Goal: Task Accomplishment & Management: Manage account settings

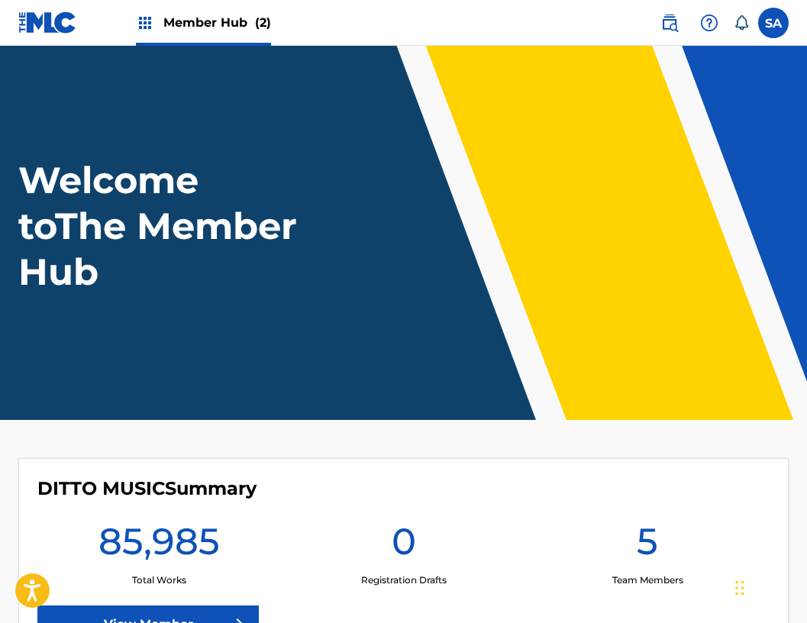
click at [157, 34] on div "Member Hub (2)" at bounding box center [203, 22] width 135 height 45
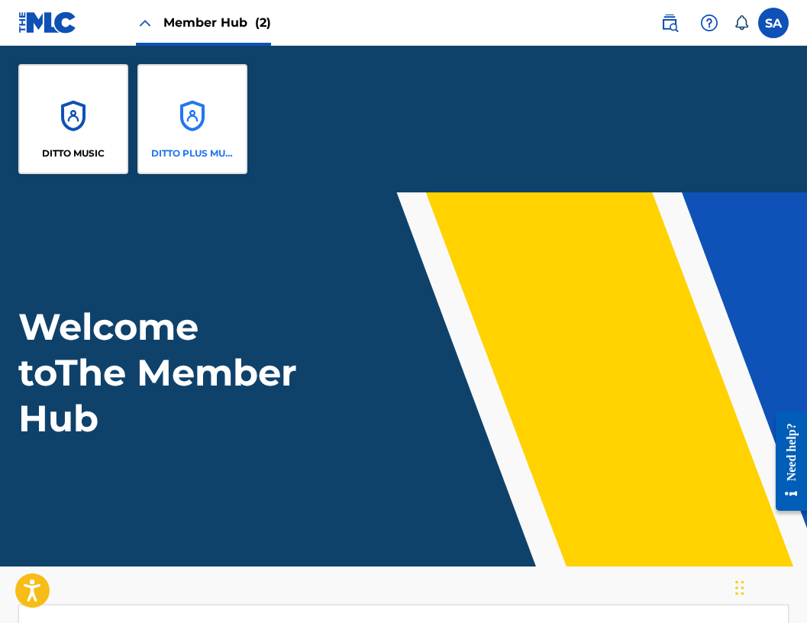
click at [176, 115] on div "DITTO PLUS MUSIC" at bounding box center [192, 119] width 110 height 110
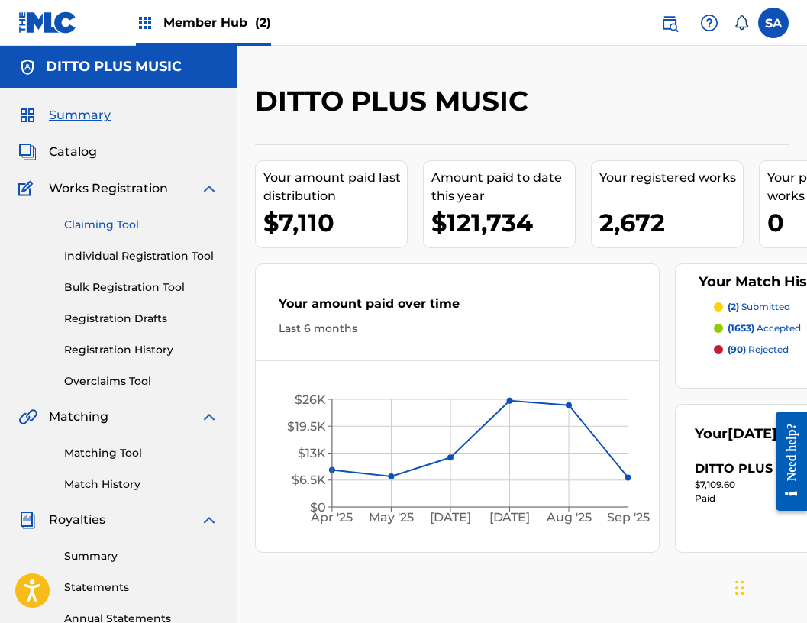
click at [90, 223] on link "Claiming Tool" at bounding box center [141, 225] width 154 height 16
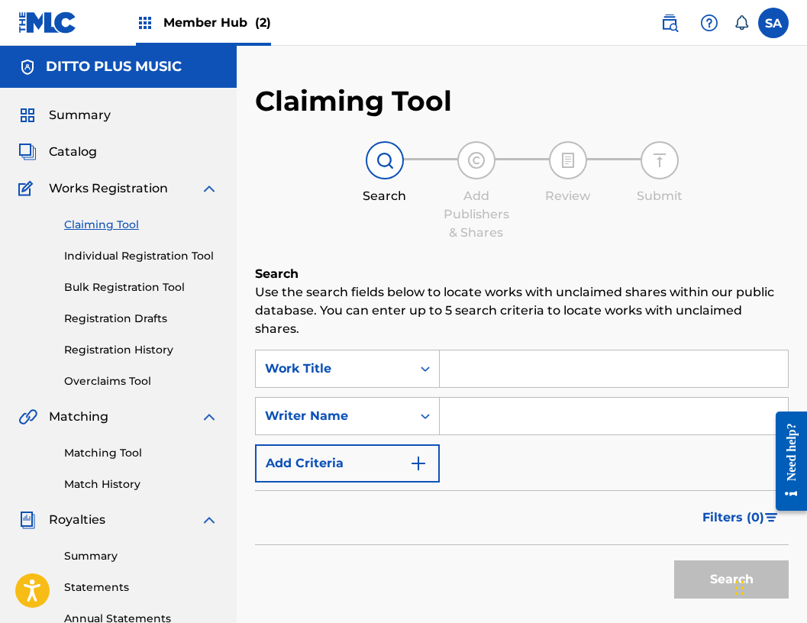
click at [554, 360] on input "Search Form" at bounding box center [614, 368] width 348 height 37
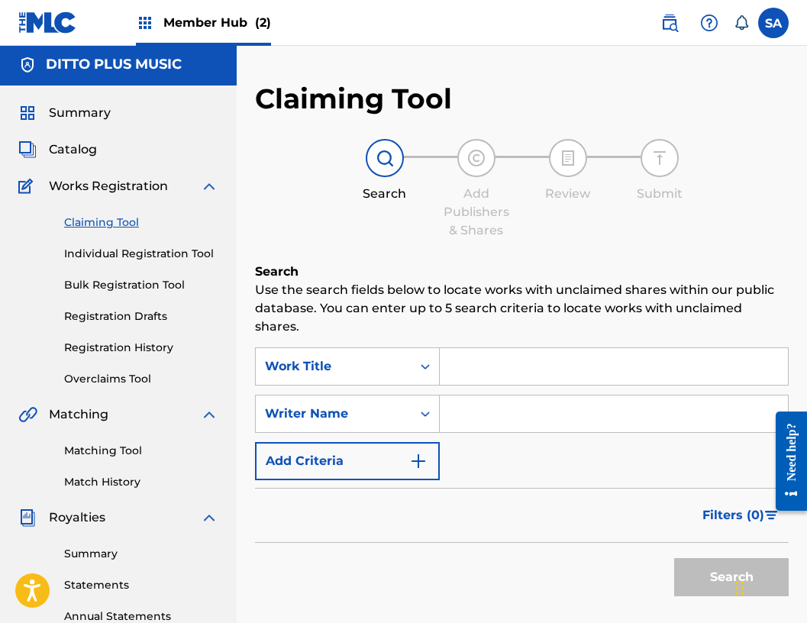
scroll to position [2, 0]
paste input "JOYCELYN'S DANCE"
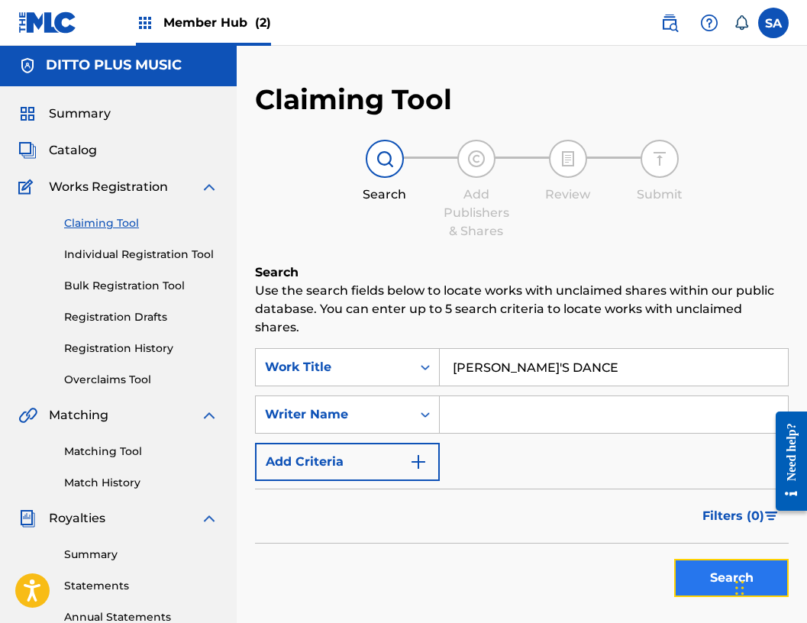
click at [702, 559] on button "Search" at bounding box center [731, 578] width 115 height 38
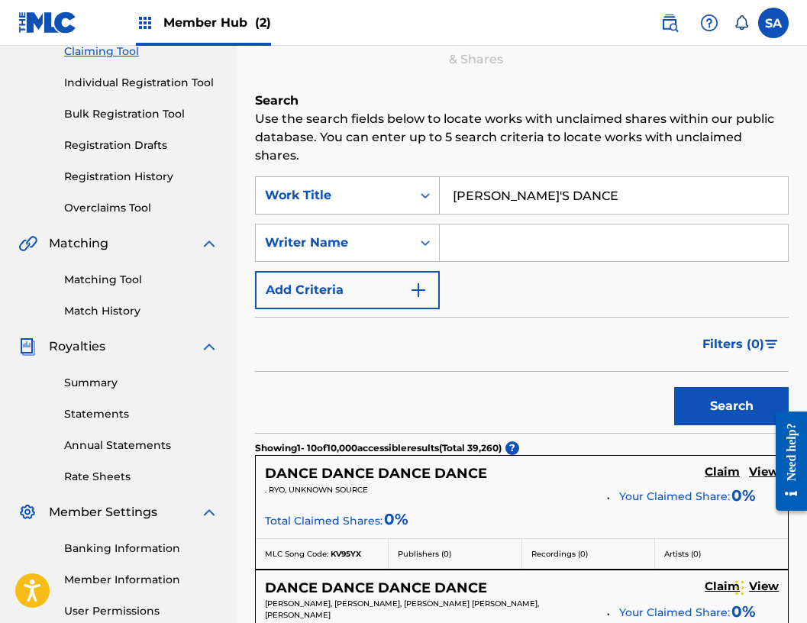
scroll to position [160, 0]
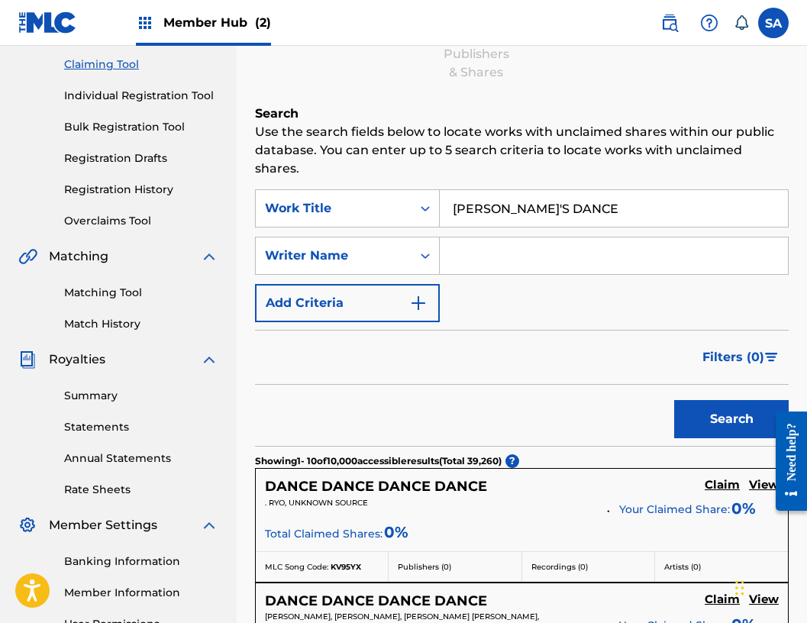
click at [512, 190] on input "JOYCELYN'S DANCE" at bounding box center [614, 208] width 348 height 37
drag, startPoint x: 483, startPoint y: 186, endPoint x: 499, endPoint y: 188, distance: 16.1
click at [482, 190] on input "JOYCELYN'S DANCE" at bounding box center [614, 208] width 348 height 37
click at [515, 191] on input "JOYCELYN'S DANCE" at bounding box center [614, 208] width 348 height 37
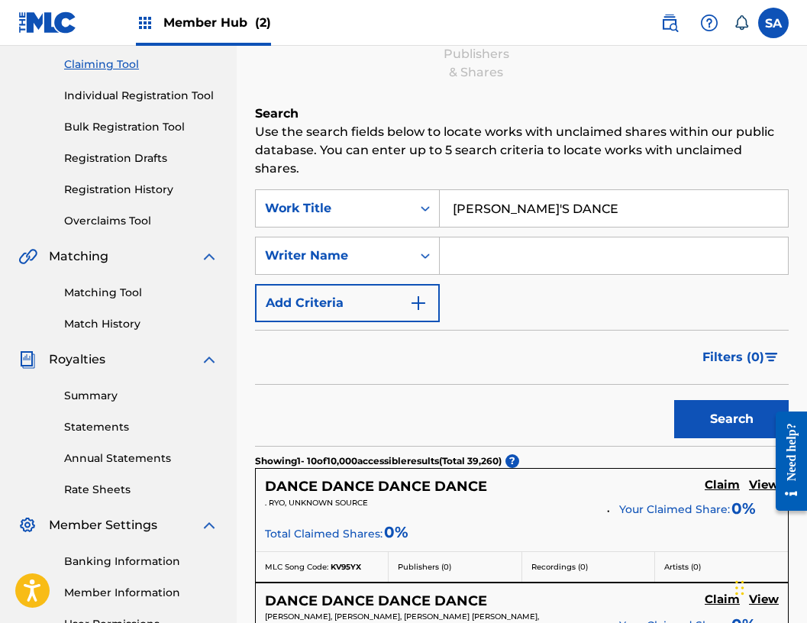
click at [531, 190] on input "JOYCELYN'S DANCE" at bounding box center [614, 208] width 348 height 37
type input "JOYCELENE'S DANCE"
click at [711, 409] on button "Search" at bounding box center [731, 419] width 115 height 38
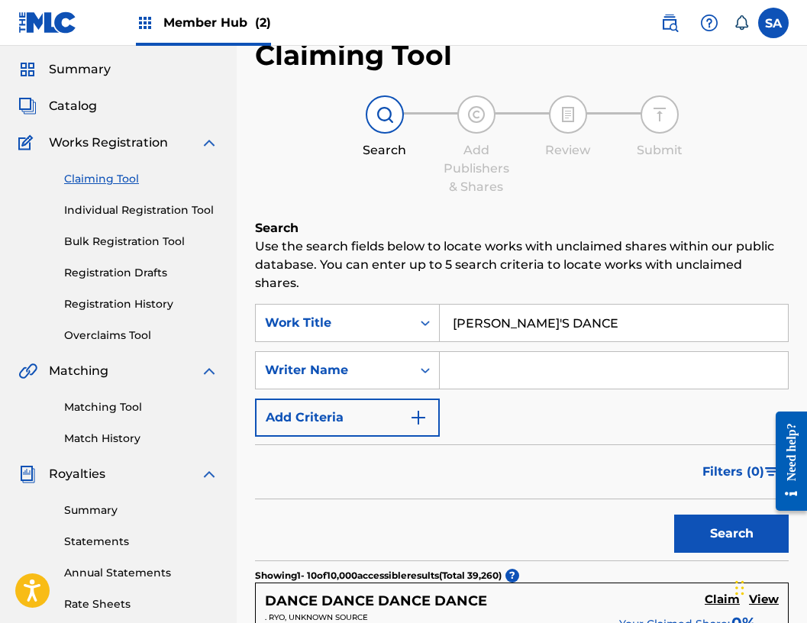
scroll to position [0, 0]
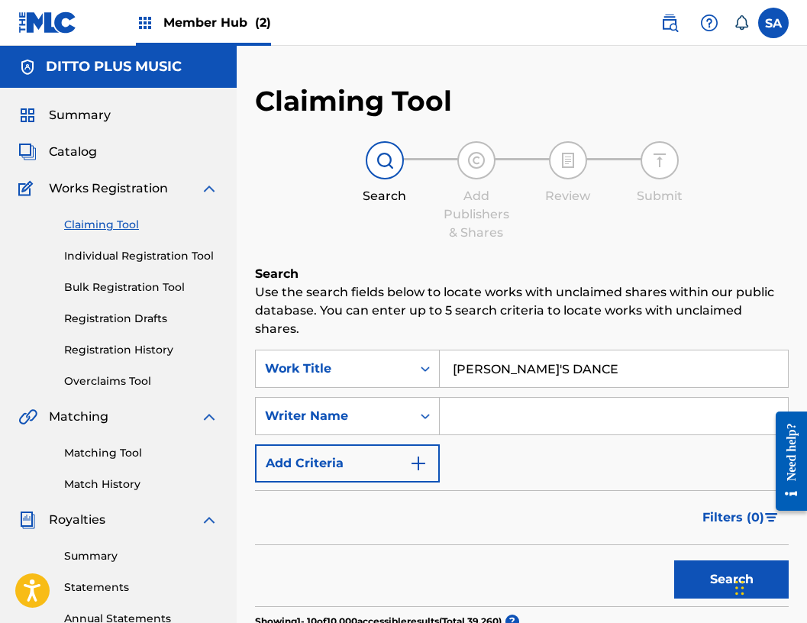
click at [105, 219] on link "Claiming Tool" at bounding box center [141, 225] width 154 height 16
click at [150, 65] on h5 "DITTO PLUS MUSIC" at bounding box center [114, 67] width 136 height 18
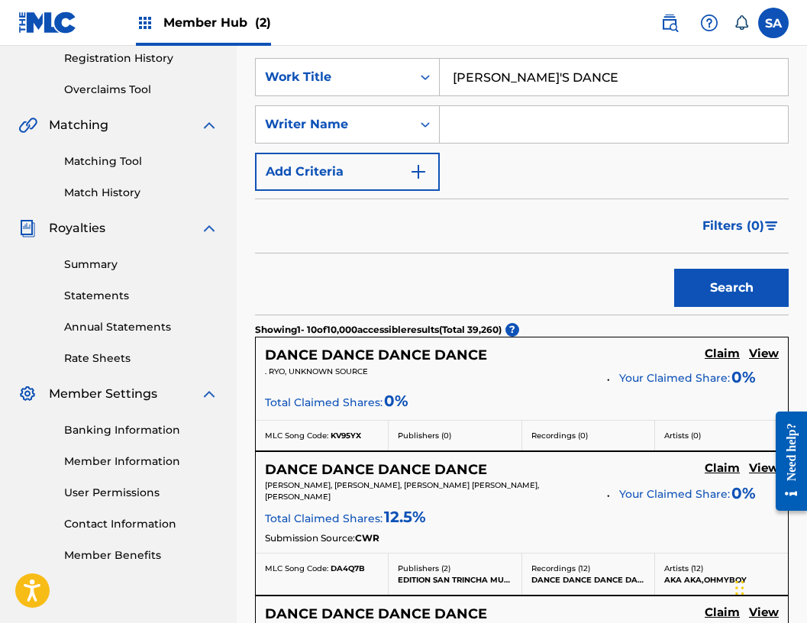
scroll to position [319, 0]
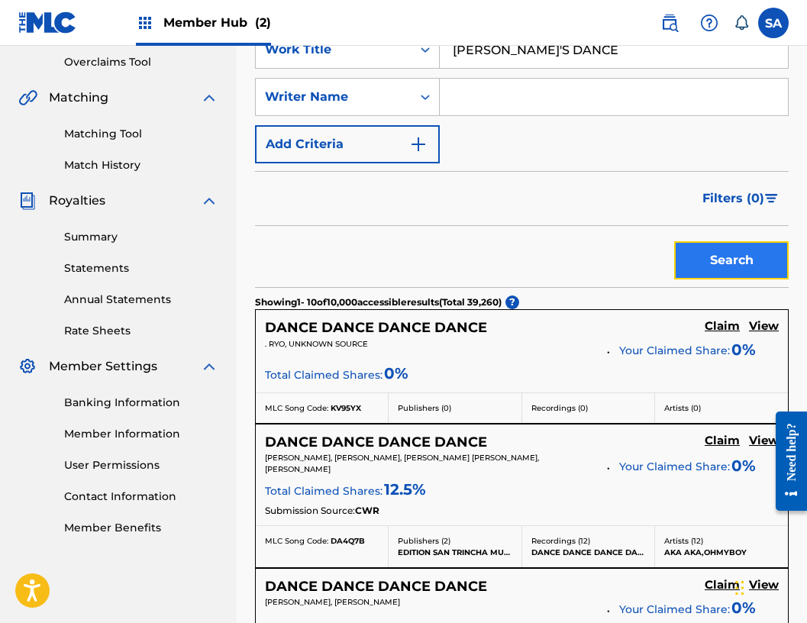
click at [701, 251] on button "Search" at bounding box center [731, 260] width 115 height 38
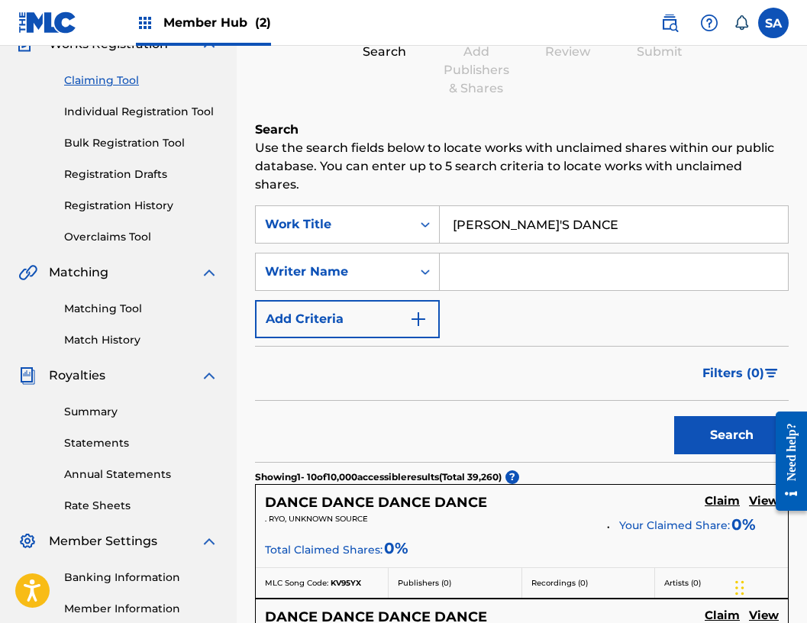
scroll to position [0, 0]
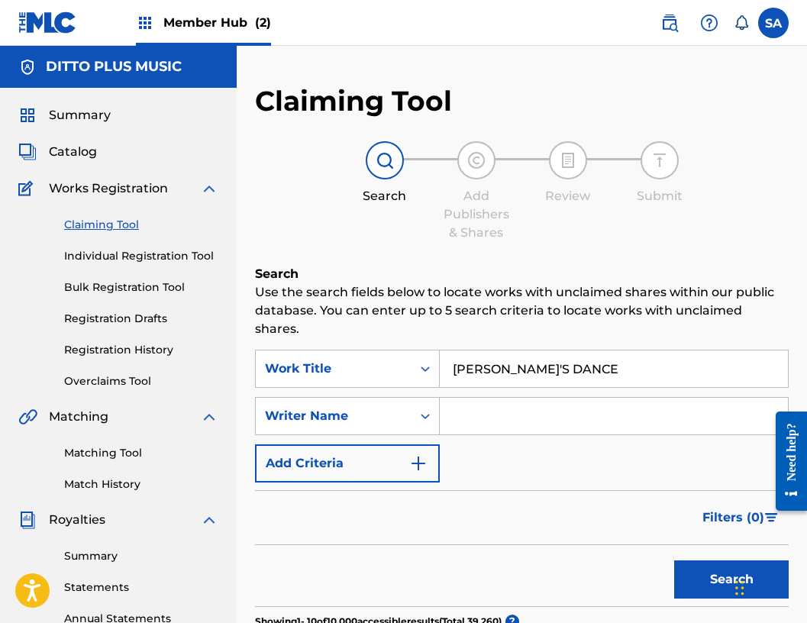
click at [111, 222] on link "Claiming Tool" at bounding box center [141, 225] width 154 height 16
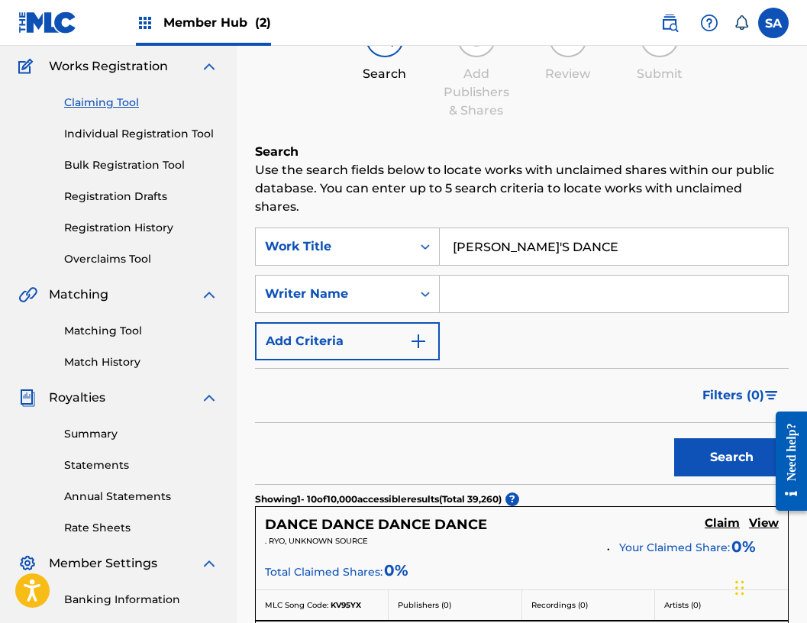
click at [541, 234] on input "JOYCELENE'S DANCE" at bounding box center [614, 246] width 348 height 37
paste input "YN"
type input "JOYCELYN'S DANCE"
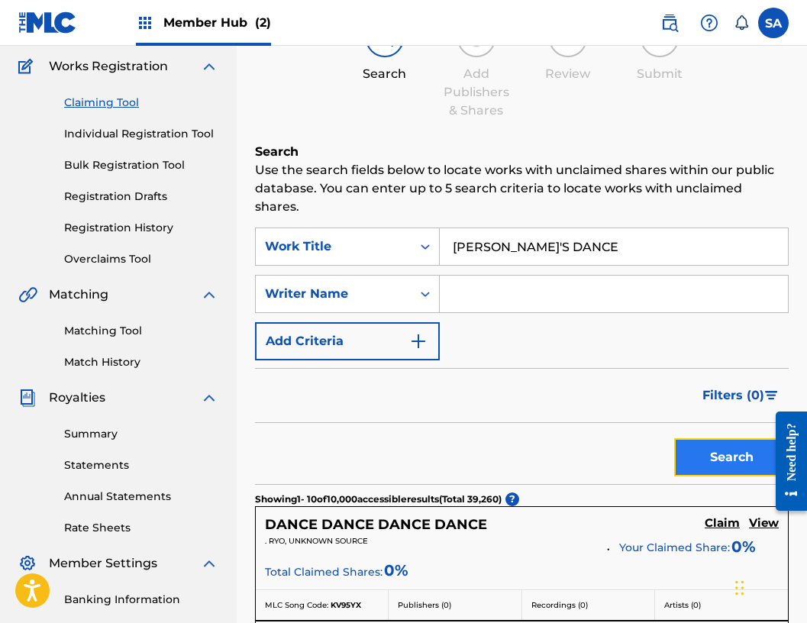
click at [713, 438] on button "Search" at bounding box center [731, 457] width 115 height 38
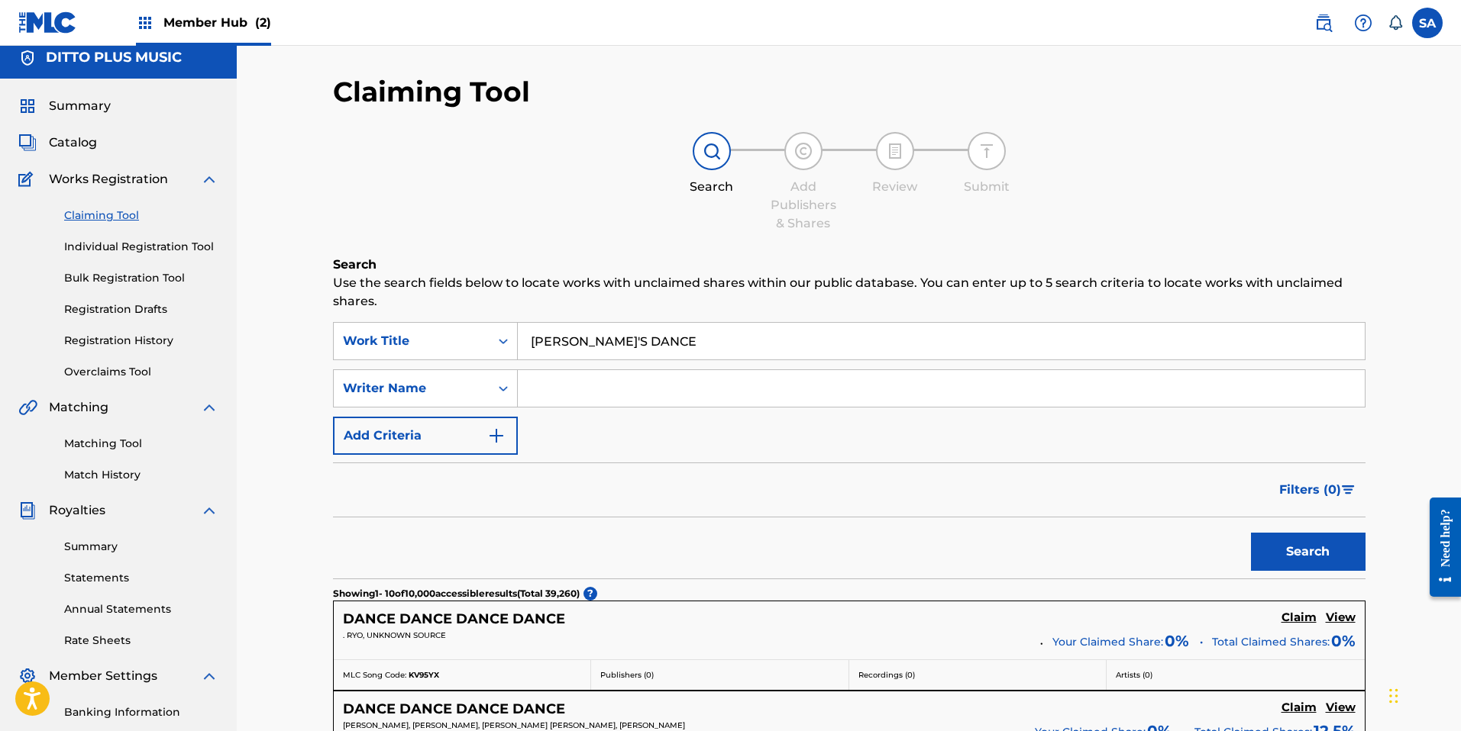
scroll to position [18, 0]
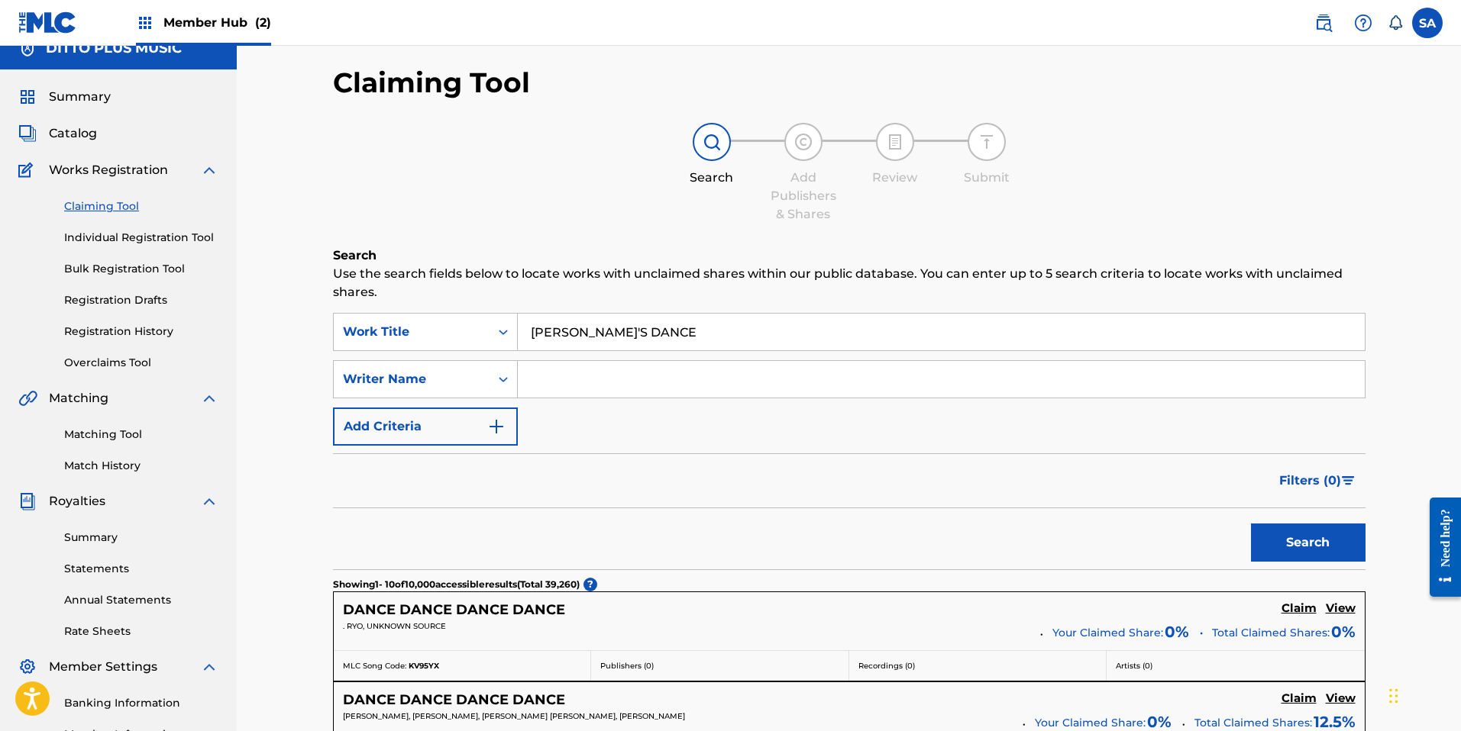
click at [114, 173] on span "Works Registration" at bounding box center [108, 170] width 119 height 18
click at [110, 230] on link "Individual Registration Tool" at bounding box center [141, 238] width 154 height 16
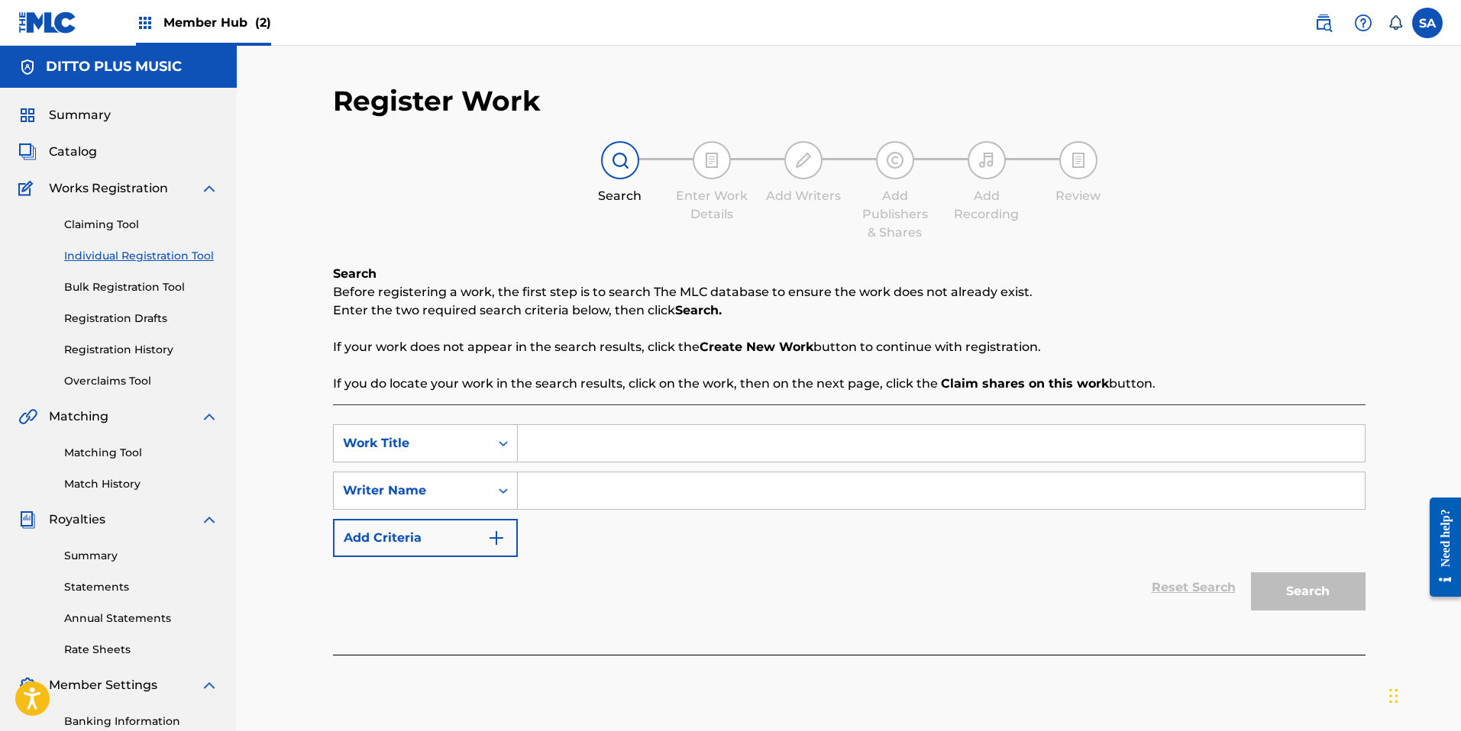
click at [628, 463] on div "SearchWithCriteria4d915a58-d96d-43ae-b133-5b23f927ac42 Work Title SearchWithCri…" at bounding box center [849, 490] width 1032 height 133
click at [617, 449] on input "Search Form" at bounding box center [941, 443] width 847 height 37
paste input "JOYCELYN'S DANCE"
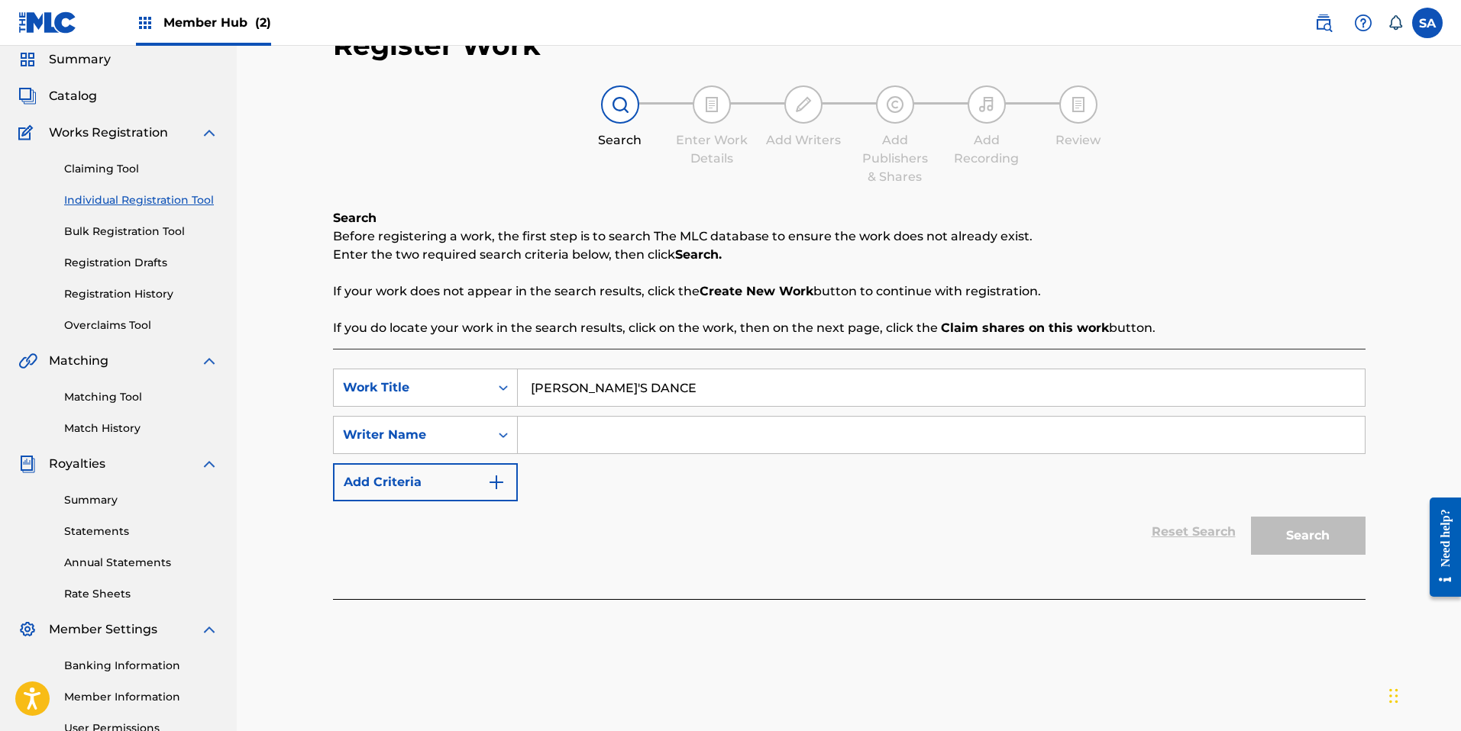
scroll to position [58, 0]
type input "JOYCELYN'S DANCE"
click at [555, 454] on div "SearchWithCriteria4d915a58-d96d-43ae-b133-5b23f927ac42 Work Title JOYCELYN'S DA…" at bounding box center [849, 432] width 1032 height 133
click at [559, 442] on input "Search Form" at bounding box center [941, 433] width 847 height 37
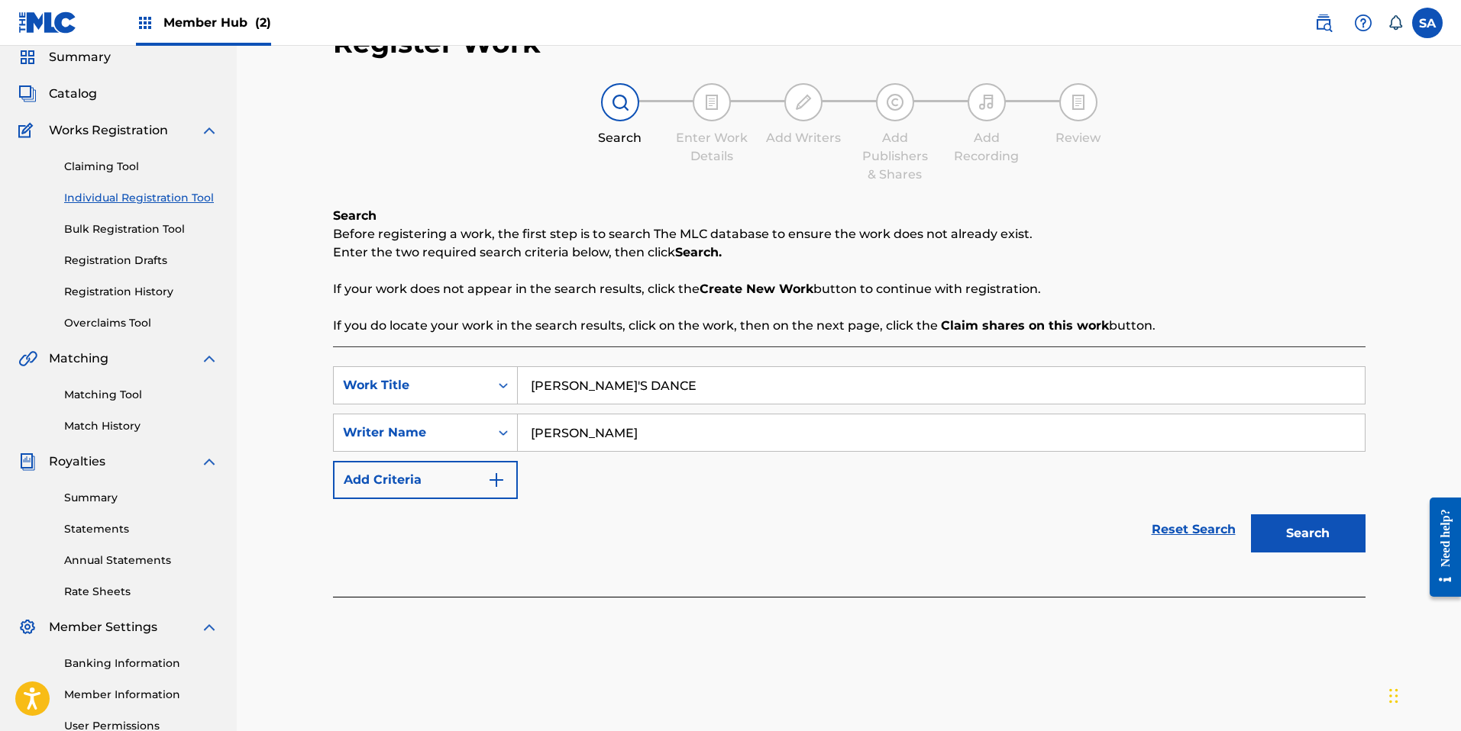
type input "ATTLEE"
click at [806, 515] on button "Search" at bounding box center [1308, 534] width 115 height 38
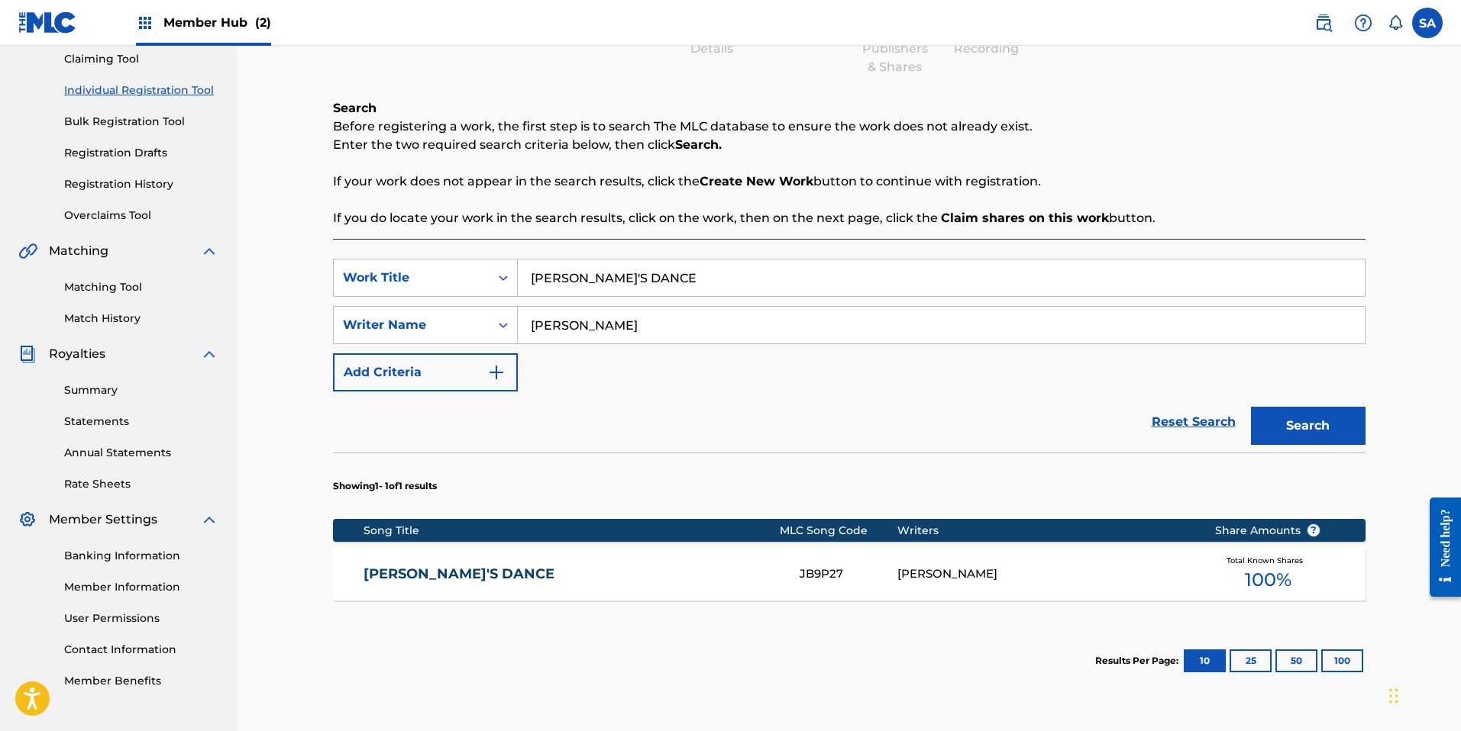
scroll to position [205, 0]
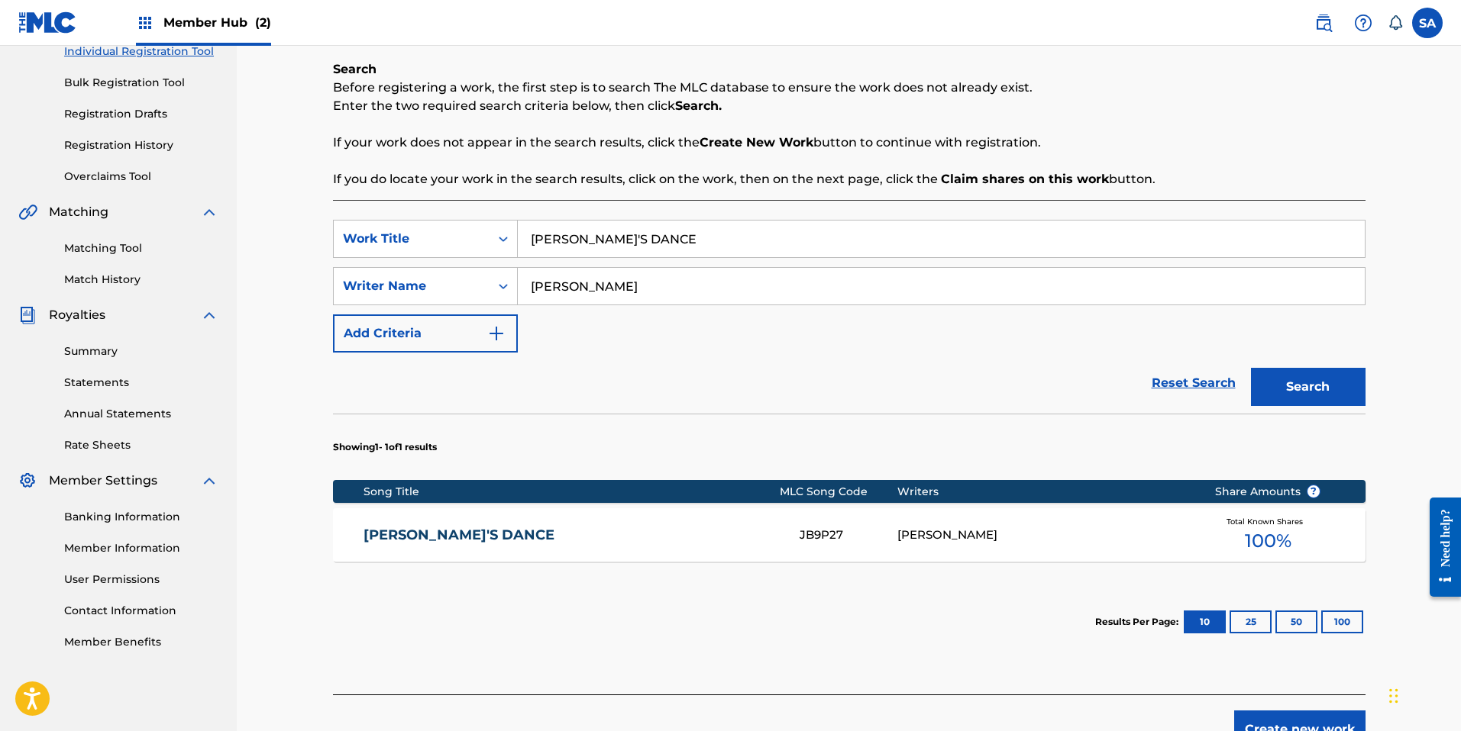
click at [520, 539] on link "JOYCELENE'S DANCE" at bounding box center [570, 536] width 415 height 18
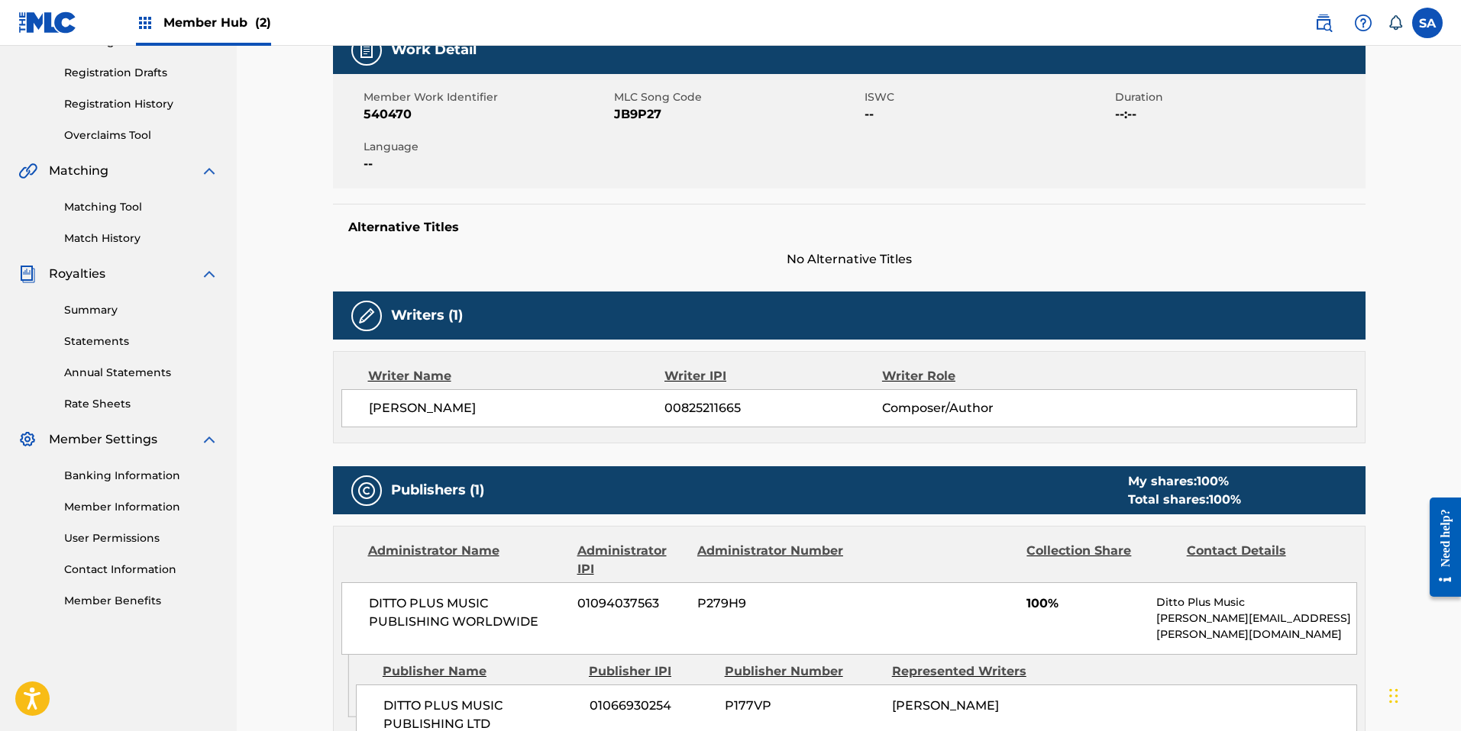
scroll to position [245, 0]
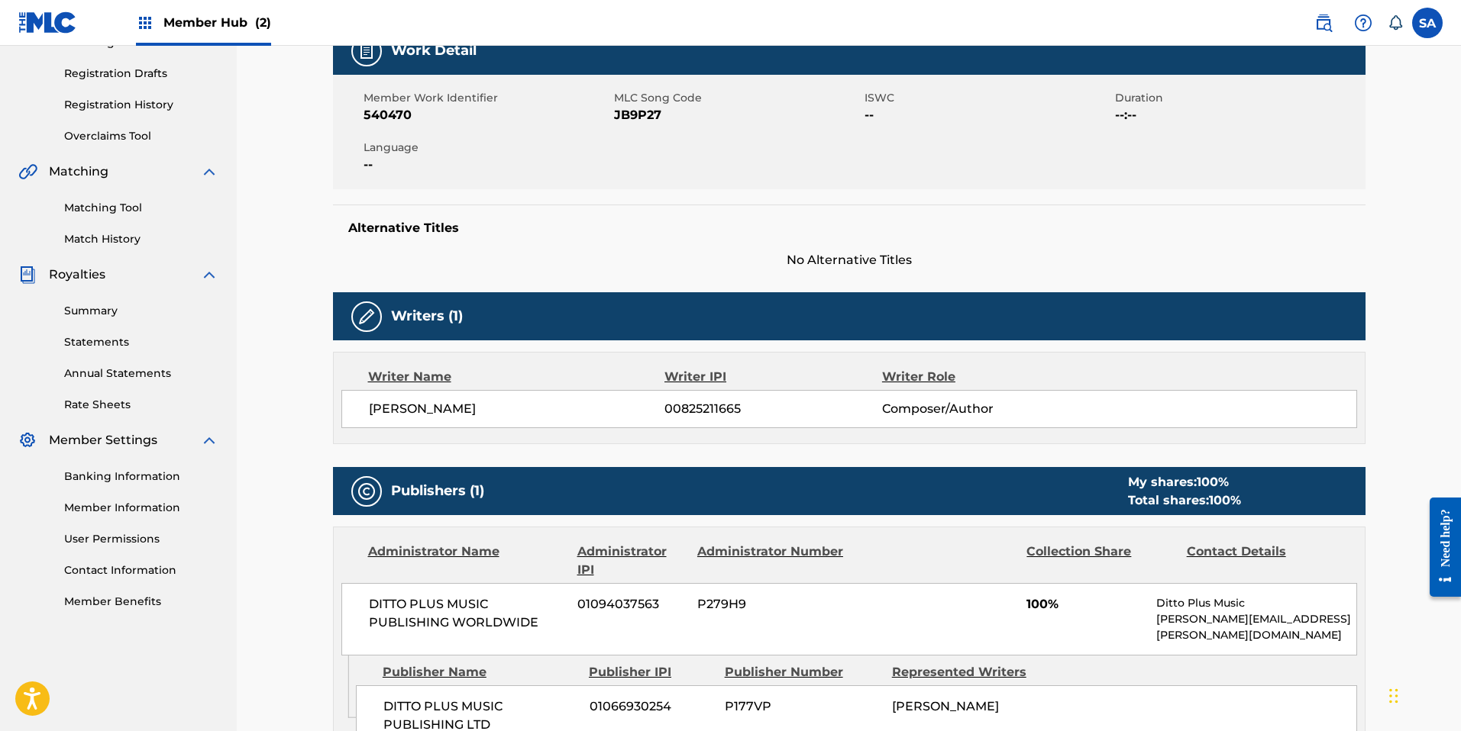
click at [637, 117] on span "JB9P27" at bounding box center [737, 115] width 247 height 18
copy span "JB9P27"
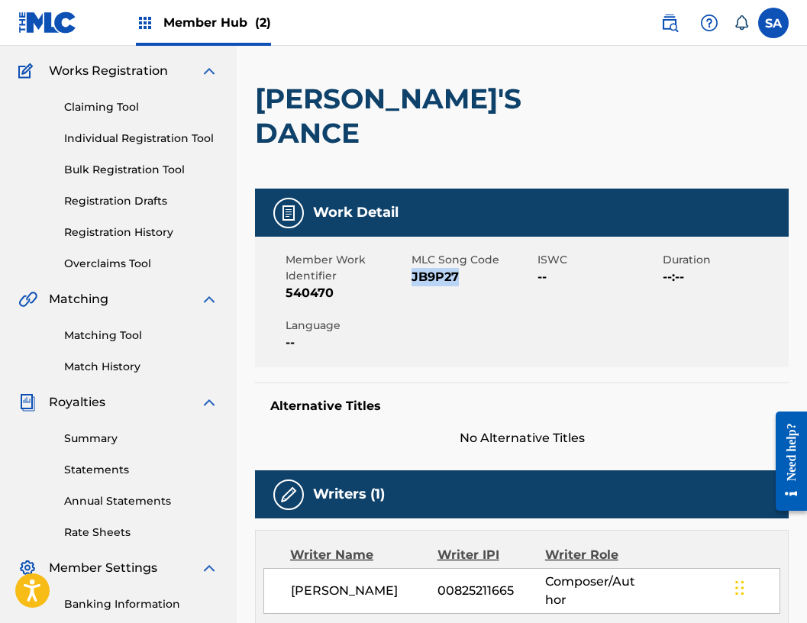
scroll to position [0, 0]
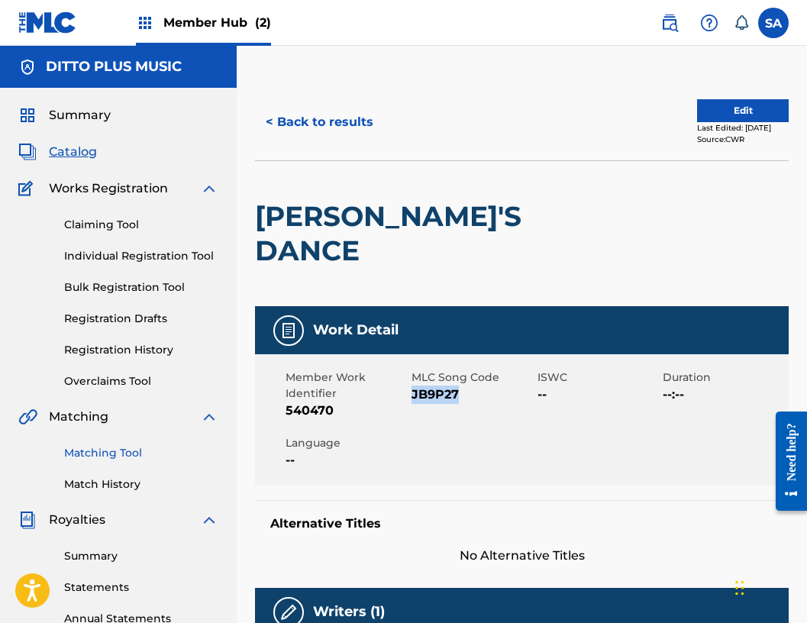
click at [107, 447] on link "Matching Tool" at bounding box center [141, 453] width 154 height 16
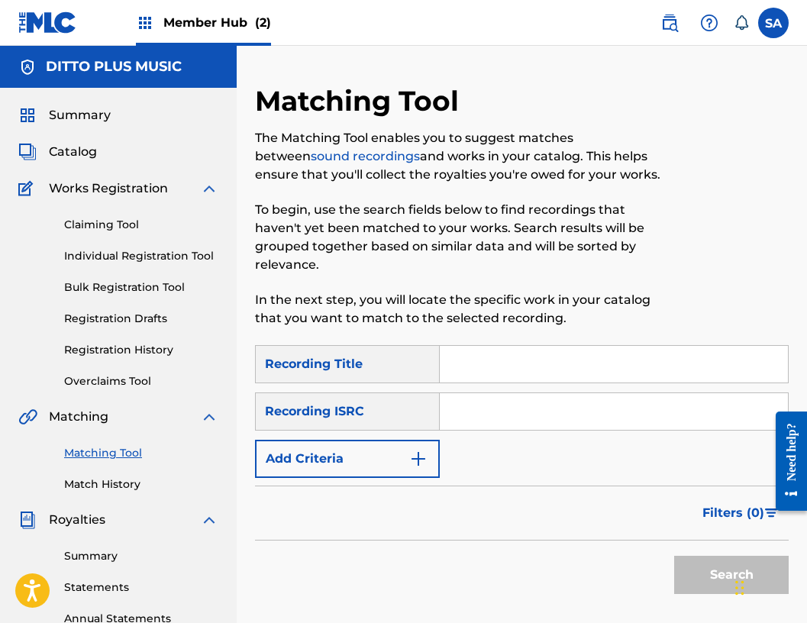
click at [475, 369] on input "Search Form" at bounding box center [614, 364] width 348 height 37
paste input "JOYCELYN'S DANCE"
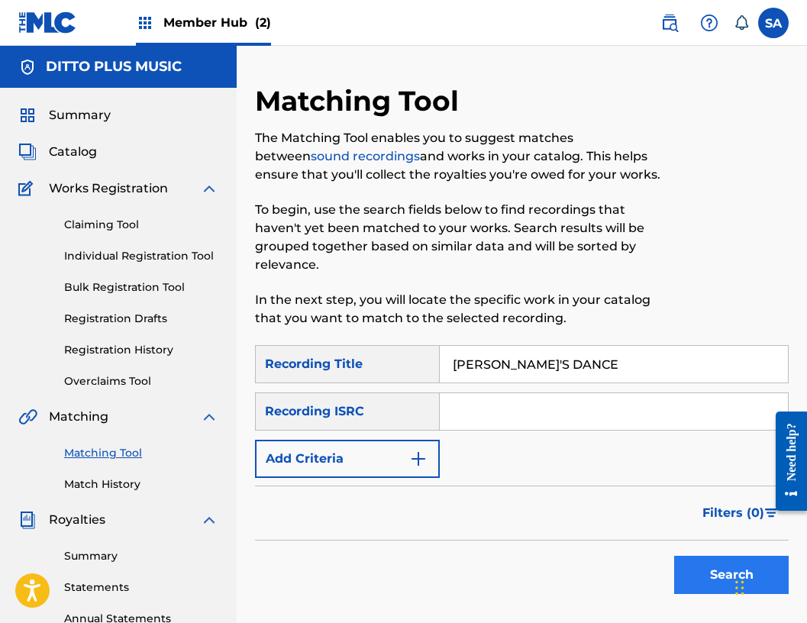
type input "JOYCELYN'S DANCE"
drag, startPoint x: 699, startPoint y: 573, endPoint x: 680, endPoint y: 531, distance: 45.1
click at [699, 571] on button "Search" at bounding box center [731, 575] width 115 height 38
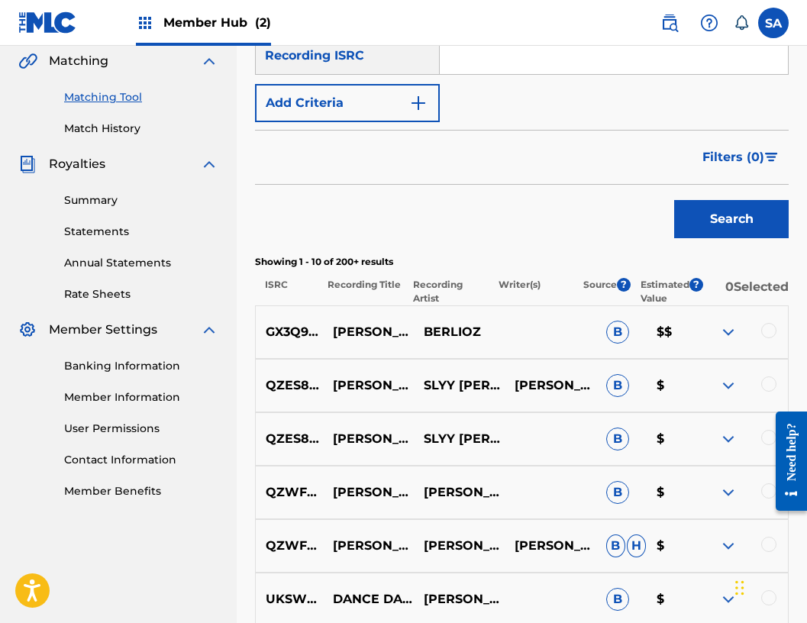
scroll to position [366, 0]
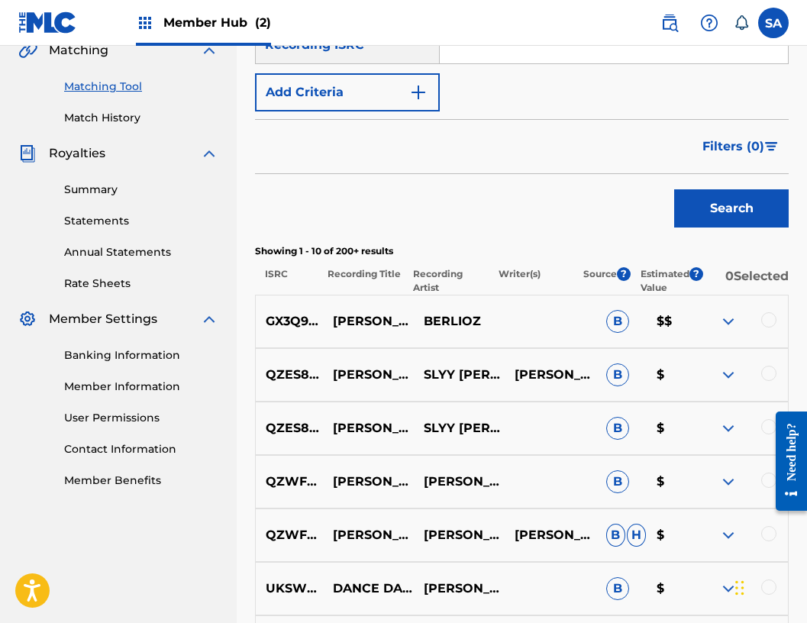
click at [765, 319] on div at bounding box center [768, 319] width 15 height 15
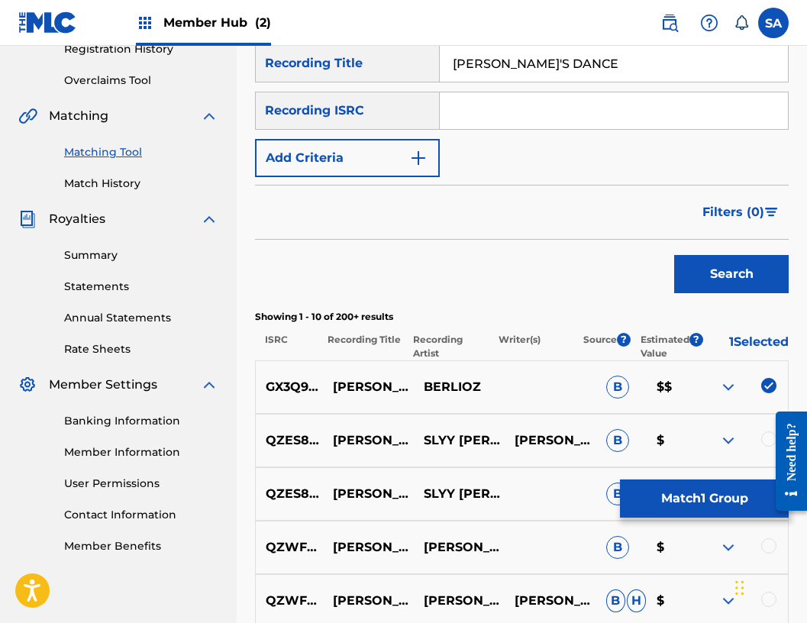
scroll to position [299, 0]
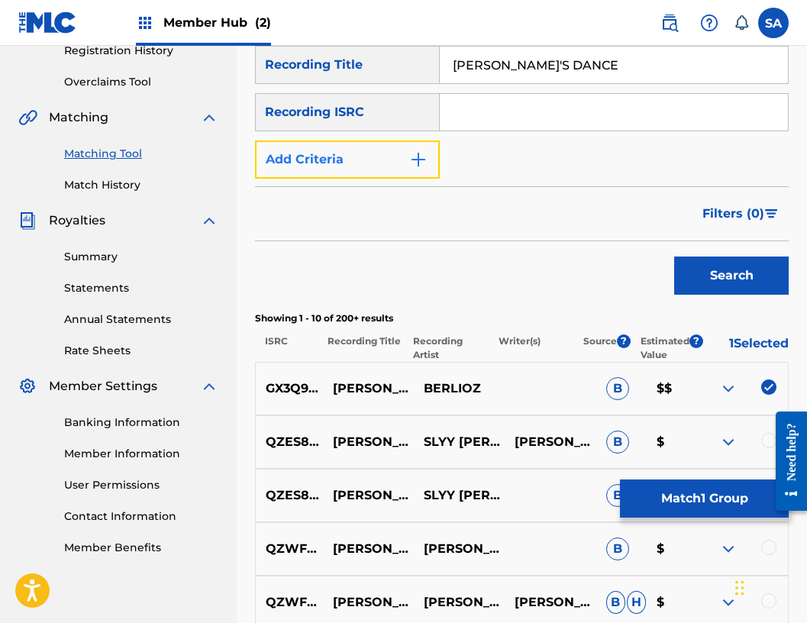
click at [411, 155] on img "Search Form" at bounding box center [418, 159] width 18 height 18
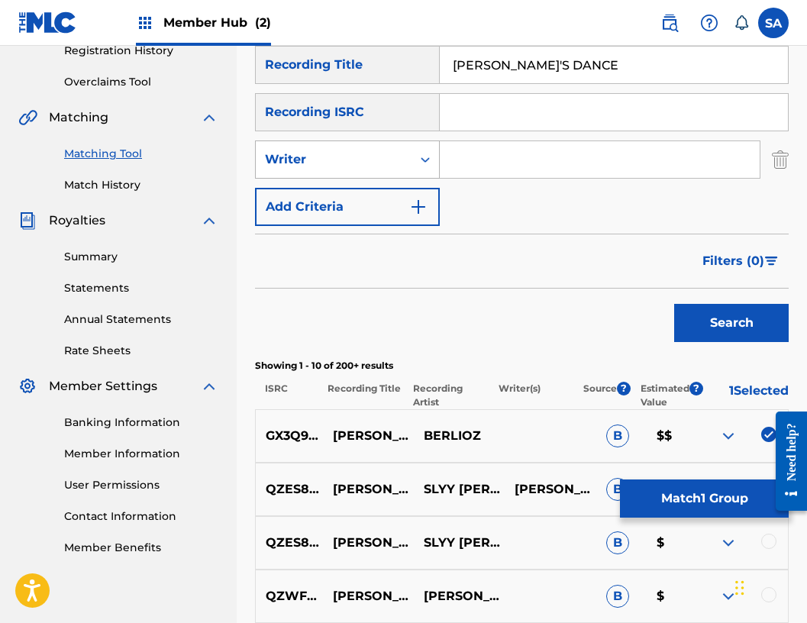
click at [369, 171] on div "Writer" at bounding box center [334, 159] width 156 height 29
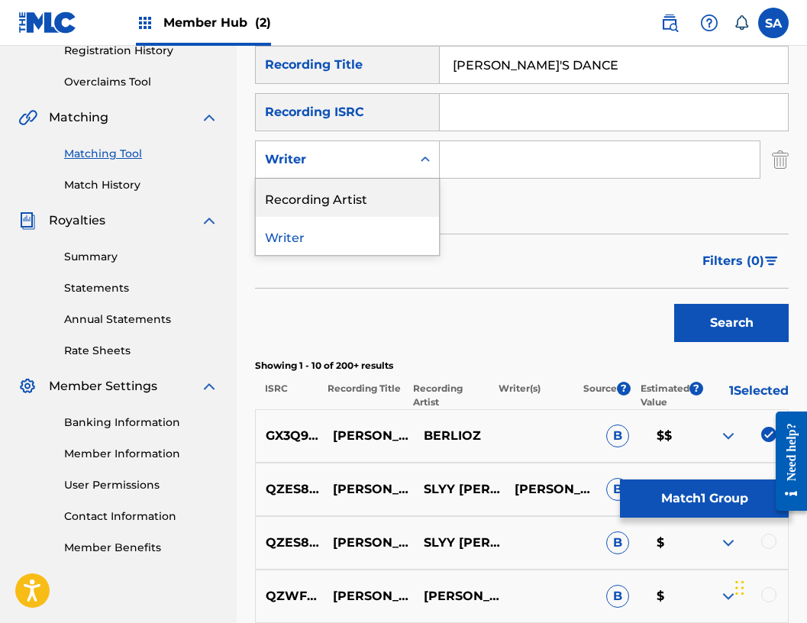
click at [365, 196] on div "Recording Artist" at bounding box center [347, 198] width 183 height 38
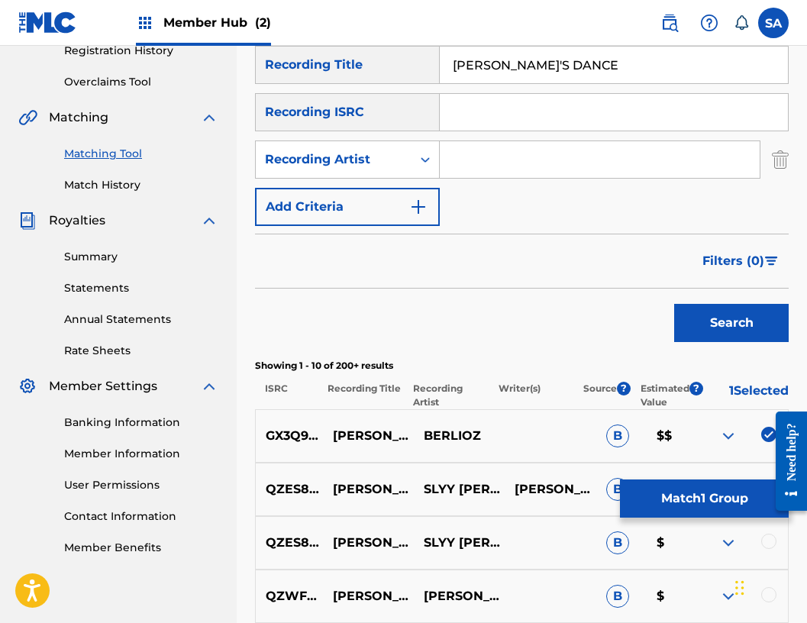
click at [476, 153] on input "Search Form" at bounding box center [600, 159] width 320 height 37
type input "BERLIOZ"
click at [674, 304] on button "Search" at bounding box center [731, 323] width 115 height 38
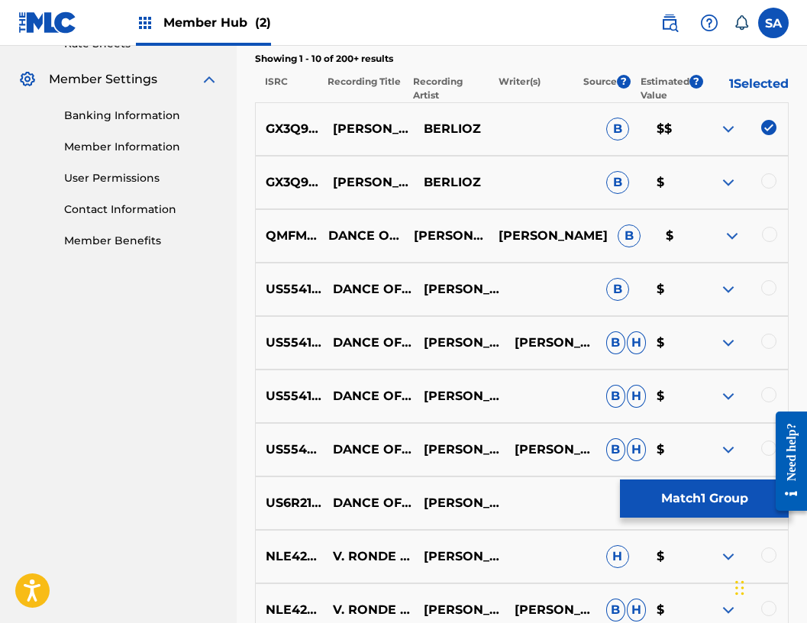
scroll to position [612, 0]
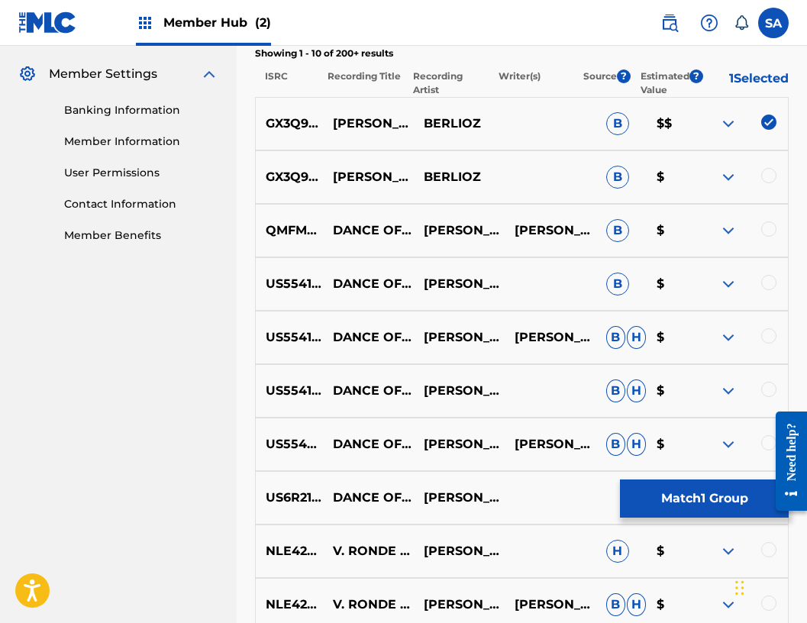
click at [765, 173] on div at bounding box center [768, 175] width 15 height 15
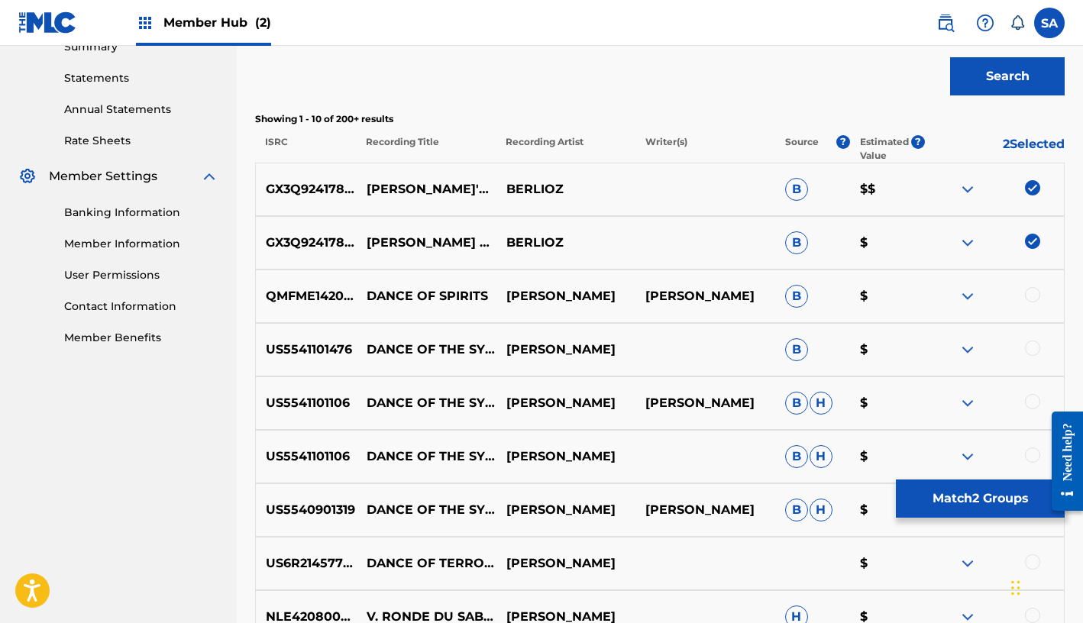
scroll to position [508, 0]
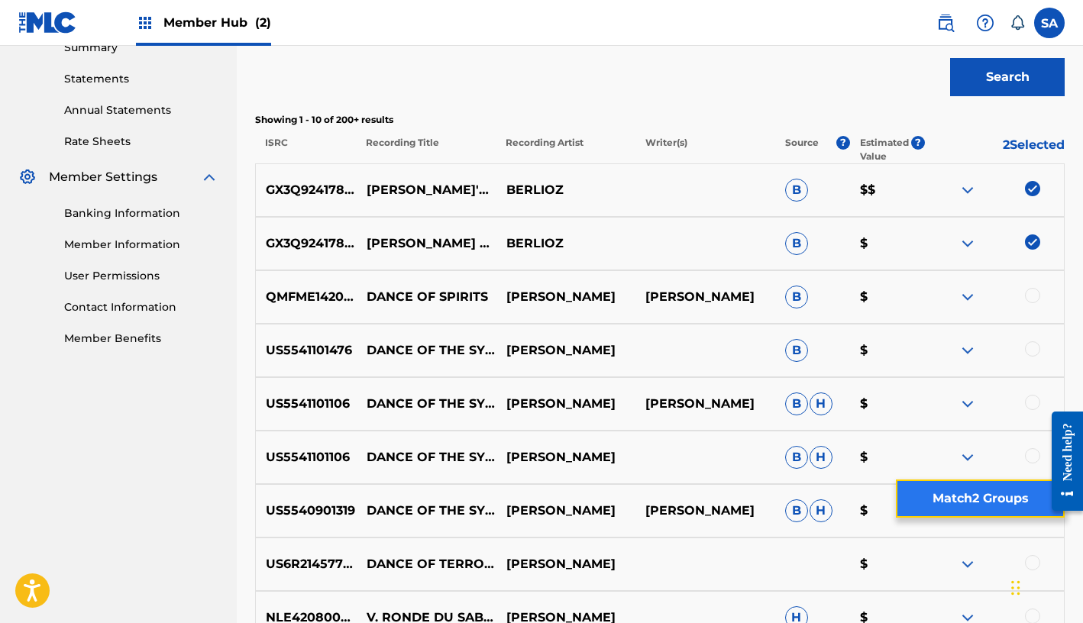
click at [806, 502] on button "Match 2 Groups" at bounding box center [980, 498] width 169 height 38
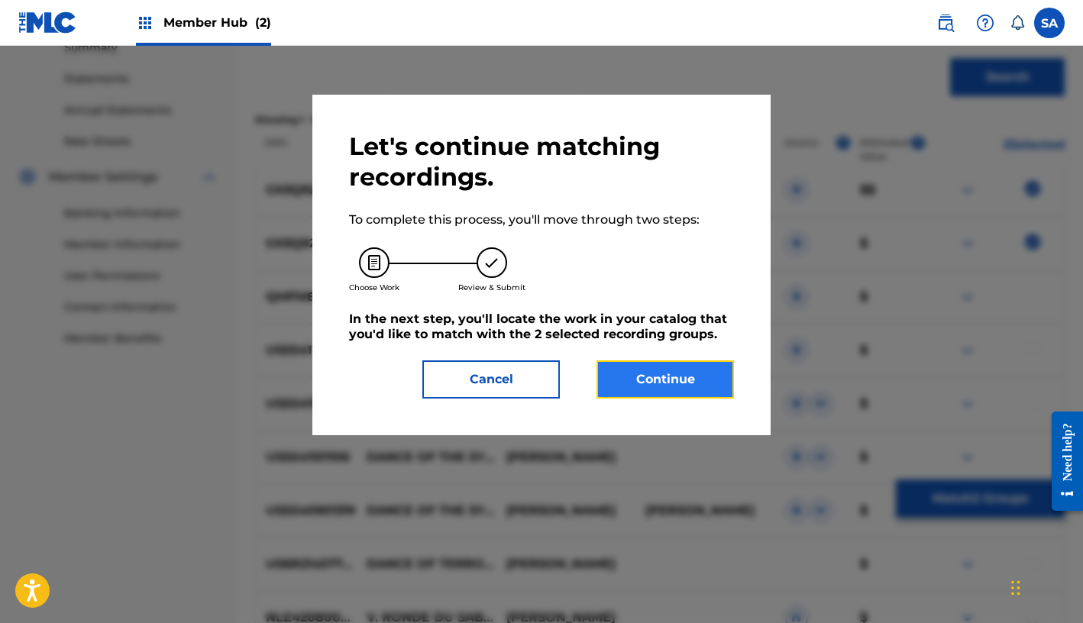
click at [704, 396] on button "Continue" at bounding box center [664, 379] width 137 height 38
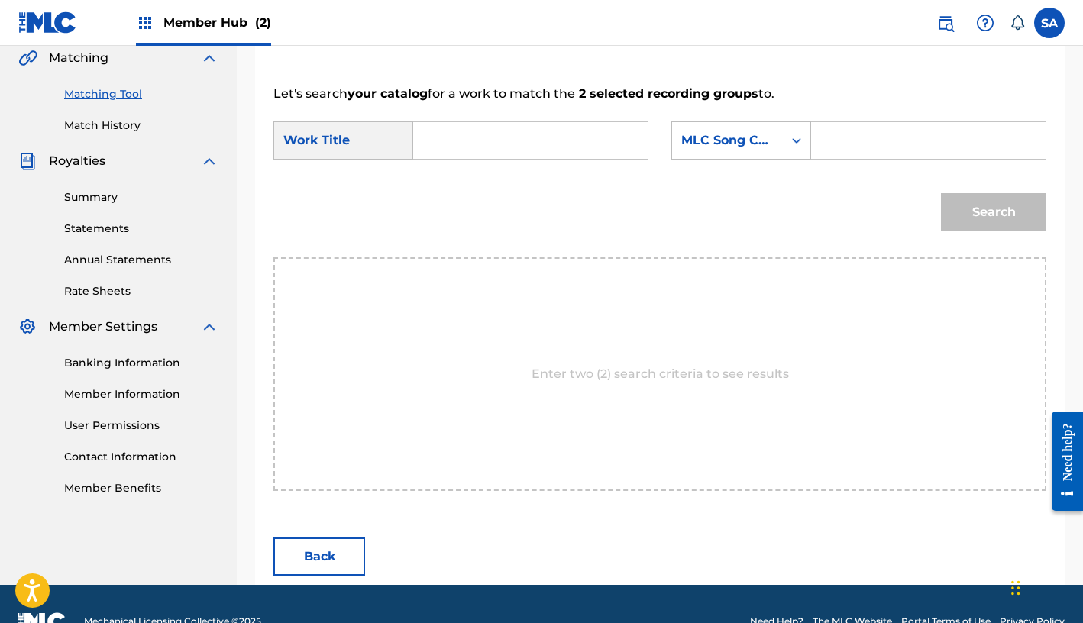
scroll to position [347, 0]
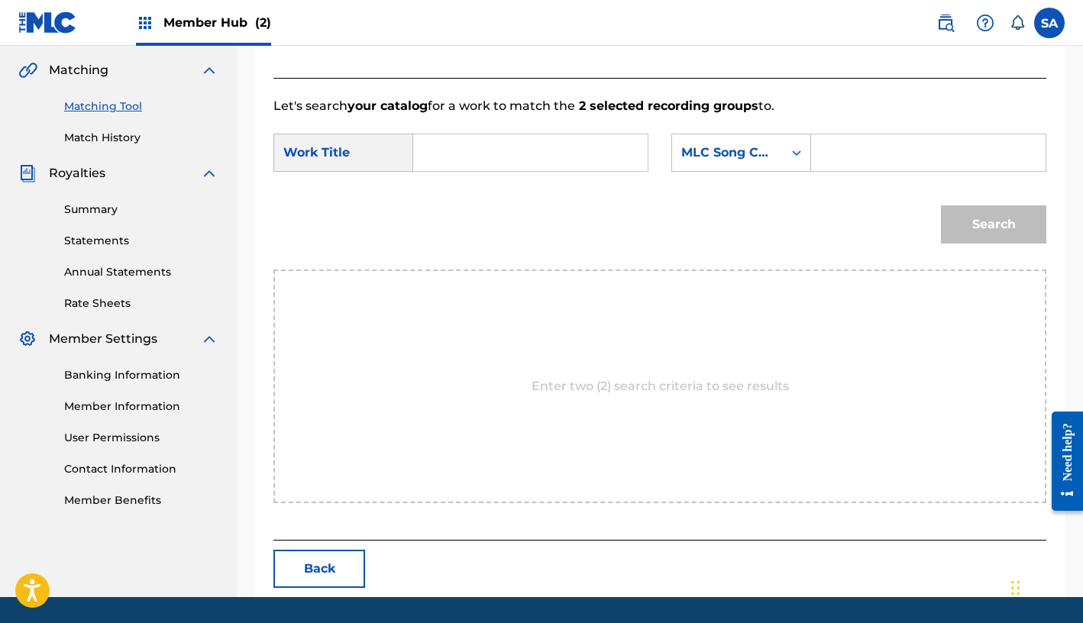
click at [458, 150] on input "Search Form" at bounding box center [530, 152] width 208 height 37
paste input "JOYCELYN'S DANCE"
type input "JOYCELYN'S DANCE"
click at [806, 156] on input "Search Form" at bounding box center [928, 152] width 208 height 37
paste input "JB9P27"
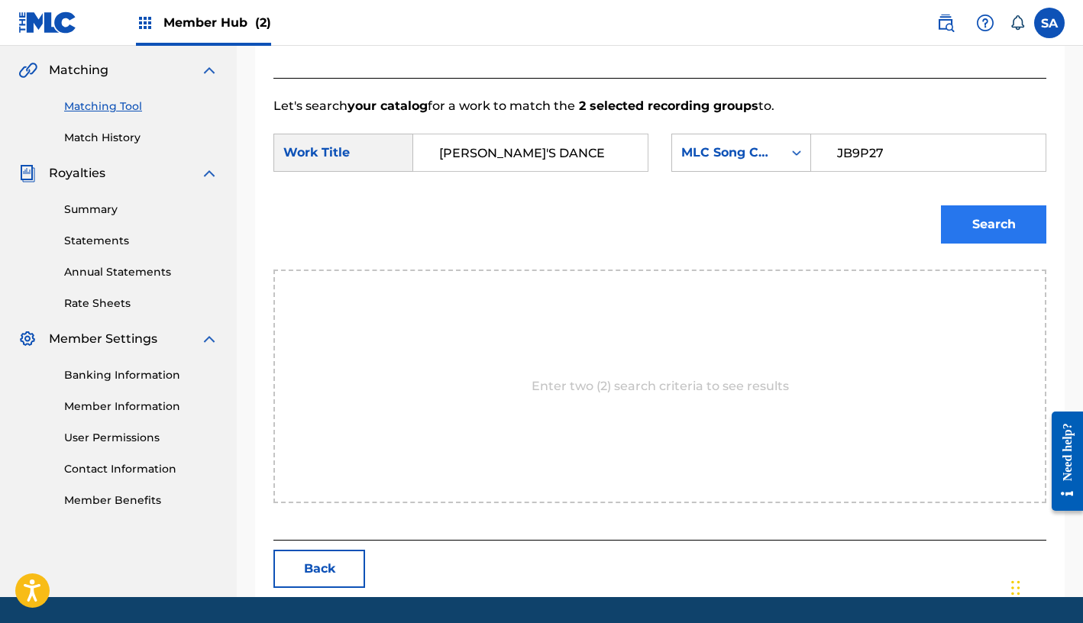
type input "JB9P27"
click at [806, 237] on button "Search" at bounding box center [993, 224] width 105 height 38
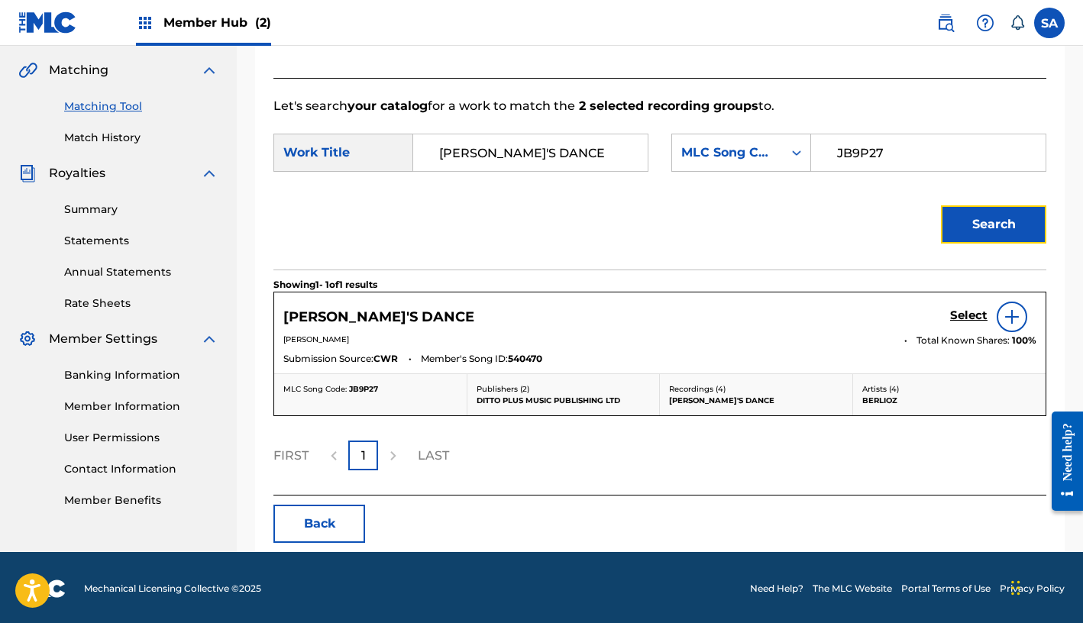
scroll to position [349, 0]
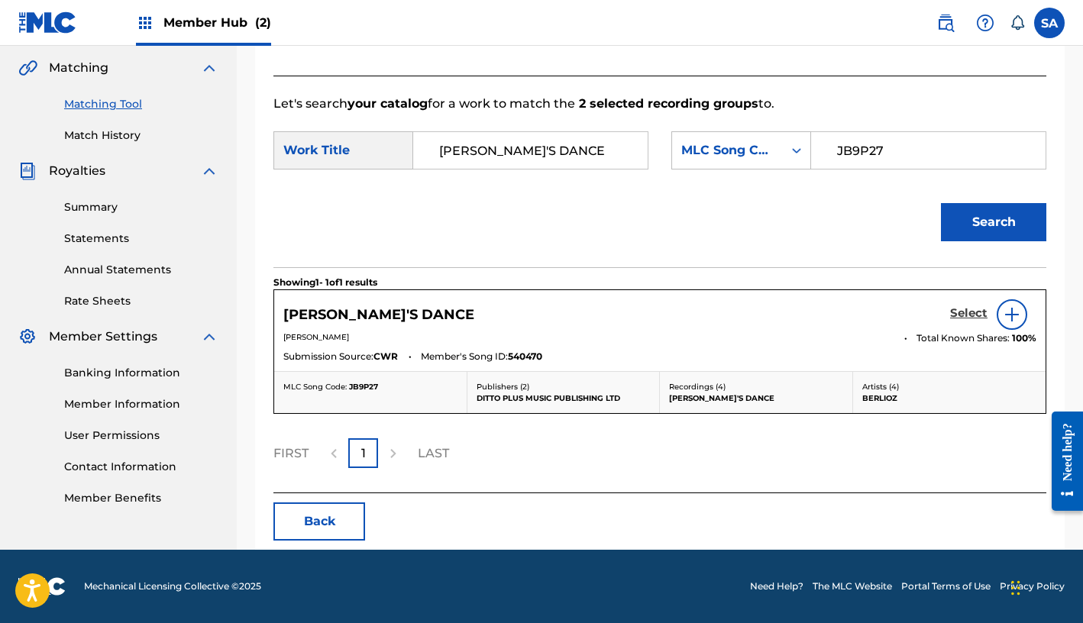
click at [806, 313] on h5 "Select" at bounding box center [968, 313] width 37 height 15
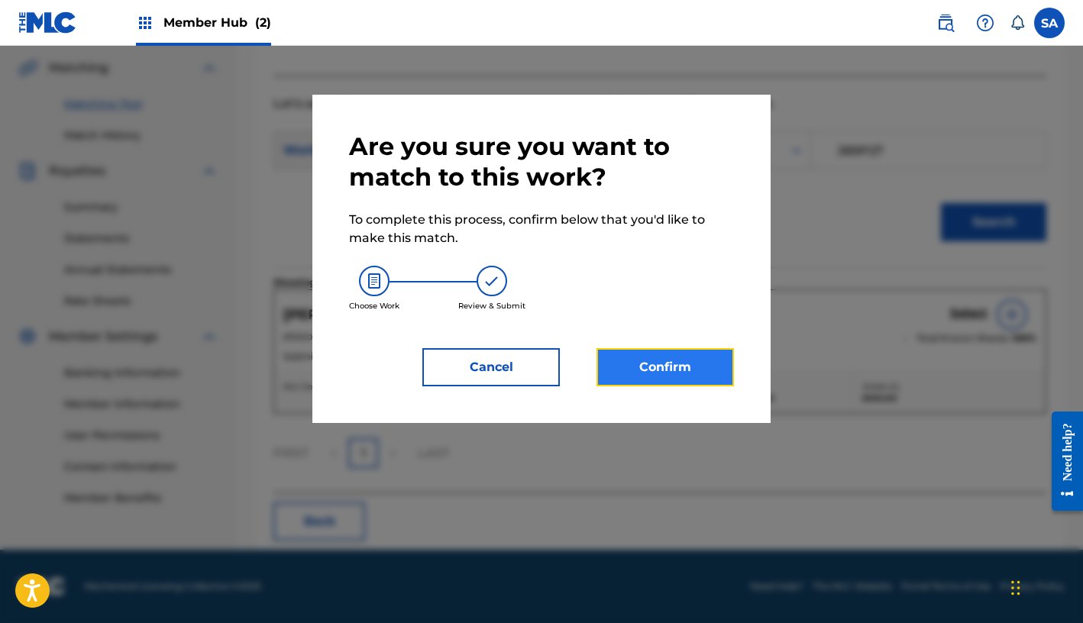
click at [658, 350] on button "Confirm" at bounding box center [664, 367] width 137 height 38
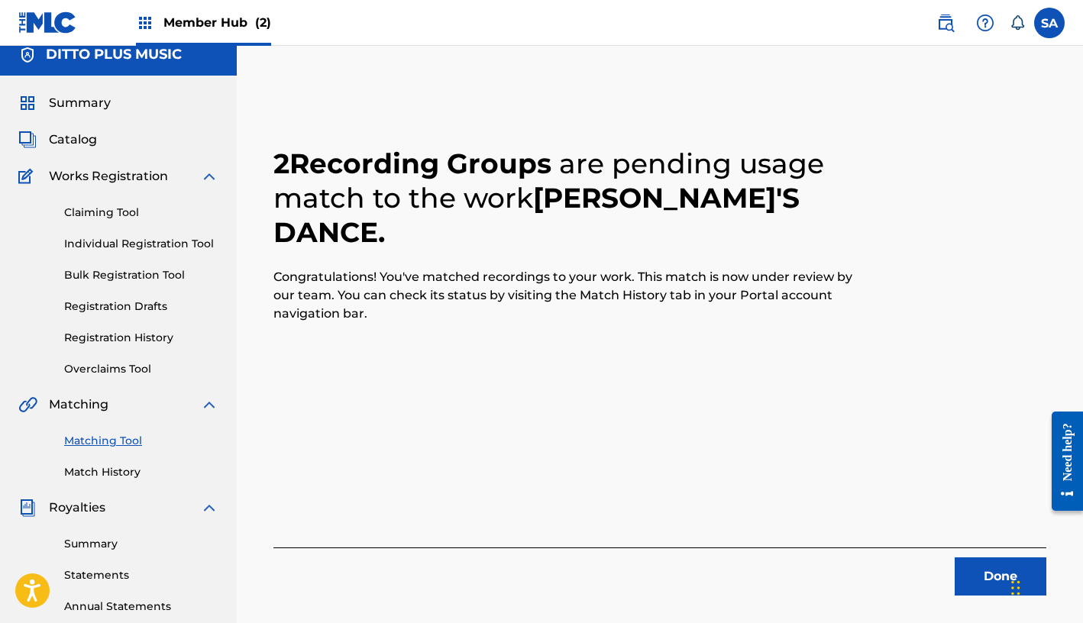
scroll to position [0, 0]
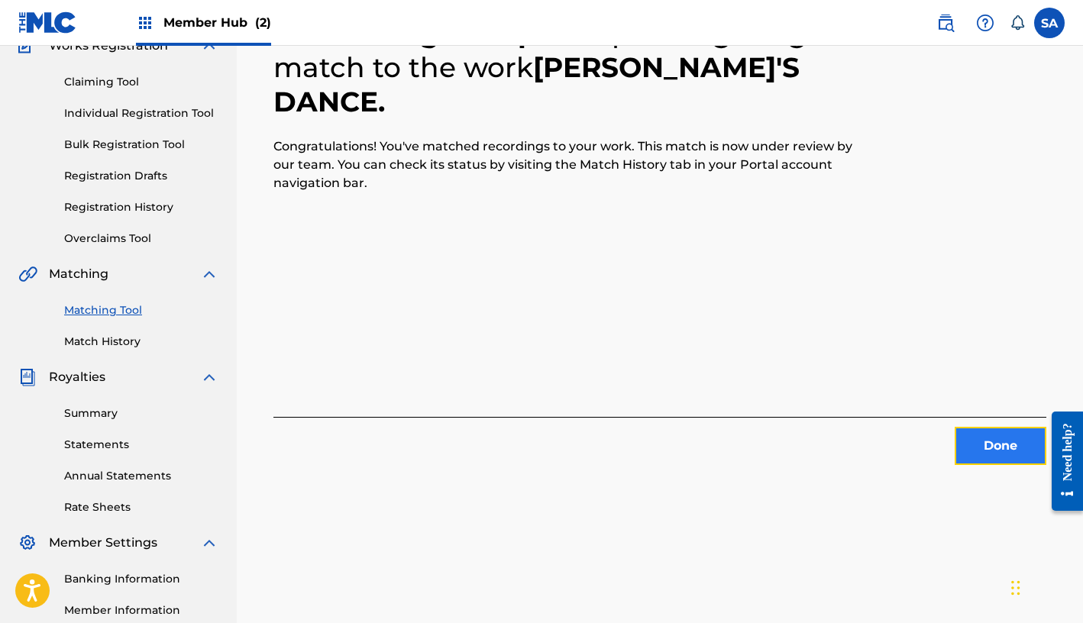
click at [806, 439] on button "Done" at bounding box center [1000, 446] width 92 height 38
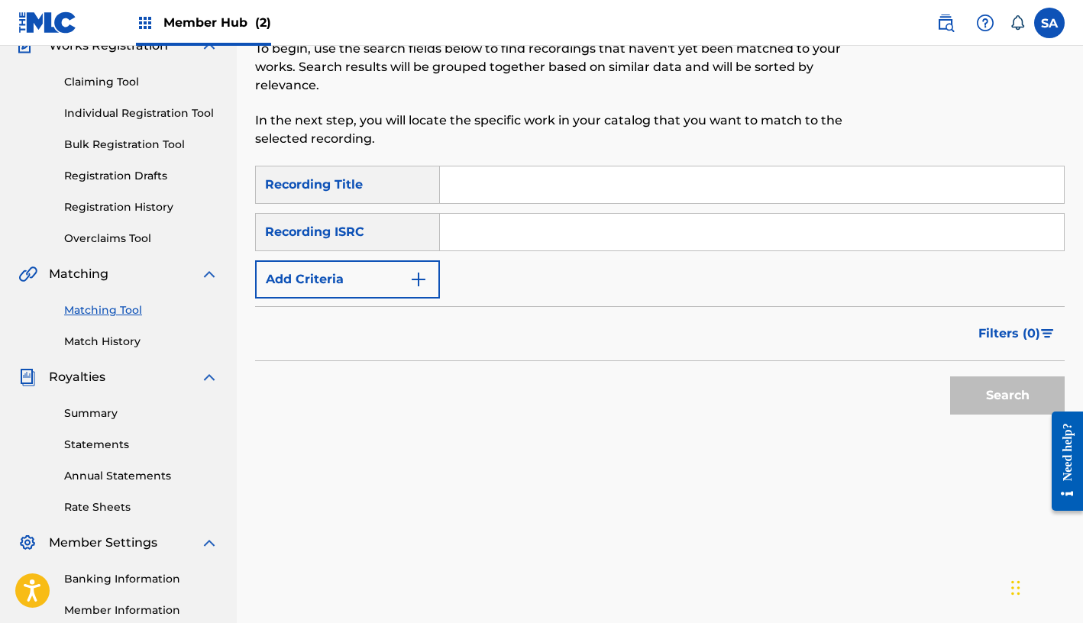
scroll to position [142, 0]
click at [80, 344] on link "Match History" at bounding box center [141, 342] width 154 height 16
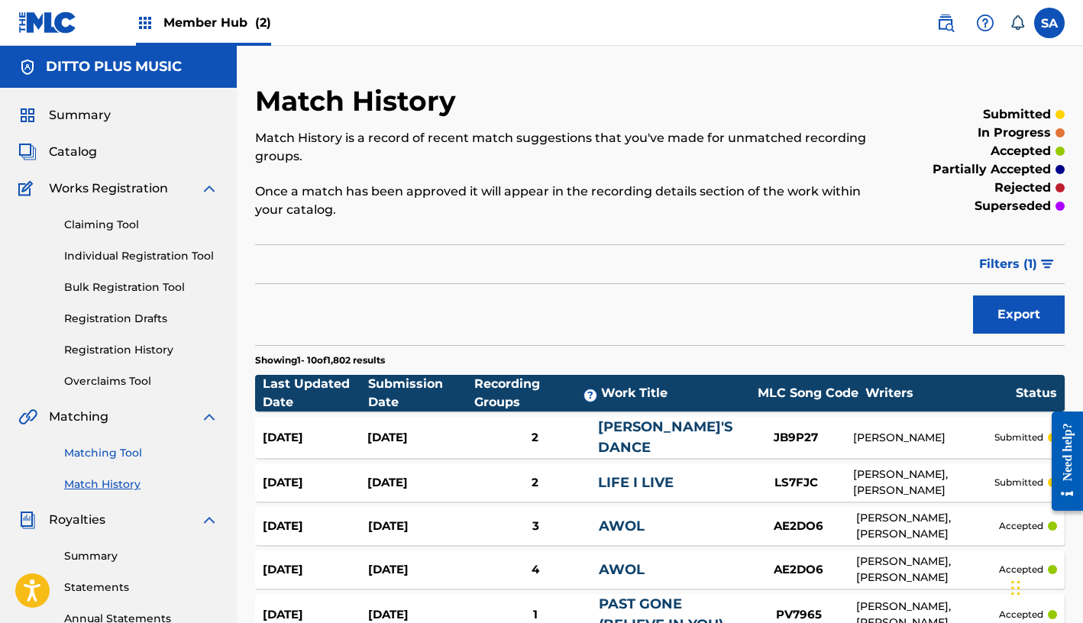
drag, startPoint x: 95, startPoint y: 454, endPoint x: 102, endPoint y: 452, distance: 8.0
click at [95, 454] on link "Matching Tool" at bounding box center [141, 453] width 154 height 16
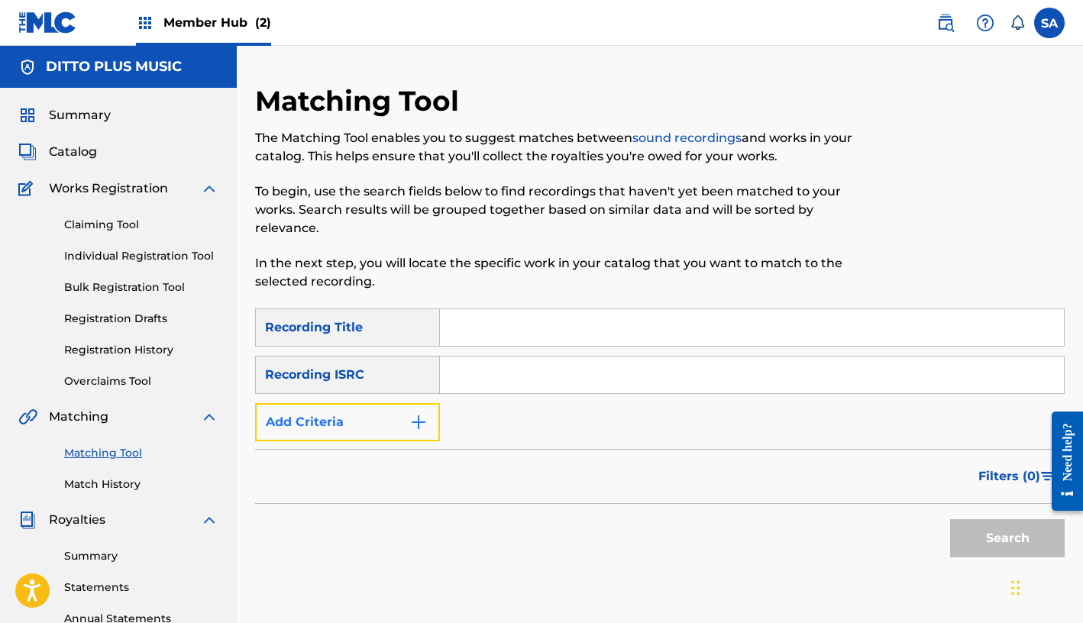
click at [420, 413] on img "Search Form" at bounding box center [418, 422] width 18 height 18
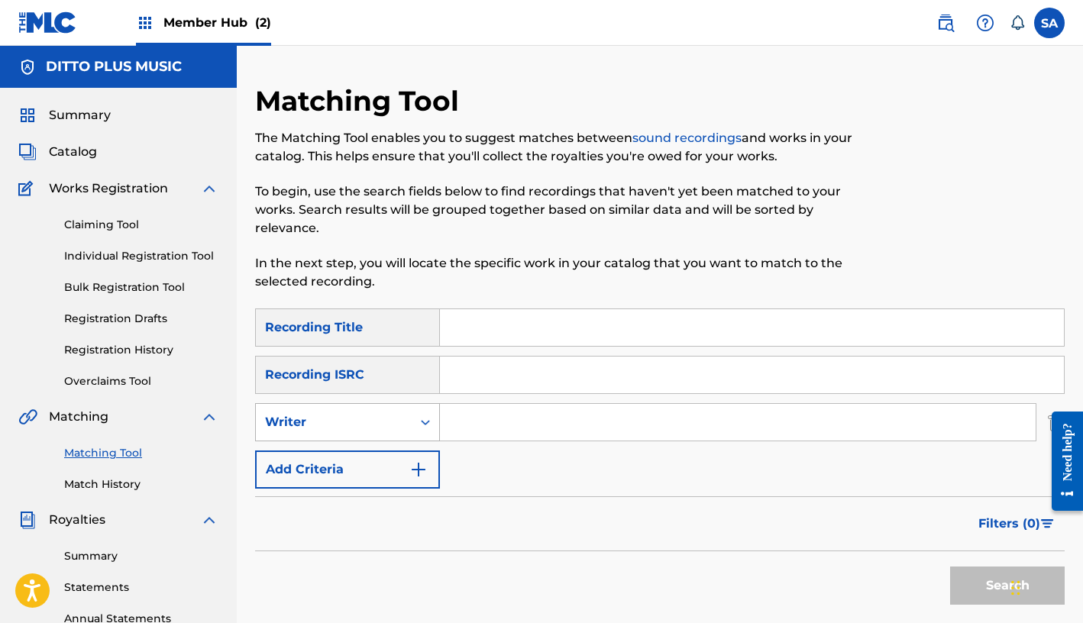
click at [382, 413] on div "Writer" at bounding box center [333, 422] width 137 height 18
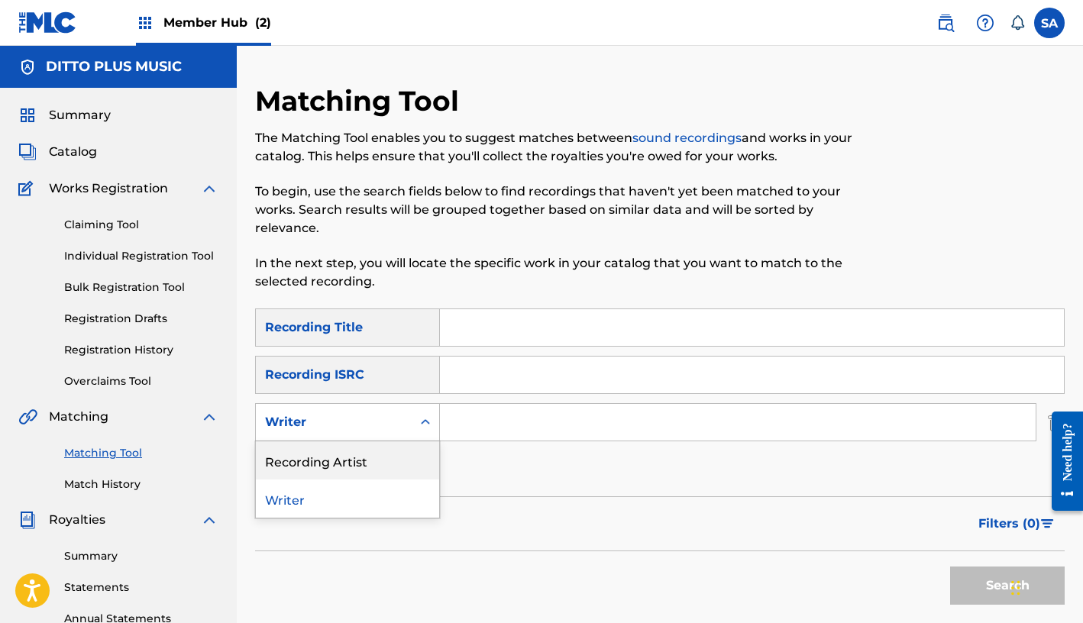
drag, startPoint x: 358, startPoint y: 436, endPoint x: 472, endPoint y: 424, distance: 114.4
click at [361, 441] on div "Recording Artist" at bounding box center [347, 460] width 183 height 38
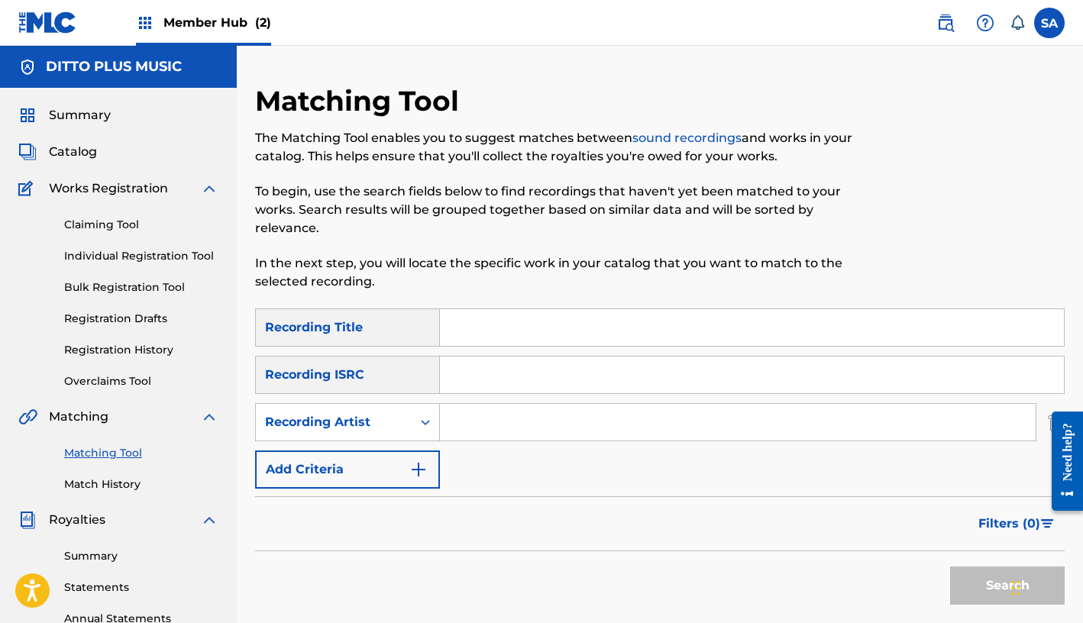
click at [538, 404] on input "Search Form" at bounding box center [738, 422] width 596 height 37
paste input "BERLIOZ"
type input "BERLIOZ"
click at [806, 566] on button "Search" at bounding box center [1007, 585] width 115 height 38
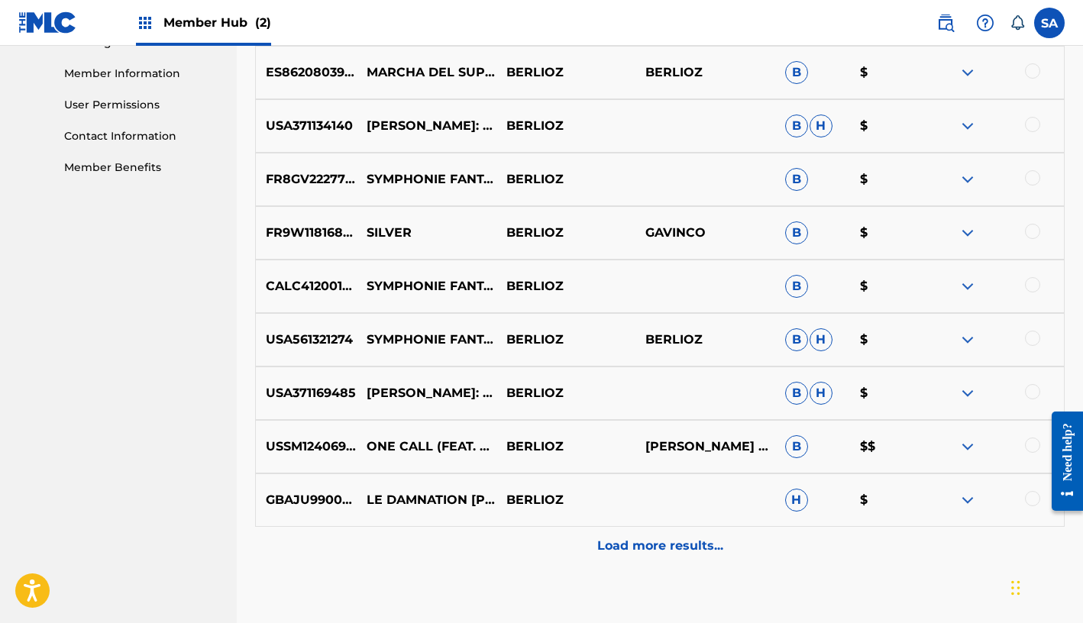
scroll to position [702, 0]
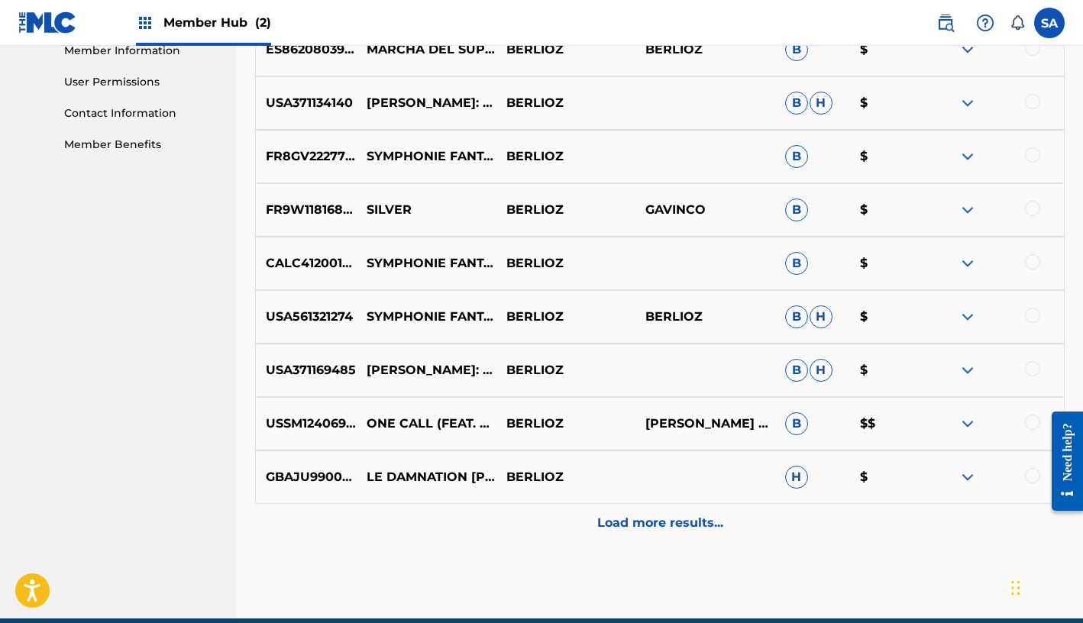
click at [639, 514] on p "Load more results..." at bounding box center [660, 523] width 126 height 18
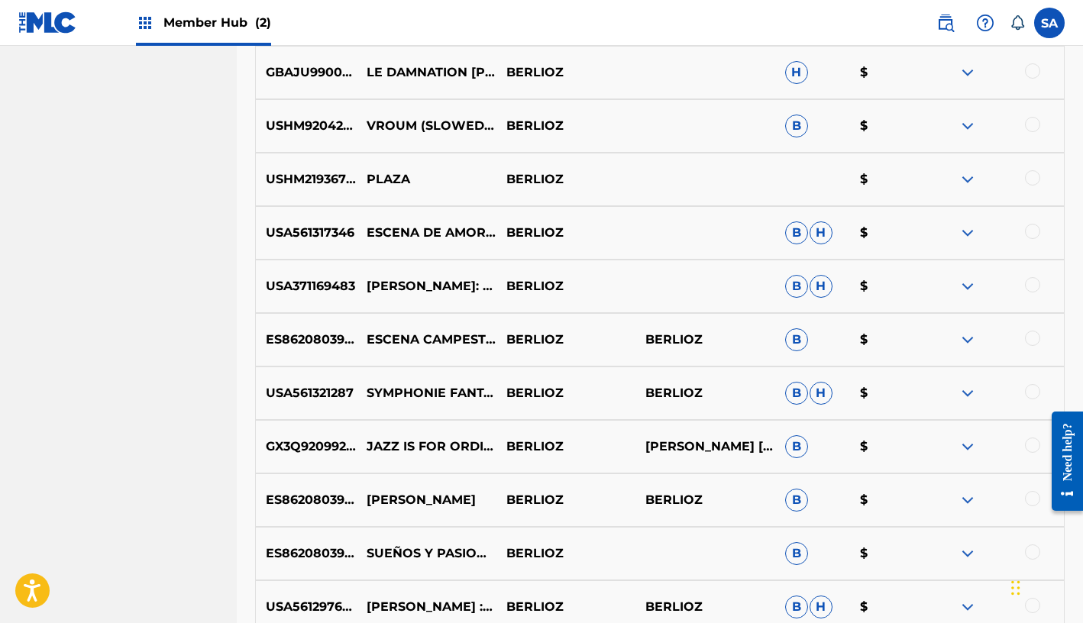
scroll to position [1170, 0]
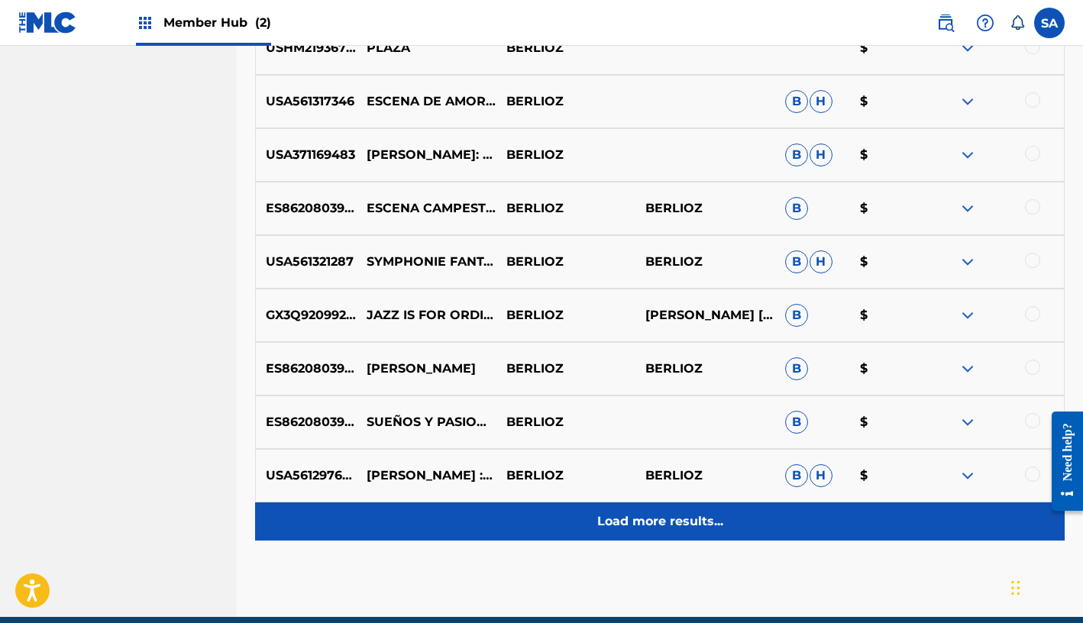
click at [635, 512] on p "Load more results..." at bounding box center [660, 521] width 126 height 18
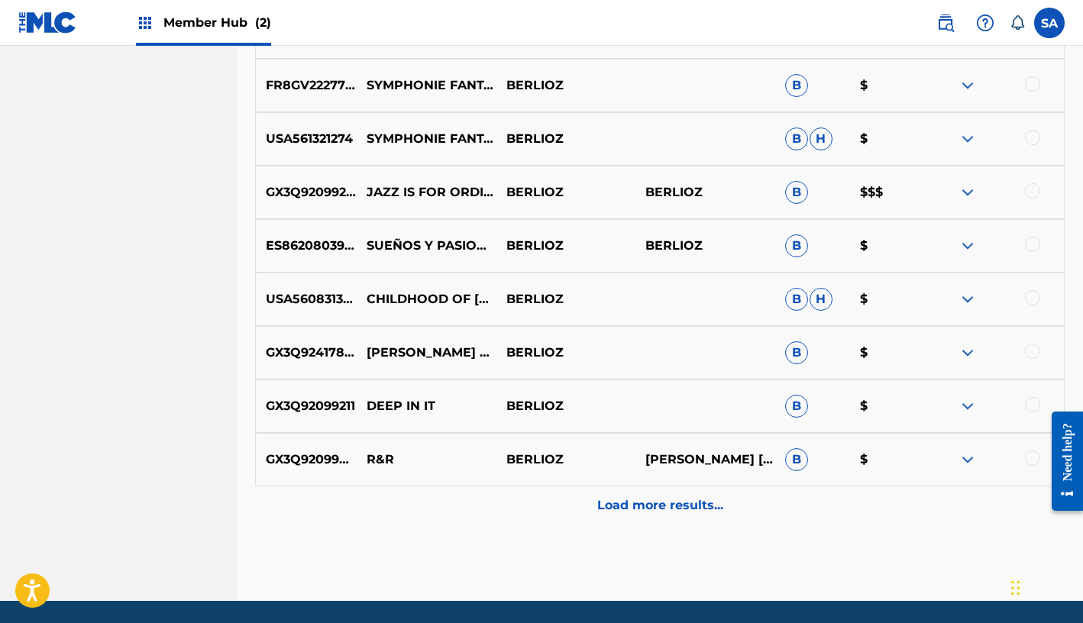
scroll to position [1792, 0]
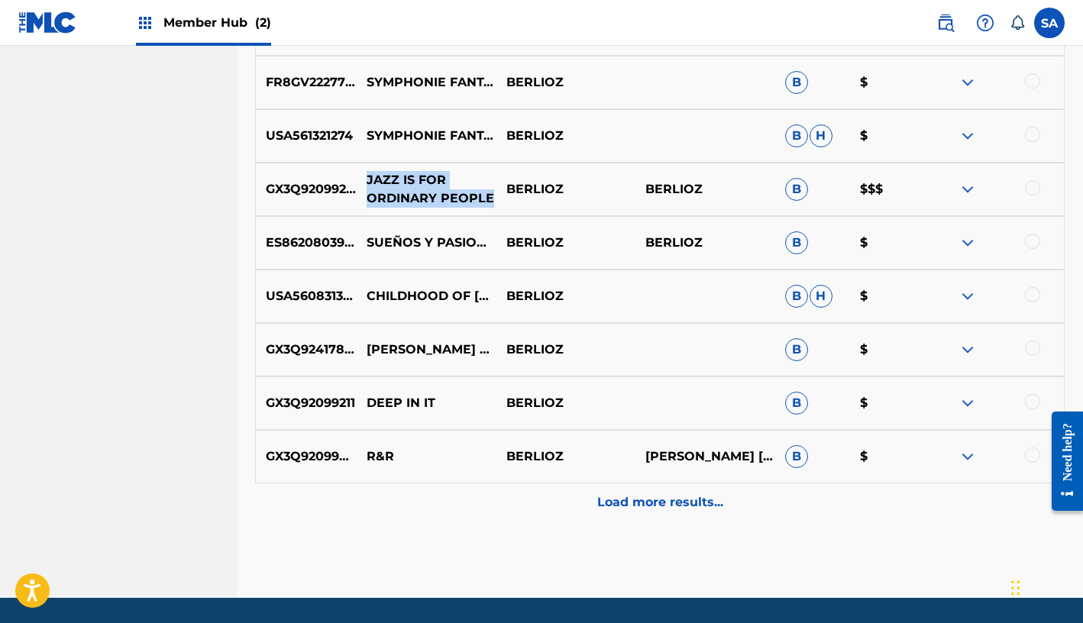
drag, startPoint x: 367, startPoint y: 162, endPoint x: 488, endPoint y: 179, distance: 121.9
click at [488, 179] on p "JAZZ IS FOR ORDINARY PEOPLE" at bounding box center [427, 189] width 140 height 37
copy p "JAZZ IS FOR ORDINARY PEOPLE"
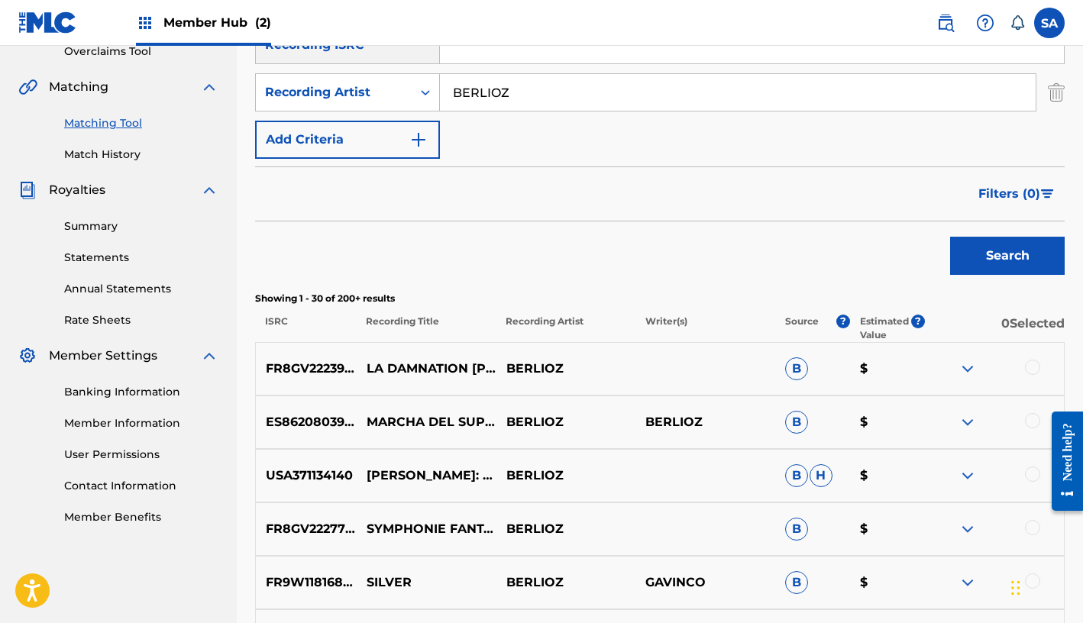
scroll to position [0, 0]
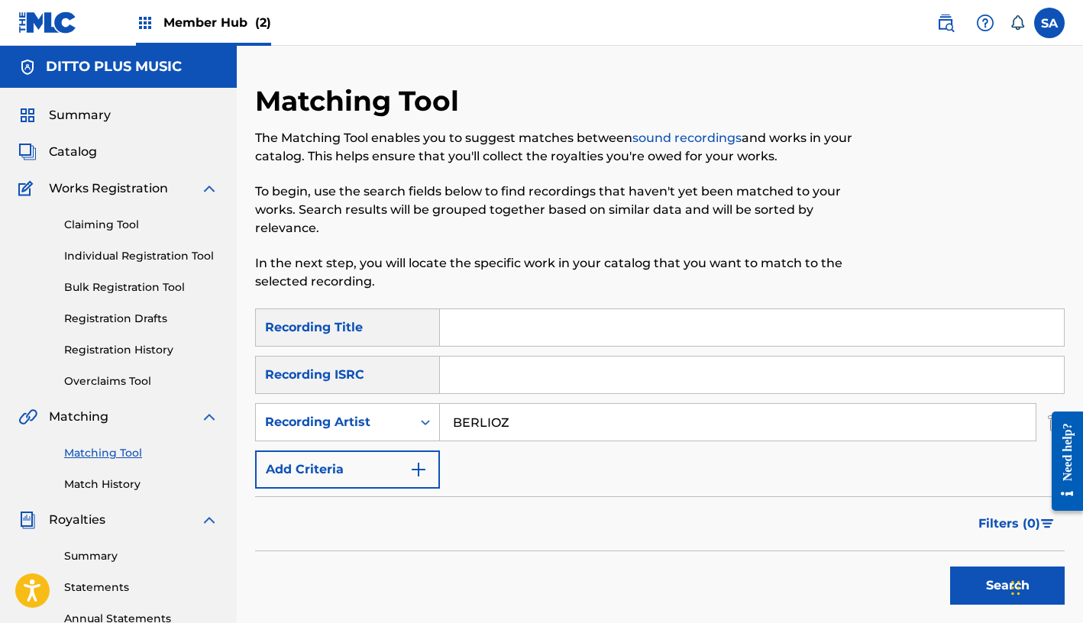
click at [479, 309] on input "Search Form" at bounding box center [752, 327] width 624 height 37
paste input "JAZZ IS FOR ORDINARY PEOPLE"
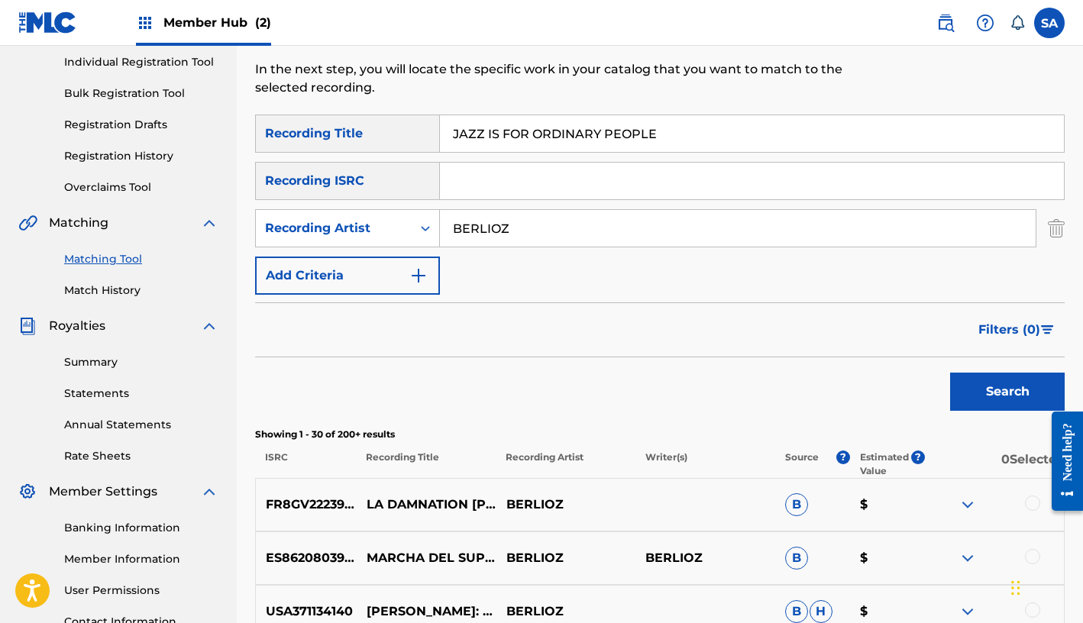
scroll to position [260, 0]
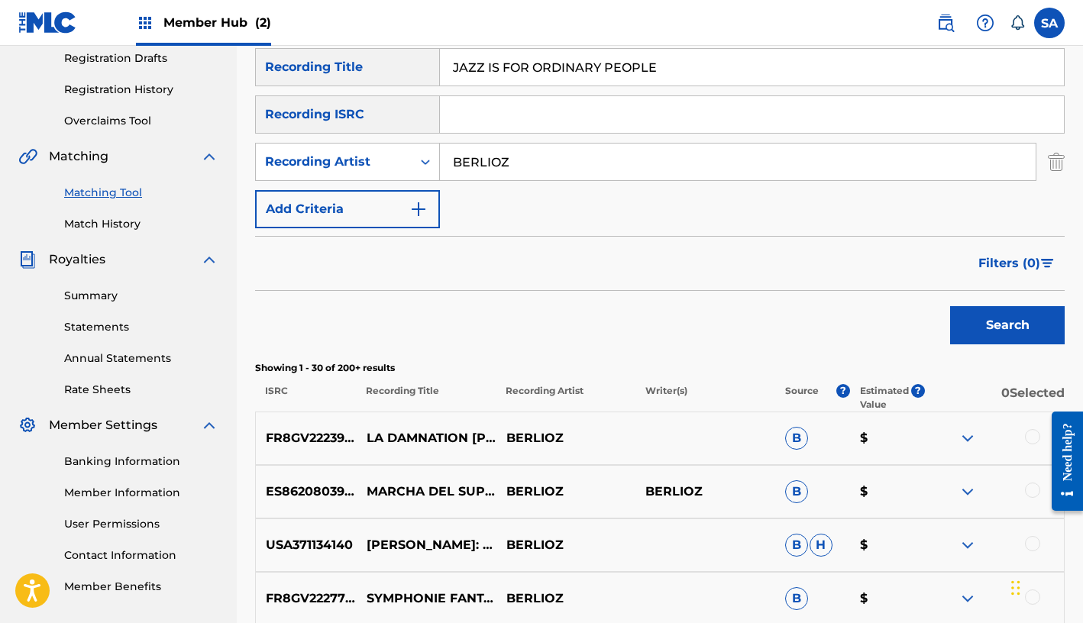
type input "JAZZ IS FOR ORDINARY PEOPLE"
click at [488, 144] on input "BERLIOZ" at bounding box center [738, 162] width 596 height 37
click at [806, 306] on button "Search" at bounding box center [1007, 325] width 115 height 38
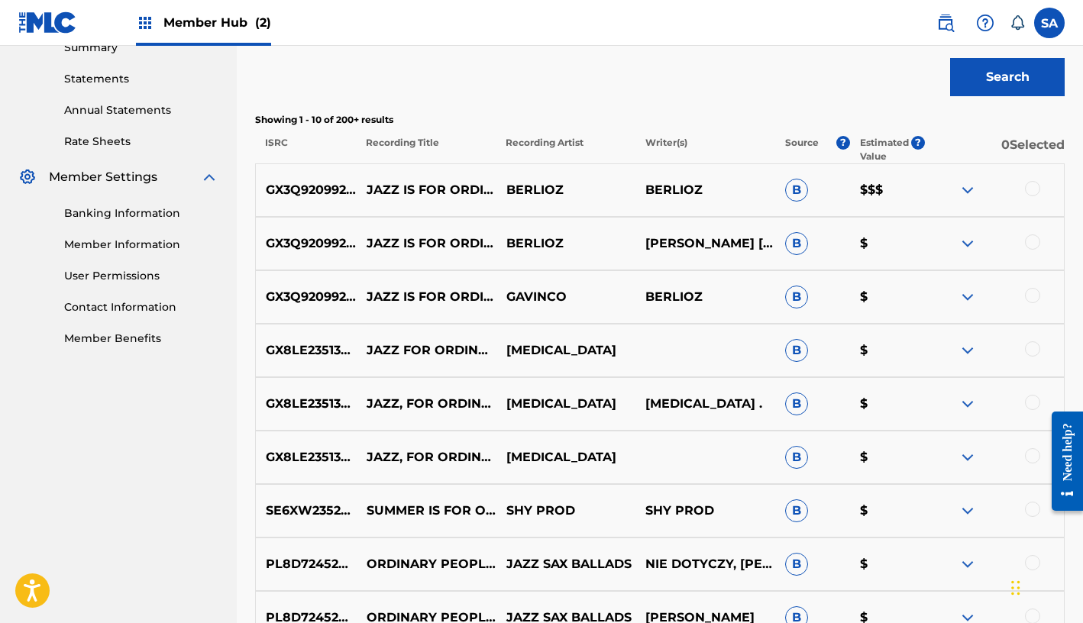
scroll to position [520, 0]
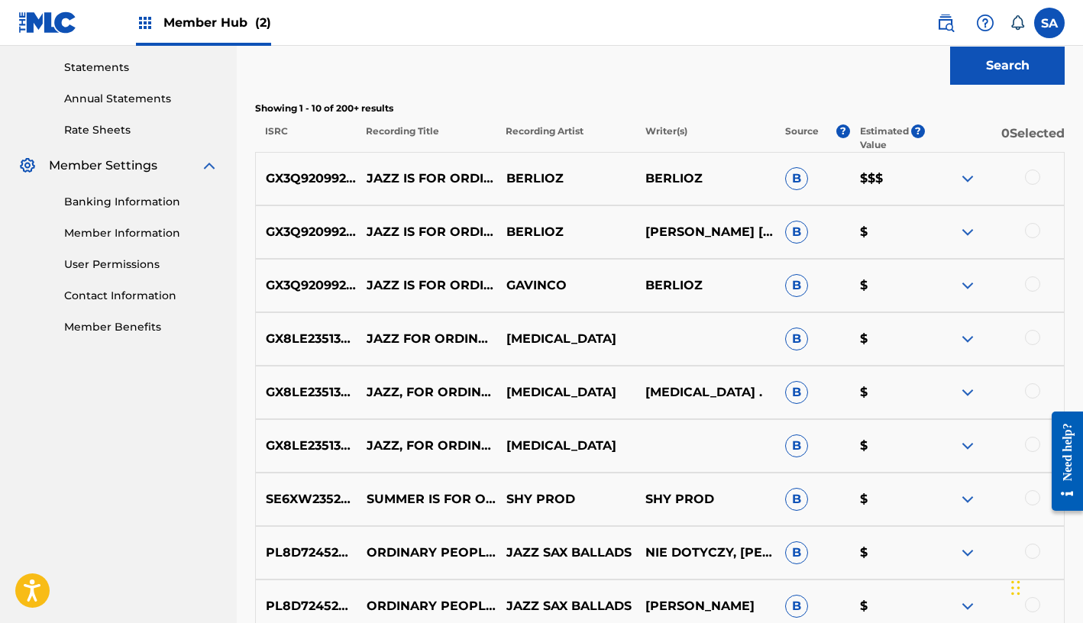
click at [806, 169] on div at bounding box center [994, 178] width 140 height 18
click at [806, 169] on div at bounding box center [1032, 176] width 15 height 15
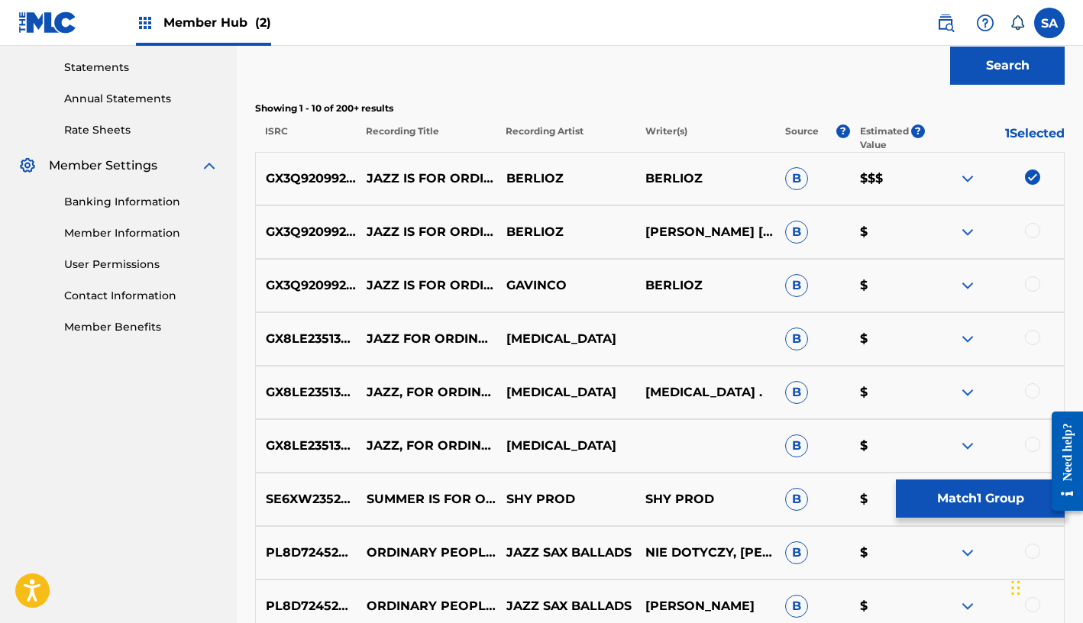
click at [806, 223] on div at bounding box center [1032, 230] width 15 height 15
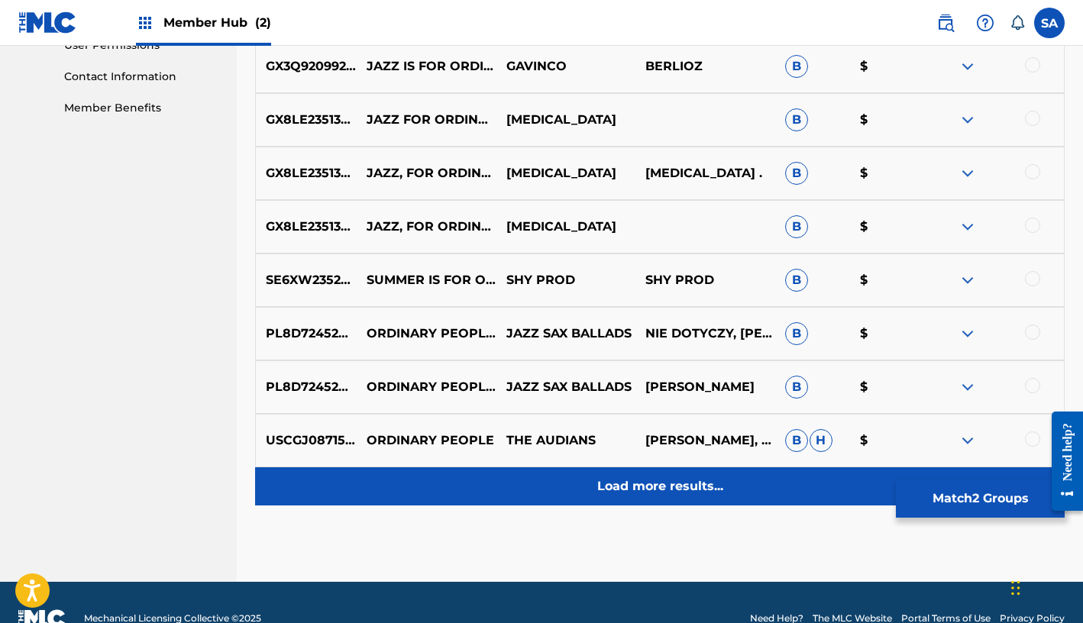
click at [649, 477] on p "Load more results..." at bounding box center [660, 486] width 126 height 18
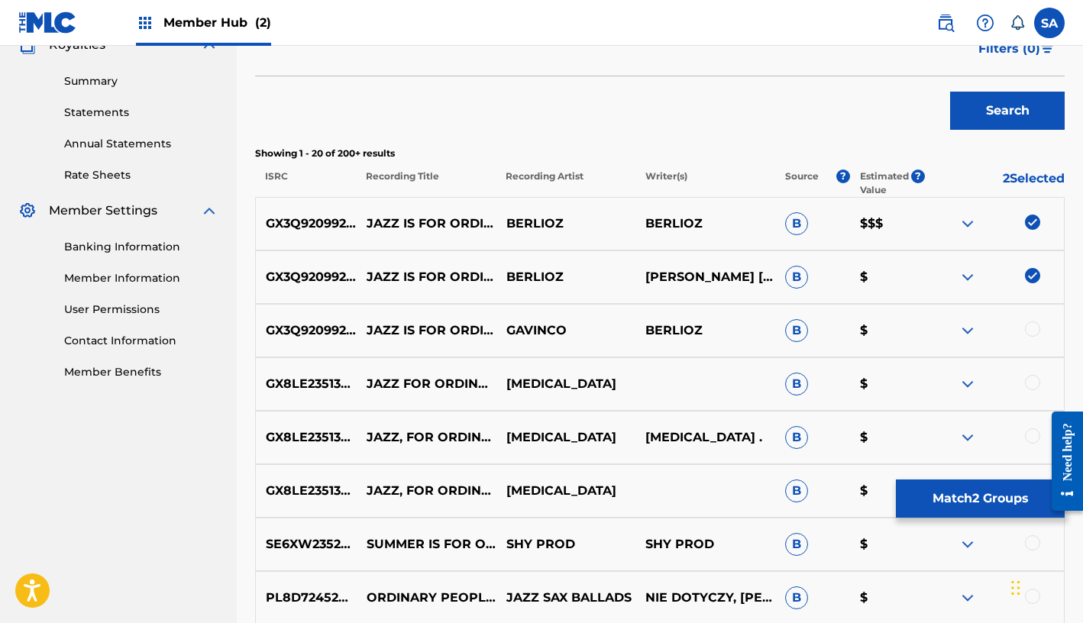
scroll to position [495, 0]
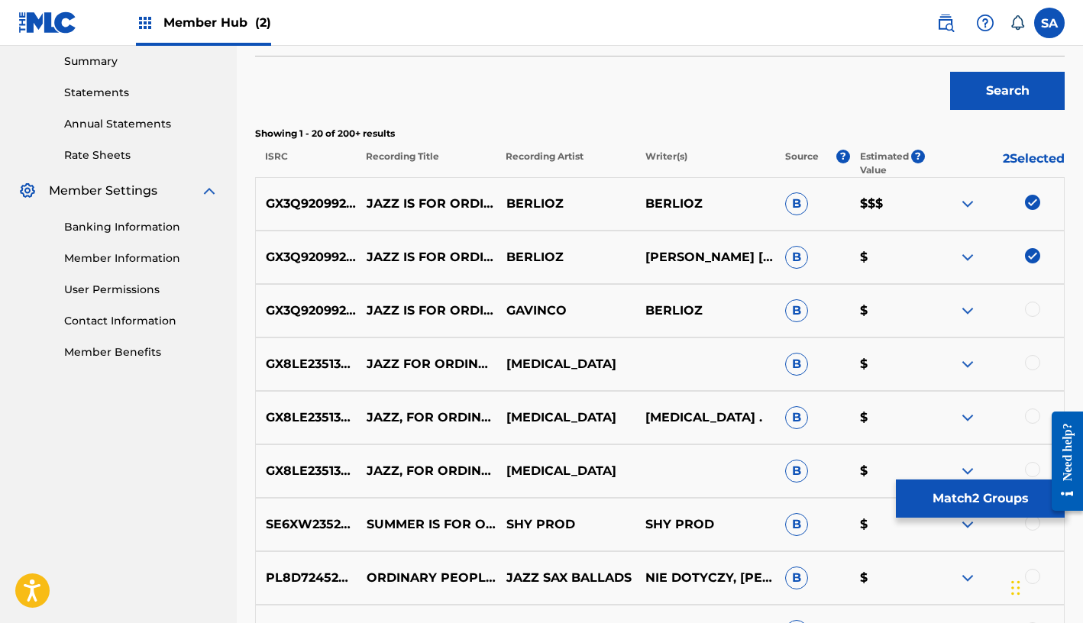
click at [806, 302] on div at bounding box center [1032, 309] width 15 height 15
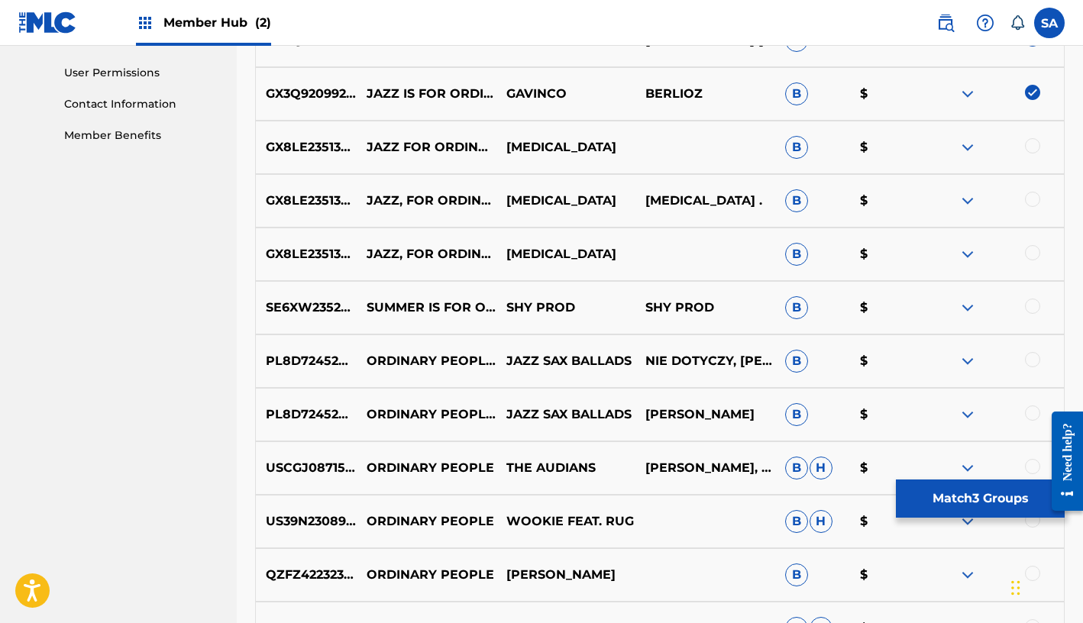
scroll to position [714, 0]
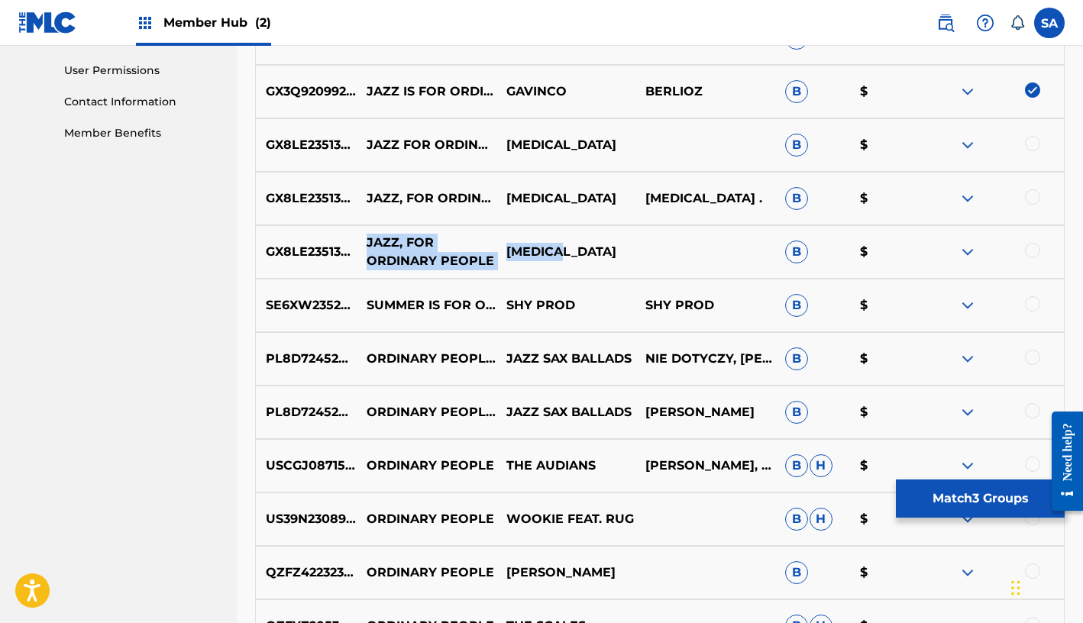
drag, startPoint x: 569, startPoint y: 232, endPoint x: 388, endPoint y: 225, distance: 181.1
click at [369, 225] on div "GX8LE2351380 JAZZ, FOR ORDINARY PEOPLE SEPPUKU B $" at bounding box center [659, 251] width 809 height 53
copy div "JAZZ, FOR ORDINARY PEOPLE SEPPUKU"
drag, startPoint x: 539, startPoint y: 228, endPoint x: 560, endPoint y: 228, distance: 20.6
click at [539, 243] on p "SEPPUKU" at bounding box center [565, 252] width 140 height 18
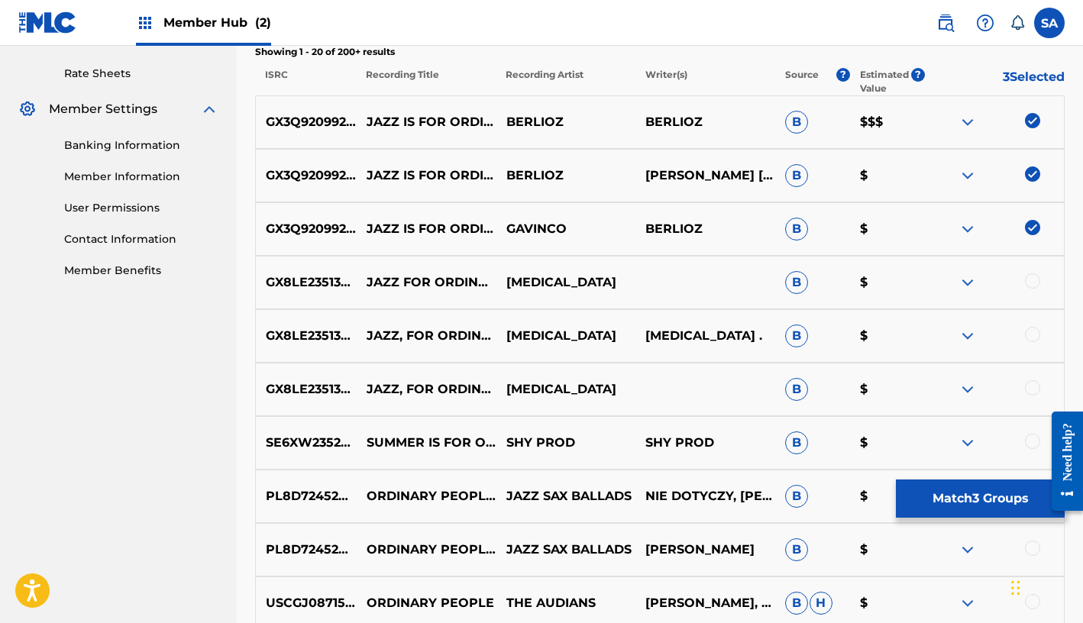
scroll to position [576, 0]
click at [806, 274] on div at bounding box center [1032, 281] width 15 height 15
click at [806, 328] on div at bounding box center [994, 337] width 140 height 18
click at [806, 328] on div at bounding box center [1032, 335] width 15 height 15
click at [806, 381] on div at bounding box center [1032, 388] width 15 height 15
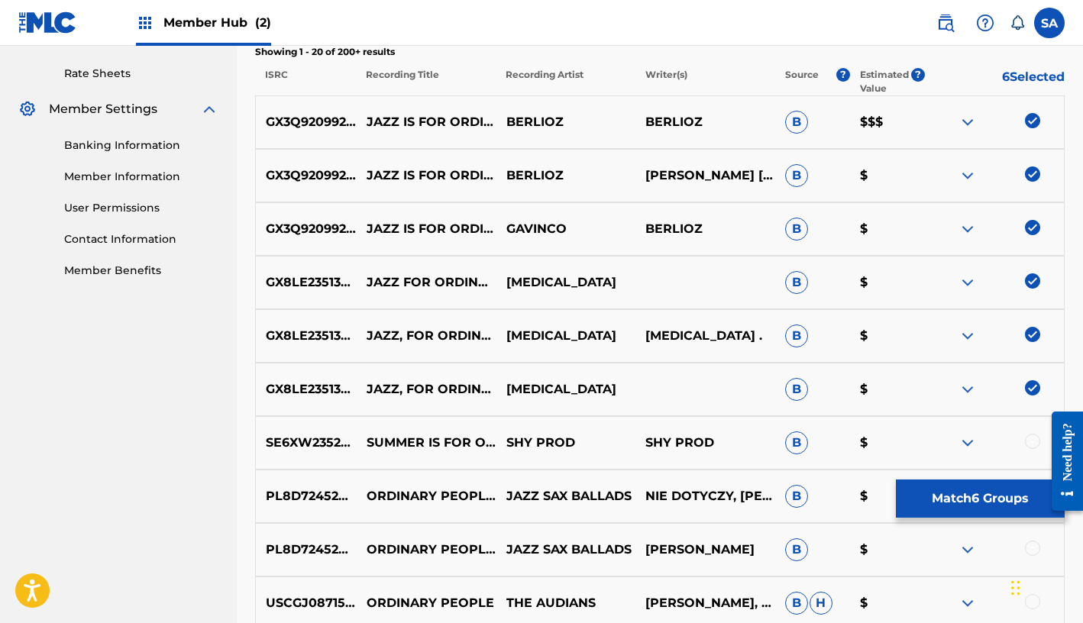
scroll to position [579, 0]
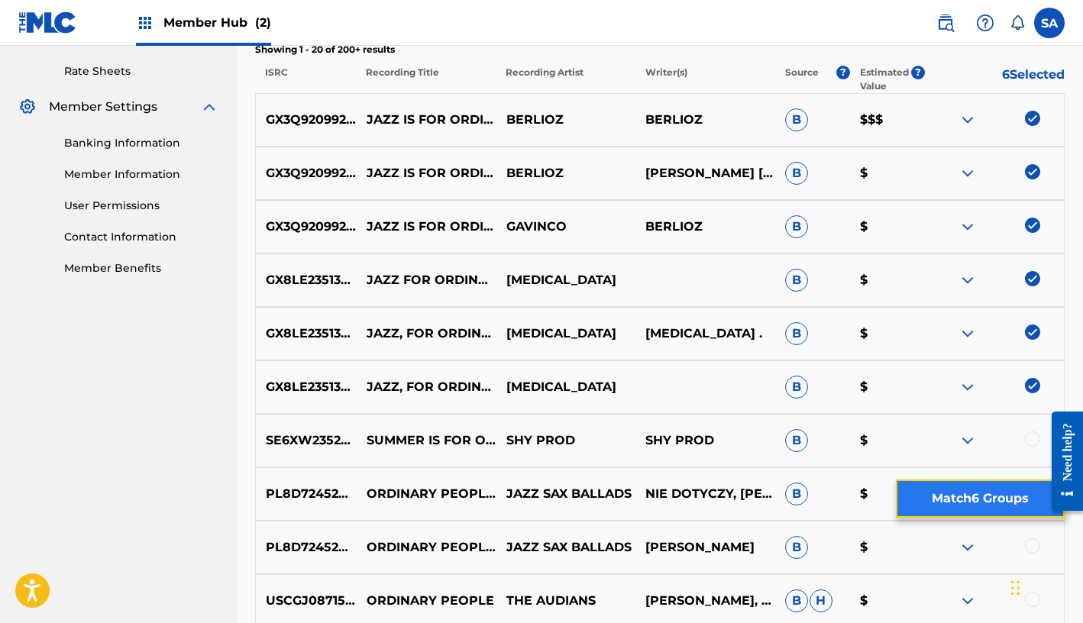
click at [806, 502] on button "Match 6 Groups" at bounding box center [980, 498] width 169 height 38
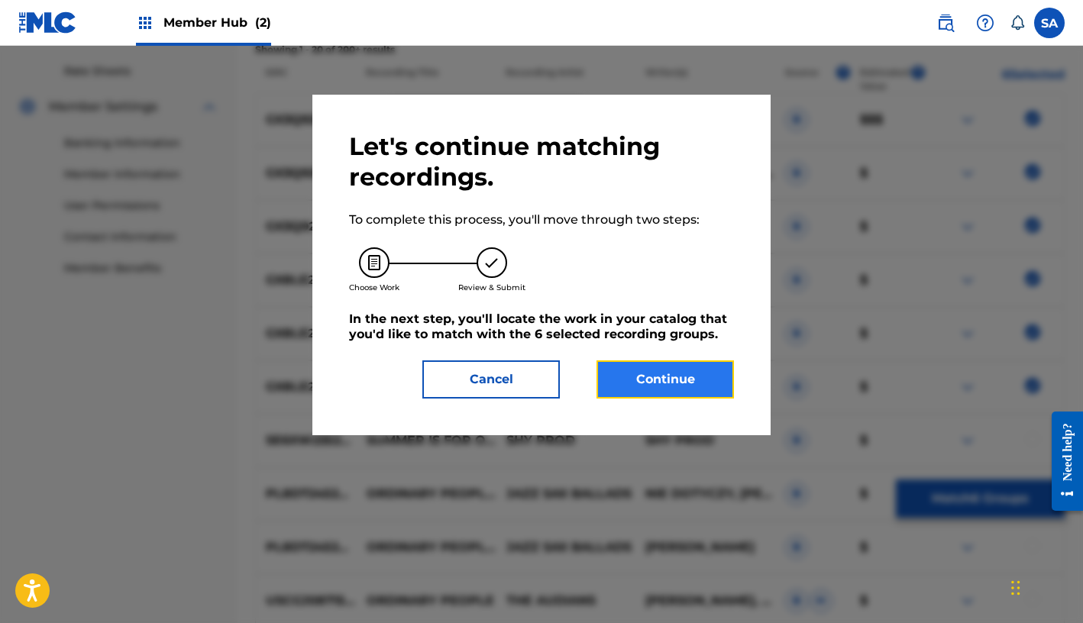
click at [697, 381] on button "Continue" at bounding box center [664, 379] width 137 height 38
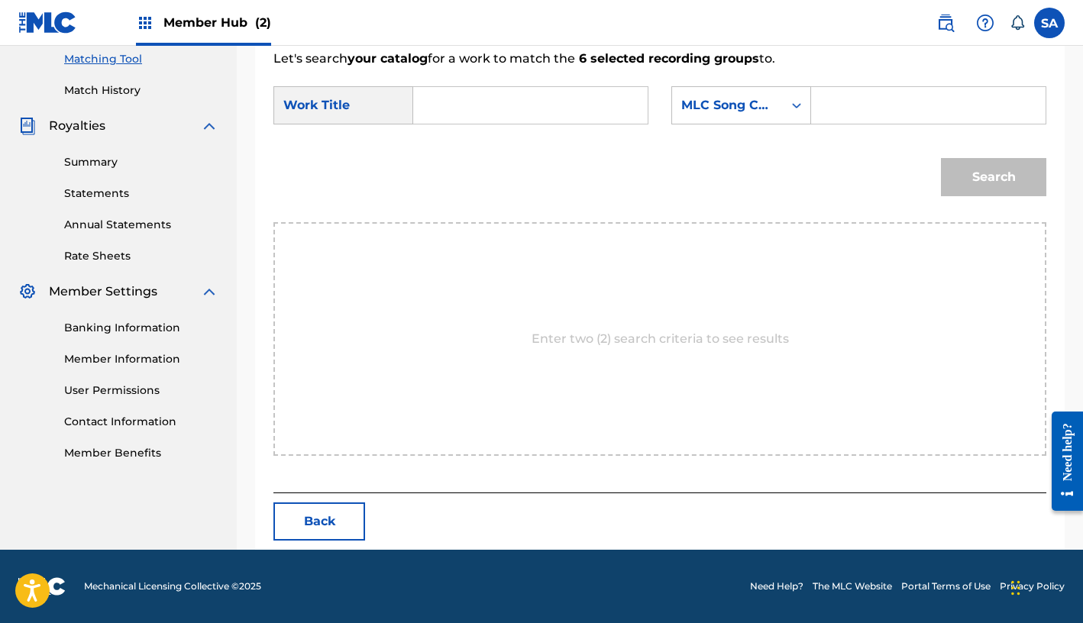
scroll to position [299, 0]
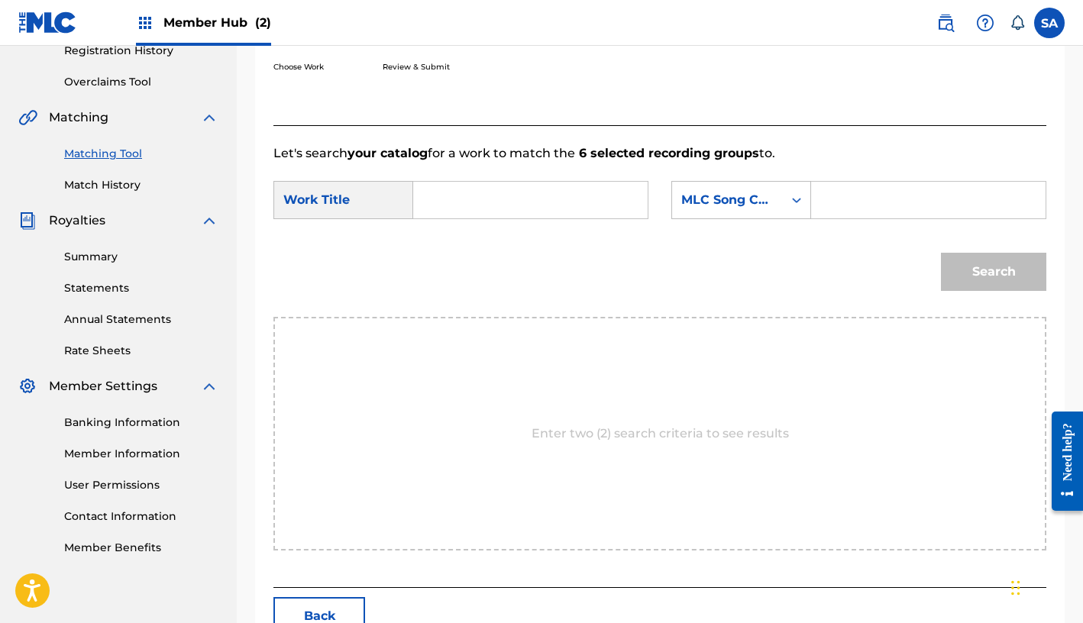
click at [806, 198] on input "Search Form" at bounding box center [928, 200] width 208 height 37
click at [806, 207] on input "Search Form" at bounding box center [928, 200] width 208 height 37
click at [504, 203] on input "Search Form" at bounding box center [530, 200] width 208 height 37
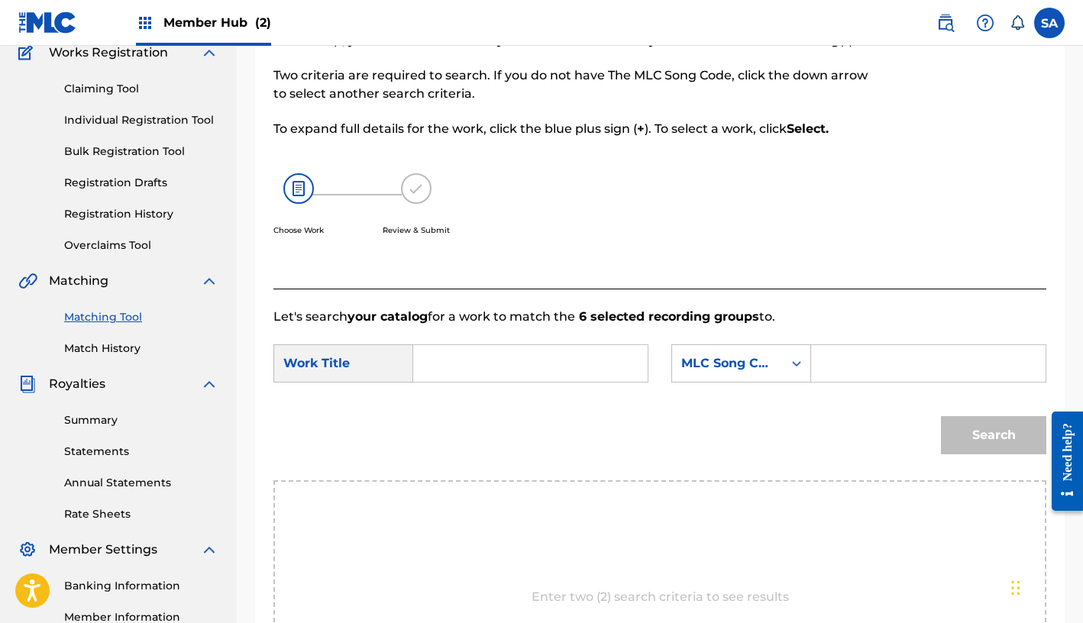
scroll to position [140, 0]
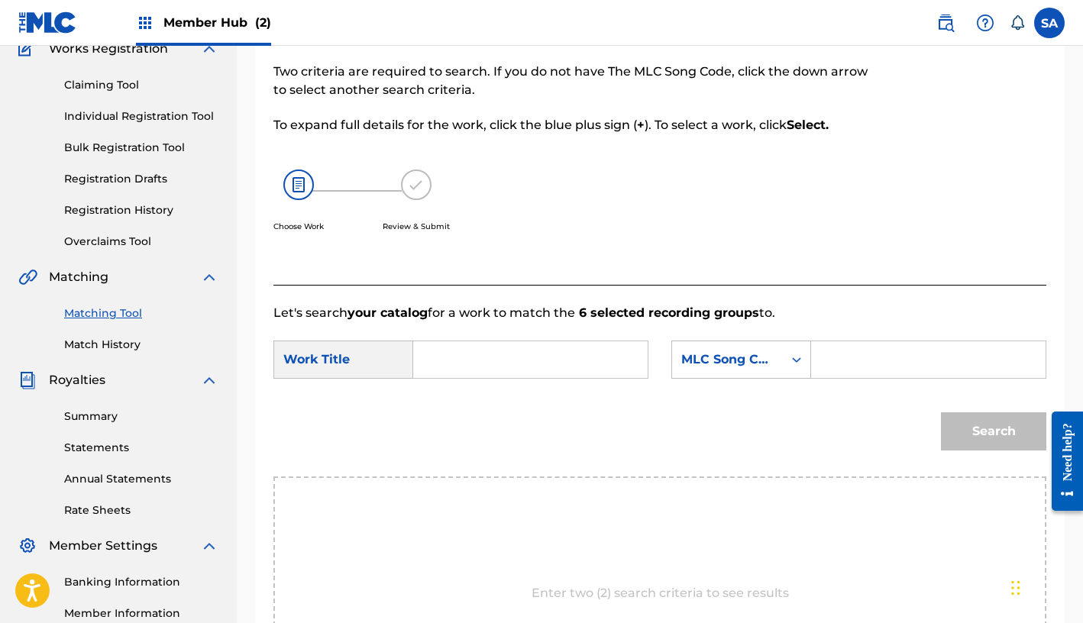
click at [806, 365] on input "Search Form" at bounding box center [928, 359] width 208 height 37
paste input "JB9P5B"
type input "JB9P5B"
click at [508, 366] on input "Search Form" at bounding box center [530, 359] width 208 height 37
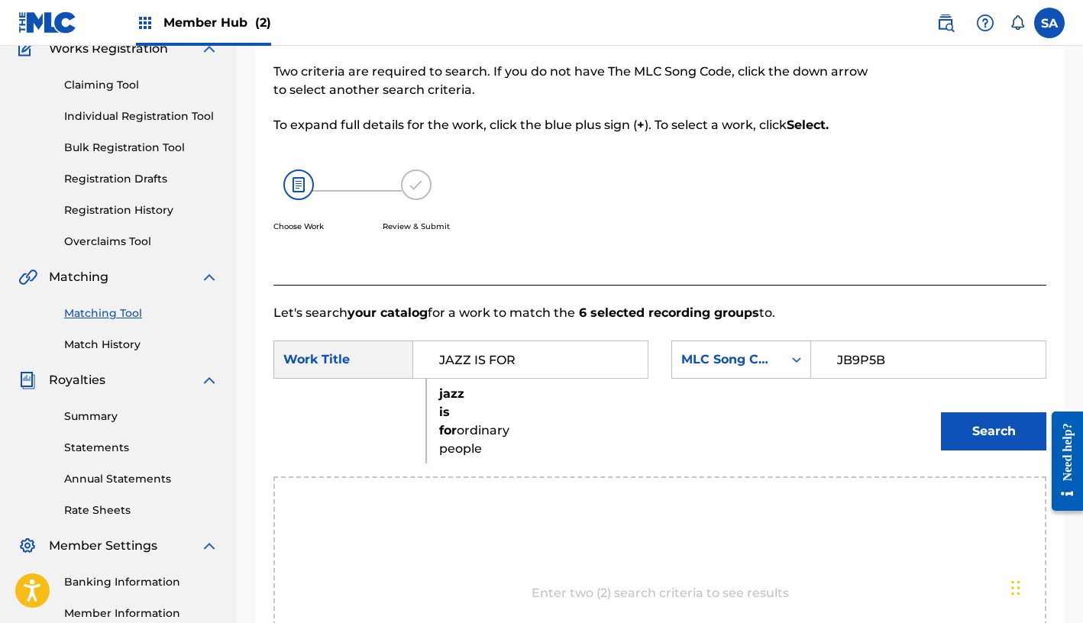
click at [439, 418] on strong "is" at bounding box center [444, 412] width 11 height 15
type input "jazz is for ordinary people"
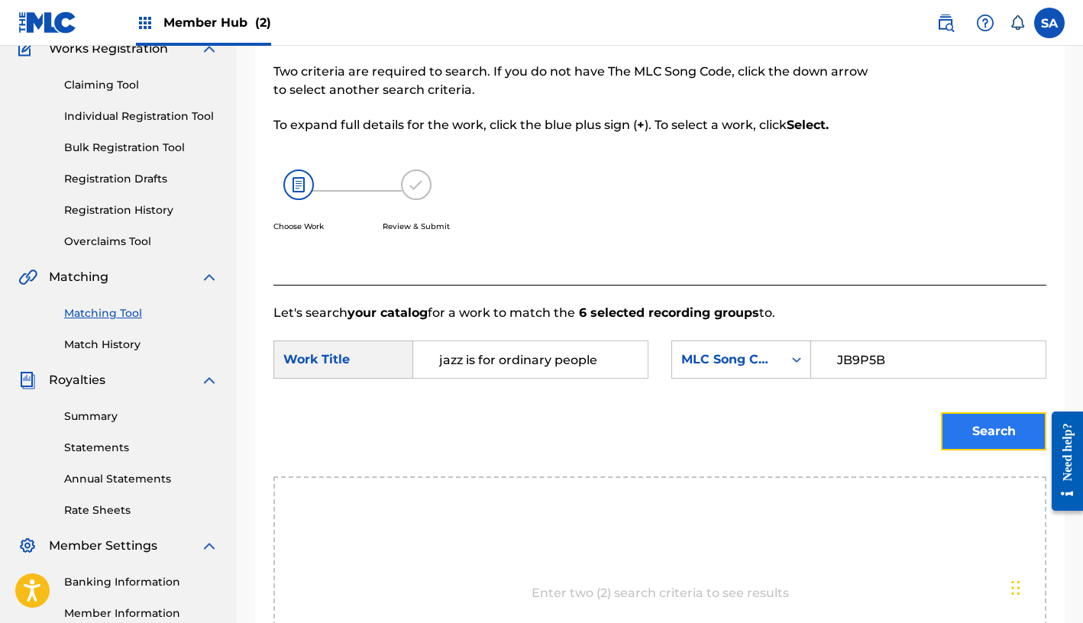
click at [806, 428] on button "Search" at bounding box center [993, 431] width 105 height 38
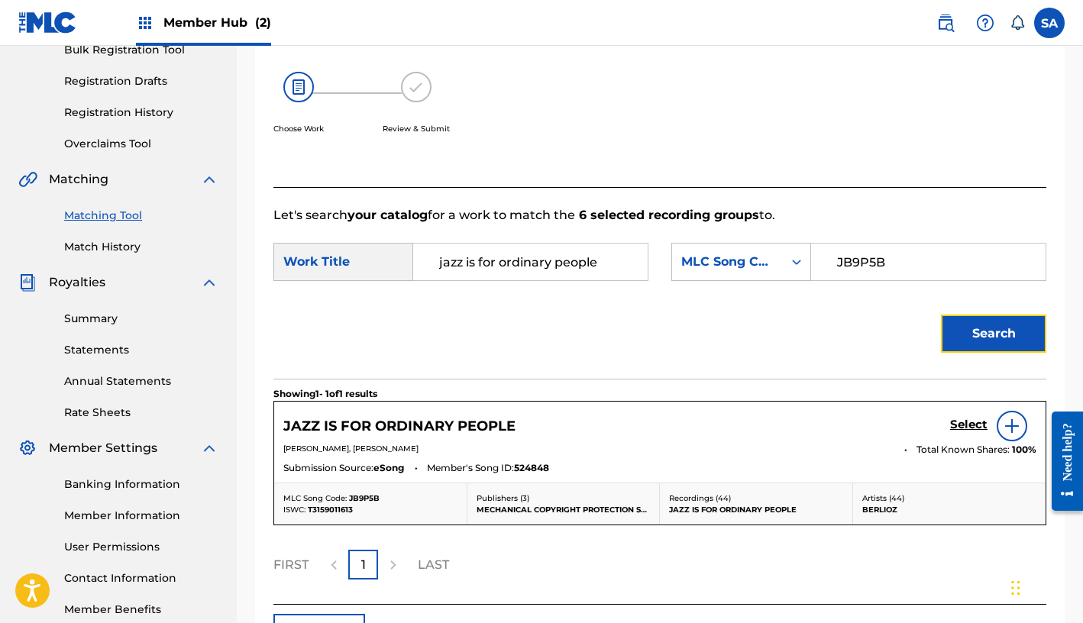
scroll to position [286, 0]
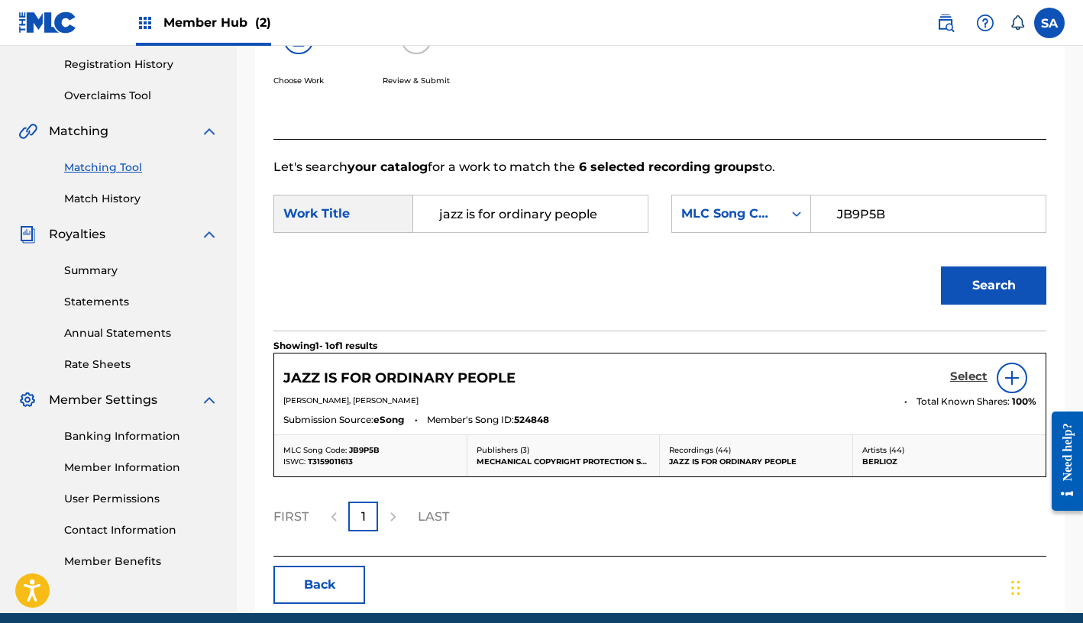
click at [806, 374] on h5 "Select" at bounding box center [968, 377] width 37 height 15
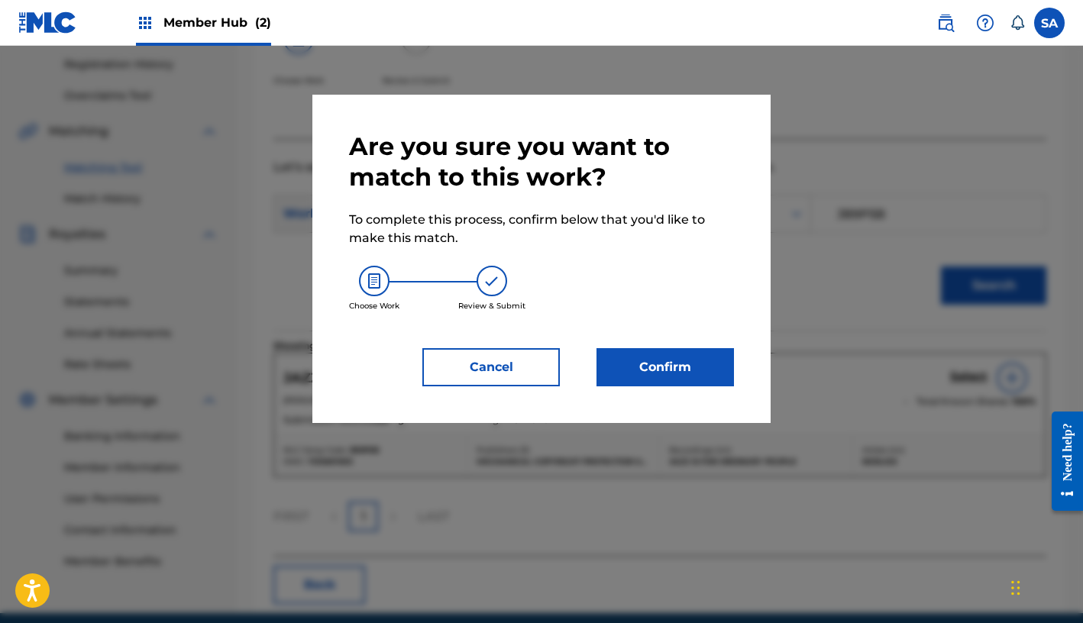
scroll to position [288, 0]
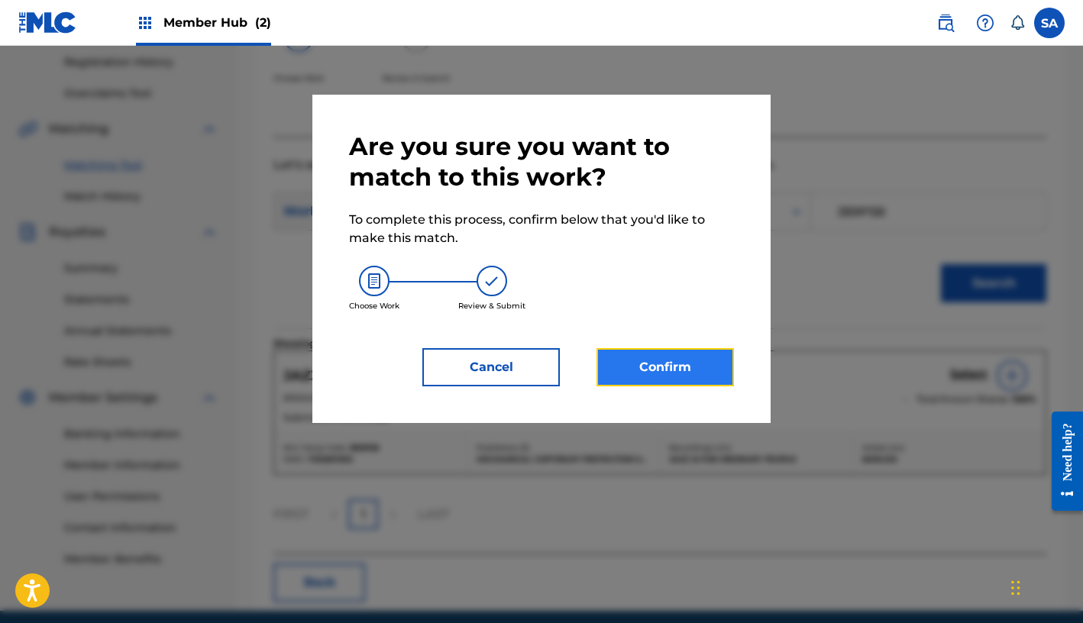
click at [663, 355] on button "Confirm" at bounding box center [664, 367] width 137 height 38
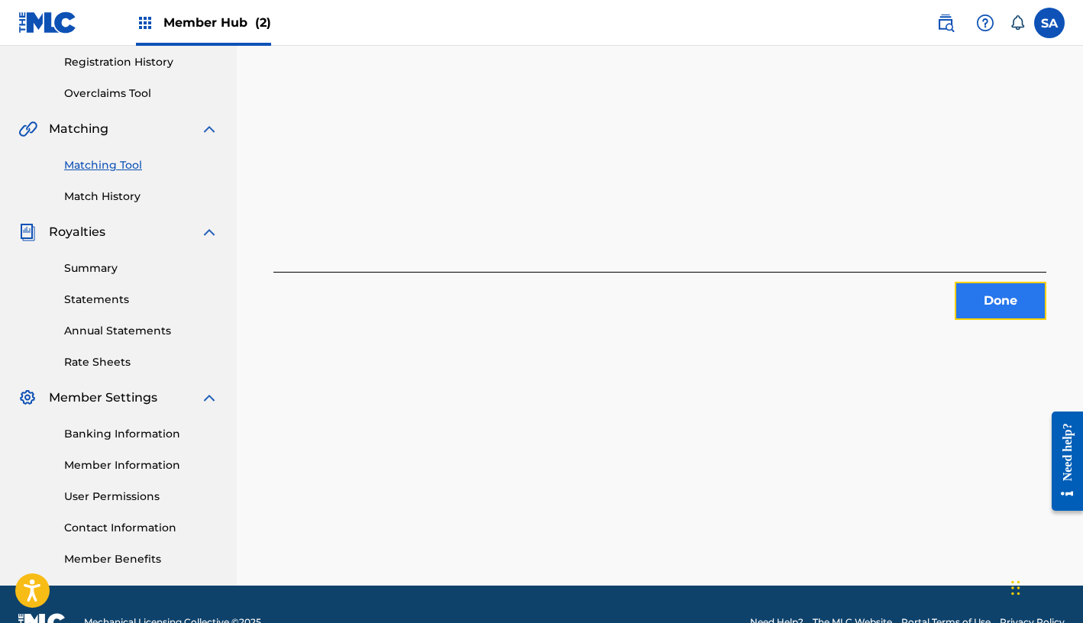
click at [806, 297] on button "Done" at bounding box center [1000, 301] width 92 height 38
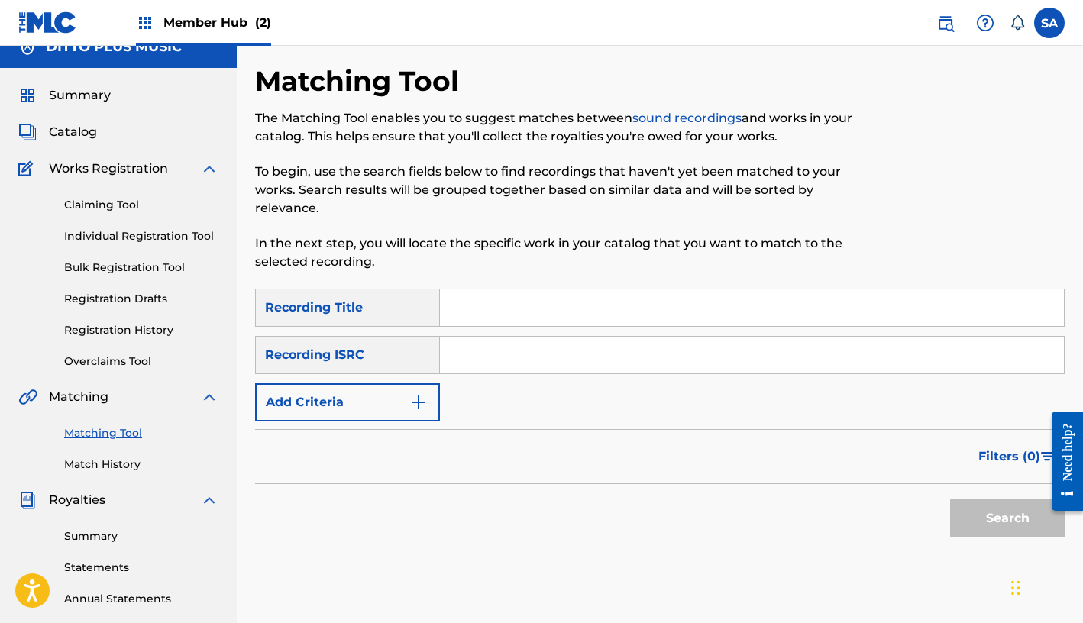
scroll to position [0, 0]
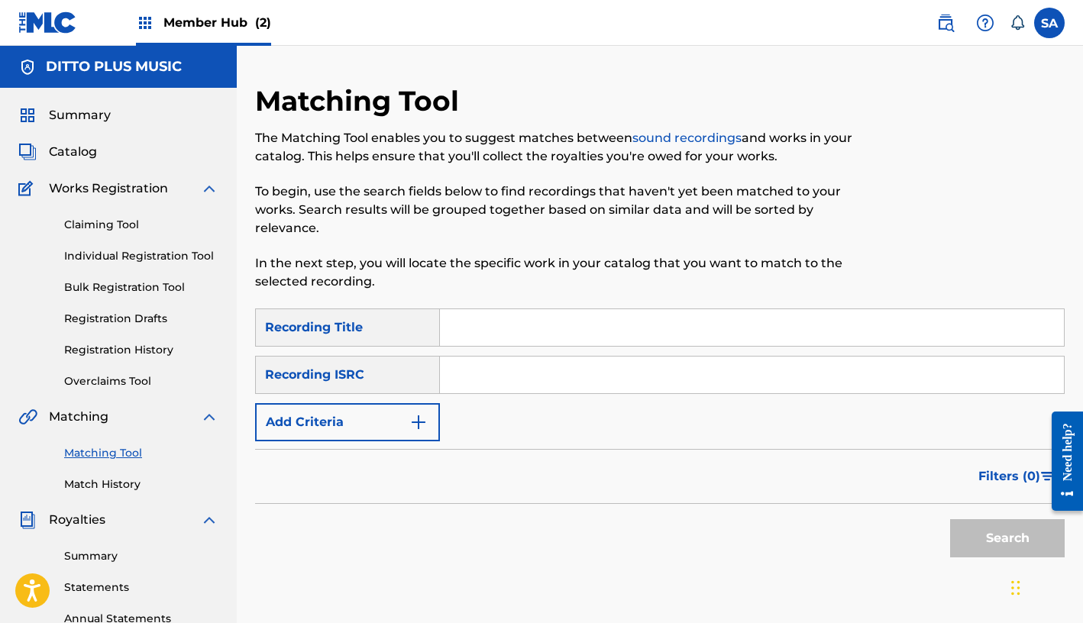
click at [460, 309] on input "Search Form" at bounding box center [752, 327] width 624 height 37
type input "A"
click at [77, 147] on span "Catalog" at bounding box center [73, 152] width 48 height 18
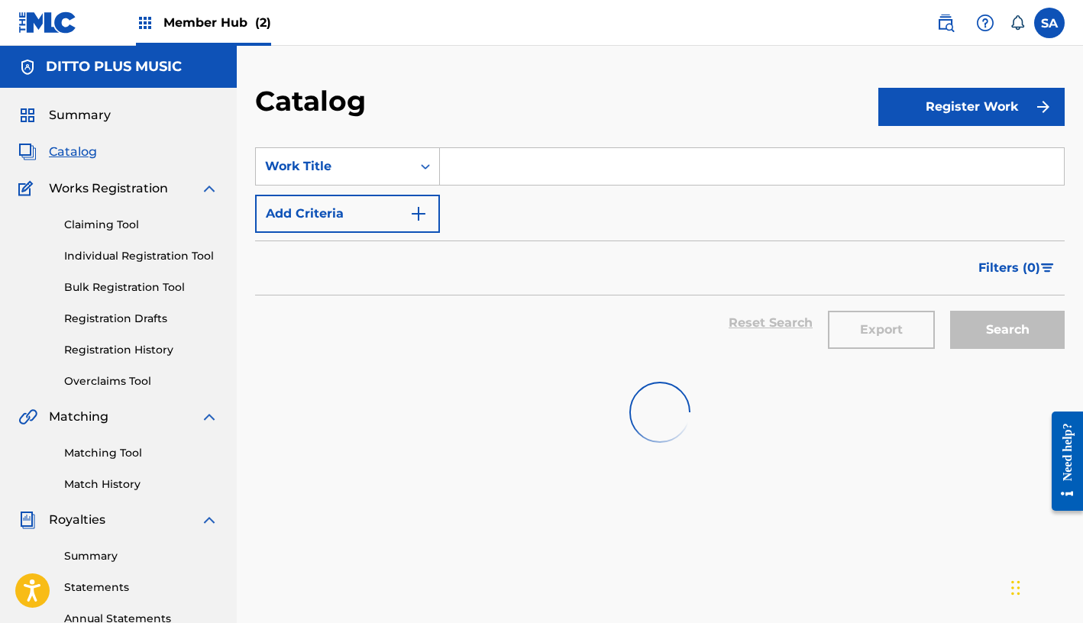
click at [461, 176] on input "Search Form" at bounding box center [752, 166] width 624 height 37
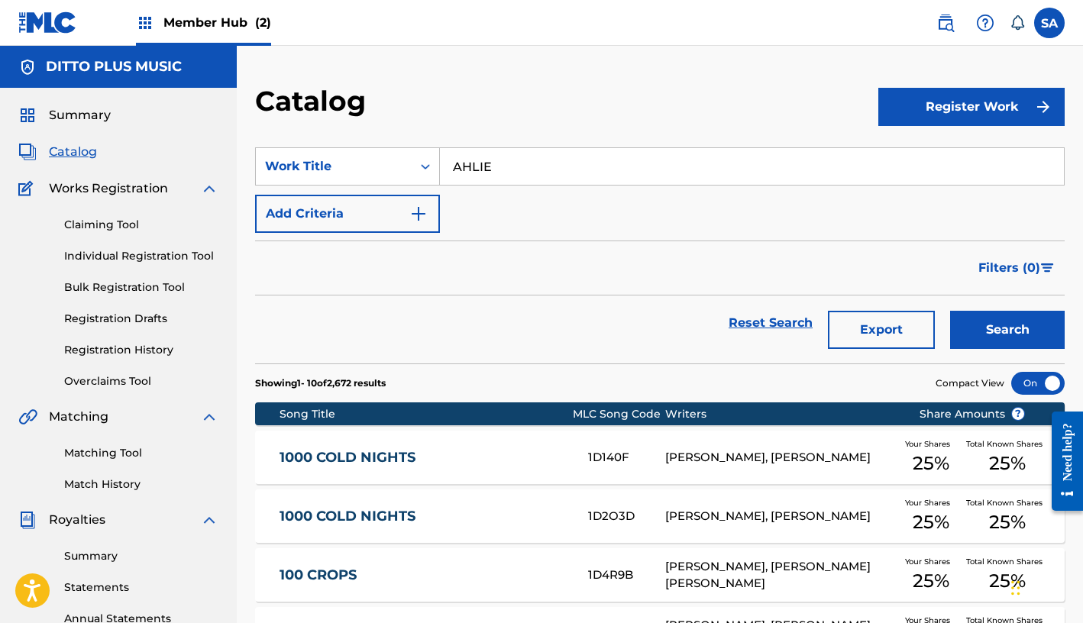
type input "AHLIE"
click at [806, 311] on button "Search" at bounding box center [1007, 330] width 115 height 38
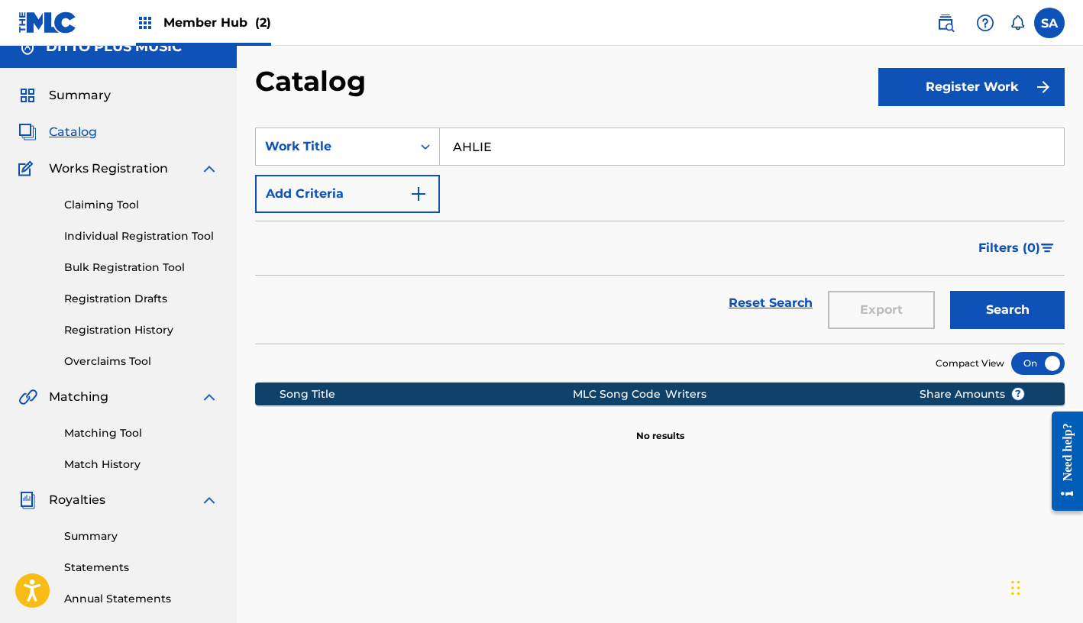
scroll to position [26, 0]
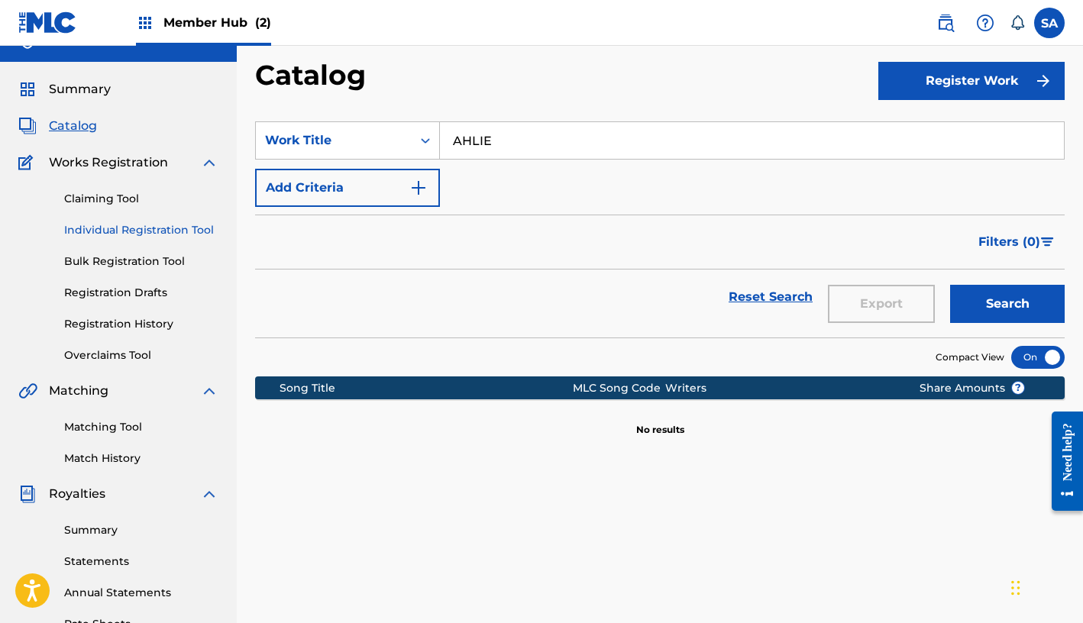
click at [95, 228] on link "Individual Registration Tool" at bounding box center [141, 230] width 154 height 16
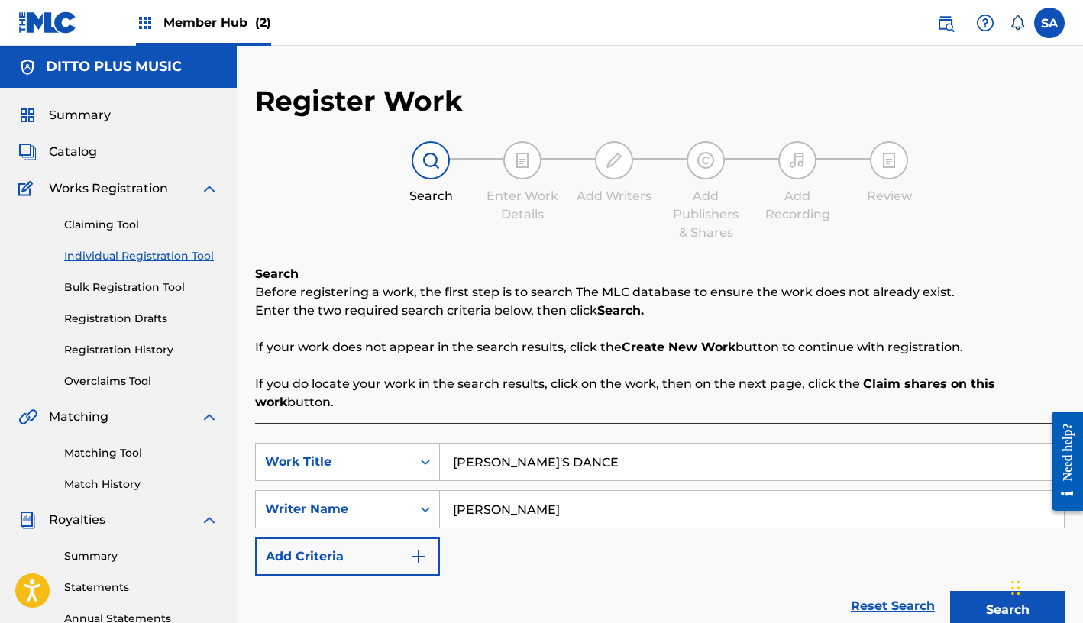
click at [515, 458] on input "JOYCELYN'S DANCE" at bounding box center [752, 462] width 624 height 37
click at [515, 459] on input "JOYCELYN'S DANCE" at bounding box center [752, 462] width 624 height 37
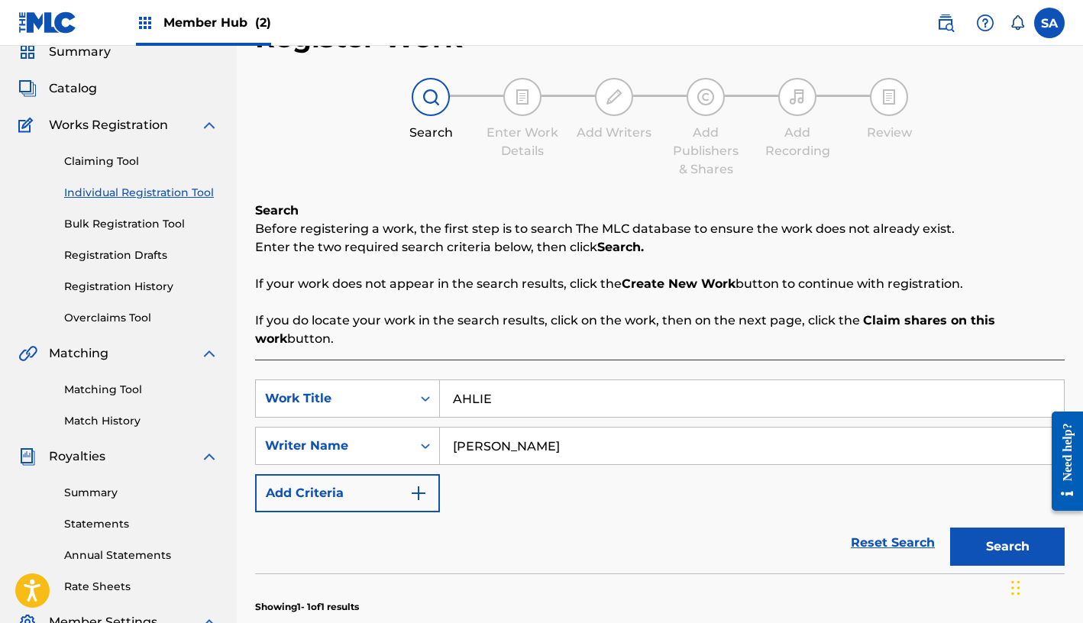
type input "AHLIE"
click at [471, 462] on input "ATTLEE" at bounding box center [752, 445] width 624 height 37
click at [478, 453] on input "ATTLEE" at bounding box center [752, 445] width 624 height 37
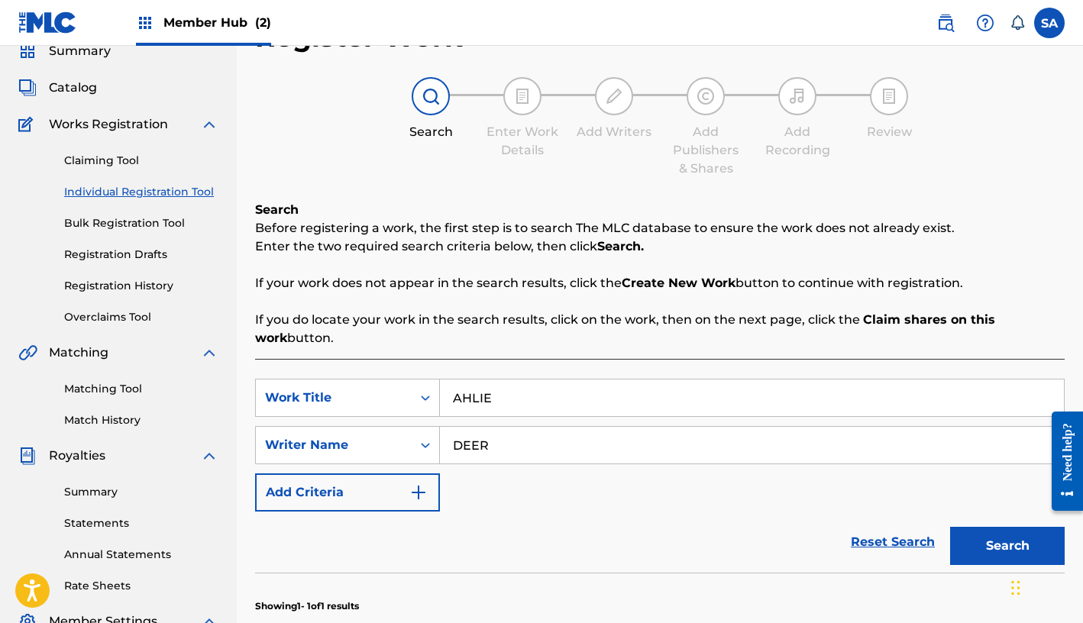
type input "DEER"
click at [806, 527] on button "Search" at bounding box center [1007, 546] width 115 height 38
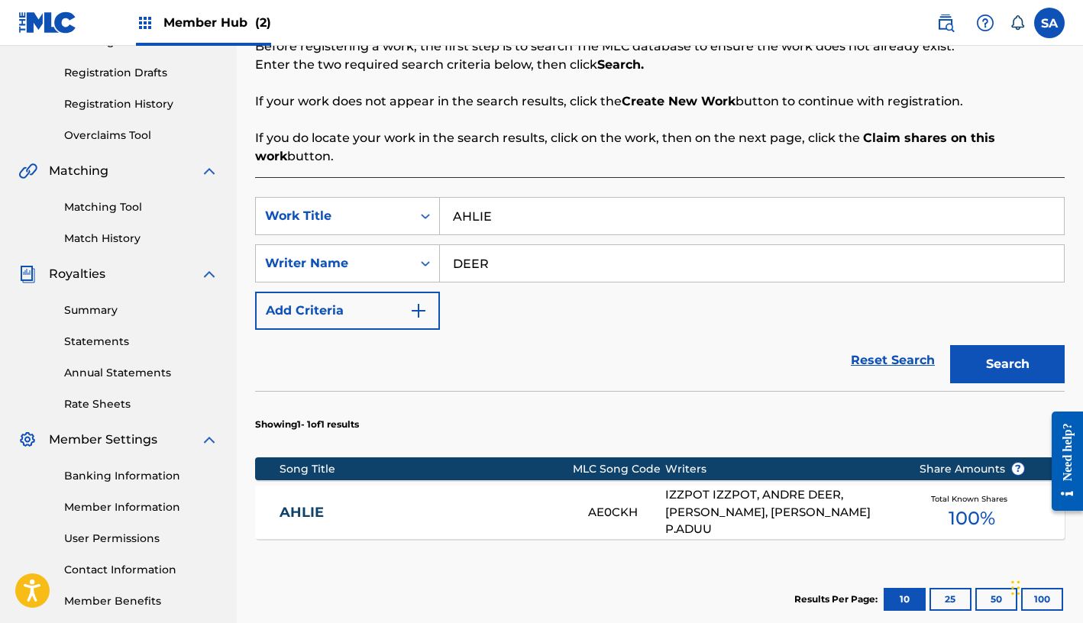
scroll to position [247, 0]
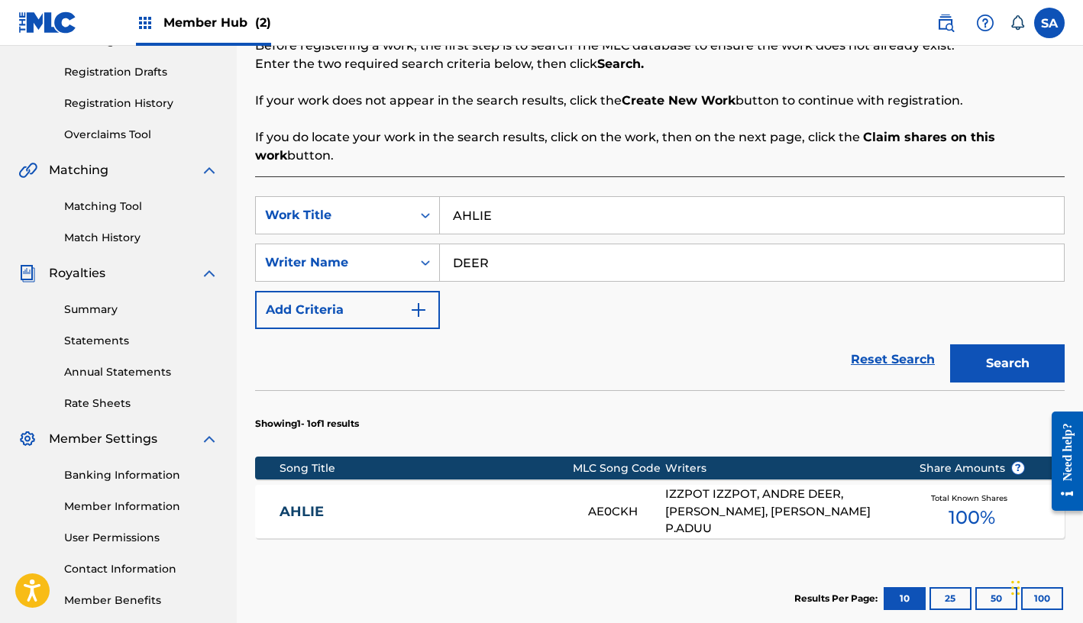
click at [699, 502] on div "IZZPOT IZZPOT, ANDRE DEER, KEMANI DUGGAN, MOZIS P.ADUU" at bounding box center [780, 512] width 231 height 52
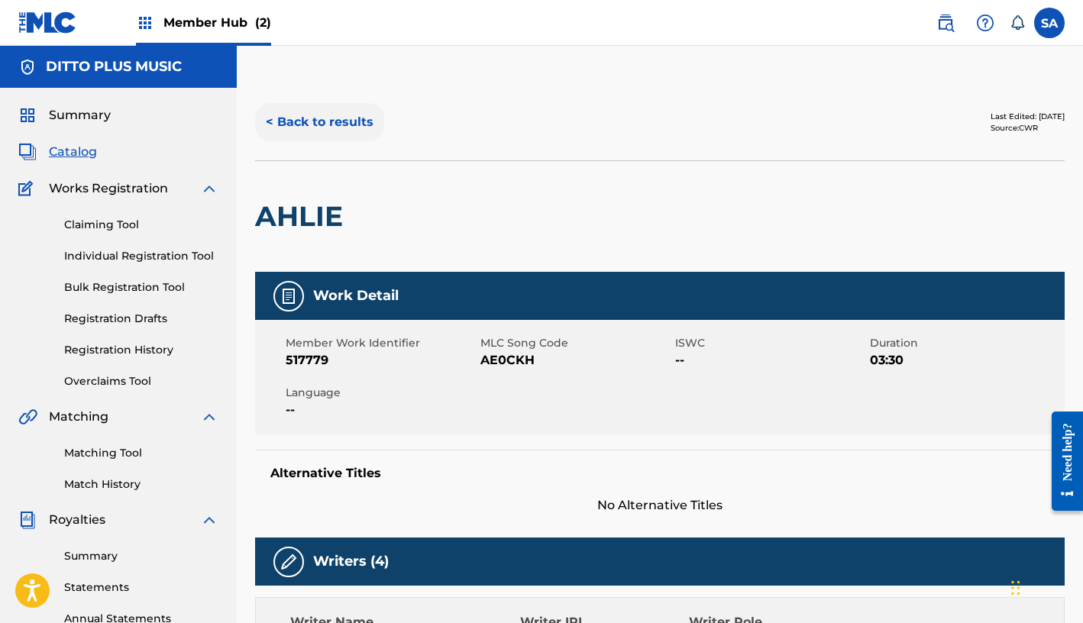
click at [358, 126] on button "< Back to results" at bounding box center [319, 122] width 129 height 38
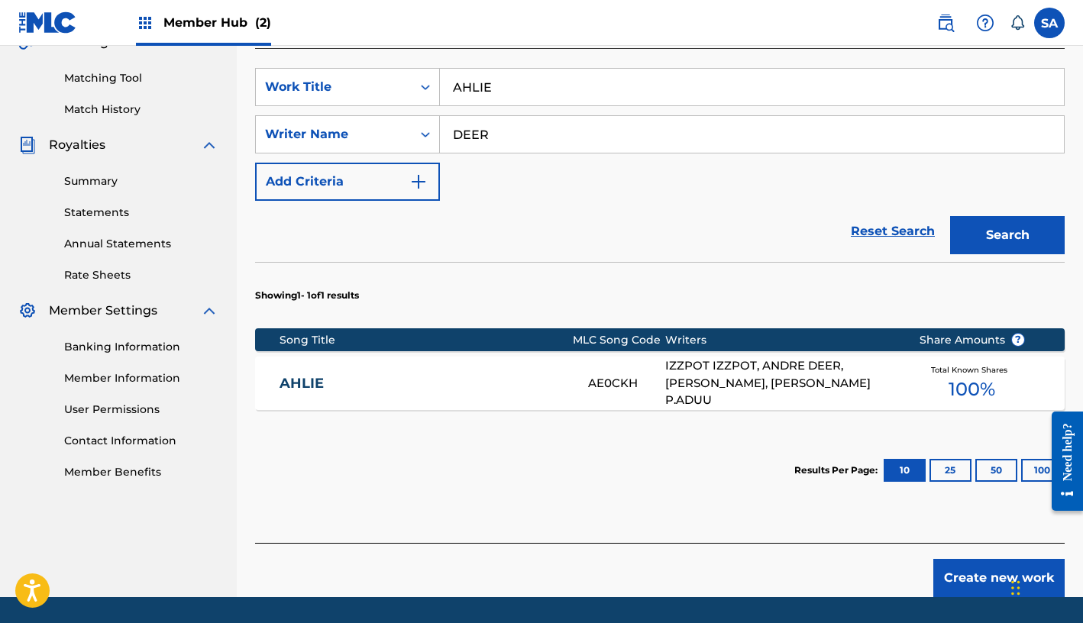
scroll to position [383, 0]
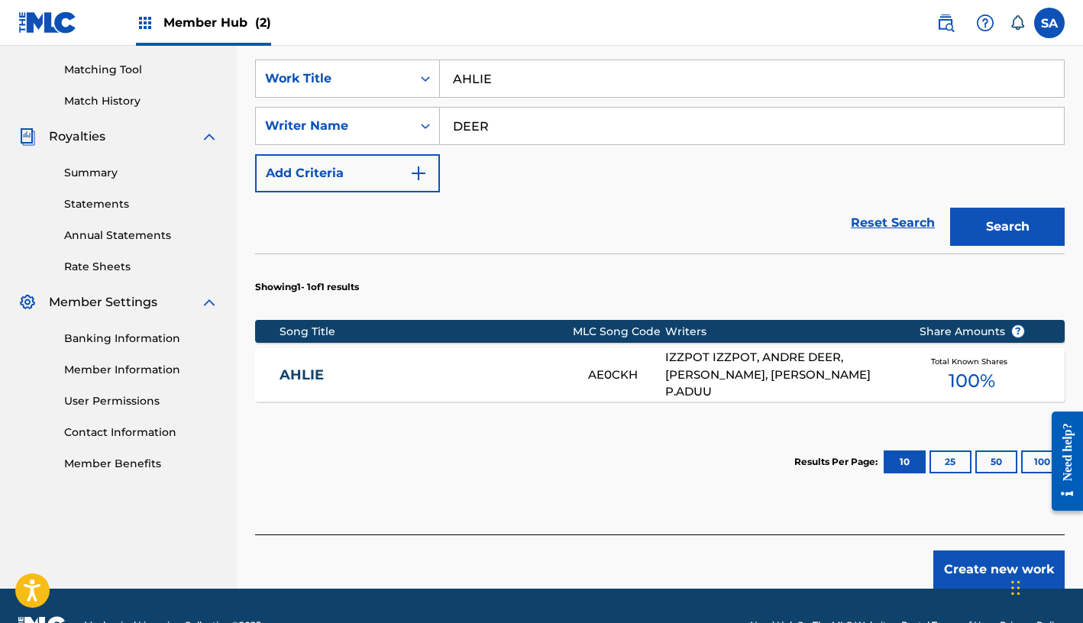
click at [720, 378] on div "IZZPOT IZZPOT, ANDRE DEER, KEMANI DUGGAN, MOZIS P.ADUU" at bounding box center [780, 375] width 231 height 52
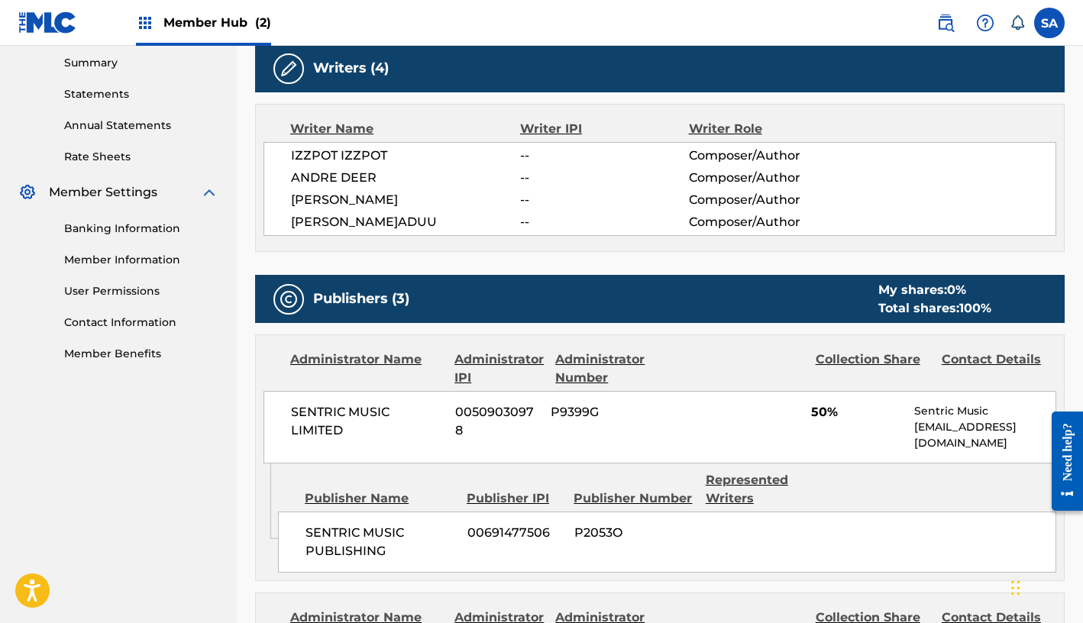
scroll to position [608, 0]
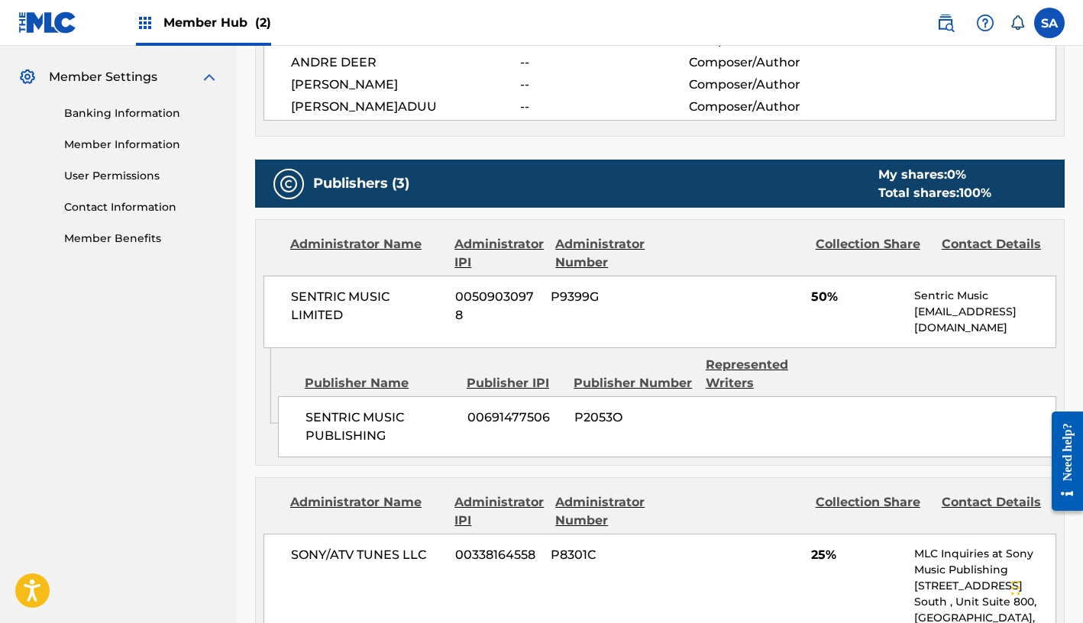
click at [806, 197] on div "My shares: 0 % Total shares: 100 %" at bounding box center [935, 184] width 144 height 37
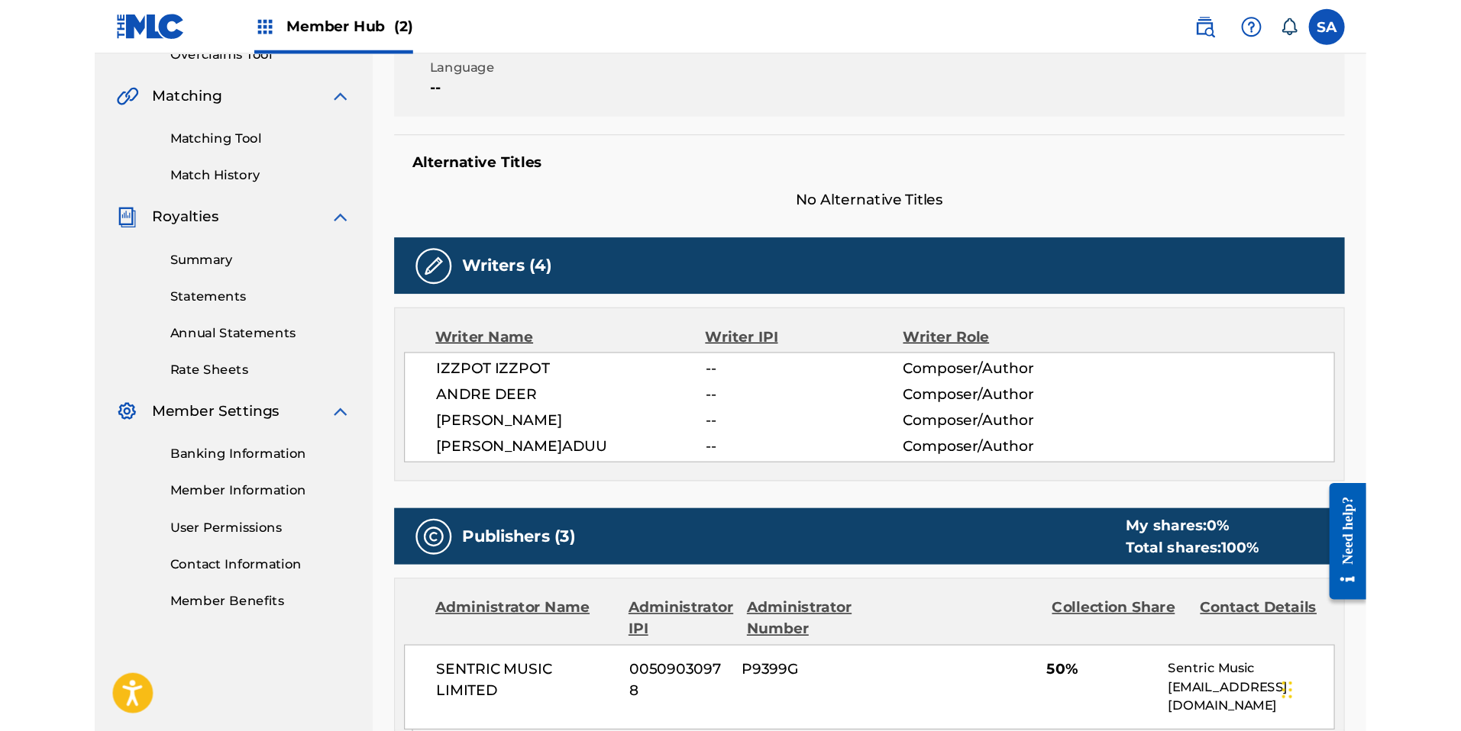
scroll to position [218, 0]
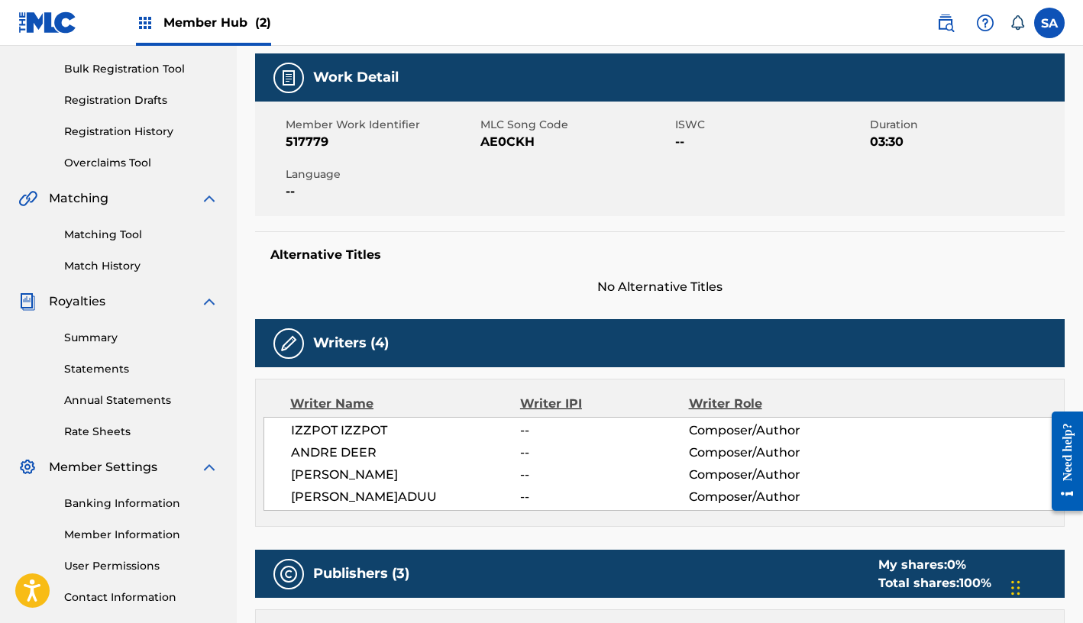
click at [293, 346] on img at bounding box center [288, 343] width 18 height 18
click at [286, 347] on img at bounding box center [288, 343] width 18 height 18
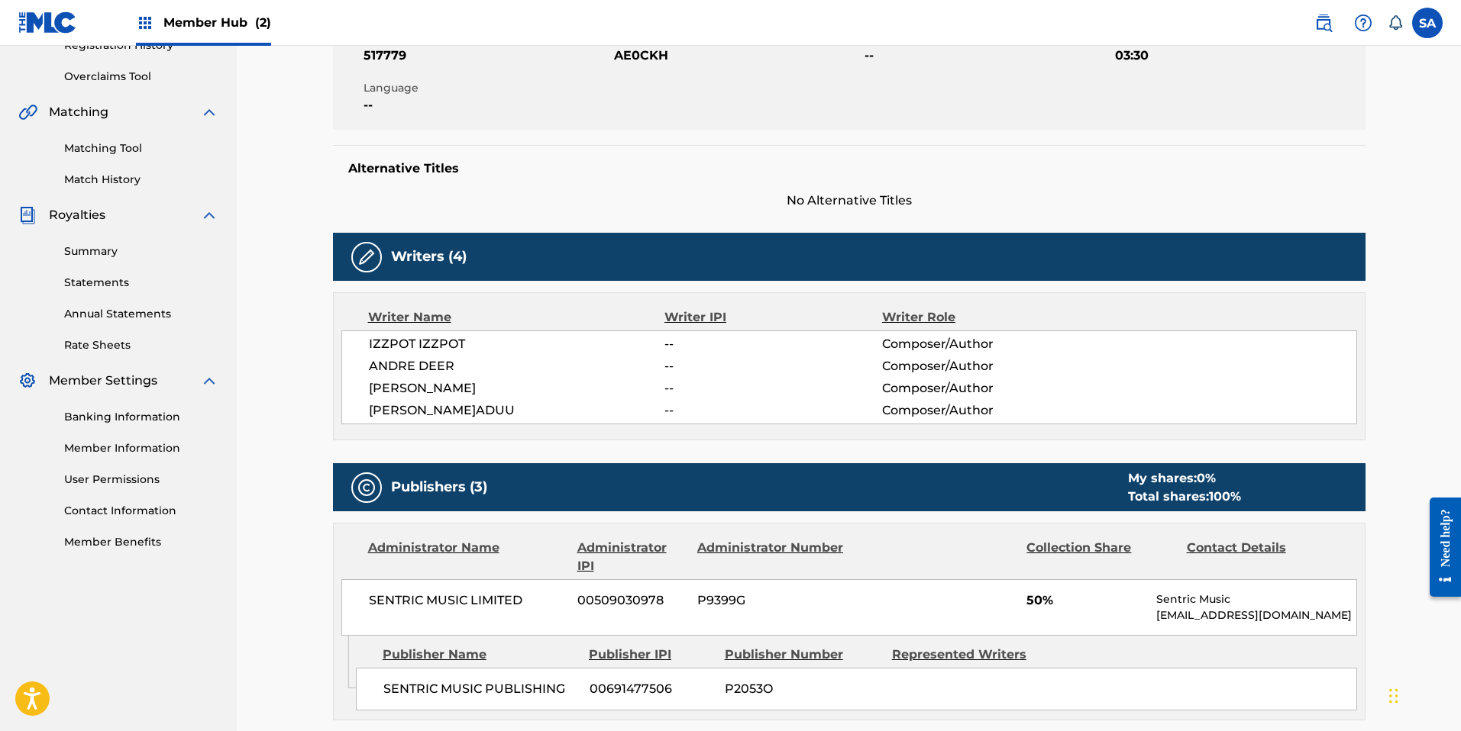
scroll to position [300, 0]
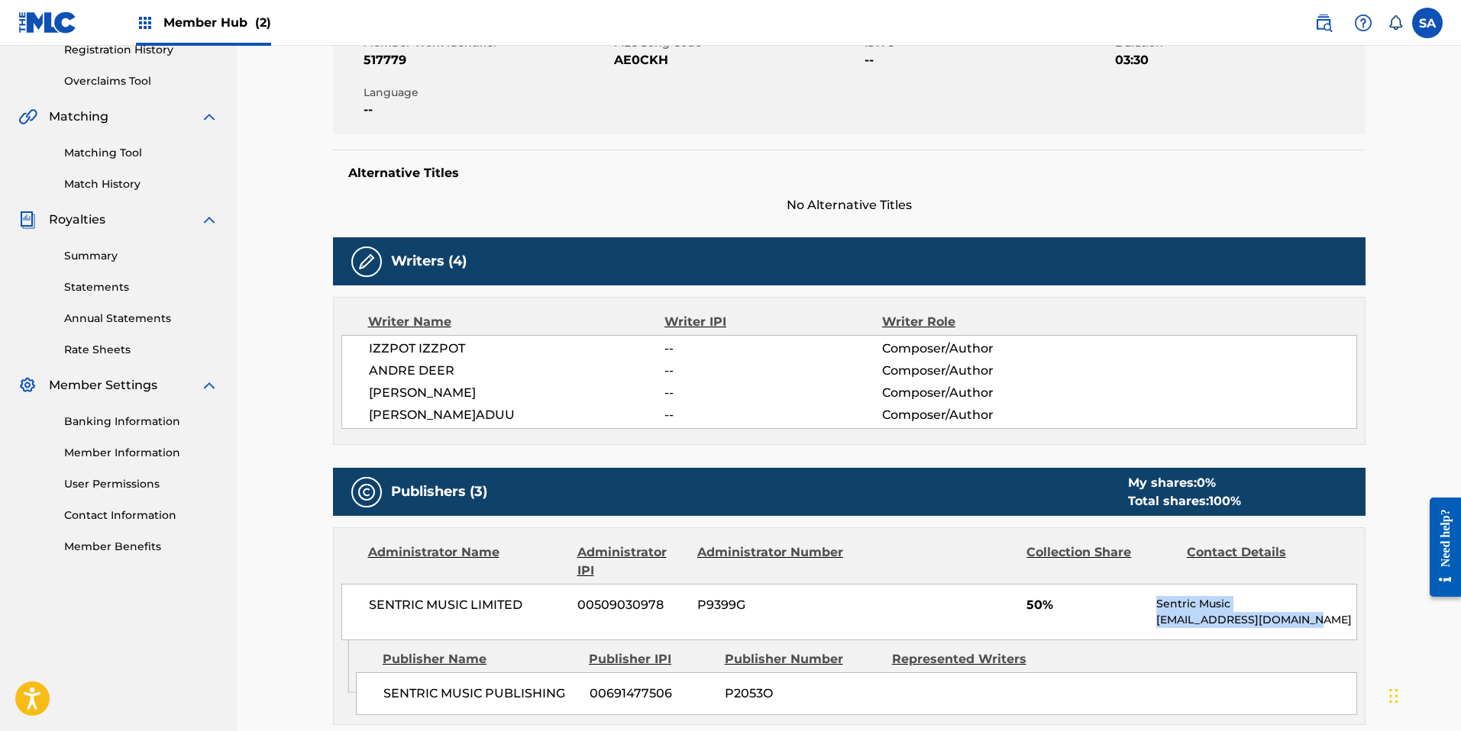
drag, startPoint x: 1318, startPoint y: 625, endPoint x: 1147, endPoint y: 601, distance: 173.4
click at [806, 601] on div "SENTRIC MUSIC LIMITED 00509030978 P9399G 50% Sentric Music society@sentricmusic…" at bounding box center [848, 612] width 1015 height 56
copy div "Sentric Music society@sentricmusic.com"
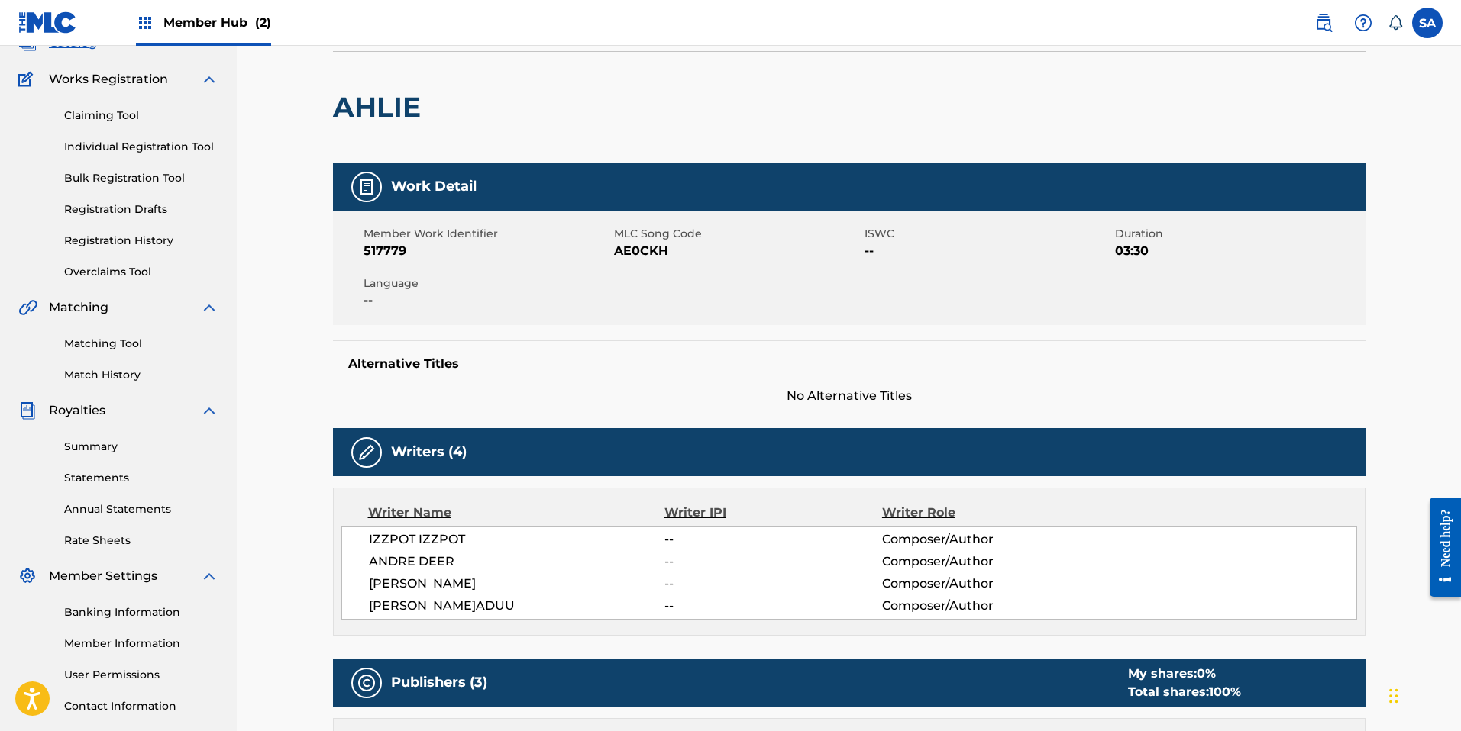
scroll to position [0, 0]
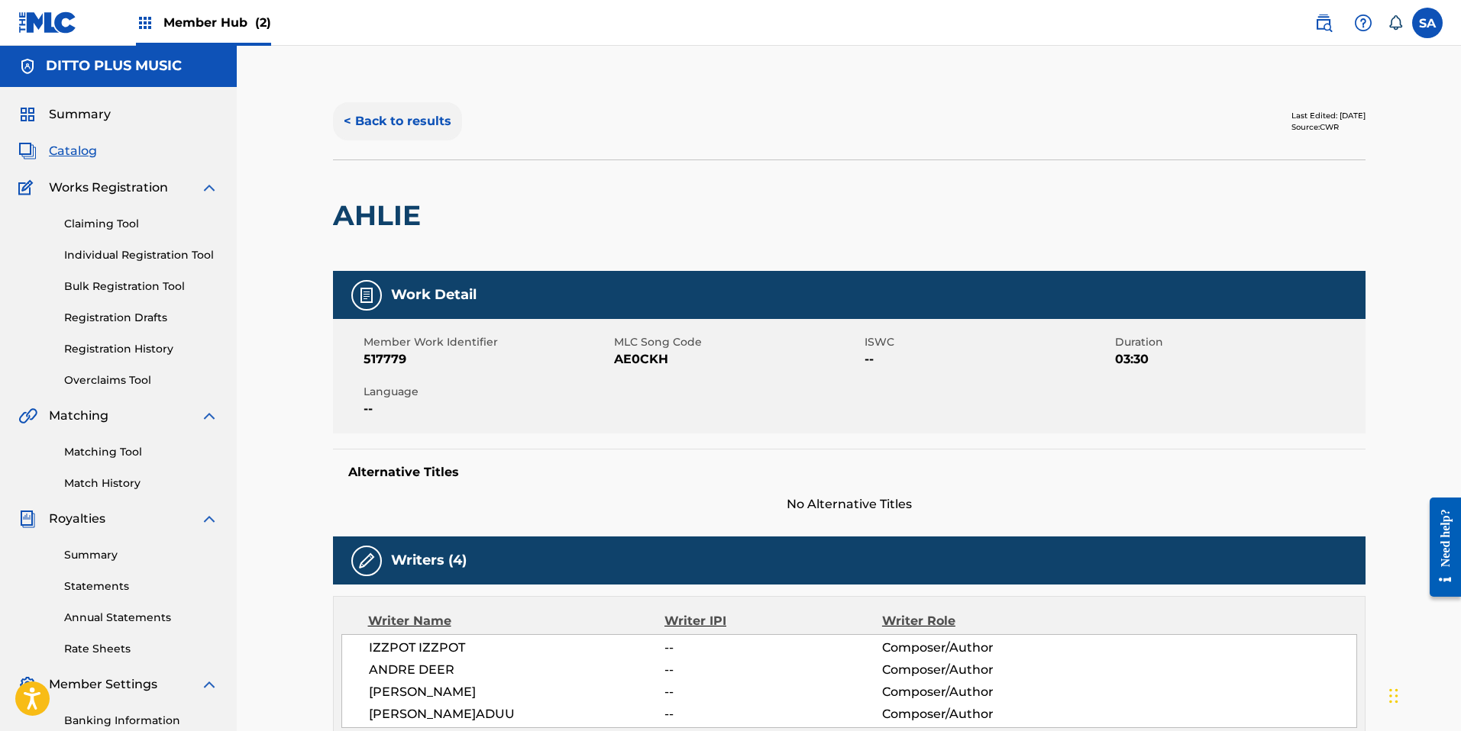
click at [405, 131] on button "< Back to results" at bounding box center [397, 121] width 129 height 38
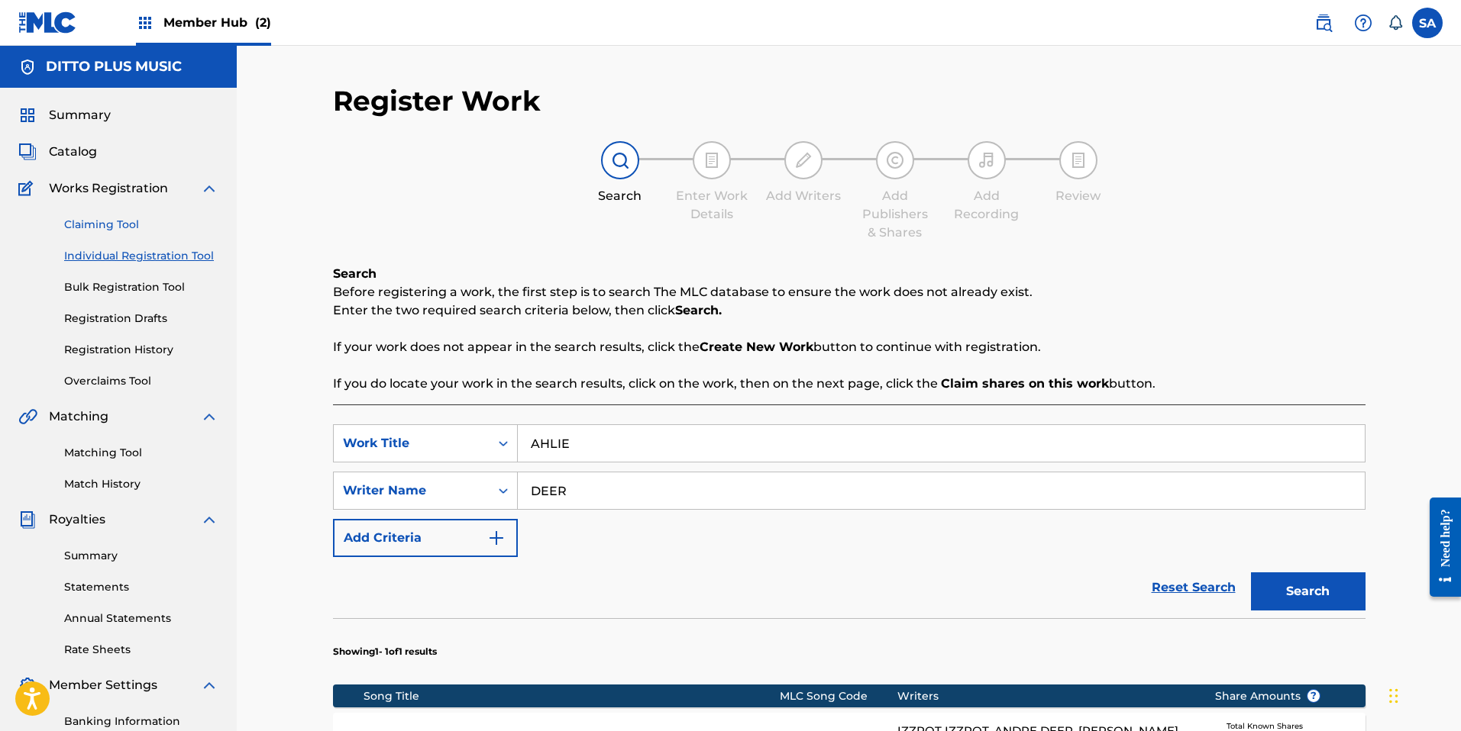
click at [114, 222] on link "Claiming Tool" at bounding box center [141, 225] width 154 height 16
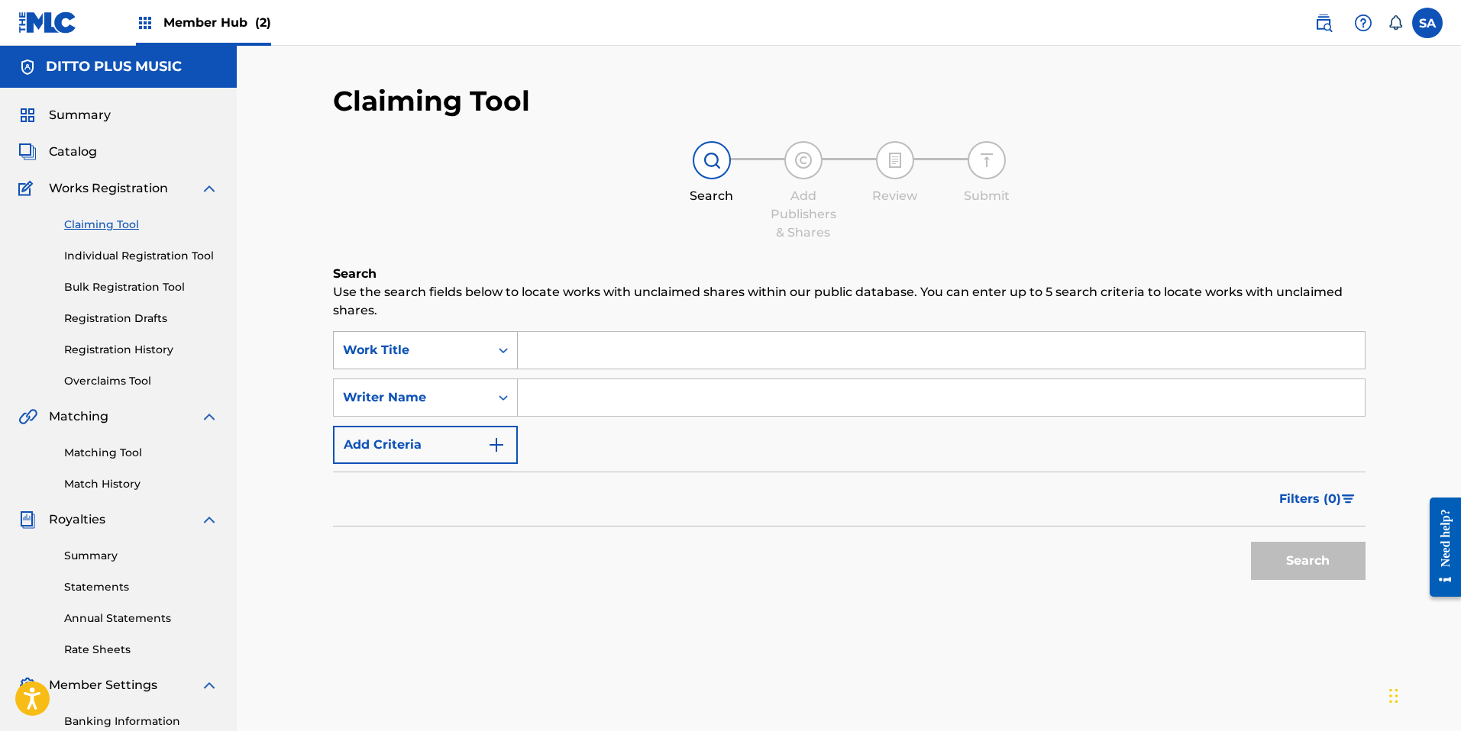
click at [500, 347] on icon "Search Form" at bounding box center [502, 350] width 15 height 15
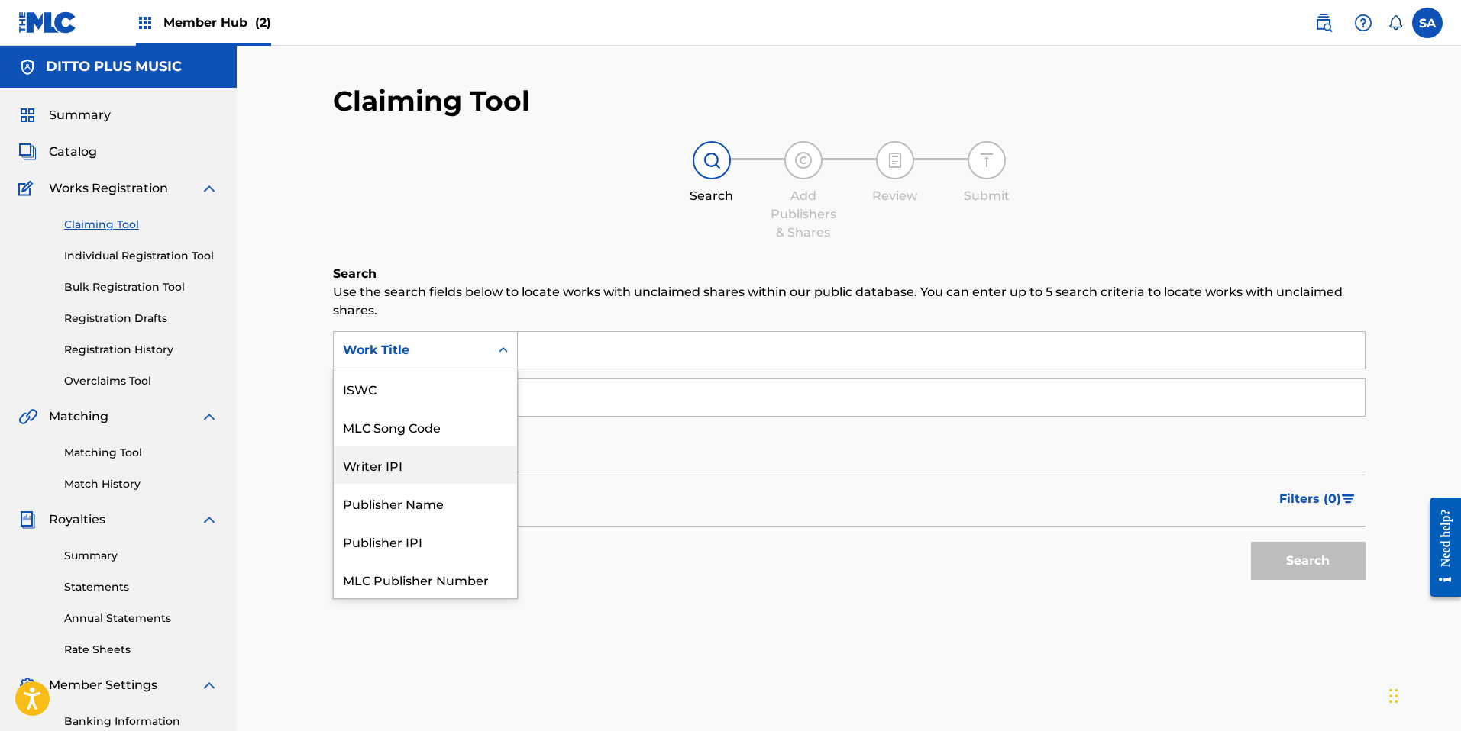
click at [449, 466] on div "Writer IPI" at bounding box center [425, 465] width 183 height 38
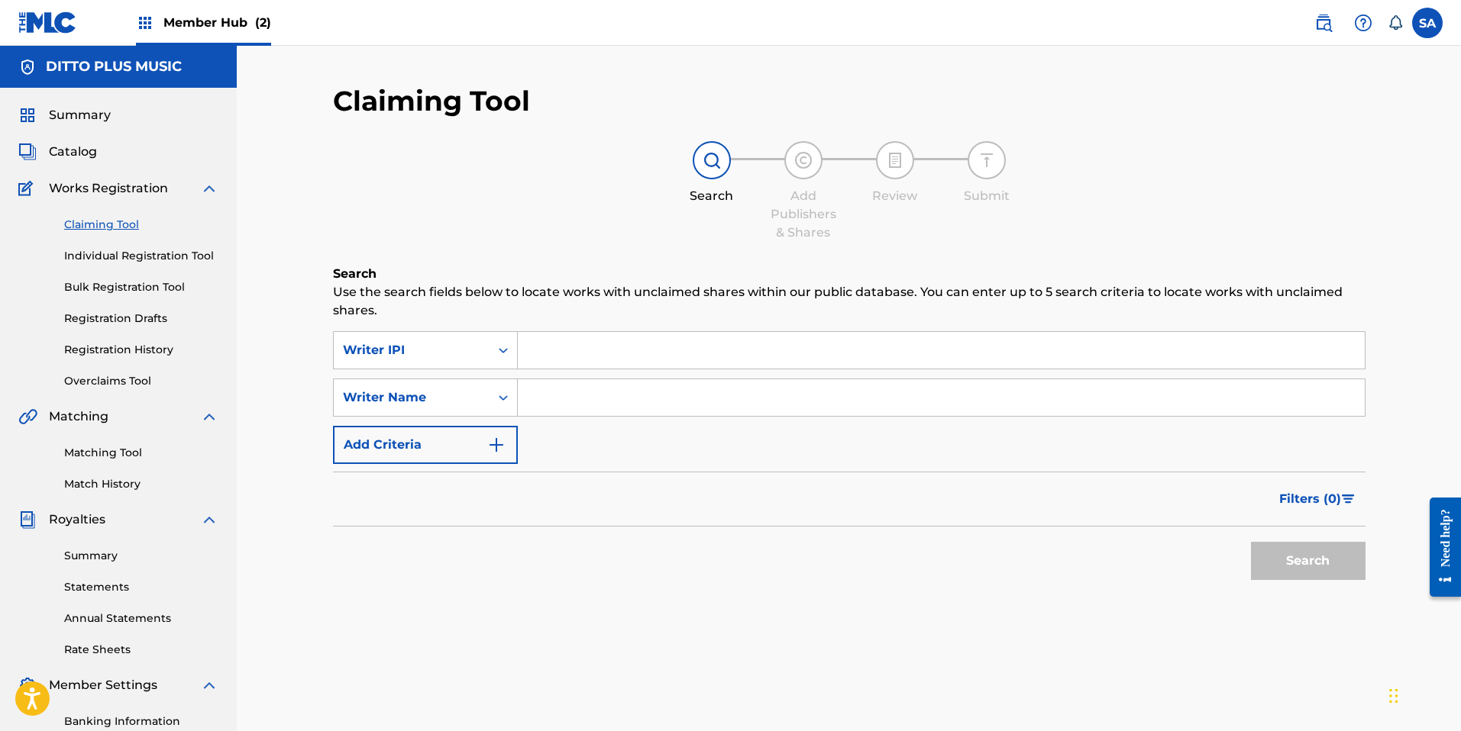
click at [571, 358] on input "Search Form" at bounding box center [941, 350] width 847 height 37
type input "S"
click at [473, 357] on div "Writer IPI" at bounding box center [411, 350] width 137 height 18
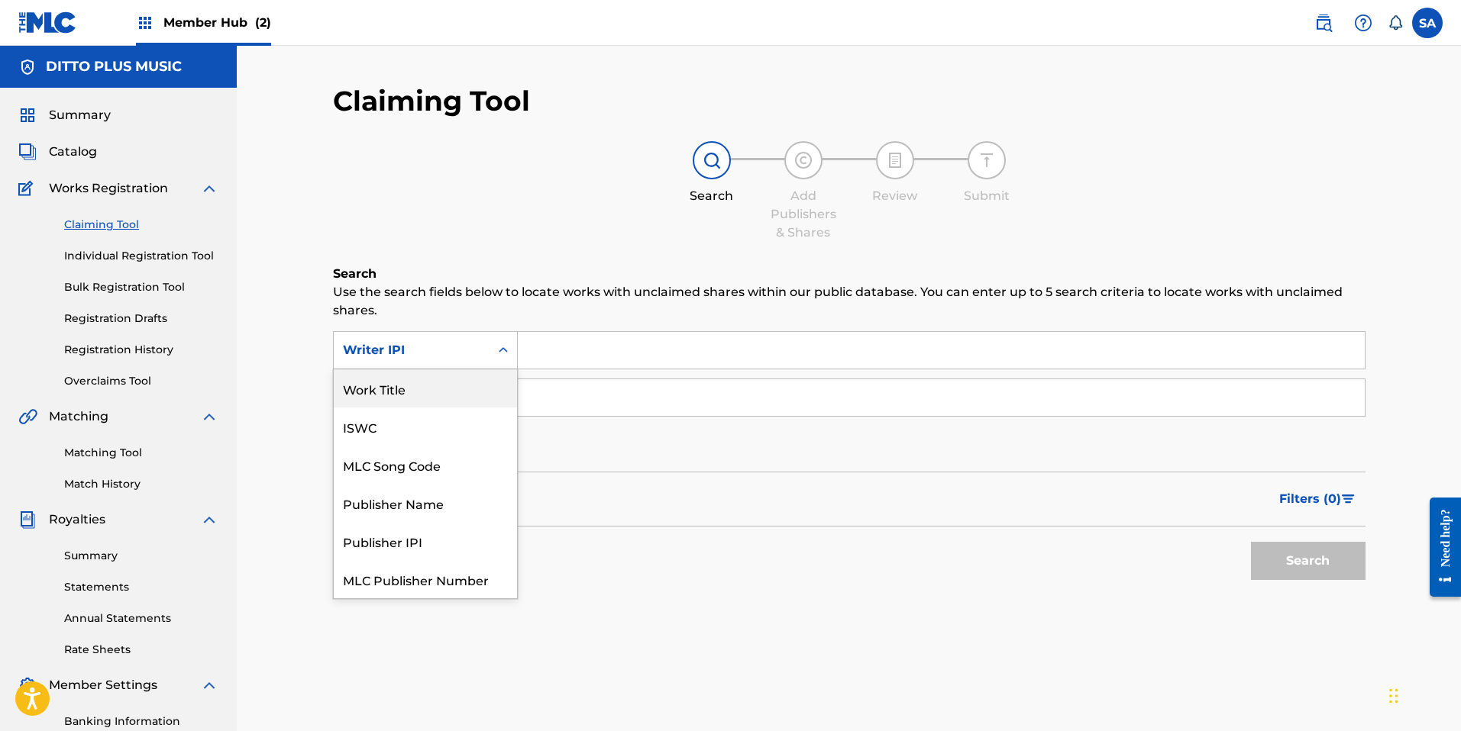
click at [531, 362] on input "Search Form" at bounding box center [941, 350] width 847 height 37
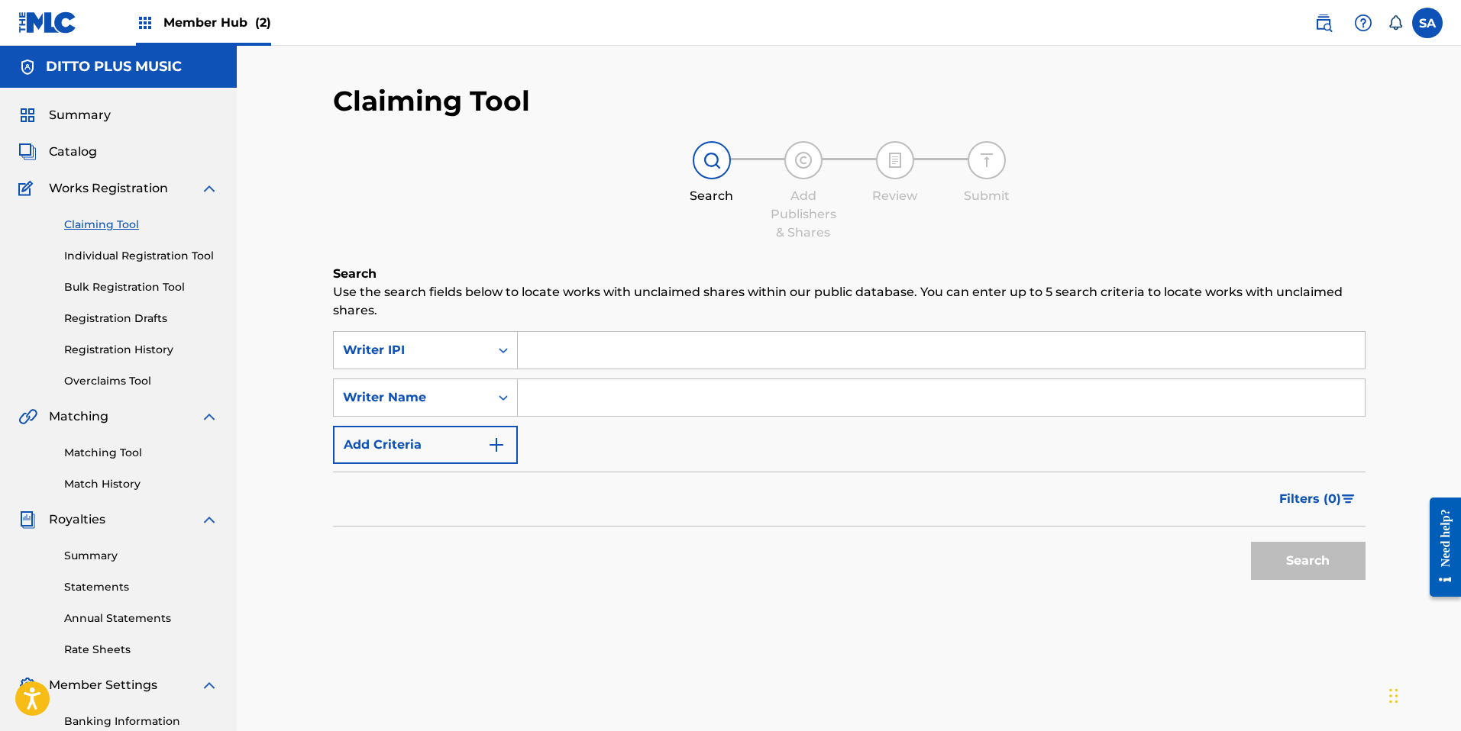
click at [547, 355] on input "Search Form" at bounding box center [941, 350] width 847 height 37
paste input "Sentric Music society@sentricmusic.com"
type input "Sentric Music society@sentricmusic.com"
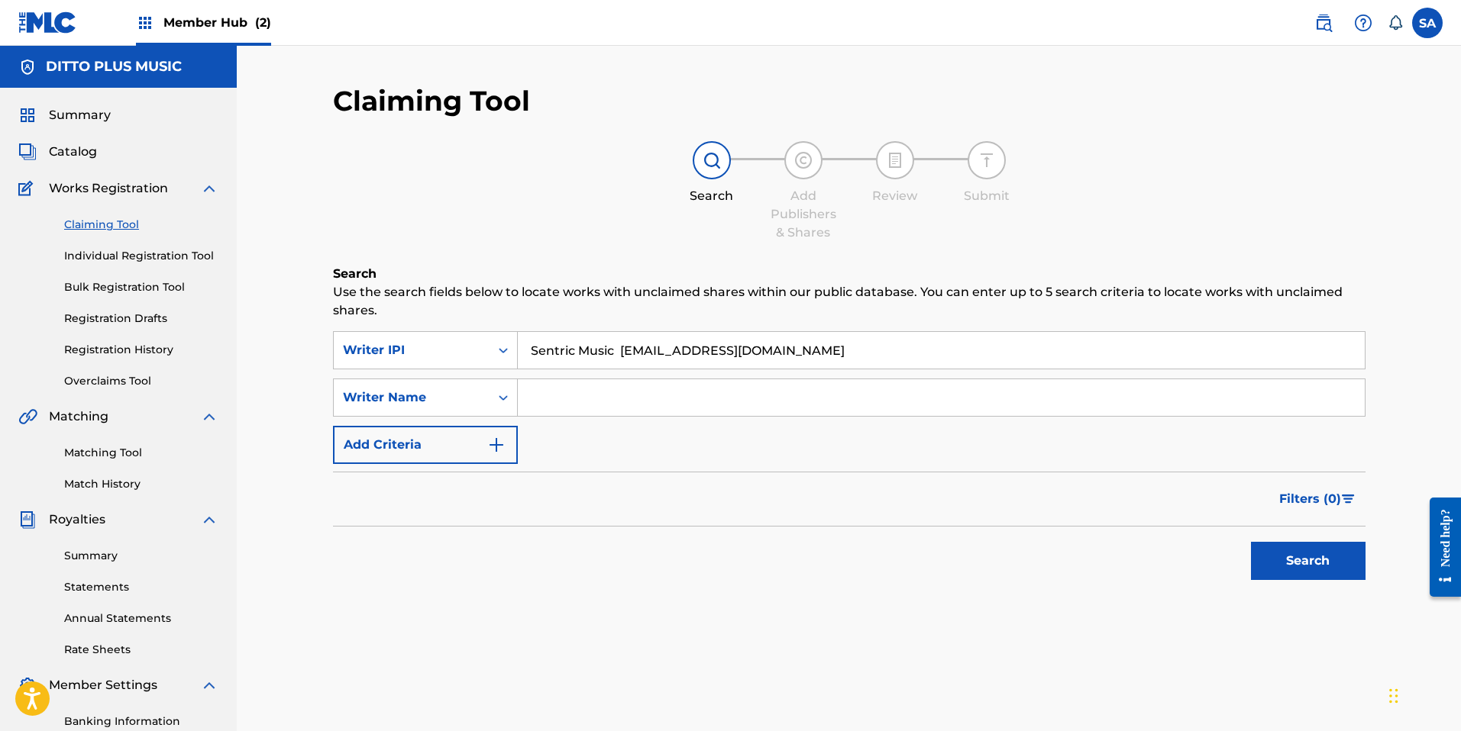
click at [787, 333] on input "Sentric Music society@sentricmusic.com" at bounding box center [941, 350] width 847 height 37
drag, startPoint x: 801, startPoint y: 341, endPoint x: 515, endPoint y: 337, distance: 285.6
click at [515, 337] on div "SearchWithCriteriad15d174f-dcbb-430f-b9a2-f74d97f4fdd4 Writer IPI Sentric Music…" at bounding box center [849, 350] width 1032 height 38
click at [542, 345] on input "Sentric Music society@sentricmusic.com" at bounding box center [941, 350] width 847 height 37
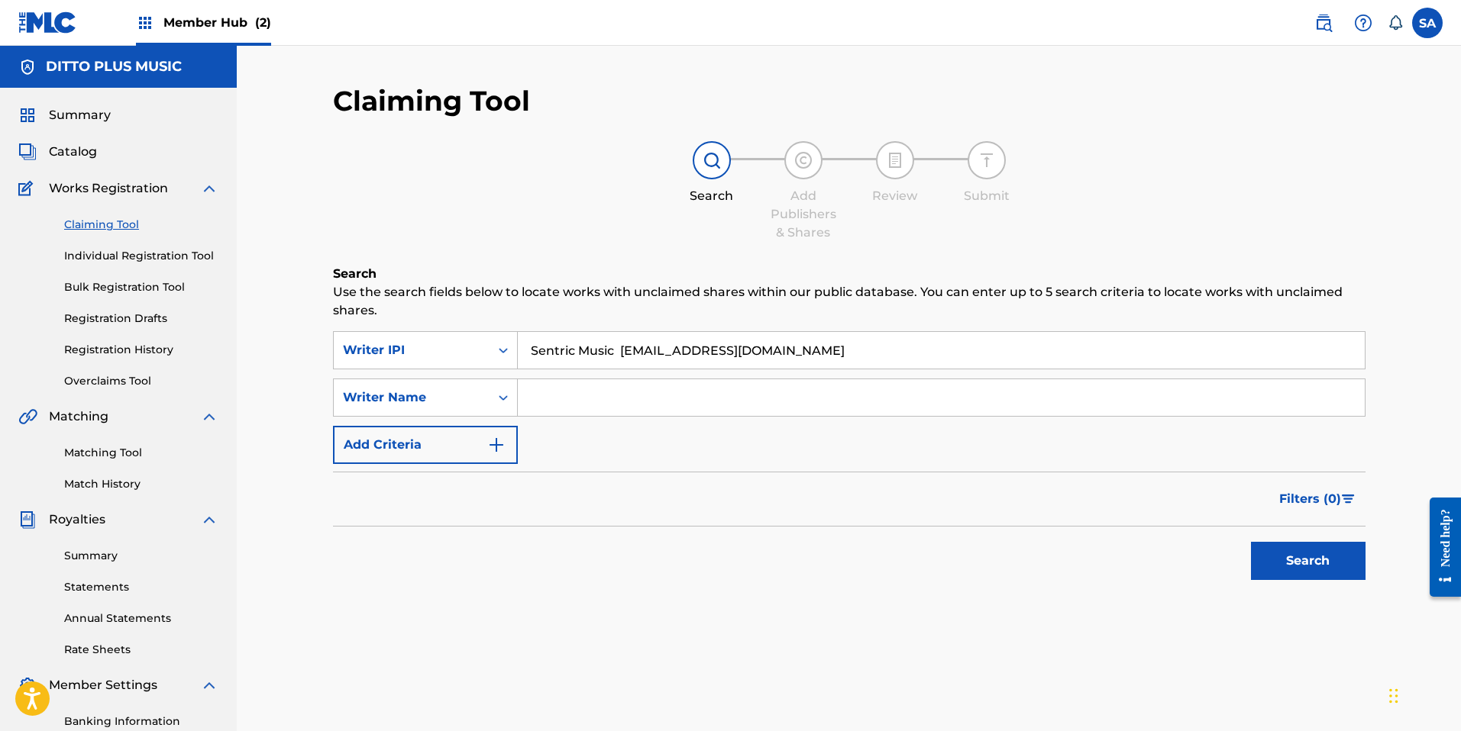
click at [543, 345] on input "Sentric Music society@sentricmusic.com" at bounding box center [941, 350] width 847 height 37
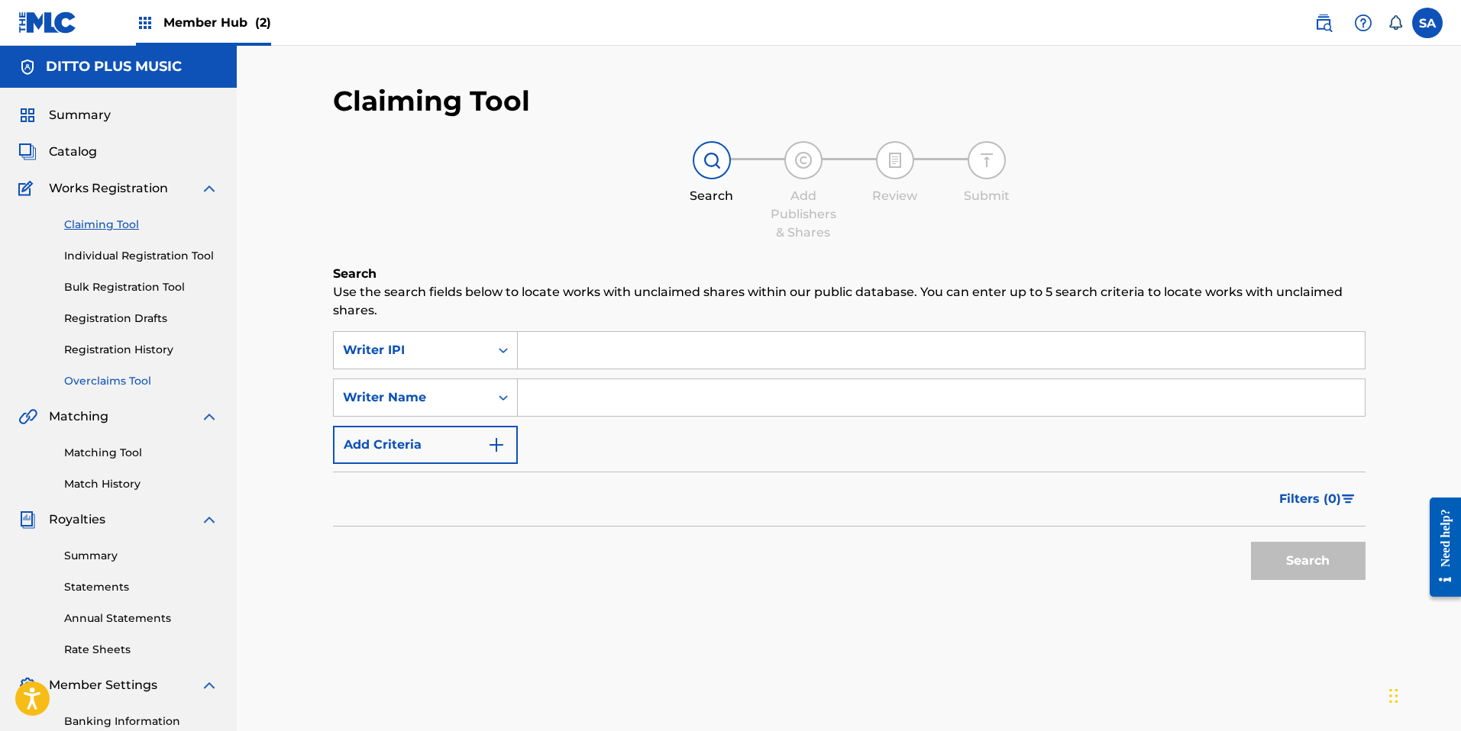
click at [122, 382] on link "Overclaims Tool" at bounding box center [141, 381] width 154 height 16
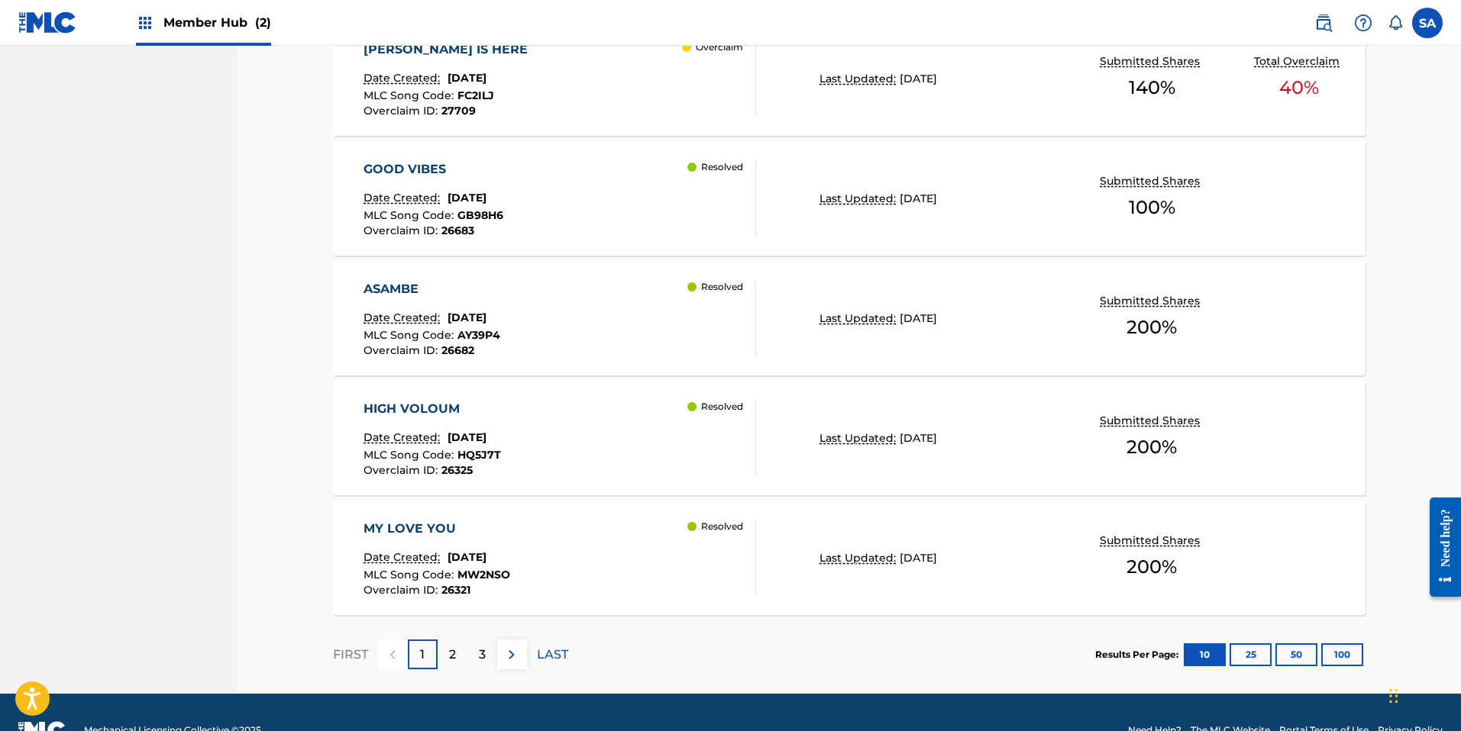
scroll to position [1182, 0]
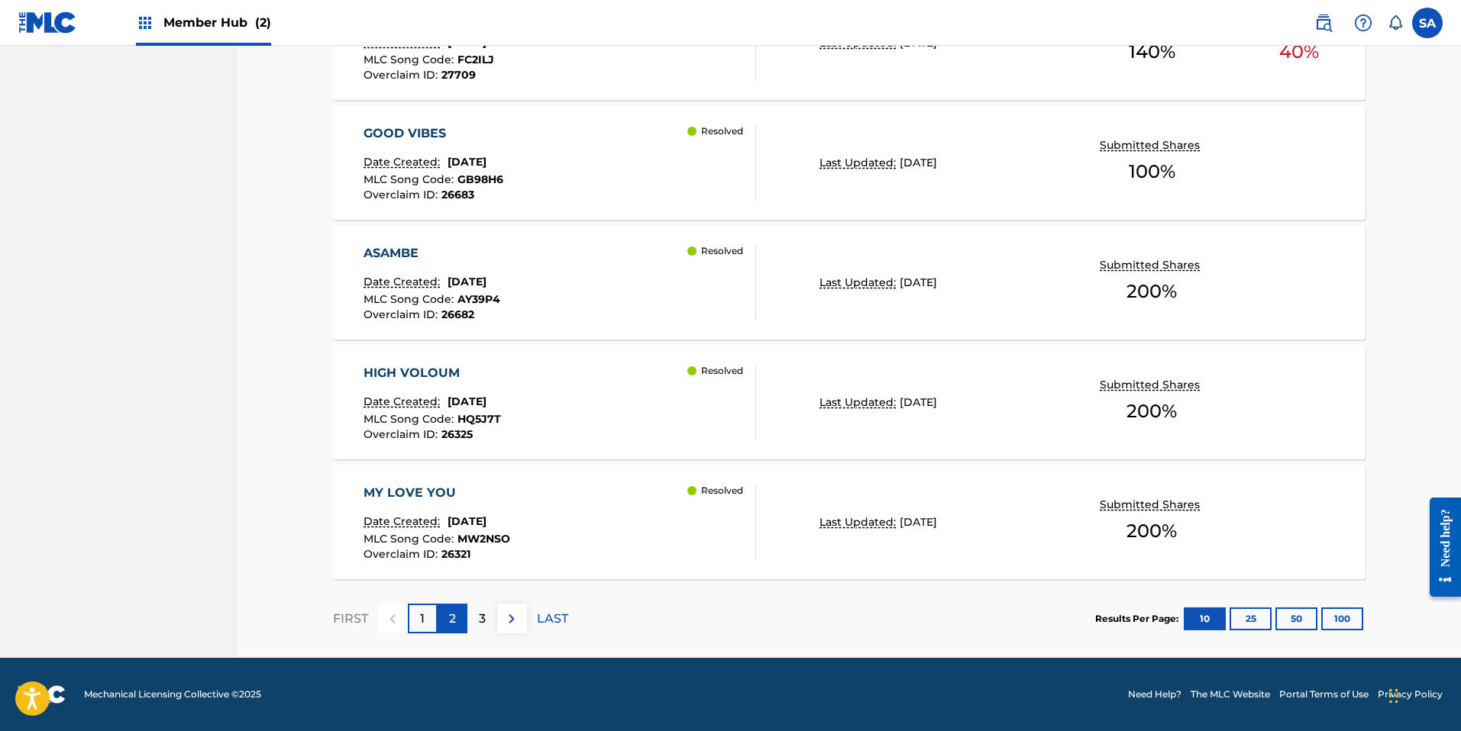
click at [450, 622] on p "2" at bounding box center [452, 619] width 7 height 18
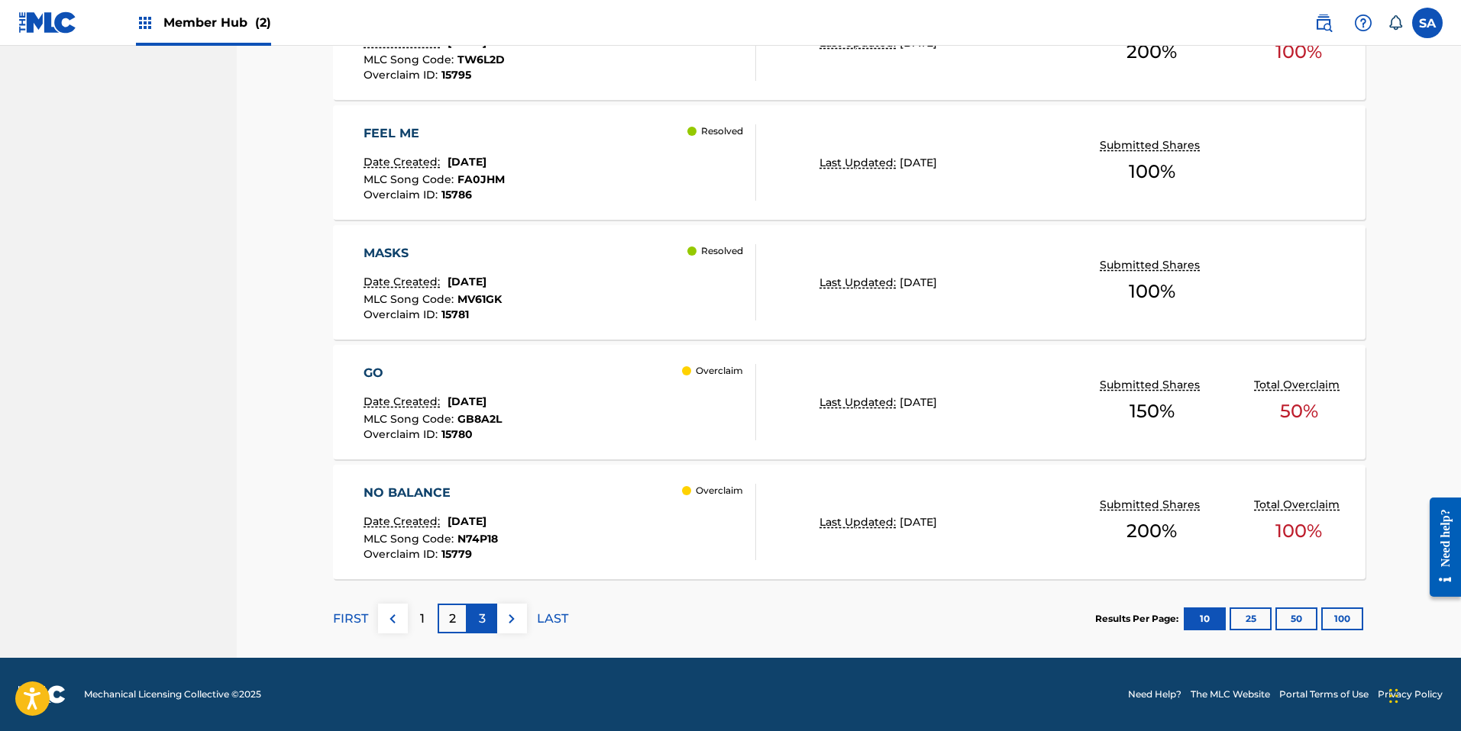
click at [483, 621] on p "3" at bounding box center [482, 619] width 7 height 18
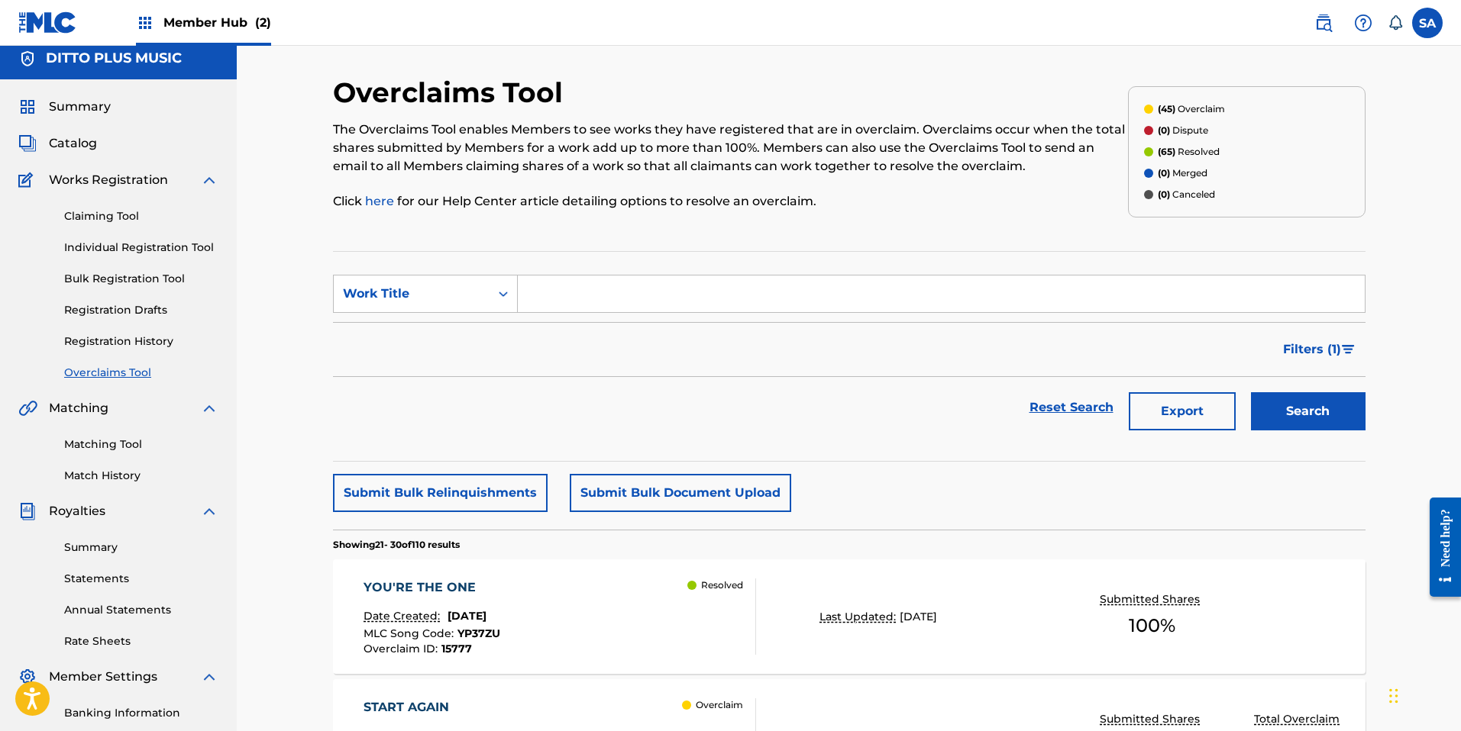
scroll to position [0, 0]
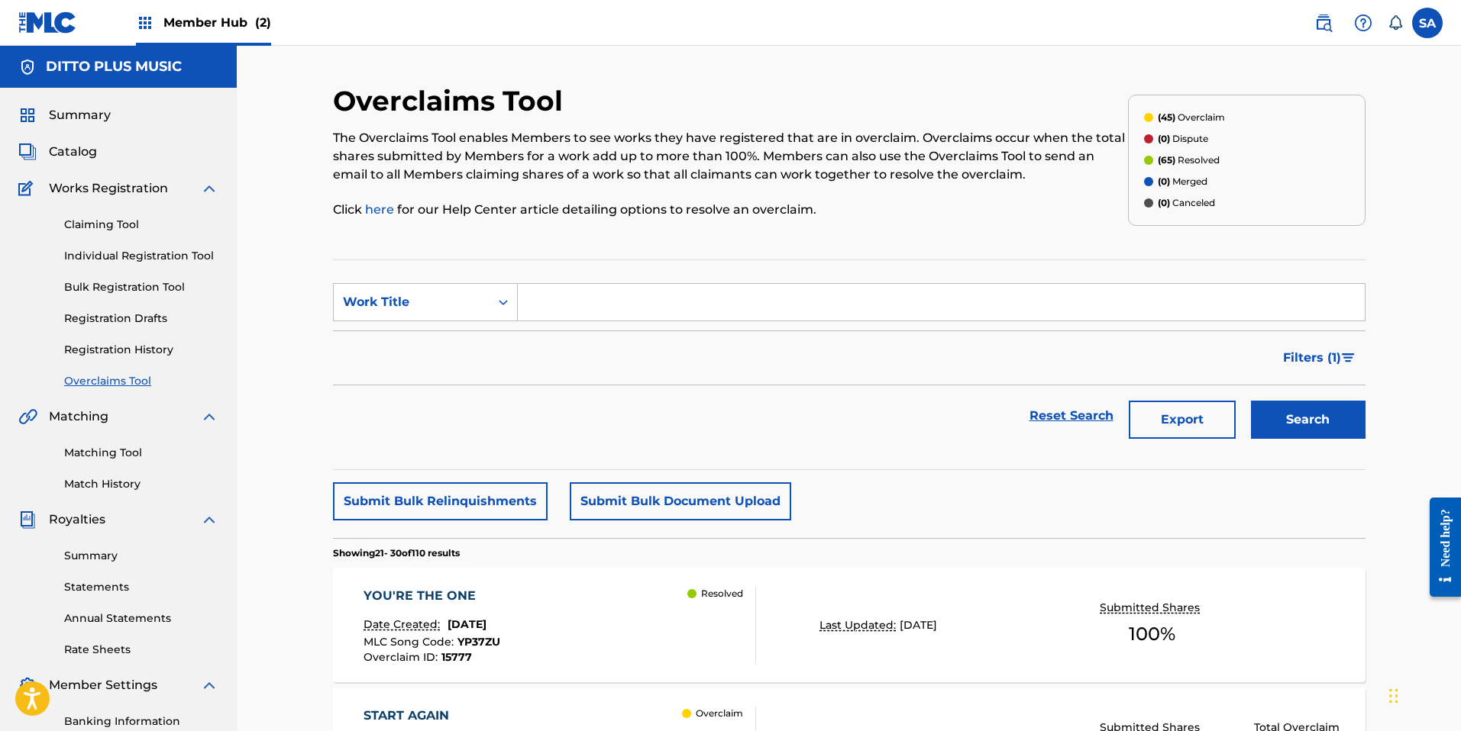
click at [806, 160] on p "(65) Resolved" at bounding box center [1188, 160] width 62 height 14
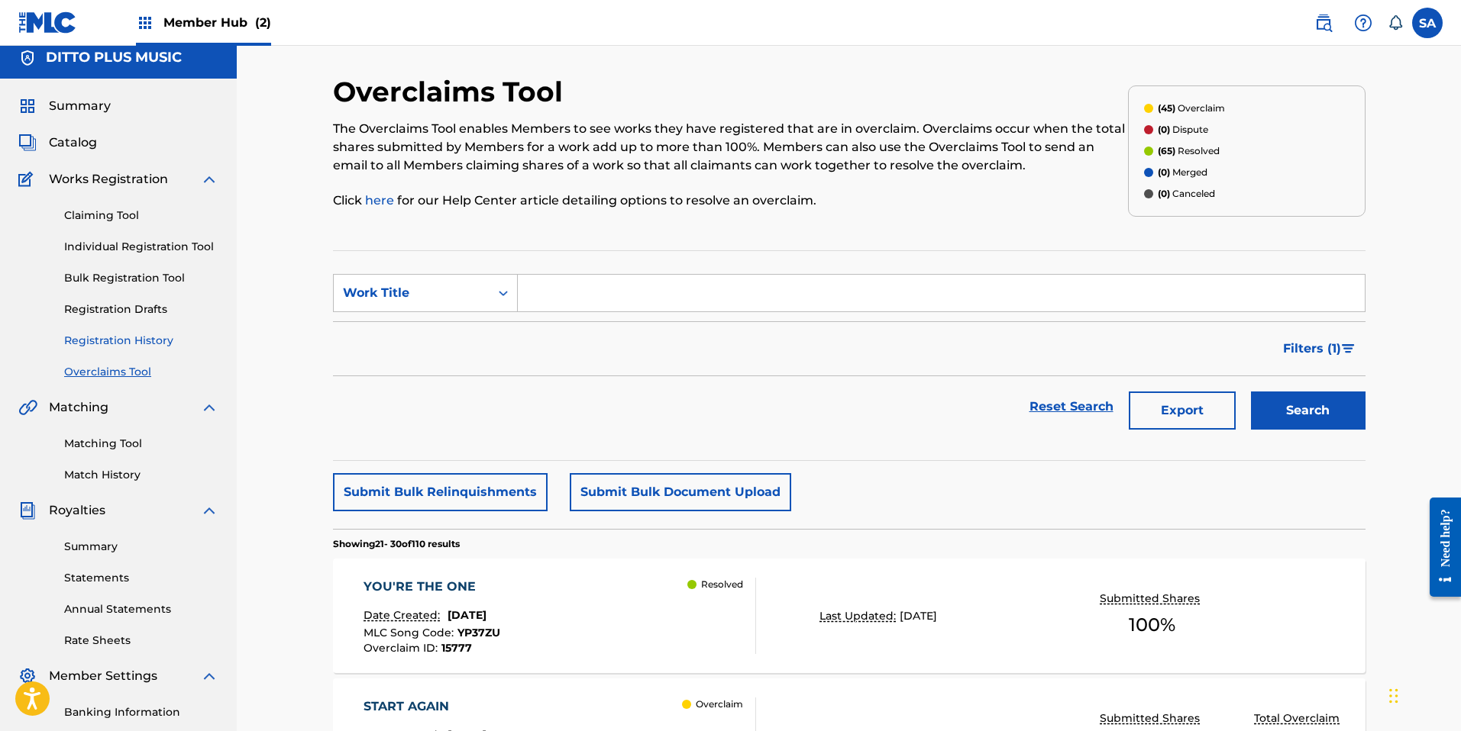
scroll to position [3, 0]
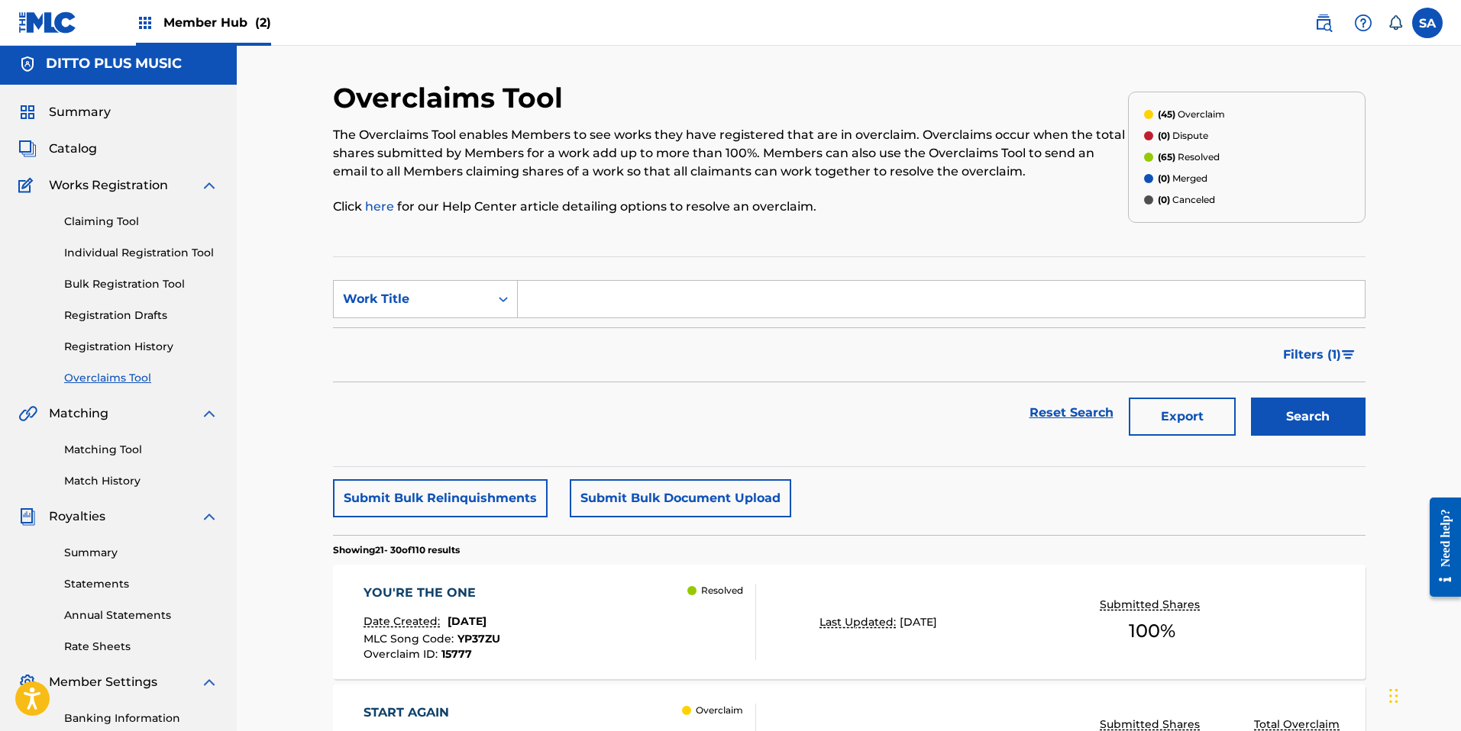
click at [107, 211] on div "Claiming Tool Individual Registration Tool Bulk Registration Tool Registration …" at bounding box center [118, 291] width 200 height 192
click at [101, 215] on link "Claiming Tool" at bounding box center [141, 222] width 154 height 16
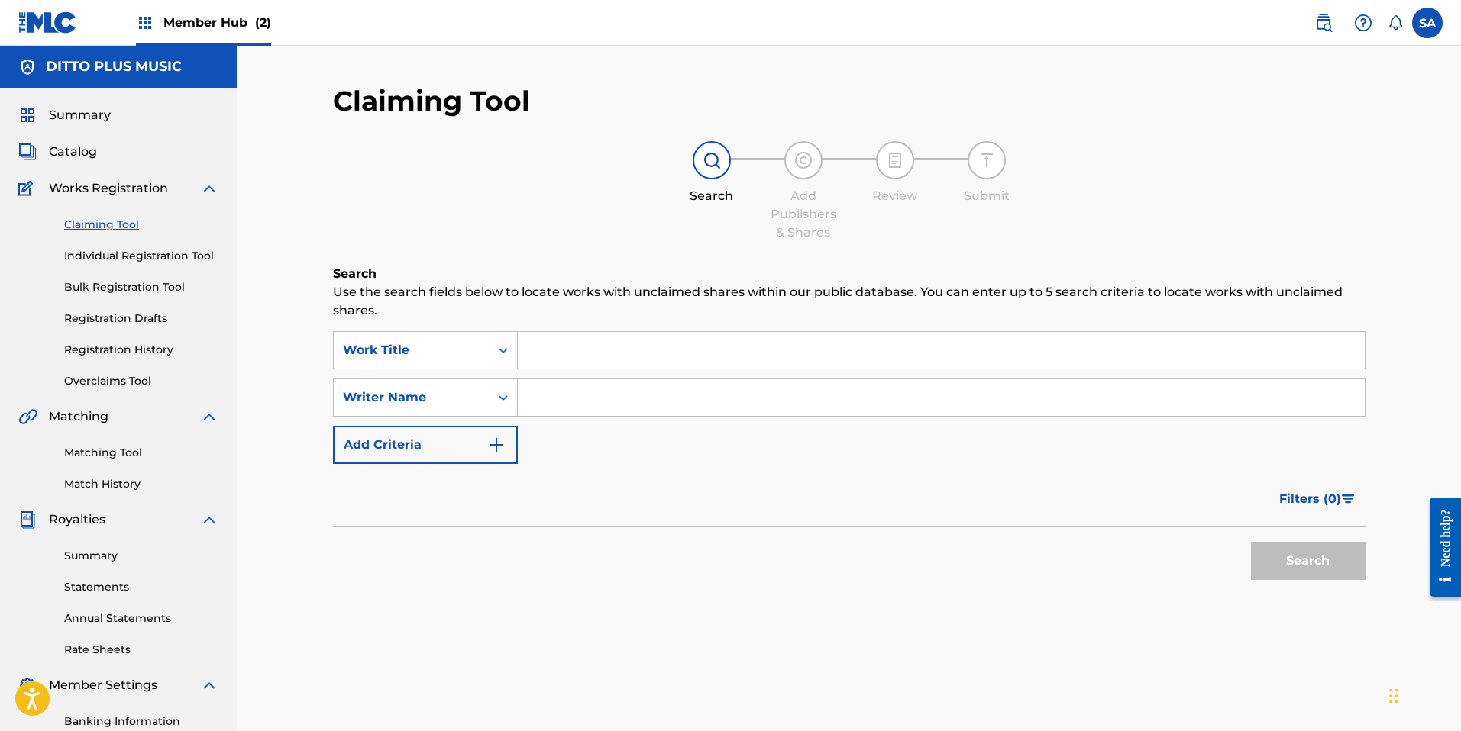
click at [586, 345] on input "Search Form" at bounding box center [941, 350] width 847 height 37
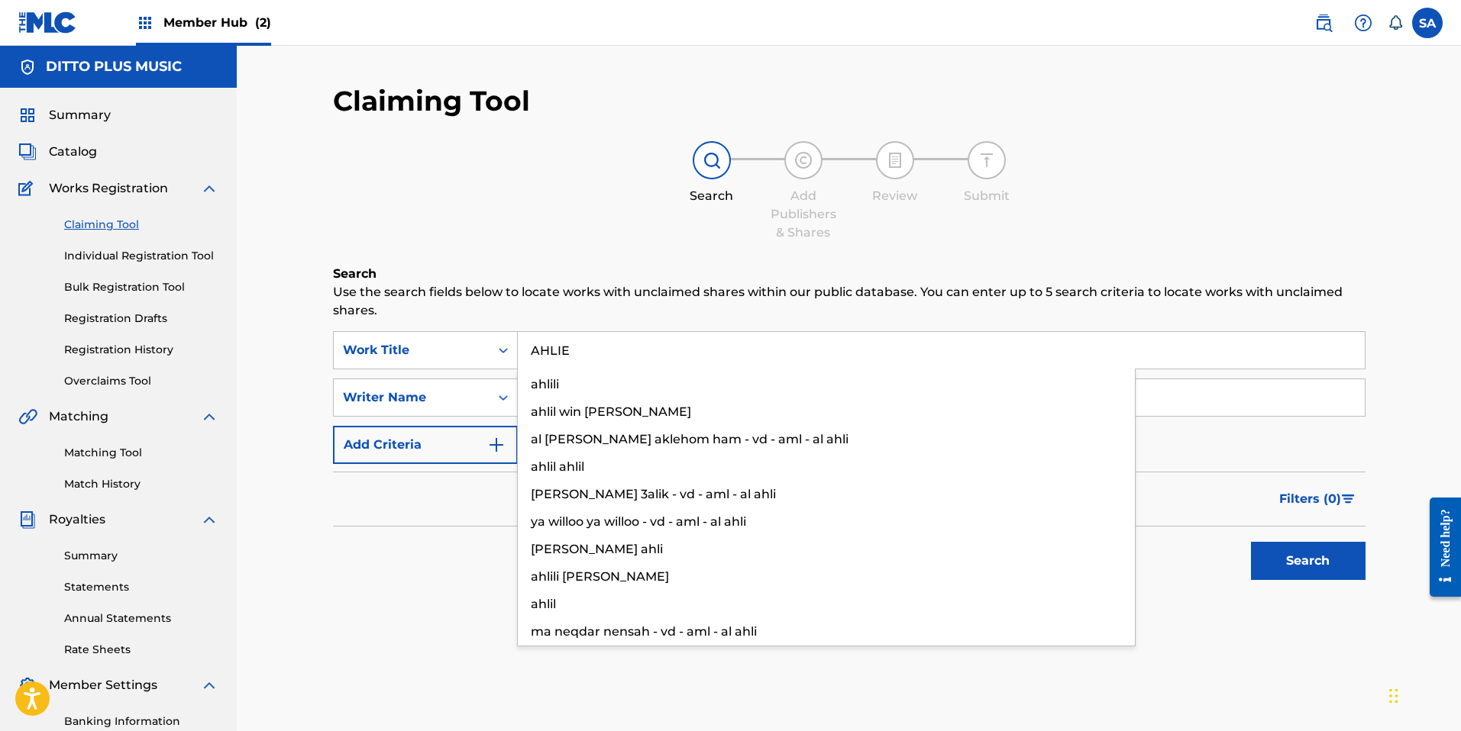
type input "AHLIE"
click at [806, 542] on button "Search" at bounding box center [1308, 561] width 115 height 38
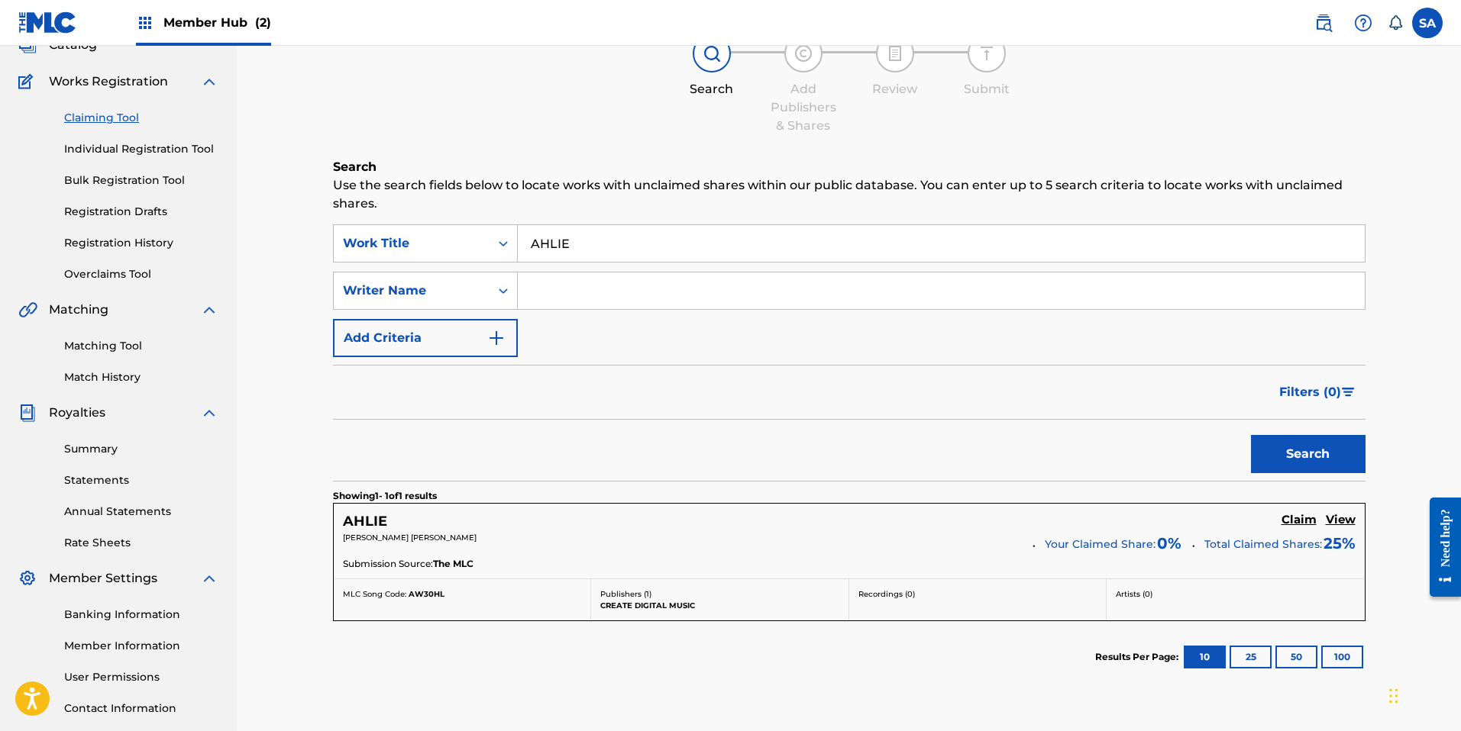
scroll to position [182, 0]
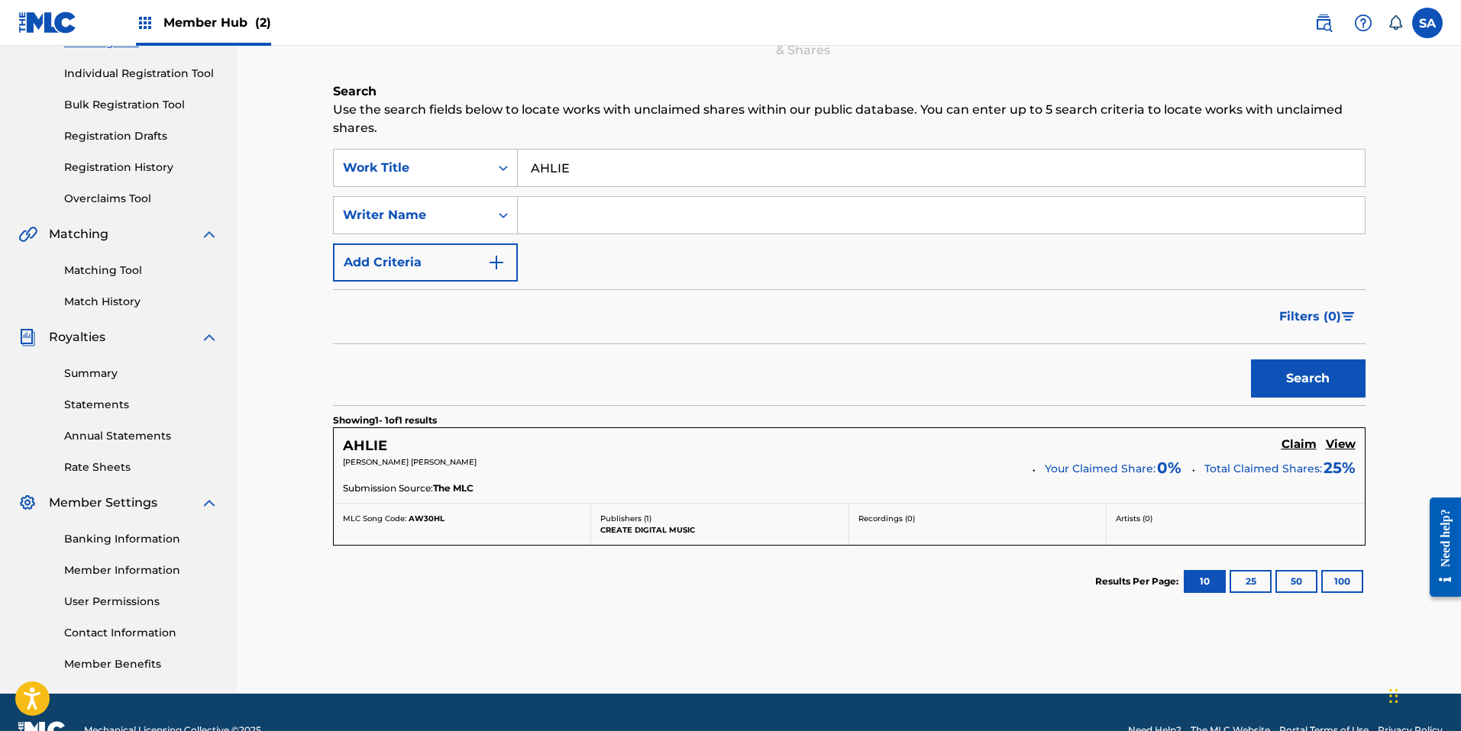
click at [540, 222] on input "Search Form" at bounding box center [941, 215] width 847 height 37
type input "DEER"
click at [806, 360] on button "Search" at bounding box center [1308, 379] width 115 height 38
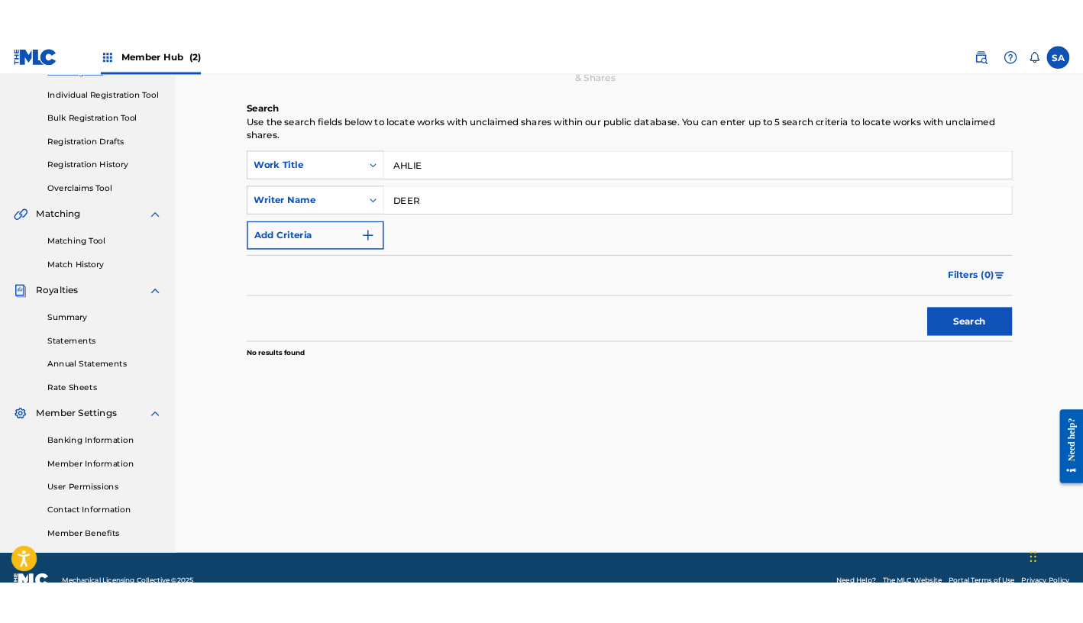
scroll to position [183, 0]
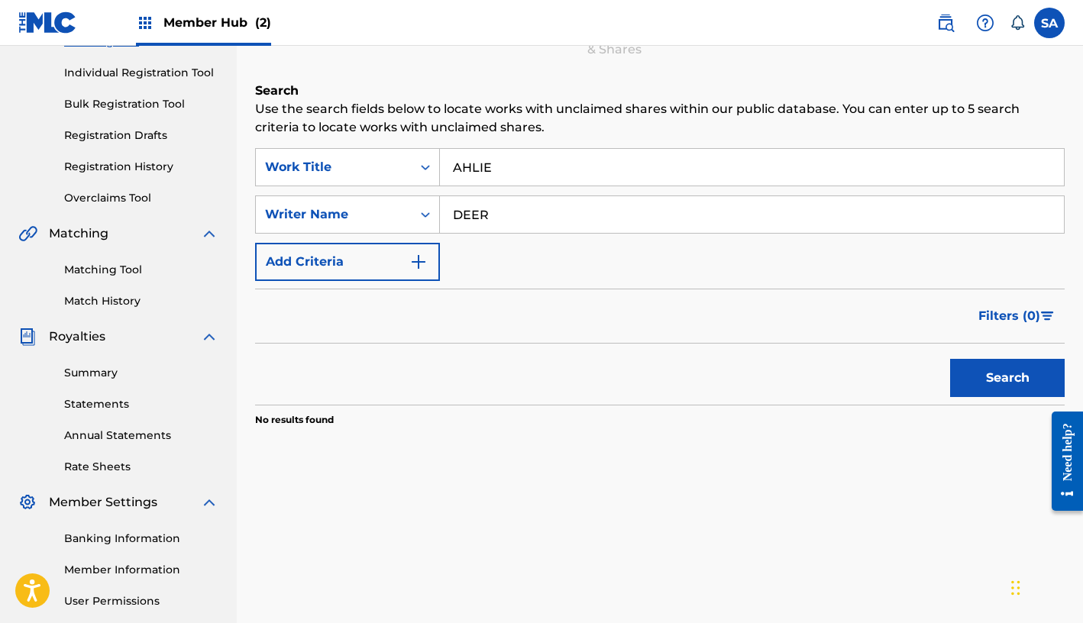
click at [514, 163] on input "AHLIE" at bounding box center [752, 167] width 624 height 37
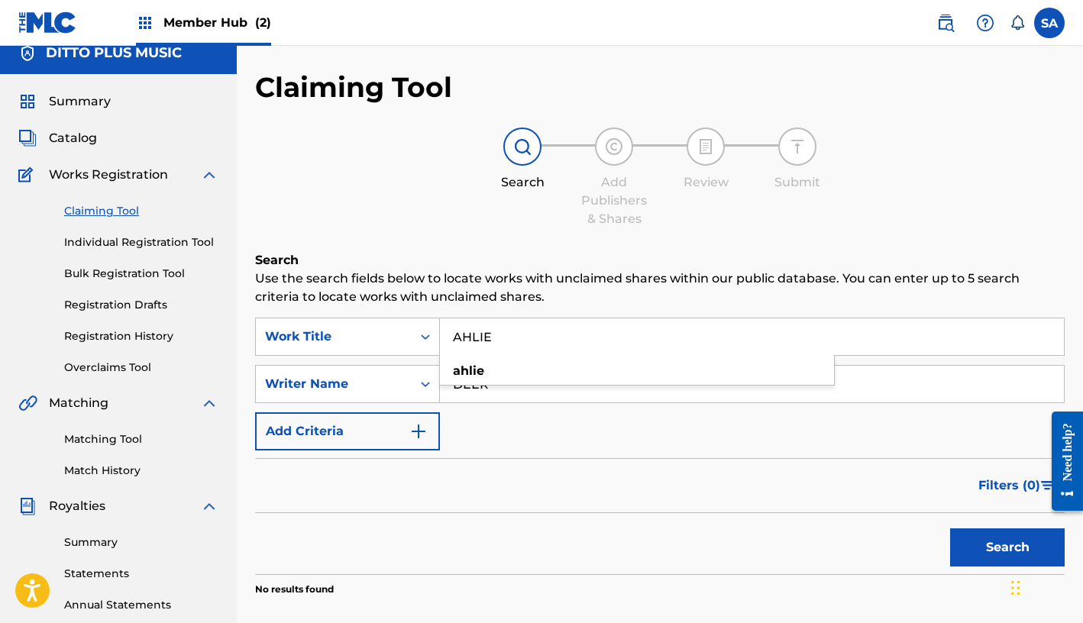
scroll to position [0, 0]
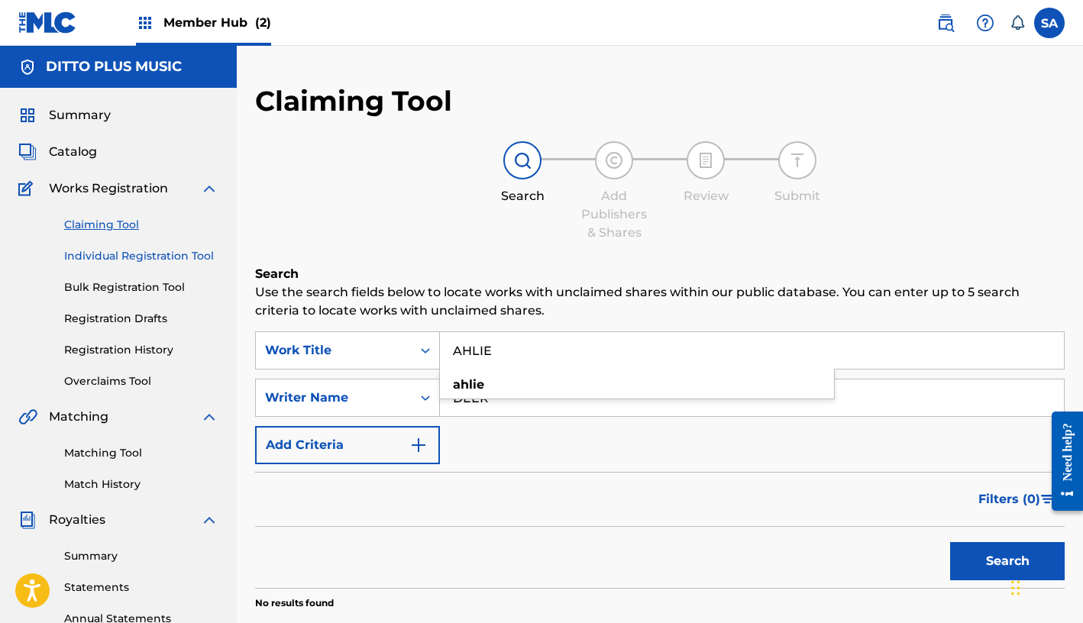
click at [116, 252] on link "Individual Registration Tool" at bounding box center [141, 256] width 154 height 16
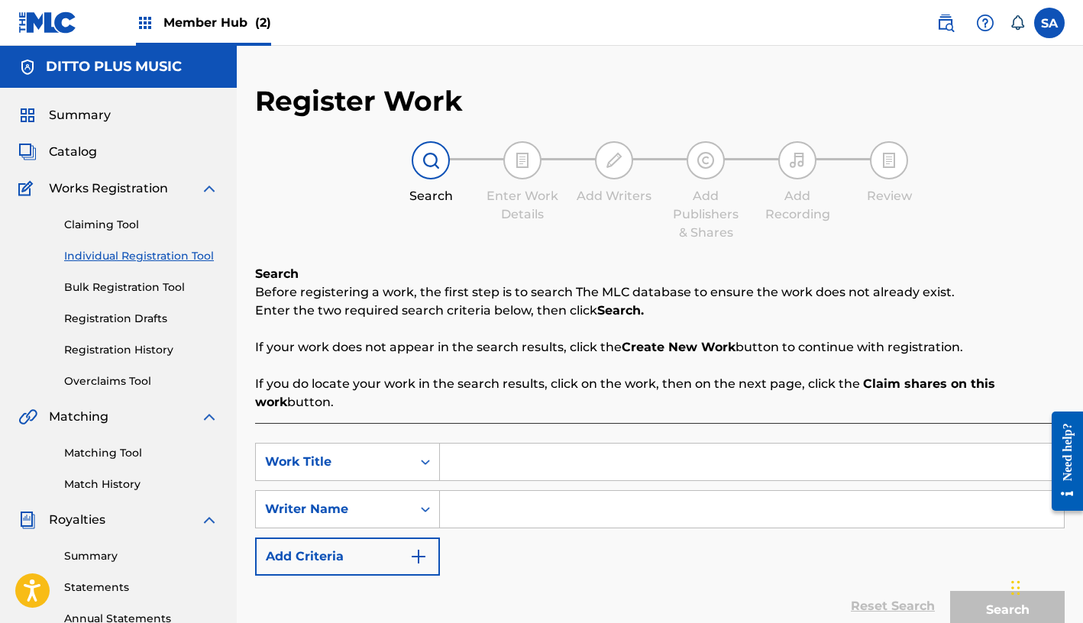
drag, startPoint x: 477, startPoint y: 455, endPoint x: 489, endPoint y: 454, distance: 11.5
click at [478, 455] on input "Search Form" at bounding box center [752, 462] width 624 height 37
type input "AHLIE"
click at [469, 519] on input "Search Form" at bounding box center [752, 509] width 624 height 37
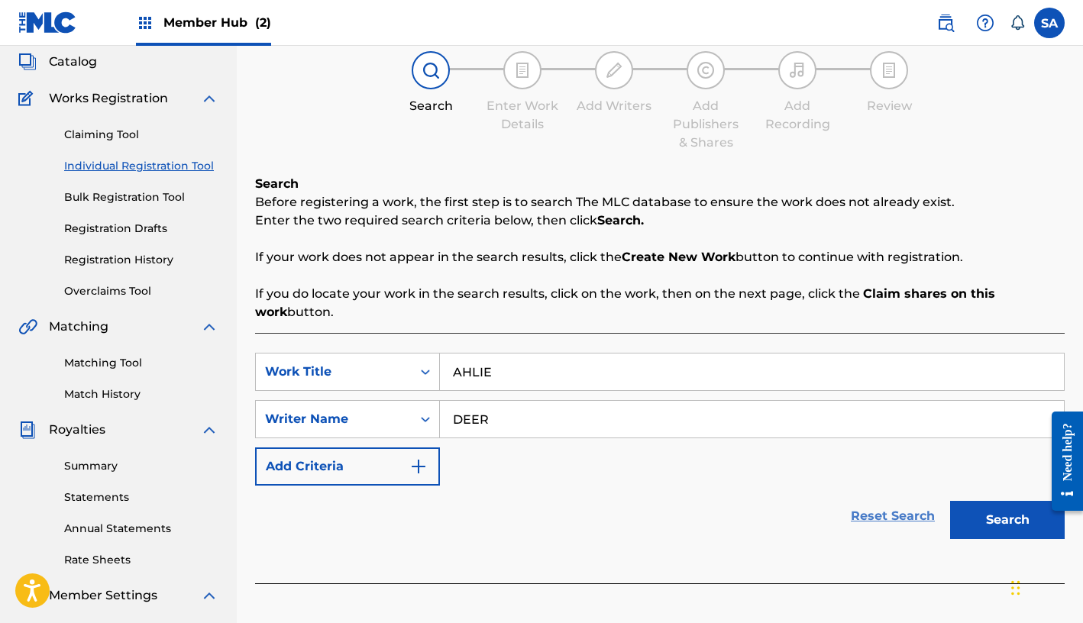
scroll to position [96, 0]
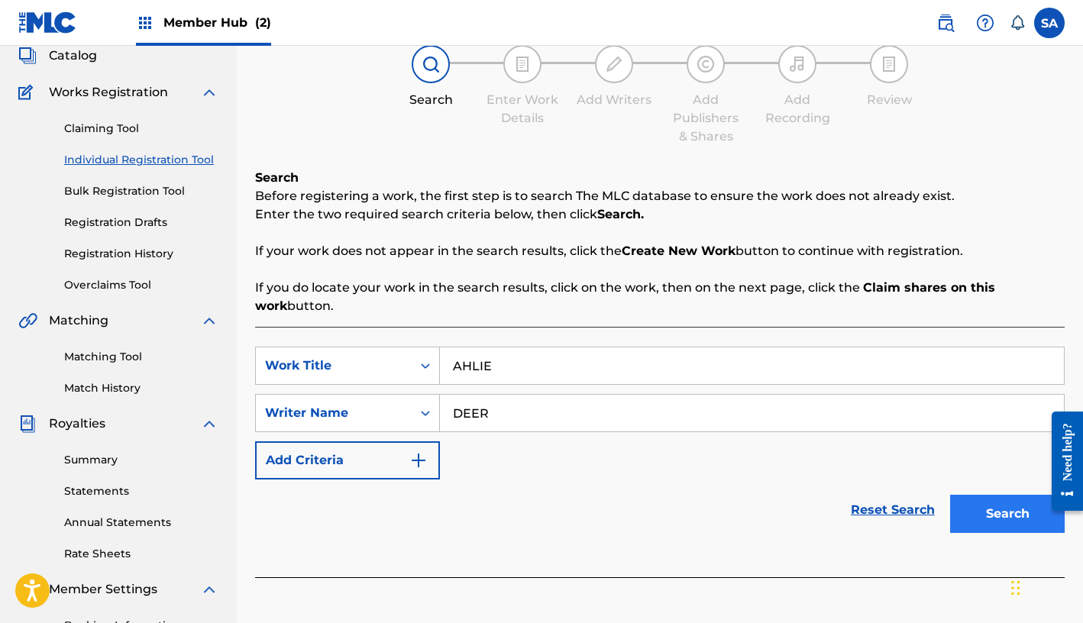
type input "DEER"
click at [806, 505] on button "Search" at bounding box center [1007, 514] width 115 height 38
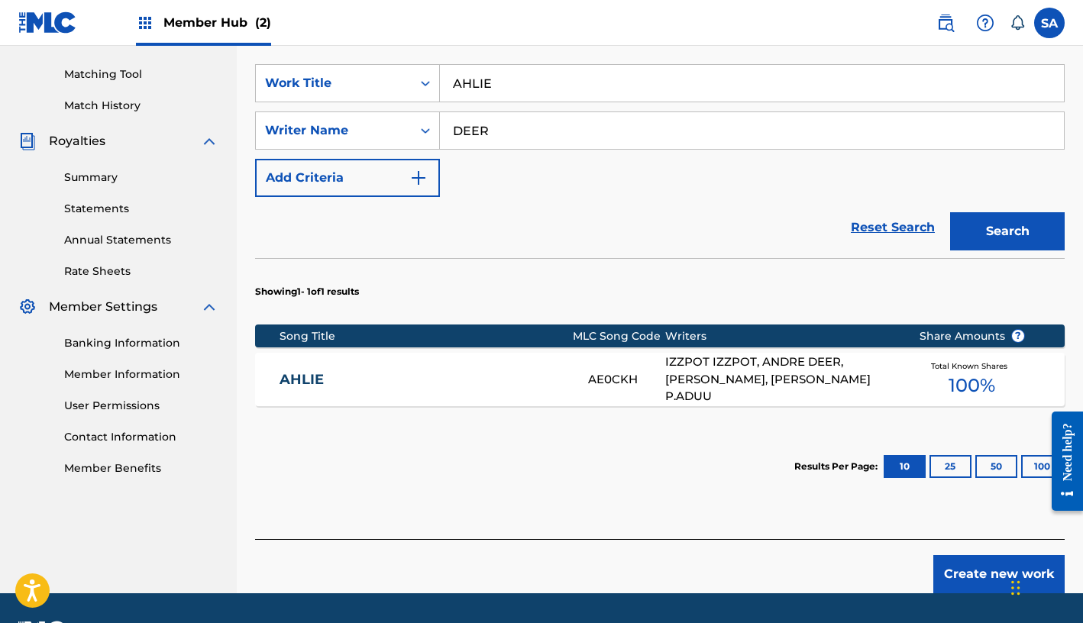
scroll to position [390, 0]
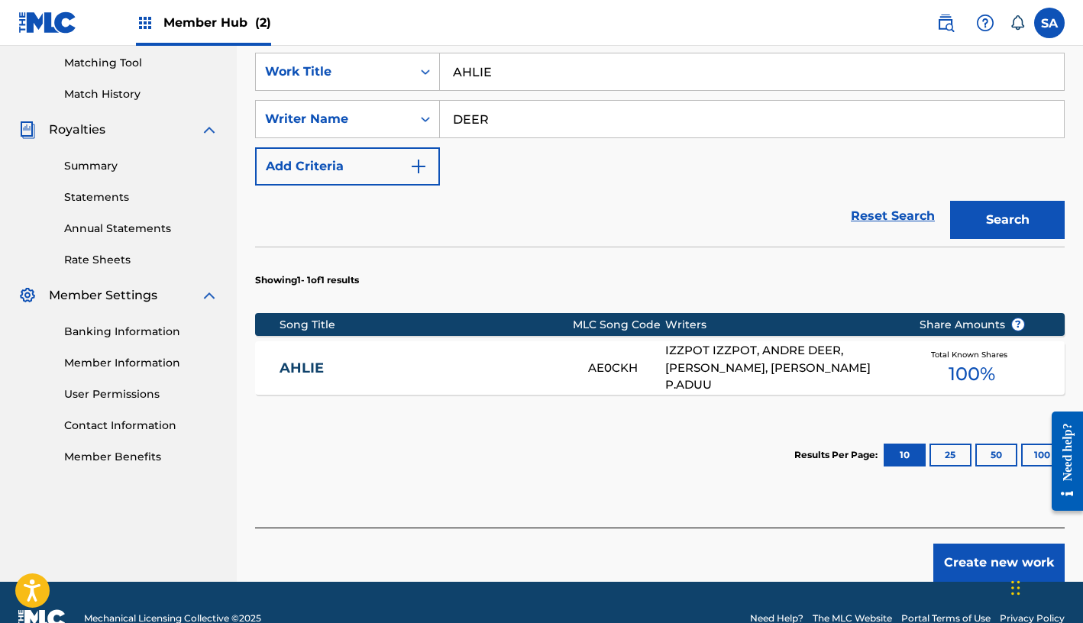
click at [768, 368] on div "IZZPOT IZZPOT, ANDRE DEER, KEMANI DUGGAN, MOZIS P.ADUU" at bounding box center [780, 368] width 231 height 52
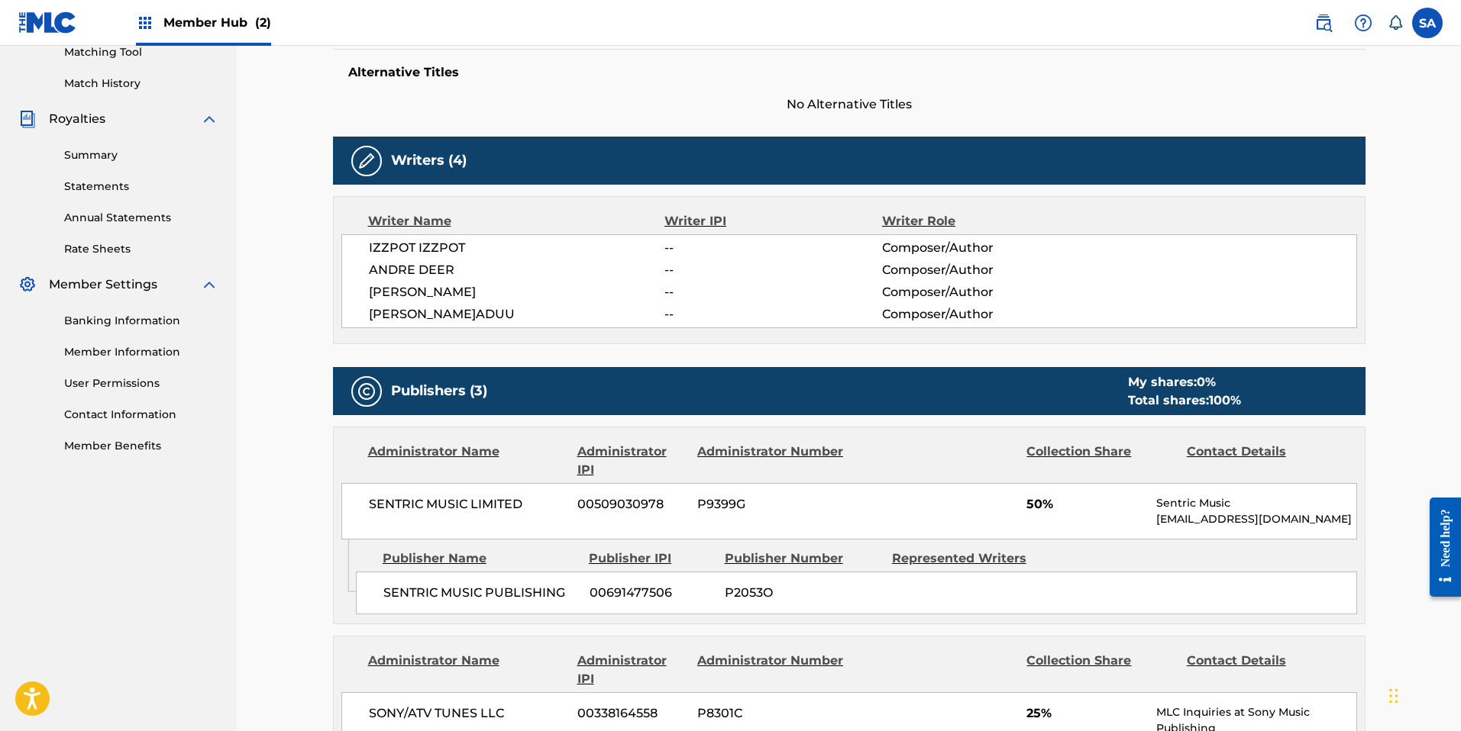
scroll to position [408, 0]
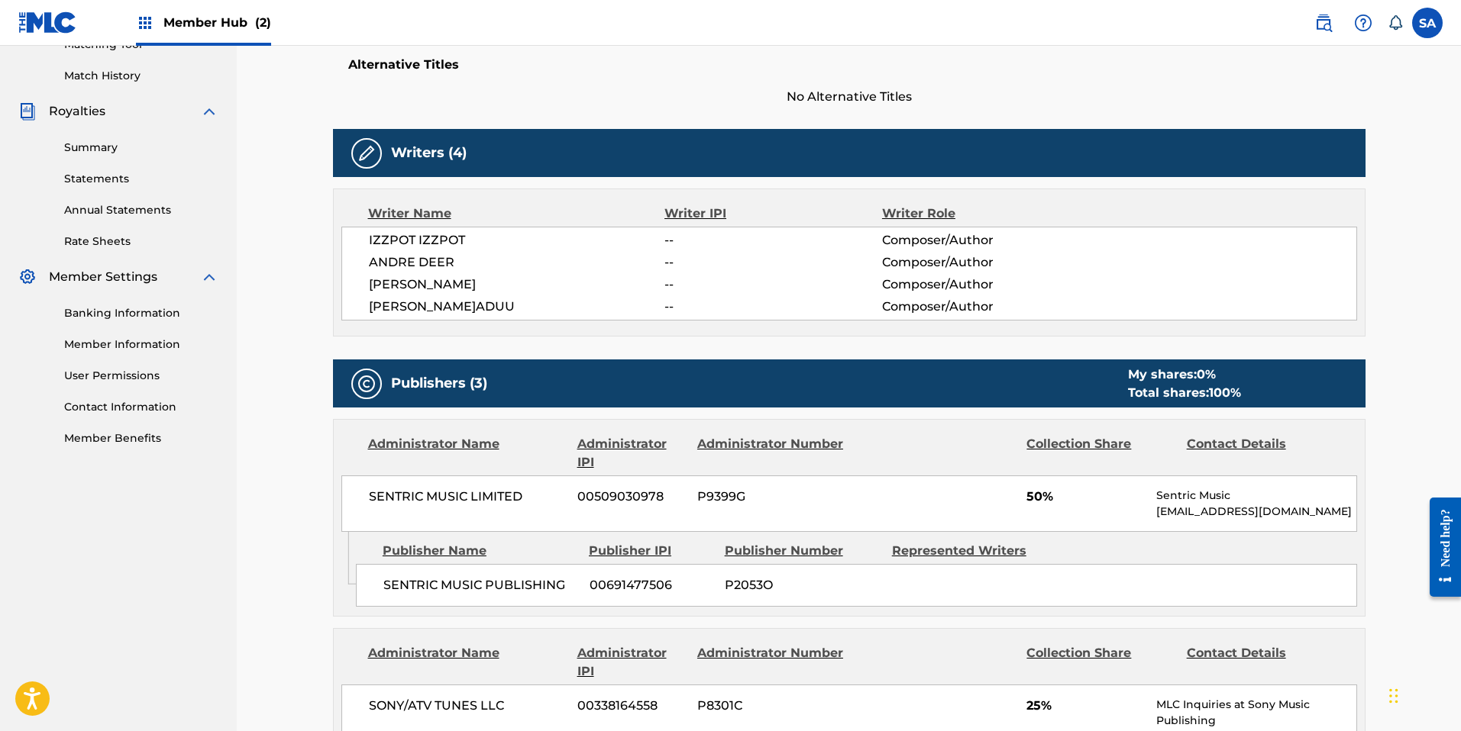
click at [469, 386] on h5 "Publishers (3)" at bounding box center [439, 384] width 96 height 18
click at [806, 384] on div "My shares: 0 % Total shares: 100 %" at bounding box center [1230, 384] width 237 height 37
click at [806, 388] on div "Total shares: 100 %" at bounding box center [1184, 393] width 113 height 18
drag, startPoint x: 535, startPoint y: 512, endPoint x: 510, endPoint y: 509, distance: 25.4
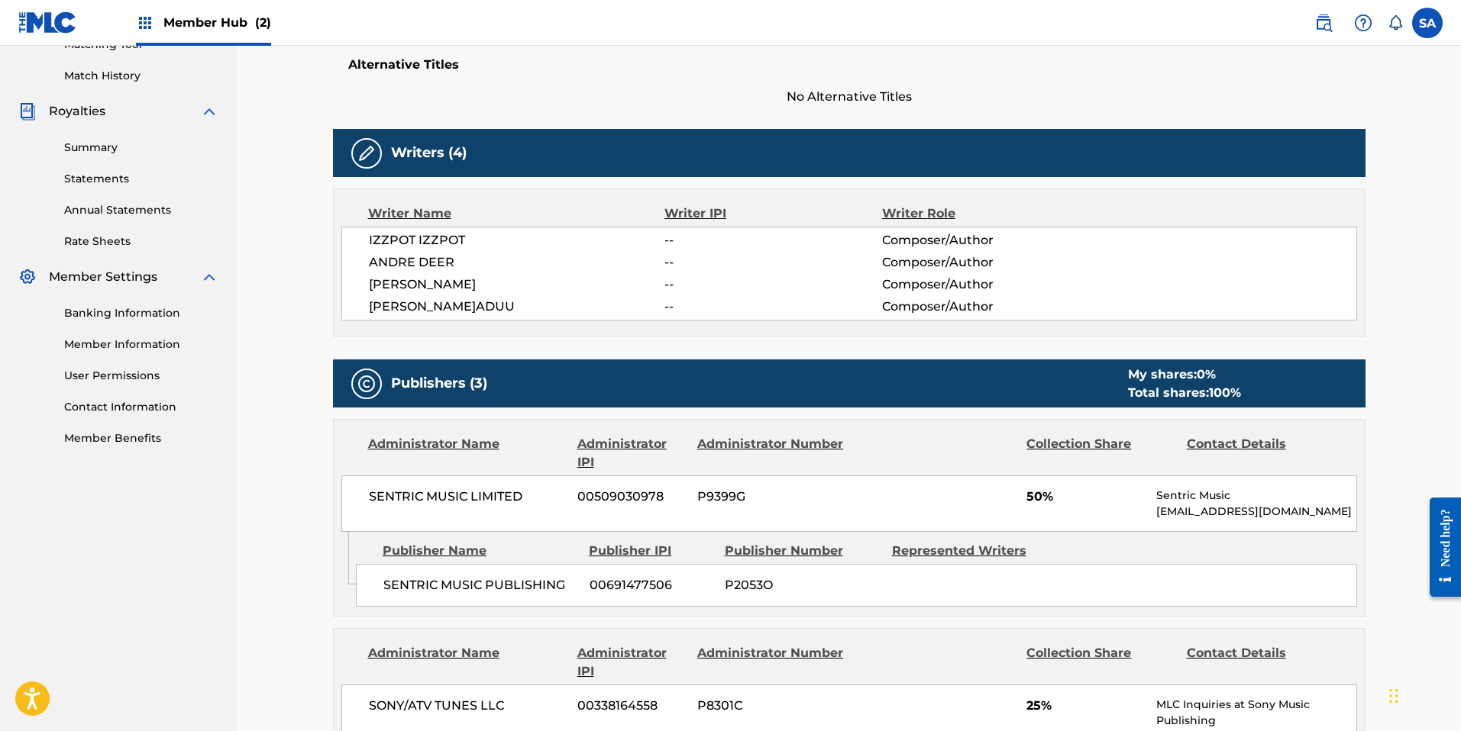
click at [533, 512] on div "SENTRIC MUSIC LIMITED 00509030978 P9399G 50% Sentric Music society@sentricmusic…" at bounding box center [848, 504] width 1015 height 56
click at [481, 499] on span "SENTRIC MUSIC LIMITED" at bounding box center [468, 497] width 198 height 18
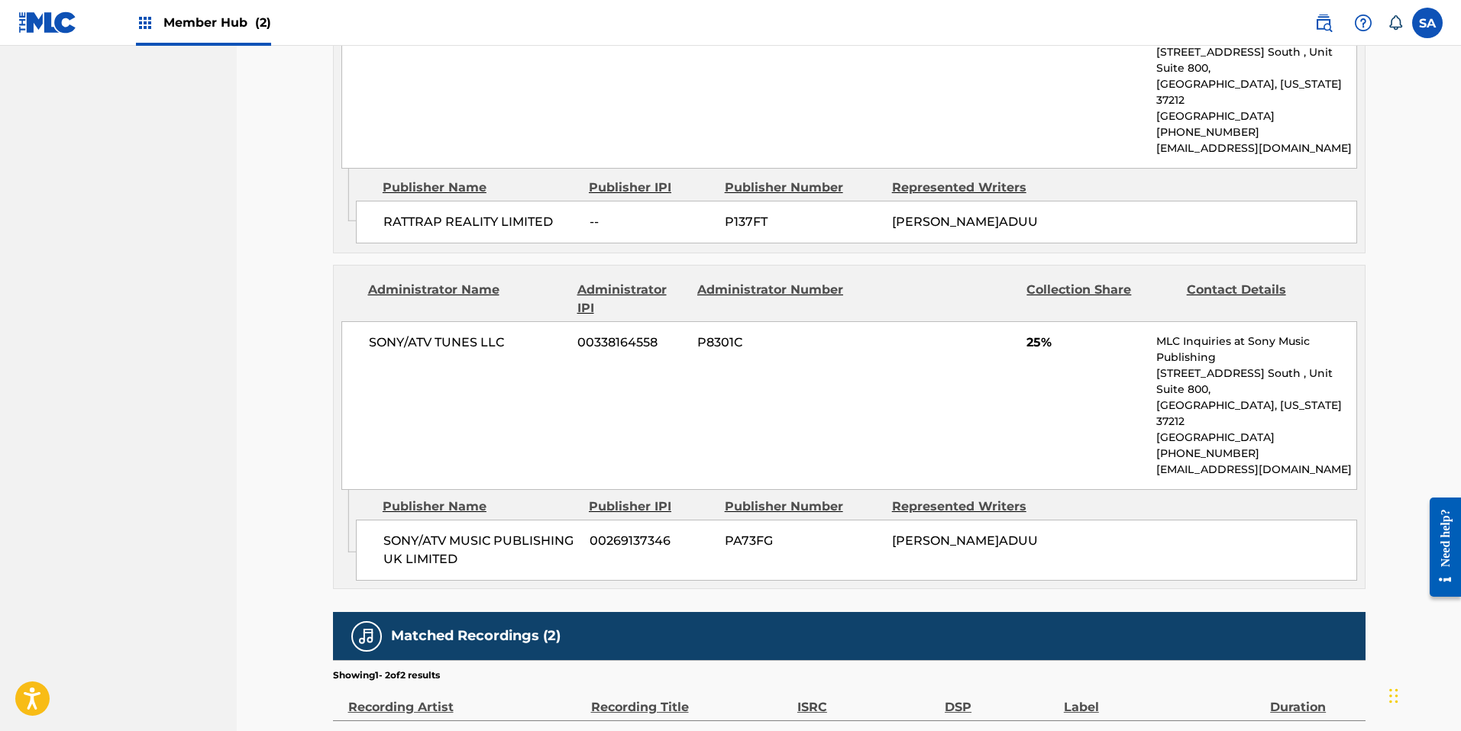
scroll to position [1230, 0]
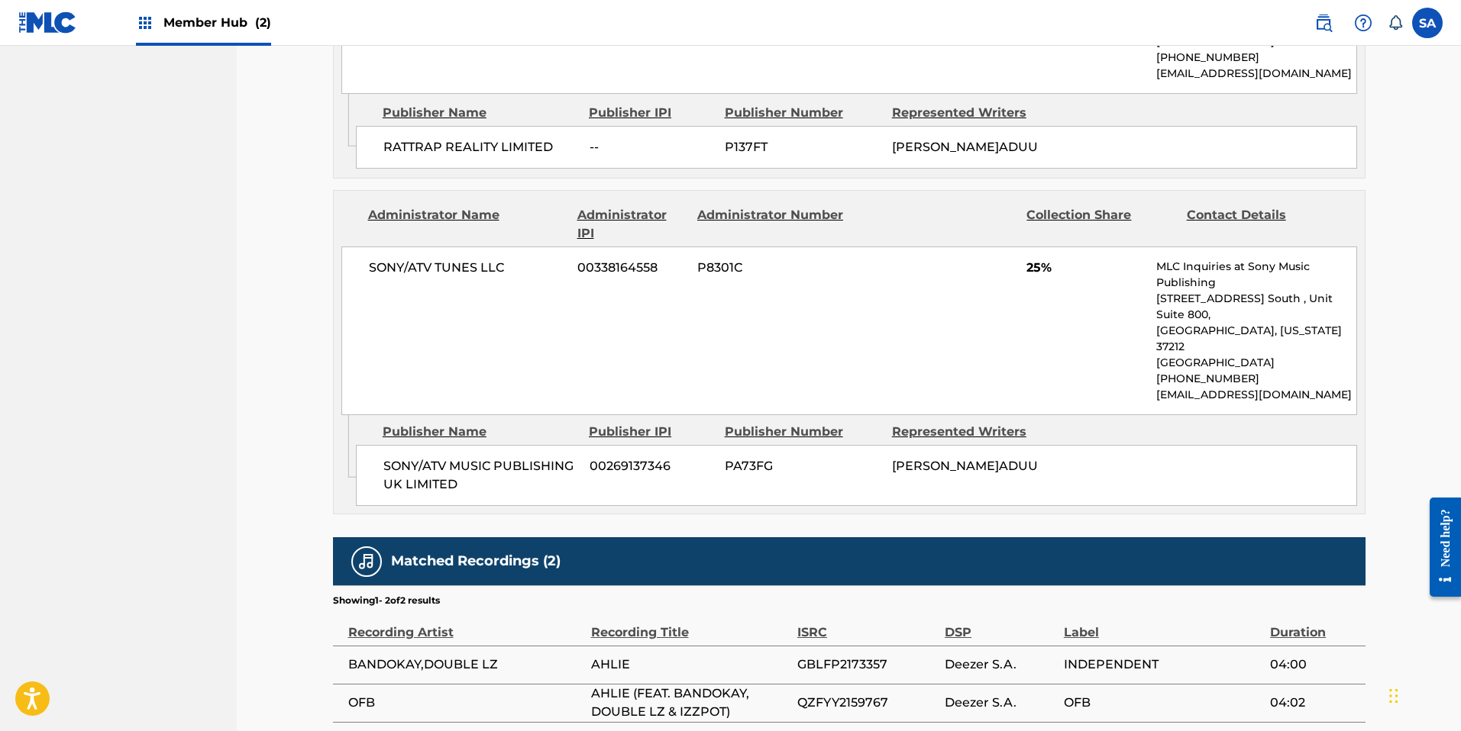
click at [806, 445] on div "SONY/ATV MUSIC PUBLISHING UK LIMITED 00269137346 PA73FG MOZIS P.ADUU" at bounding box center [856, 475] width 1001 height 61
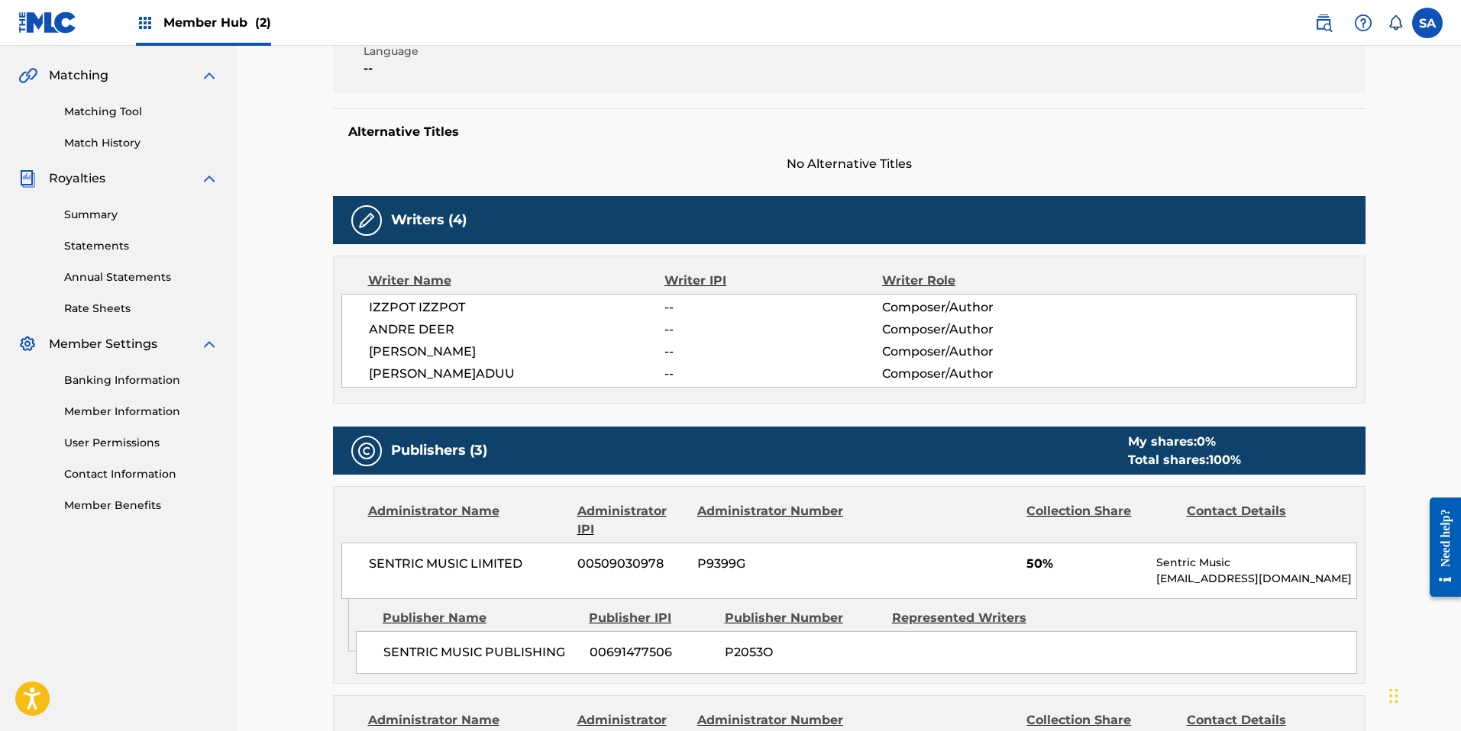
scroll to position [394, 0]
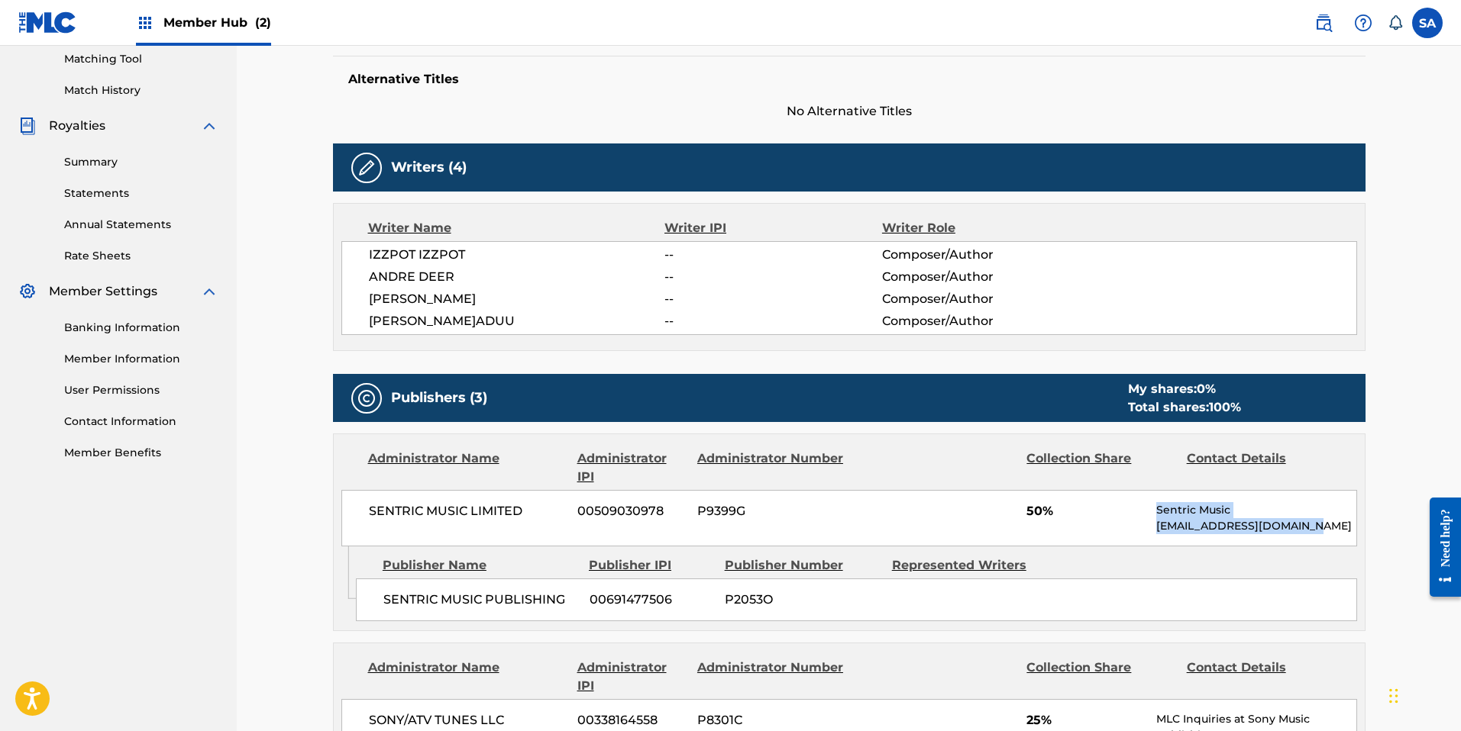
drag, startPoint x: 1315, startPoint y: 531, endPoint x: 1165, endPoint y: 524, distance: 150.6
click at [806, 512] on div "SENTRIC MUSIC LIMITED 00509030978 P9399G 50% Sentric Music society@sentricmusic…" at bounding box center [848, 518] width 1015 height 56
copy div "Sentric Music society@sentricmusic.com"
click at [806, 518] on p "society@sentricmusic.com" at bounding box center [1255, 526] width 199 height 16
drag, startPoint x: 1157, startPoint y: 512, endPoint x: 1311, endPoint y: 522, distance: 154.6
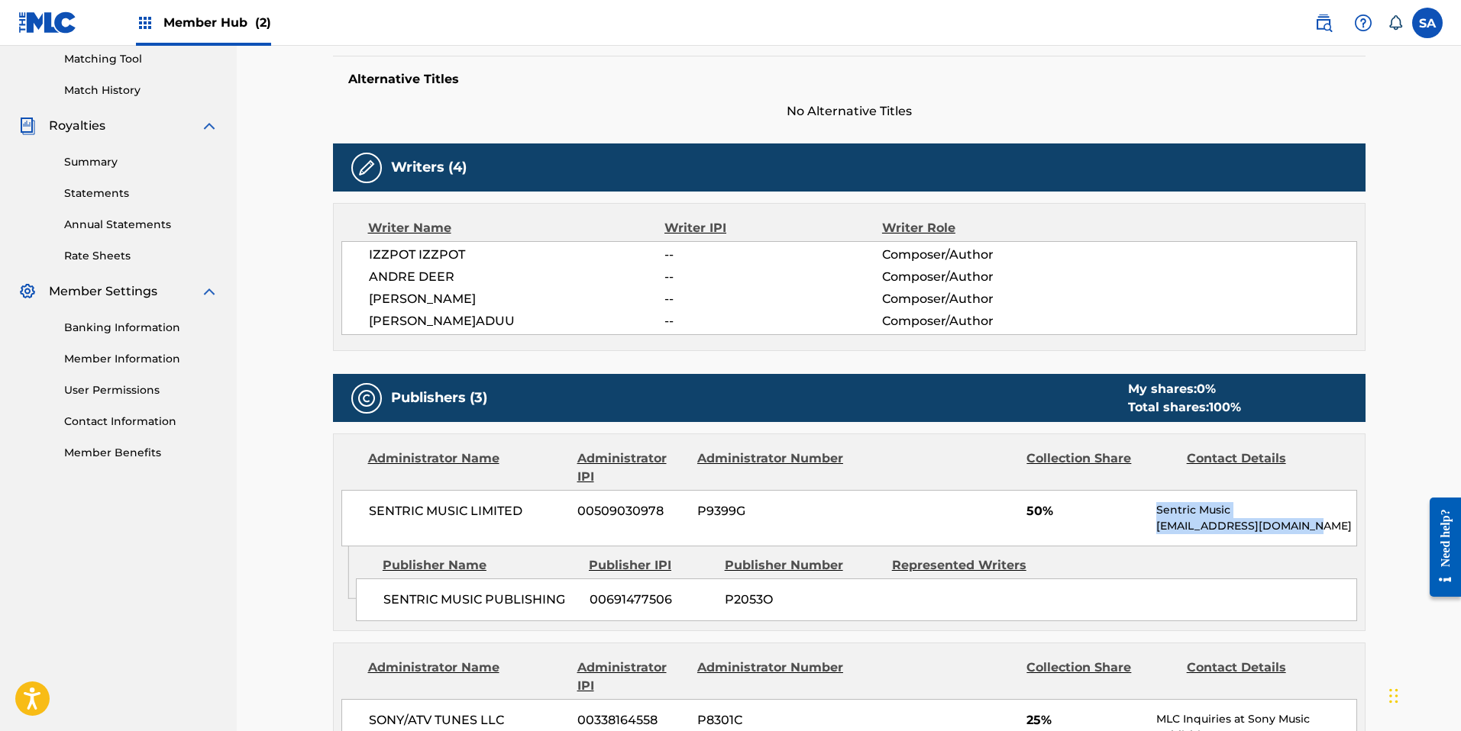
click at [806, 522] on div "Sentric Music society@sentricmusic.com" at bounding box center [1255, 518] width 199 height 32
copy div "Sentric Music society@sentricmusic.com"
click at [806, 513] on div "SENTRIC MUSIC LIMITED 00509030978 P9399G 50% Sentric Music society@sentricmusic…" at bounding box center [848, 518] width 1015 height 56
click at [806, 284] on span "--" at bounding box center [772, 277] width 217 height 18
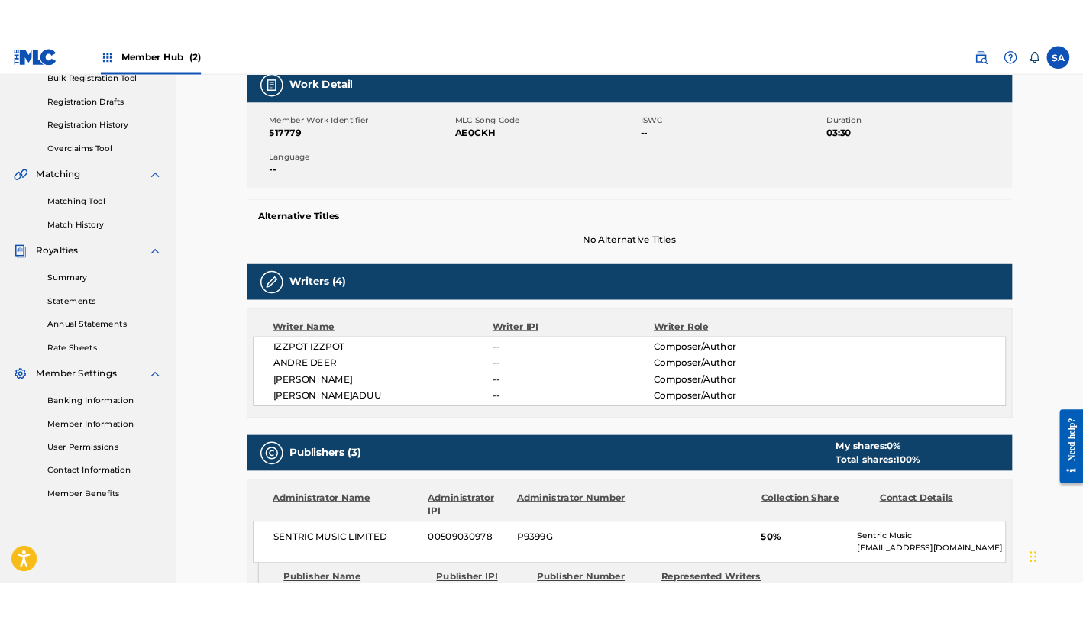
scroll to position [0, 0]
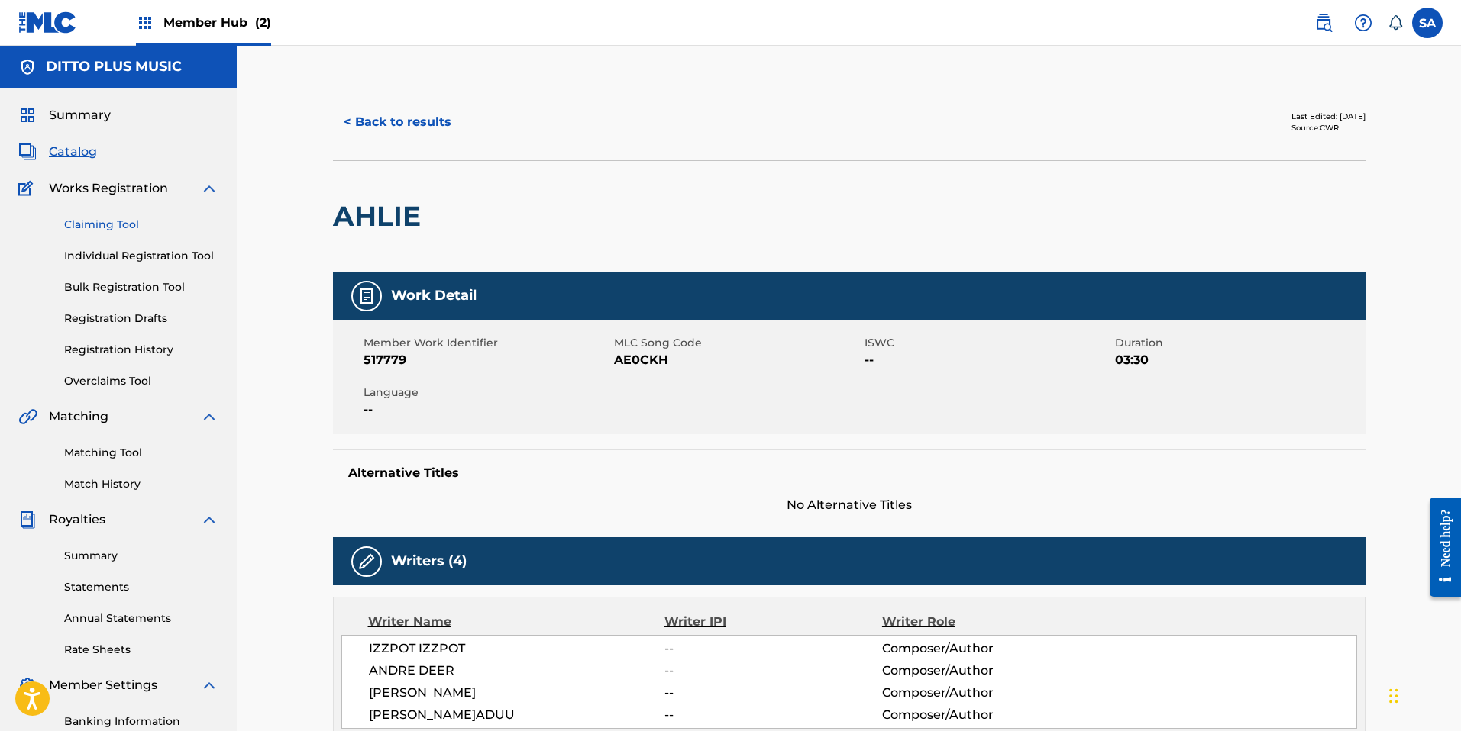
click at [87, 221] on link "Claiming Tool" at bounding box center [141, 225] width 154 height 16
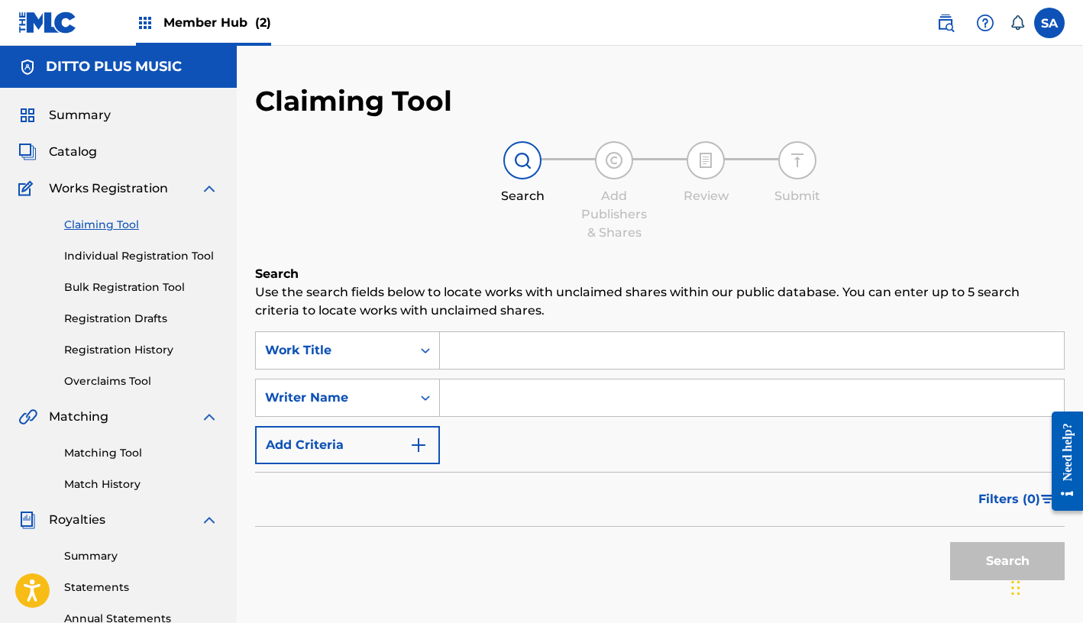
click at [104, 244] on div "Claiming Tool Individual Registration Tool Bulk Registration Tool Registration …" at bounding box center [118, 294] width 200 height 192
click at [104, 252] on link "Individual Registration Tool" at bounding box center [141, 256] width 154 height 16
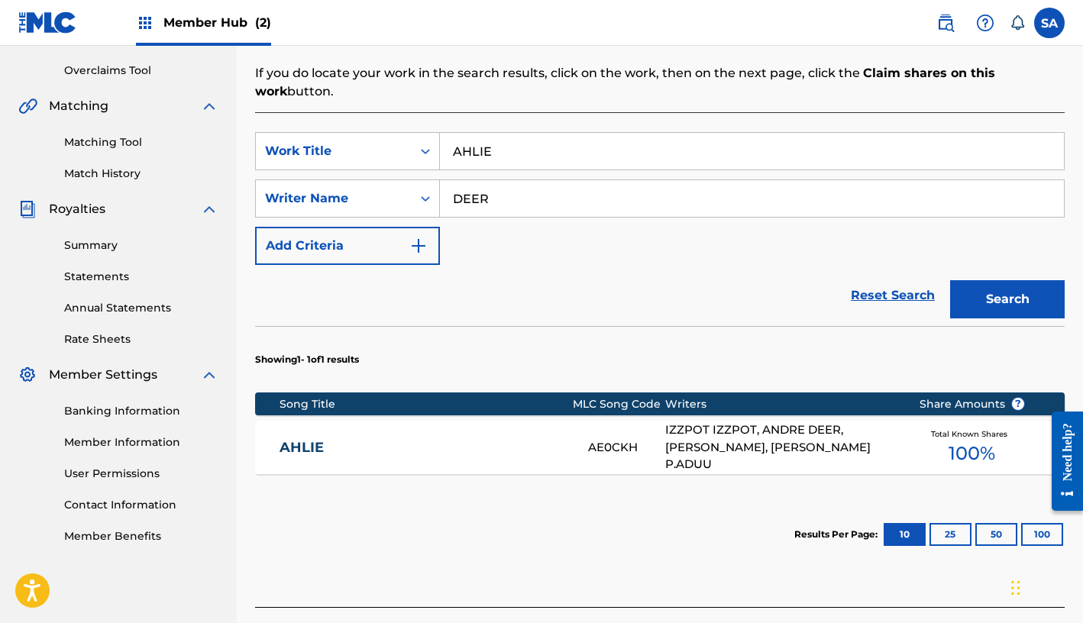
scroll to position [337, 0]
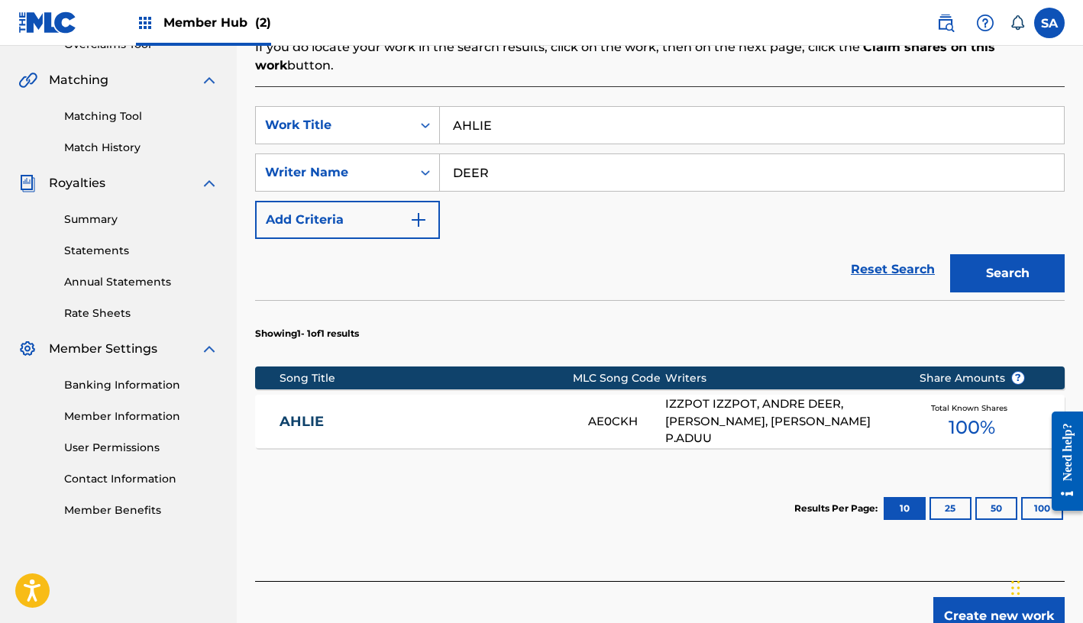
click at [683, 423] on div "IZZPOT IZZPOT, ANDRE DEER, KEMANI DUGGAN, MOZIS P.ADUU" at bounding box center [780, 421] width 231 height 52
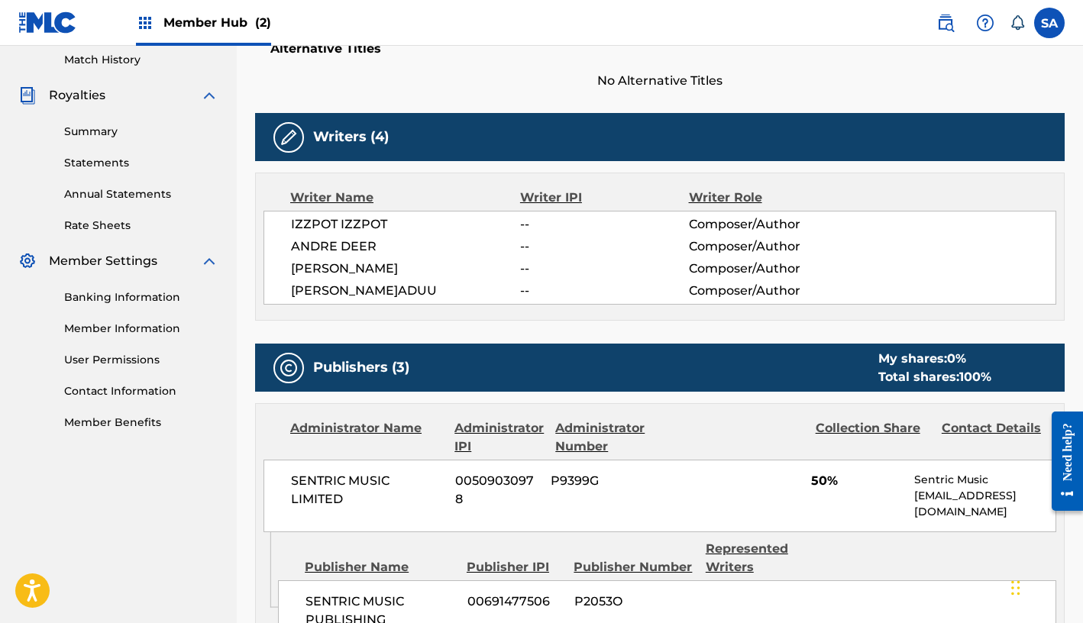
scroll to position [424, 0]
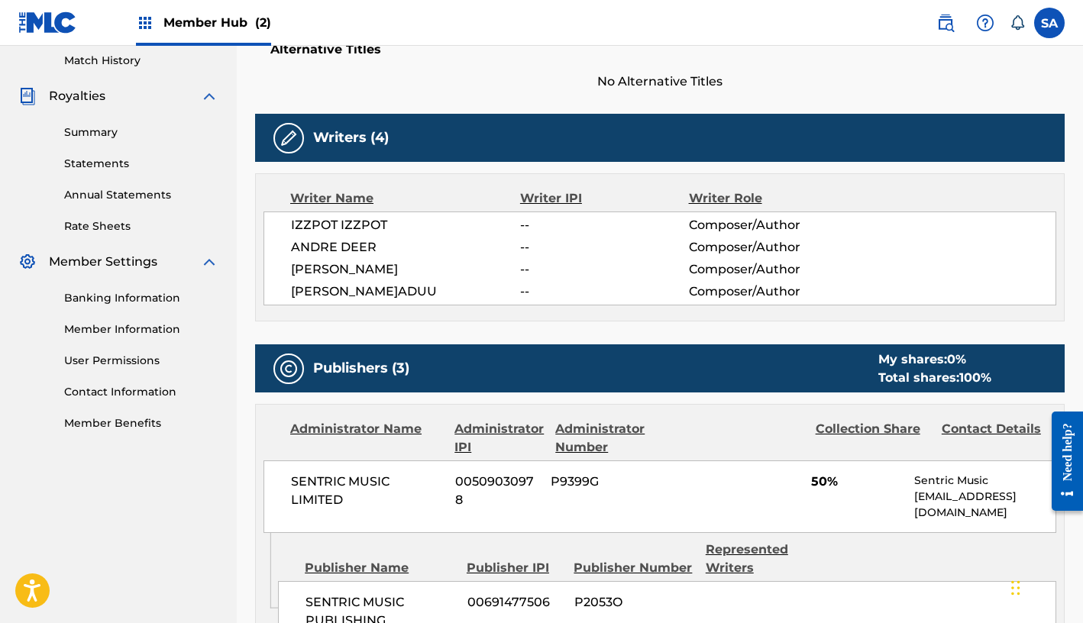
drag, startPoint x: 508, startPoint y: 30, endPoint x: 508, endPoint y: 38, distance: 8.4
click at [508, 38] on nav "Member Hub (2) SA SA Steve Allman steve.allman@dittomusic.com Notification Pref…" at bounding box center [541, 23] width 1083 height 46
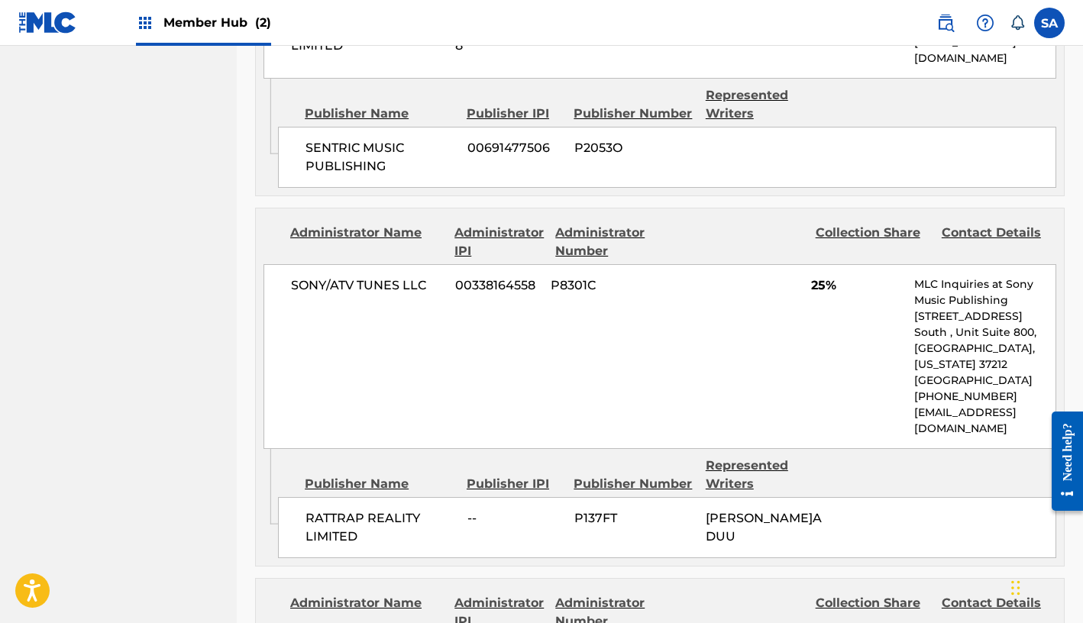
scroll to position [918, 0]
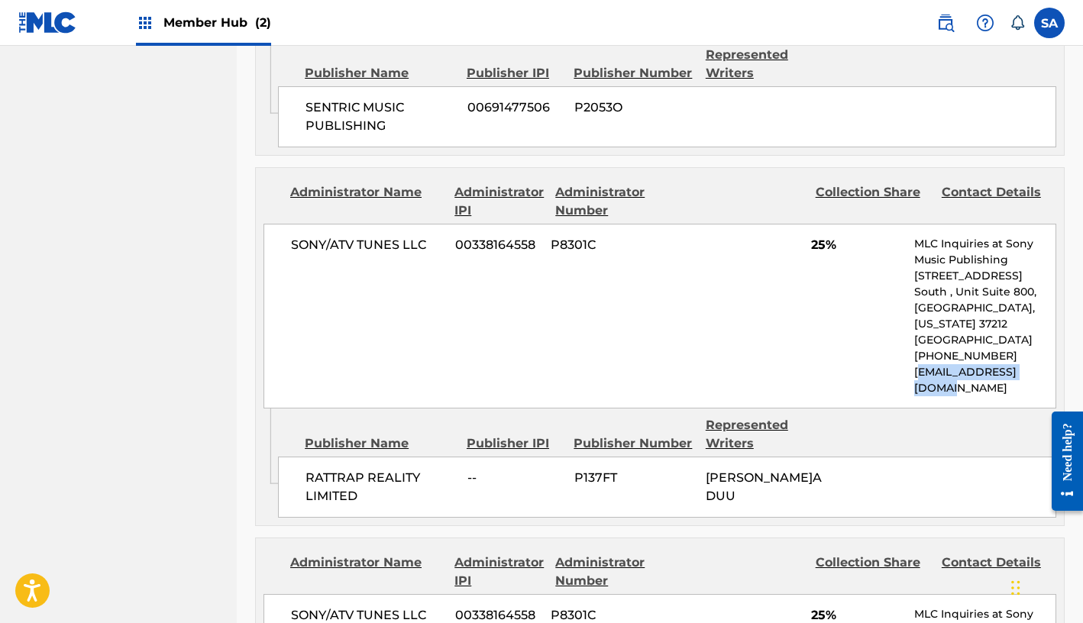
drag, startPoint x: 916, startPoint y: 375, endPoint x: 1057, endPoint y: 379, distance: 140.5
click at [806, 379] on div "Administrator Name Administrator IPI Administrator Number Collection Share Cont…" at bounding box center [660, 288] width 808 height 240
drag, startPoint x: 942, startPoint y: 373, endPoint x: 930, endPoint y: 372, distance: 12.2
click at [806, 373] on p "[EMAIL_ADDRESS][DOMAIN_NAME]" at bounding box center [984, 380] width 141 height 32
drag, startPoint x: 912, startPoint y: 373, endPoint x: 1020, endPoint y: 372, distance: 107.7
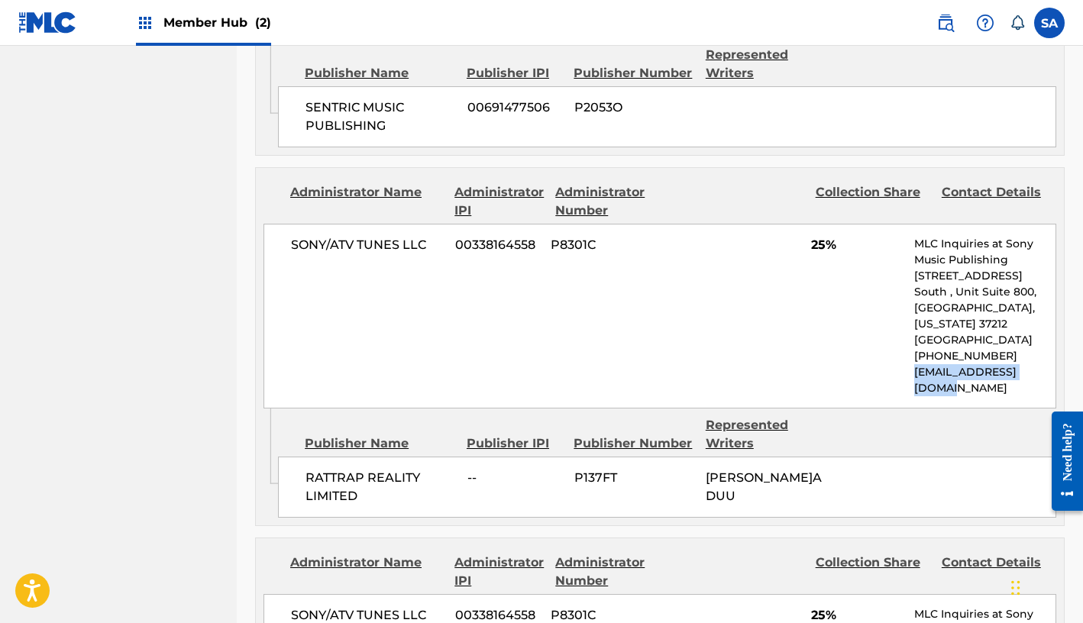
click at [806, 373] on div "Administrator Name Administrator IPI Administrator Number Collection Share Cont…" at bounding box center [660, 288] width 808 height 240
copy p "[EMAIL_ADDRESS][DOMAIN_NAME]"
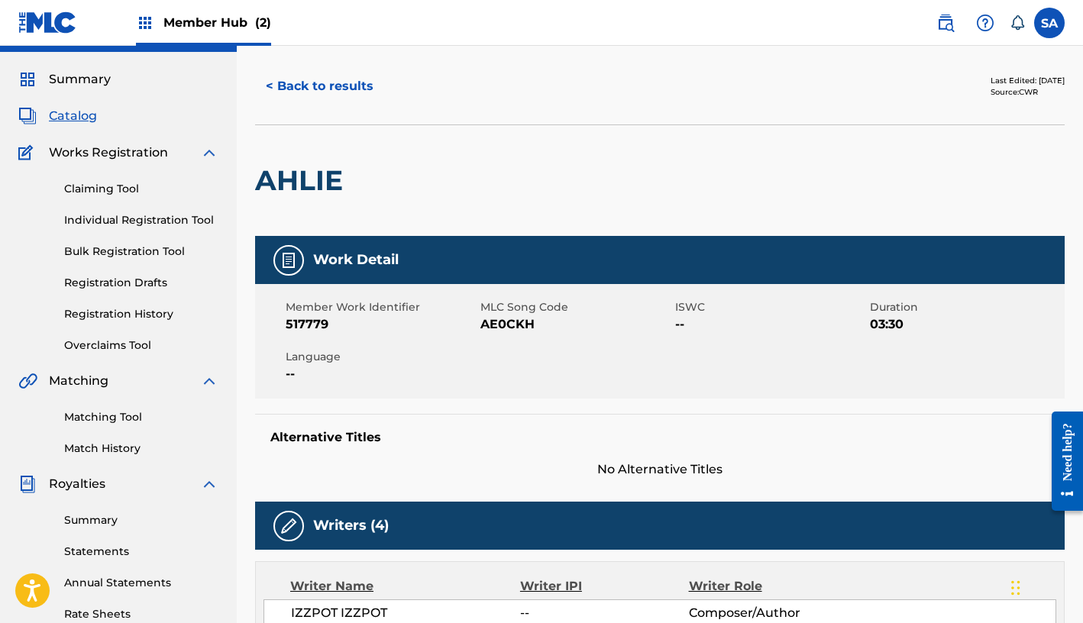
scroll to position [0, 0]
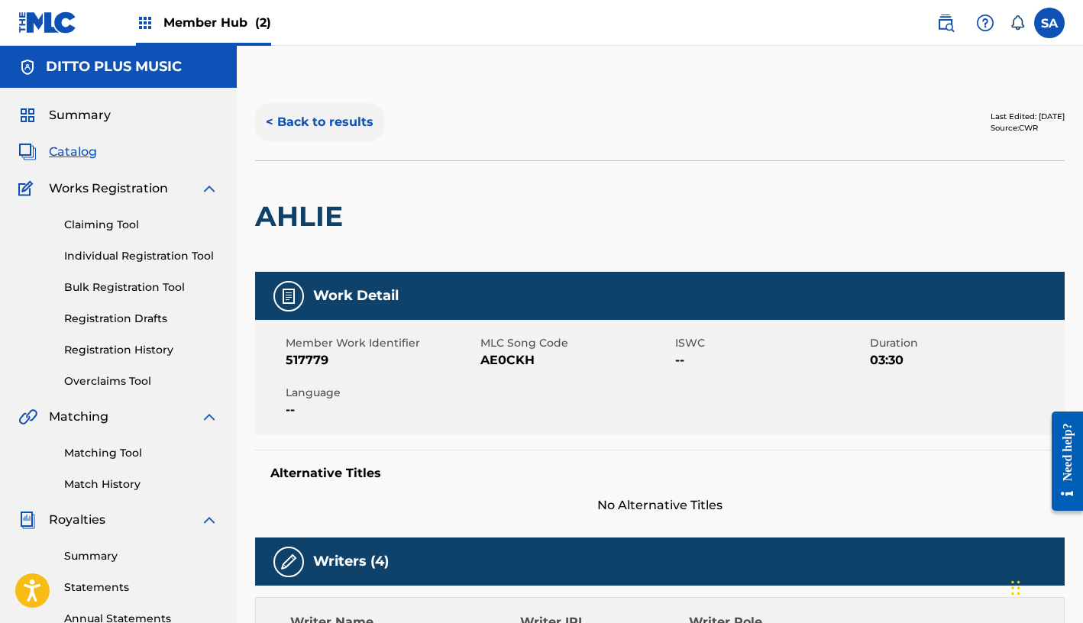
click at [327, 125] on button "< Back to results" at bounding box center [319, 122] width 129 height 38
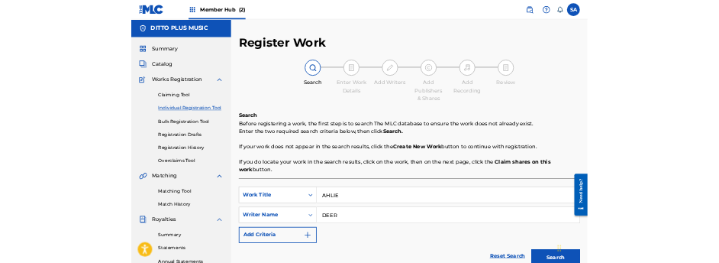
scroll to position [324, 0]
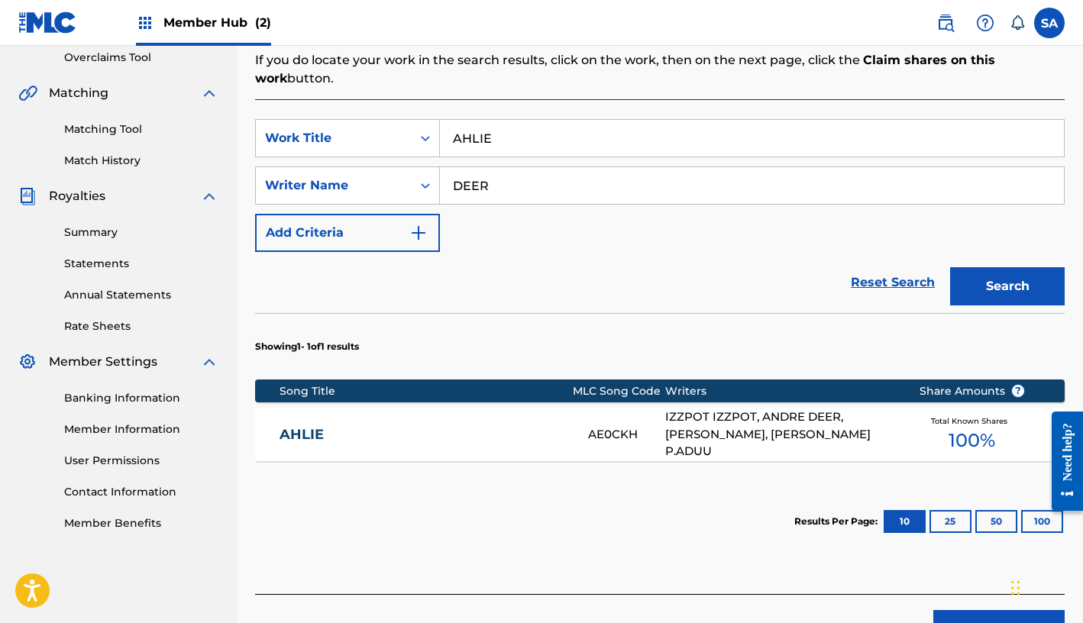
click at [479, 134] on input "AHLIE" at bounding box center [752, 138] width 624 height 37
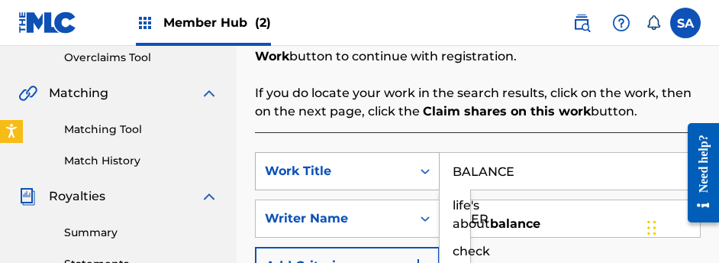
type input "BALANCE"
click at [419, 153] on div "Search Form" at bounding box center [425, 171] width 27 height 37
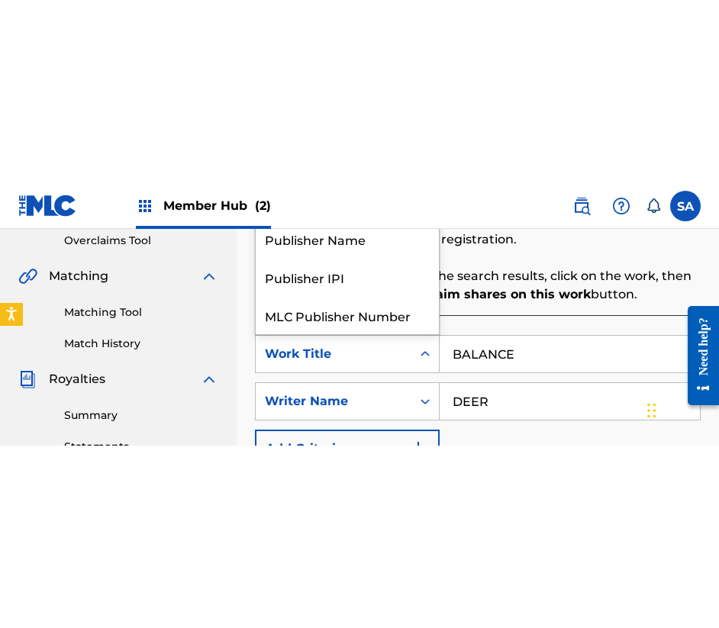
scroll to position [38, 0]
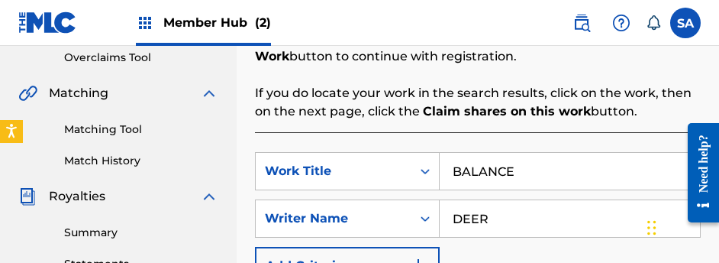
click at [473, 201] on div "DEER" at bounding box center [570, 218] width 261 height 38
click at [472, 205] on input "DEER" at bounding box center [570, 218] width 260 height 37
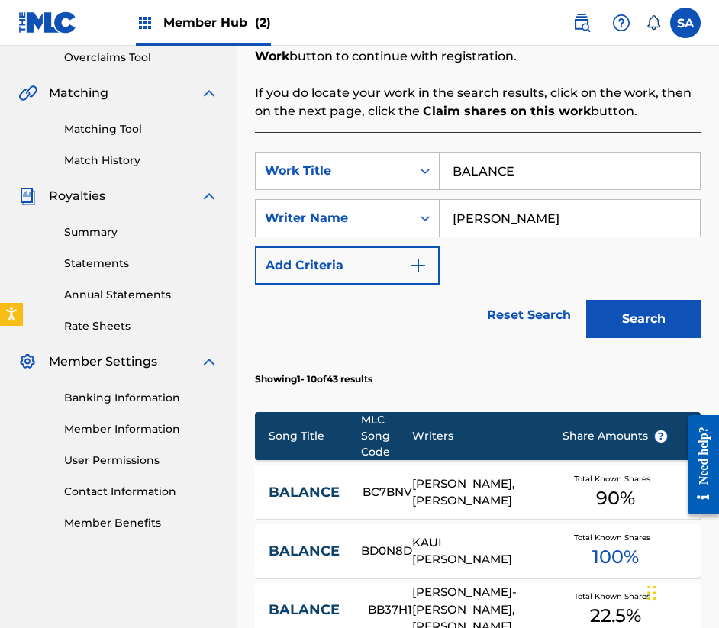
scroll to position [329, 0]
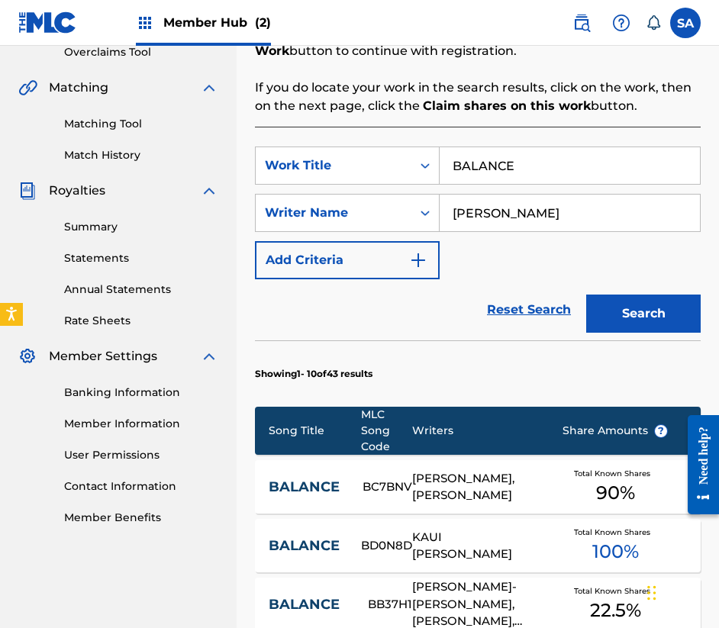
click at [468, 204] on input "[PERSON_NAME]" at bounding box center [570, 213] width 260 height 37
click at [586, 295] on button "Search" at bounding box center [643, 314] width 115 height 38
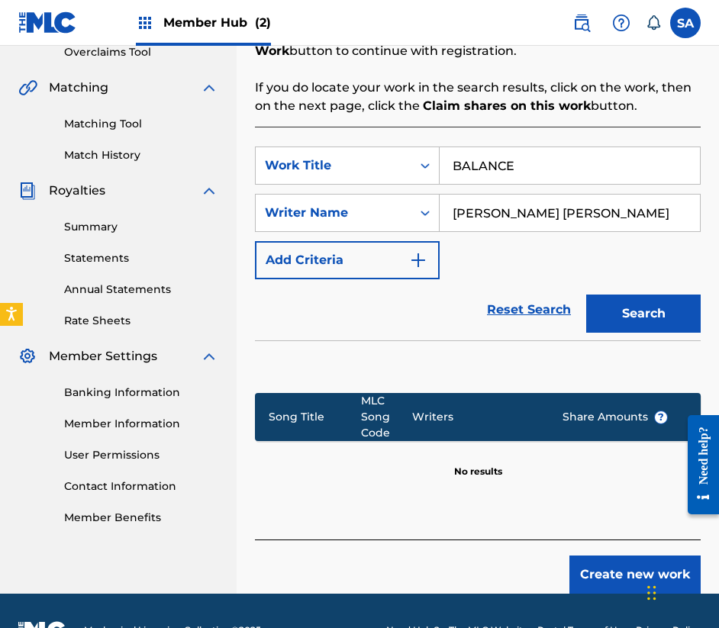
click at [532, 216] on input "[PERSON_NAME] [PERSON_NAME]" at bounding box center [570, 213] width 260 height 37
type input "[PERSON_NAME]"
click at [586, 295] on button "Search" at bounding box center [643, 314] width 115 height 38
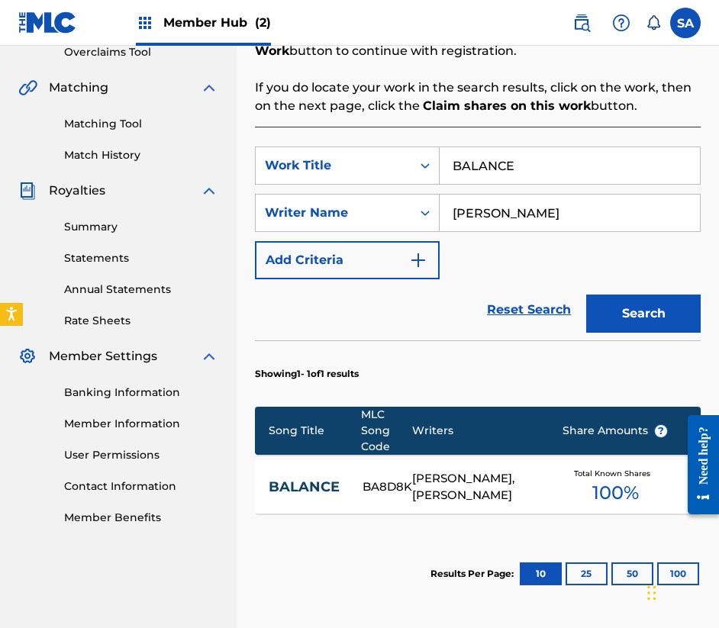
click at [478, 480] on div "[PERSON_NAME], [PERSON_NAME]" at bounding box center [475, 487] width 127 height 34
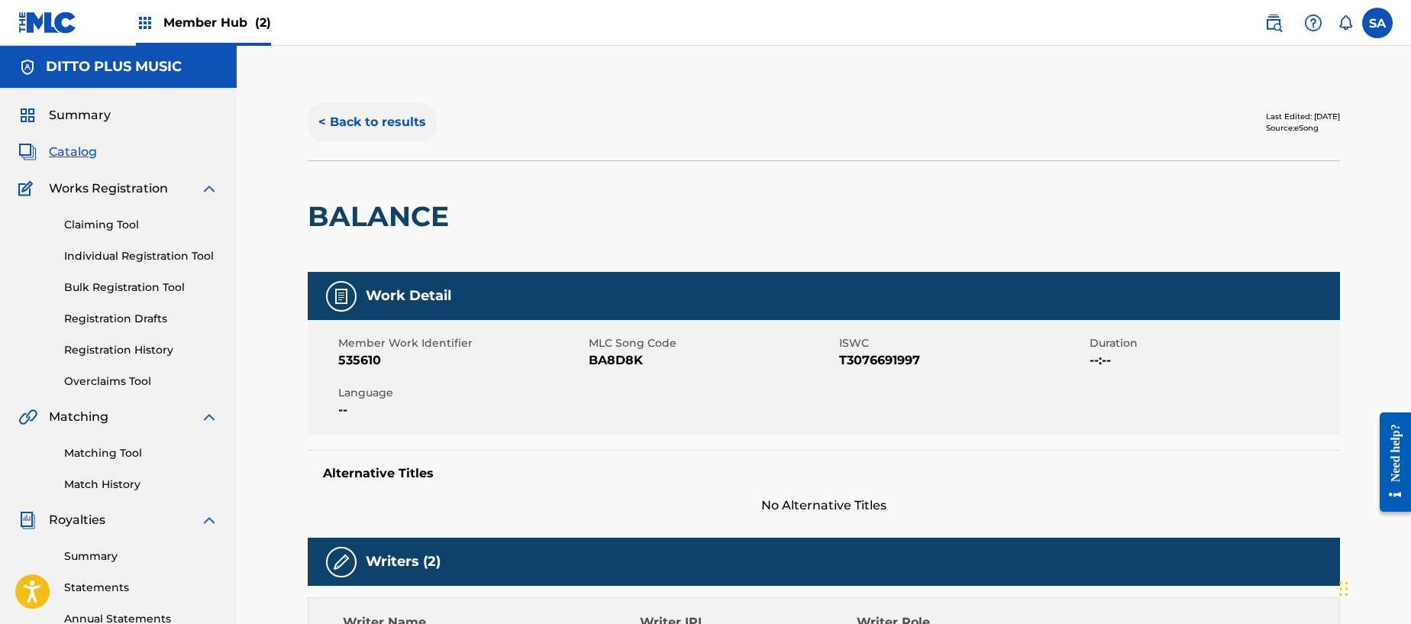
click at [402, 129] on button "< Back to results" at bounding box center [372, 122] width 129 height 38
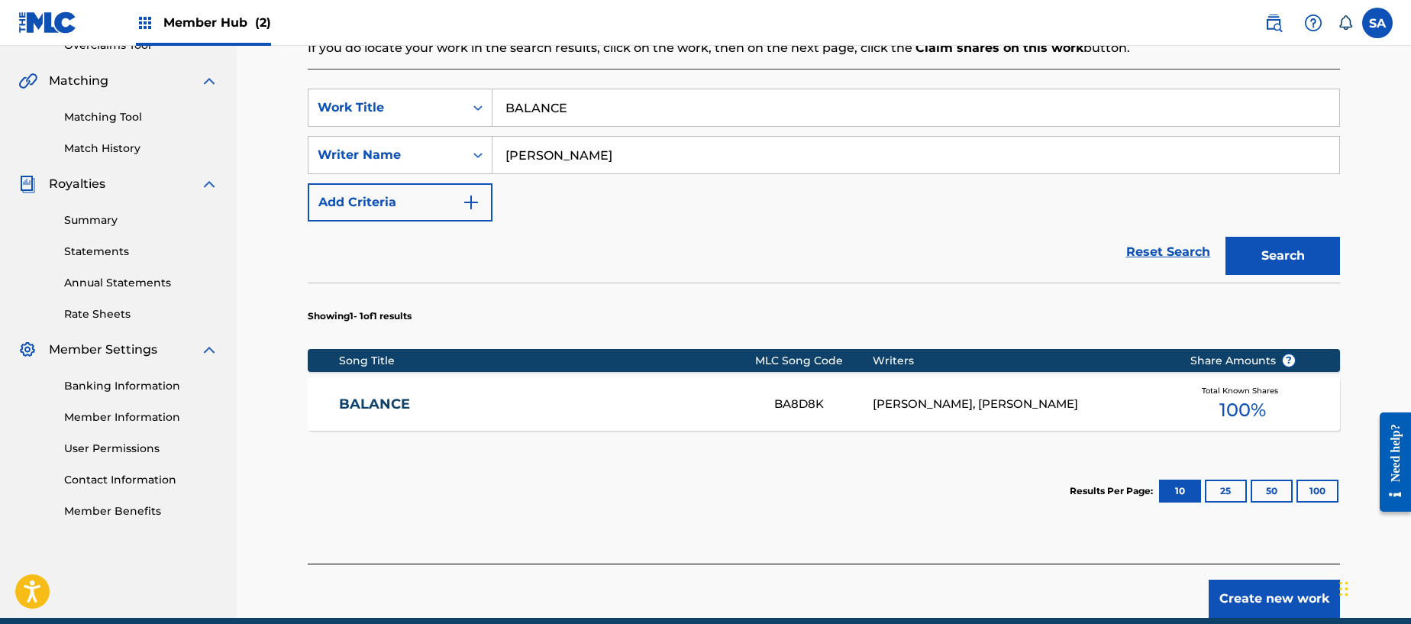
scroll to position [333, 0]
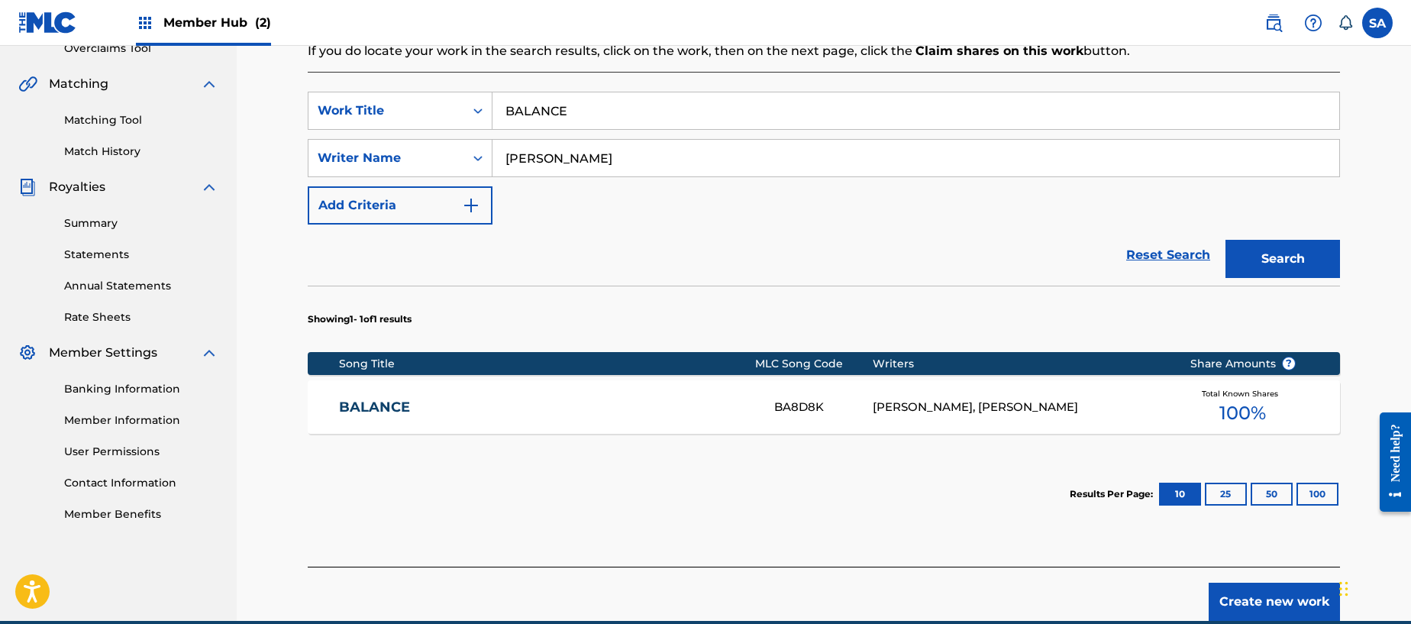
click at [418, 413] on link "BALANCE" at bounding box center [546, 408] width 415 height 18
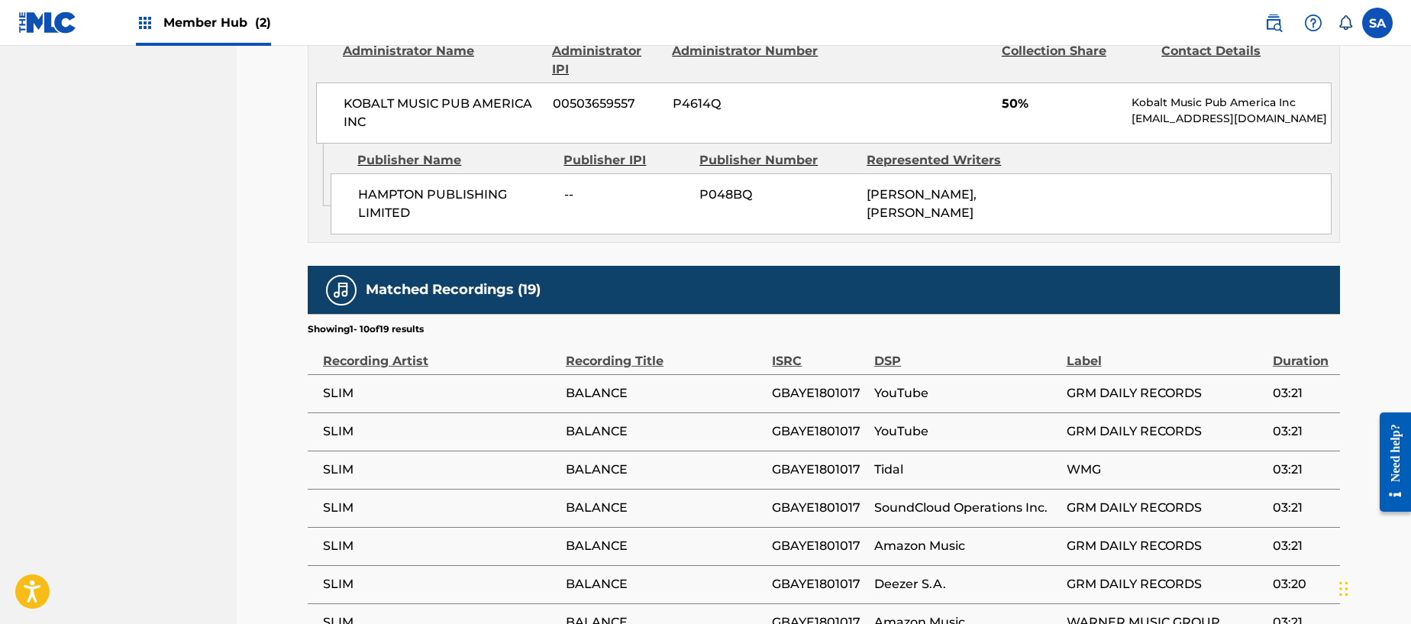
click at [806, 313] on div "Matched Recordings (19)" at bounding box center [824, 290] width 1032 height 48
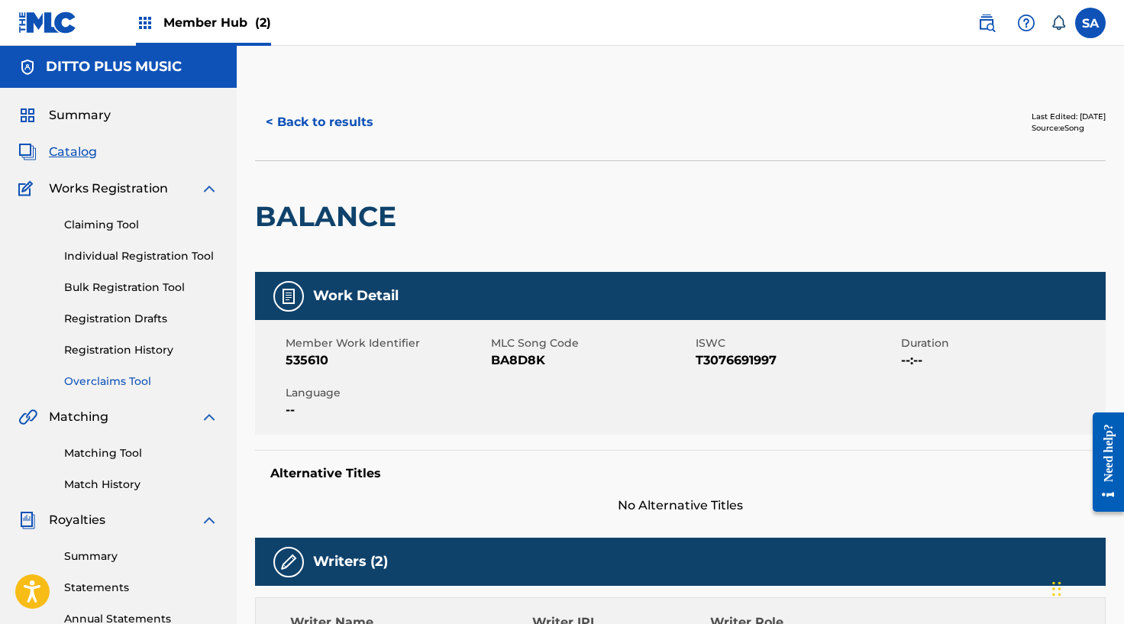
click at [99, 380] on link "Overclaims Tool" at bounding box center [141, 381] width 154 height 16
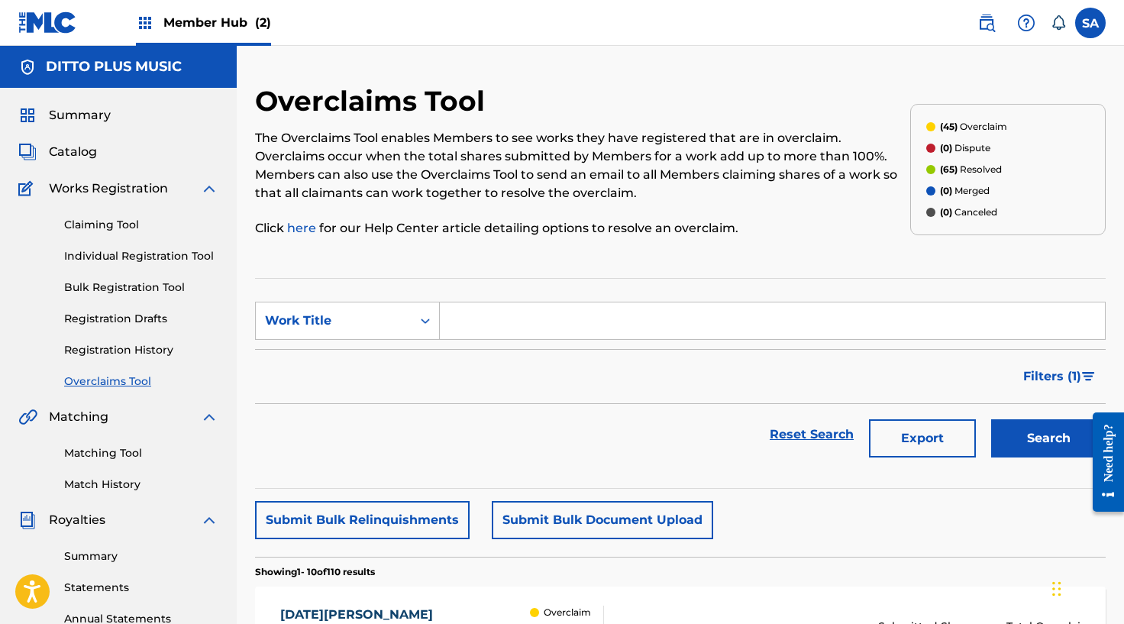
click at [465, 318] on input "Search Form" at bounding box center [772, 320] width 665 height 37
type input "BALANCE"
click at [806, 419] on button "Search" at bounding box center [1048, 438] width 115 height 38
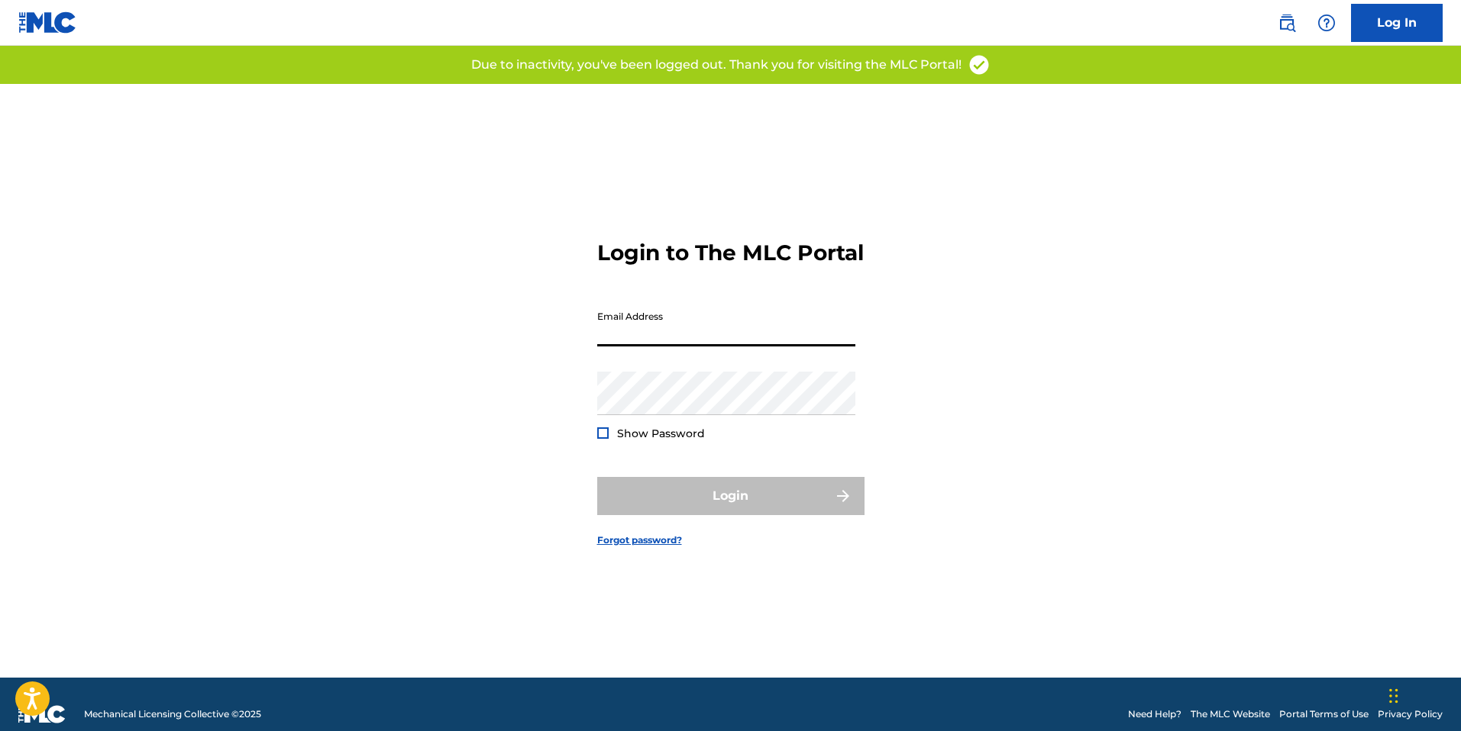
click at [680, 344] on input "Email Address" at bounding box center [726, 325] width 258 height 44
type input "[PERSON_NAME][EMAIL_ADDRESS][PERSON_NAME][DOMAIN_NAME]"
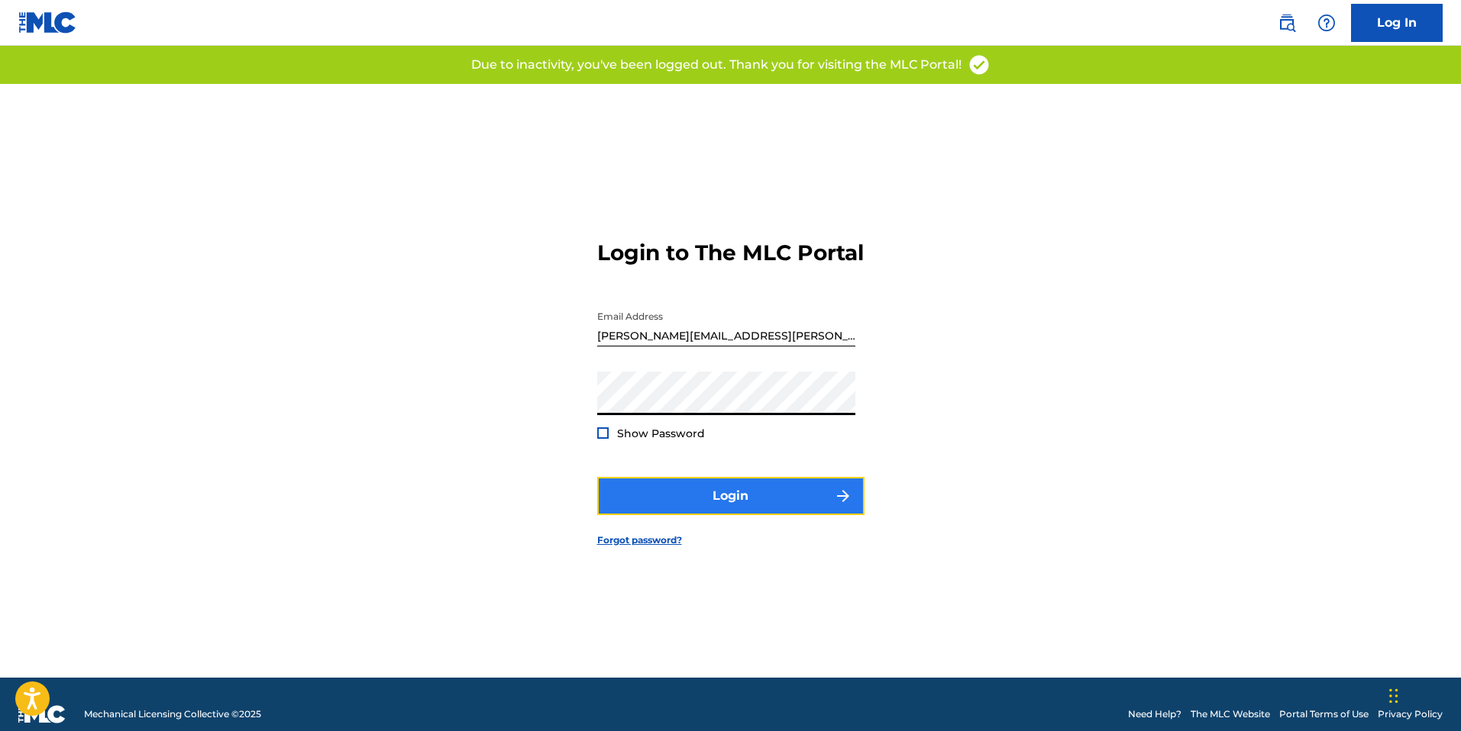
click at [736, 501] on button "Login" at bounding box center [730, 496] width 267 height 38
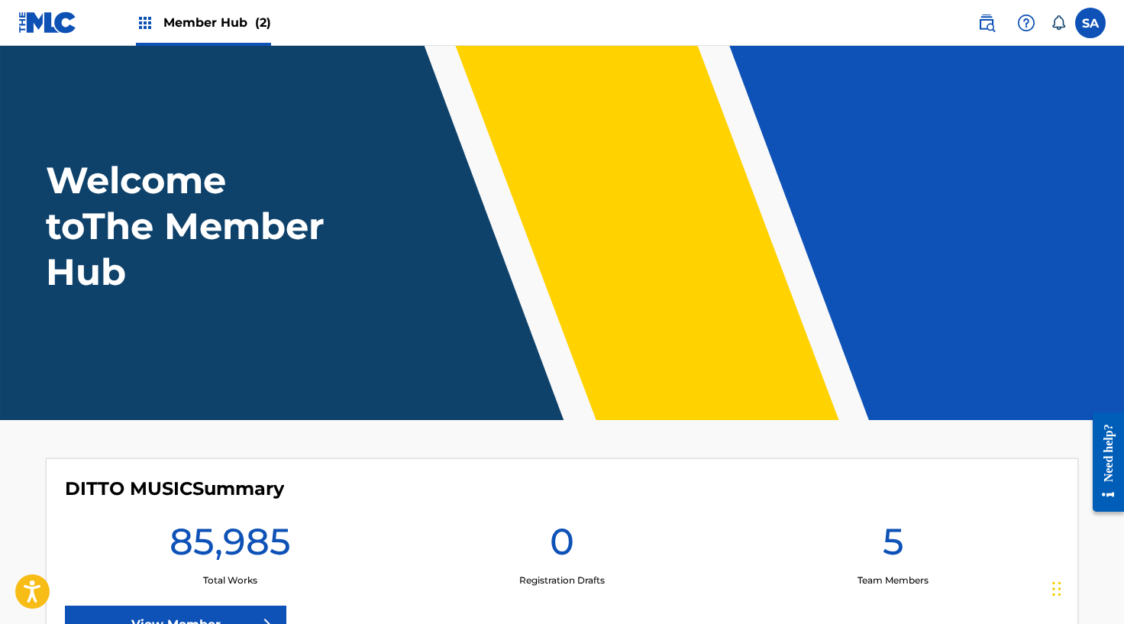
click at [202, 19] on span "Member Hub (2)" at bounding box center [217, 23] width 108 height 18
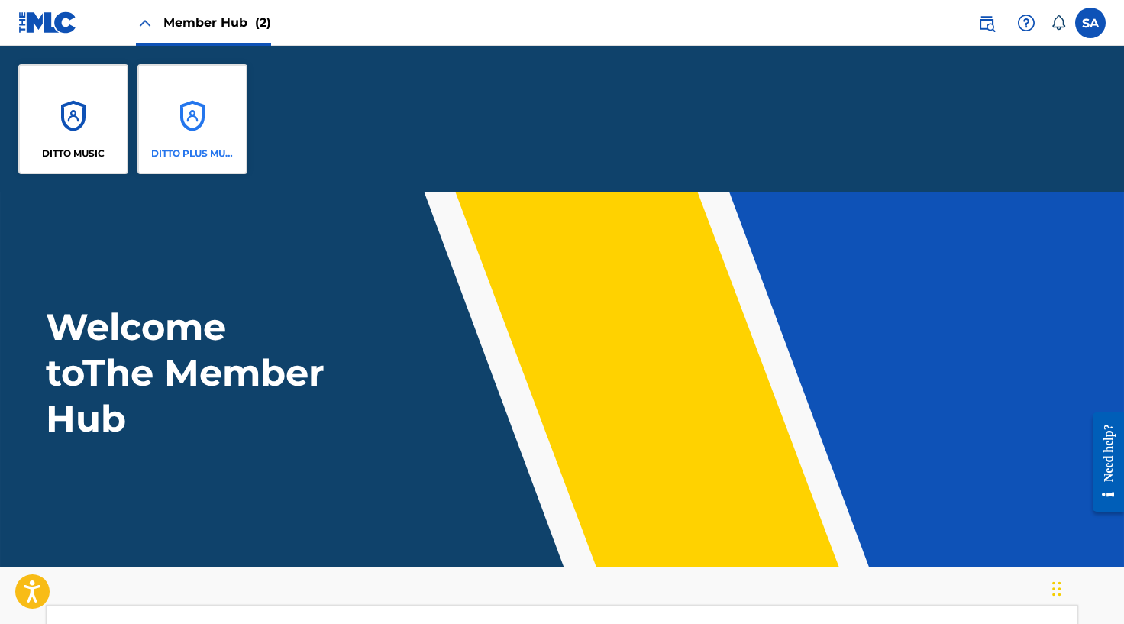
click at [231, 118] on div "DITTO PLUS MUSIC" at bounding box center [192, 119] width 110 height 110
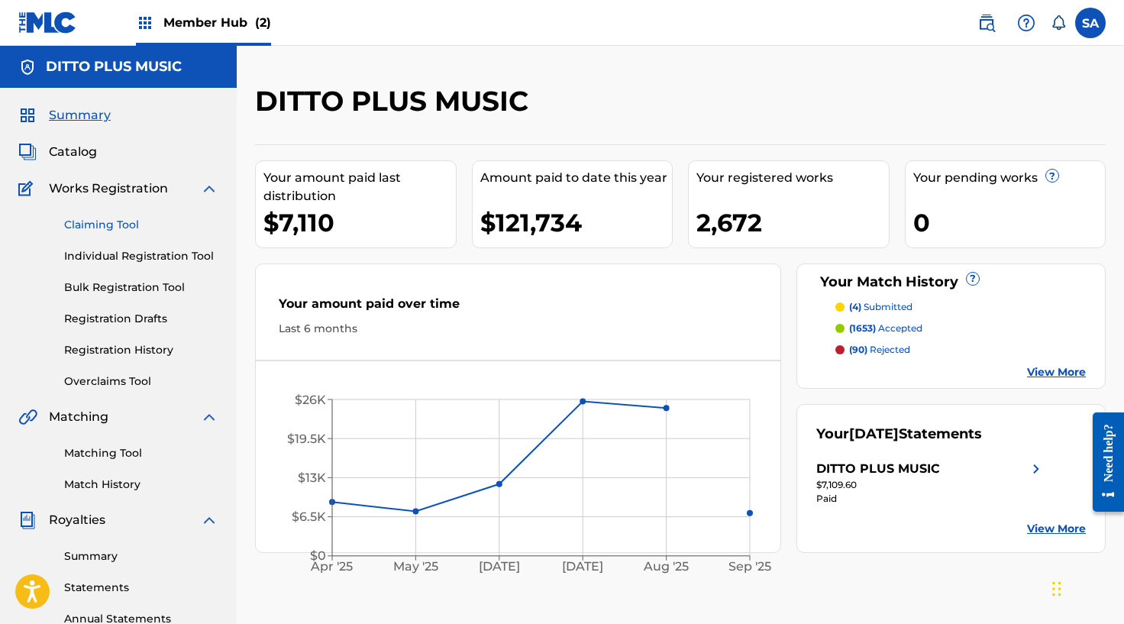
click at [114, 222] on link "Claiming Tool" at bounding box center [141, 225] width 154 height 16
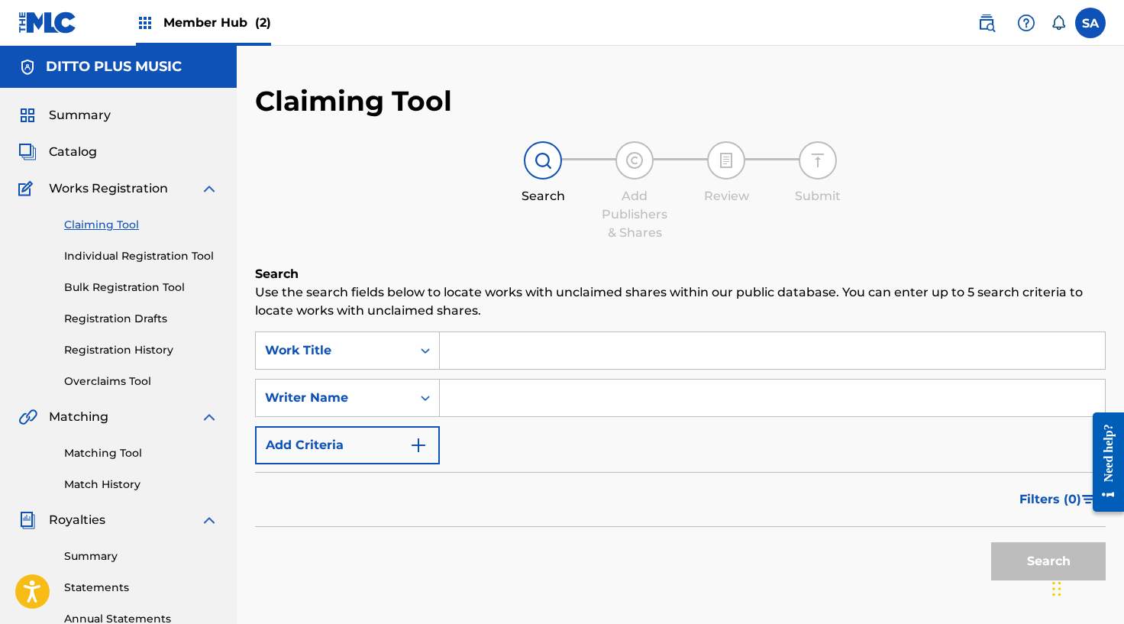
click at [470, 340] on input "Search Form" at bounding box center [772, 350] width 665 height 37
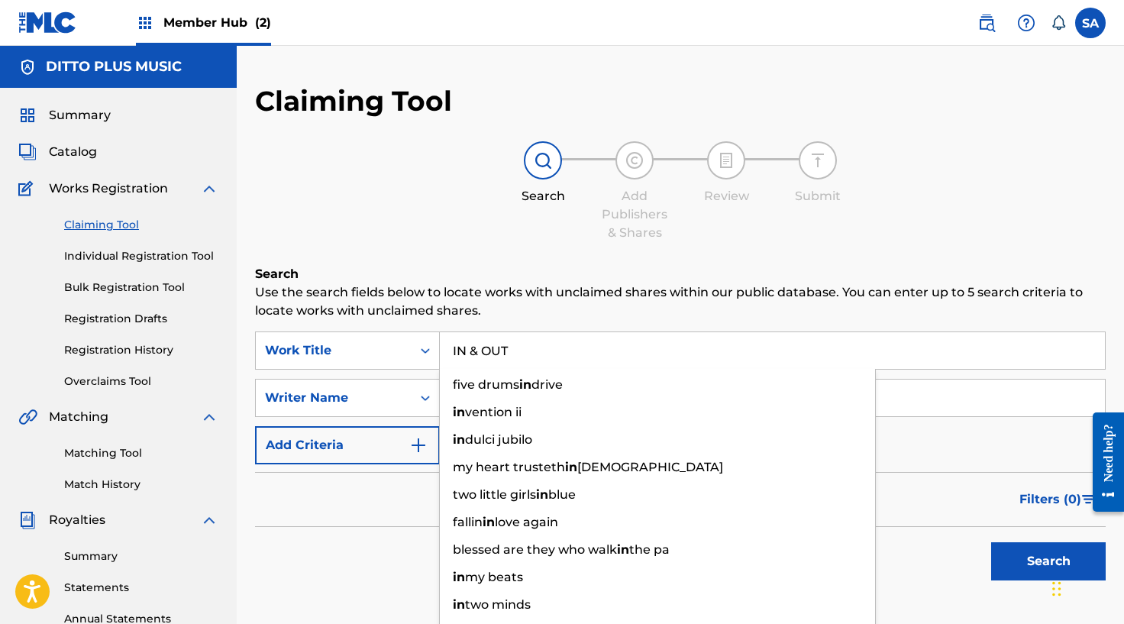
type input "IN & OUT"
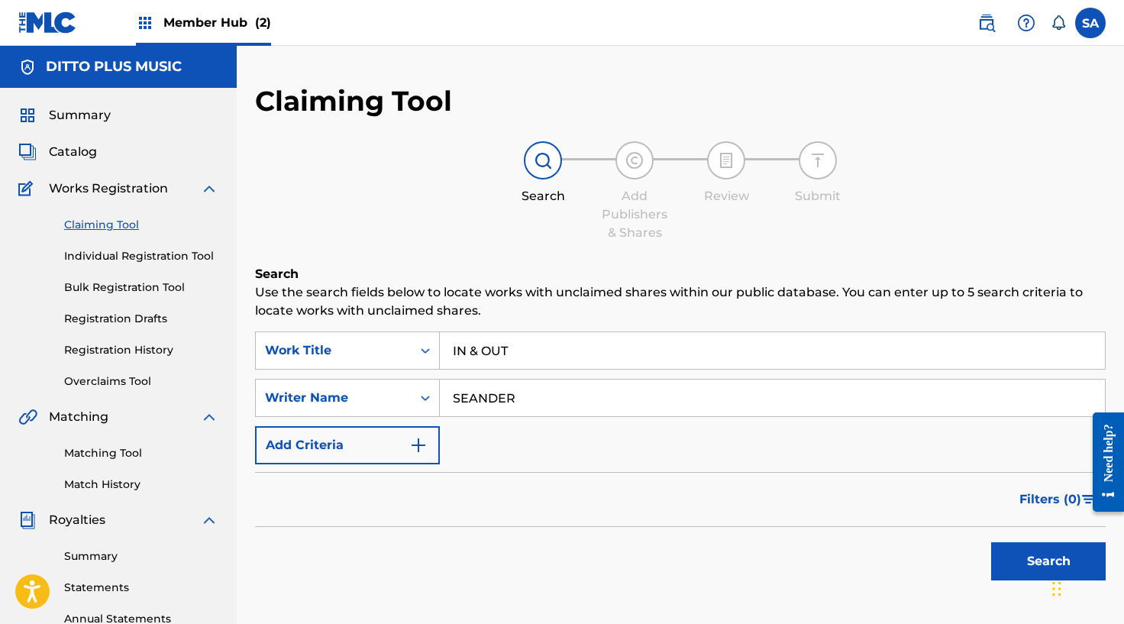
type input "SEANDER"
click at [991, 542] on button "Search" at bounding box center [1048, 561] width 115 height 38
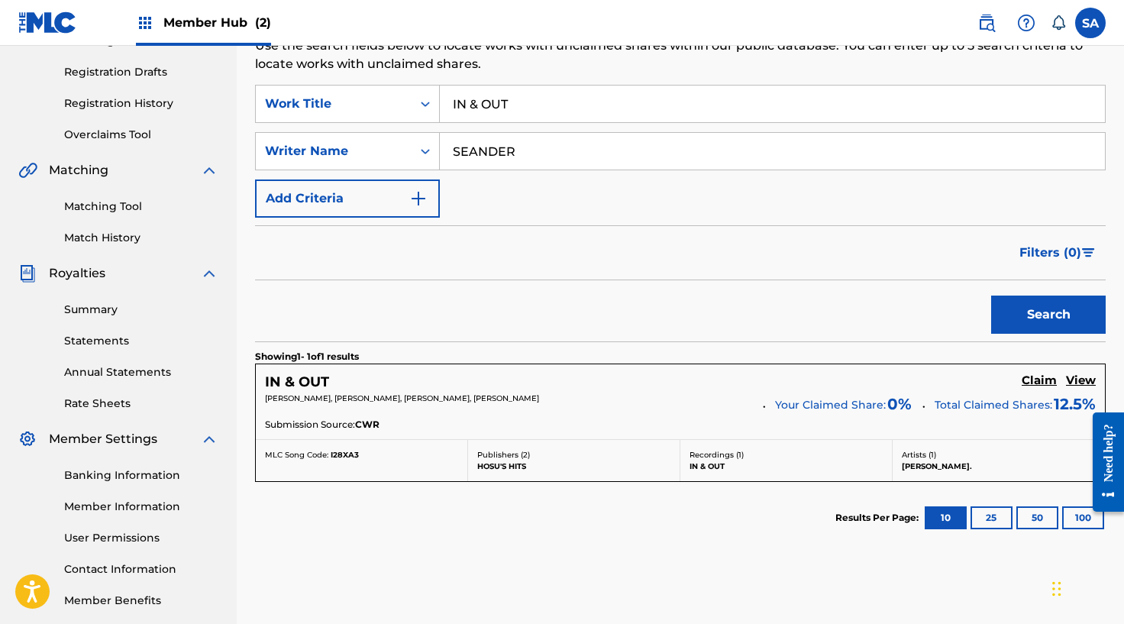
scroll to position [248, 0]
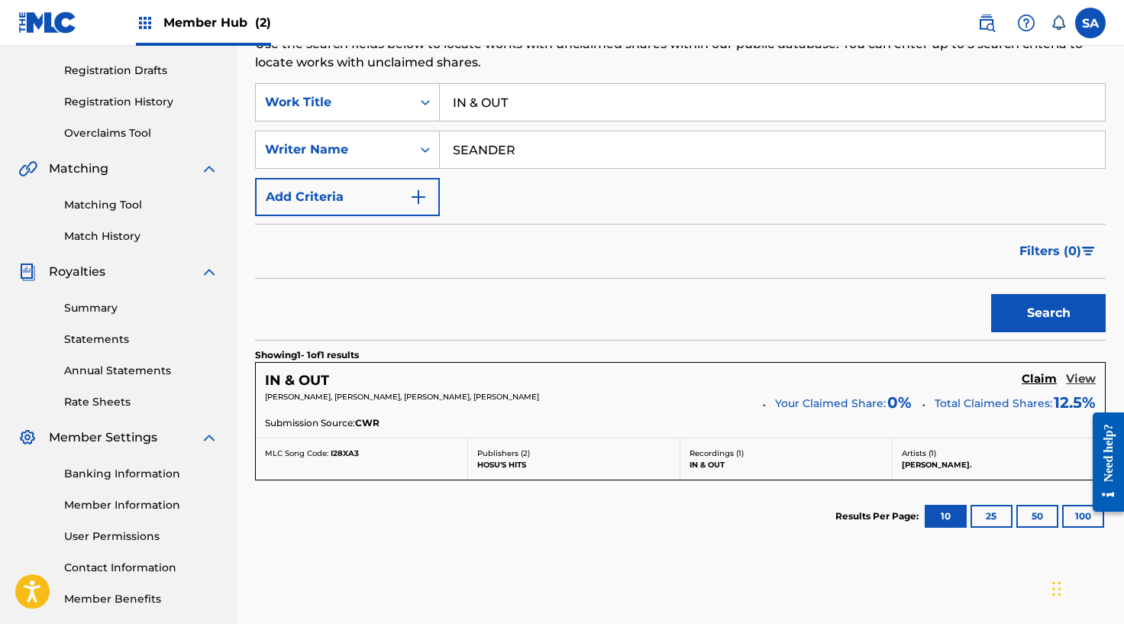
click at [1080, 377] on h5 "View" at bounding box center [1081, 379] width 30 height 15
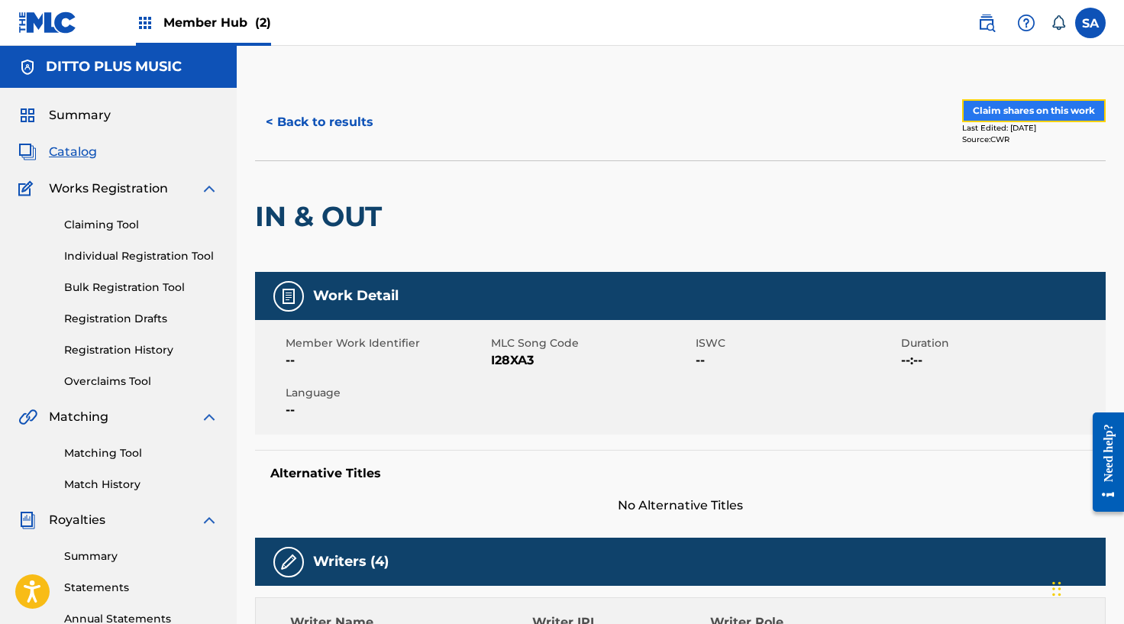
click at [1005, 111] on button "Claim shares on this work" at bounding box center [1034, 110] width 144 height 23
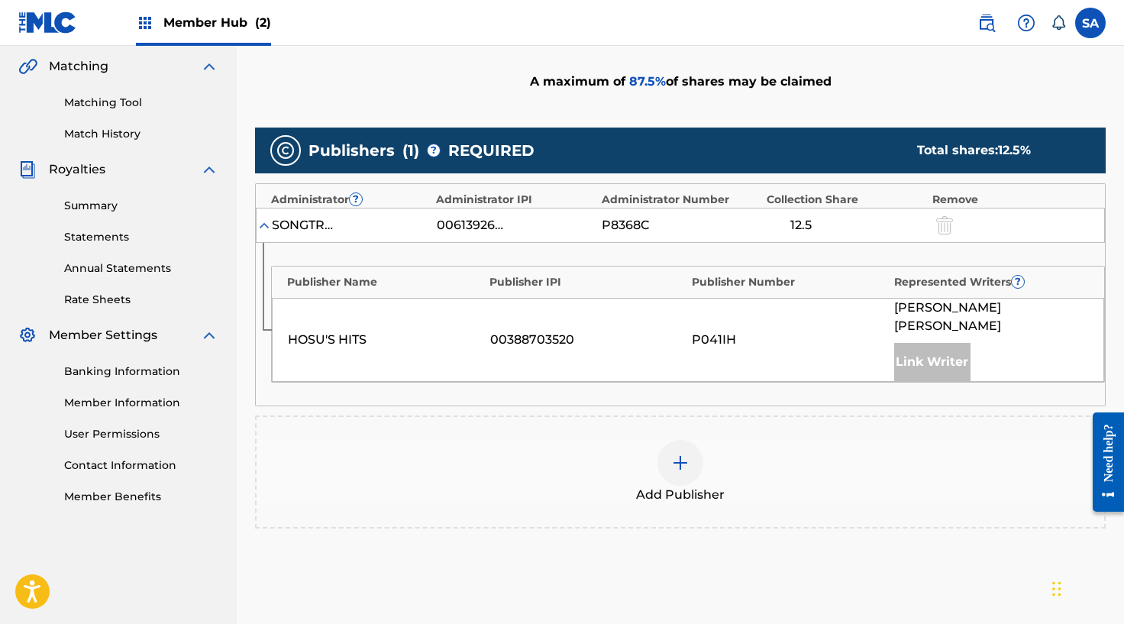
scroll to position [393, 0]
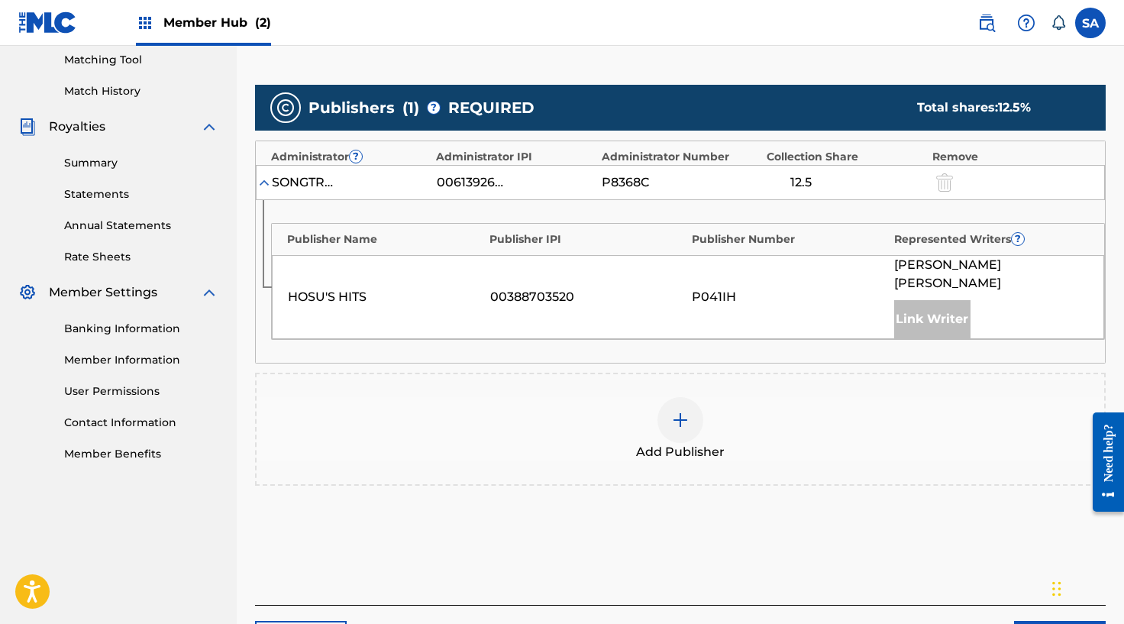
click at [672, 411] on img at bounding box center [680, 420] width 18 height 18
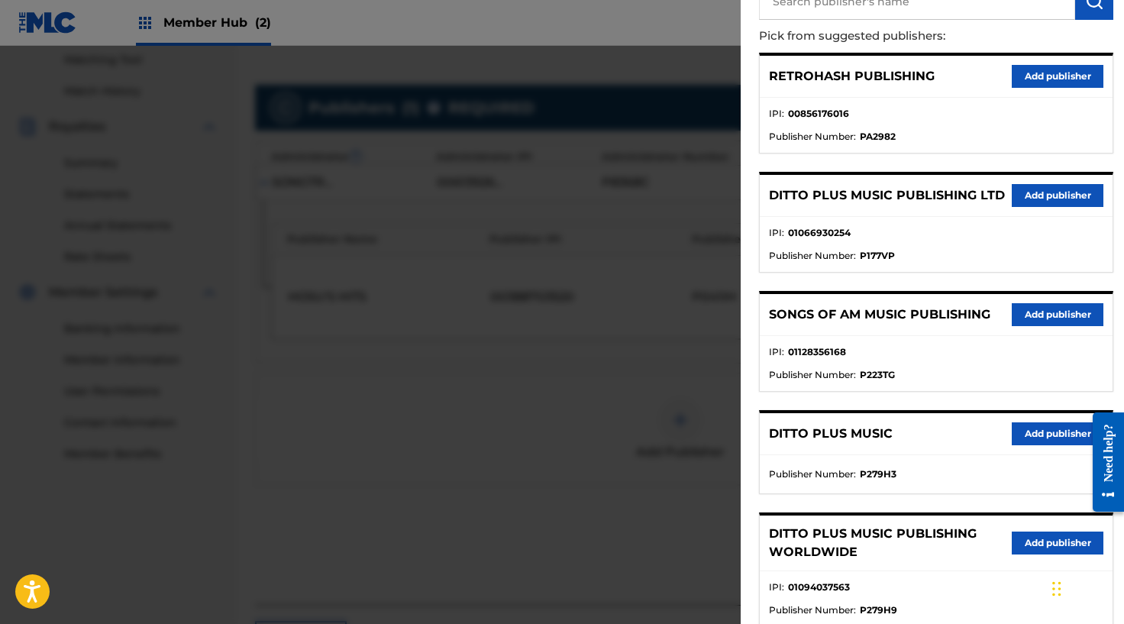
scroll to position [149, 0]
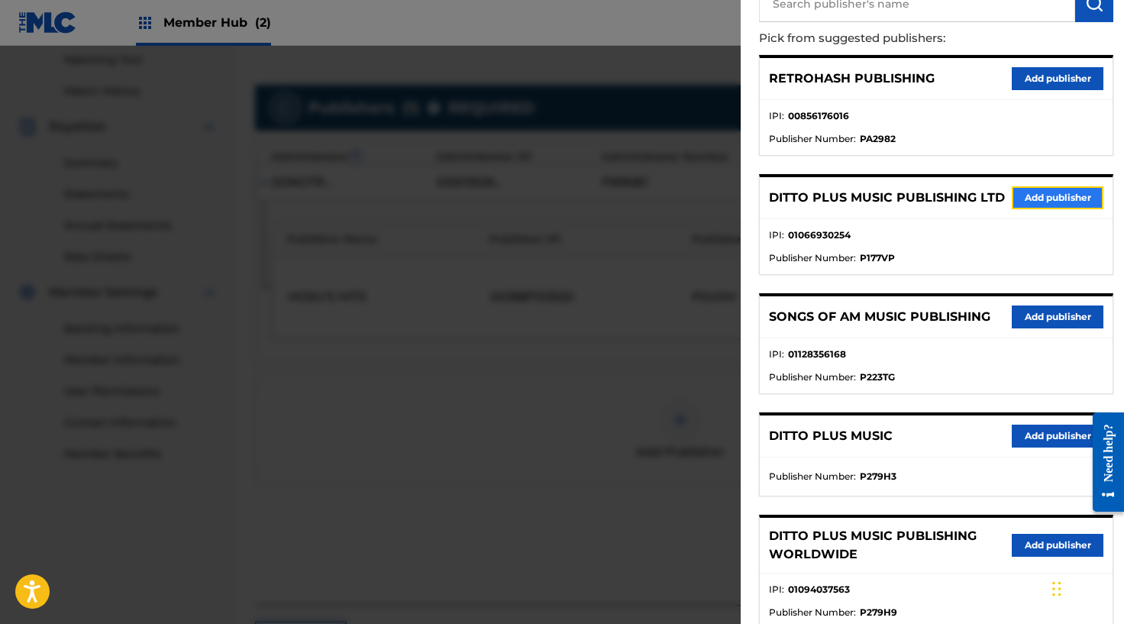
click at [1023, 195] on button "Add publisher" at bounding box center [1058, 197] width 92 height 23
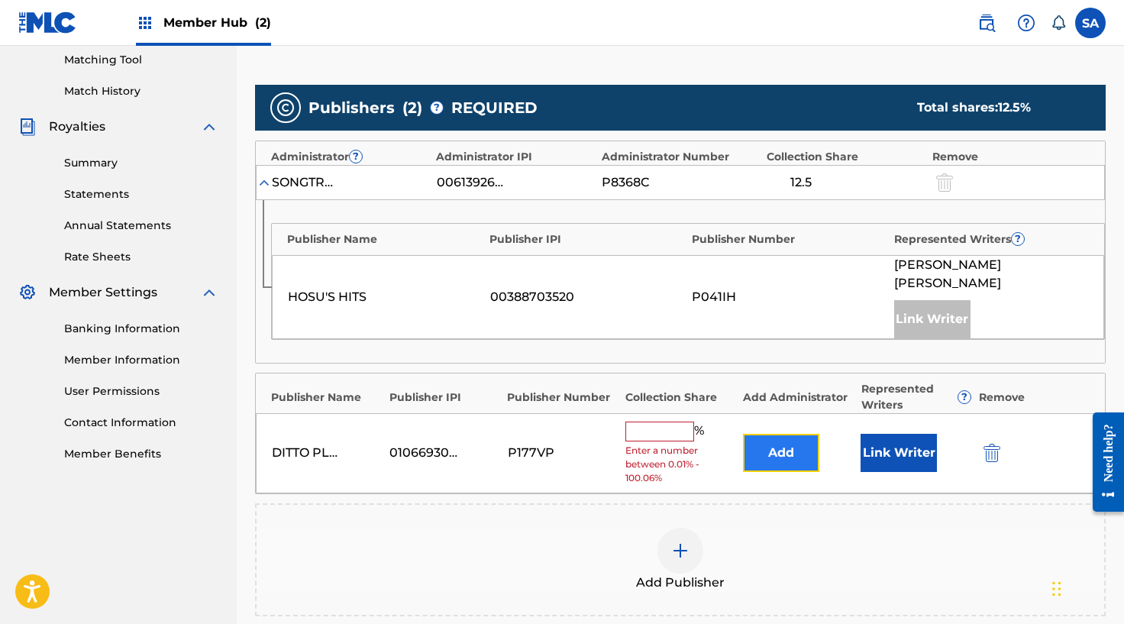
click at [776, 434] on button "Add" at bounding box center [781, 453] width 76 height 38
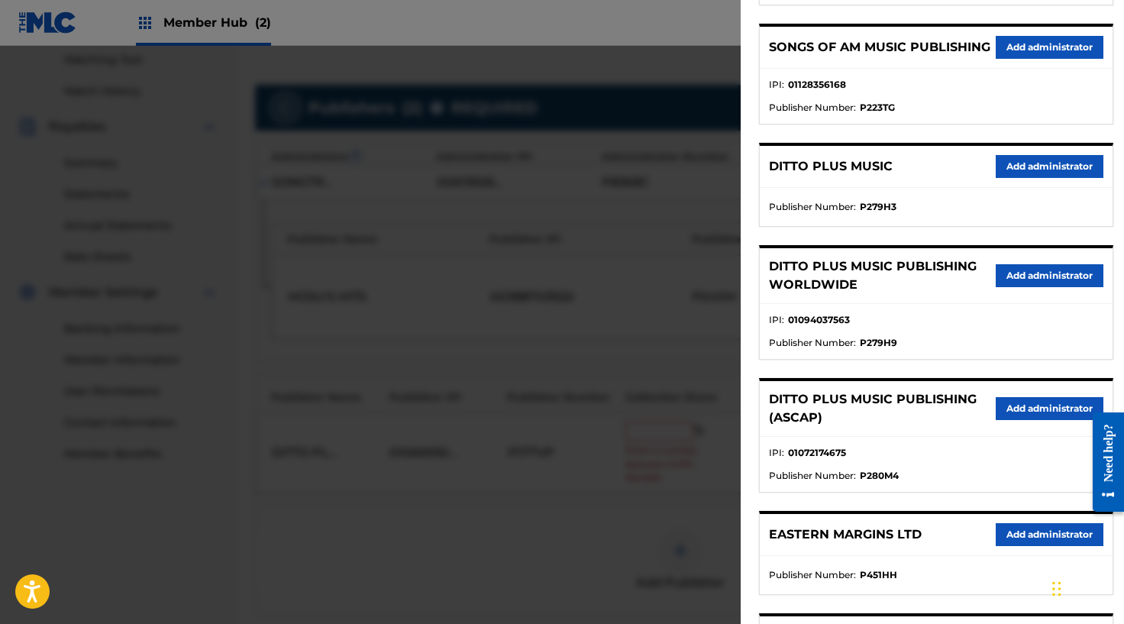
scroll to position [448, 0]
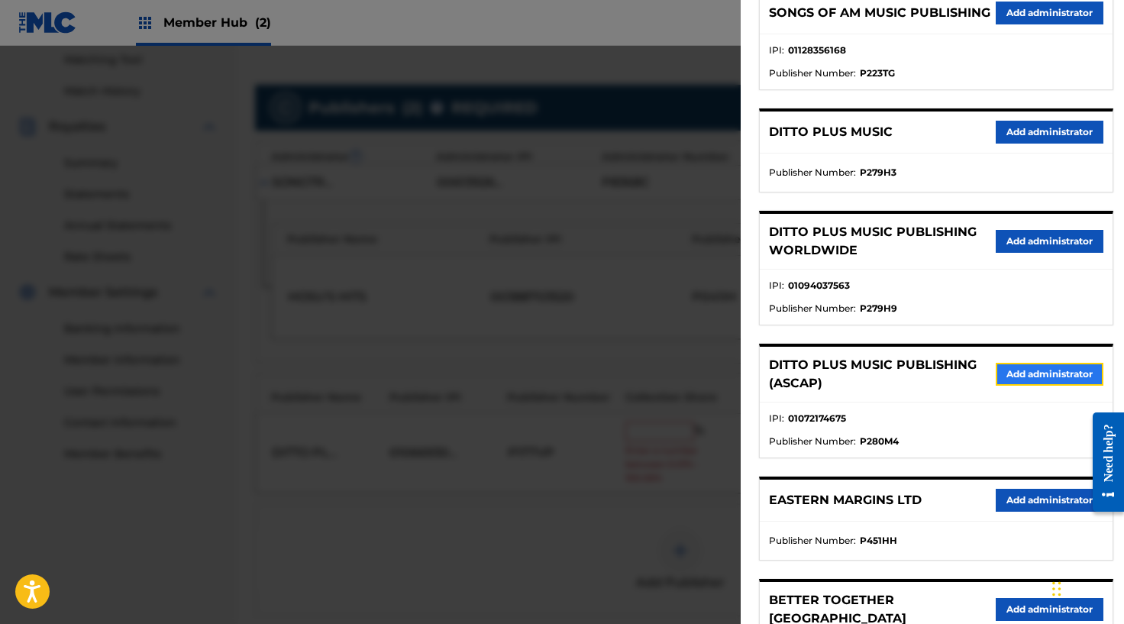
click at [1033, 386] on button "Add administrator" at bounding box center [1050, 374] width 108 height 23
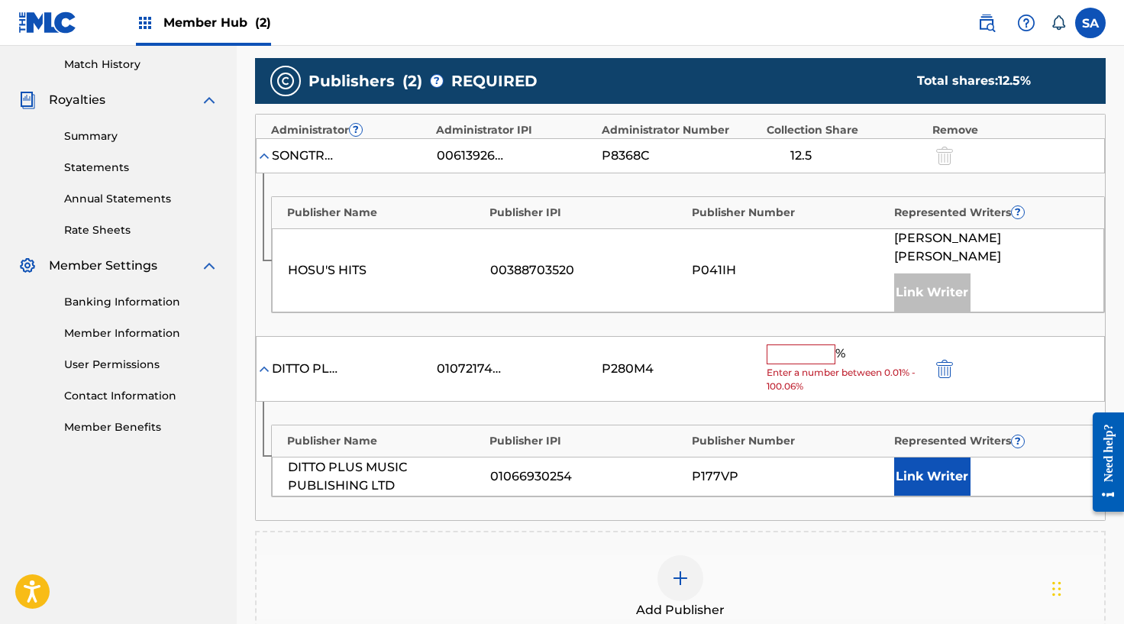
scroll to position [424, 0]
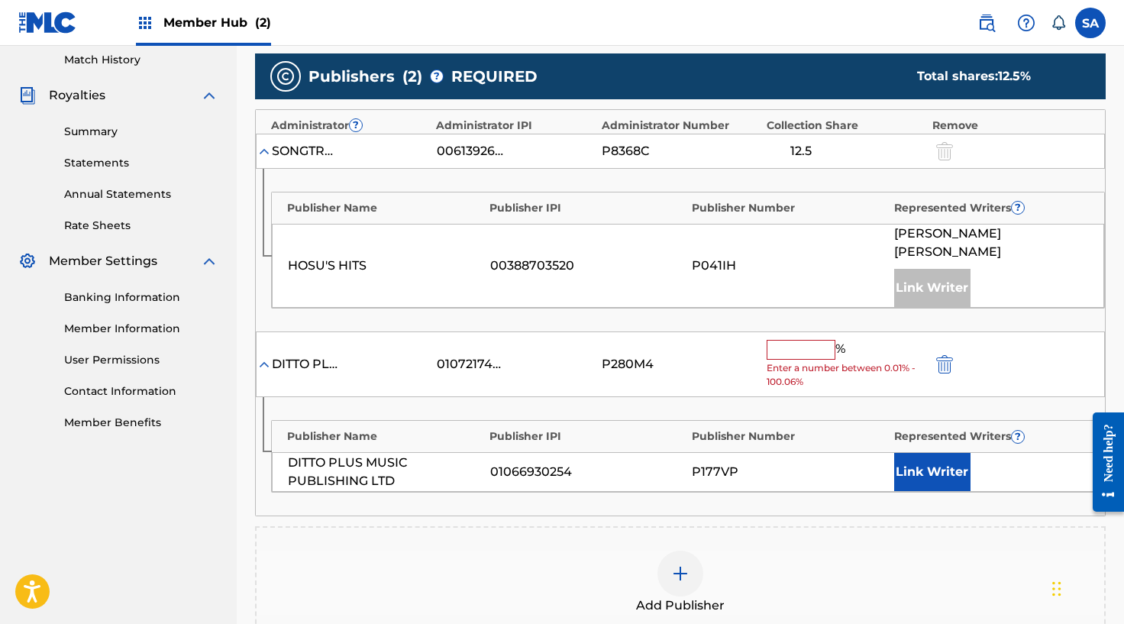
click at [792, 340] on input "text" at bounding box center [801, 350] width 69 height 20
type input "1"
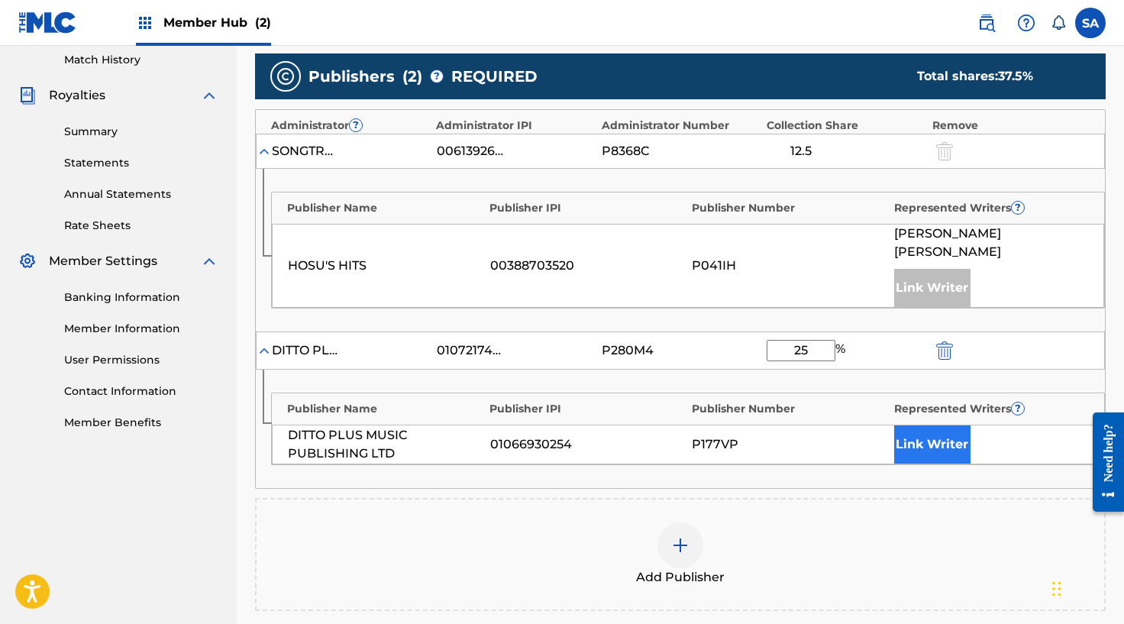
type input "25"
click at [939, 427] on button "Link Writer" at bounding box center [932, 444] width 76 height 38
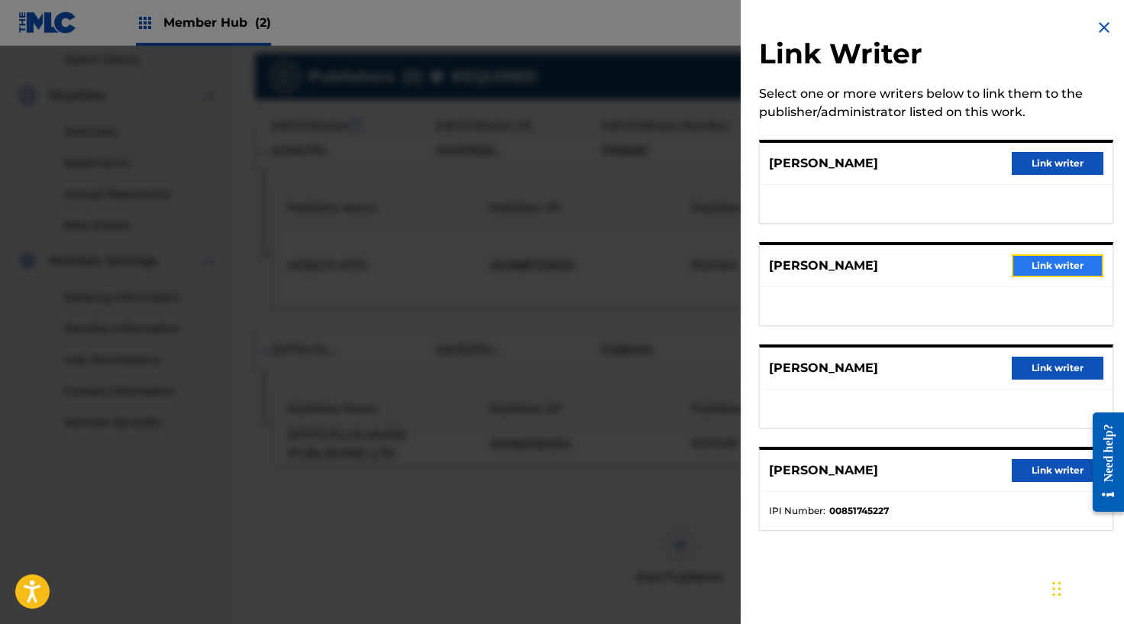
click at [1035, 259] on button "Link writer" at bounding box center [1058, 265] width 92 height 23
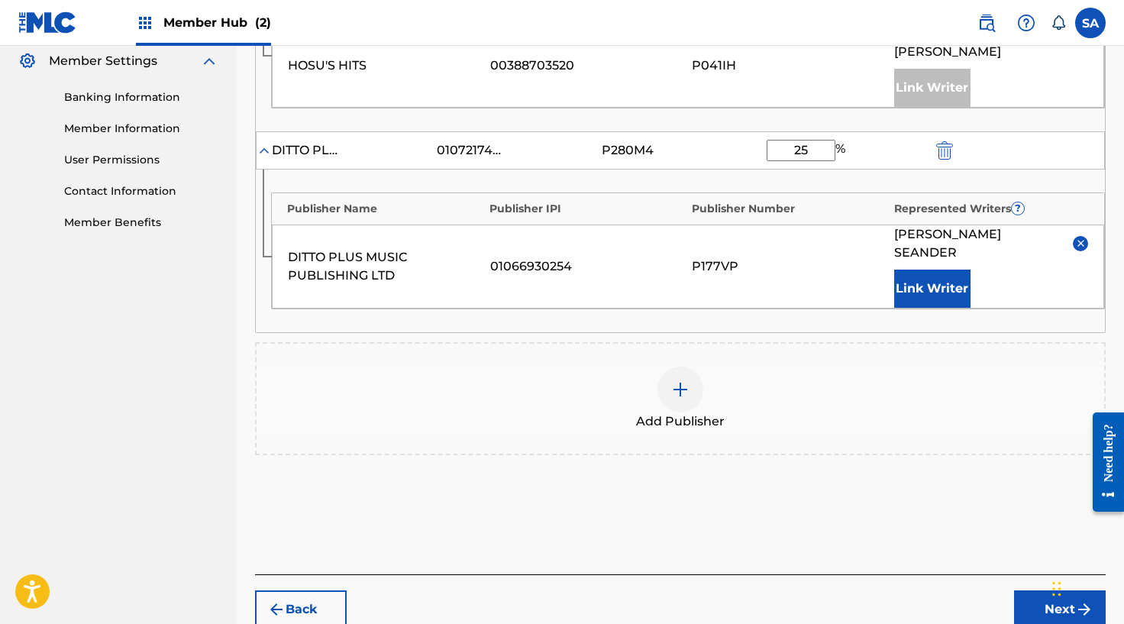
scroll to position [666, 0]
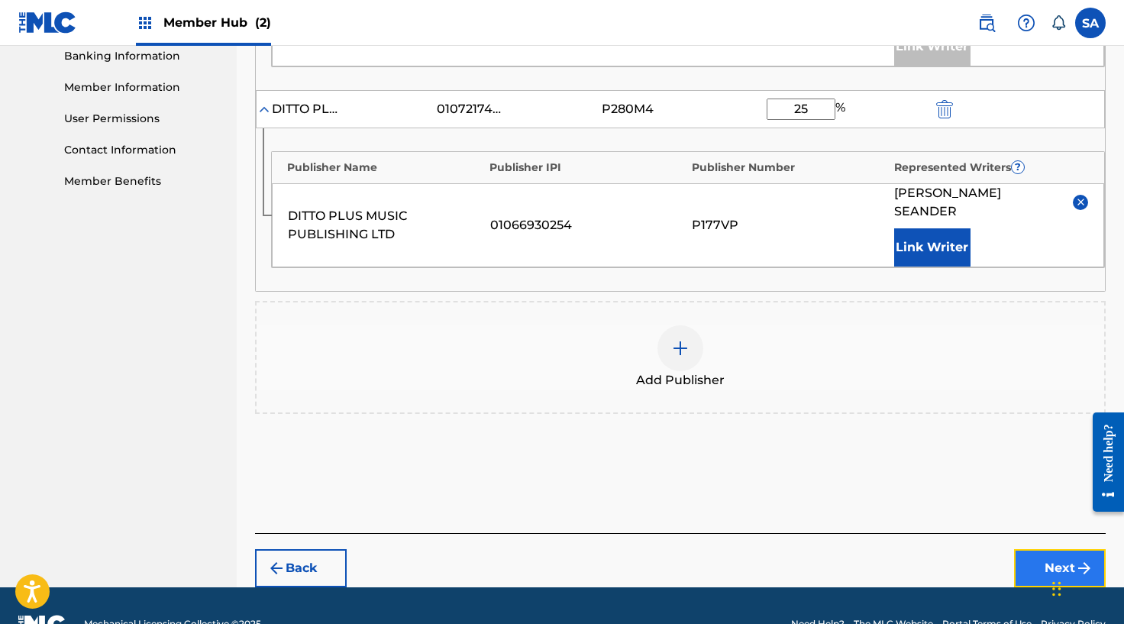
click at [1029, 549] on button "Next" at bounding box center [1060, 568] width 92 height 38
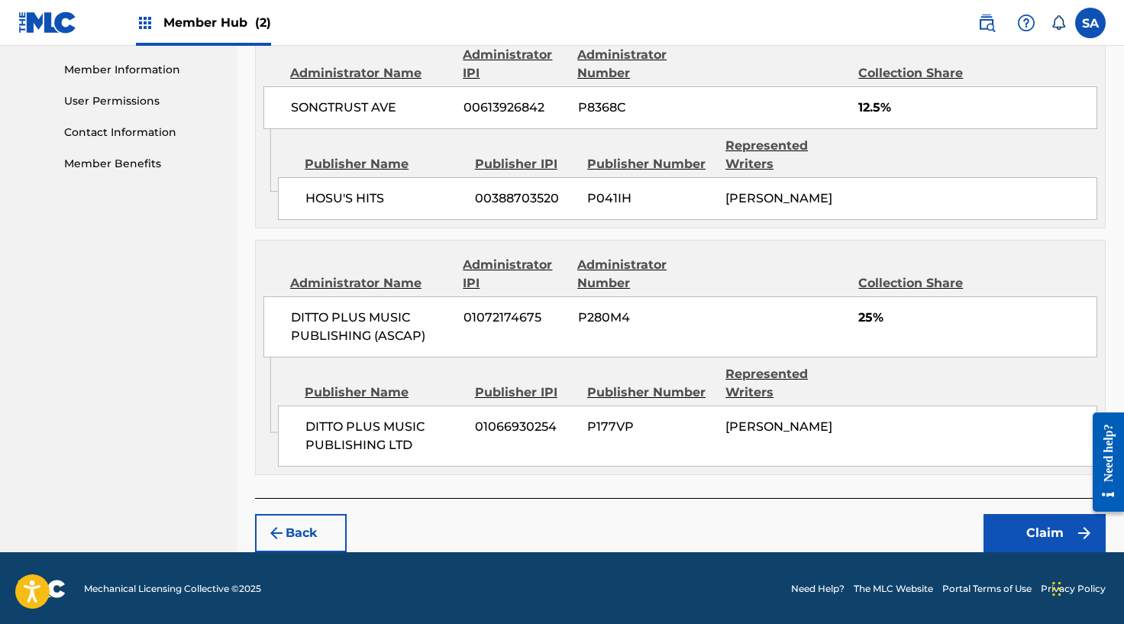
scroll to position [703, 0]
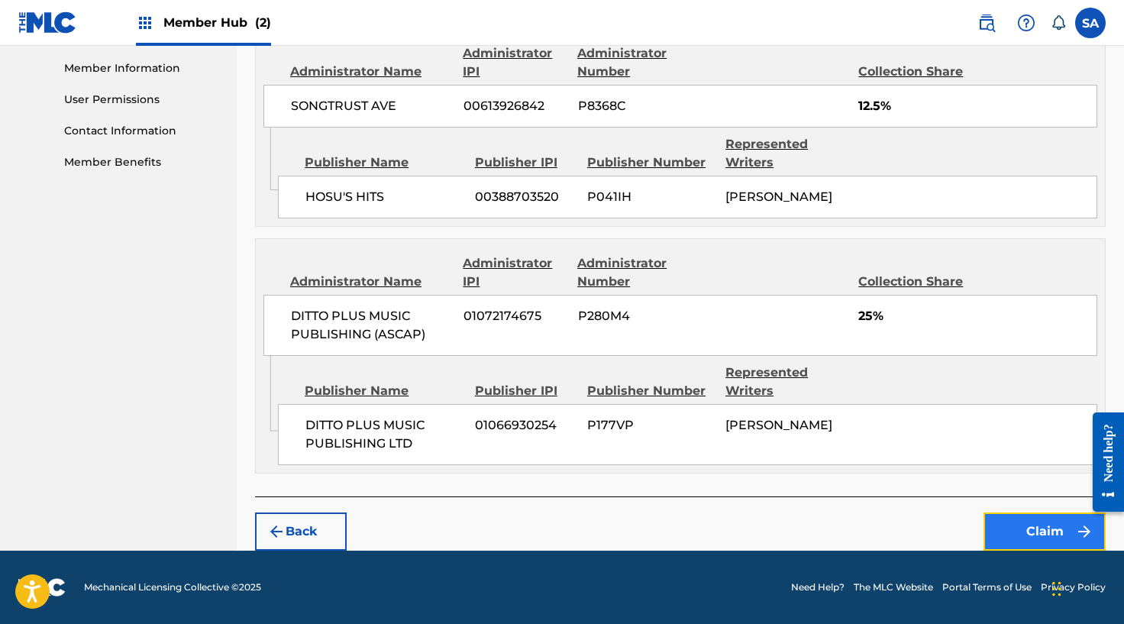
click at [1007, 518] on button "Claim" at bounding box center [1044, 531] width 122 height 38
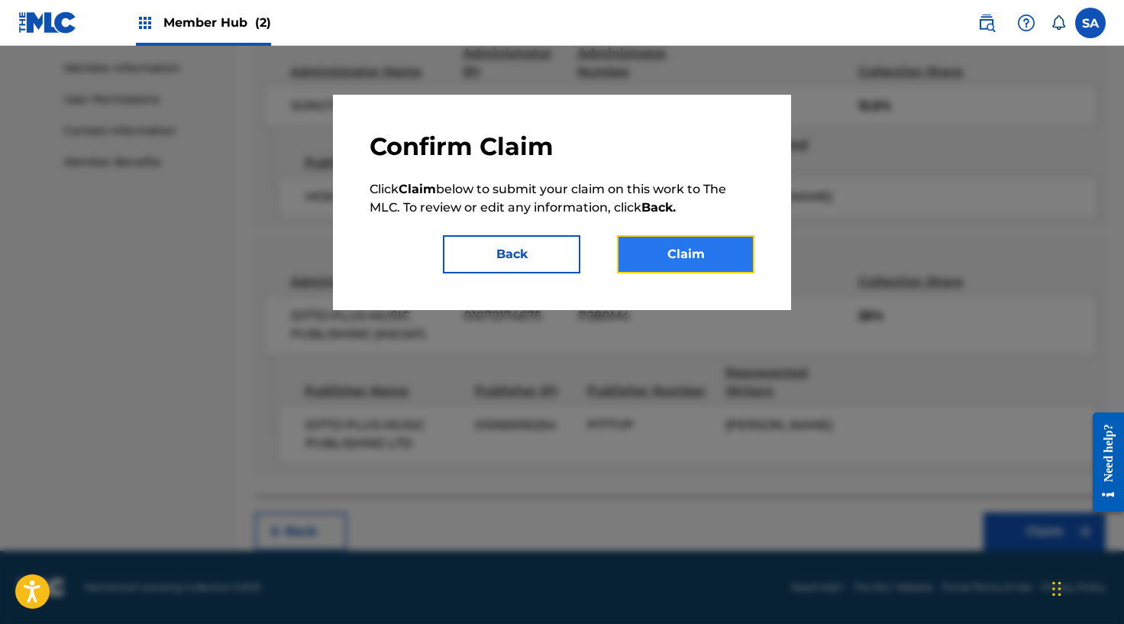
click at [683, 261] on button "Claim" at bounding box center [685, 254] width 137 height 38
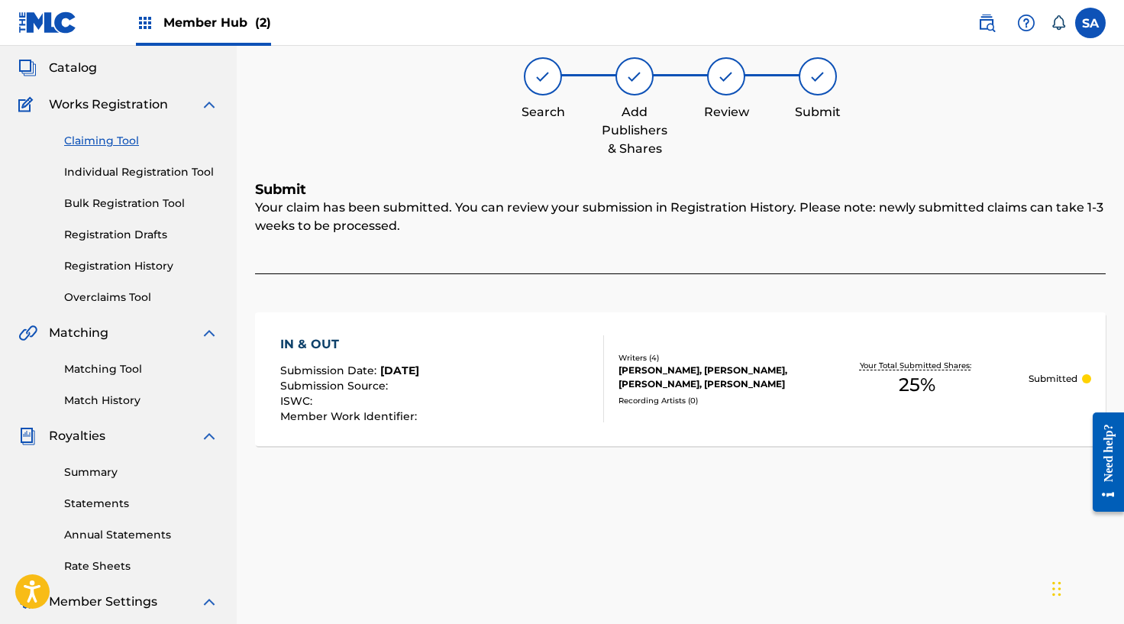
scroll to position [72, 0]
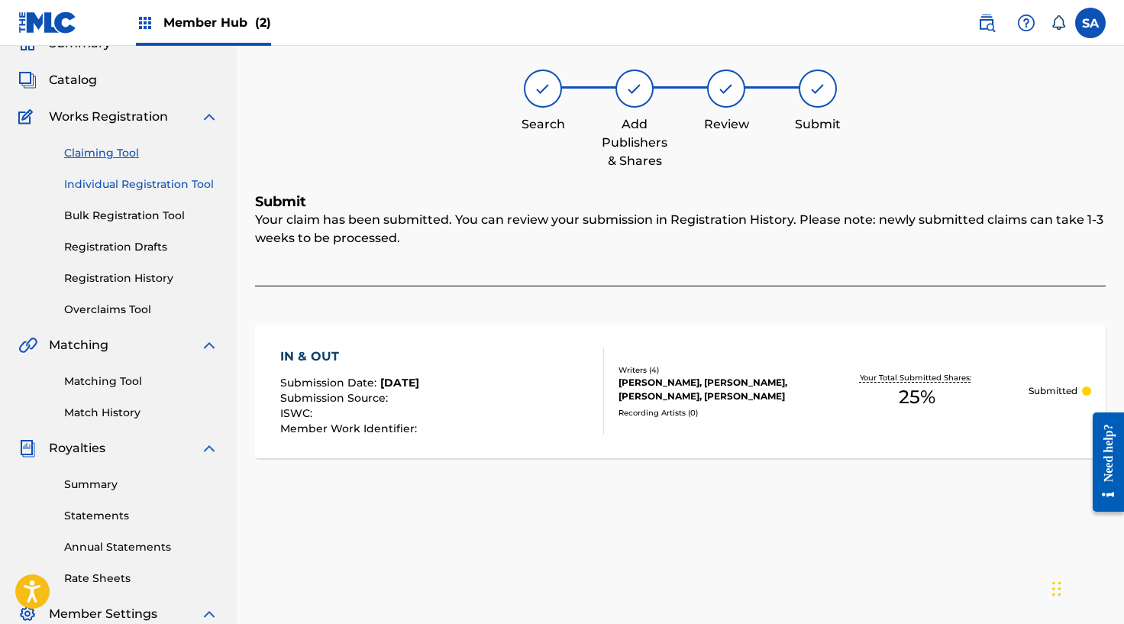
click at [142, 186] on link "Individual Registration Tool" at bounding box center [141, 184] width 154 height 16
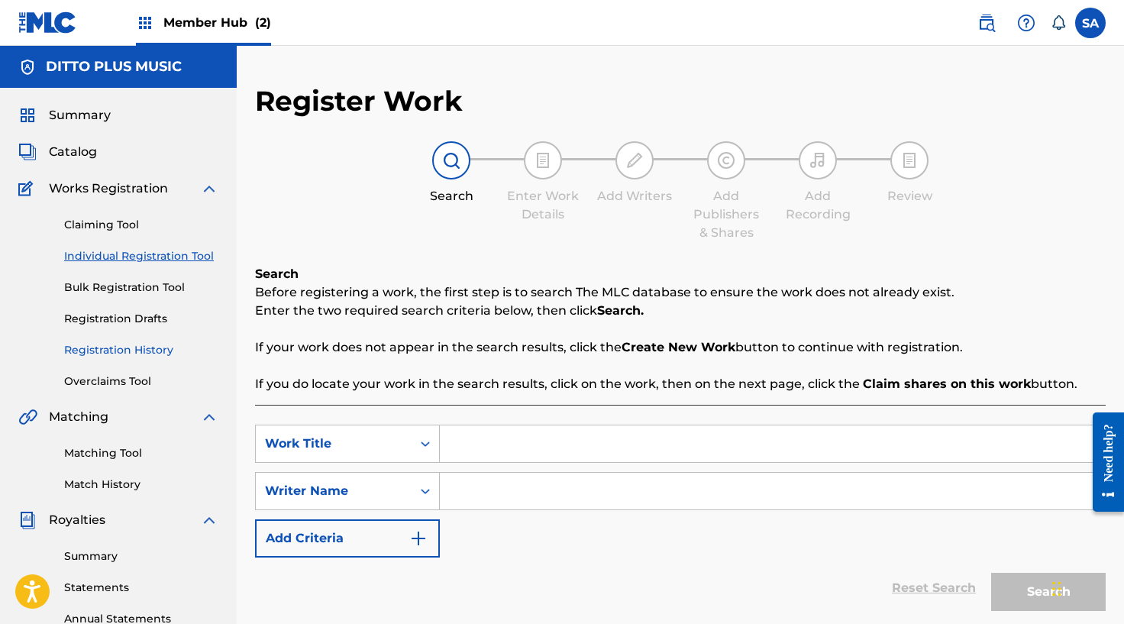
click at [113, 348] on link "Registration History" at bounding box center [141, 350] width 154 height 16
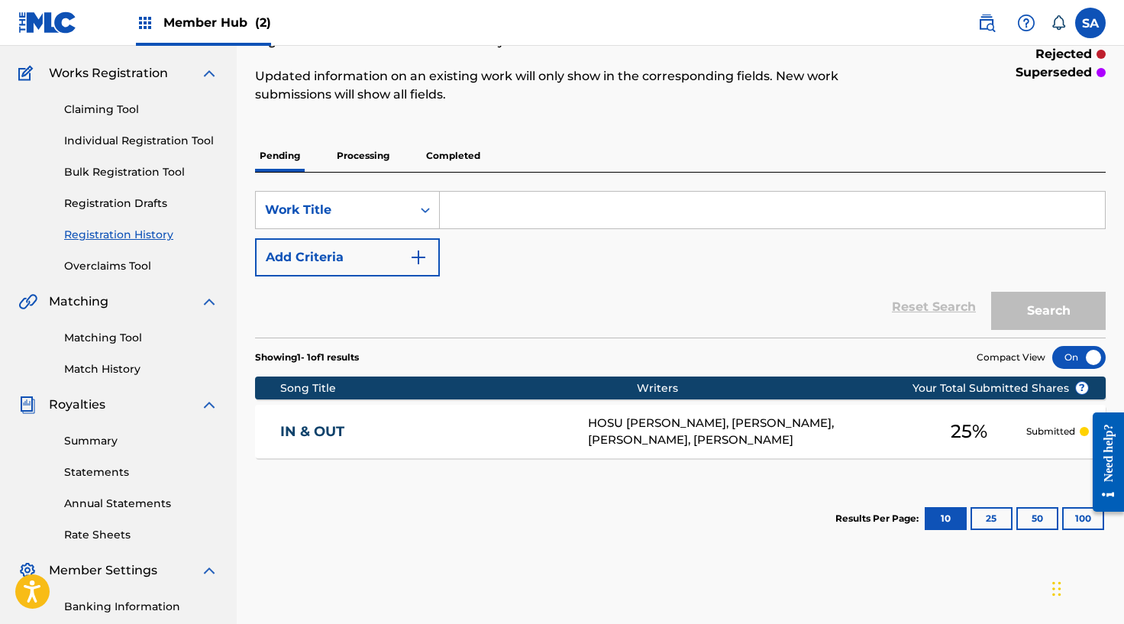
scroll to position [57, 0]
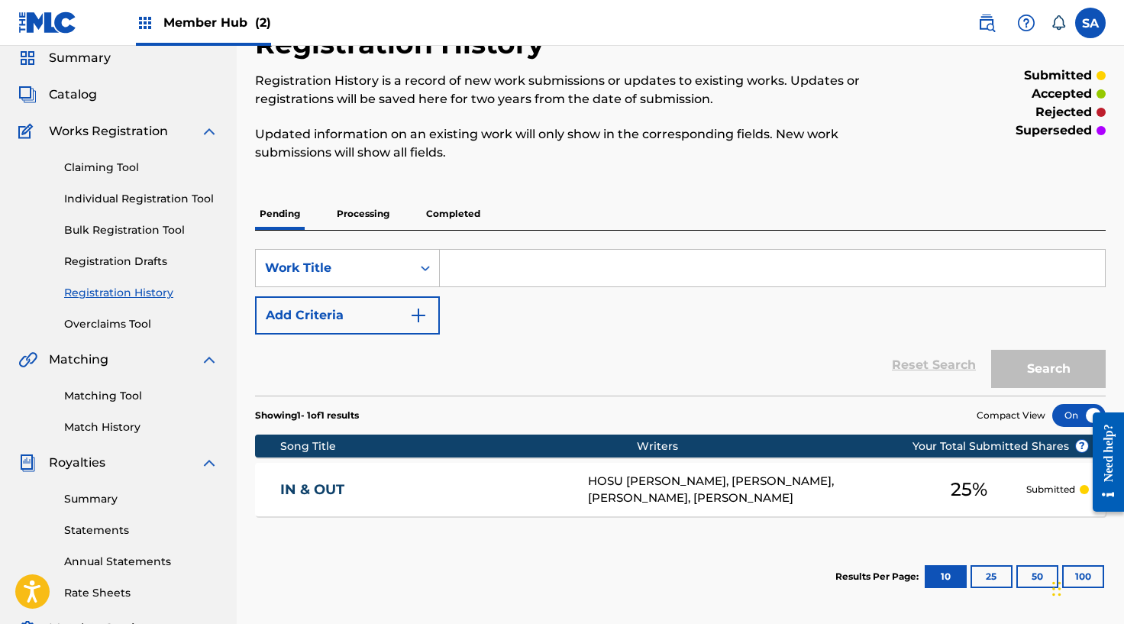
click at [418, 217] on div "Pending Processing Completed" at bounding box center [680, 214] width 850 height 32
click at [434, 211] on p "Completed" at bounding box center [452, 214] width 63 height 32
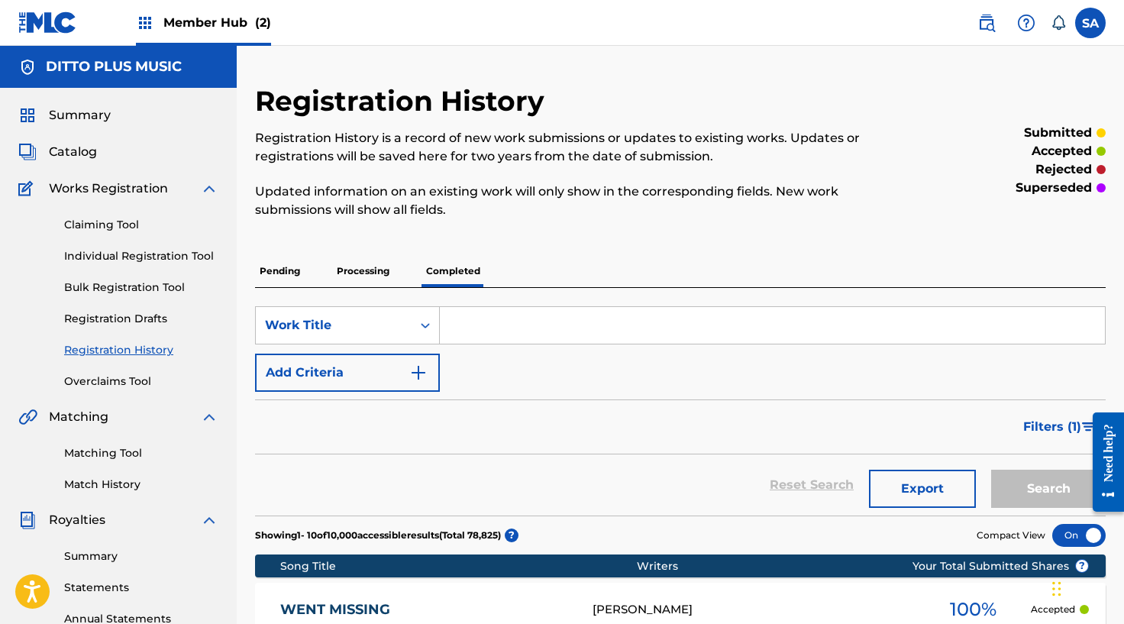
click at [391, 279] on p "Processing" at bounding box center [363, 271] width 62 height 32
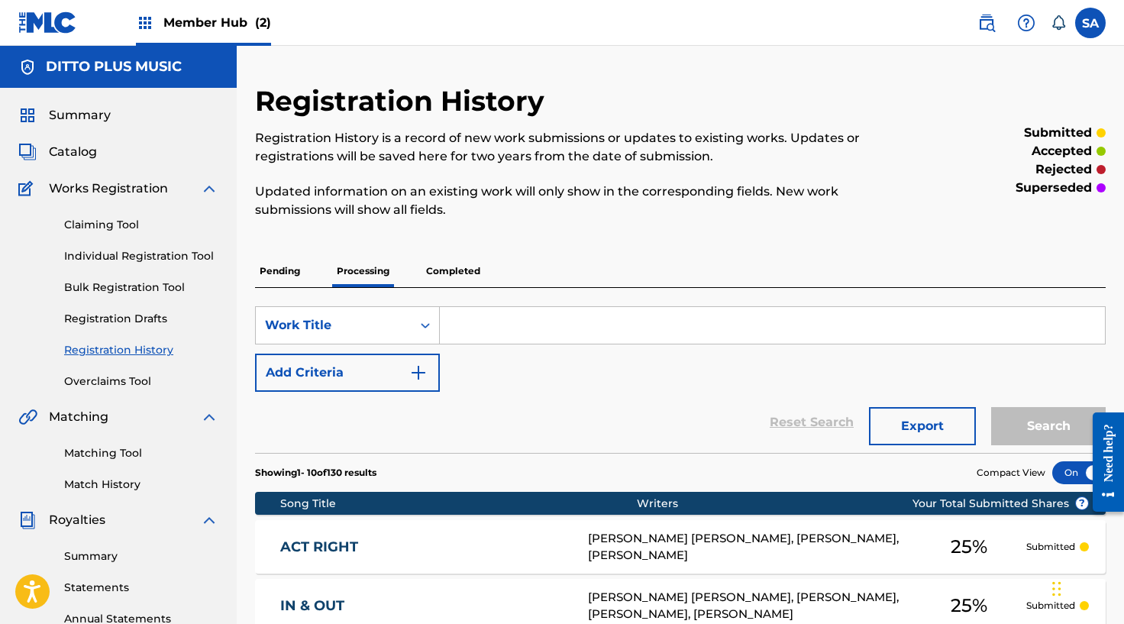
click at [290, 271] on p "Pending" at bounding box center [280, 271] width 50 height 32
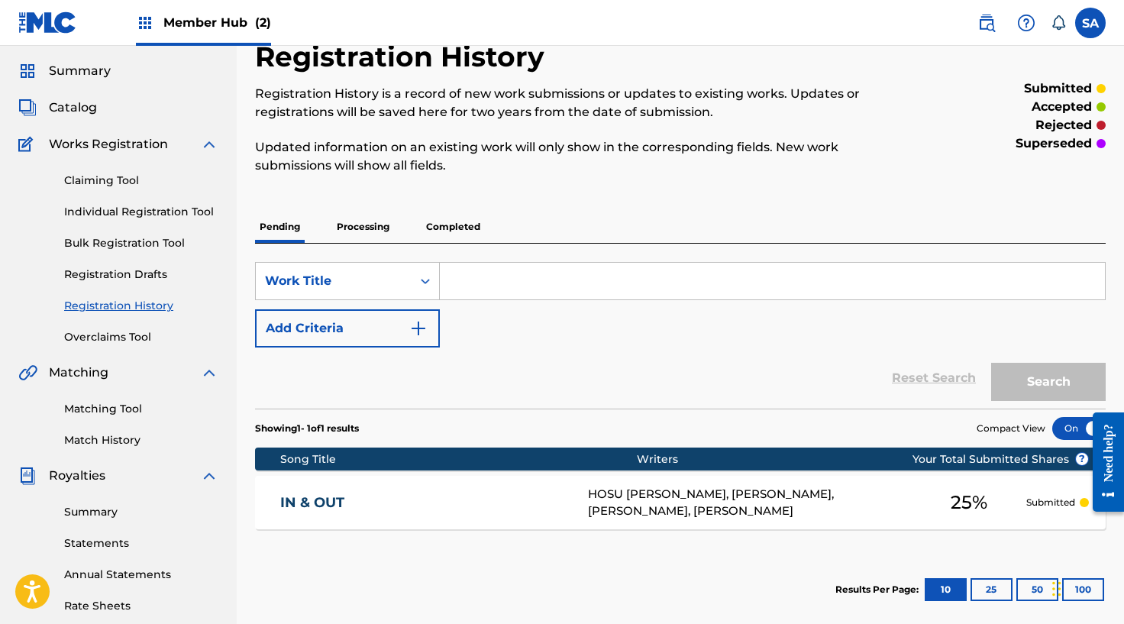
scroll to position [81, 0]
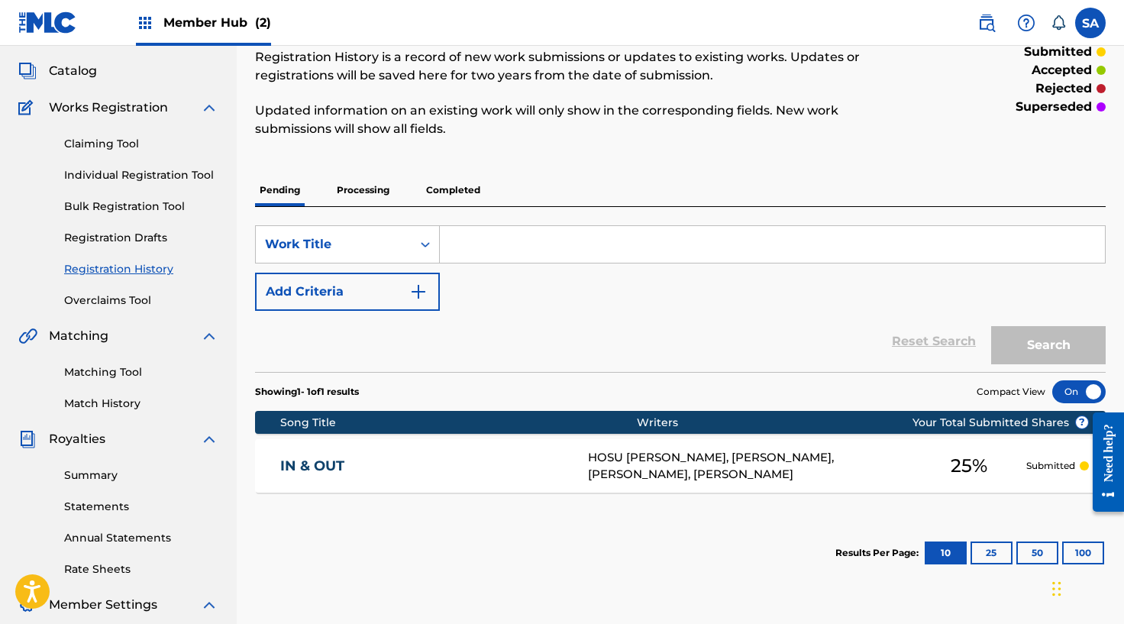
click at [479, 239] on input "Search Form" at bounding box center [772, 244] width 665 height 37
paste input "ANYTHING I CAN DO"
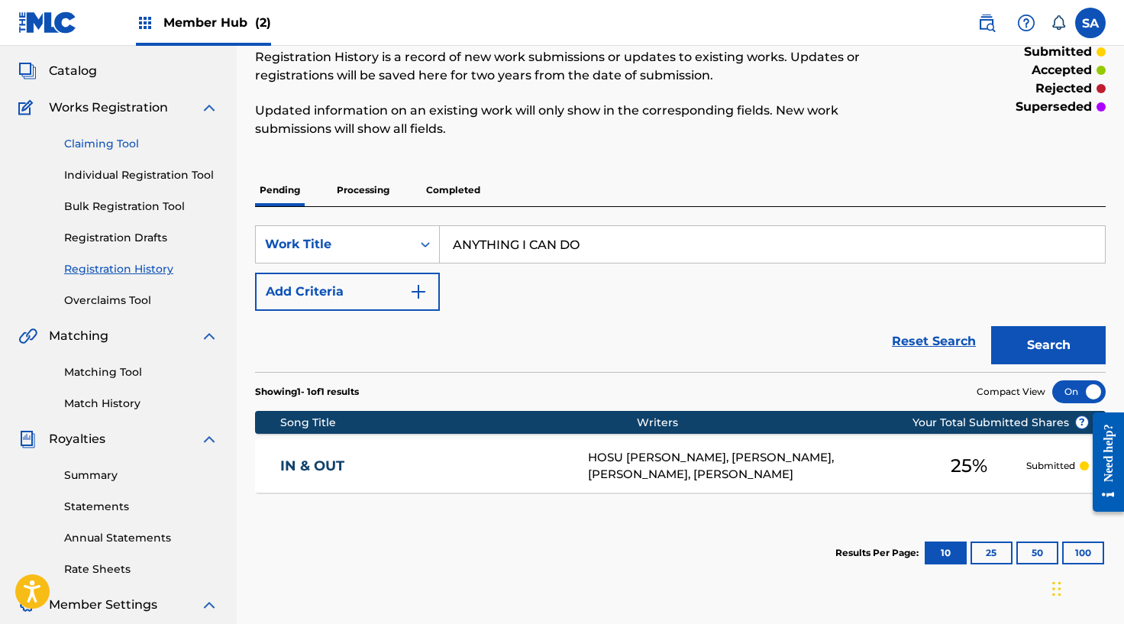
type input "ANYTHING I CAN DO"
click at [110, 144] on link "Claiming Tool" at bounding box center [141, 144] width 154 height 16
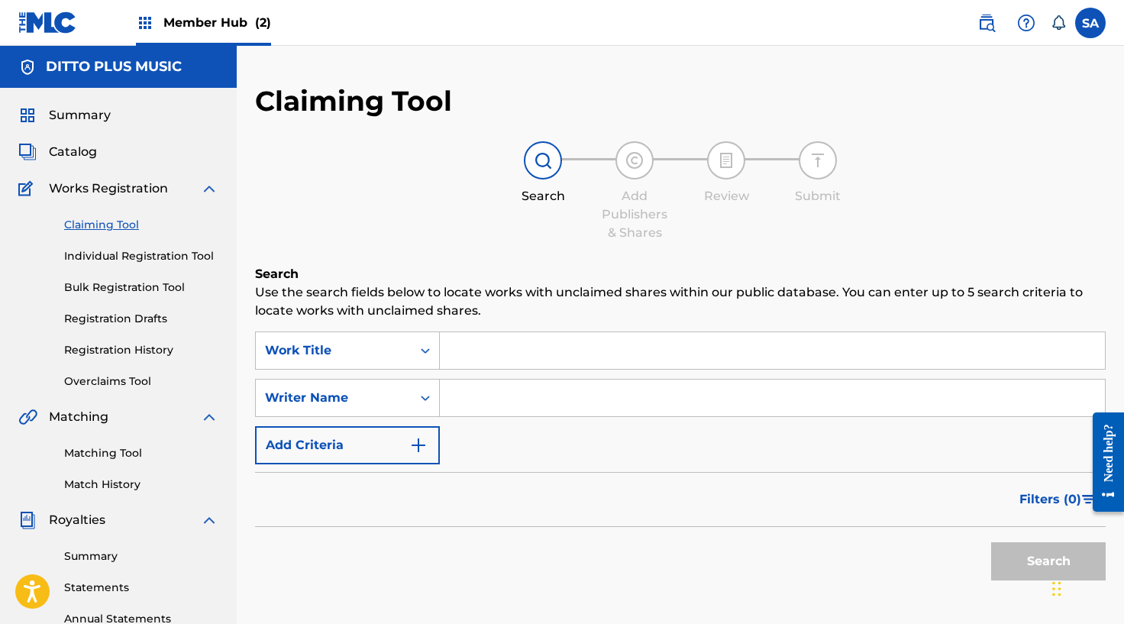
click at [496, 360] on input "Search Form" at bounding box center [772, 350] width 665 height 37
paste input "ANYTHING I CAN DO"
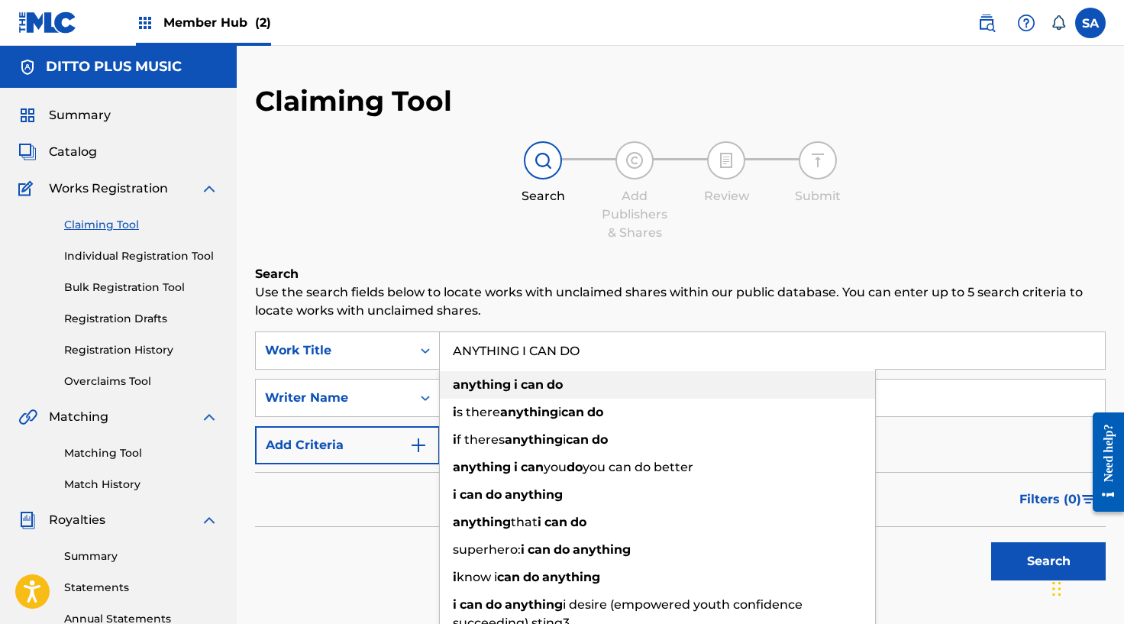
click at [466, 377] on strong "anything" at bounding box center [482, 384] width 58 height 15
type input "anything i can do"
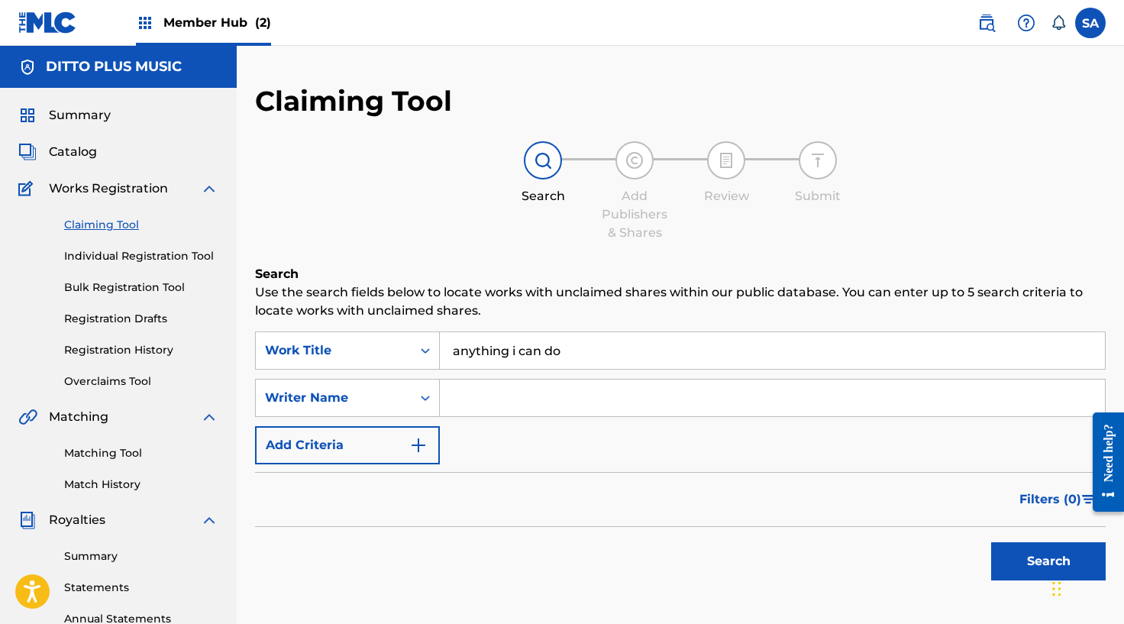
click at [469, 395] on input "Search Form" at bounding box center [772, 397] width 665 height 37
type input "[PERSON_NAME]"
click at [991, 542] on button "Search" at bounding box center [1048, 561] width 115 height 38
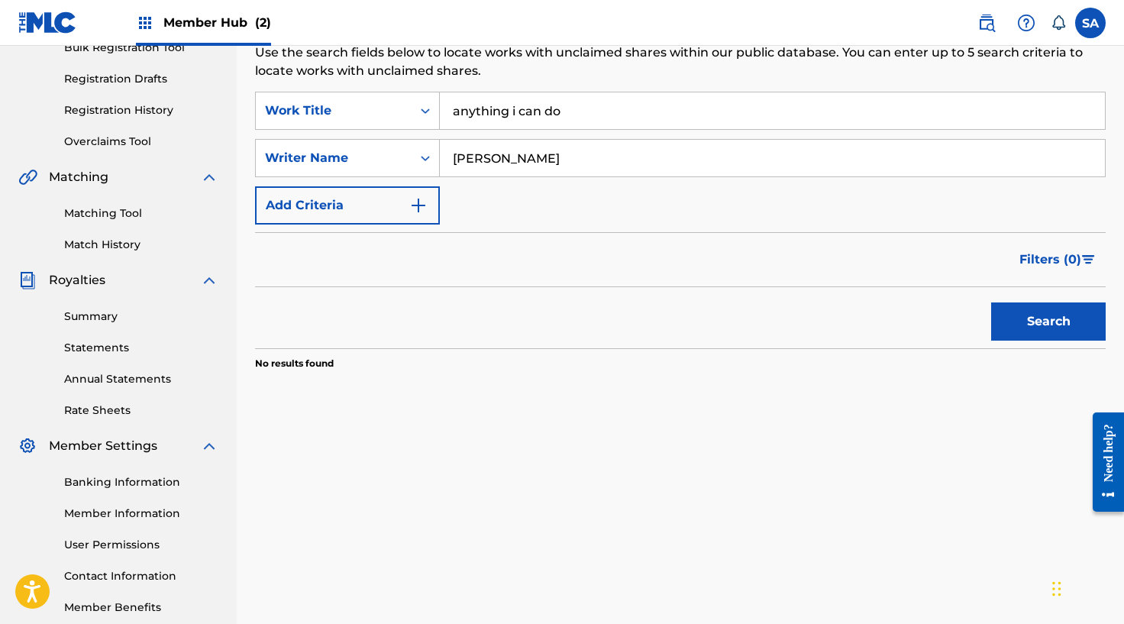
click at [876, 351] on section "No results found" at bounding box center [680, 359] width 850 height 22
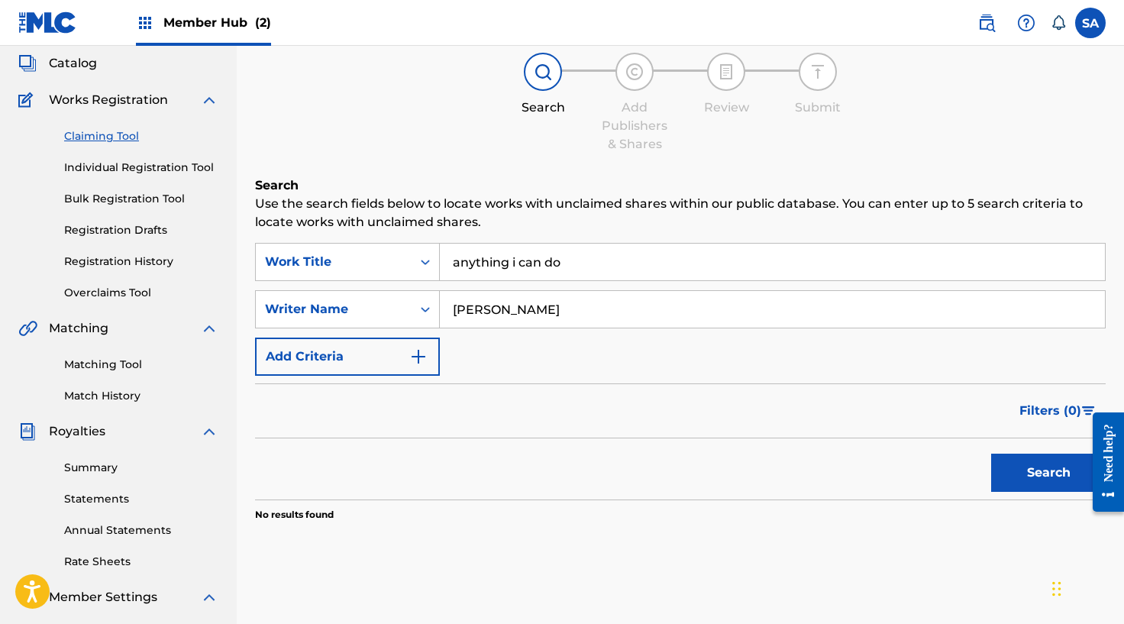
scroll to position [13, 0]
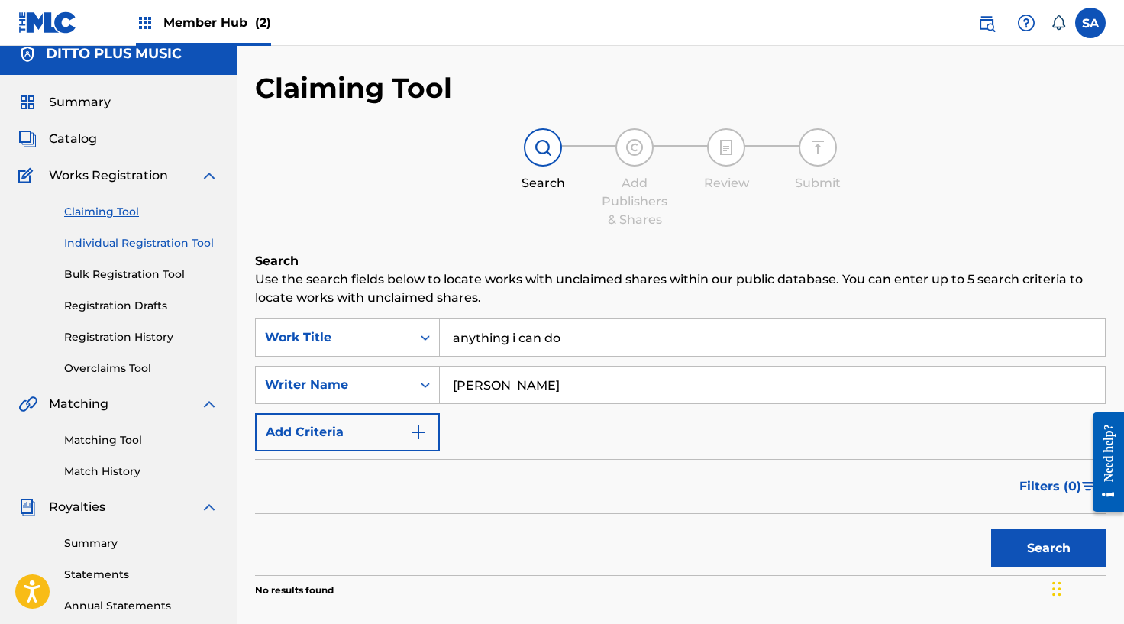
click at [106, 240] on link "Individual Registration Tool" at bounding box center [141, 243] width 154 height 16
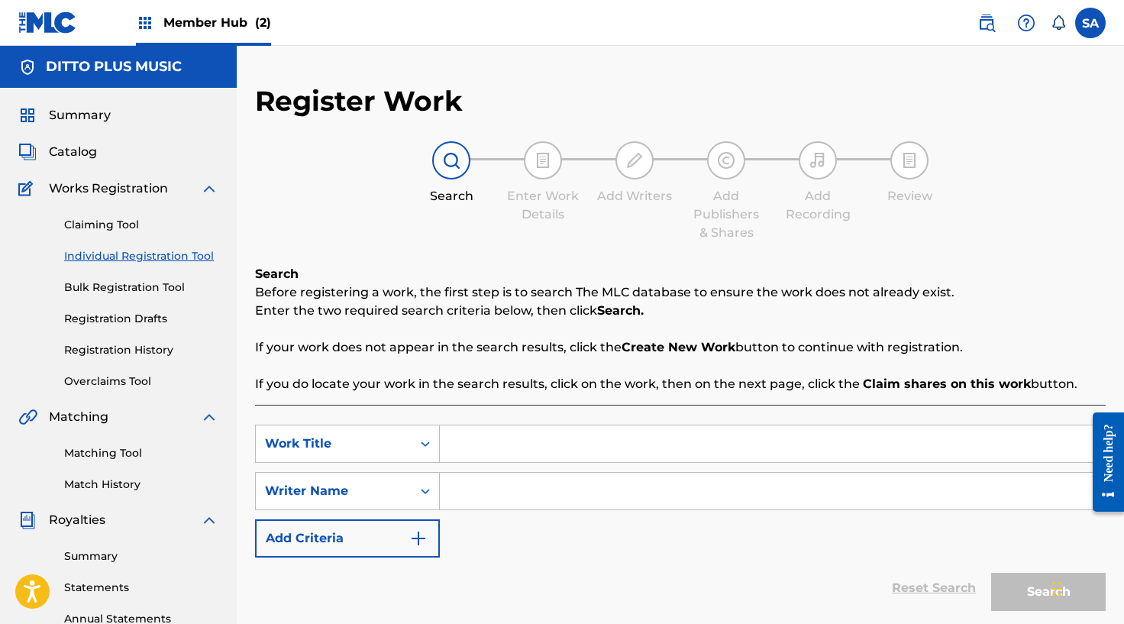
click at [490, 447] on input "Search Form" at bounding box center [772, 443] width 665 height 37
type input "A"
type input "SOMEONE MAKE IT STOP"
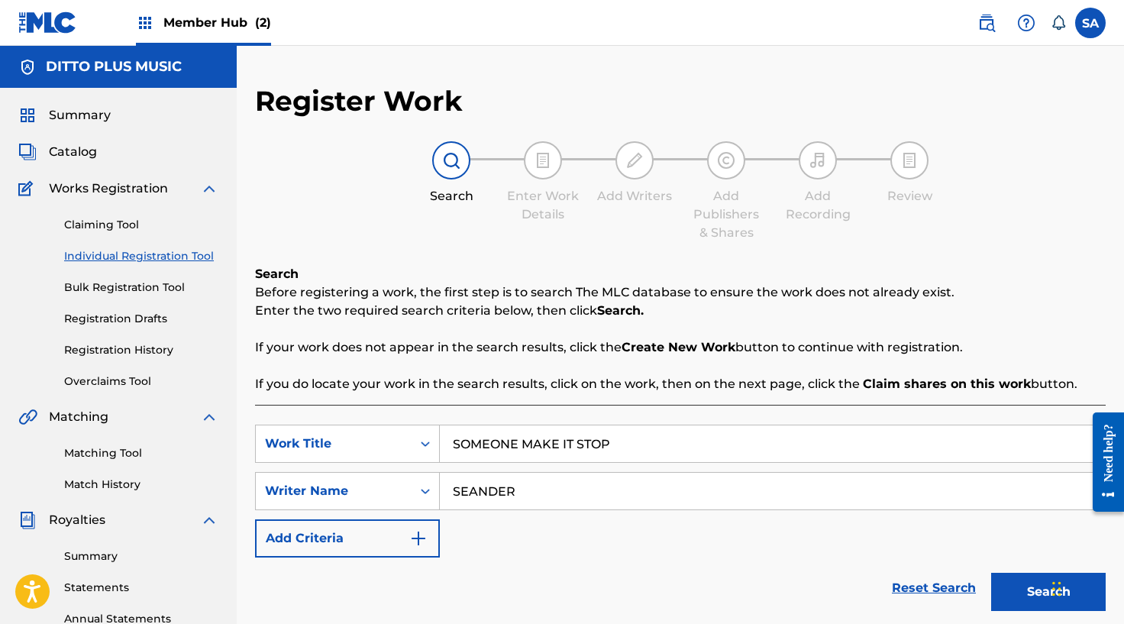
type input "SEANDER"
click at [991, 573] on button "Search" at bounding box center [1048, 592] width 115 height 38
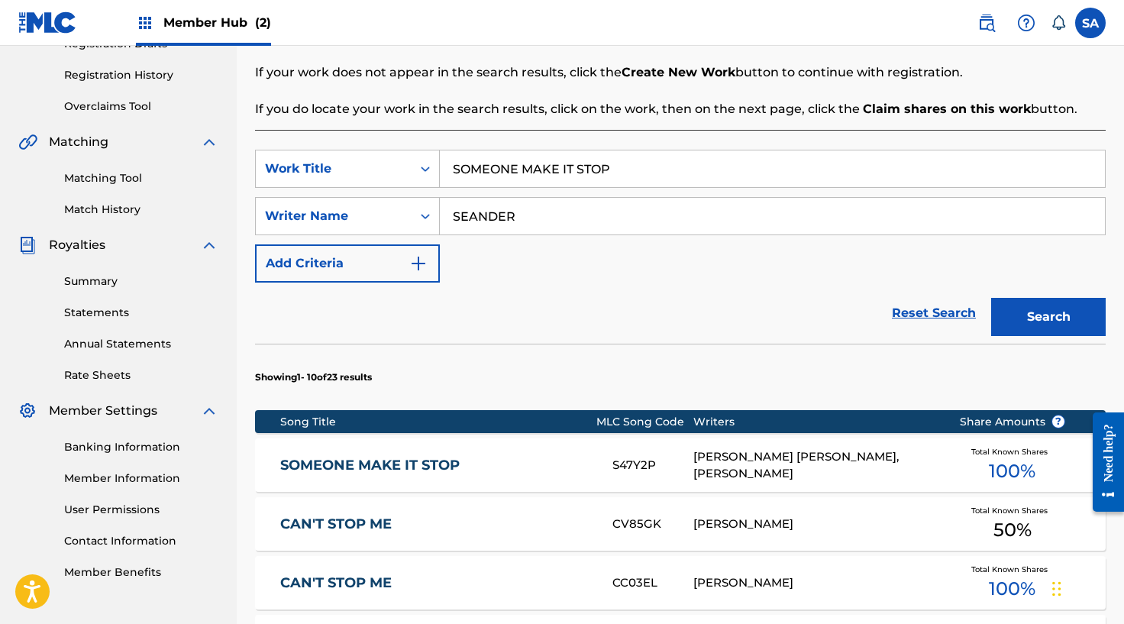
scroll to position [304, 0]
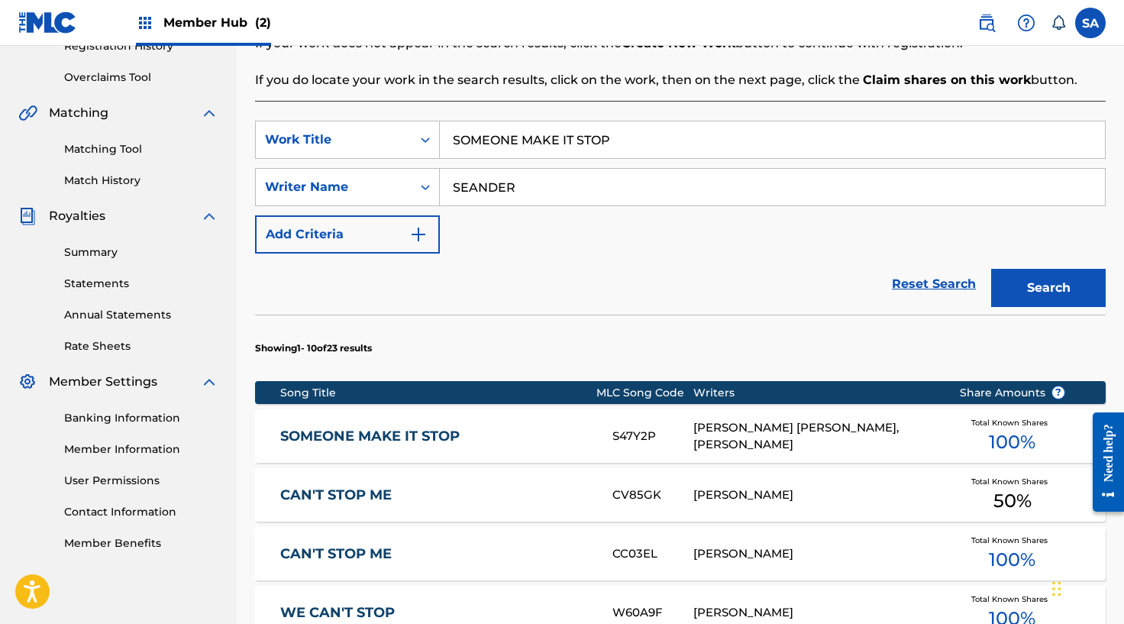
click at [470, 434] on link "SOMEONE MAKE IT STOP" at bounding box center [435, 437] width 311 height 18
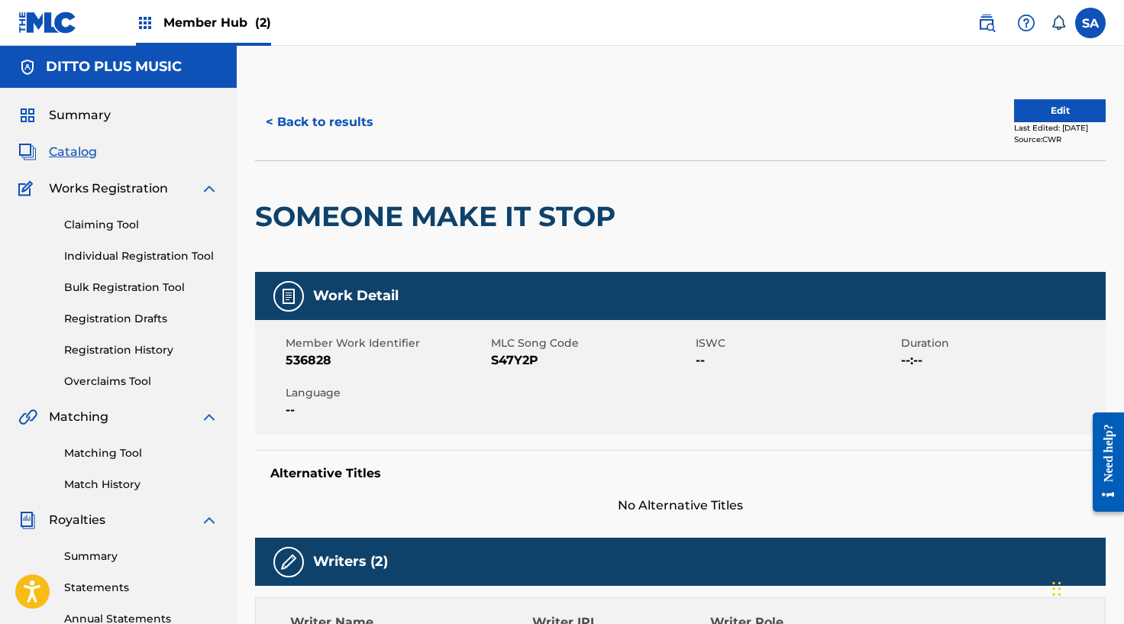
click at [282, 213] on h2 "SOMEONE MAKE IT STOP" at bounding box center [439, 216] width 368 height 34
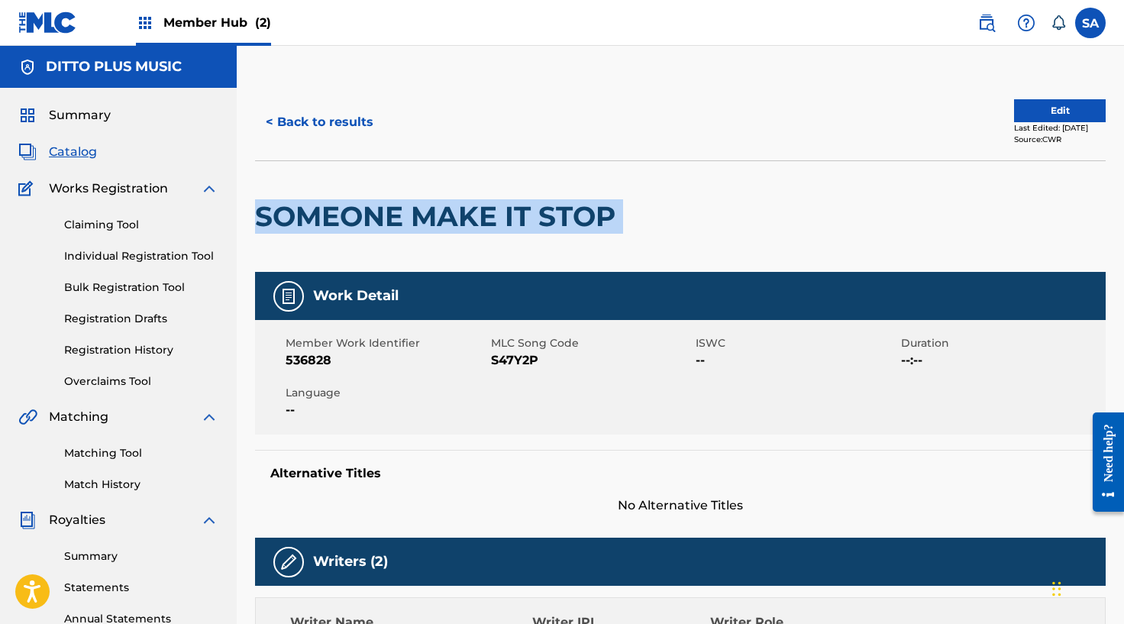
click at [282, 213] on h2 "SOMEONE MAKE IT STOP" at bounding box center [439, 216] width 368 height 34
copy div "SOMEONE MAKE IT STOP"
click at [110, 445] on link "Matching Tool" at bounding box center [141, 453] width 154 height 16
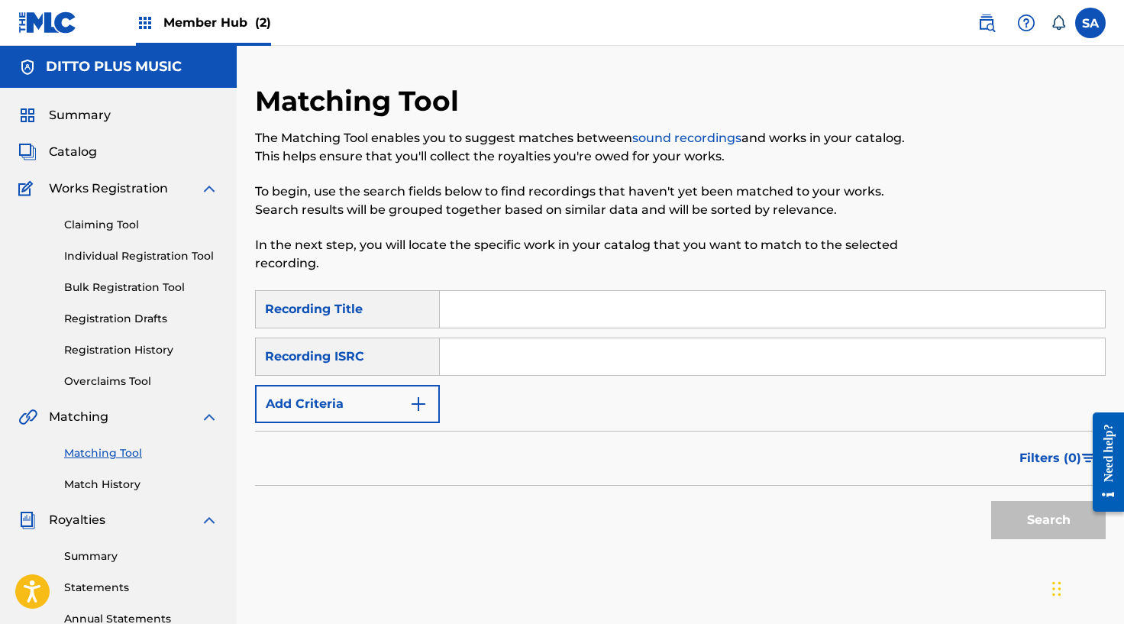
click at [551, 311] on input "Search Form" at bounding box center [772, 309] width 665 height 37
paste input "SOMEONE MAKE IT STOP"
type input "SOMEONE MAKE IT STOP"
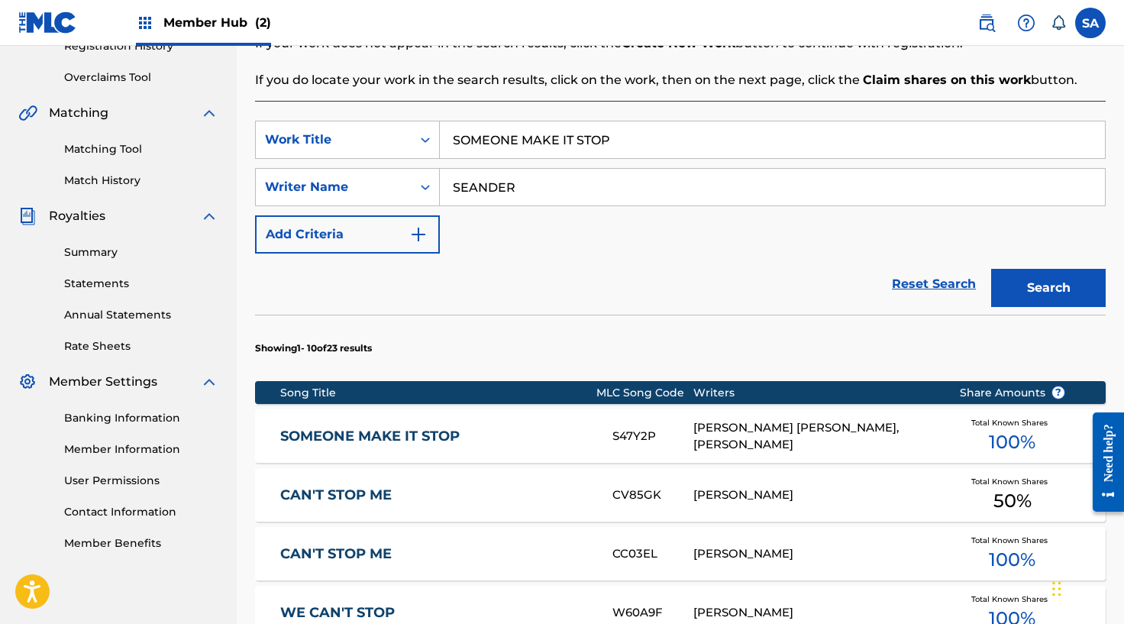
scroll to position [343, 0]
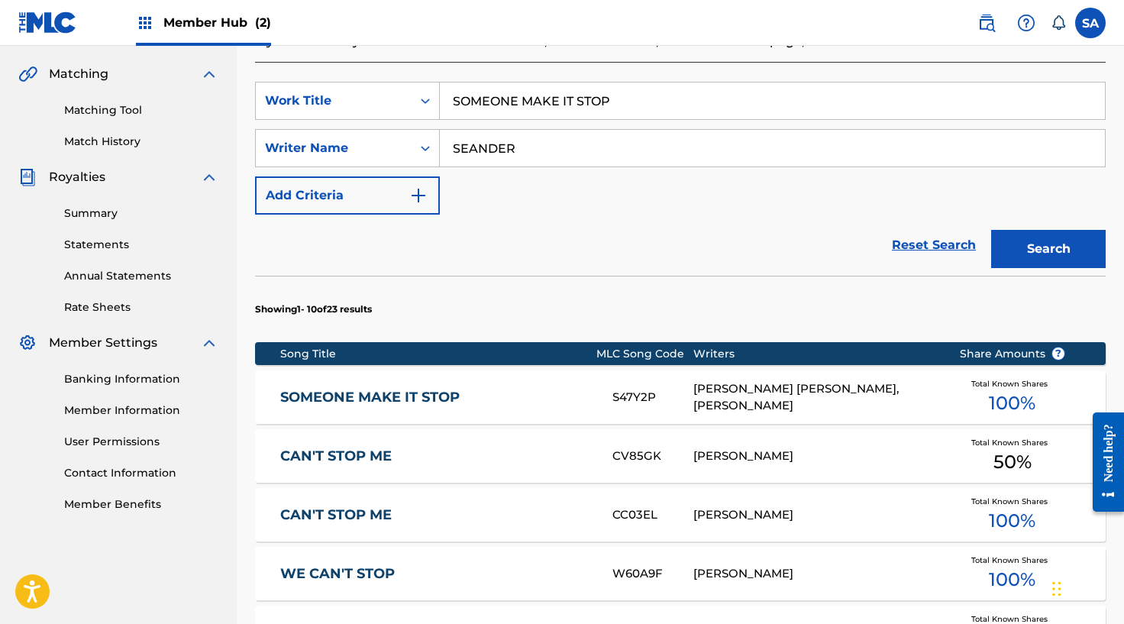
click at [692, 395] on div "SOMEONE MAKE IT STOP S47Y2P [PERSON_NAME] [PERSON_NAME], [PERSON_NAME] Total Kn…" at bounding box center [680, 396] width 850 height 53
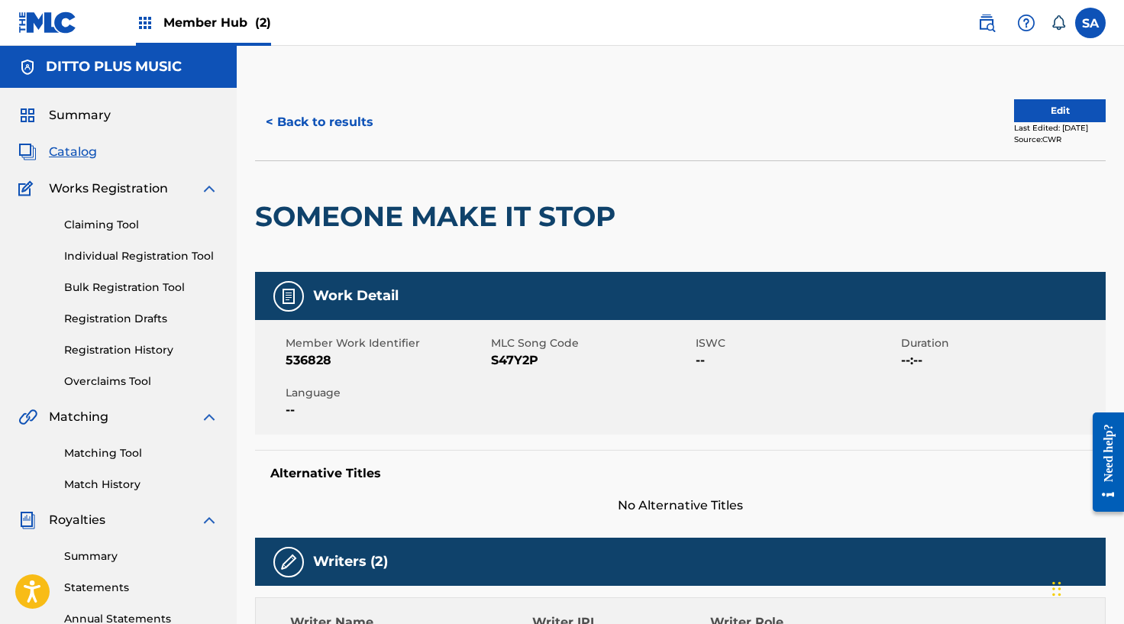
click at [511, 365] on span "S47Y2P" at bounding box center [592, 360] width 202 height 18
copy span "S47Y2P"
click at [90, 217] on link "Claiming Tool" at bounding box center [141, 225] width 154 height 16
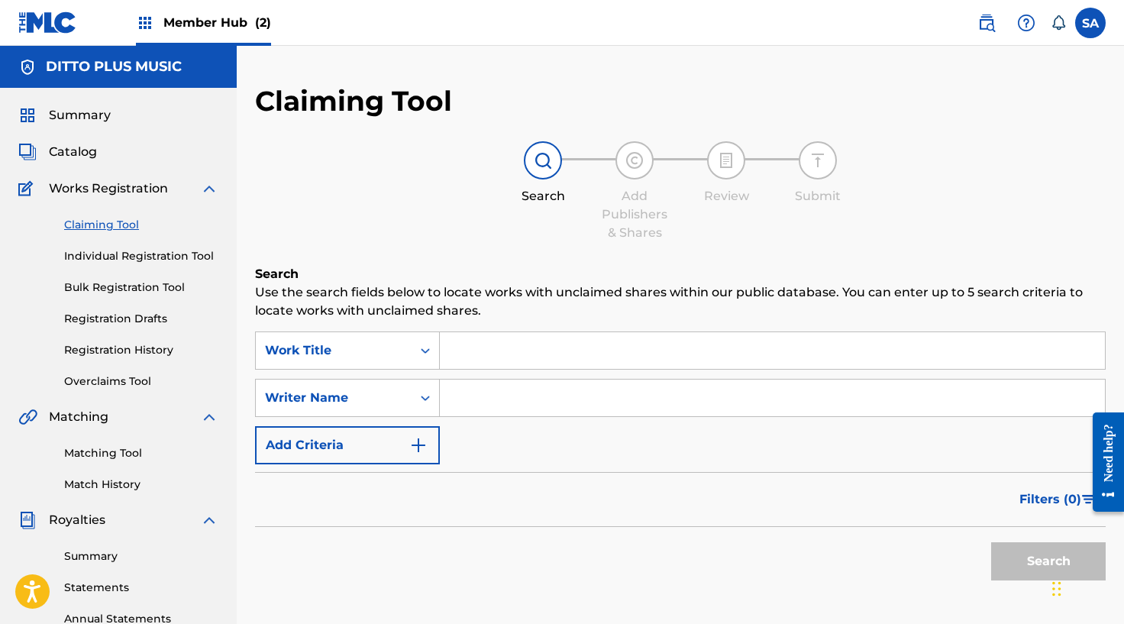
click at [499, 332] on input "Search Form" at bounding box center [772, 350] width 665 height 37
paste input "SOMEONE MAKE IT STOP - LIVE FROM SR"
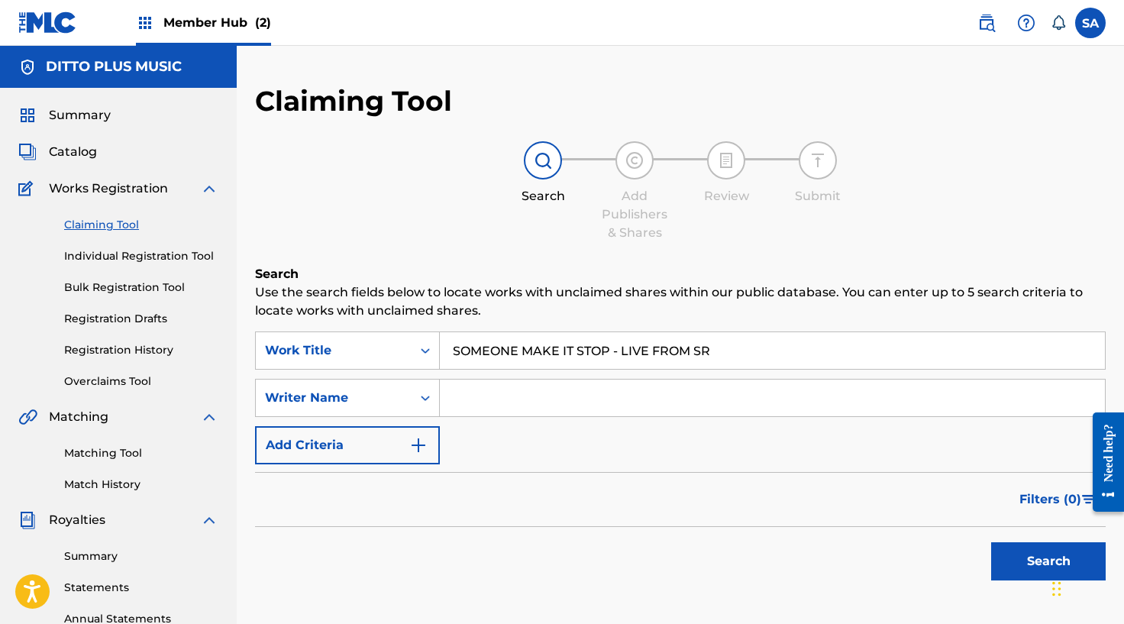
drag, startPoint x: 622, startPoint y: 349, endPoint x: 731, endPoint y: 342, distance: 109.4
click at [736, 343] on input "SOMEONE MAKE IT STOP - LIVE FROM SR" at bounding box center [772, 350] width 665 height 37
click at [516, 357] on input "LIVE FROM SR" at bounding box center [772, 350] width 665 height 37
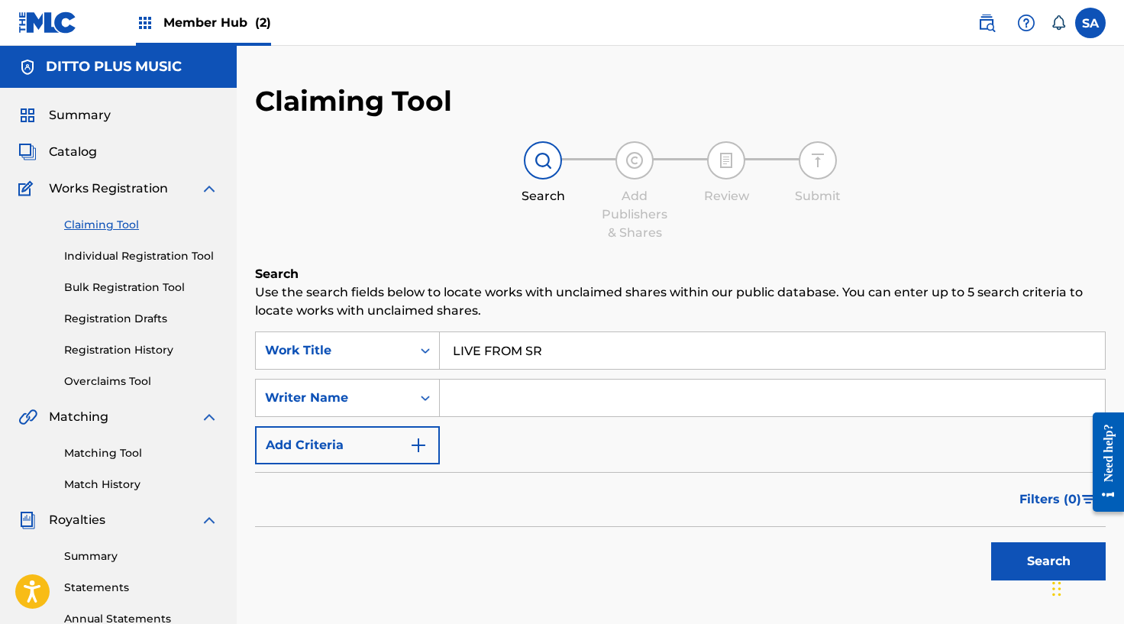
paste input "SOMEONE MAKE IT STOP -"
drag, startPoint x: 618, startPoint y: 349, endPoint x: 821, endPoint y: 346, distance: 203.1
click at [821, 346] on input "SOMEONE MAKE IT STOP - LIVE FROM SR" at bounding box center [772, 350] width 665 height 37
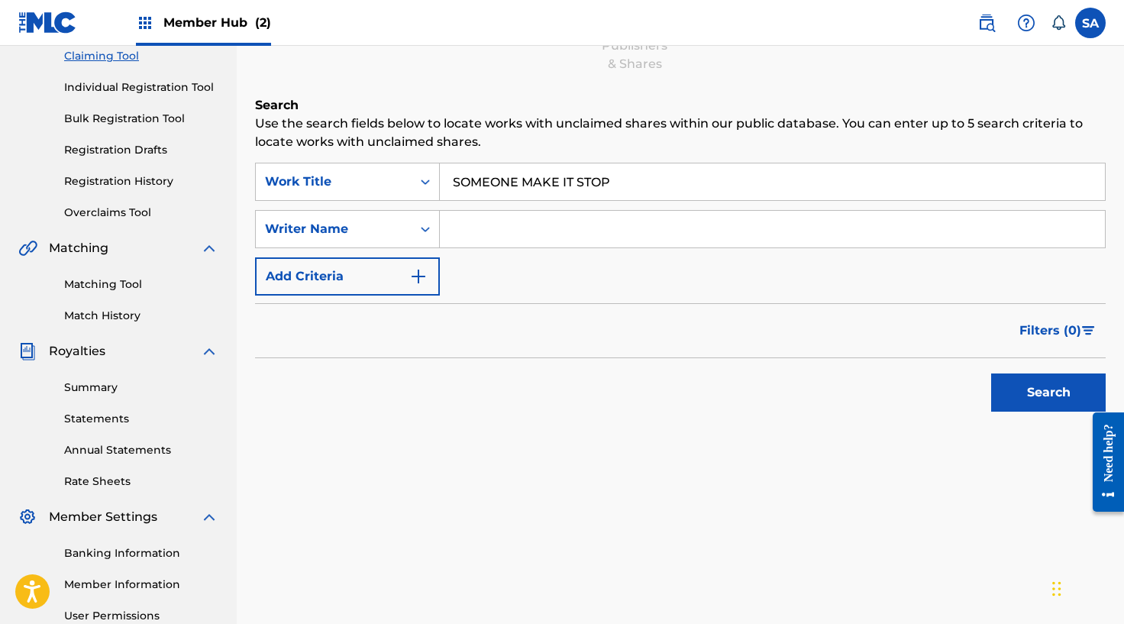
type input "SOMEONE MAKE IT STOP"
click at [991, 373] on button "Search" at bounding box center [1048, 392] width 115 height 38
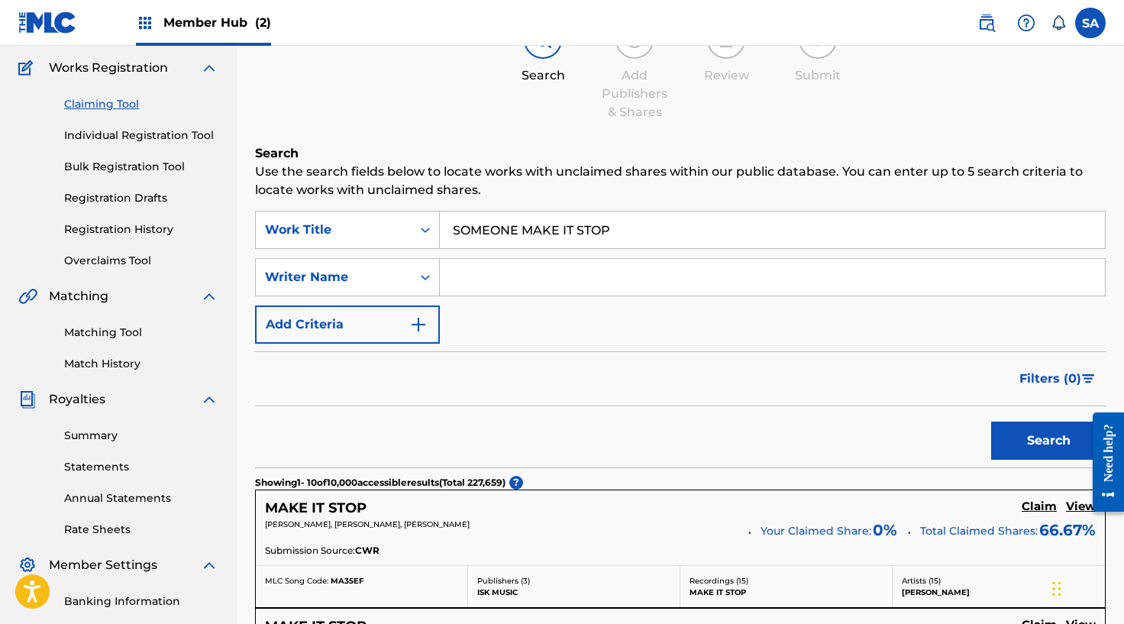
scroll to position [118, 0]
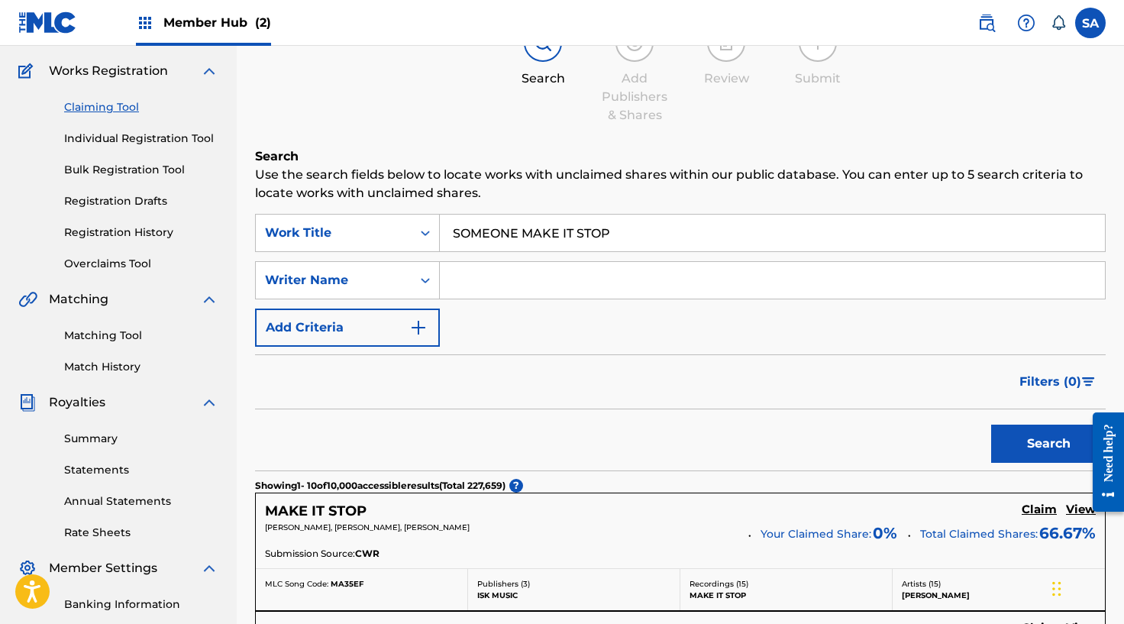
click at [87, 330] on link "Matching Tool" at bounding box center [141, 336] width 154 height 16
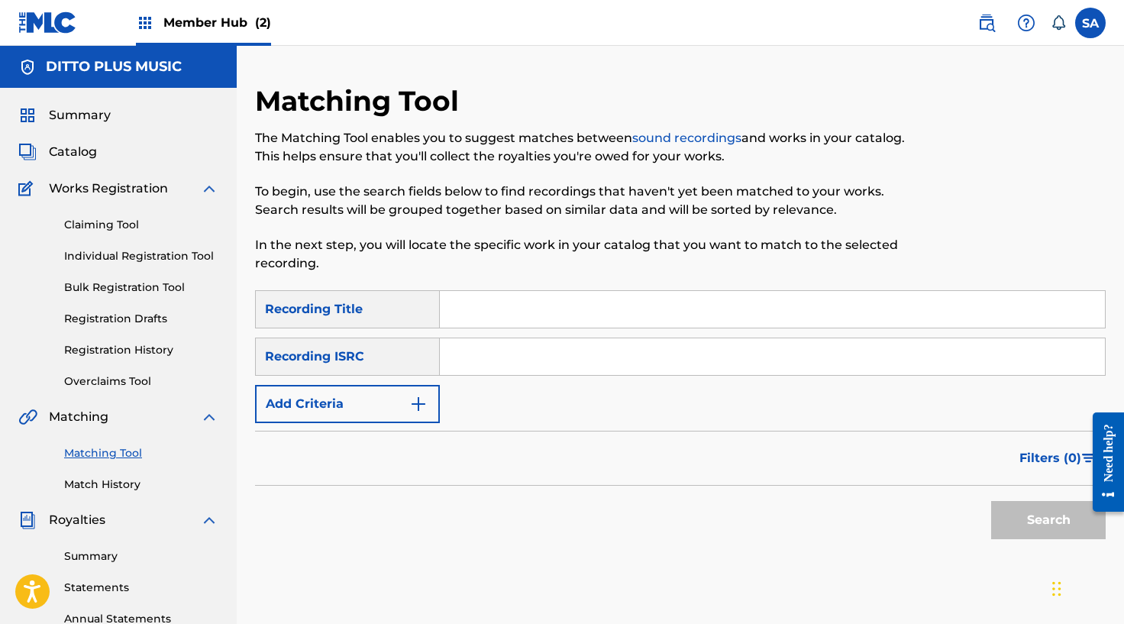
click at [560, 302] on input "Search Form" at bounding box center [772, 309] width 665 height 37
paste input "SOMEONE MAKE IT STOP - LIVE FROM SR"
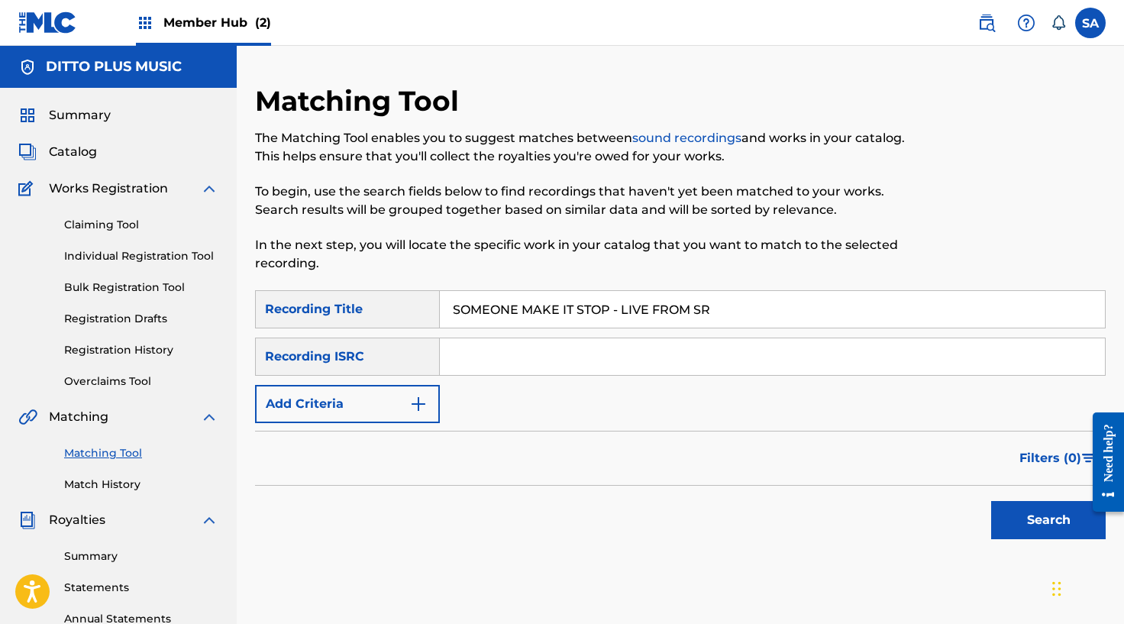
click at [991, 501] on button "Search" at bounding box center [1048, 520] width 115 height 38
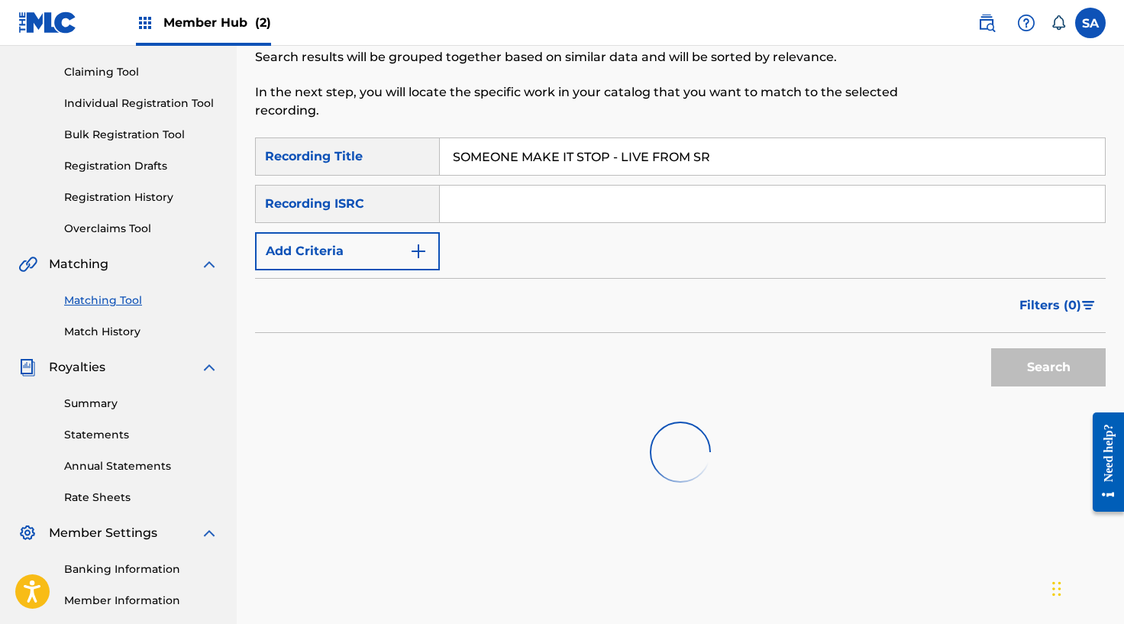
scroll to position [154, 0]
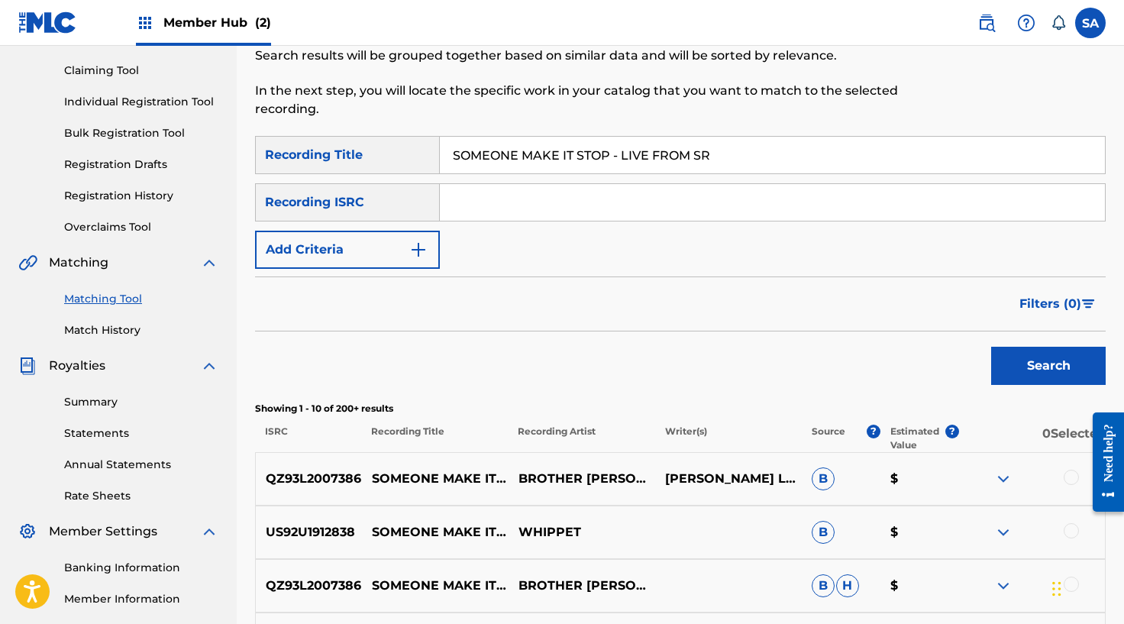
drag, startPoint x: 623, startPoint y: 154, endPoint x: 773, endPoint y: 153, distance: 149.6
click at [773, 153] on input "SOMEONE MAKE IT STOP - LIVE FROM SR" at bounding box center [772, 155] width 665 height 37
type input "SOMEONE MAKE IT STOP"
click at [991, 347] on button "Search" at bounding box center [1048, 366] width 115 height 38
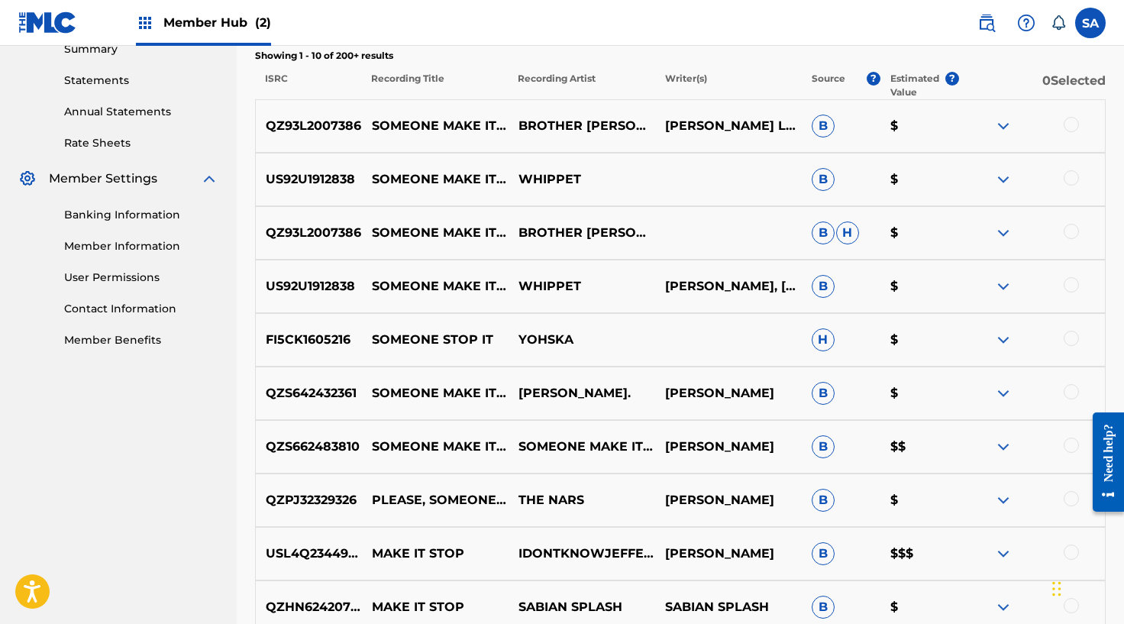
scroll to position [522, 0]
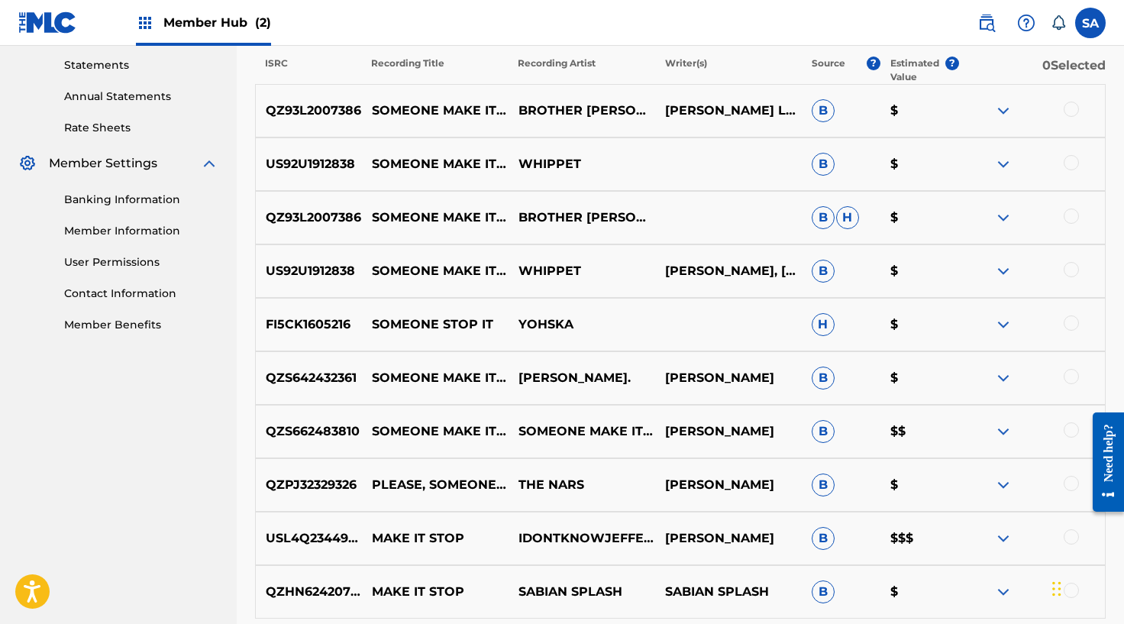
click at [1069, 373] on div at bounding box center [1071, 376] width 15 height 15
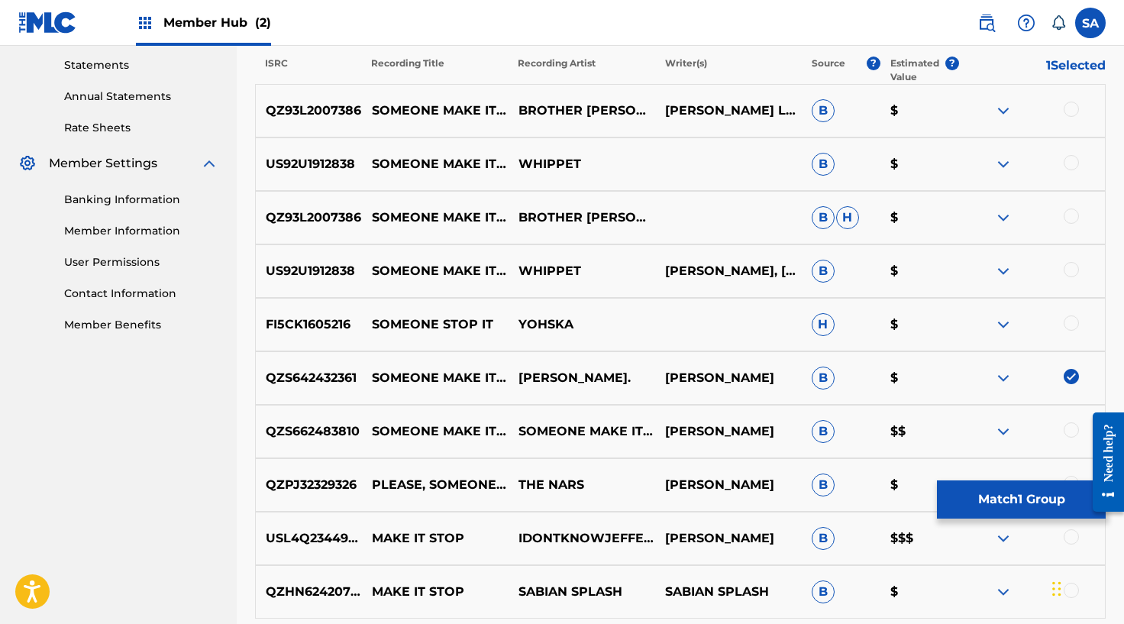
click at [1070, 428] on div at bounding box center [1071, 429] width 15 height 15
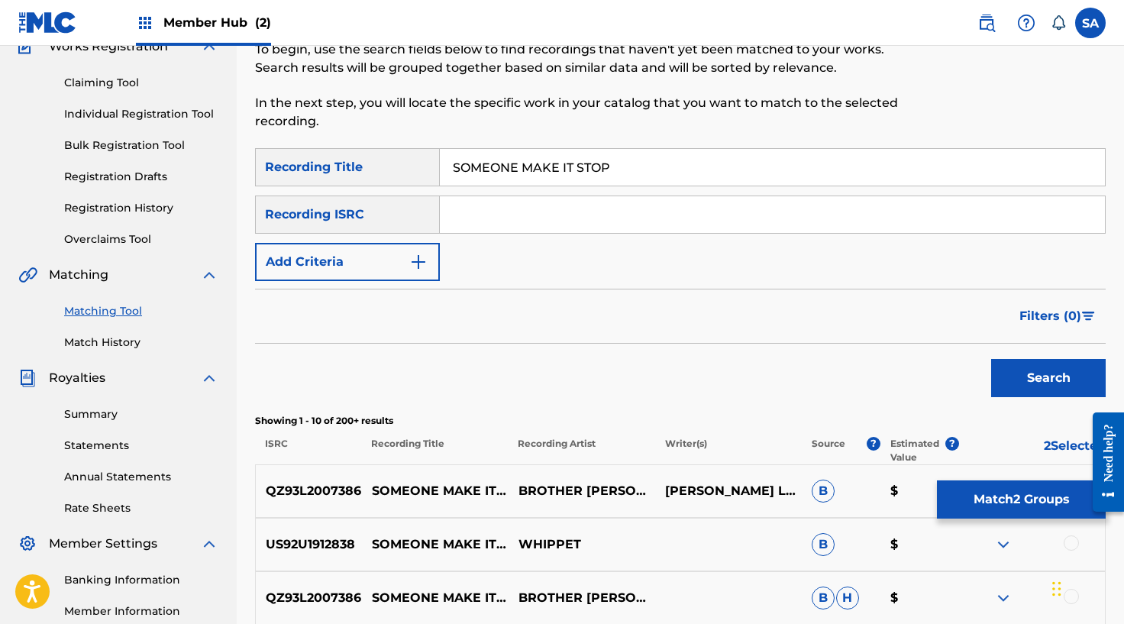
scroll to position [147, 0]
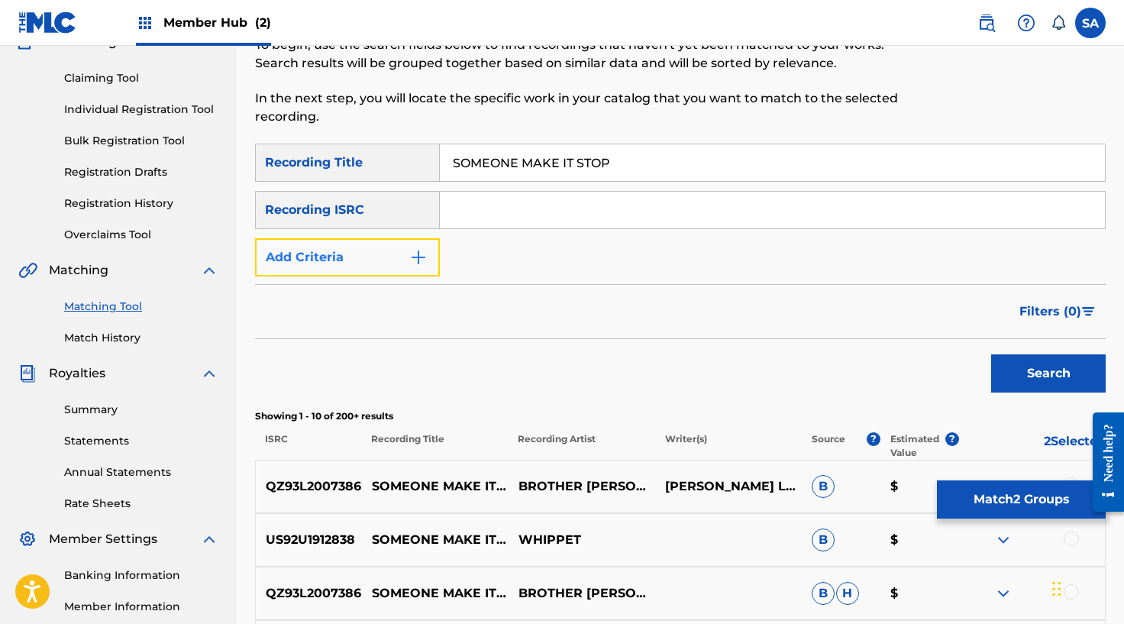
click at [412, 250] on img "Search Form" at bounding box center [418, 257] width 18 height 18
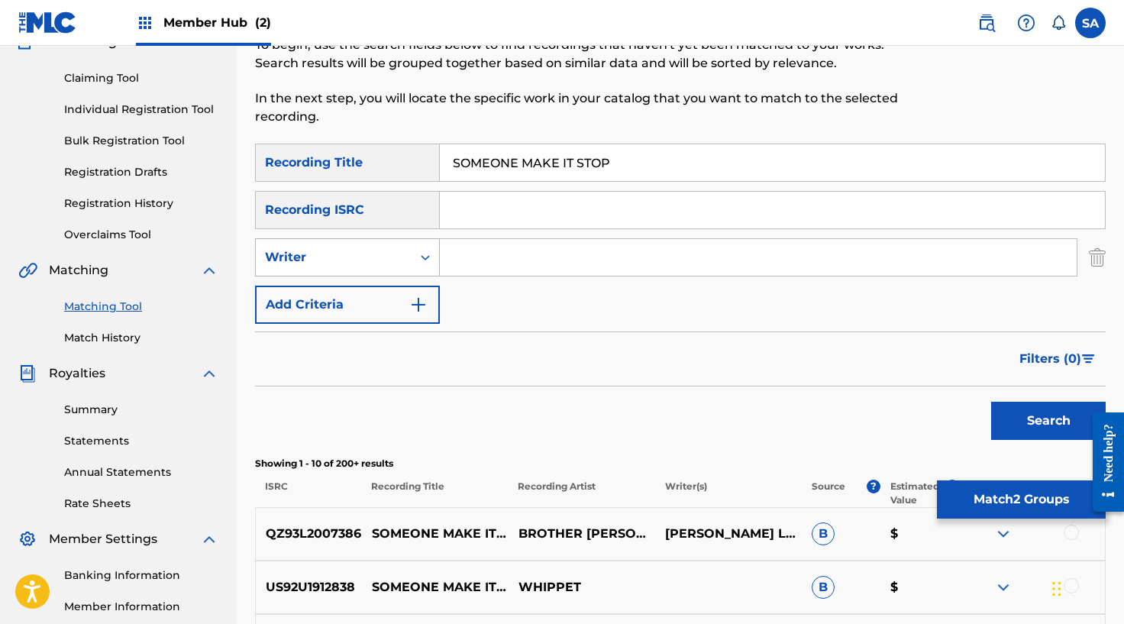
click at [366, 263] on div "Writer" at bounding box center [333, 257] width 137 height 18
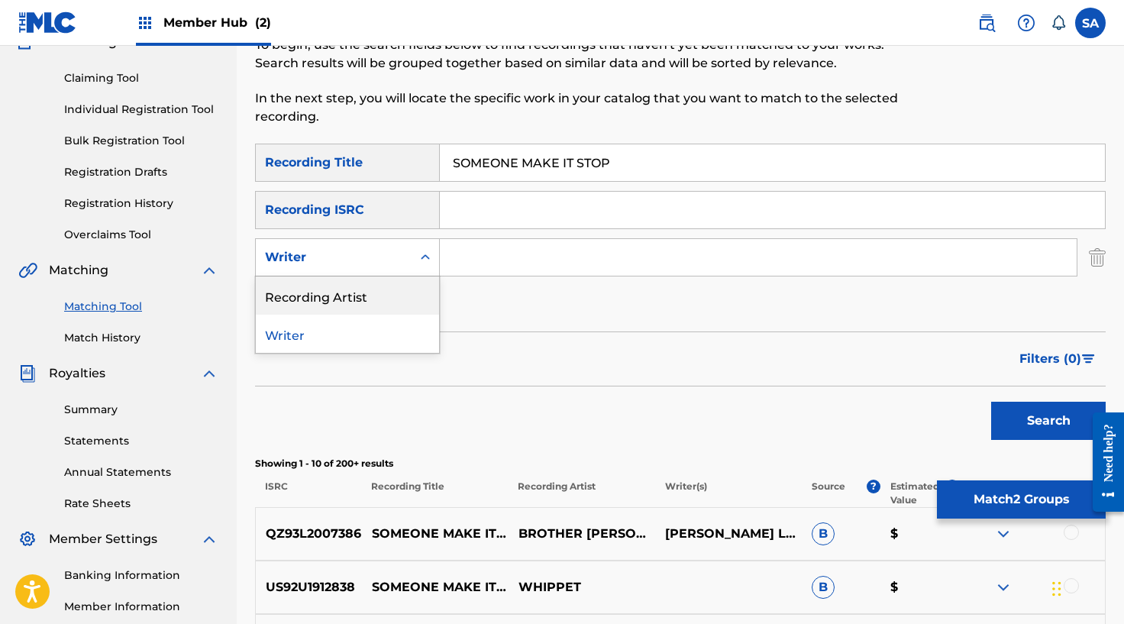
drag, startPoint x: 342, startPoint y: 294, endPoint x: 389, endPoint y: 280, distance: 48.6
click at [344, 294] on div "Recording Artist" at bounding box center [347, 295] width 183 height 38
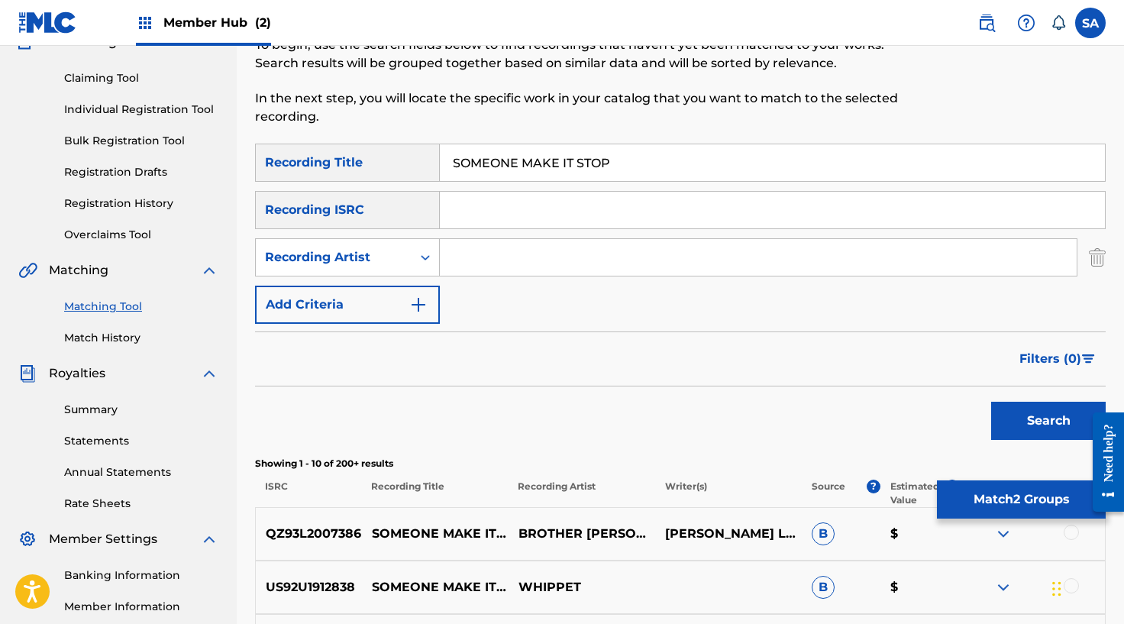
click at [533, 253] on input "Search Form" at bounding box center [758, 257] width 637 height 37
type input "[PERSON_NAME]"
click at [991, 402] on button "Search" at bounding box center [1048, 421] width 115 height 38
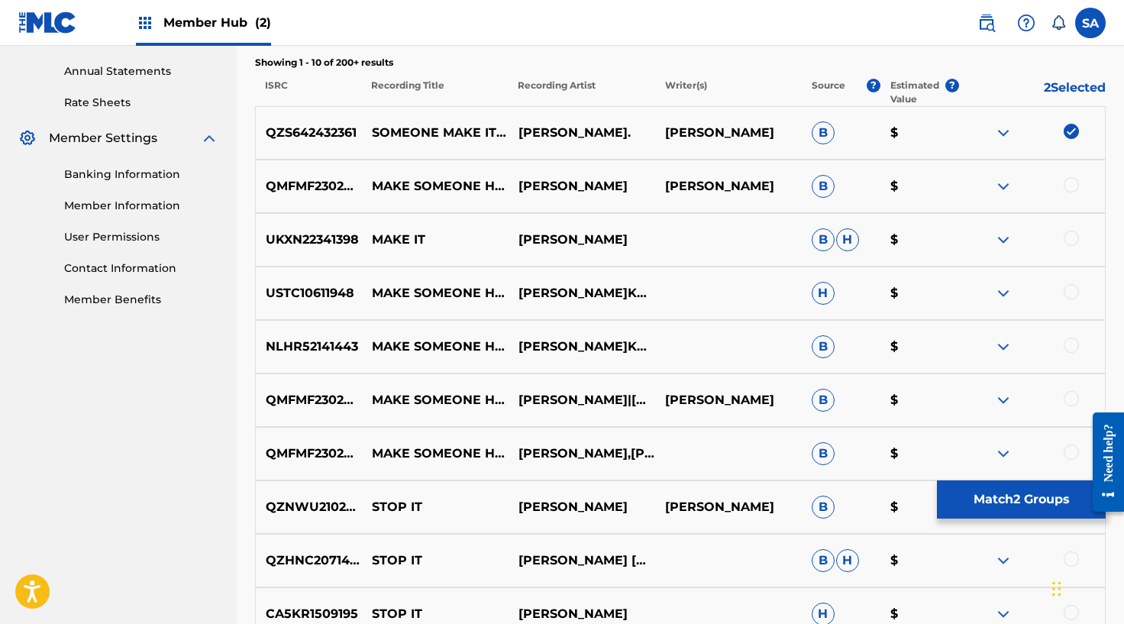
scroll to position [560, 0]
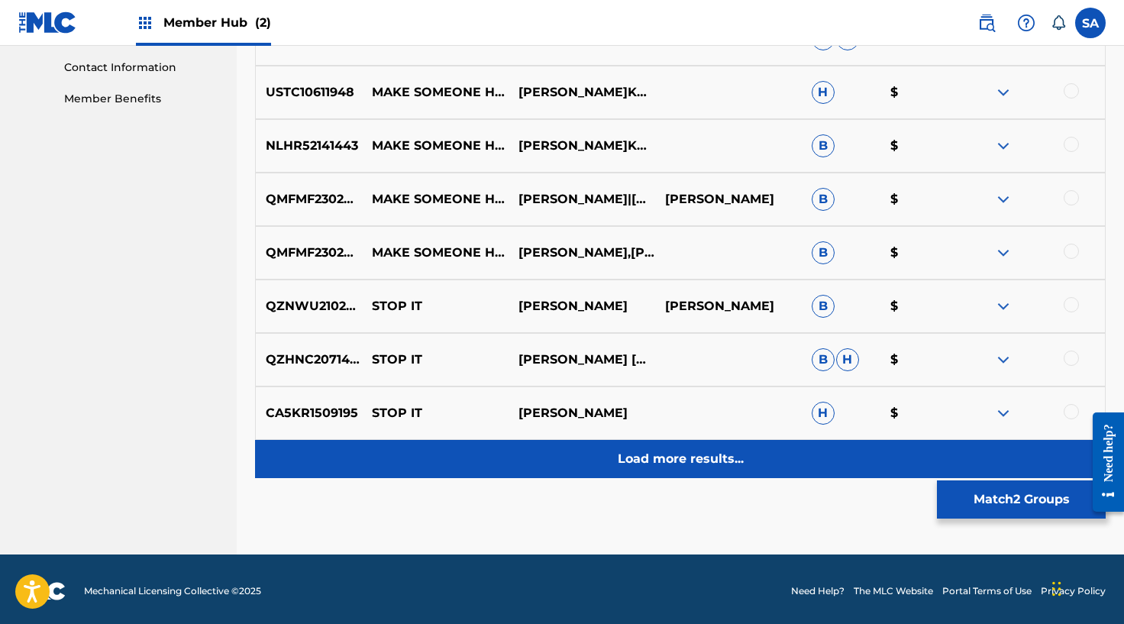
click at [663, 465] on p "Load more results..." at bounding box center [681, 459] width 126 height 18
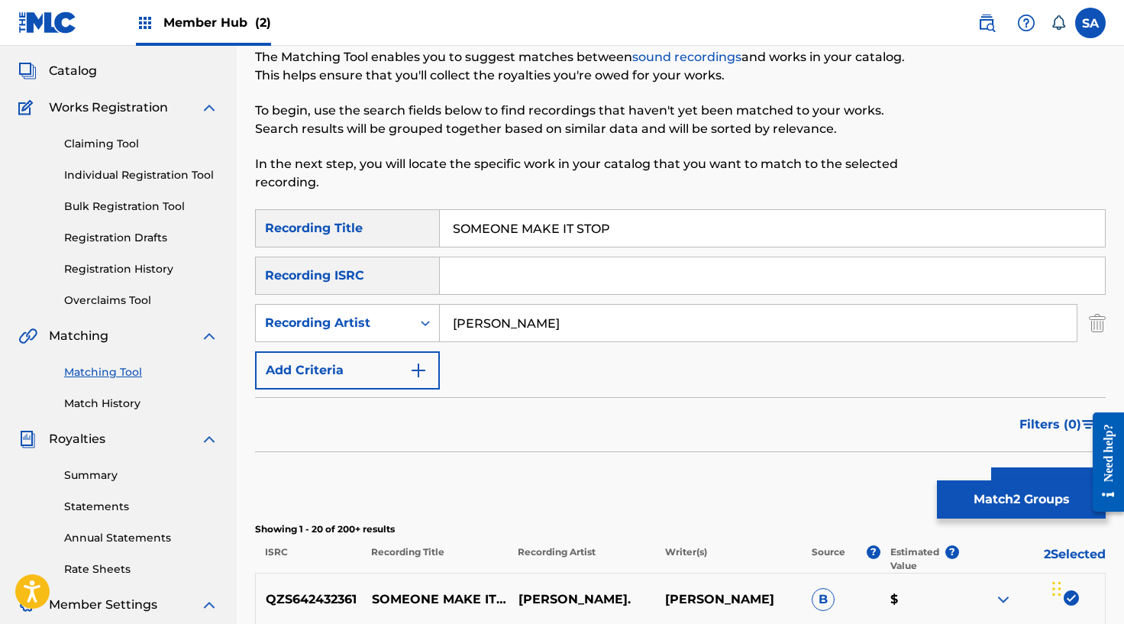
scroll to position [0, 0]
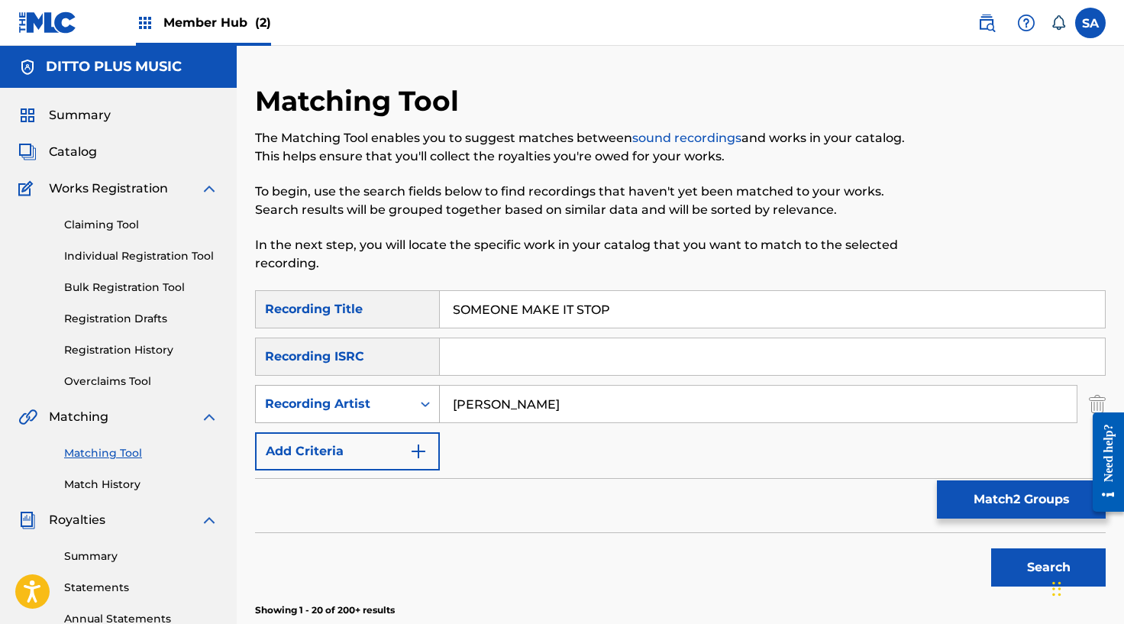
click at [419, 402] on icon "Search Form" at bounding box center [425, 403] width 15 height 15
drag, startPoint x: 363, startPoint y: 448, endPoint x: 396, endPoint y: 431, distance: 36.9
click at [363, 448] on div "Writer" at bounding box center [347, 442] width 183 height 38
click at [476, 405] on input "Search Form" at bounding box center [758, 404] width 637 height 37
type input "SEANDER"
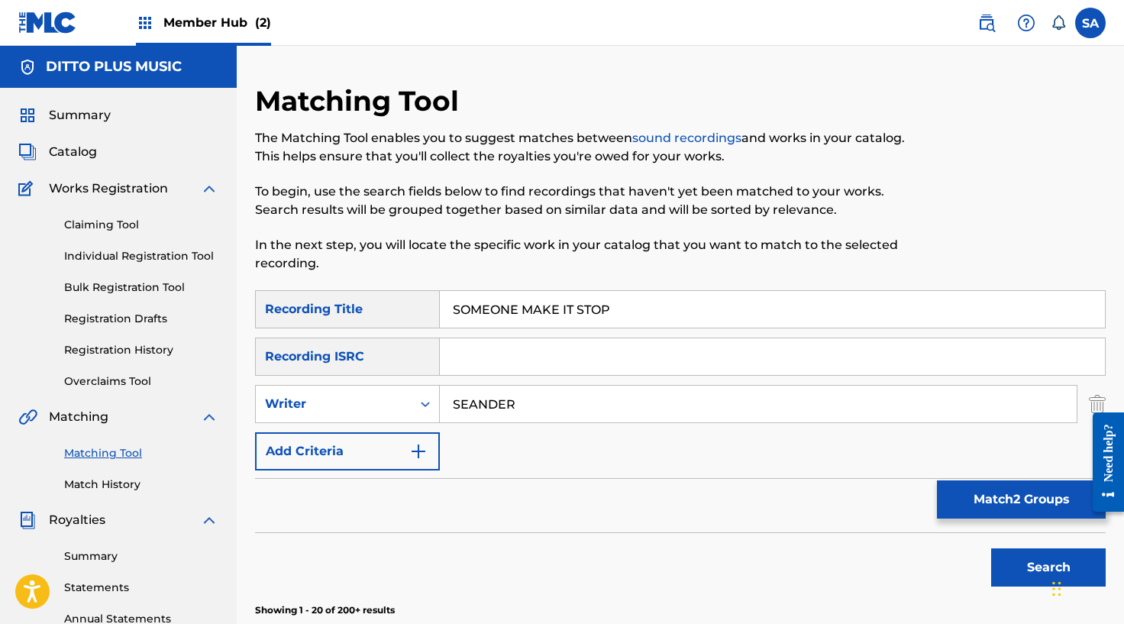
click at [991, 548] on button "Search" at bounding box center [1048, 567] width 115 height 38
click at [490, 394] on input "SEANDER" at bounding box center [758, 404] width 637 height 37
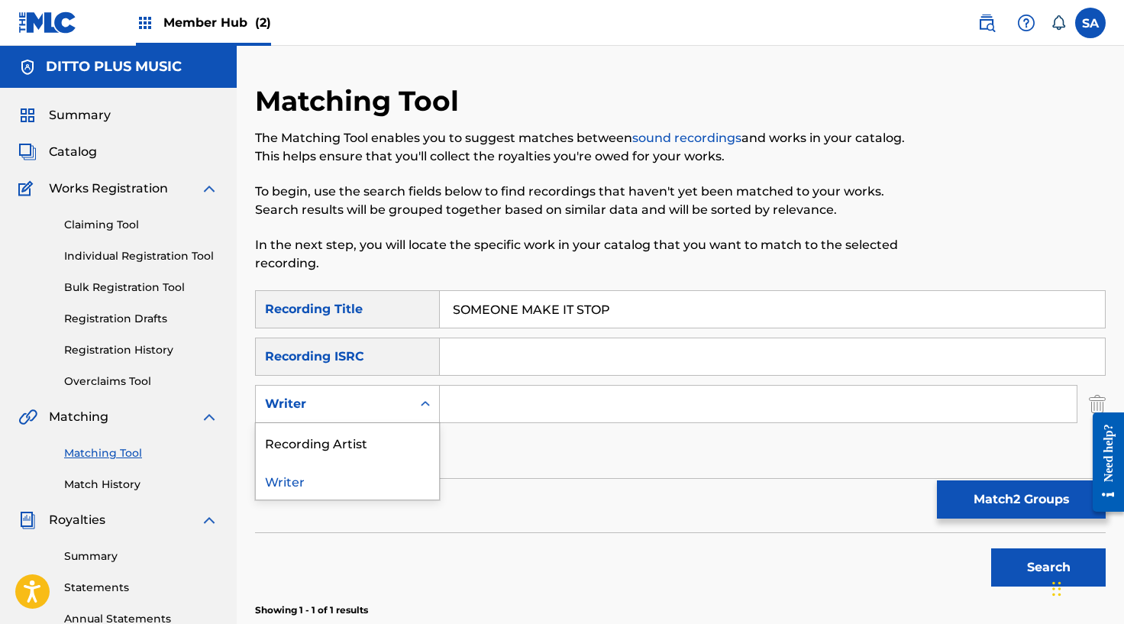
click at [415, 411] on div "Search Form" at bounding box center [425, 403] width 27 height 27
click at [361, 447] on div "Recording Artist" at bounding box center [347, 442] width 183 height 38
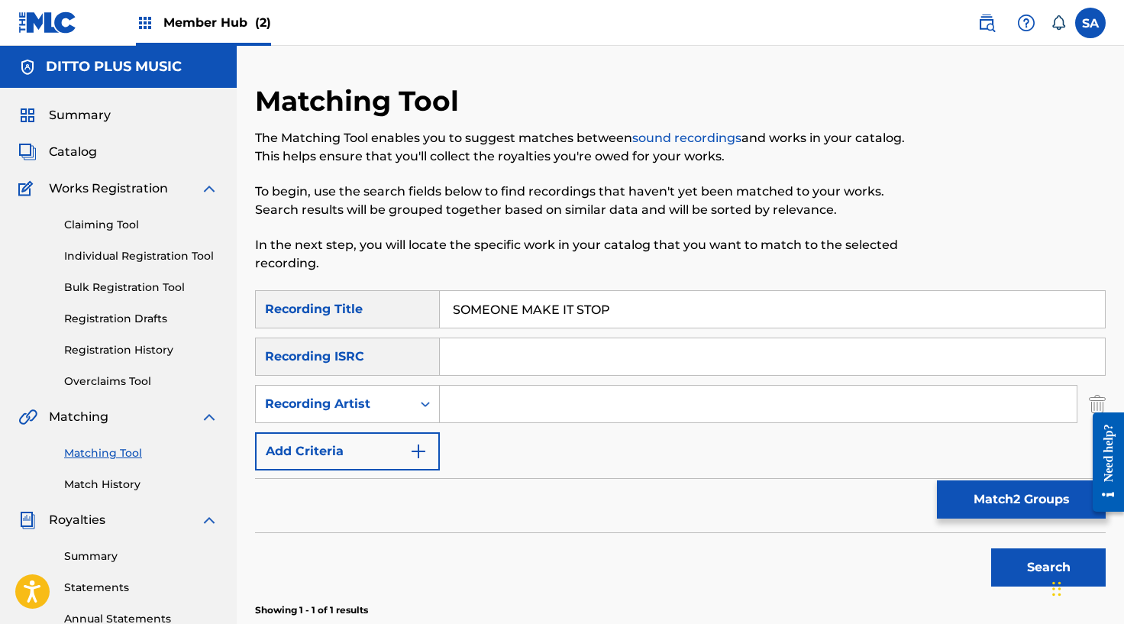
click at [492, 400] on input "Search Form" at bounding box center [758, 404] width 637 height 37
type input "[PERSON_NAME]"
click at [991, 548] on button "Search" at bounding box center [1048, 567] width 115 height 38
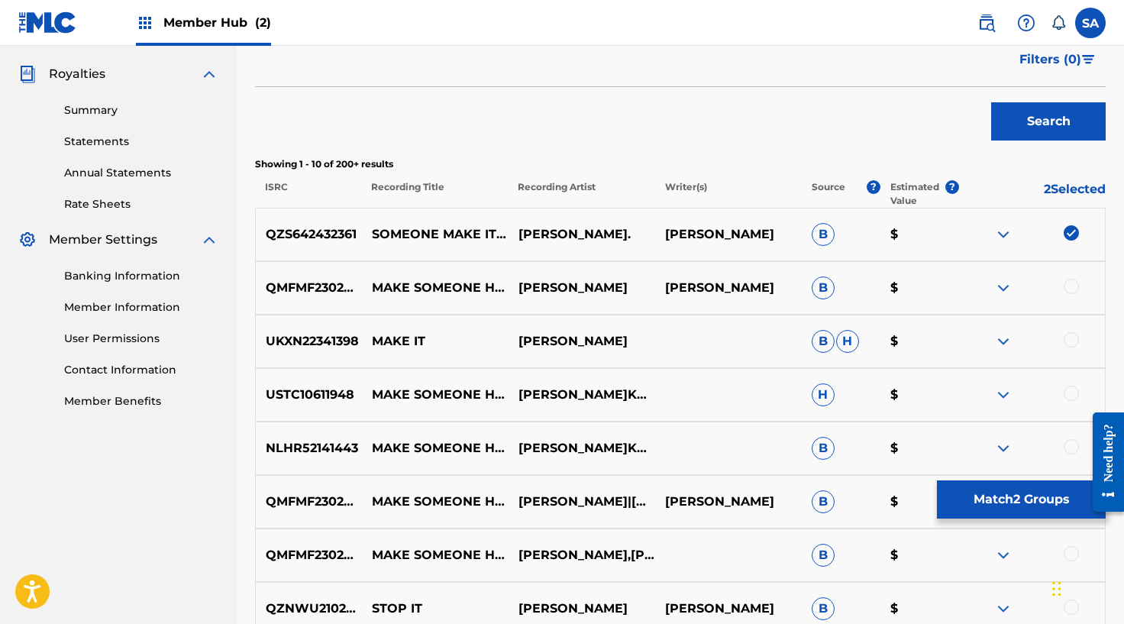
scroll to position [441, 0]
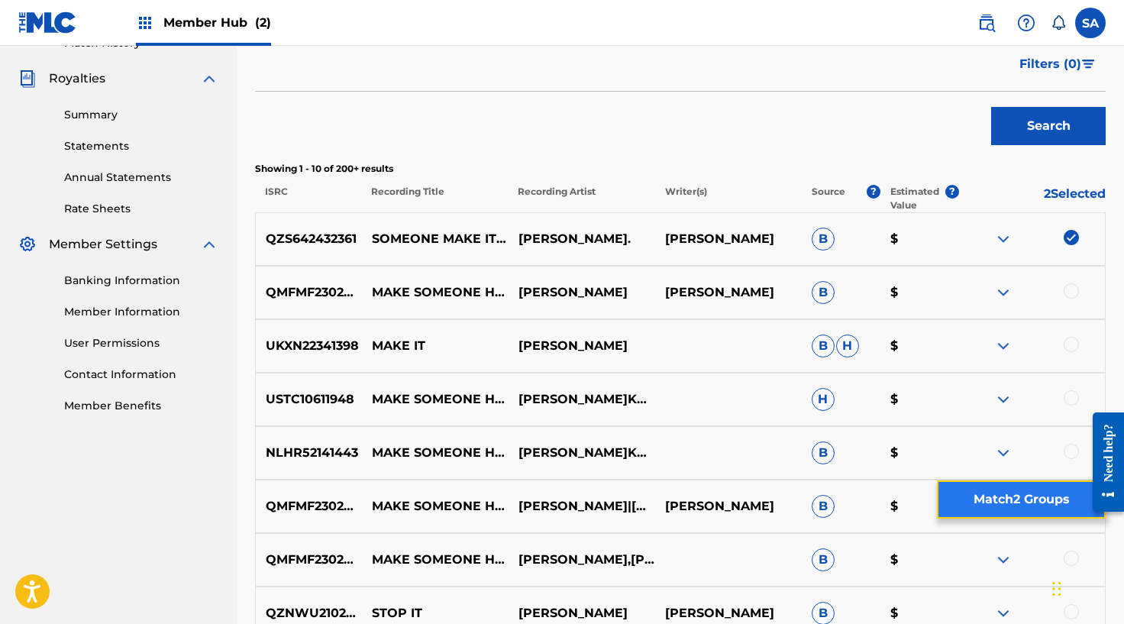
click at [997, 502] on button "Match 2 Groups" at bounding box center [1021, 499] width 169 height 38
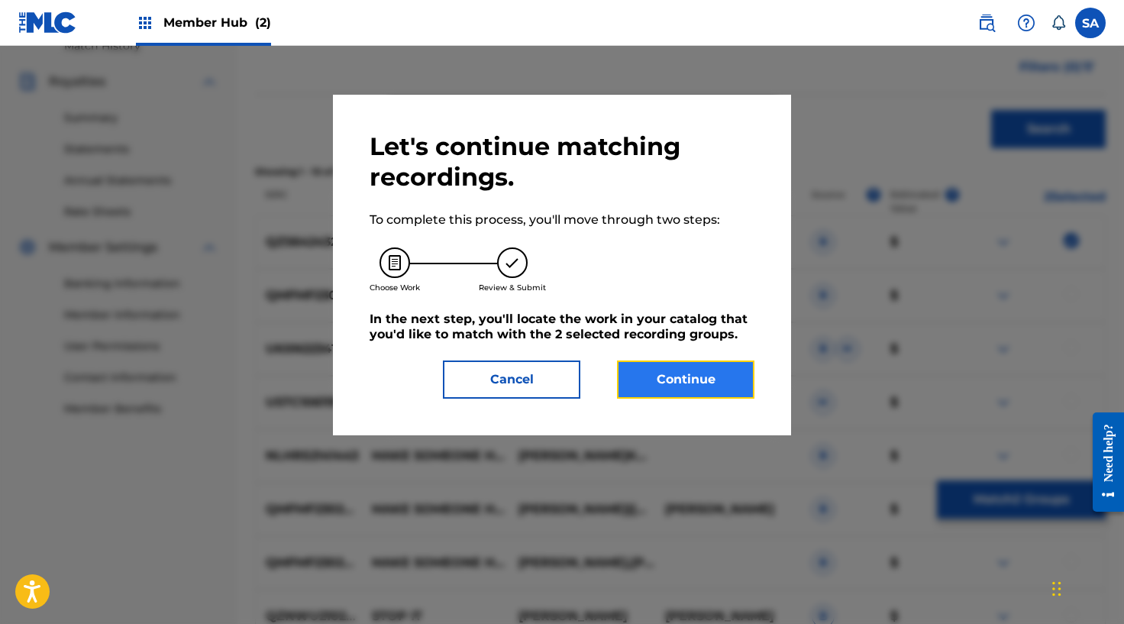
click at [699, 390] on button "Continue" at bounding box center [685, 379] width 137 height 38
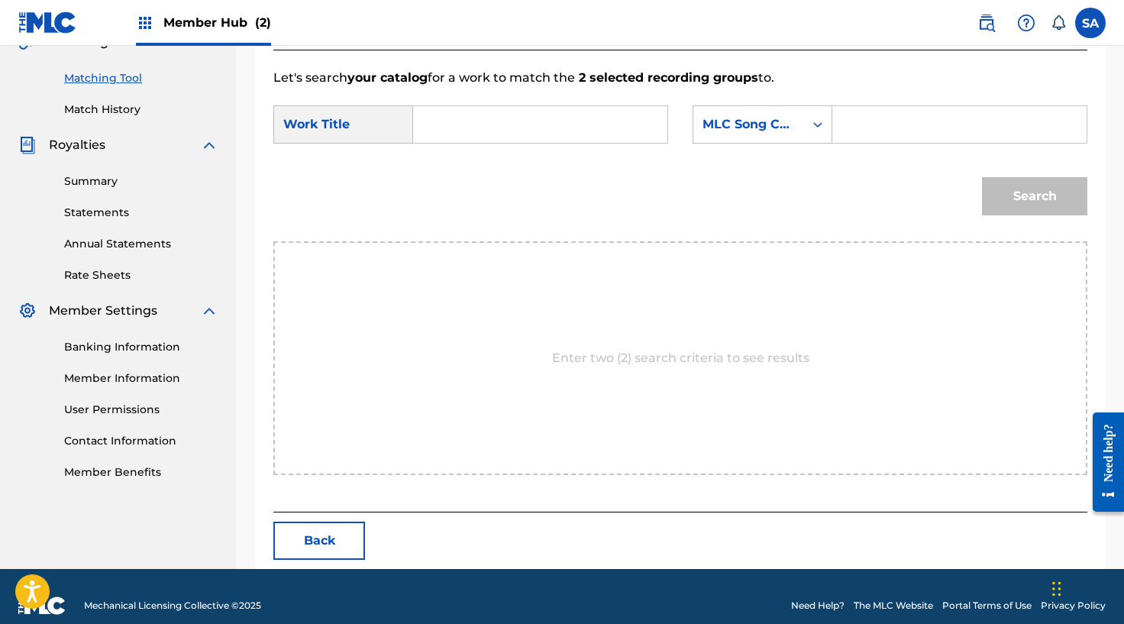
scroll to position [393, 0]
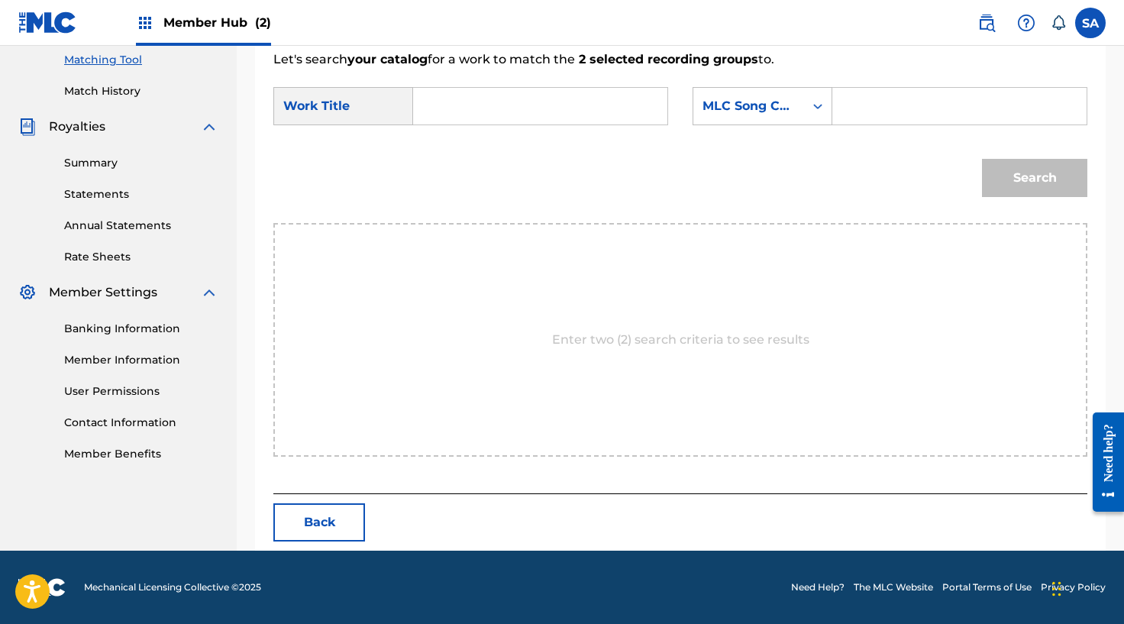
drag, startPoint x: 496, startPoint y: 102, endPoint x: 504, endPoint y: 119, distance: 18.4
click at [498, 108] on input "Search Form" at bounding box center [540, 106] width 228 height 37
paste input "SOMEONE MAKE IT STOP - LIVE FROM SR"
drag, startPoint x: 547, startPoint y: 105, endPoint x: 644, endPoint y: 103, distance: 96.2
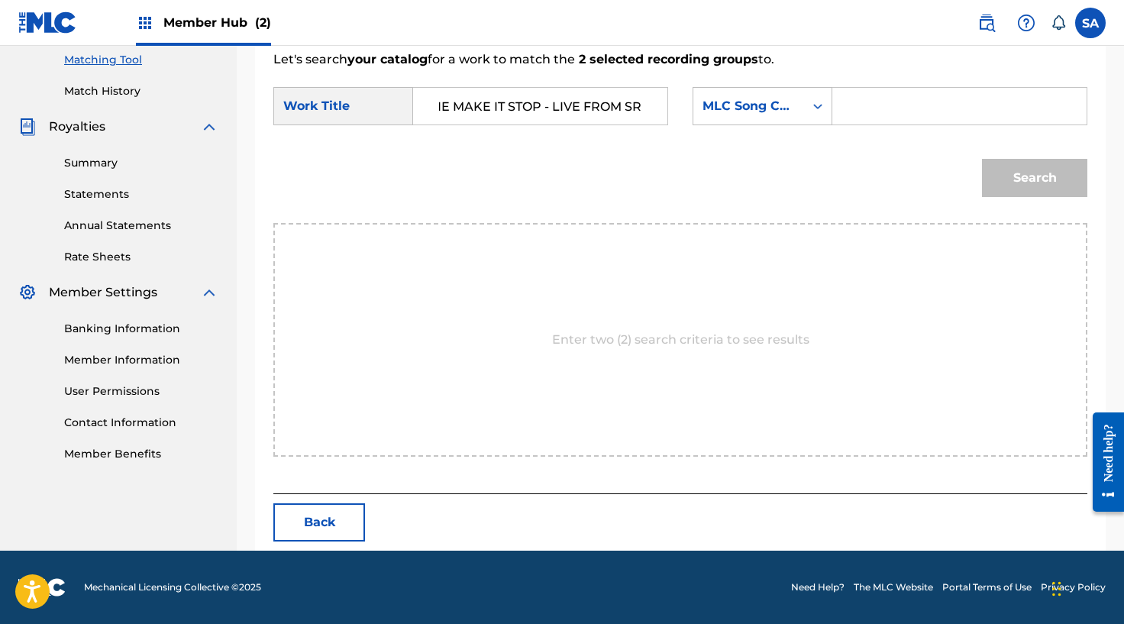
click at [644, 103] on input "SOMEONE MAKE IT STOP - LIVE FROM SR" at bounding box center [540, 106] width 228 height 37
click at [444, 135] on strong "someone" at bounding box center [468, 140] width 59 height 15
type input "someone make it stop"
click at [835, 102] on div "Search Form" at bounding box center [959, 106] width 255 height 38
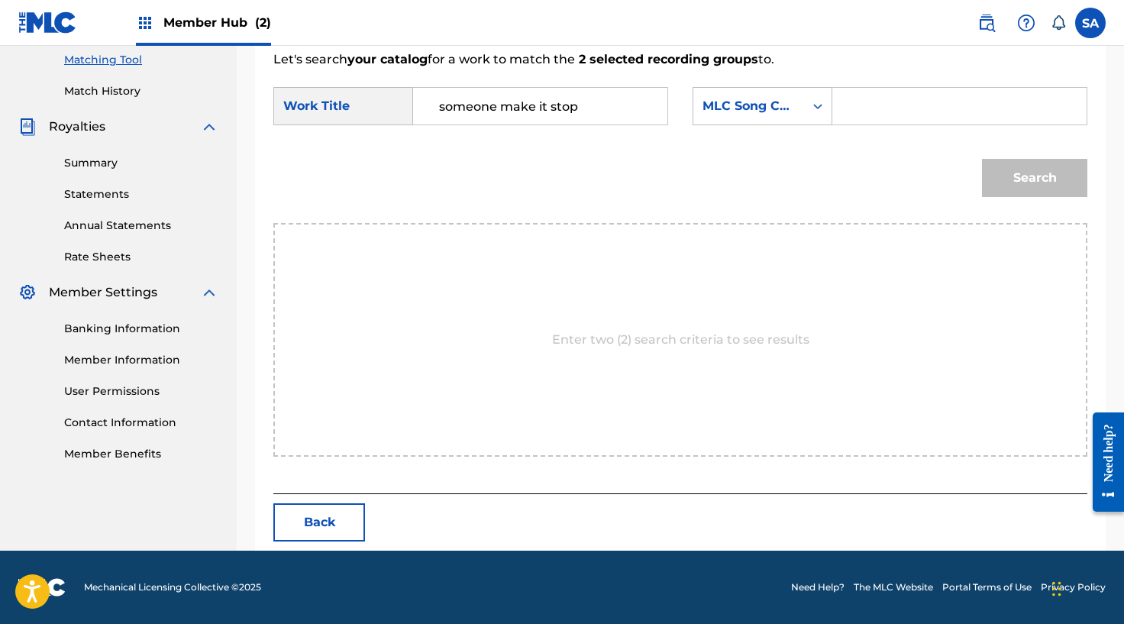
click at [848, 102] on input "Search Form" at bounding box center [959, 106] width 228 height 37
paste input "S47Y2P"
type input "S47Y2P"
click at [1012, 171] on button "Search" at bounding box center [1034, 178] width 105 height 38
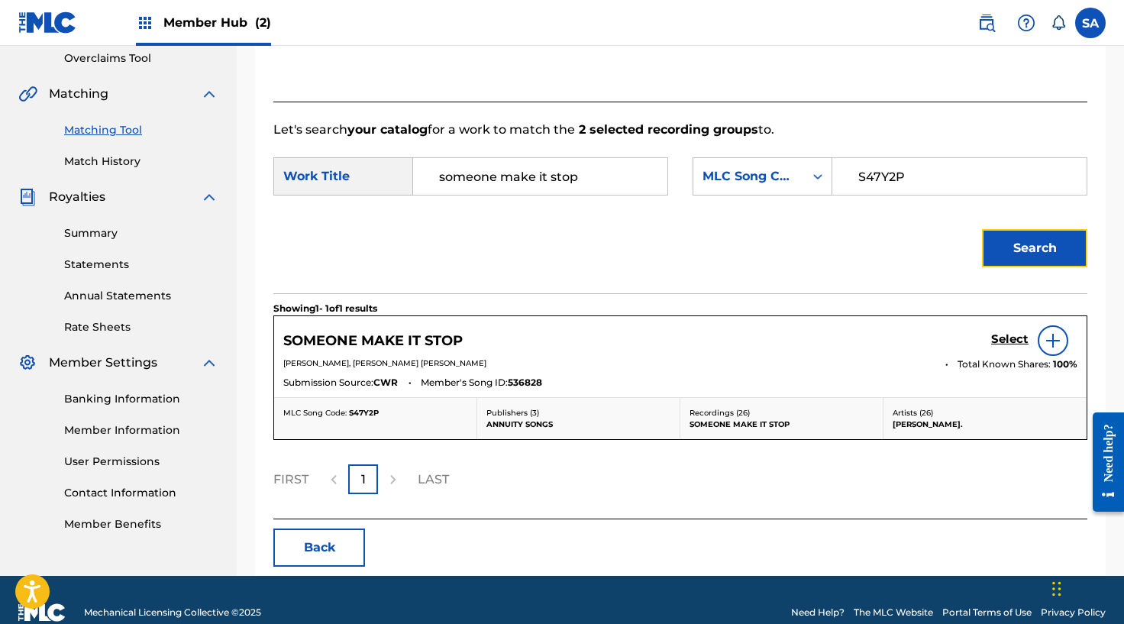
scroll to position [348, 0]
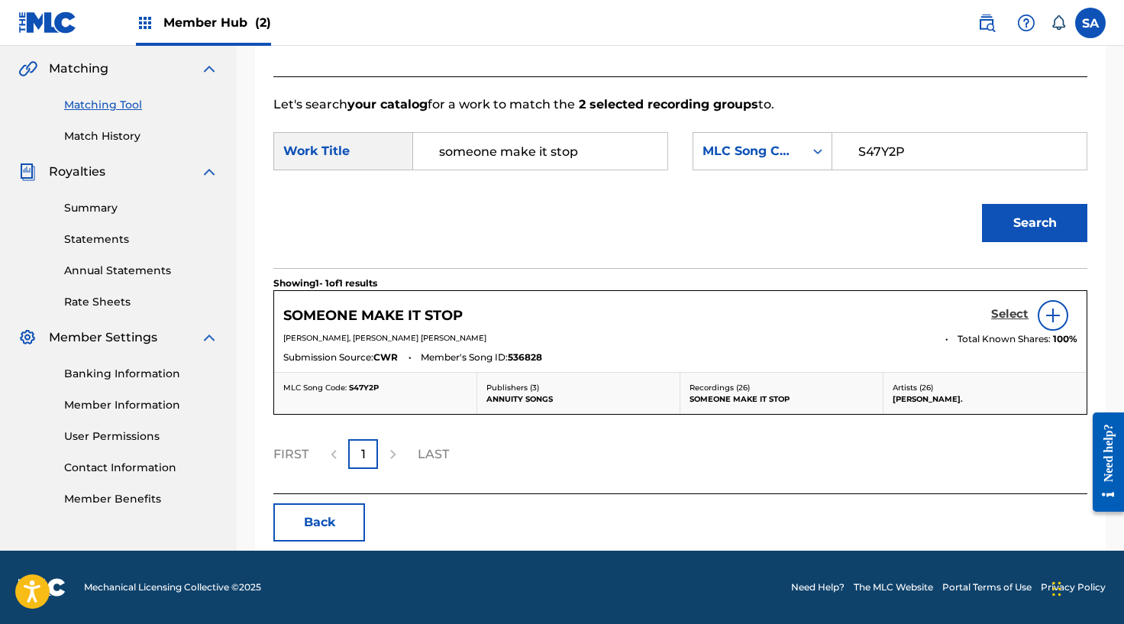
click at [1018, 317] on h5 "Select" at bounding box center [1009, 314] width 37 height 15
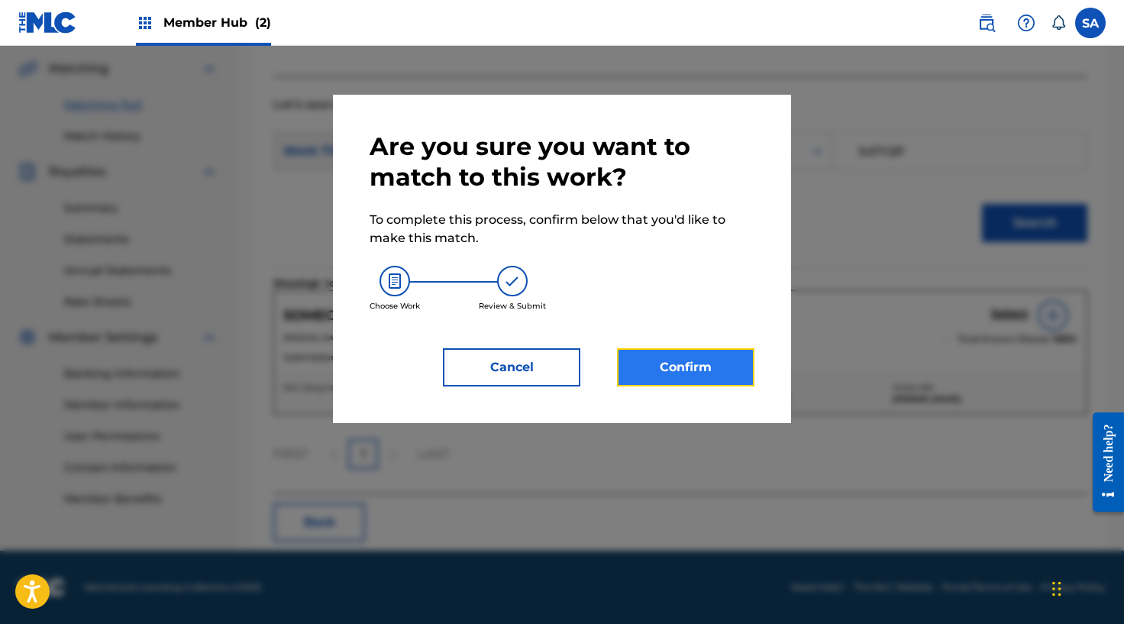
click at [667, 376] on button "Confirm" at bounding box center [685, 367] width 137 height 38
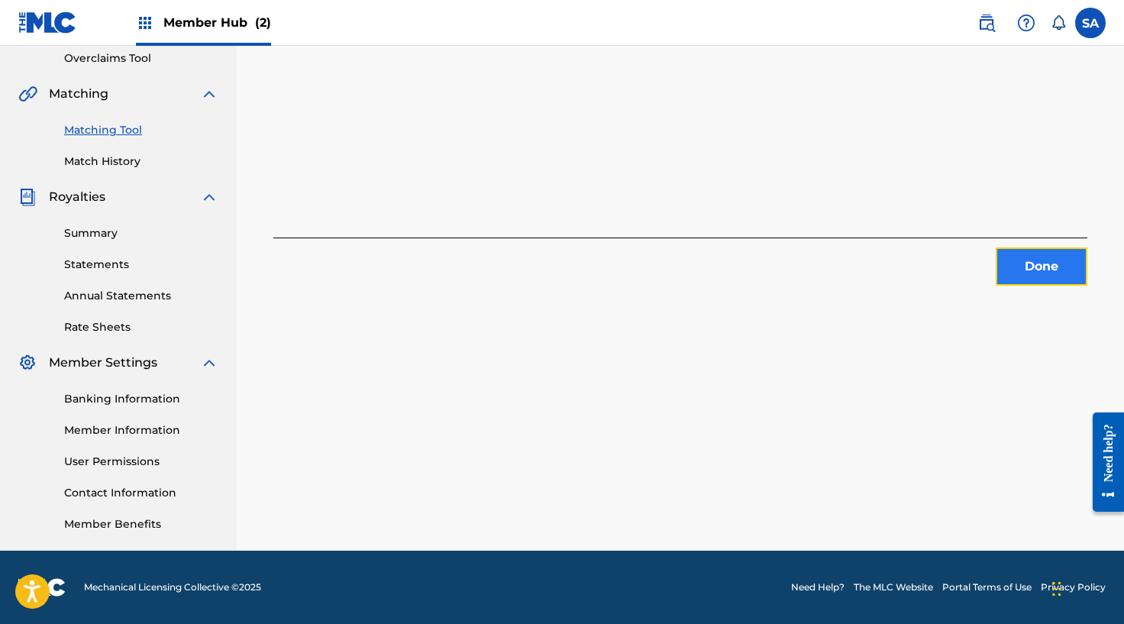
click at [1009, 268] on button "Done" at bounding box center [1042, 266] width 92 height 38
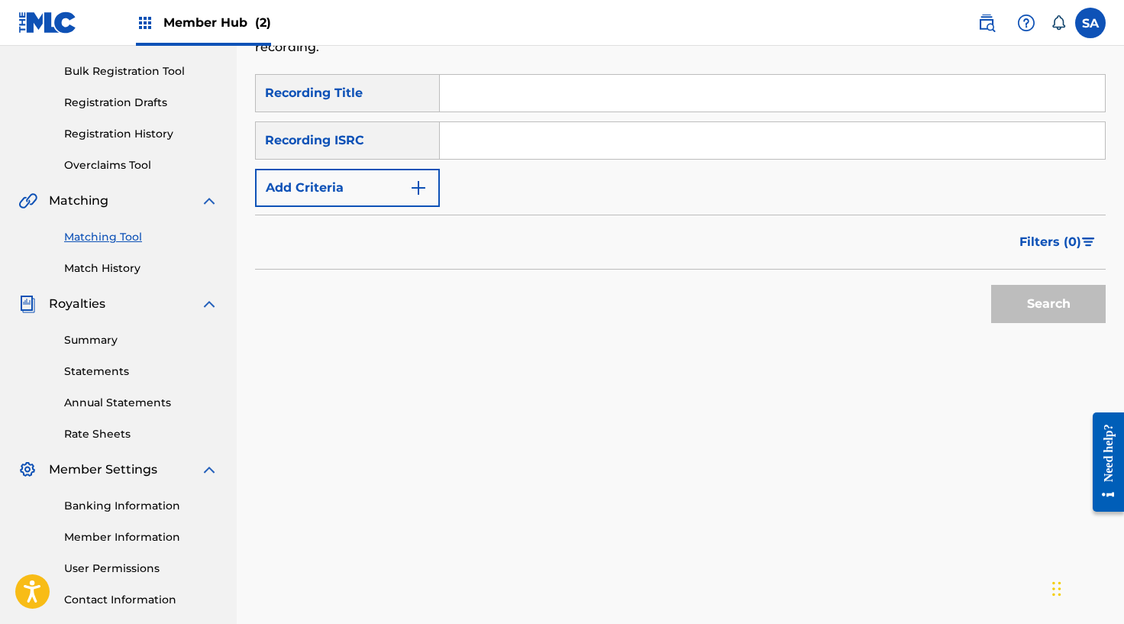
scroll to position [180, 0]
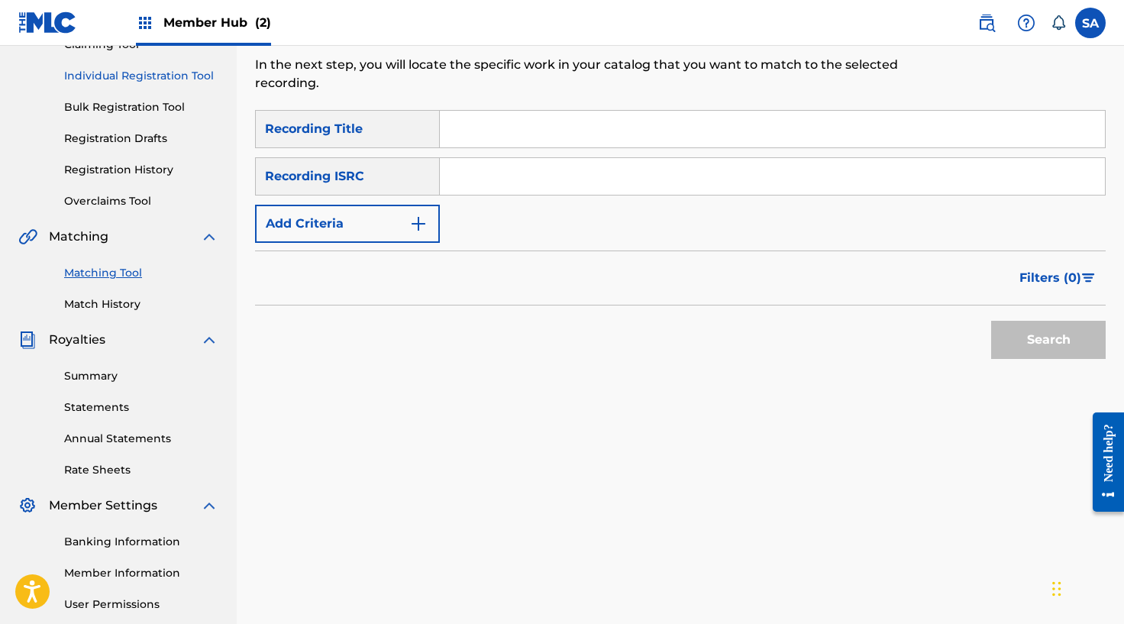
click at [140, 79] on link "Individual Registration Tool" at bounding box center [141, 76] width 154 height 16
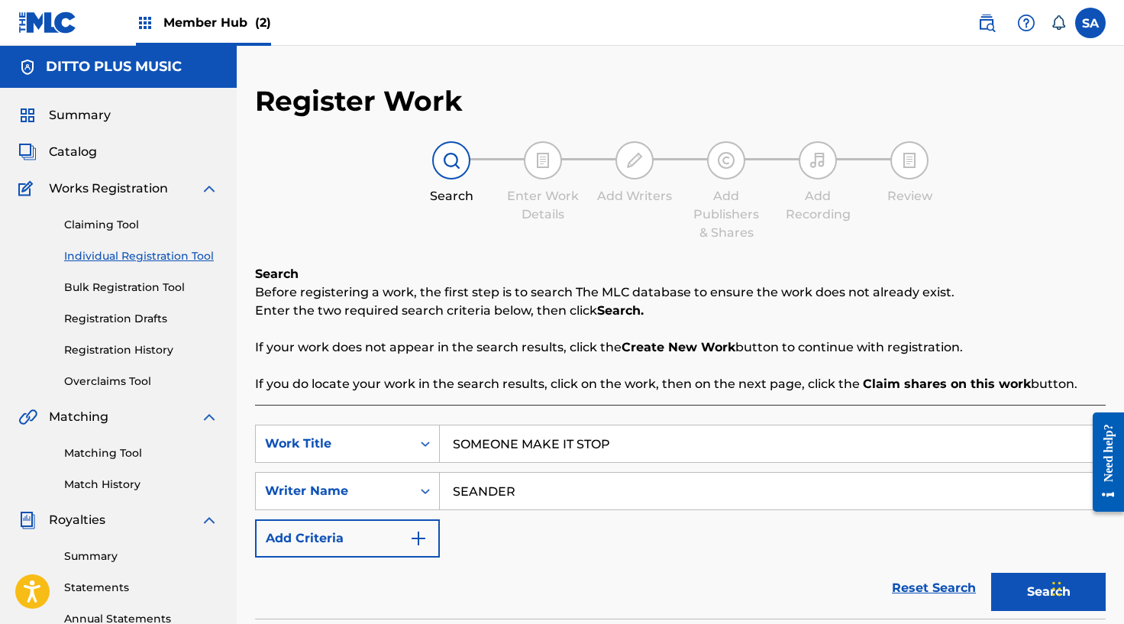
click at [492, 434] on input "SOMEONE MAKE IT STOP" at bounding box center [772, 443] width 665 height 37
paste input "HE SAID SHE SAID/[PERSON_NAME] - LIVE FROM SR"
drag, startPoint x: 682, startPoint y: 444, endPoint x: 865, endPoint y: 447, distance: 183.2
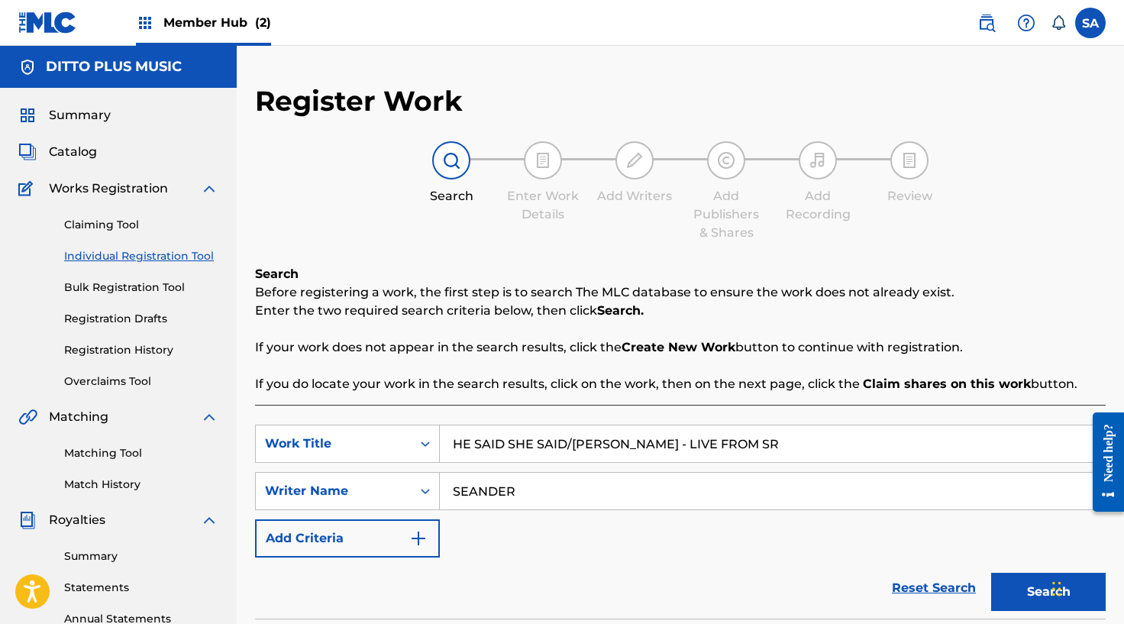
click at [866, 446] on input "HE SAID SHE SAID/[PERSON_NAME] - LIVE FROM SR" at bounding box center [772, 443] width 665 height 37
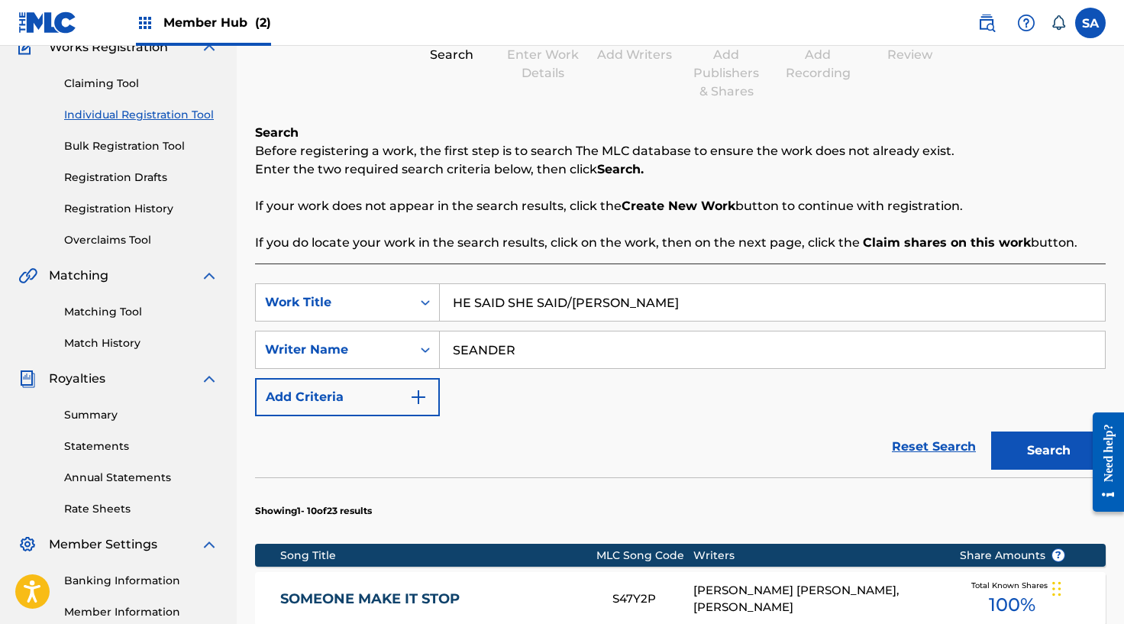
scroll to position [211, 0]
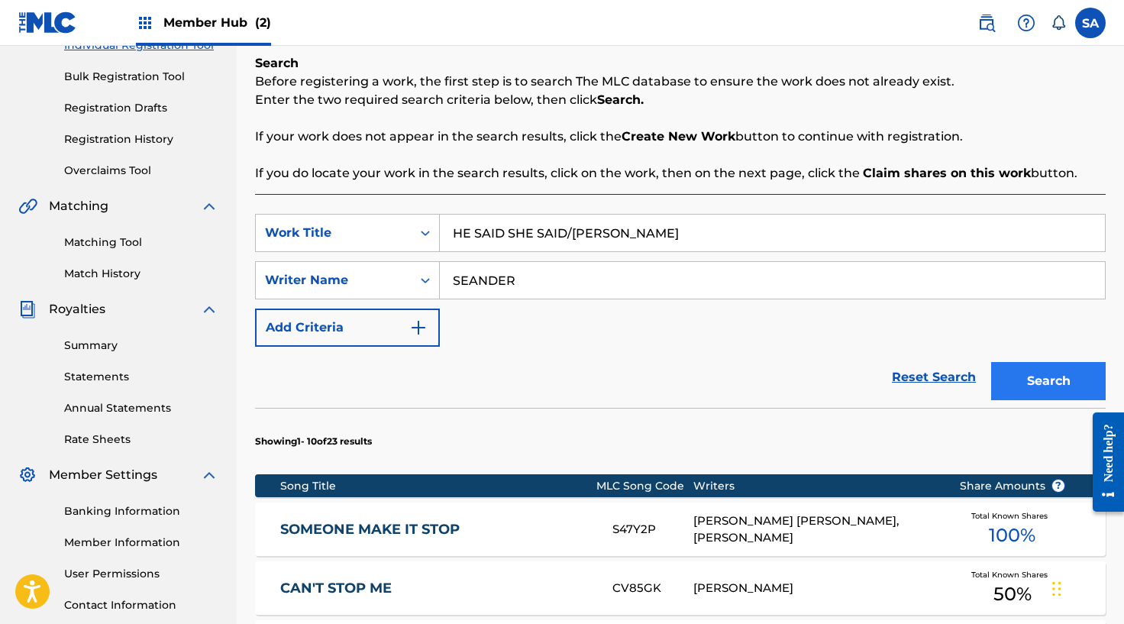
type input "HE SAID SHE SAID/[PERSON_NAME]"
click at [1036, 385] on button "Search" at bounding box center [1048, 381] width 115 height 38
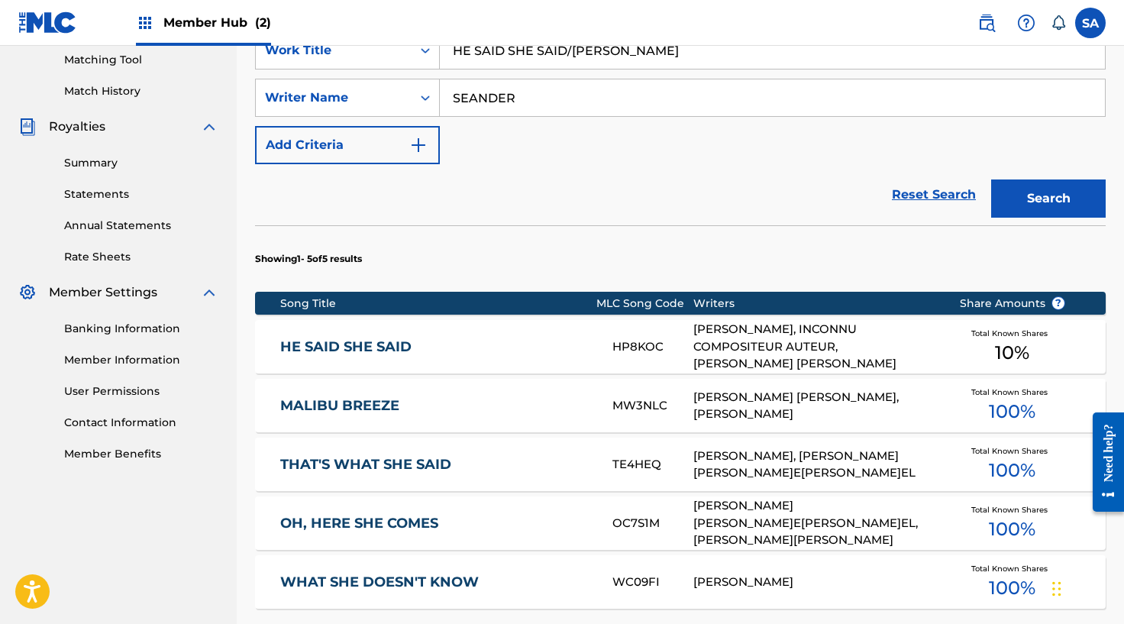
scroll to position [409, 0]
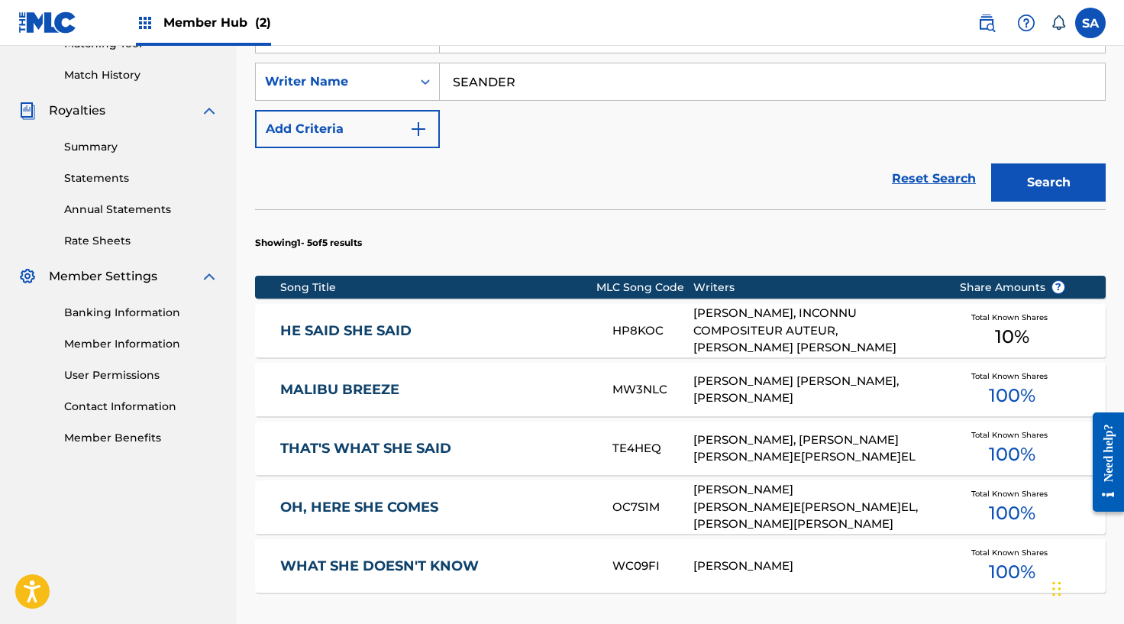
click at [406, 337] on link "HE SAID SHE SAID" at bounding box center [435, 331] width 311 height 18
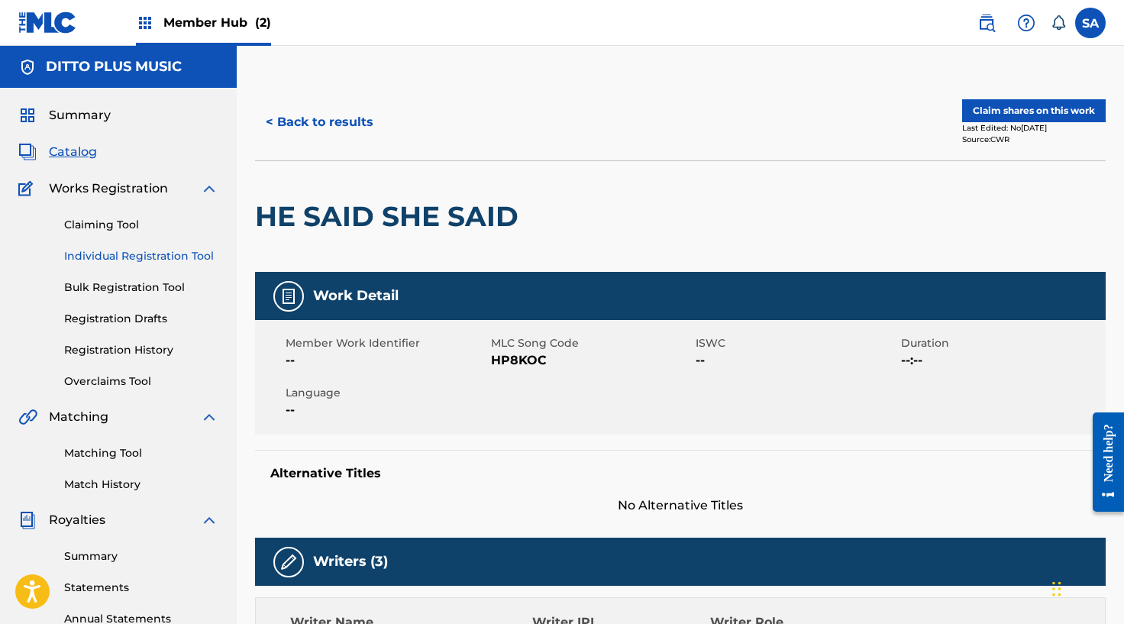
click at [120, 251] on link "Individual Registration Tool" at bounding box center [141, 256] width 154 height 16
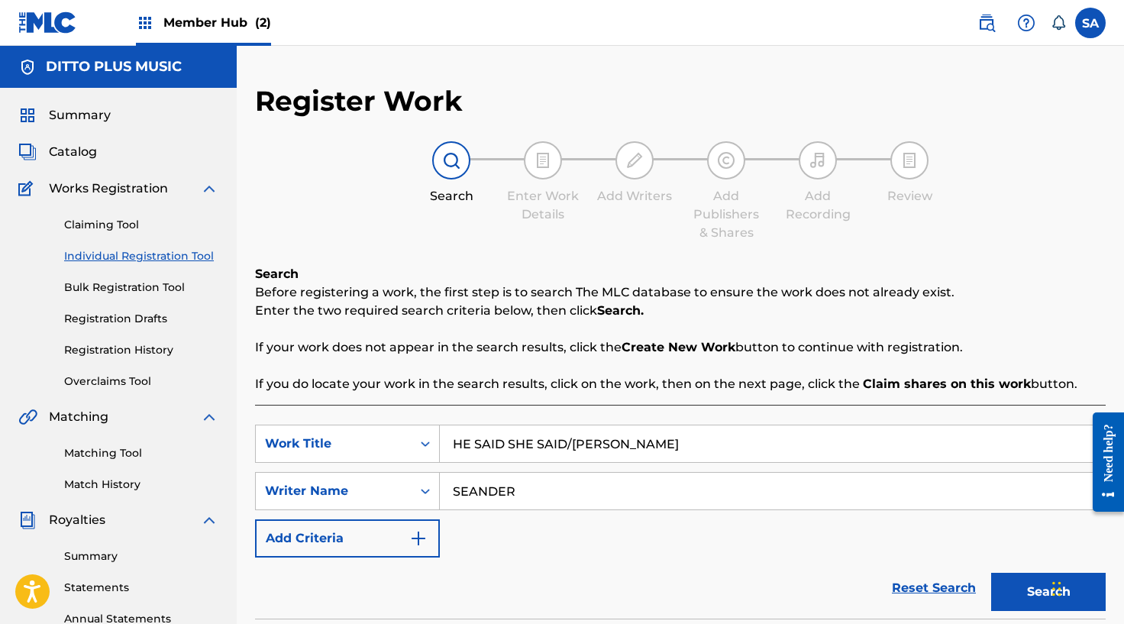
click at [509, 443] on input "HE SAID SHE SAID/[PERSON_NAME]" at bounding box center [772, 443] width 665 height 37
type input "SEND YOUR LOVE"
click at [492, 486] on input "SEANDER" at bounding box center [772, 491] width 665 height 37
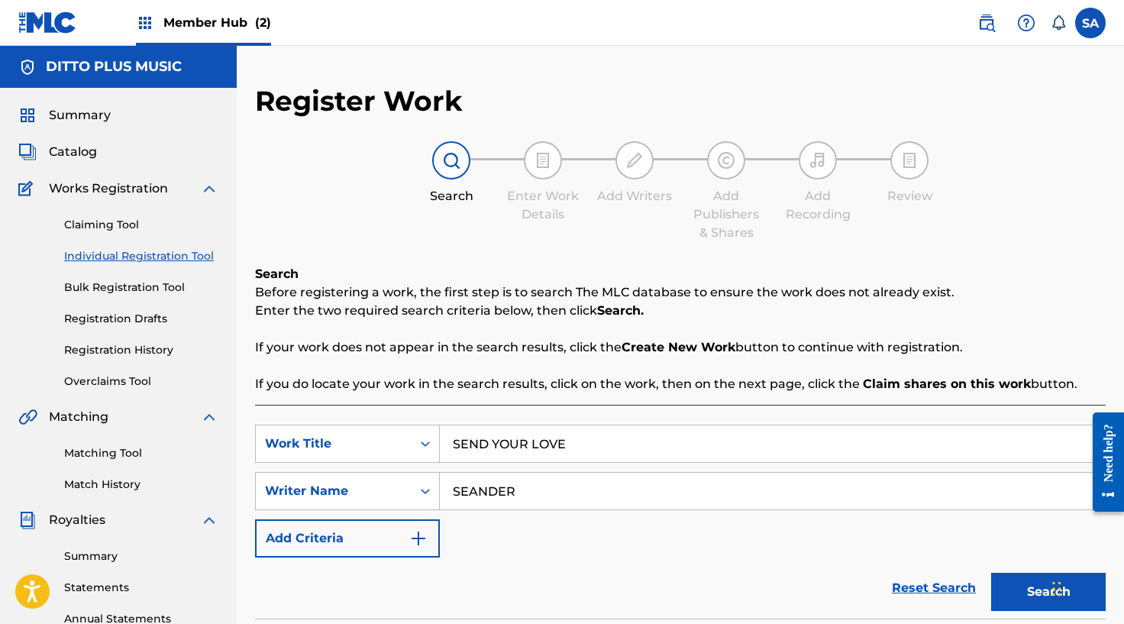
click at [492, 486] on input "SEANDER" at bounding box center [772, 491] width 665 height 37
type input "[PERSON_NAME]"
click at [991, 573] on button "Search" at bounding box center [1048, 592] width 115 height 38
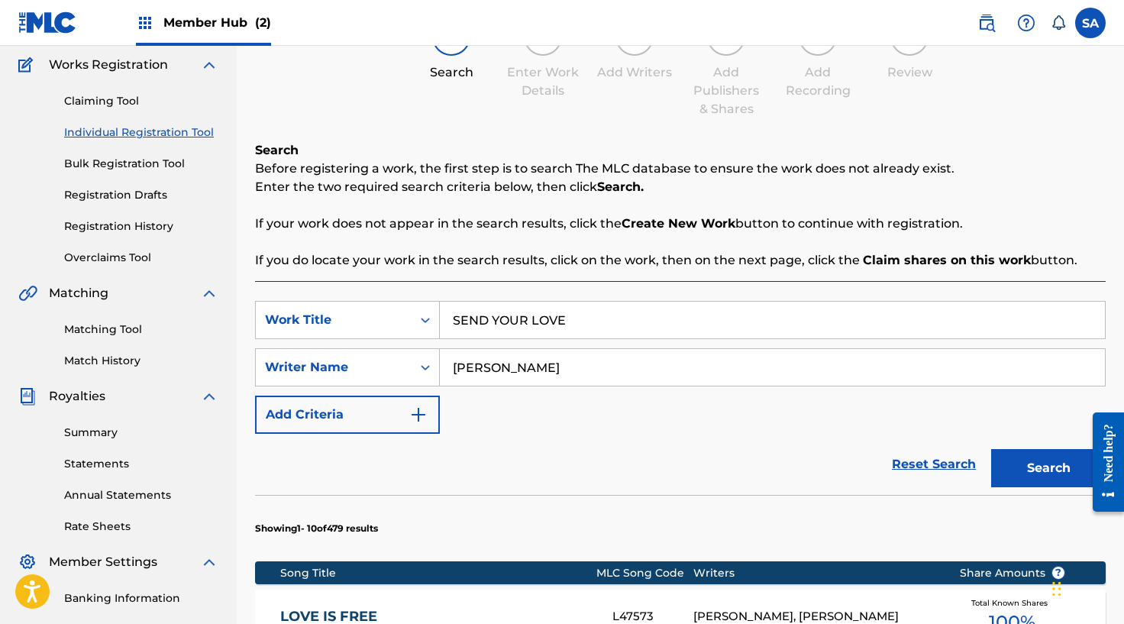
scroll to position [93, 0]
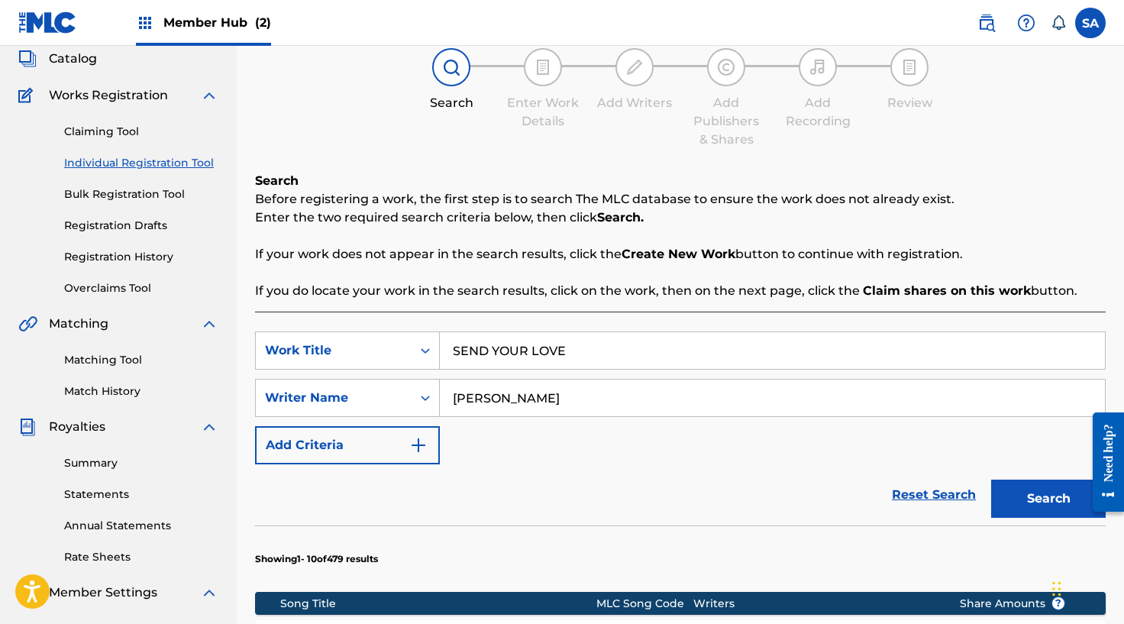
click at [895, 131] on div "Search Enter Work Details Add Writers Add Publishers & Shares Add Recording Rev…" at bounding box center [680, 98] width 850 height 101
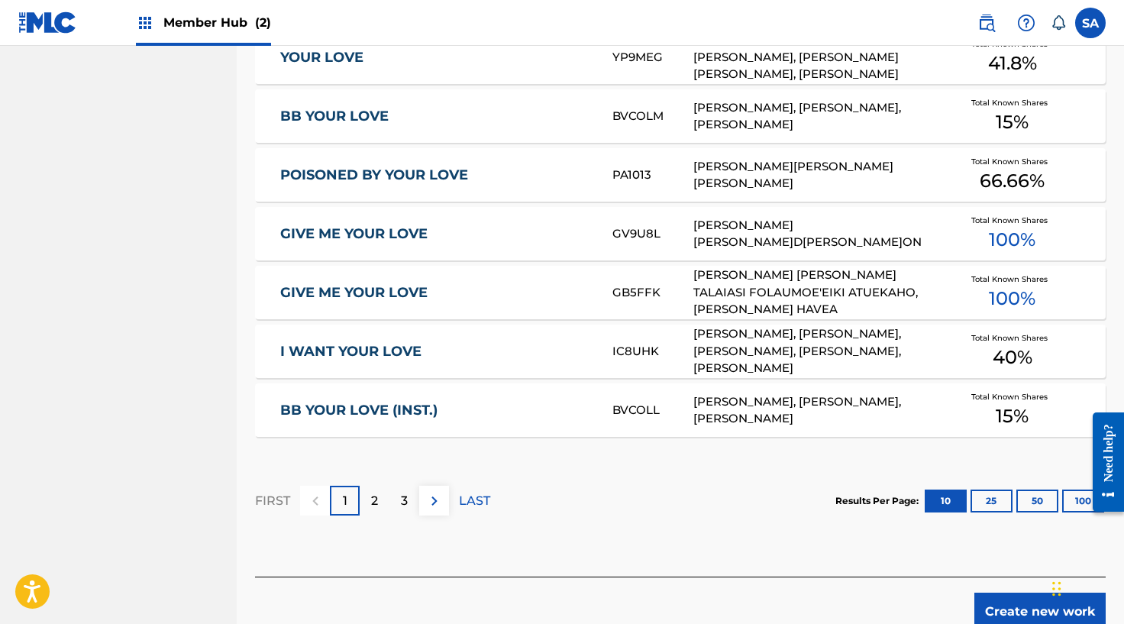
scroll to position [939, 0]
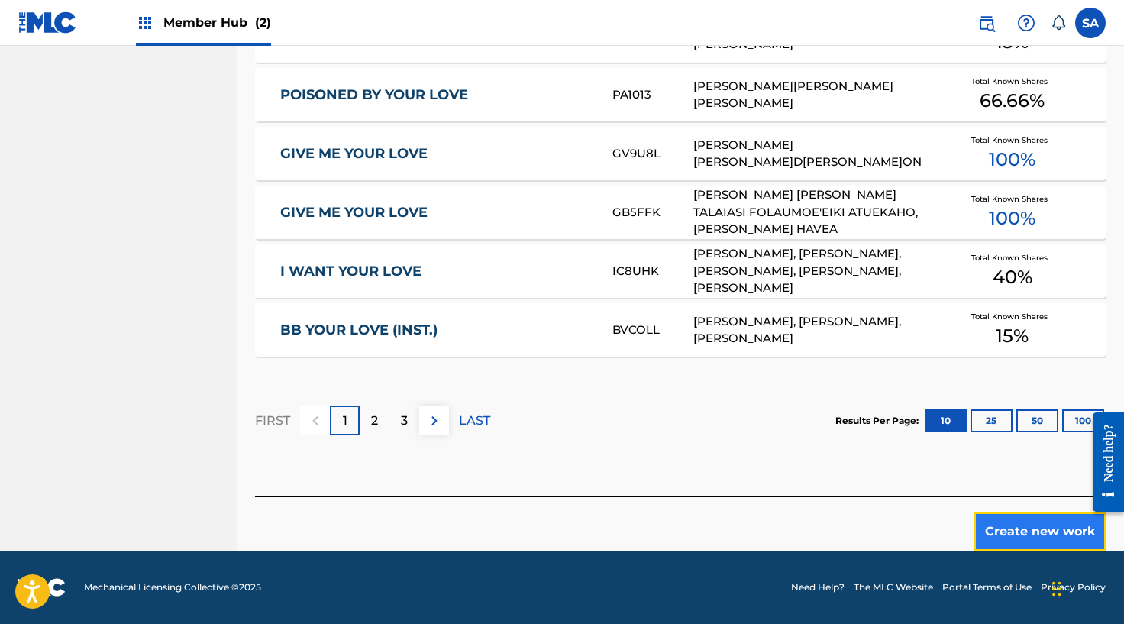
click at [1026, 522] on button "Create new work" at bounding box center [1039, 531] width 131 height 38
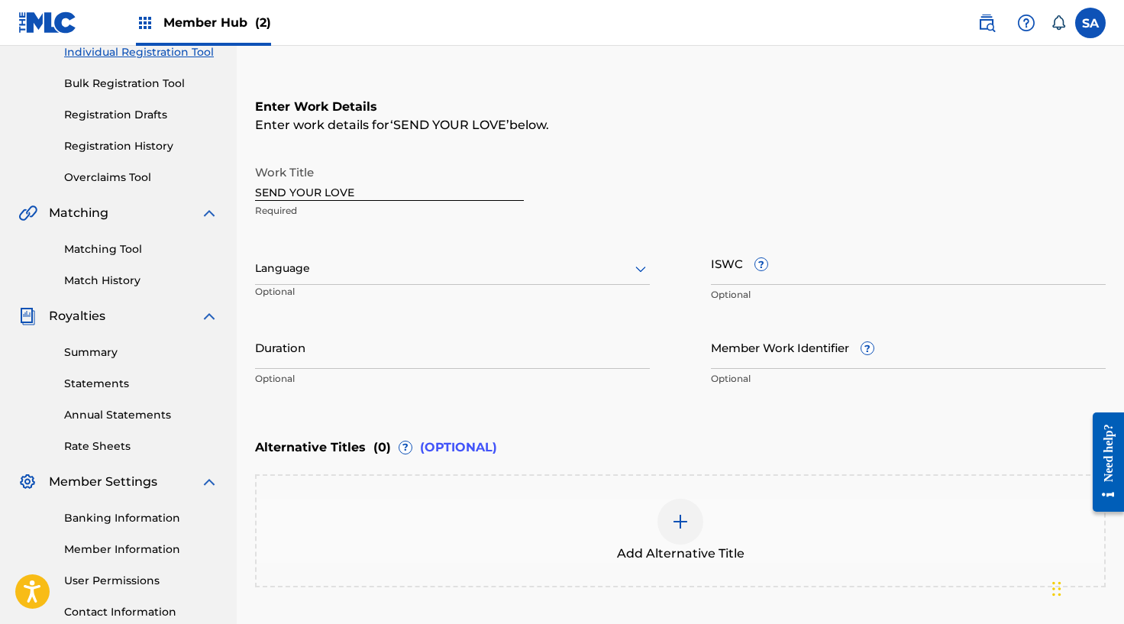
scroll to position [333, 0]
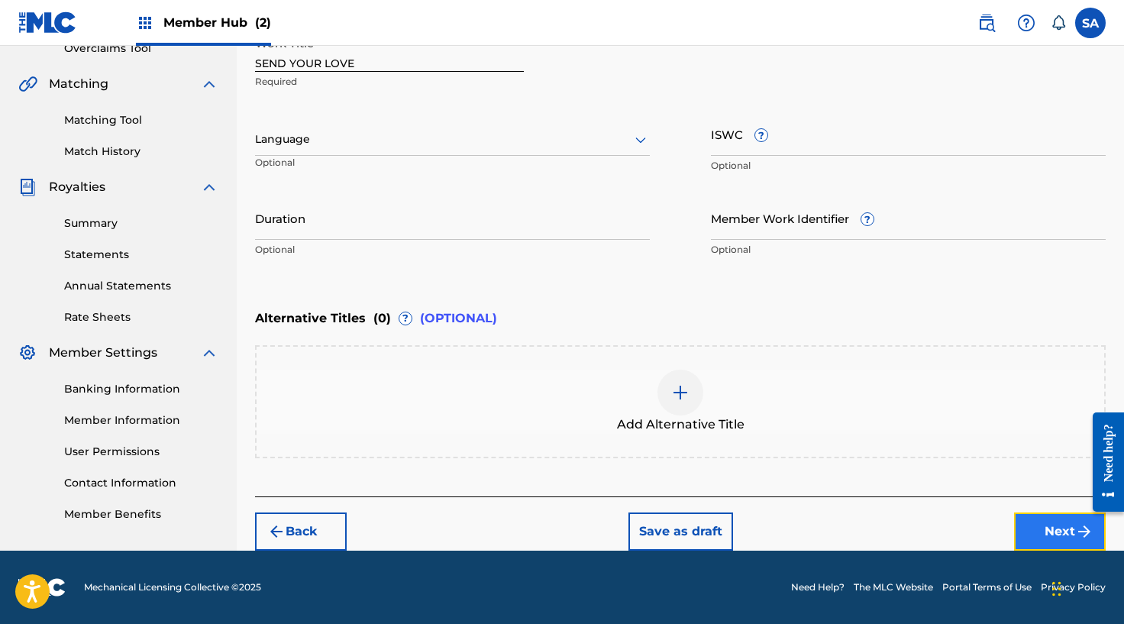
click at [1047, 541] on button "Next" at bounding box center [1060, 531] width 92 height 38
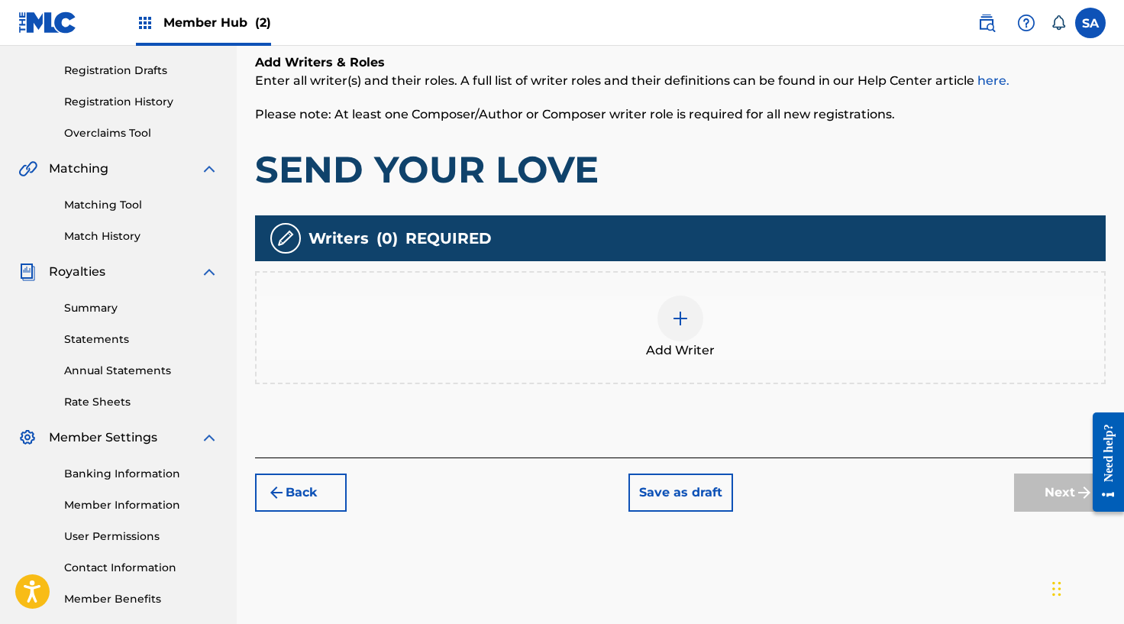
scroll to position [260, 0]
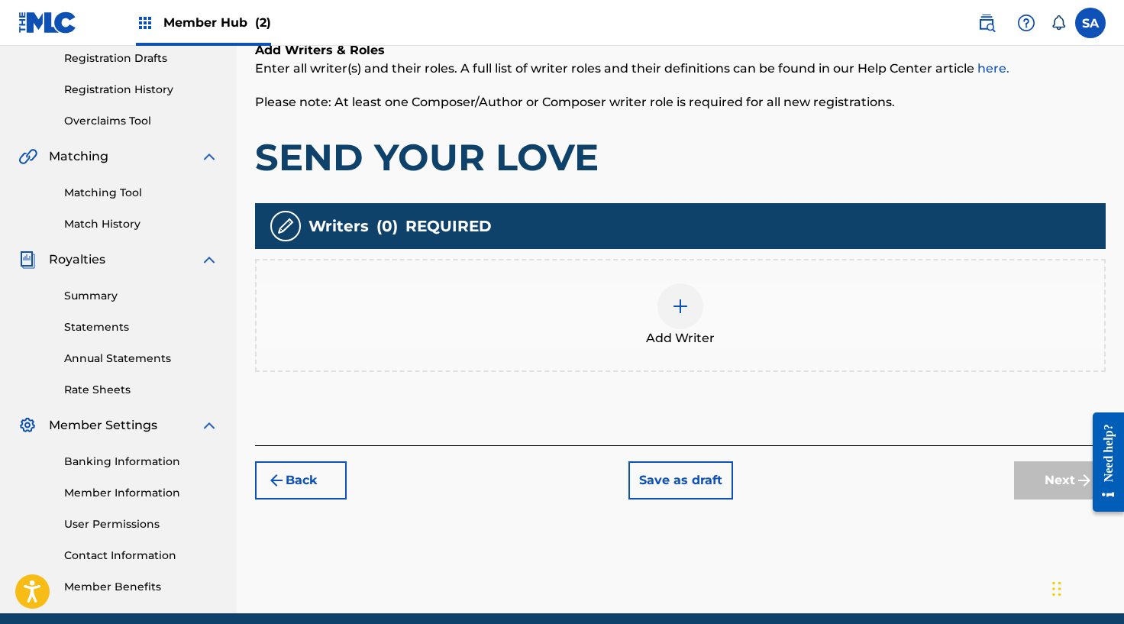
click at [678, 318] on div at bounding box center [680, 306] width 46 height 46
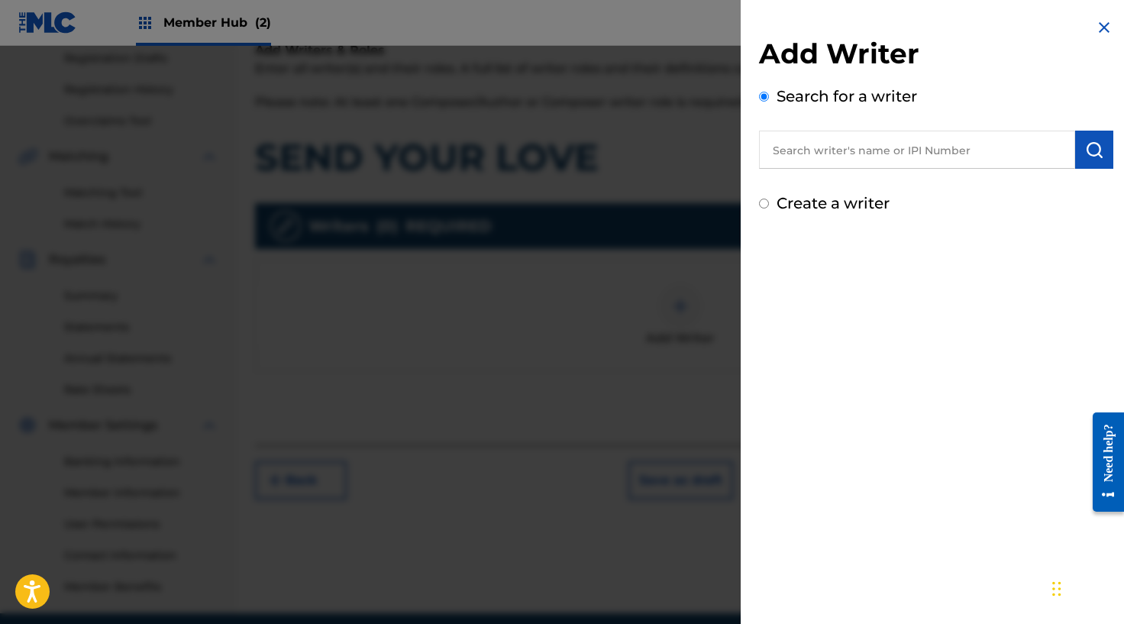
click at [809, 161] on input "text" at bounding box center [917, 150] width 316 height 38
paste input "1096116753"
type input "1096116753"
click at [1076, 155] on button "submit" at bounding box center [1094, 150] width 38 height 38
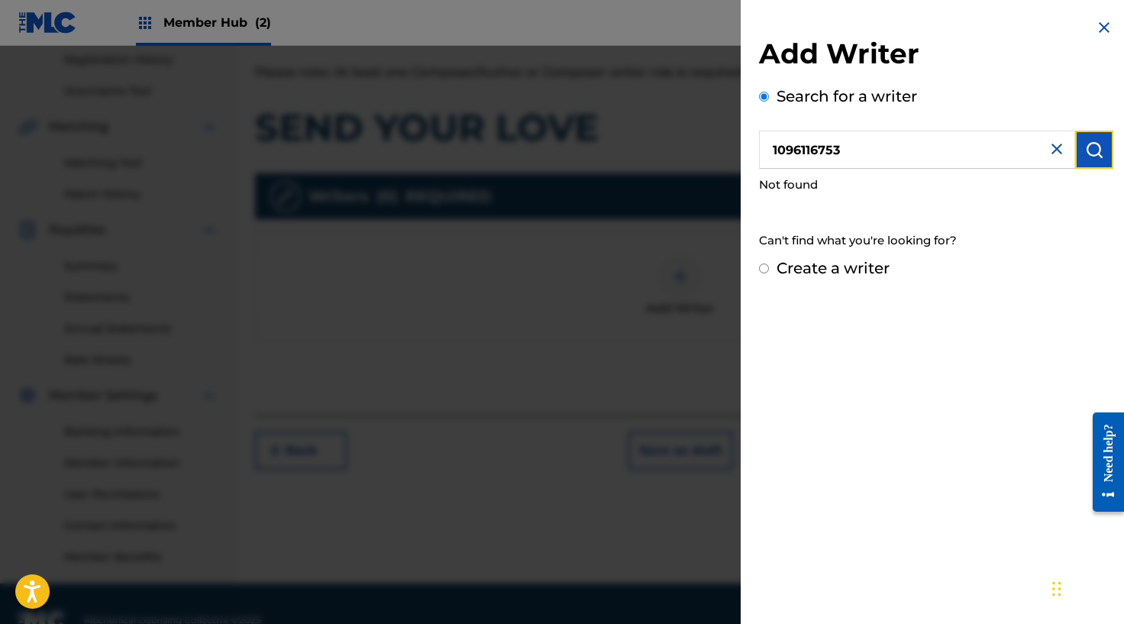
scroll to position [301, 0]
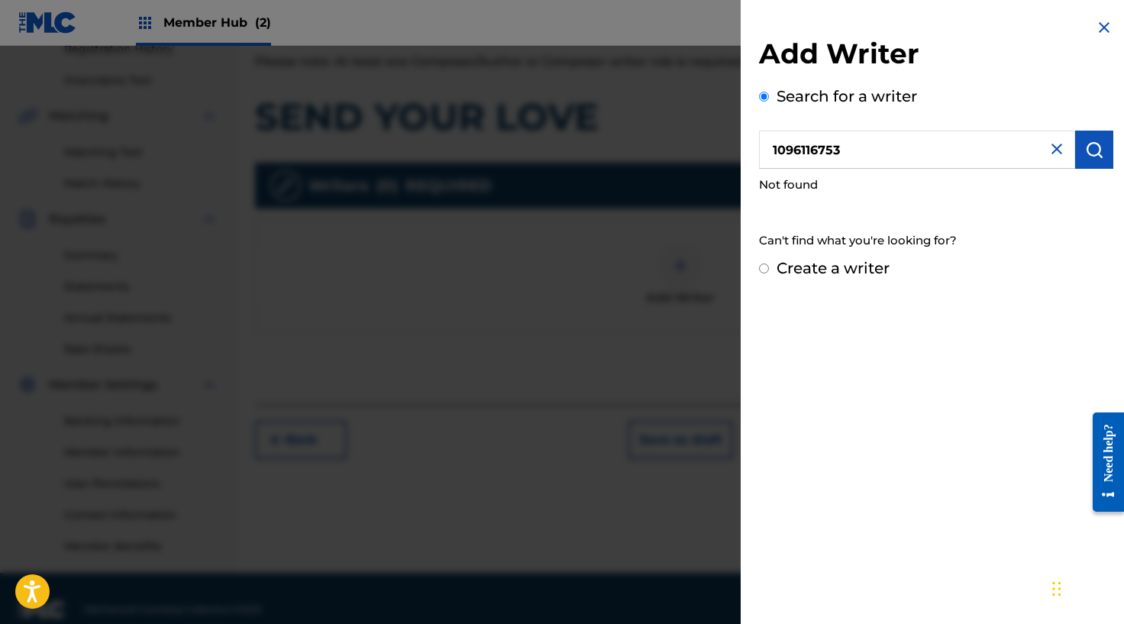
click at [786, 157] on input "1096116753" at bounding box center [917, 150] width 316 height 38
click at [1077, 148] on button "submit" at bounding box center [1094, 150] width 38 height 38
click at [760, 271] on input "Create a writer" at bounding box center [764, 268] width 10 height 10
radio input "false"
radio input "true"
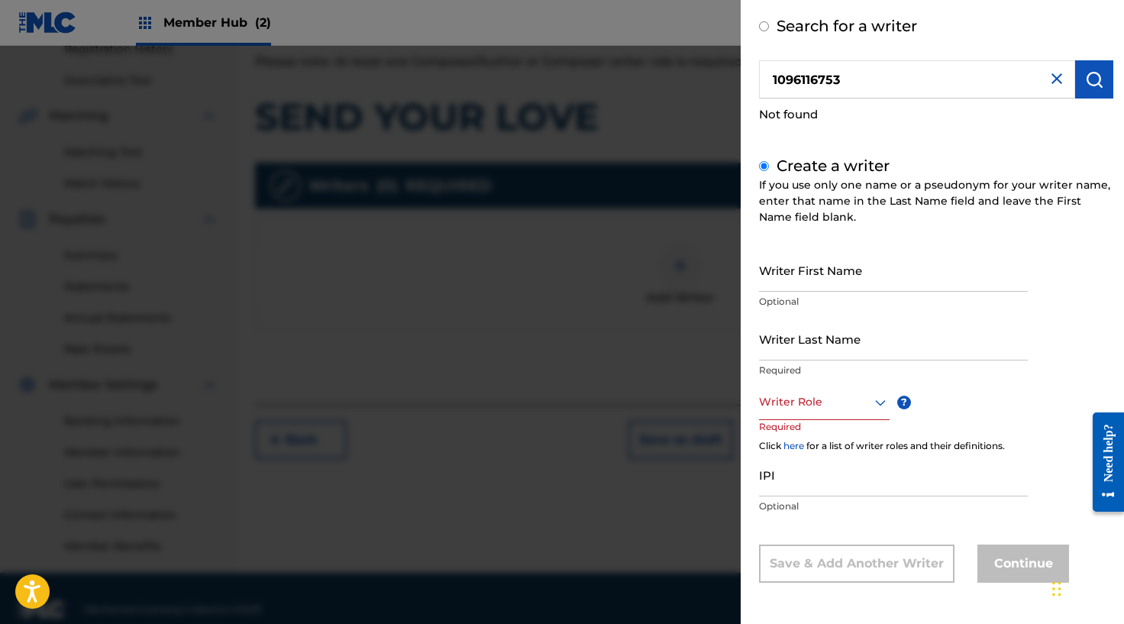
scroll to position [323, 0]
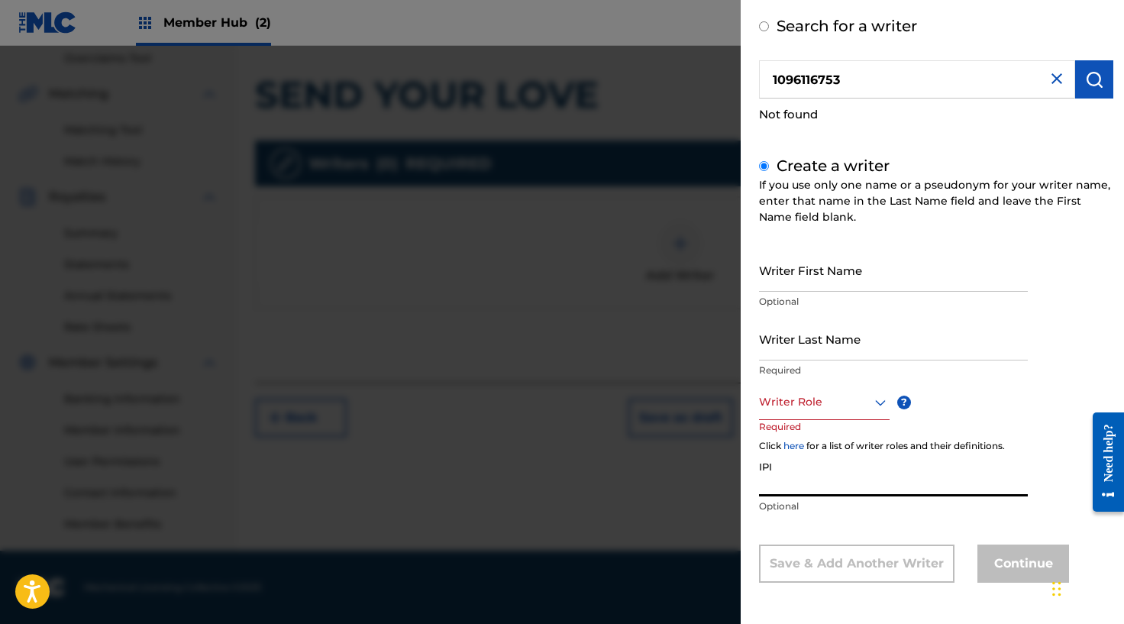
click at [788, 482] on input "IPI" at bounding box center [893, 475] width 269 height 44
paste input "1096116753"
type input "1096116753"
click at [806, 405] on div at bounding box center [824, 401] width 131 height 19
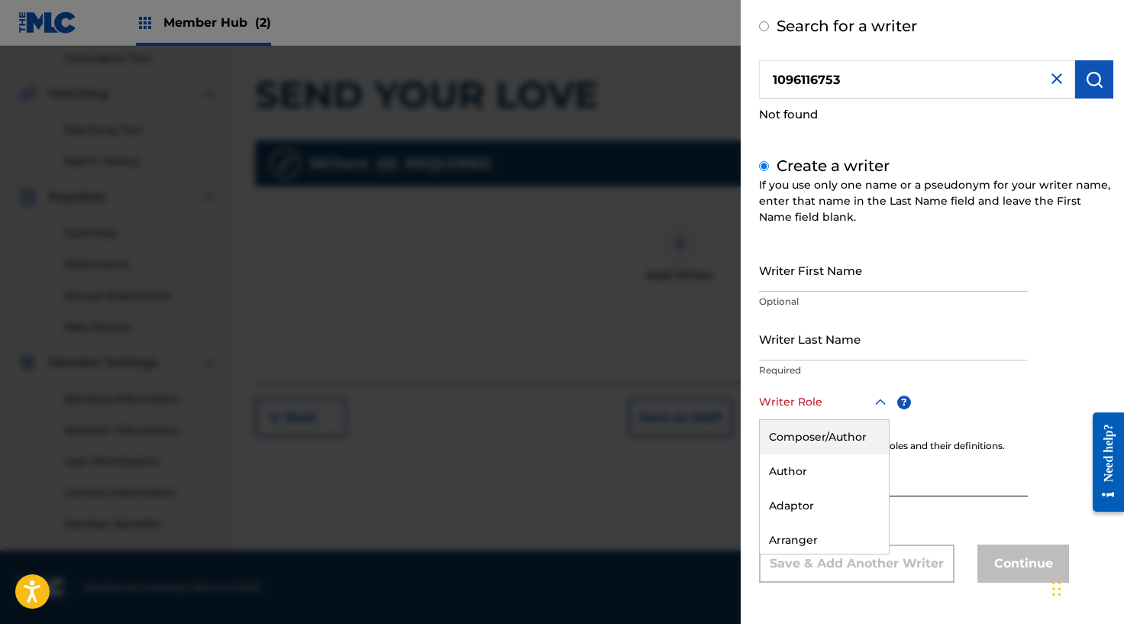
click at [816, 441] on div "Composer/Author" at bounding box center [824, 437] width 129 height 34
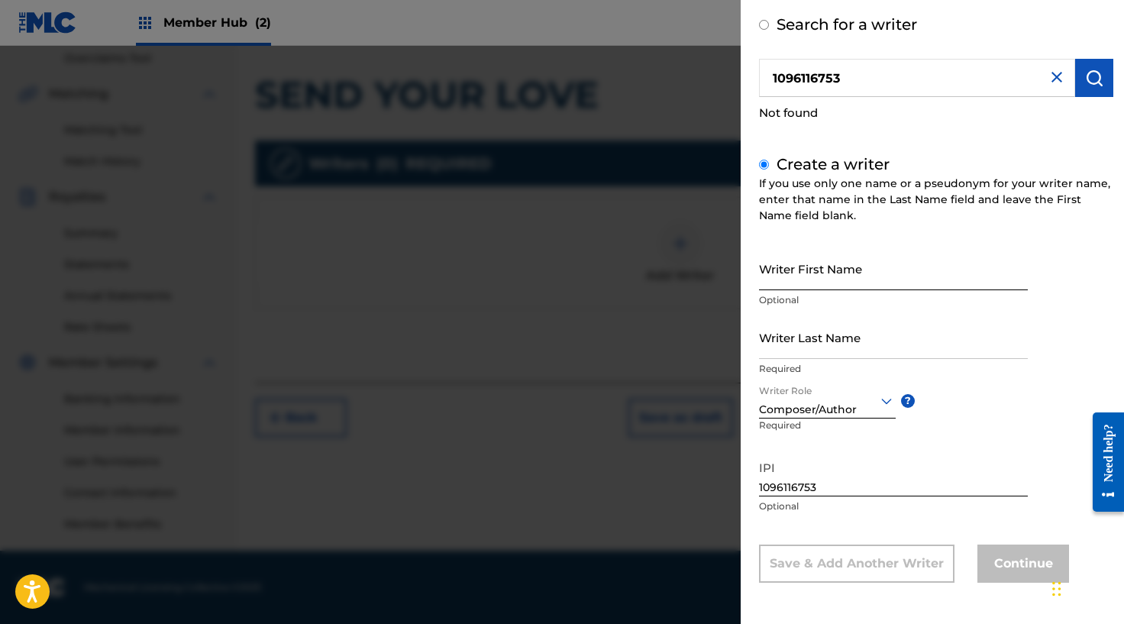
click at [794, 274] on input "Writer First Name" at bounding box center [893, 269] width 269 height 44
paste input "[PERSON_NAME]"
type input "[PERSON_NAME]"
click at [782, 357] on input "Writer Last Name" at bounding box center [893, 337] width 269 height 44
paste input "[PERSON_NAME]"
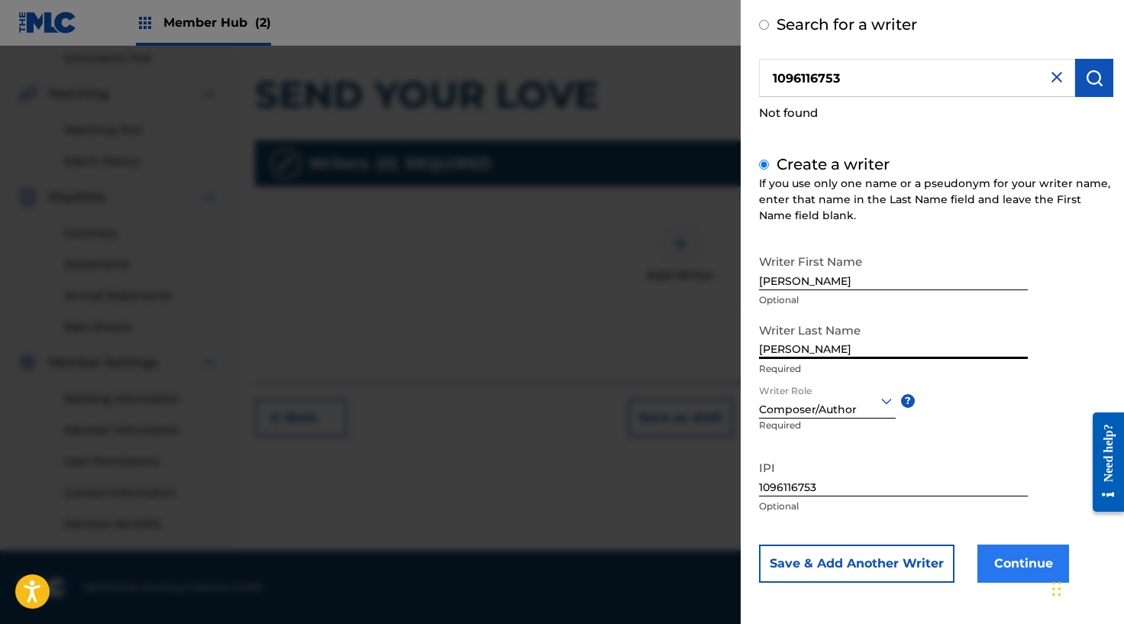
type input "[PERSON_NAME]"
click at [1004, 558] on button "Continue" at bounding box center [1023, 563] width 92 height 38
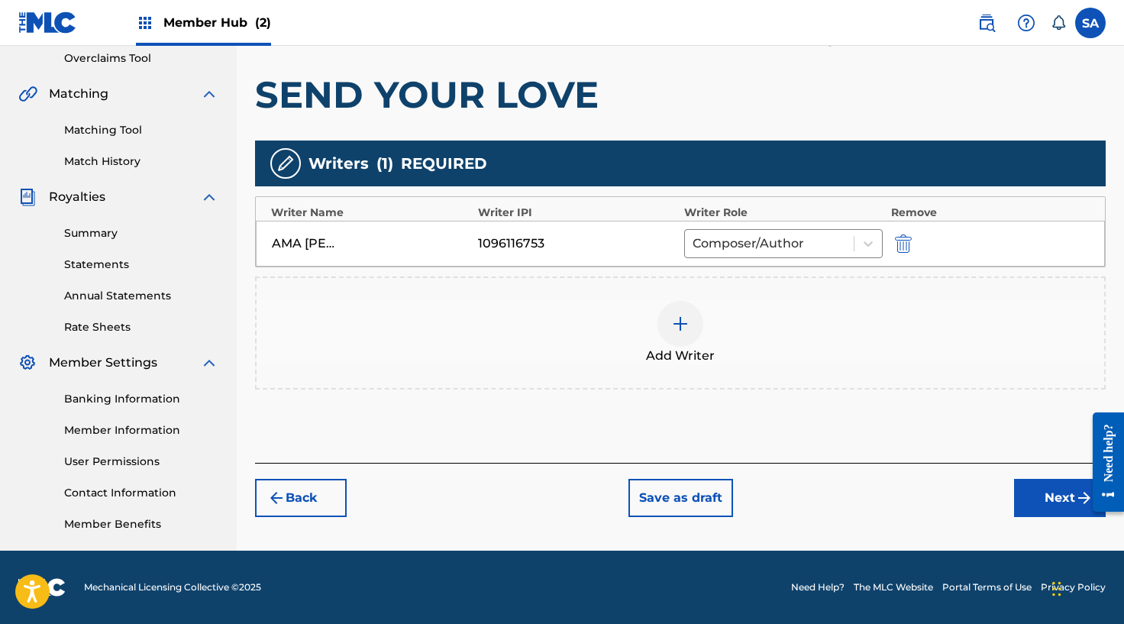
click at [677, 321] on img at bounding box center [680, 324] width 18 height 18
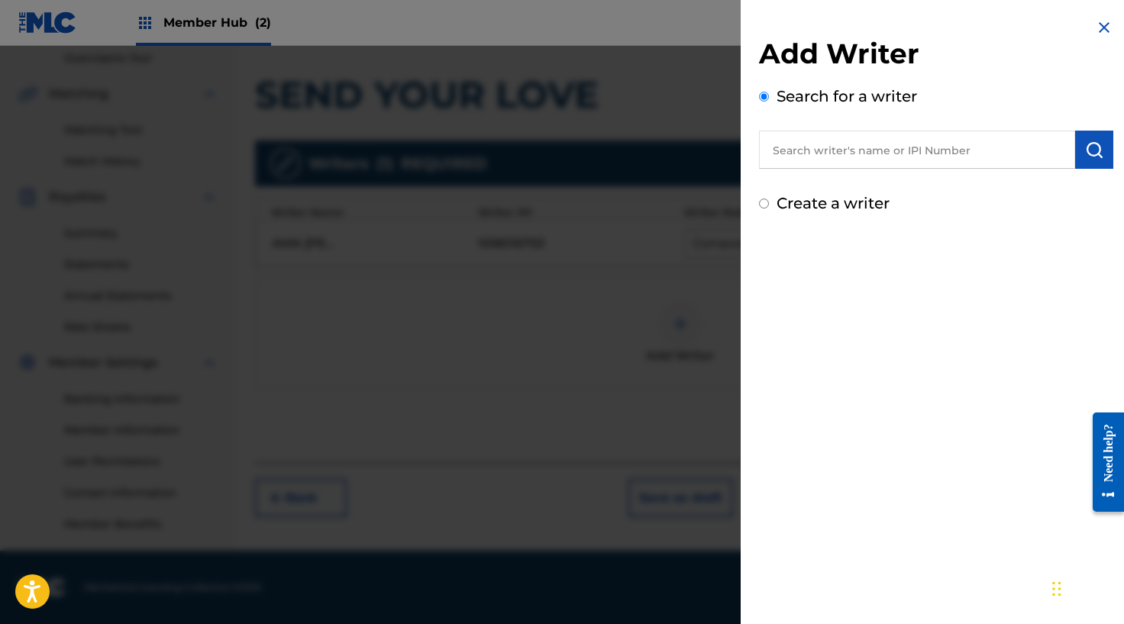
click at [909, 150] on input "text" at bounding box center [917, 150] width 316 height 38
paste input "1092584343"
type input "1092584343"
click at [1085, 145] on img "submit" at bounding box center [1094, 149] width 18 height 18
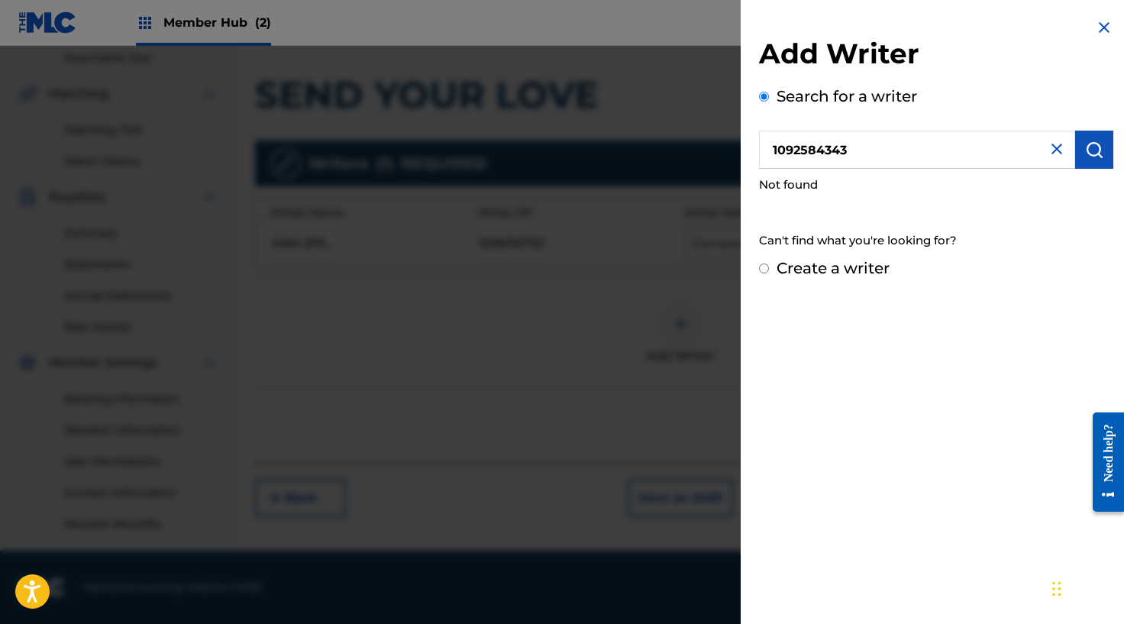
click at [757, 268] on div "Add Writer Search for a writer 1092584343 Not found Can't find what you're look…" at bounding box center [936, 149] width 391 height 298
click at [762, 269] on input "Create a writer" at bounding box center [764, 268] width 10 height 10
radio input "false"
radio input "true"
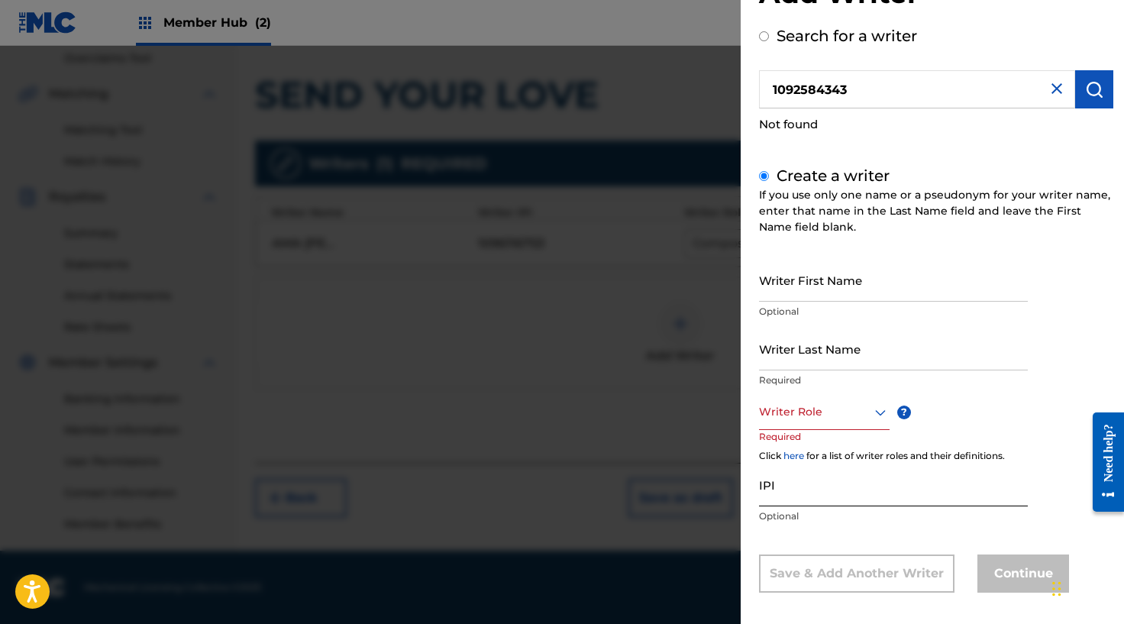
scroll to position [70, 0]
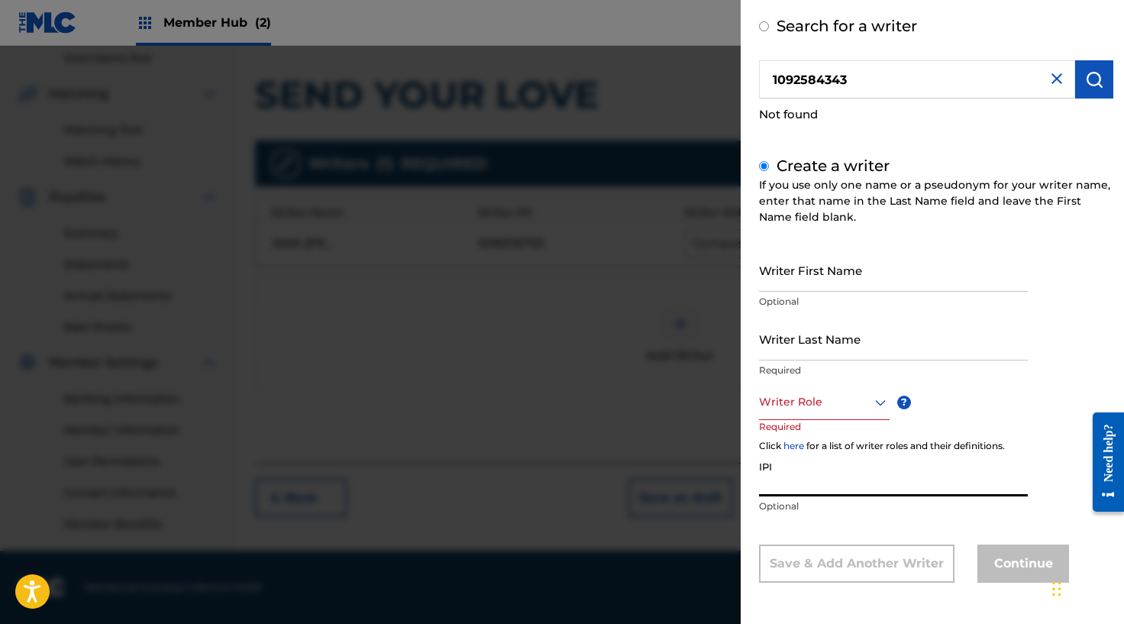
click at [800, 476] on input "IPI" at bounding box center [893, 475] width 269 height 44
paste input "1092584343"
type input "1092584343"
click at [804, 289] on input "Writer First Name" at bounding box center [893, 270] width 269 height 44
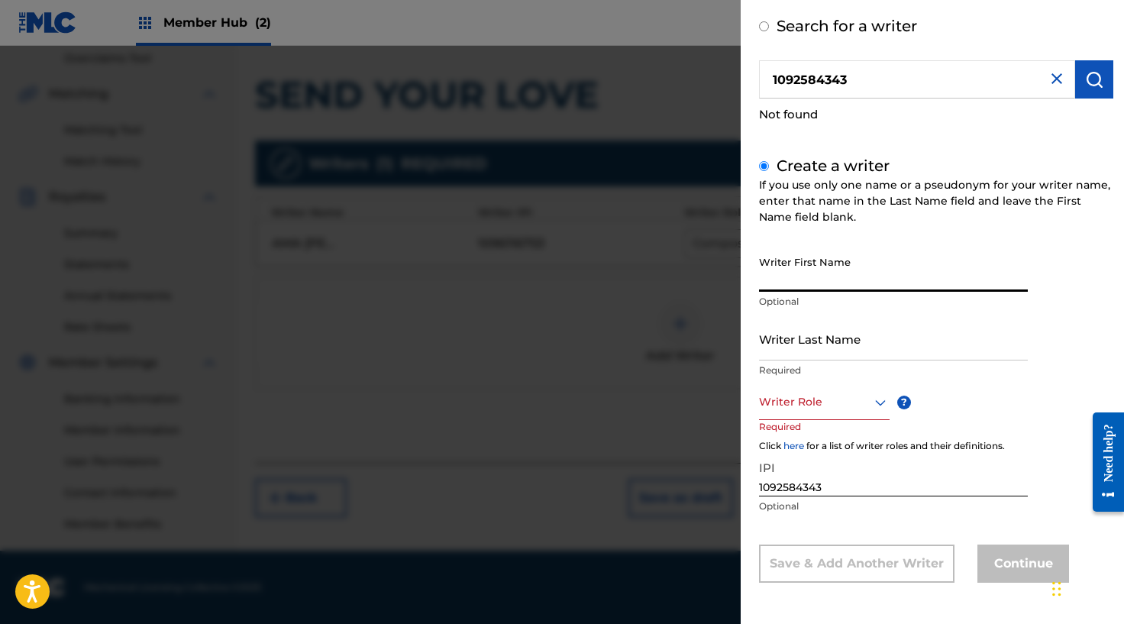
paste input "[PERSON_NAME]"
type input "[PERSON_NAME]"
click at [851, 327] on input "Writer Last Name" at bounding box center [893, 339] width 269 height 44
paste input "[PERSON_NAME]PP"
type input "[PERSON_NAME]PP"
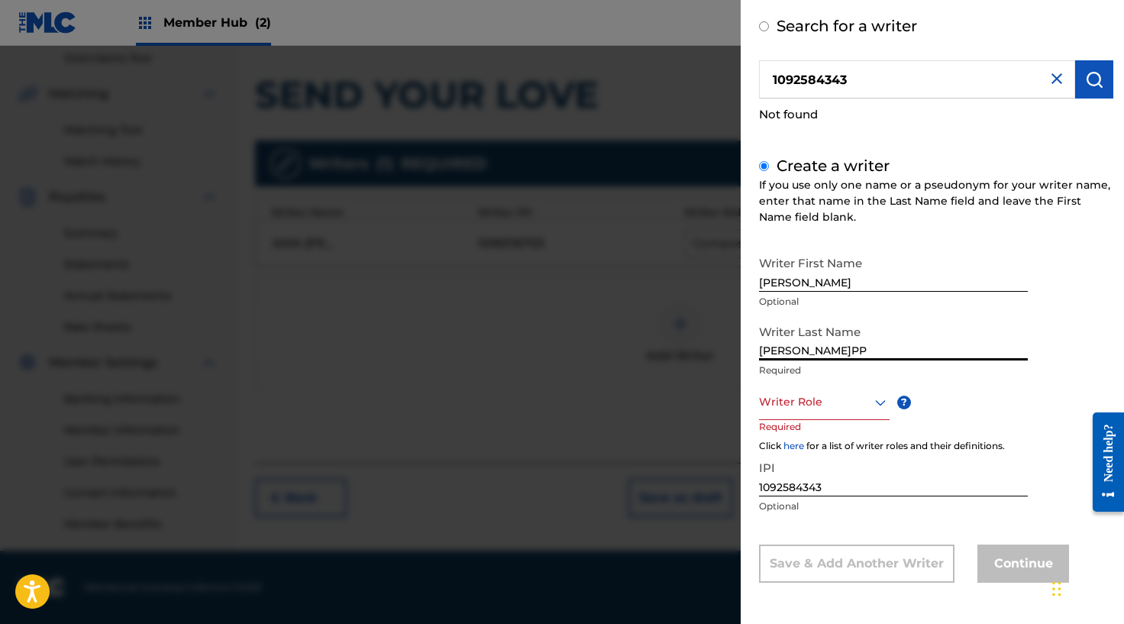
click at [934, 530] on div "Writer First Name [PERSON_NAME] Optional Writer Last Name [PERSON_NAME]PP Requi…" at bounding box center [936, 415] width 354 height 334
click at [858, 395] on div at bounding box center [824, 401] width 131 height 19
click at [828, 428] on div "Composer/Author" at bounding box center [824, 437] width 129 height 34
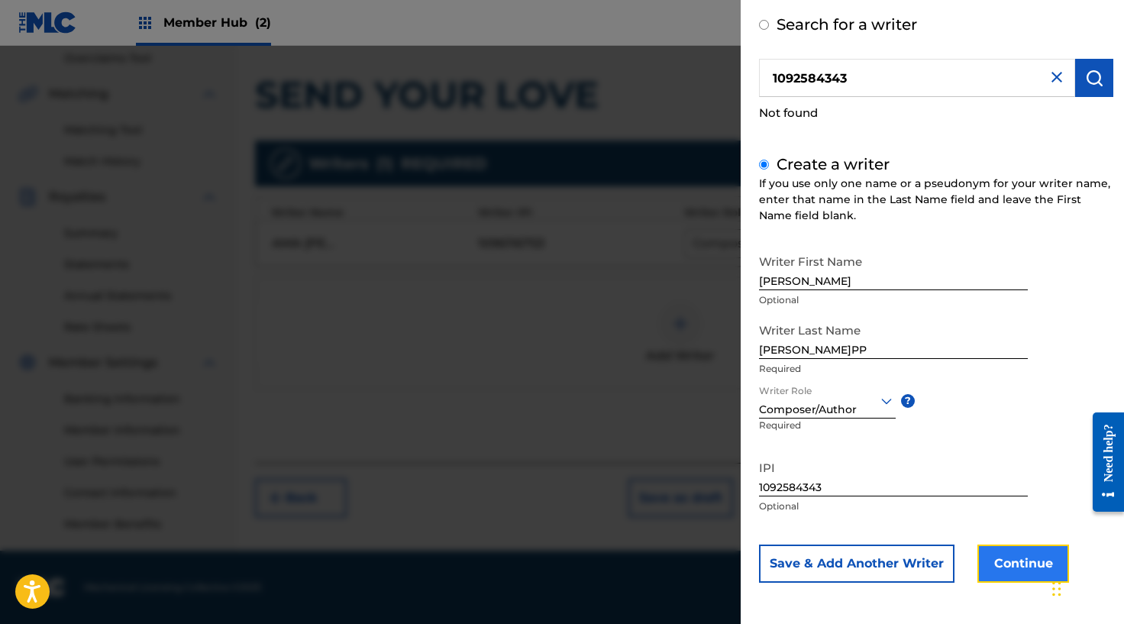
click at [1024, 553] on button "Continue" at bounding box center [1023, 563] width 92 height 38
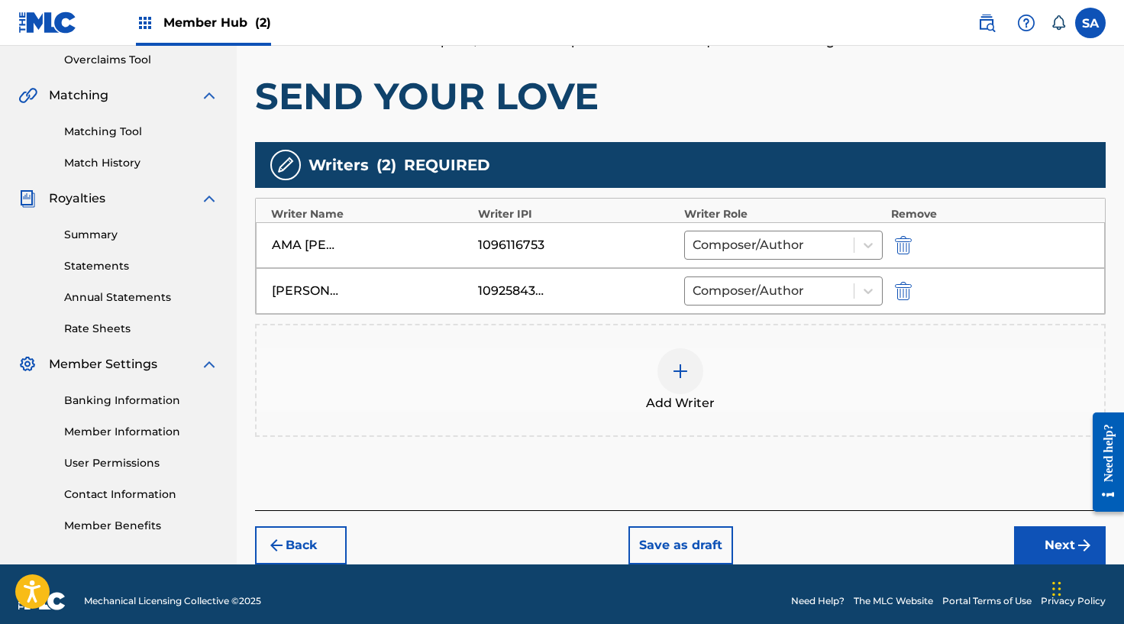
scroll to position [335, 0]
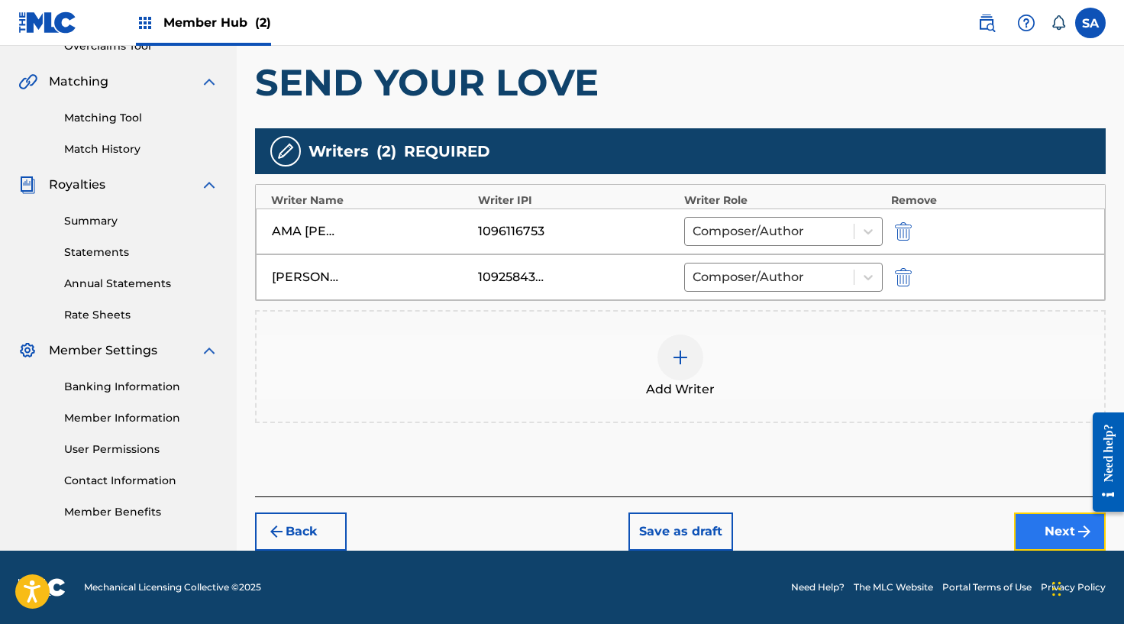
click at [1043, 524] on button "Next" at bounding box center [1060, 531] width 92 height 38
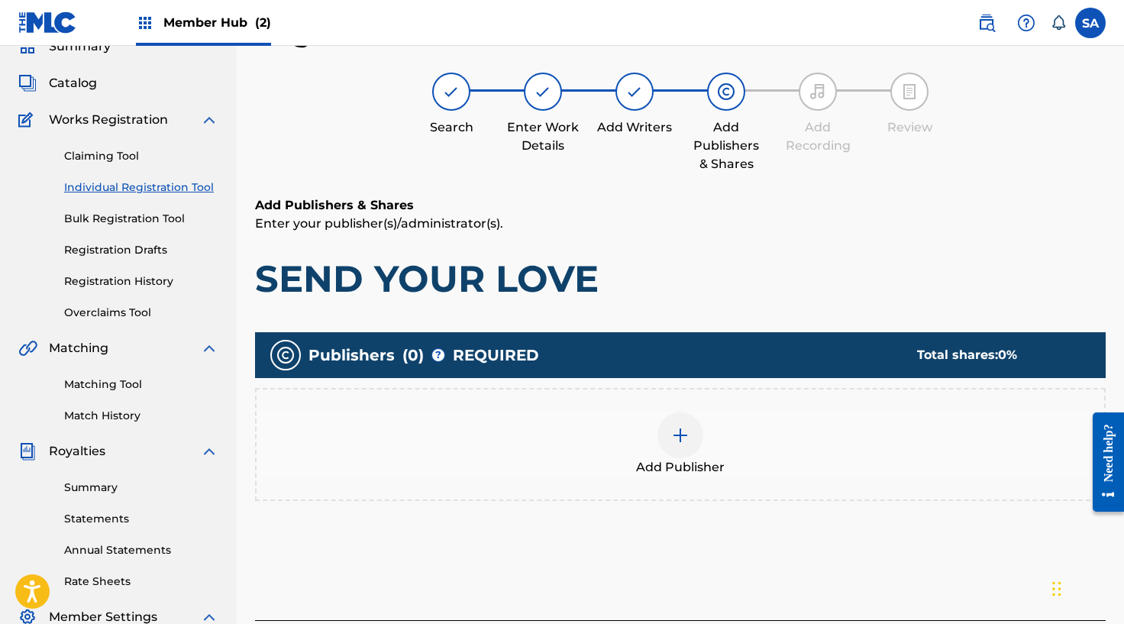
scroll to position [77, 0]
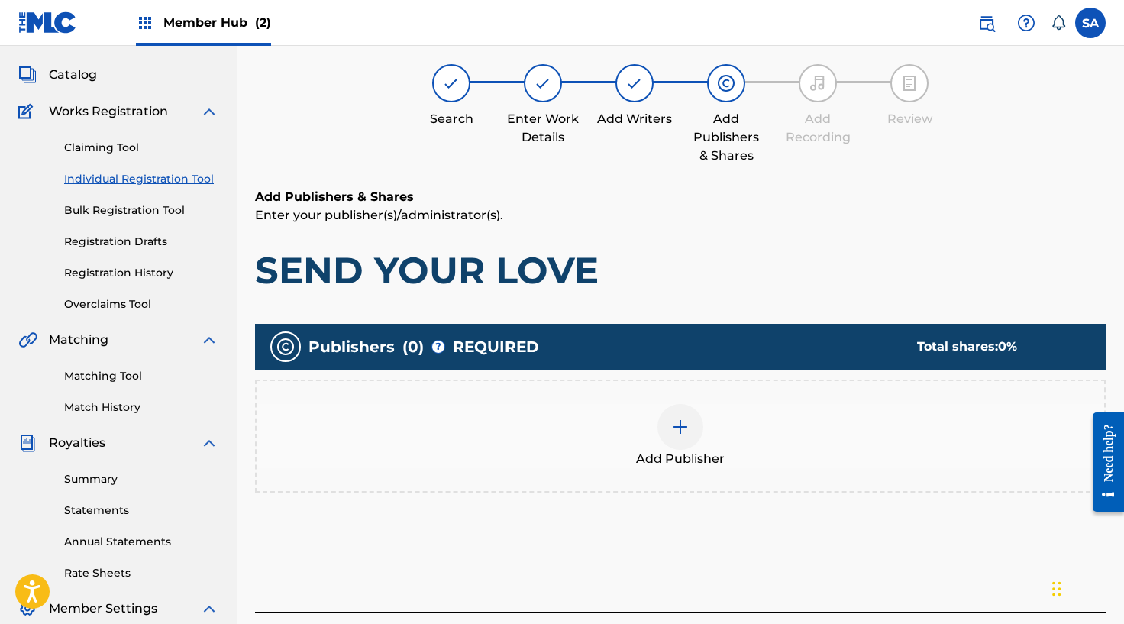
click at [667, 421] on div at bounding box center [680, 427] width 46 height 46
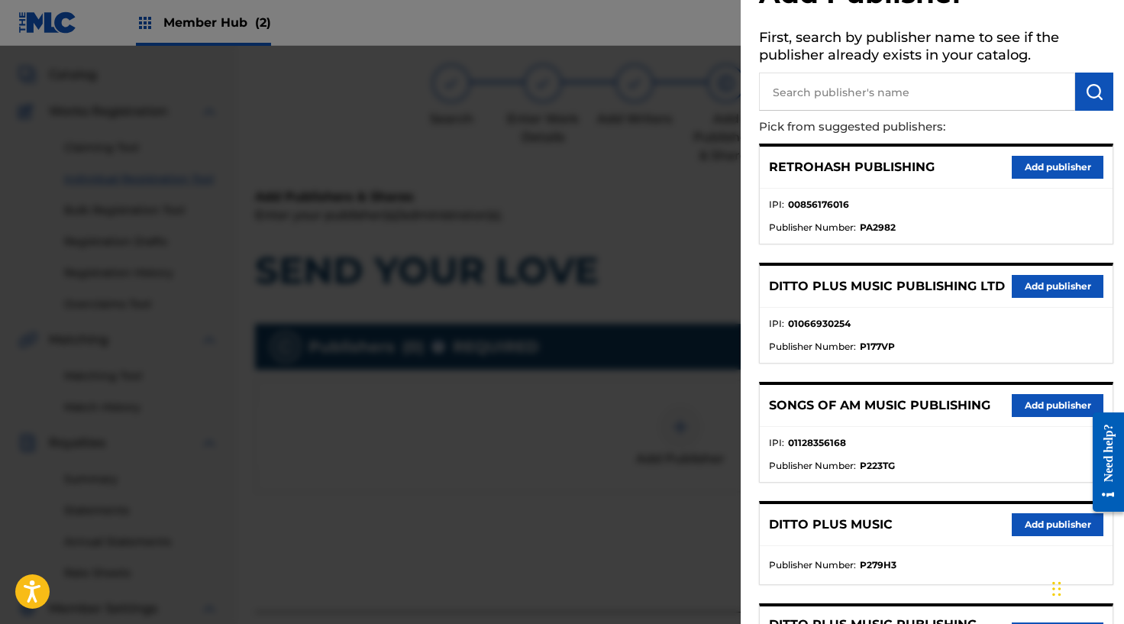
scroll to position [62, 0]
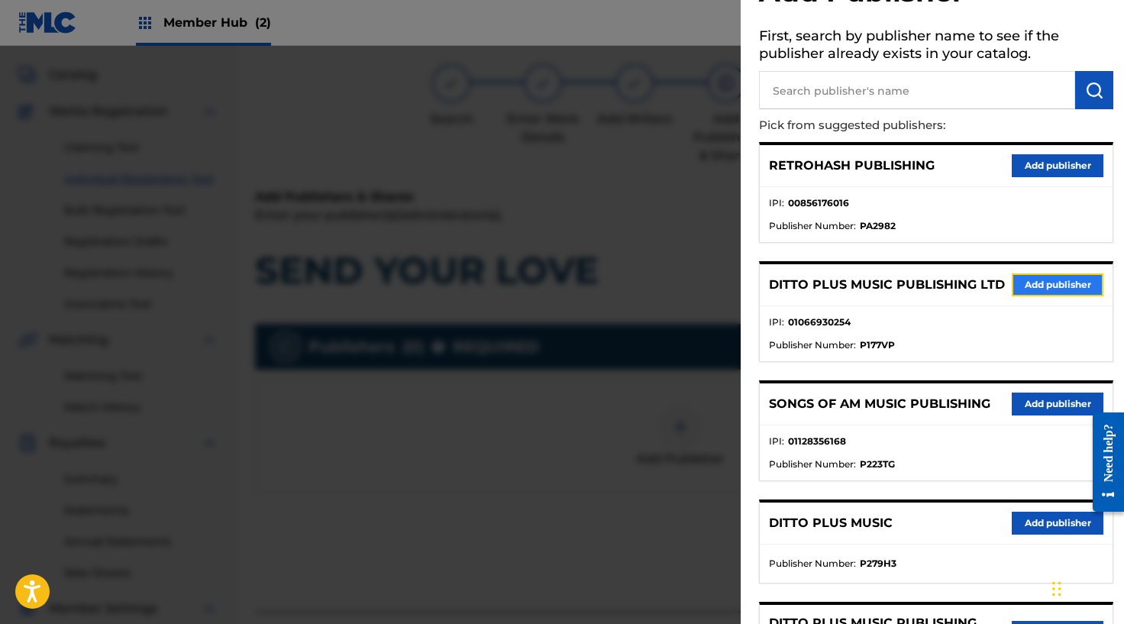
click at [1027, 282] on button "Add publisher" at bounding box center [1058, 284] width 92 height 23
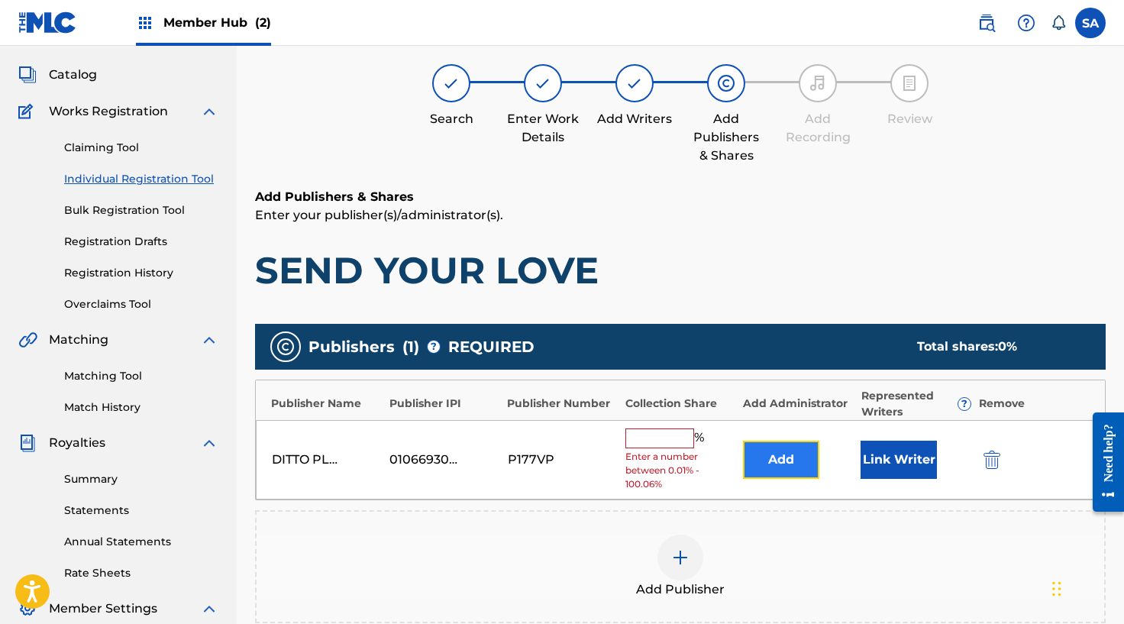
click at [776, 457] on button "Add" at bounding box center [781, 460] width 76 height 38
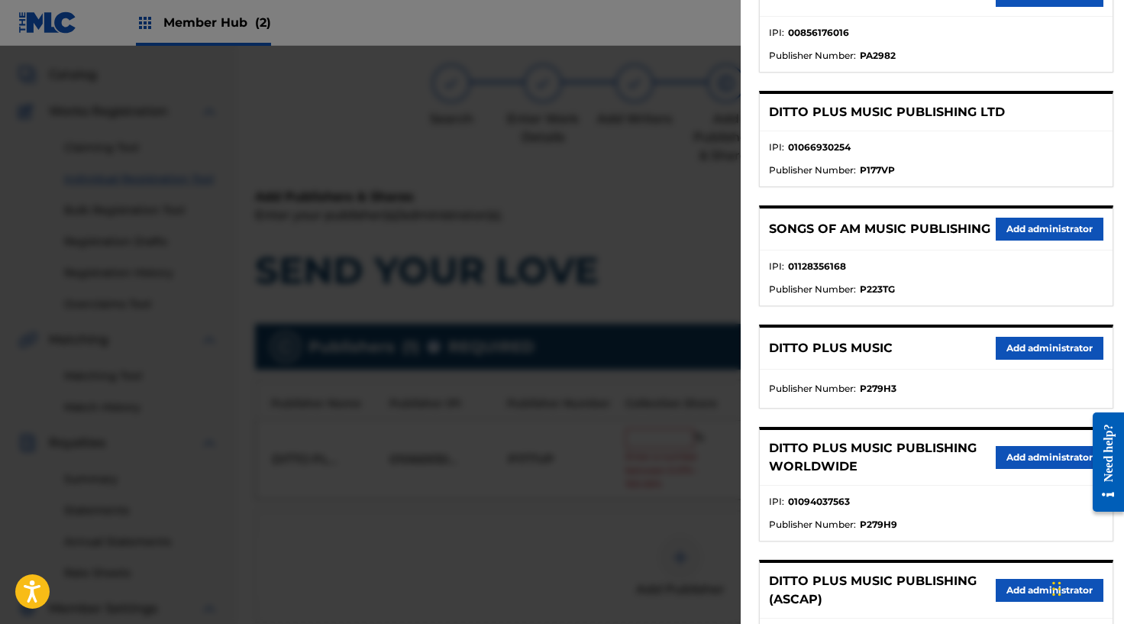
scroll to position [235, 0]
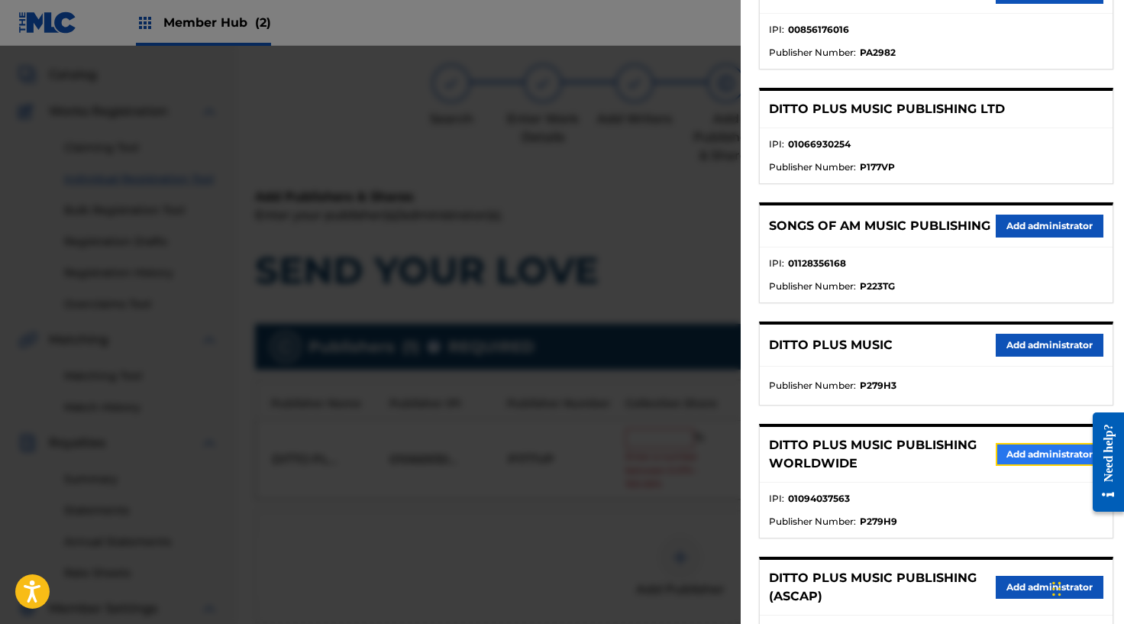
click at [996, 466] on button "Add administrator" at bounding box center [1050, 454] width 108 height 23
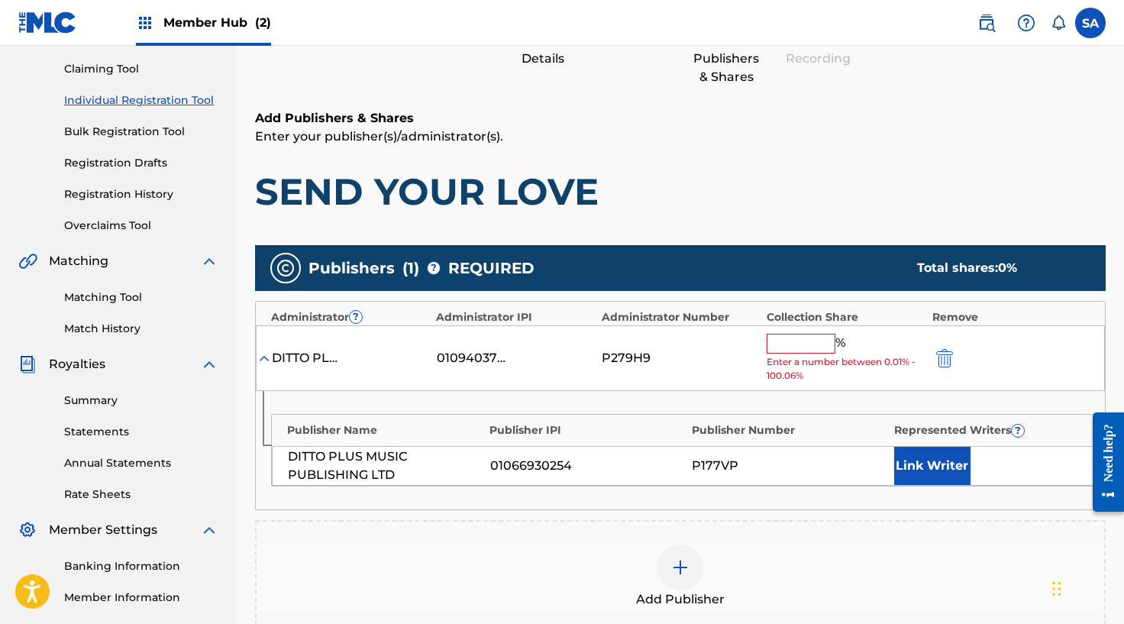
scroll to position [157, 0]
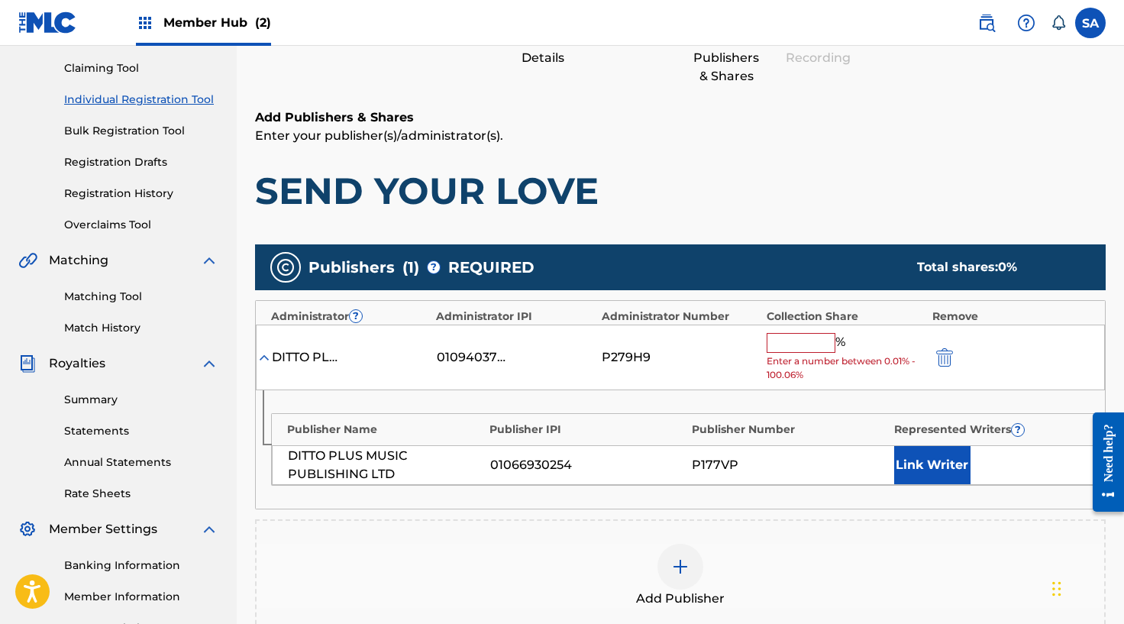
click at [802, 346] on input "text" at bounding box center [801, 343] width 69 height 20
type input "1"
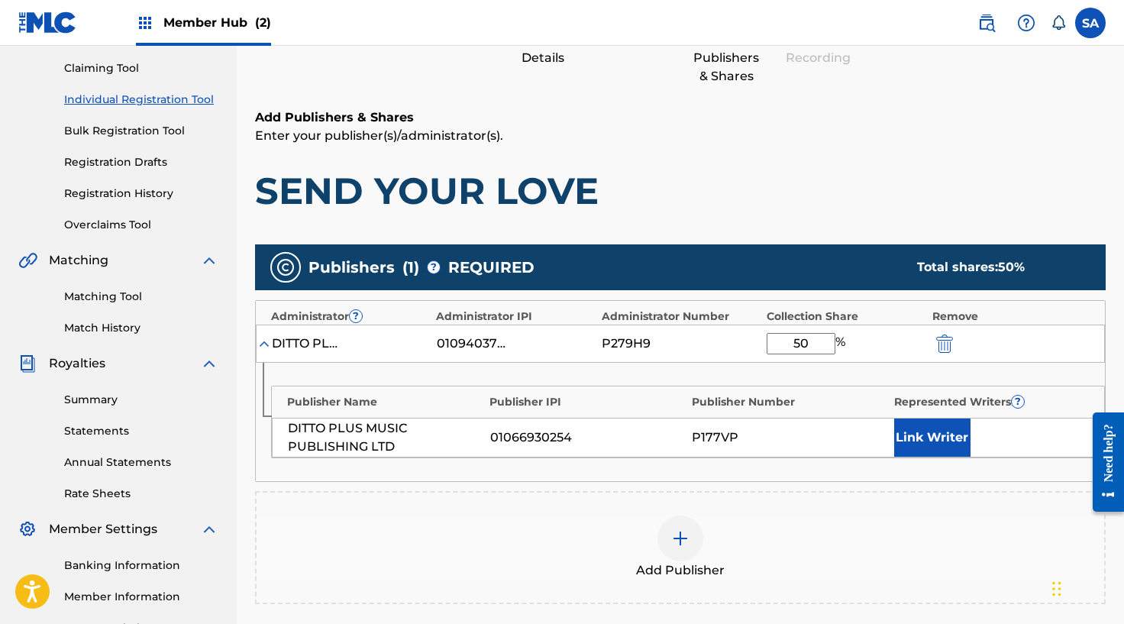
type input "50"
click at [933, 433] on button "Link Writer" at bounding box center [932, 437] width 76 height 38
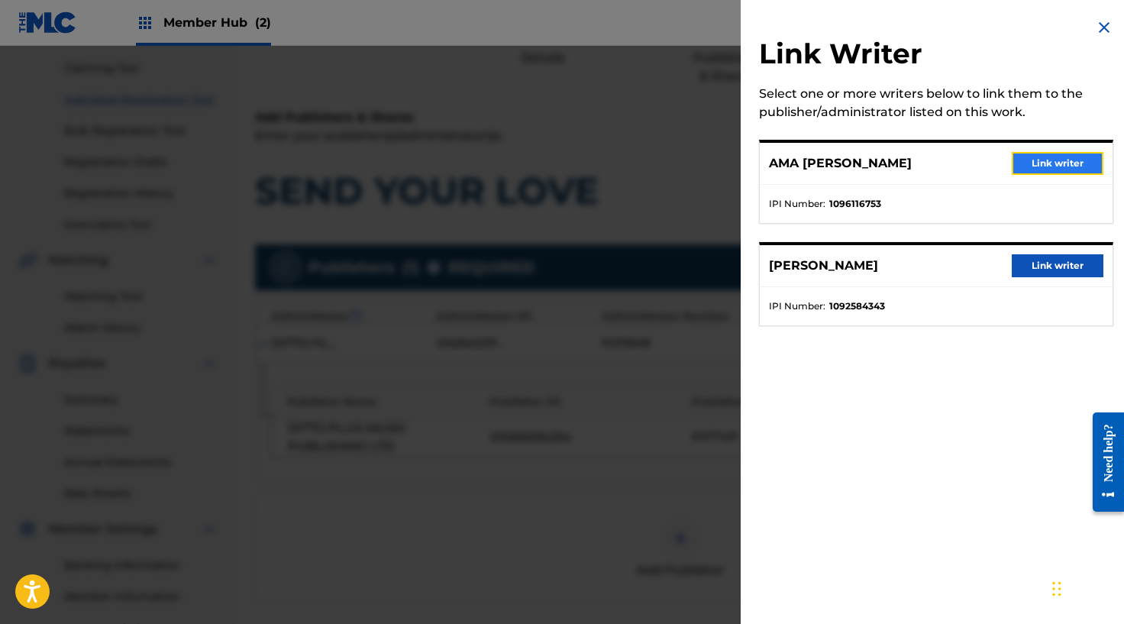
click at [1043, 168] on button "Link writer" at bounding box center [1058, 163] width 92 height 23
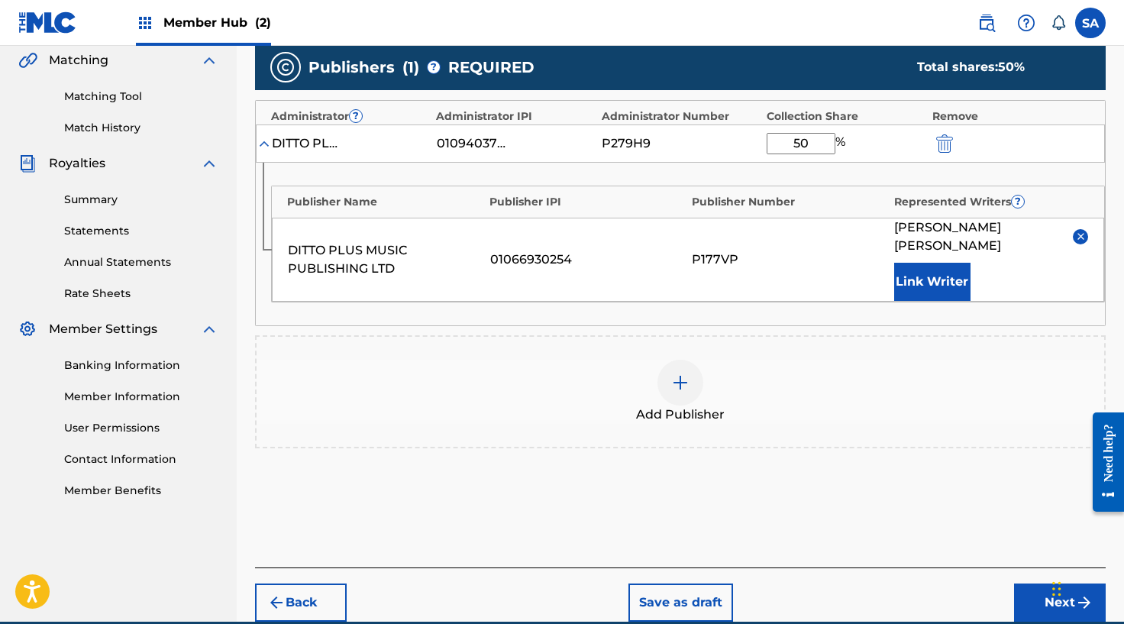
scroll to position [409, 0]
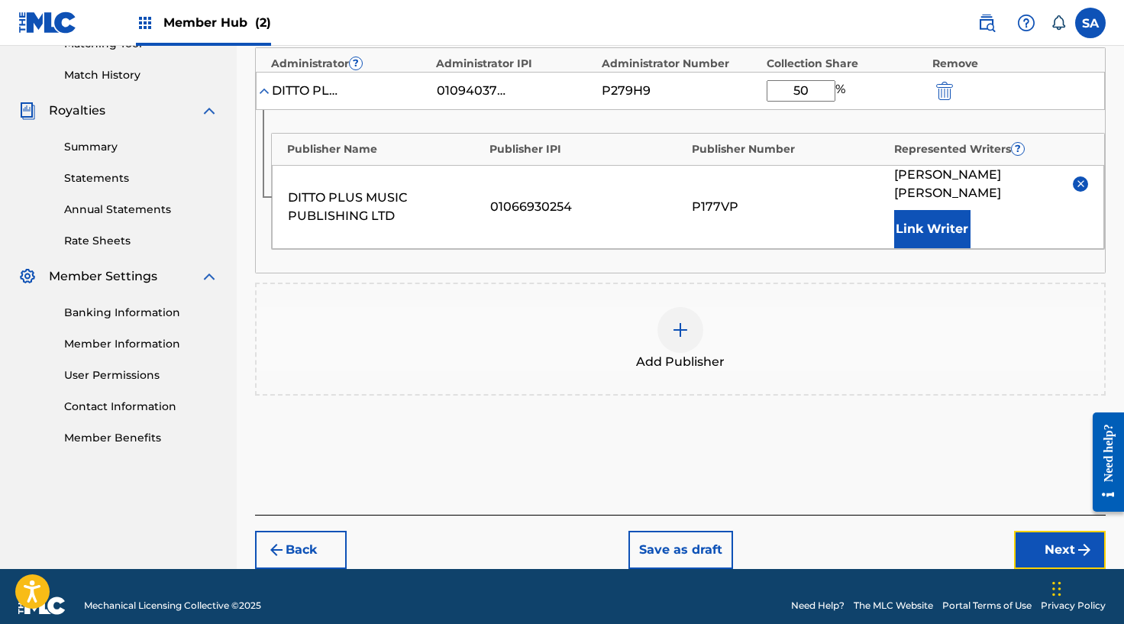
click at [1047, 531] on button "Next" at bounding box center [1060, 550] width 92 height 38
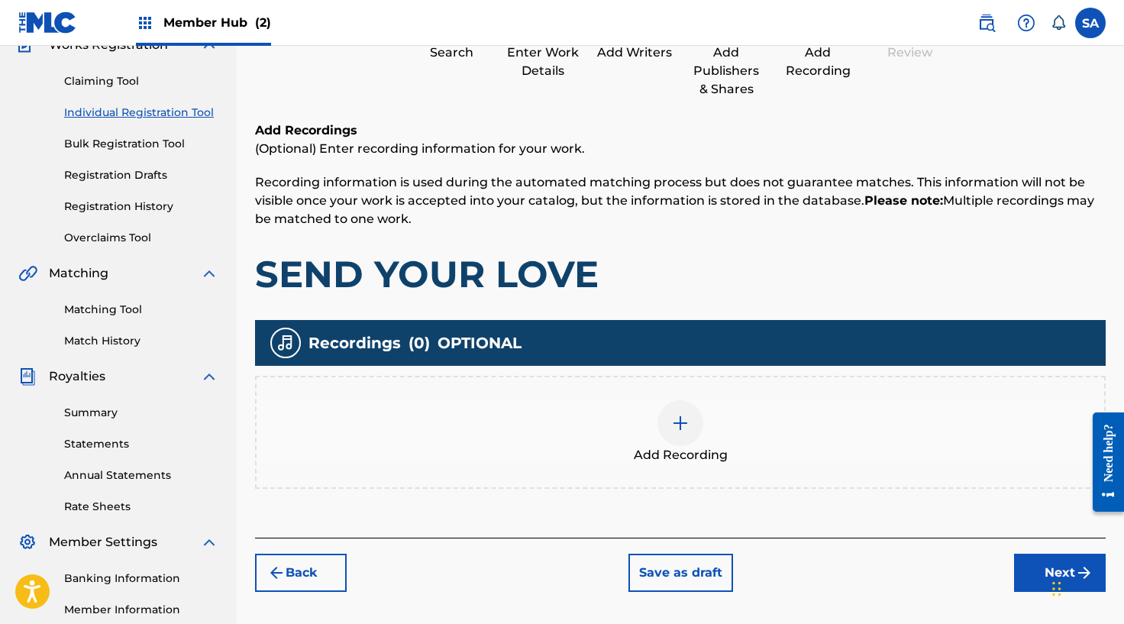
scroll to position [177, 0]
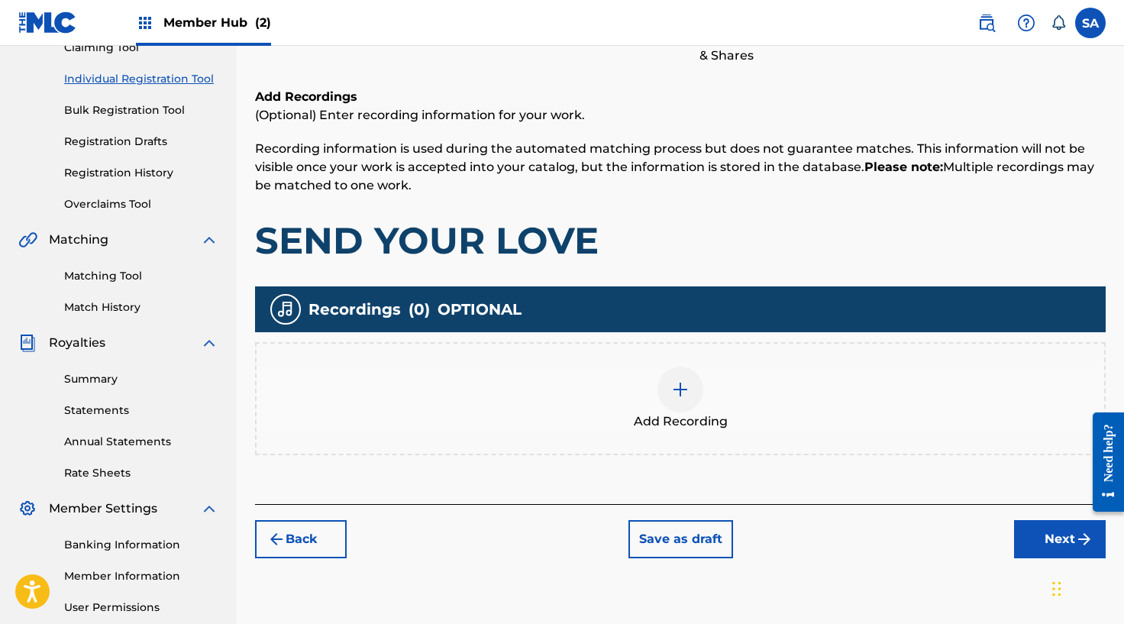
click at [679, 386] on img at bounding box center [680, 389] width 18 height 18
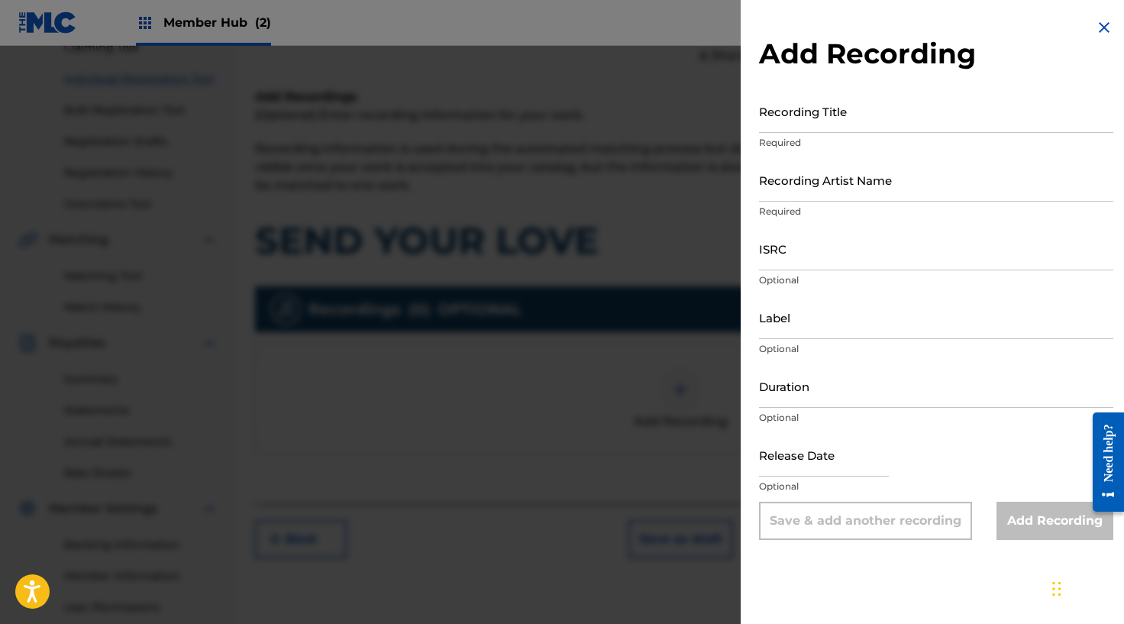
click at [797, 142] on p "Required" at bounding box center [936, 143] width 354 height 14
click at [799, 133] on div "Recording Title Required" at bounding box center [936, 123] width 354 height 69
click at [800, 127] on input "Recording Title" at bounding box center [936, 111] width 354 height 44
paste input "SEND YOUR LOVING"
type input "SEND YOUR LOVING"
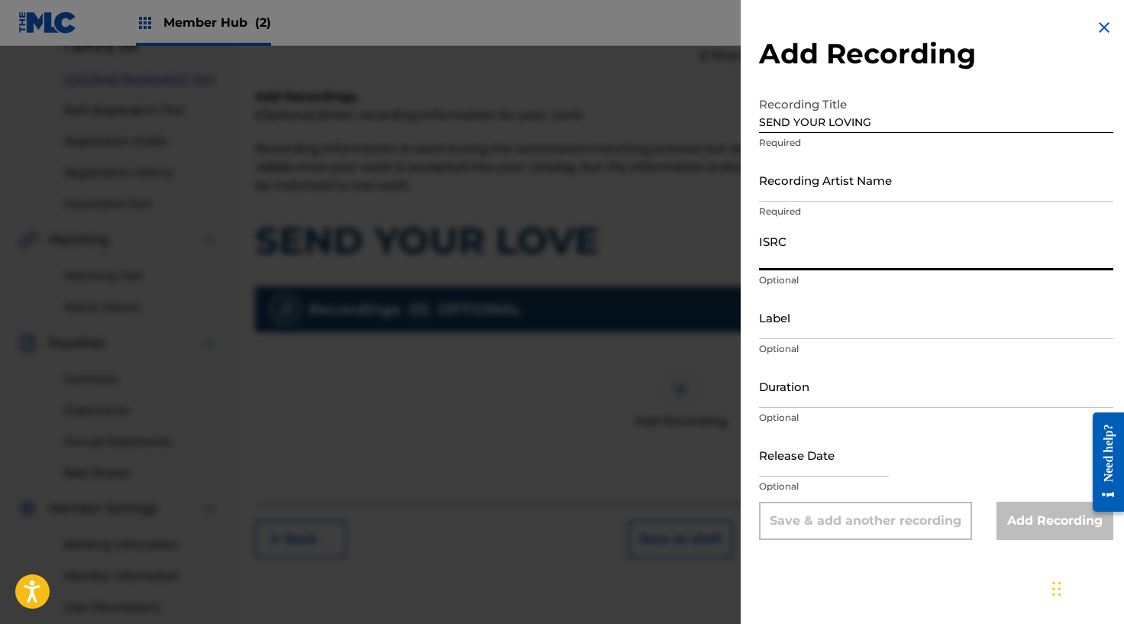
click at [767, 254] on input "ISRC" at bounding box center [936, 249] width 354 height 44
paste input "USLD91754010"
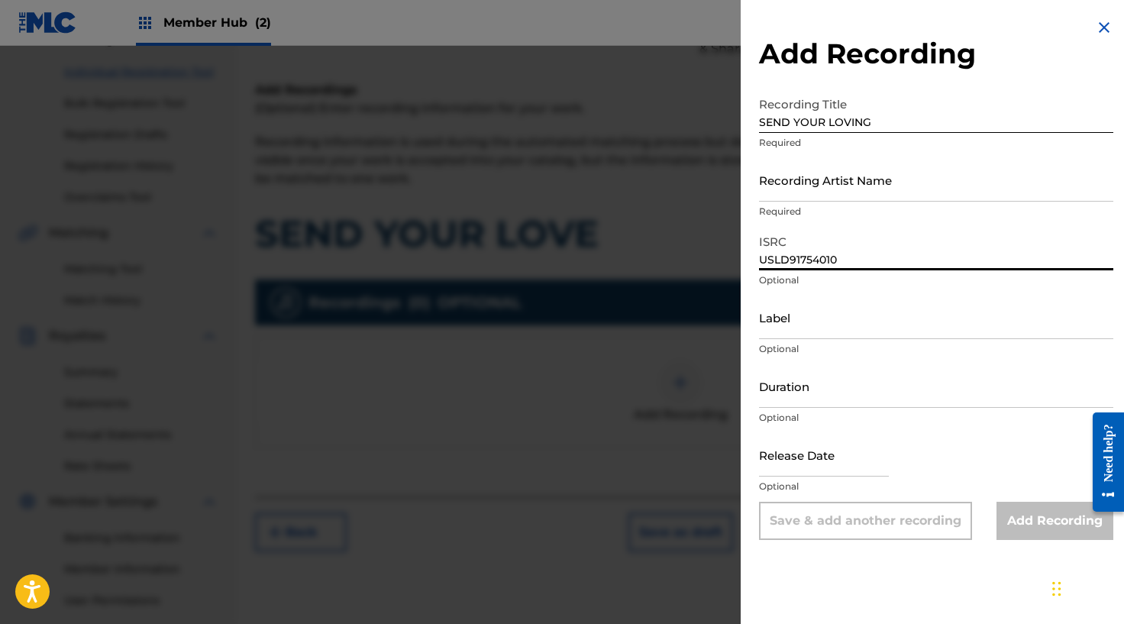
scroll to position [182, 0]
type input "USLD91754010"
click at [808, 179] on input "Recording Artist Name" at bounding box center [936, 180] width 354 height 44
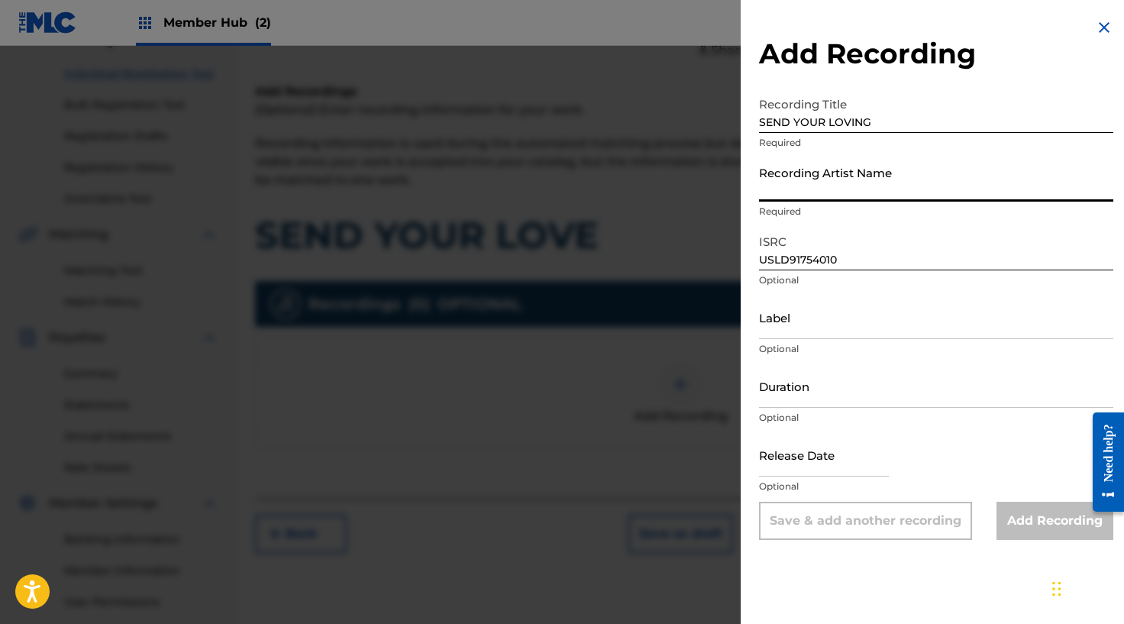
paste input "[PERSON_NAME]"
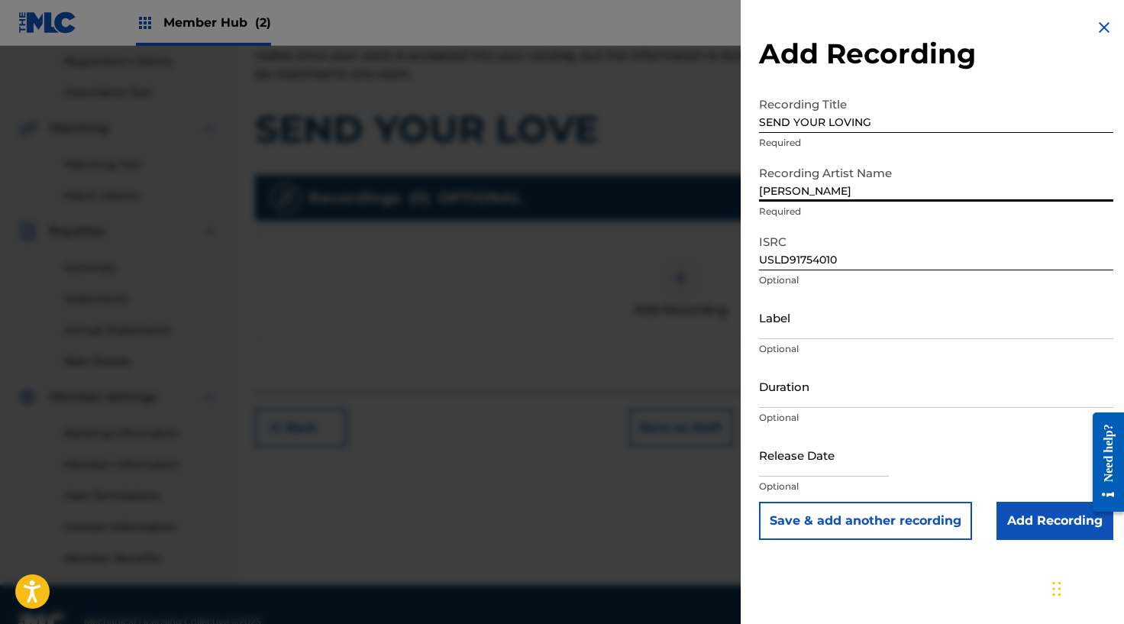
scroll to position [289, 0]
type input "[PERSON_NAME]"
click at [1044, 524] on input "Add Recording" at bounding box center [1054, 521] width 117 height 38
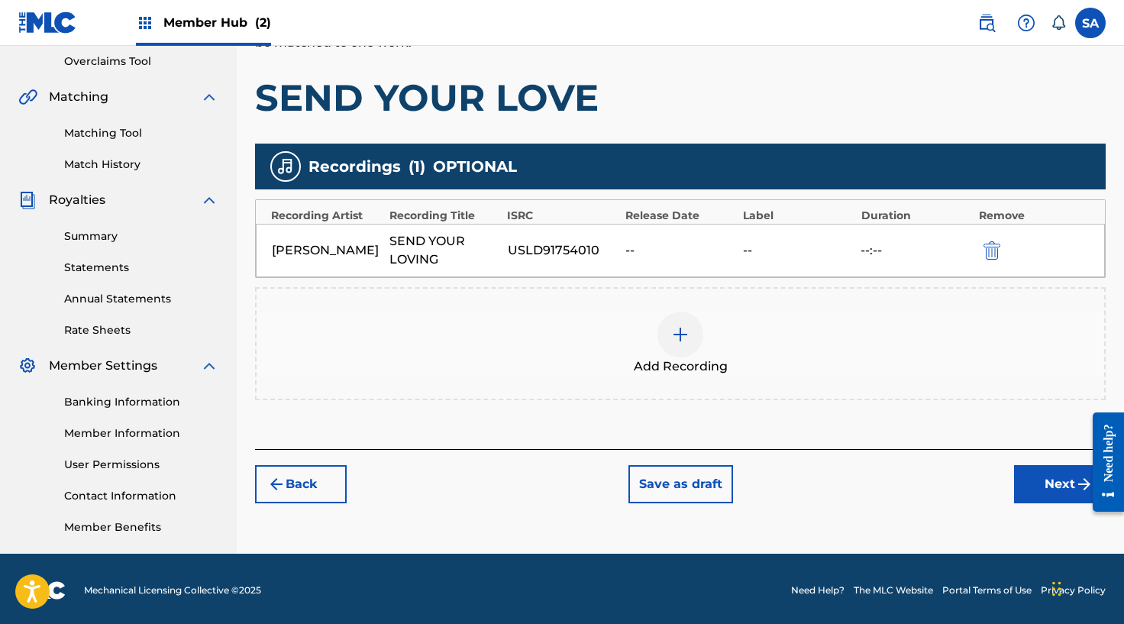
scroll to position [323, 0]
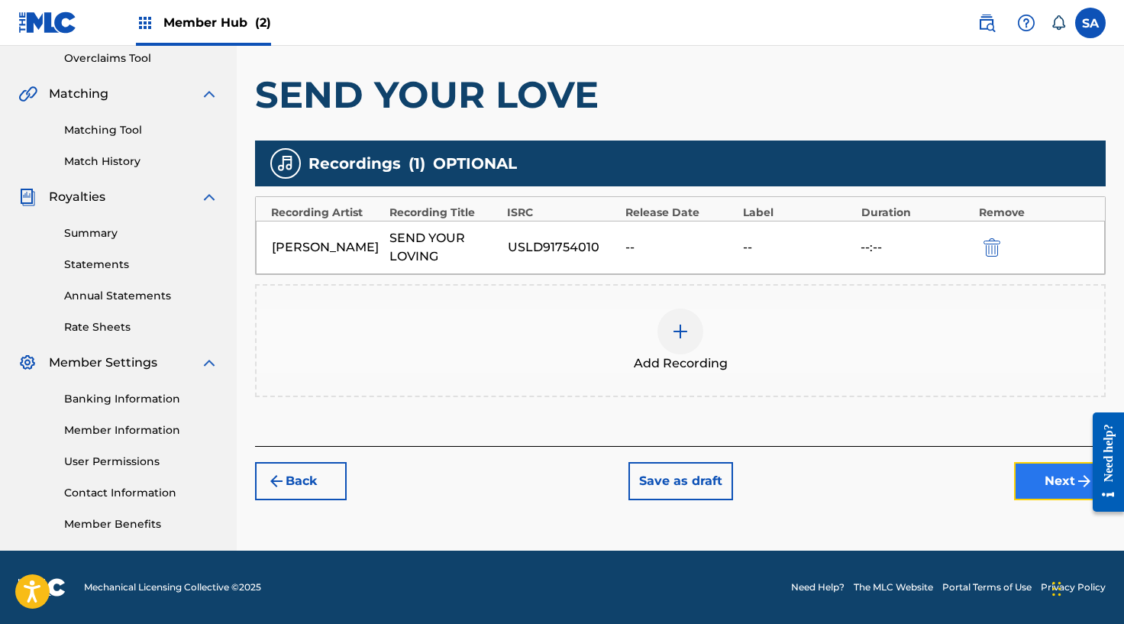
click at [1056, 480] on button "Next" at bounding box center [1060, 481] width 92 height 38
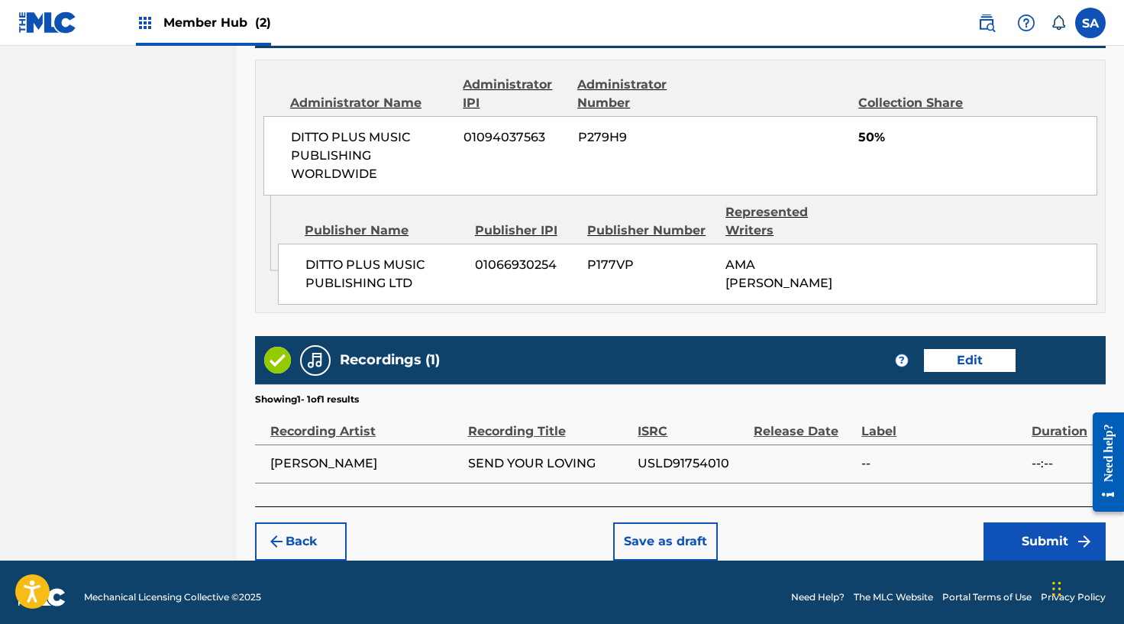
scroll to position [835, 0]
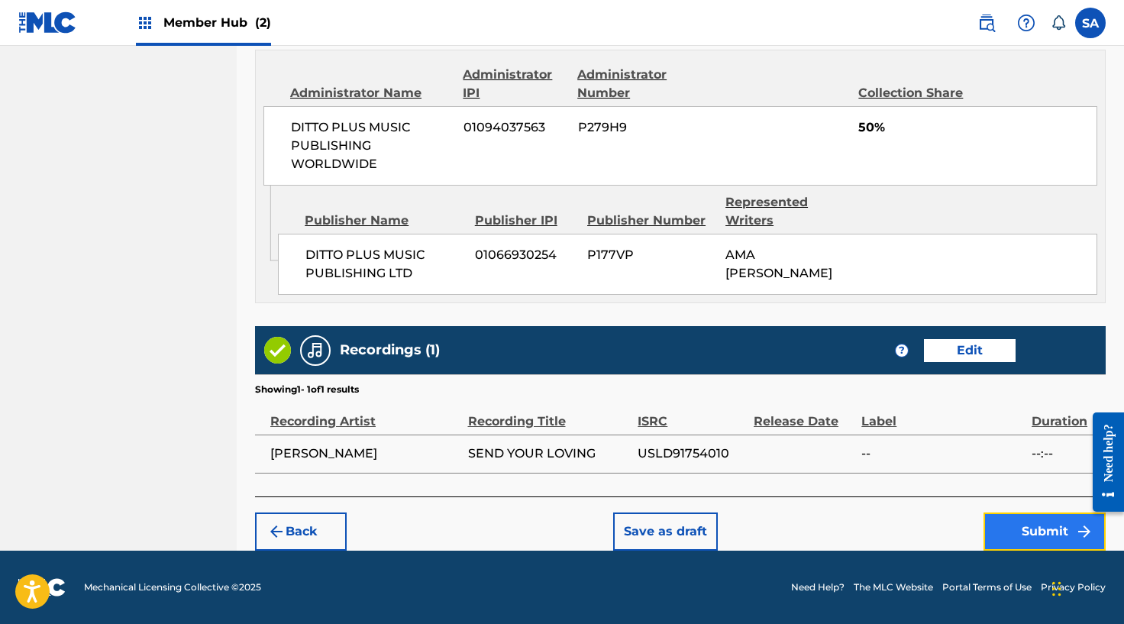
click at [1021, 528] on button "Submit" at bounding box center [1044, 531] width 122 height 38
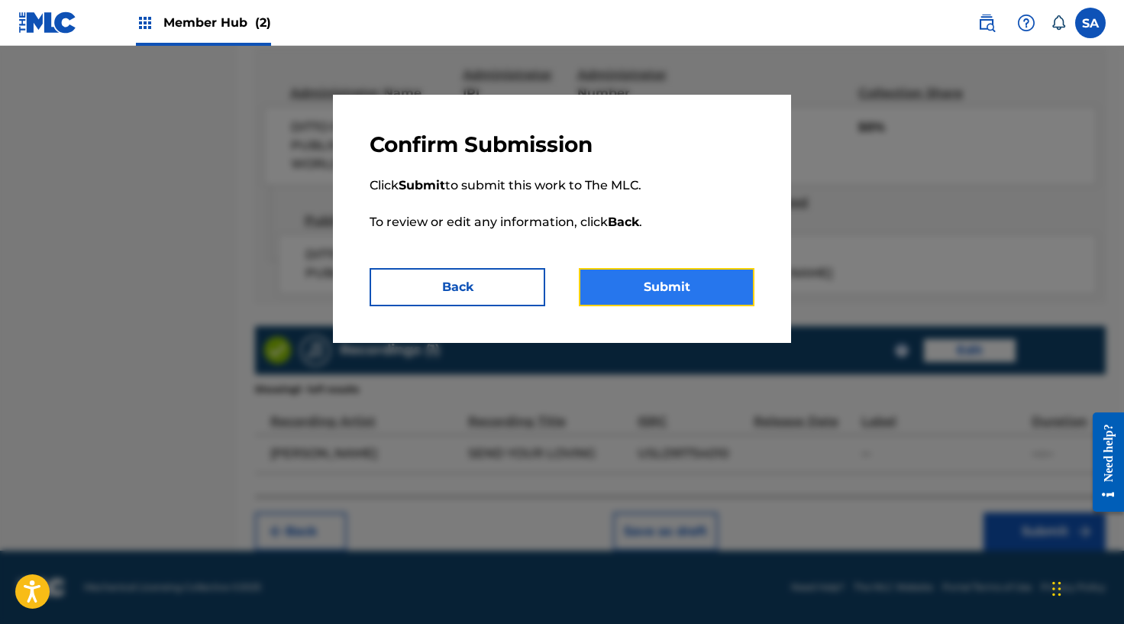
click at [650, 282] on button "Submit" at bounding box center [667, 287] width 176 height 38
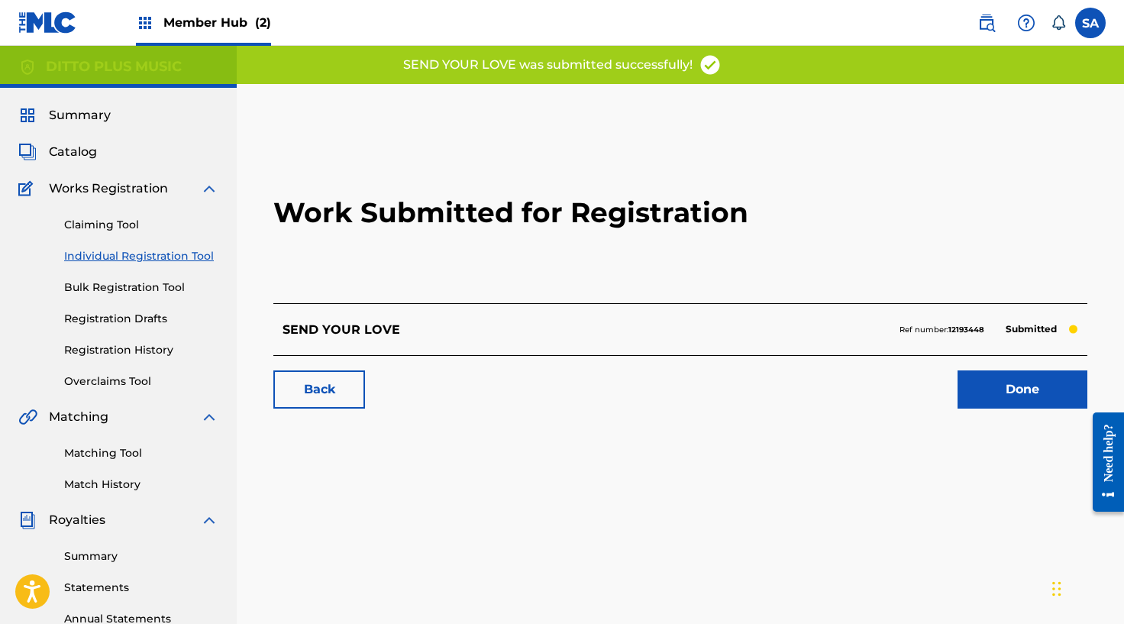
click at [1028, 410] on div "Work Submitted for Registration SEND YOUR LOVE Ref number: 12193448 Submitted B…" at bounding box center [680, 273] width 850 height 302
click at [1025, 396] on link "Done" at bounding box center [1022, 389] width 130 height 38
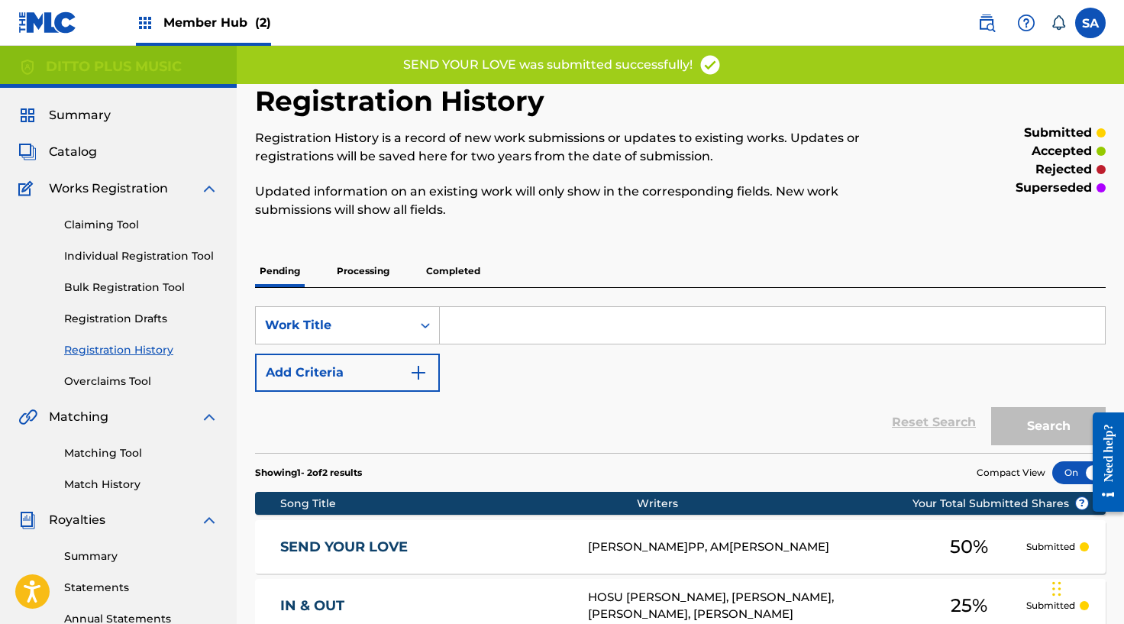
scroll to position [88, 0]
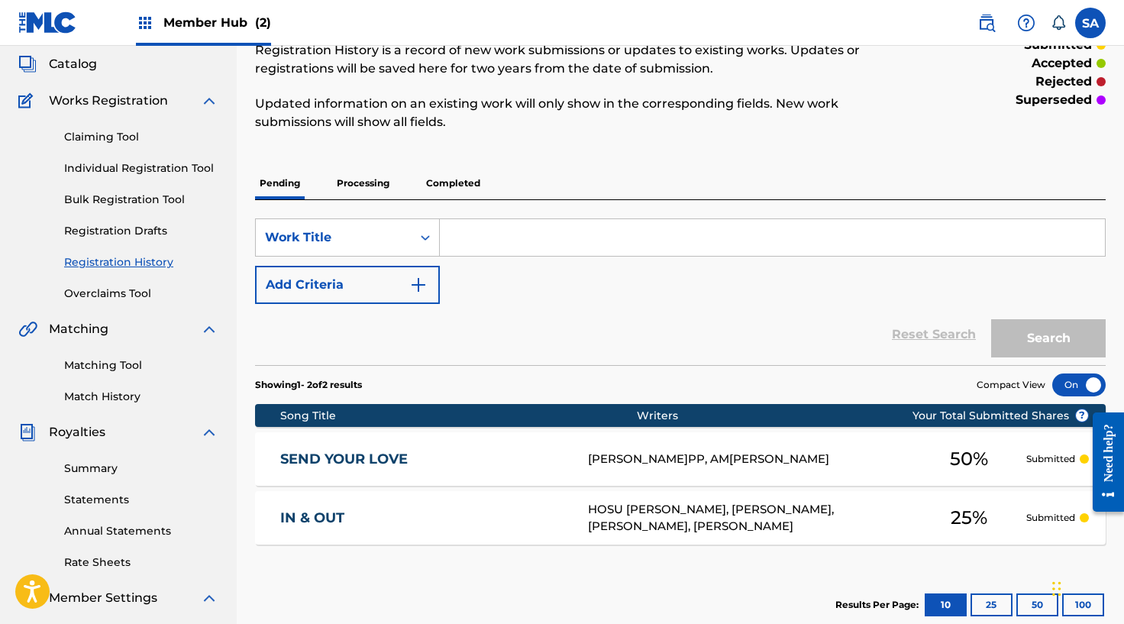
click at [583, 451] on div "SEND YOUR LOVE" at bounding box center [434, 459] width 308 height 18
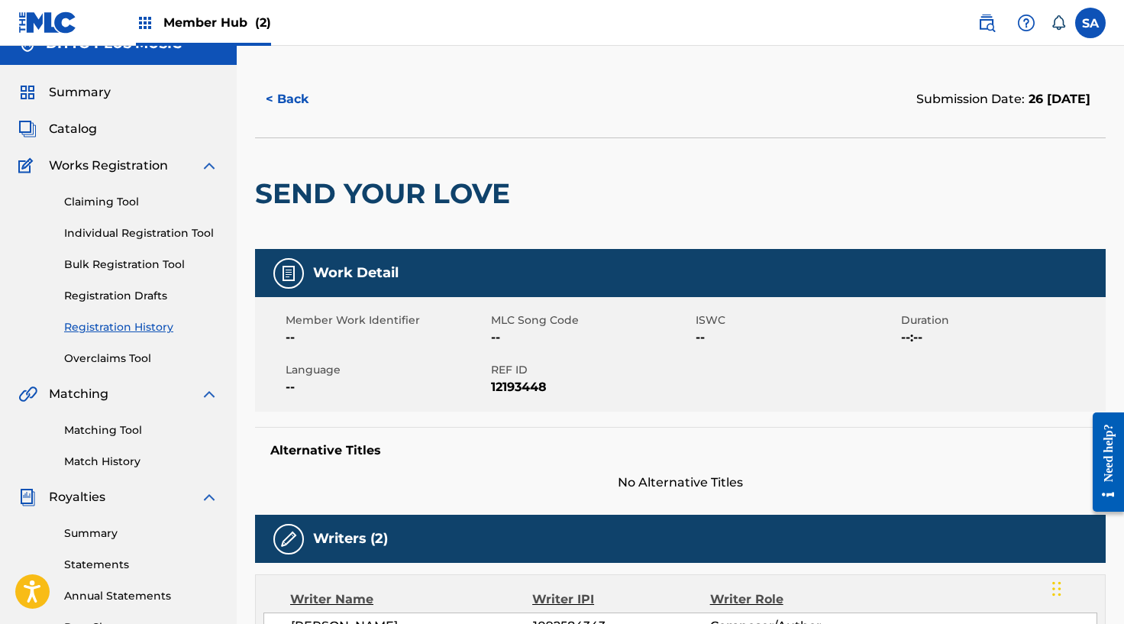
scroll to position [20, 0]
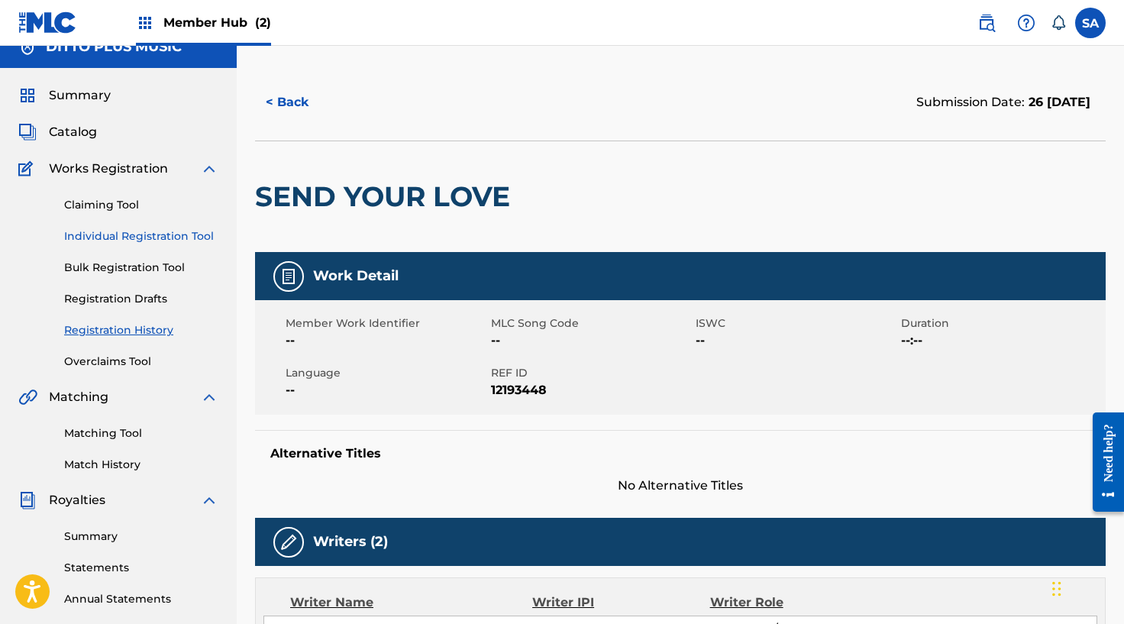
click at [157, 237] on link "Individual Registration Tool" at bounding box center [141, 236] width 154 height 16
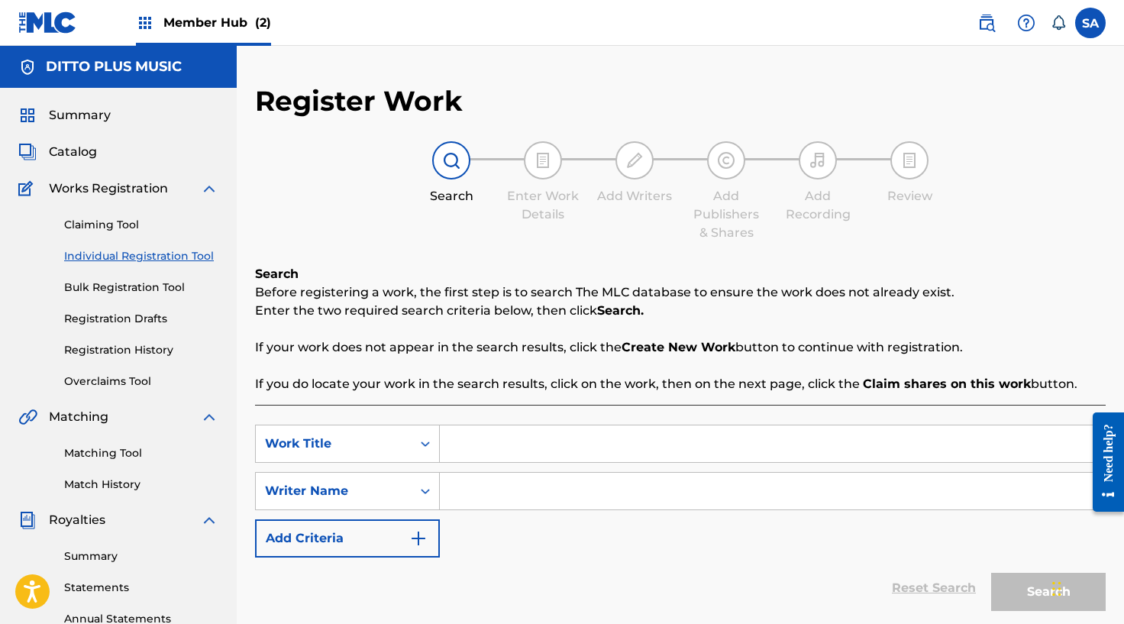
click at [504, 446] on input "Search Form" at bounding box center [772, 443] width 665 height 37
paste input "GIRLS TRIP"
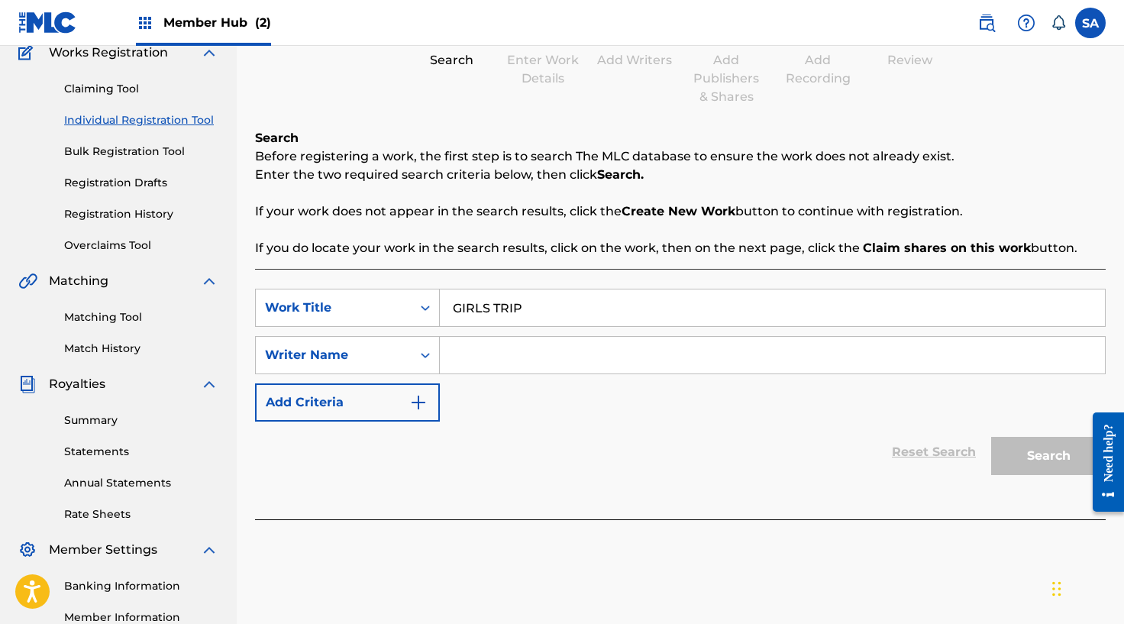
scroll to position [197, 0]
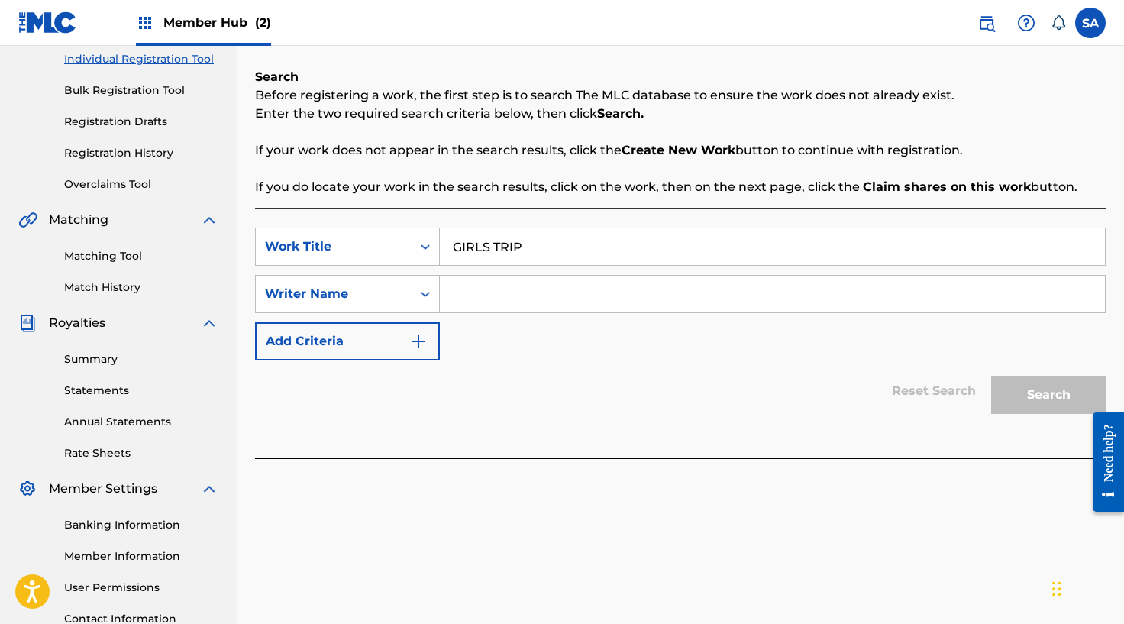
type input "GIRLS TRIP"
click at [469, 302] on input "Search Form" at bounding box center [772, 294] width 665 height 37
paste input "[PERSON_NAME]"
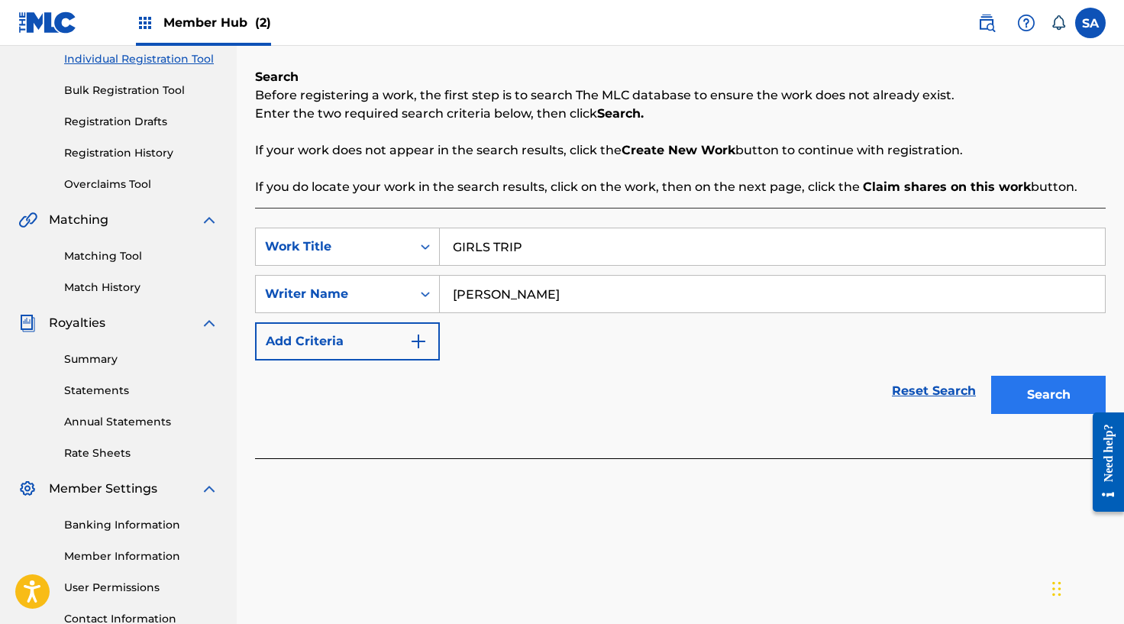
type input "[PERSON_NAME]"
drag, startPoint x: 1005, startPoint y: 395, endPoint x: 962, endPoint y: 386, distance: 44.5
click at [1005, 395] on button "Search" at bounding box center [1048, 395] width 115 height 38
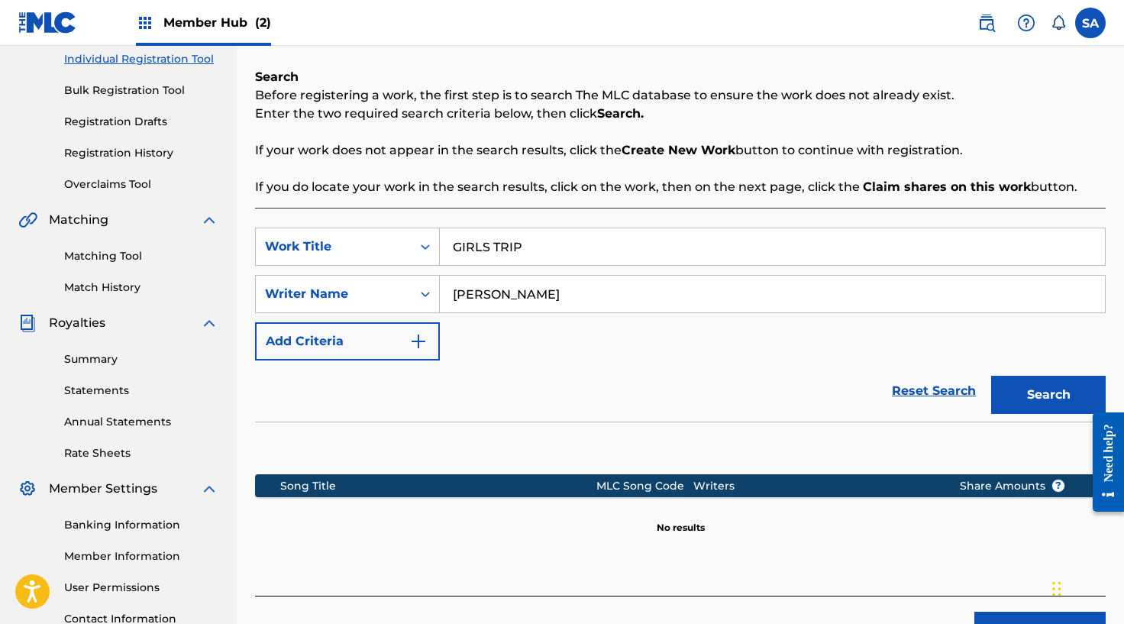
scroll to position [323, 0]
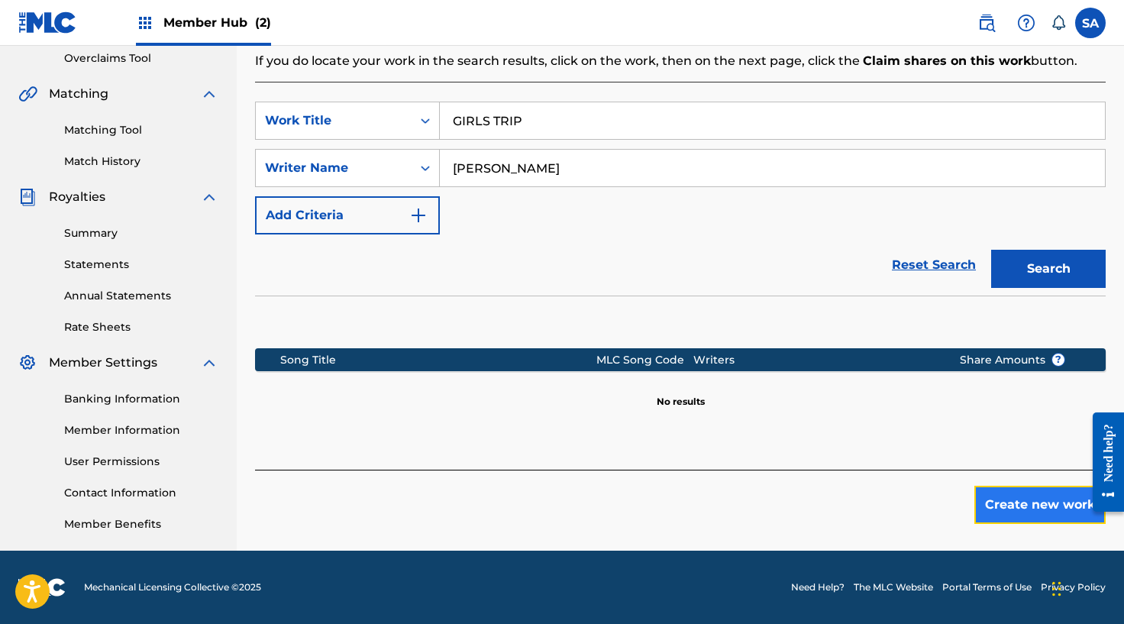
click at [1056, 508] on button "Create new work" at bounding box center [1039, 505] width 131 height 38
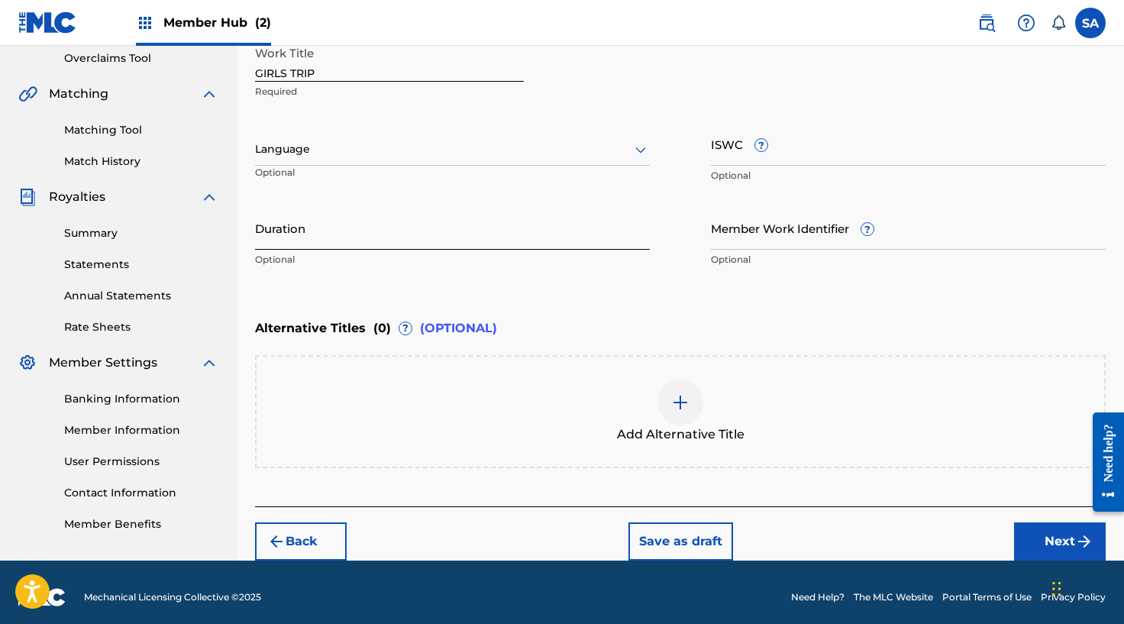
scroll to position [333, 0]
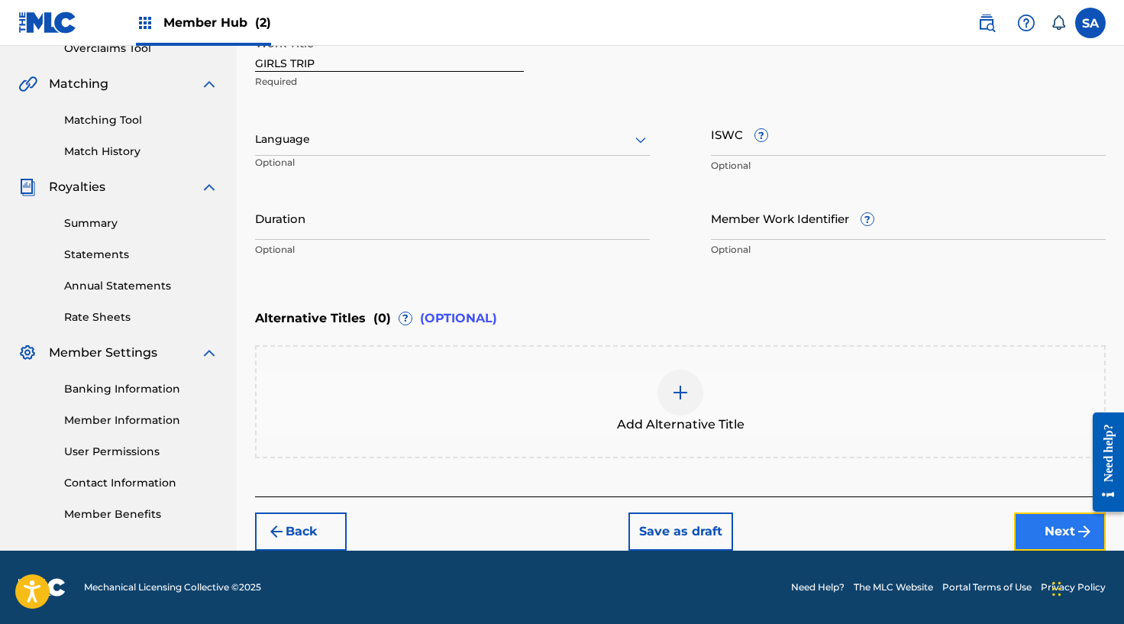
click at [1040, 523] on button "Next" at bounding box center [1060, 531] width 92 height 38
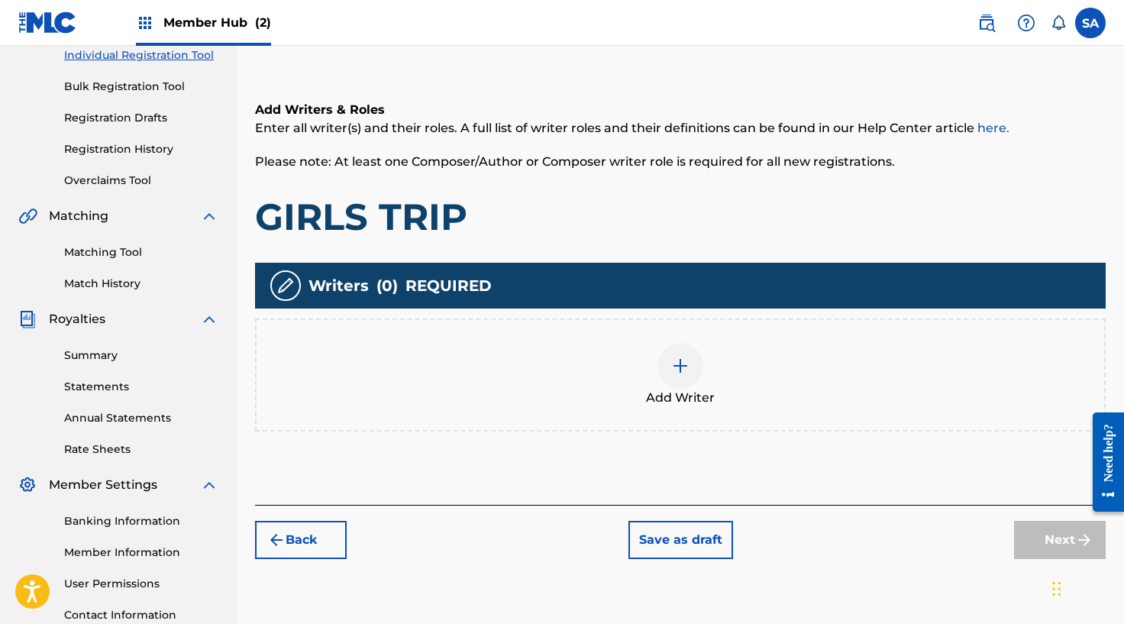
scroll to position [210, 0]
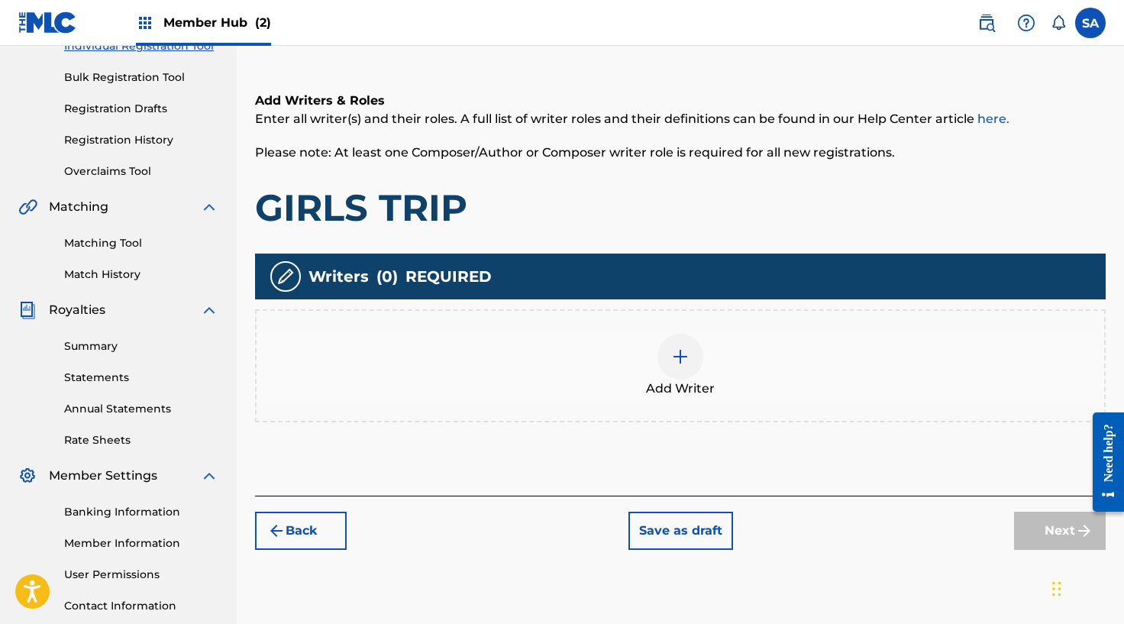
click at [682, 359] on img at bounding box center [680, 356] width 18 height 18
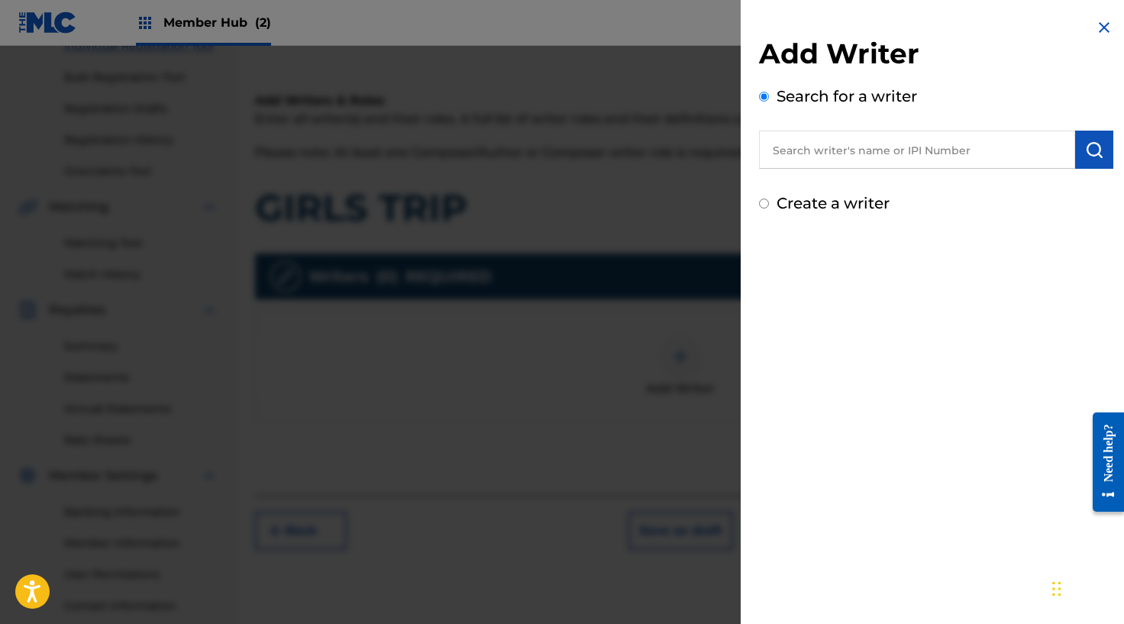
click at [909, 165] on input "text" at bounding box center [917, 150] width 316 height 38
paste input "1096116753"
type input "1096116753"
click at [1085, 153] on img "submit" at bounding box center [1094, 149] width 18 height 18
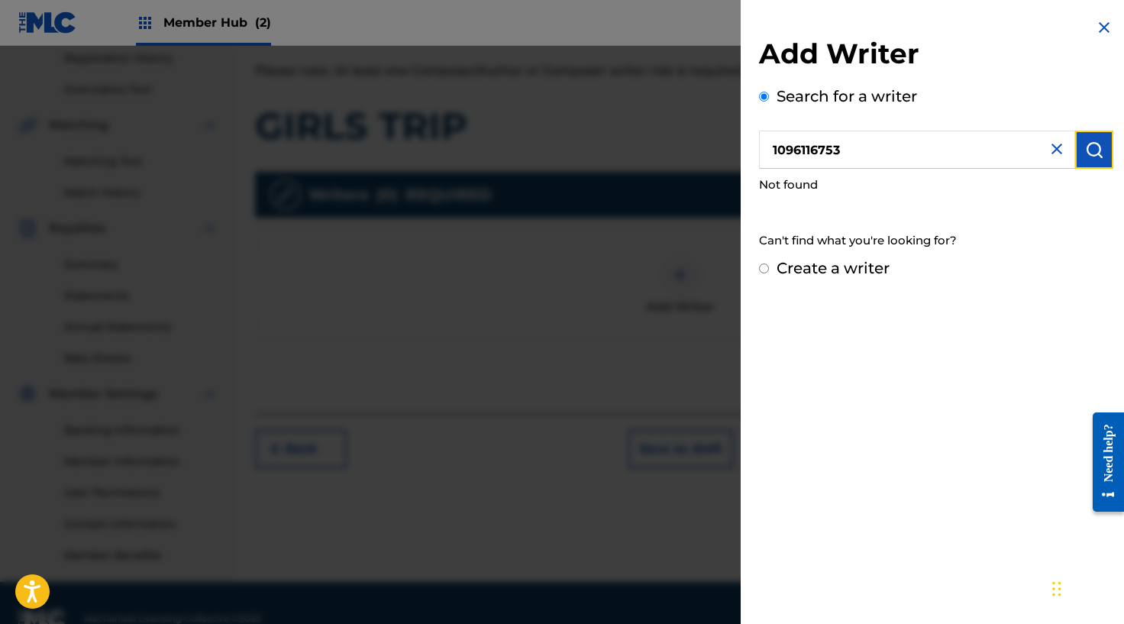
scroll to position [291, 0]
click at [853, 155] on input "1096116753" at bounding box center [917, 150] width 316 height 38
click at [1085, 140] on img "submit" at bounding box center [1094, 149] width 18 height 18
click at [802, 148] on input "1096116753" at bounding box center [917, 150] width 316 height 38
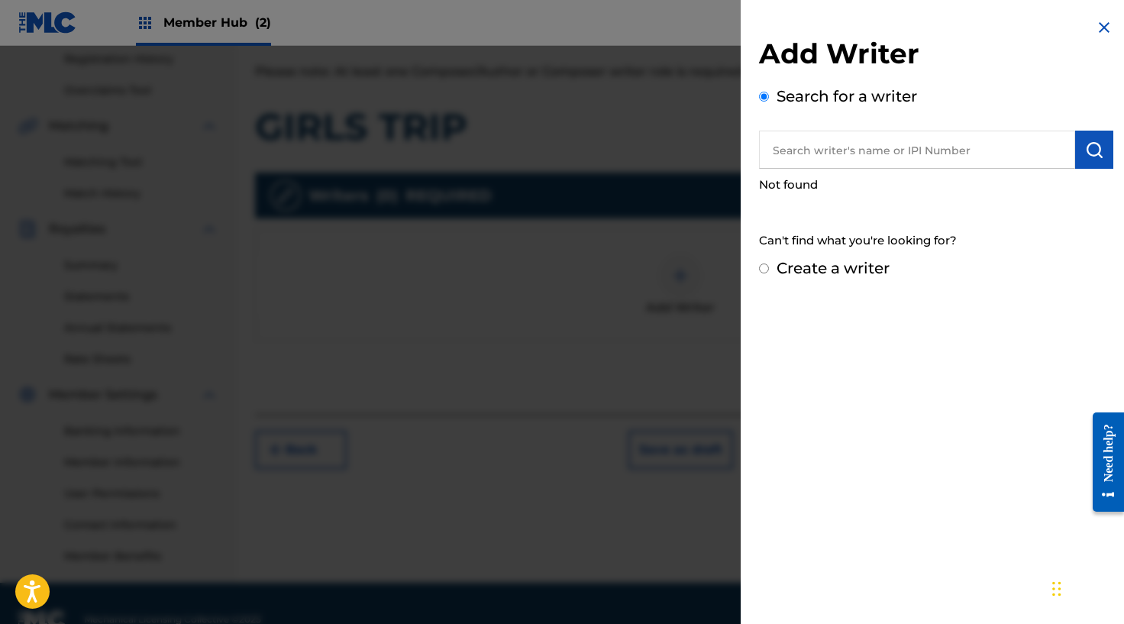
click at [1096, 19] on img at bounding box center [1104, 27] width 18 height 18
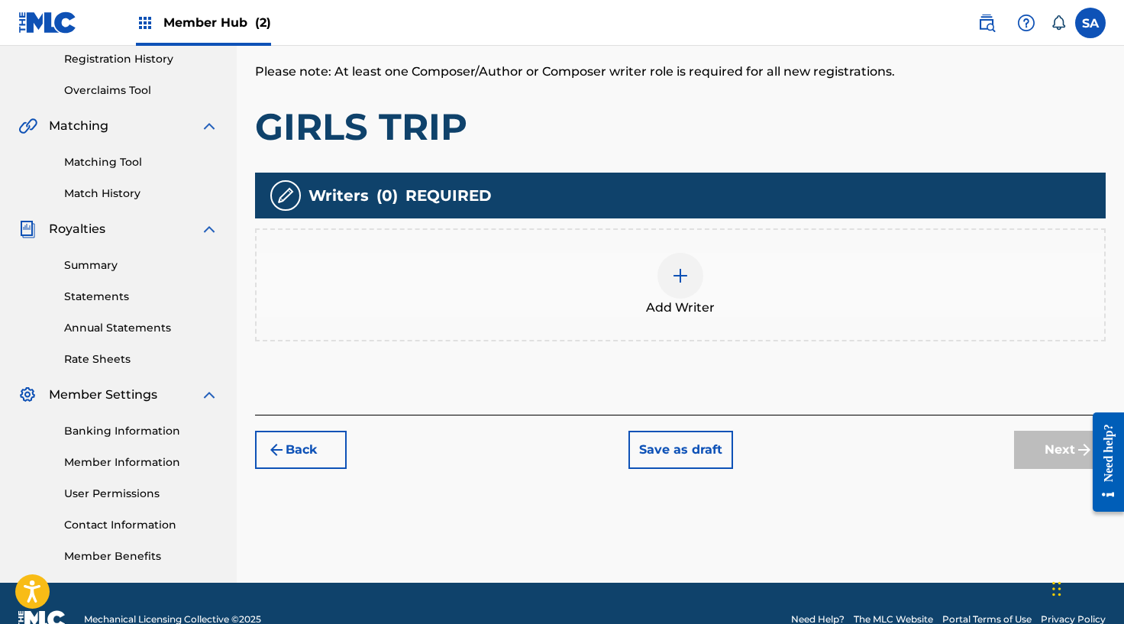
click at [673, 266] on img at bounding box center [680, 275] width 18 height 18
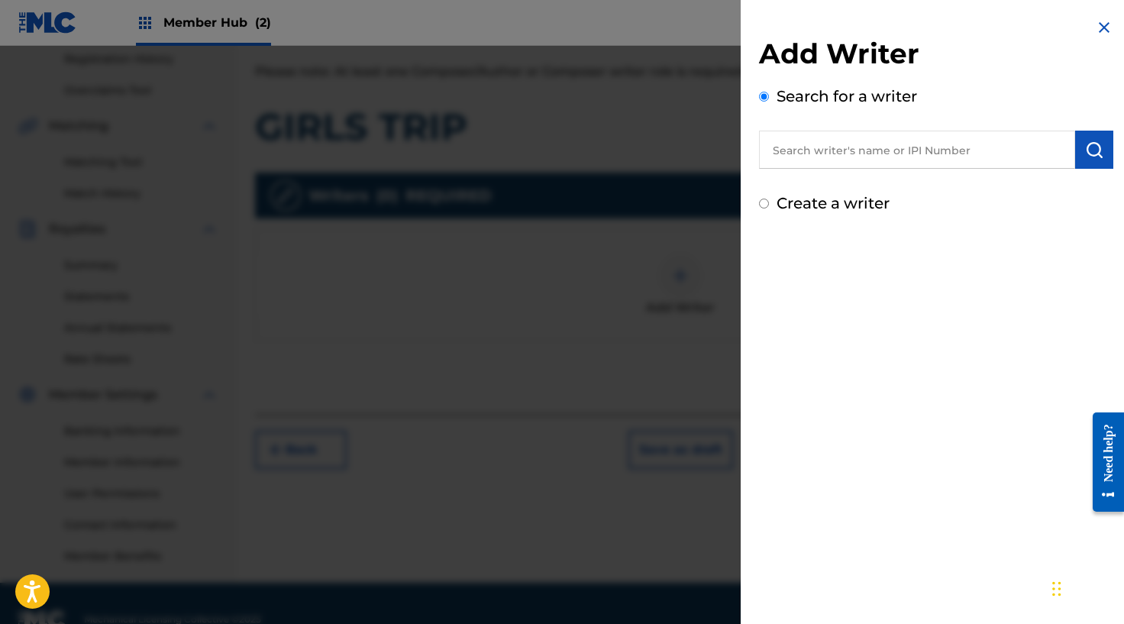
click at [863, 169] on div "Add Writer Search for a writer Create a writer" at bounding box center [936, 126] width 354 height 178
click at [857, 153] on input "text" at bounding box center [917, 150] width 316 height 38
paste input "1096116753"
type input "1096116753"
click at [1085, 147] on img "submit" at bounding box center [1094, 149] width 18 height 18
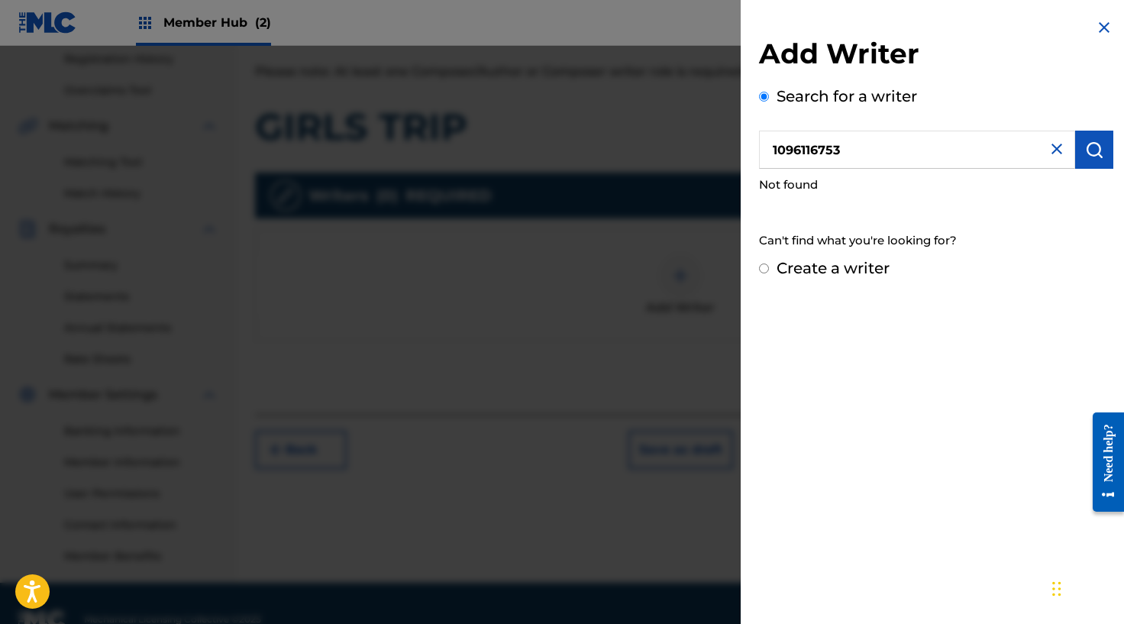
click at [763, 263] on input "Create a writer" at bounding box center [764, 268] width 10 height 10
radio input "false"
radio input "true"
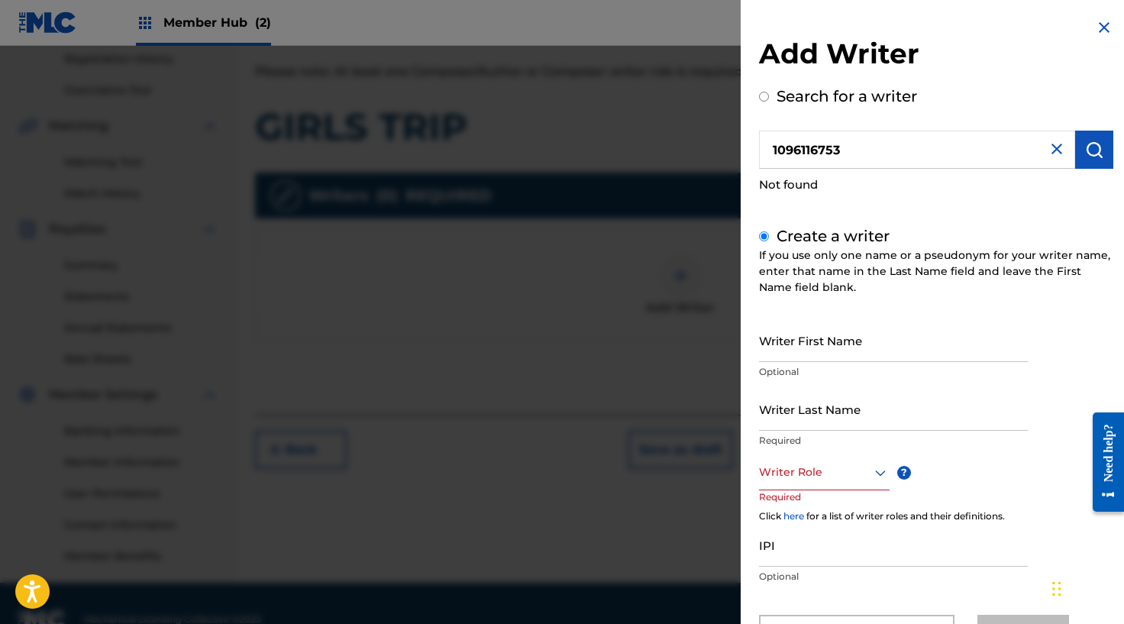
click at [809, 153] on input "1096116753" at bounding box center [917, 150] width 316 height 38
radio input "true"
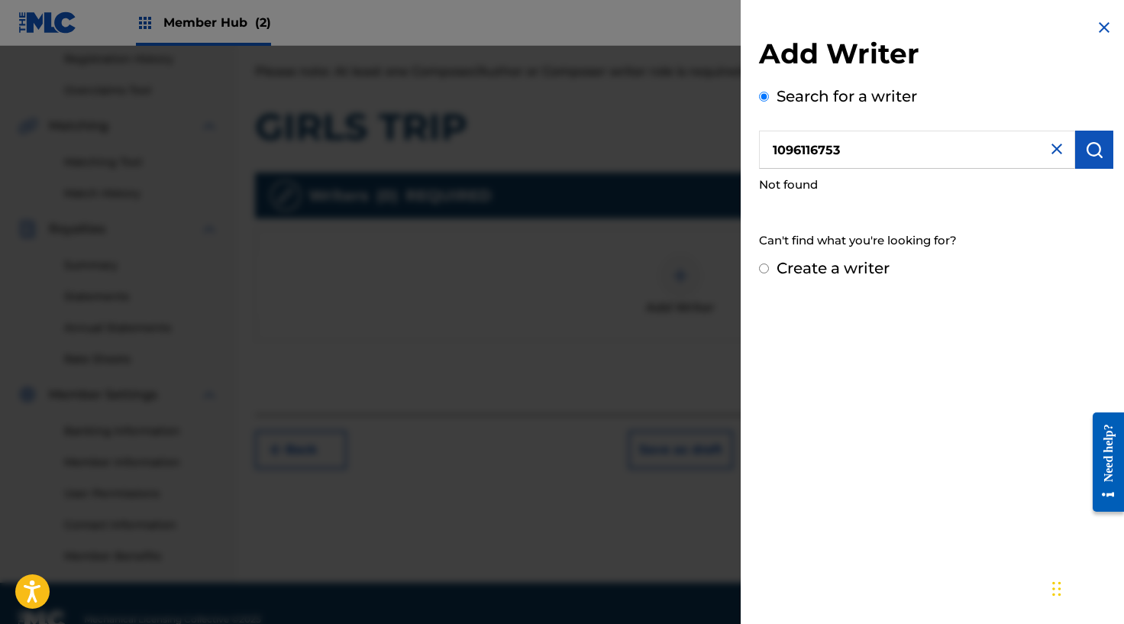
click at [809, 153] on input "1096116753" at bounding box center [917, 150] width 316 height 38
paste input "[PERSON_NAME]"
type input "[PERSON_NAME]"
click at [1085, 145] on img "submit" at bounding box center [1094, 149] width 18 height 18
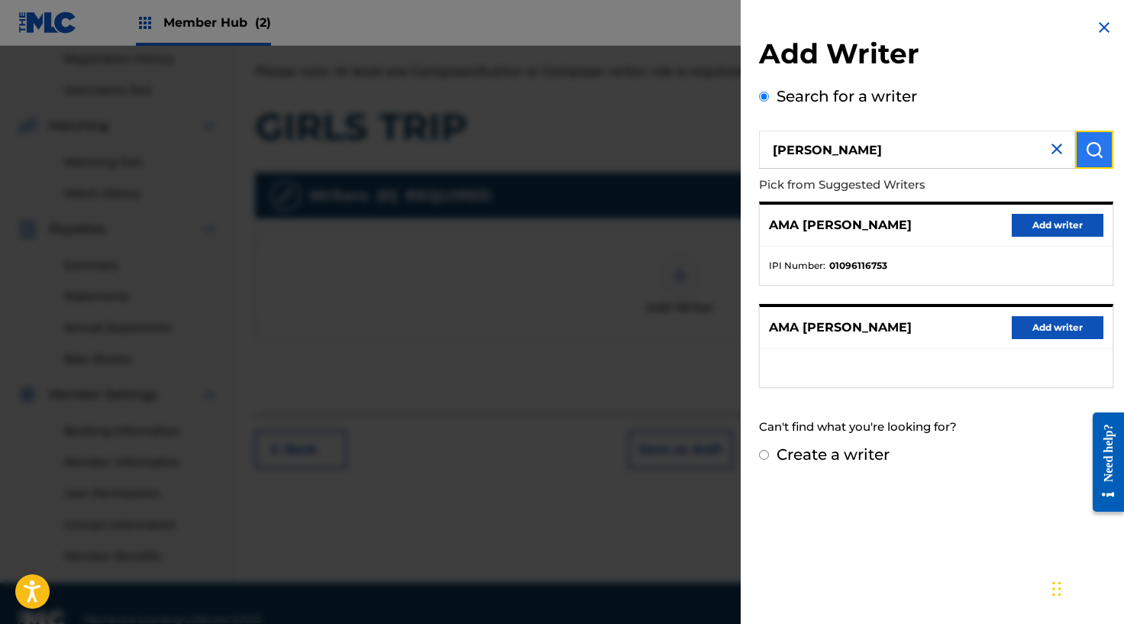
click at [1085, 144] on img "submit" at bounding box center [1094, 149] width 18 height 18
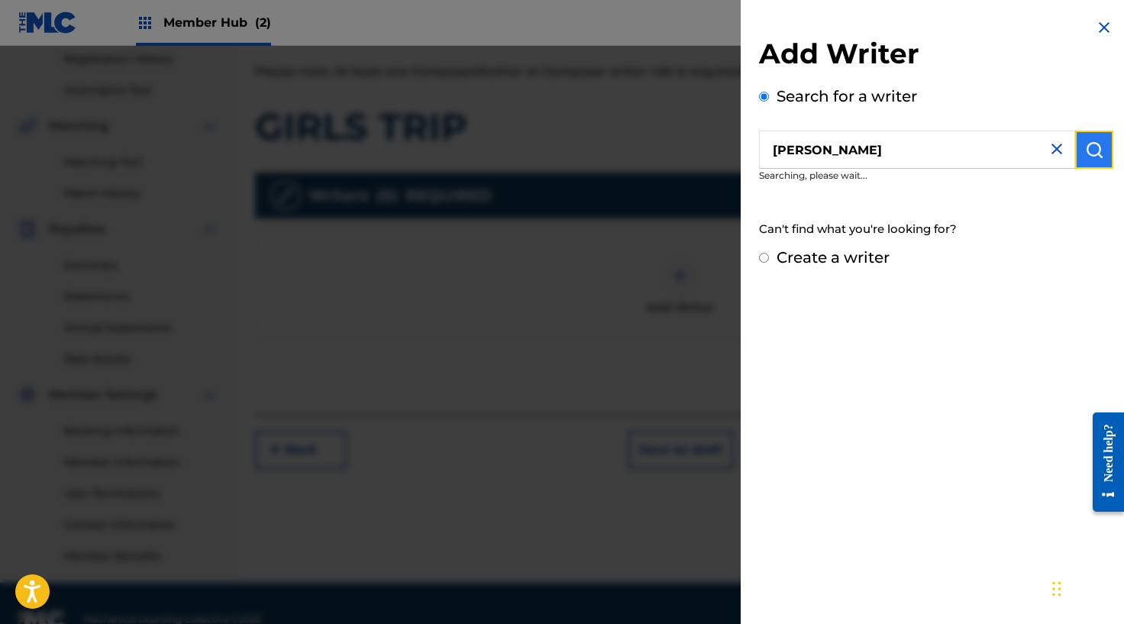
click at [1085, 144] on img "submit" at bounding box center [1094, 149] width 18 height 18
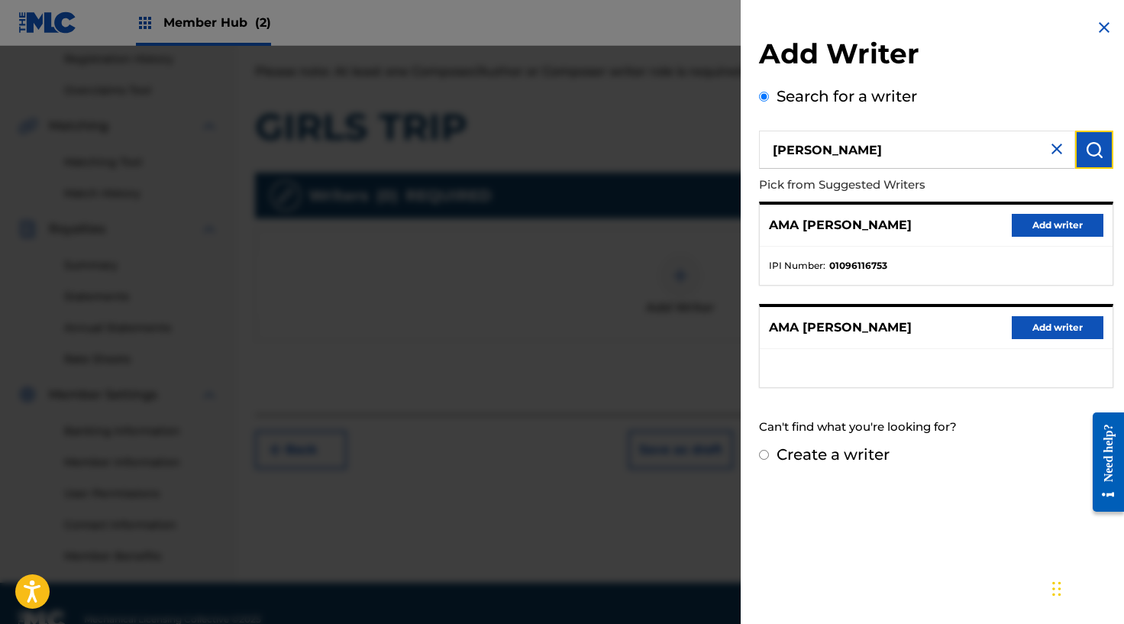
scroll to position [323, 0]
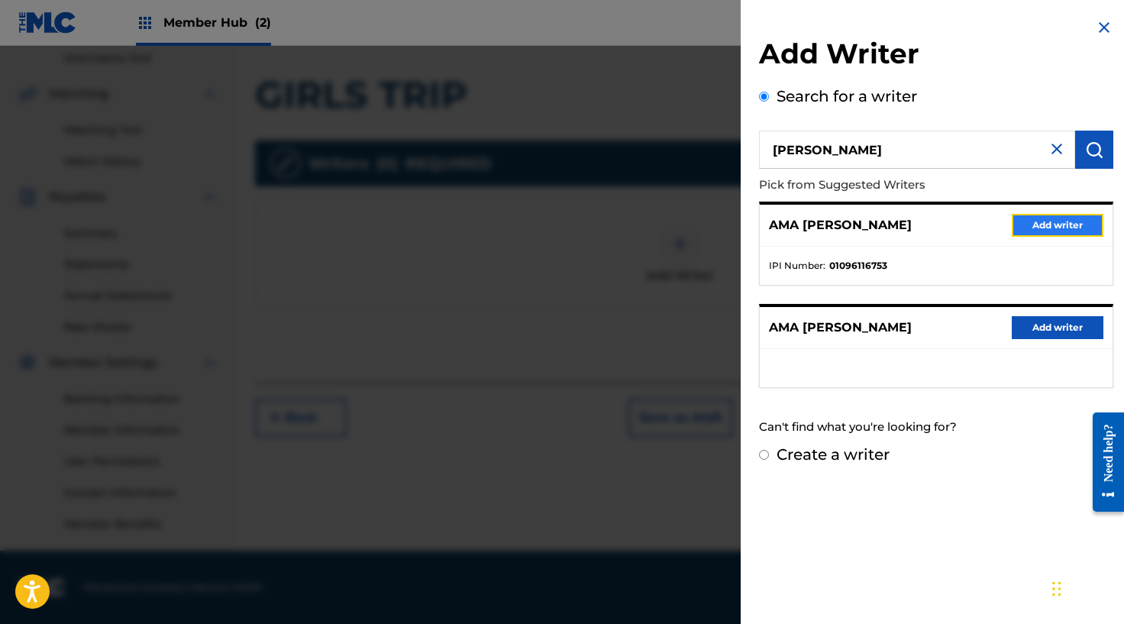
click at [1043, 228] on button "Add writer" at bounding box center [1058, 225] width 92 height 23
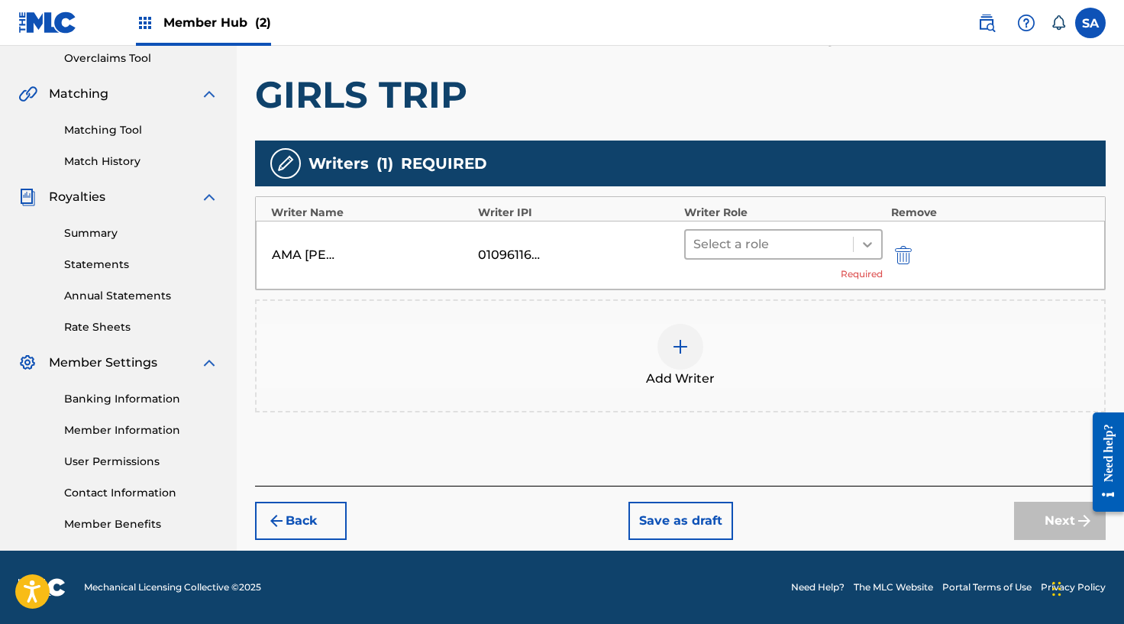
click at [855, 239] on div at bounding box center [867, 244] width 27 height 27
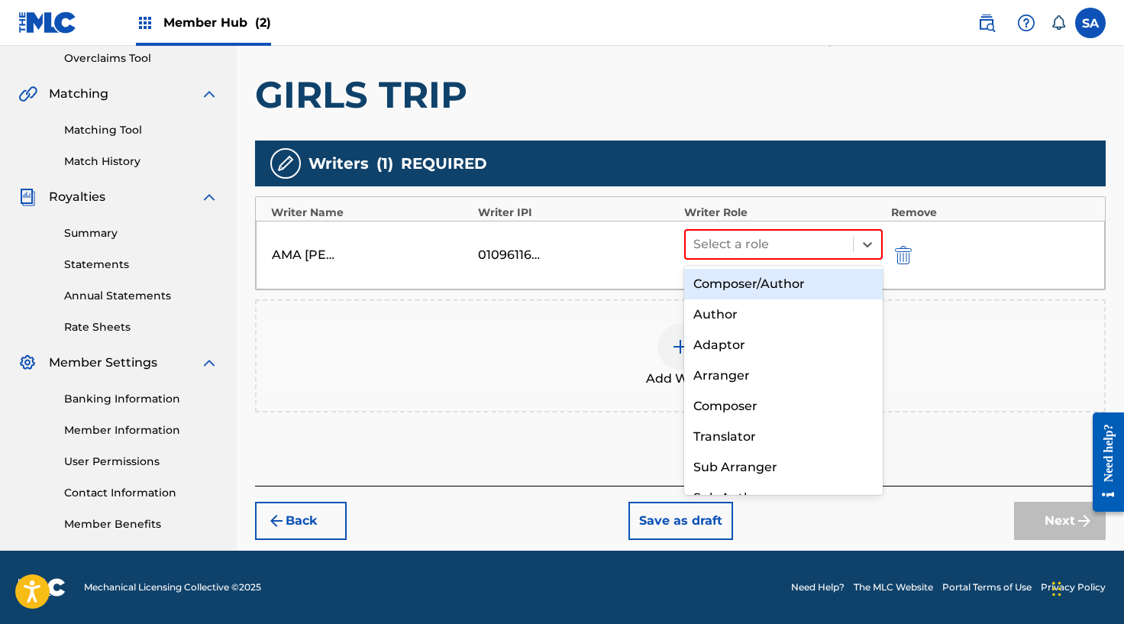
click at [790, 281] on div "Composer/Author" at bounding box center [783, 284] width 199 height 31
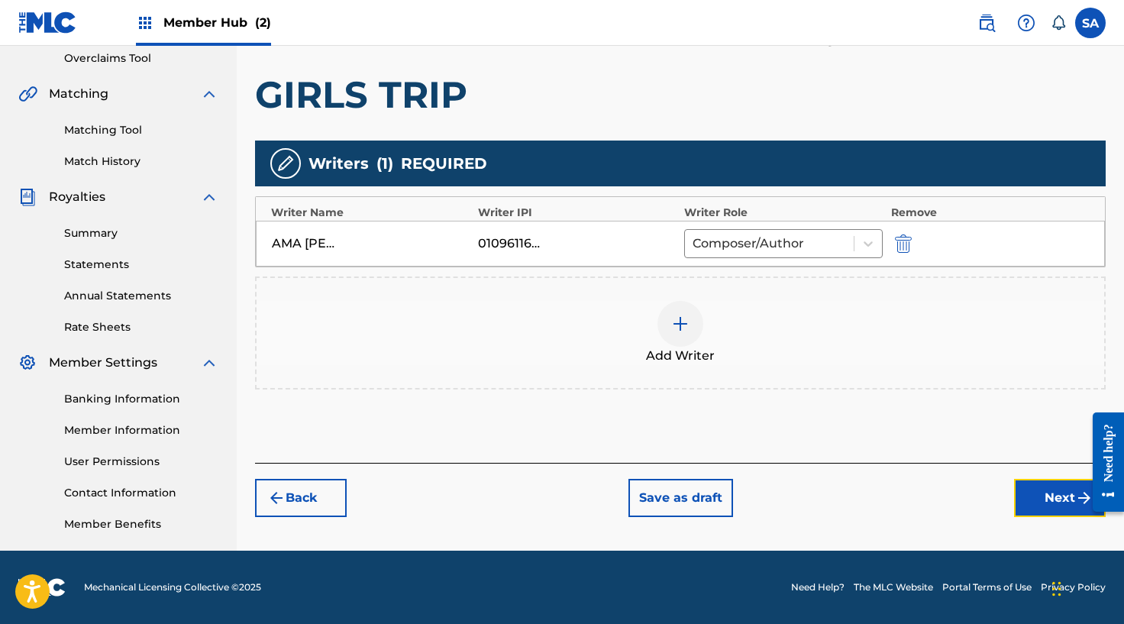
click at [1041, 487] on button "Next" at bounding box center [1060, 498] width 92 height 38
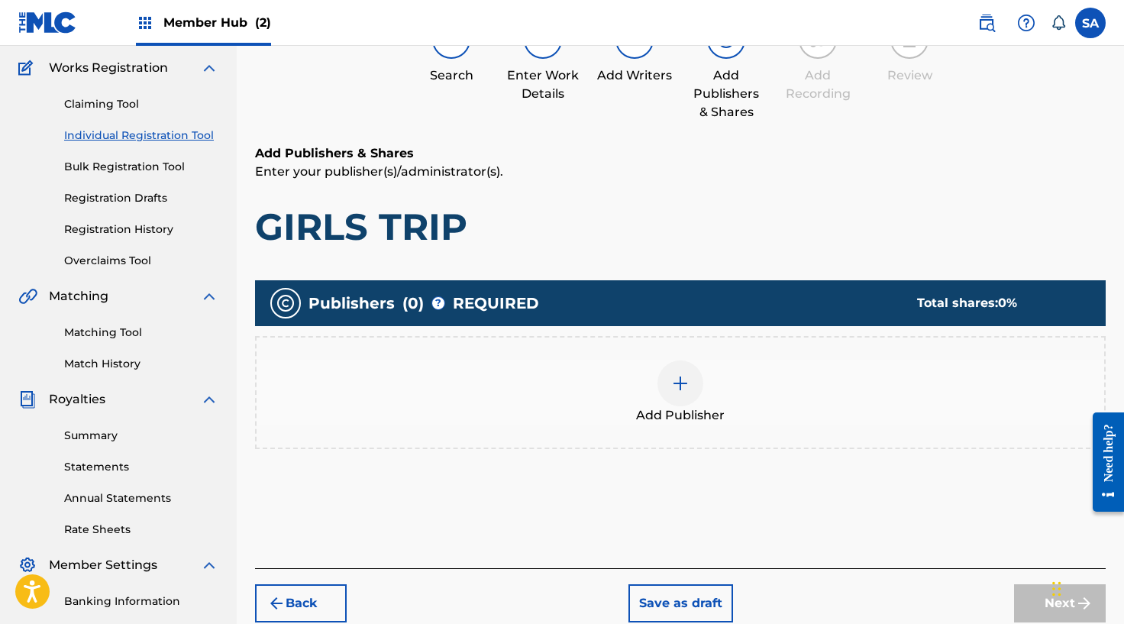
scroll to position [164, 0]
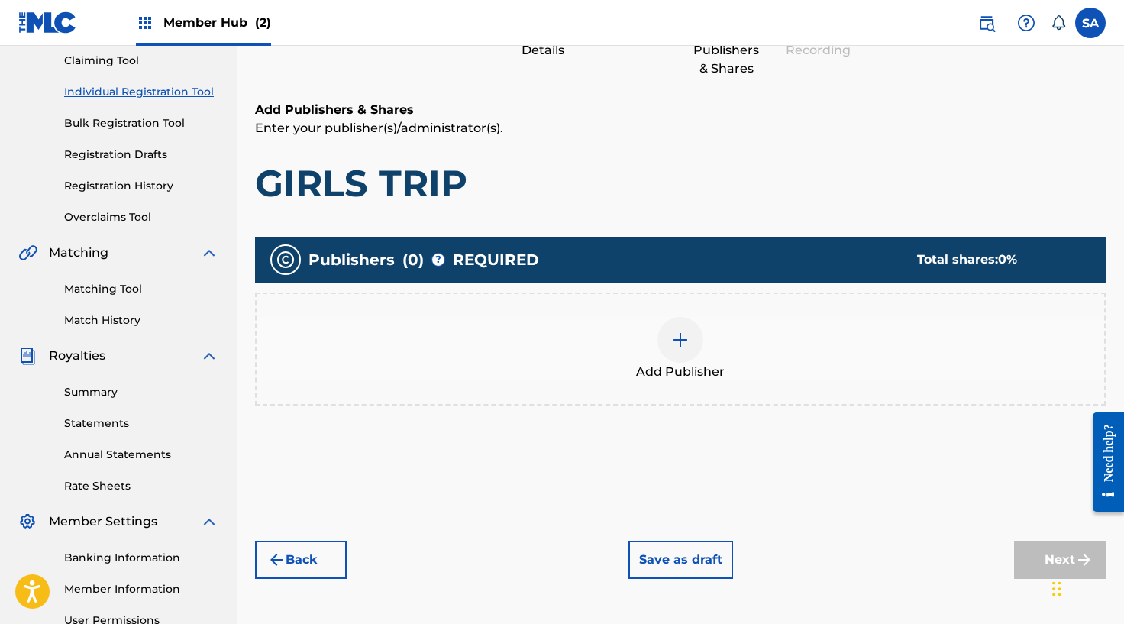
click at [685, 341] on img at bounding box center [680, 340] width 18 height 18
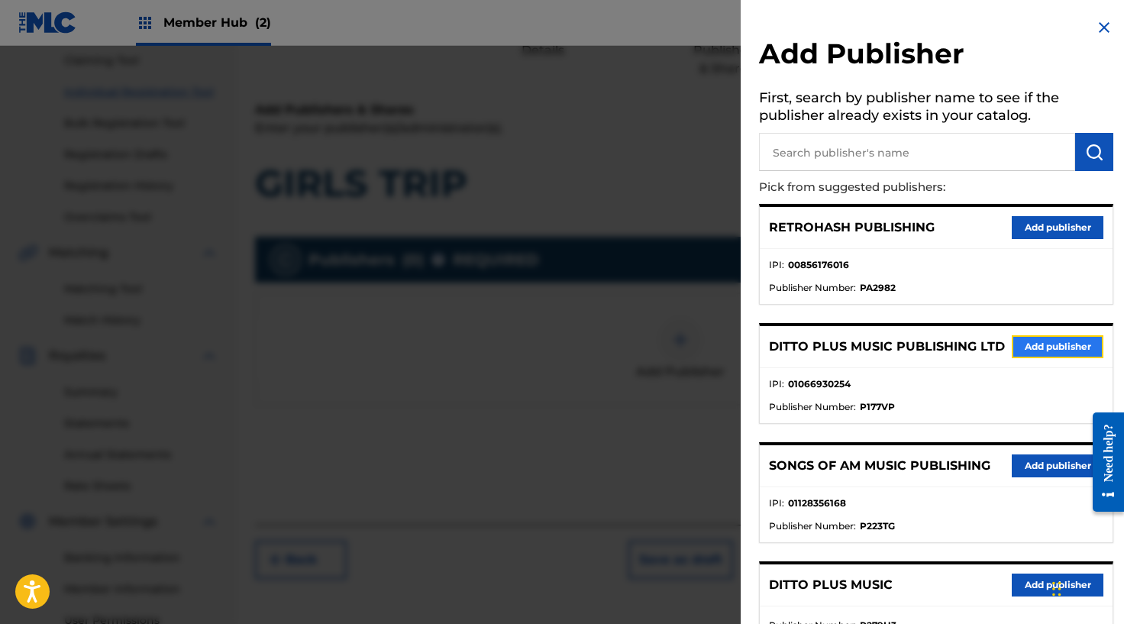
click at [1034, 344] on button "Add publisher" at bounding box center [1058, 346] width 92 height 23
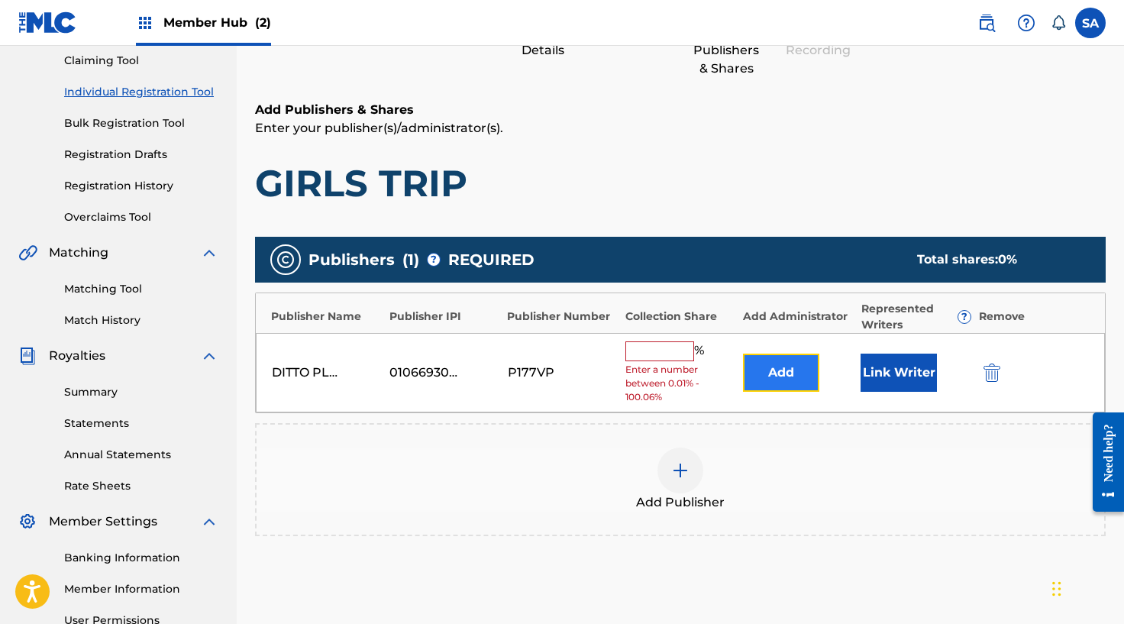
click at [777, 366] on button "Add" at bounding box center [781, 372] width 76 height 38
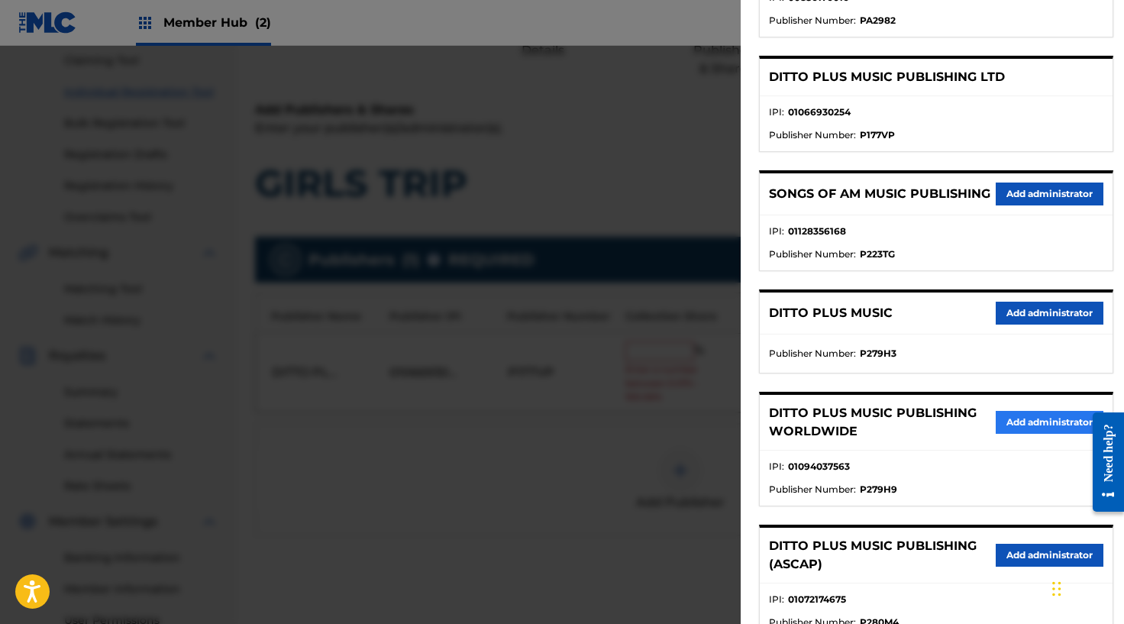
scroll to position [272, 0]
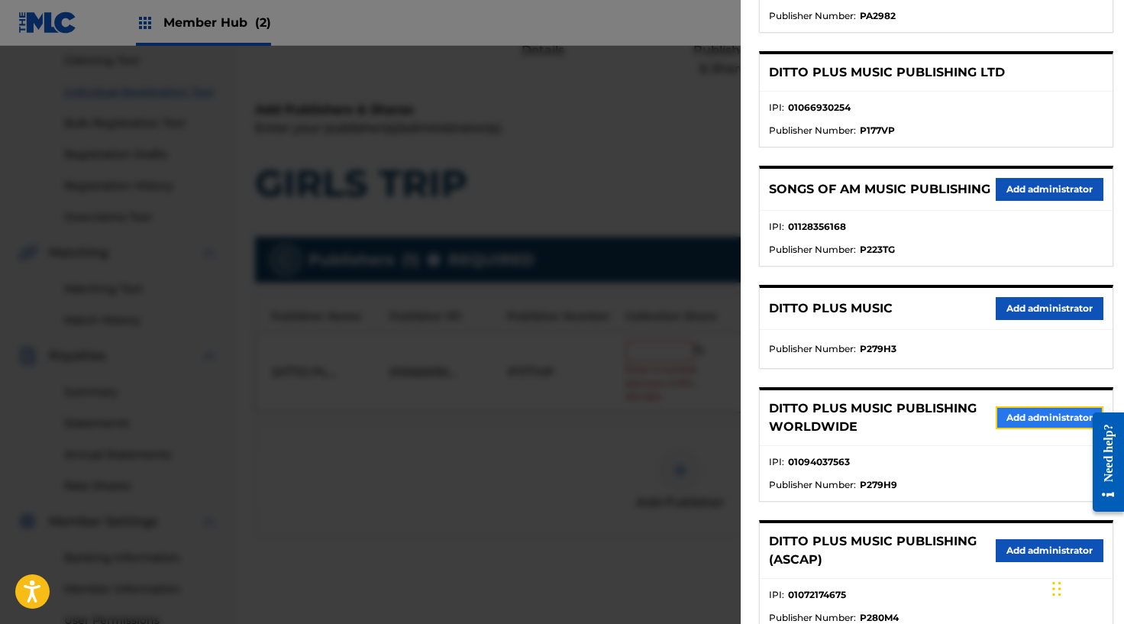
click at [1006, 423] on button "Add administrator" at bounding box center [1050, 417] width 108 height 23
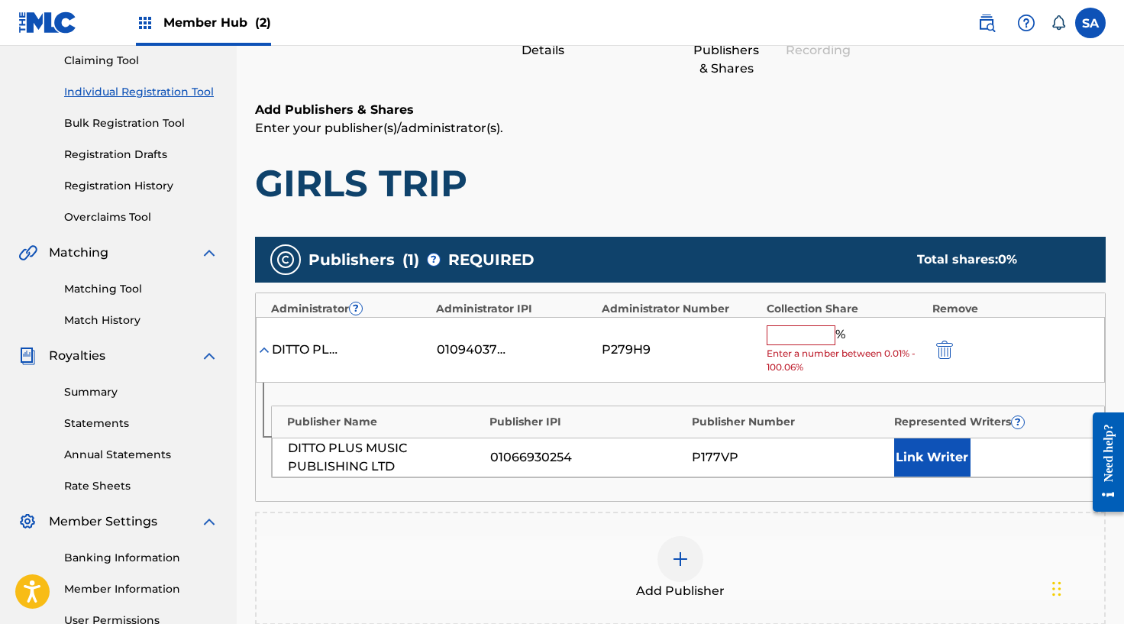
click at [802, 334] on input "text" at bounding box center [801, 335] width 69 height 20
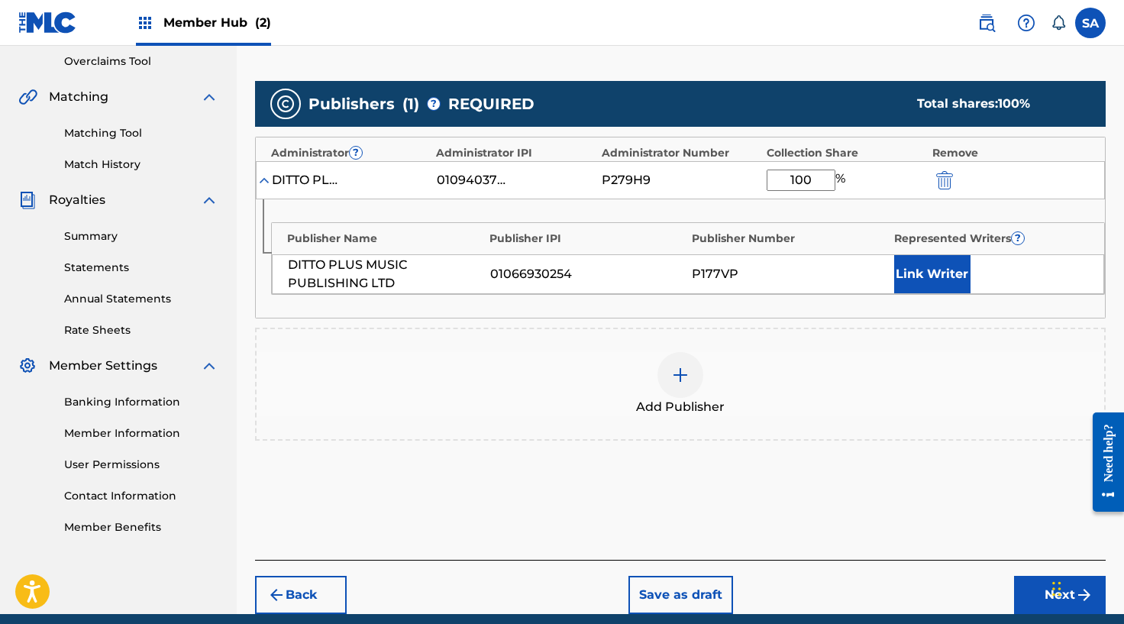
scroll to position [328, 0]
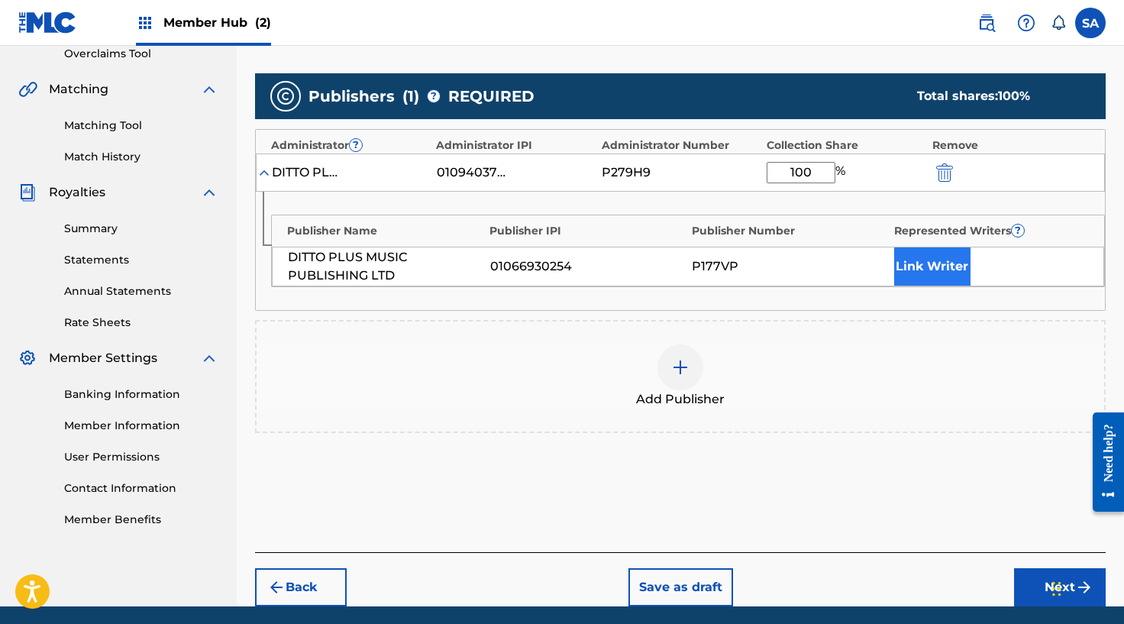
type input "100"
click at [925, 270] on button "Link Writer" at bounding box center [932, 266] width 76 height 38
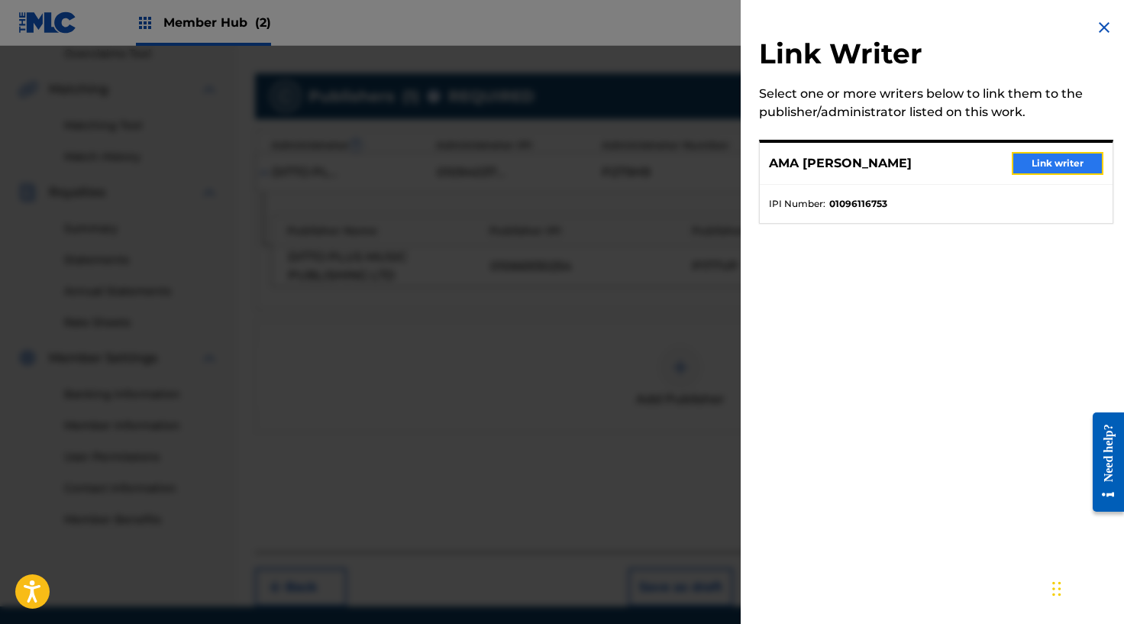
click at [1057, 163] on button "Link writer" at bounding box center [1058, 163] width 92 height 23
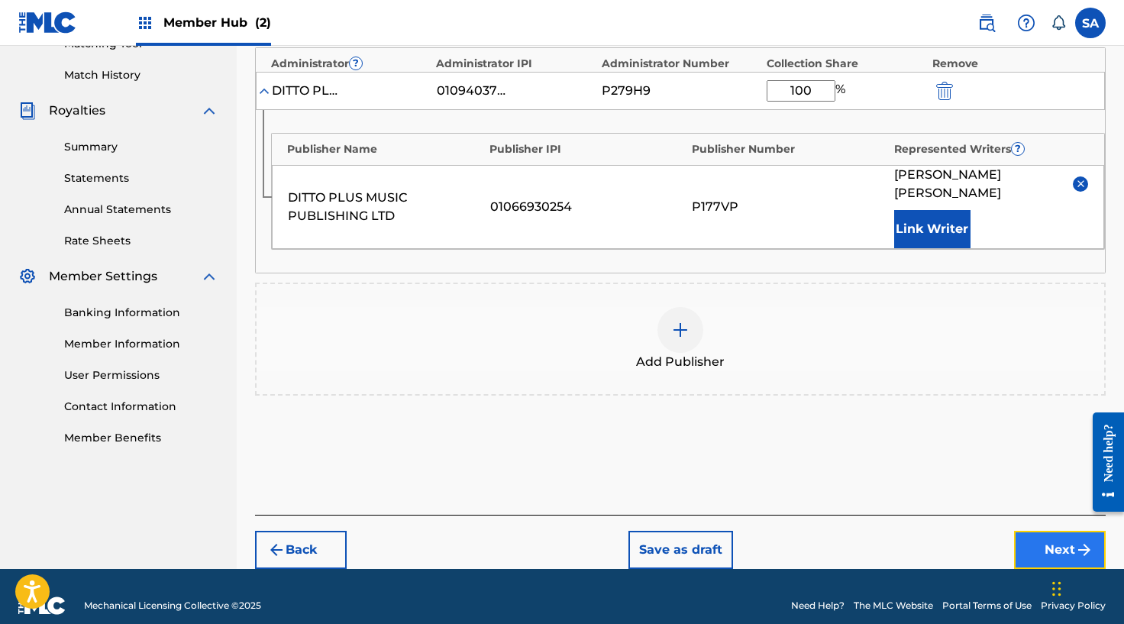
click at [1048, 531] on button "Next" at bounding box center [1060, 550] width 92 height 38
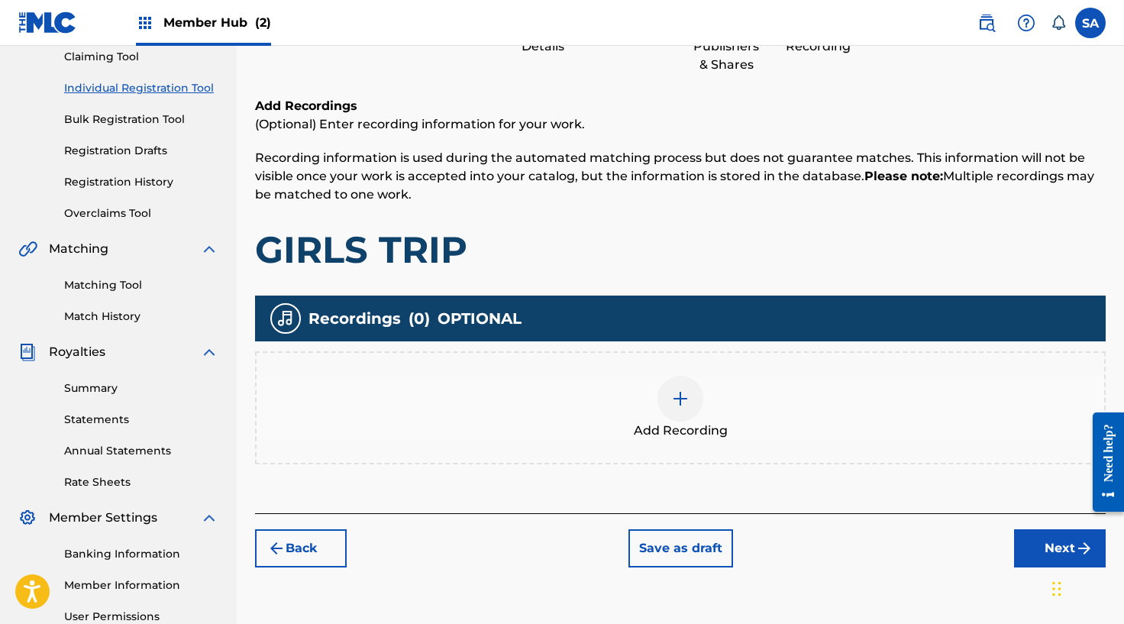
scroll to position [173, 0]
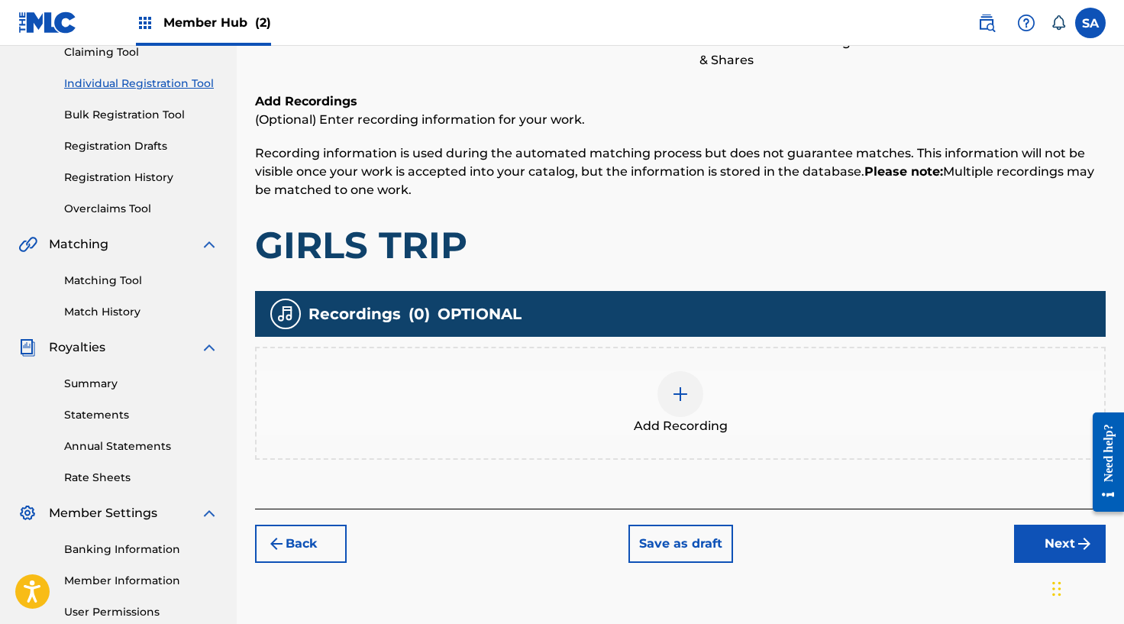
click at [690, 388] on div at bounding box center [680, 394] width 46 height 46
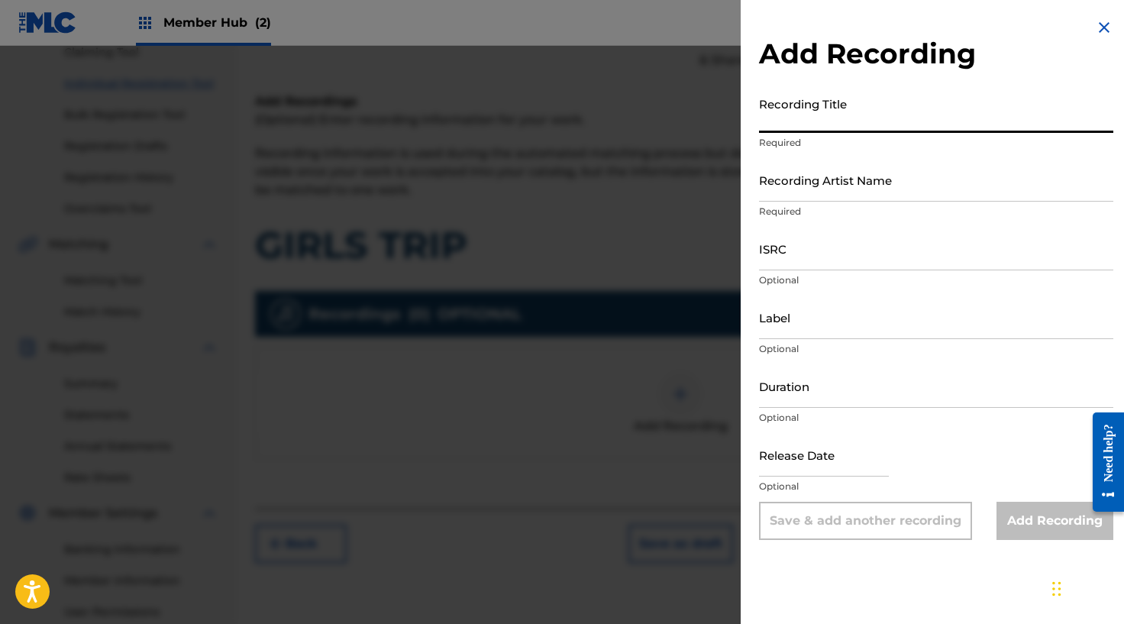
click at [786, 127] on input "Recording Title" at bounding box center [936, 111] width 354 height 44
paste input "GIRLS TRIP"
type input "GIRLS TRIP"
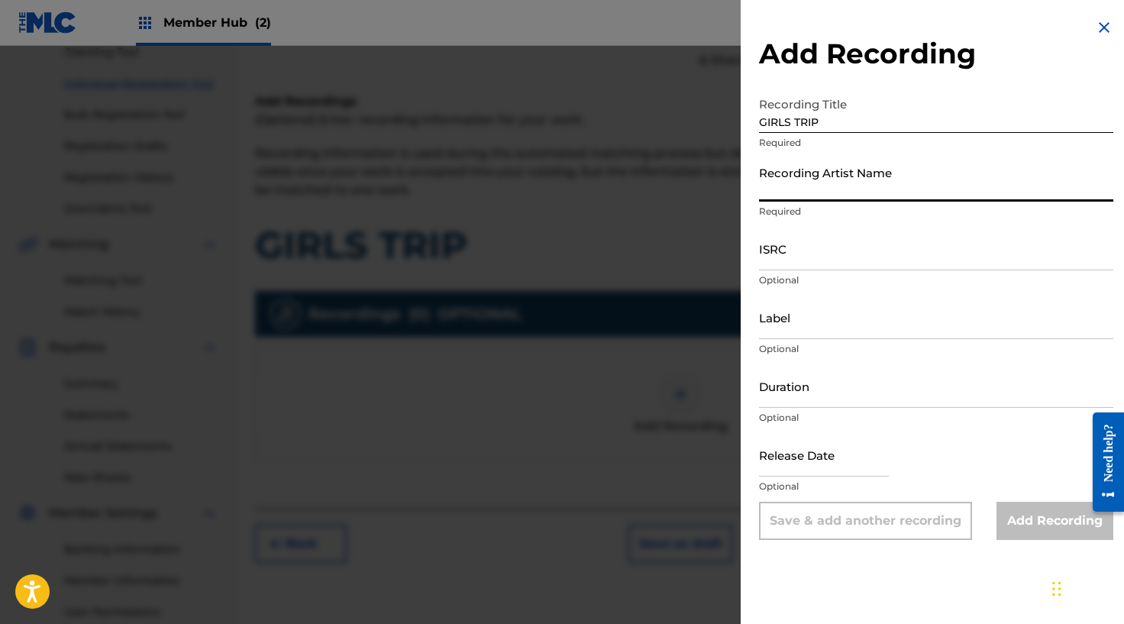
click at [800, 196] on input "Recording Artist Name" at bounding box center [936, 180] width 354 height 44
paste input "[PERSON_NAME]"
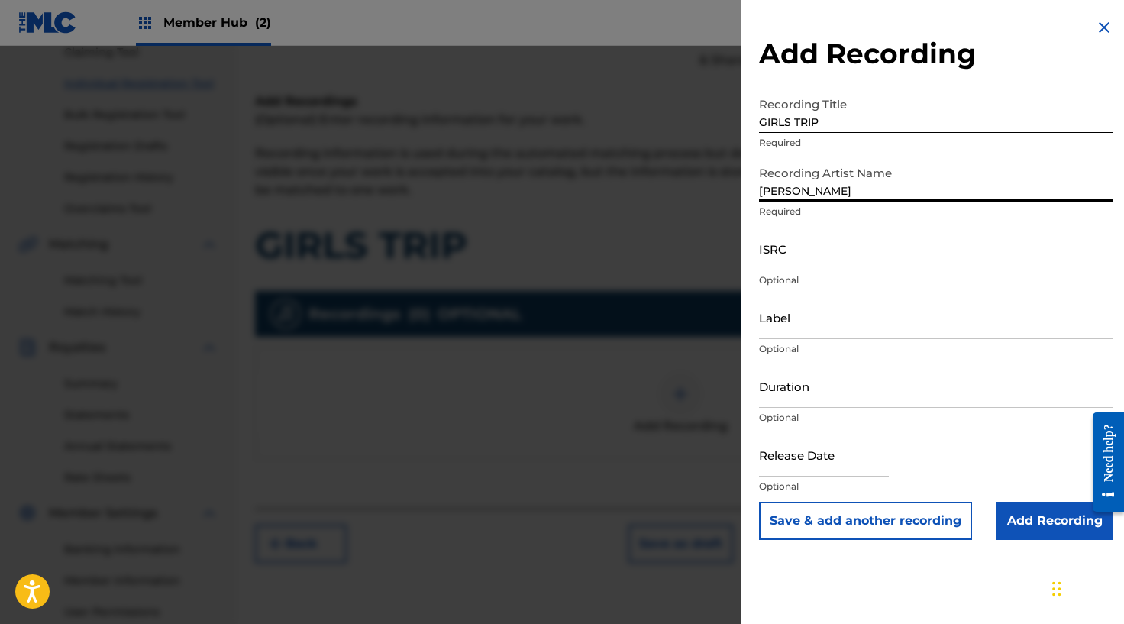
type input "[PERSON_NAME]"
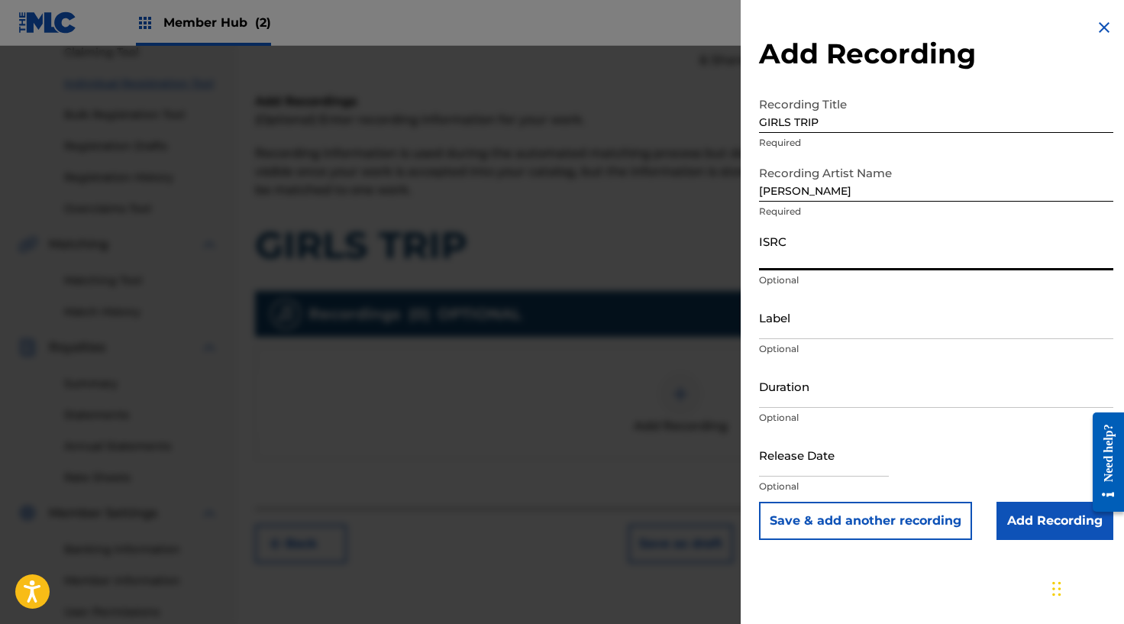
click at [796, 266] on input "ISRC" at bounding box center [936, 249] width 354 height 44
paste input "UKXN22303281"
type input "UKXN22303281"
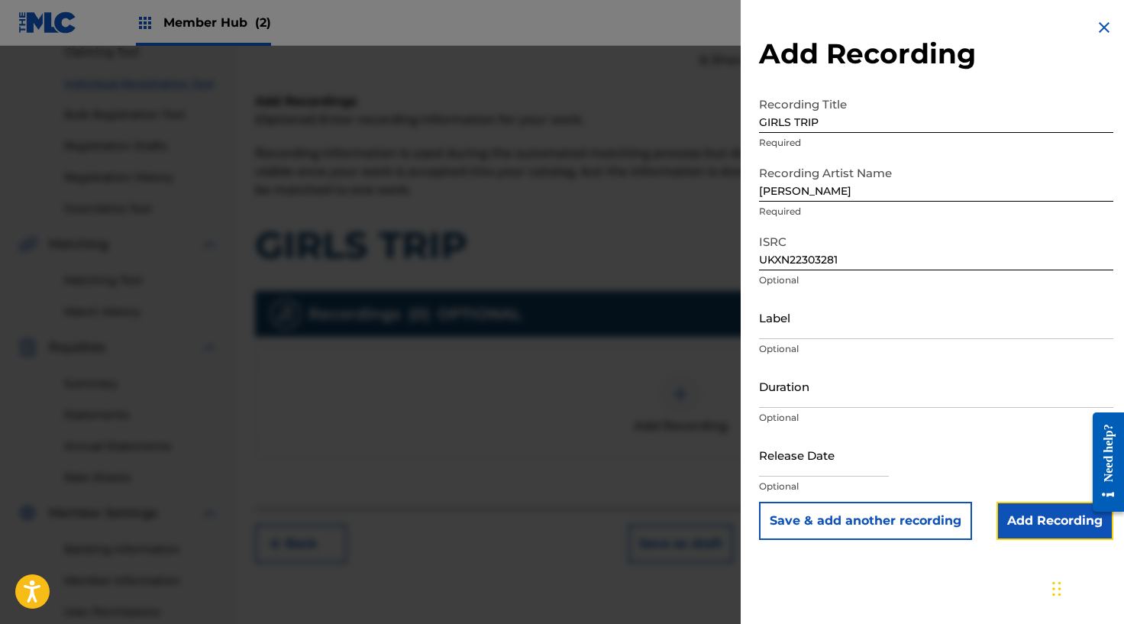
click at [1016, 518] on input "Add Recording" at bounding box center [1054, 521] width 117 height 38
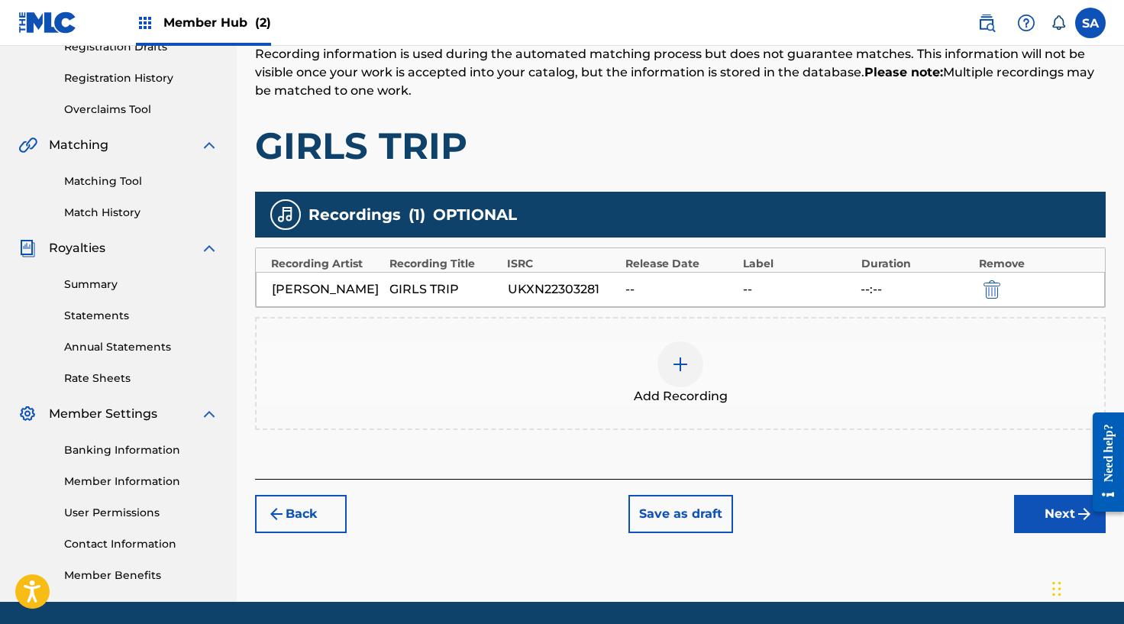
scroll to position [323, 0]
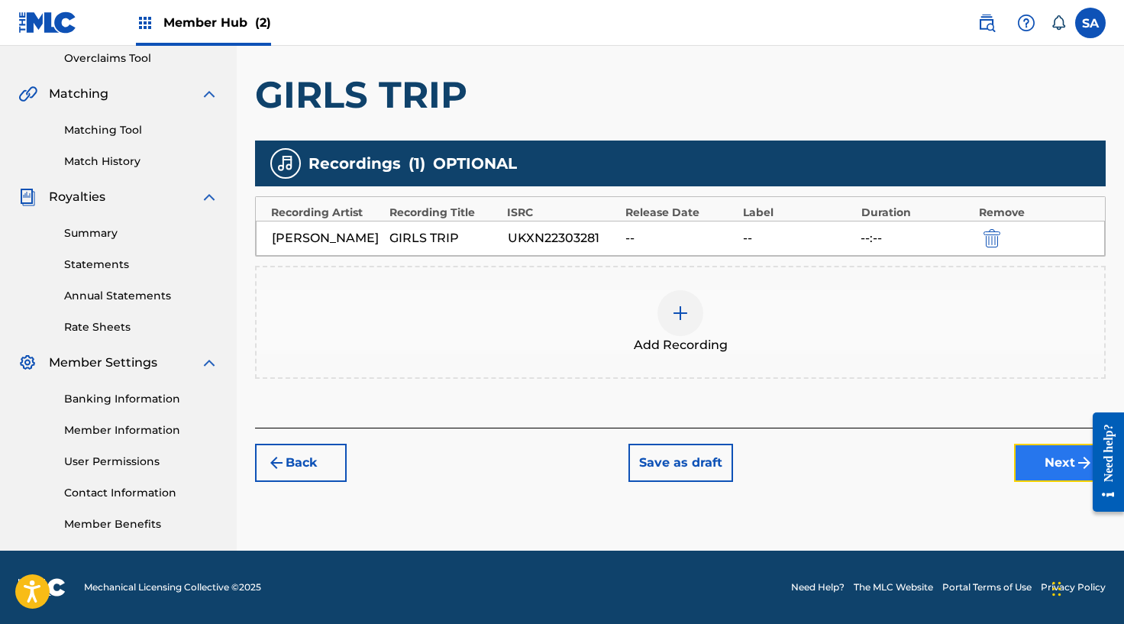
click at [1038, 466] on button "Next" at bounding box center [1060, 463] width 92 height 38
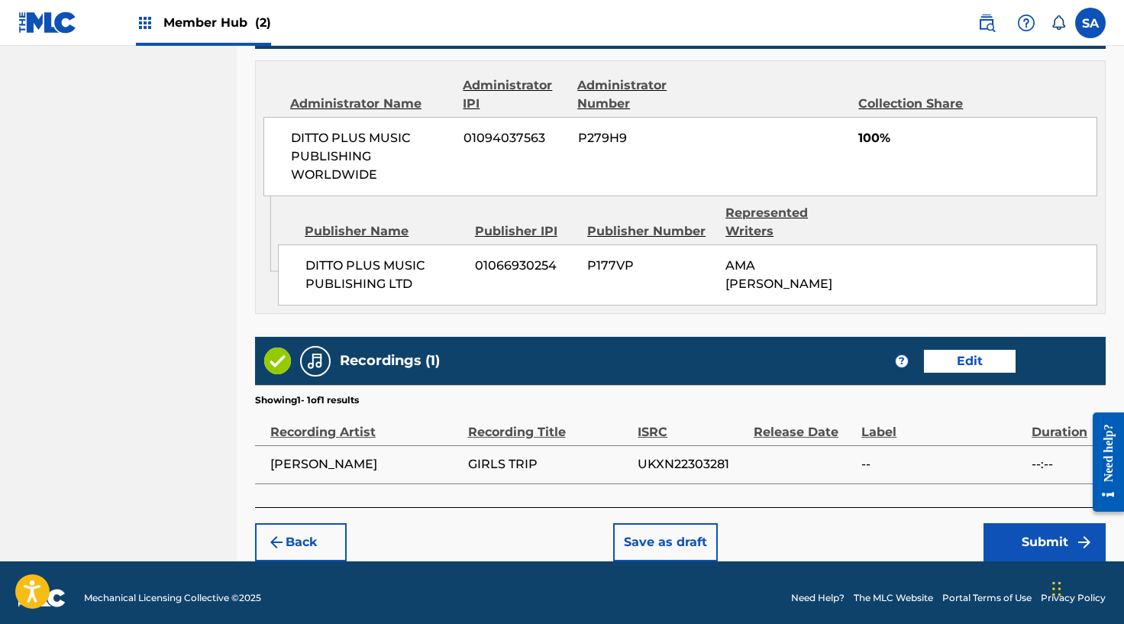
scroll to position [824, 0]
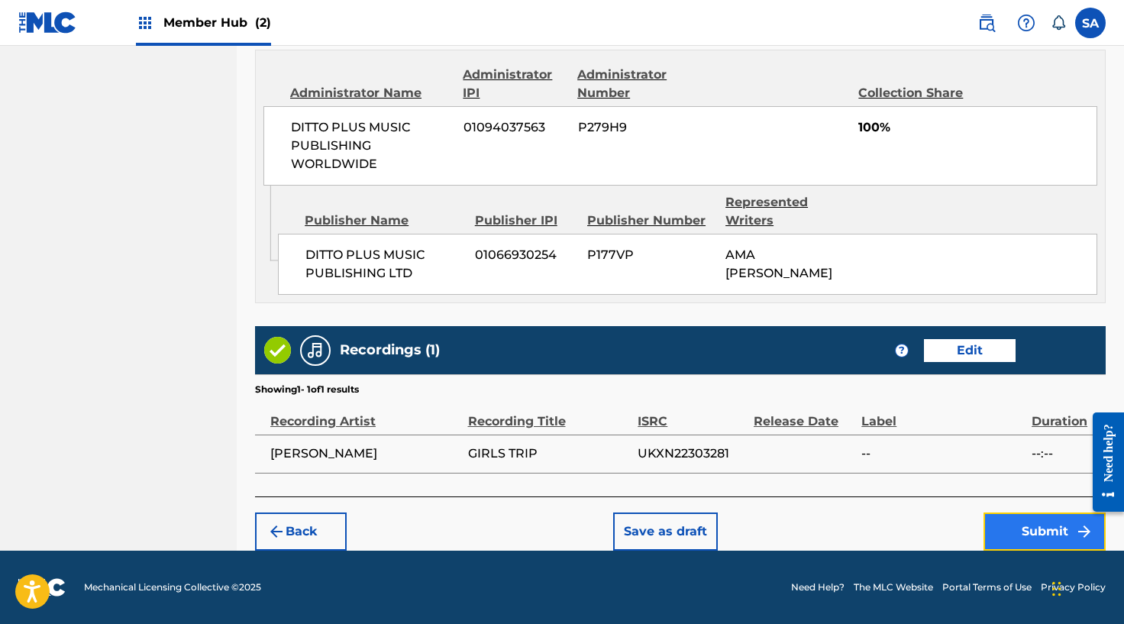
click at [1036, 521] on button "Submit" at bounding box center [1044, 531] width 122 height 38
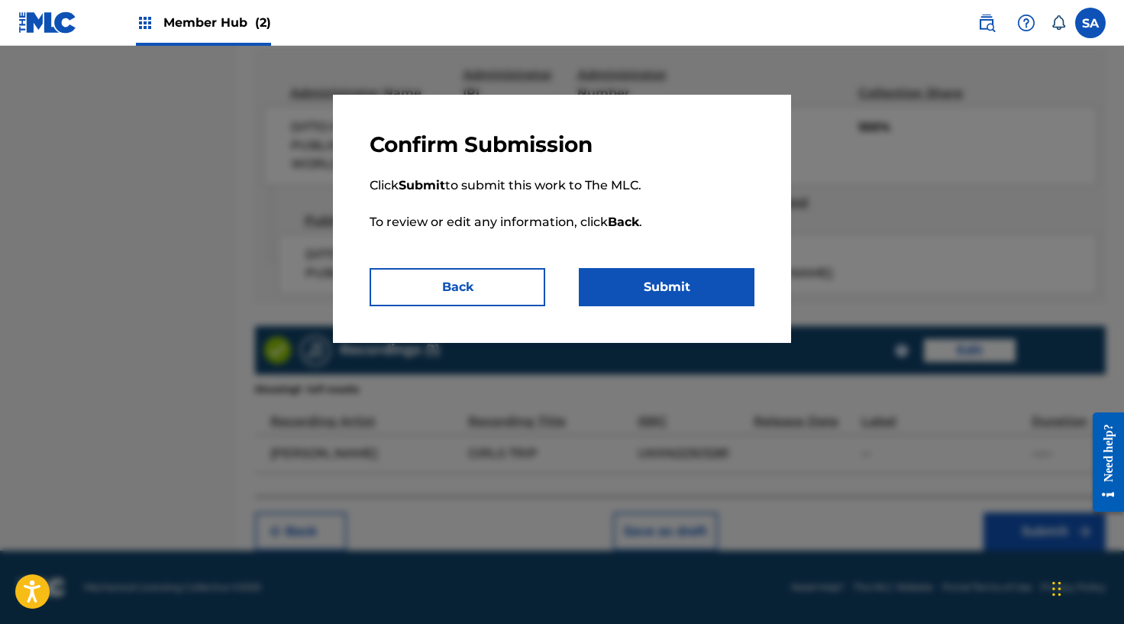
click at [721, 308] on div "Confirm Submission Click Submit to submit this work to The MLC. To review or ed…" at bounding box center [562, 219] width 458 height 248
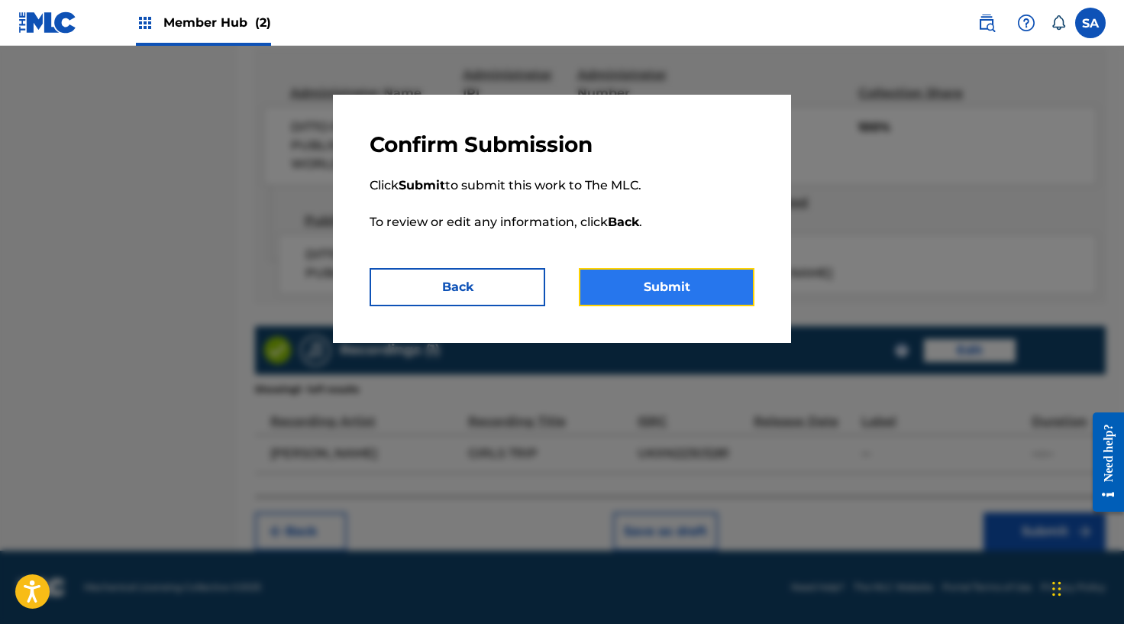
click at [715, 294] on button "Submit" at bounding box center [667, 287] width 176 height 38
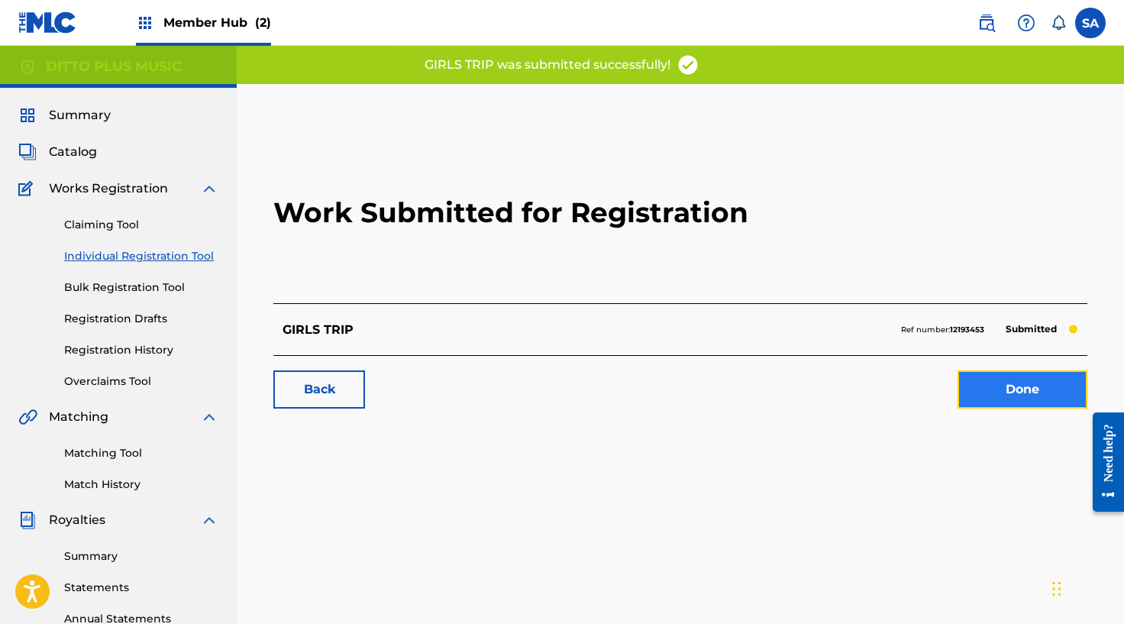
click at [1010, 383] on link "Done" at bounding box center [1022, 389] width 130 height 38
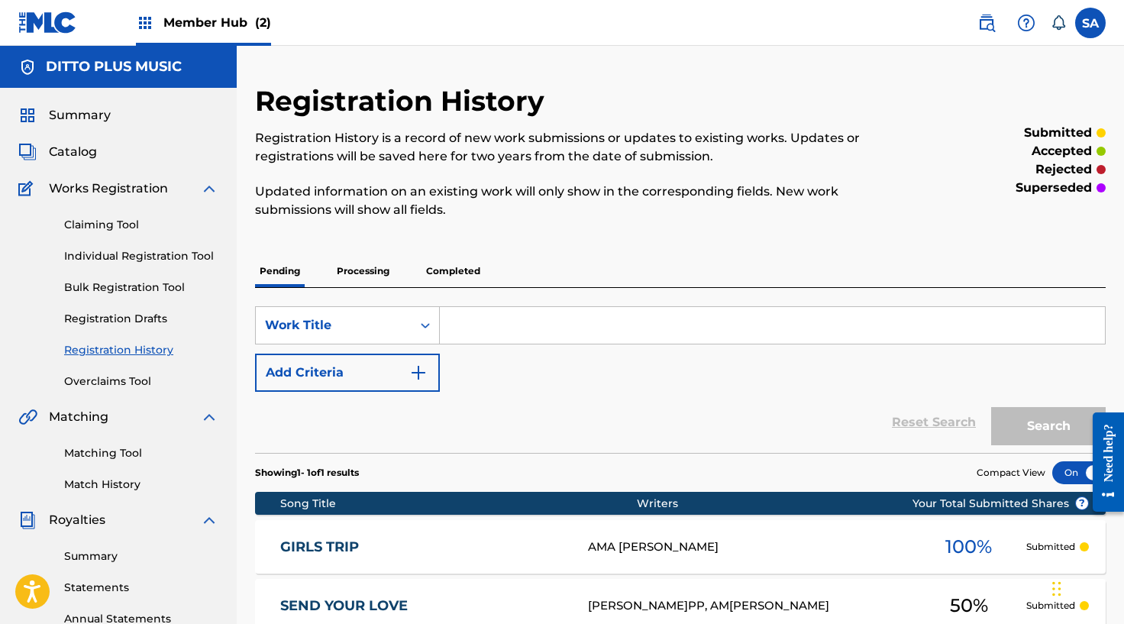
click at [476, 330] on input "Search Form" at bounding box center [772, 325] width 665 height 37
click at [507, 318] on input "Search Form" at bounding box center [772, 325] width 665 height 37
paste input "CAN'T LEAVE YOU ALONE"
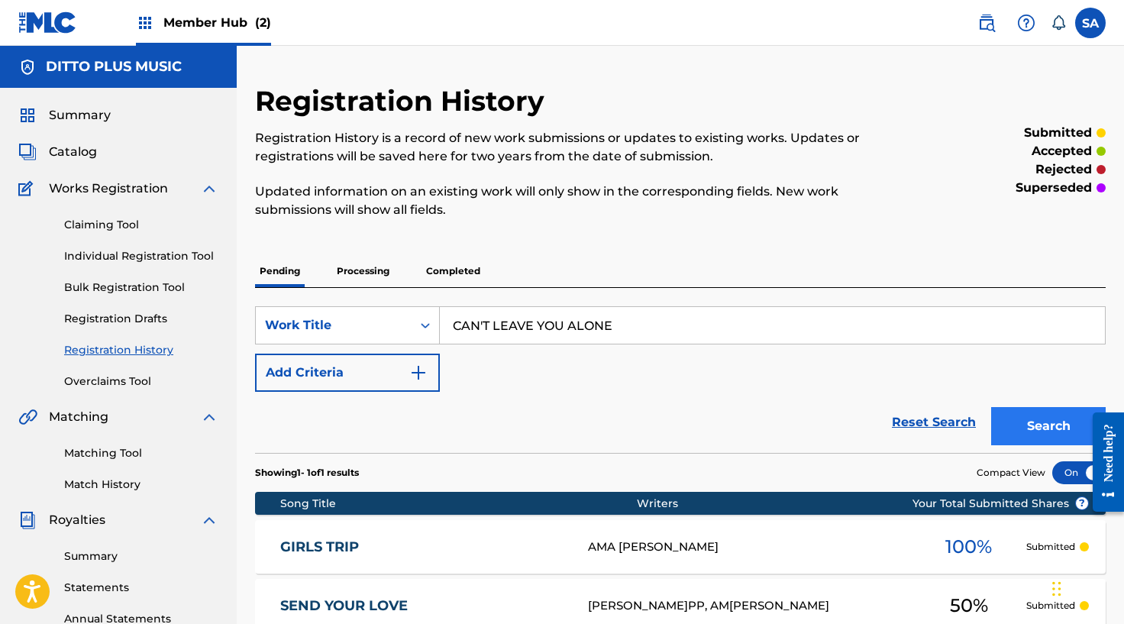
type input "CAN'T LEAVE YOU ALONE"
drag, startPoint x: 1062, startPoint y: 429, endPoint x: 1055, endPoint y: 425, distance: 7.9
click at [1062, 429] on button "Search" at bounding box center [1048, 426] width 115 height 38
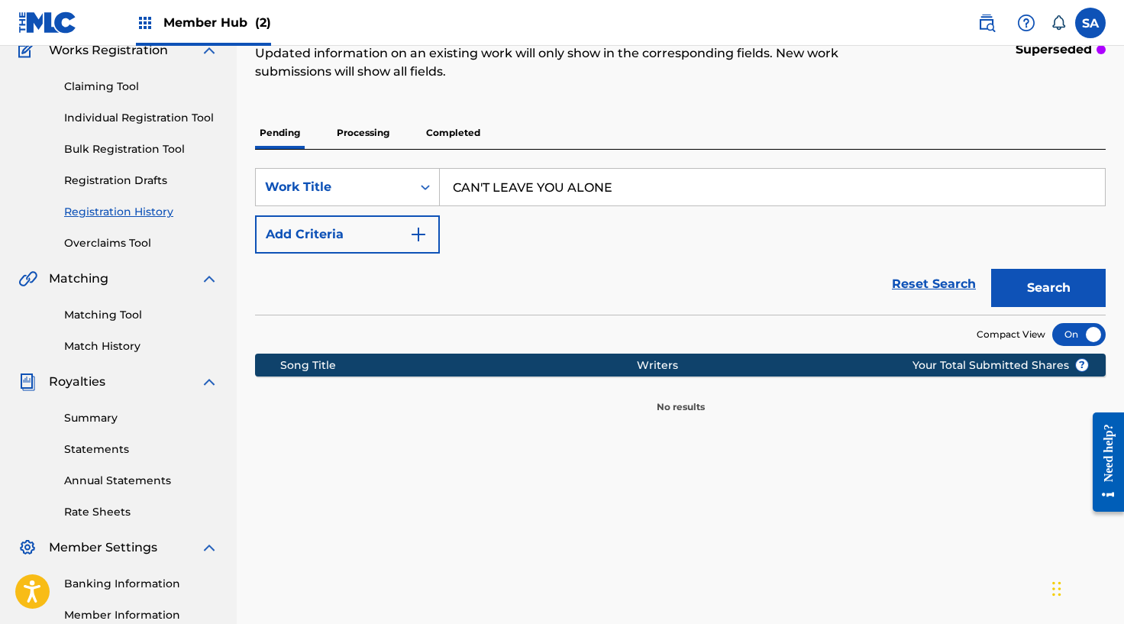
scroll to position [117, 0]
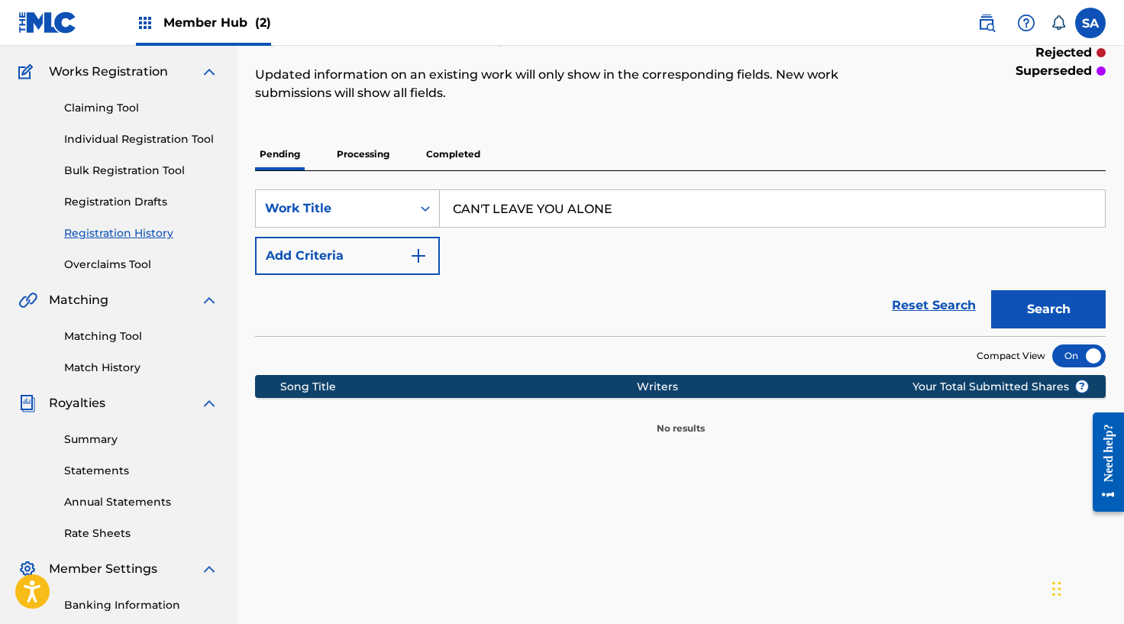
click at [97, 141] on link "Individual Registration Tool" at bounding box center [141, 139] width 154 height 16
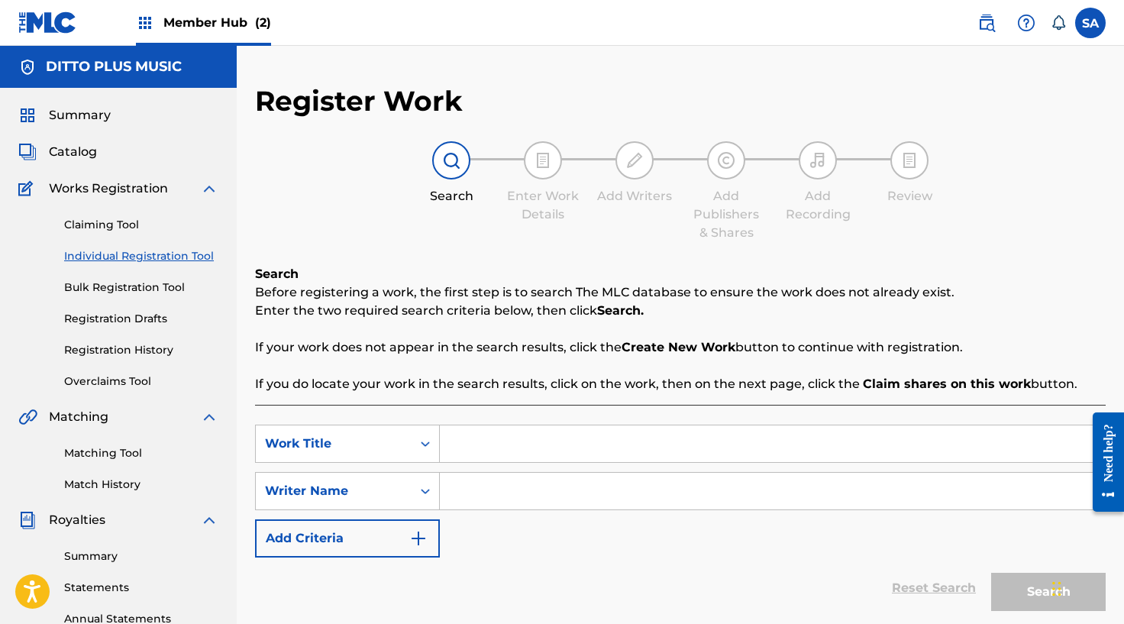
click at [488, 453] on input "Search Form" at bounding box center [772, 443] width 665 height 37
paste input "CAN'T LEAVE YOU ALONE"
type input "CAN'T LEAVE YOU ALONE"
click at [488, 486] on input "Search Form" at bounding box center [772, 491] width 665 height 37
paste input "[PERSON_NAME]"
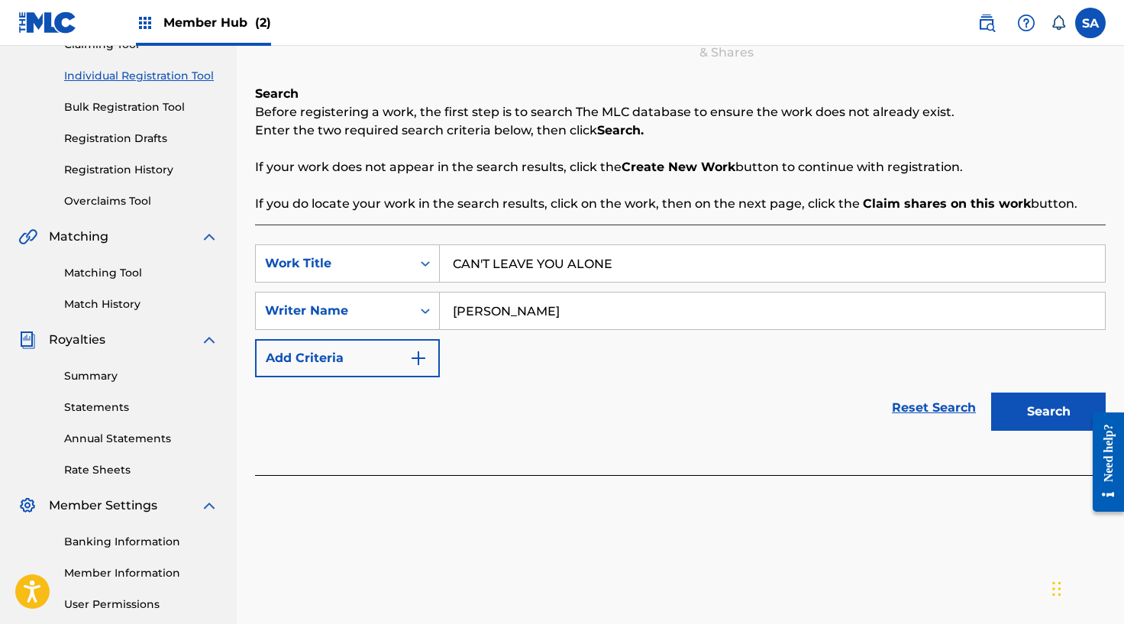
scroll to position [223, 0]
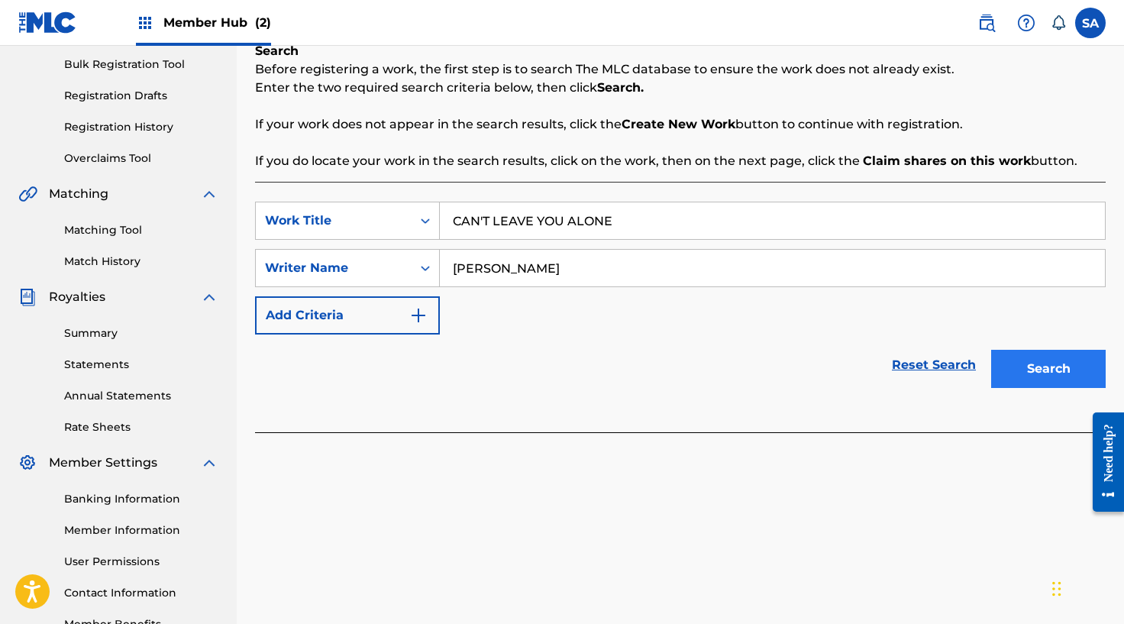
type input "[PERSON_NAME]"
click at [1041, 362] on button "Search" at bounding box center [1048, 369] width 115 height 38
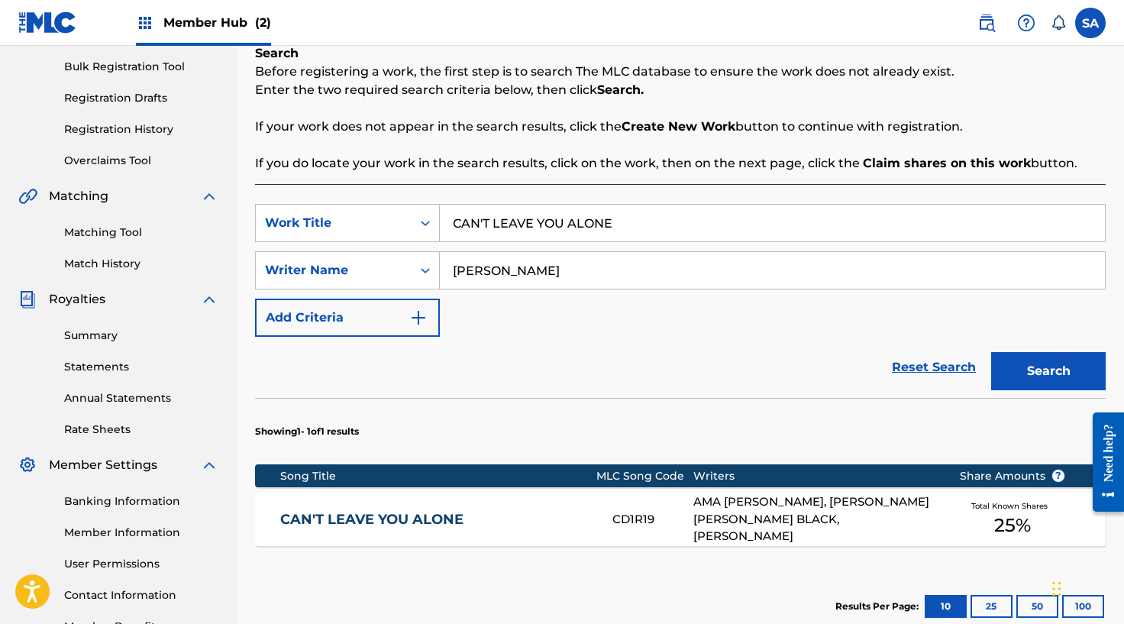
scroll to position [0, 0]
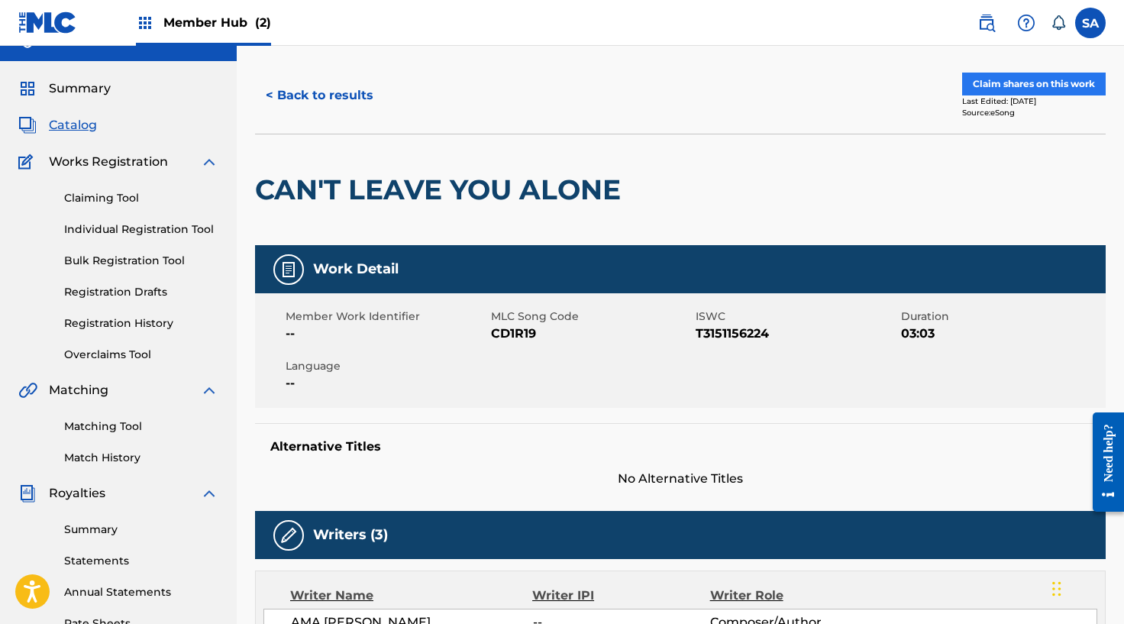
scroll to position [25, 0]
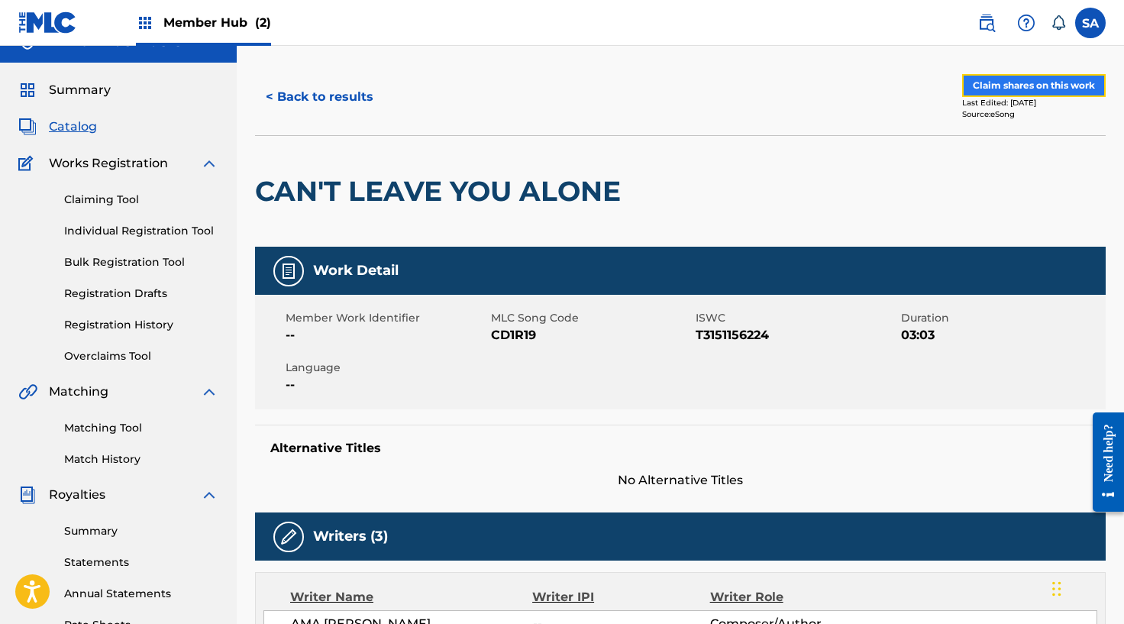
click at [1031, 86] on button "Claim shares on this work" at bounding box center [1034, 85] width 144 height 23
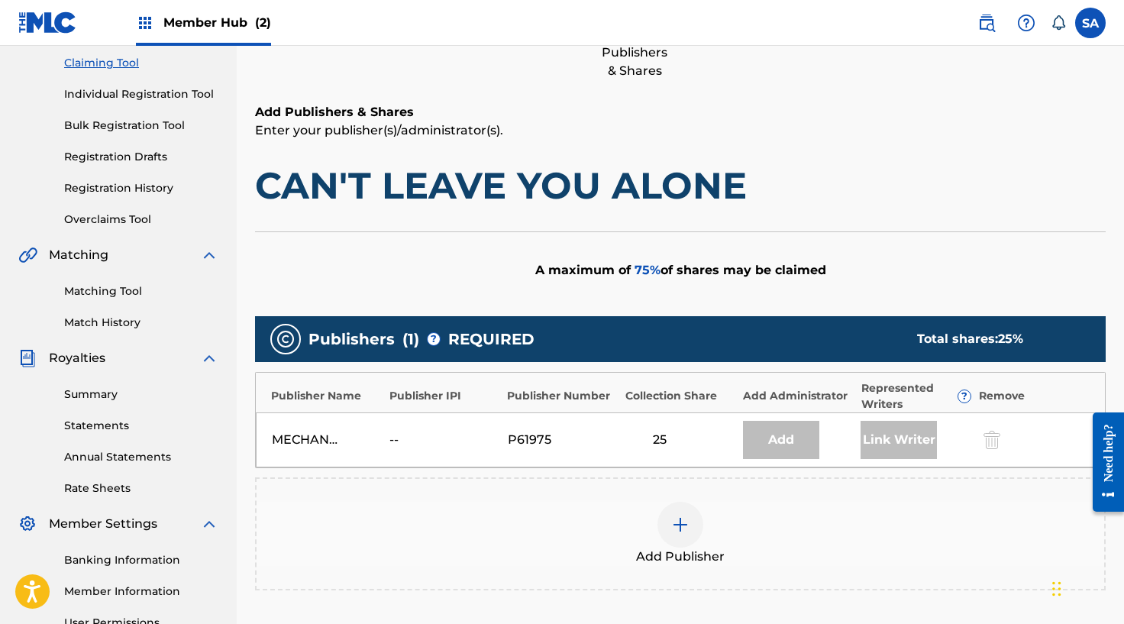
scroll to position [231, 0]
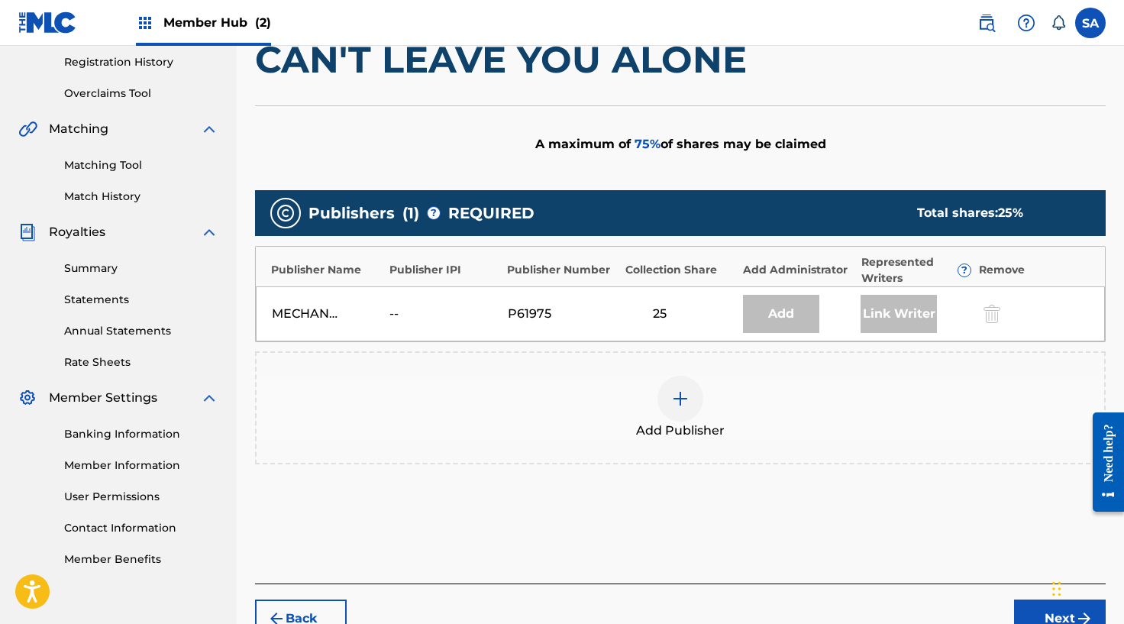
click at [670, 410] on div at bounding box center [680, 399] width 46 height 46
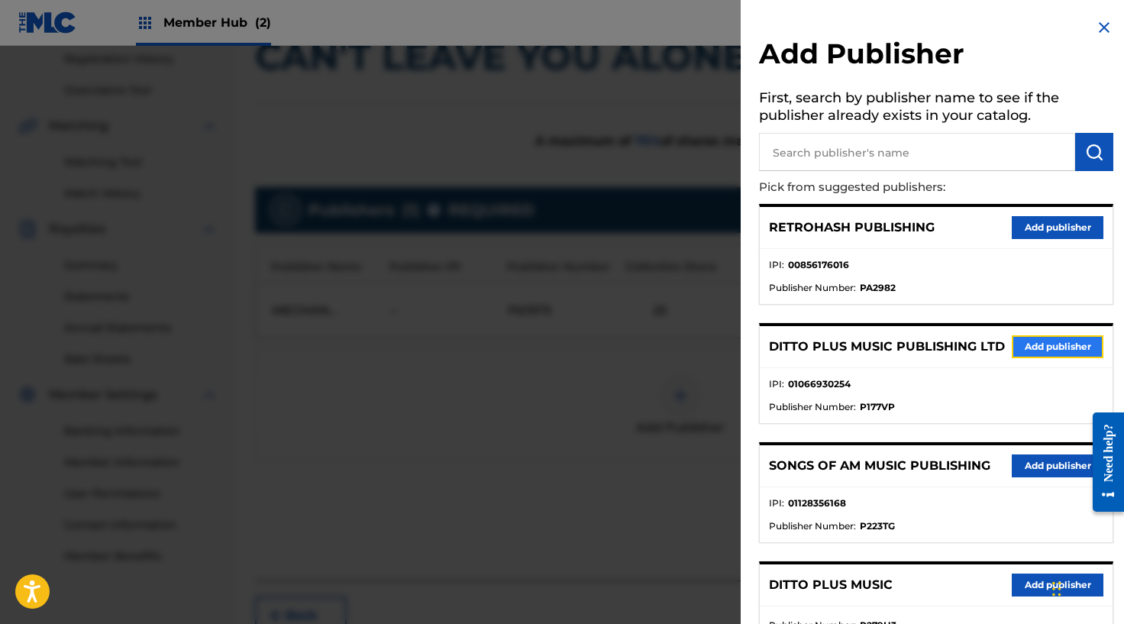
click at [1039, 336] on button "Add publisher" at bounding box center [1058, 346] width 92 height 23
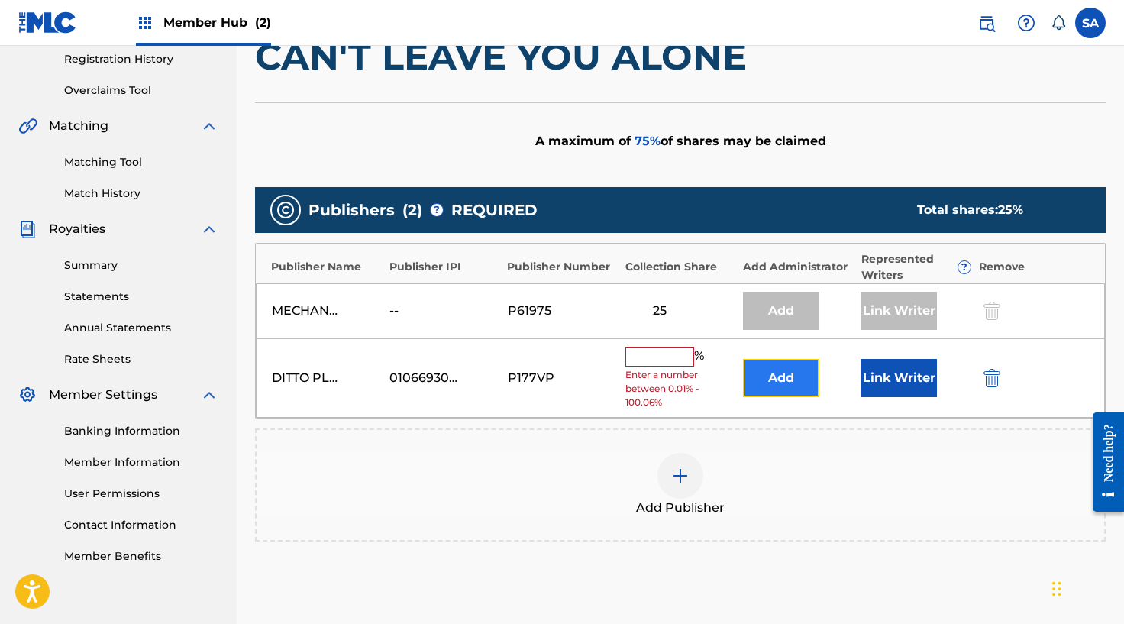
click at [779, 369] on button "Add" at bounding box center [781, 378] width 76 height 38
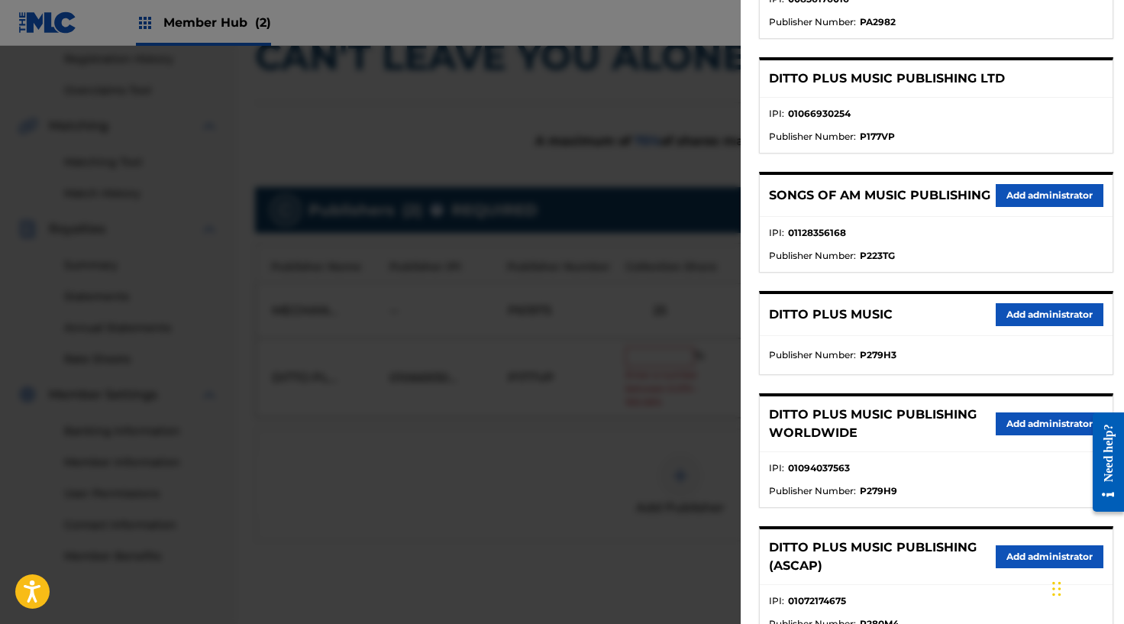
scroll to position [306, 0]
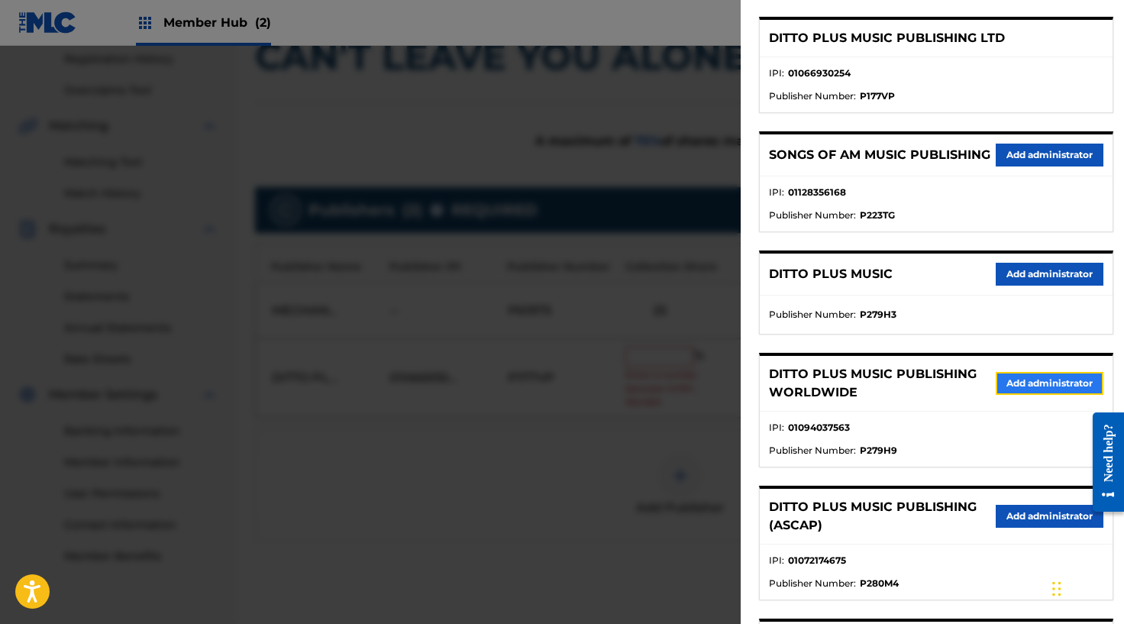
click at [1013, 395] on button "Add administrator" at bounding box center [1050, 383] width 108 height 23
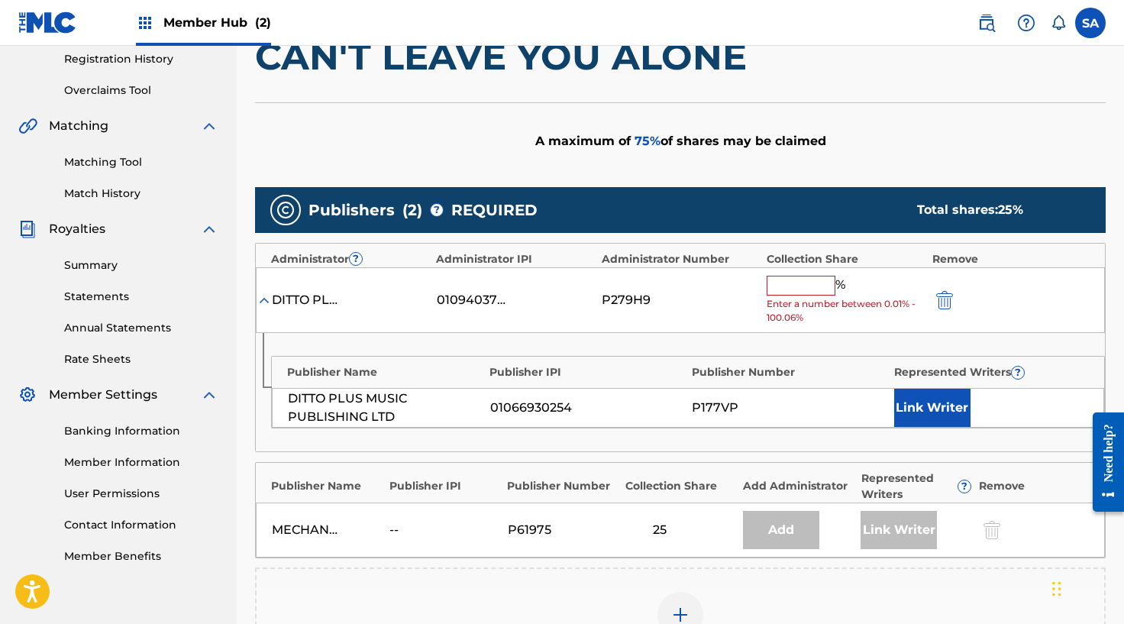
scroll to position [290, 0]
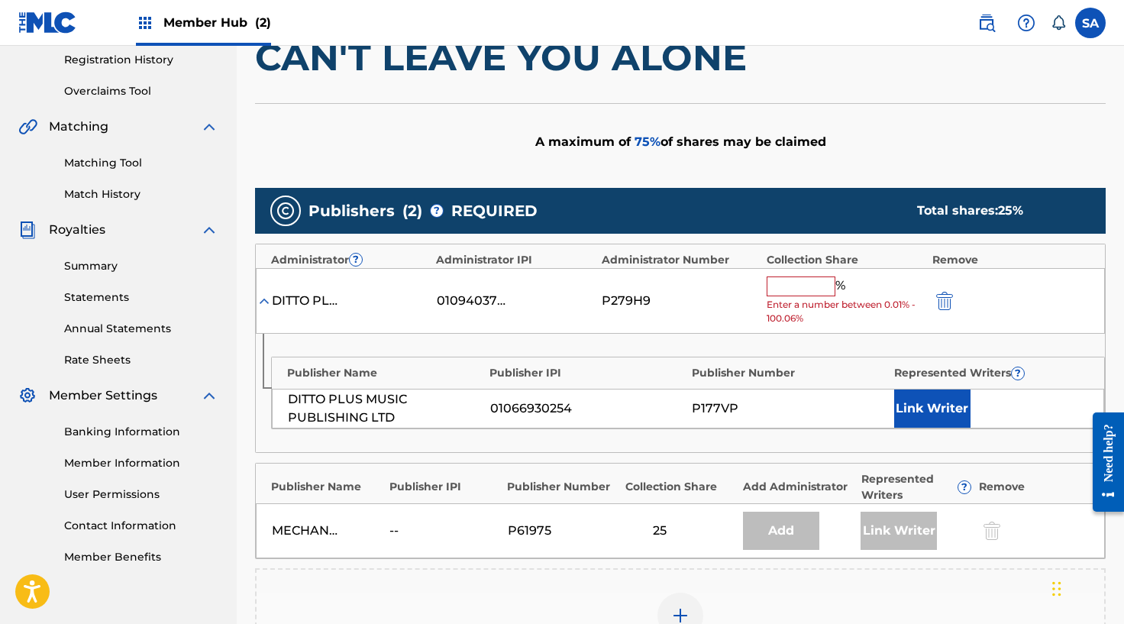
click at [802, 292] on input "text" at bounding box center [801, 286] width 69 height 20
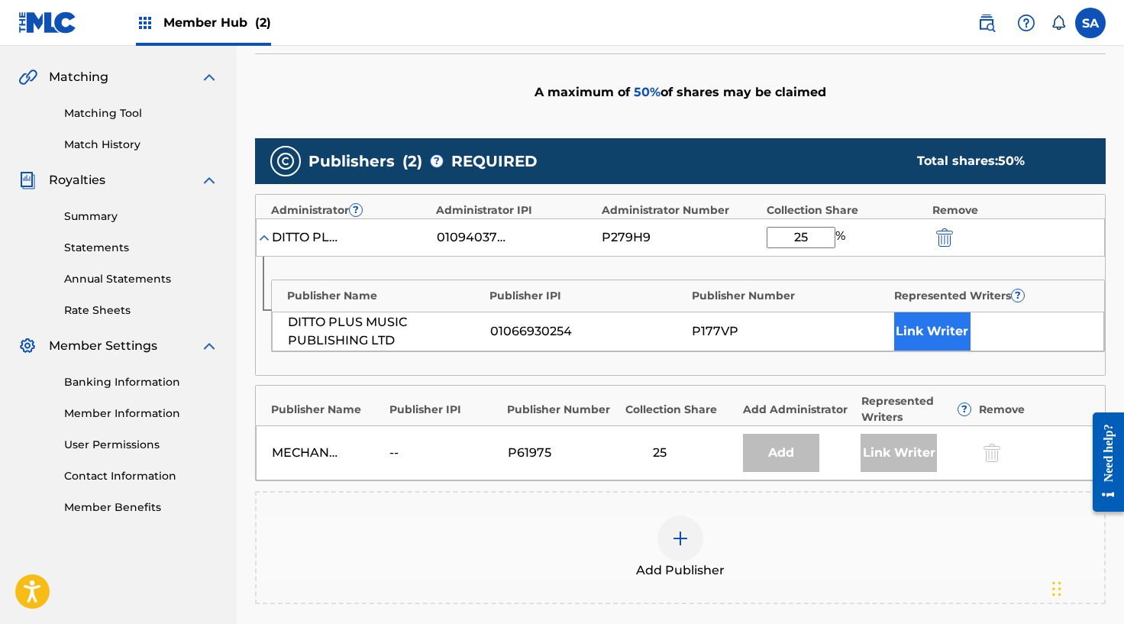
type input "25"
click at [931, 330] on button "Link Writer" at bounding box center [932, 331] width 76 height 38
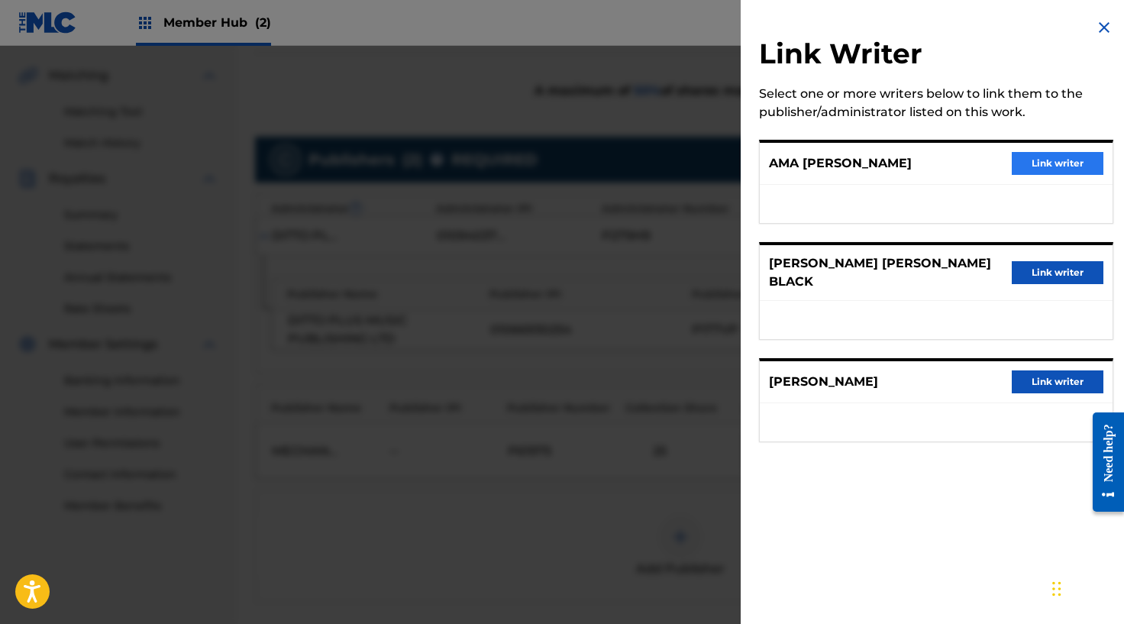
scroll to position [341, 0]
click at [1040, 163] on button "Link writer" at bounding box center [1058, 163] width 92 height 23
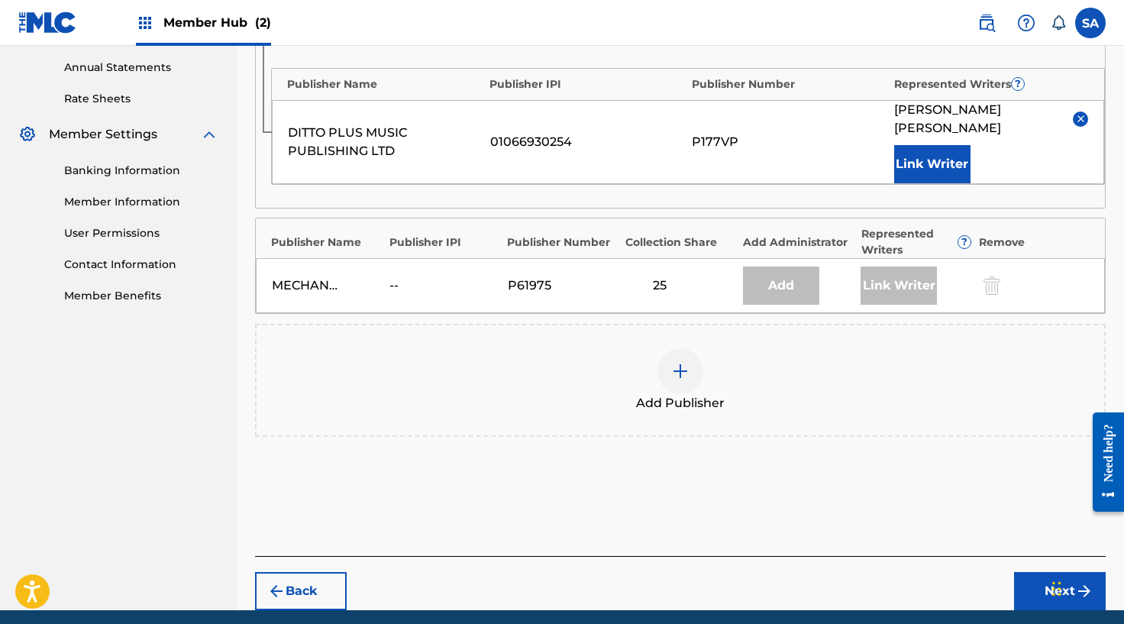
scroll to position [592, 0]
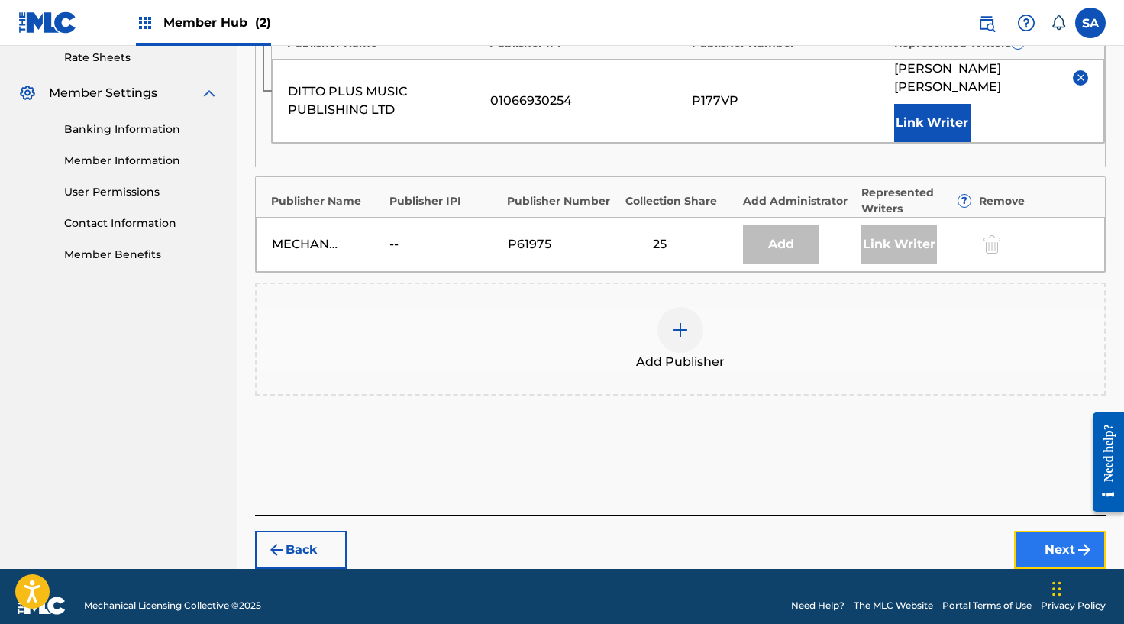
click at [1043, 531] on button "Next" at bounding box center [1060, 550] width 92 height 38
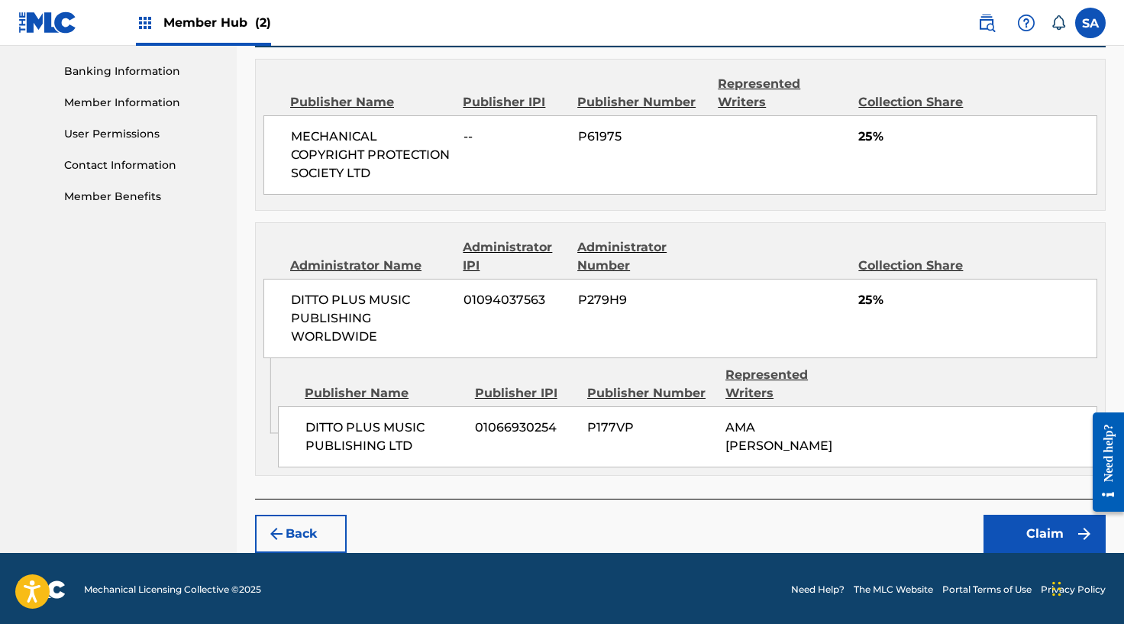
scroll to position [653, 0]
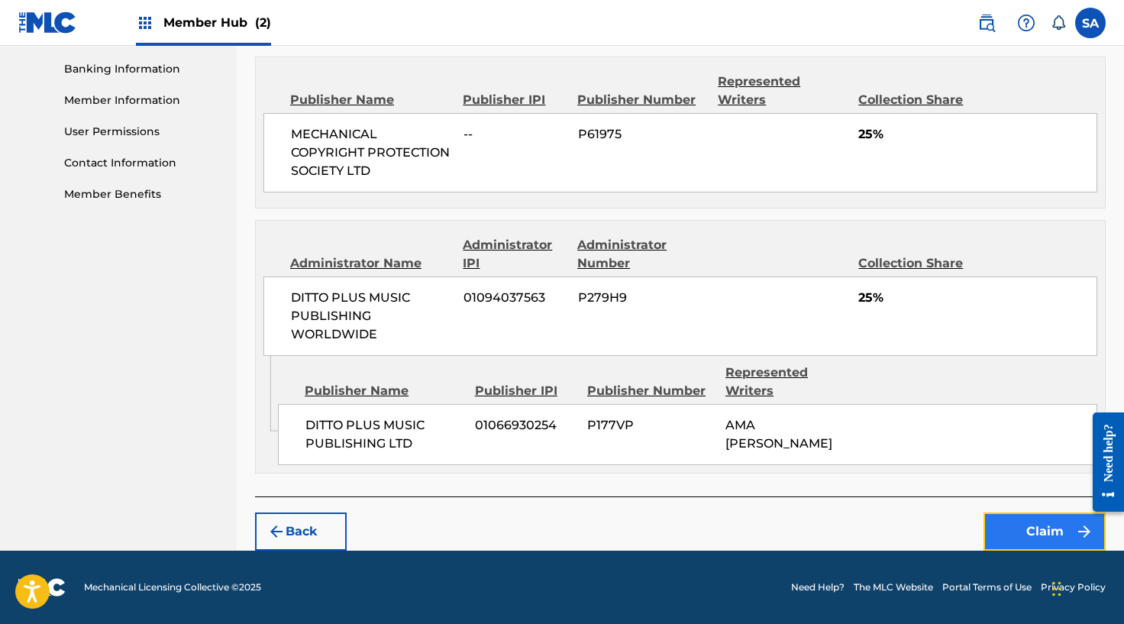
click at [1012, 521] on button "Claim" at bounding box center [1044, 531] width 122 height 38
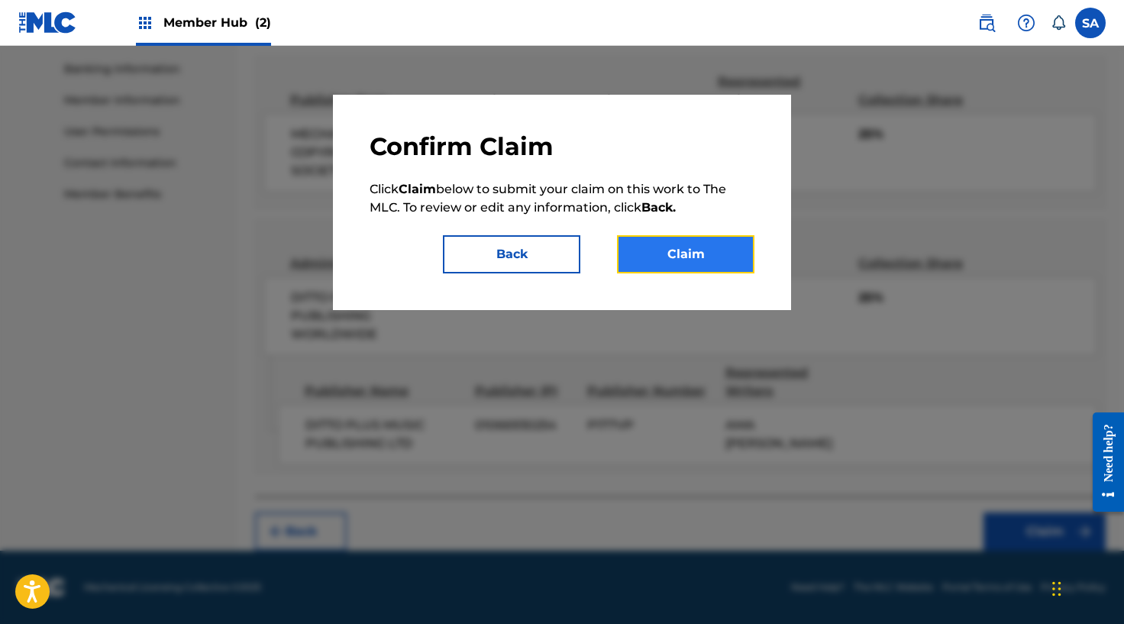
click at [693, 247] on button "Claim" at bounding box center [685, 254] width 137 height 38
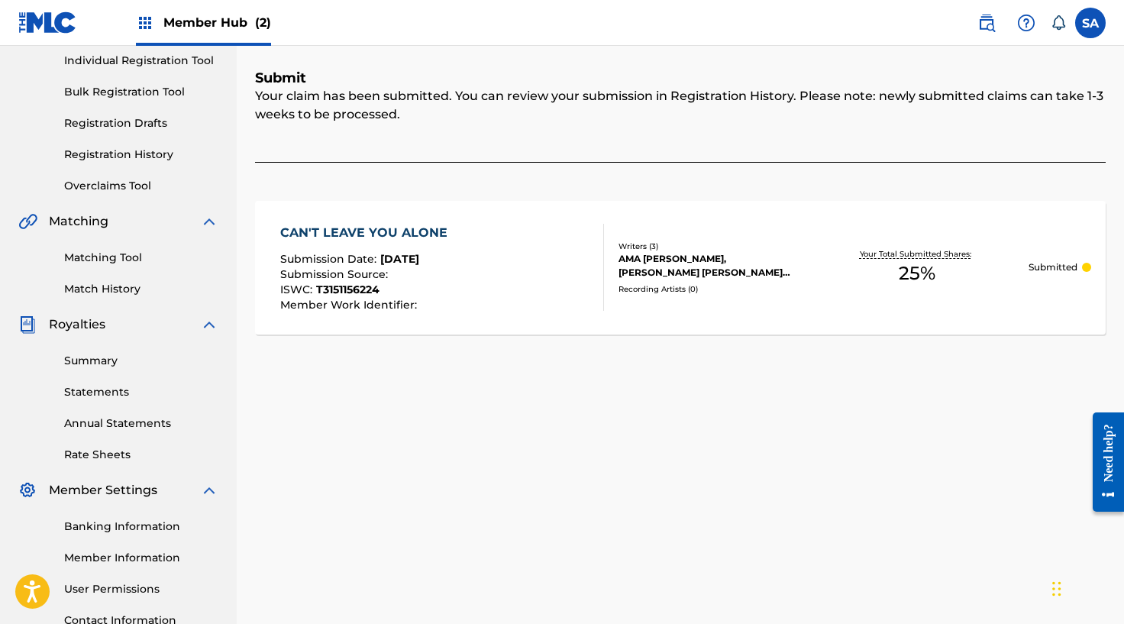
scroll to position [0, 0]
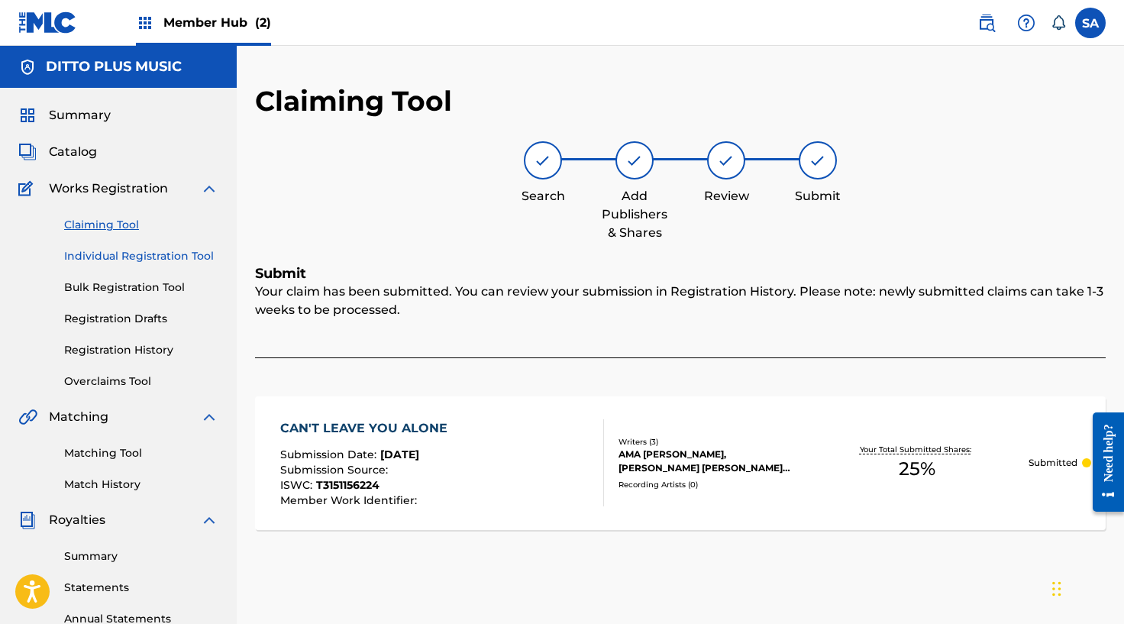
click at [77, 251] on link "Individual Registration Tool" at bounding box center [141, 256] width 154 height 16
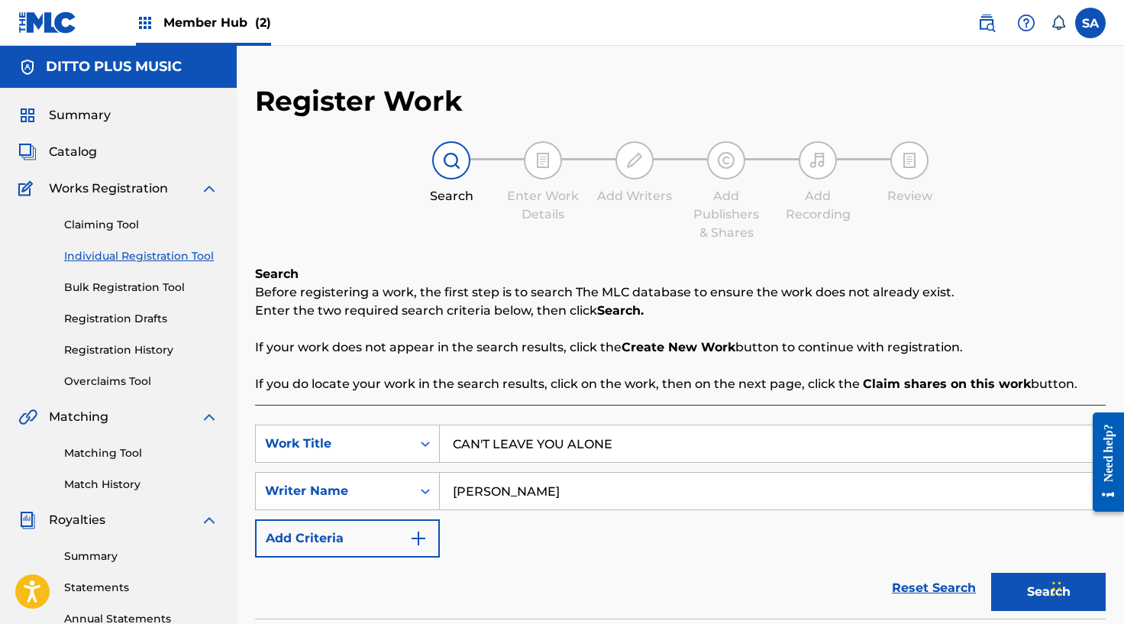
click at [497, 442] on input "CAN'T LEAVE YOU ALONE" at bounding box center [772, 443] width 665 height 37
paste input "ANYTHING I CAN DO"
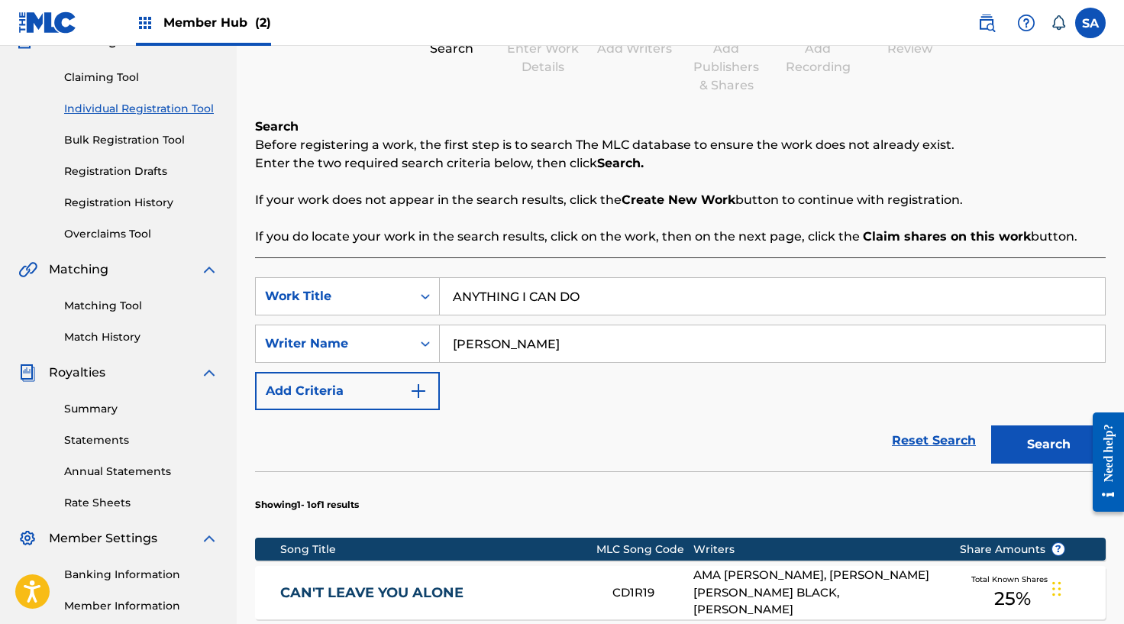
scroll to position [173, 0]
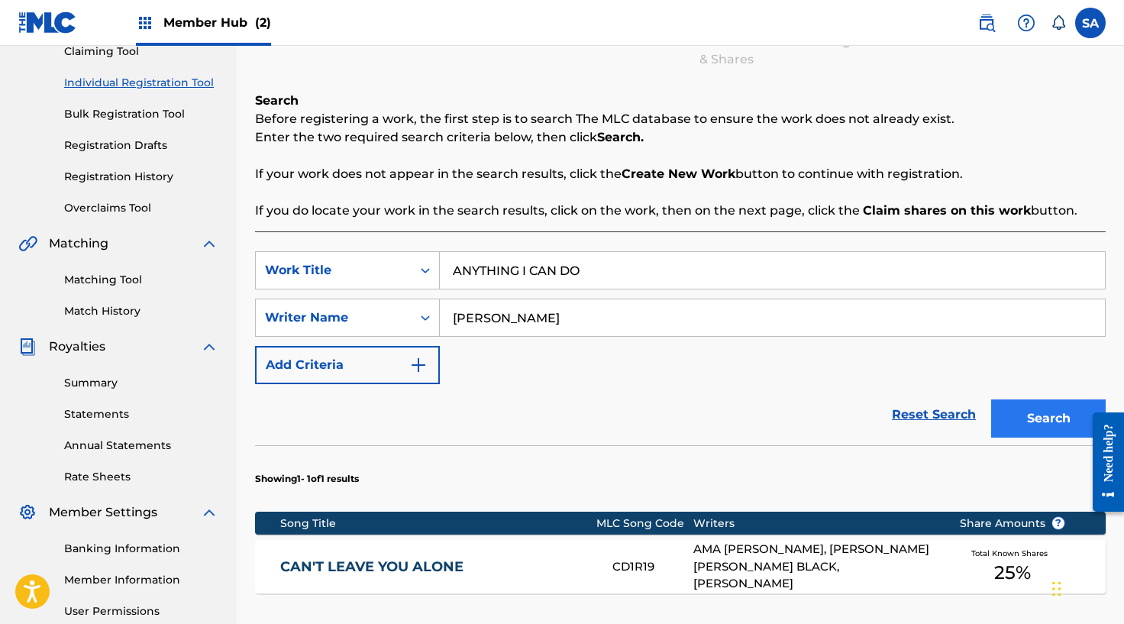
type input "ANYTHING I CAN DO"
drag, startPoint x: 1069, startPoint y: 428, endPoint x: 1040, endPoint y: 414, distance: 32.4
click at [1069, 428] on button "Search" at bounding box center [1048, 418] width 115 height 38
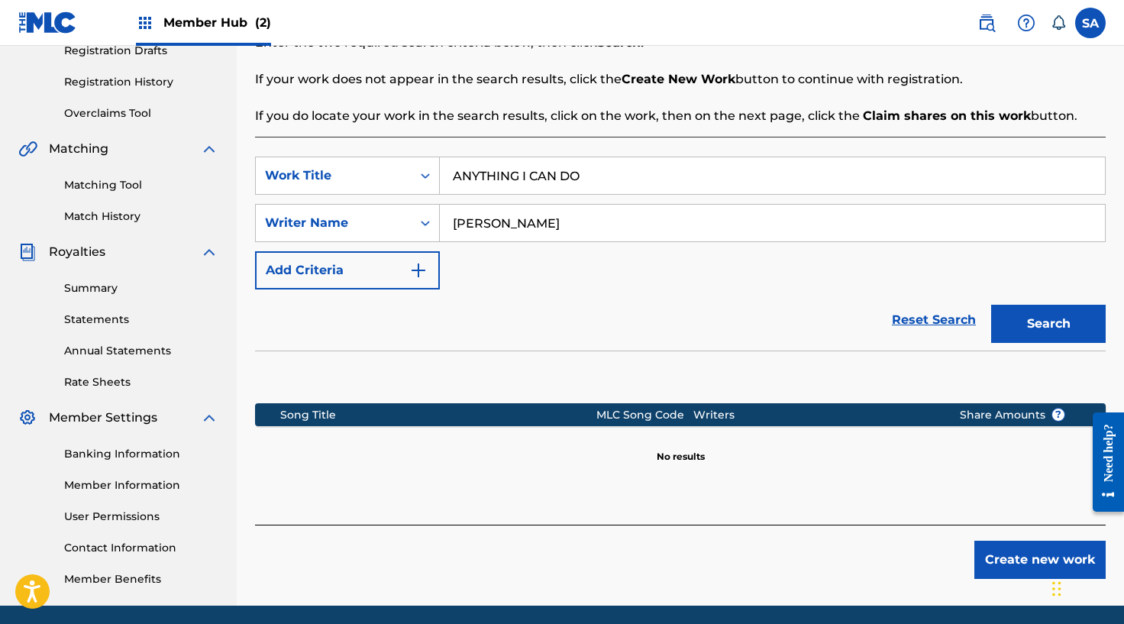
scroll to position [323, 0]
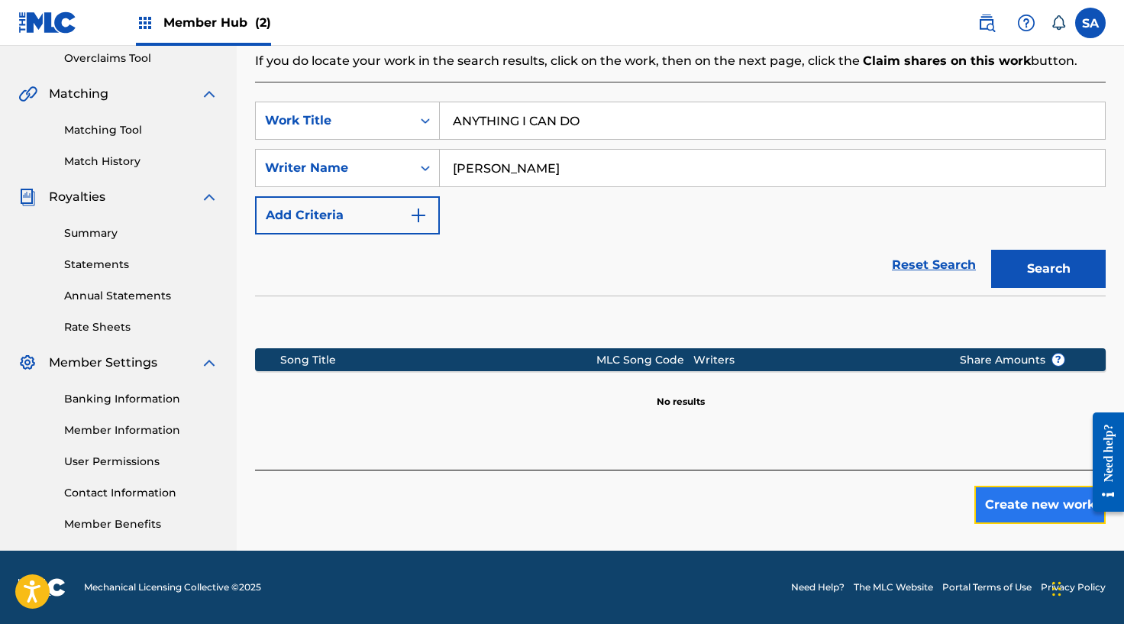
click at [1009, 502] on button "Create new work" at bounding box center [1039, 505] width 131 height 38
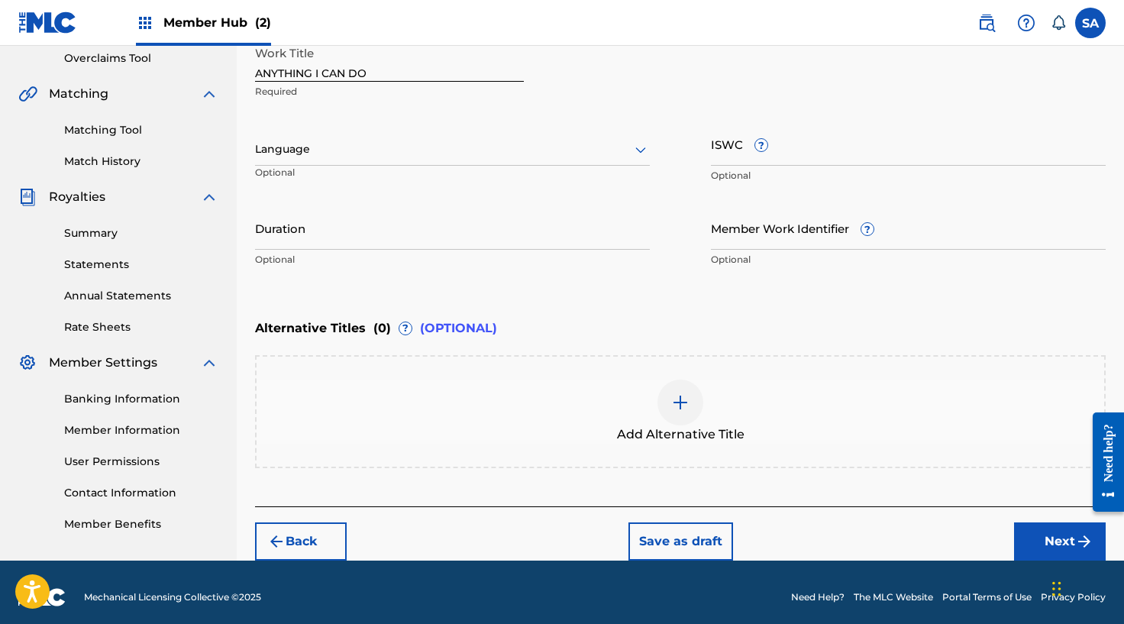
scroll to position [333, 0]
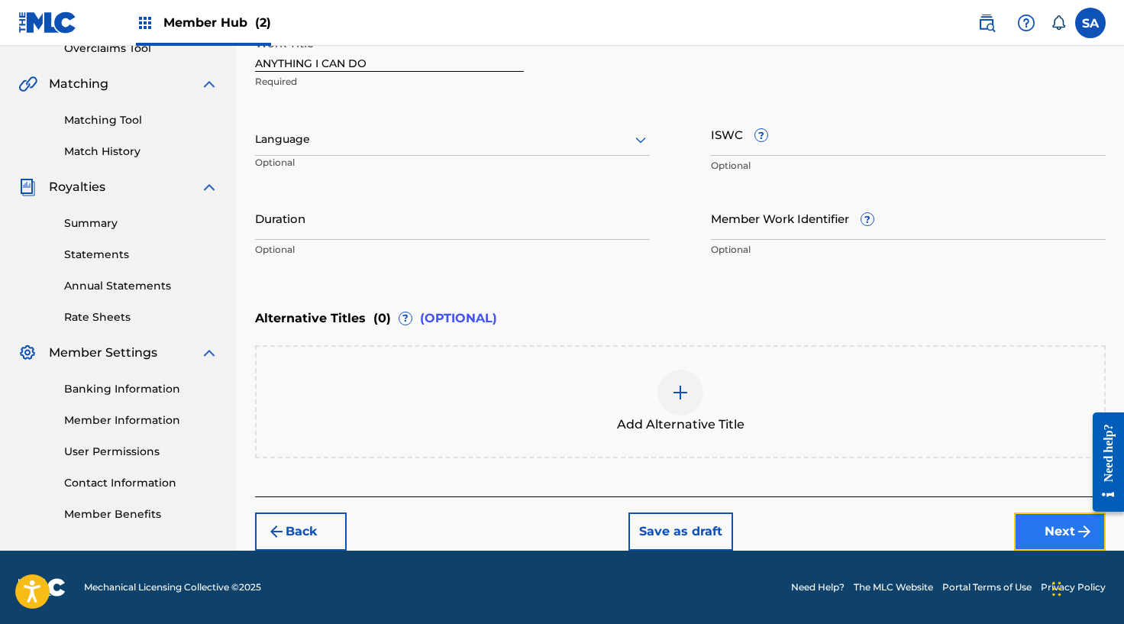
click at [1062, 529] on button "Next" at bounding box center [1060, 531] width 92 height 38
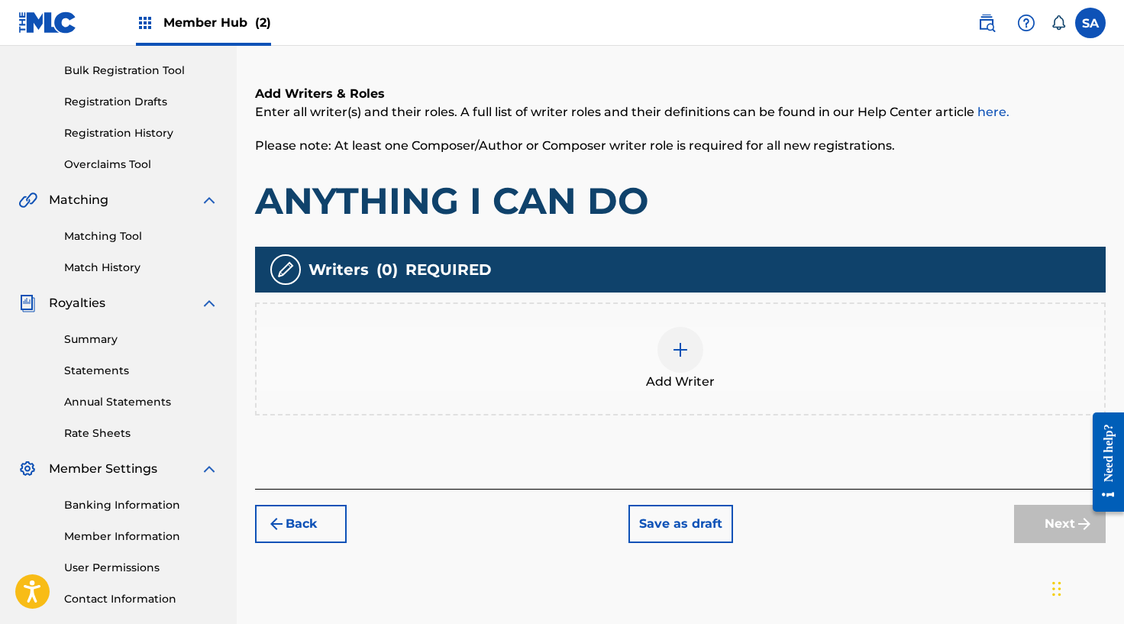
click at [681, 347] on img at bounding box center [680, 350] width 18 height 18
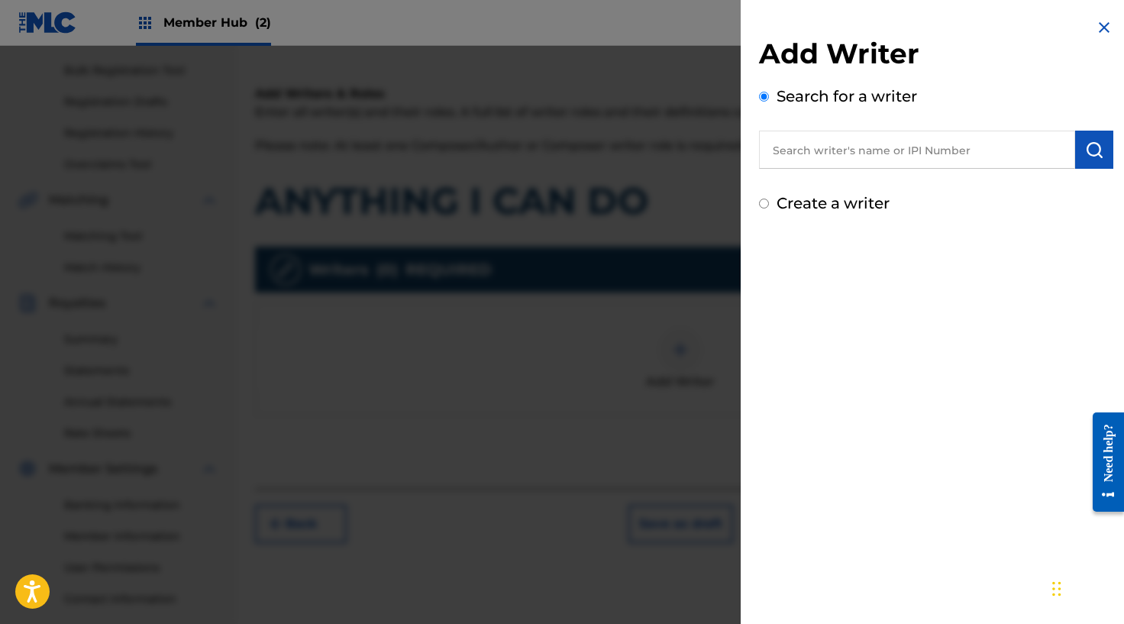
scroll to position [218, 0]
click at [916, 149] on input "text" at bounding box center [917, 150] width 316 height 38
paste input "1096116753"
click at [1075, 149] on button "submit" at bounding box center [1094, 150] width 38 height 38
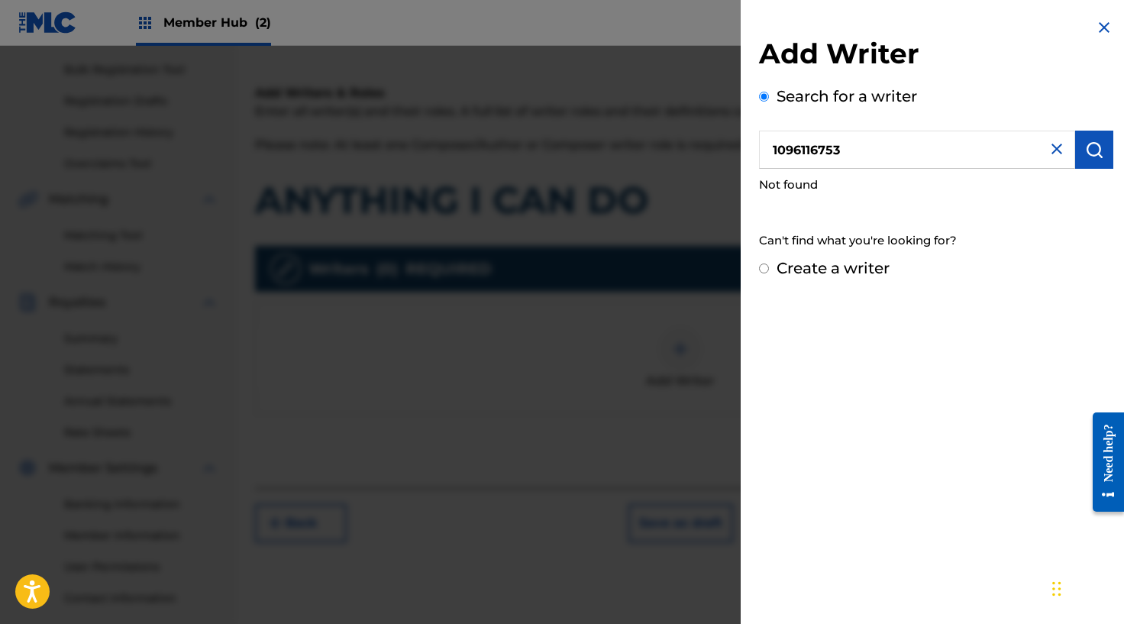
click at [806, 152] on input "1096116753" at bounding box center [917, 150] width 316 height 38
click at [779, 153] on input "1096116753" at bounding box center [917, 150] width 316 height 38
paste input "[PERSON_NAME]"
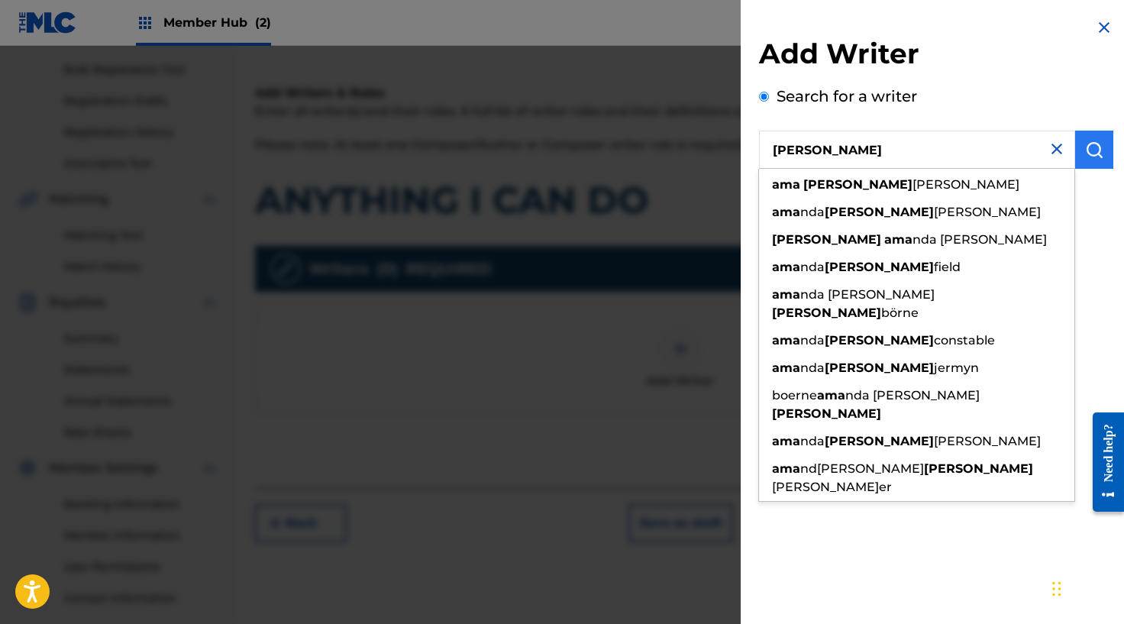
type input "[PERSON_NAME]"
click at [1096, 153] on img "submit" at bounding box center [1094, 149] width 18 height 18
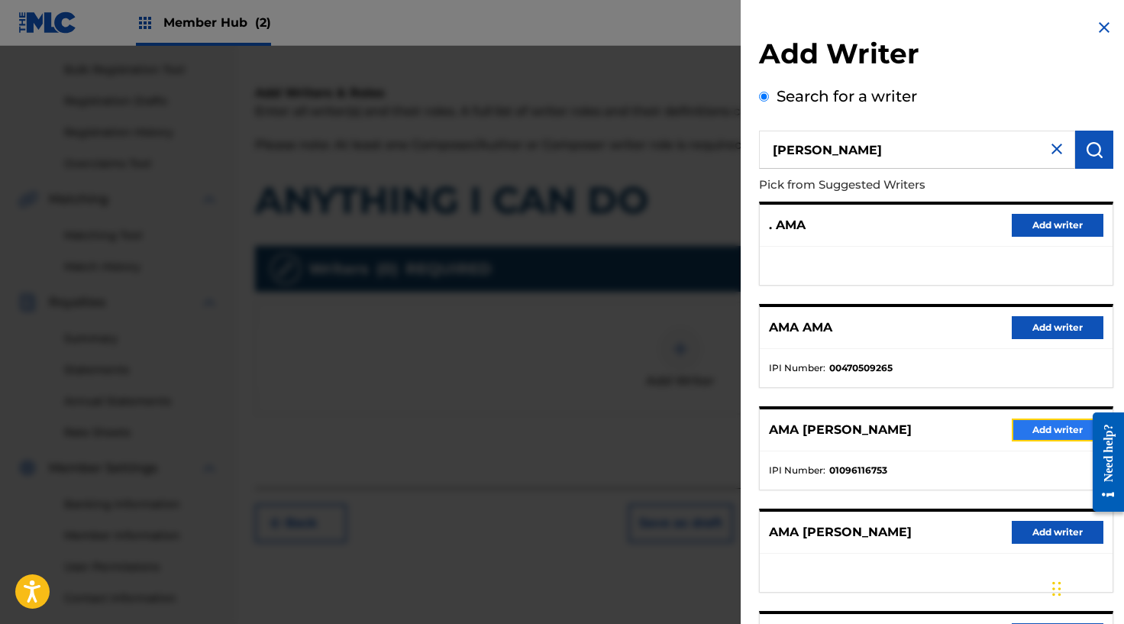
click at [1028, 431] on button "Add writer" at bounding box center [1058, 429] width 92 height 23
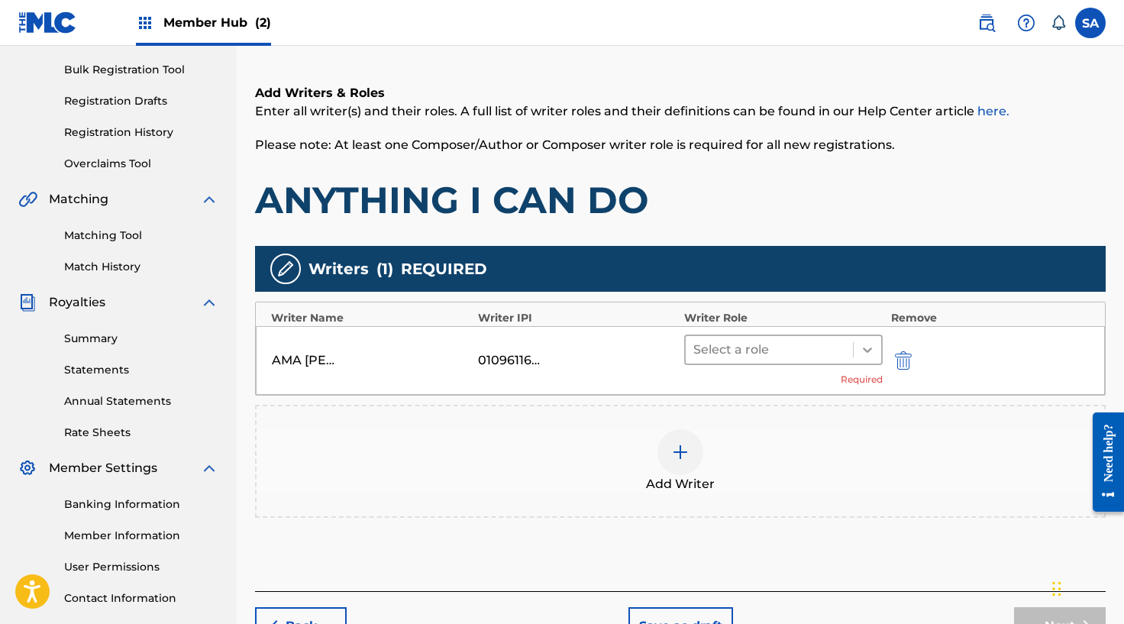
click at [868, 351] on icon at bounding box center [867, 349] width 9 height 5
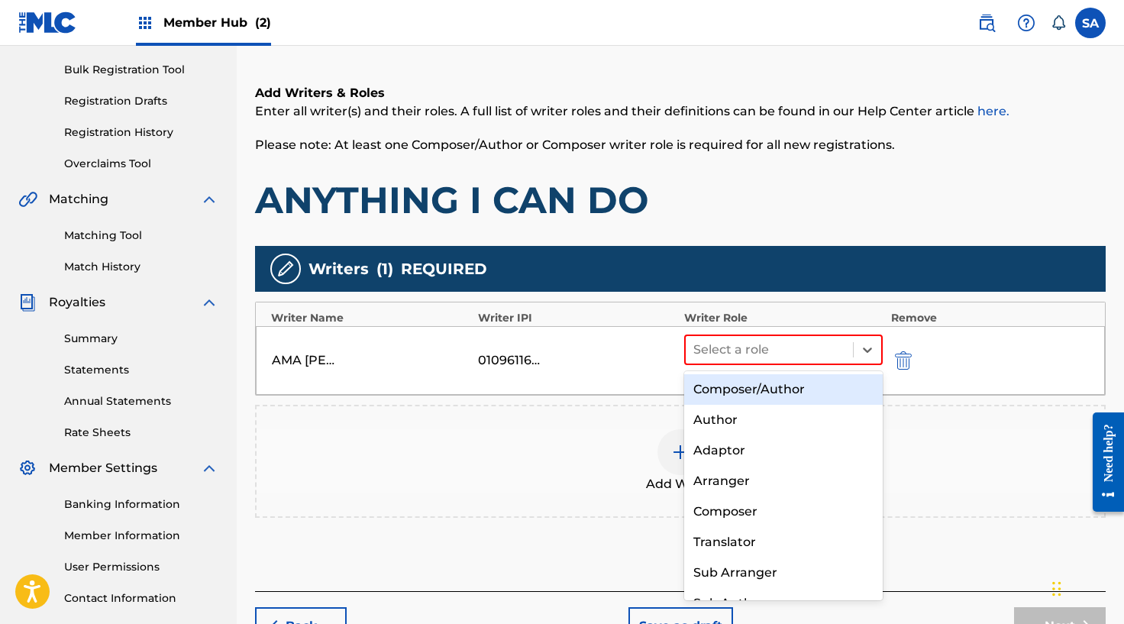
click at [770, 392] on div "Composer/Author" at bounding box center [783, 389] width 199 height 31
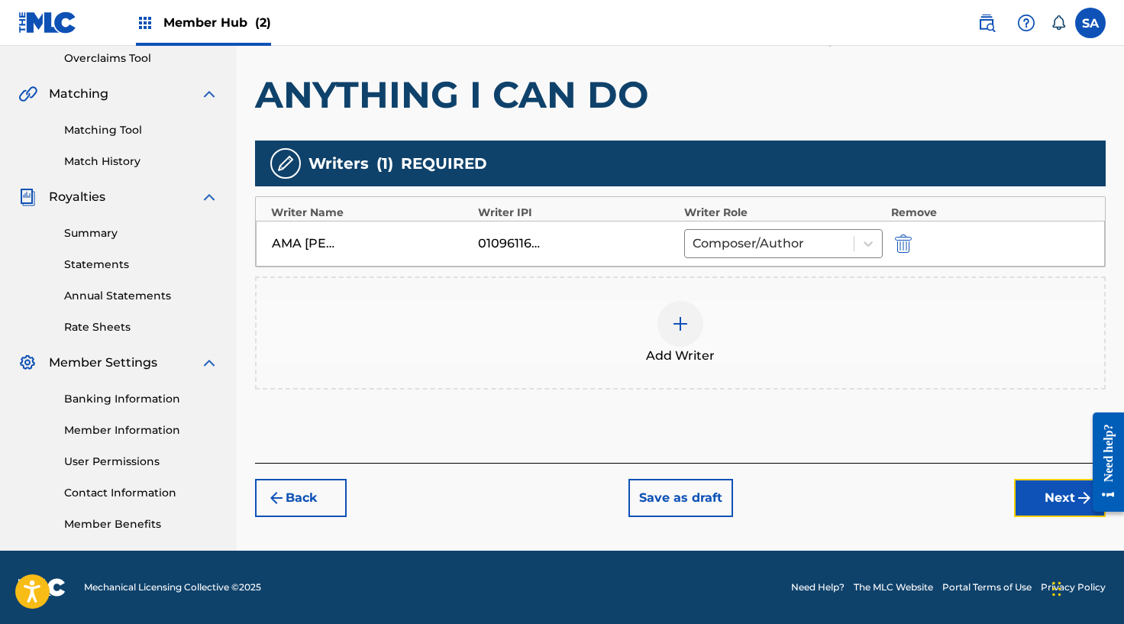
drag, startPoint x: 1038, startPoint y: 507, endPoint x: 1007, endPoint y: 494, distance: 33.9
click at [1038, 507] on button "Next" at bounding box center [1060, 498] width 92 height 38
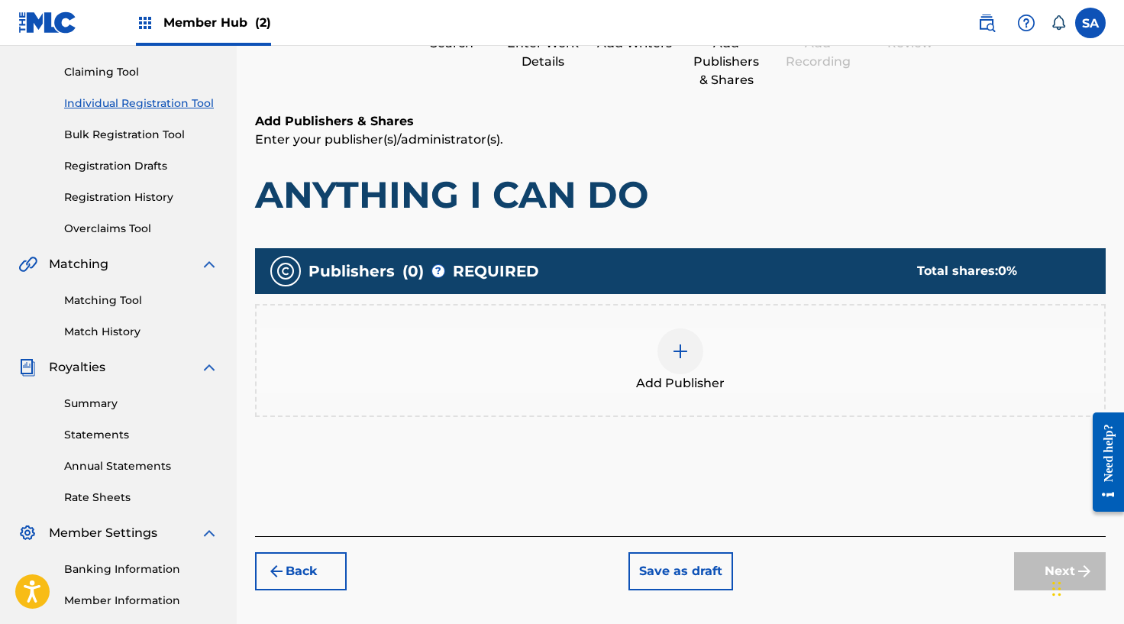
click at [668, 350] on div at bounding box center [680, 351] width 46 height 46
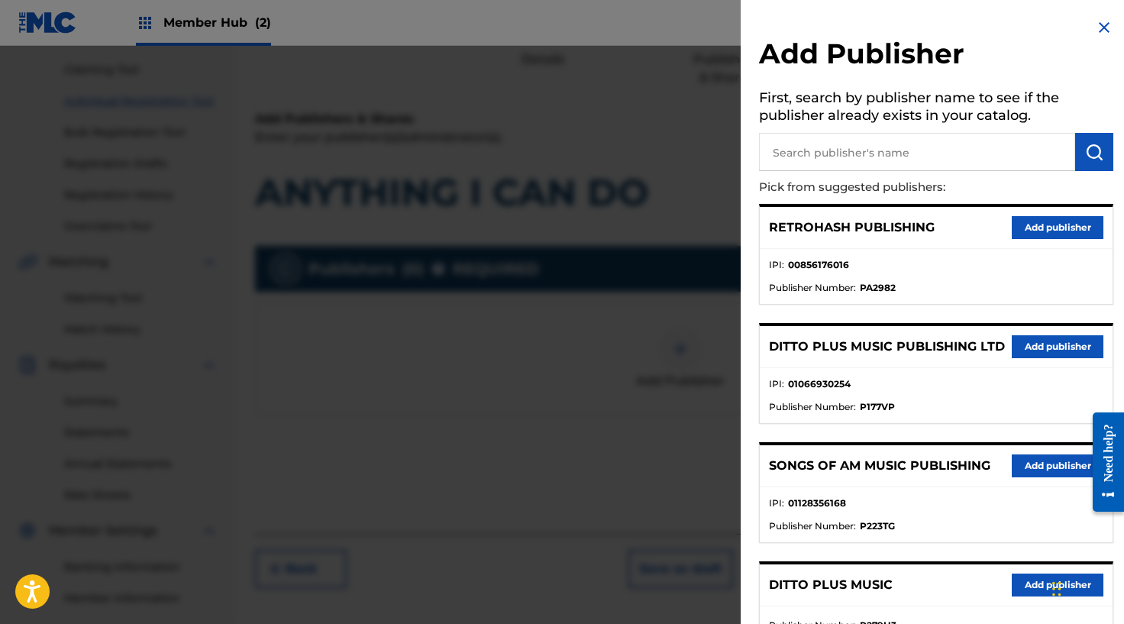
scroll to position [1, 0]
click at [1034, 338] on button "Add publisher" at bounding box center [1058, 345] width 92 height 23
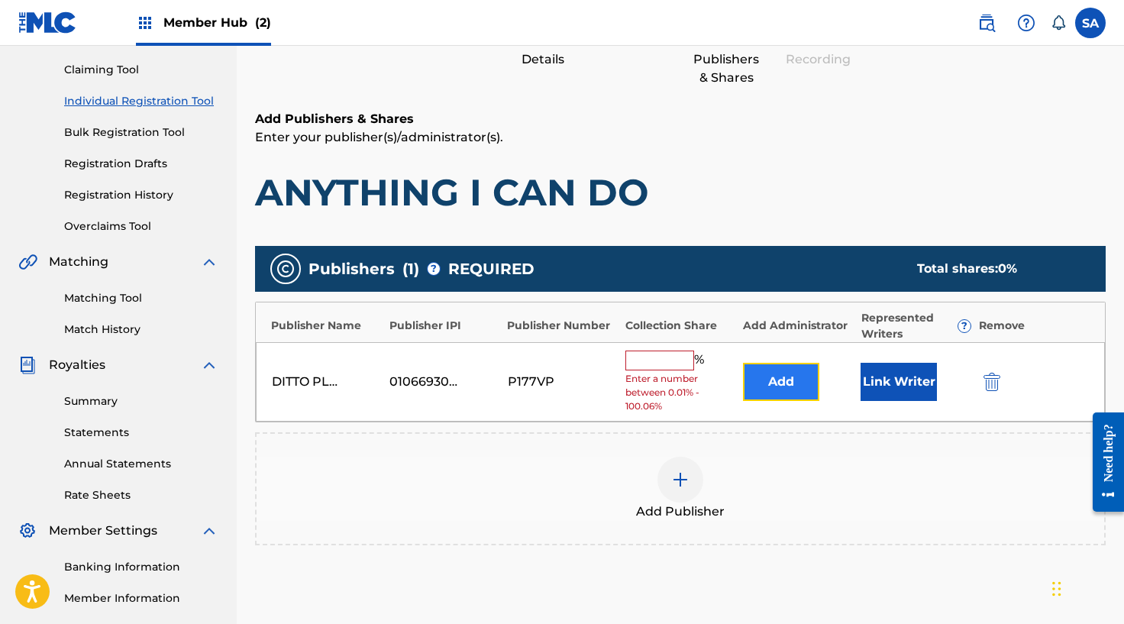
click at [770, 380] on button "Add" at bounding box center [781, 382] width 76 height 38
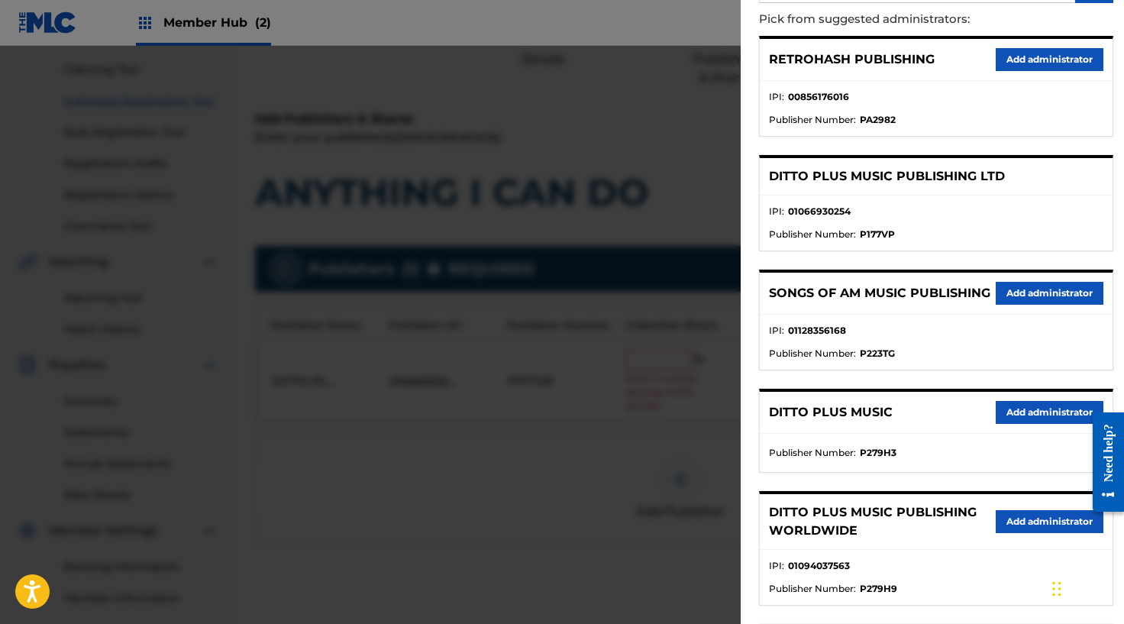
scroll to position [205, 0]
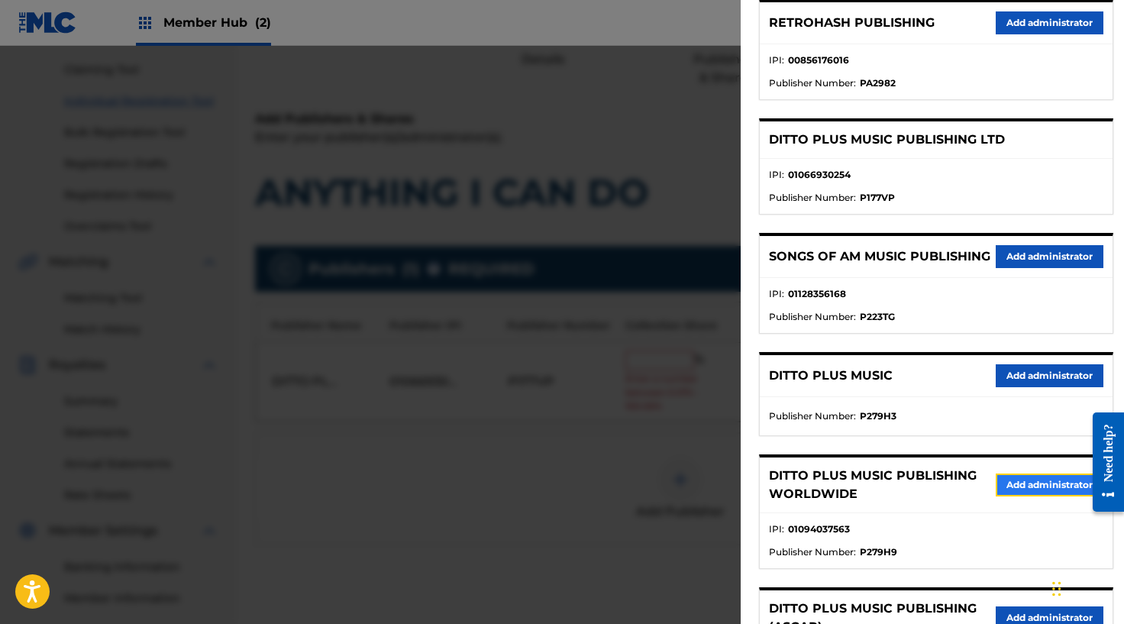
click at [1021, 496] on button "Add administrator" at bounding box center [1050, 484] width 108 height 23
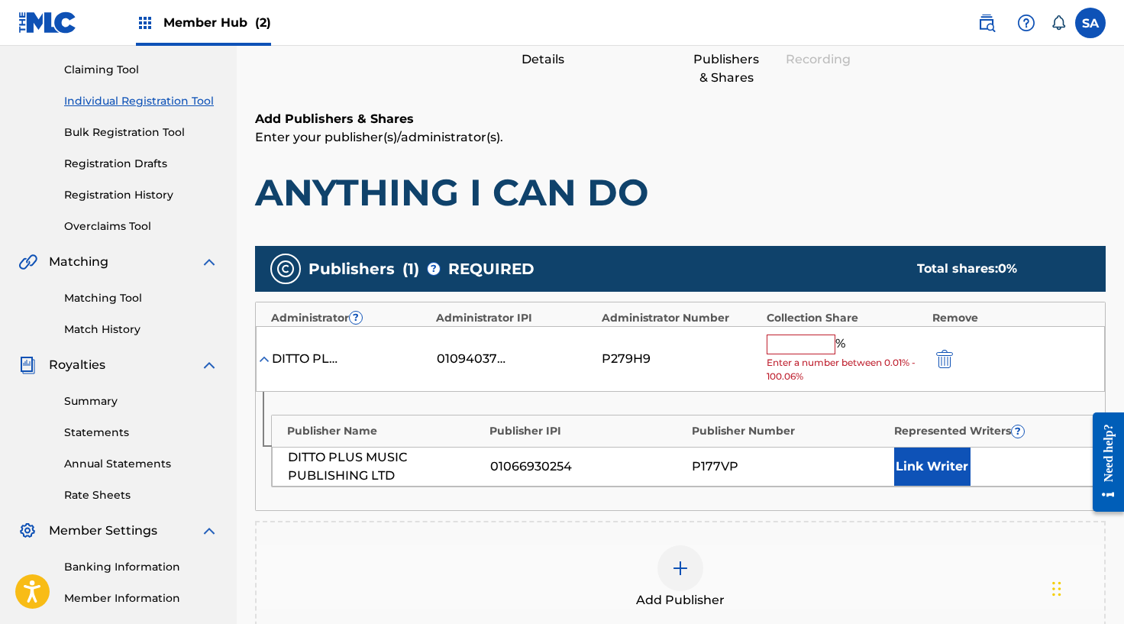
click at [790, 349] on input "text" at bounding box center [801, 344] width 69 height 20
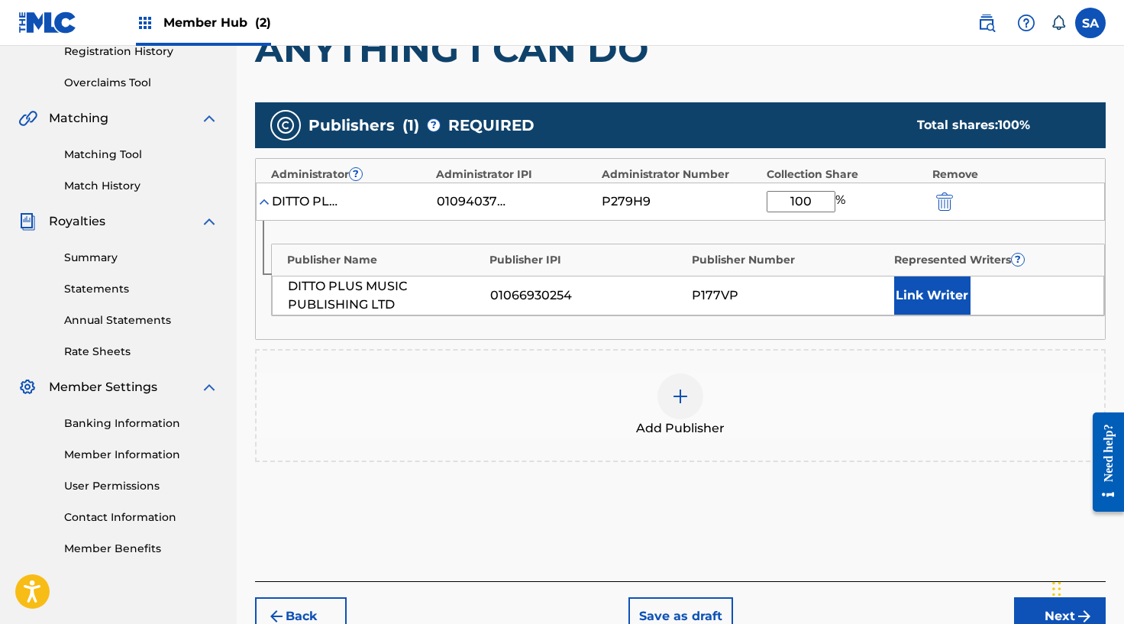
scroll to position [305, 0]
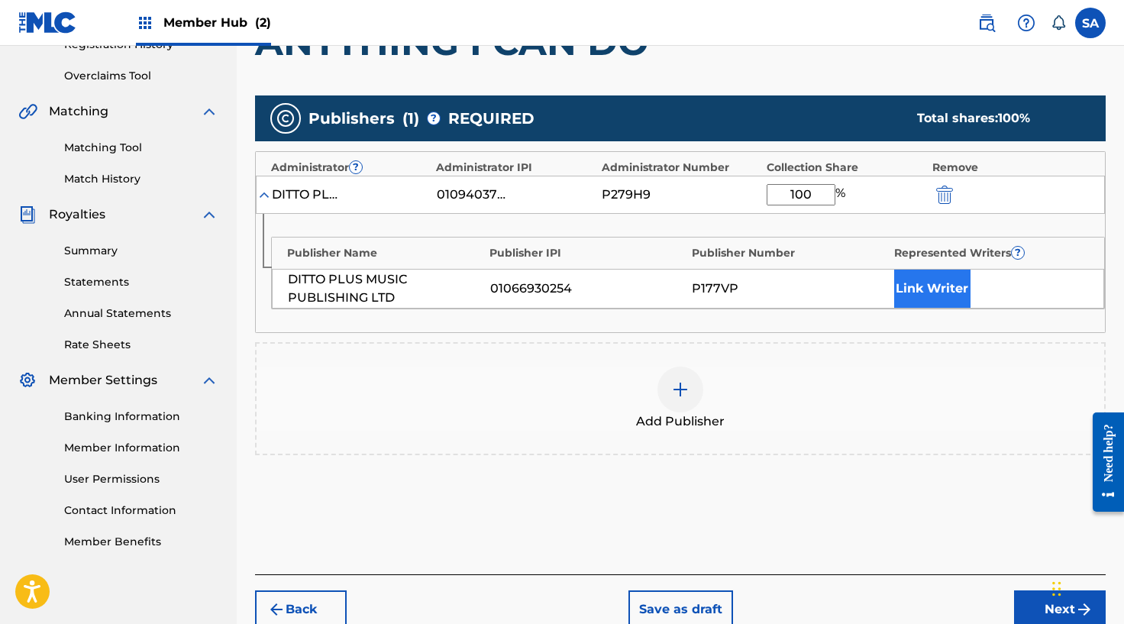
type input "100"
click at [937, 296] on button "Link Writer" at bounding box center [932, 289] width 76 height 38
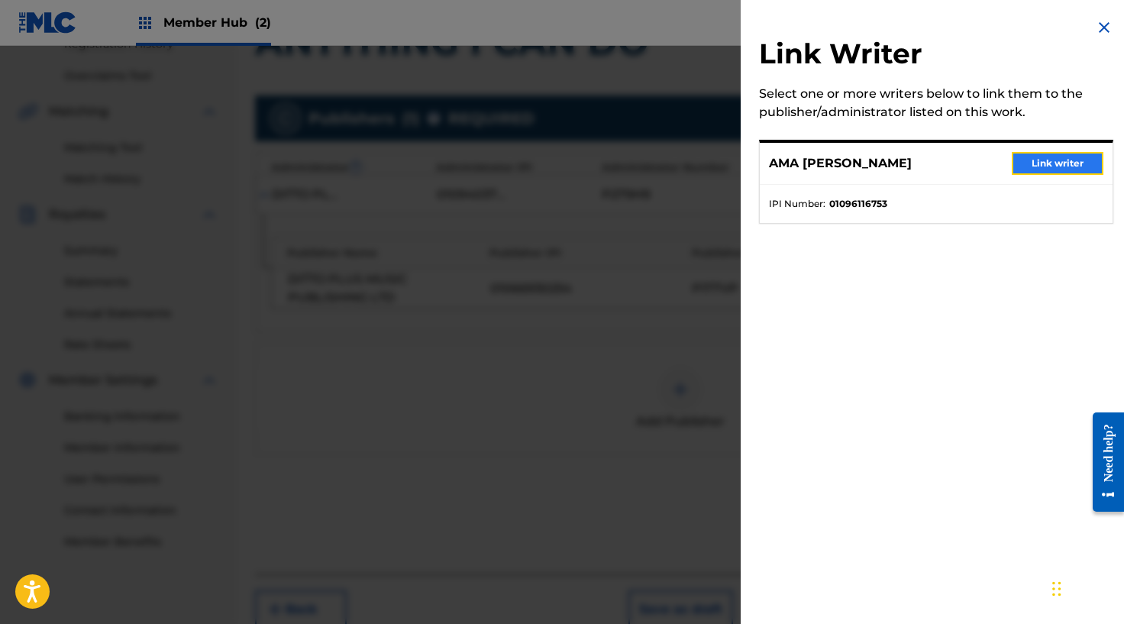
click at [1057, 164] on button "Link writer" at bounding box center [1058, 163] width 92 height 23
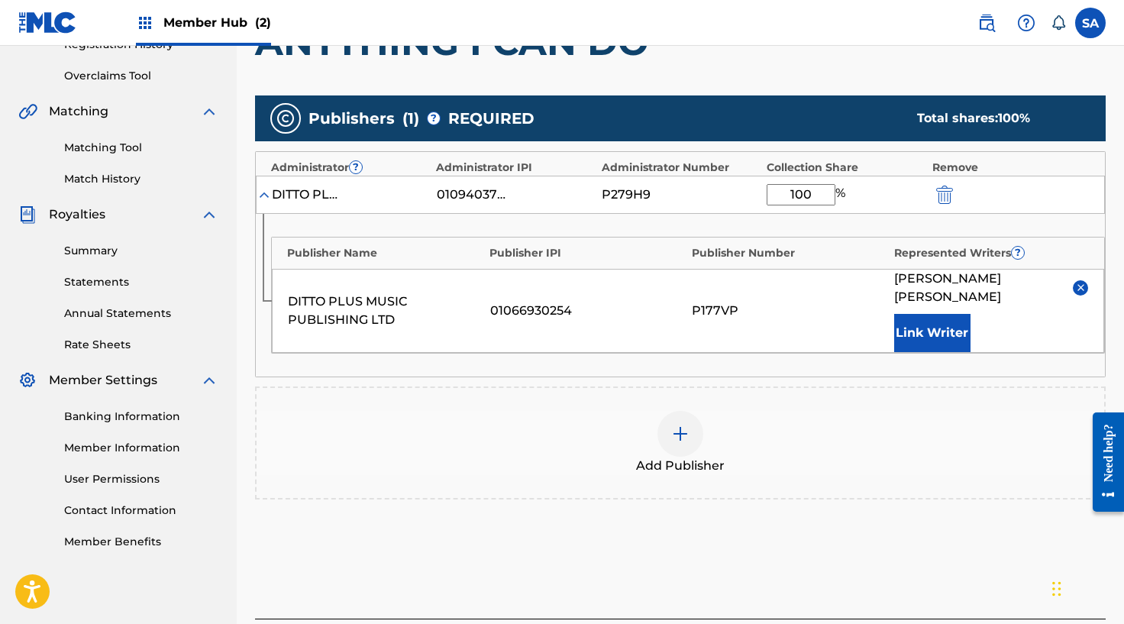
scroll to position [409, 0]
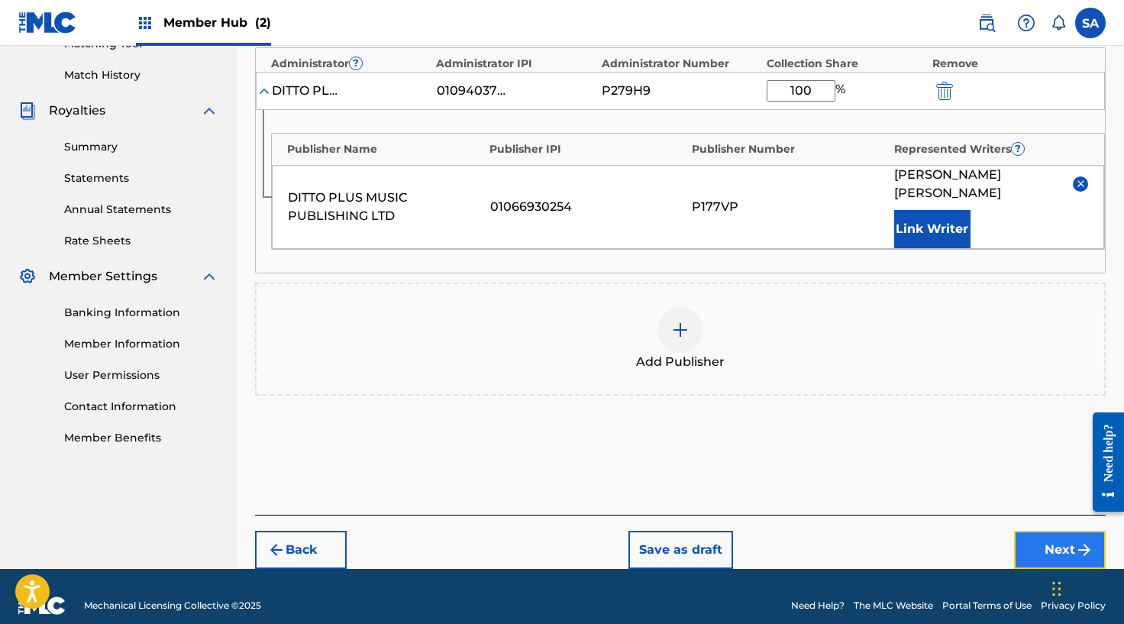
click at [1026, 531] on button "Next" at bounding box center [1060, 550] width 92 height 38
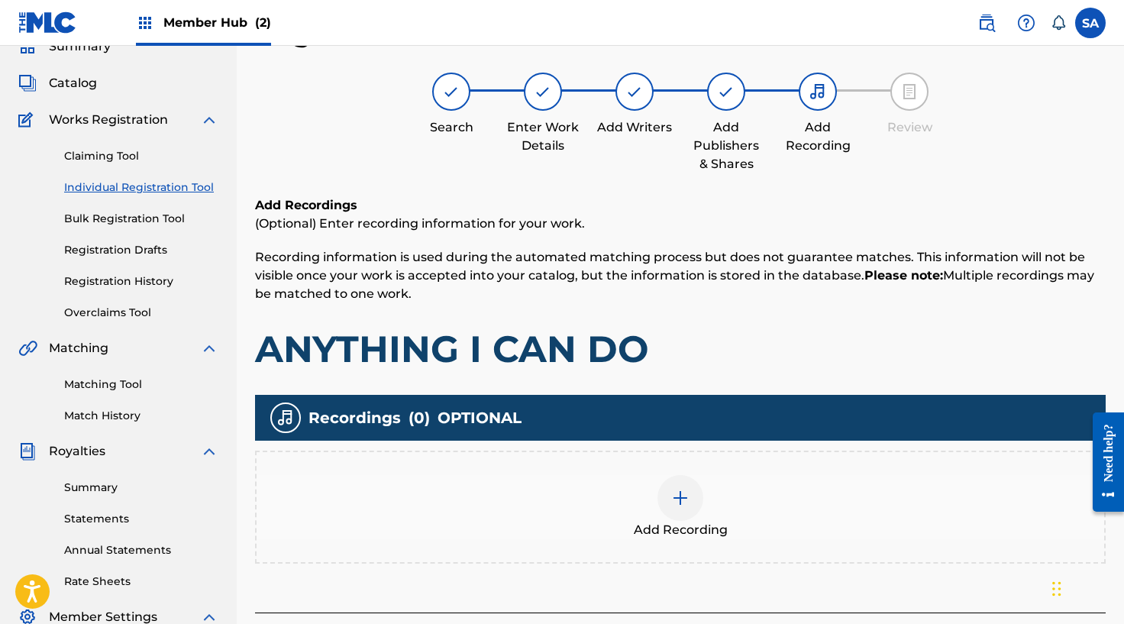
scroll to position [154, 0]
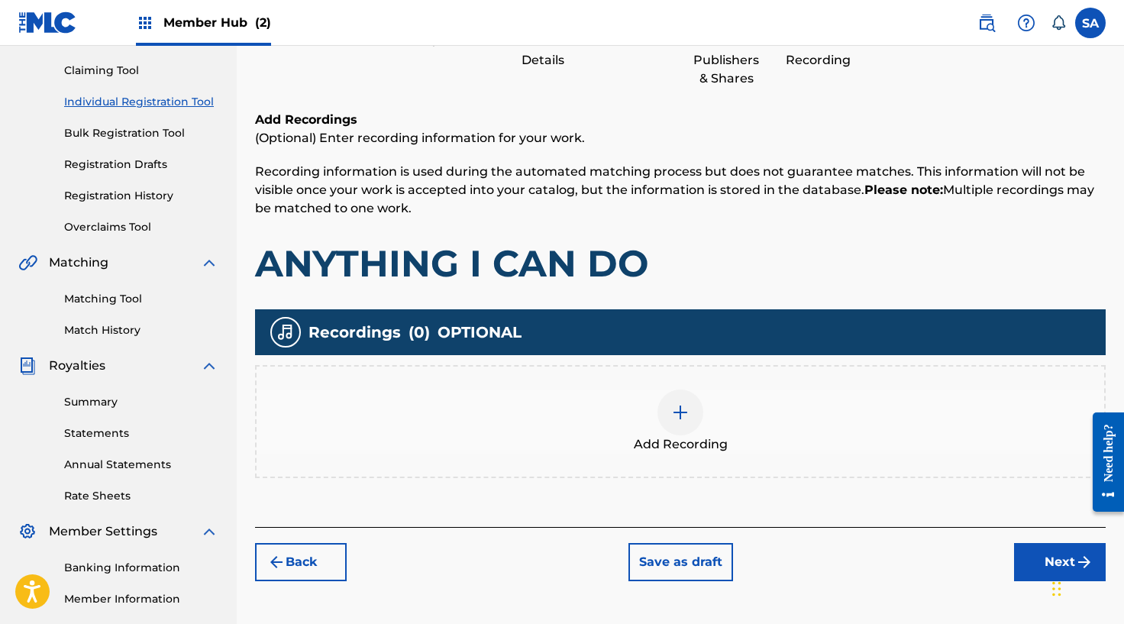
click at [666, 407] on div at bounding box center [680, 412] width 46 height 46
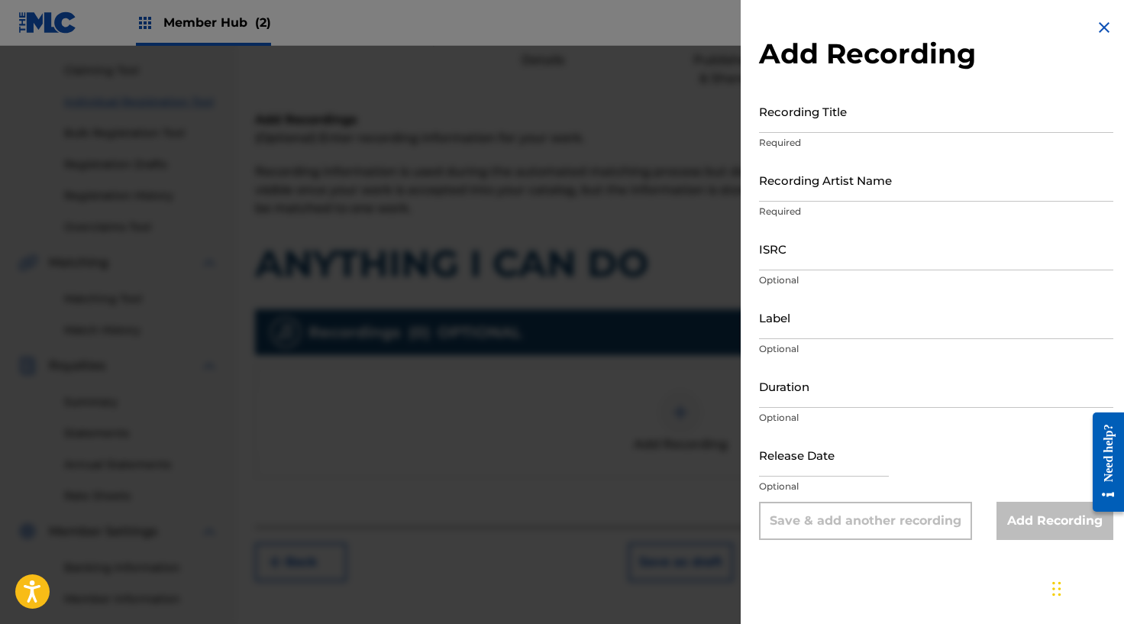
click at [818, 137] on p "Required" at bounding box center [936, 143] width 354 height 14
click at [816, 127] on input "Recording Title" at bounding box center [936, 111] width 354 height 44
paste input "[PERSON_NAME]"
type input "[PERSON_NAME]"
click at [791, 182] on input "Recording Artist Name" at bounding box center [936, 180] width 354 height 44
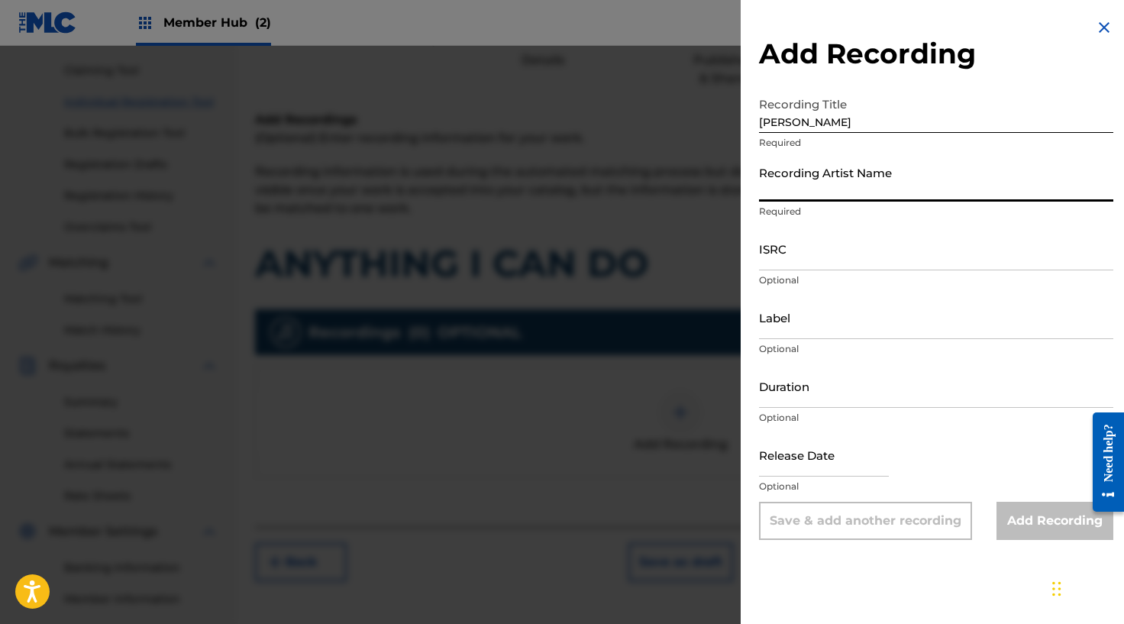
paste input "[PERSON_NAME]"
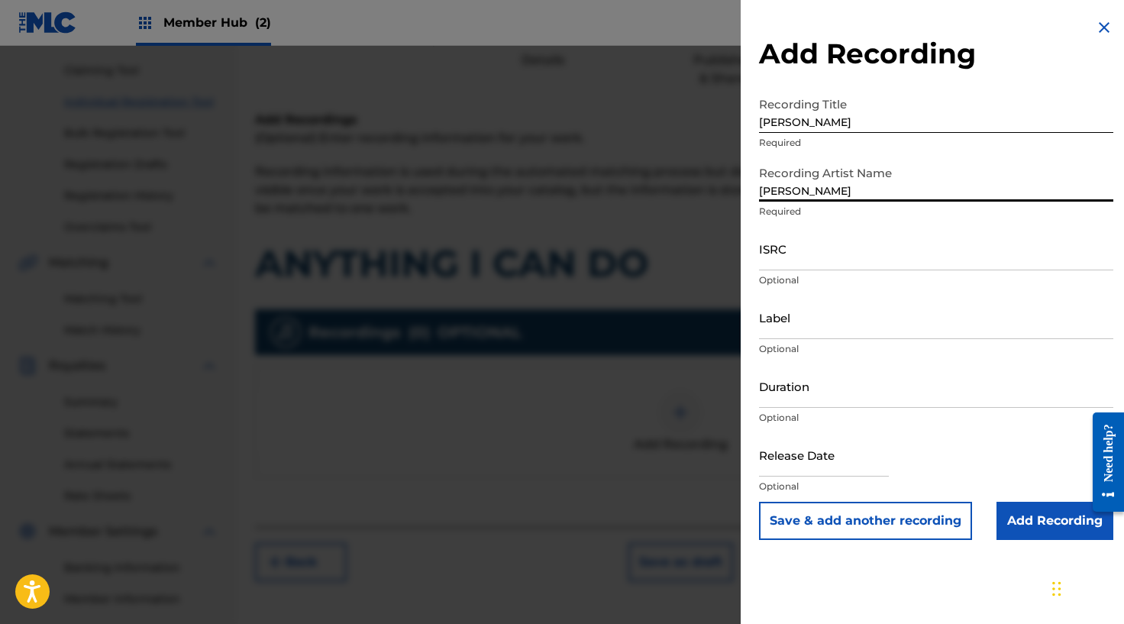
type input "[PERSON_NAME]"
click at [788, 127] on input "[PERSON_NAME]" at bounding box center [936, 111] width 354 height 44
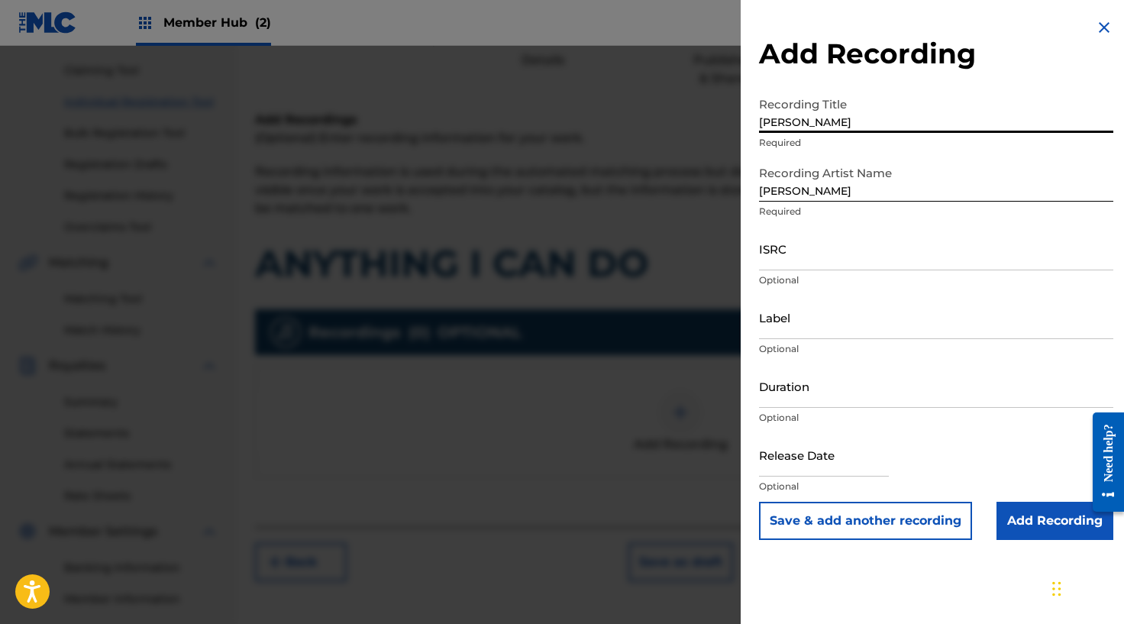
click at [788, 127] on input "[PERSON_NAME]" at bounding box center [936, 111] width 354 height 44
paste input "NYTHING I CAN DO"
type input "ANYTHING I CAN DO"
click at [818, 253] on input "ISRC" at bounding box center [936, 249] width 354 height 44
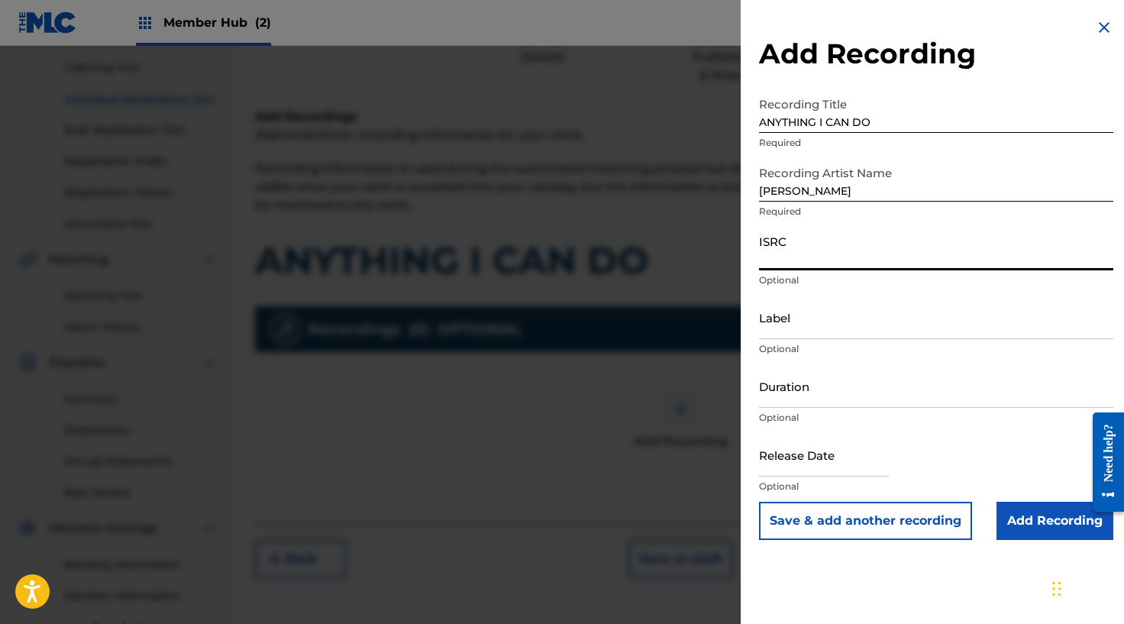
paste input "GX53U2465726"
type input "GX53U2465726"
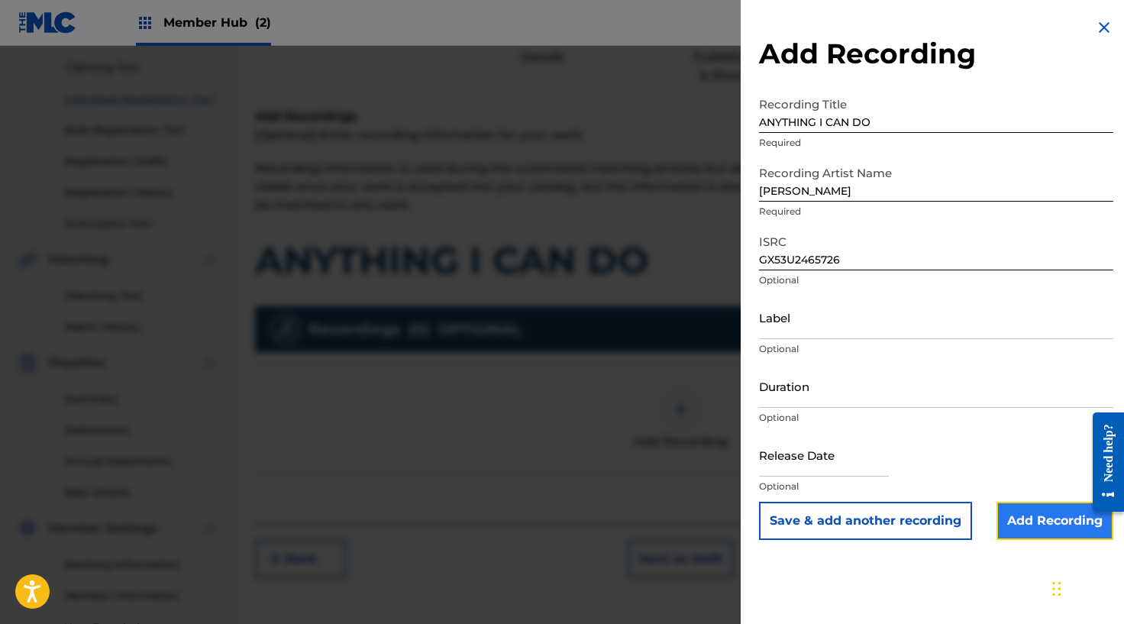
click at [1016, 502] on input "Add Recording" at bounding box center [1054, 521] width 117 height 38
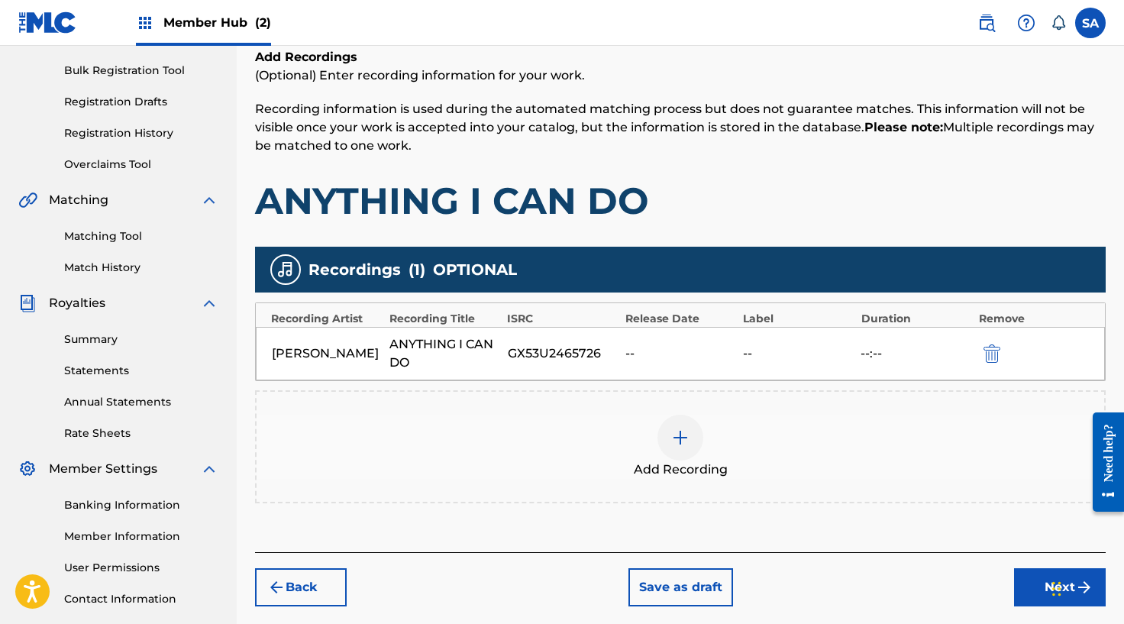
scroll to position [323, 0]
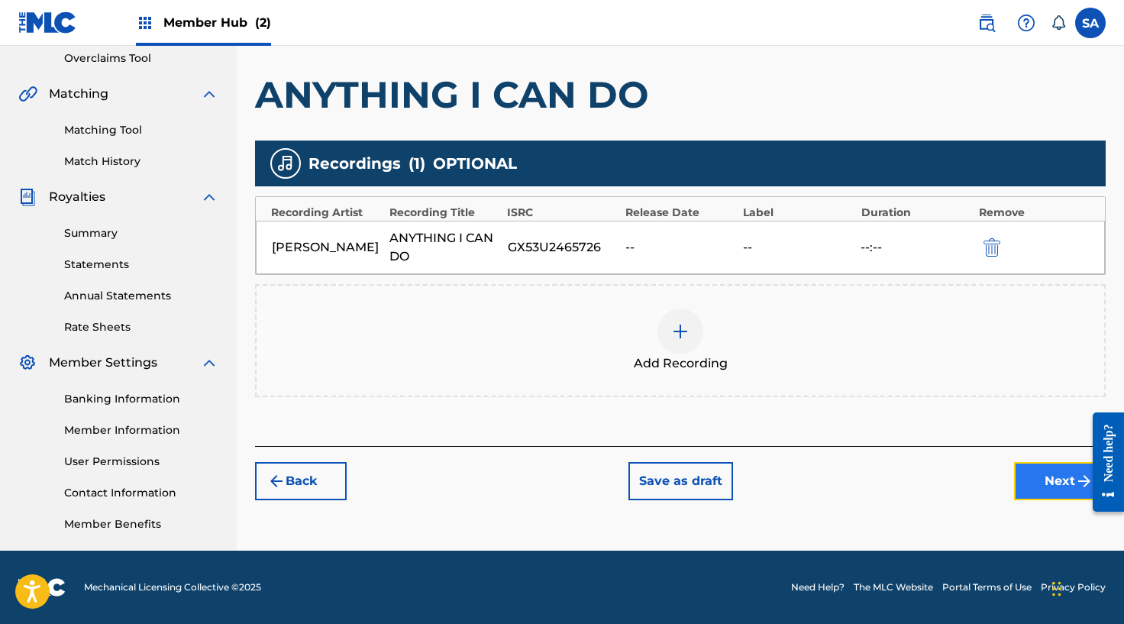
click at [1052, 479] on button "Next" at bounding box center [1060, 481] width 92 height 38
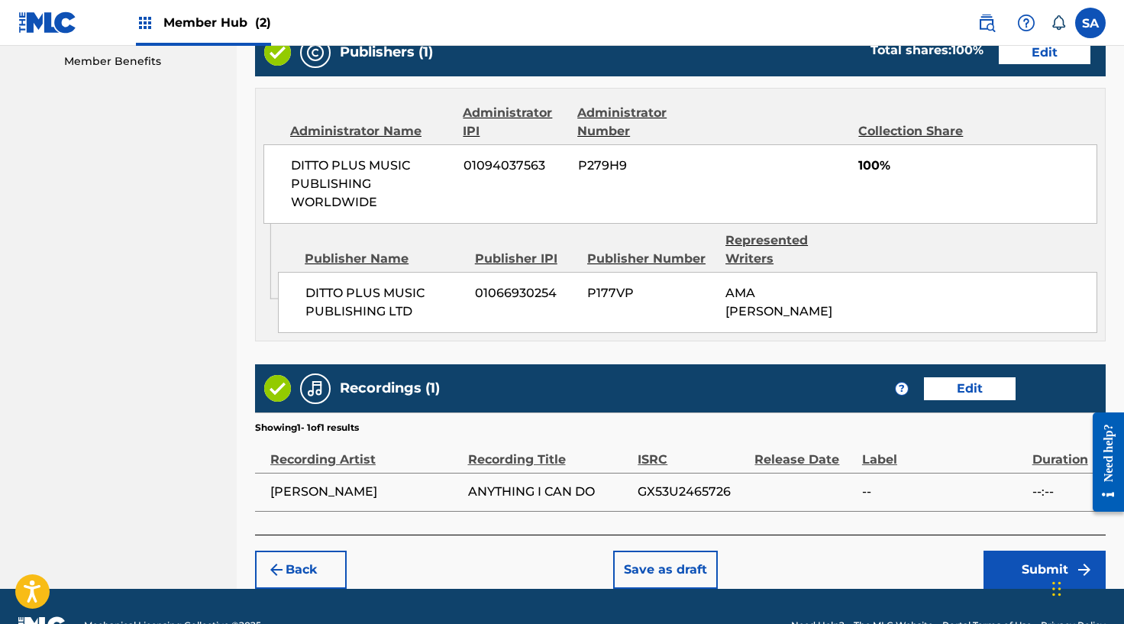
scroll to position [824, 0]
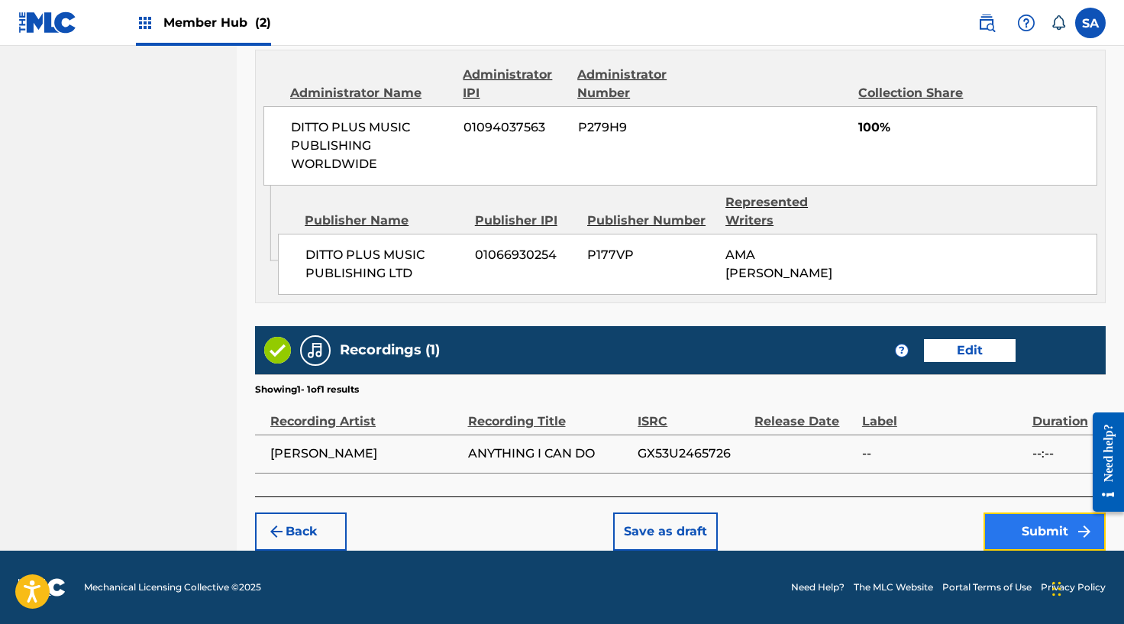
click at [1043, 528] on button "Submit" at bounding box center [1044, 531] width 122 height 38
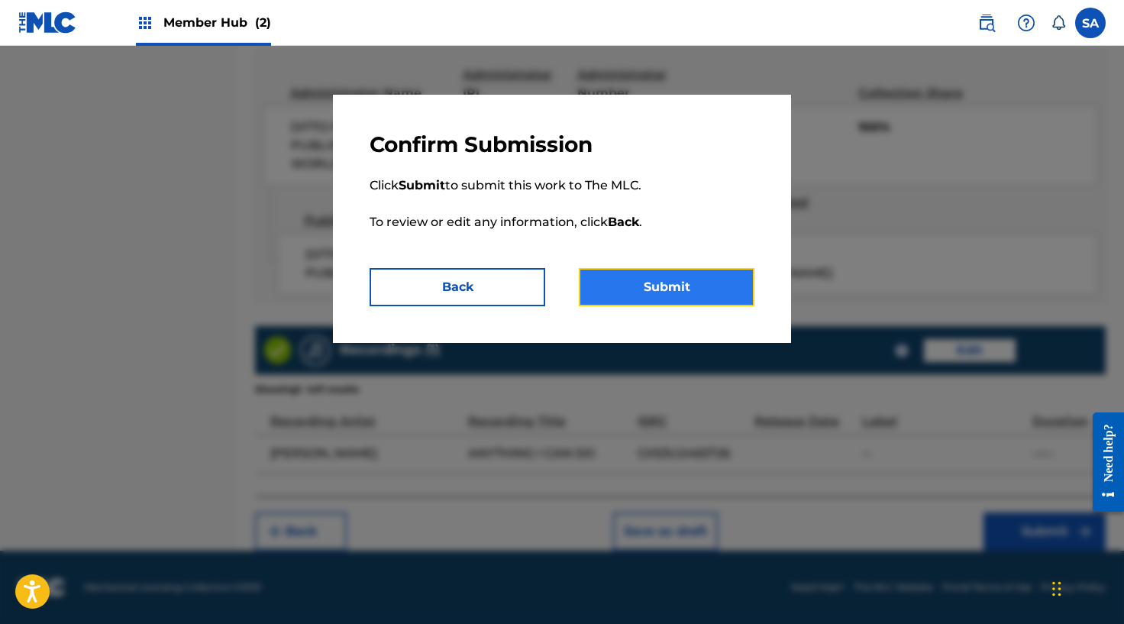
click at [723, 300] on button "Submit" at bounding box center [667, 287] width 176 height 38
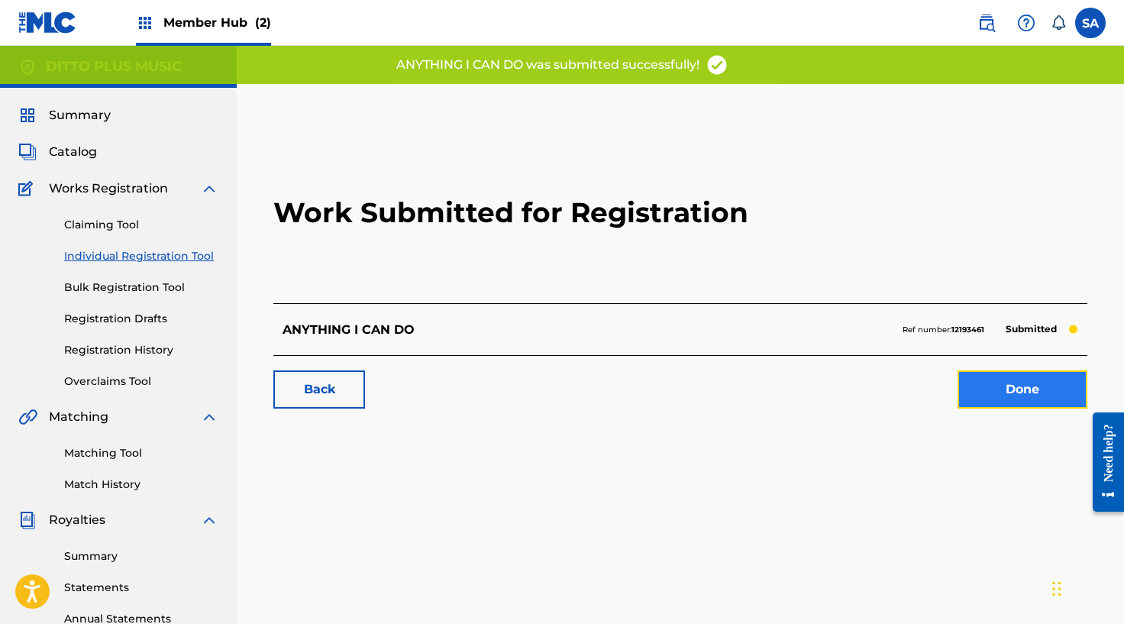
click at [991, 382] on link "Done" at bounding box center [1022, 389] width 130 height 38
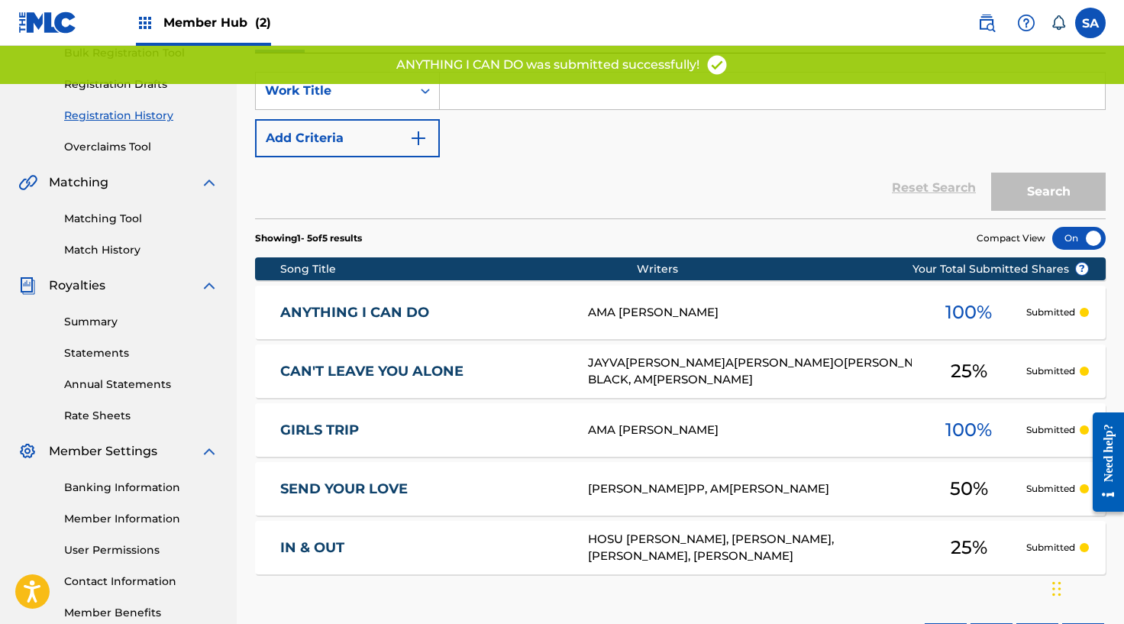
scroll to position [354, 0]
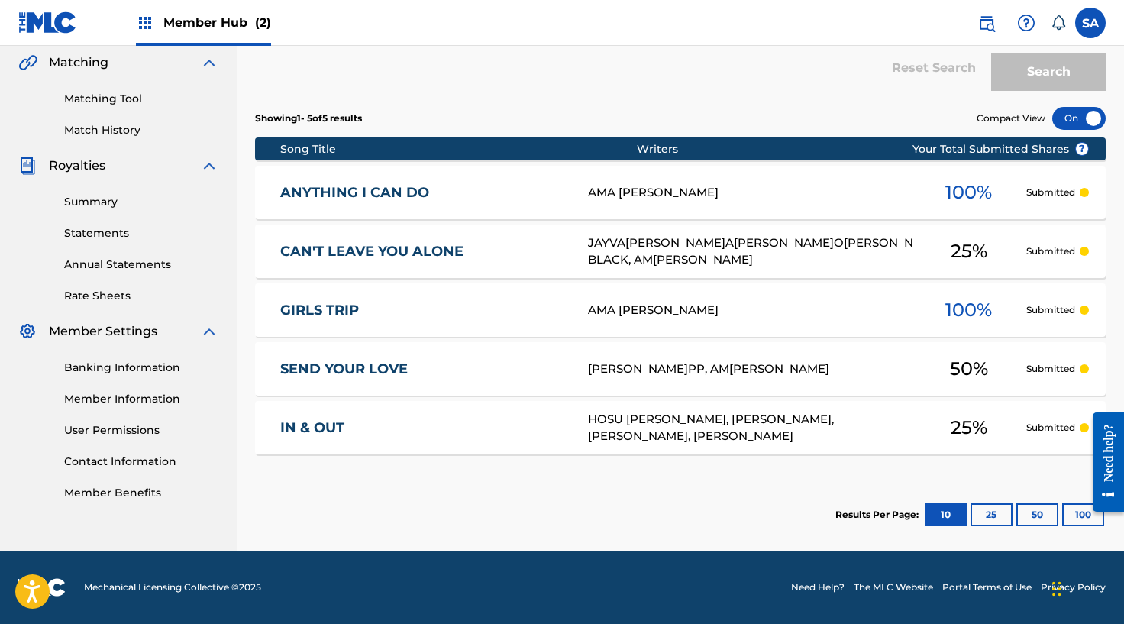
click at [815, 261] on div "JAYVA[PERSON_NAME]A[PERSON_NAME]O[PERSON_NAME]ER BLACK, AM[PERSON_NAME]" at bounding box center [749, 251] width 323 height 34
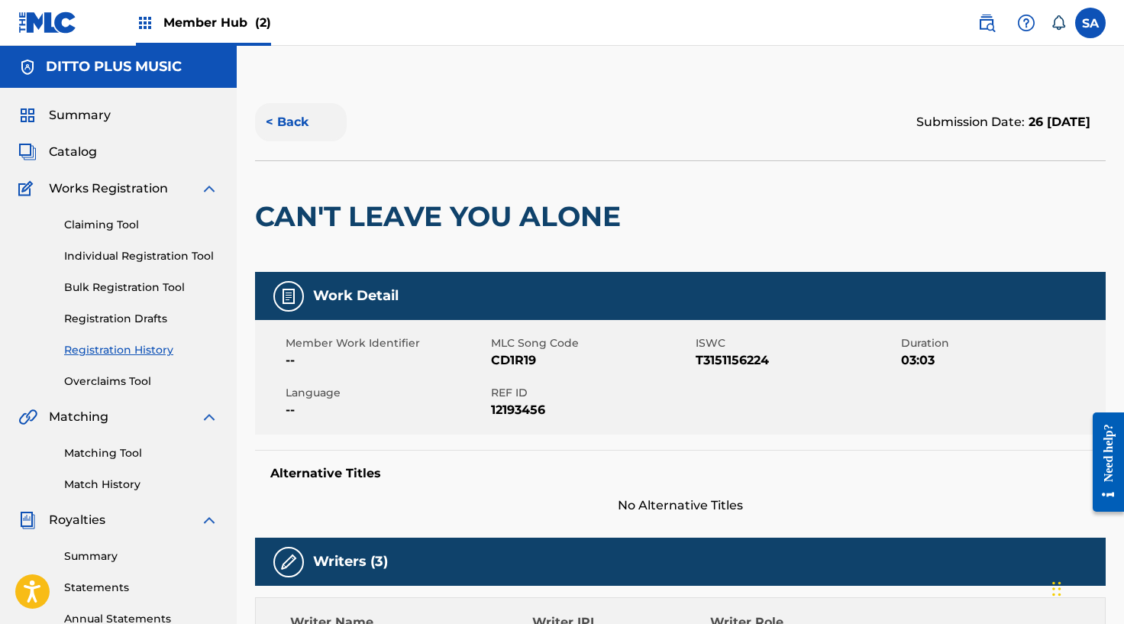
click at [302, 127] on button "< Back" at bounding box center [301, 122] width 92 height 38
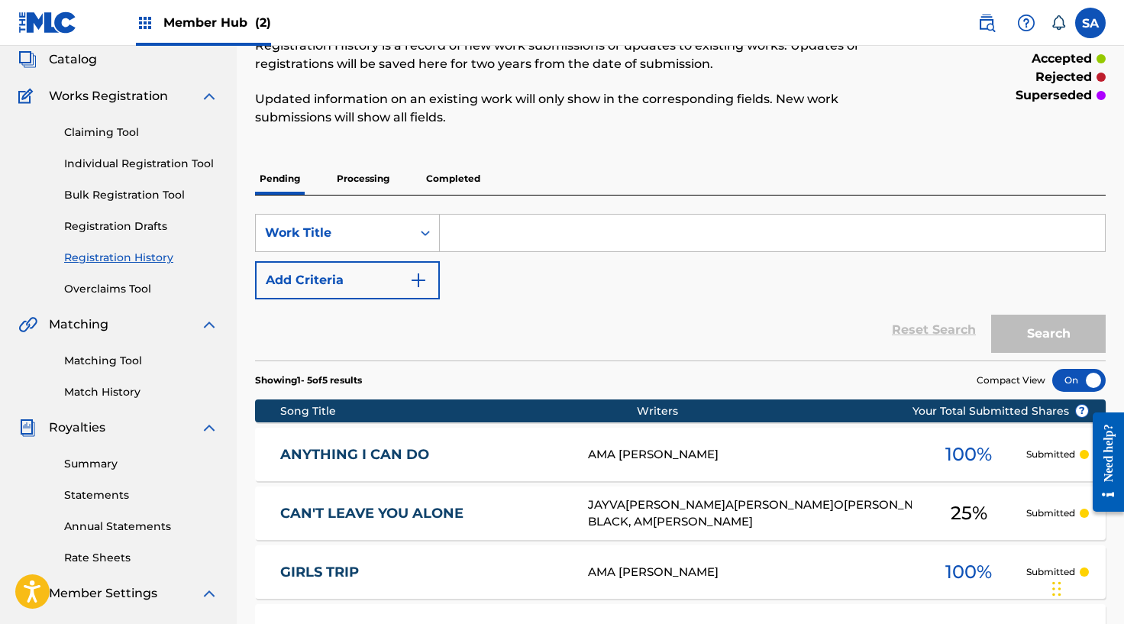
scroll to position [63, 0]
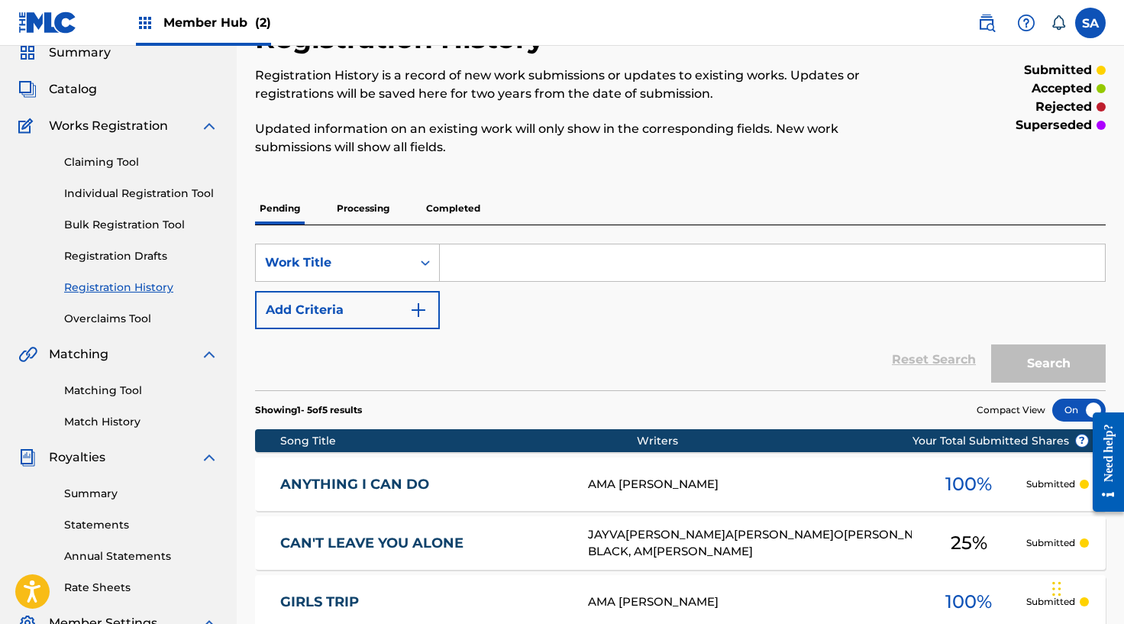
drag, startPoint x: 108, startPoint y: 195, endPoint x: 116, endPoint y: 193, distance: 8.5
click at [107, 195] on link "Individual Registration Tool" at bounding box center [141, 194] width 154 height 16
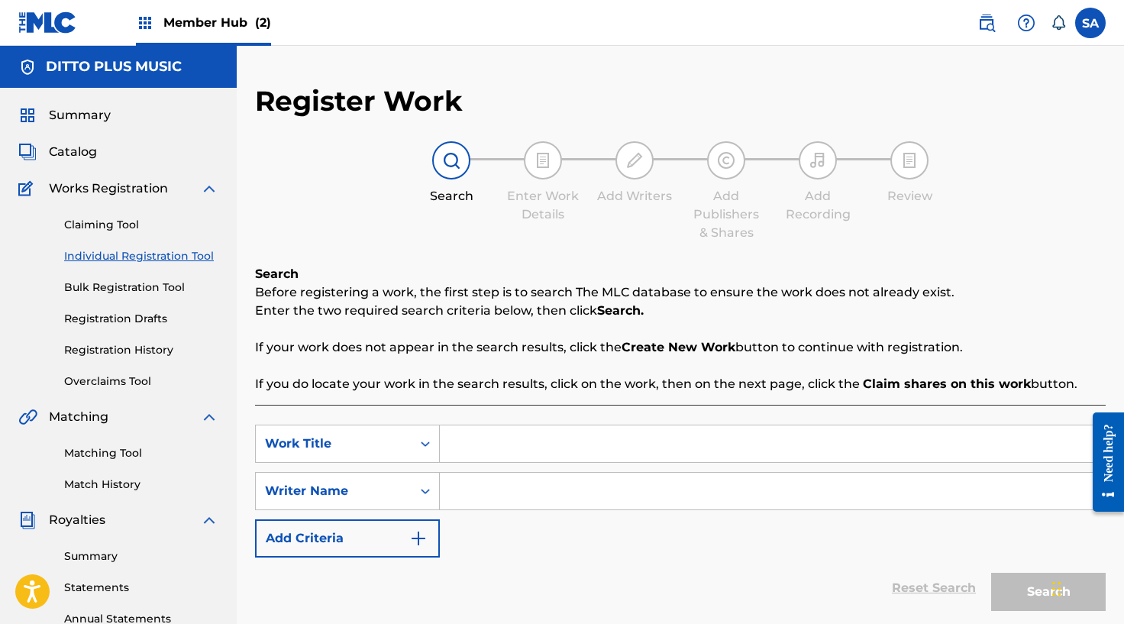
click at [462, 428] on input "Search Form" at bounding box center [772, 443] width 665 height 37
paste input "SEND YOUR LOVING (SPED UP)"
drag, startPoint x: 582, startPoint y: 446, endPoint x: 736, endPoint y: 450, distance: 154.3
click at [736, 450] on input "SEND YOUR LOVING (SPED UP)" at bounding box center [772, 443] width 665 height 37
drag, startPoint x: 705, startPoint y: 448, endPoint x: 604, endPoint y: 450, distance: 101.6
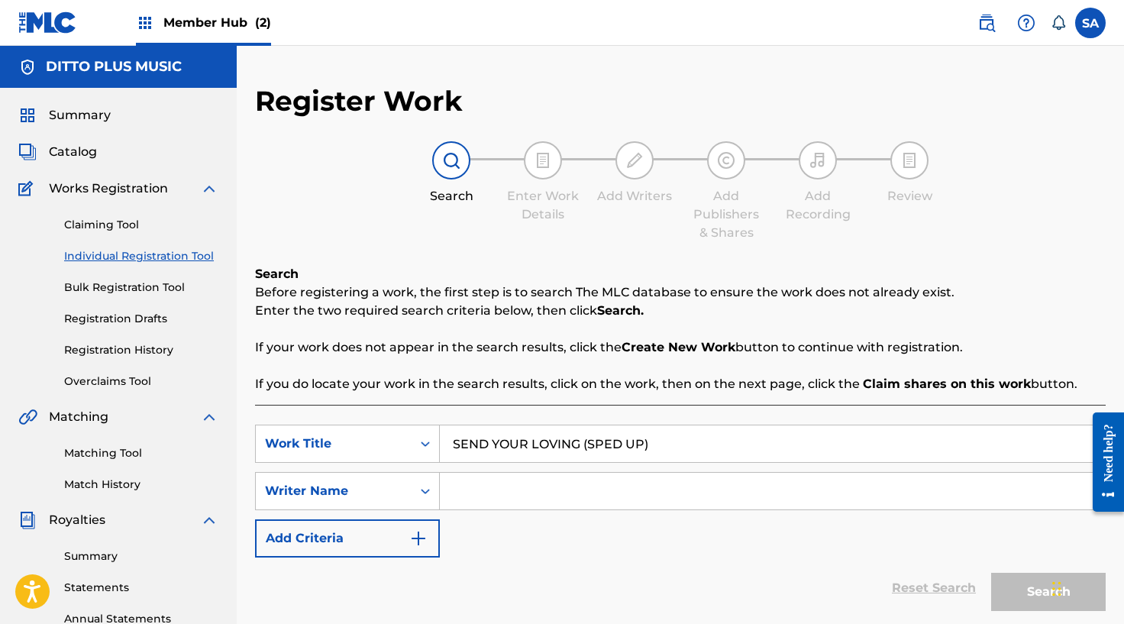
click at [589, 449] on input "SEND YOUR LOVING (SPED UP)" at bounding box center [772, 443] width 665 height 37
type input "SEND YOUR LOVING"
click at [489, 469] on div "SearchWithCriteriad05f6fea-2c9c-4d53-8f0a-9e7e3adead75 Work Title SEND YOUR LOV…" at bounding box center [680, 490] width 850 height 133
click at [486, 479] on input "Search Form" at bounding box center [772, 491] width 665 height 37
paste input "[PERSON_NAME]"
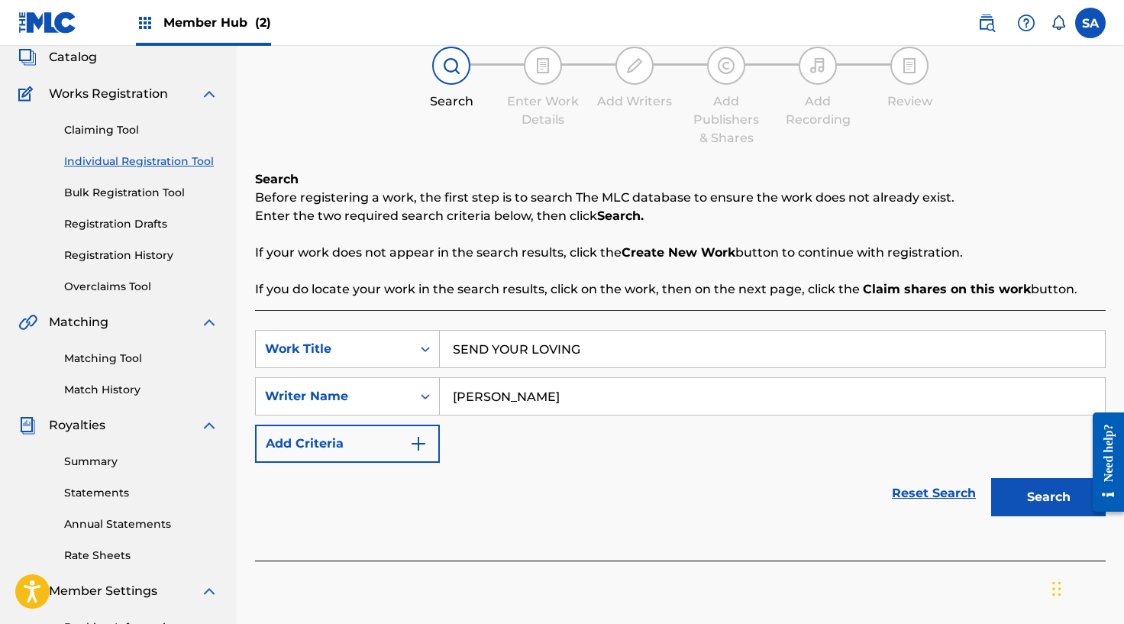
scroll to position [180, 0]
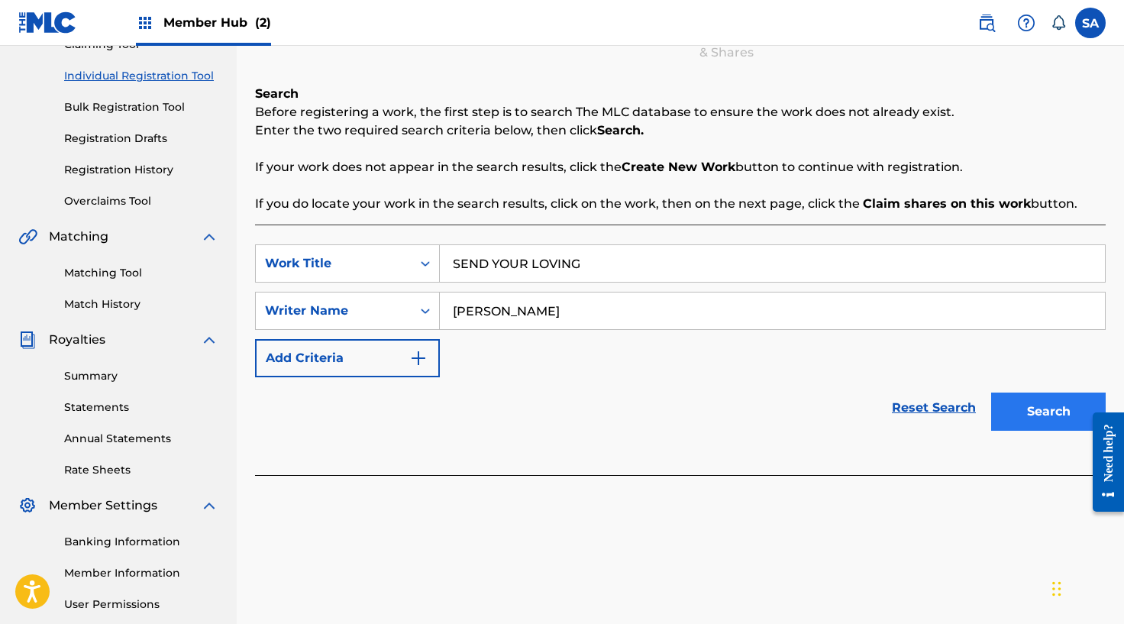
type input "[PERSON_NAME]"
drag, startPoint x: 1054, startPoint y: 405, endPoint x: 1023, endPoint y: 393, distance: 32.6
click at [1053, 404] on button "Search" at bounding box center [1048, 411] width 115 height 38
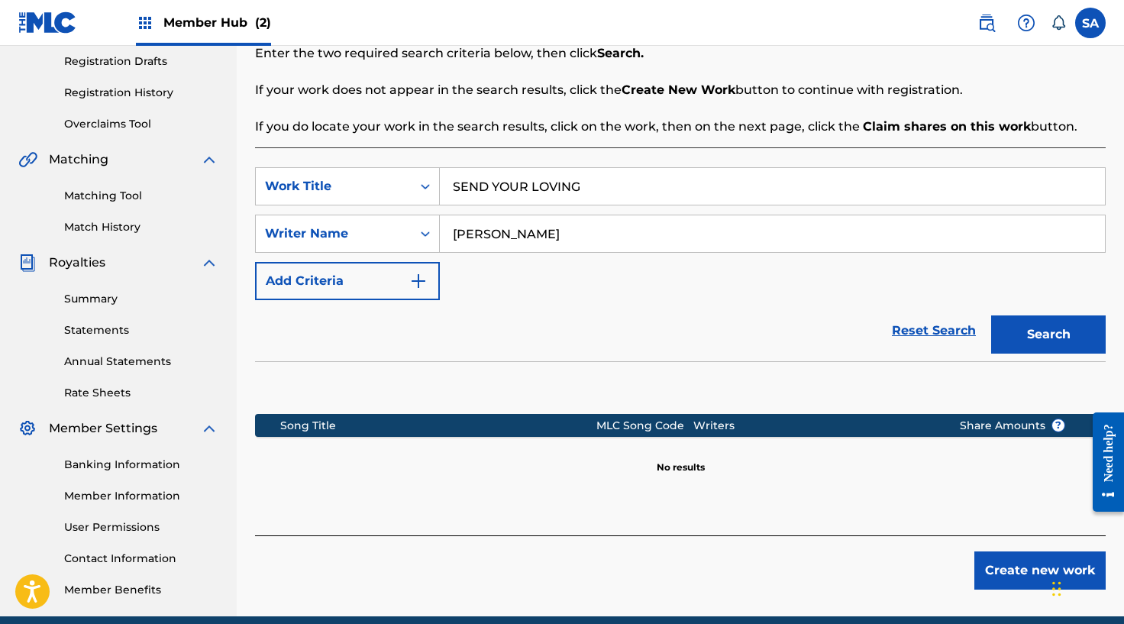
scroll to position [323, 0]
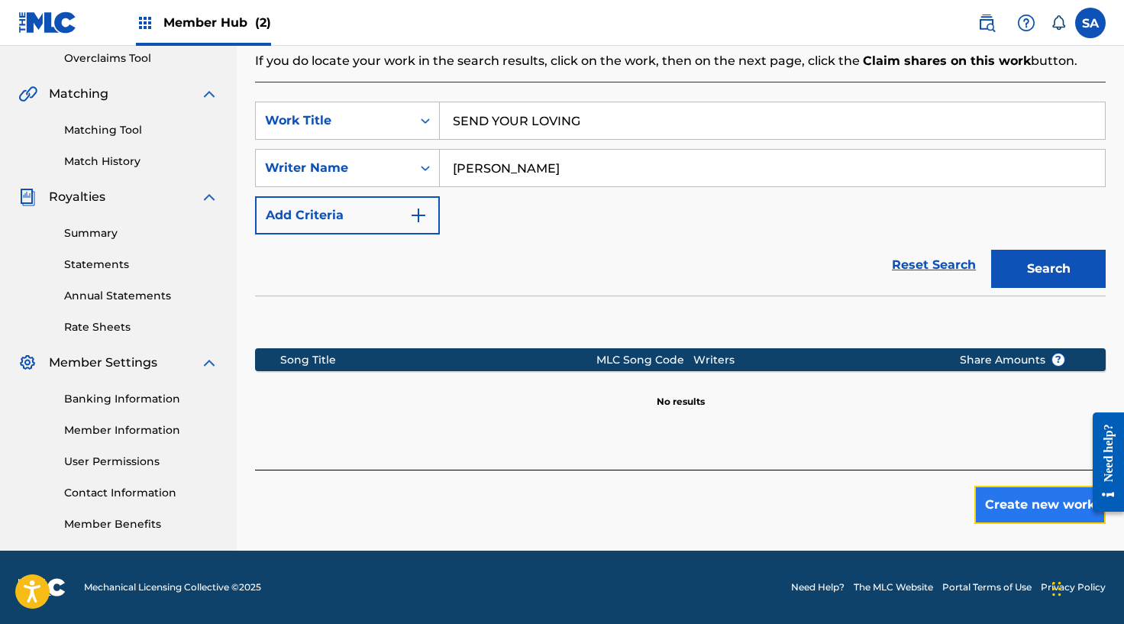
click at [1007, 504] on button "Create new work" at bounding box center [1039, 505] width 131 height 38
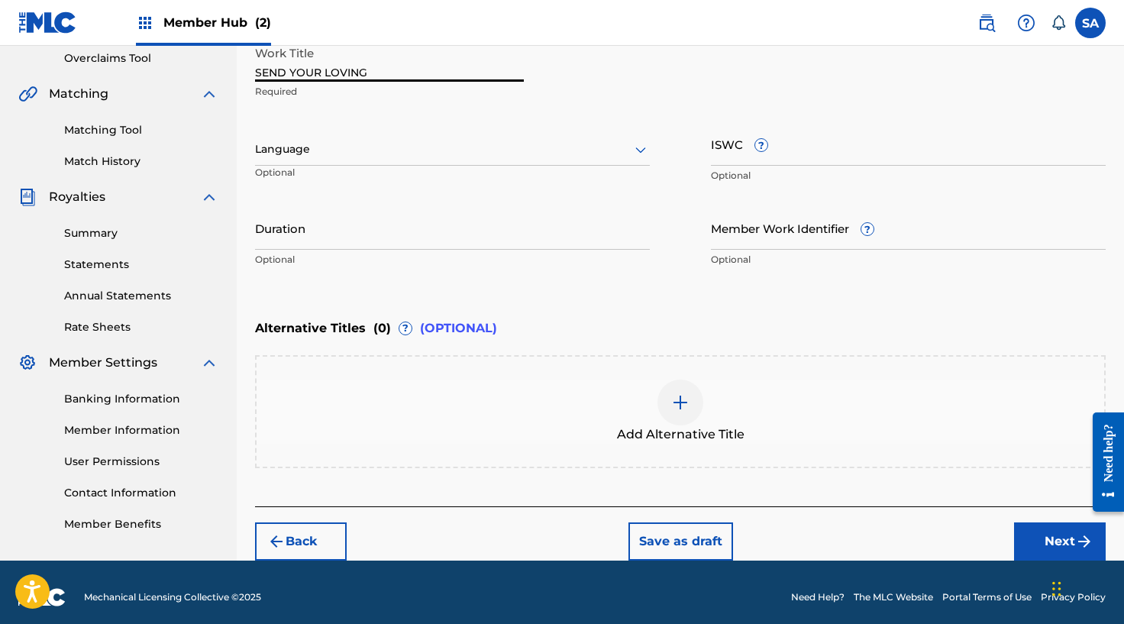
click at [408, 73] on input "SEND YOUR LOVING" at bounding box center [389, 60] width 269 height 44
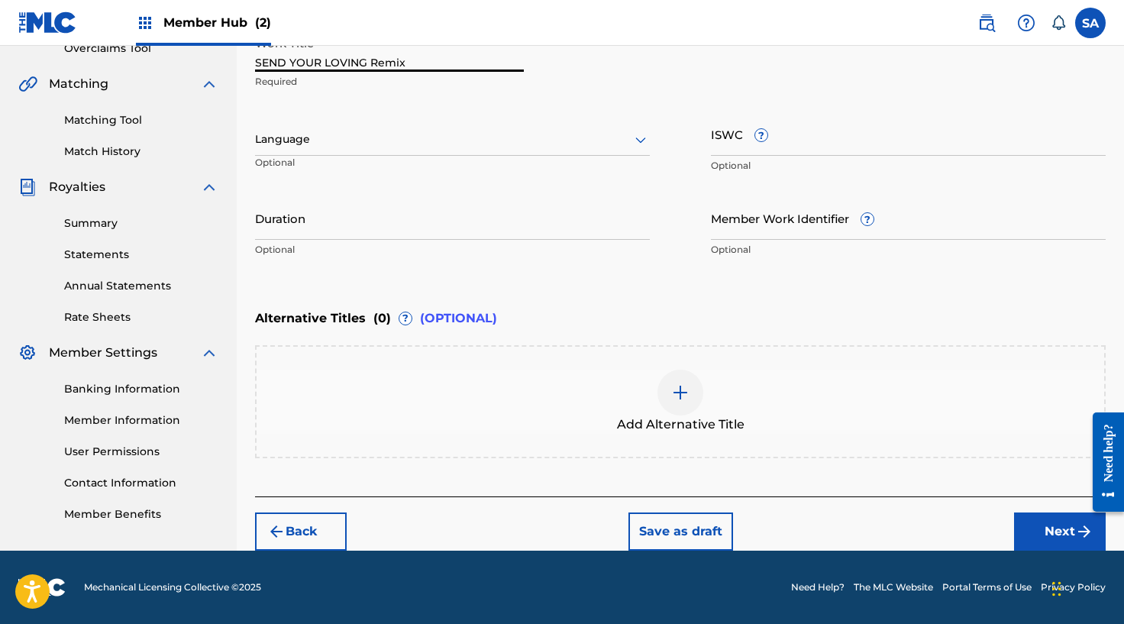
click at [377, 54] on input "SEND YOUR LOVING Remix" at bounding box center [389, 50] width 269 height 44
click at [382, 60] on input "SEND YOUR LOVING Remix" at bounding box center [389, 50] width 269 height 44
type input "SEND YOUR LOVING REMIX"
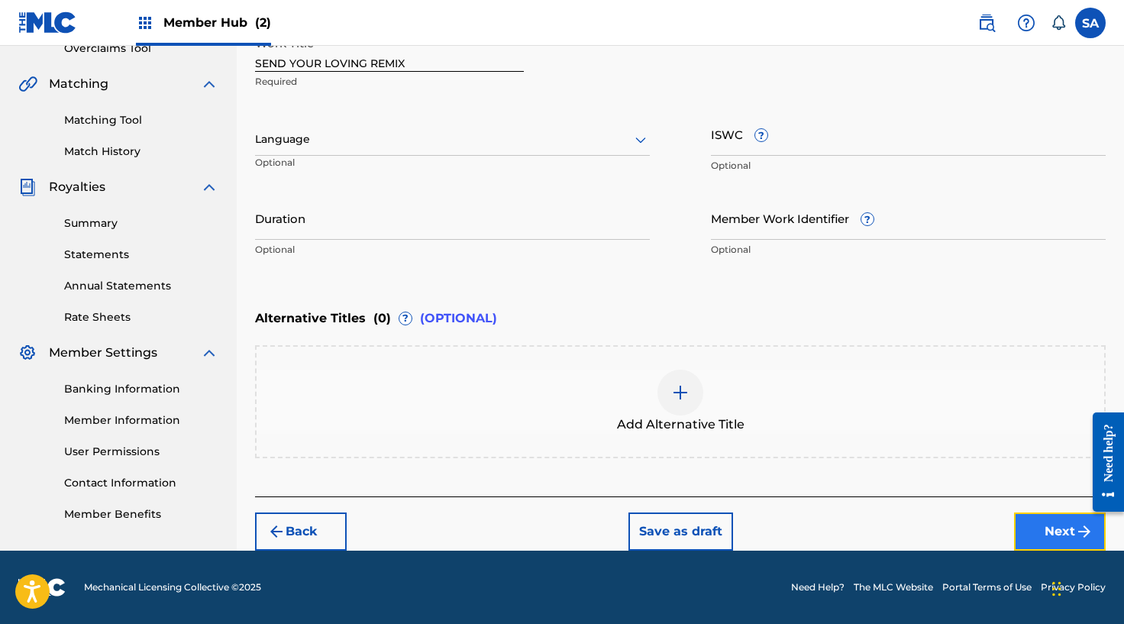
click at [1040, 536] on button "Next" at bounding box center [1060, 531] width 92 height 38
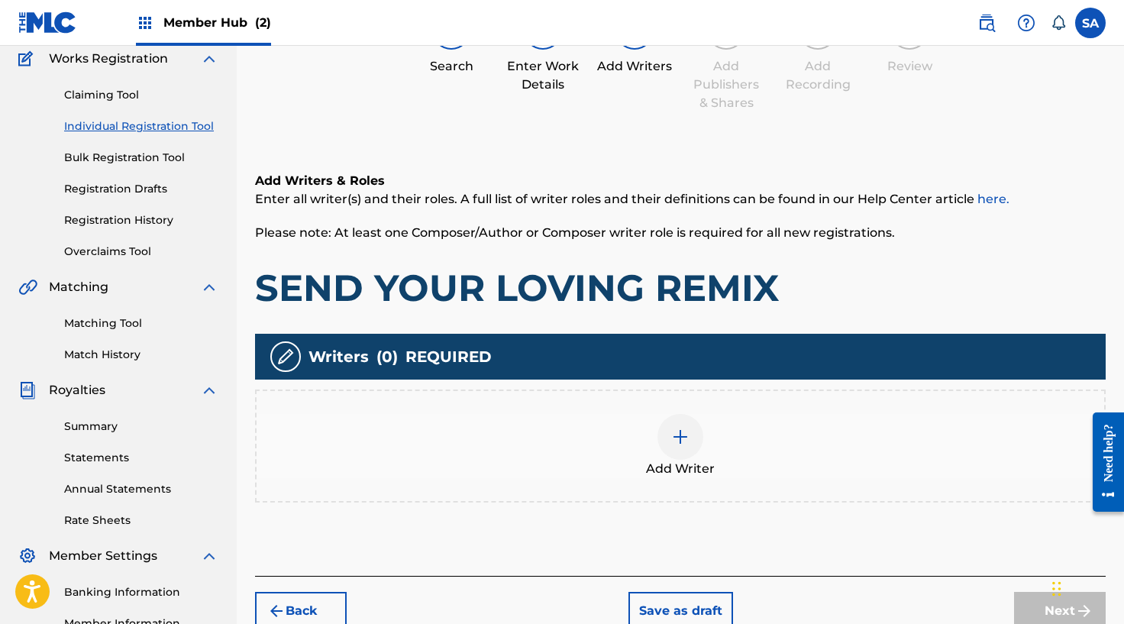
scroll to position [160, 0]
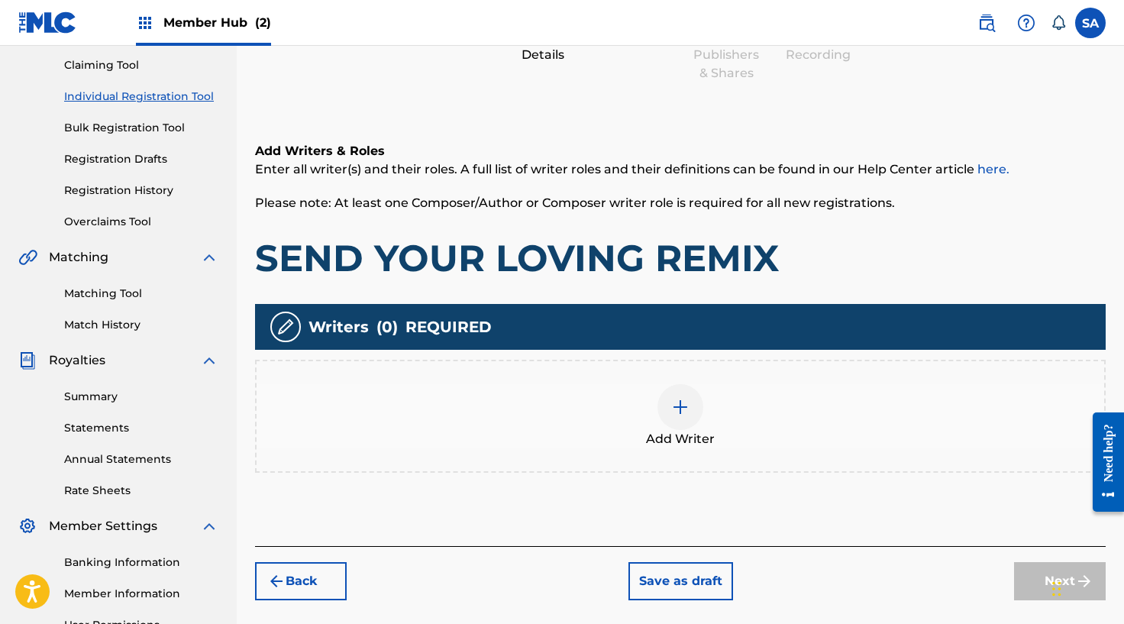
click at [682, 394] on div at bounding box center [680, 407] width 46 height 46
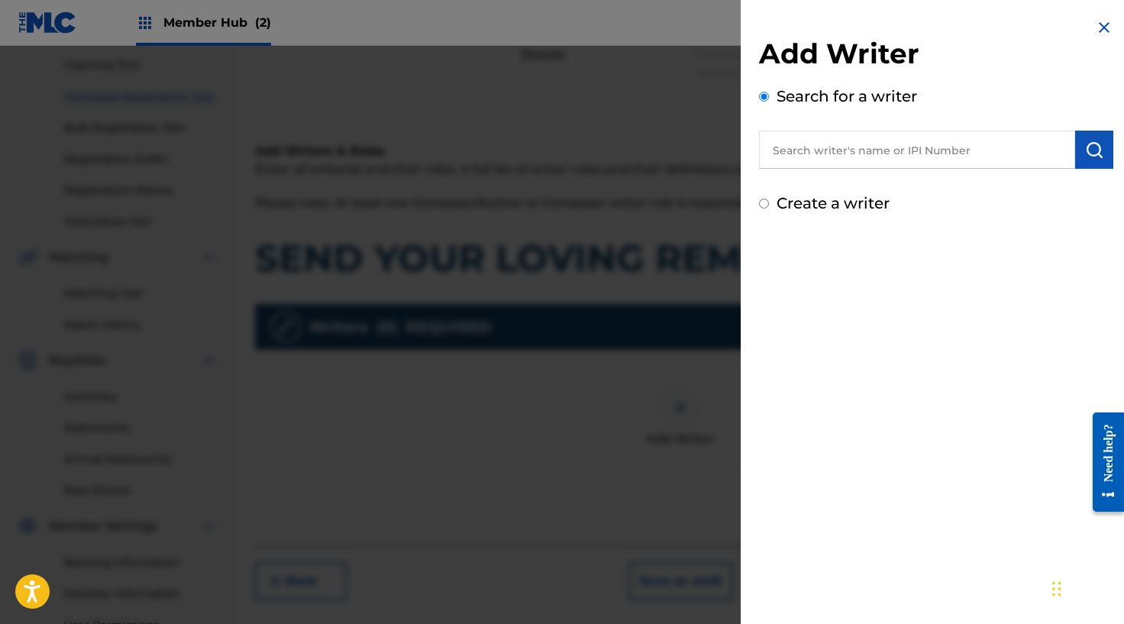
click at [857, 163] on input "text" at bounding box center [917, 150] width 316 height 38
paste input "[PERSON_NAME]"
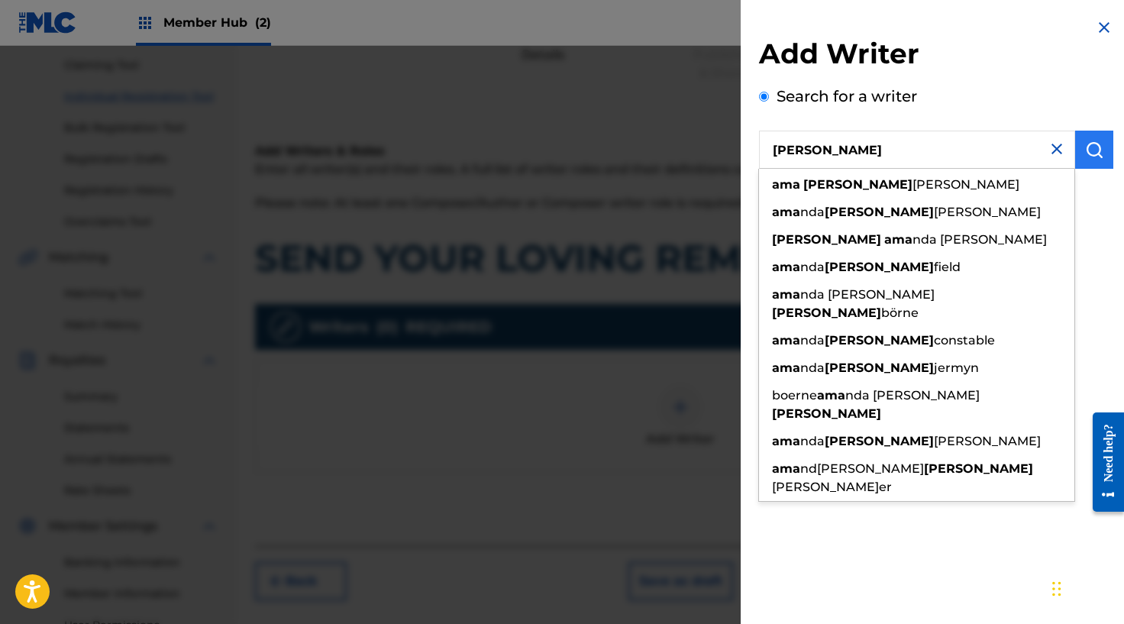
type input "[PERSON_NAME]"
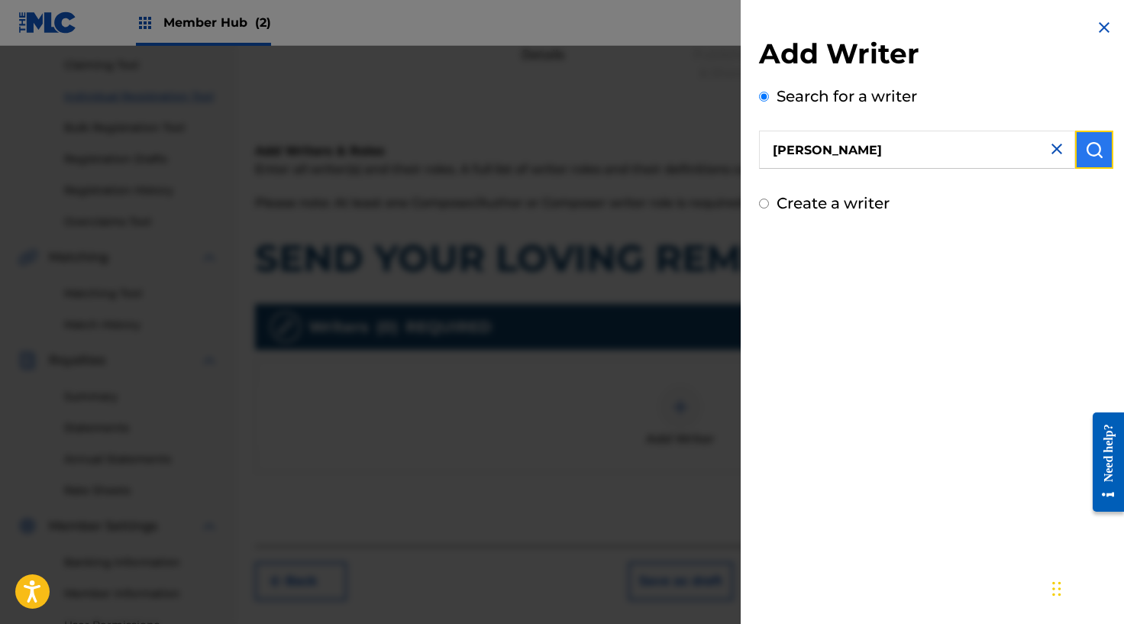
click at [1087, 148] on img "submit" at bounding box center [1094, 149] width 18 height 18
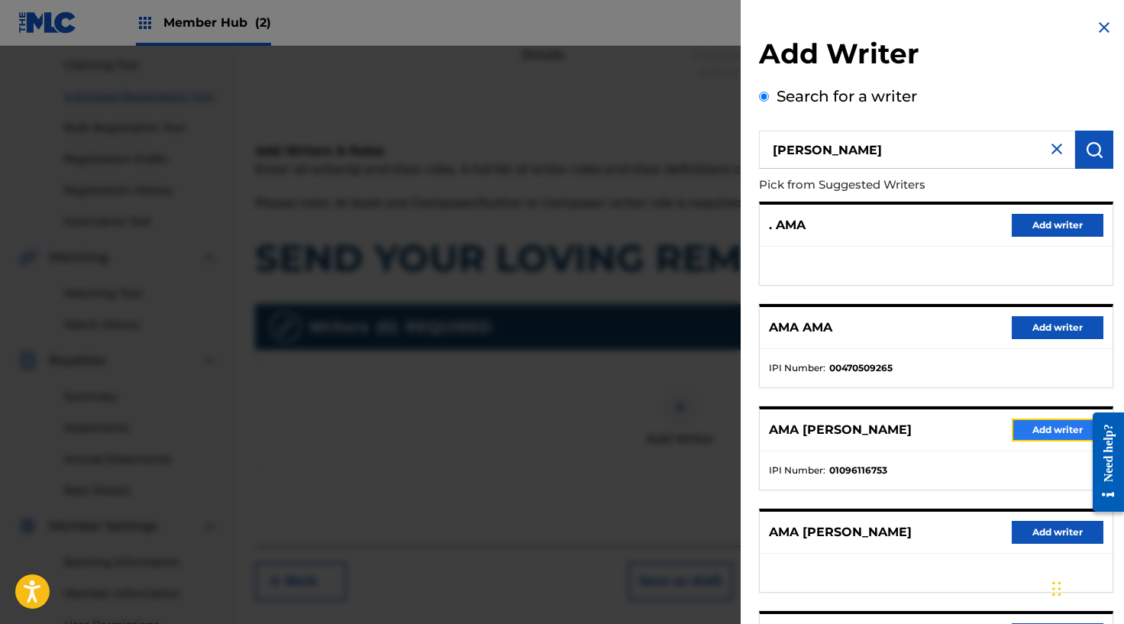
click at [1042, 426] on button "Add writer" at bounding box center [1058, 429] width 92 height 23
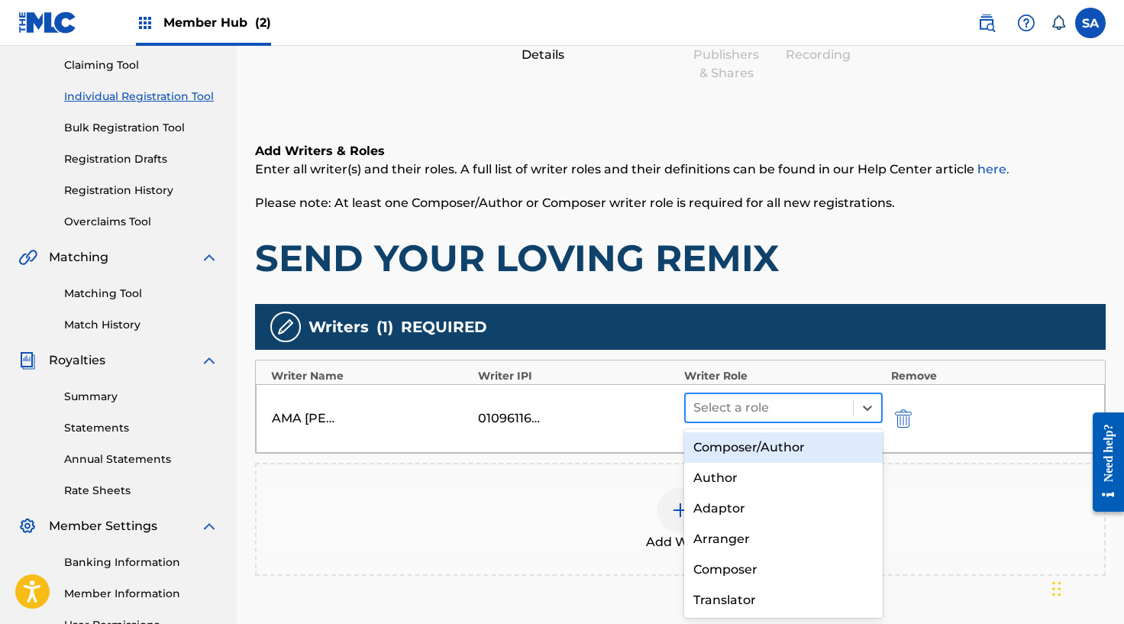
click at [851, 413] on div "Select a role" at bounding box center [769, 407] width 167 height 27
click at [784, 446] on div "Composer/Author" at bounding box center [783, 447] width 199 height 31
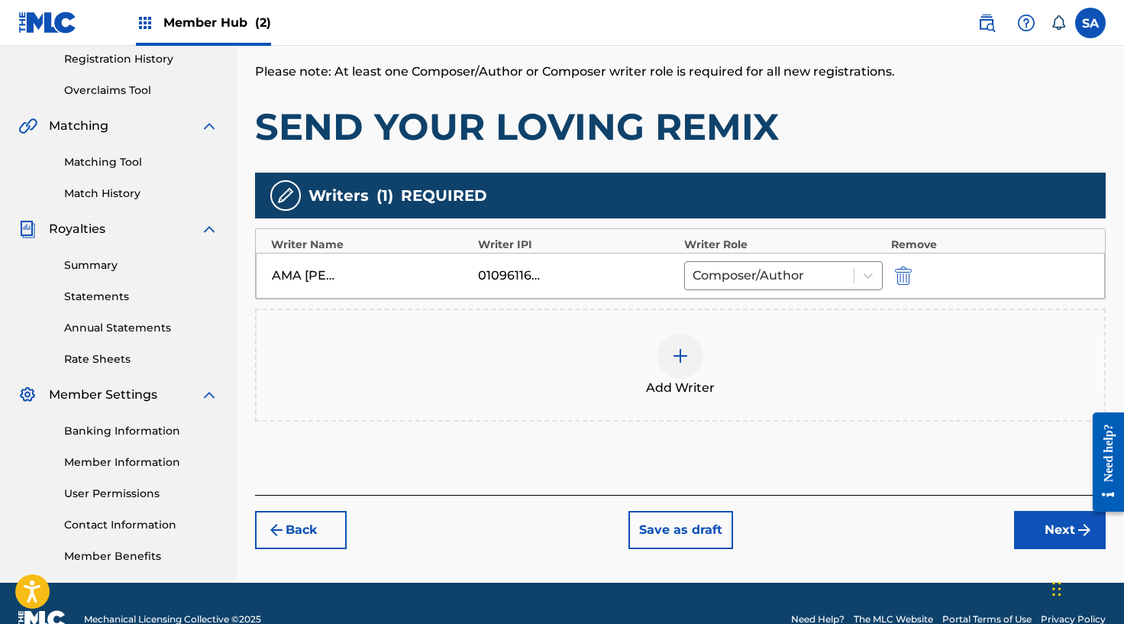
scroll to position [323, 0]
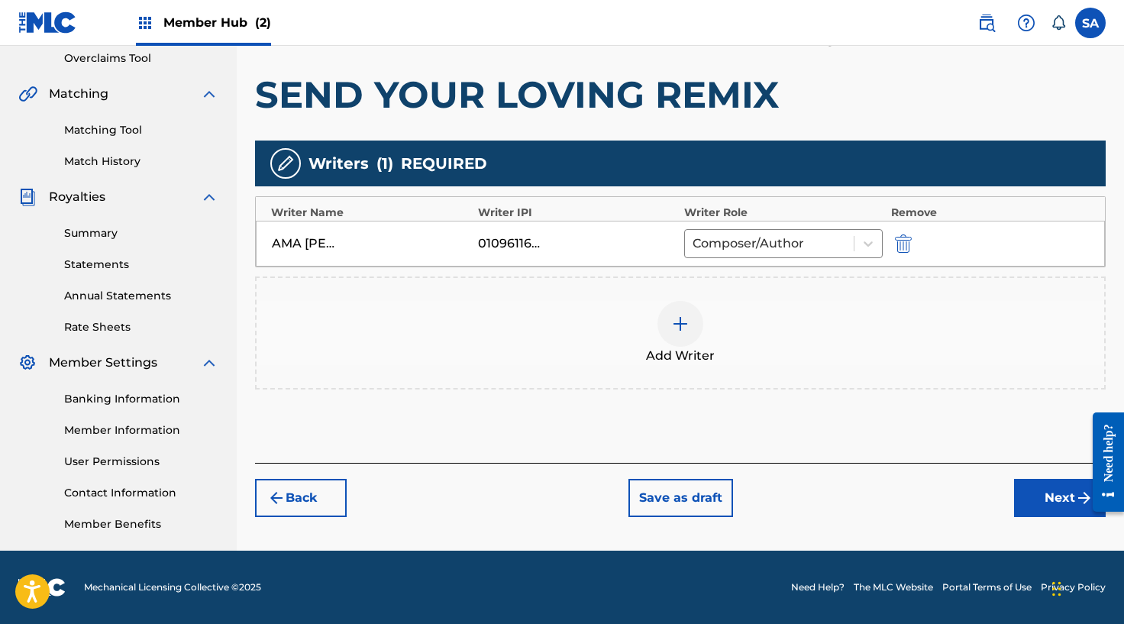
click at [683, 334] on div at bounding box center [680, 324] width 46 height 46
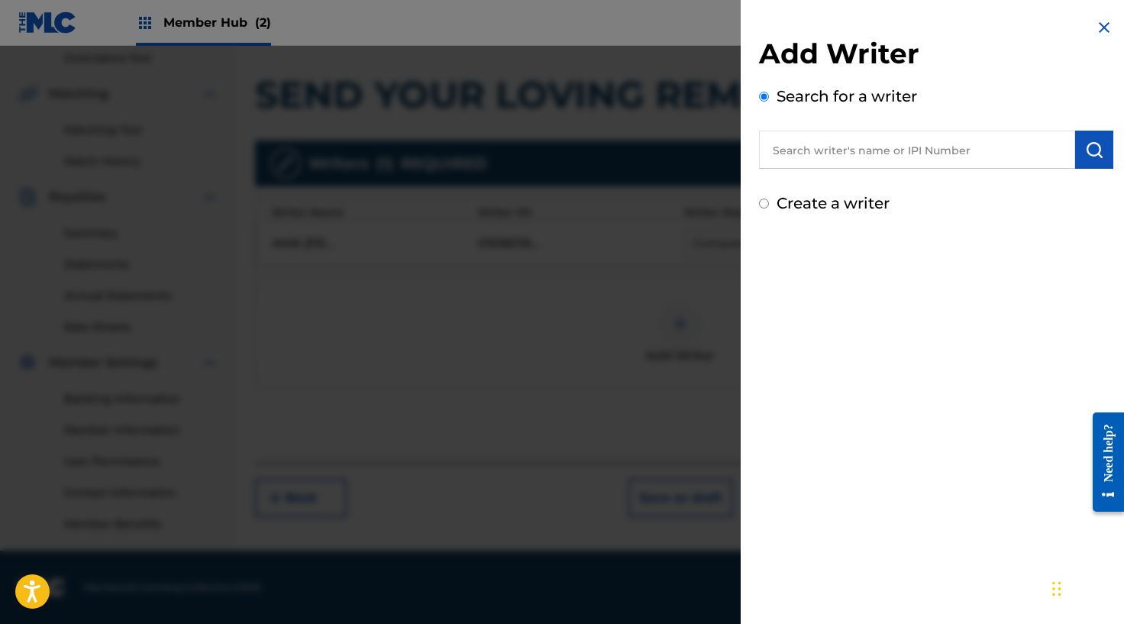
click at [924, 155] on input "text" at bounding box center [917, 150] width 316 height 38
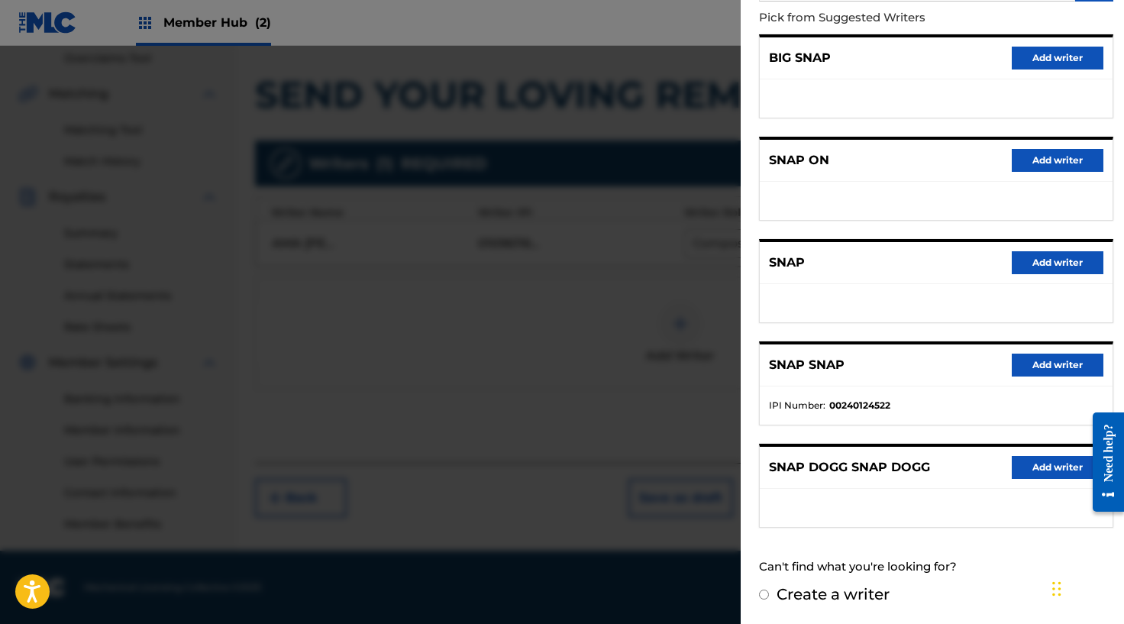
scroll to position [0, 0]
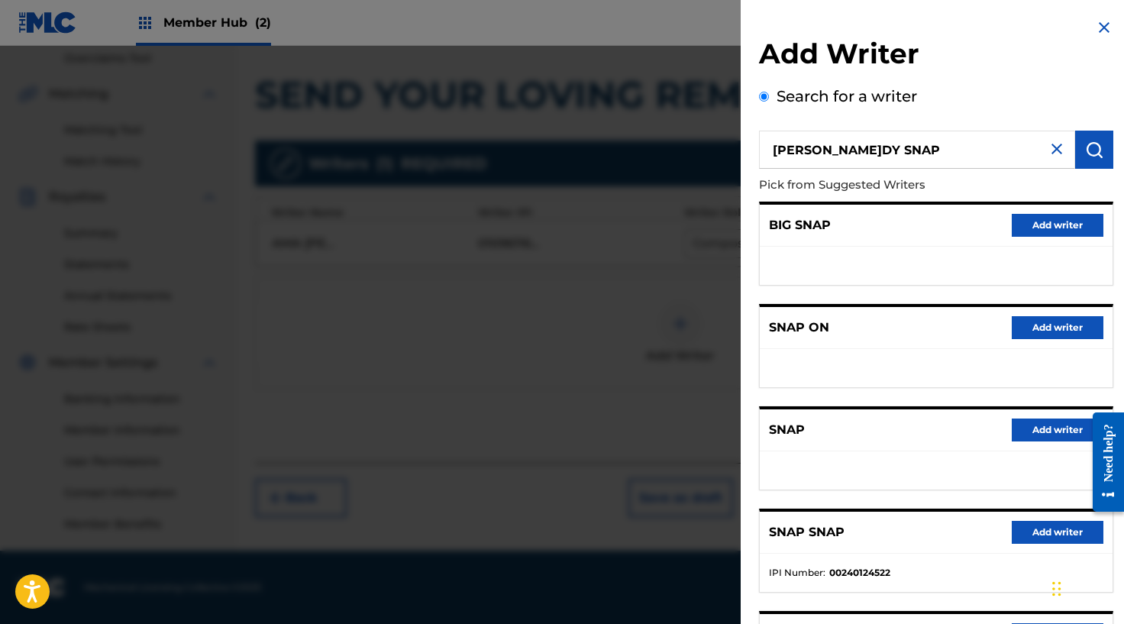
click at [886, 147] on input "[PERSON_NAME]DY SNAP" at bounding box center [917, 150] width 316 height 38
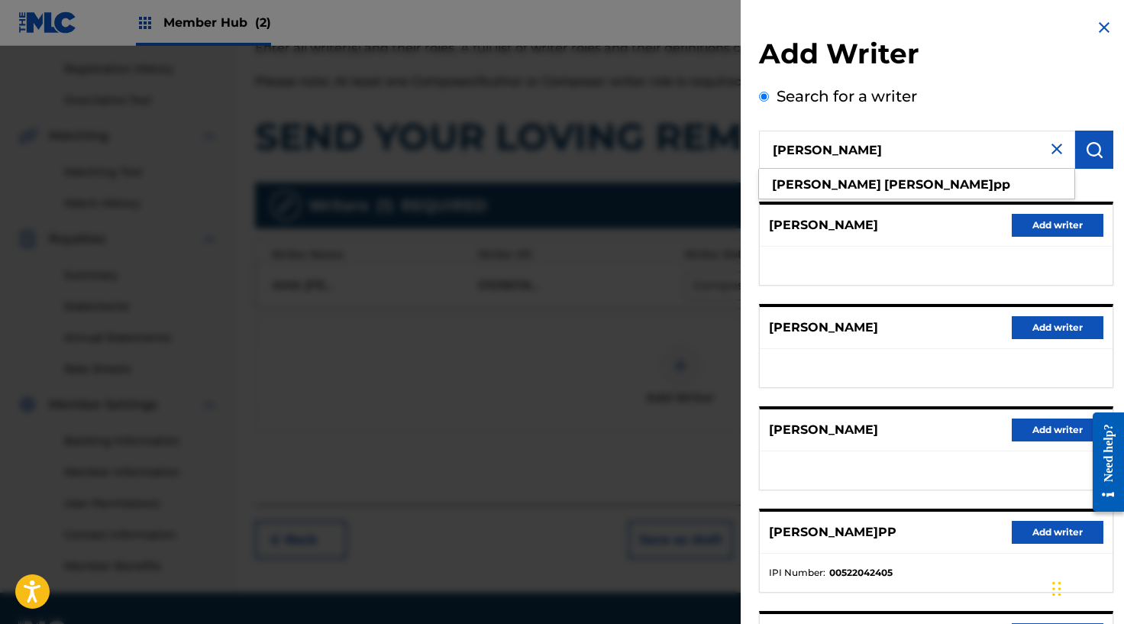
scroll to position [240, 0]
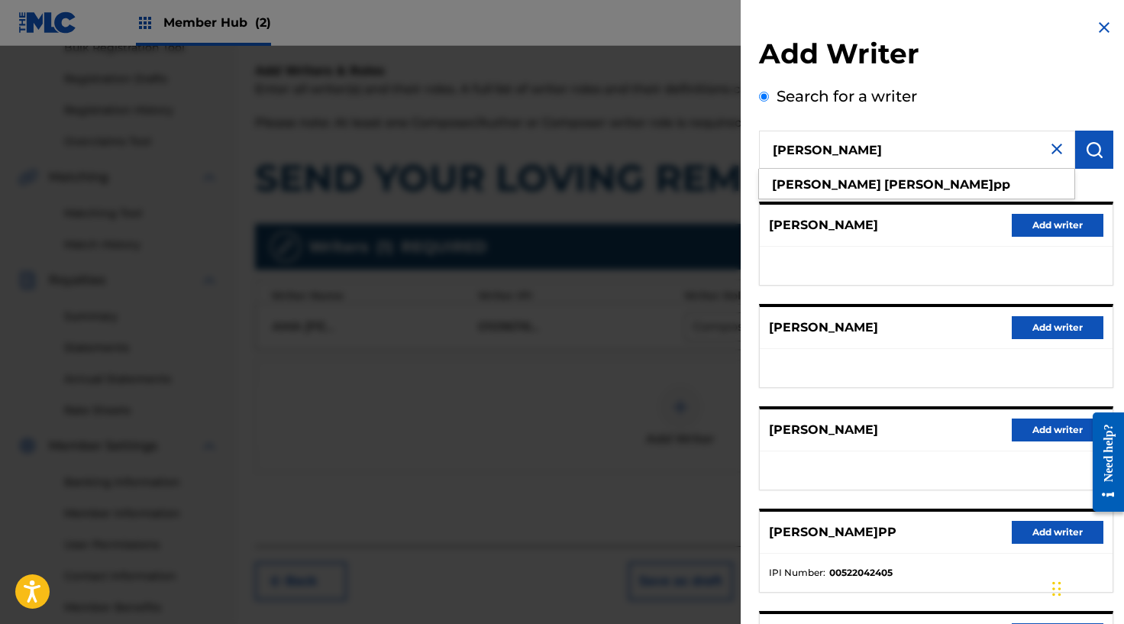
click at [912, 145] on input "[PERSON_NAME]" at bounding box center [917, 150] width 316 height 38
drag, startPoint x: 912, startPoint y: 145, endPoint x: 947, endPoint y: 150, distance: 35.4
click at [741, 147] on div "Add Writer Search for a write[PERSON_NAME]P[PERSON_NAME]pp Pick from Suggested …" at bounding box center [936, 395] width 391 height 791
paste input "1092584343"
click at [1096, 150] on img "submit" at bounding box center [1094, 149] width 18 height 18
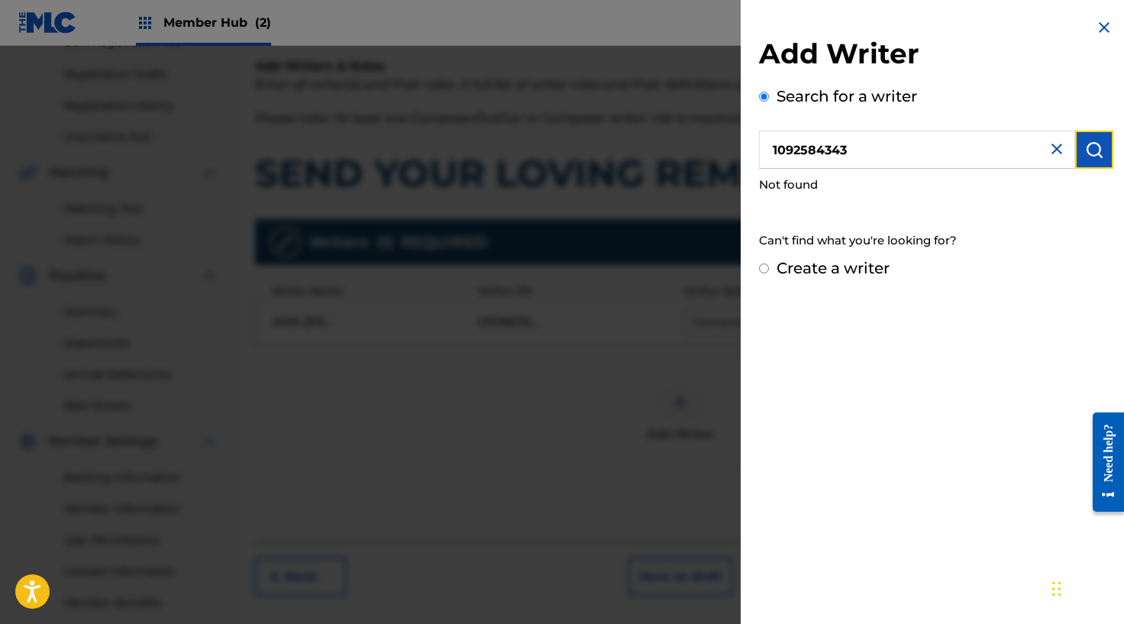
scroll to position [323, 0]
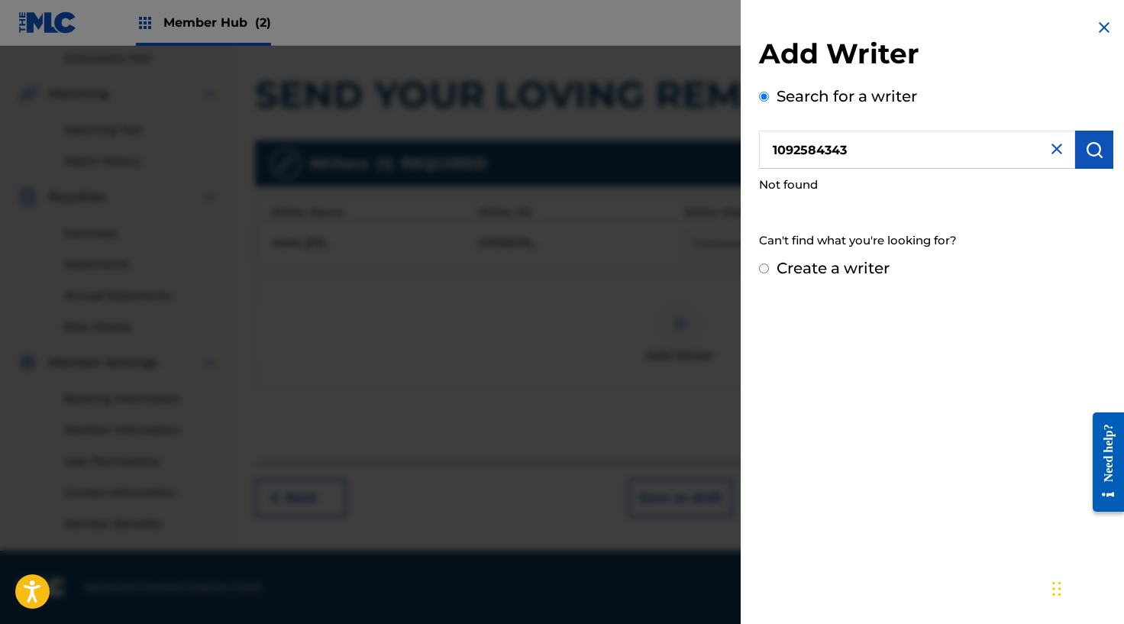
click at [848, 208] on div "Search for a writer 1092584343 Not found Can't find what you're looking for?" at bounding box center [936, 171] width 354 height 172
click at [853, 154] on input "1092584343" at bounding box center [917, 150] width 316 height 38
click at [1075, 152] on button "submit" at bounding box center [1094, 150] width 38 height 38
click at [1085, 150] on img "submit" at bounding box center [1094, 149] width 18 height 18
click at [856, 160] on input "1092584343" at bounding box center [917, 150] width 316 height 38
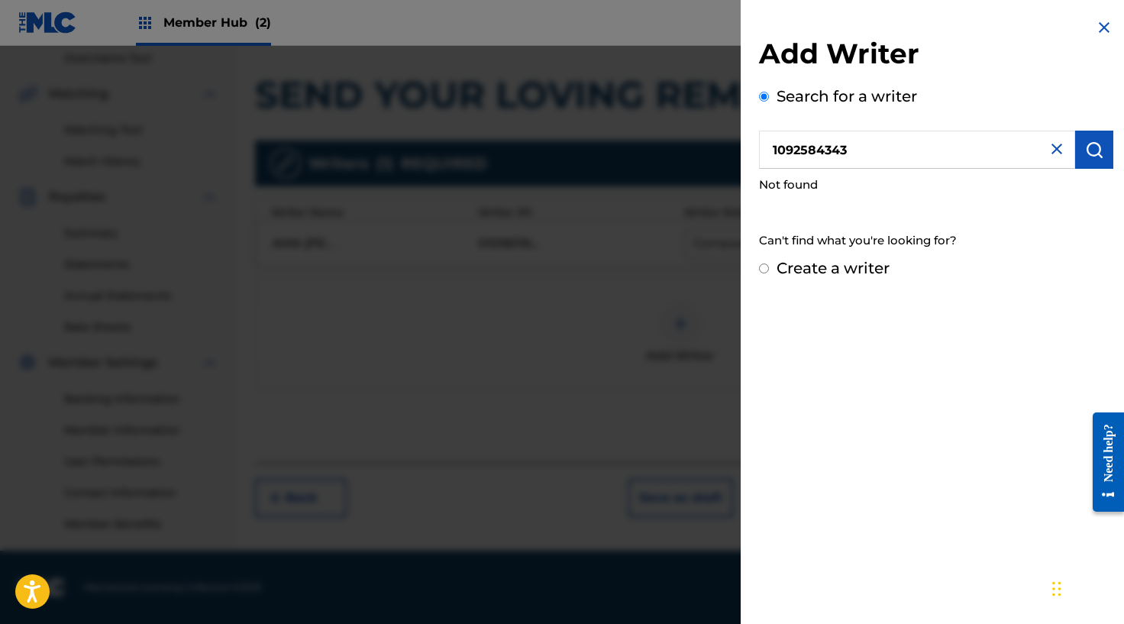
click at [856, 159] on input "1092584343" at bounding box center [917, 150] width 316 height 38
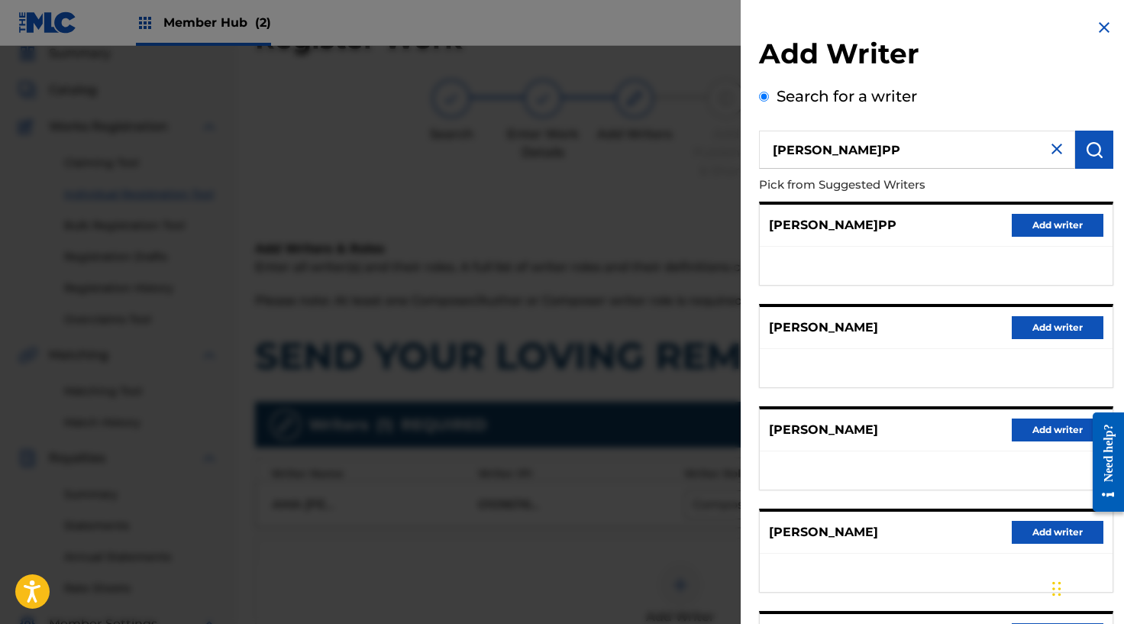
scroll to position [0, 0]
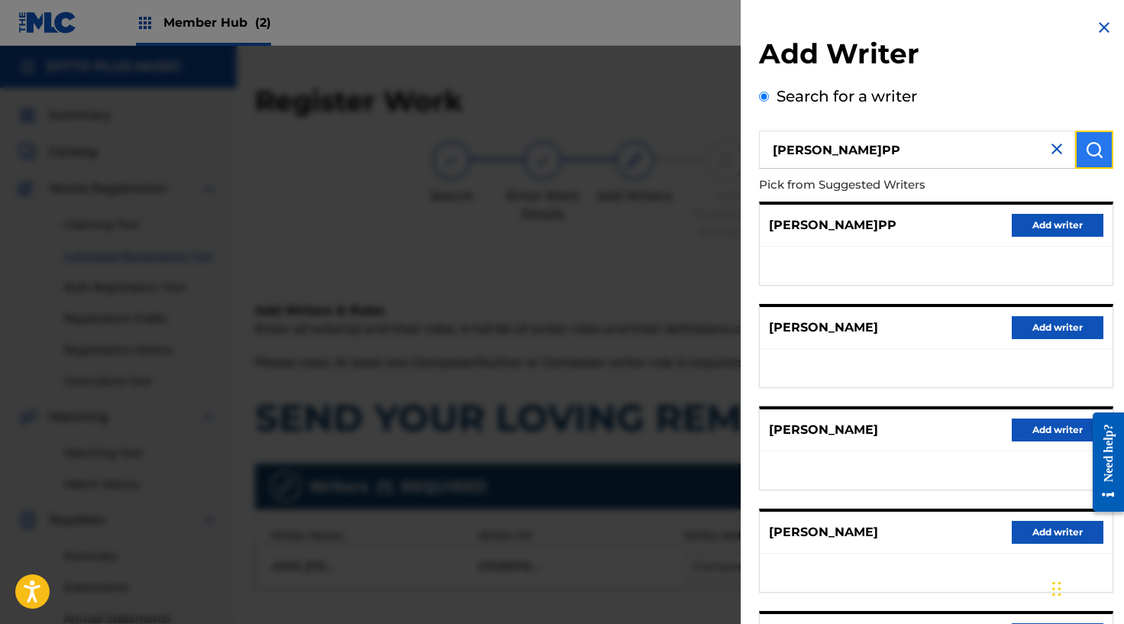
click at [1085, 140] on img "submit" at bounding box center [1094, 149] width 18 height 18
click at [863, 150] on input "[PERSON_NAME]PP" at bounding box center [917, 150] width 316 height 38
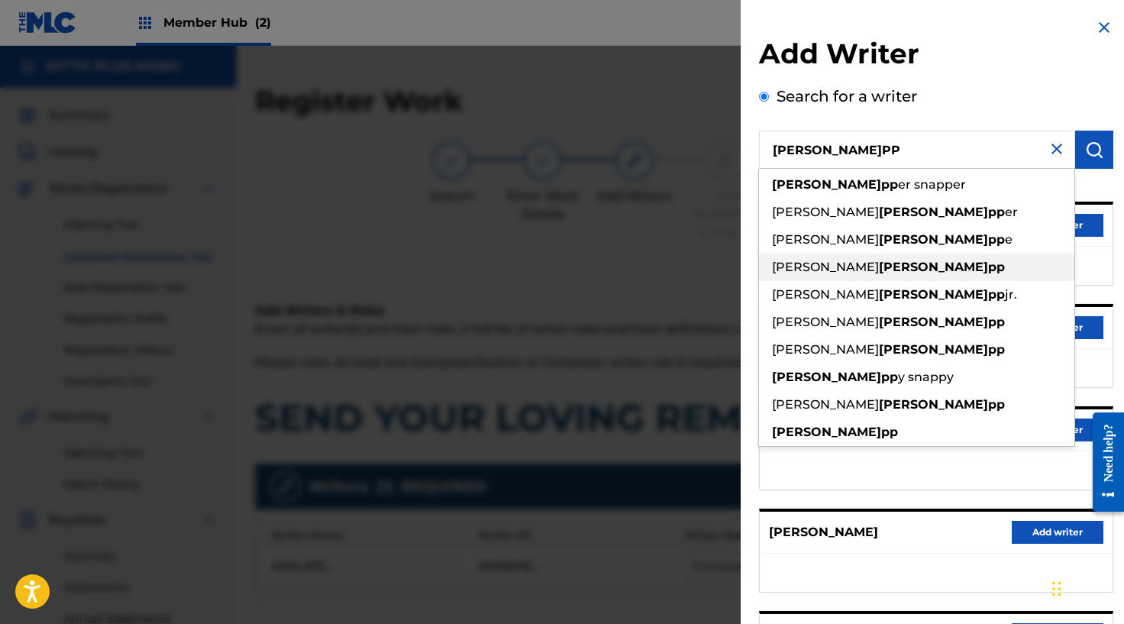
click at [879, 270] on strong "[PERSON_NAME]pp" at bounding box center [942, 267] width 126 height 15
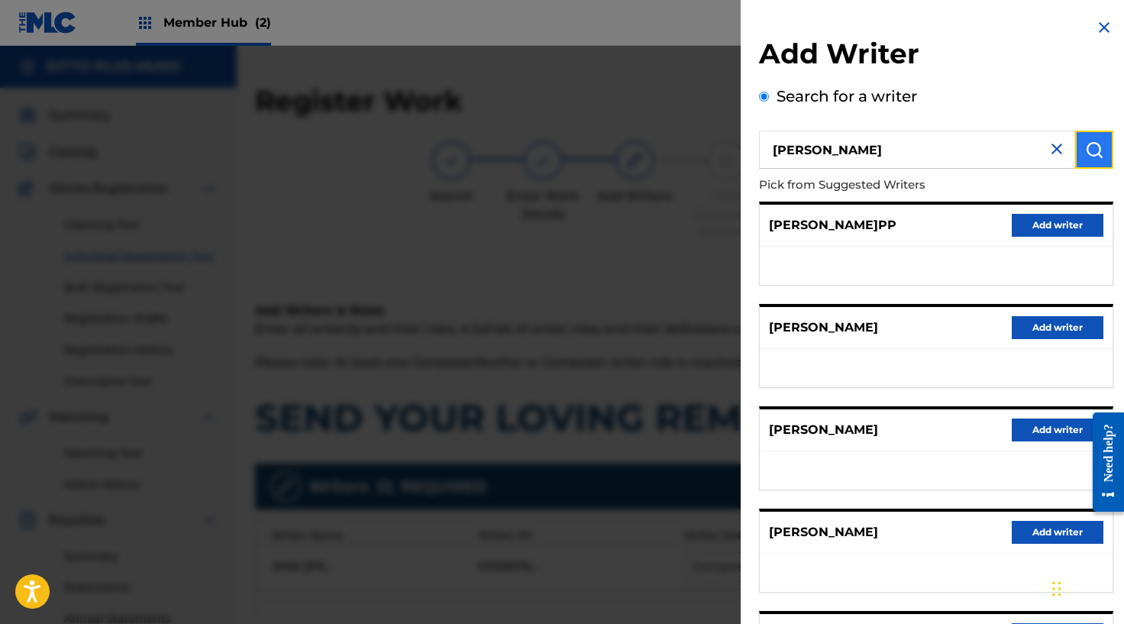
click at [1102, 150] on button "submit" at bounding box center [1094, 150] width 38 height 38
click at [855, 154] on input "[PERSON_NAME]" at bounding box center [918, 150] width 316 height 38
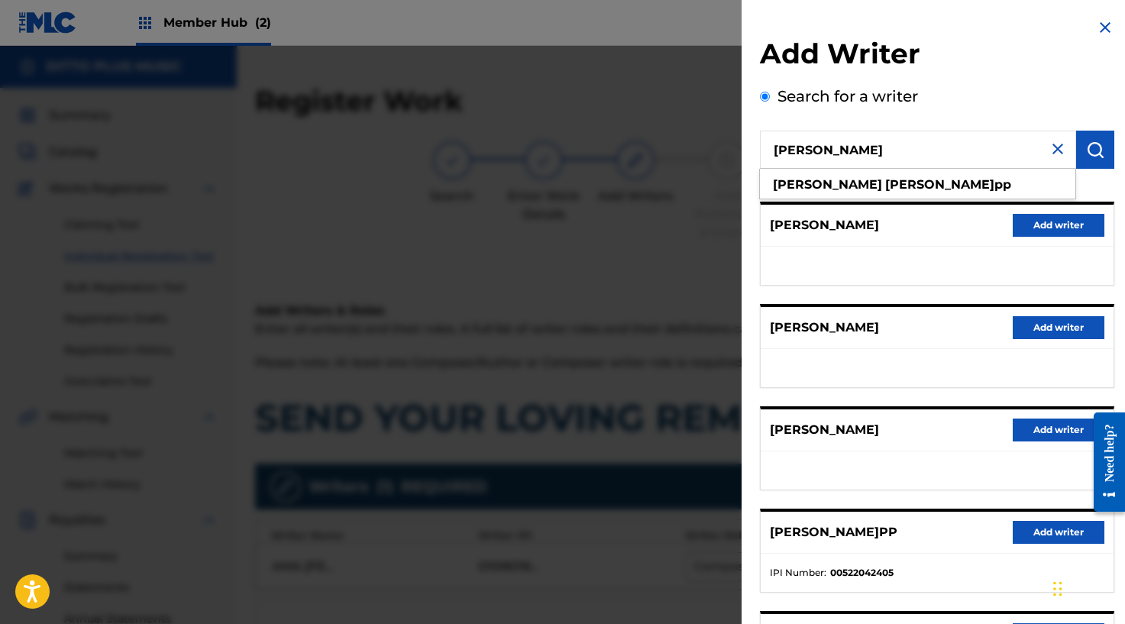
click at [855, 154] on input "[PERSON_NAME]" at bounding box center [918, 150] width 316 height 38
paste input "1092584343"
click at [1086, 147] on img "submit" at bounding box center [1095, 149] width 18 height 18
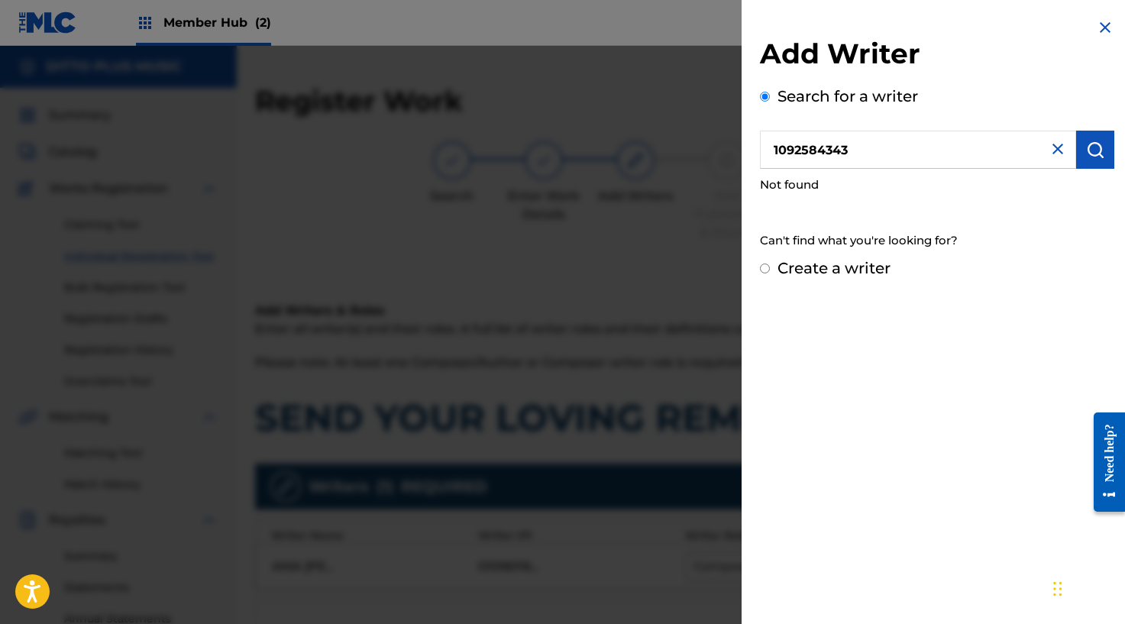
click at [864, 146] on input "1092584343" at bounding box center [918, 150] width 316 height 38
click at [834, 146] on input "1092584" at bounding box center [918, 150] width 316 height 38
drag, startPoint x: 834, startPoint y: 146, endPoint x: 816, endPoint y: 151, distance: 19.1
click at [834, 146] on input "1092584" at bounding box center [918, 150] width 316 height 38
paste input "343"
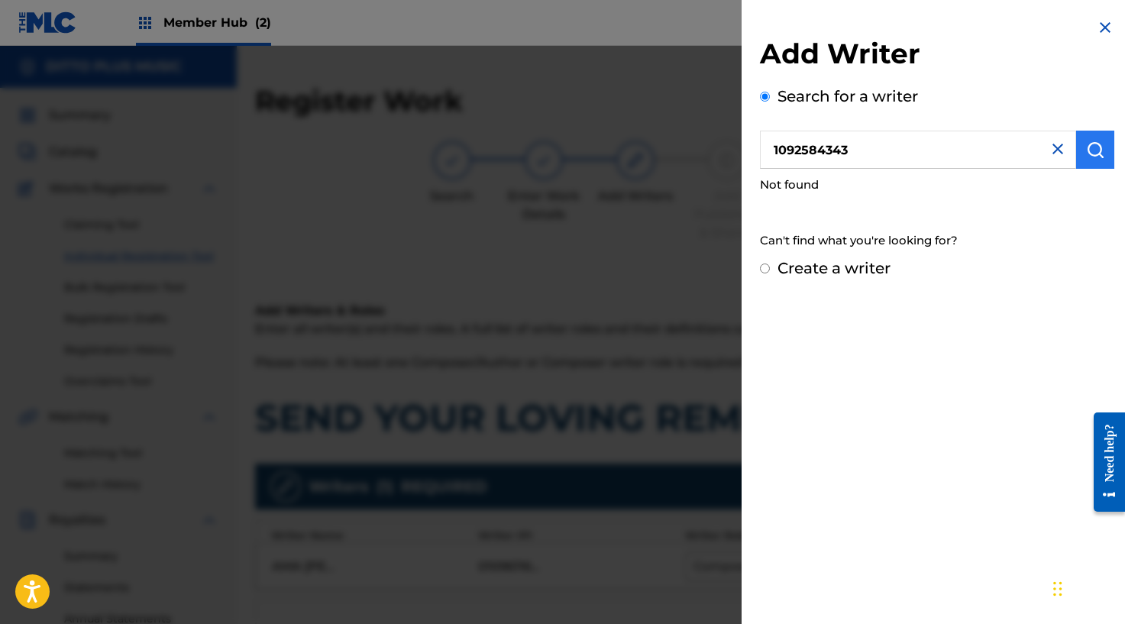
type input "1092584343"
click at [1076, 143] on button "submit" at bounding box center [1095, 150] width 38 height 38
click at [775, 269] on div "Create a writer" at bounding box center [937, 268] width 354 height 23
click at [767, 270] on input "Create a writer" at bounding box center [765, 268] width 10 height 10
radio input "false"
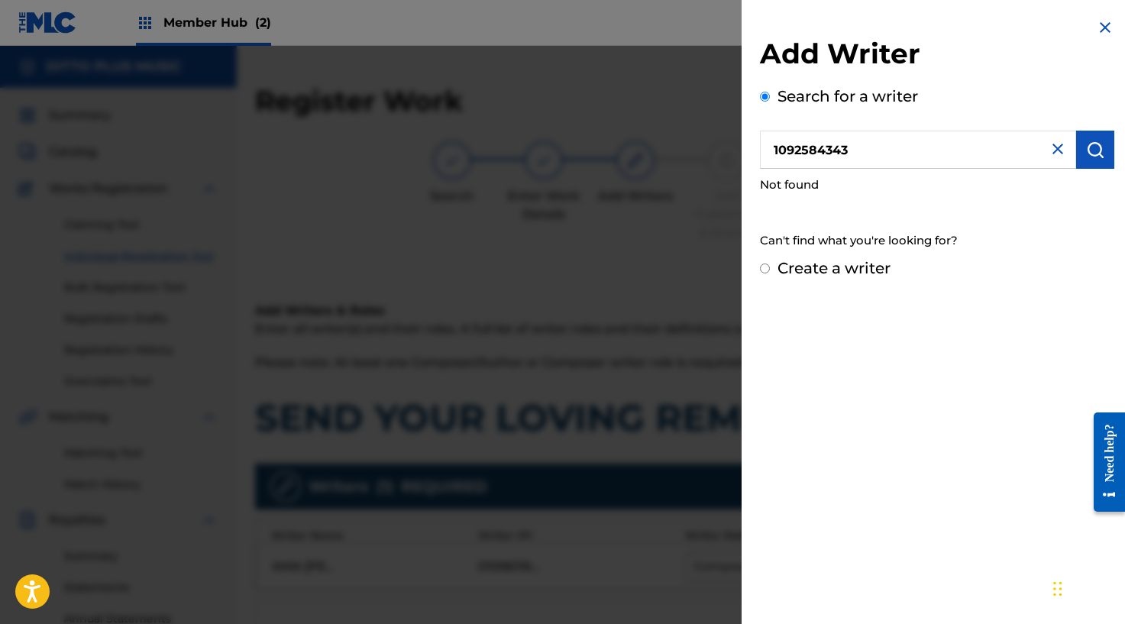
radio input "true"
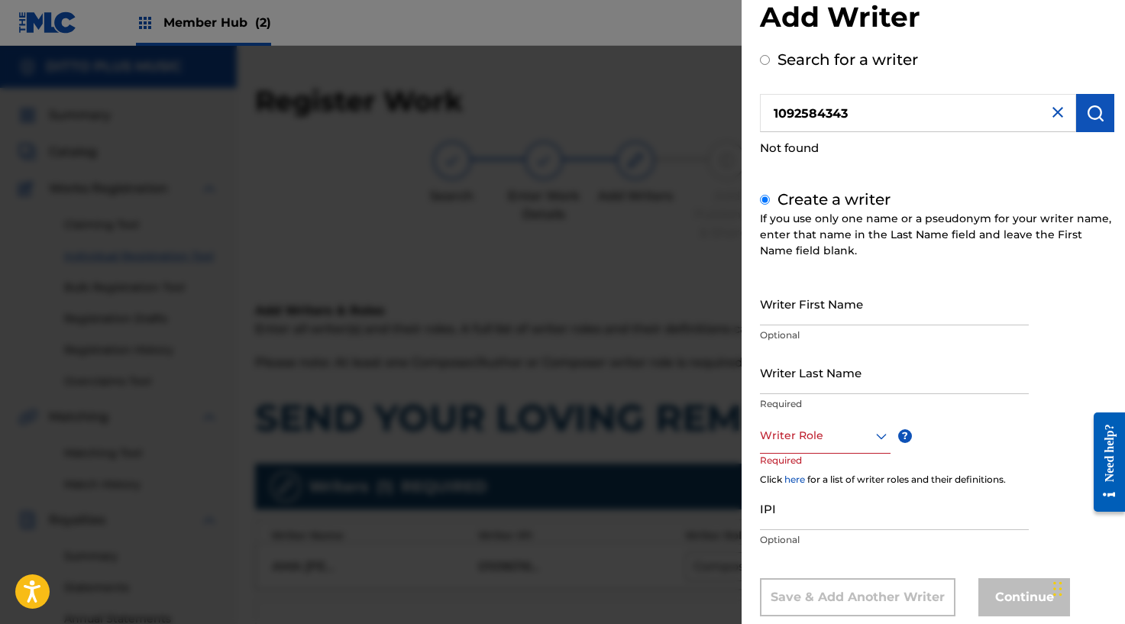
scroll to position [63, 0]
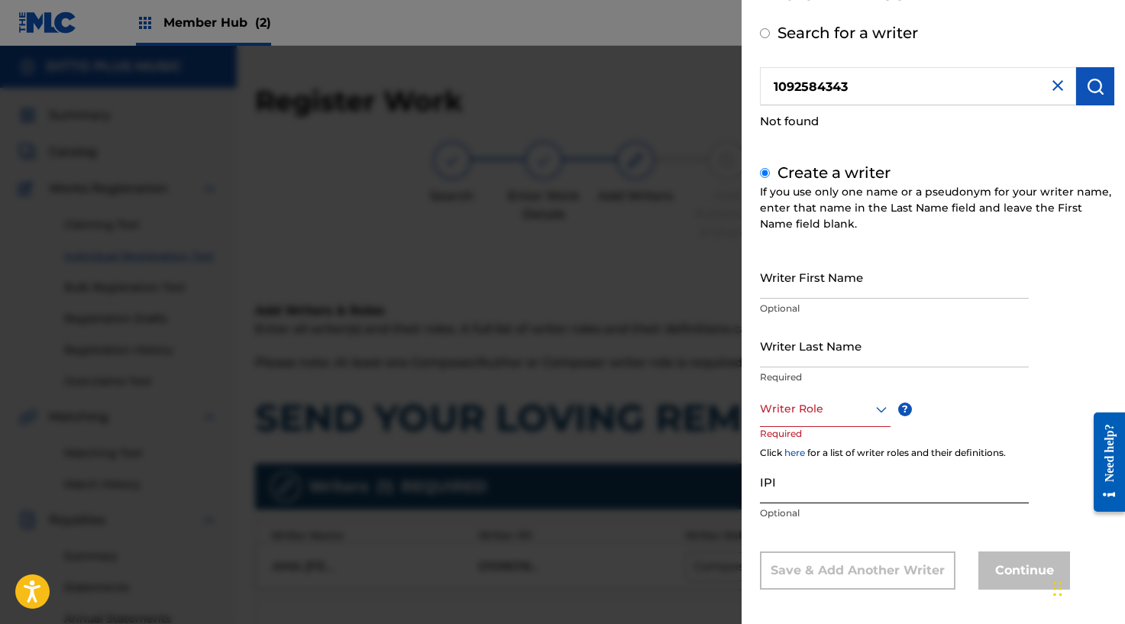
click at [789, 486] on input "IPI" at bounding box center [894, 482] width 269 height 44
paste input "1092584343"
type input "1092584343"
click at [810, 281] on input "Writer First Name" at bounding box center [894, 277] width 269 height 44
type input "[PERSON_NAME]"
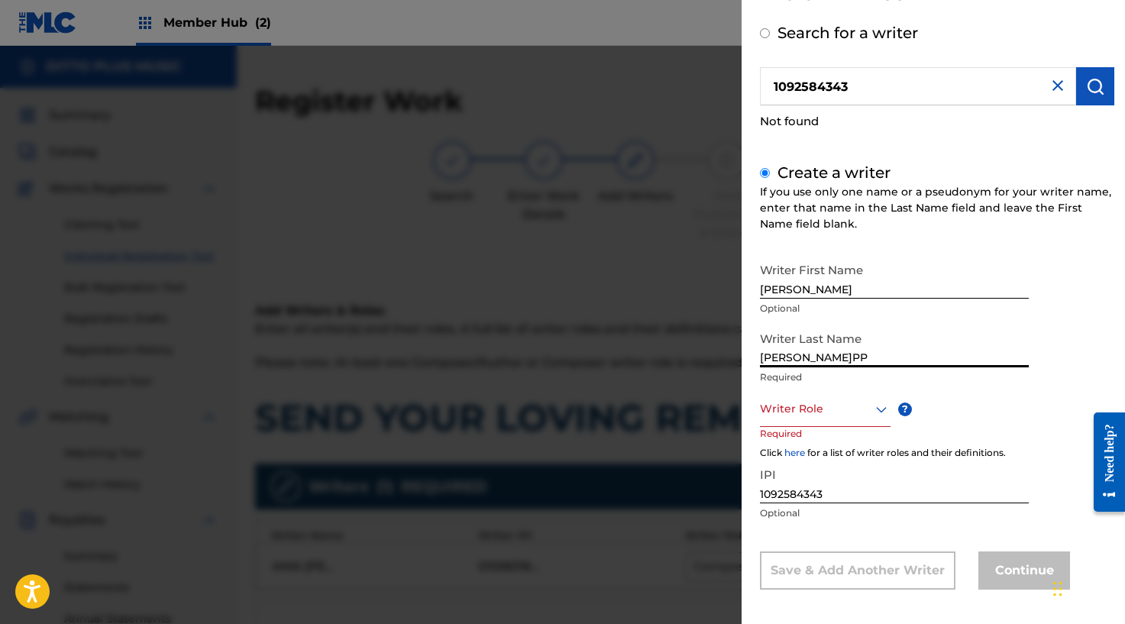
type input "[PERSON_NAME]PP"
click at [841, 421] on div "Writer Role" at bounding box center [825, 409] width 131 height 34
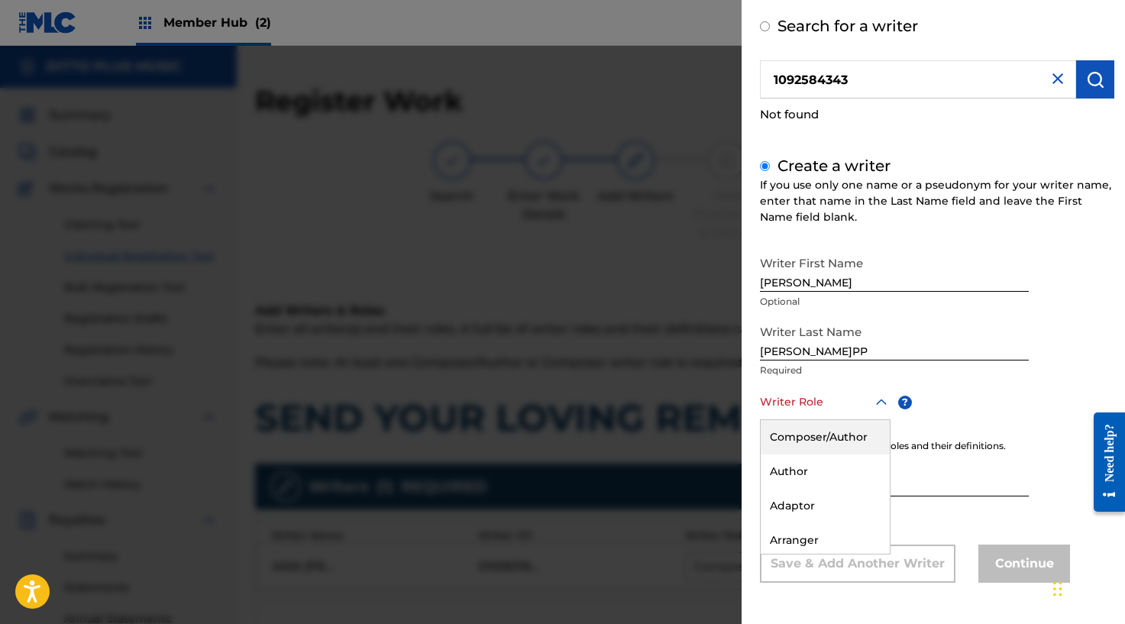
drag, startPoint x: 829, startPoint y: 435, endPoint x: 848, endPoint y: 444, distance: 21.2
click at [830, 435] on div "Composer/Author" at bounding box center [824, 437] width 129 height 34
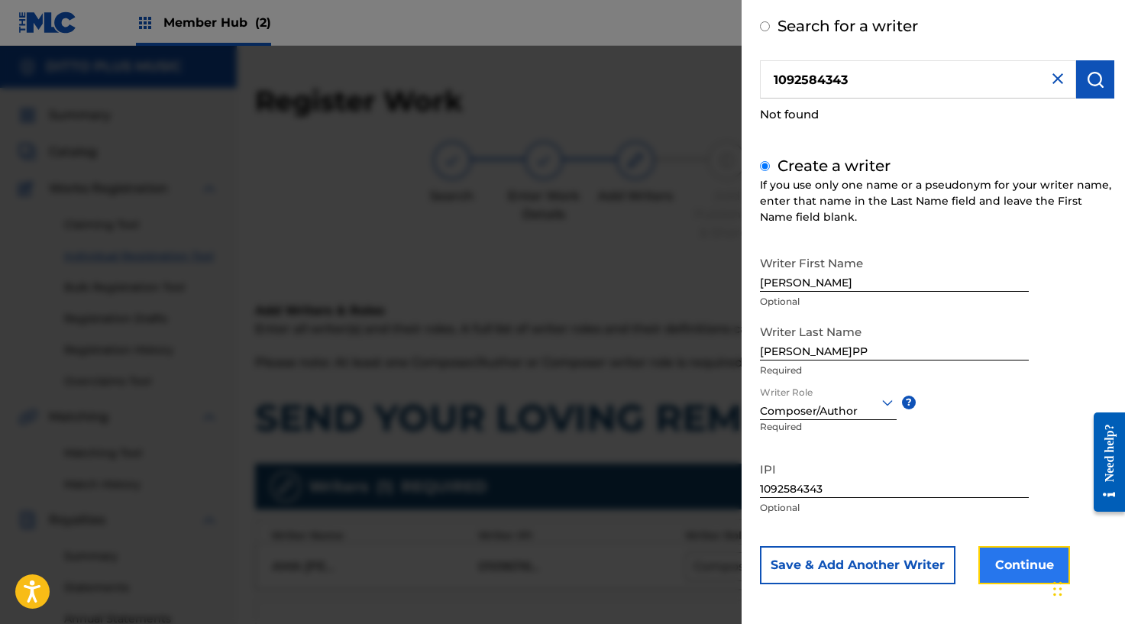
click at [1040, 563] on button "Continue" at bounding box center [1024, 565] width 92 height 38
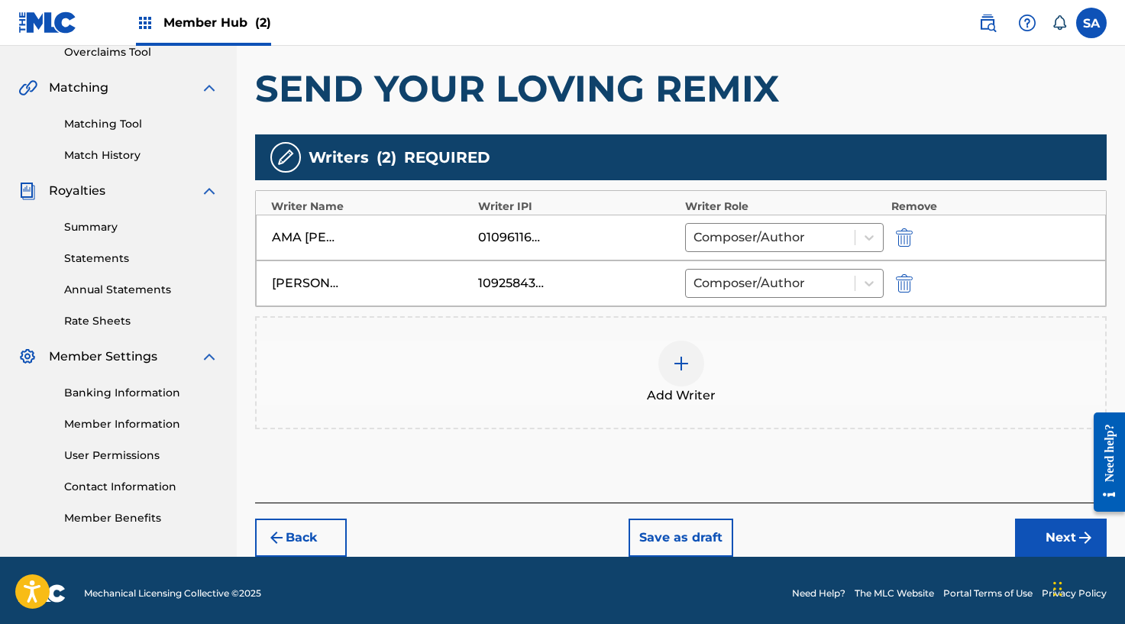
scroll to position [335, 0]
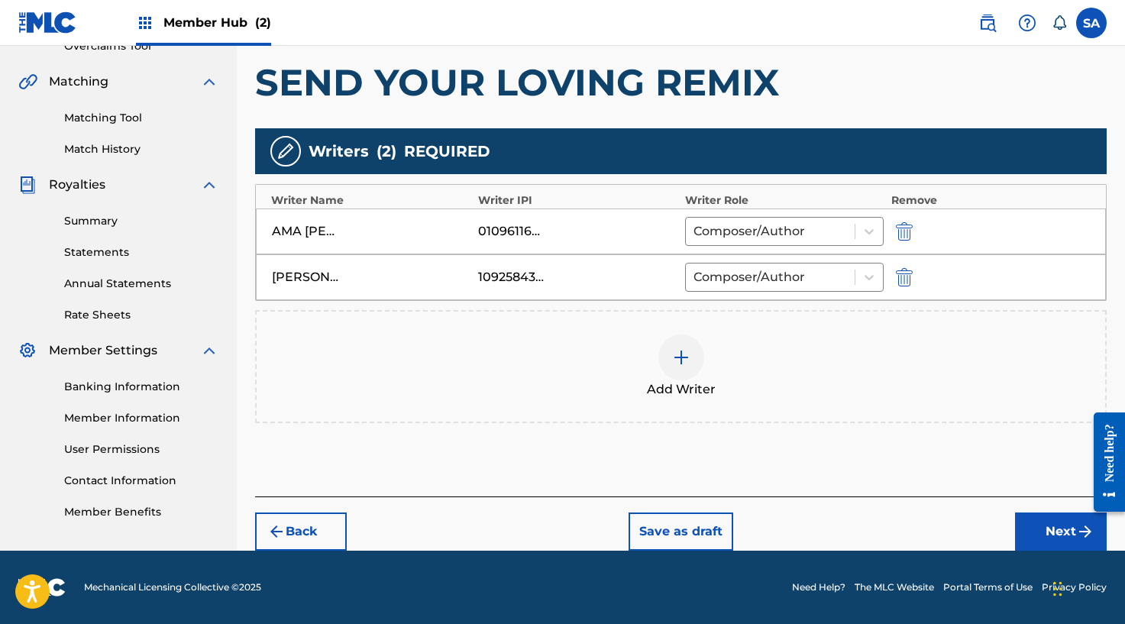
click at [692, 355] on div at bounding box center [681, 357] width 46 height 46
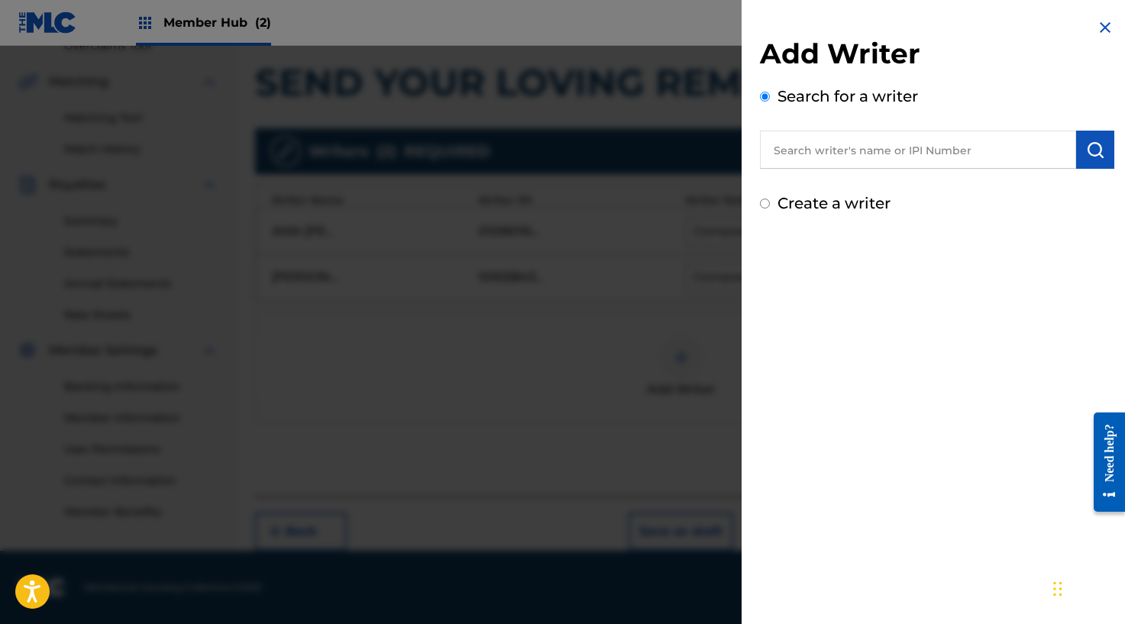
drag, startPoint x: 833, startPoint y: 144, endPoint x: 900, endPoint y: 147, distance: 67.3
click at [833, 144] on input "text" at bounding box center [918, 150] width 316 height 38
paste input "BOUADJIE KAMGANG"
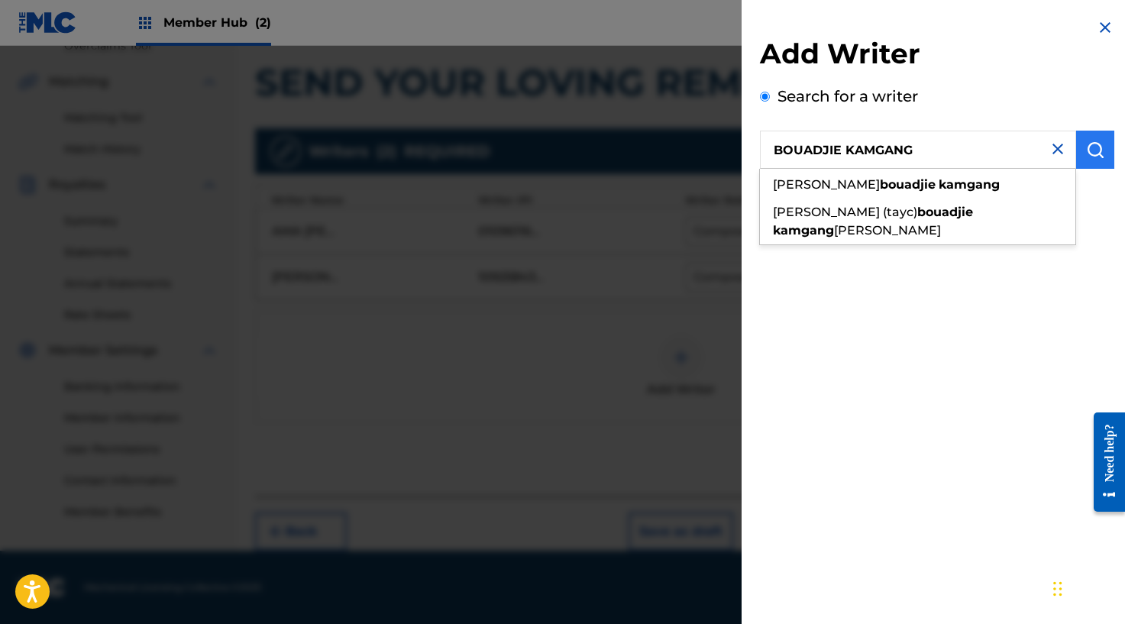
type input "BOUADJIE KAMGANG"
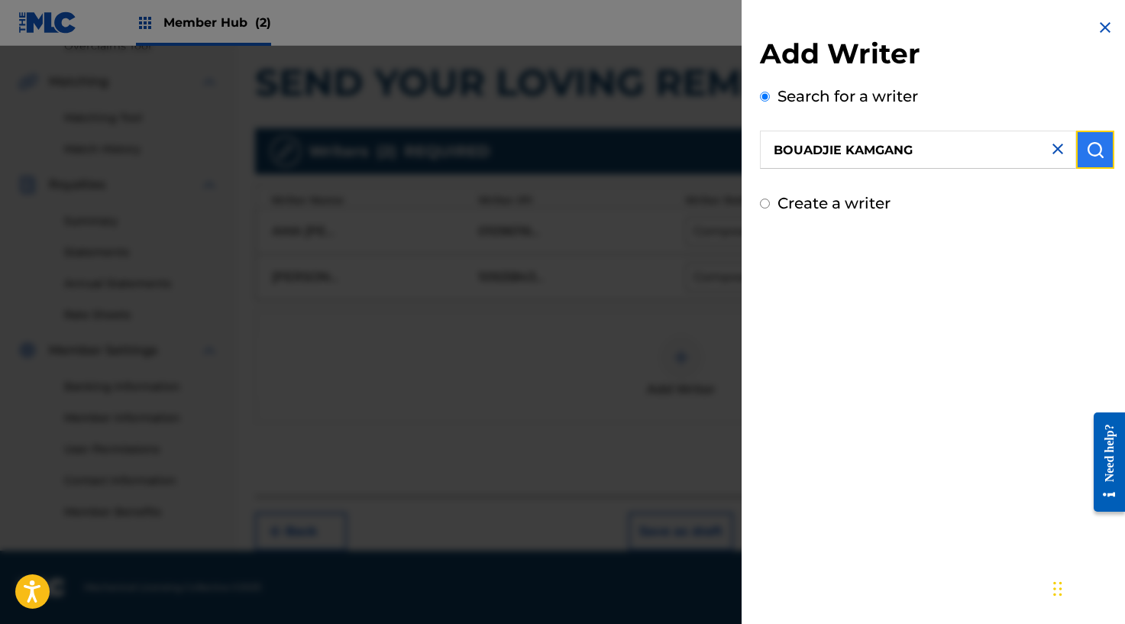
click at [1086, 152] on img "submit" at bounding box center [1095, 149] width 18 height 18
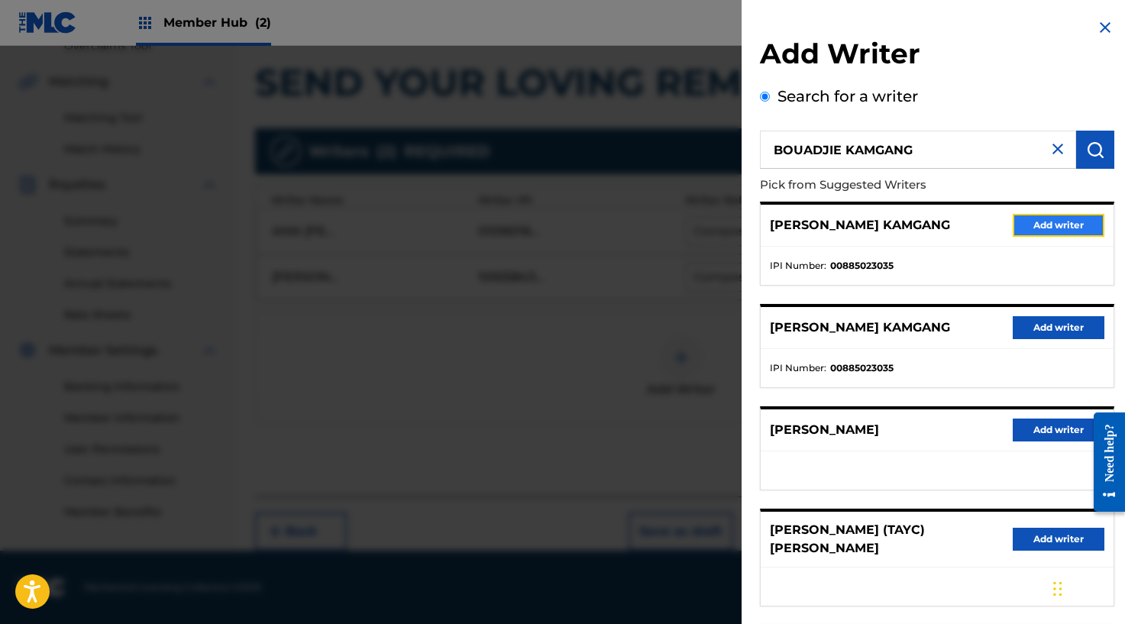
click at [1042, 236] on button "Add writer" at bounding box center [1058, 225] width 92 height 23
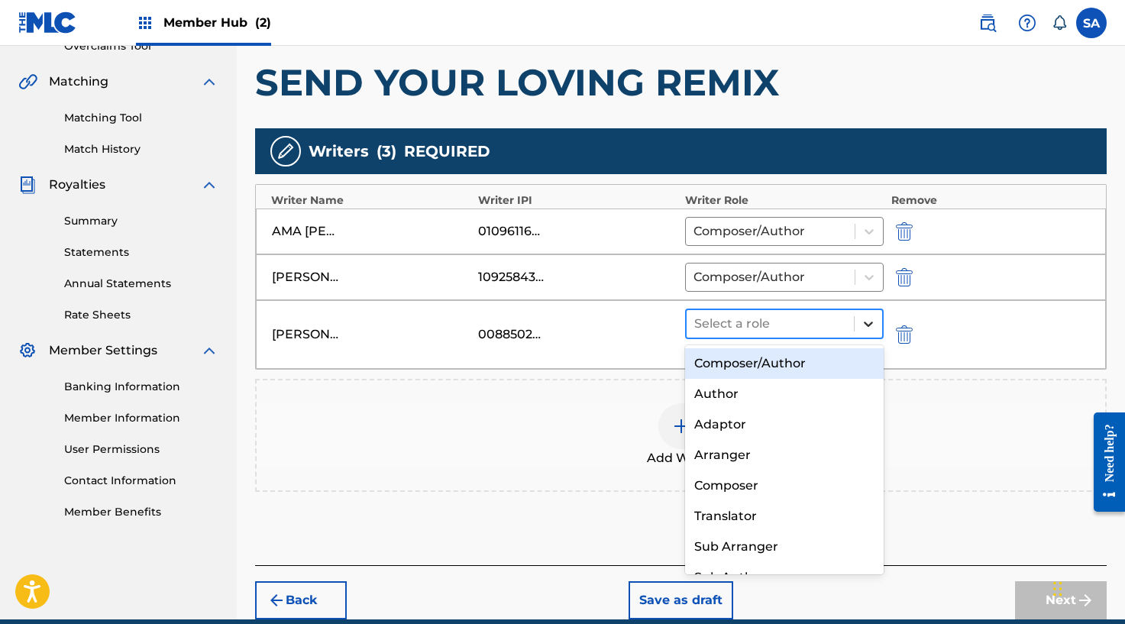
click at [873, 320] on icon at bounding box center [867, 323] width 15 height 15
drag, startPoint x: 796, startPoint y: 366, endPoint x: 801, endPoint y: 360, distance: 8.3
click at [796, 366] on div "Composer/Author" at bounding box center [784, 363] width 199 height 31
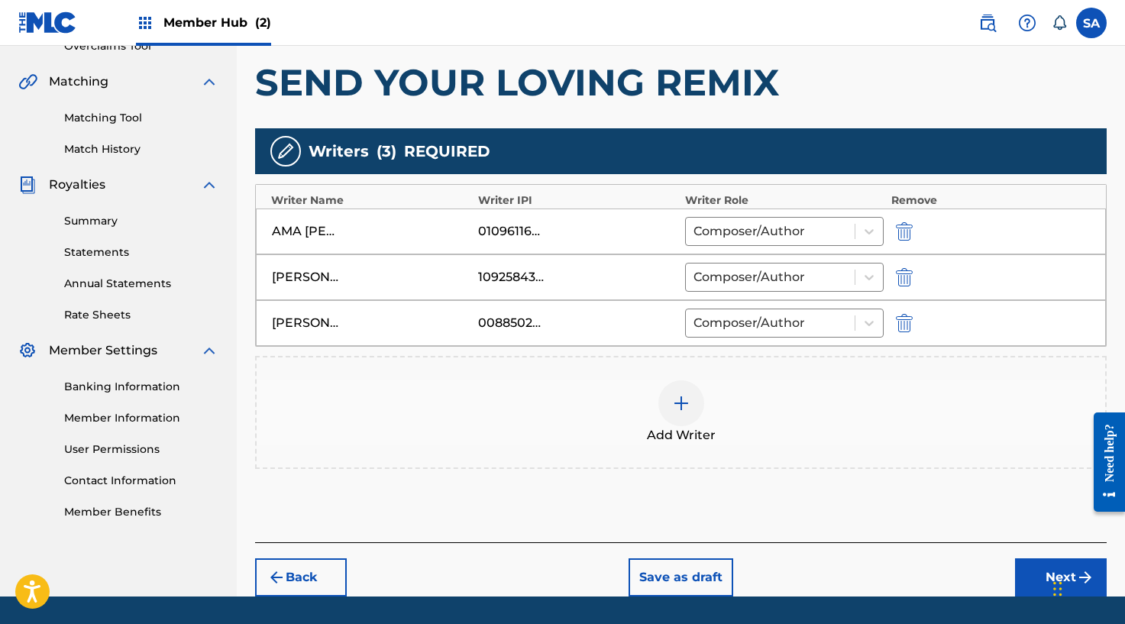
scroll to position [381, 0]
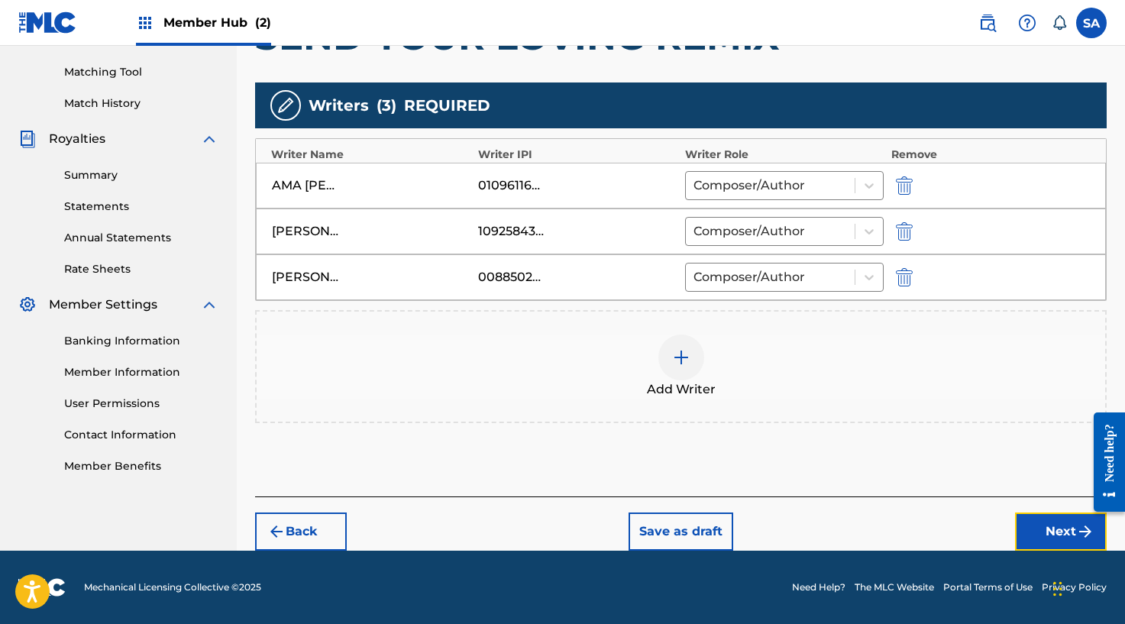
click at [1052, 540] on button "Next" at bounding box center [1061, 531] width 92 height 38
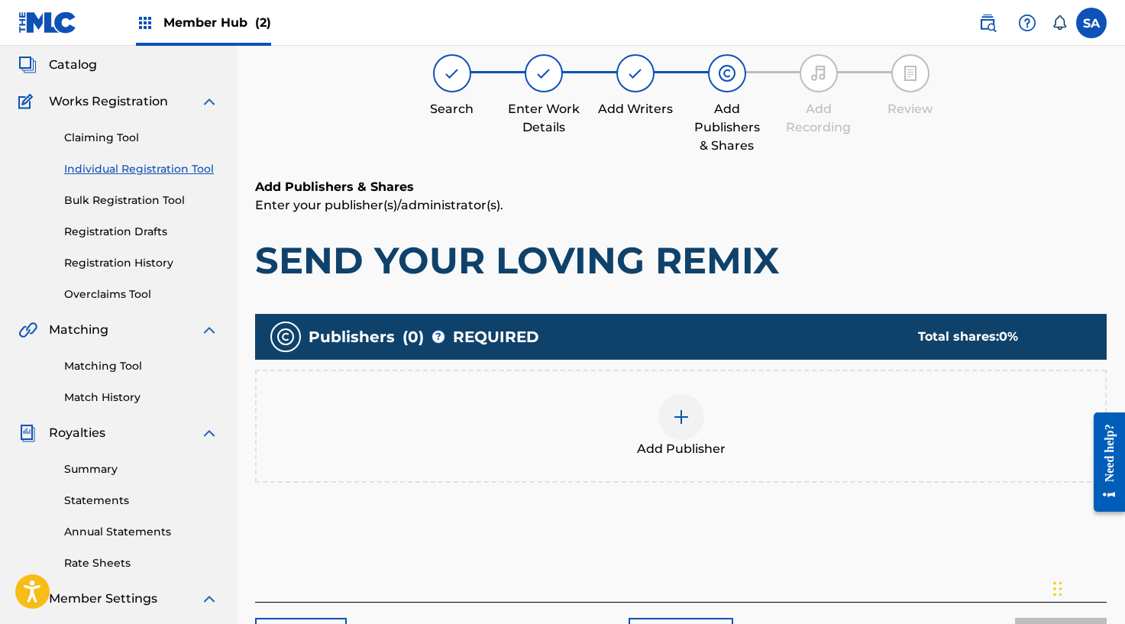
scroll to position [69, 0]
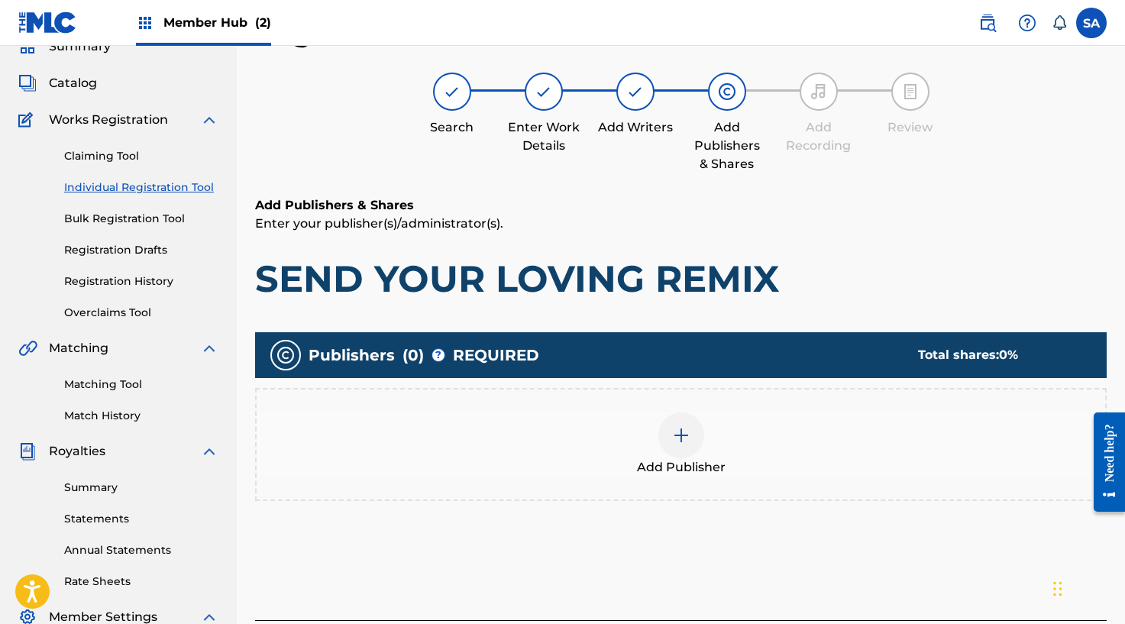
click at [679, 421] on div at bounding box center [681, 435] width 46 height 46
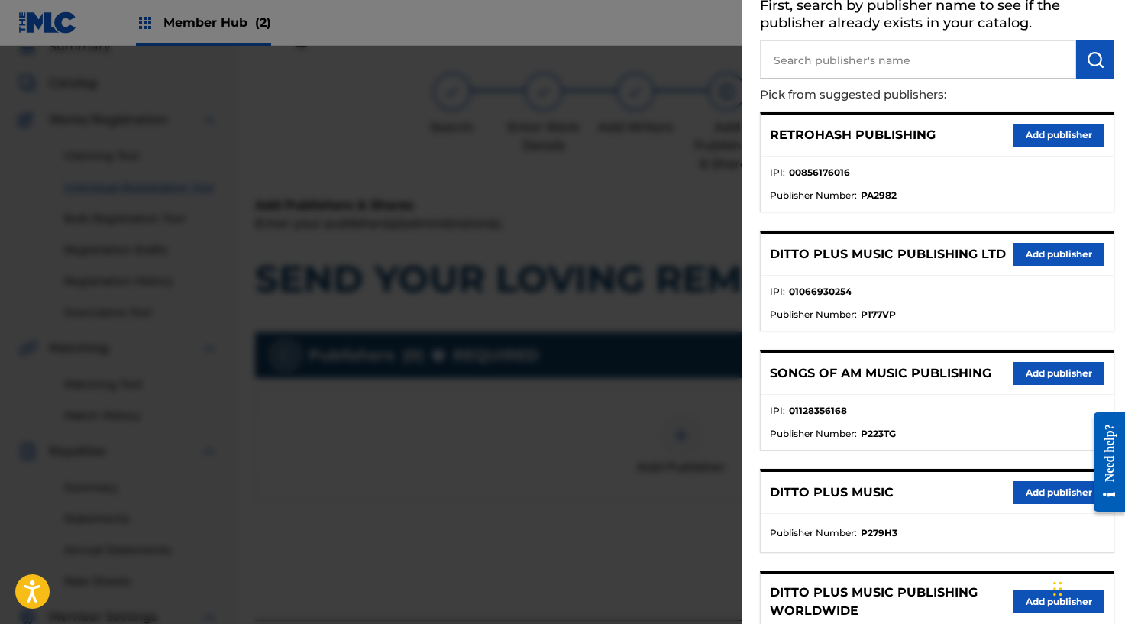
scroll to position [127, 0]
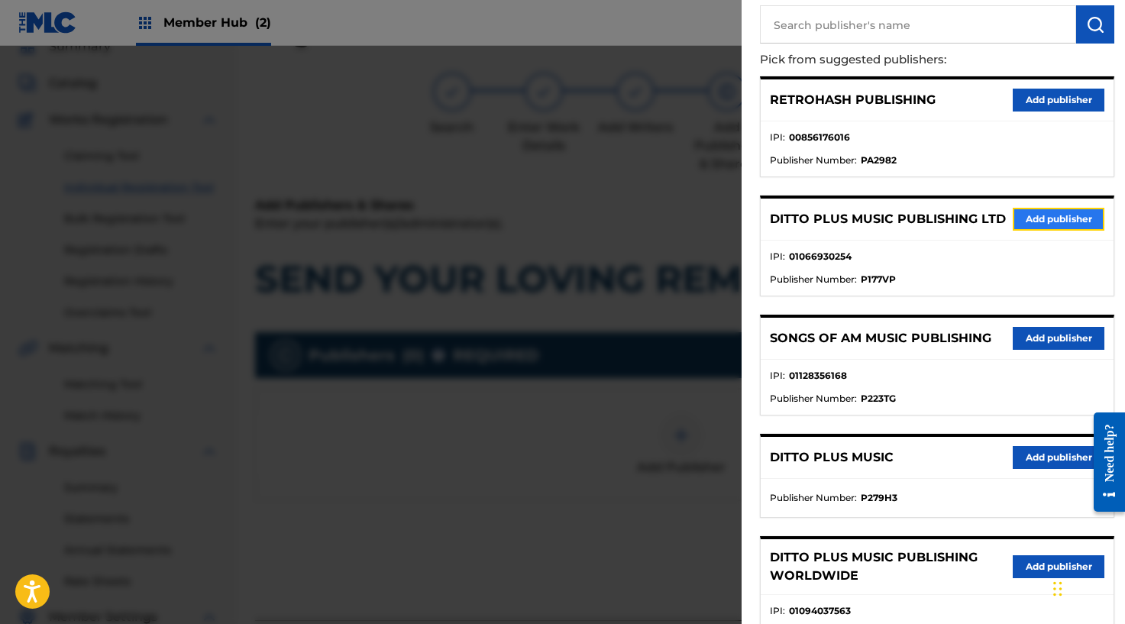
click at [1064, 228] on button "Add publisher" at bounding box center [1058, 219] width 92 height 23
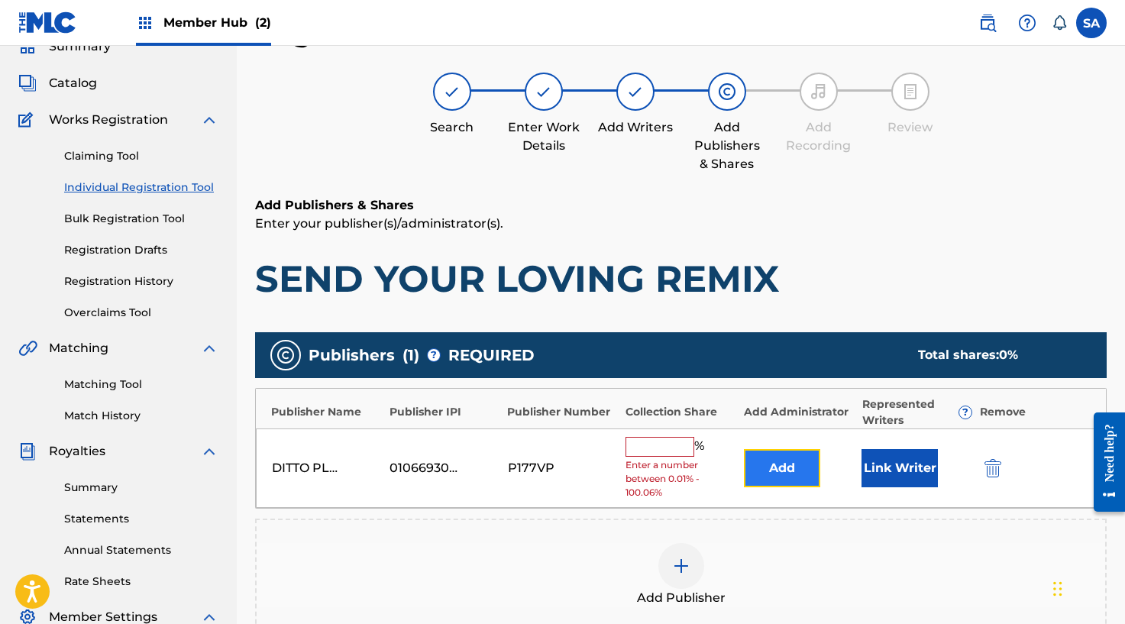
click at [767, 468] on button "Add" at bounding box center [782, 468] width 76 height 38
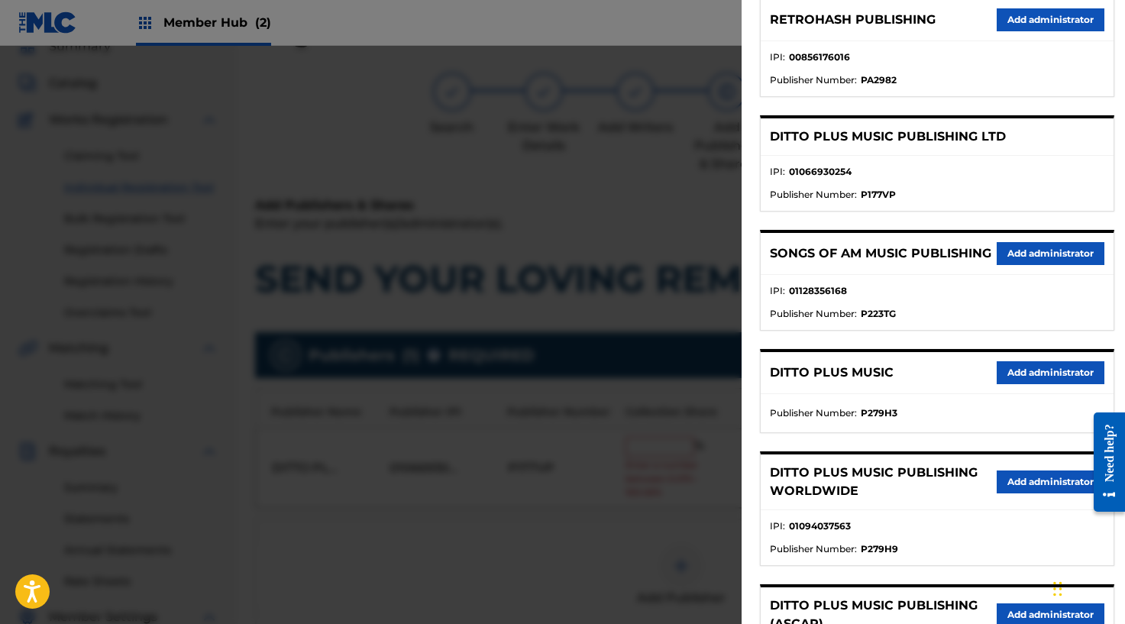
scroll to position [208, 0]
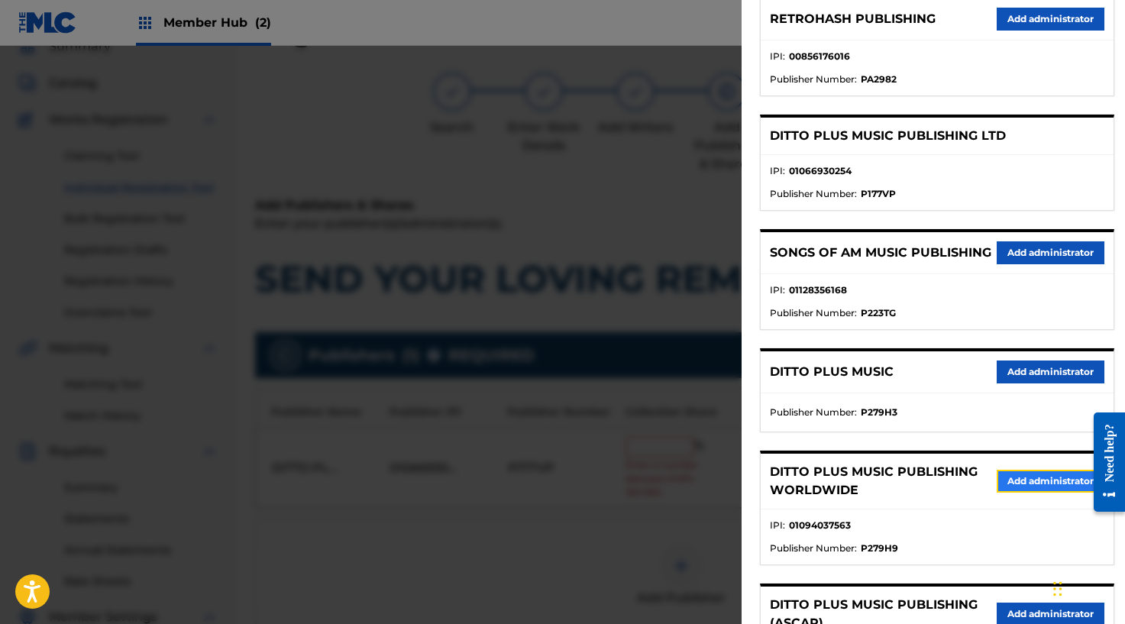
click at [1030, 489] on button "Add administrator" at bounding box center [1050, 481] width 108 height 23
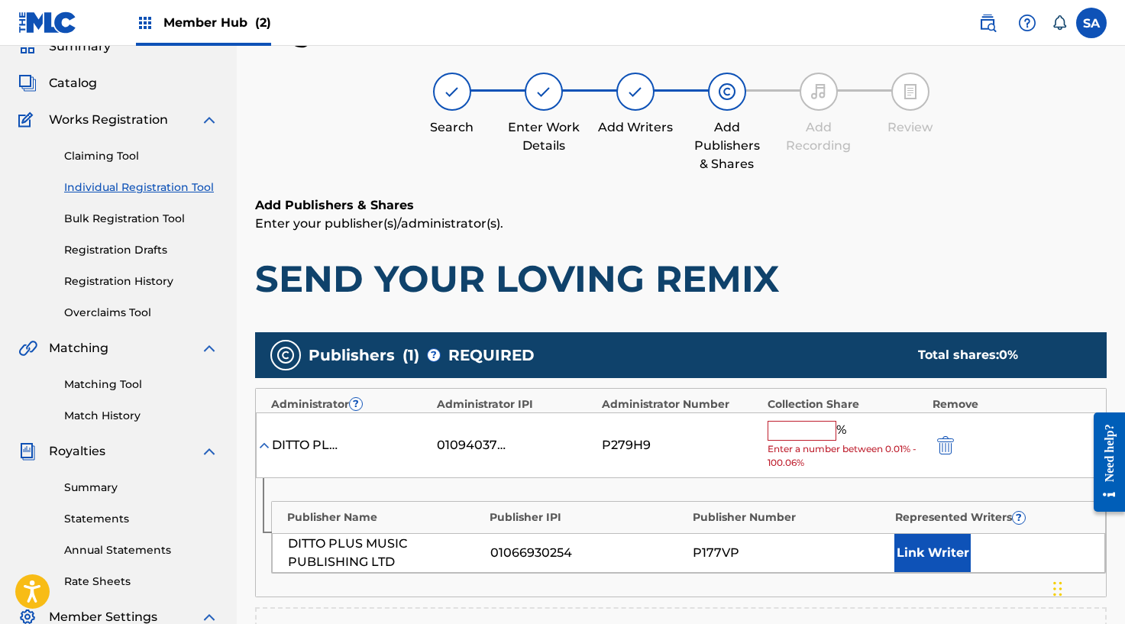
click at [804, 435] on input "text" at bounding box center [801, 431] width 69 height 20
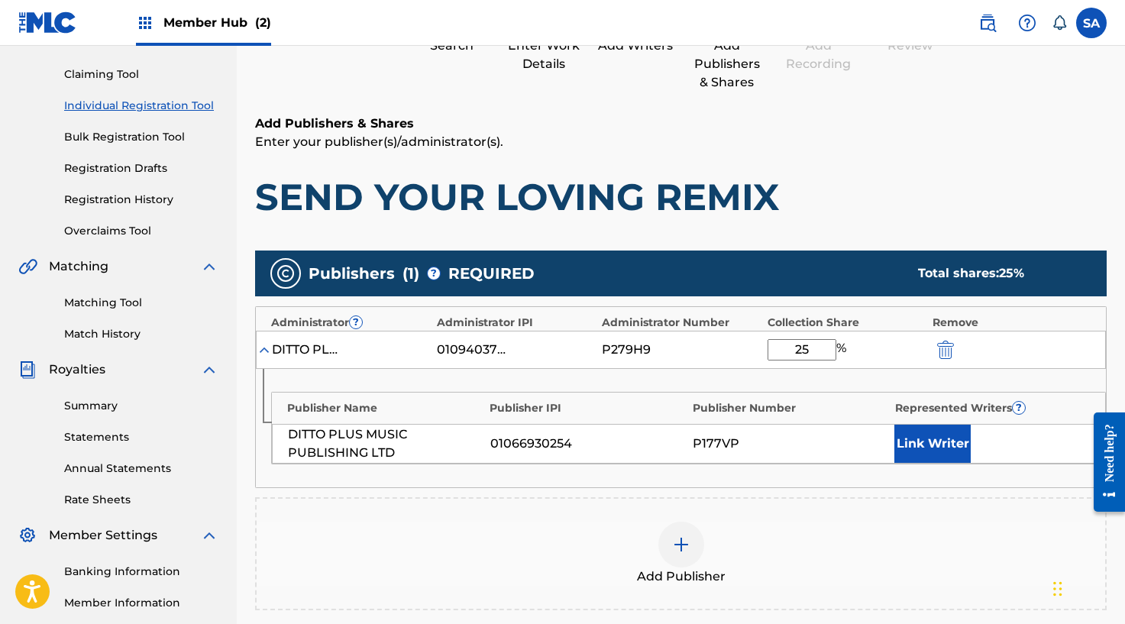
scroll to position [158, 0]
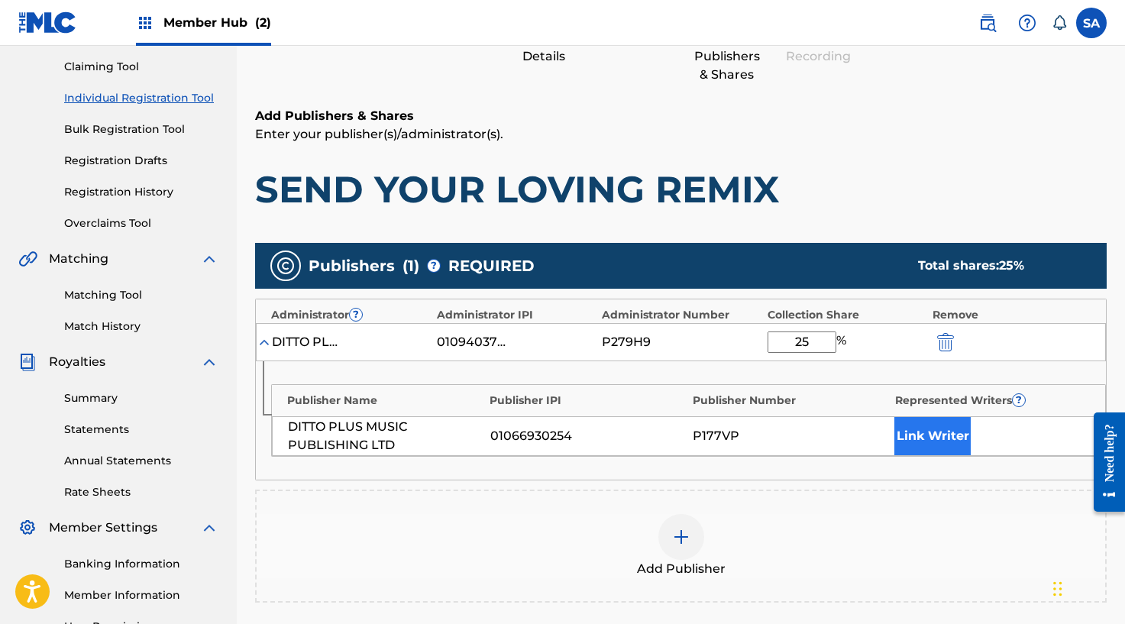
type input "25"
click at [935, 437] on button "Link Writer" at bounding box center [932, 436] width 76 height 38
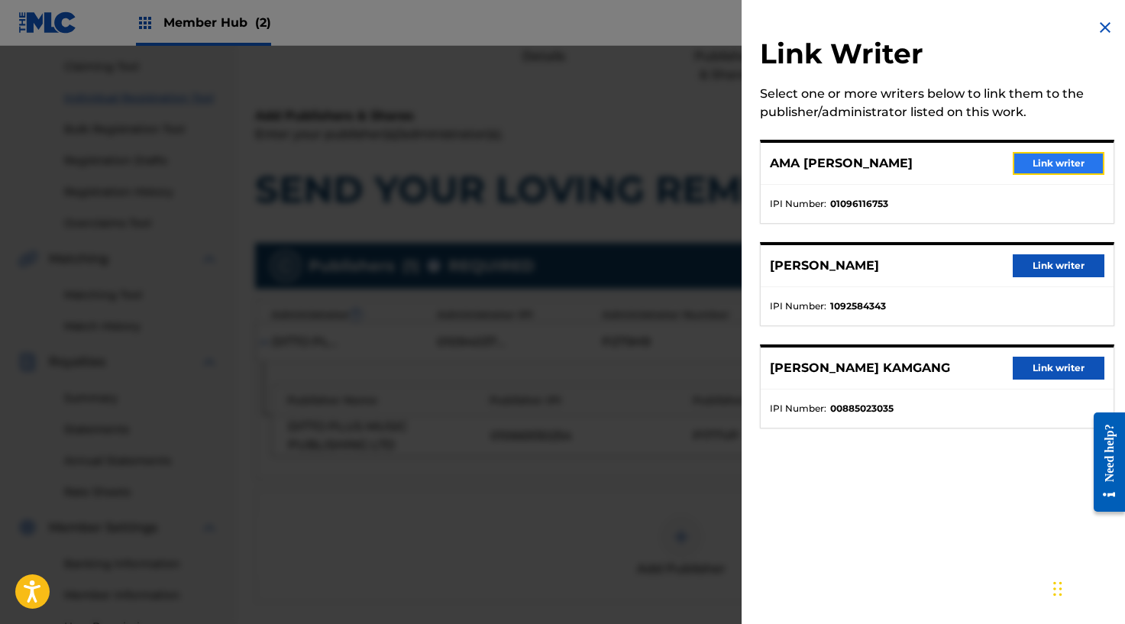
click at [1025, 167] on button "Link writer" at bounding box center [1058, 163] width 92 height 23
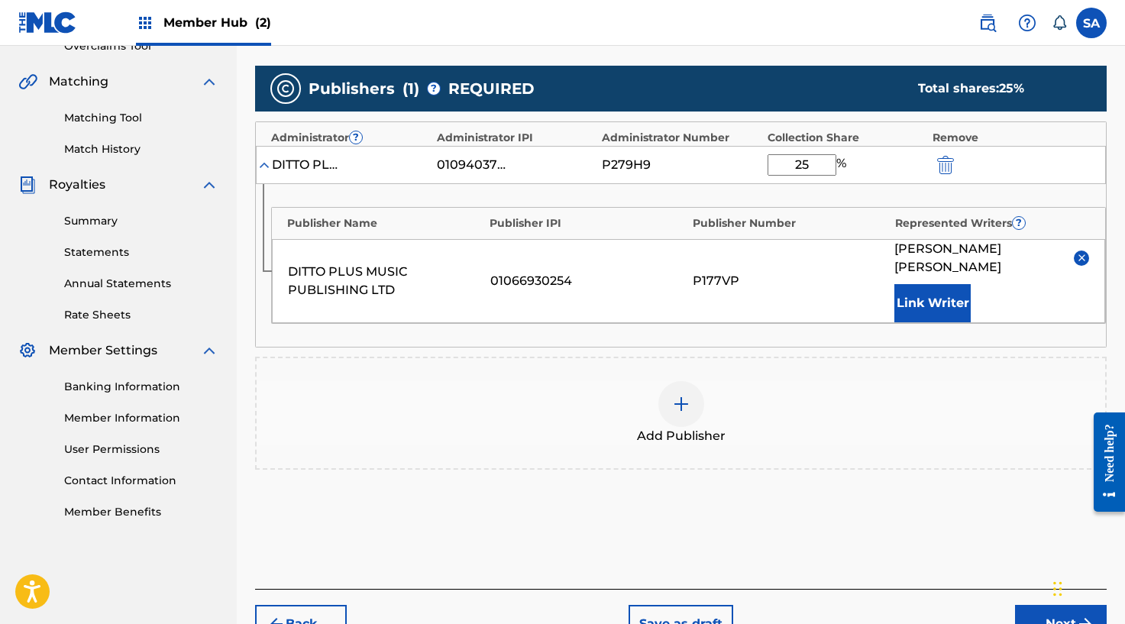
scroll to position [409, 0]
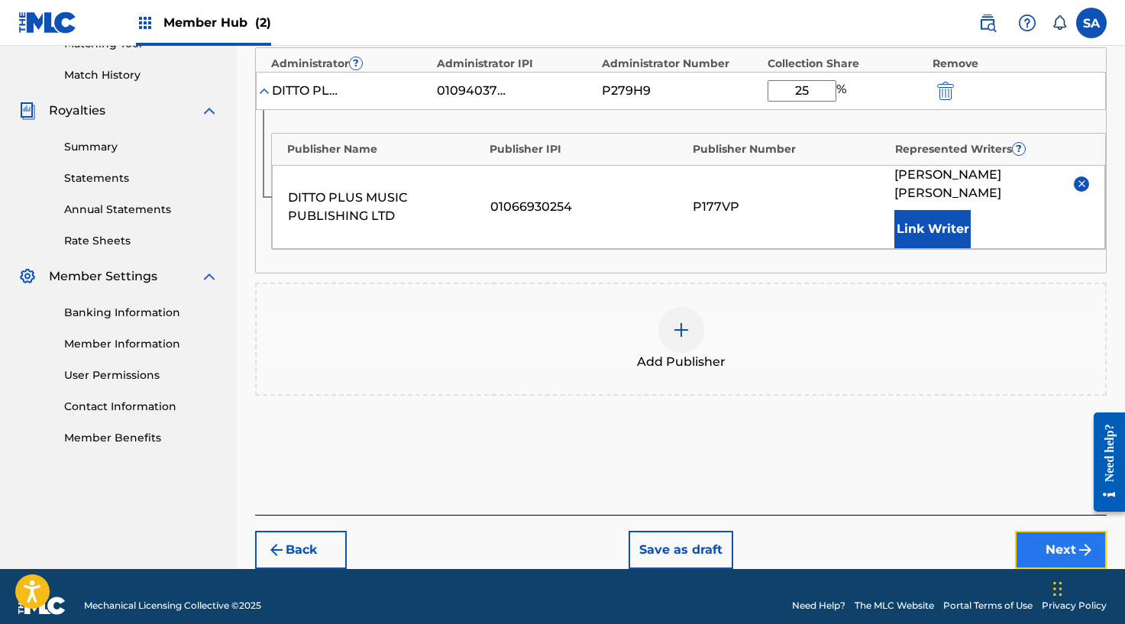
click at [1037, 531] on button "Next" at bounding box center [1061, 550] width 92 height 38
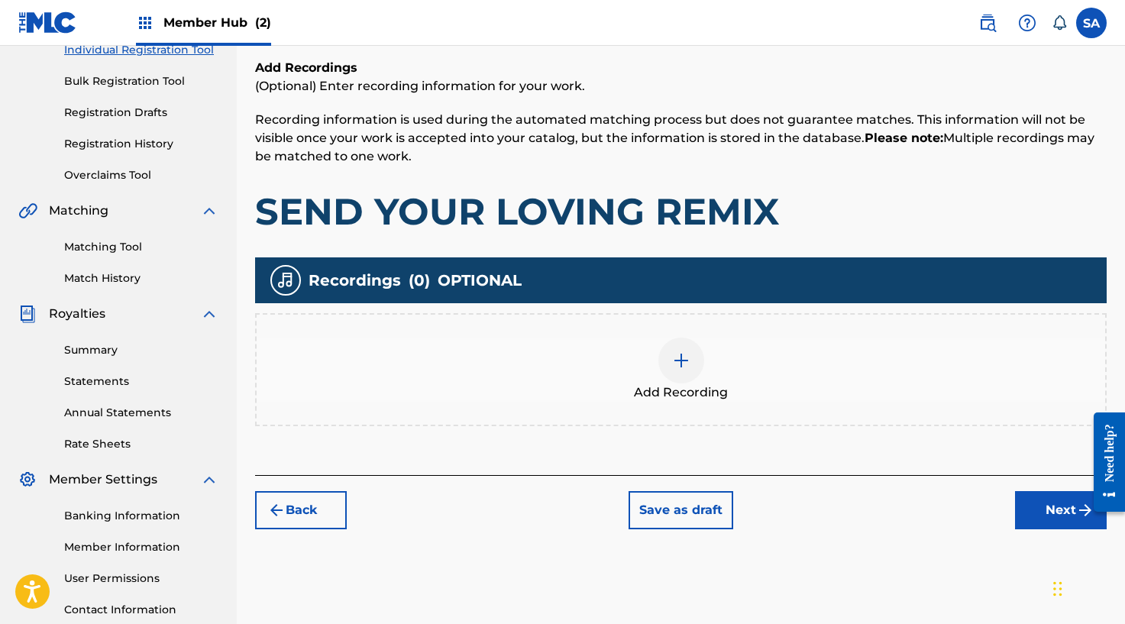
scroll to position [228, 0]
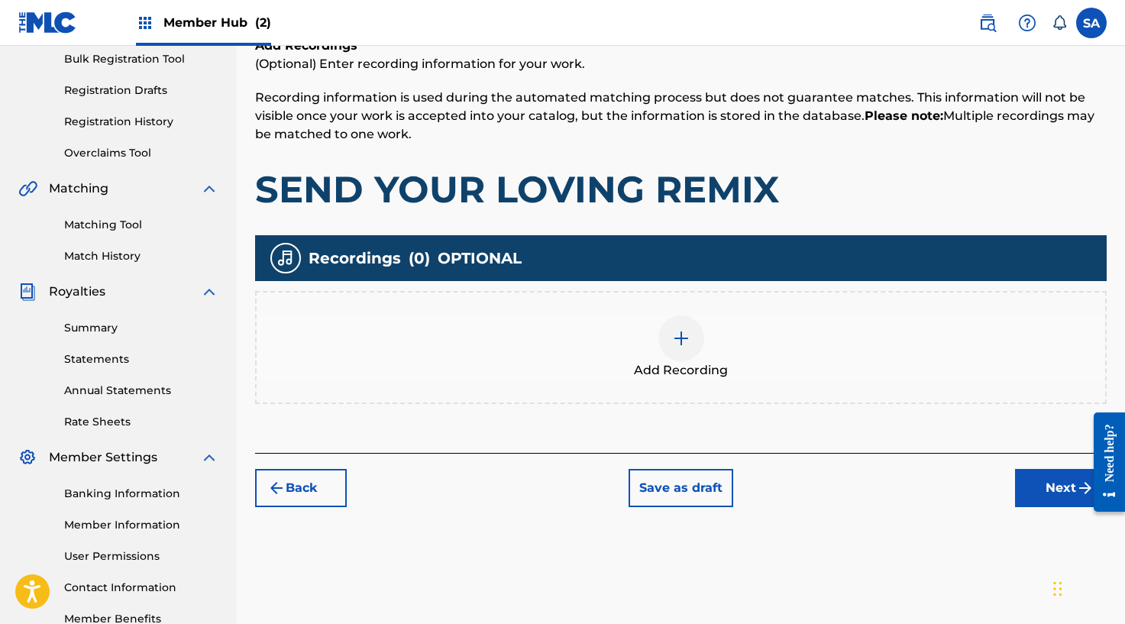
click at [676, 346] on img at bounding box center [681, 338] width 18 height 18
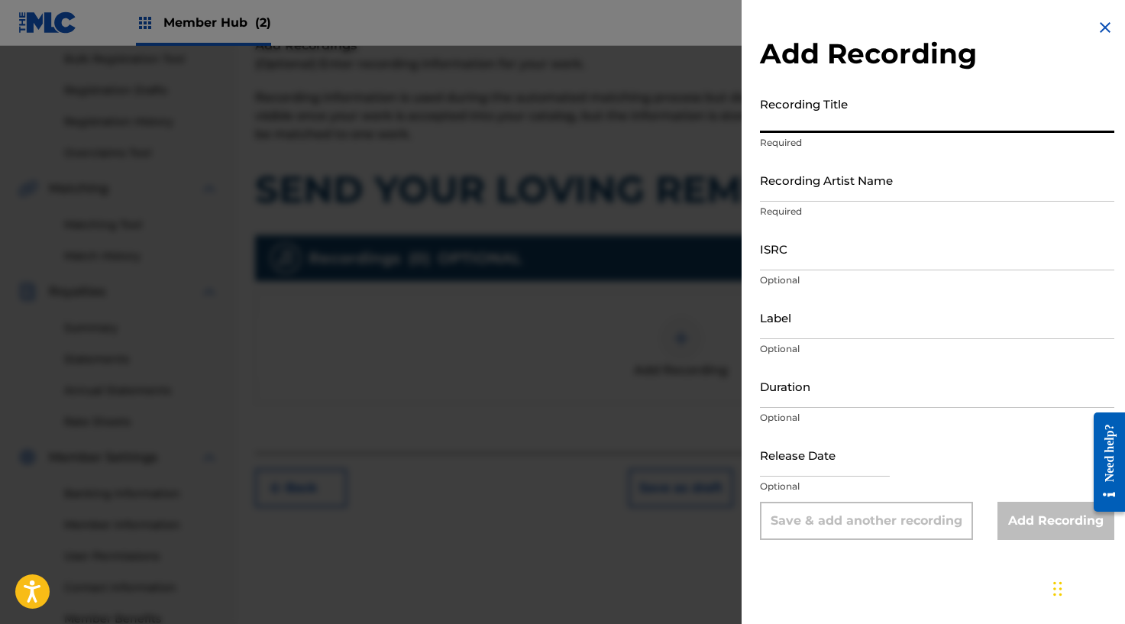
click at [817, 116] on input "Recording Title" at bounding box center [937, 111] width 354 height 44
paste input "SEND YOUR LOVING (SPED UP)"
type input "SEND YOUR LOVING (SPED UP)"
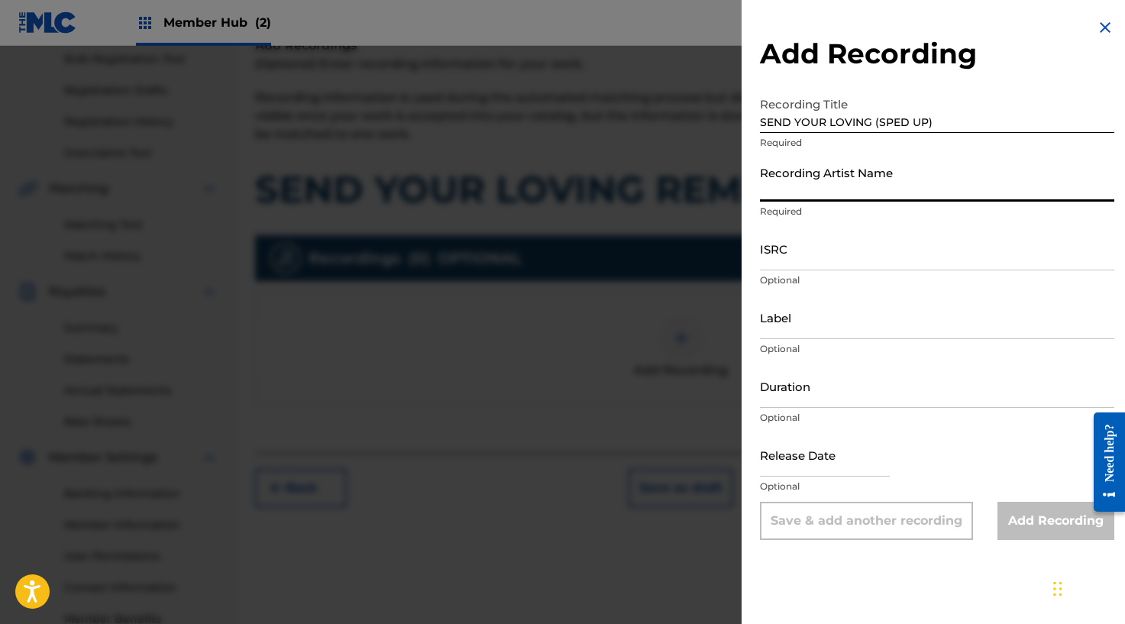
click at [809, 179] on input "Recording Artist Name" at bounding box center [937, 180] width 354 height 44
paste input "[PERSON_NAME]"
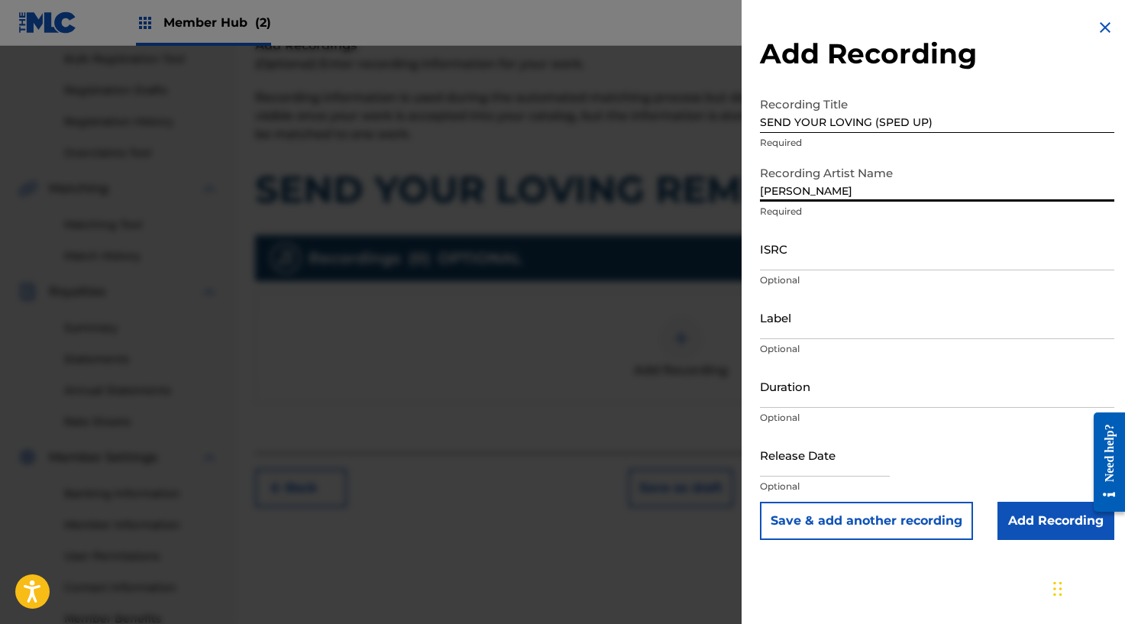
type input "[PERSON_NAME]"
click at [802, 263] on input "ISRC" at bounding box center [937, 249] width 354 height 44
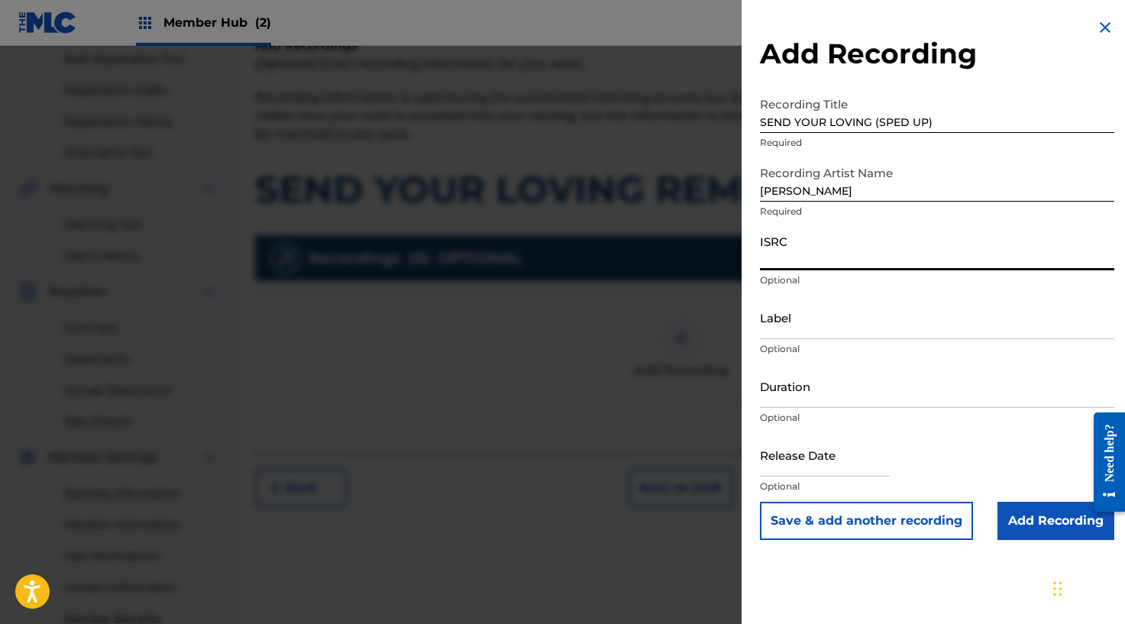
paste input "USLD91754011"
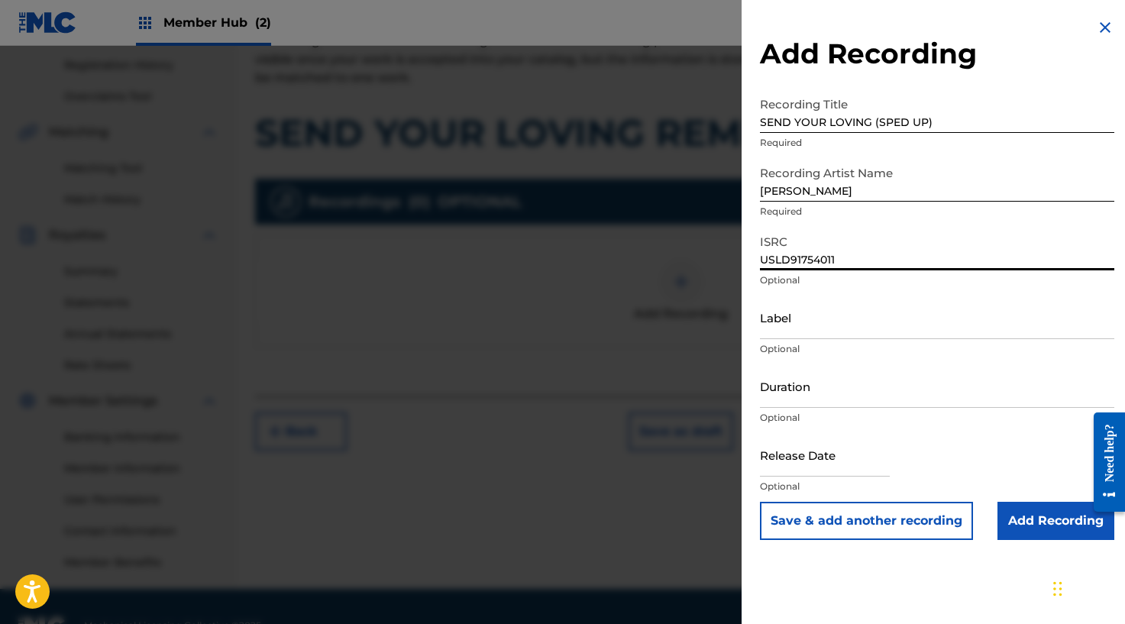
scroll to position [323, 0]
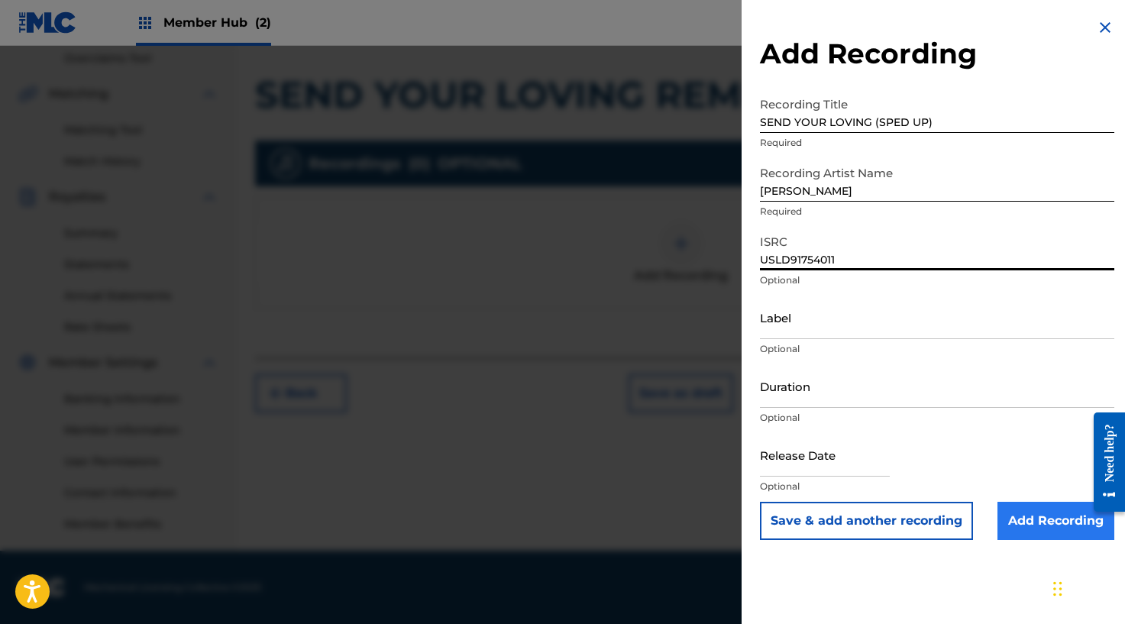
type input "USLD91754011"
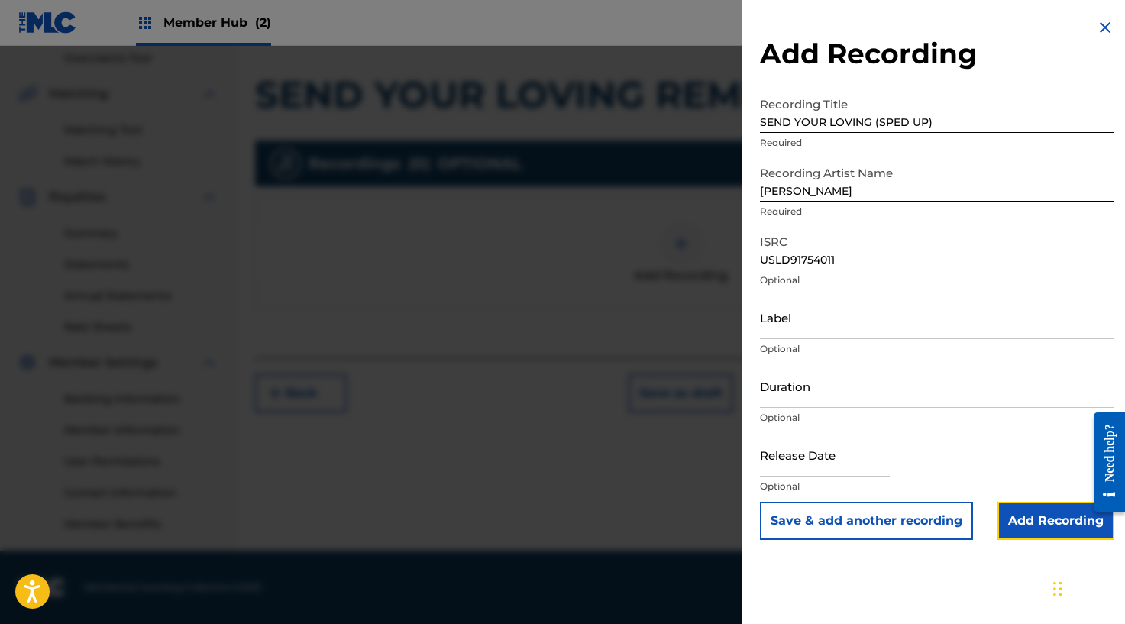
click at [1014, 518] on input "Add Recording" at bounding box center [1055, 521] width 117 height 38
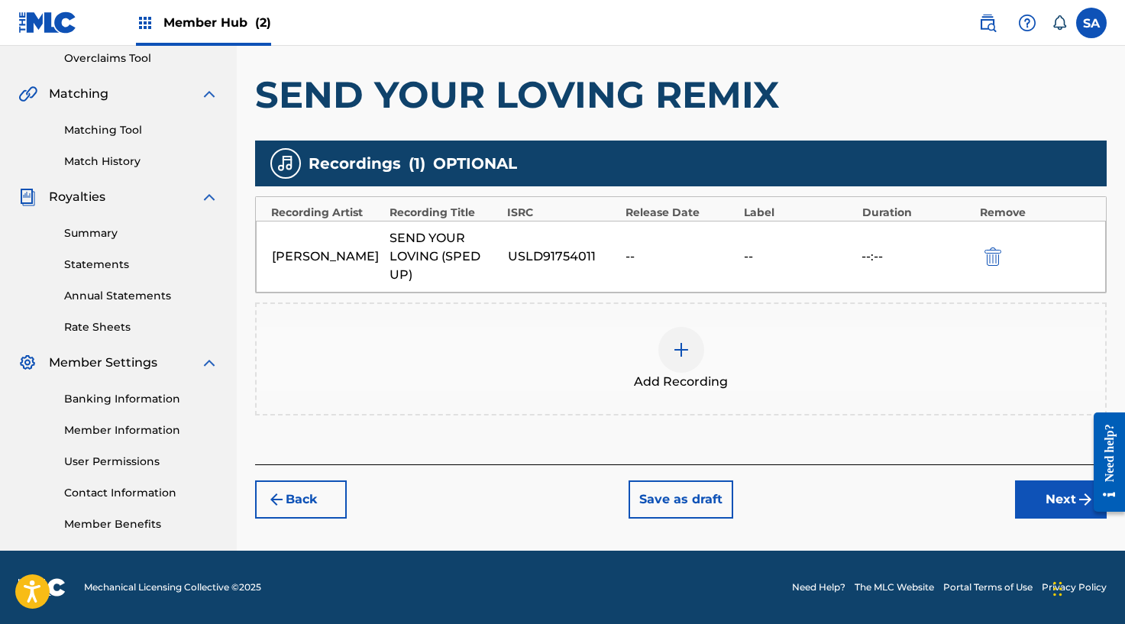
scroll to position [321, 0]
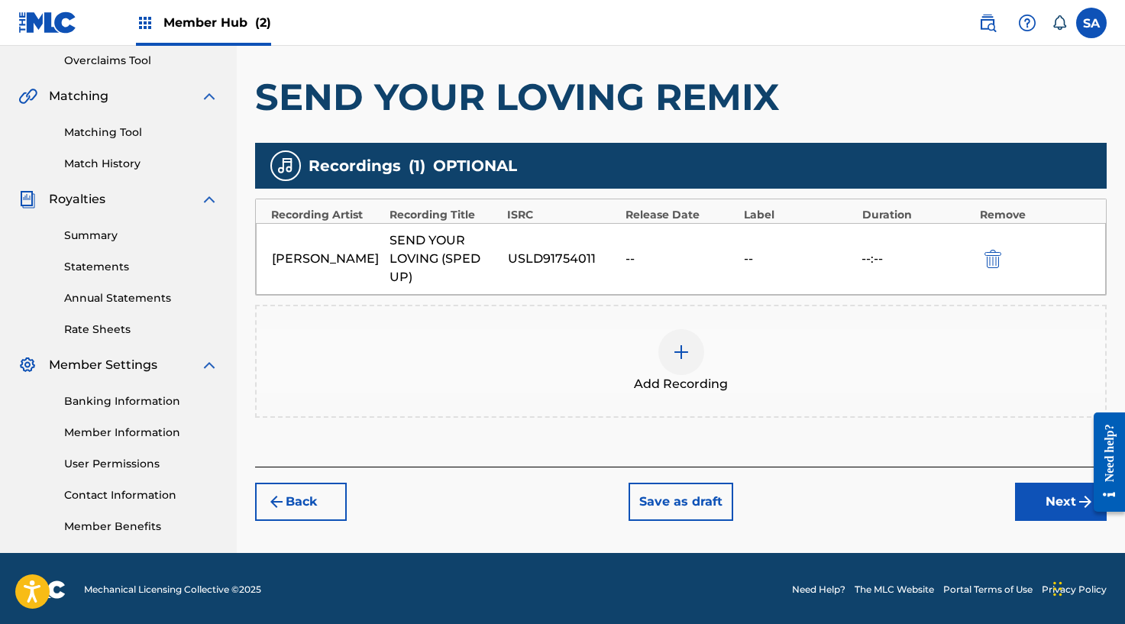
click at [302, 480] on div "Back Save as draft Next" at bounding box center [680, 493] width 851 height 54
click at [300, 488] on button "Back" at bounding box center [301, 502] width 92 height 38
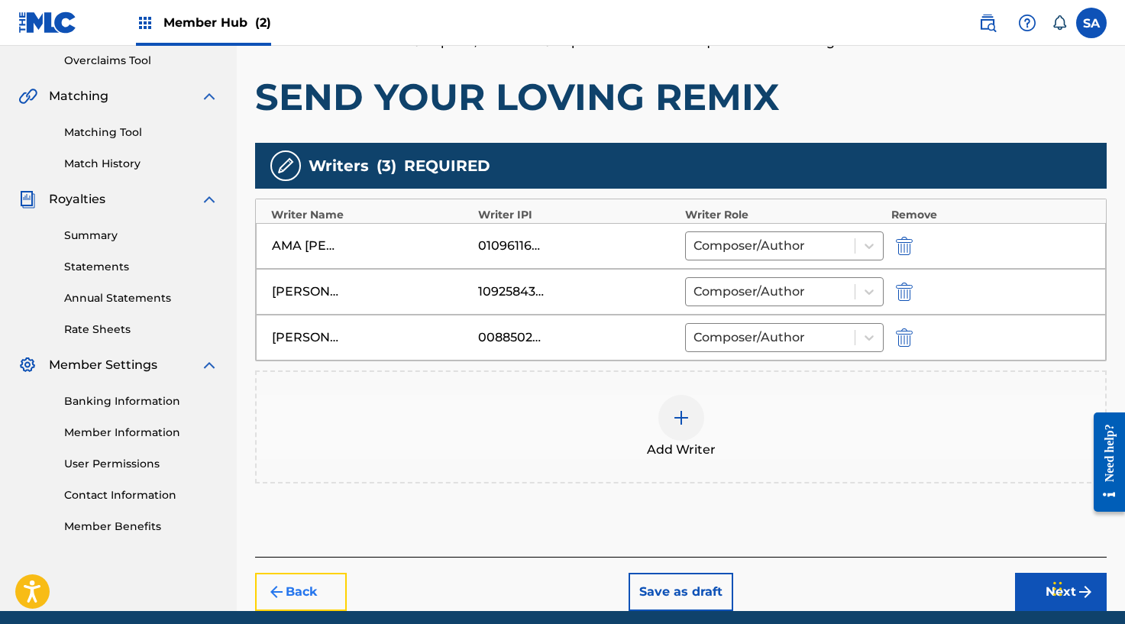
click at [298, 609] on button "Back" at bounding box center [301, 592] width 92 height 38
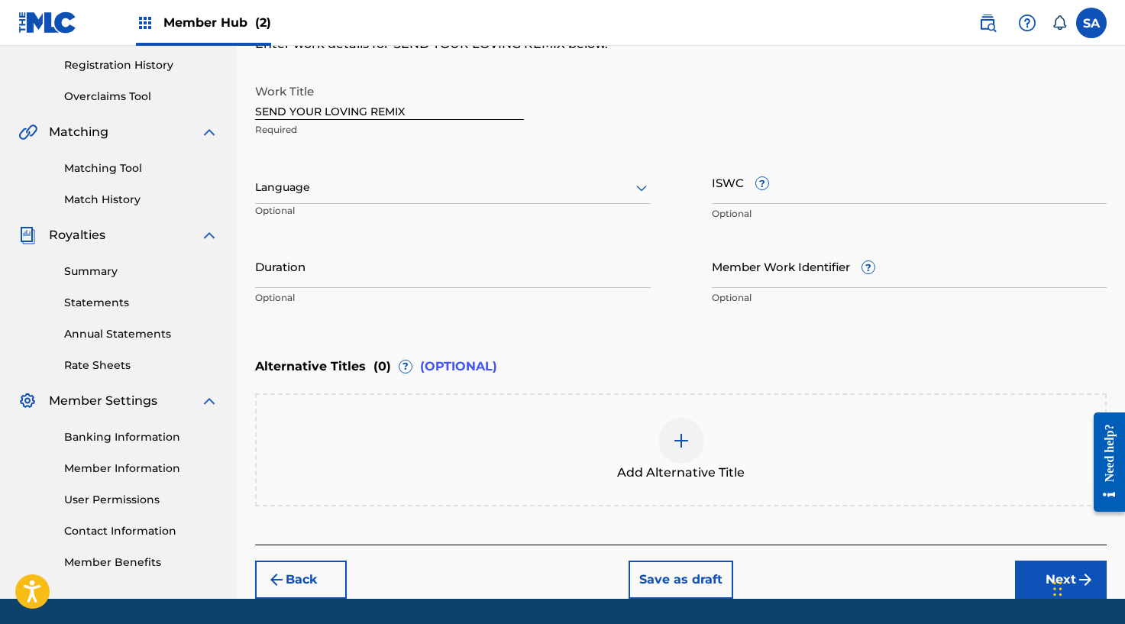
scroll to position [333, 0]
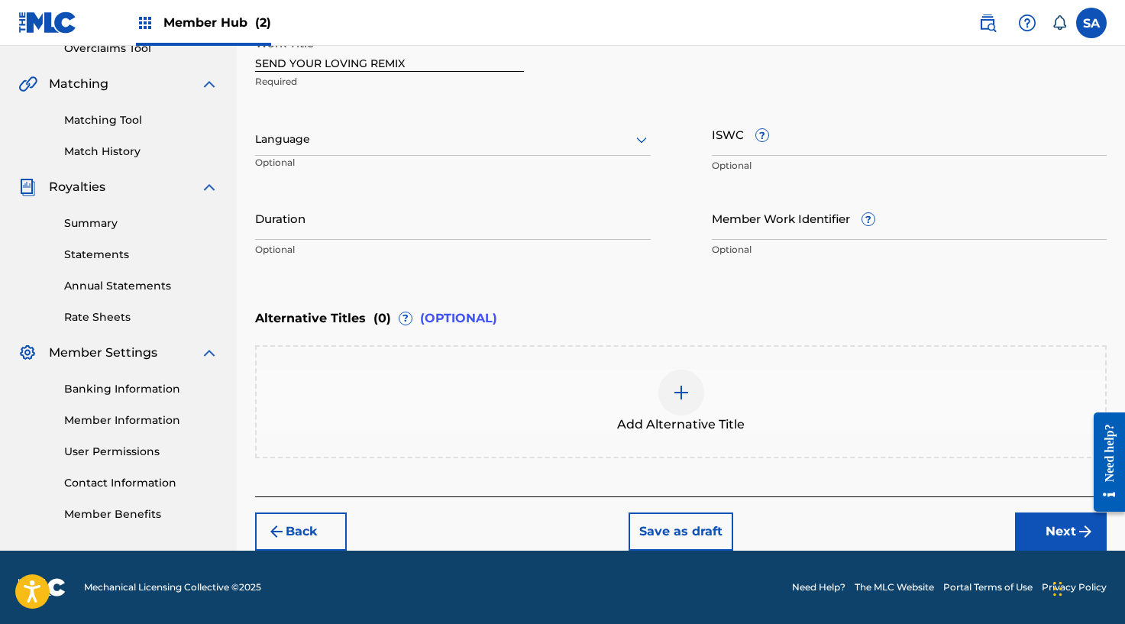
click at [685, 374] on div at bounding box center [681, 393] width 46 height 46
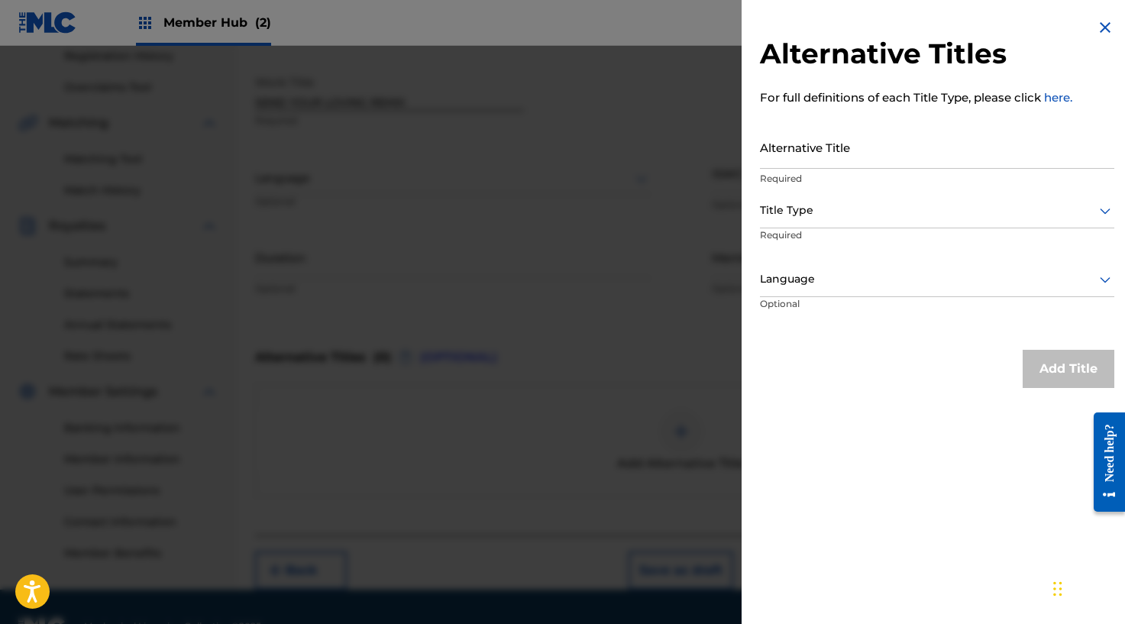
scroll to position [292, 0]
click at [812, 143] on input "Alternative Title" at bounding box center [937, 147] width 354 height 44
paste input "SEND YOUR LOVING (SPED UP)"
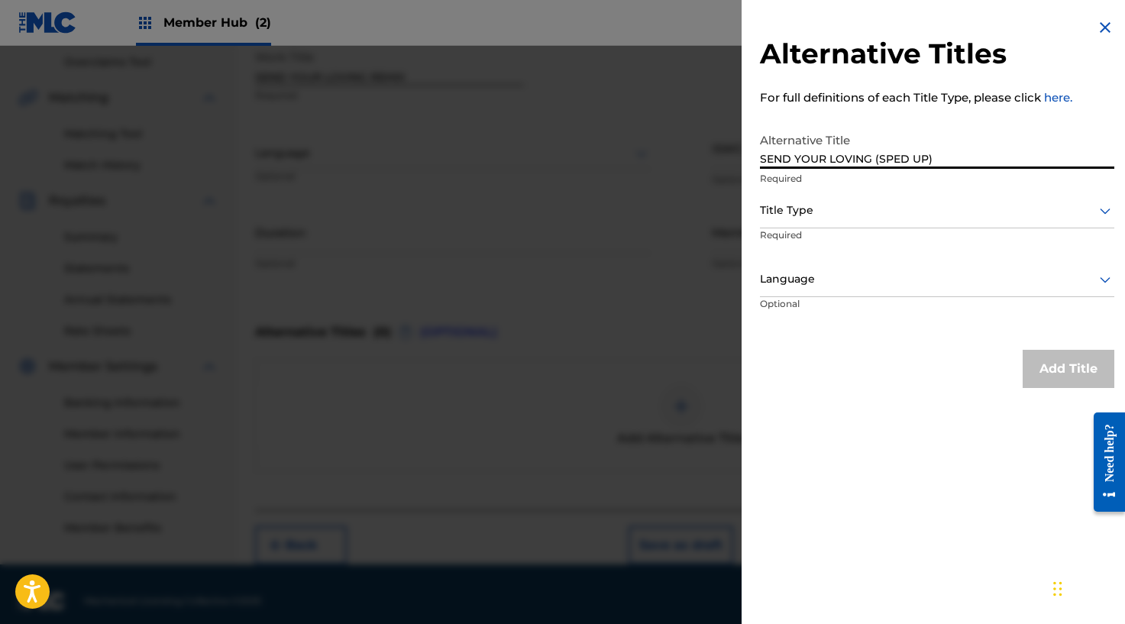
scroll to position [329, 0]
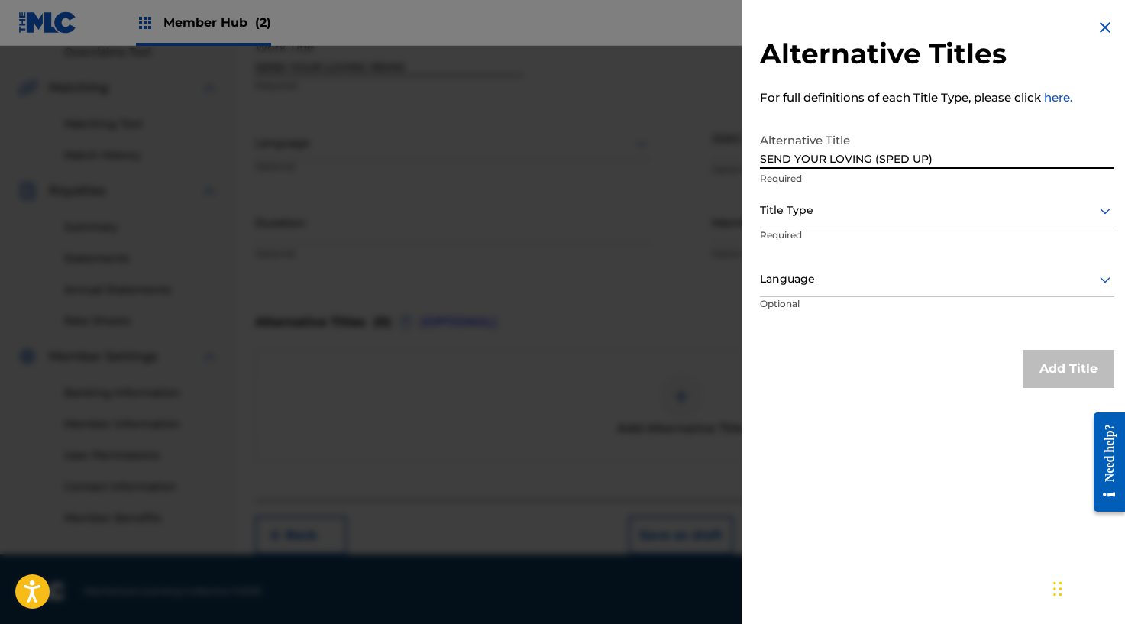
type input "SEND YOUR LOVING (SPED UP)"
click at [853, 219] on div at bounding box center [937, 210] width 354 height 19
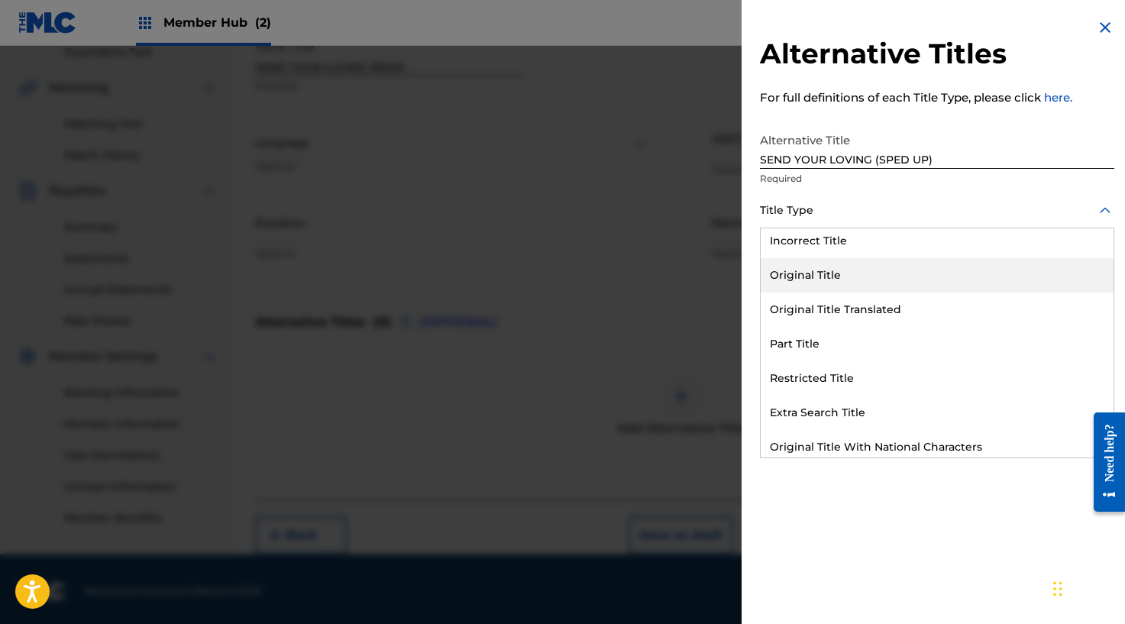
scroll to position [149, 0]
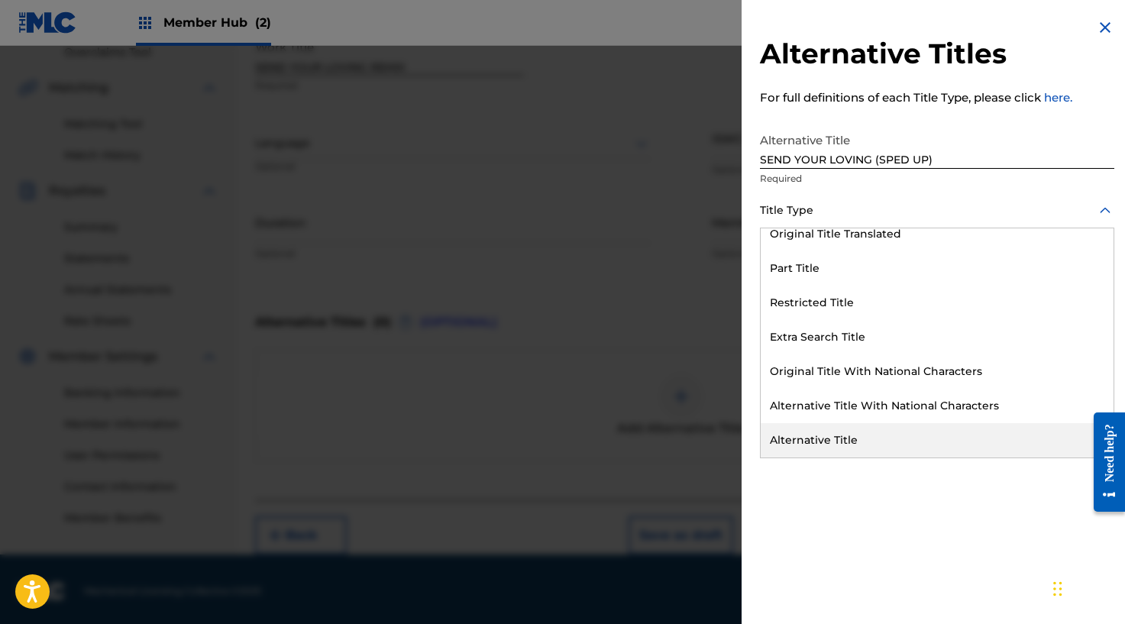
click at [859, 431] on div "Alternative Title" at bounding box center [936, 440] width 353 height 34
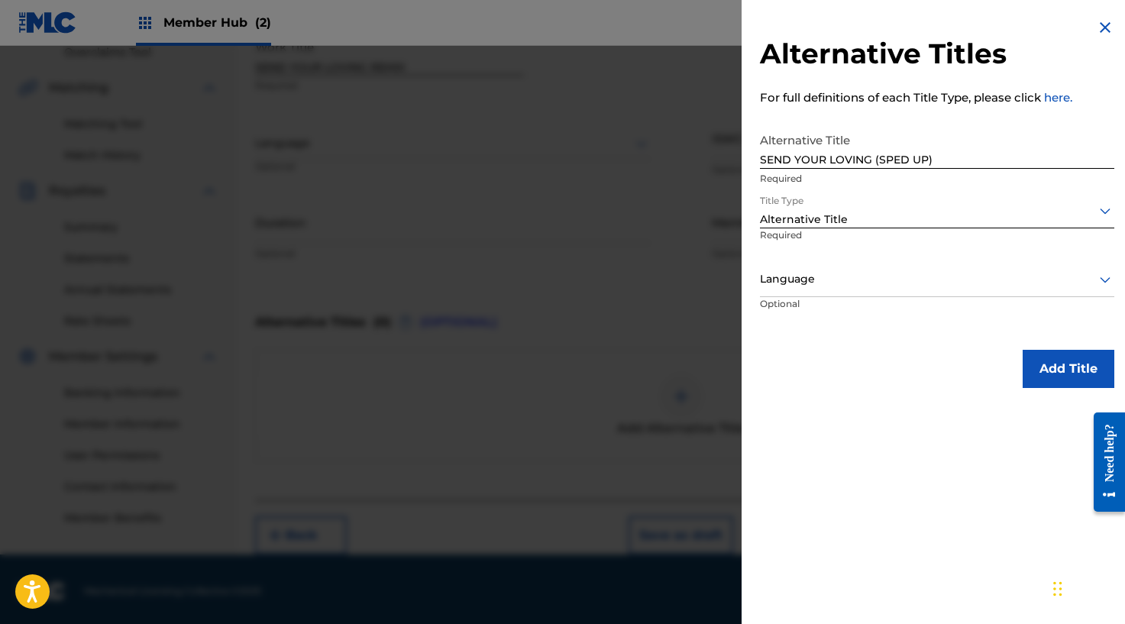
drag, startPoint x: 922, startPoint y: 295, endPoint x: 914, endPoint y: 289, distance: 10.4
click at [914, 289] on div "Language" at bounding box center [937, 280] width 354 height 34
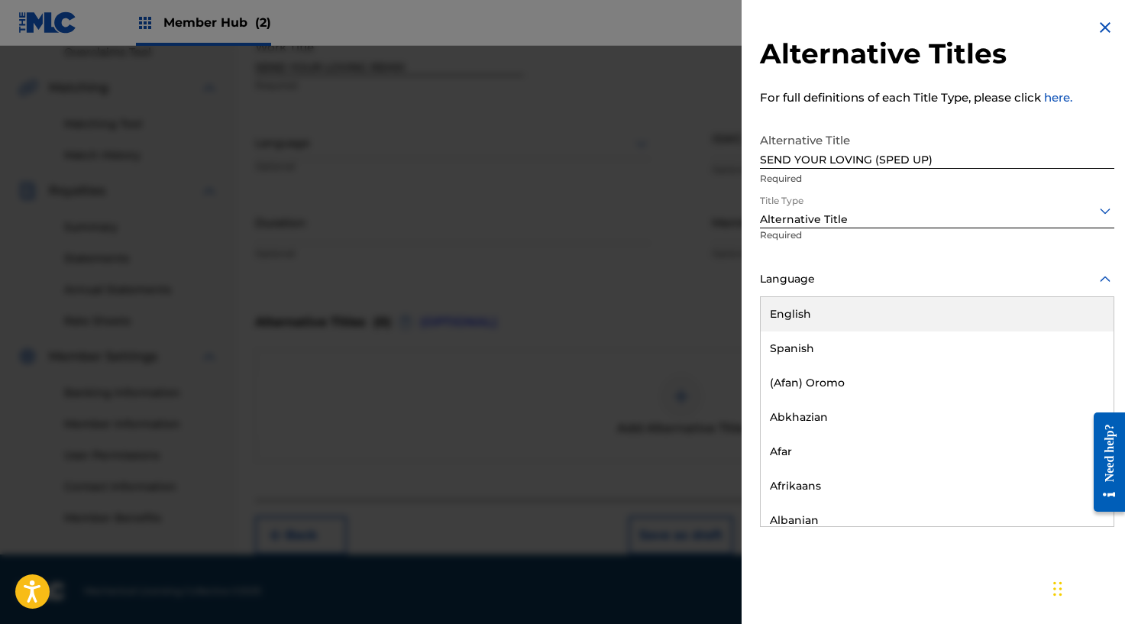
click at [881, 308] on div "English" at bounding box center [936, 314] width 353 height 34
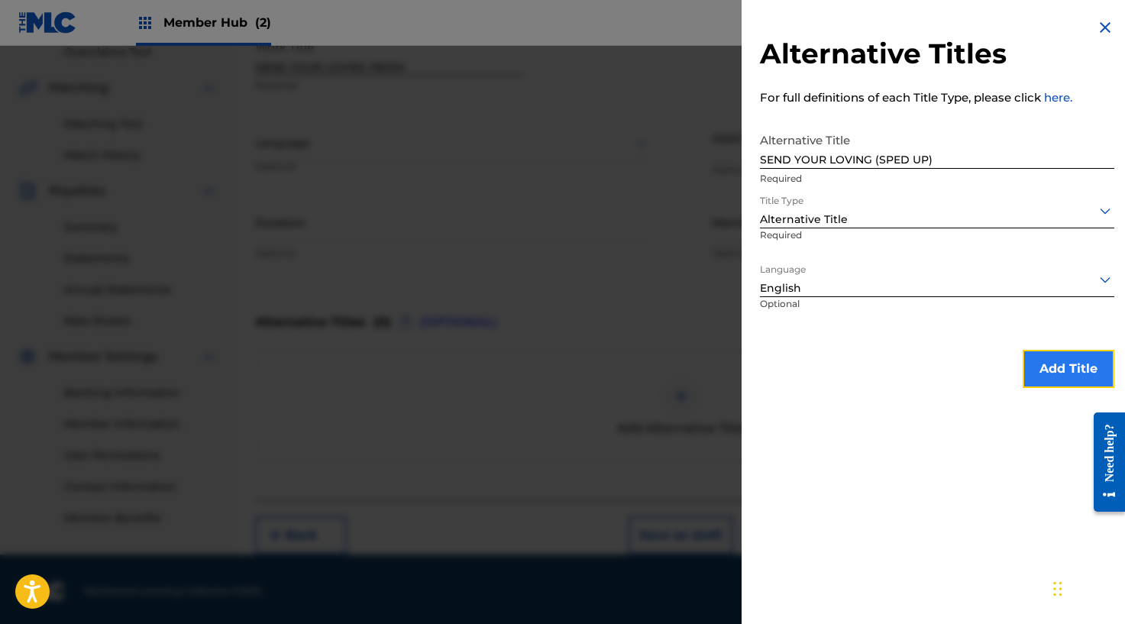
click at [1038, 370] on button "Add Title" at bounding box center [1068, 369] width 92 height 38
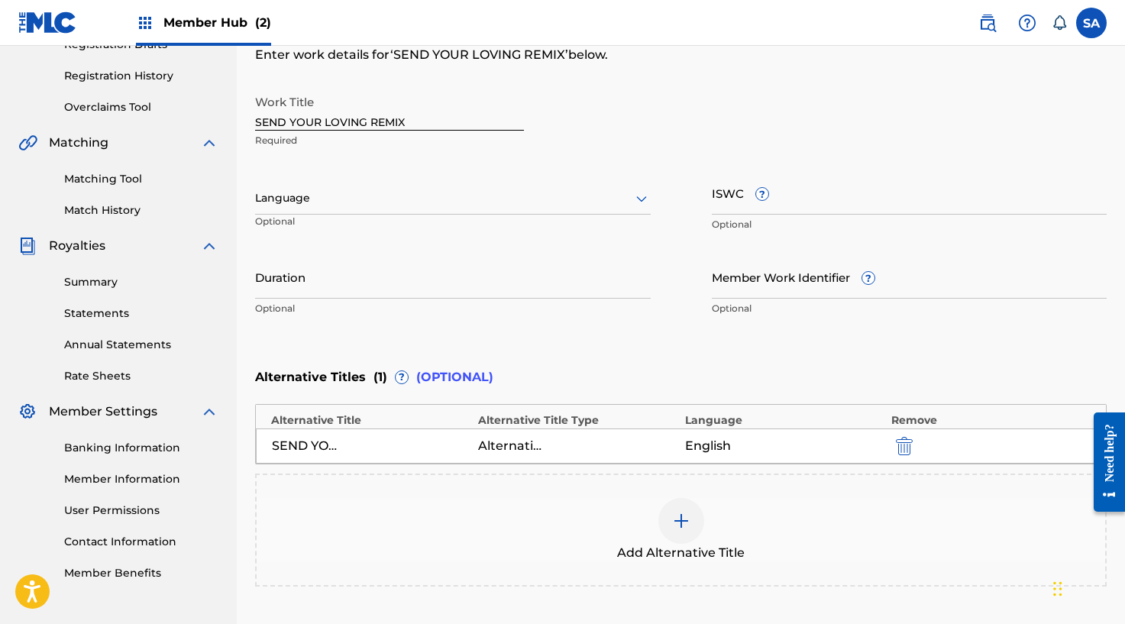
scroll to position [273, 0]
click at [463, 204] on div at bounding box center [452, 199] width 395 height 19
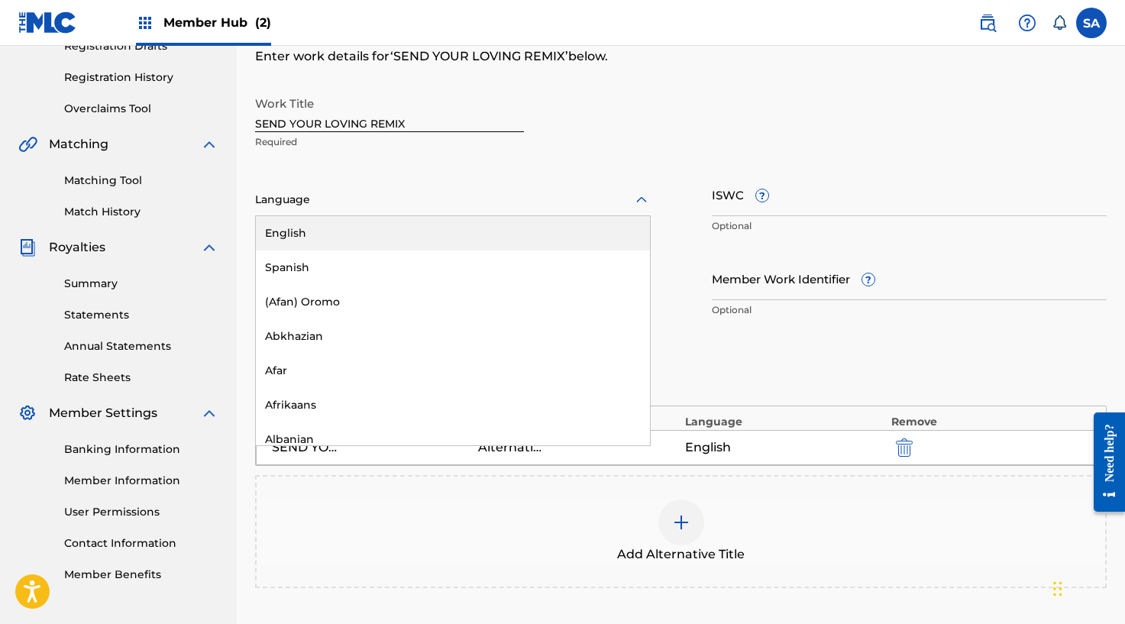
click at [413, 235] on div "English" at bounding box center [453, 233] width 394 height 34
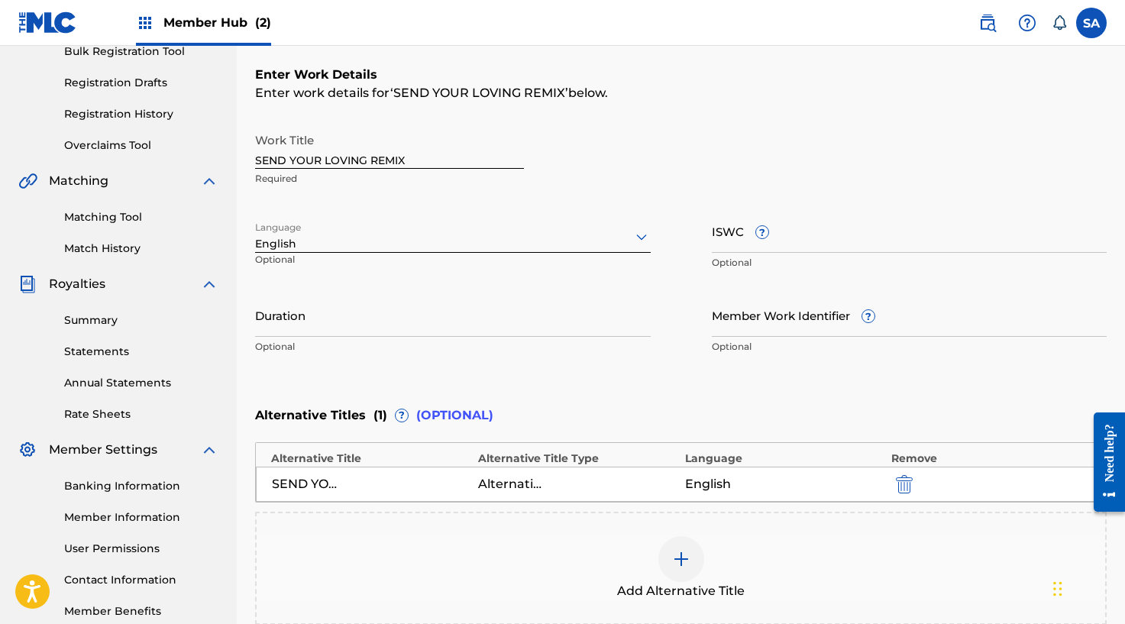
scroll to position [231, 0]
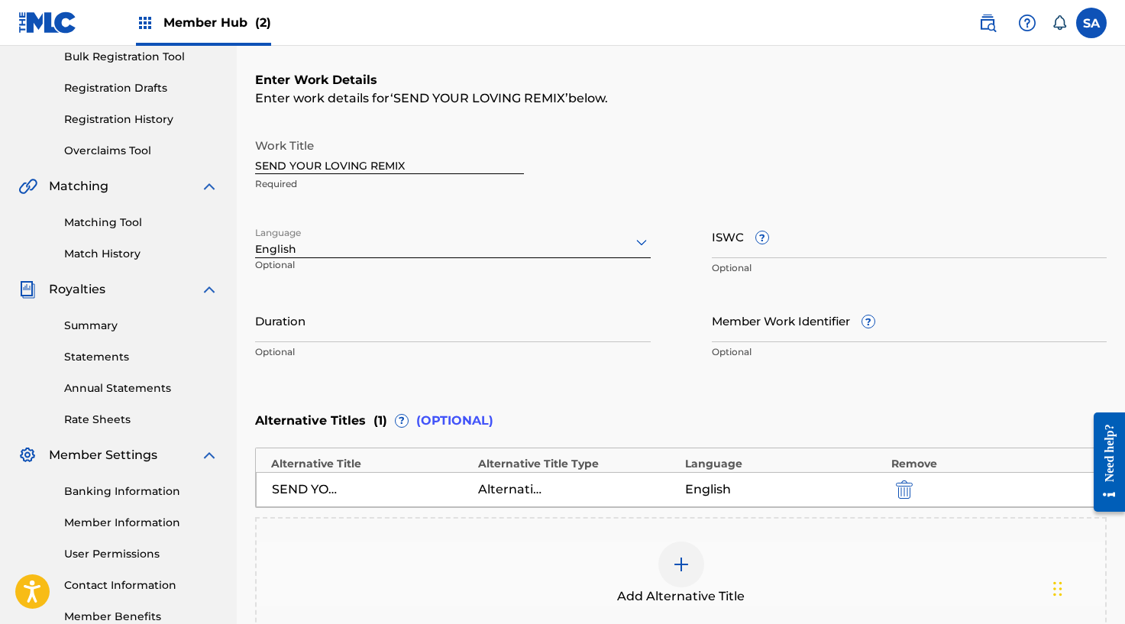
click at [370, 163] on input "SEND YOUR LOVING REMIX" at bounding box center [389, 153] width 269 height 44
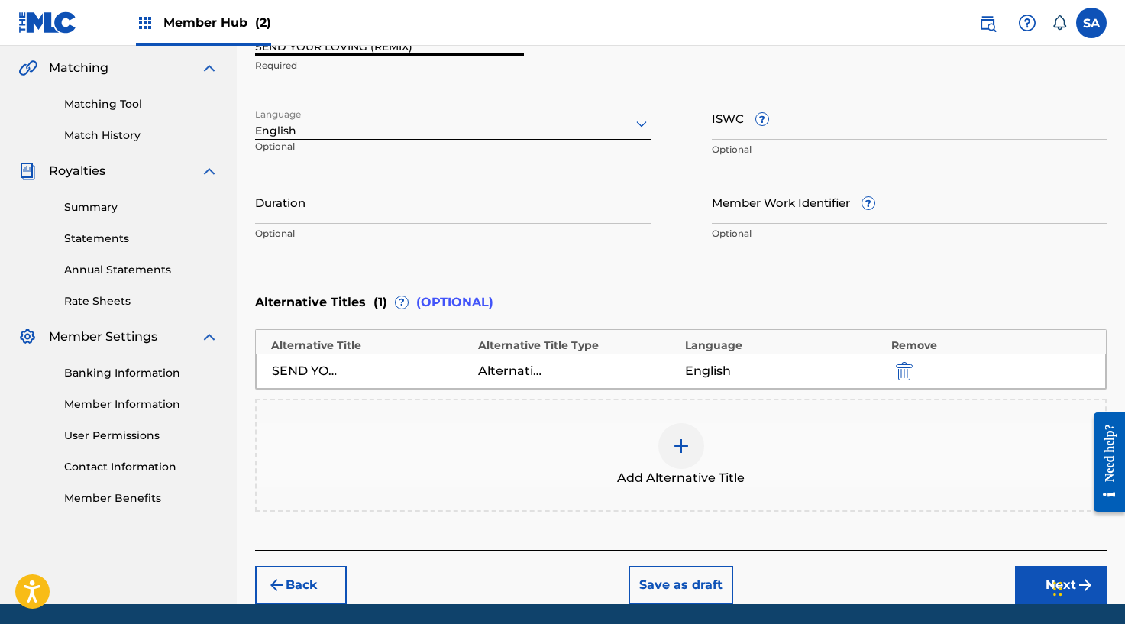
scroll to position [402, 0]
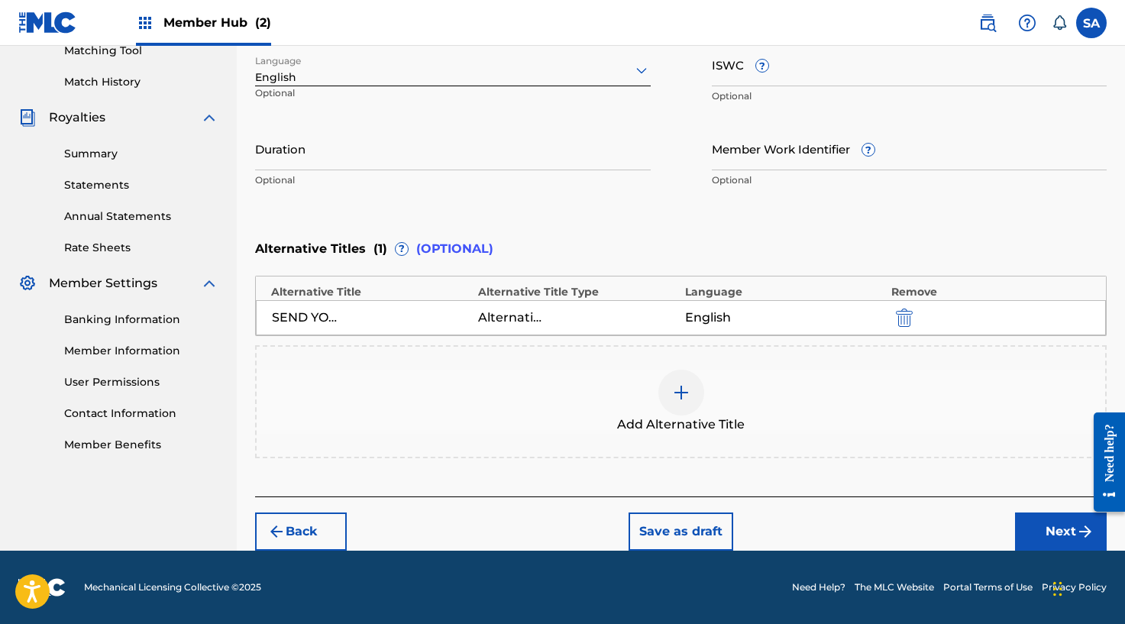
type input "SEND YOUR LOVING (REMIX)"
click at [1028, 510] on div "Back Save as draft Next" at bounding box center [680, 523] width 851 height 54
click at [1034, 520] on button "Next" at bounding box center [1061, 531] width 92 height 38
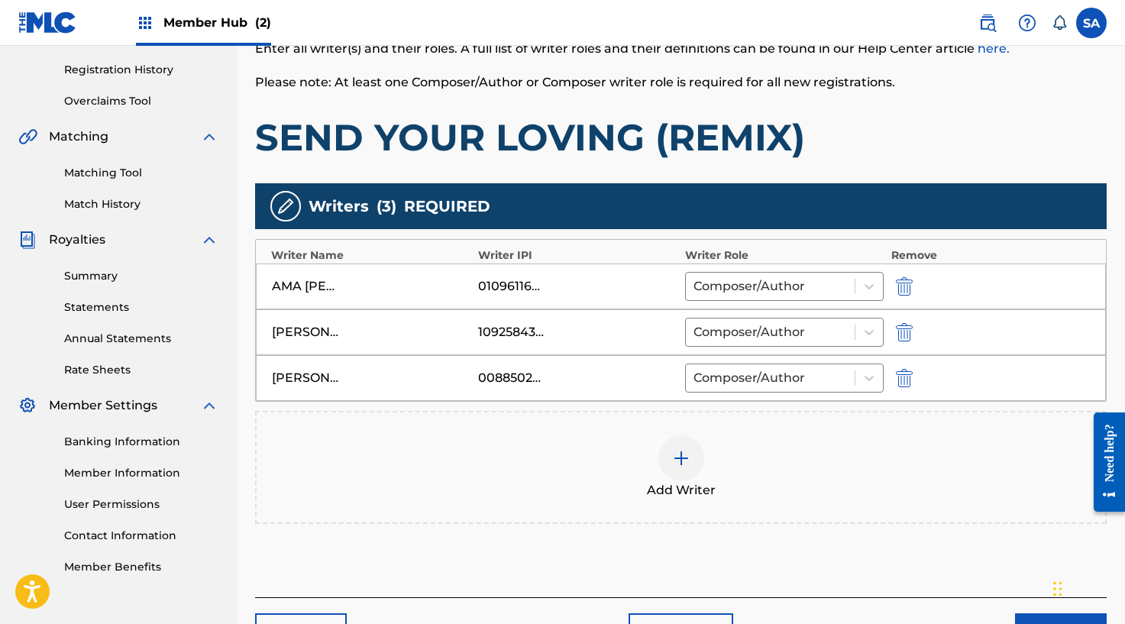
scroll to position [381, 0]
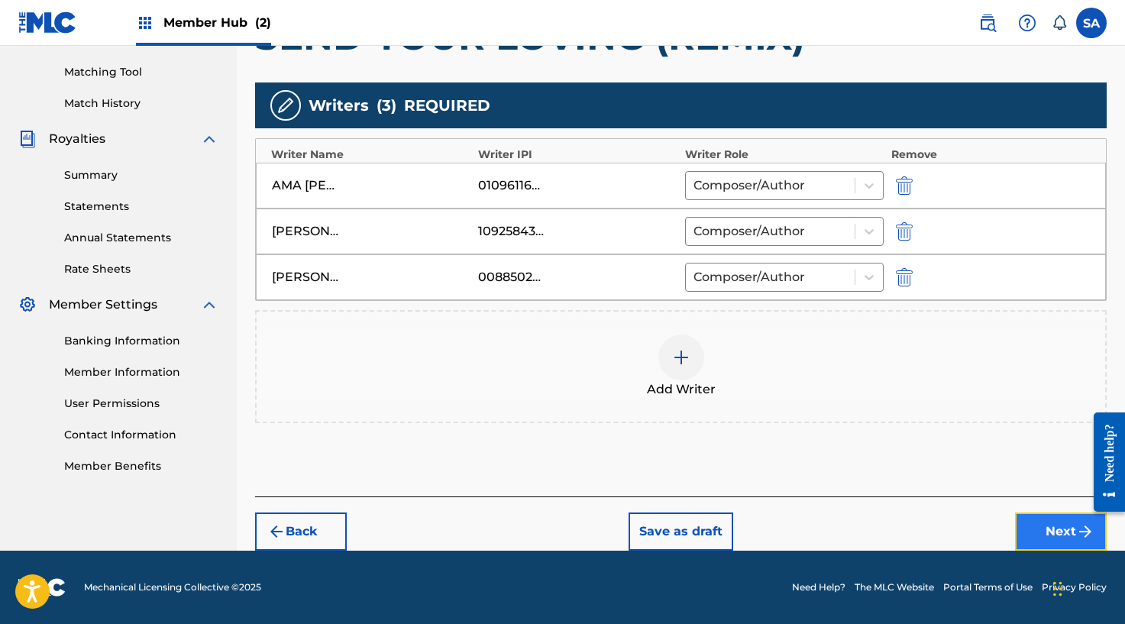
click at [1028, 532] on button "Next" at bounding box center [1061, 531] width 92 height 38
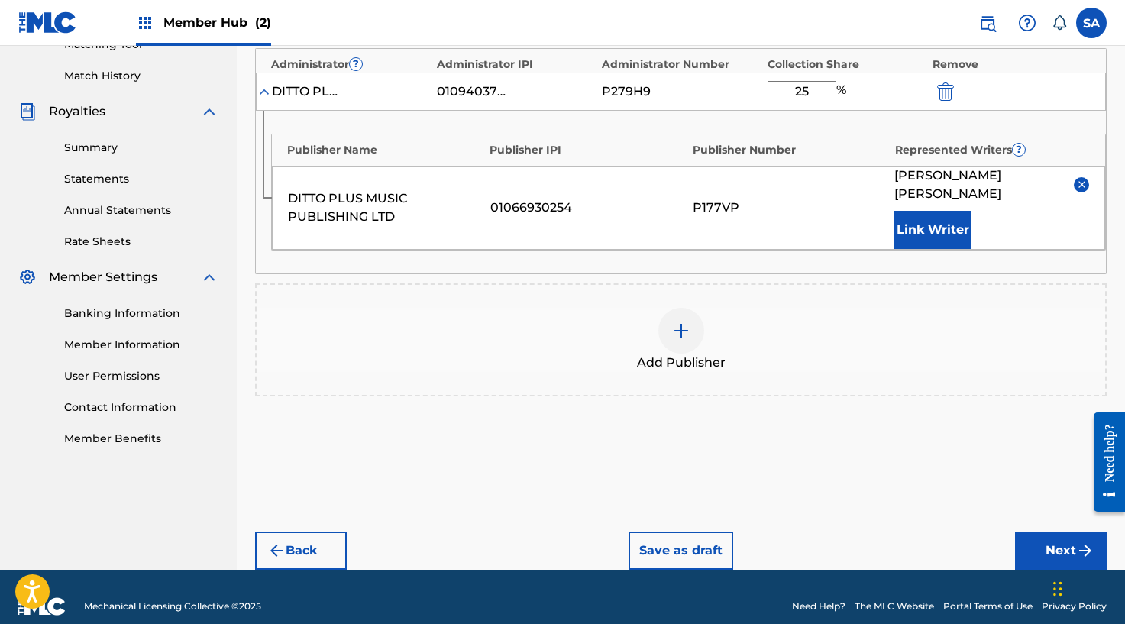
scroll to position [409, 0]
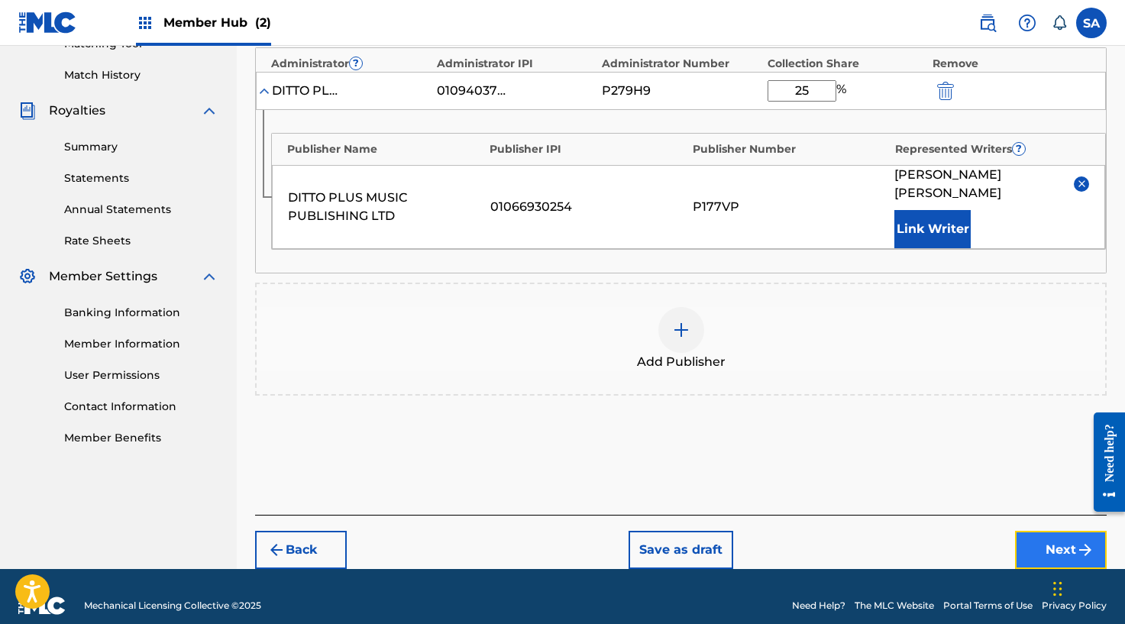
click at [1049, 533] on button "Next" at bounding box center [1061, 550] width 92 height 38
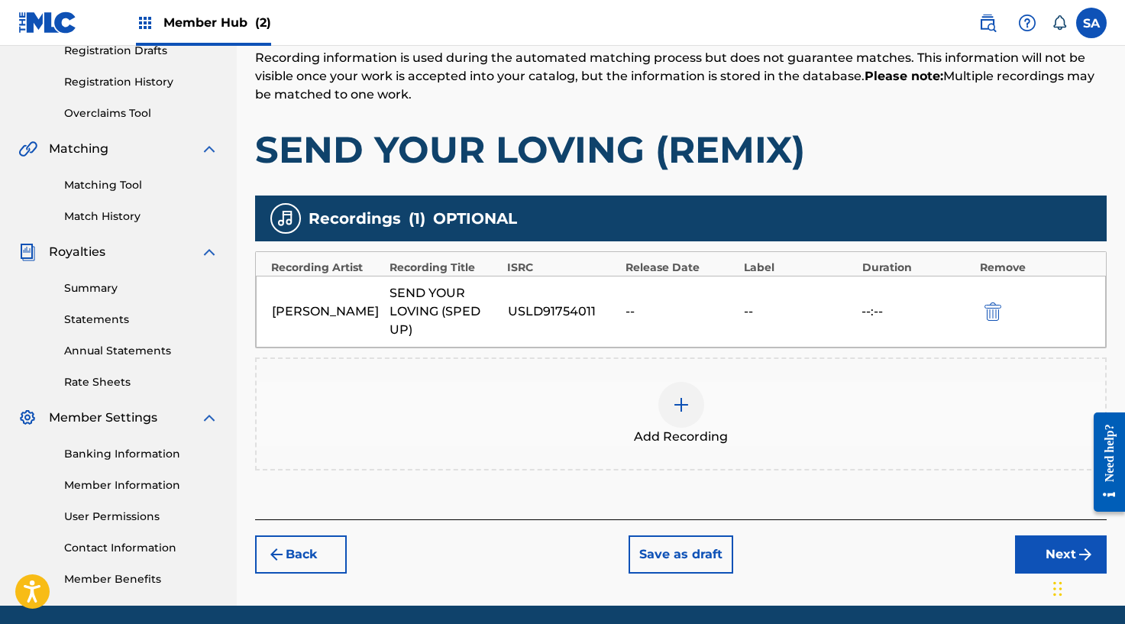
scroll to position [323, 0]
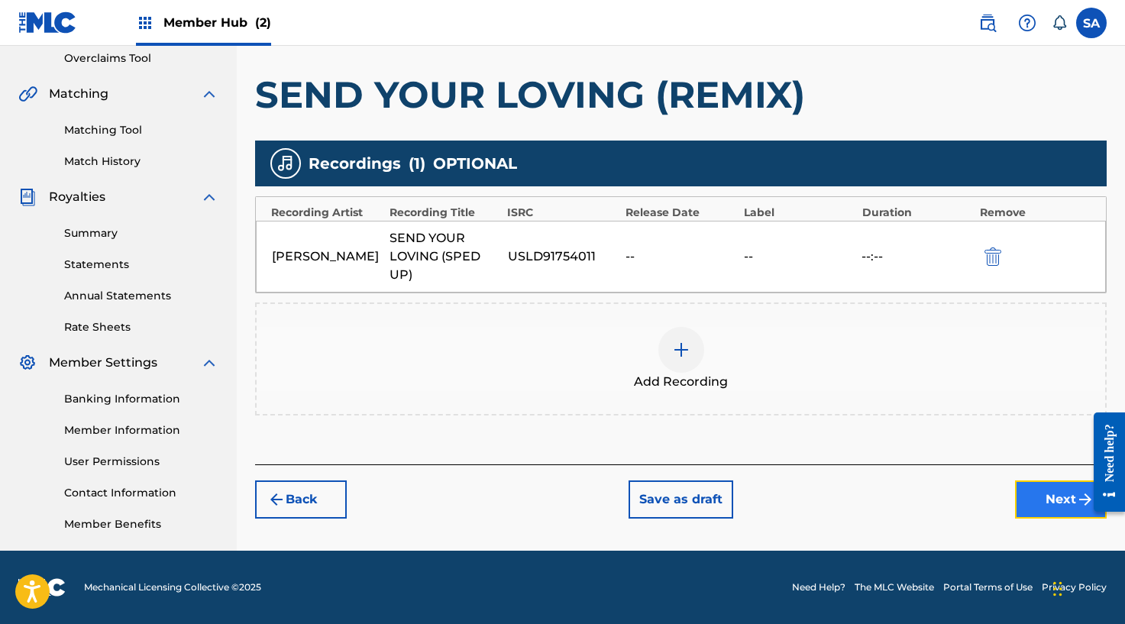
click at [1036, 486] on button "Next" at bounding box center [1061, 499] width 92 height 38
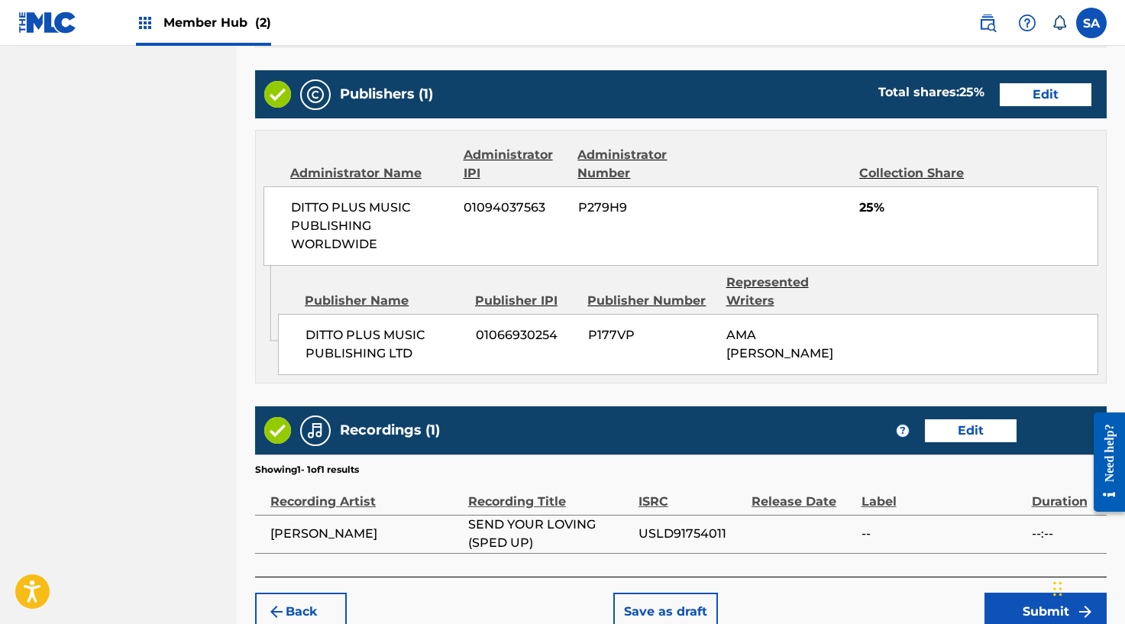
scroll to position [944, 0]
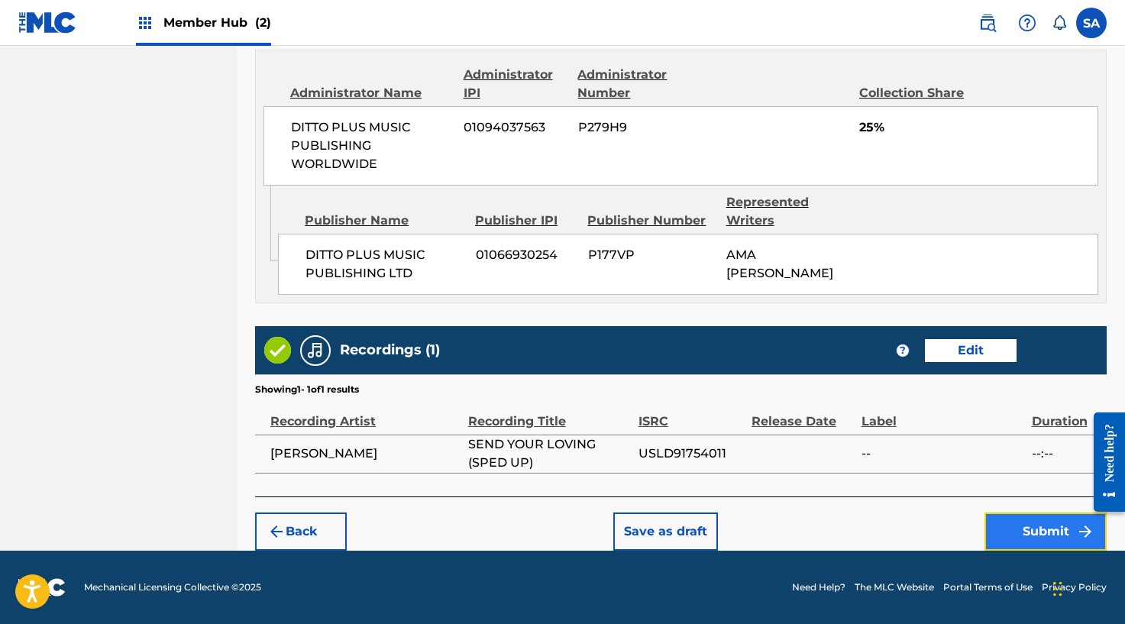
click at [1015, 547] on button "Submit" at bounding box center [1045, 531] width 122 height 38
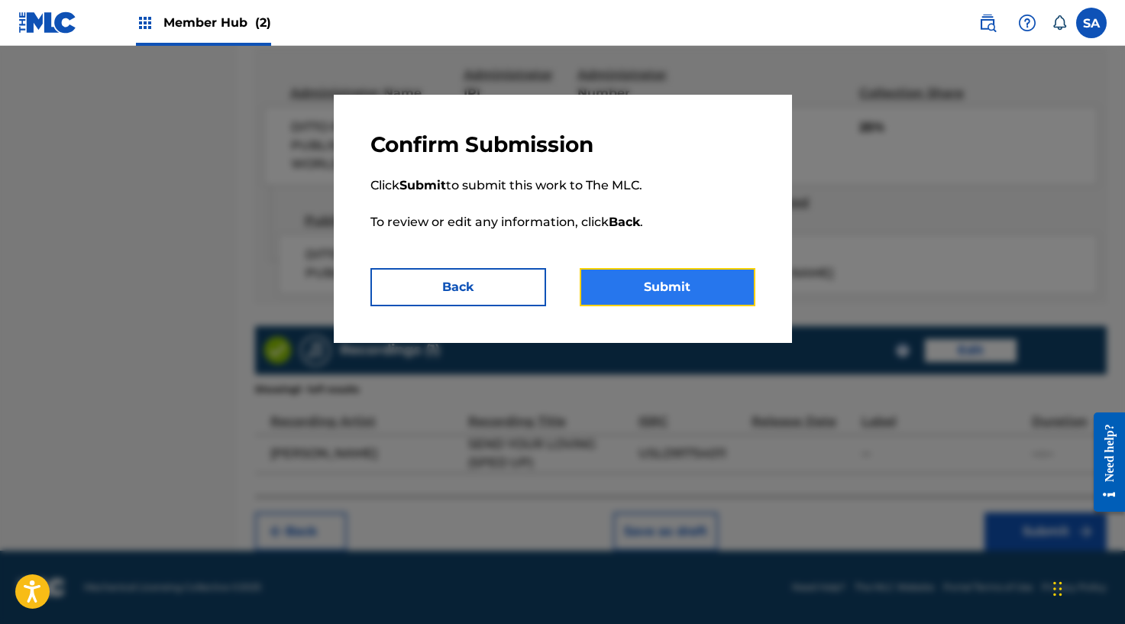
click at [693, 291] on button "Submit" at bounding box center [667, 287] width 176 height 38
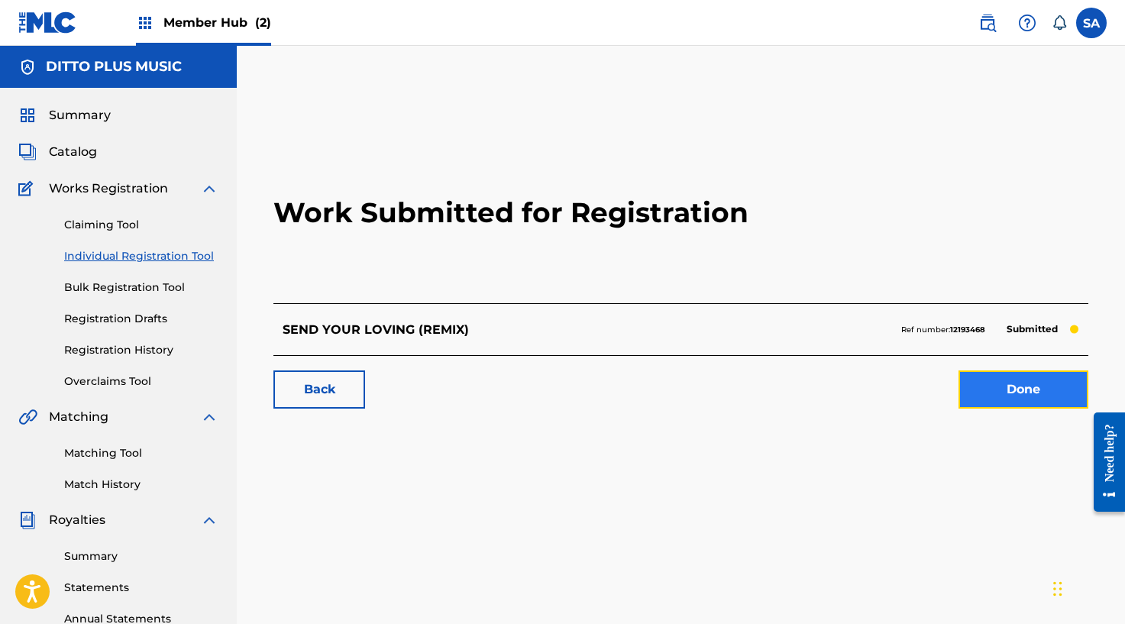
click at [1012, 385] on link "Done" at bounding box center [1023, 389] width 130 height 38
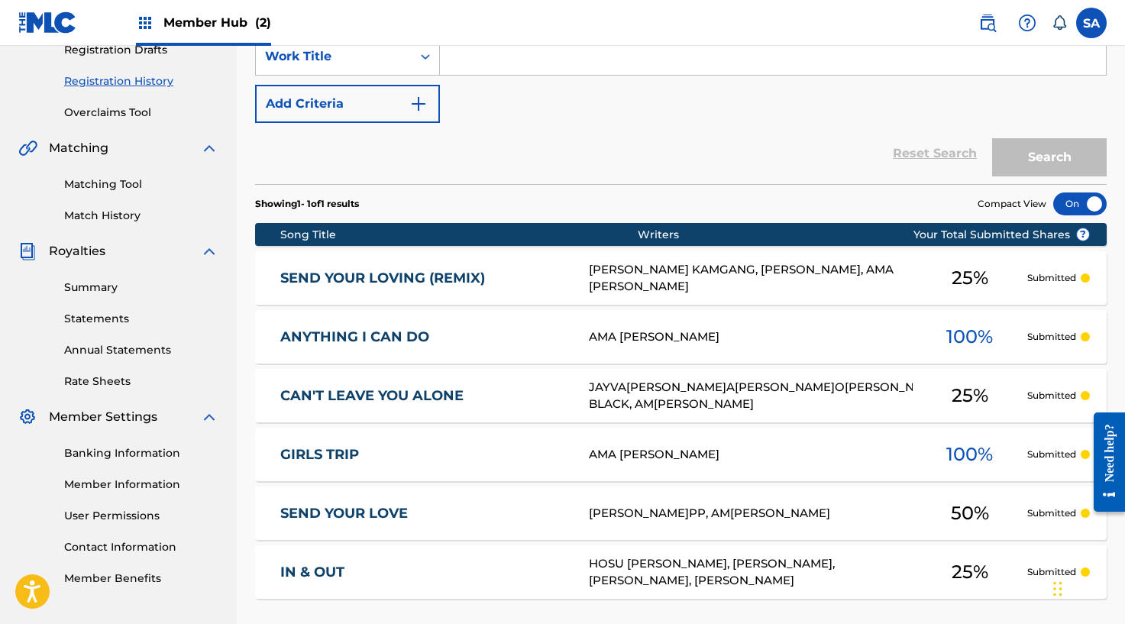
scroll to position [273, 0]
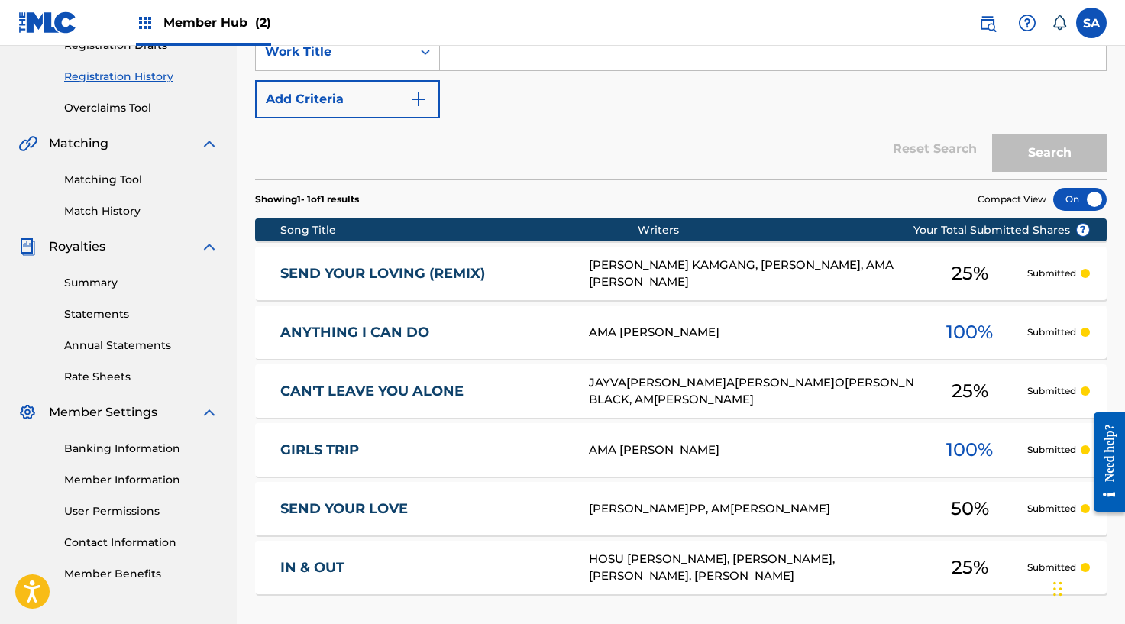
click at [682, 508] on div "[PERSON_NAME]PP, AM[PERSON_NAME]" at bounding box center [751, 509] width 324 height 18
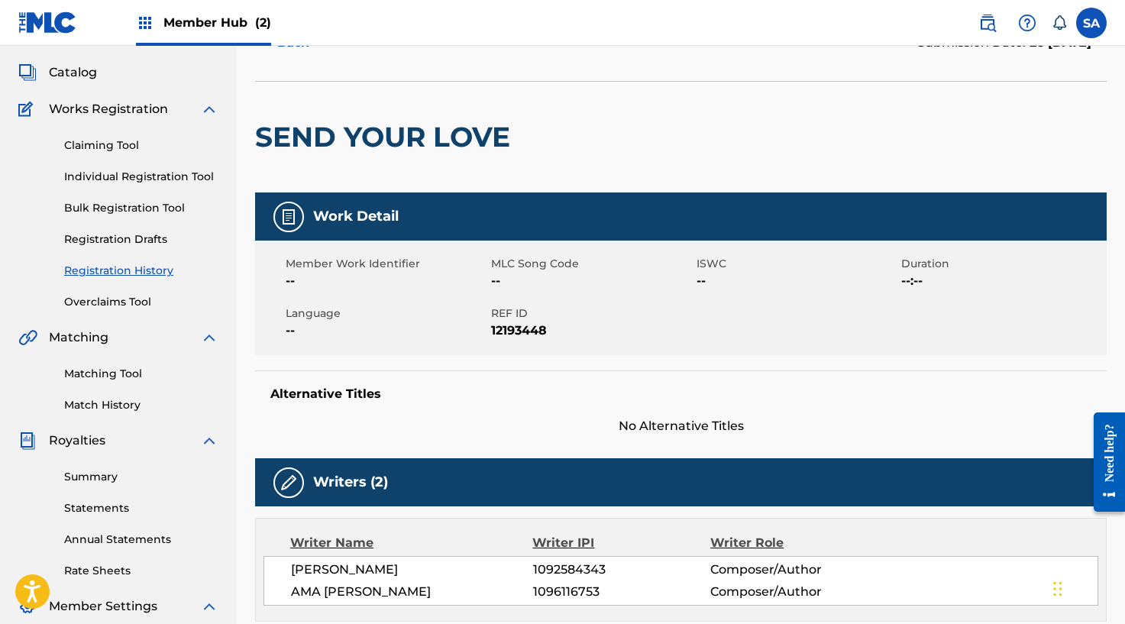
scroll to position [58, 0]
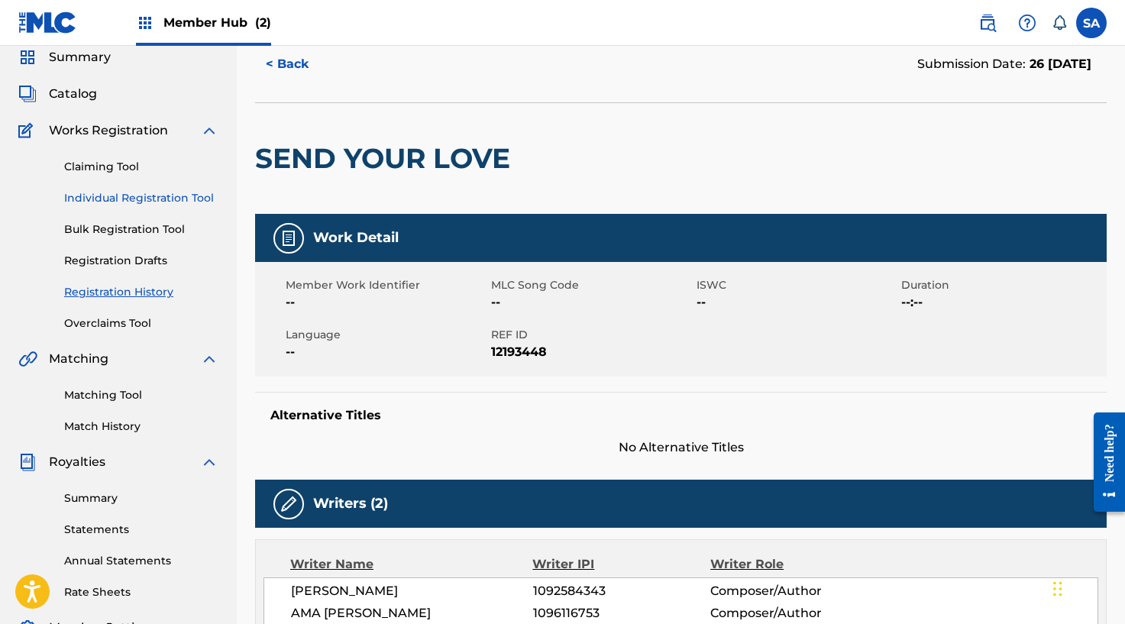
click at [116, 192] on link "Individual Registration Tool" at bounding box center [141, 198] width 154 height 16
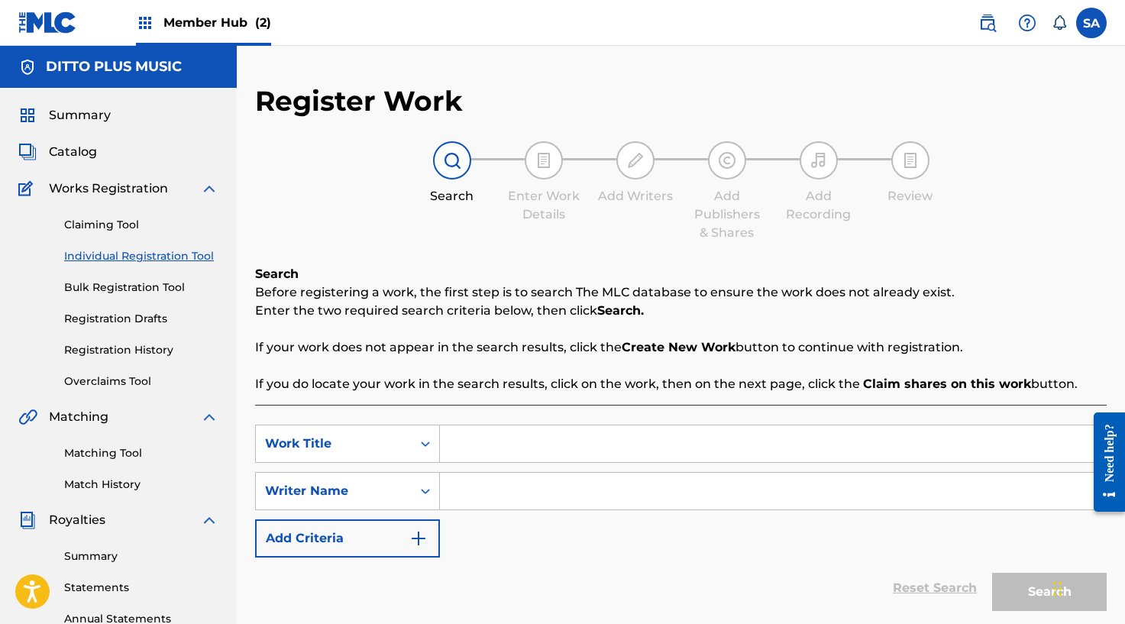
click at [472, 420] on div "SearchWithCriteriad05f6fea-2c9c-4d53-8f0a-9e7e3adead75 Work Title SearchWithCri…" at bounding box center [680, 530] width 851 height 250
click at [469, 444] on input "Search Form" at bounding box center [773, 443] width 666 height 37
click at [501, 450] on input "balance" at bounding box center [773, 443] width 666 height 37
type input "balance"
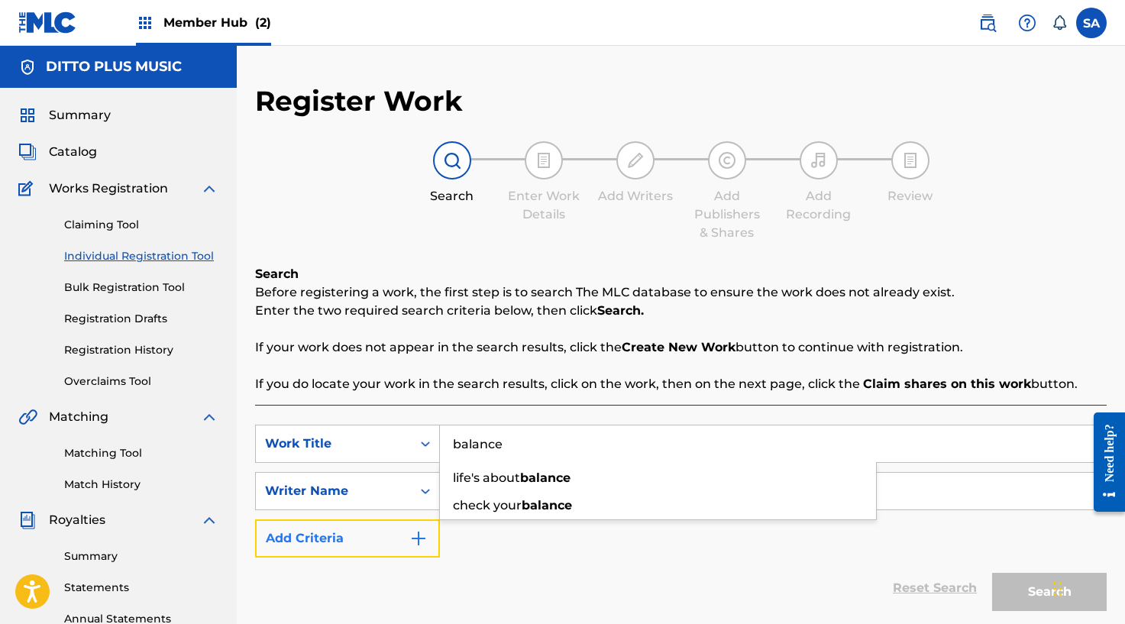
click at [300, 526] on button "Add Criteria" at bounding box center [347, 538] width 185 height 38
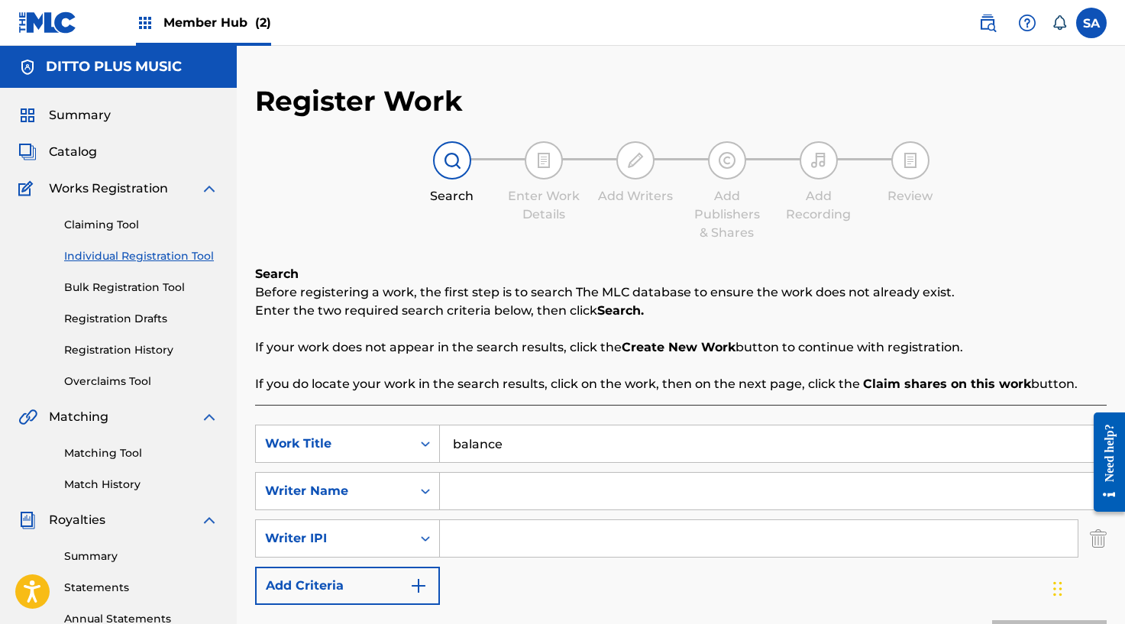
click at [475, 486] on input "Search Form" at bounding box center [773, 491] width 666 height 37
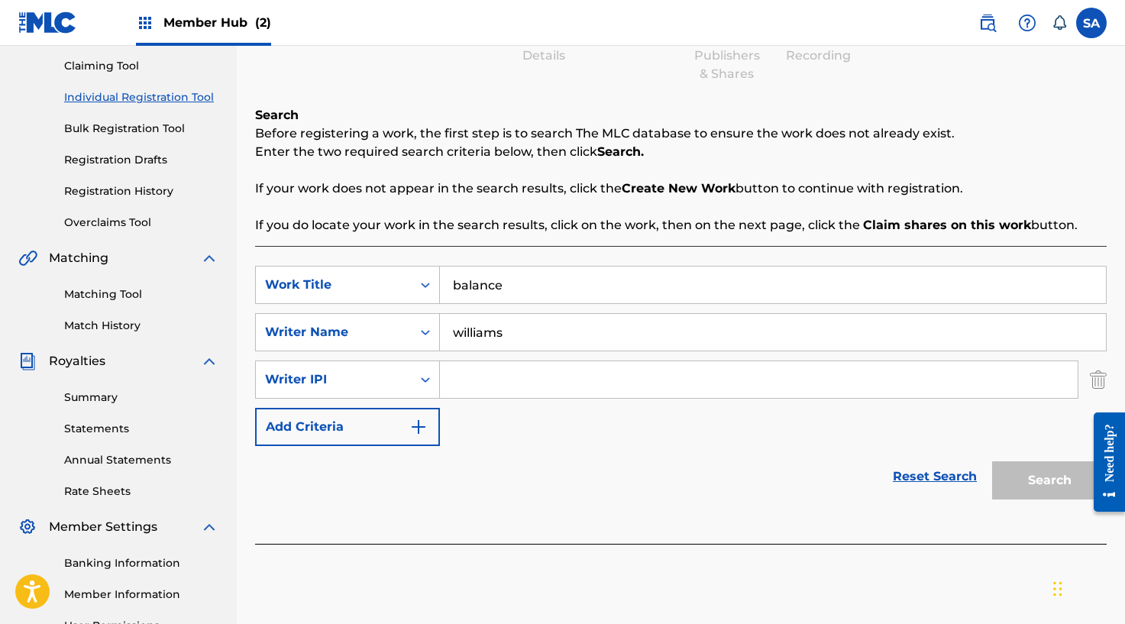
scroll to position [220, 0]
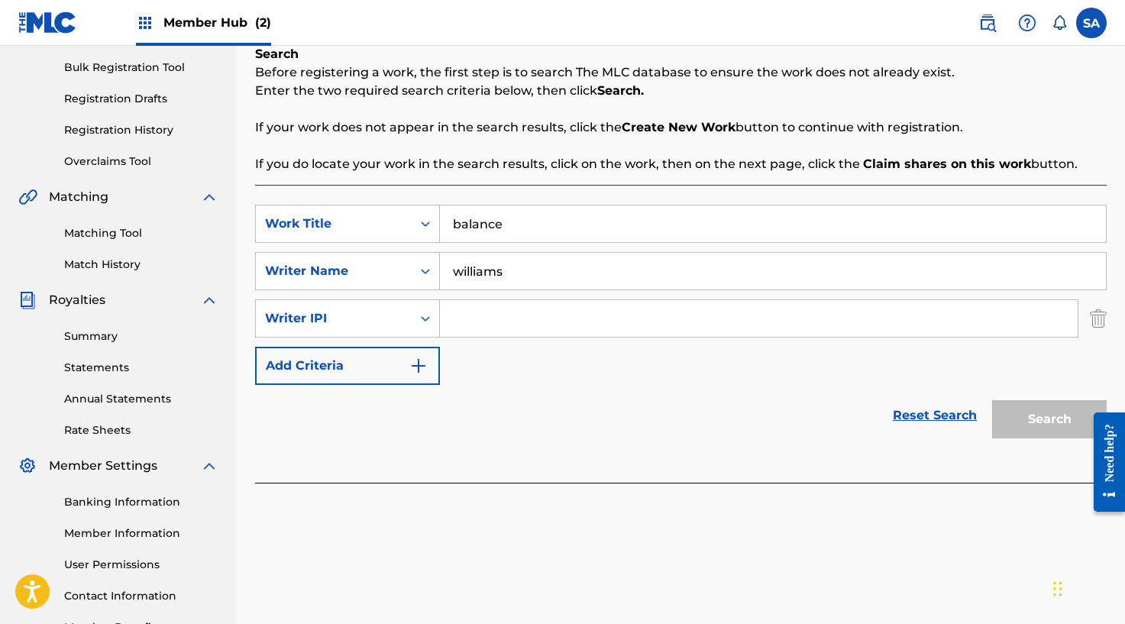
type input "williams"
click at [500, 413] on div "Reset Search Search" at bounding box center [680, 415] width 851 height 61
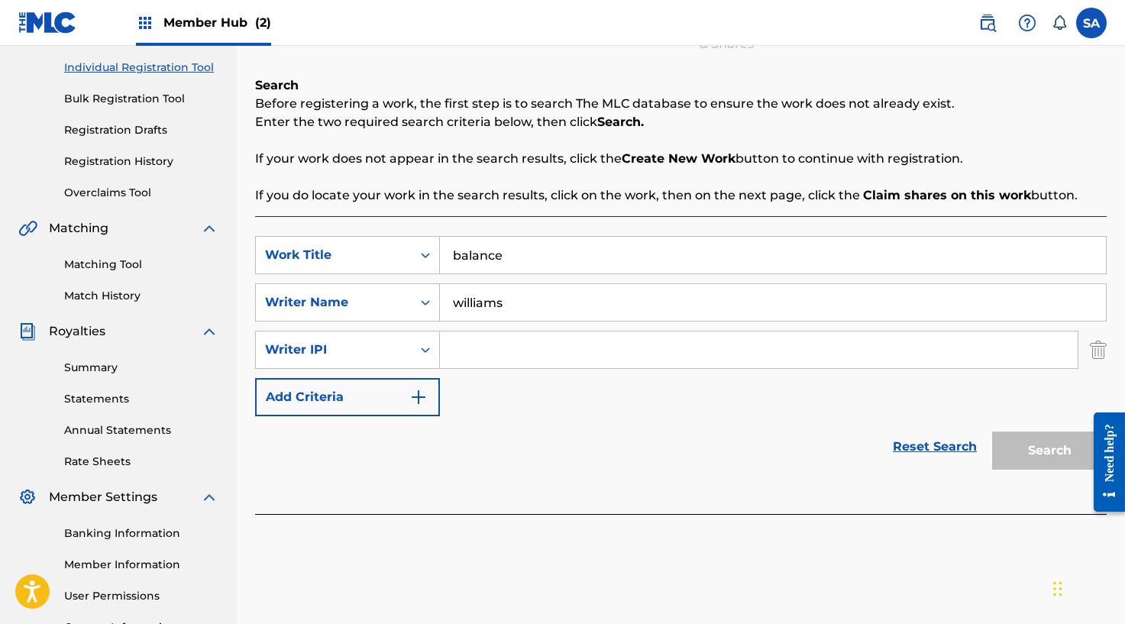
scroll to position [63, 0]
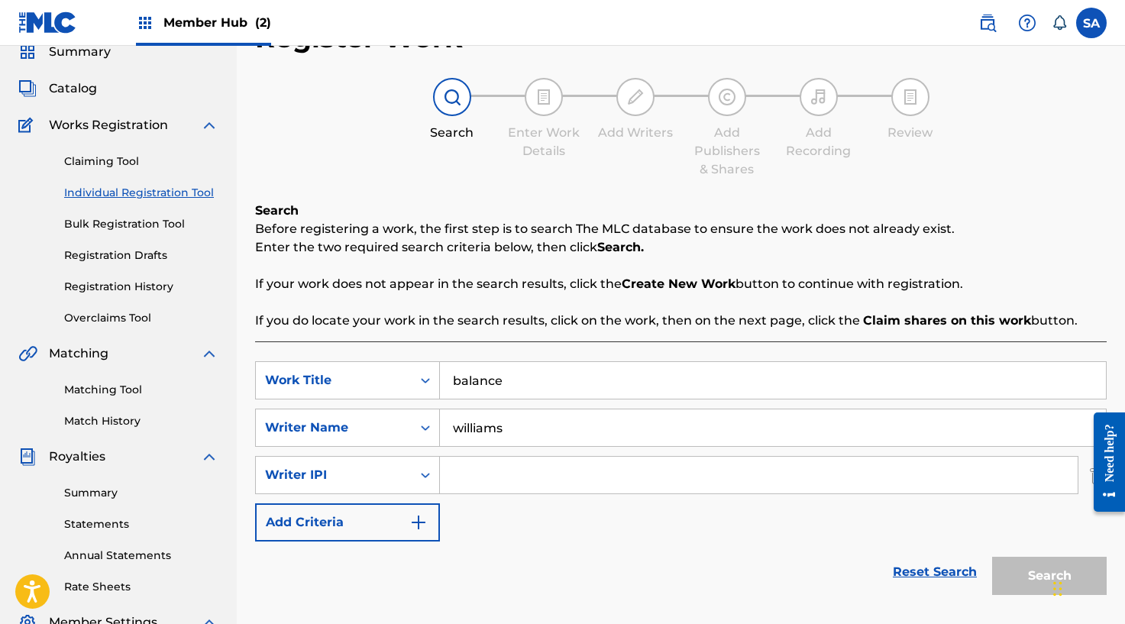
click at [99, 185] on link "Individual Registration Tool" at bounding box center [141, 193] width 154 height 16
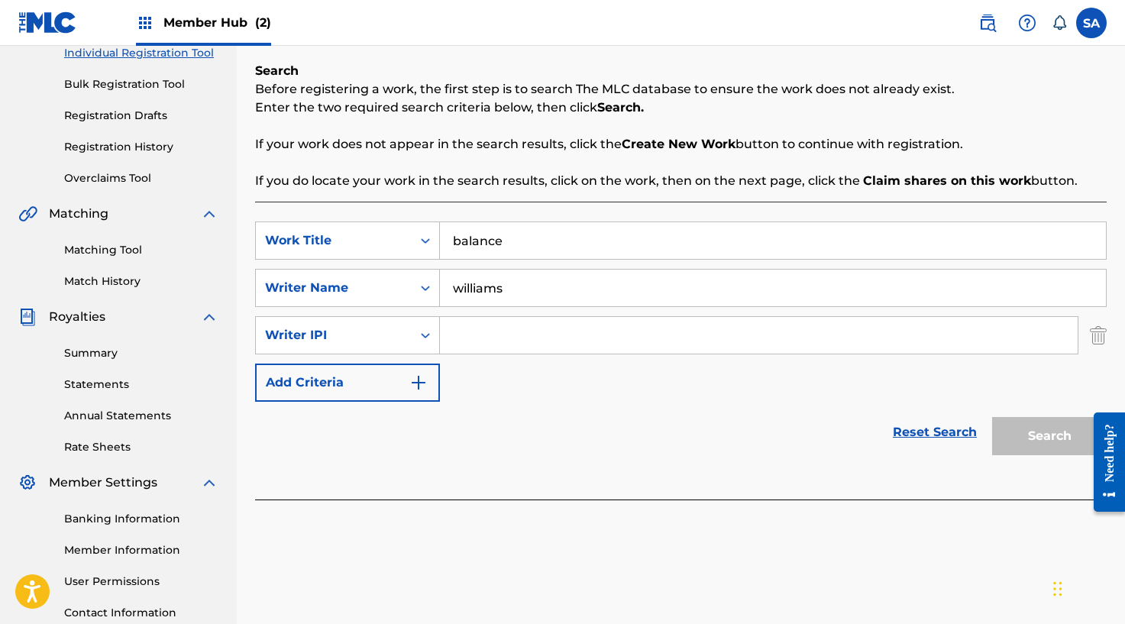
scroll to position [205, 0]
click at [1050, 434] on div "Search" at bounding box center [1045, 430] width 122 height 61
click at [1099, 336] on img "Search Form" at bounding box center [1097, 334] width 17 height 38
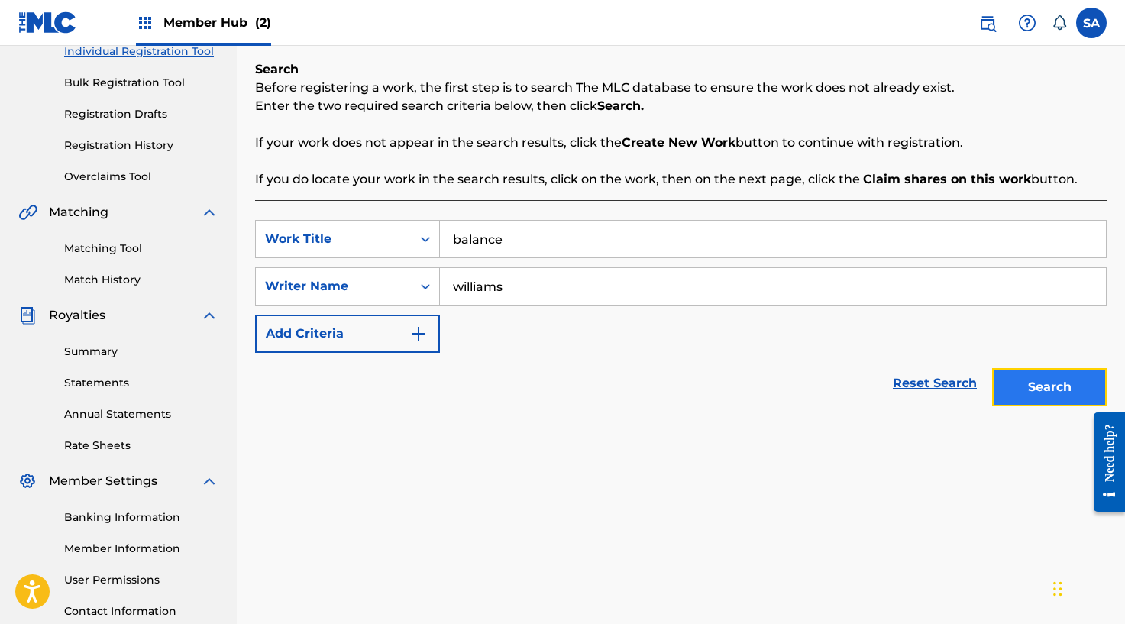
click at [1051, 376] on button "Search" at bounding box center [1049, 387] width 115 height 38
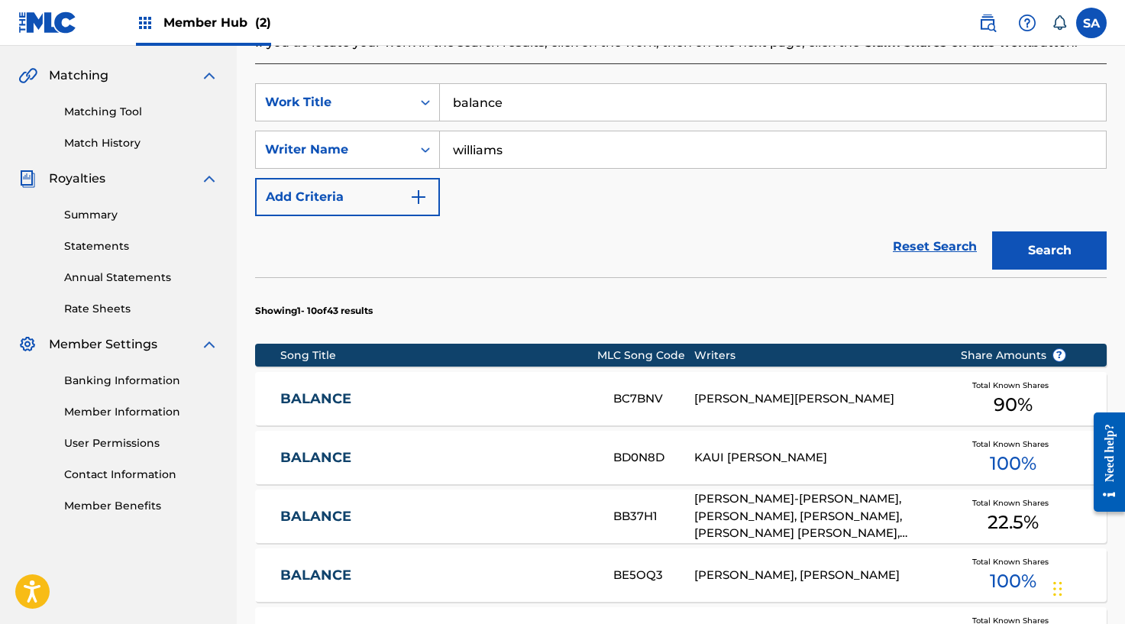
scroll to position [342, 0]
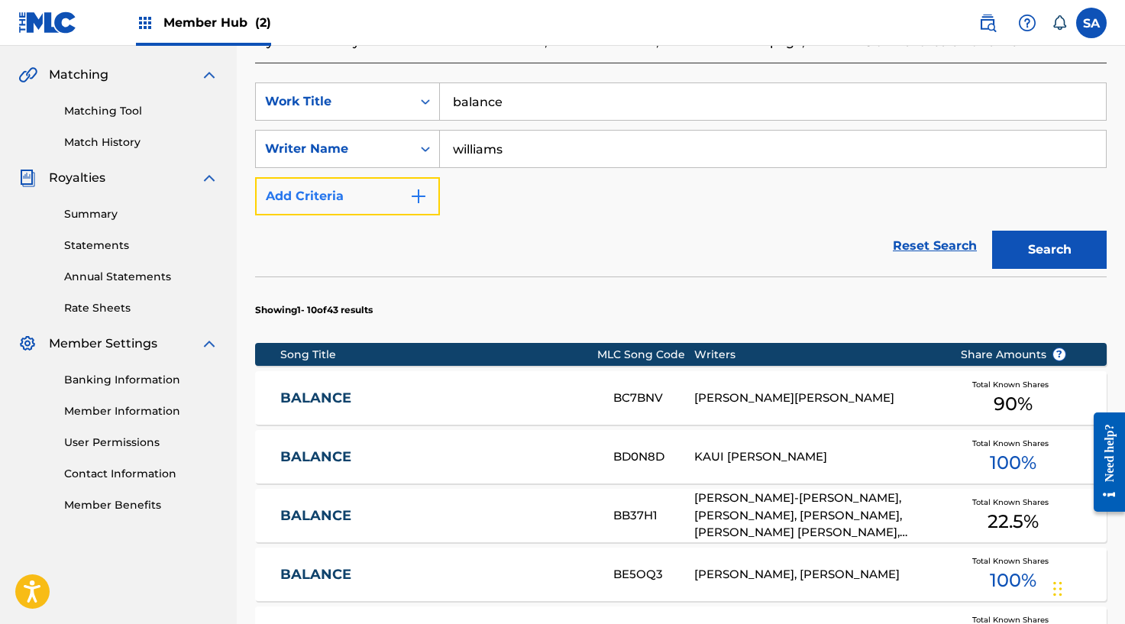
click at [413, 192] on img "Search Form" at bounding box center [418, 196] width 18 height 18
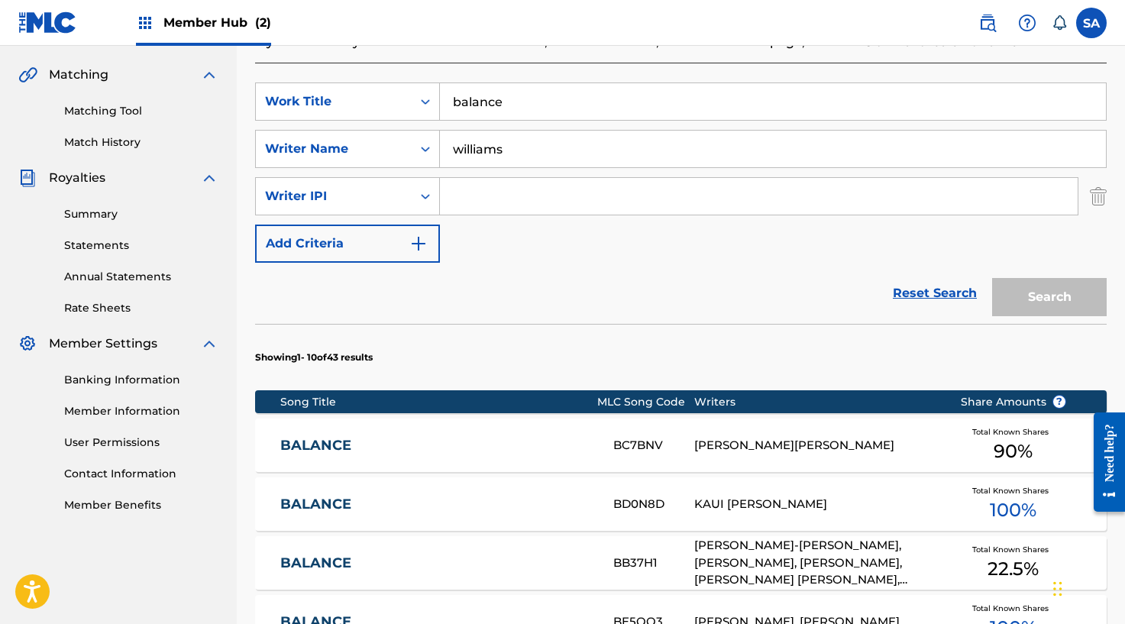
click at [499, 206] on input "Search Form" at bounding box center [758, 196] width 637 height 37
type input "[PERSON_NAME]"
click at [992, 278] on button "Search" at bounding box center [1049, 297] width 115 height 38
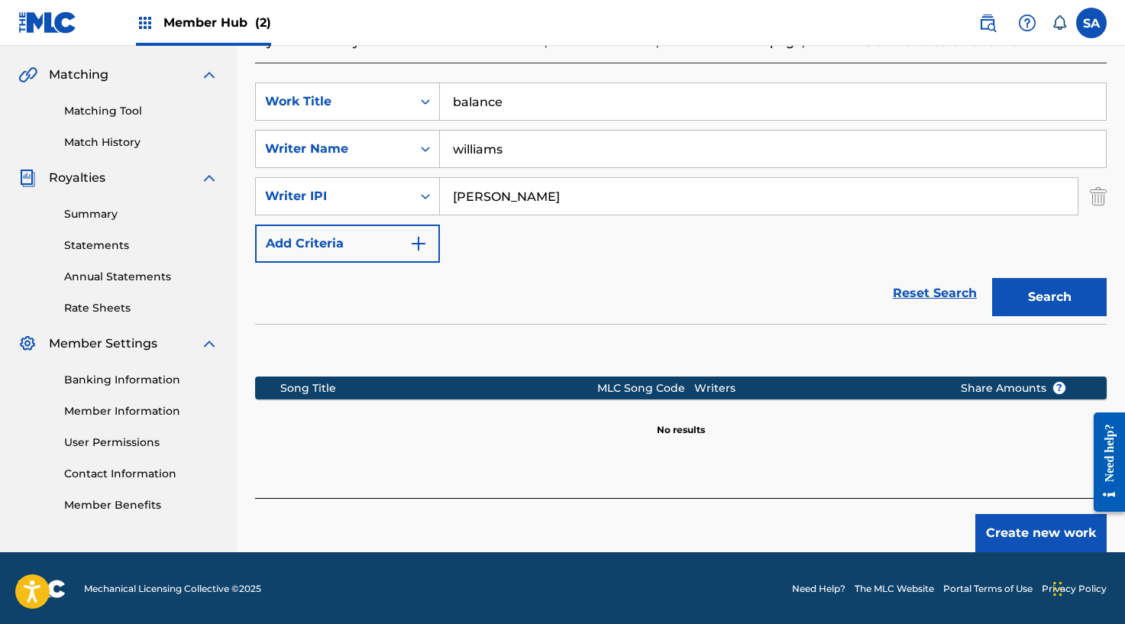
scroll to position [344, 0]
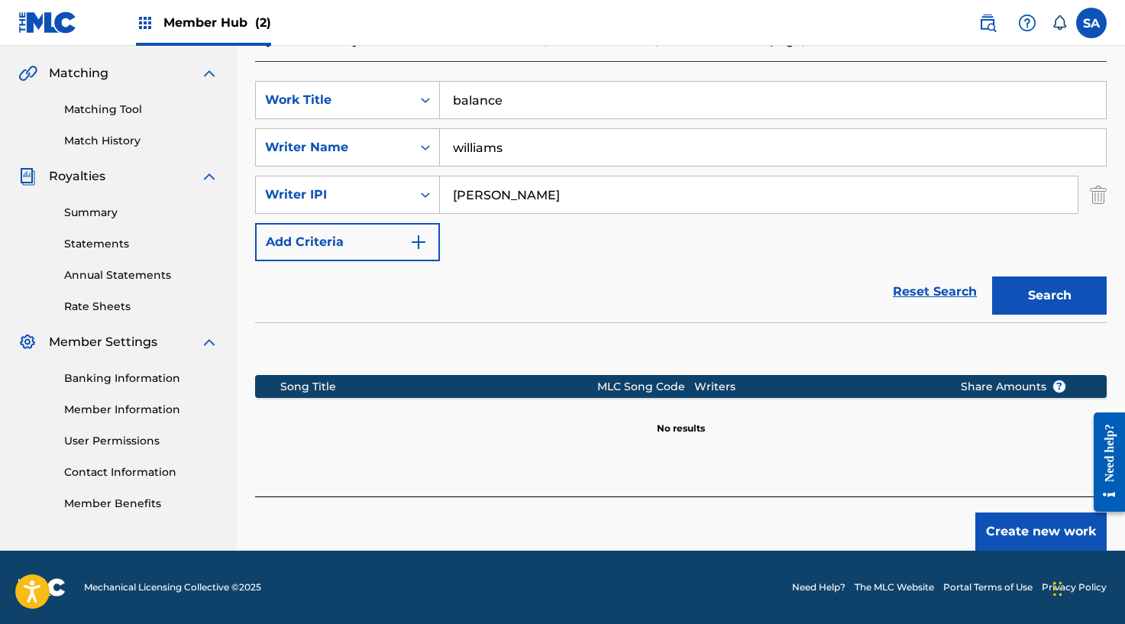
click at [500, 103] on input "balance" at bounding box center [773, 100] width 666 height 37
click at [1057, 302] on button "Search" at bounding box center [1049, 295] width 115 height 38
click at [998, 522] on button "Create new work" at bounding box center [1040, 531] width 131 height 38
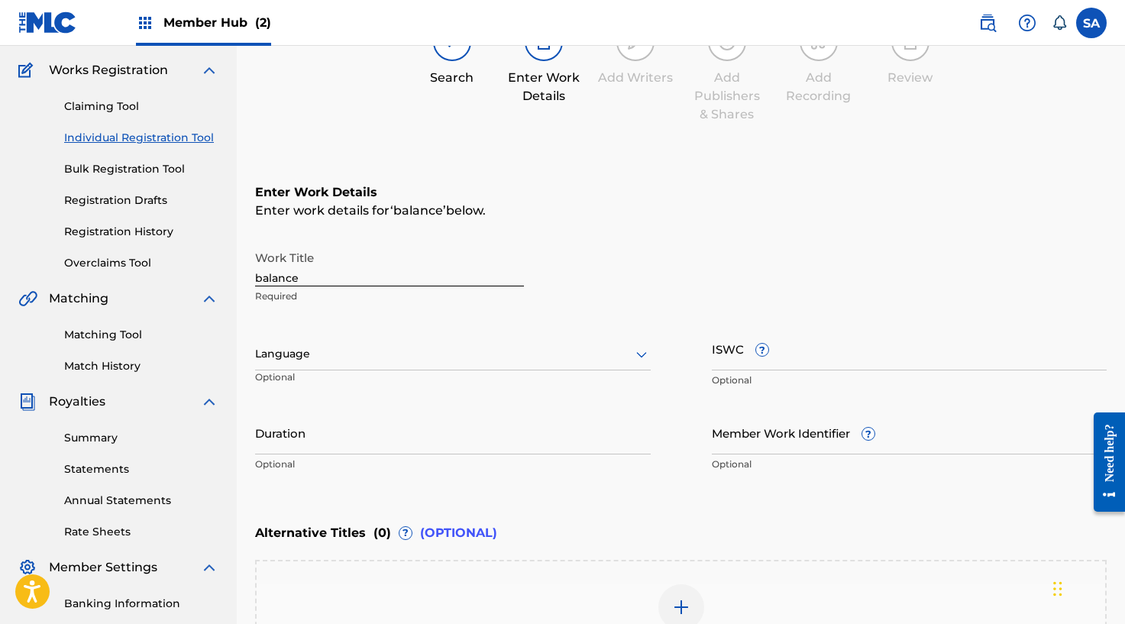
scroll to position [0, 0]
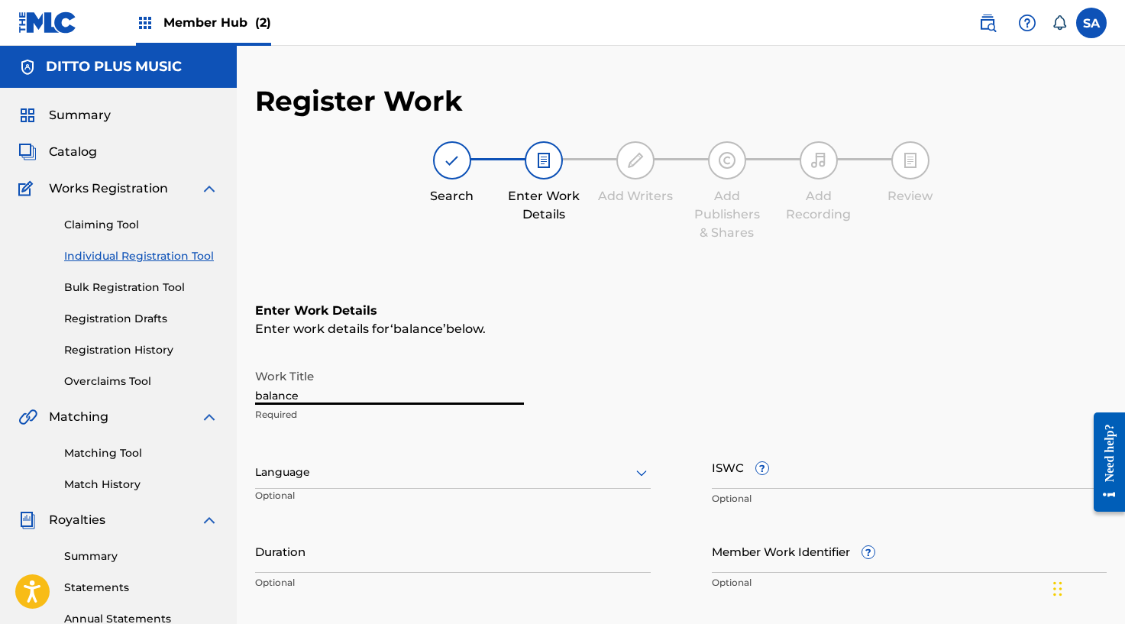
click at [270, 392] on input "balance" at bounding box center [389, 383] width 269 height 44
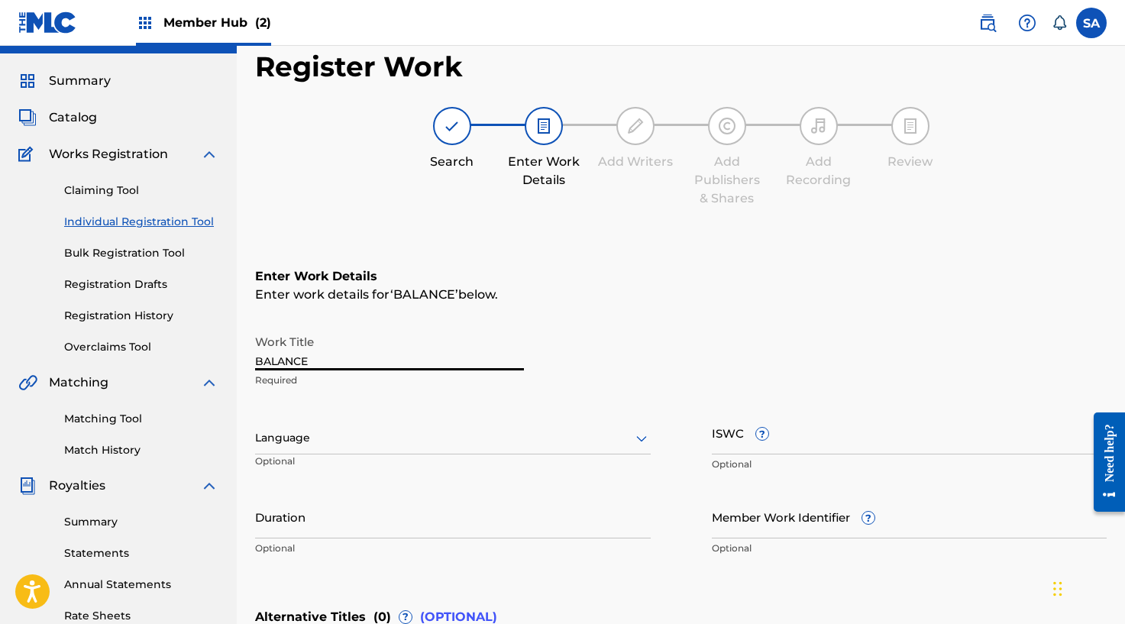
type input "BALANCE"
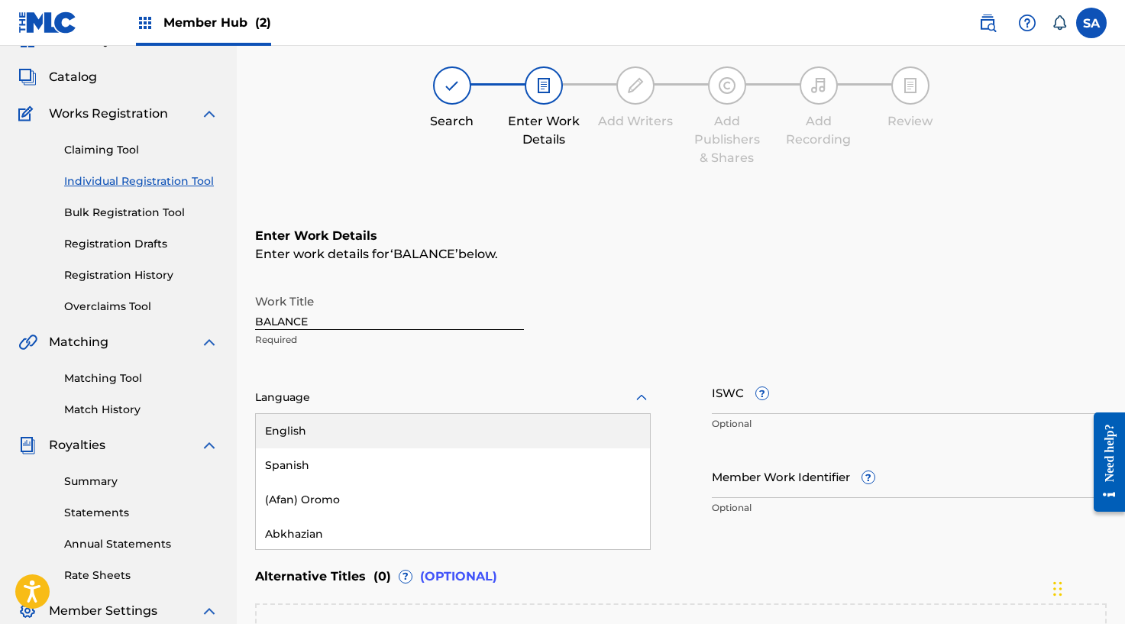
scroll to position [95, 0]
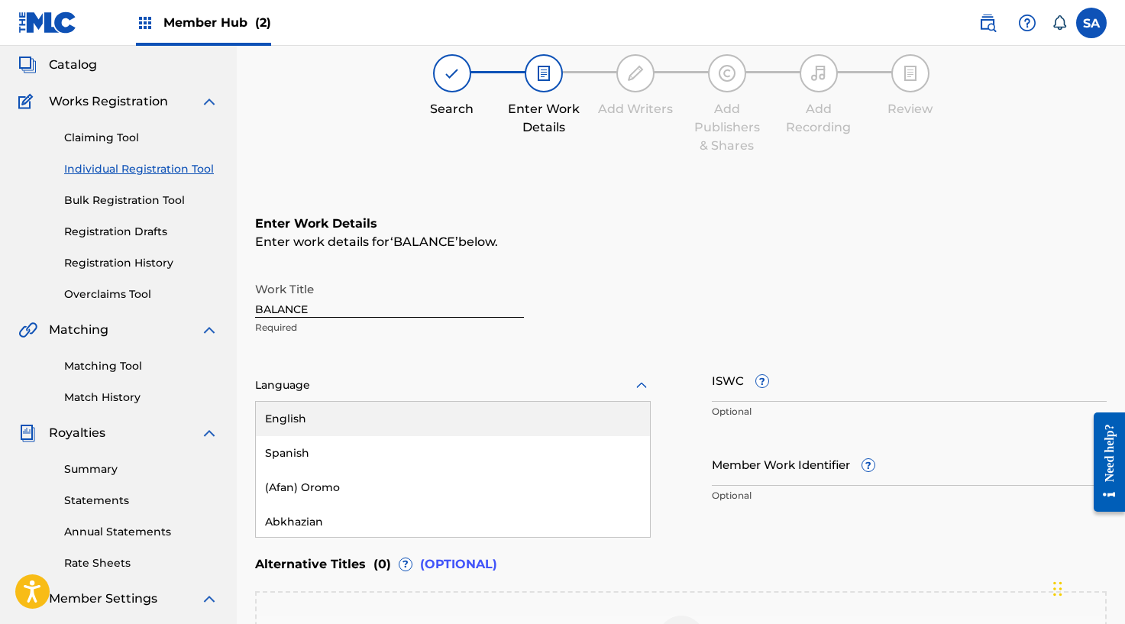
click at [336, 402] on div "English, 1 of 153. 153 results available. Use Up and Down to choose options, pr…" at bounding box center [452, 386] width 395 height 32
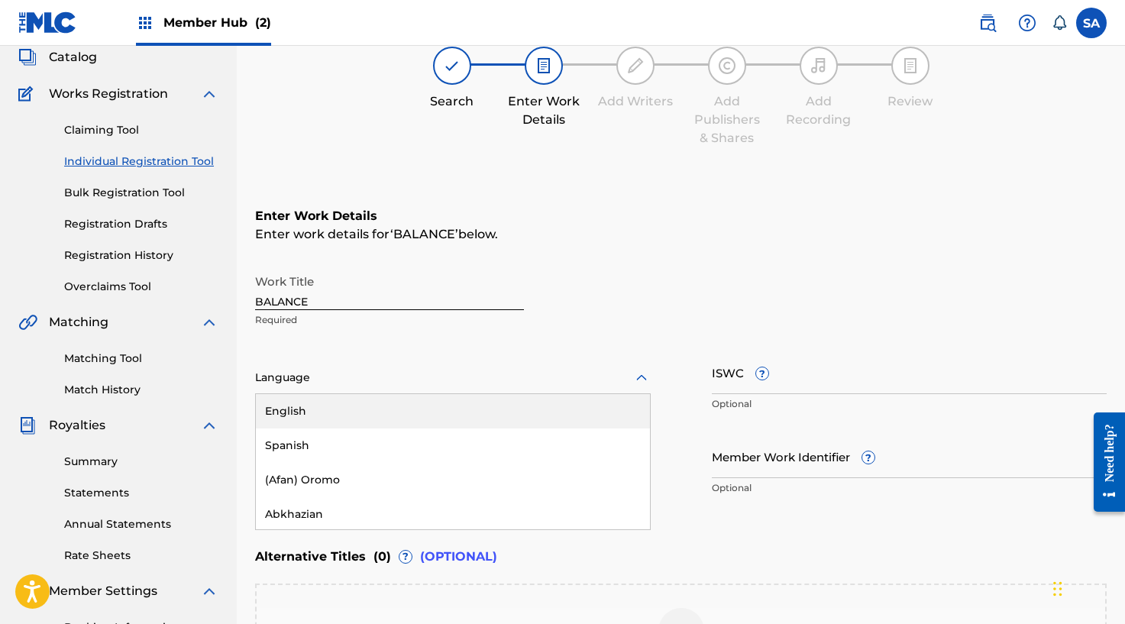
click at [332, 421] on div "English" at bounding box center [453, 411] width 394 height 34
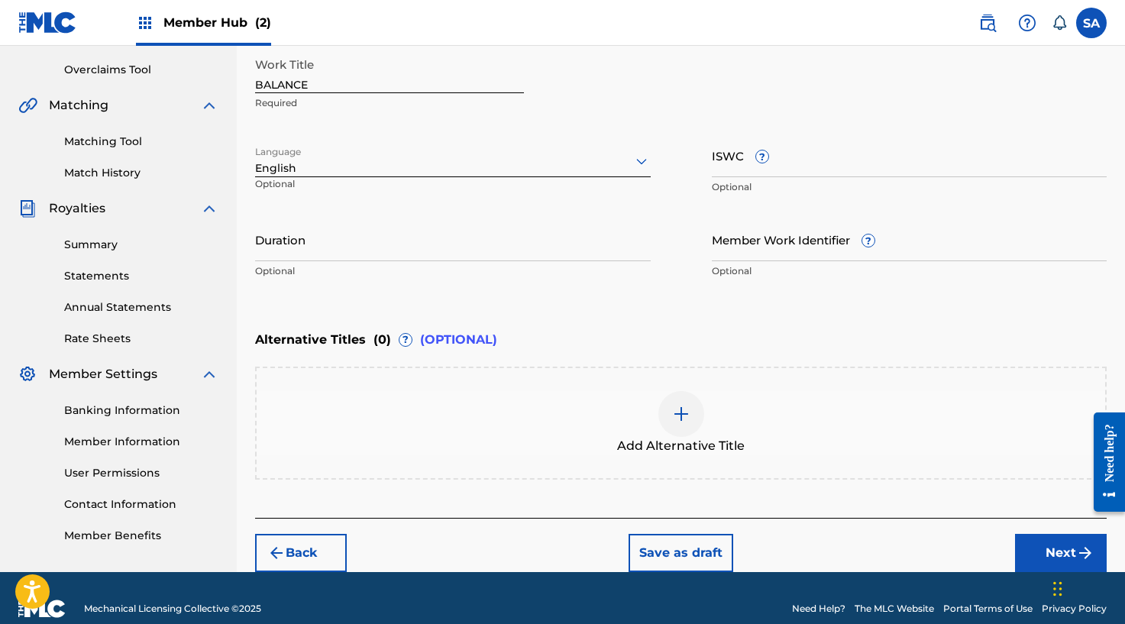
scroll to position [333, 0]
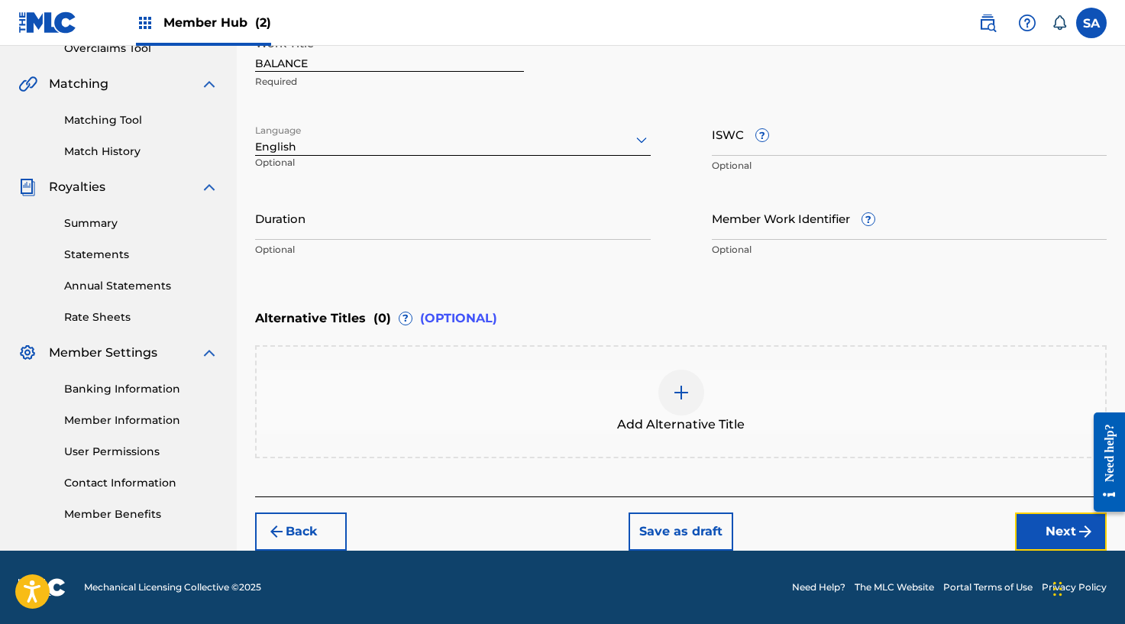
drag, startPoint x: 1033, startPoint y: 538, endPoint x: 1004, endPoint y: 522, distance: 33.1
click at [1033, 537] on button "Next" at bounding box center [1061, 531] width 92 height 38
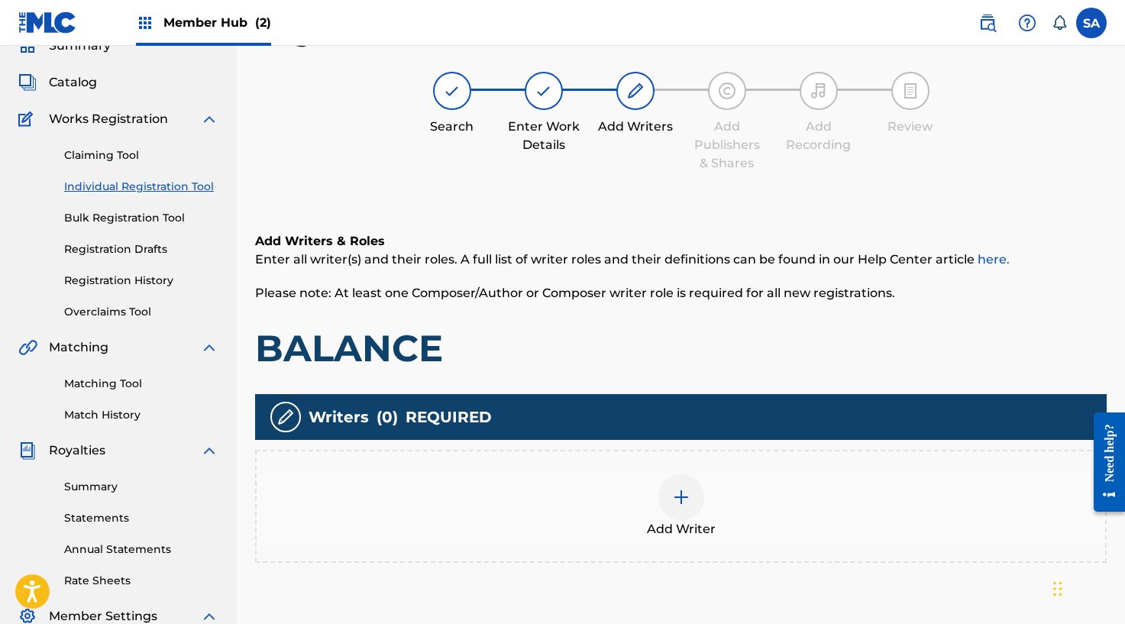
scroll to position [69, 0]
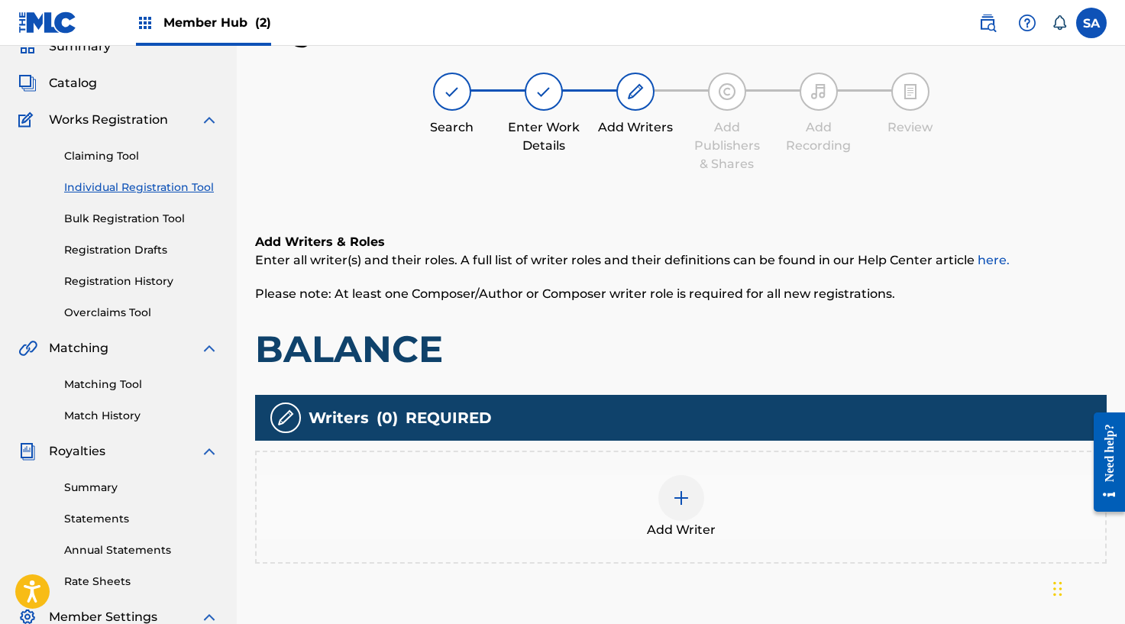
click at [679, 511] on div at bounding box center [681, 498] width 46 height 46
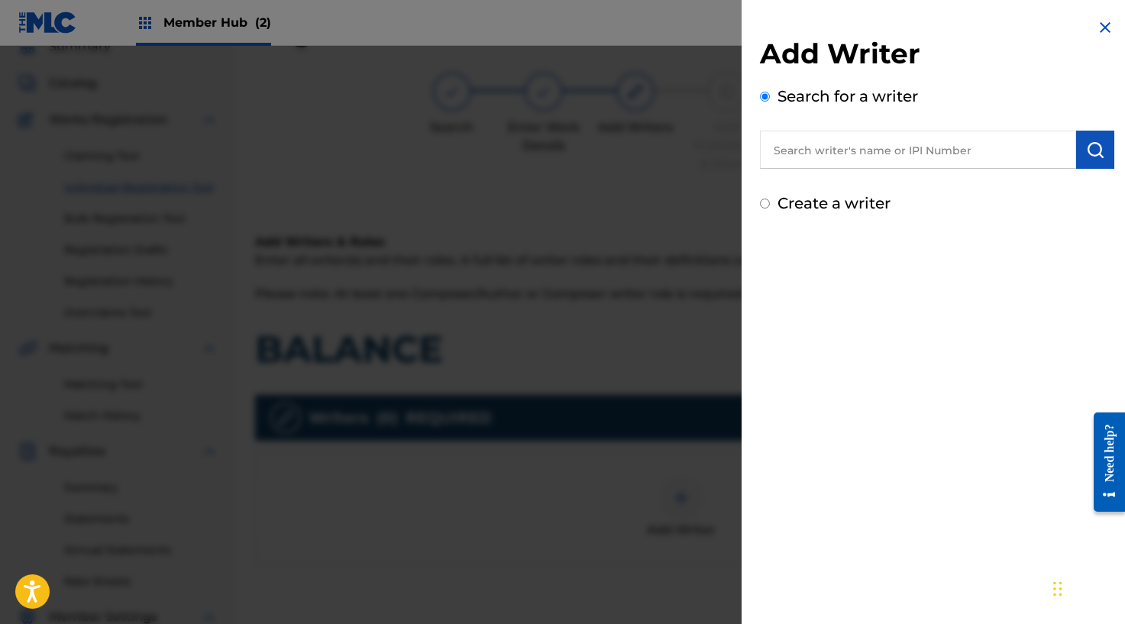
click at [828, 149] on input "text" at bounding box center [918, 150] width 316 height 38
paste input "569255119"
click at [1094, 148] on img "submit" at bounding box center [1095, 149] width 18 height 18
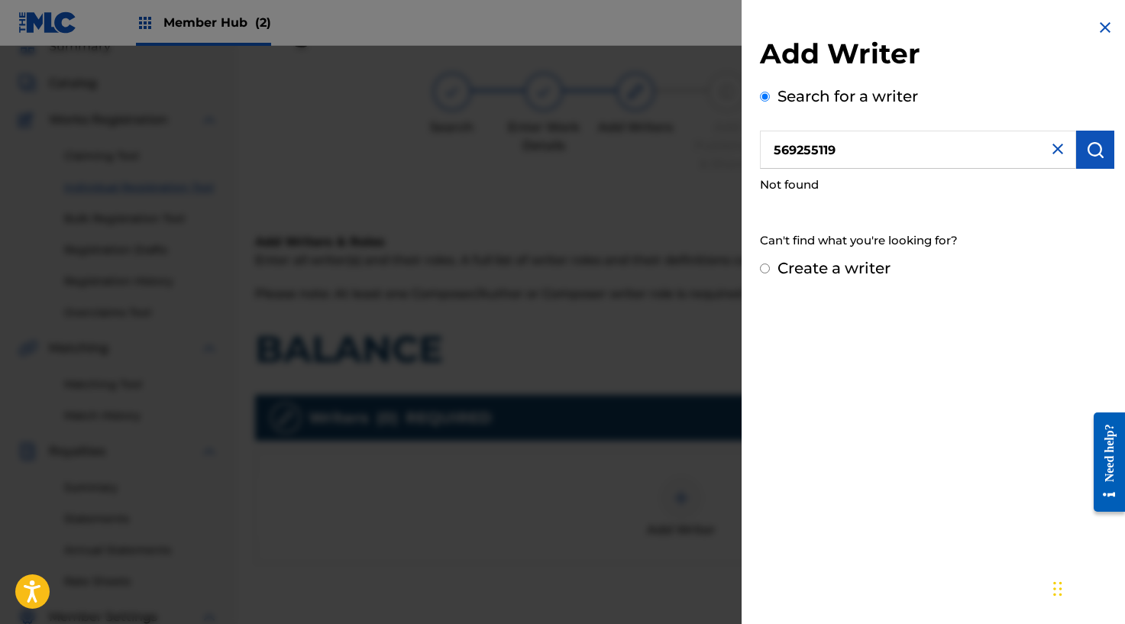
click at [873, 161] on input "569255119" at bounding box center [918, 150] width 316 height 38
paste input "[PERSON_NAME]"
type input "[PERSON_NAME]"
click at [1086, 153] on img "submit" at bounding box center [1095, 149] width 18 height 18
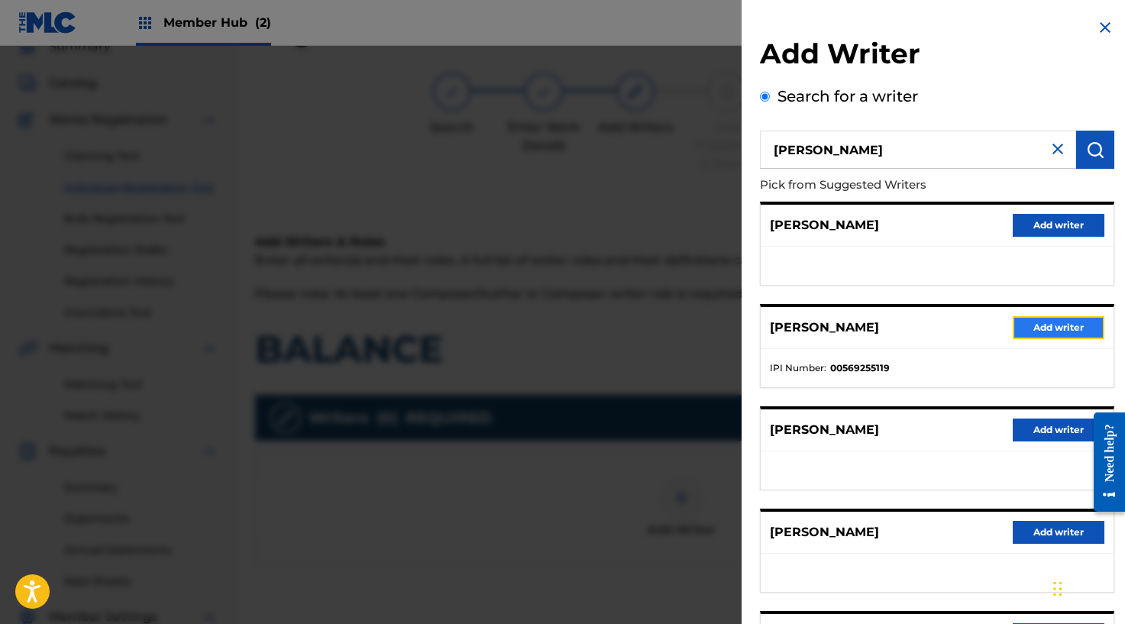
click at [1040, 322] on button "Add writer" at bounding box center [1058, 327] width 92 height 23
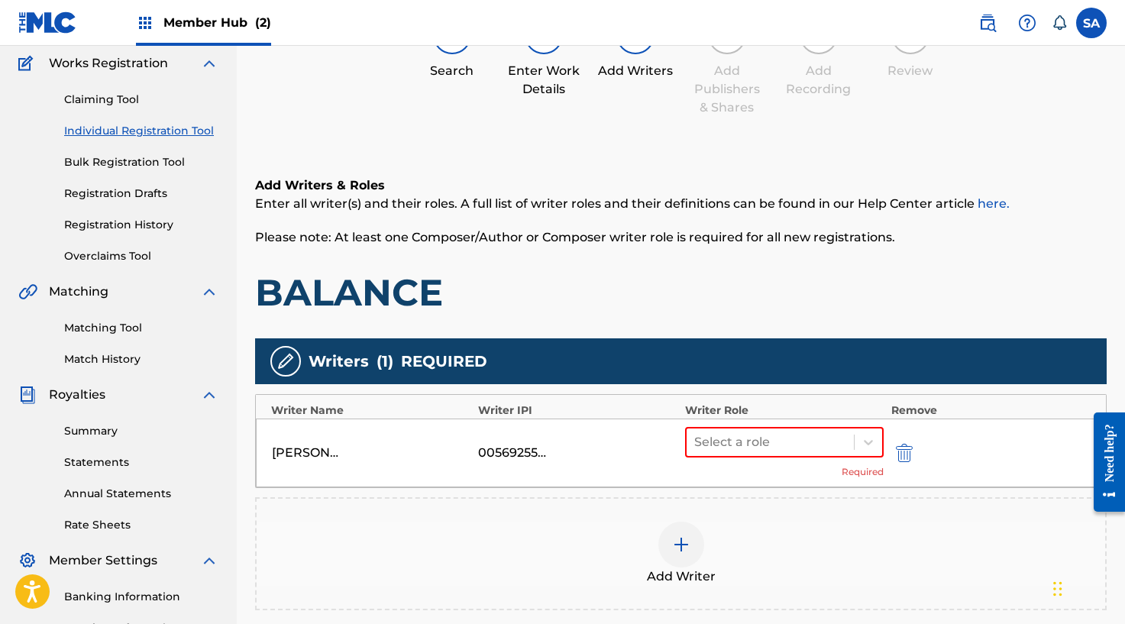
scroll to position [131, 0]
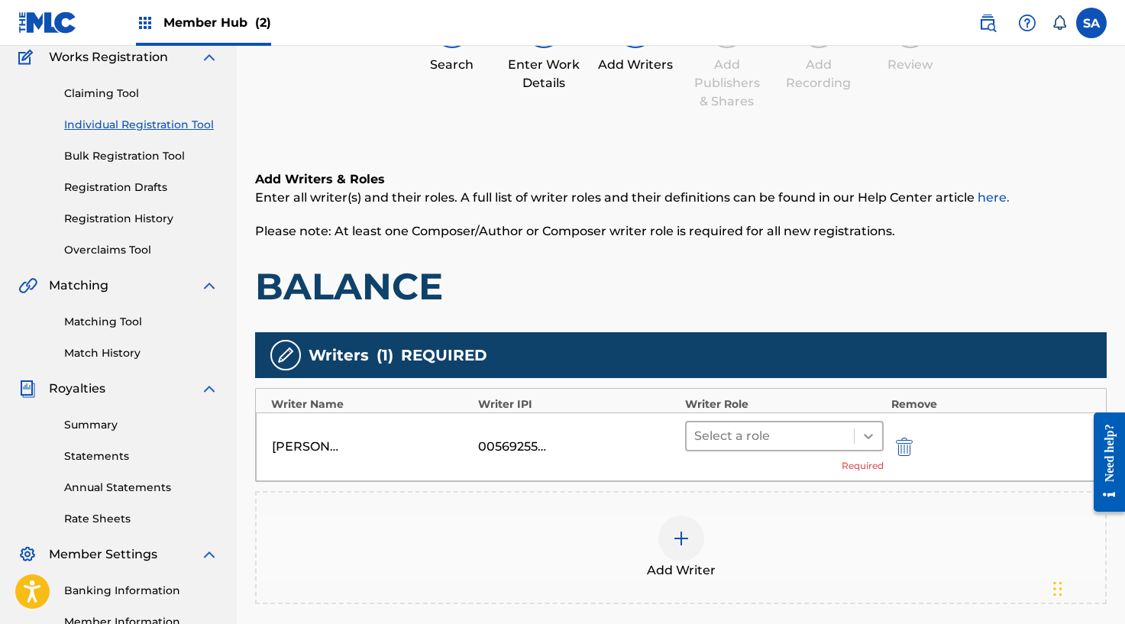
click at [863, 431] on icon at bounding box center [867, 435] width 15 height 15
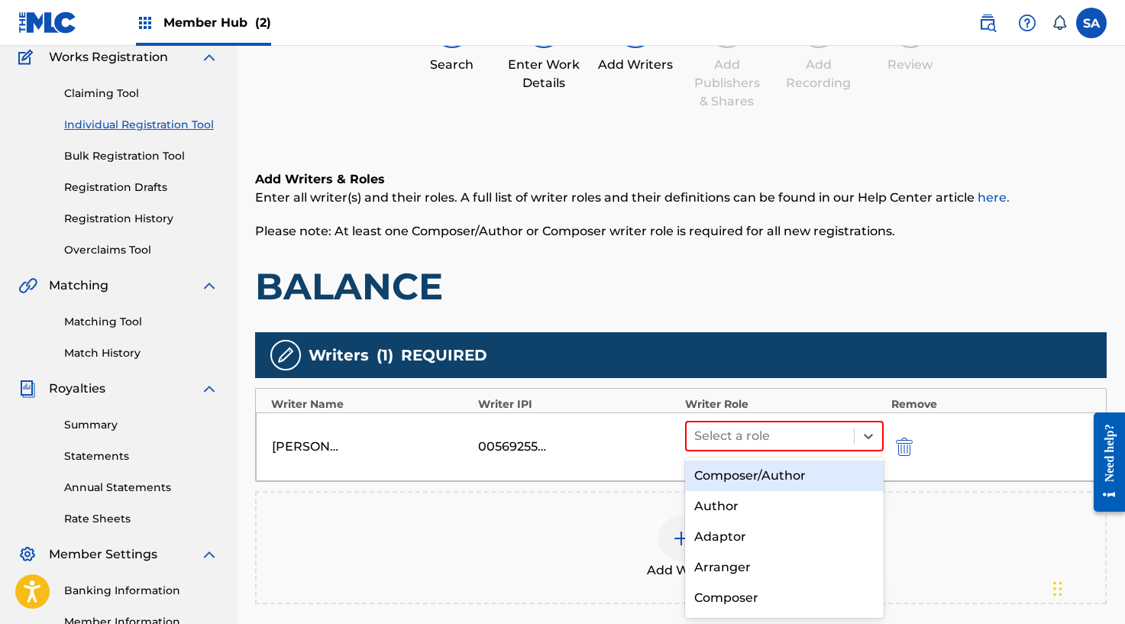
click at [782, 463] on div "Composer/Author" at bounding box center [784, 475] width 199 height 31
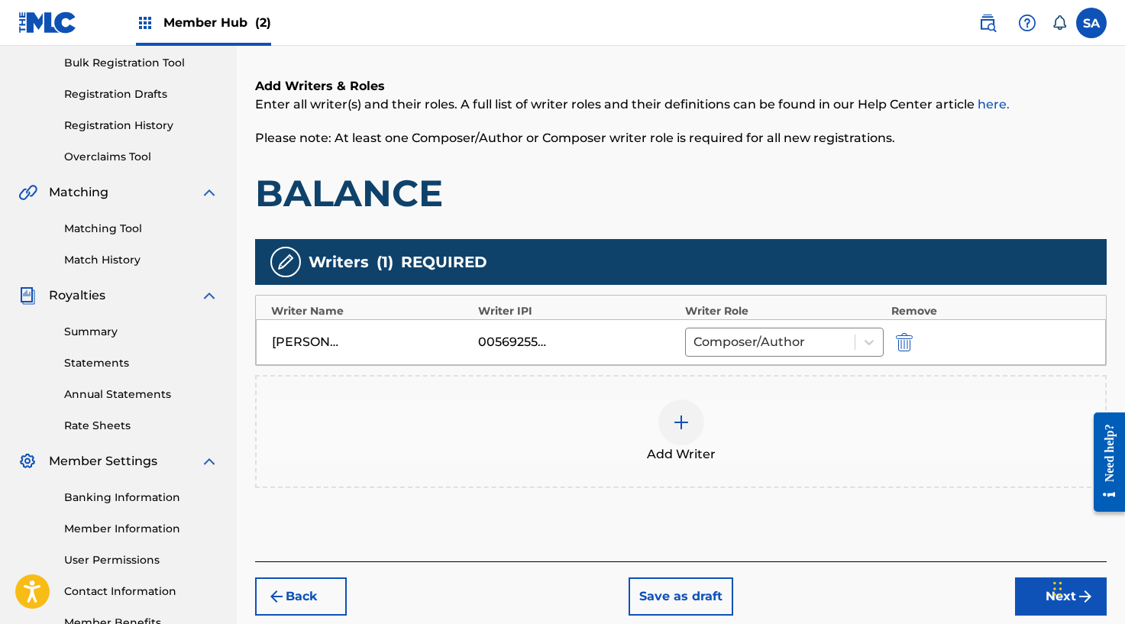
scroll to position [251, 0]
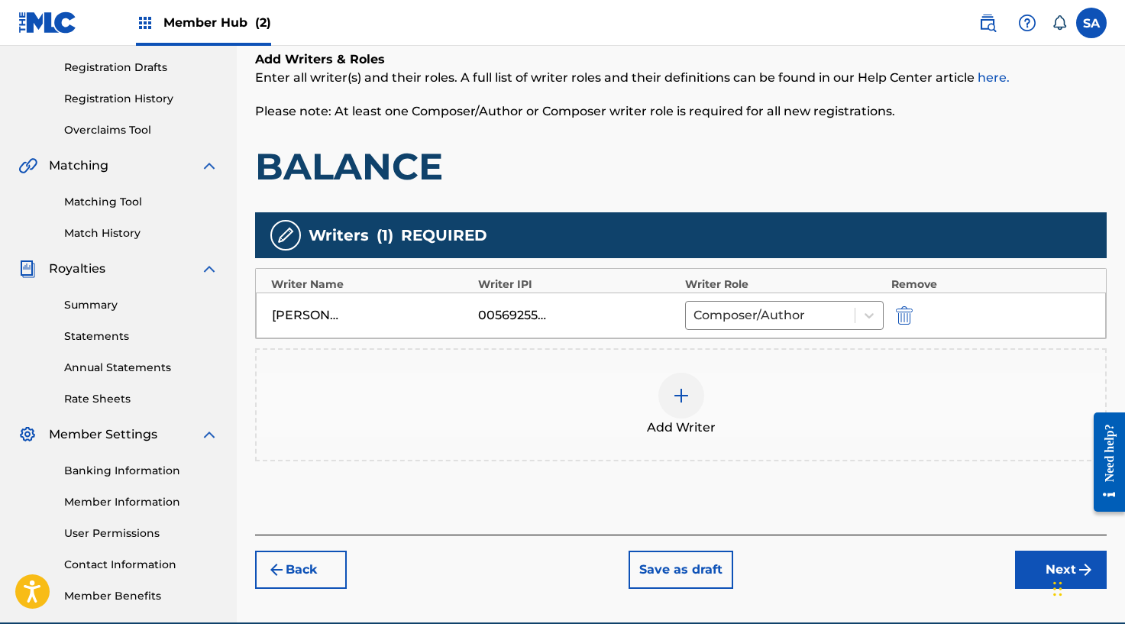
click at [689, 397] on div at bounding box center [681, 396] width 46 height 46
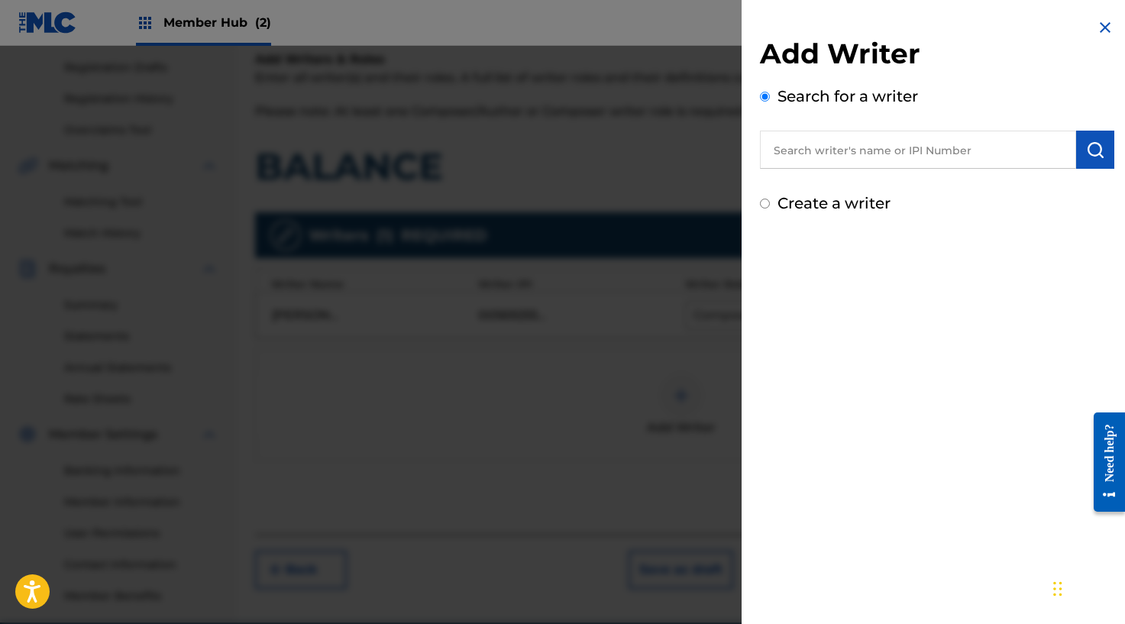
click at [797, 148] on input "text" at bounding box center [918, 150] width 316 height 38
paste input "[PERSON_NAME][PERSON_NAME]"
type input "[PERSON_NAME][PERSON_NAME]"
click at [1086, 150] on img "submit" at bounding box center [1095, 149] width 18 height 18
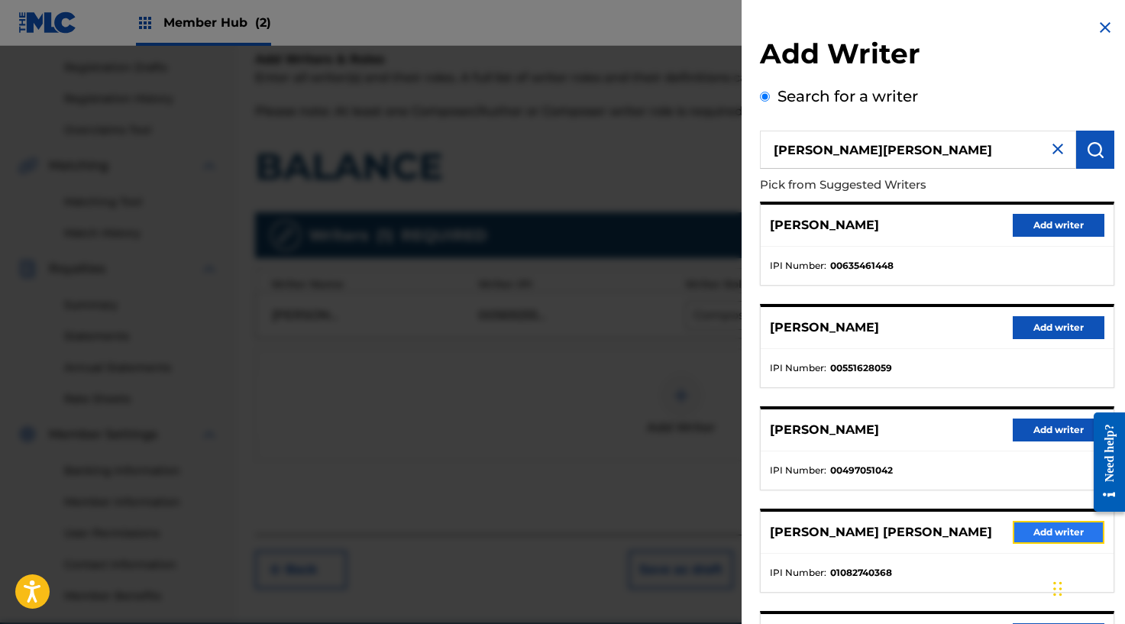
click at [1038, 528] on button "Add writer" at bounding box center [1058, 532] width 92 height 23
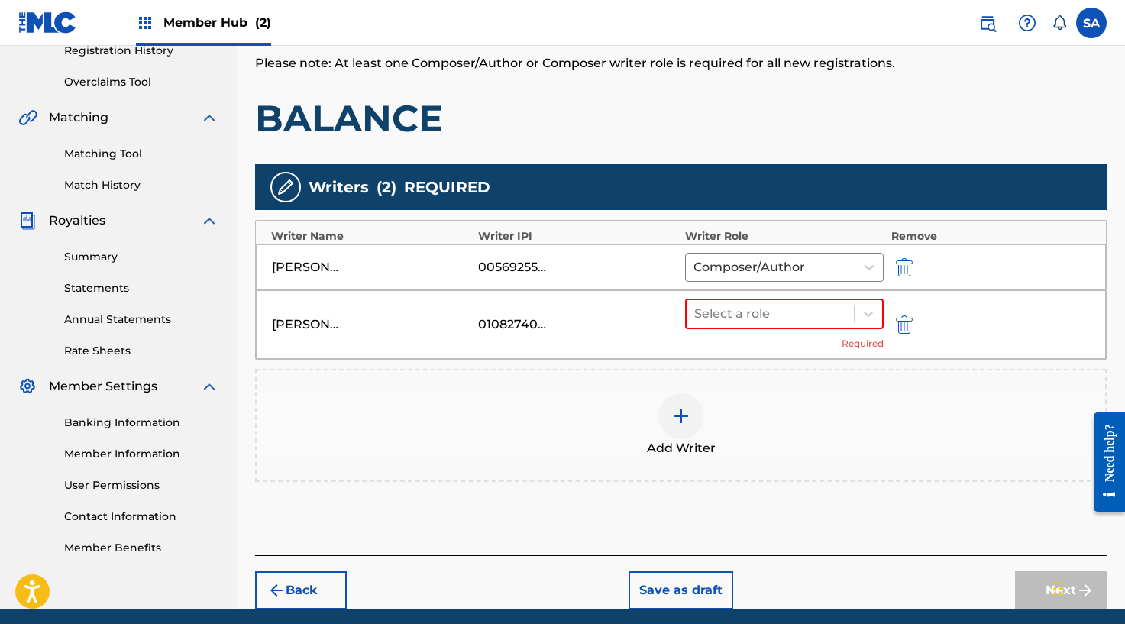
scroll to position [306, 0]
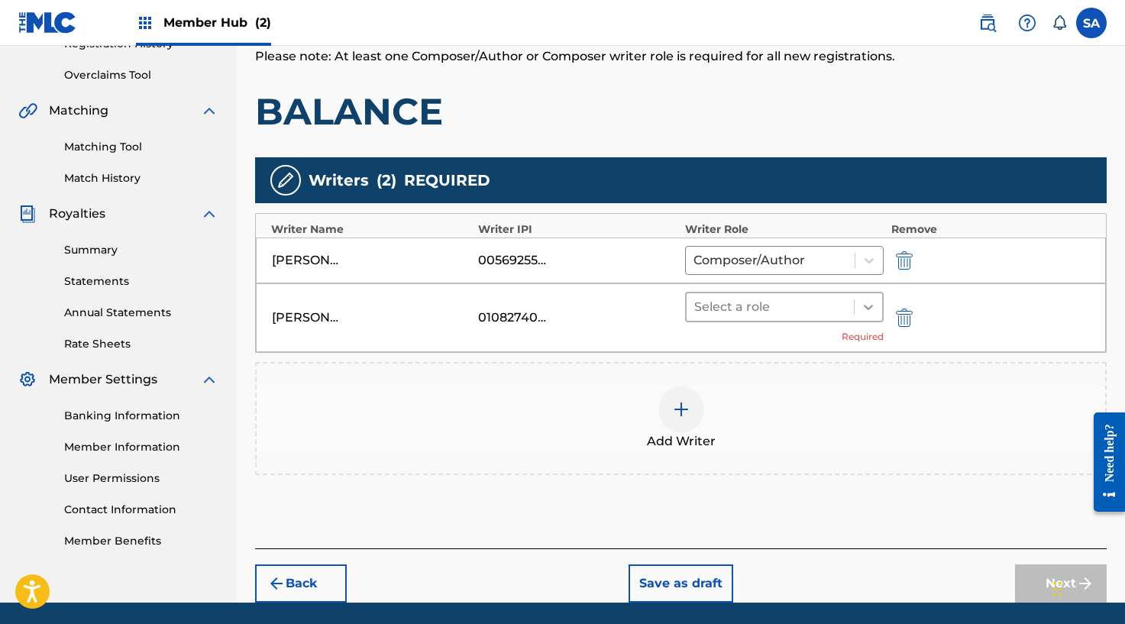
click at [864, 312] on icon at bounding box center [867, 306] width 15 height 15
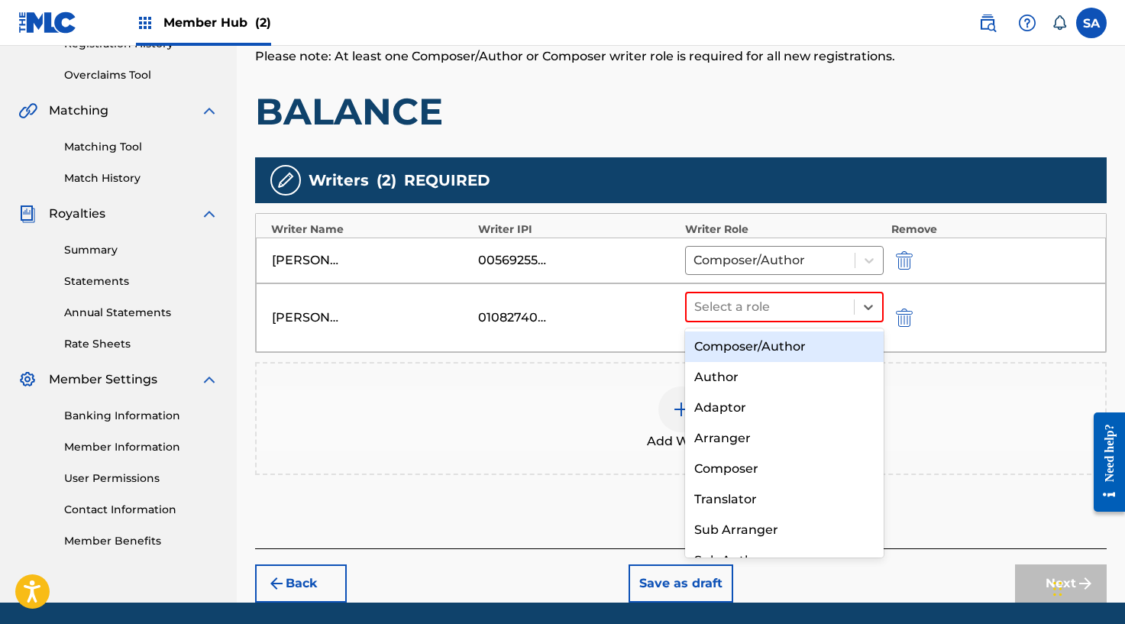
click at [816, 342] on div "Composer/Author" at bounding box center [784, 346] width 199 height 31
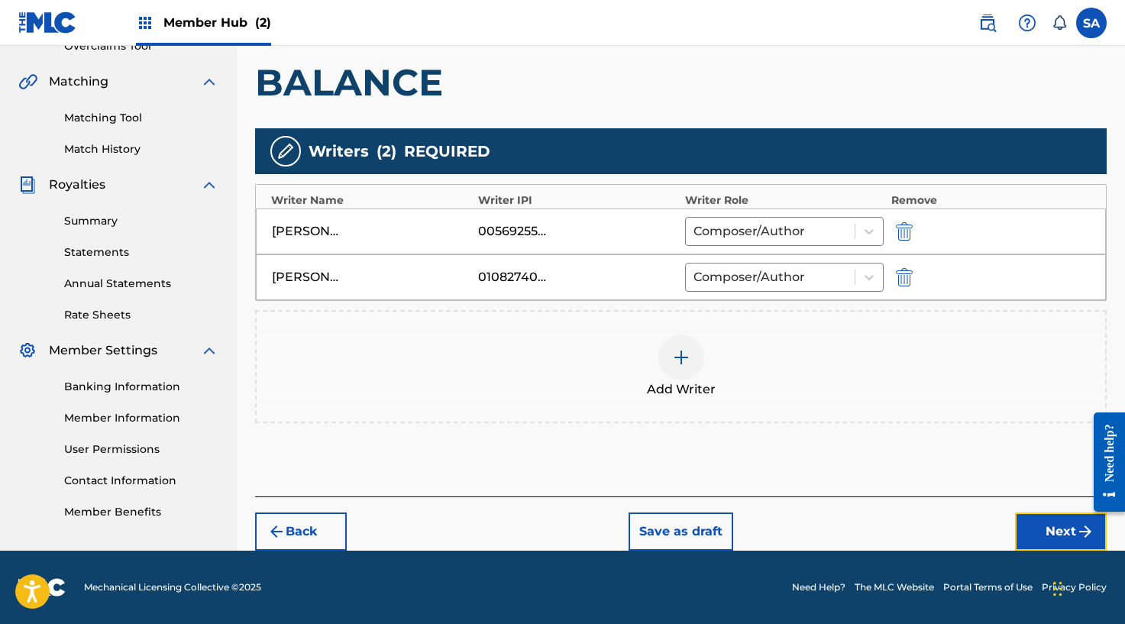
click at [1047, 522] on button "Next" at bounding box center [1061, 531] width 92 height 38
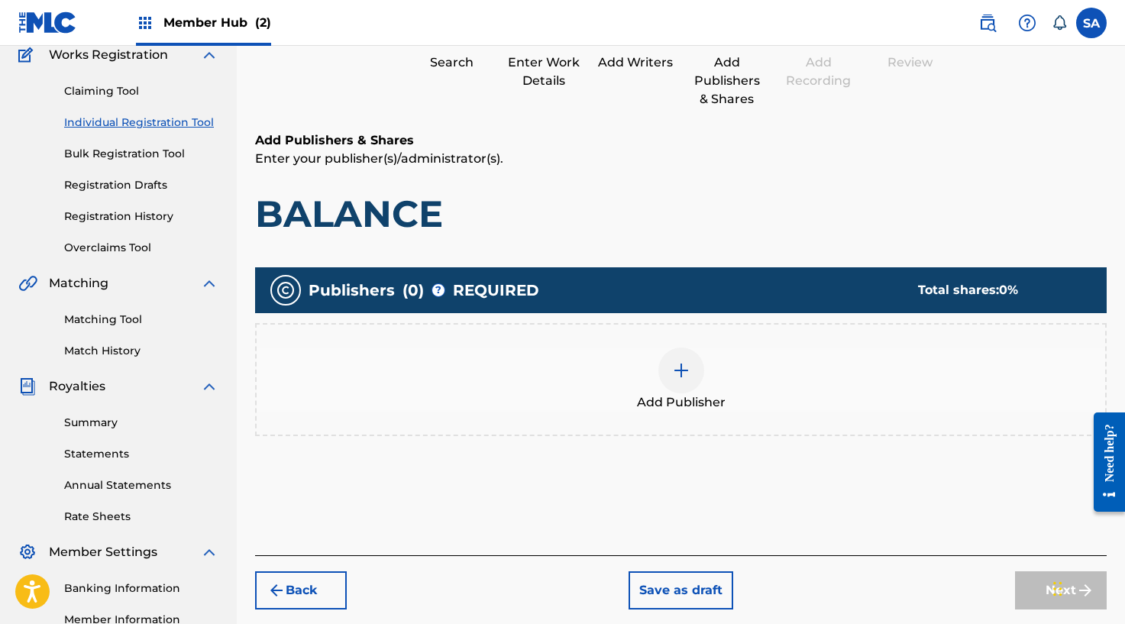
scroll to position [154, 0]
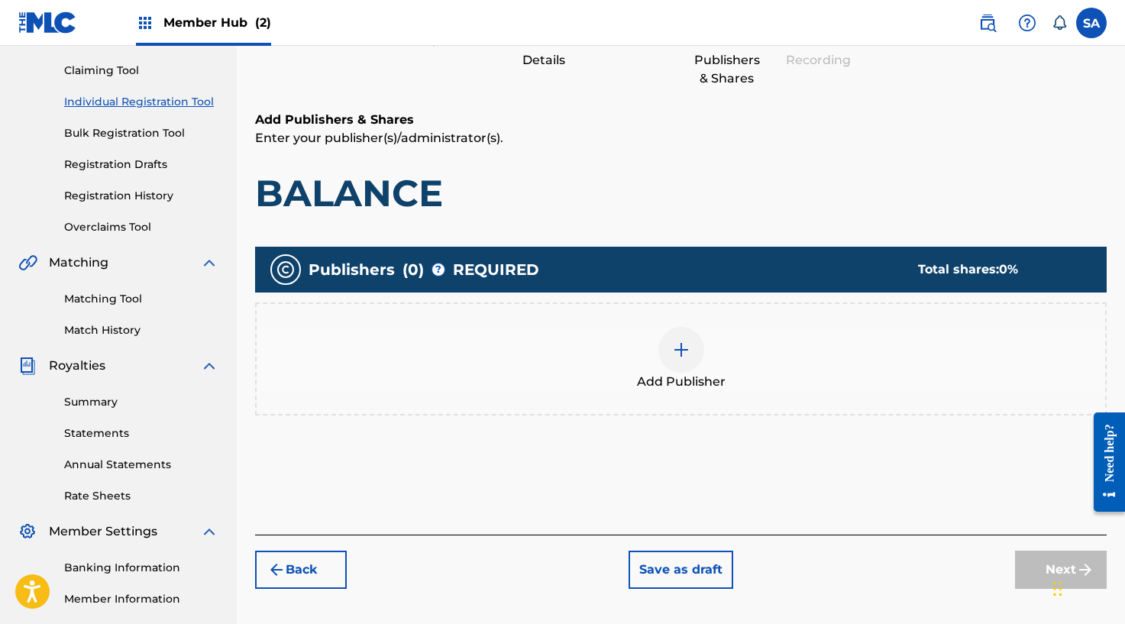
click at [670, 353] on div at bounding box center [681, 350] width 46 height 46
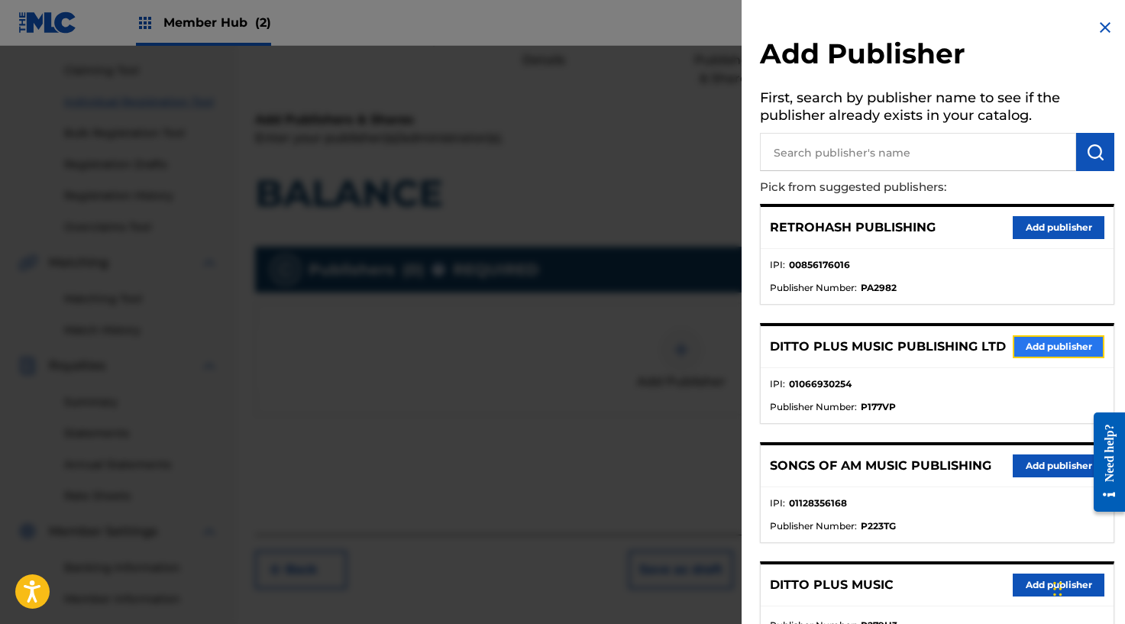
click at [1054, 350] on button "Add publisher" at bounding box center [1058, 346] width 92 height 23
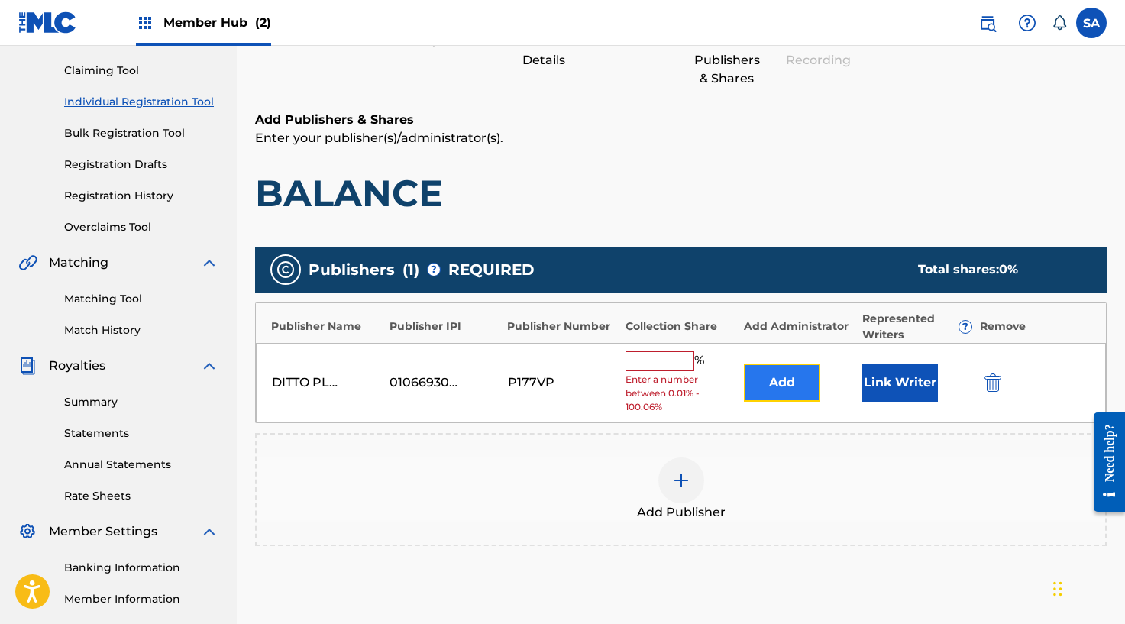
click at [796, 377] on button "Add" at bounding box center [782, 382] width 76 height 38
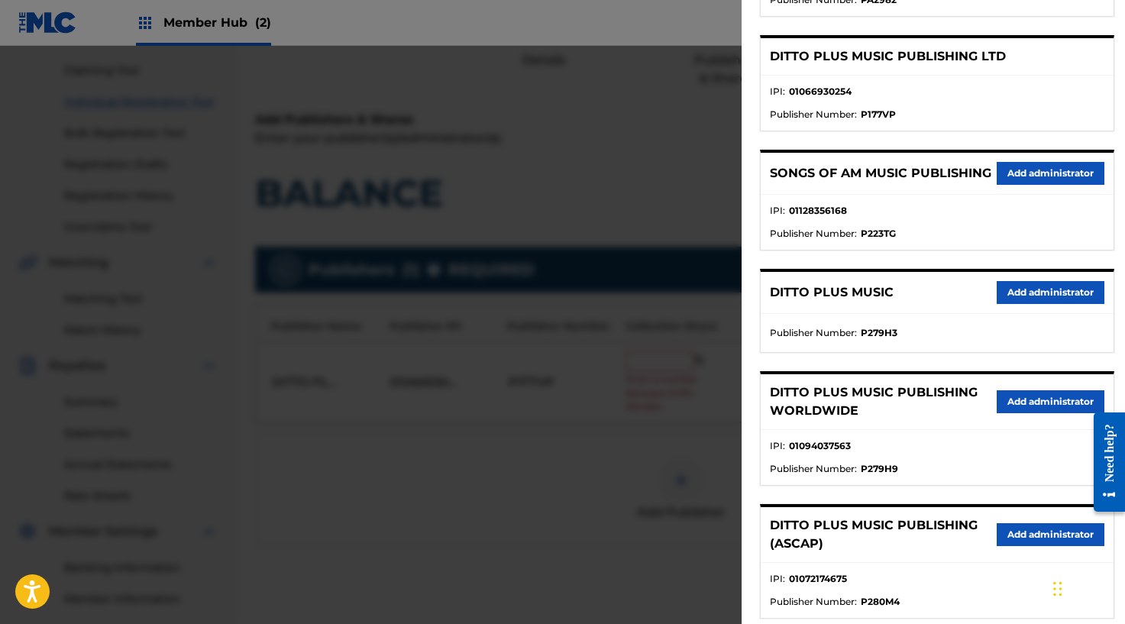
scroll to position [292, 0]
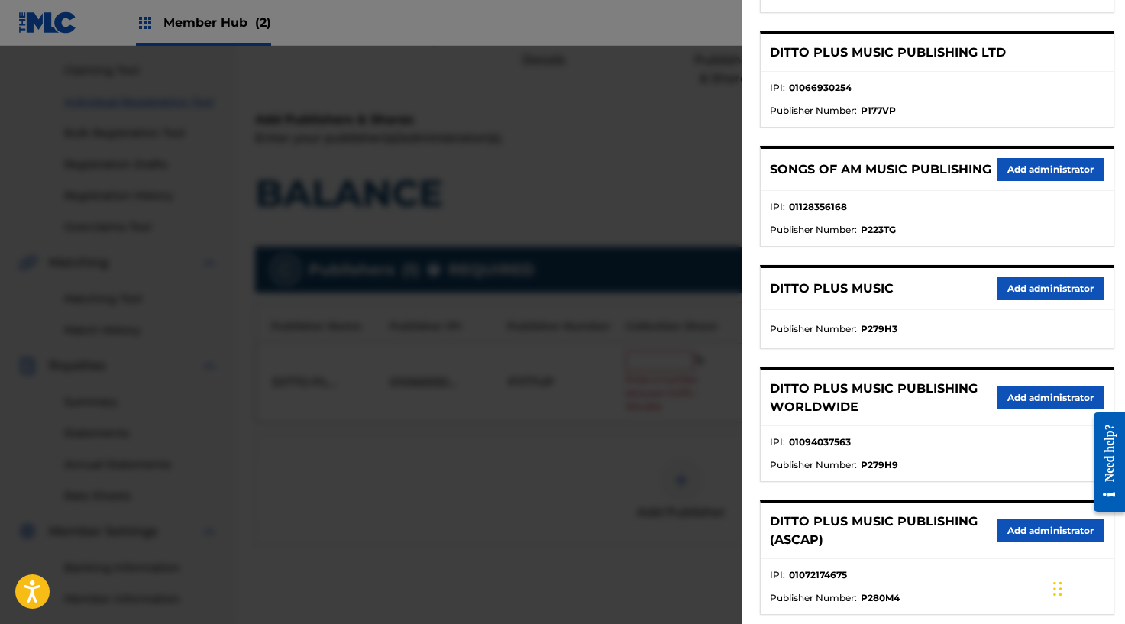
click at [1034, 423] on div "DITTO PLUS MUSIC PUBLISHING WORLDWIDE Add administrator" at bounding box center [936, 398] width 353 height 56
click at [1035, 409] on button "Add administrator" at bounding box center [1050, 397] width 108 height 23
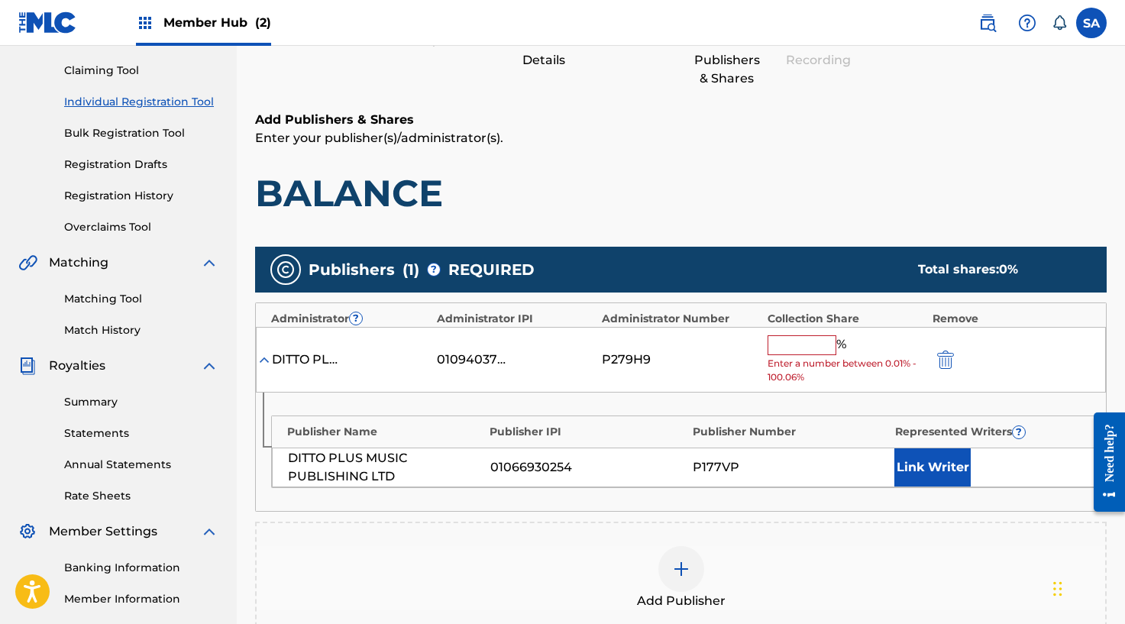
click at [801, 345] on input "text" at bounding box center [801, 345] width 69 height 20
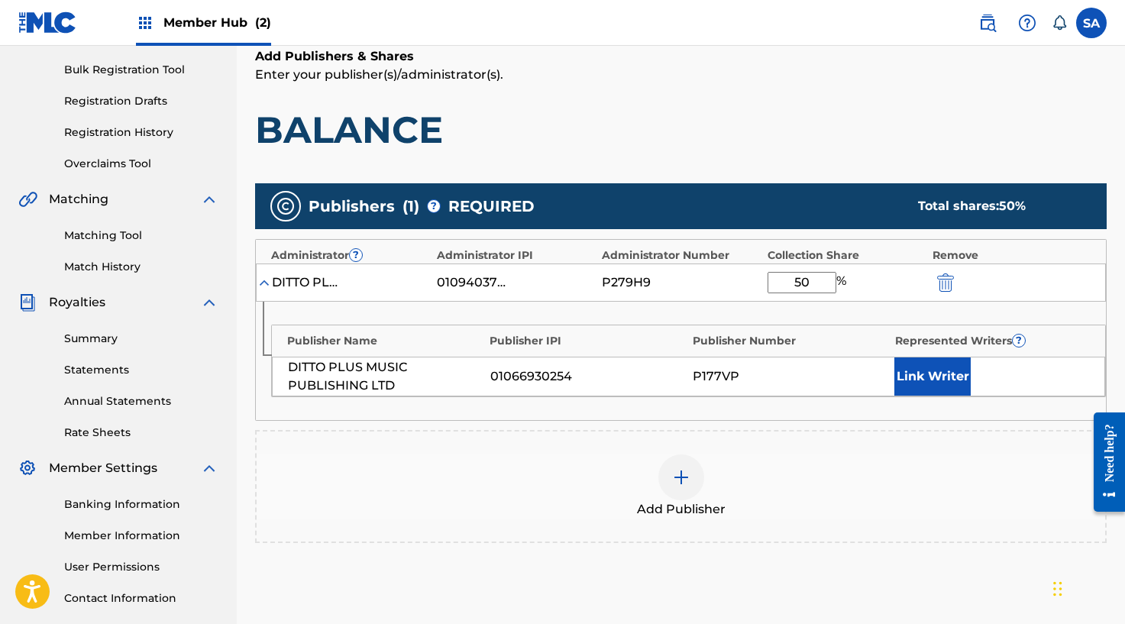
scroll to position [227, 0]
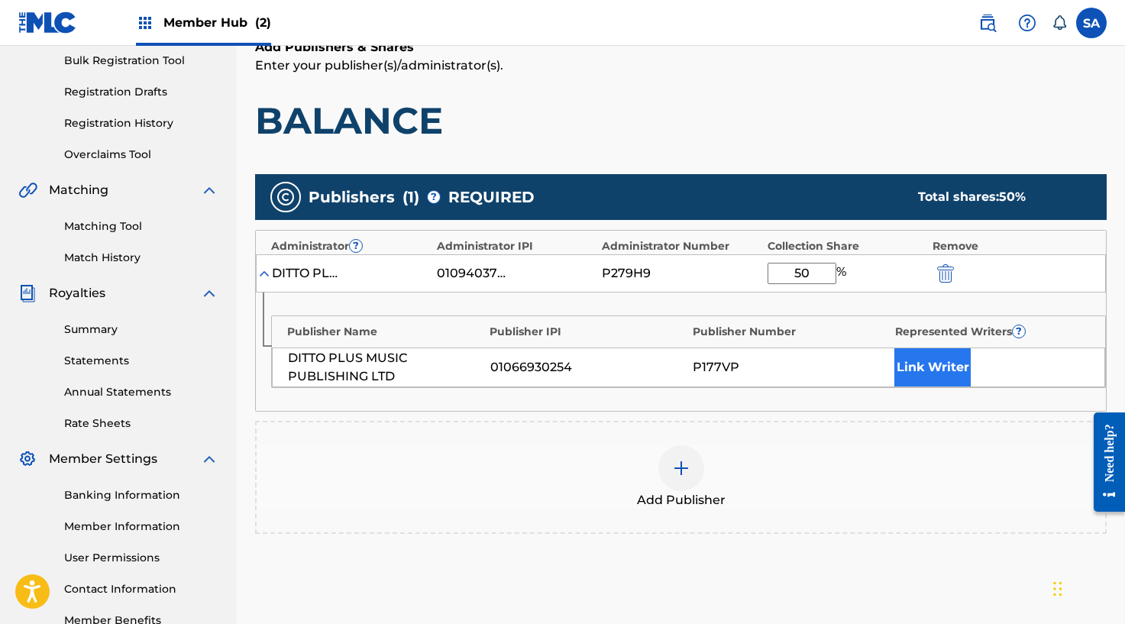
type input "50"
click at [932, 363] on button "Link Writer" at bounding box center [932, 367] width 76 height 38
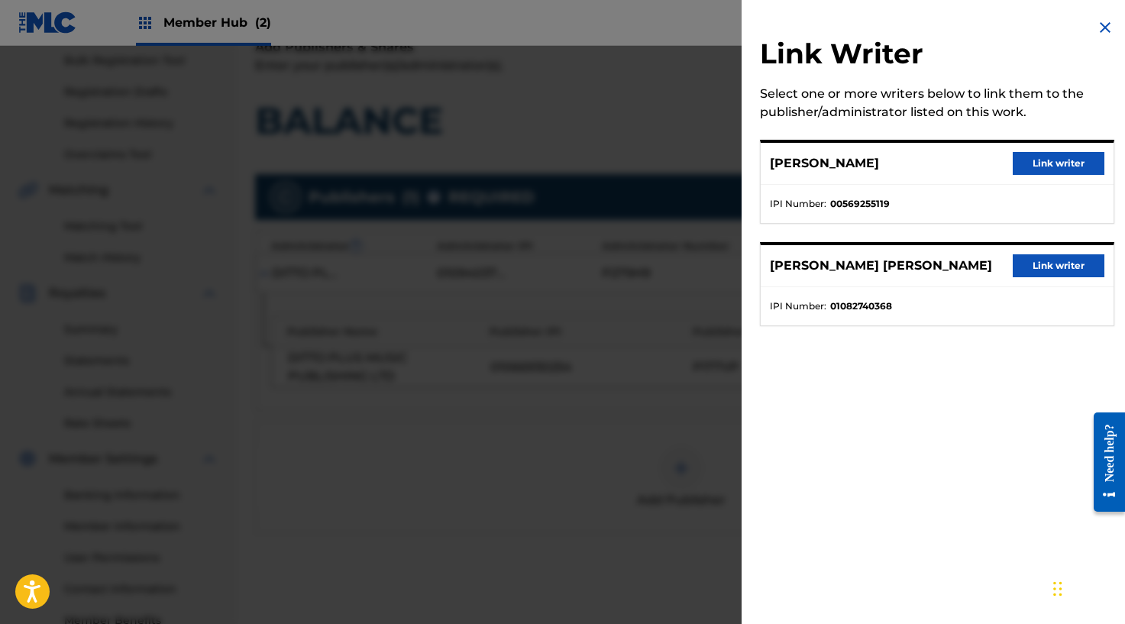
click at [1102, 260] on div "[PERSON_NAME]A[PERSON_NAME]MS Link writer" at bounding box center [936, 266] width 353 height 42
click at [1056, 271] on button "Link writer" at bounding box center [1058, 265] width 92 height 23
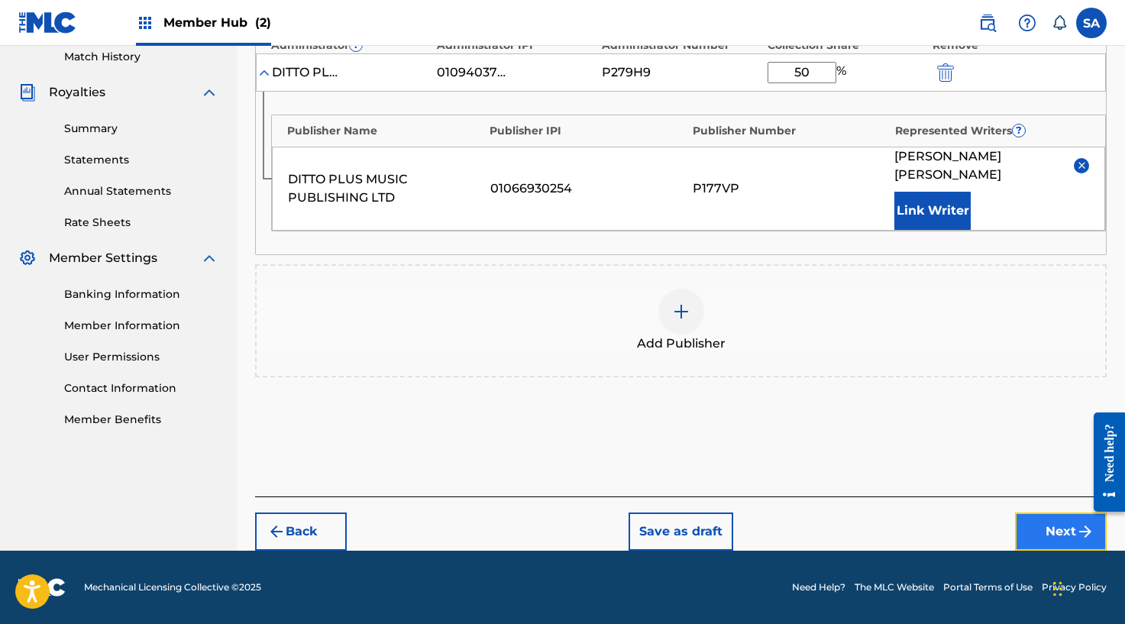
click at [1048, 538] on button "Next" at bounding box center [1061, 531] width 92 height 38
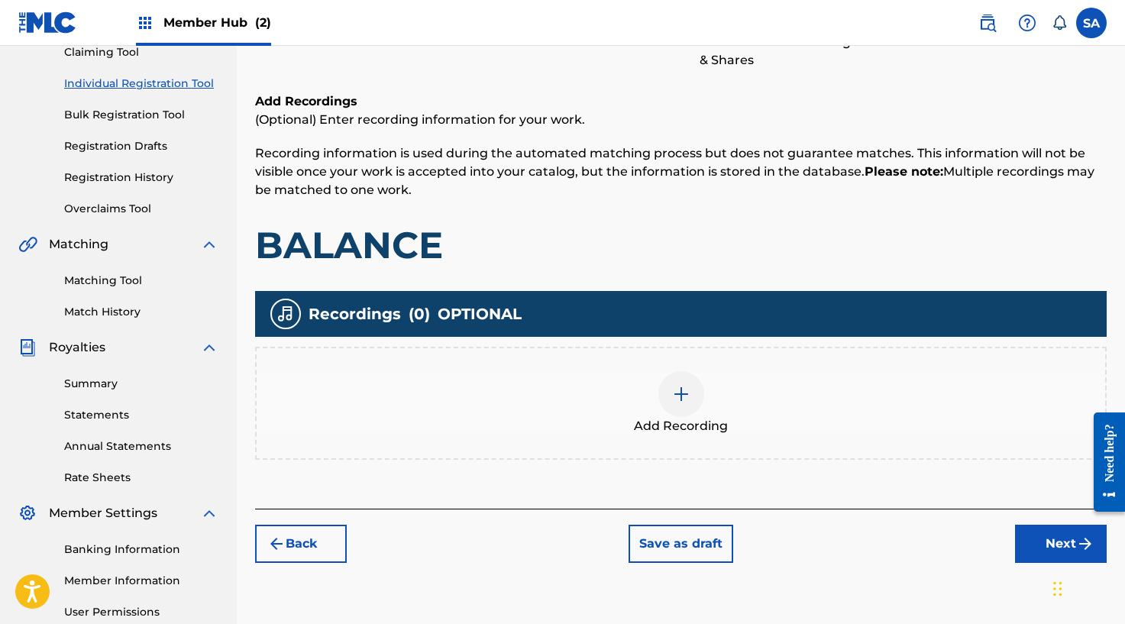
scroll to position [185, 0]
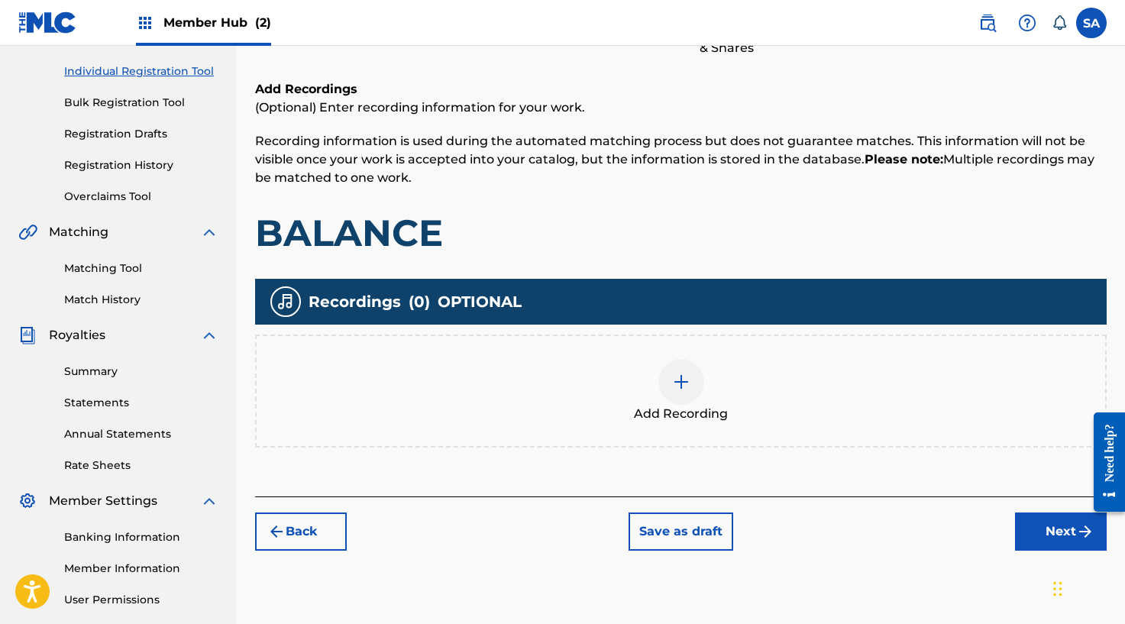
click at [681, 380] on img at bounding box center [681, 382] width 18 height 18
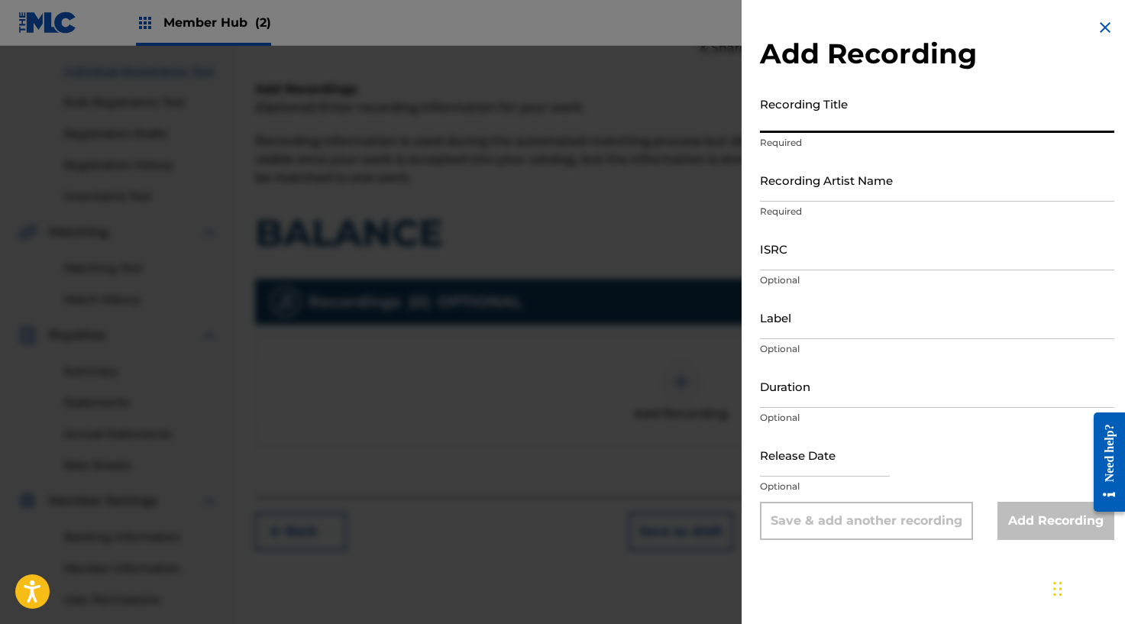
click at [812, 122] on input "Recording Title" at bounding box center [937, 111] width 354 height 44
type input "BALANCE"
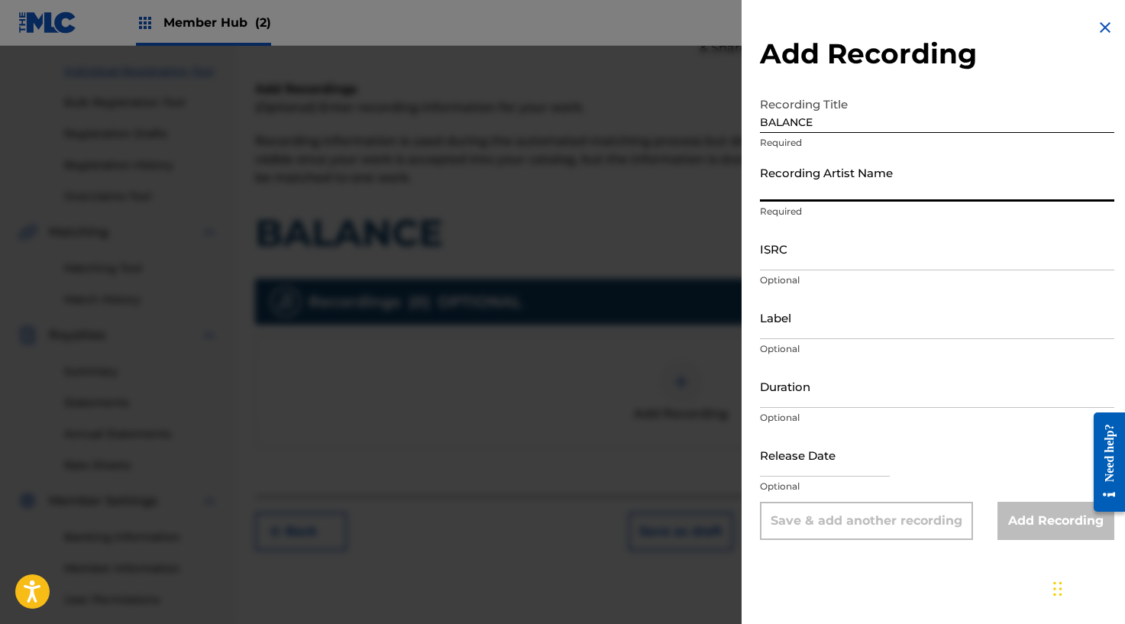
click at [799, 177] on input "Recording Artist Name" at bounding box center [937, 180] width 354 height 44
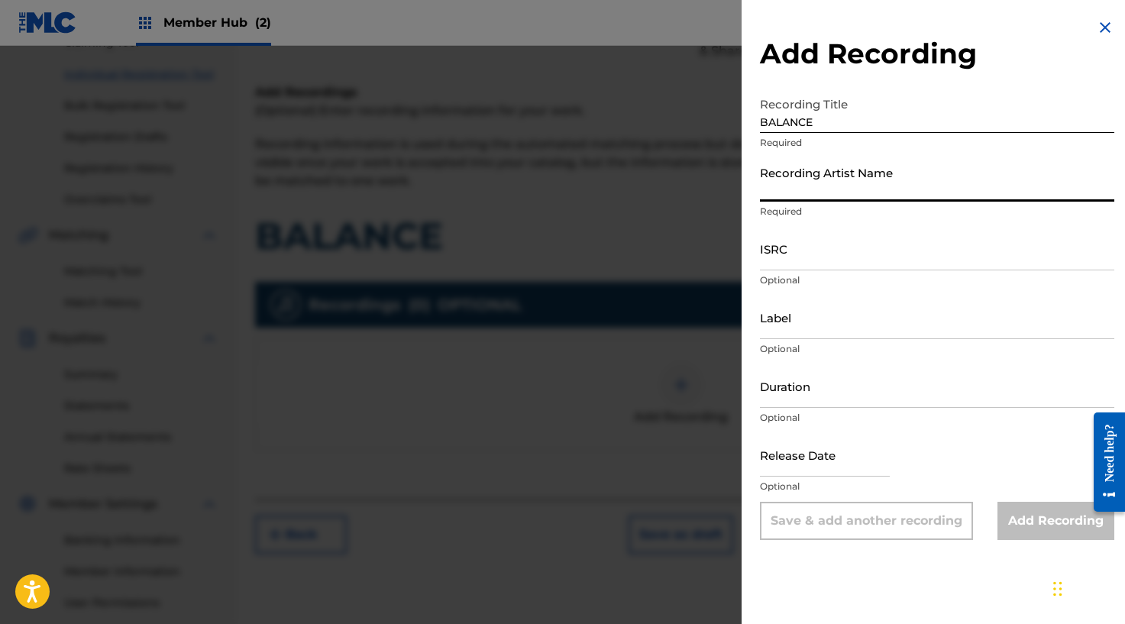
paste input "MC QUAKEZ,SHAKES"
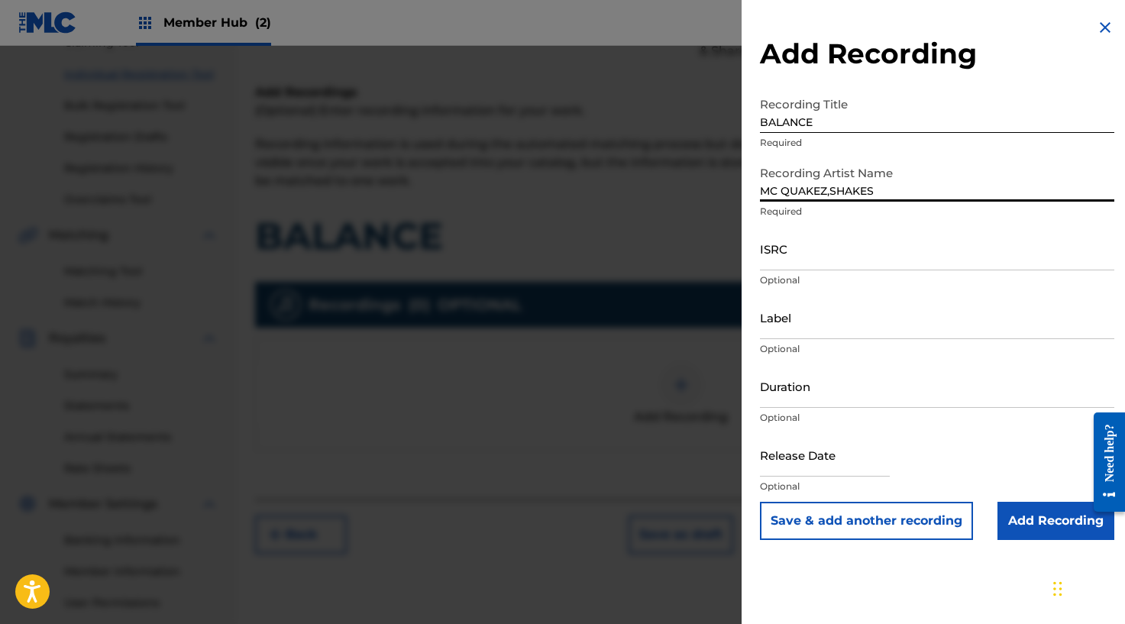
click at [838, 192] on input "MC QUAKEZ,SHAKES" at bounding box center [937, 180] width 354 height 44
drag, startPoint x: 832, startPoint y: 194, endPoint x: 854, endPoint y: 188, distance: 22.2
click at [832, 194] on input "MC QUAKEZ,SHAKES" at bounding box center [937, 180] width 354 height 44
type input "MC QUAKEZ & SHAKES"
click at [813, 270] on div "ISRC Optional" at bounding box center [937, 261] width 354 height 69
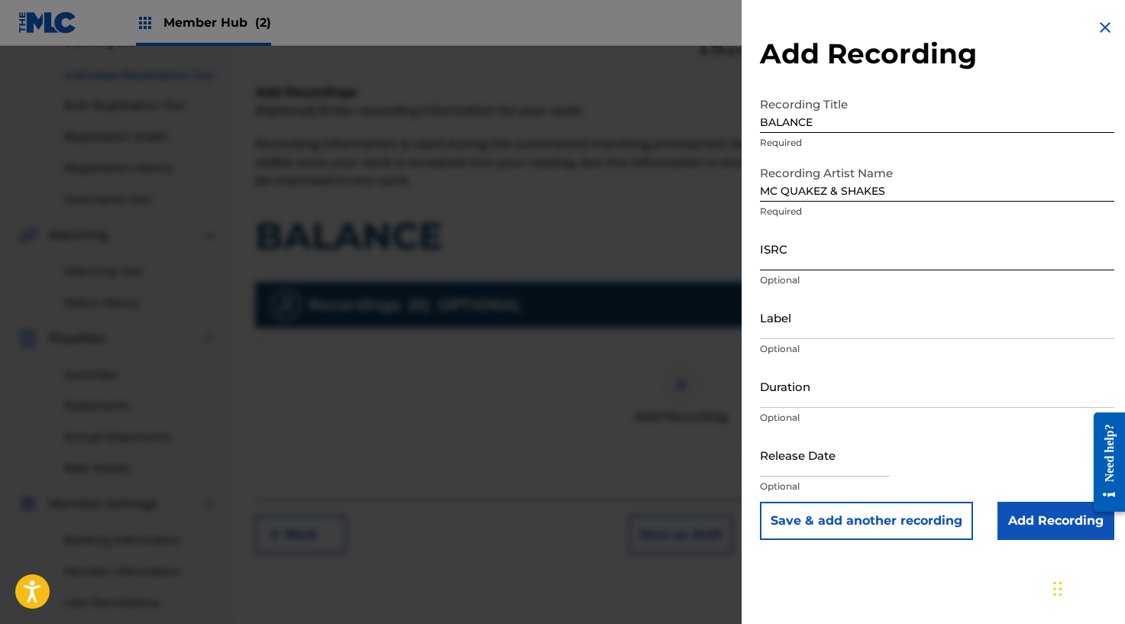
click at [818, 264] on input "ISRC" at bounding box center [937, 249] width 354 height 44
paste input "GBLFP1758771"
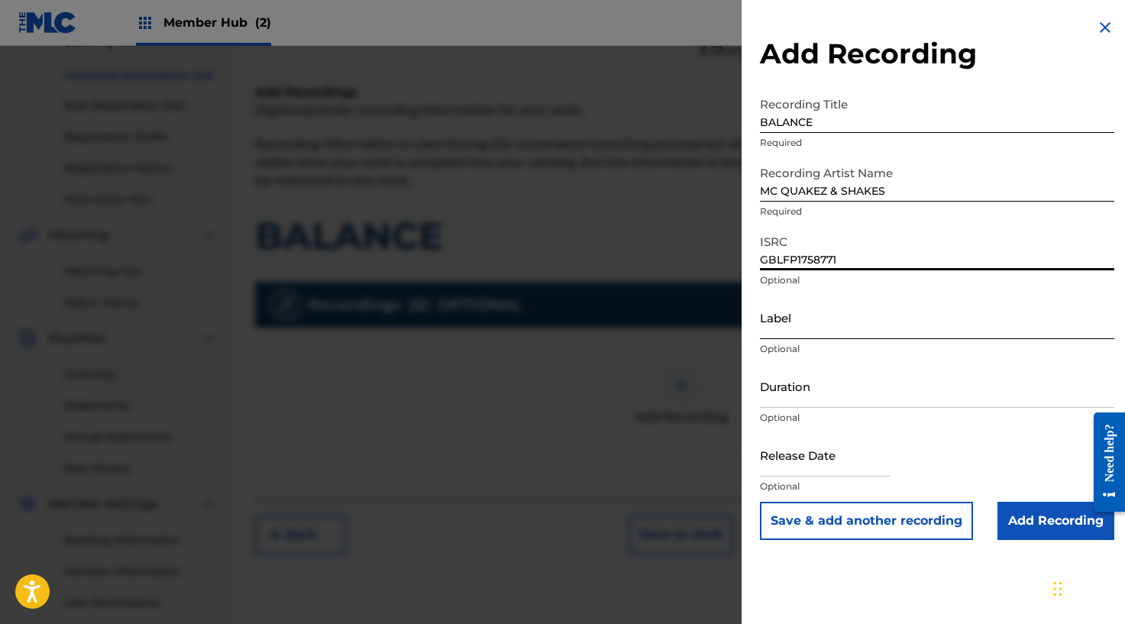
type input "GBLFP1758771"
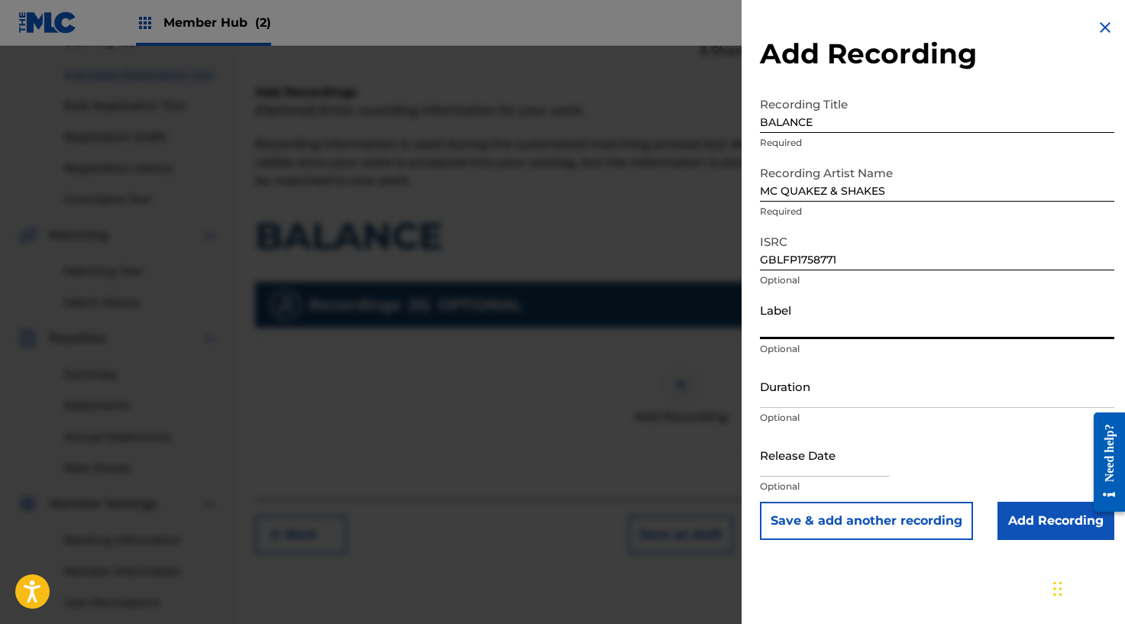
drag, startPoint x: 921, startPoint y: 321, endPoint x: 932, endPoint y: 335, distance: 18.0
click at [921, 321] on input "Label" at bounding box center [937, 317] width 354 height 44
click at [1033, 536] on input "Add Recording" at bounding box center [1055, 521] width 117 height 38
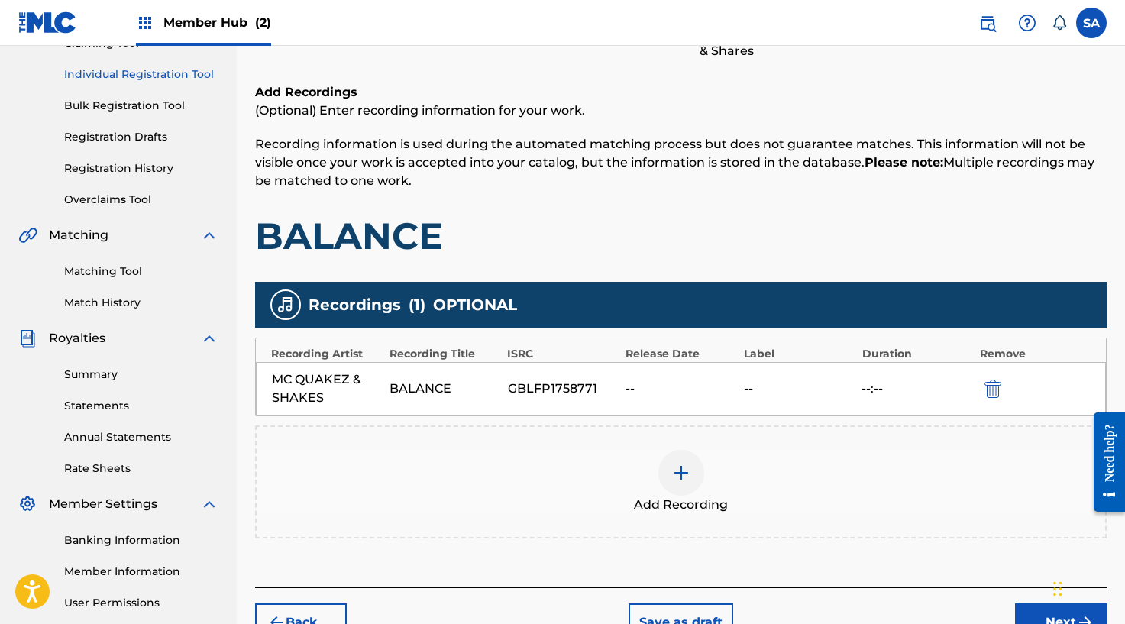
scroll to position [323, 0]
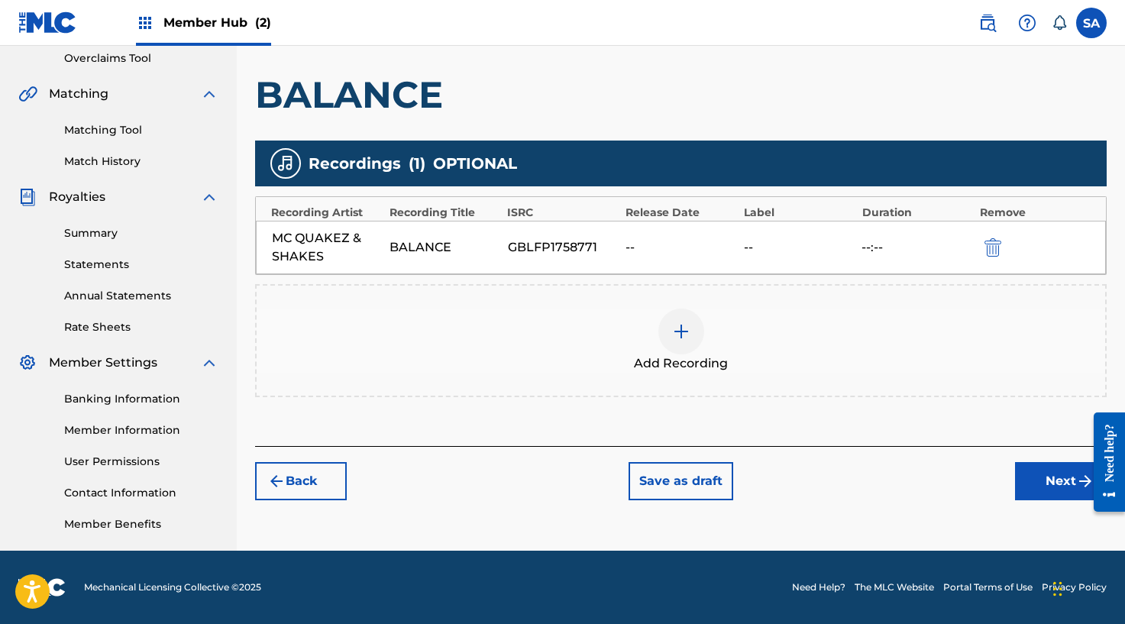
click at [1083, 483] on div at bounding box center [1103, 461] width 43 height 123
click at [1012, 478] on div "Back Save as draft Next" at bounding box center [680, 473] width 851 height 54
click at [1041, 484] on button "Next" at bounding box center [1061, 481] width 92 height 38
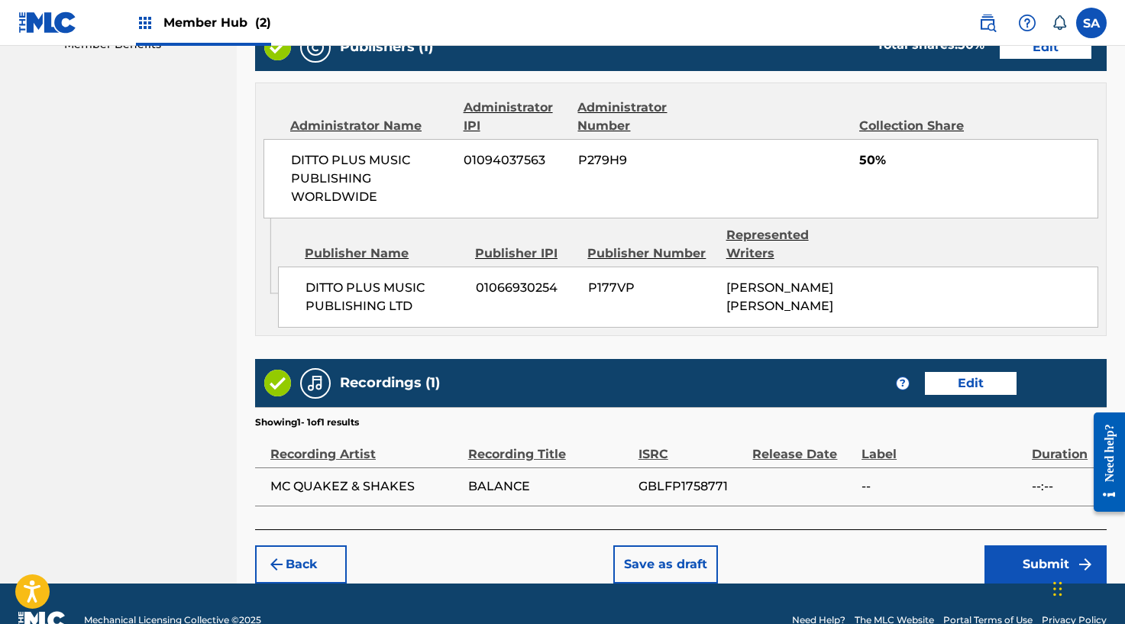
scroll to position [835, 0]
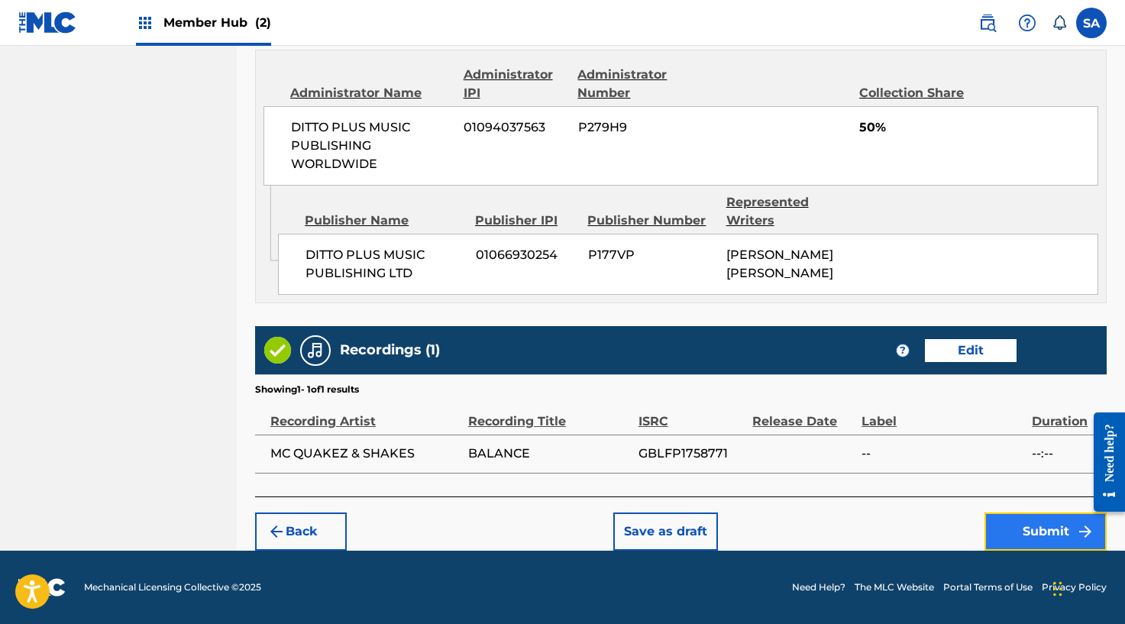
click at [1024, 531] on button "Submit" at bounding box center [1045, 531] width 122 height 38
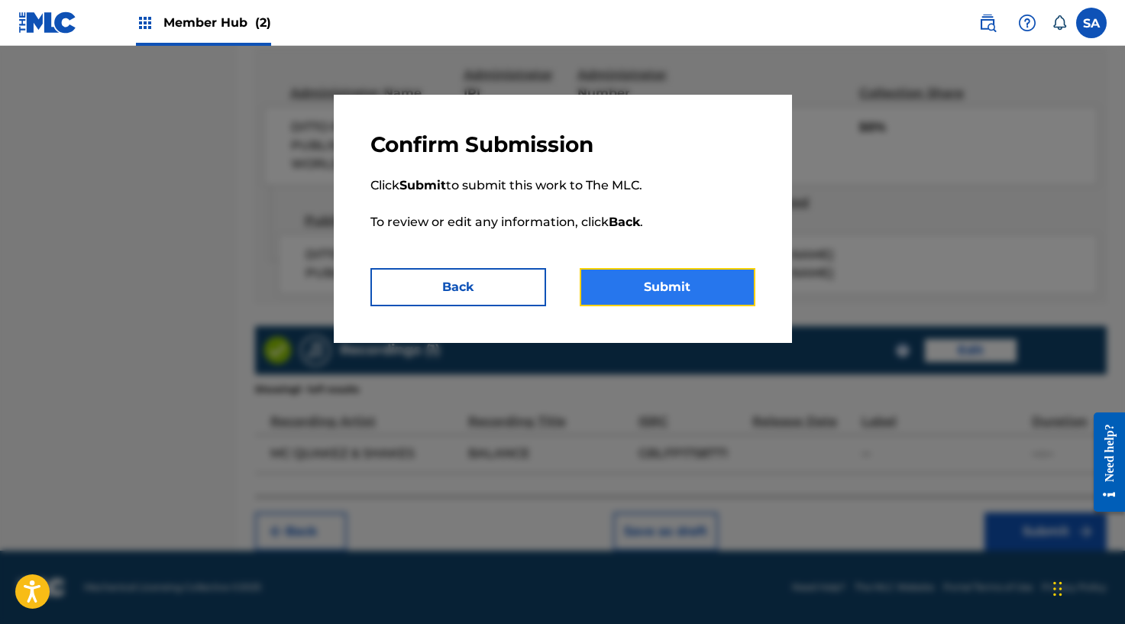
click at [688, 289] on button "Submit" at bounding box center [667, 287] width 176 height 38
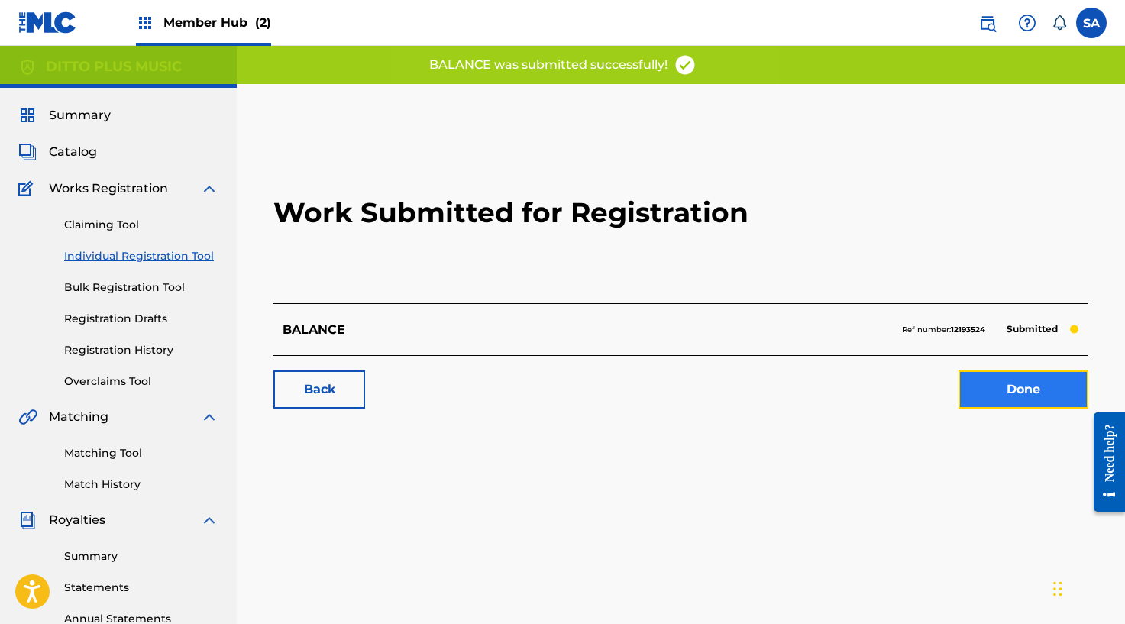
click at [1026, 397] on link "Done" at bounding box center [1023, 389] width 130 height 38
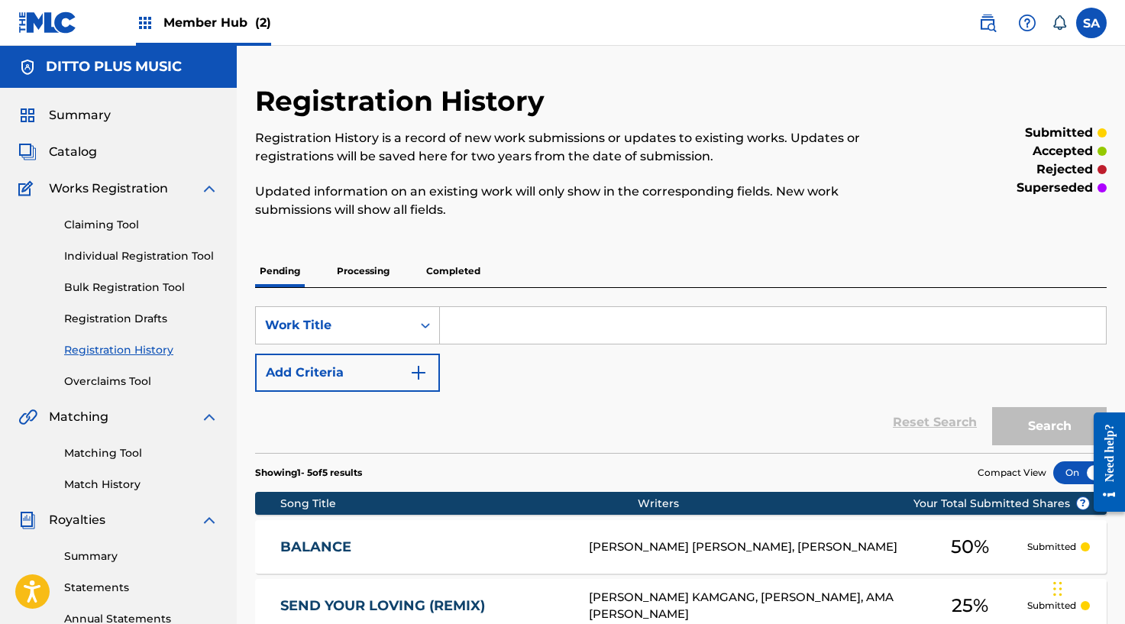
click at [474, 321] on input "Search Form" at bounding box center [773, 325] width 666 height 37
type input "let it go"
click at [572, 350] on div "SearchWithCriteriaa8bc4089-5a09-4057-9239-61af776e1666 Work Title let it go Add…" at bounding box center [680, 349] width 851 height 86
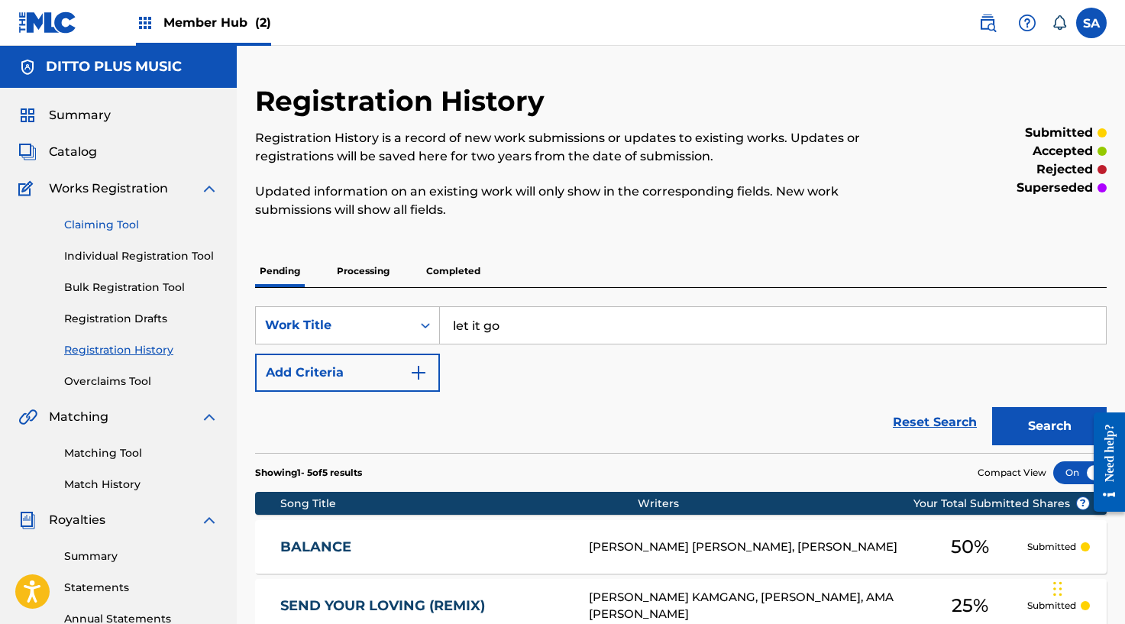
click at [121, 221] on link "Claiming Tool" at bounding box center [141, 225] width 154 height 16
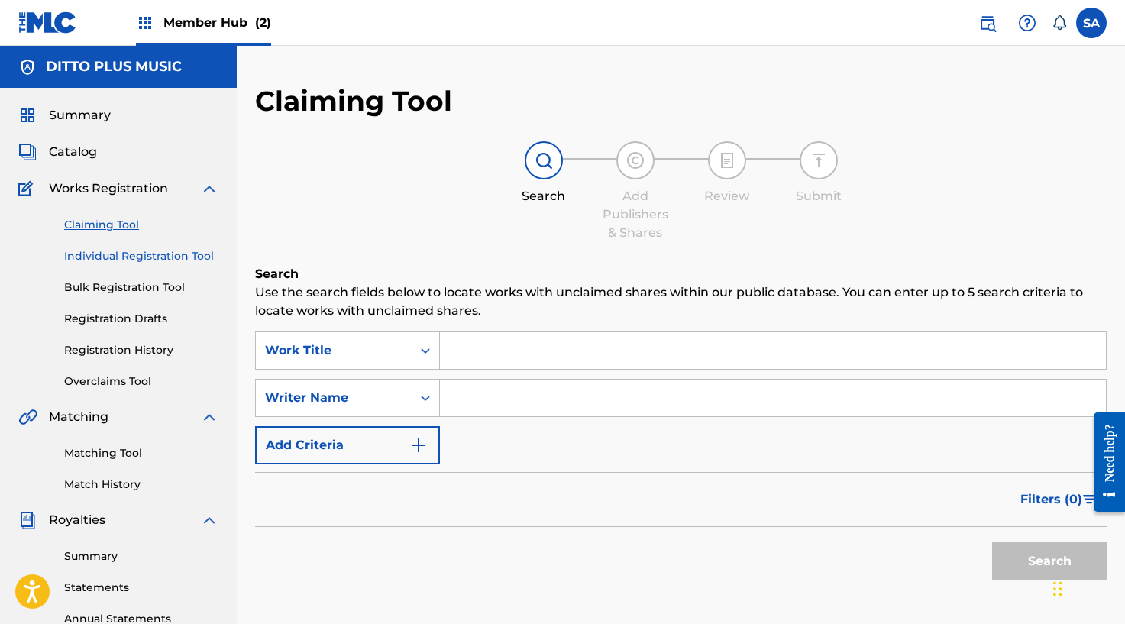
click at [169, 253] on link "Individual Registration Tool" at bounding box center [141, 256] width 154 height 16
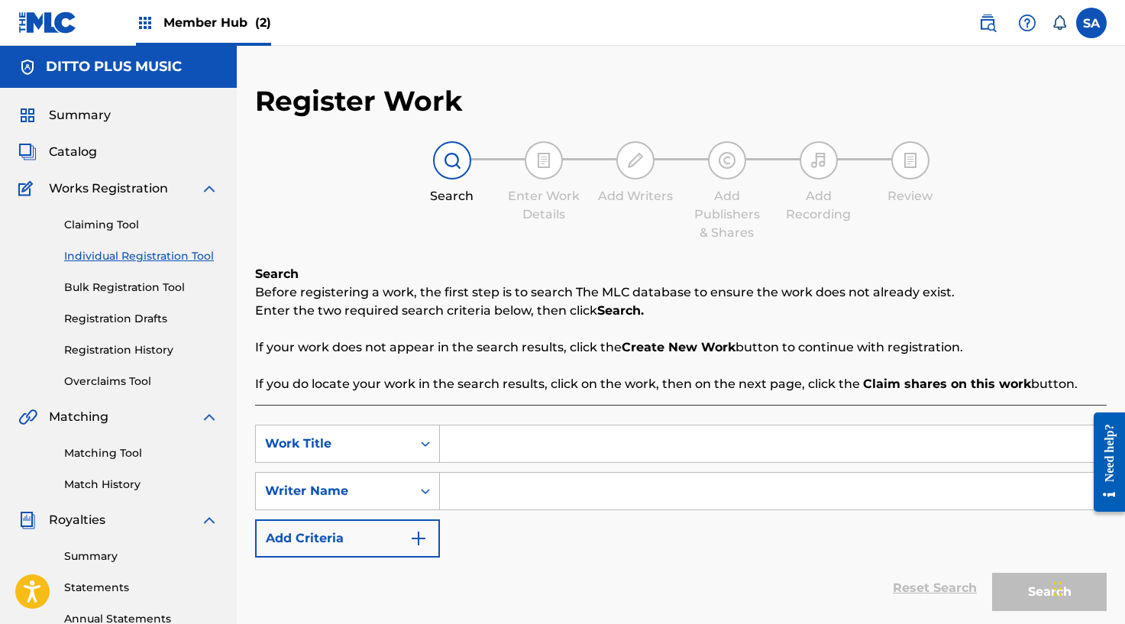
click at [495, 461] on input "Search Form" at bounding box center [773, 443] width 666 height 37
type input "let it go"
click at [657, 347] on strong "Create New Work" at bounding box center [678, 347] width 114 height 15
click at [495, 479] on input "Search Form" at bounding box center [773, 491] width 666 height 37
paste input "Bousbaa"
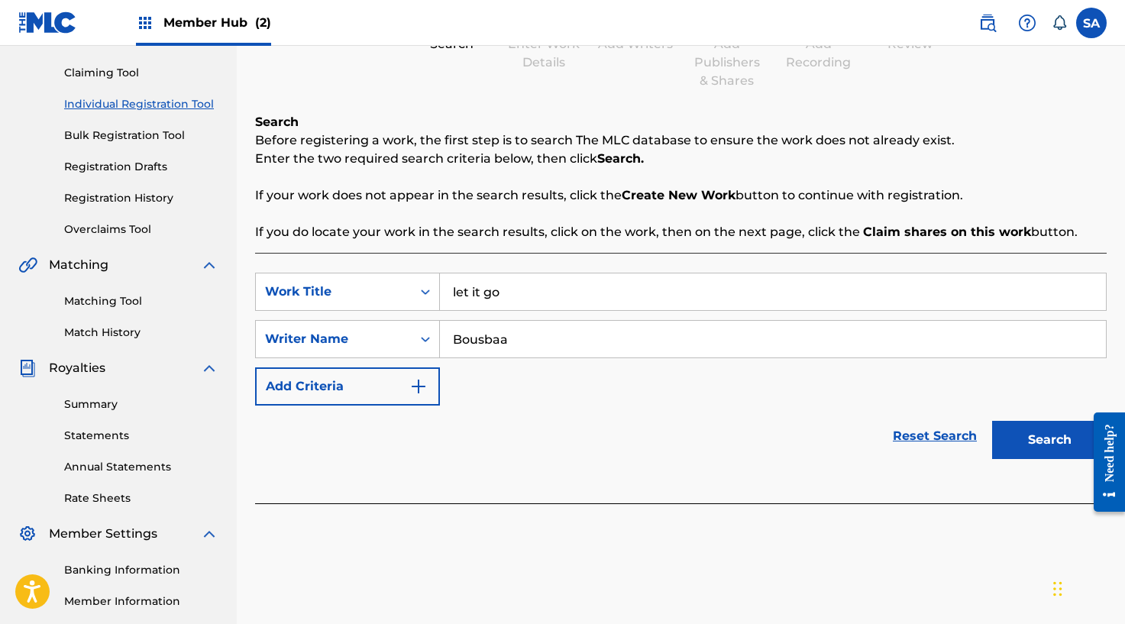
scroll to position [197, 0]
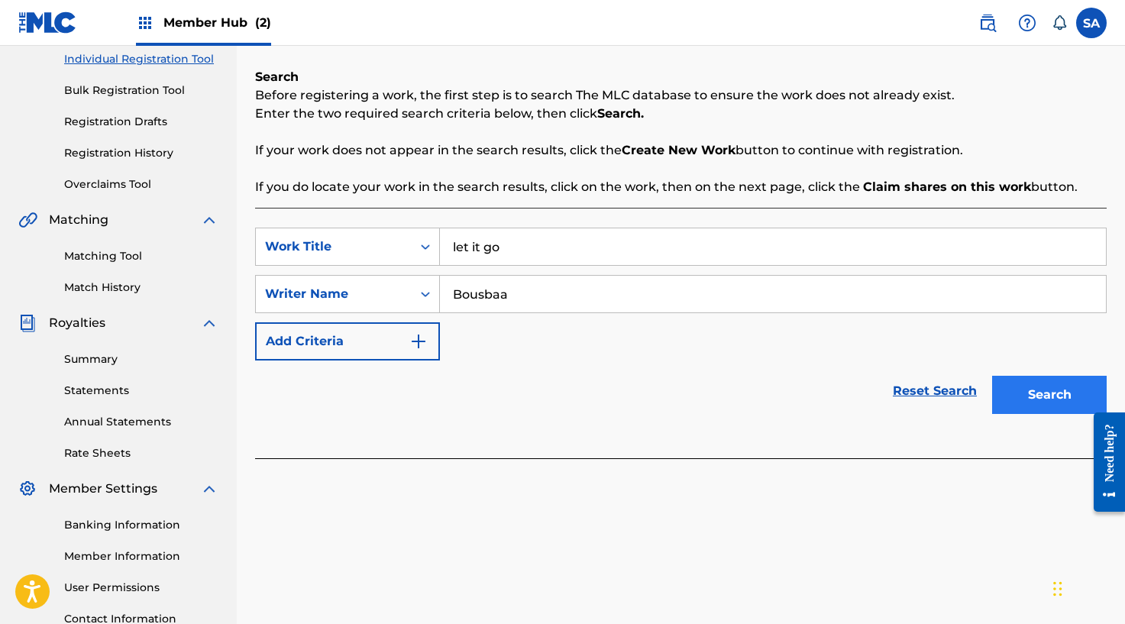
type input "Bousbaa"
click at [1057, 391] on button "Search" at bounding box center [1049, 395] width 115 height 38
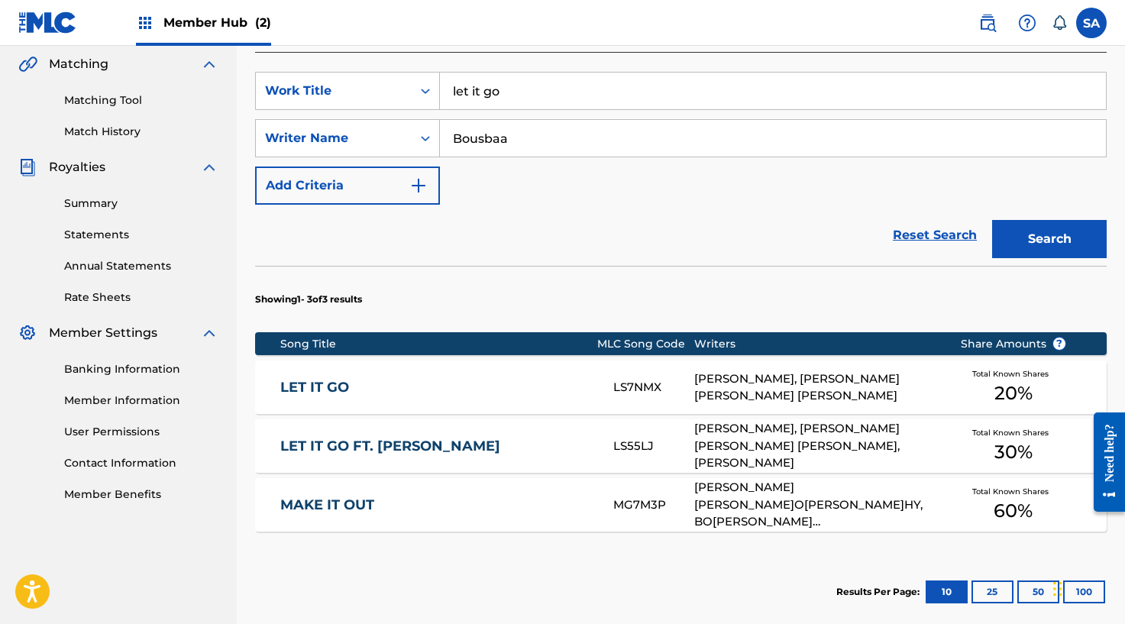
scroll to position [453, 0]
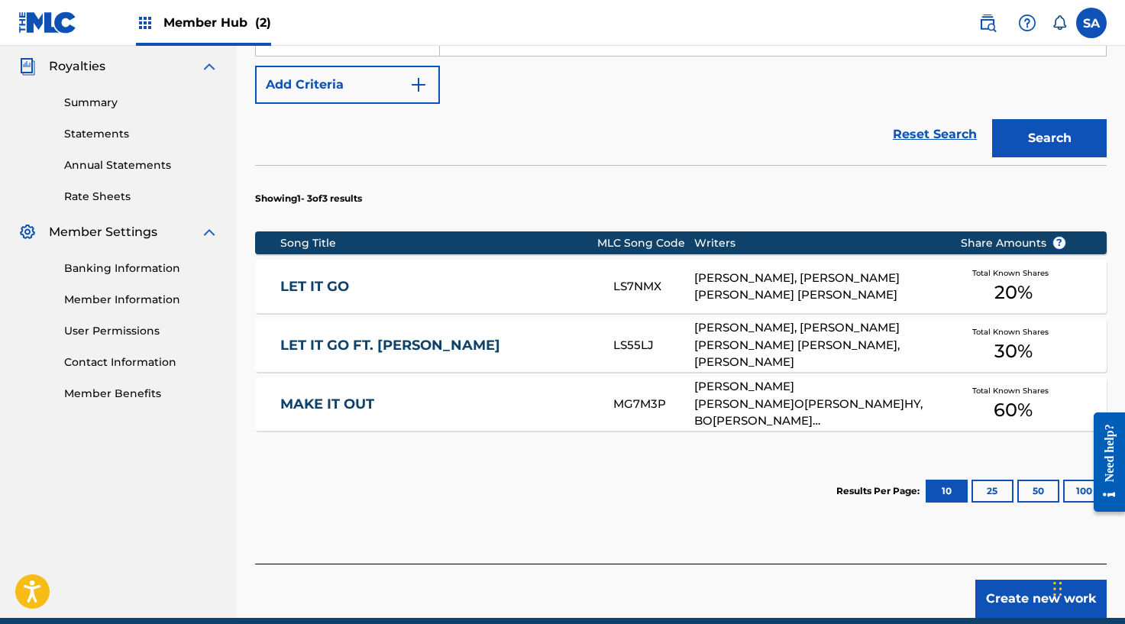
click at [525, 284] on link "LET IT GO" at bounding box center [436, 287] width 312 height 18
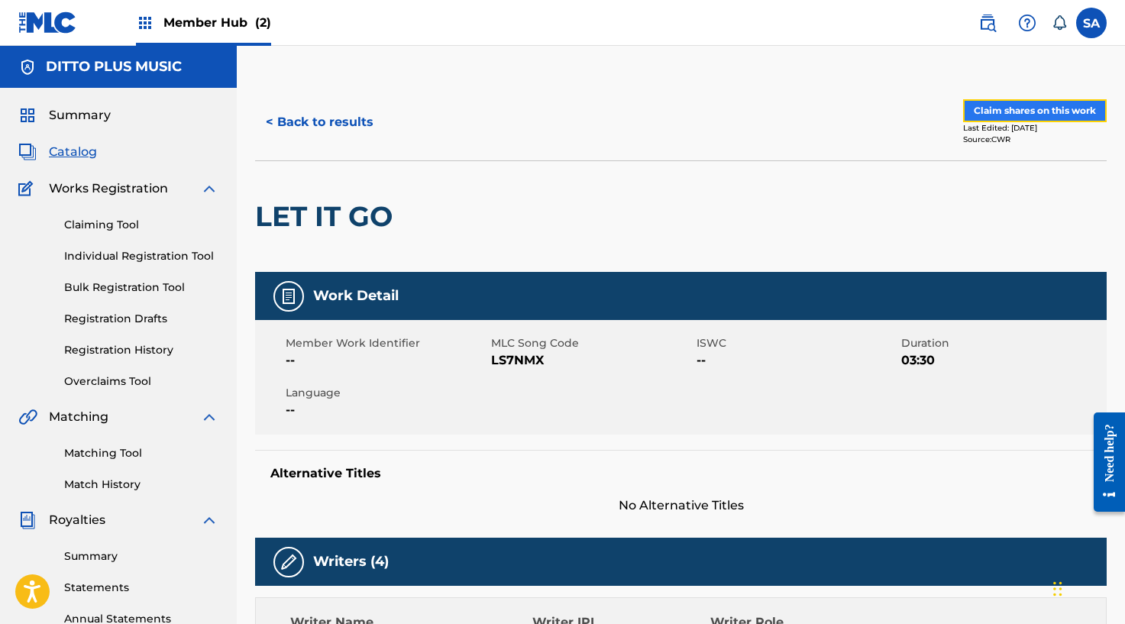
click at [980, 114] on button "Claim shares on this work" at bounding box center [1035, 110] width 144 height 23
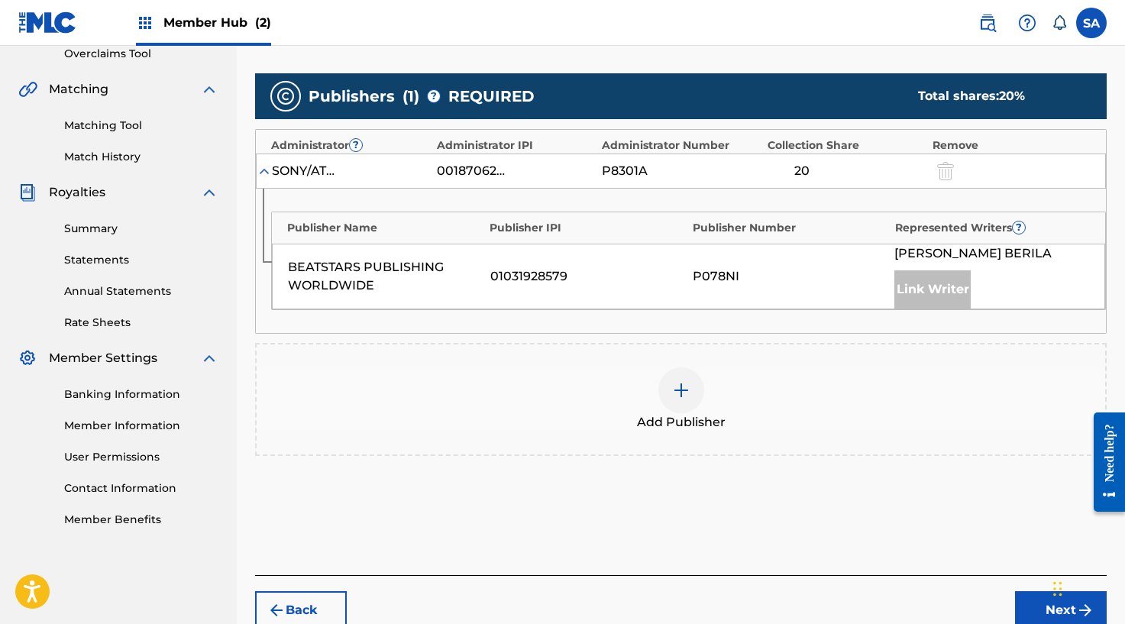
scroll to position [331, 0]
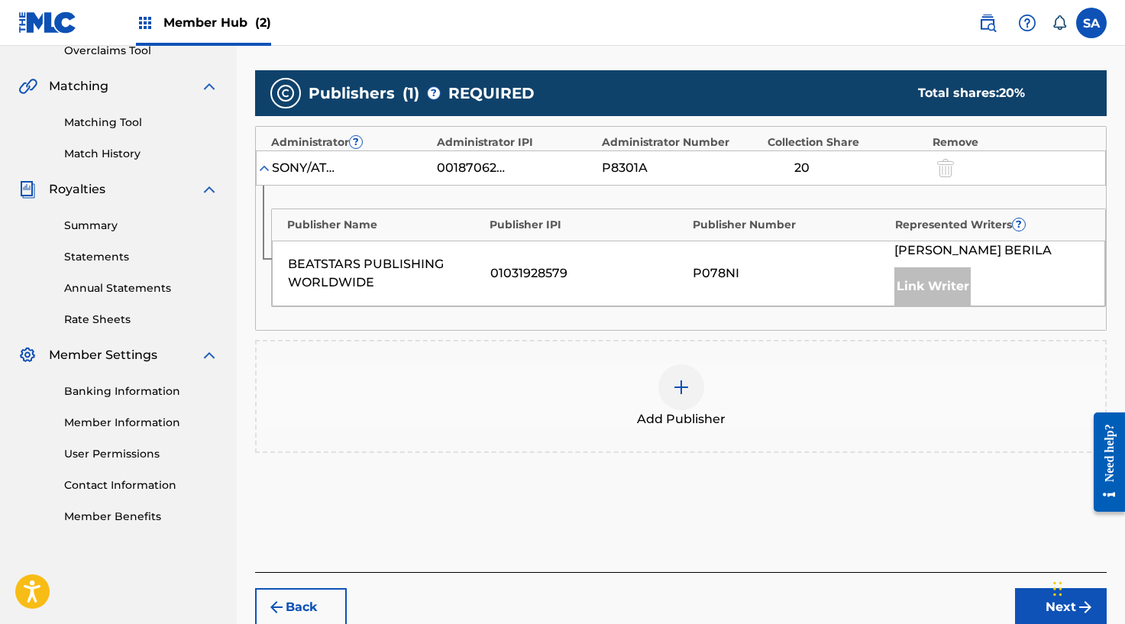
click at [683, 388] on img at bounding box center [681, 387] width 18 height 18
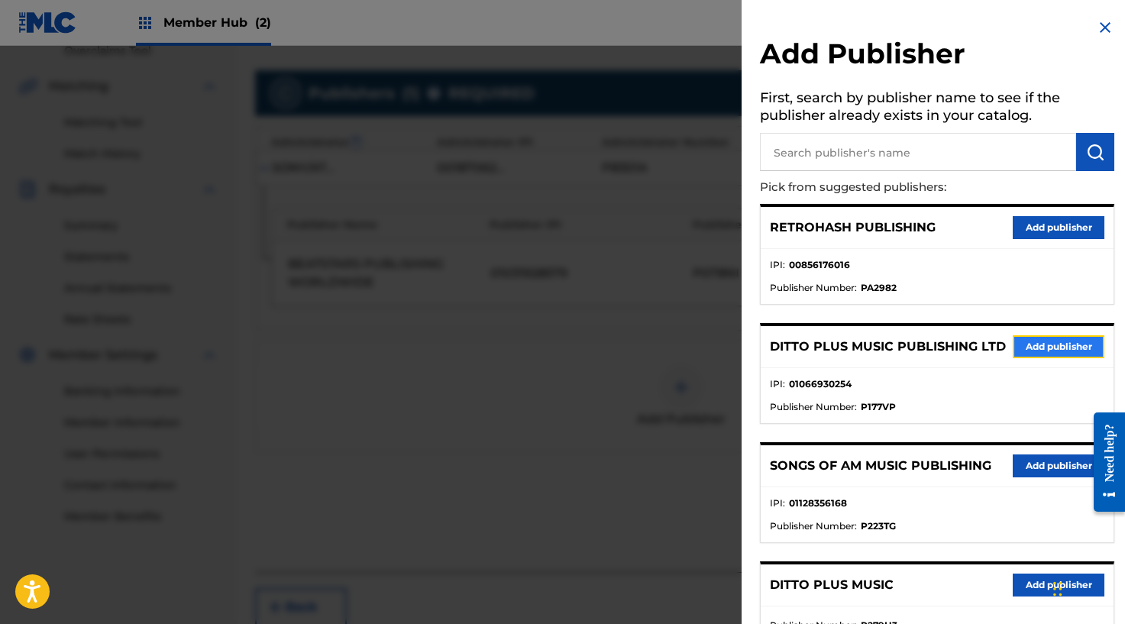
click at [1027, 346] on button "Add publisher" at bounding box center [1058, 346] width 92 height 23
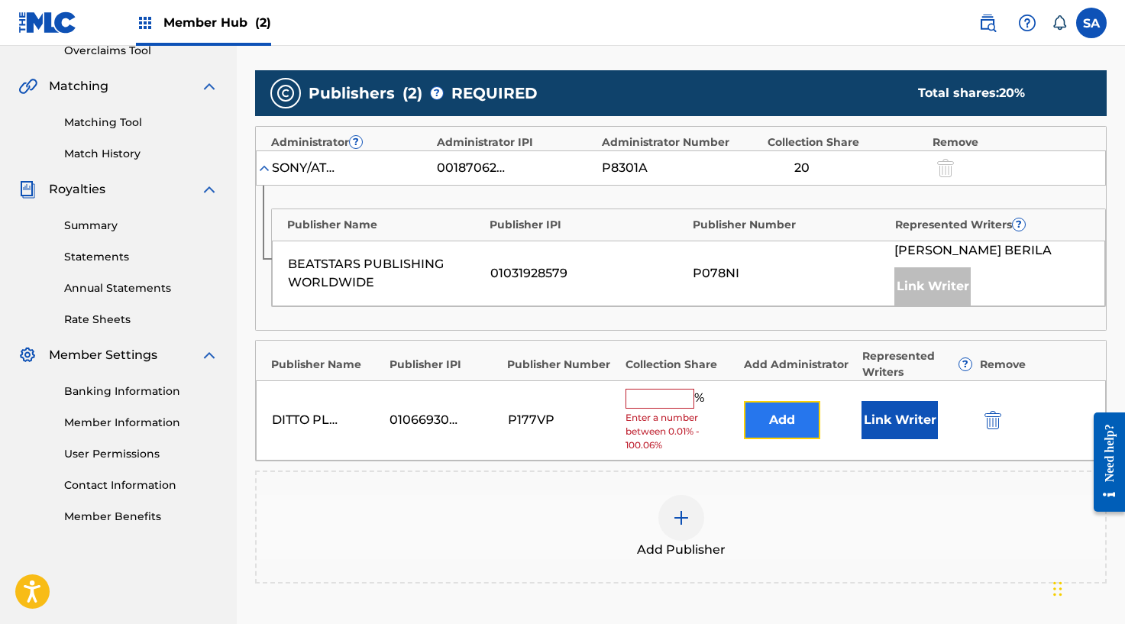
click at [760, 421] on button "Add" at bounding box center [782, 420] width 76 height 38
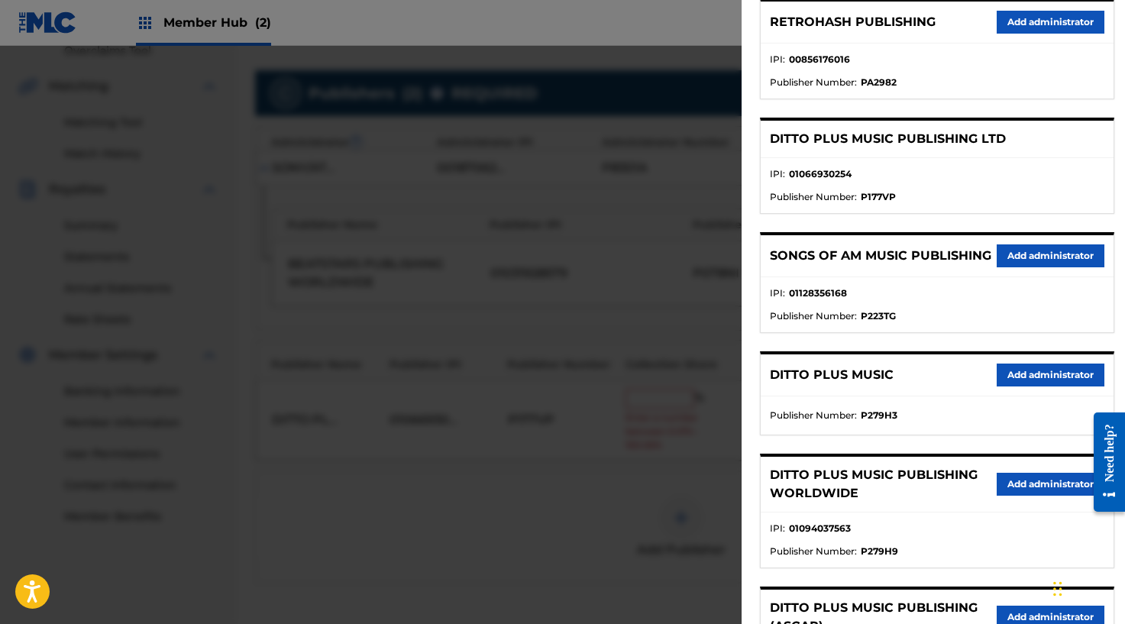
scroll to position [224, 0]
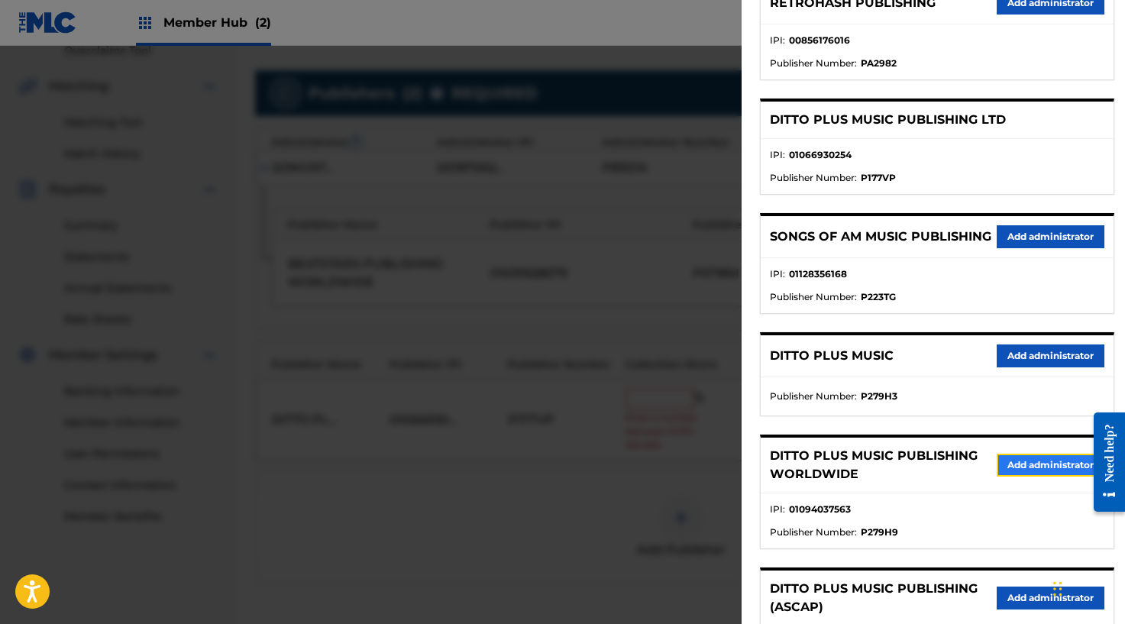
click at [1045, 476] on button "Add administrator" at bounding box center [1050, 464] width 108 height 23
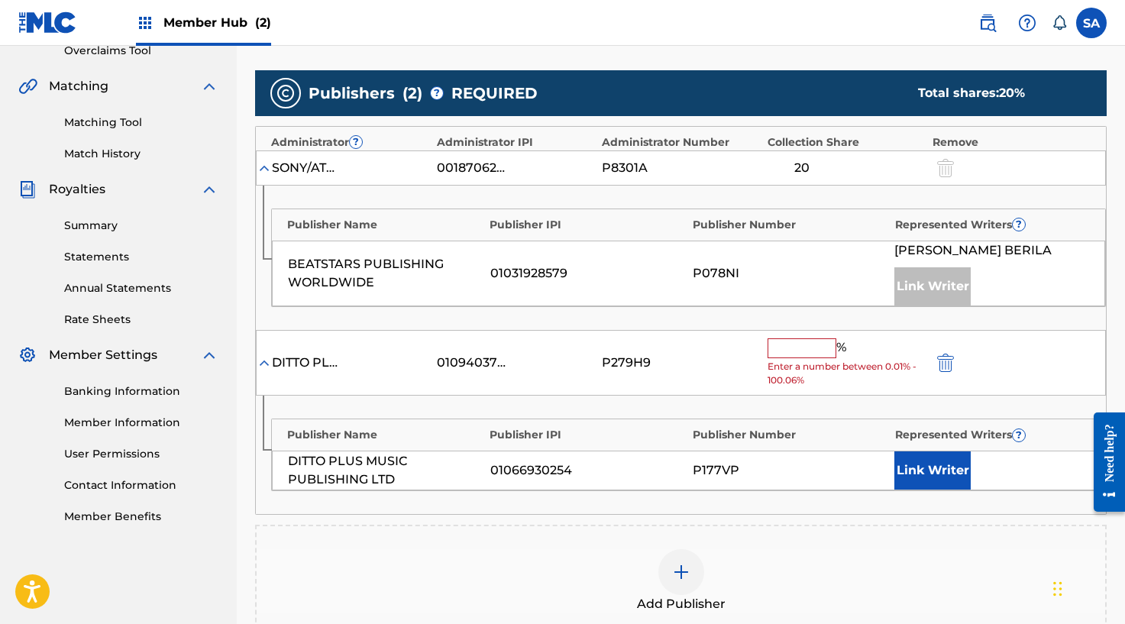
click at [799, 344] on input "text" at bounding box center [801, 348] width 69 height 20
type input "3"
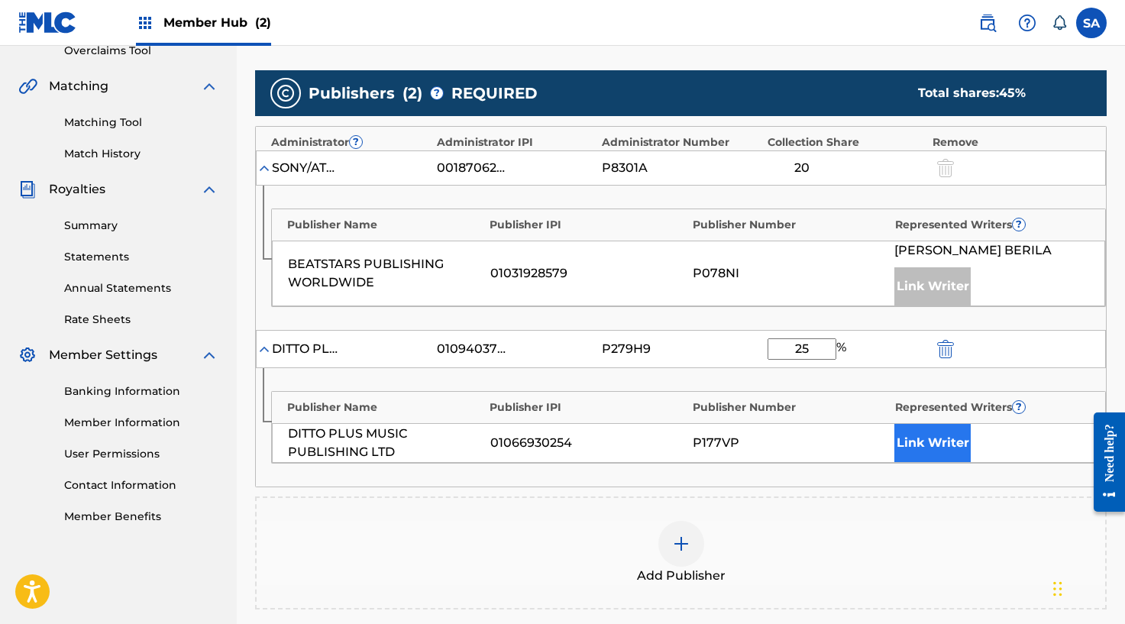
type input "25"
click at [902, 434] on button "Link Writer" at bounding box center [932, 443] width 76 height 38
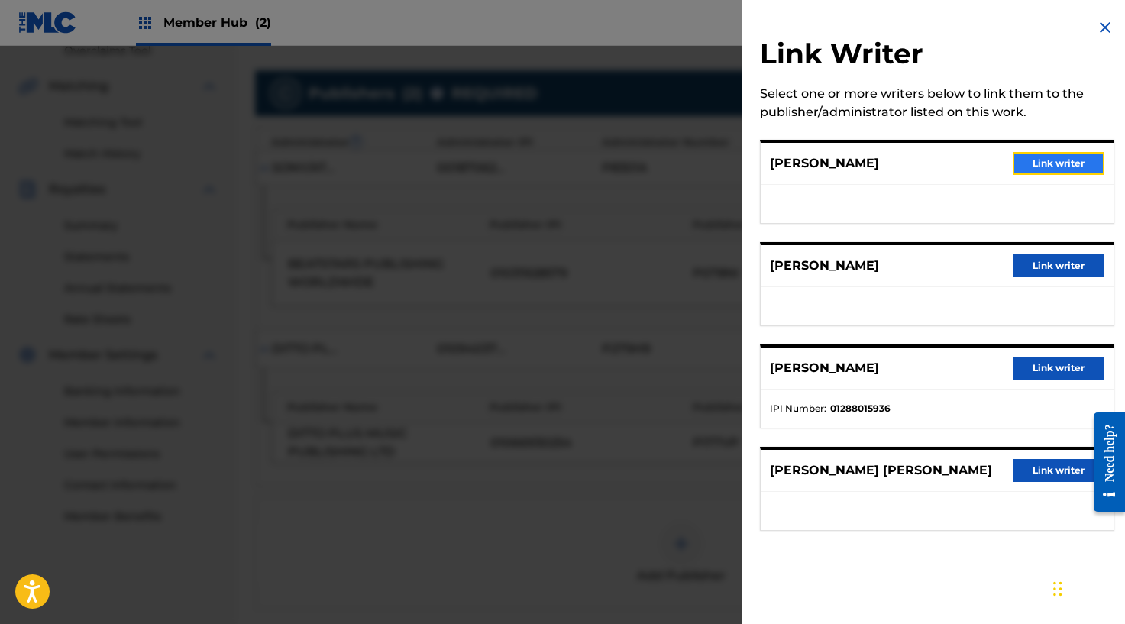
click at [1053, 166] on button "Link writer" at bounding box center [1058, 163] width 92 height 23
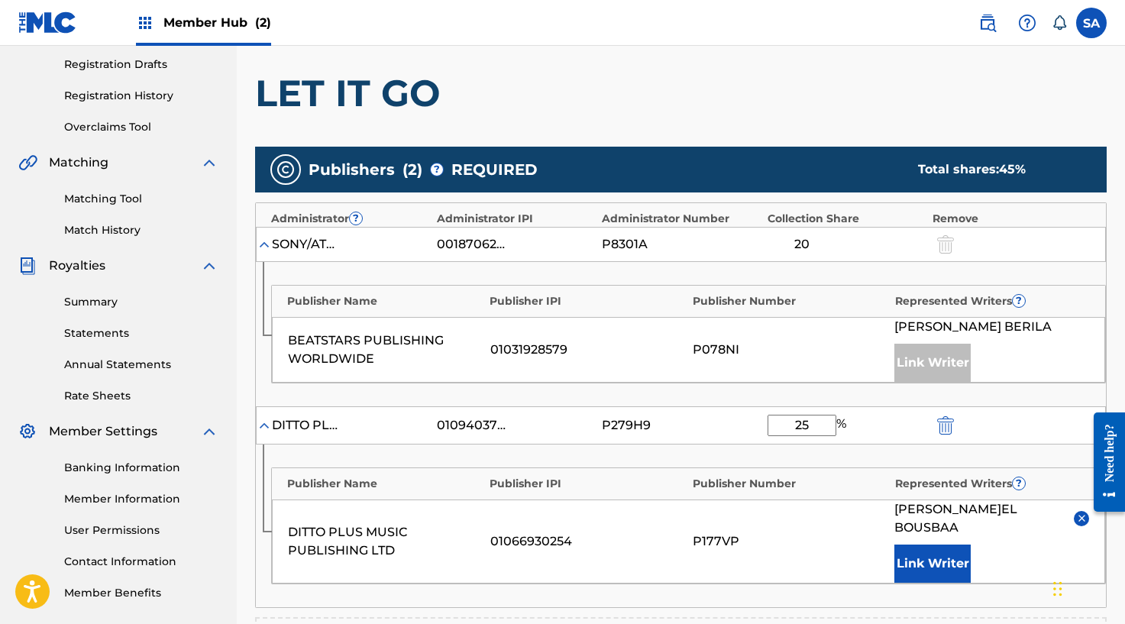
scroll to position [589, 0]
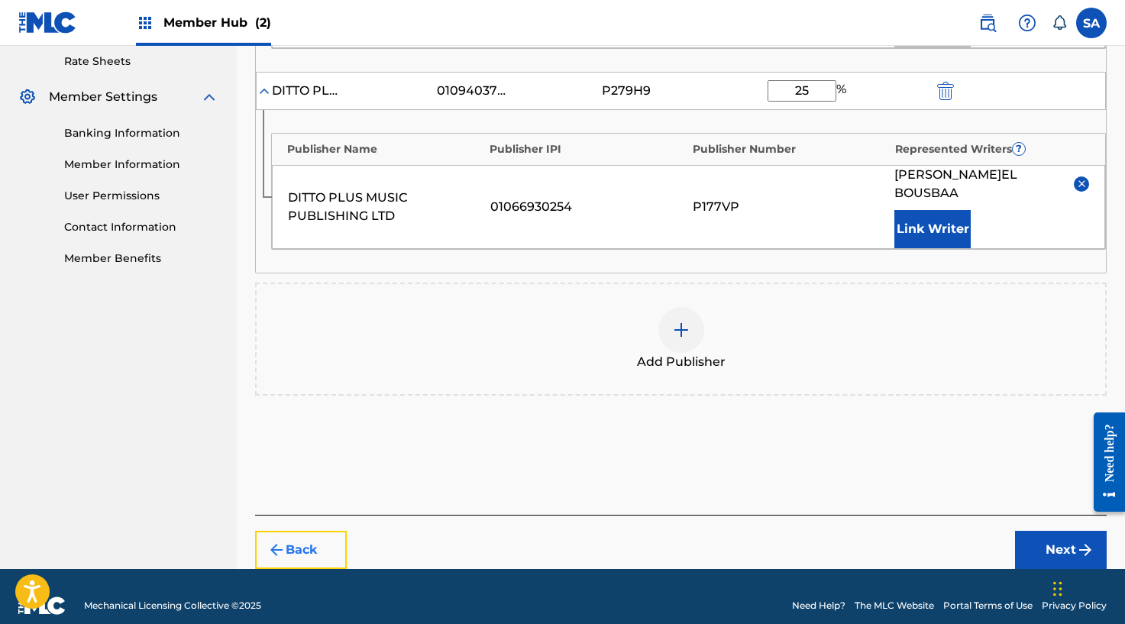
click at [330, 531] on button "Back" at bounding box center [301, 550] width 92 height 38
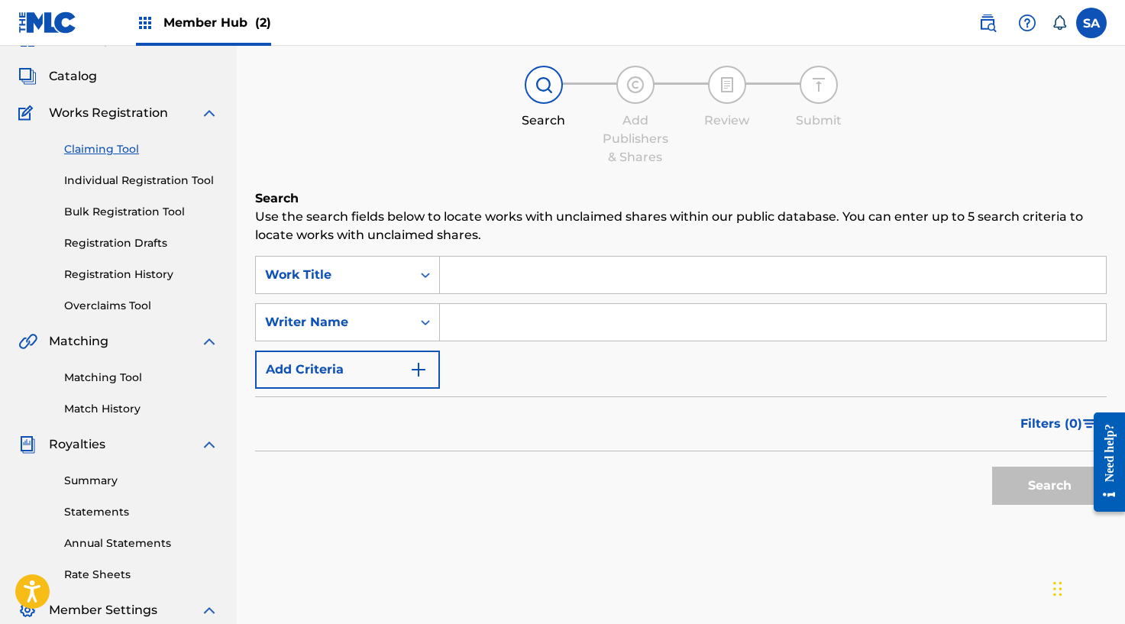
scroll to position [37, 0]
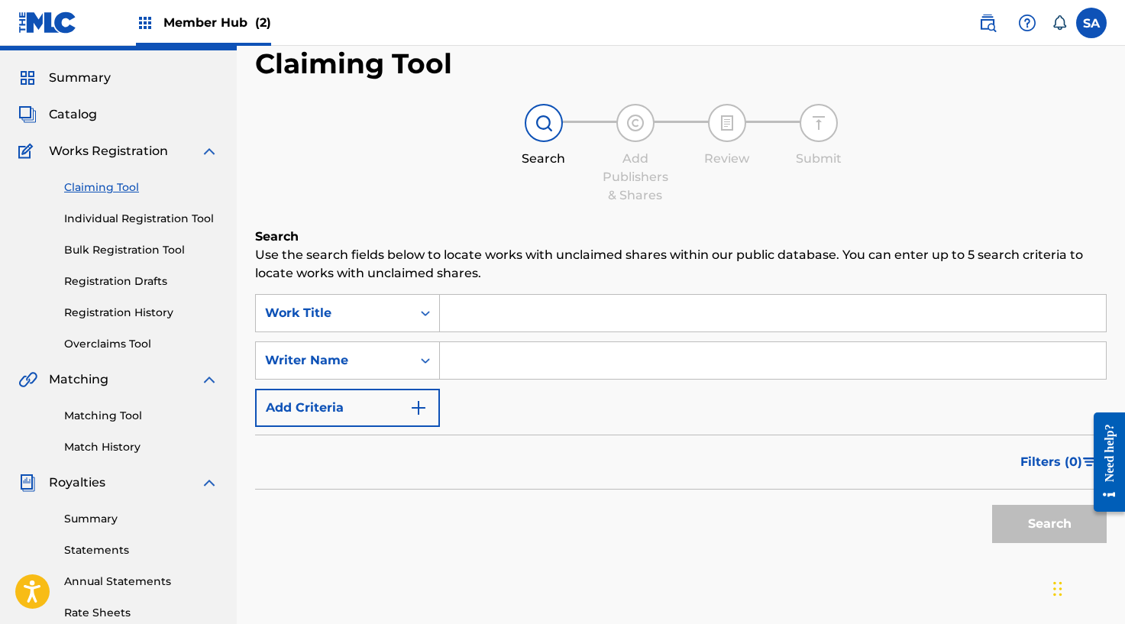
click at [474, 295] on input "Search Form" at bounding box center [773, 313] width 666 height 37
click at [470, 311] on input "Search Form" at bounding box center [773, 313] width 666 height 37
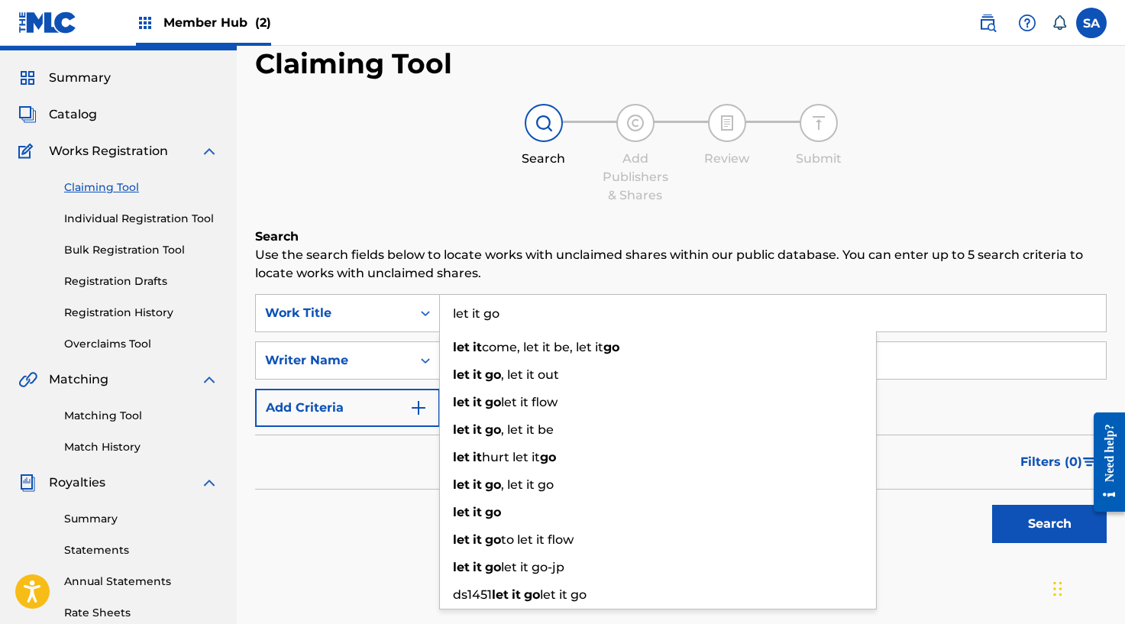
type input "let it go"
click at [500, 257] on p "Use the search fields below to locate works with unclaimed shares within our pu…" at bounding box center [680, 264] width 851 height 37
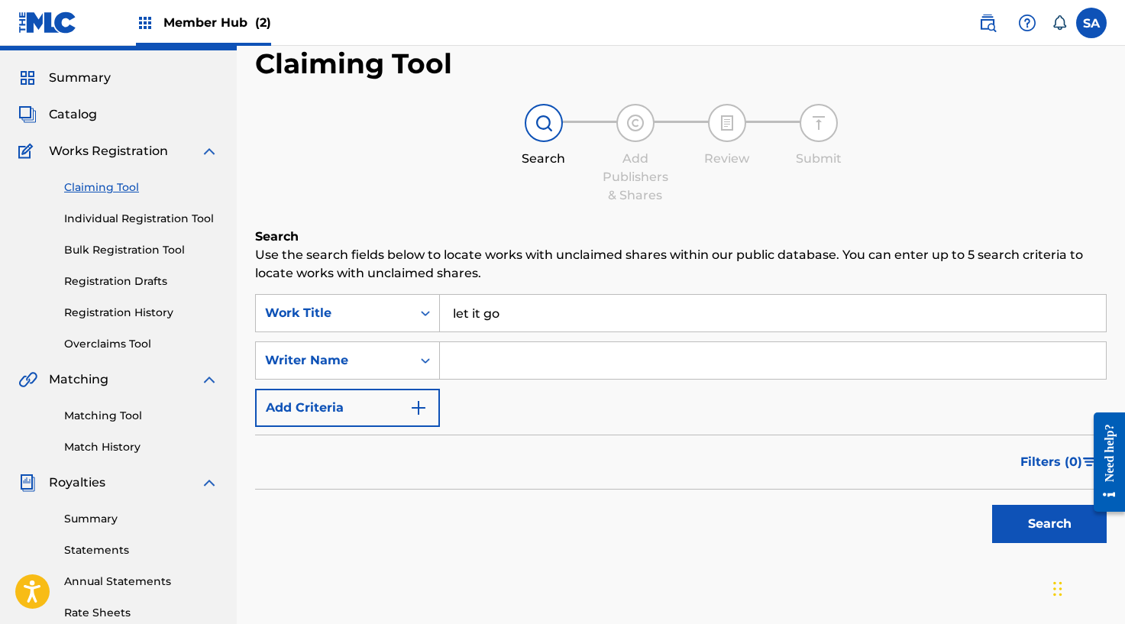
click at [483, 368] on input "Search Form" at bounding box center [773, 360] width 666 height 37
paste input "Bousbaa"
type input "Bousbaa"
click at [1023, 515] on button "Search" at bounding box center [1049, 524] width 115 height 38
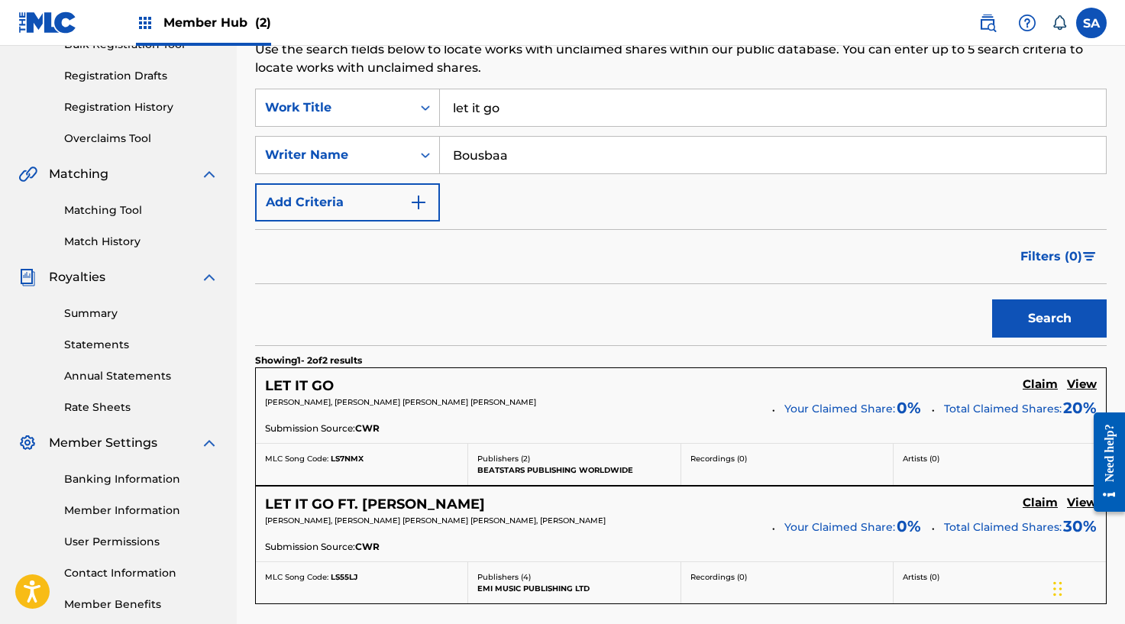
scroll to position [298, 0]
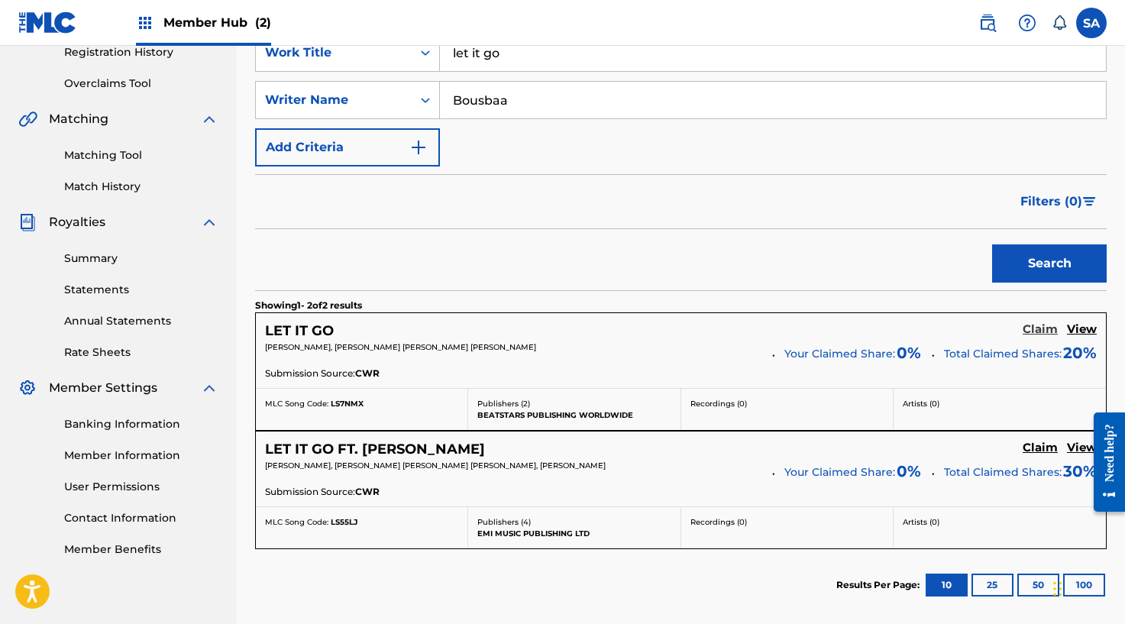
click at [1042, 329] on h5 "Claim" at bounding box center [1039, 329] width 35 height 15
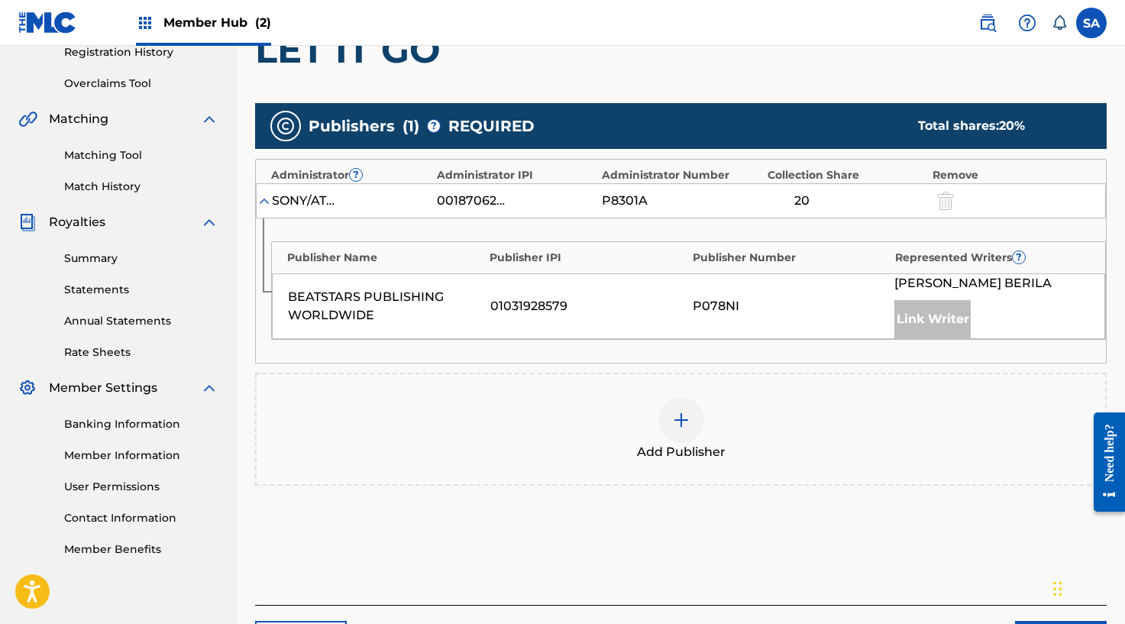
click at [682, 415] on img at bounding box center [681, 420] width 18 height 18
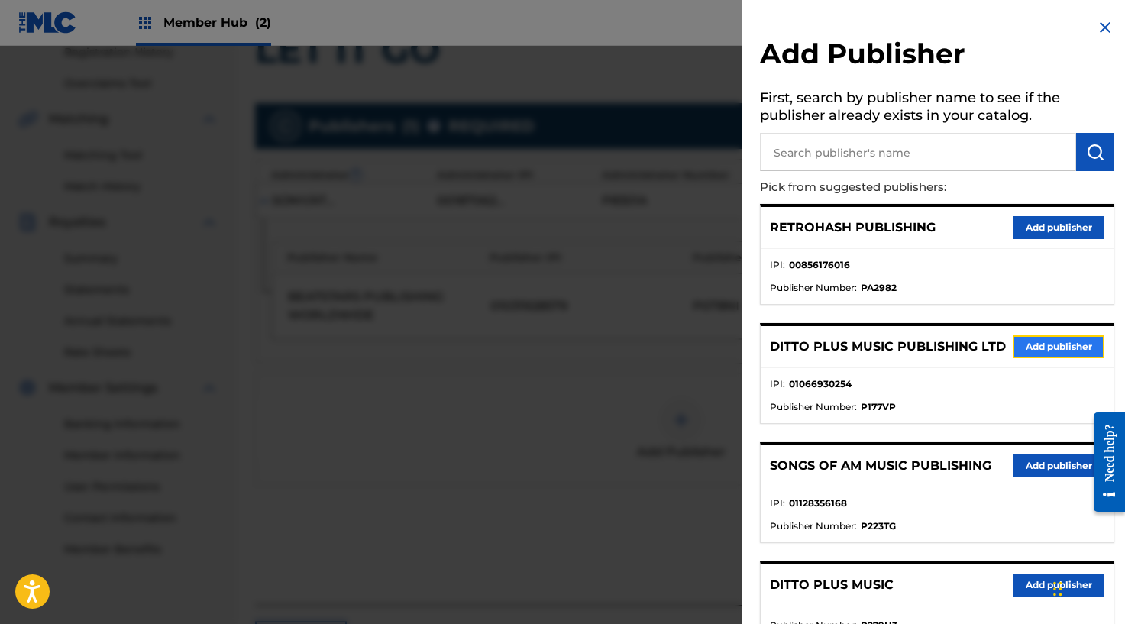
click at [1038, 347] on button "Add publisher" at bounding box center [1058, 346] width 92 height 23
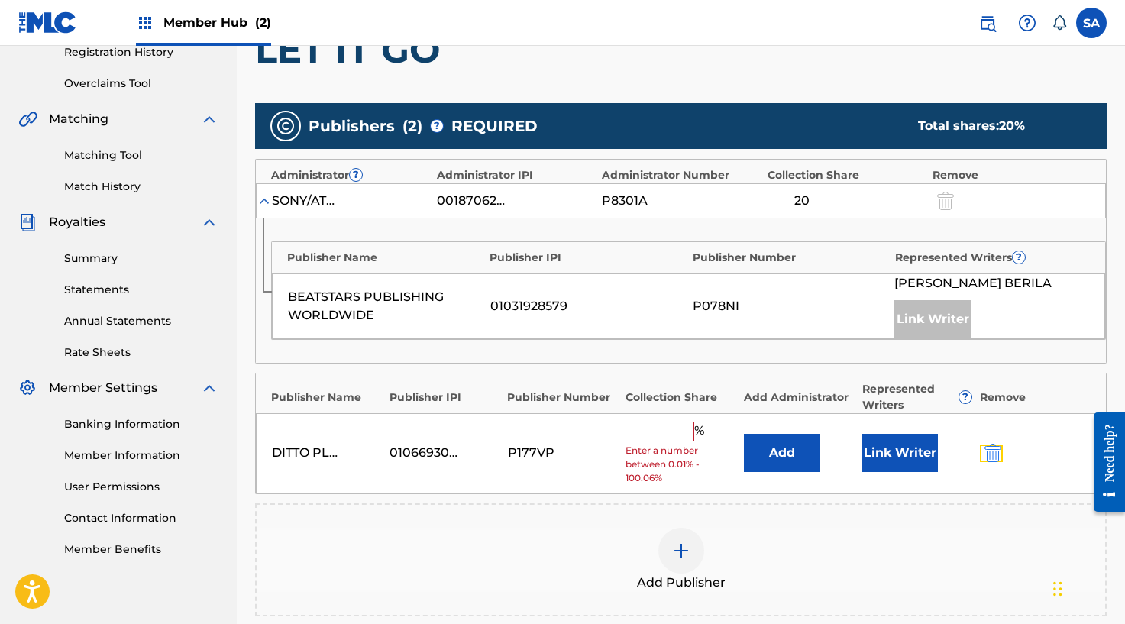
click at [1001, 449] on button "submit" at bounding box center [991, 453] width 23 height 18
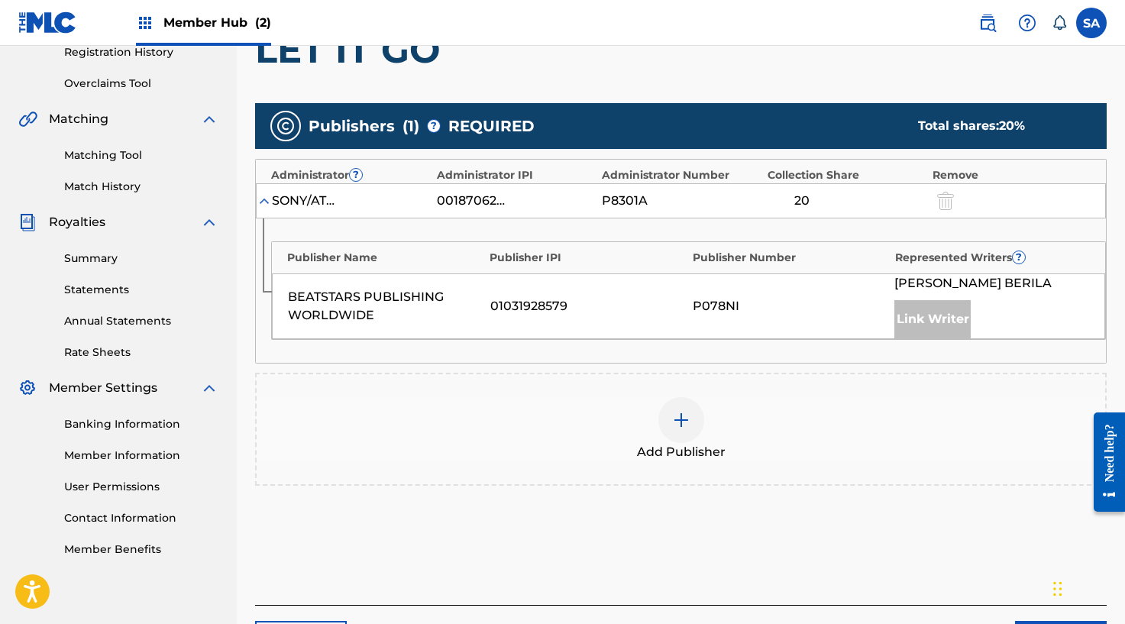
click at [684, 419] on img at bounding box center [681, 420] width 18 height 18
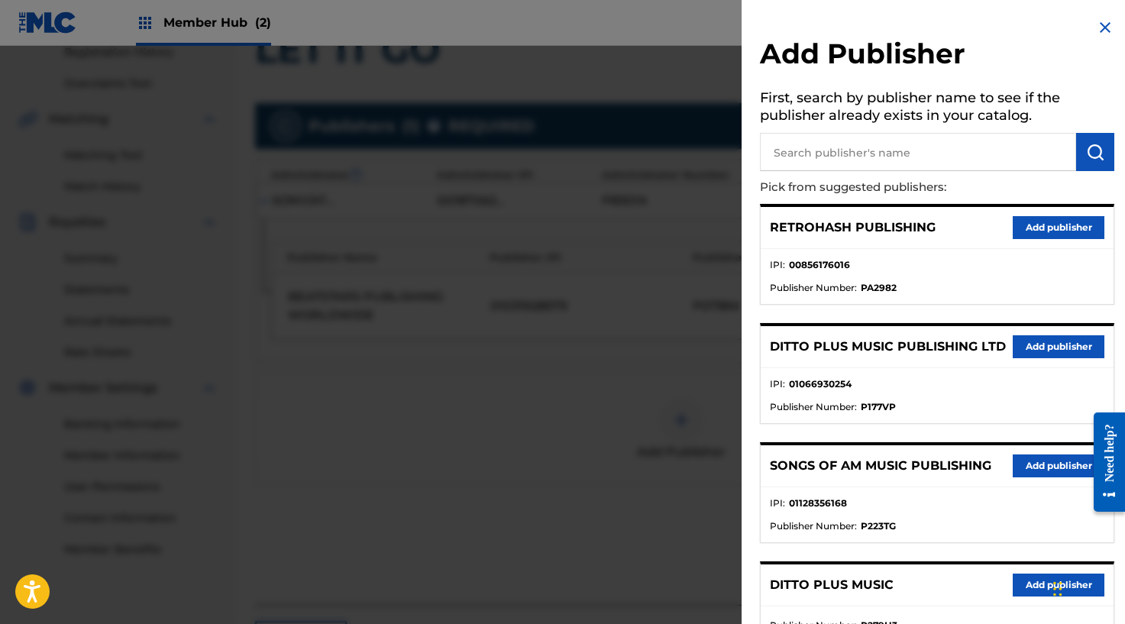
click at [815, 151] on input "text" at bounding box center [918, 152] width 316 height 38
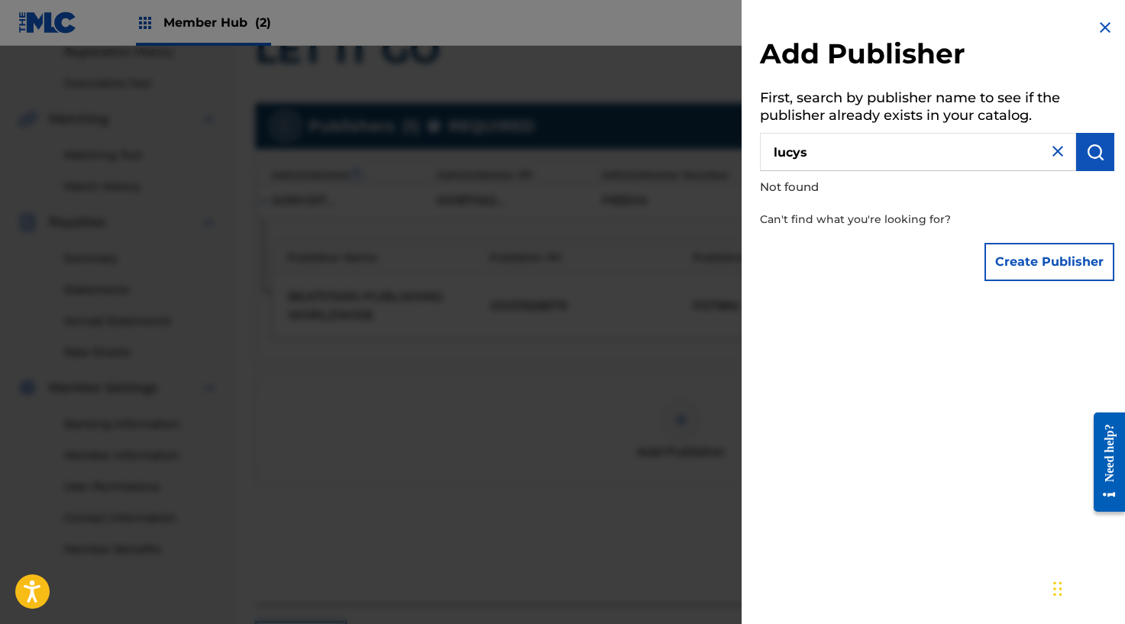
click at [861, 151] on input "lucys" at bounding box center [918, 152] width 316 height 38
click at [858, 149] on input "[PERSON_NAME]'s" at bounding box center [918, 152] width 316 height 38
type input "[PERSON_NAME]"
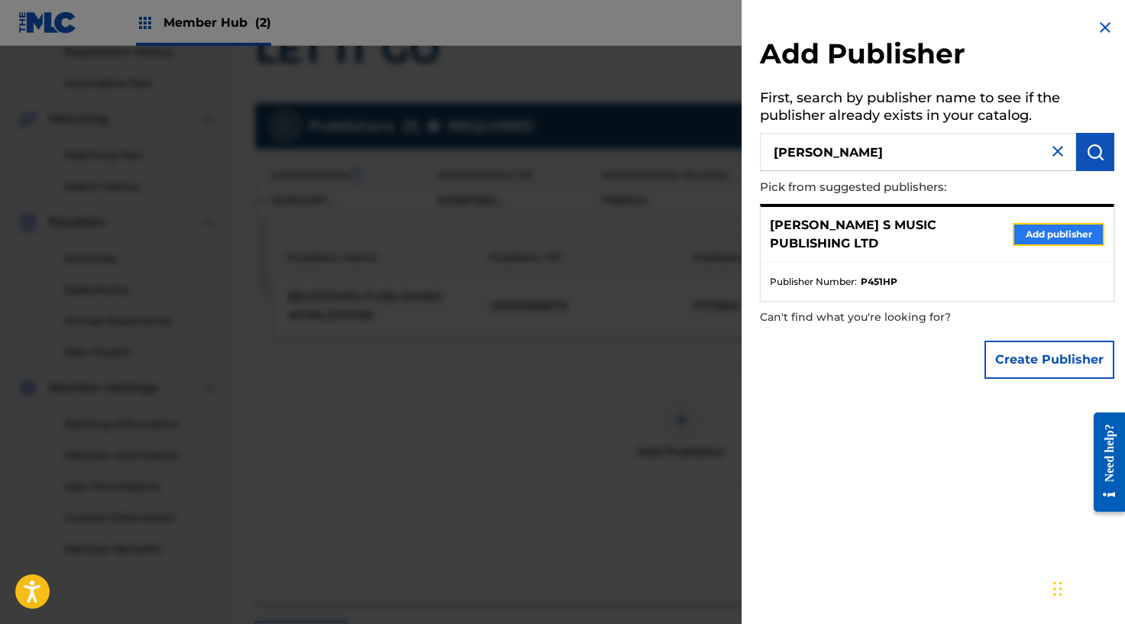
click at [1043, 232] on button "Add publisher" at bounding box center [1058, 234] width 92 height 23
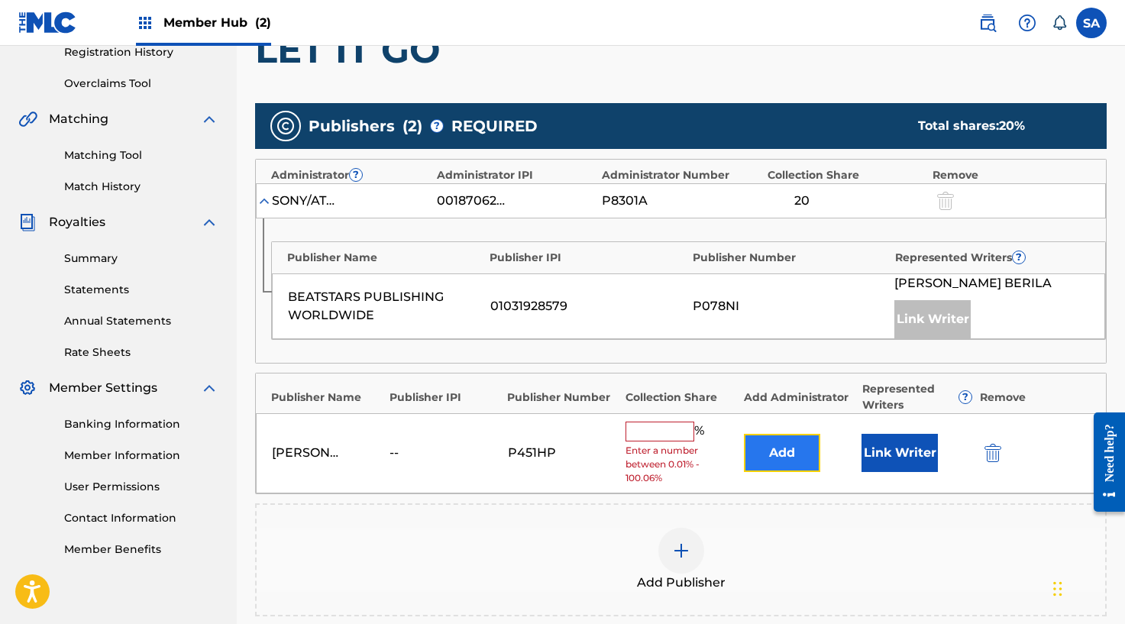
click at [751, 447] on button "Add" at bounding box center [782, 453] width 76 height 38
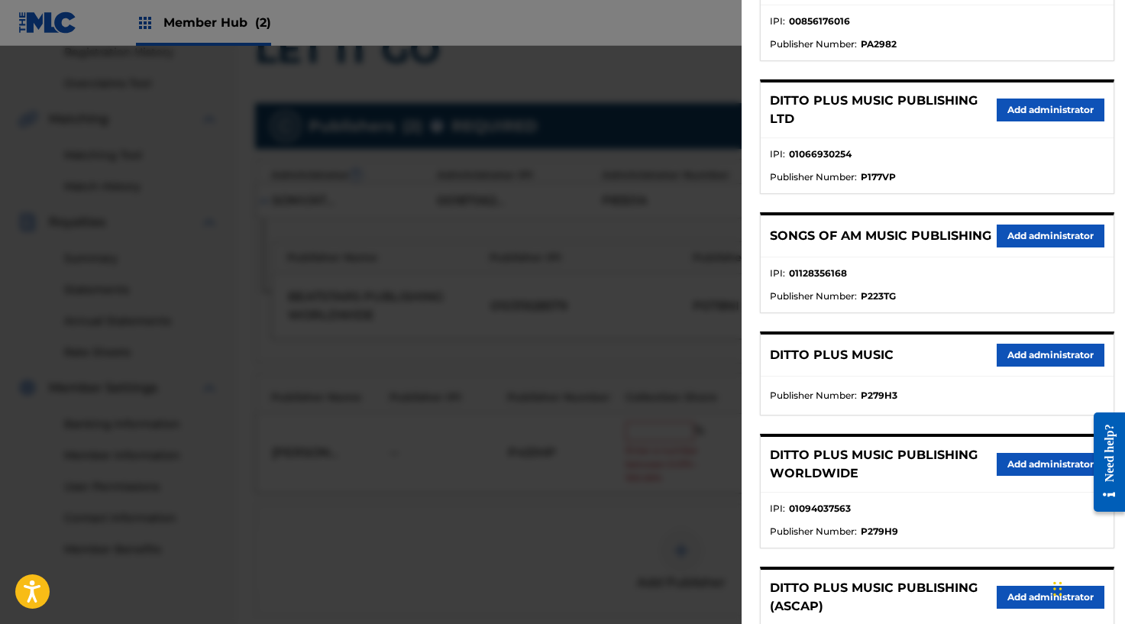
scroll to position [252, 0]
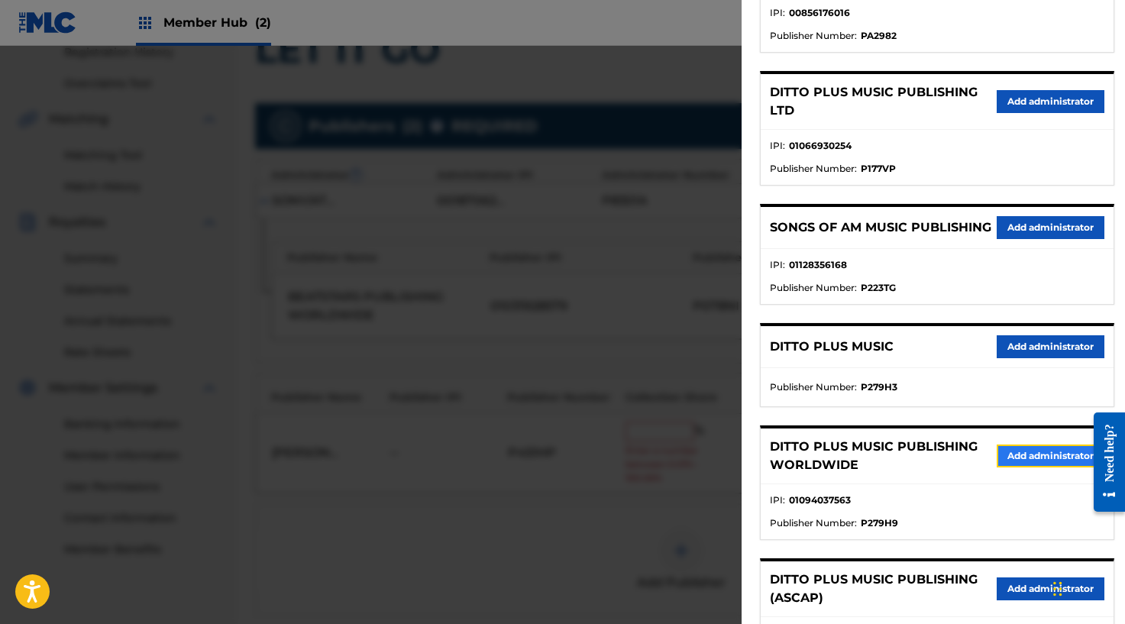
click at [1035, 467] on button "Add administrator" at bounding box center [1050, 455] width 108 height 23
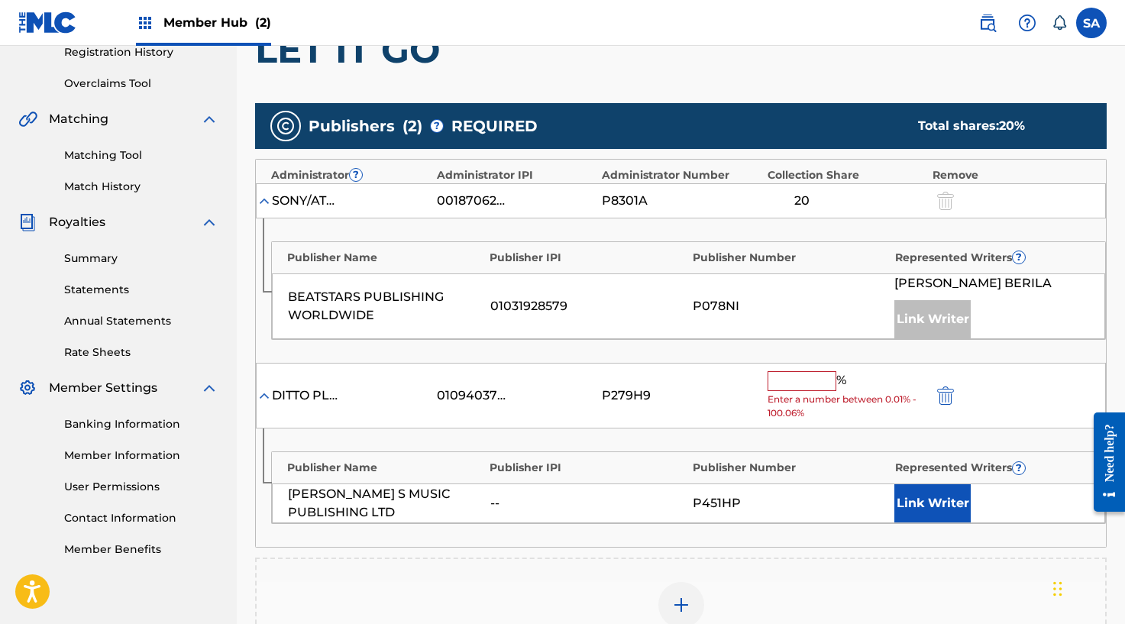
click at [800, 382] on input "text" at bounding box center [801, 381] width 69 height 20
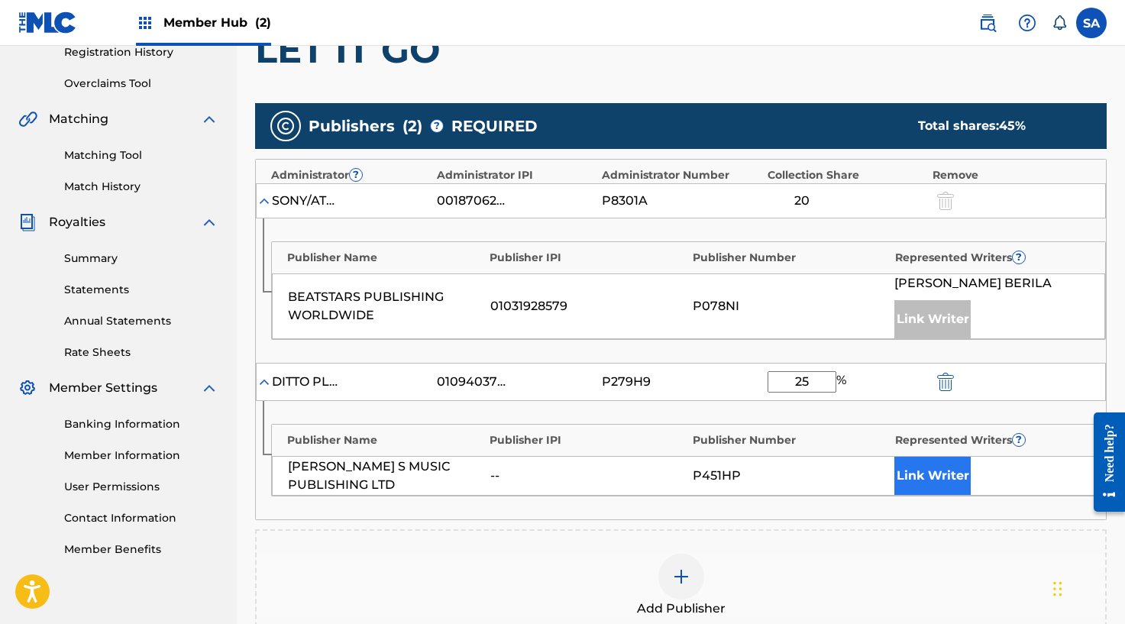
type input "25"
click at [951, 473] on button "Link Writer" at bounding box center [932, 476] width 76 height 38
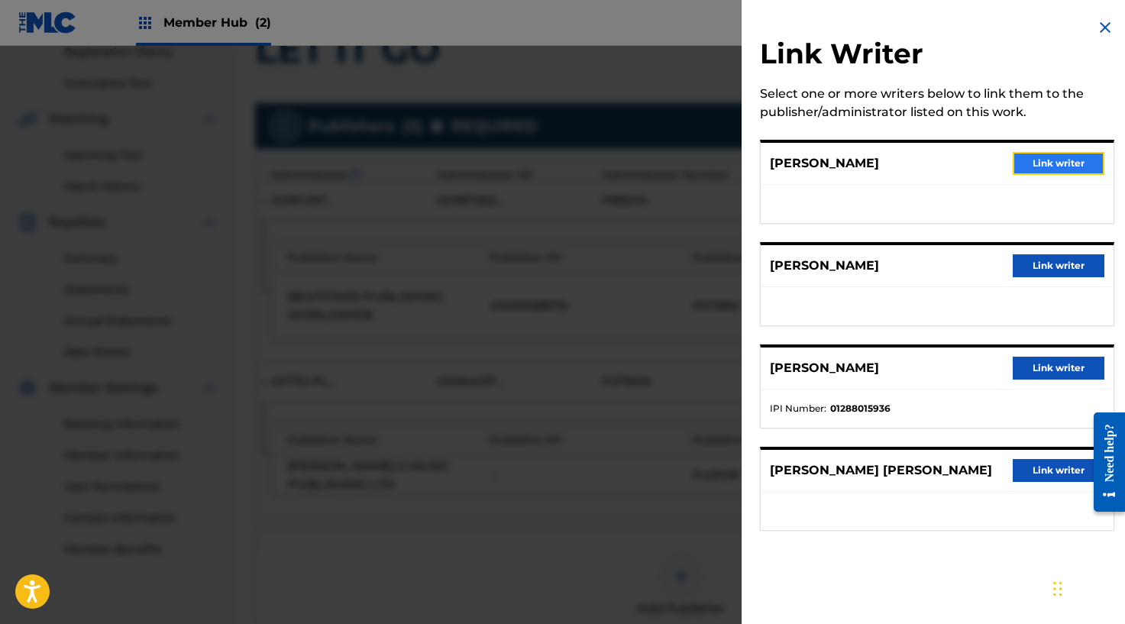
click at [1043, 172] on button "Link writer" at bounding box center [1058, 163] width 92 height 23
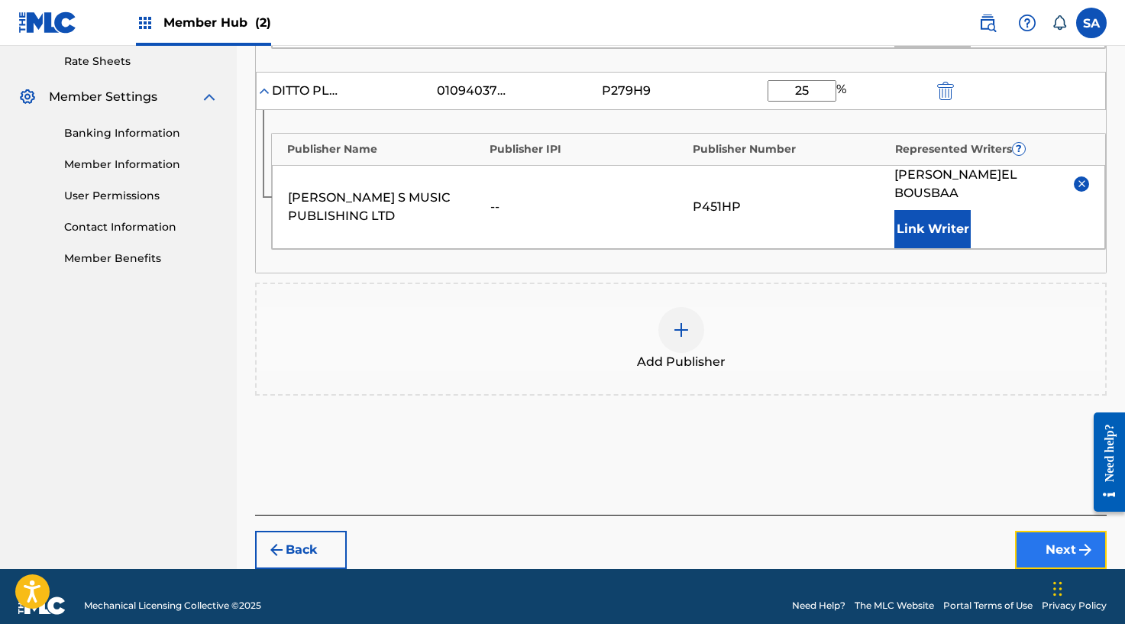
click at [1045, 531] on button "Next" at bounding box center [1061, 550] width 92 height 38
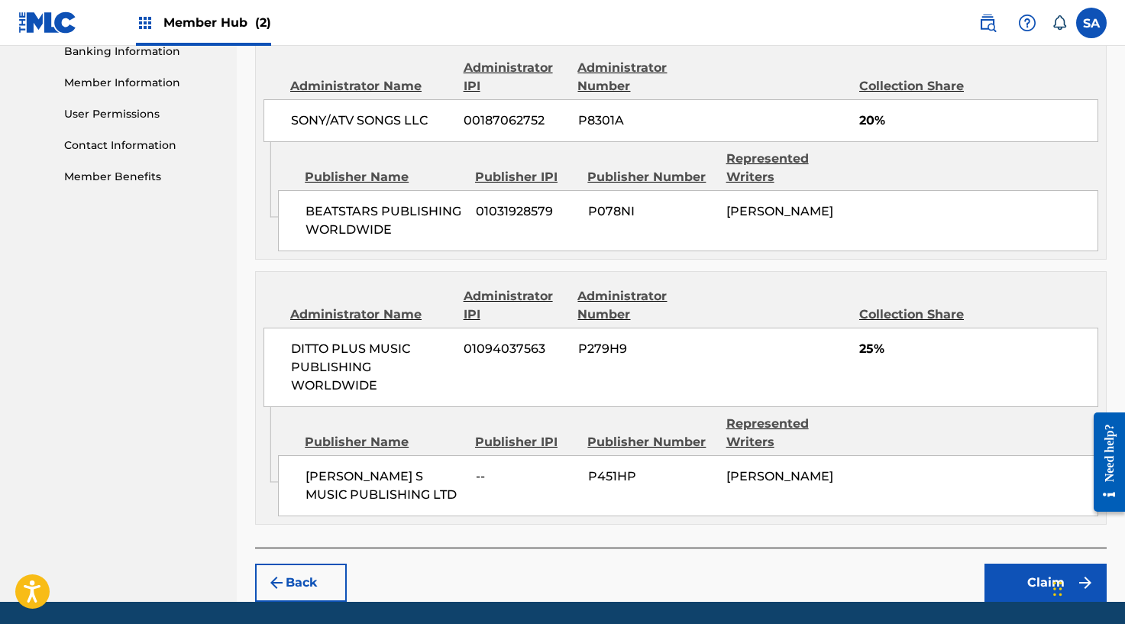
scroll to position [721, 0]
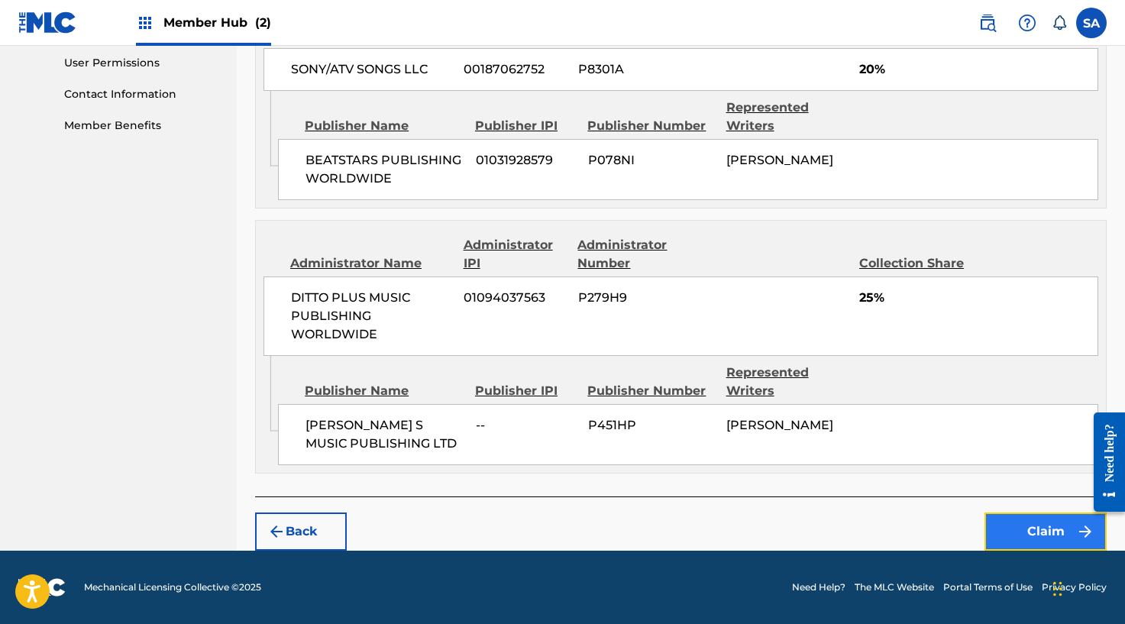
click at [1042, 532] on button "Claim" at bounding box center [1045, 531] width 122 height 38
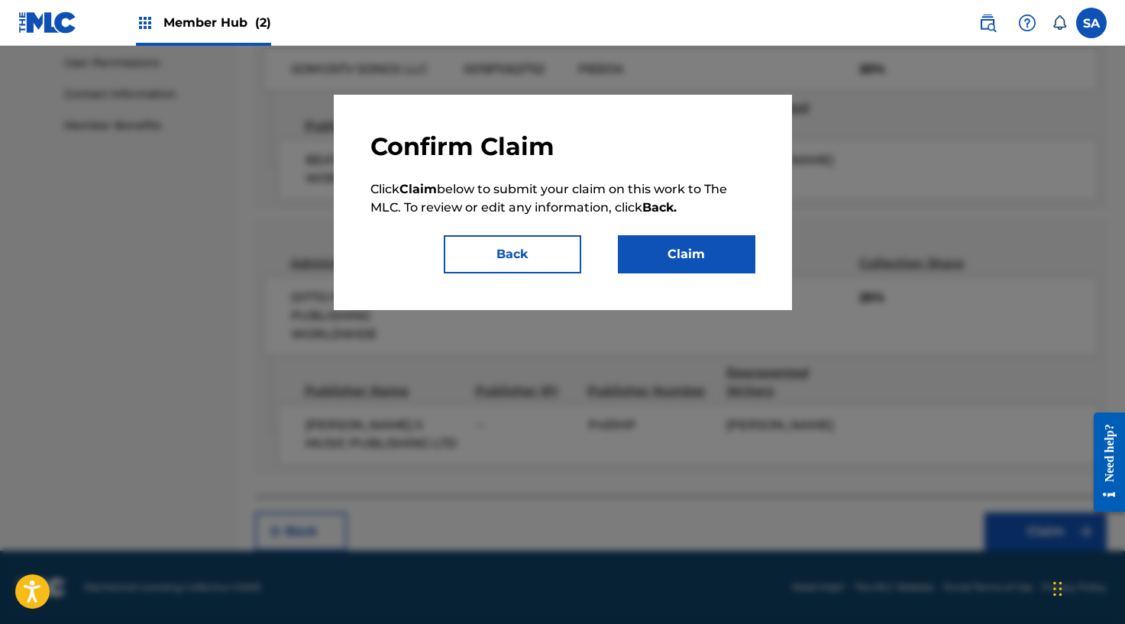
click at [735, 273] on div "Confirm Claim Click Claim below to submit your claim on this work to The MLC. T…" at bounding box center [563, 202] width 458 height 215
click at [734, 267] on button "Claim" at bounding box center [686, 254] width 137 height 38
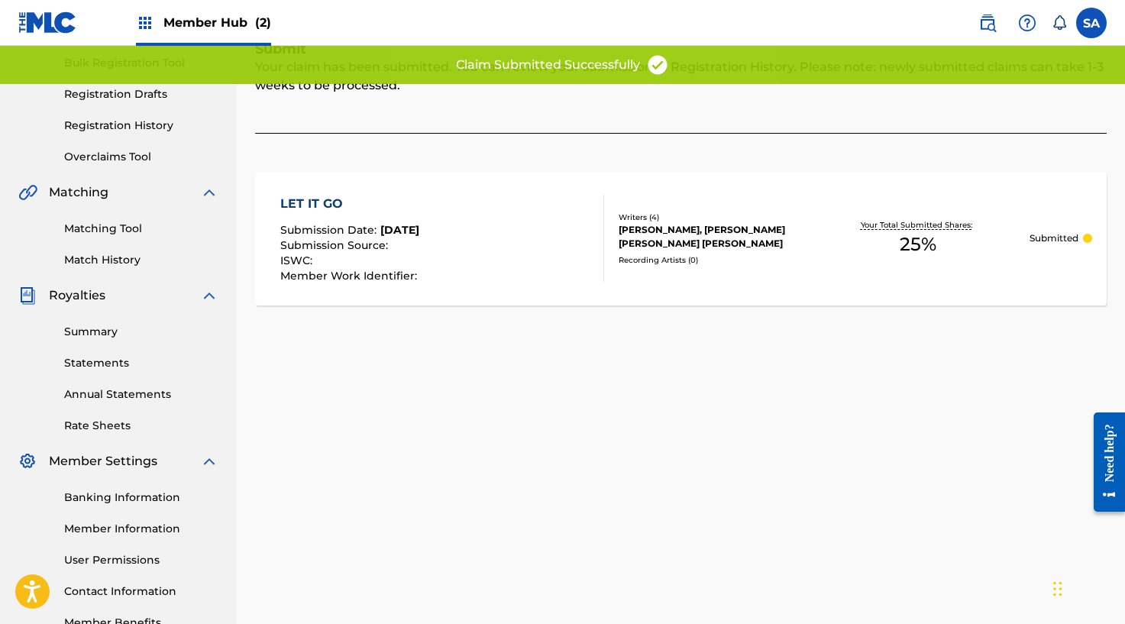
scroll to position [194, 0]
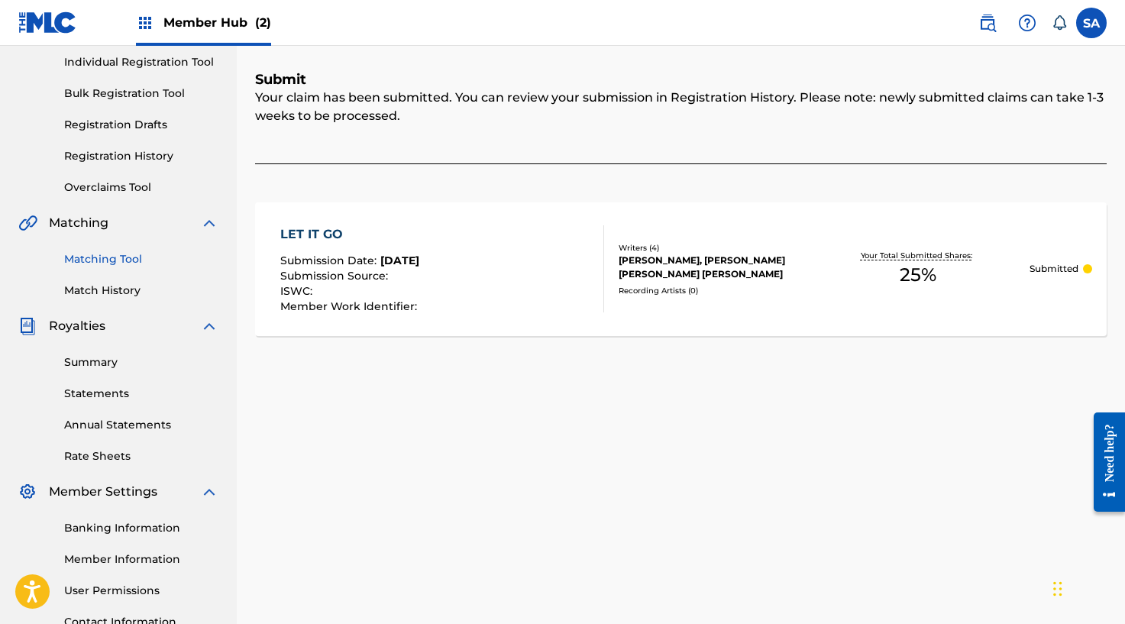
click at [103, 253] on link "Matching Tool" at bounding box center [141, 259] width 154 height 16
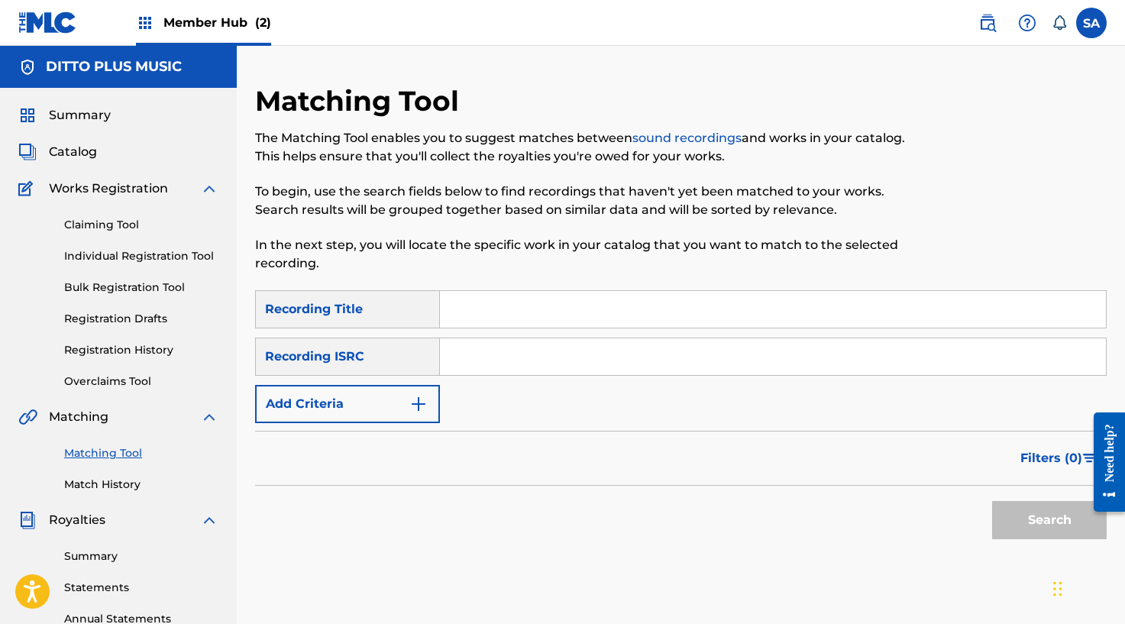
click at [502, 312] on input "Search Form" at bounding box center [773, 309] width 666 height 37
paste input "SO SICK"
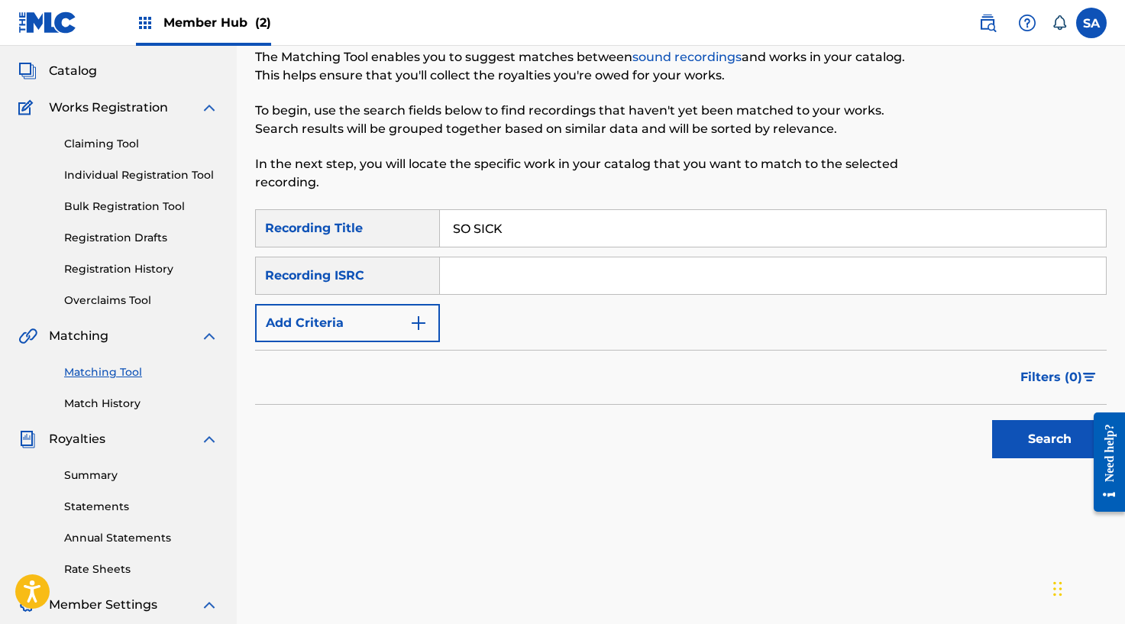
scroll to position [101, 0]
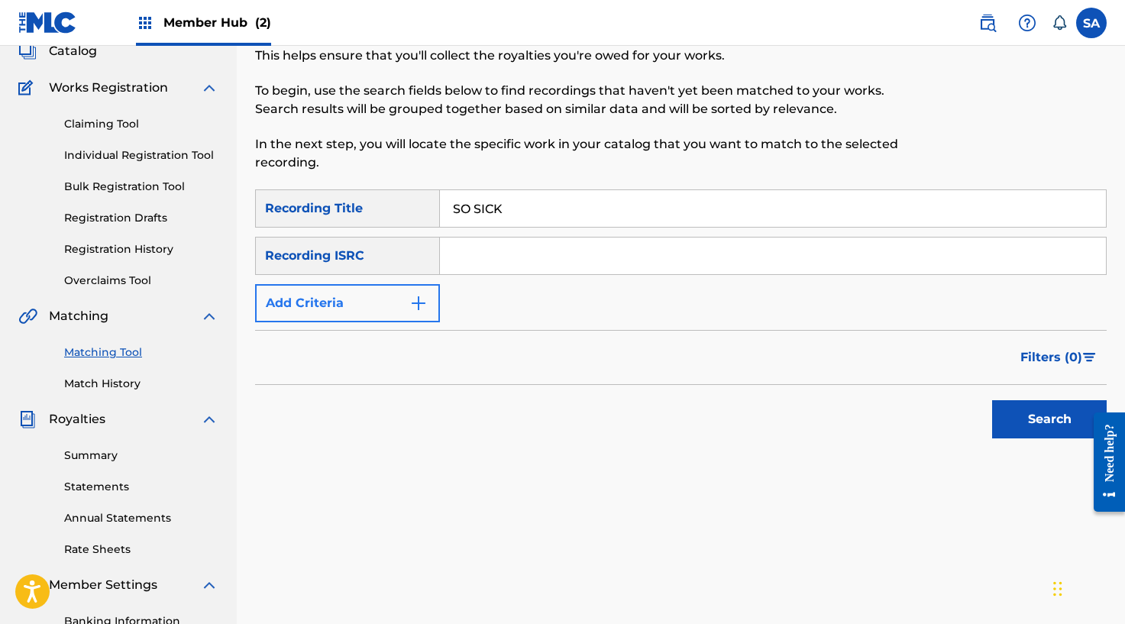
type input "SO SICK"
click at [416, 295] on img "Search Form" at bounding box center [418, 303] width 18 height 18
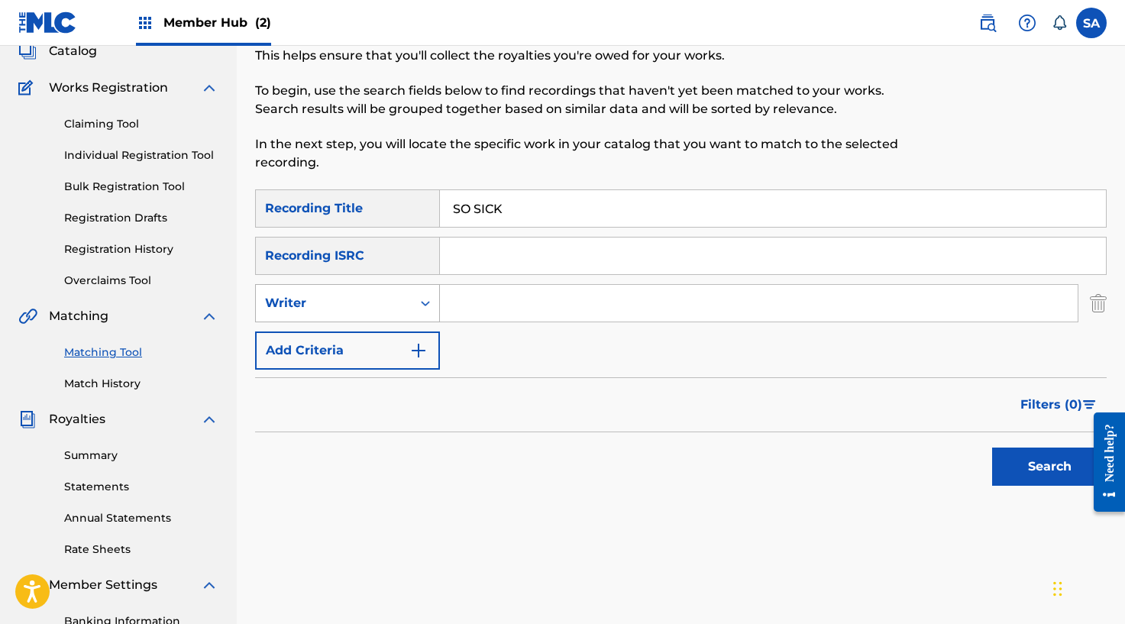
click at [402, 305] on div "Writer" at bounding box center [334, 303] width 156 height 29
drag, startPoint x: 363, startPoint y: 338, endPoint x: 383, endPoint y: 327, distance: 22.9
click at [365, 338] on div "Recording Artist" at bounding box center [347, 341] width 183 height 38
click at [478, 298] on input "Search Form" at bounding box center [758, 303] width 637 height 37
type input "[PERSON_NAME]"
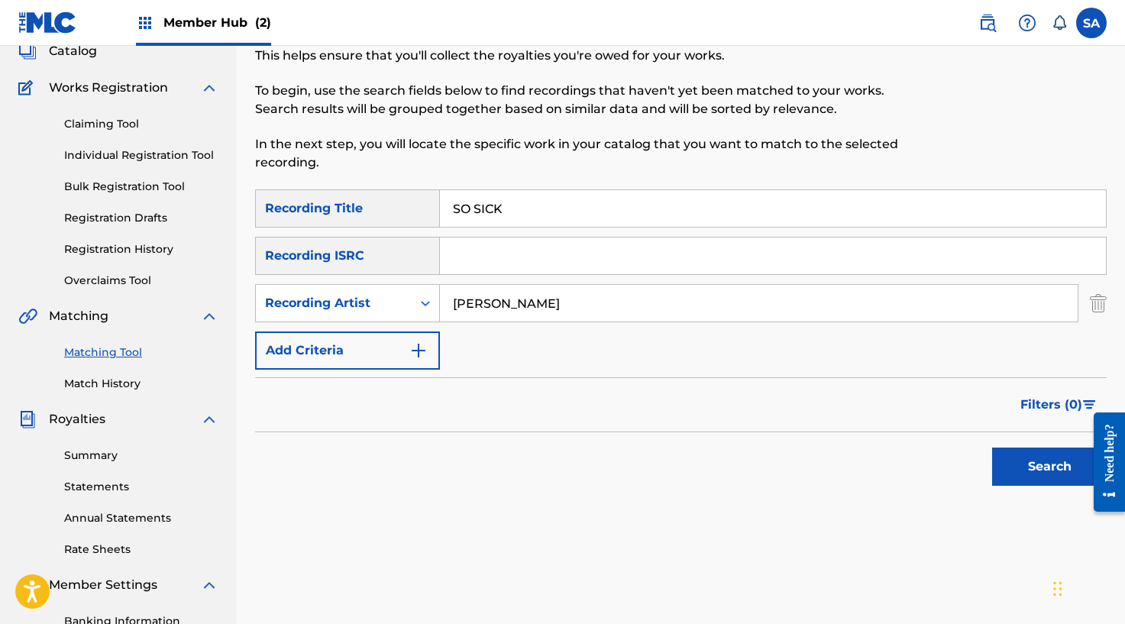
click at [992, 447] on button "Search" at bounding box center [1049, 466] width 115 height 38
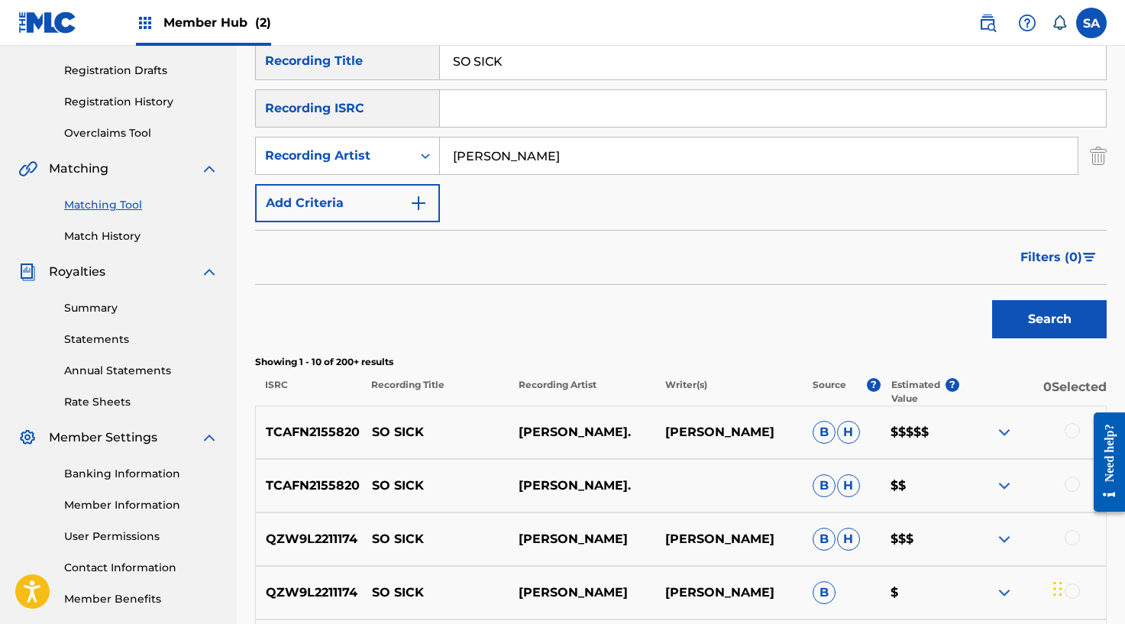
scroll to position [343, 0]
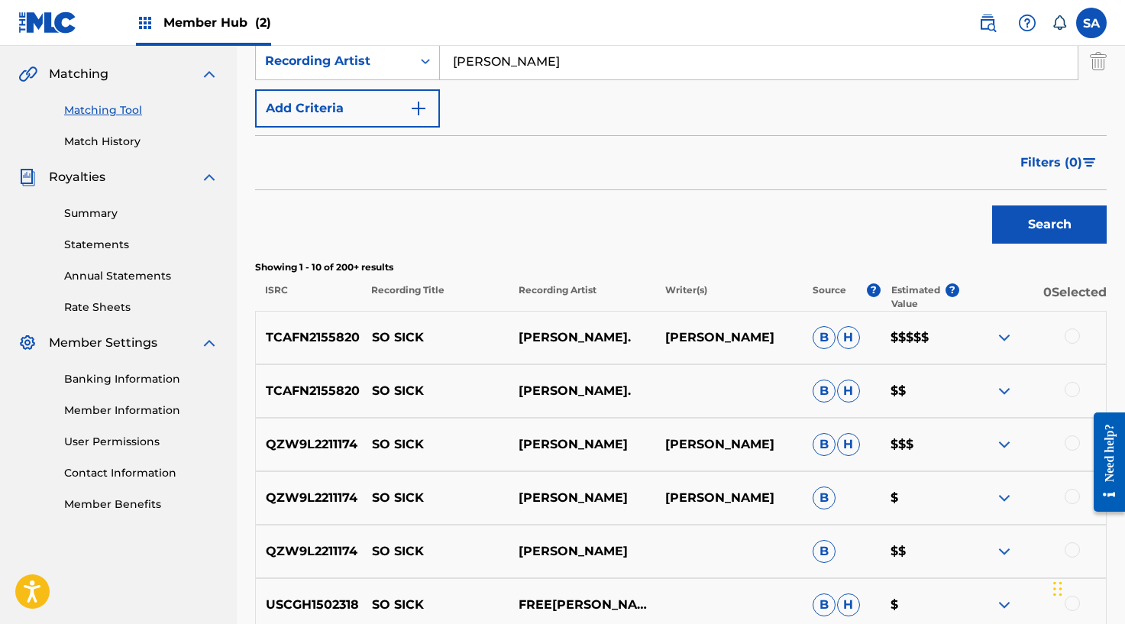
click at [1081, 339] on div at bounding box center [1032, 337] width 147 height 18
click at [1074, 339] on div at bounding box center [1071, 335] width 15 height 15
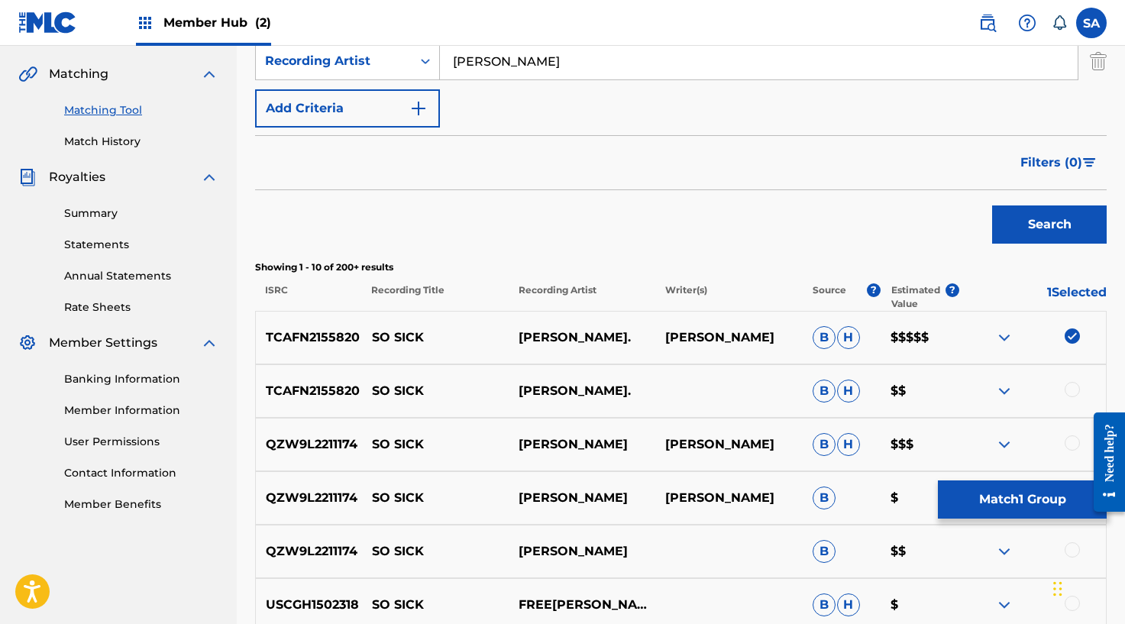
click at [1070, 391] on div at bounding box center [1071, 389] width 15 height 15
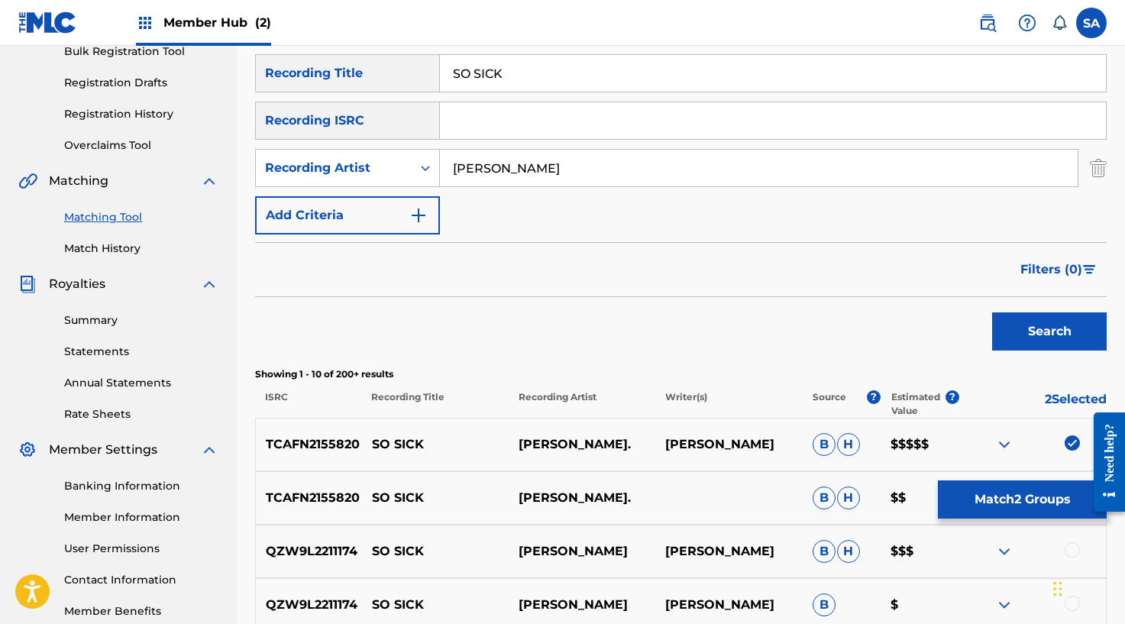
scroll to position [114, 0]
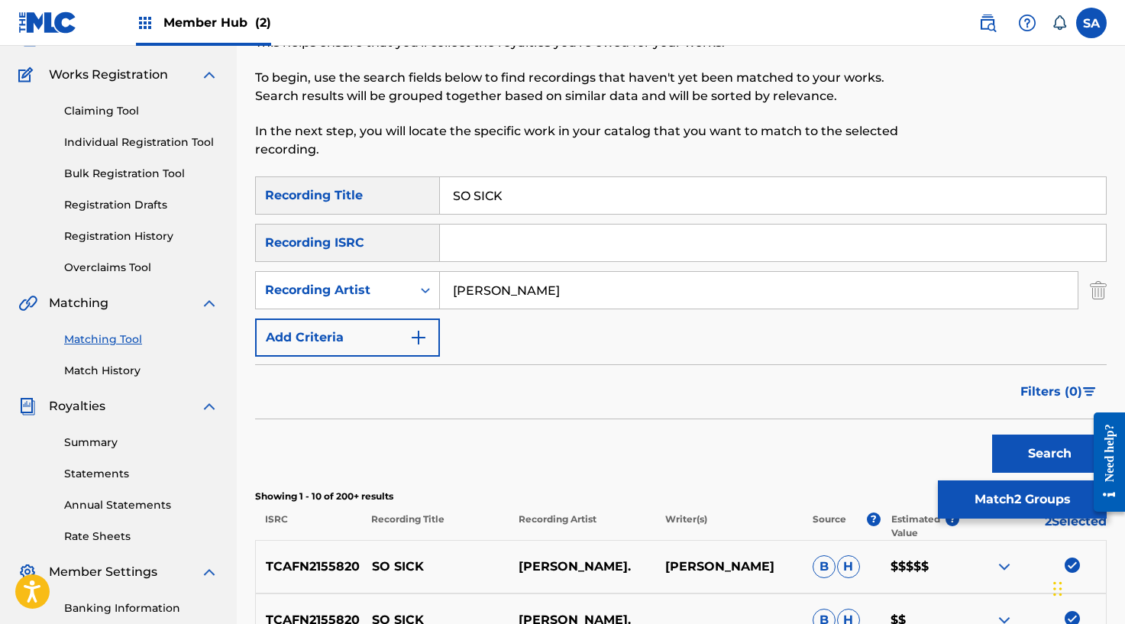
click at [541, 240] on input "Search Form" at bounding box center [773, 242] width 666 height 37
paste input "TCAFN2155820"
type input "TCAFN2155820"
drag, startPoint x: 1015, startPoint y: 443, endPoint x: 990, endPoint y: 422, distance: 32.0
click at [1015, 443] on button "Search" at bounding box center [1049, 453] width 115 height 38
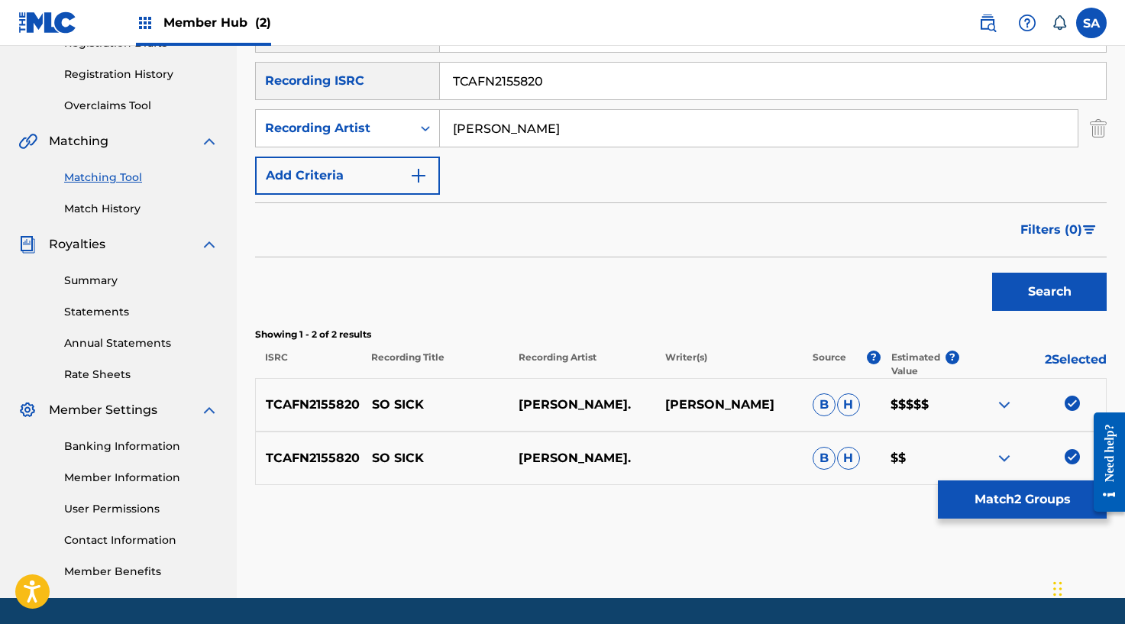
scroll to position [323, 0]
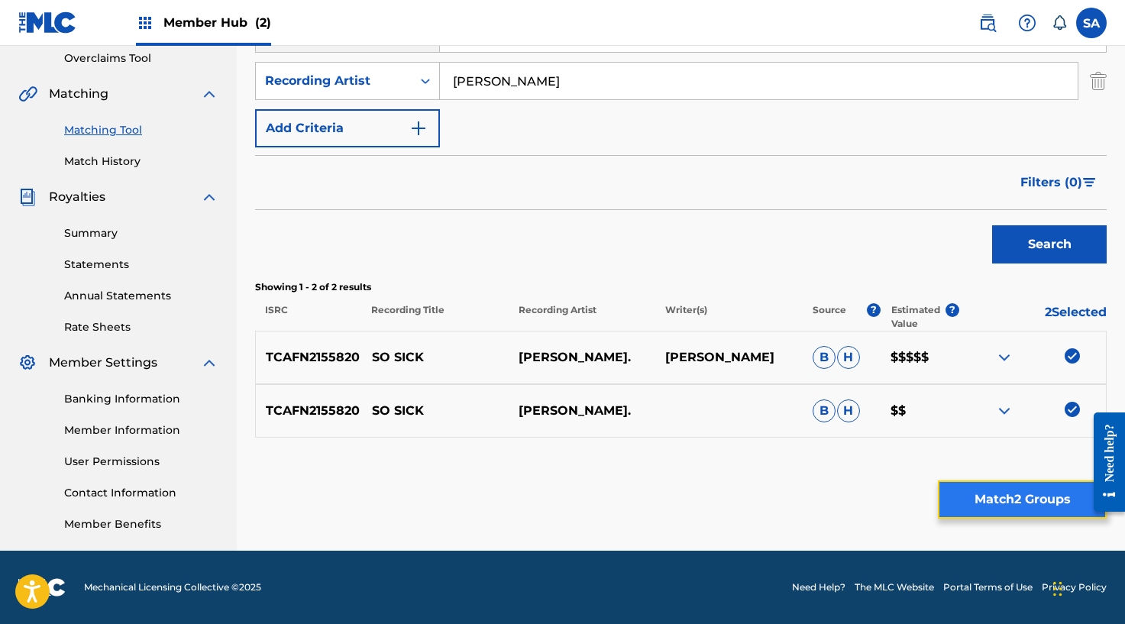
click at [987, 490] on button "Match 2 Groups" at bounding box center [1022, 499] width 169 height 38
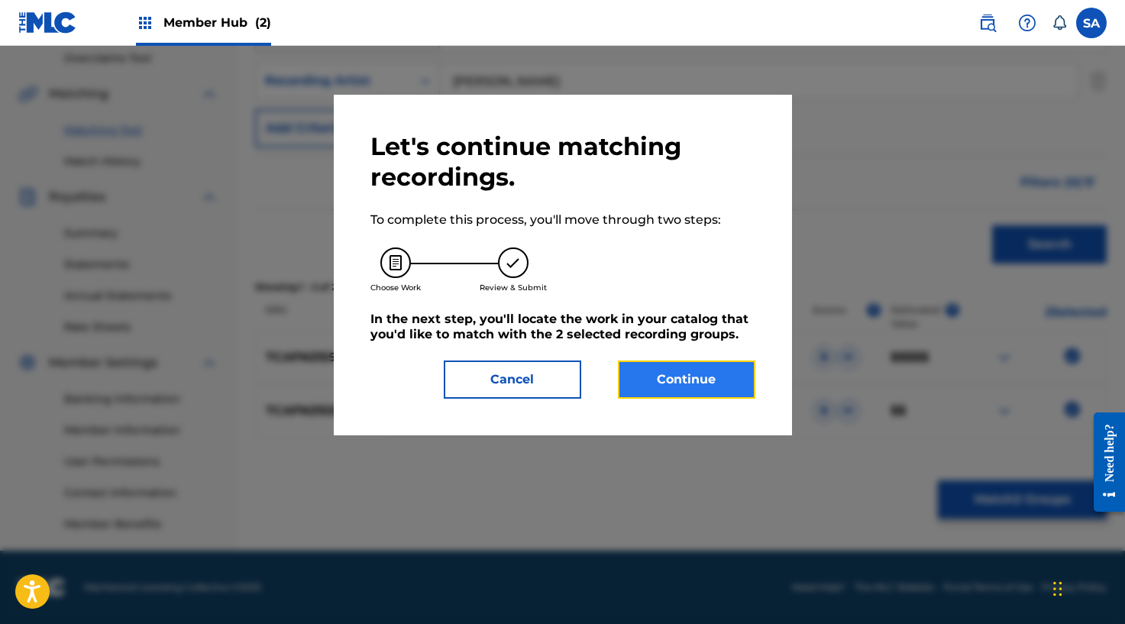
click at [694, 381] on button "Continue" at bounding box center [686, 379] width 137 height 38
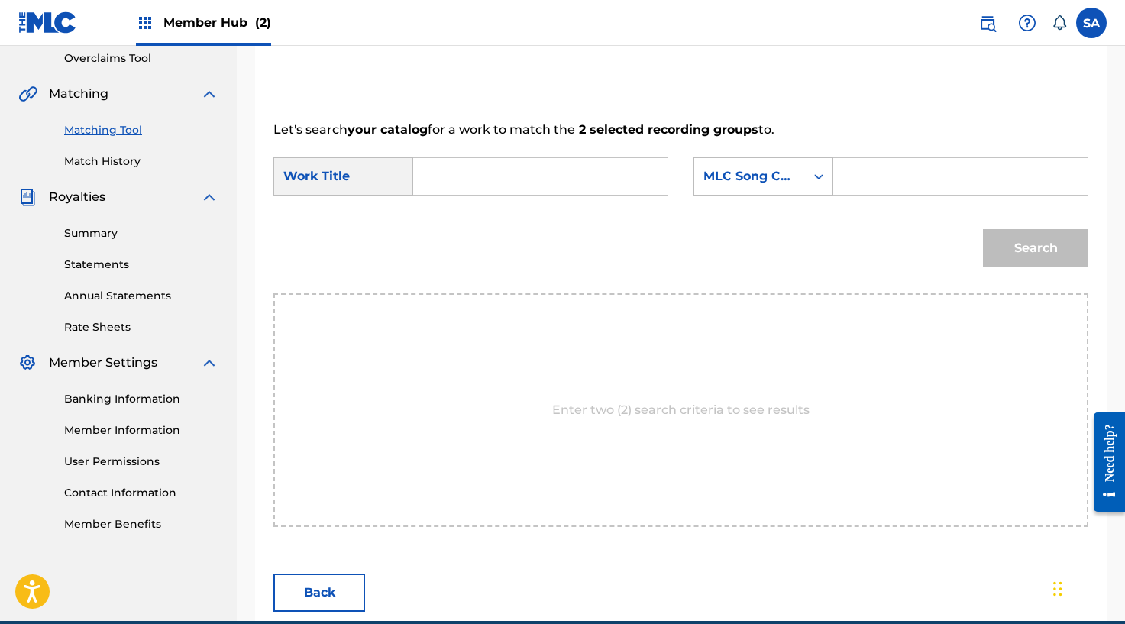
click at [507, 178] on input "Search Form" at bounding box center [540, 176] width 228 height 37
paste input "TCAFN2155820"
type input "TCAFN2155820"
click at [489, 173] on input "TCAFN2155820" at bounding box center [540, 176] width 228 height 37
drag, startPoint x: 489, startPoint y: 173, endPoint x: 503, endPoint y: 178, distance: 15.2
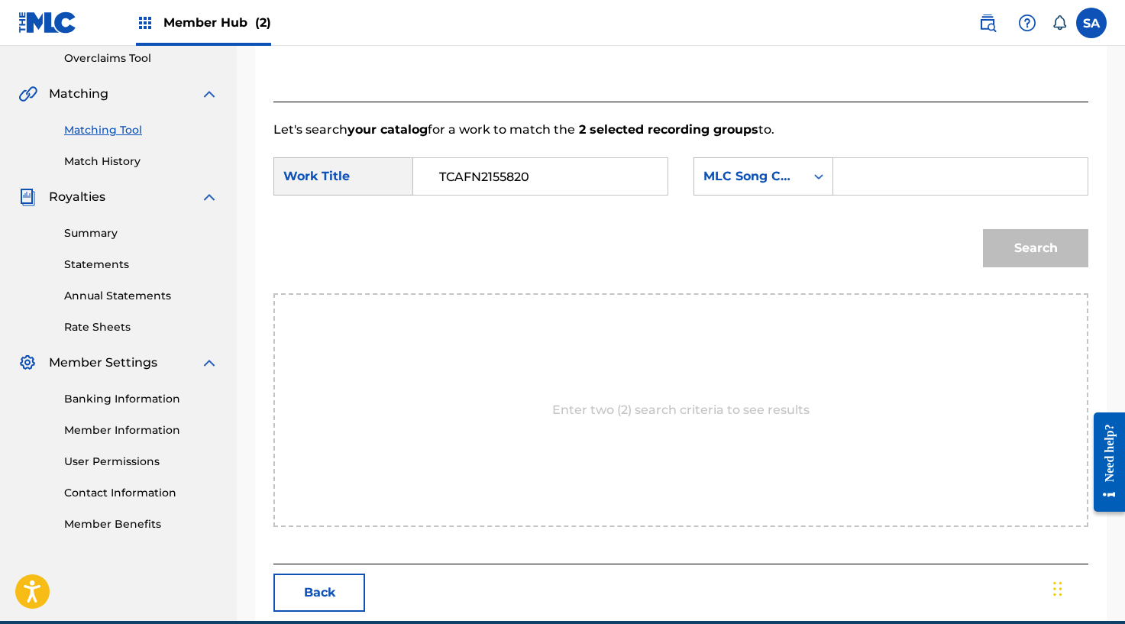
click at [488, 173] on input "TCAFN2155820" at bounding box center [540, 176] width 228 height 37
click at [441, 166] on input "Search Form" at bounding box center [540, 176] width 228 height 37
paste input "SO SICK"
type input "SO SICK"
click at [917, 163] on input "Search Form" at bounding box center [960, 176] width 228 height 37
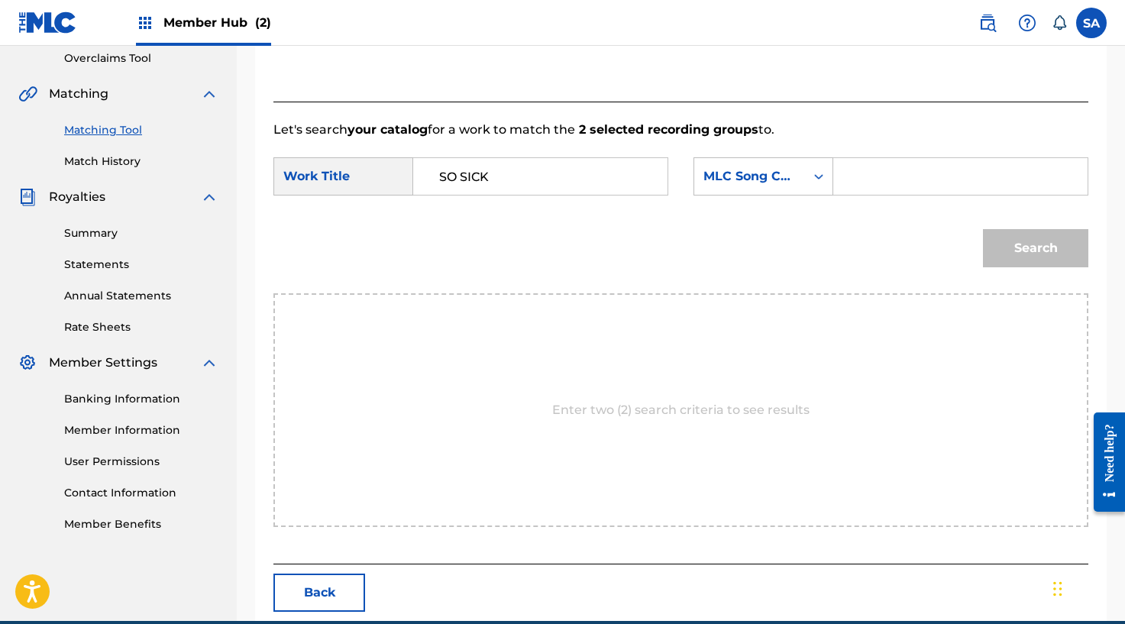
paste input "S72Y22"
type input "S72Y22"
click at [1046, 253] on button "Search" at bounding box center [1035, 248] width 105 height 38
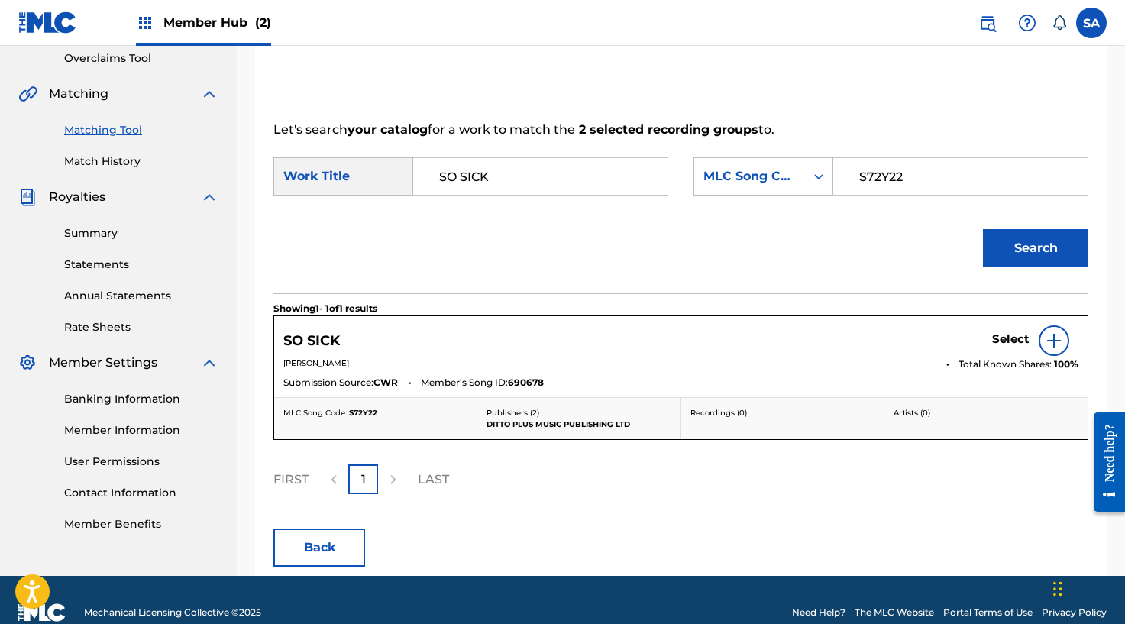
click at [1063, 342] on div at bounding box center [1053, 340] width 31 height 31
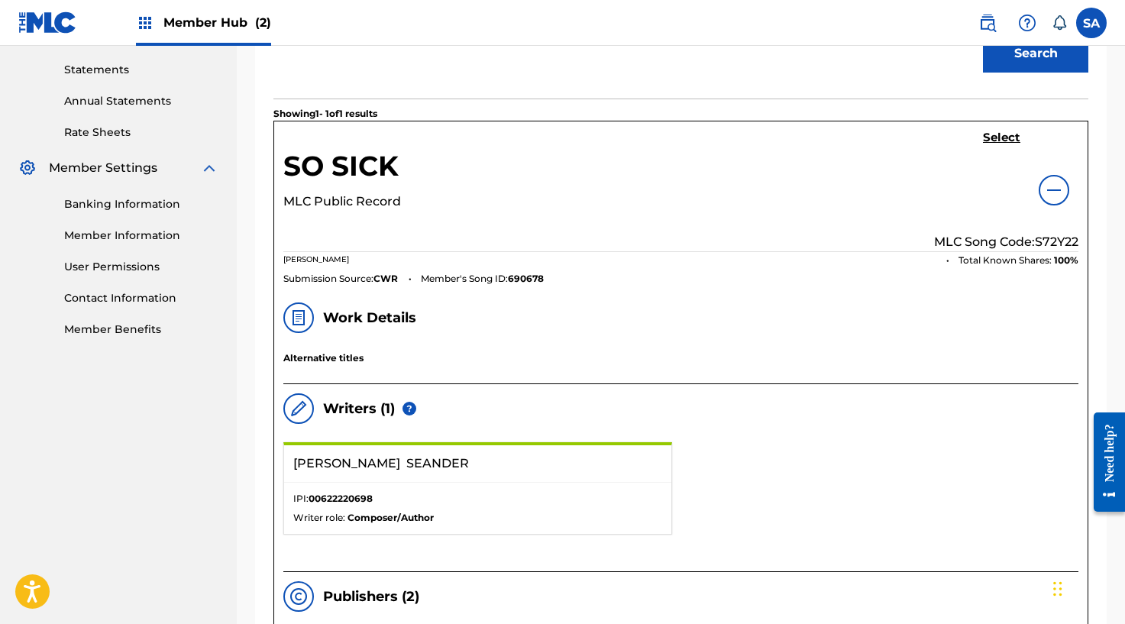
scroll to position [263, 0]
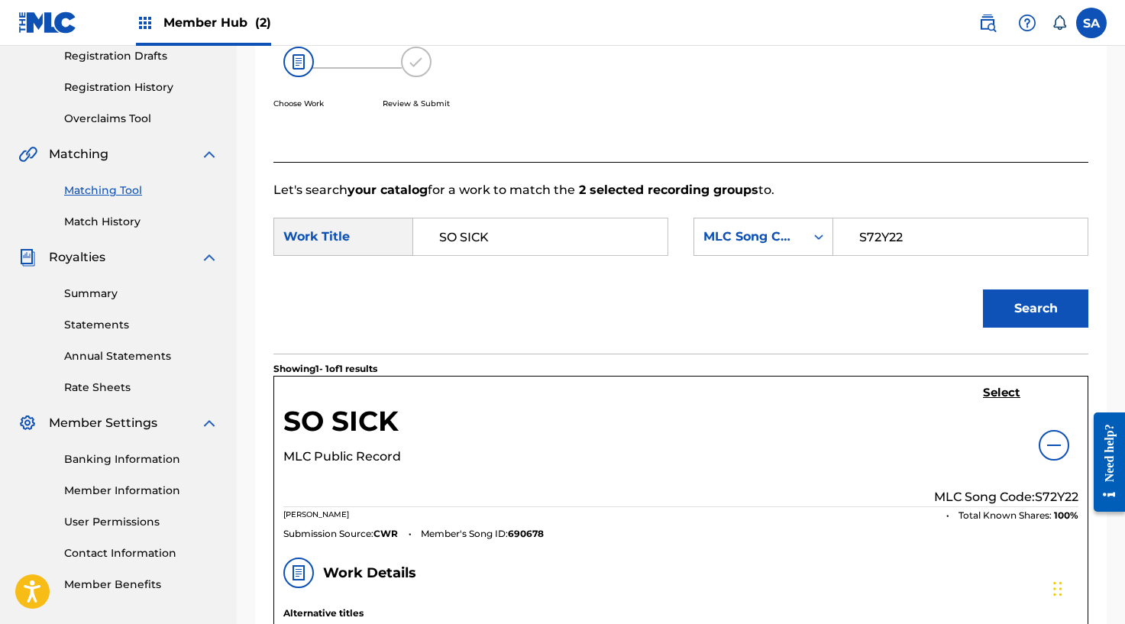
click at [980, 389] on div "Select MLC Song Code: S72Y22" at bounding box center [1006, 446] width 144 height 121
click at [994, 390] on h5 "Select" at bounding box center [1001, 393] width 37 height 15
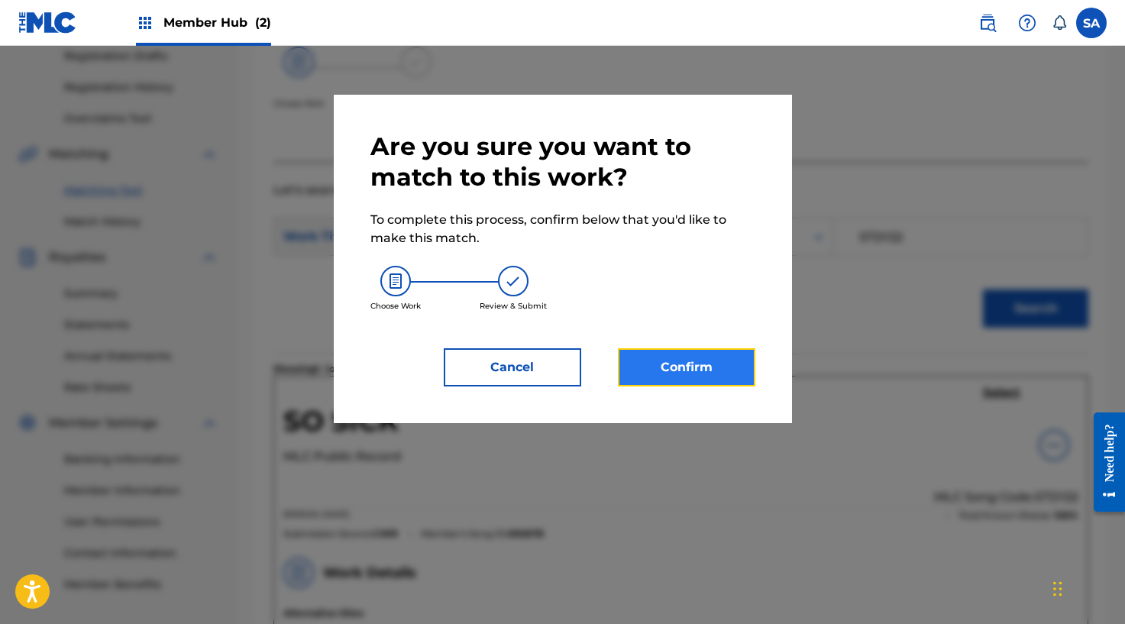
click at [706, 352] on button "Confirm" at bounding box center [686, 367] width 137 height 38
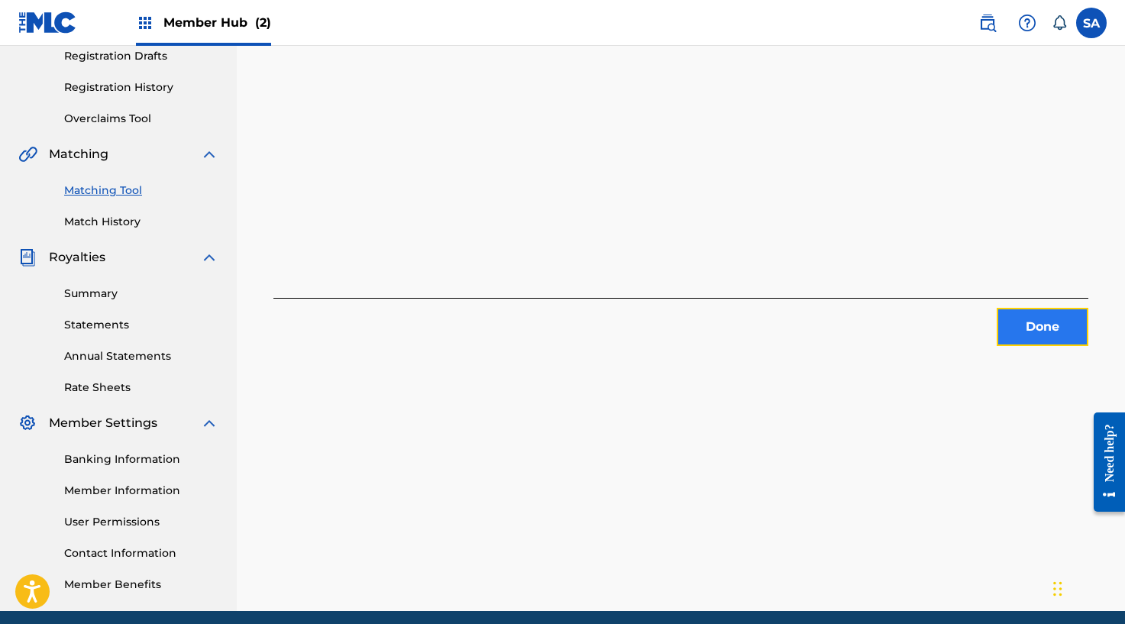
click at [1087, 334] on button "Done" at bounding box center [1042, 327] width 92 height 38
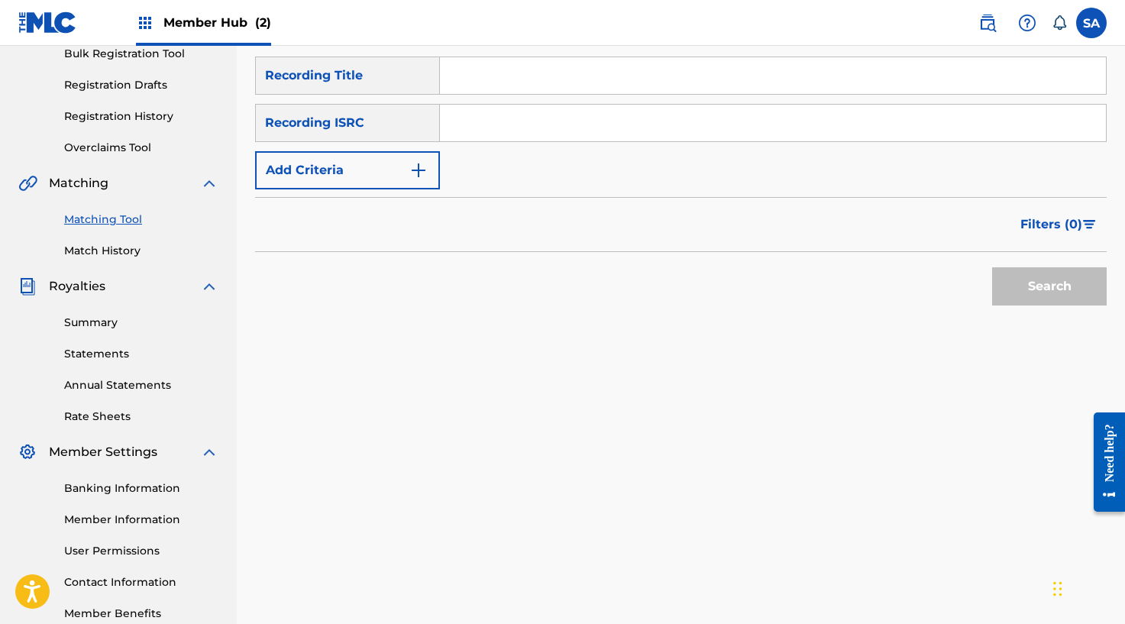
scroll to position [224, 0]
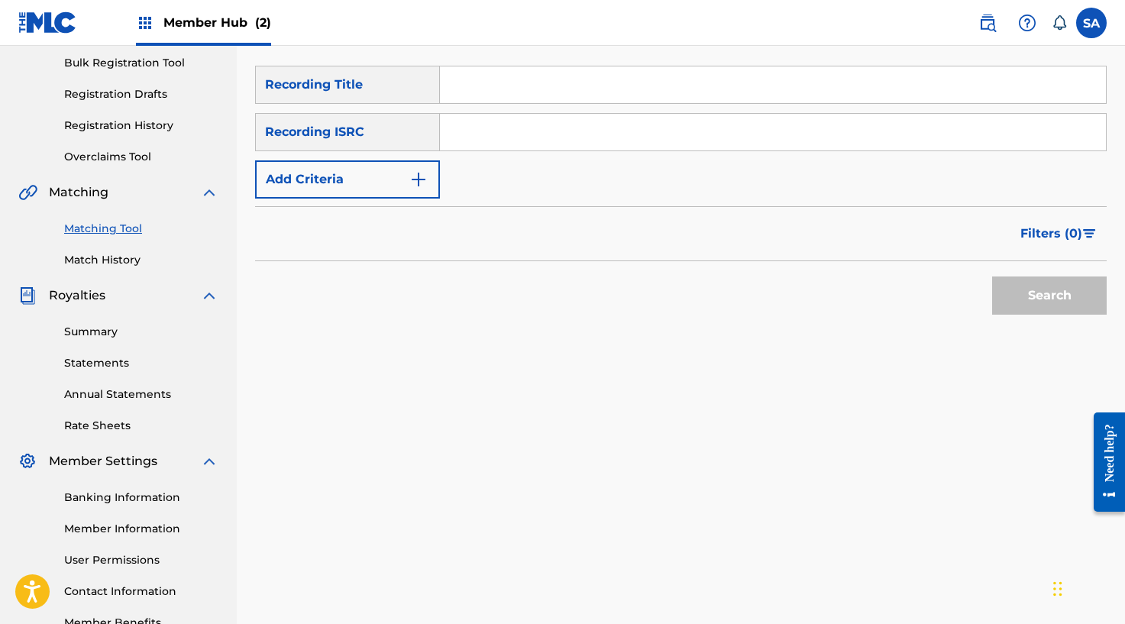
click at [501, 77] on input "Search Form" at bounding box center [773, 84] width 666 height 37
paste input "[PERSON_NAME]'"
type input "[PERSON_NAME]'"
click at [534, 142] on input "Search Form" at bounding box center [773, 132] width 666 height 37
paste input "QMEZE1948717"
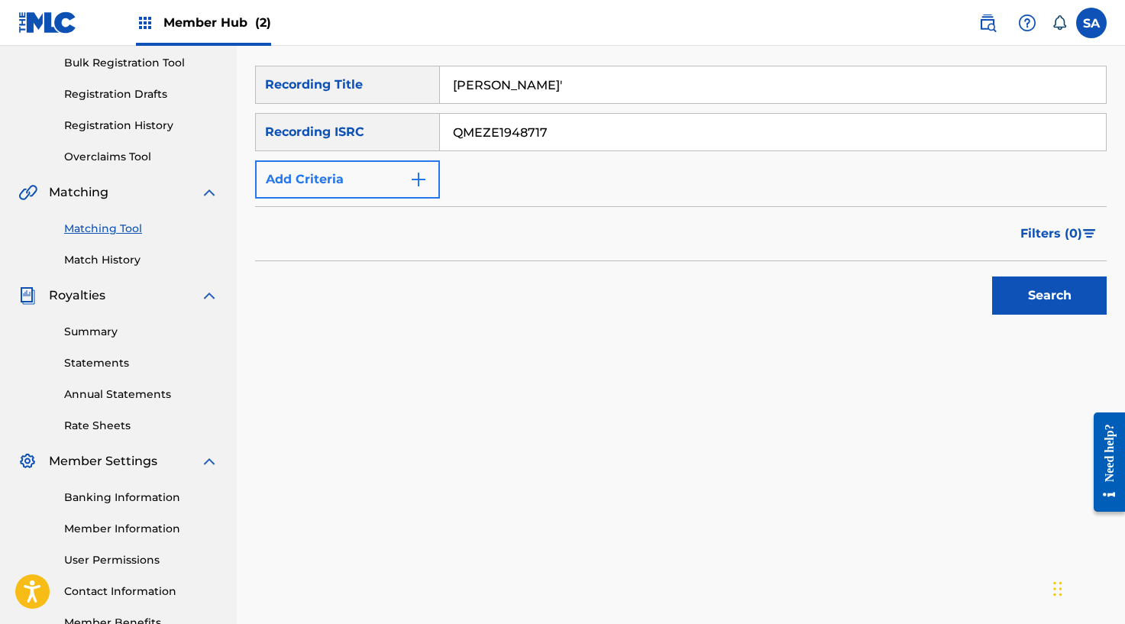
type input "QMEZE1948717"
click at [424, 173] on img "Search Form" at bounding box center [418, 179] width 18 height 18
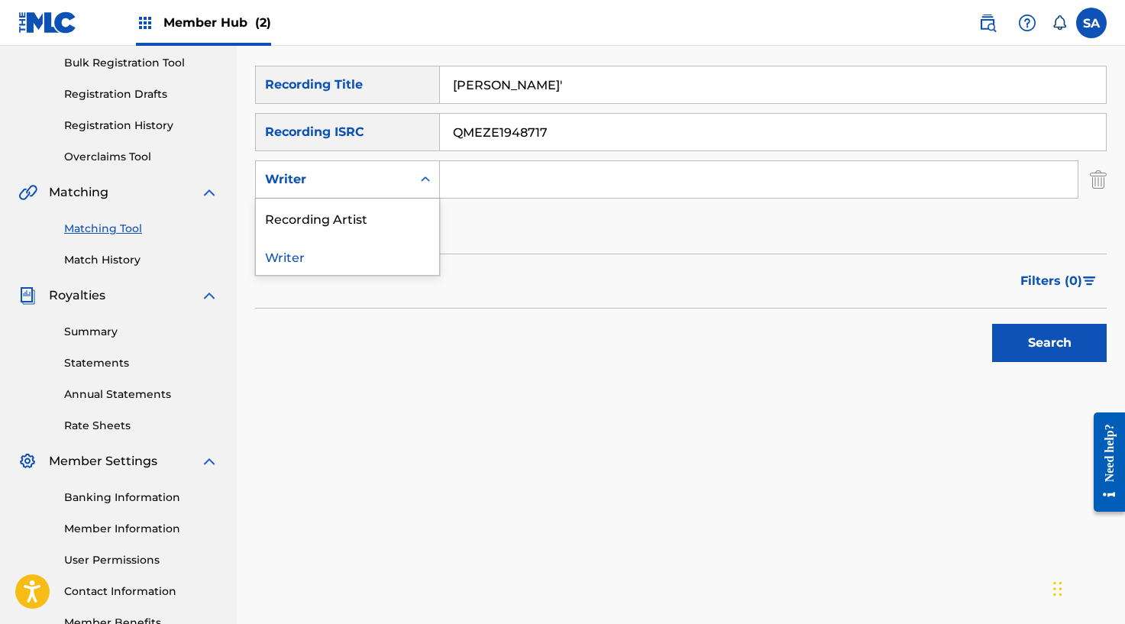
drag, startPoint x: 406, startPoint y: 184, endPoint x: 399, endPoint y: 202, distance: 19.9
click at [406, 184] on div "Writer" at bounding box center [334, 179] width 156 height 29
click at [388, 218] on div "Recording Artist" at bounding box center [347, 218] width 183 height 38
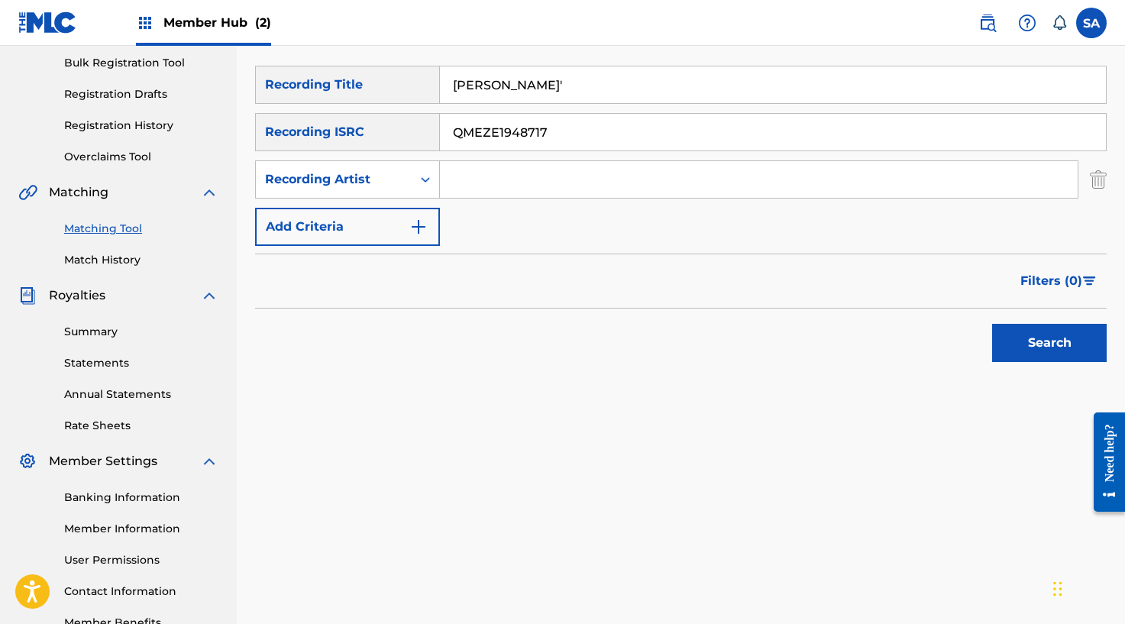
click at [496, 182] on input "Search Form" at bounding box center [758, 179] width 637 height 37
type input "[PERSON_NAME]"
click at [992, 324] on button "Search" at bounding box center [1049, 343] width 115 height 38
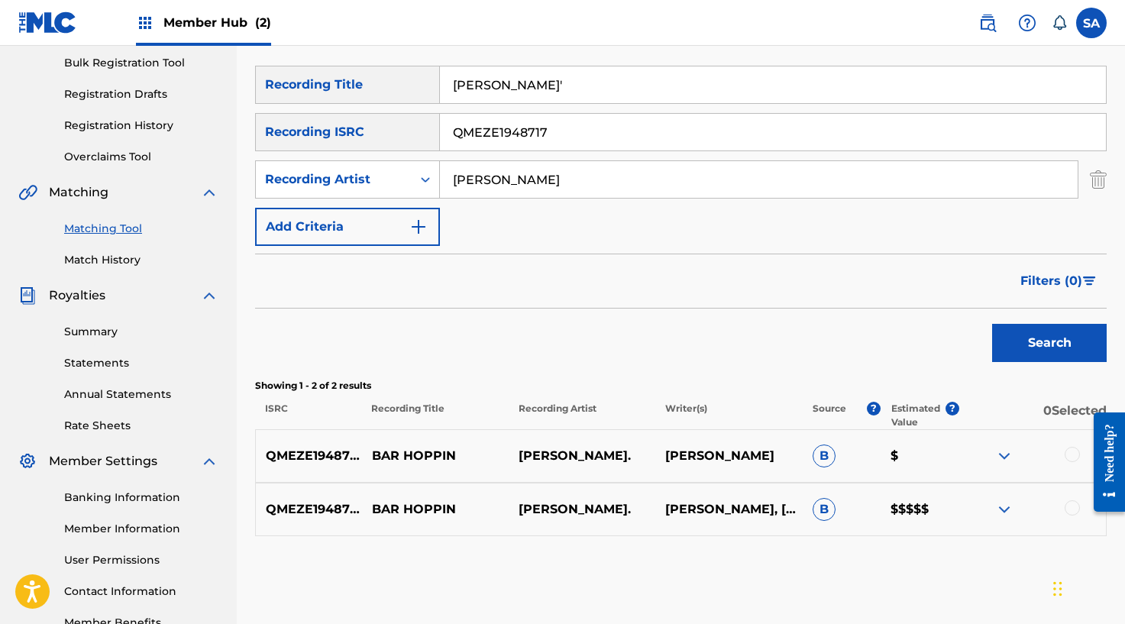
click at [1072, 456] on div at bounding box center [1071, 454] width 15 height 15
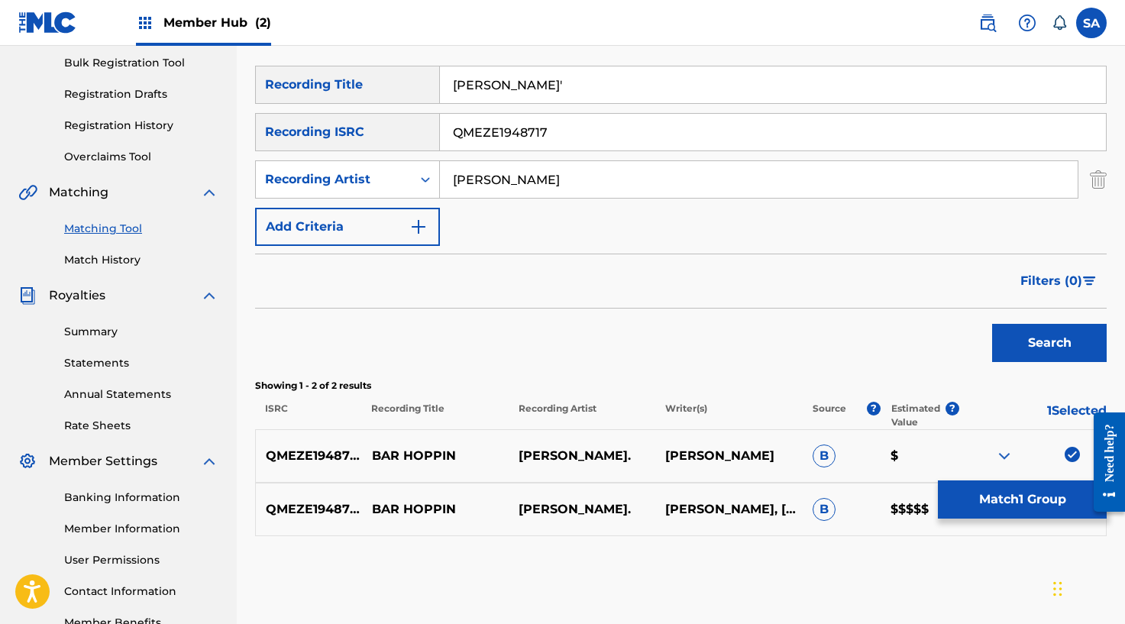
click at [1046, 528] on div "QMEZE1948717 BAR [PERSON_NAME]. [PERSON_NAME], [PERSON_NAME] B $$$$$" at bounding box center [680, 509] width 851 height 53
click at [986, 498] on button "Match 1 Group" at bounding box center [1022, 499] width 169 height 38
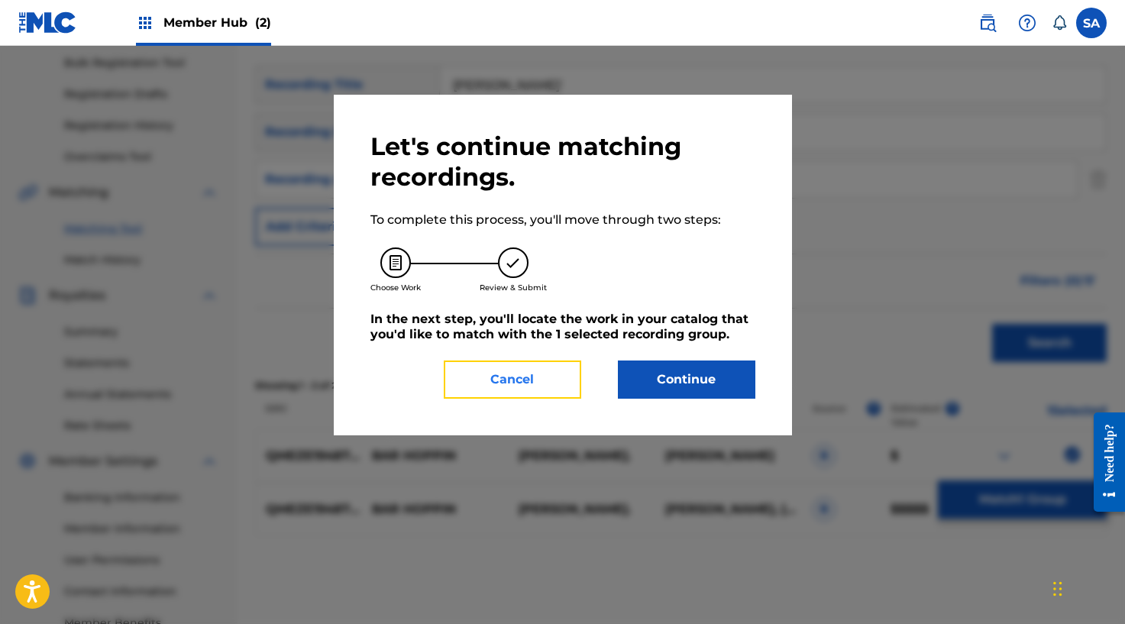
click at [513, 370] on button "Cancel" at bounding box center [512, 379] width 137 height 38
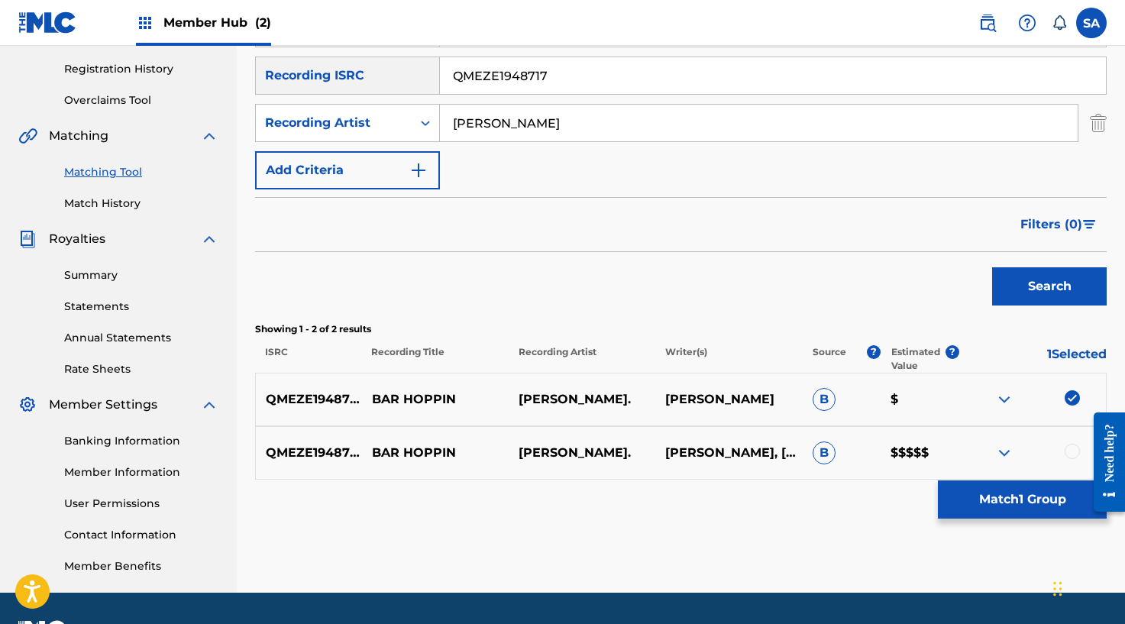
scroll to position [323, 0]
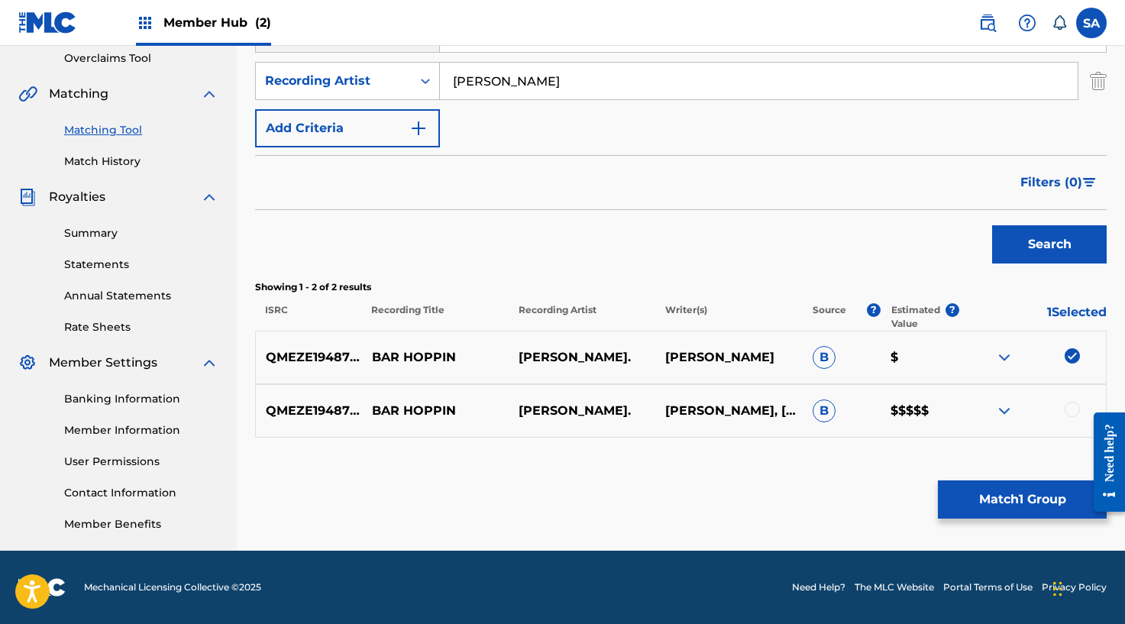
click at [1061, 415] on div at bounding box center [1032, 411] width 147 height 18
click at [1068, 408] on div at bounding box center [1071, 409] width 15 height 15
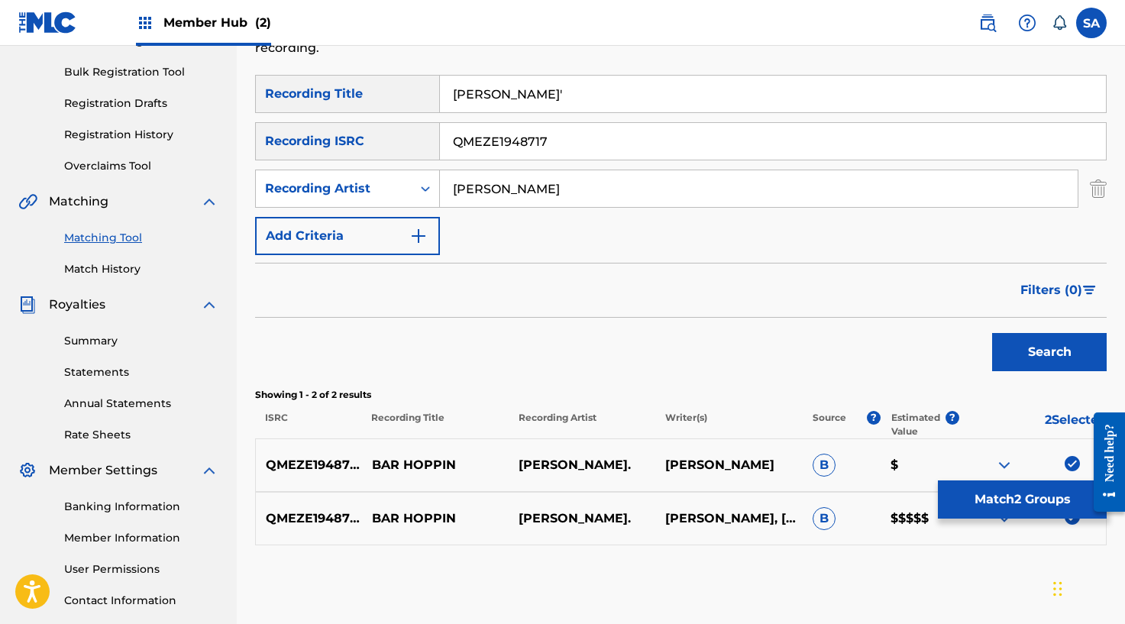
scroll to position [210, 0]
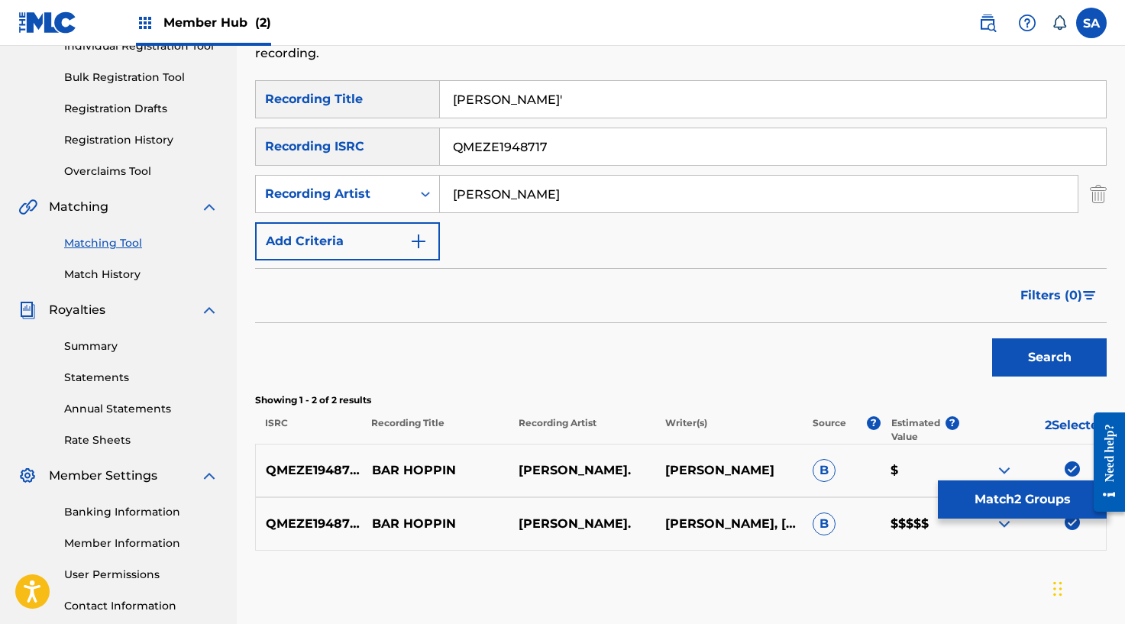
click at [481, 138] on input "QMEZE1948717" at bounding box center [773, 146] width 666 height 37
click at [992, 338] on button "Search" at bounding box center [1049, 357] width 115 height 38
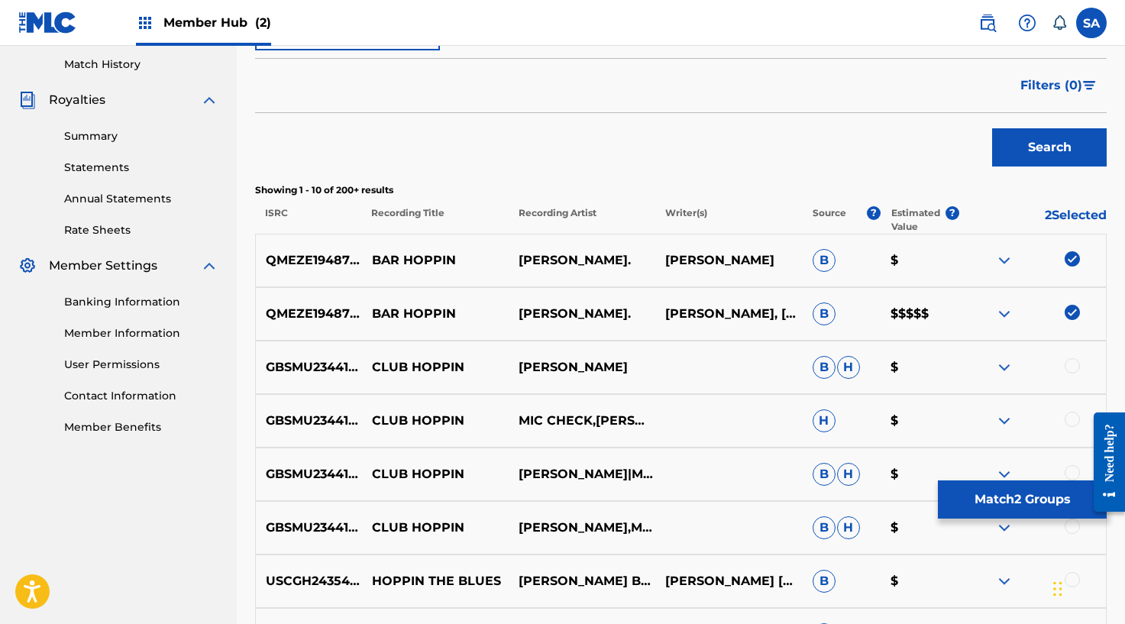
scroll to position [423, 0]
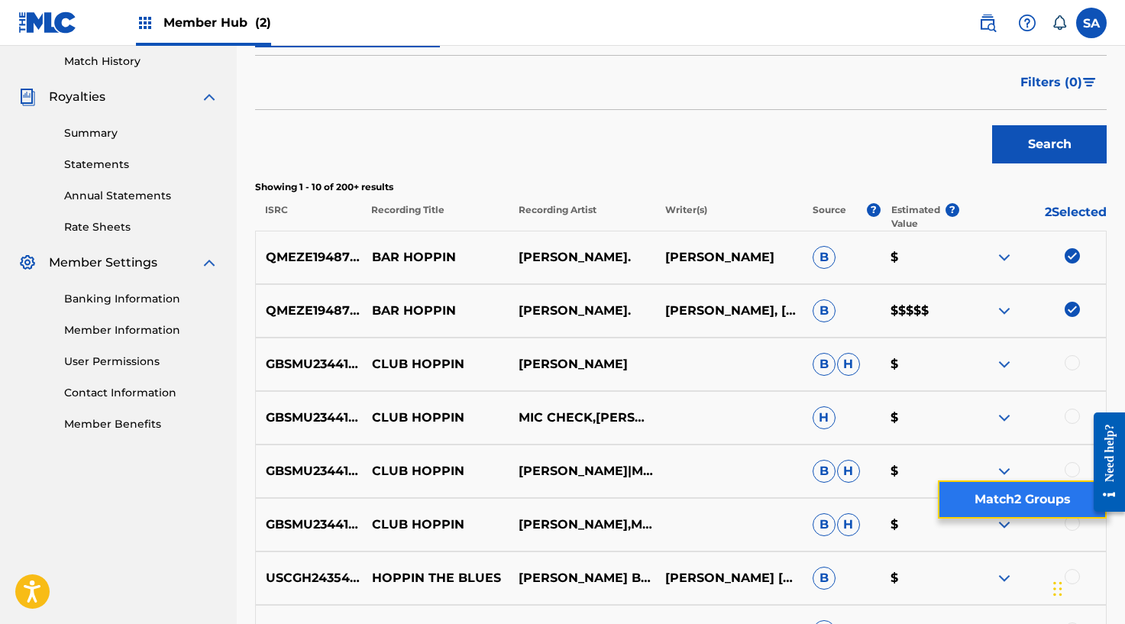
click at [998, 505] on button "Match 2 Groups" at bounding box center [1022, 499] width 169 height 38
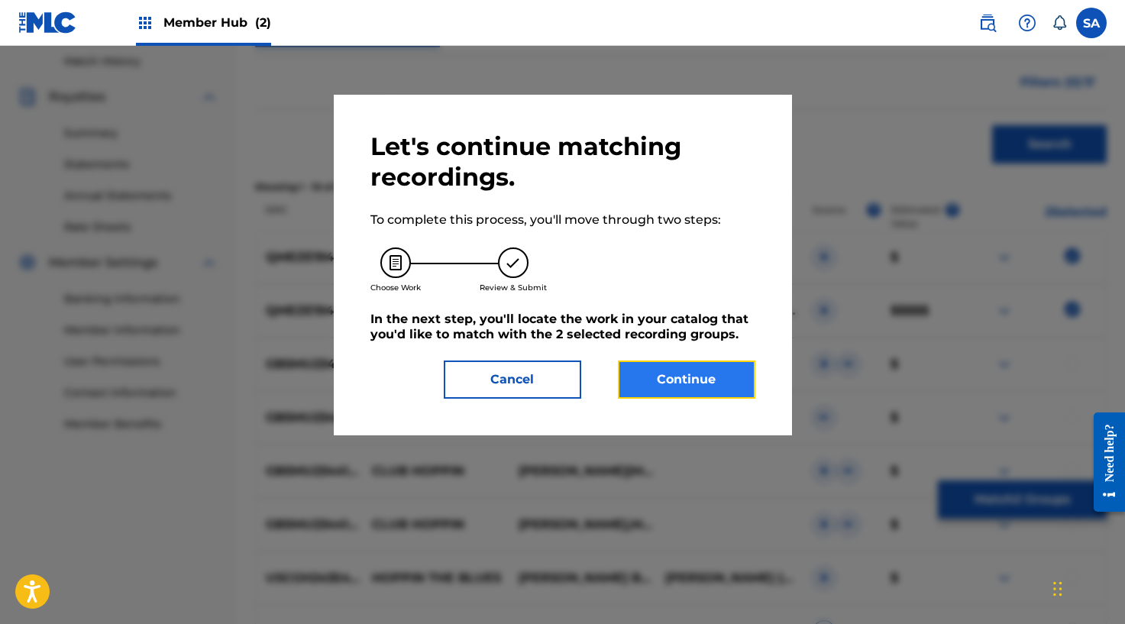
click at [673, 374] on button "Continue" at bounding box center [686, 379] width 137 height 38
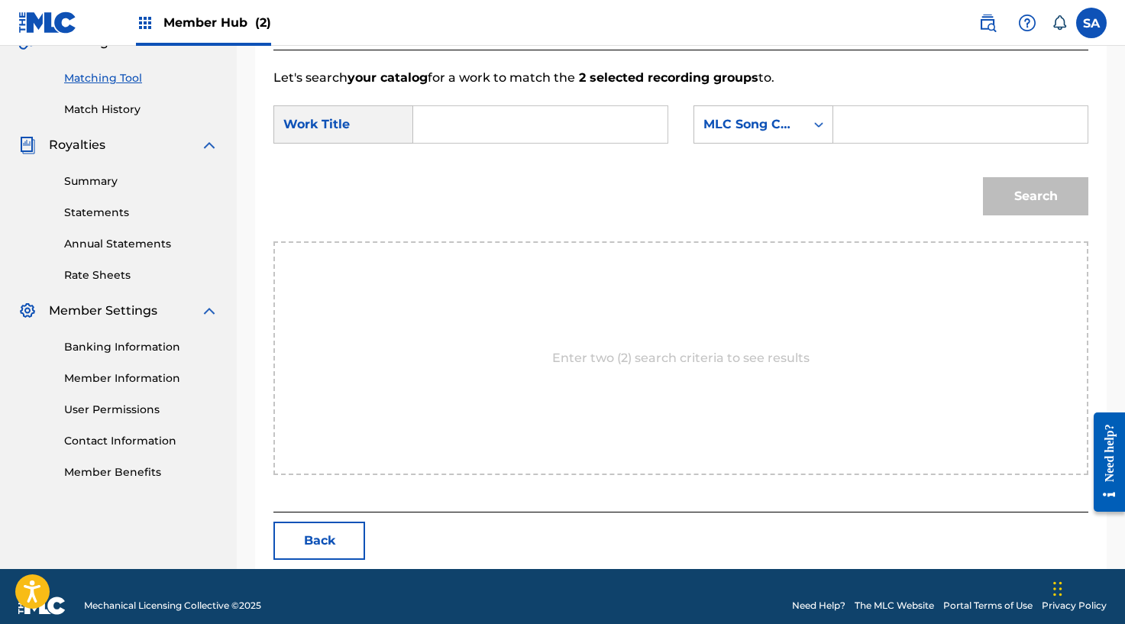
scroll to position [393, 0]
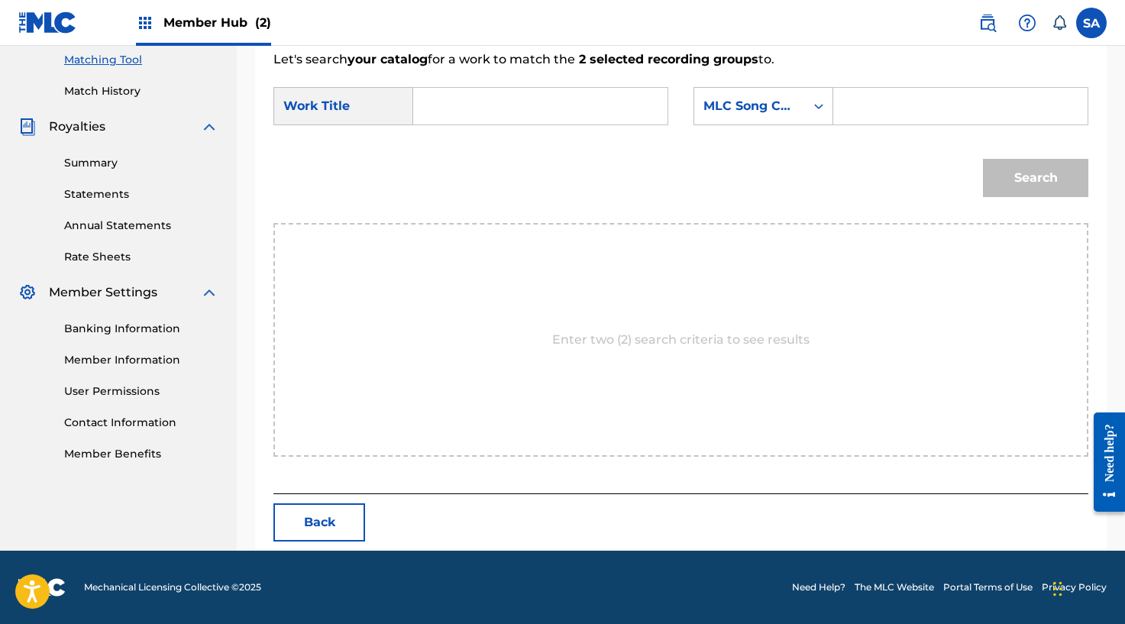
click at [512, 112] on input "Search Form" at bounding box center [540, 106] width 228 height 37
paste input "QMEZE1948717"
type input "QMEZE1948717"
click at [527, 107] on input "QMEZE1948717" at bounding box center [540, 106] width 228 height 37
click at [526, 107] on input "QMEZE1948717" at bounding box center [540, 106] width 228 height 37
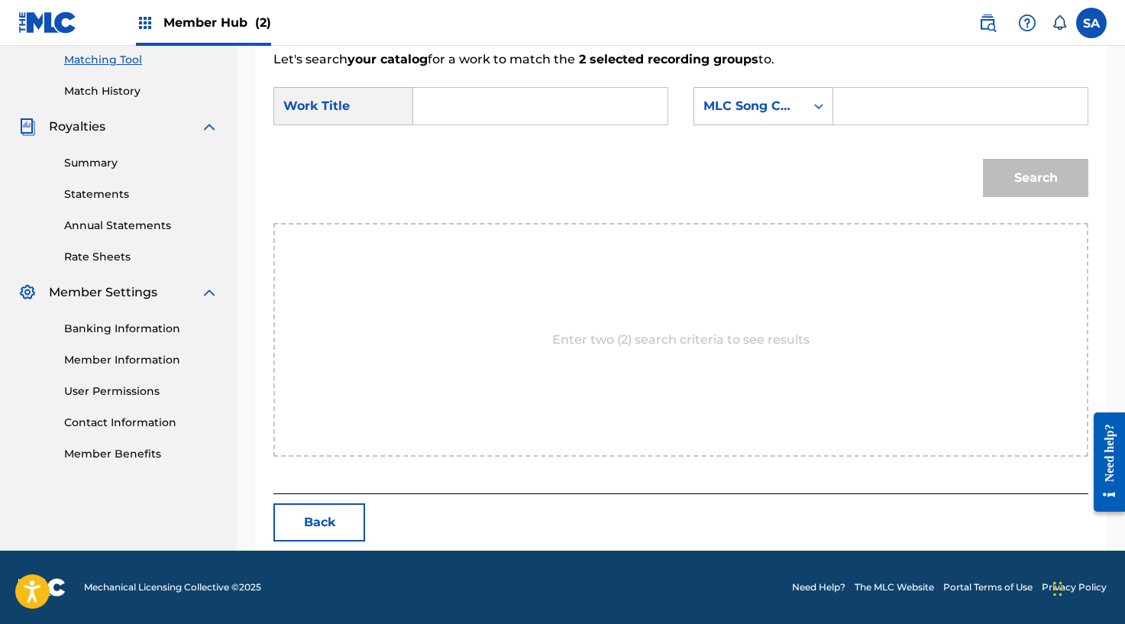
click at [515, 93] on input "Search Form" at bounding box center [540, 106] width 228 height 37
paste input "[PERSON_NAME]'"
type input "[PERSON_NAME]'"
drag, startPoint x: 876, startPoint y: 101, endPoint x: 919, endPoint y: 122, distance: 48.5
click at [876, 101] on input "Search Form" at bounding box center [960, 106] width 228 height 37
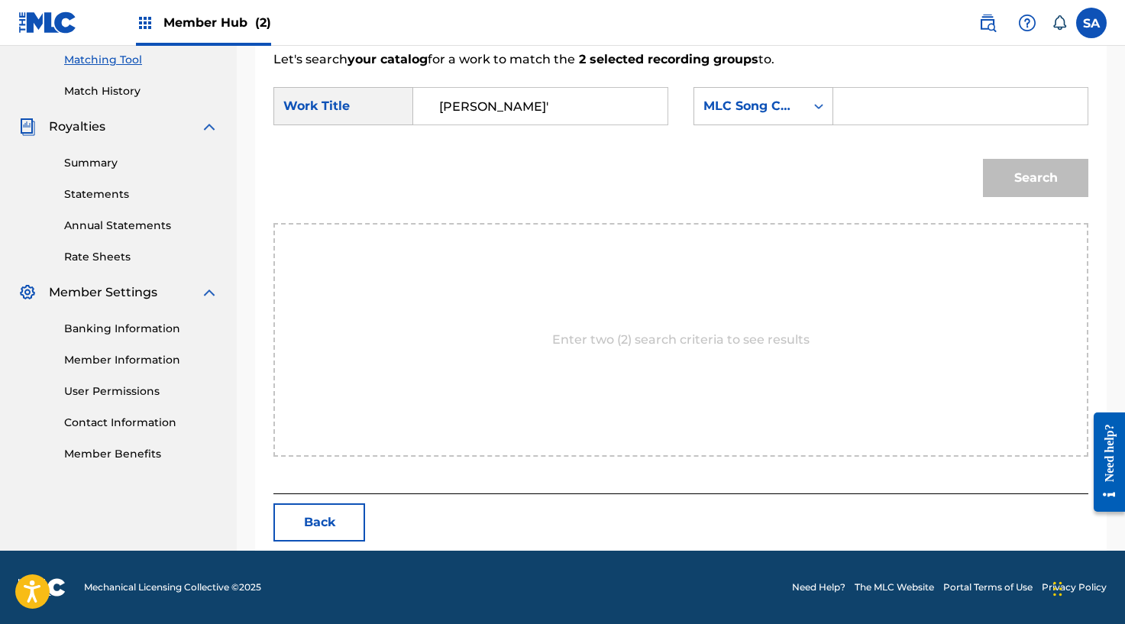
paste input "BE3N1Z"
type input "BE3N1Z"
click at [1013, 169] on button "Search" at bounding box center [1035, 178] width 105 height 38
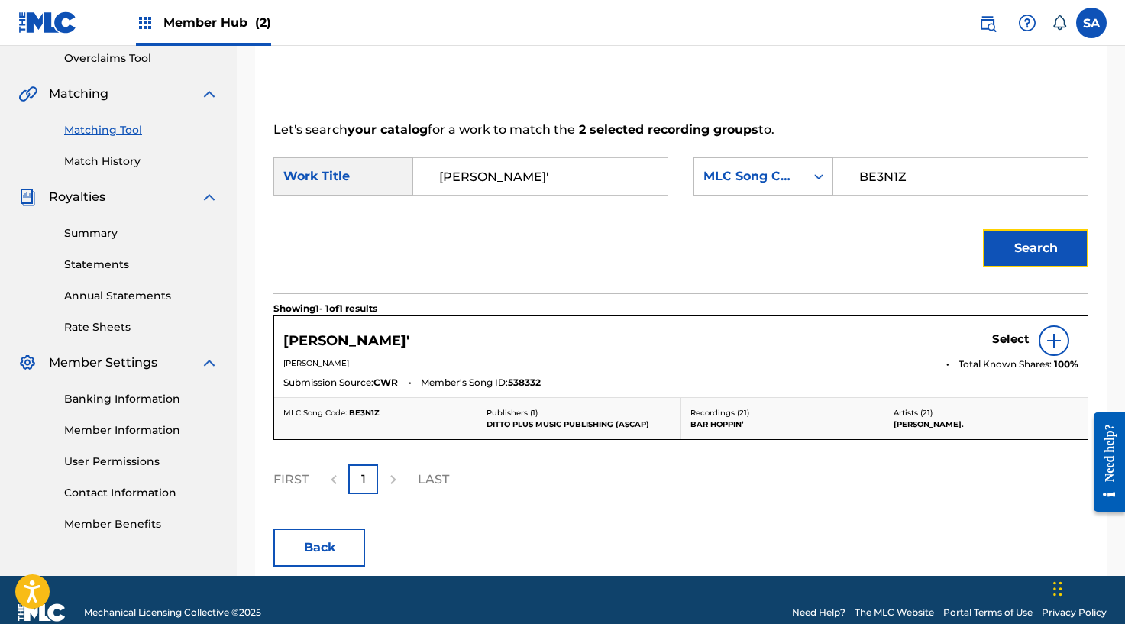
scroll to position [348, 0]
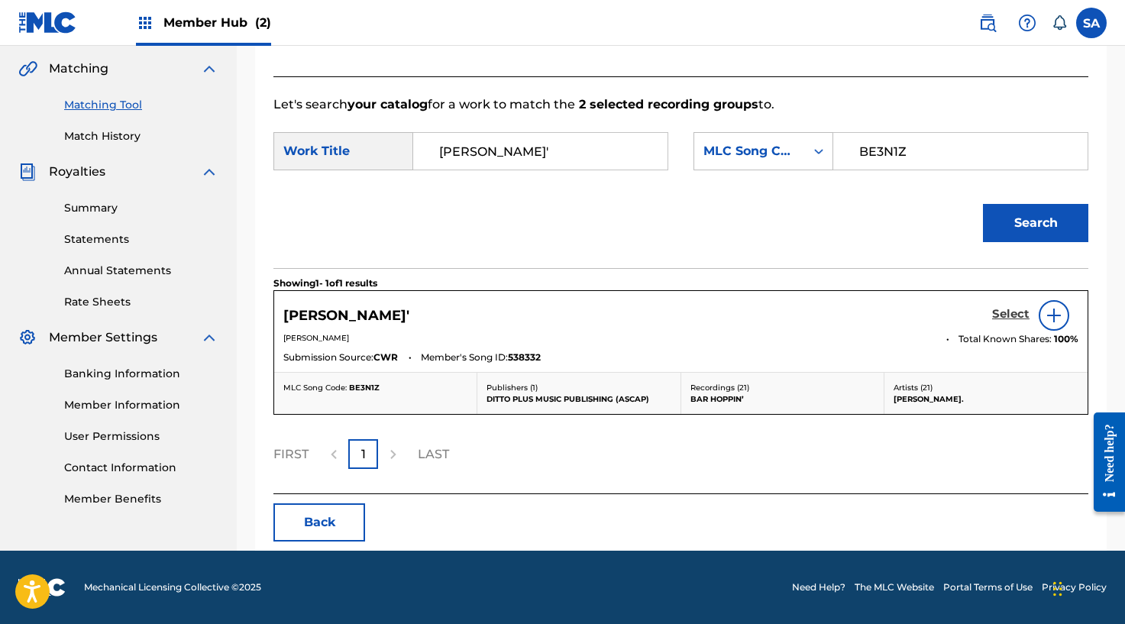
click at [1009, 307] on h5 "Select" at bounding box center [1010, 314] width 37 height 15
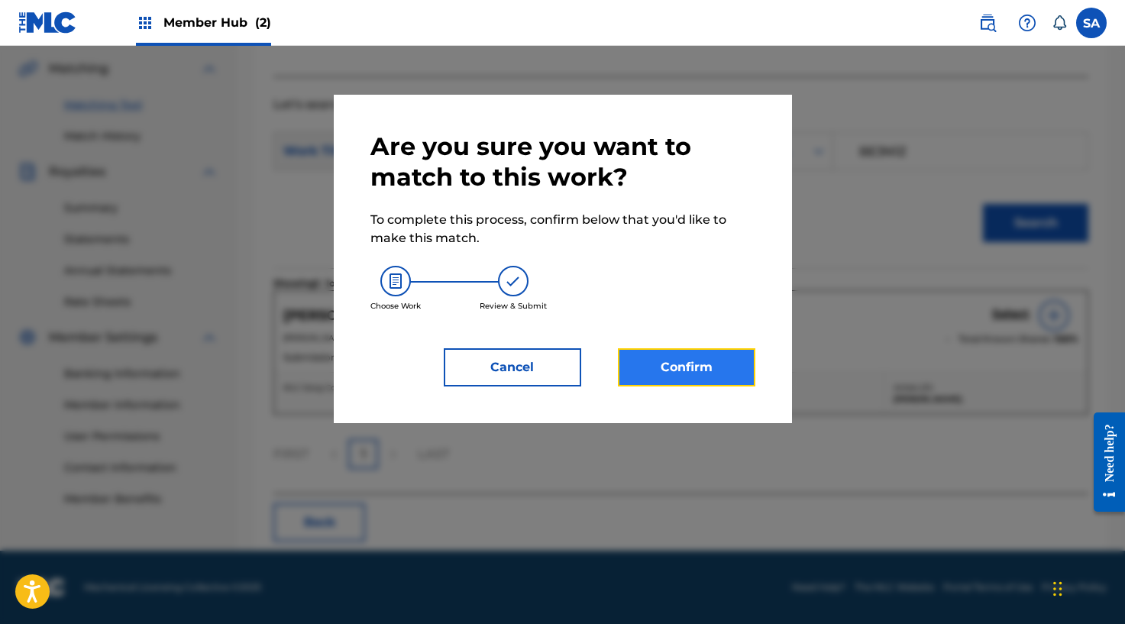
click at [702, 364] on button "Confirm" at bounding box center [686, 367] width 137 height 38
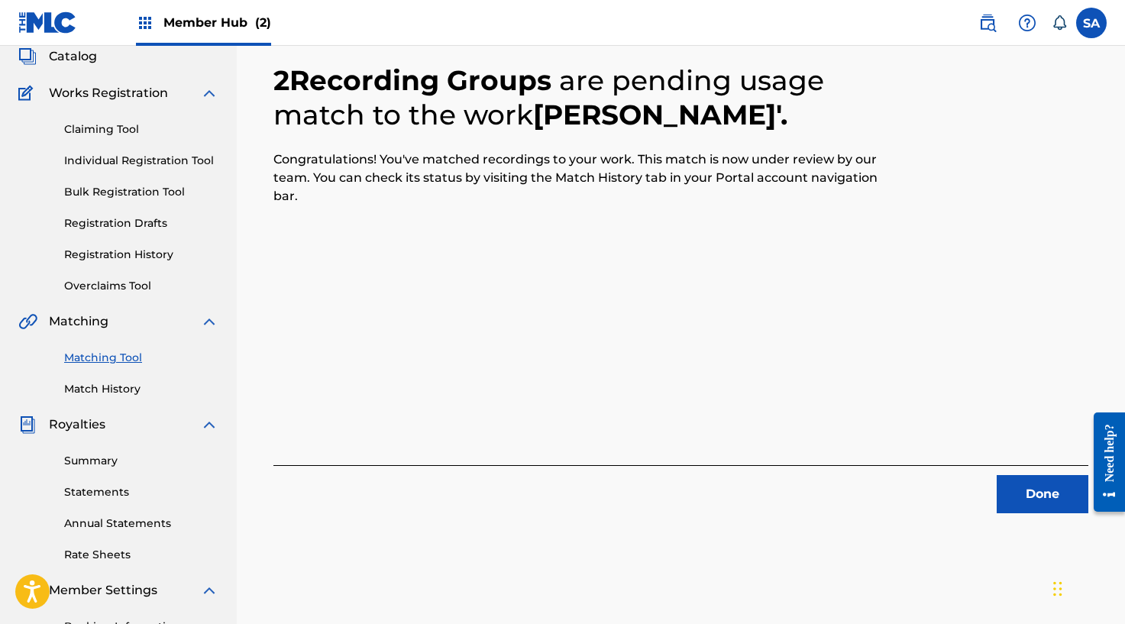
scroll to position [121, 0]
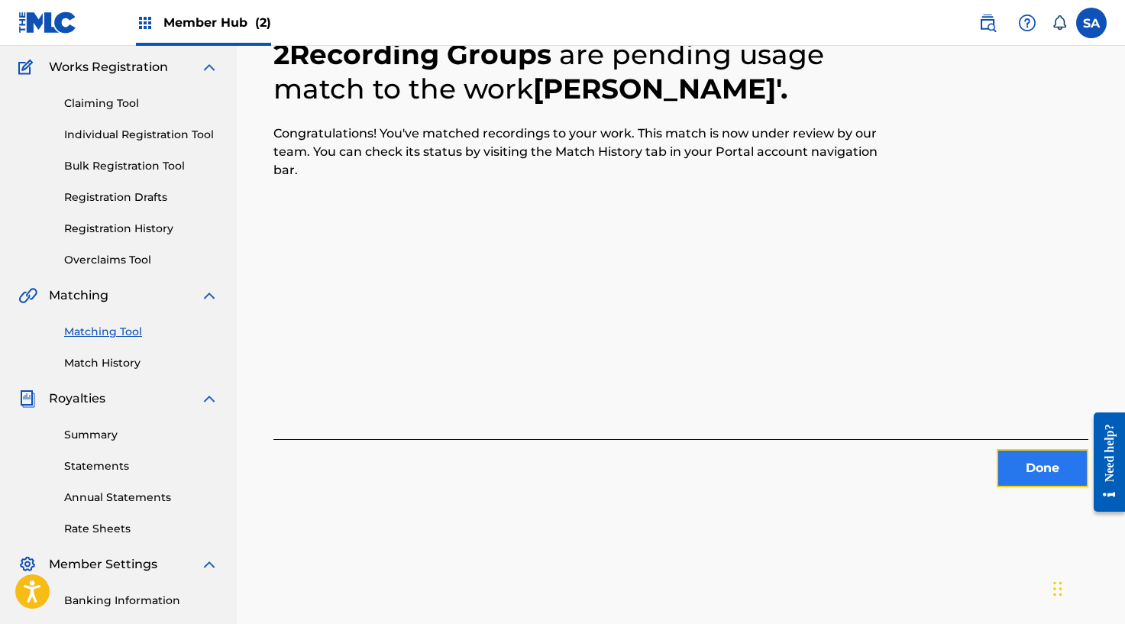
click at [1031, 450] on button "Done" at bounding box center [1042, 468] width 92 height 38
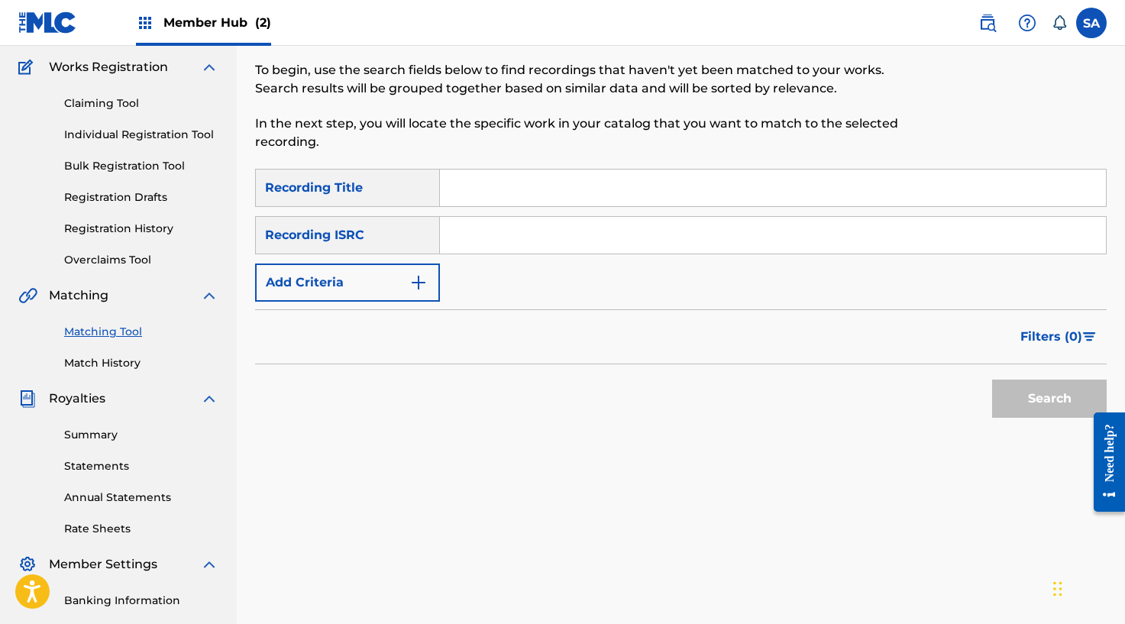
drag, startPoint x: 479, startPoint y: 190, endPoint x: 491, endPoint y: 192, distance: 11.7
click at [479, 190] on input "Search Form" at bounding box center [773, 187] width 666 height 37
paste input "CUZ I LOVE YOU"
type input "CUZ I LOVE YOU"
click at [1083, 376] on div "Search" at bounding box center [1045, 394] width 122 height 61
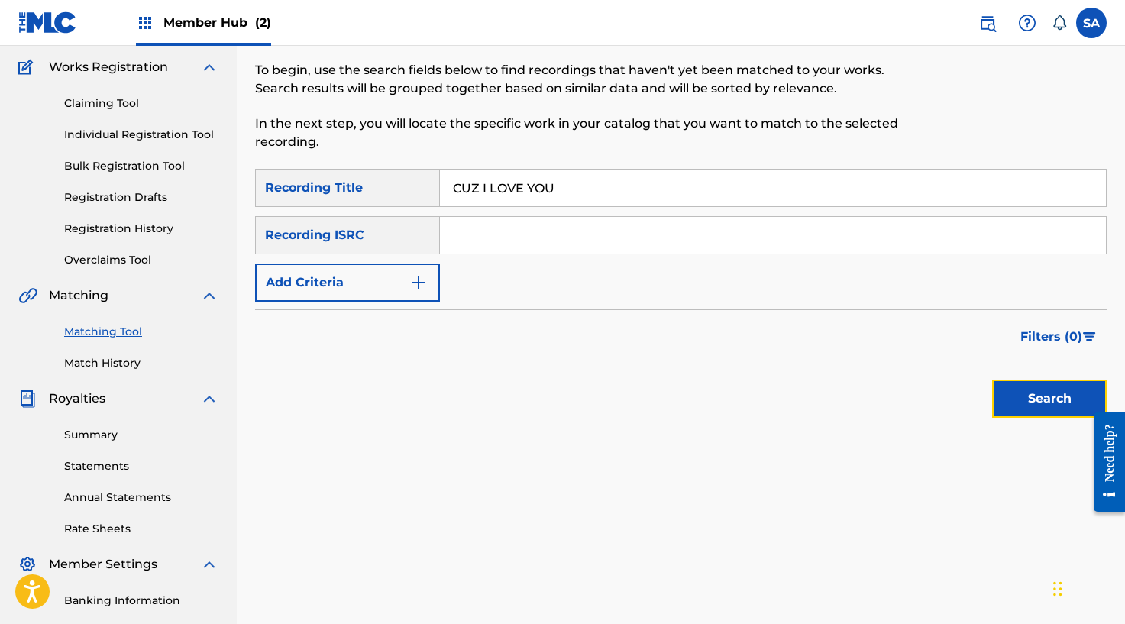
click at [1064, 397] on button "Search" at bounding box center [1049, 398] width 115 height 38
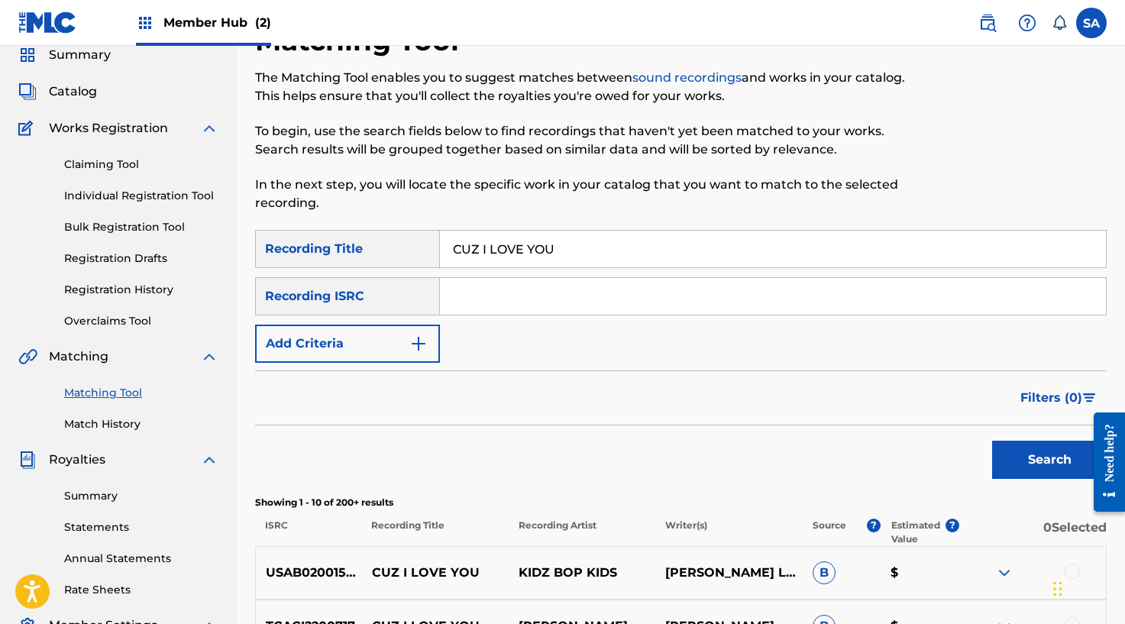
scroll to position [56, 0]
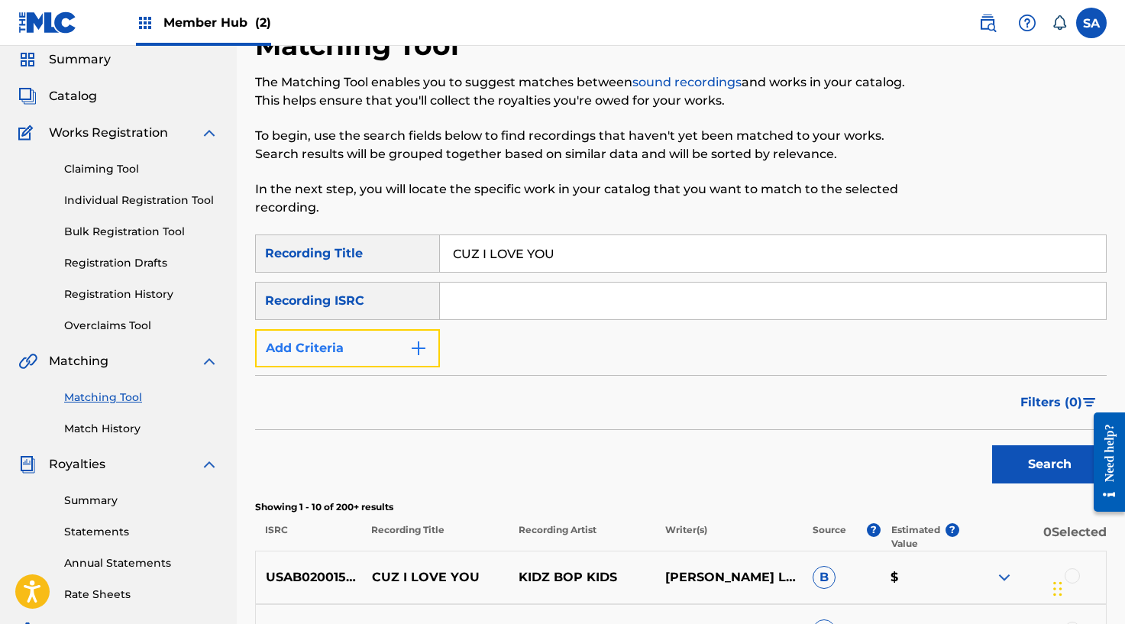
click at [395, 344] on button "Add Criteria" at bounding box center [347, 348] width 185 height 38
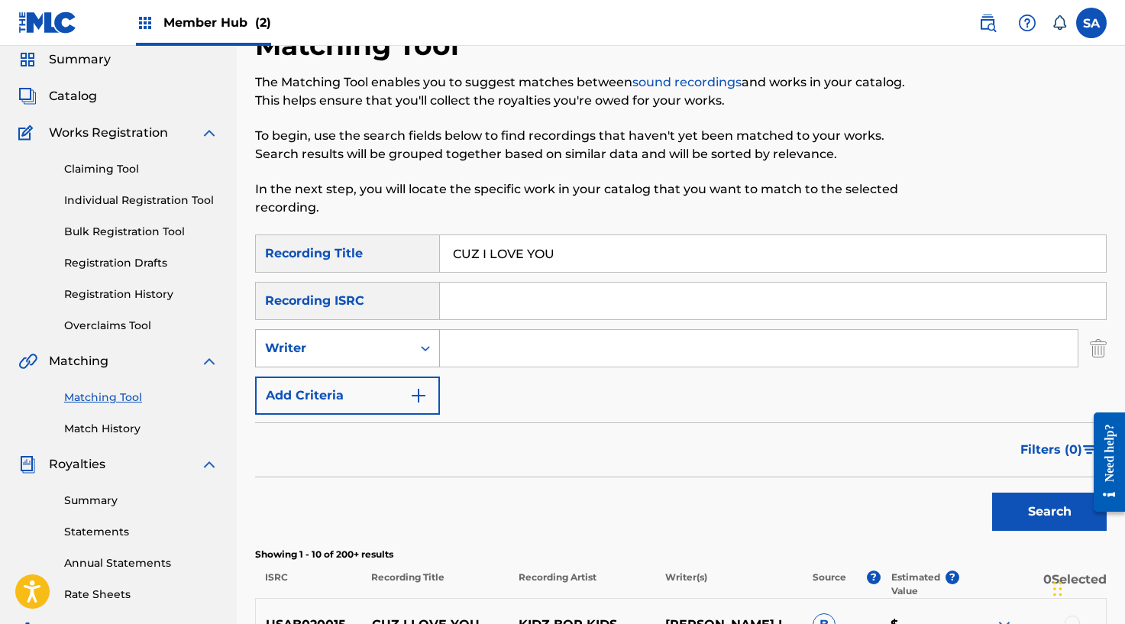
click at [402, 354] on div "Writer" at bounding box center [334, 348] width 156 height 29
drag, startPoint x: 385, startPoint y: 389, endPoint x: 410, endPoint y: 374, distance: 29.1
click at [384, 389] on div "Recording Artist" at bounding box center [347, 386] width 183 height 38
click at [497, 337] on input "Search Form" at bounding box center [758, 348] width 637 height 37
type input "[PERSON_NAME]."
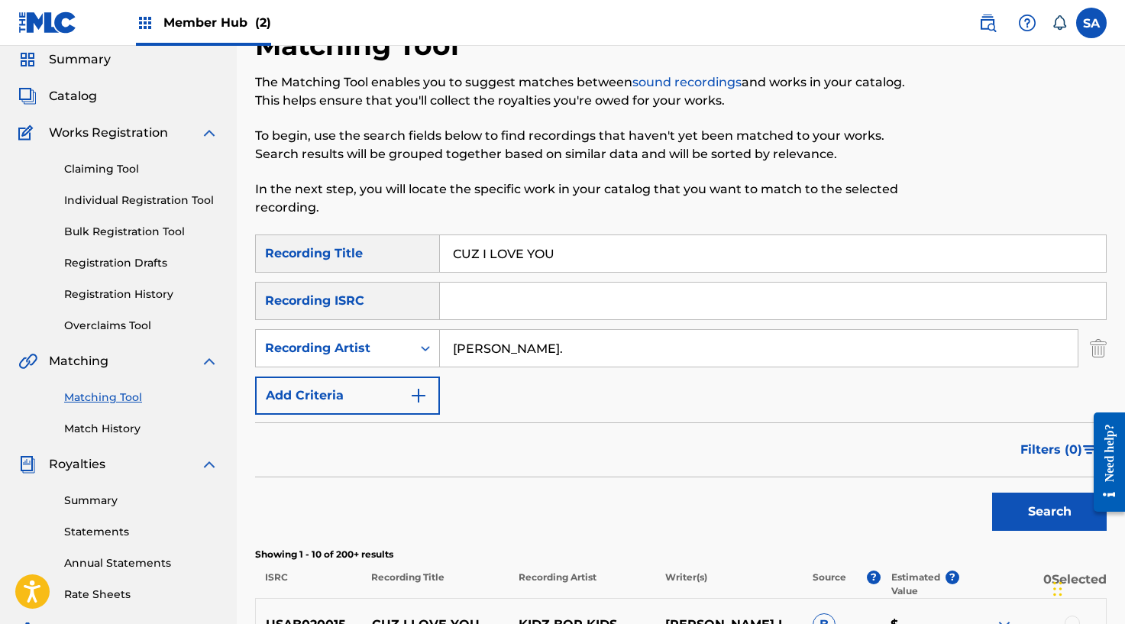
click at [992, 492] on button "Search" at bounding box center [1049, 511] width 115 height 38
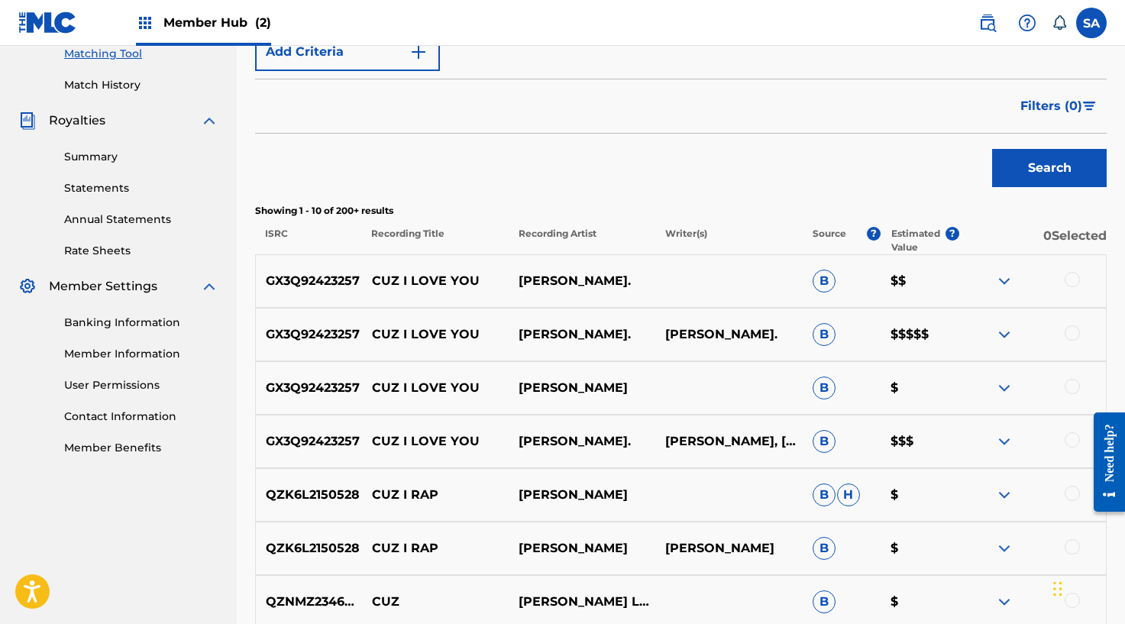
scroll to position [473, 0]
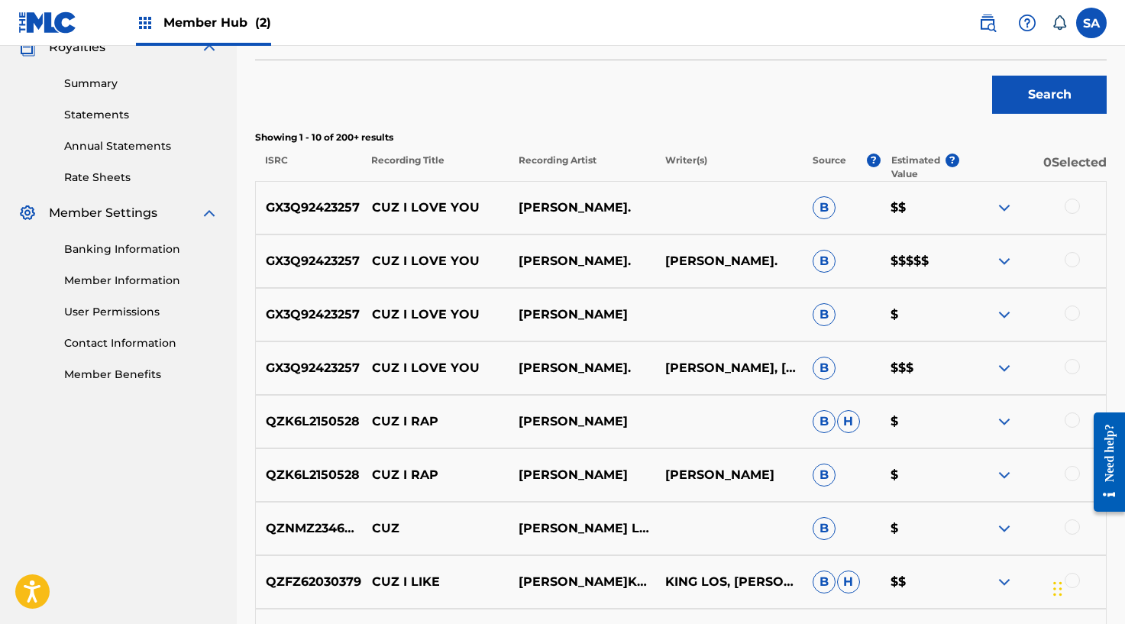
click at [1062, 363] on div at bounding box center [1032, 368] width 147 height 18
click at [1070, 364] on div at bounding box center [1071, 366] width 15 height 15
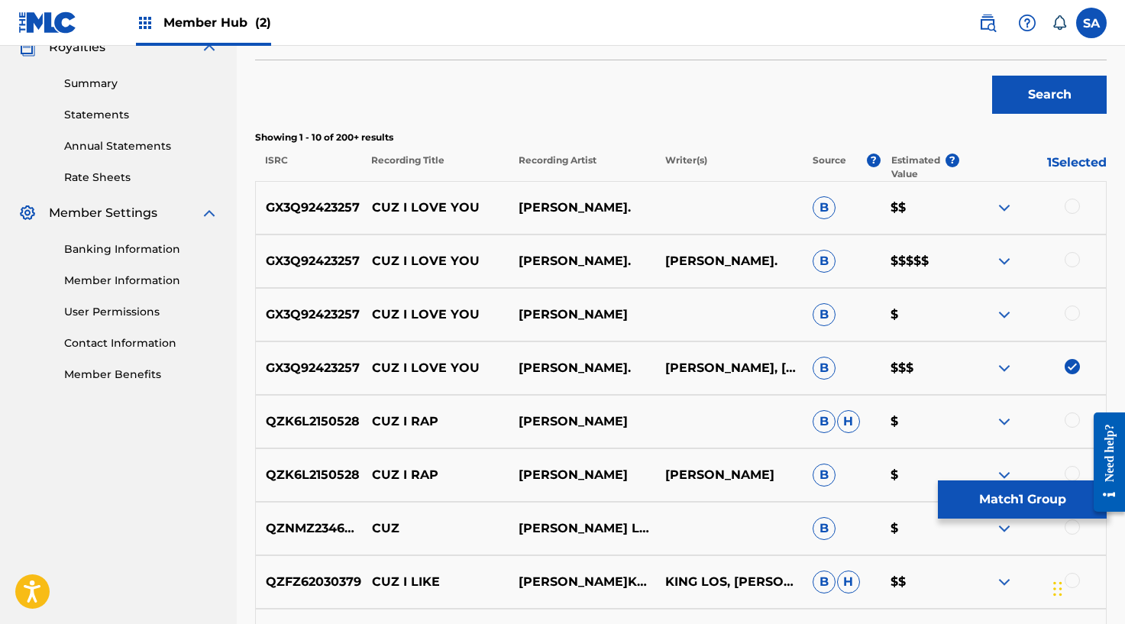
click at [1073, 312] on div at bounding box center [1071, 312] width 15 height 15
click at [1072, 247] on div "GX3Q92423257 CUZ I LOVE YOU [PERSON_NAME]. [PERSON_NAME]. B $$$$$" at bounding box center [680, 260] width 851 height 53
drag, startPoint x: 1073, startPoint y: 257, endPoint x: 1079, endPoint y: 224, distance: 32.6
click at [1073, 257] on div at bounding box center [1071, 259] width 15 height 15
click at [1077, 202] on div at bounding box center [1071, 206] width 15 height 15
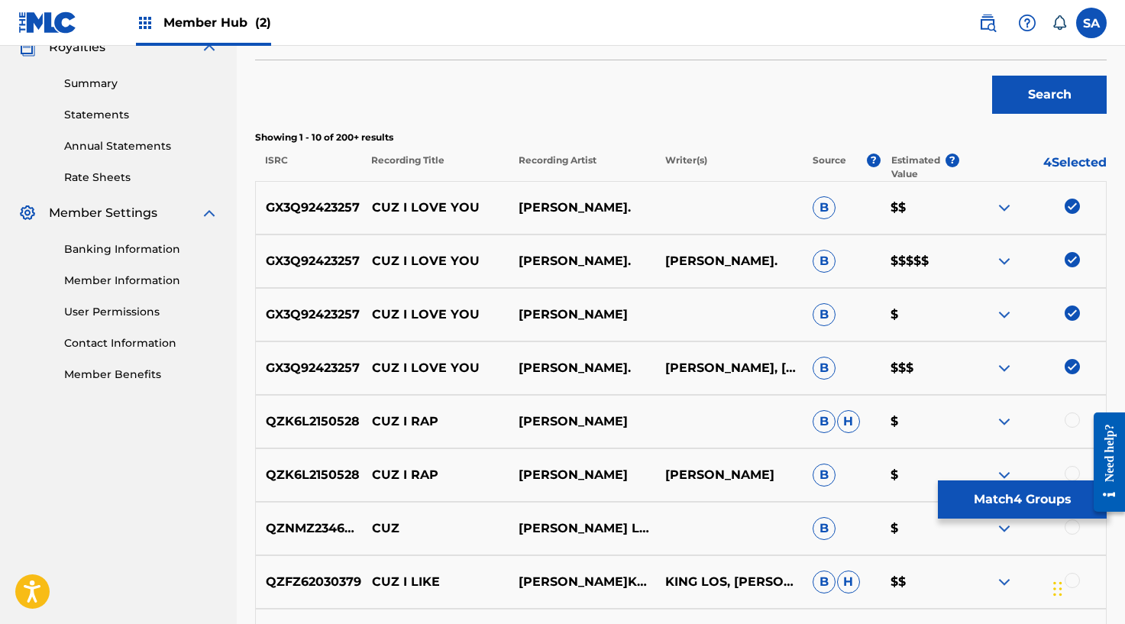
click at [878, 124] on div "SearchWithCriteria6affe1b1-bc56-4b5a-9f3c-a18997ca55cf Recording Title CUZ I LO…" at bounding box center [680, 286] width 851 height 936
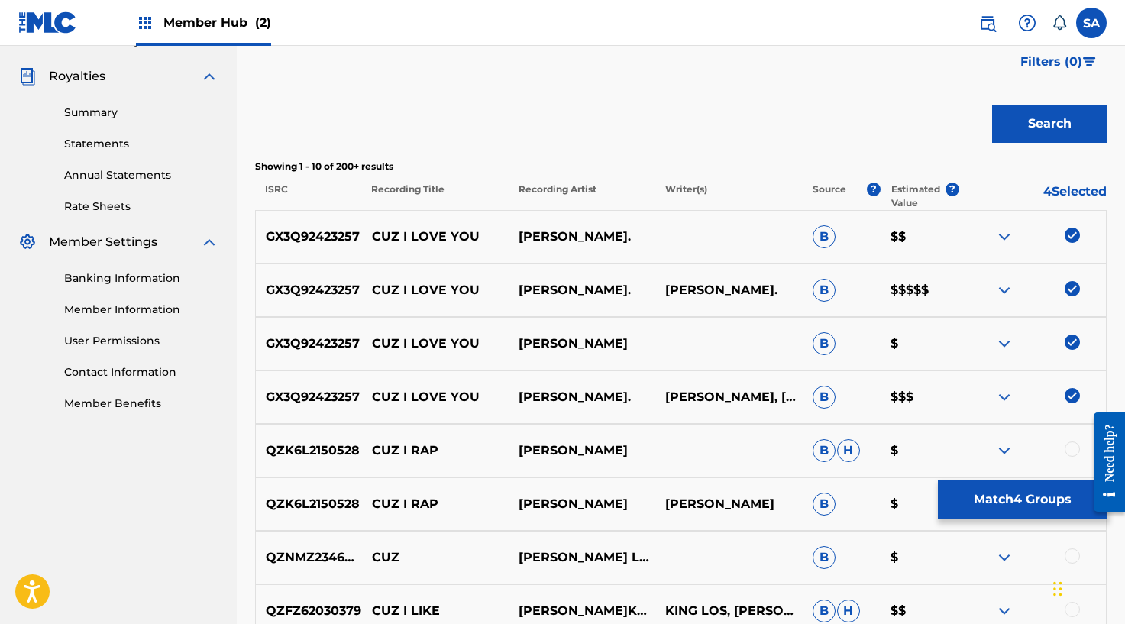
scroll to position [282, 0]
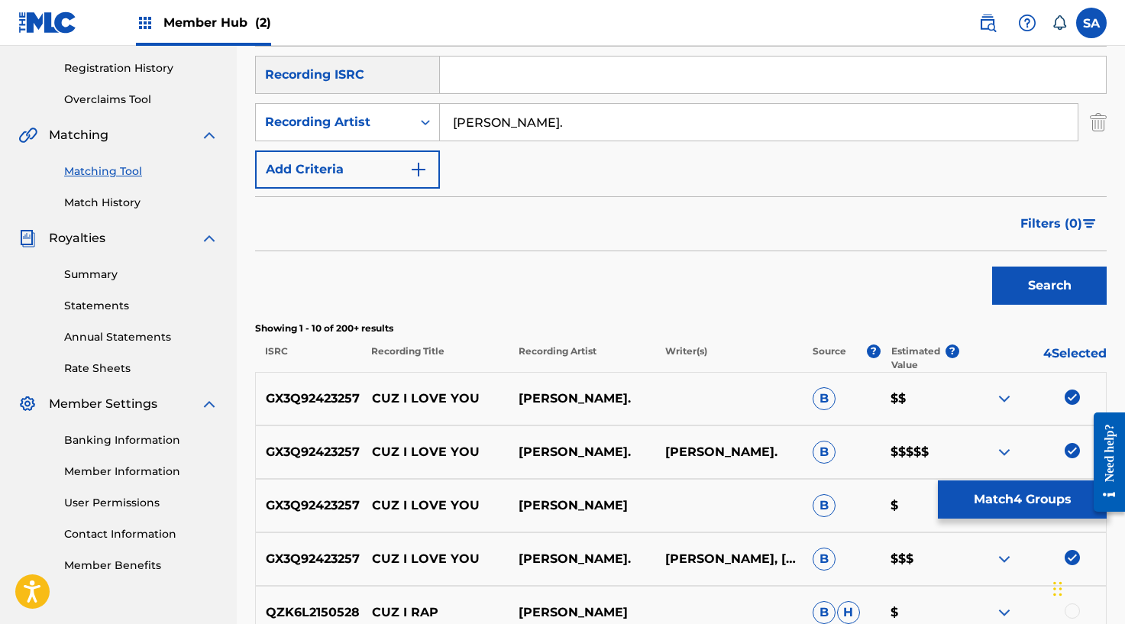
click at [536, 111] on input "[PERSON_NAME]." at bounding box center [758, 122] width 637 height 37
click at [505, 63] on input "Search Form" at bounding box center [773, 74] width 666 height 37
paste input "GX3Q92423257"
type input "GX3Q92423257"
click at [1034, 285] on button "Search" at bounding box center [1049, 285] width 115 height 38
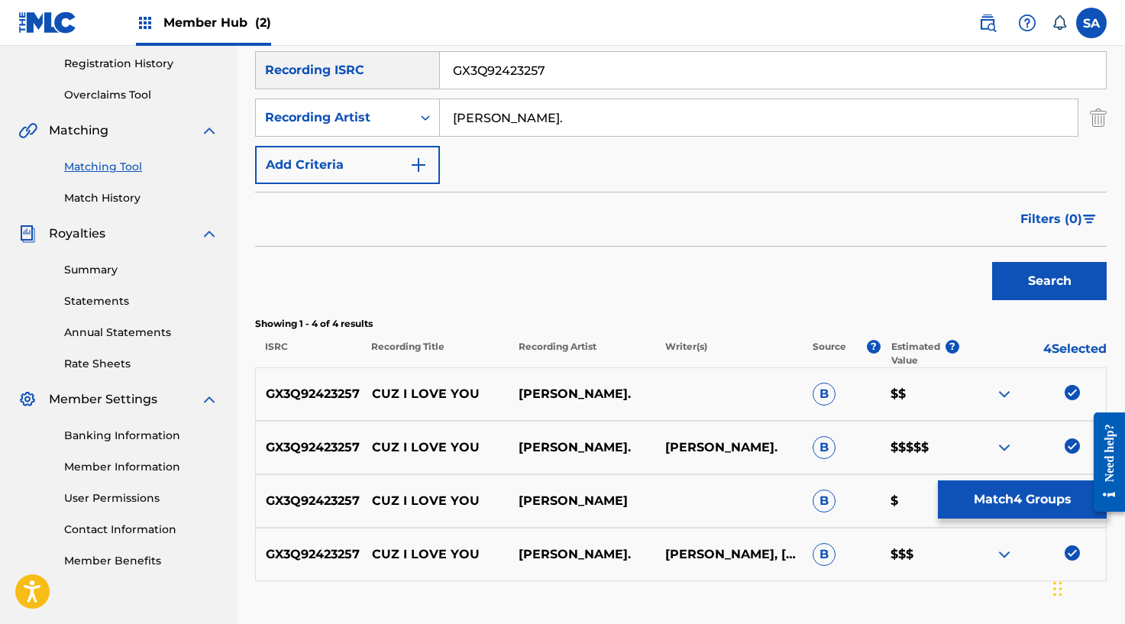
scroll to position [284, 0]
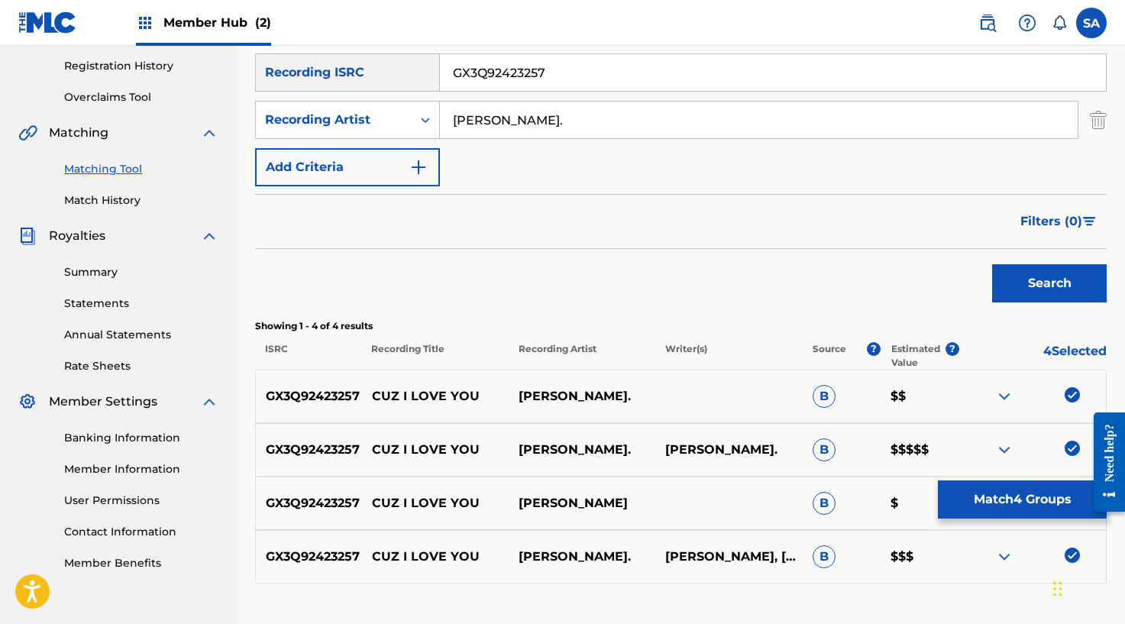
drag, startPoint x: 550, startPoint y: 68, endPoint x: 389, endPoint y: 63, distance: 160.4
click at [389, 63] on div "SearchWithCriteria221c1207-897d-407b-bdee-1eb6abf09913 Recording ISRC GX3Q92423…" at bounding box center [680, 72] width 851 height 38
click at [510, 113] on input "[PERSON_NAME]." at bounding box center [758, 120] width 637 height 37
type input "[PERSON_NAME]"
click at [992, 264] on button "Search" at bounding box center [1049, 283] width 115 height 38
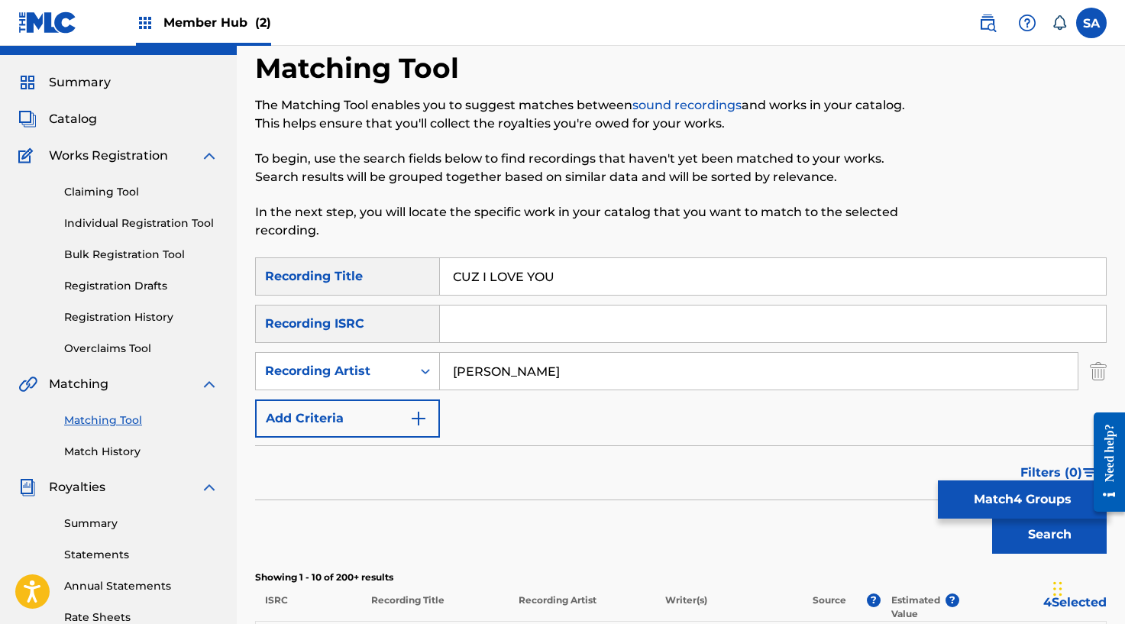
scroll to position [30, 0]
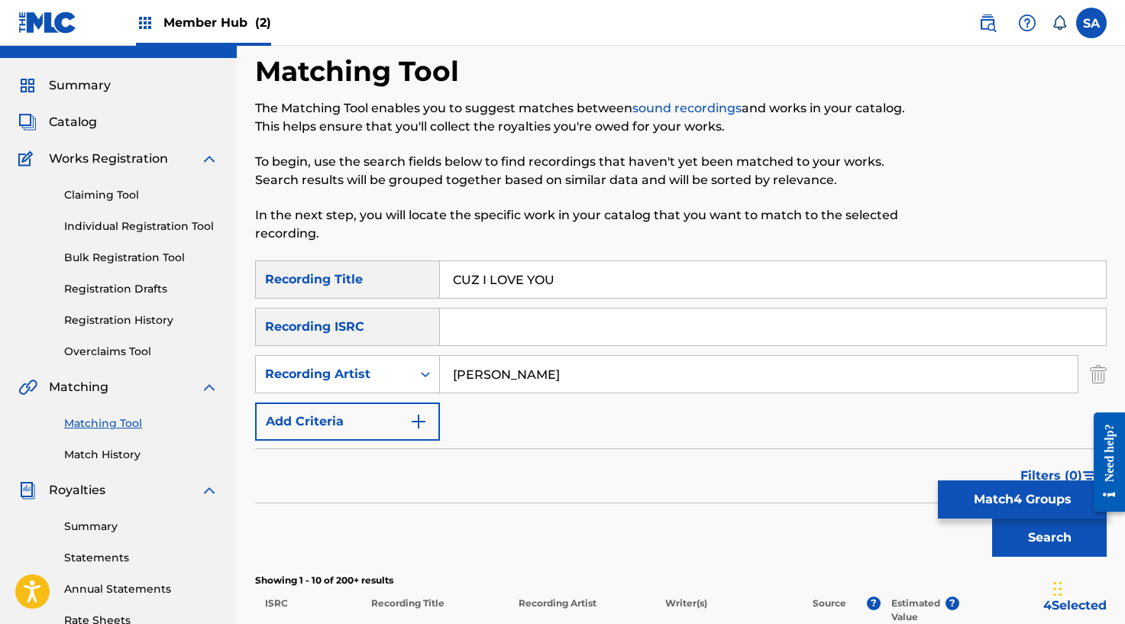
click at [526, 261] on input "CUZ I LOVE YOU" at bounding box center [773, 279] width 666 height 37
click at [514, 274] on input "CUZ I LOVE YOU" at bounding box center [773, 279] width 666 height 37
click at [514, 275] on input "CUZ I LOVE YOU" at bounding box center [773, 279] width 666 height 37
click at [1019, 502] on button "Match 4 Groups" at bounding box center [1022, 499] width 169 height 38
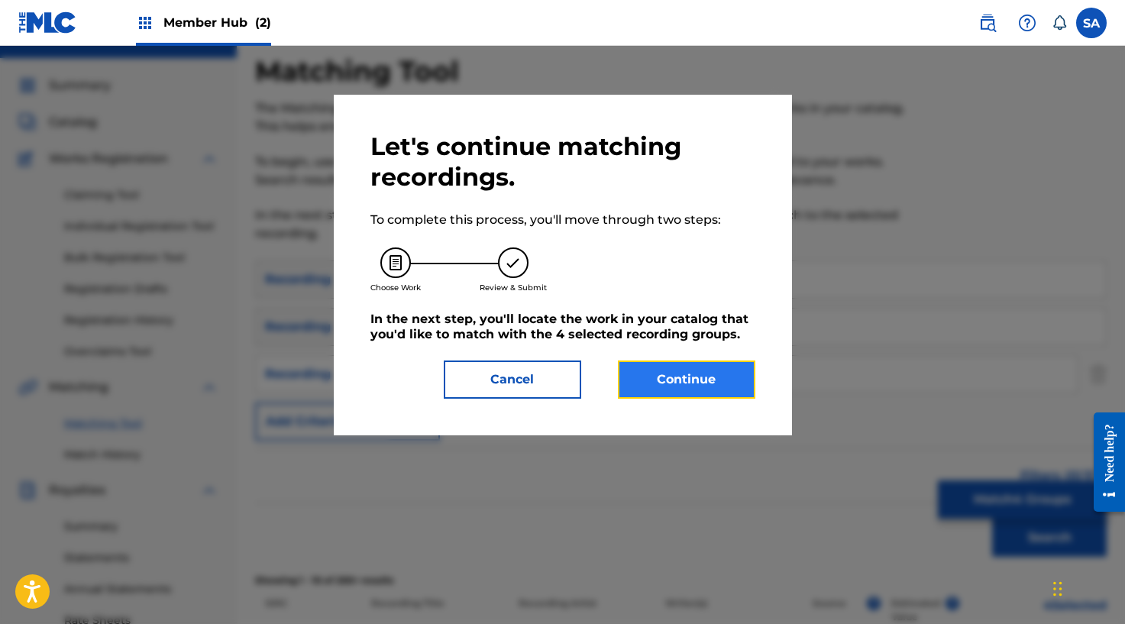
click at [712, 389] on button "Continue" at bounding box center [686, 379] width 137 height 38
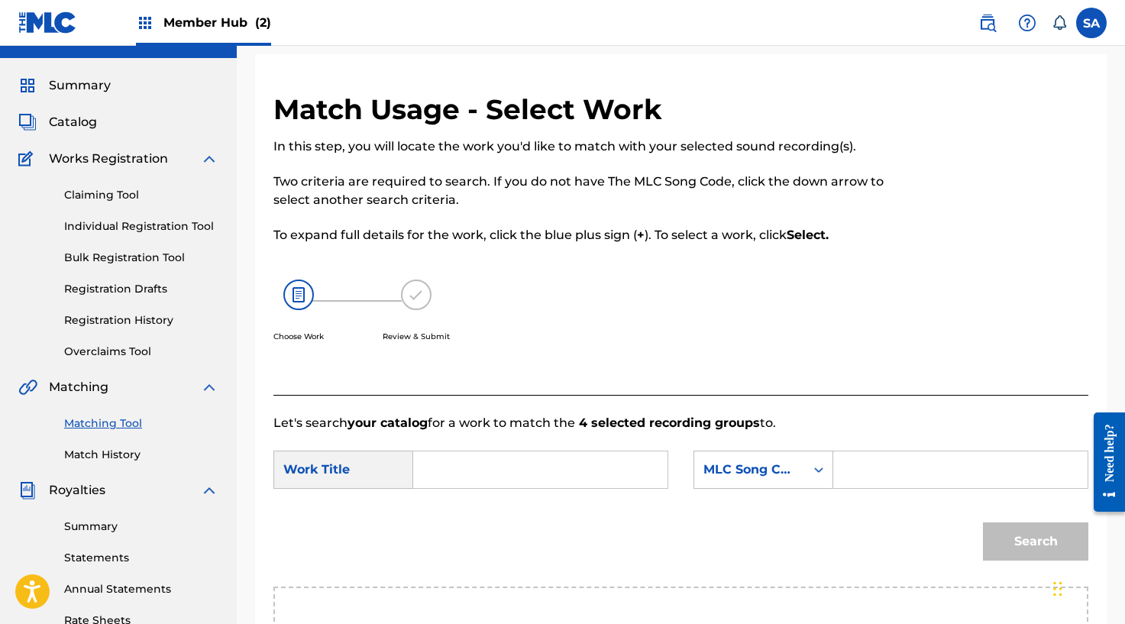
click at [416, 469] on div "Search Form" at bounding box center [540, 469] width 255 height 38
click at [432, 468] on input "Search Form" at bounding box center [540, 469] width 228 height 37
paste input "CUZ I LOVE YOU"
drag, startPoint x: 447, startPoint y: 467, endPoint x: 449, endPoint y: 479, distance: 11.6
click at [447, 468] on input "CUZ I LOVE YOU" at bounding box center [540, 469] width 228 height 37
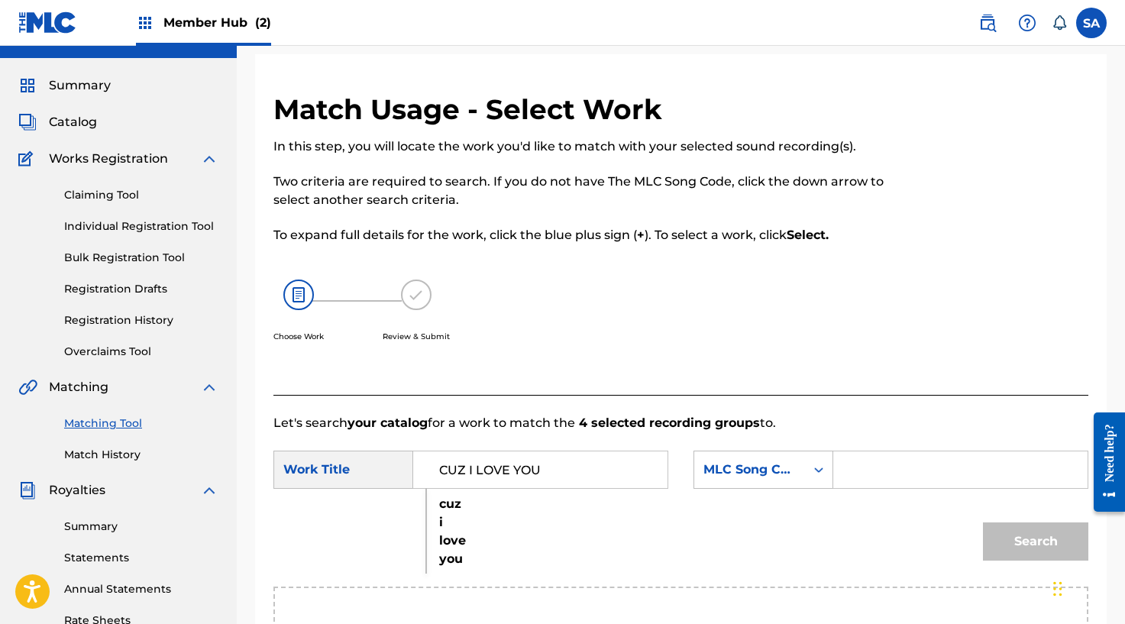
click at [452, 511] on div "cuz i love you" at bounding box center [439, 531] width 26 height 82
type input "cuz i love you"
drag, startPoint x: 841, startPoint y: 466, endPoint x: 849, endPoint y: 466, distance: 8.4
click at [841, 466] on div "Search Form" at bounding box center [960, 469] width 255 height 38
click at [852, 467] on input "Search Form" at bounding box center [960, 469] width 228 height 37
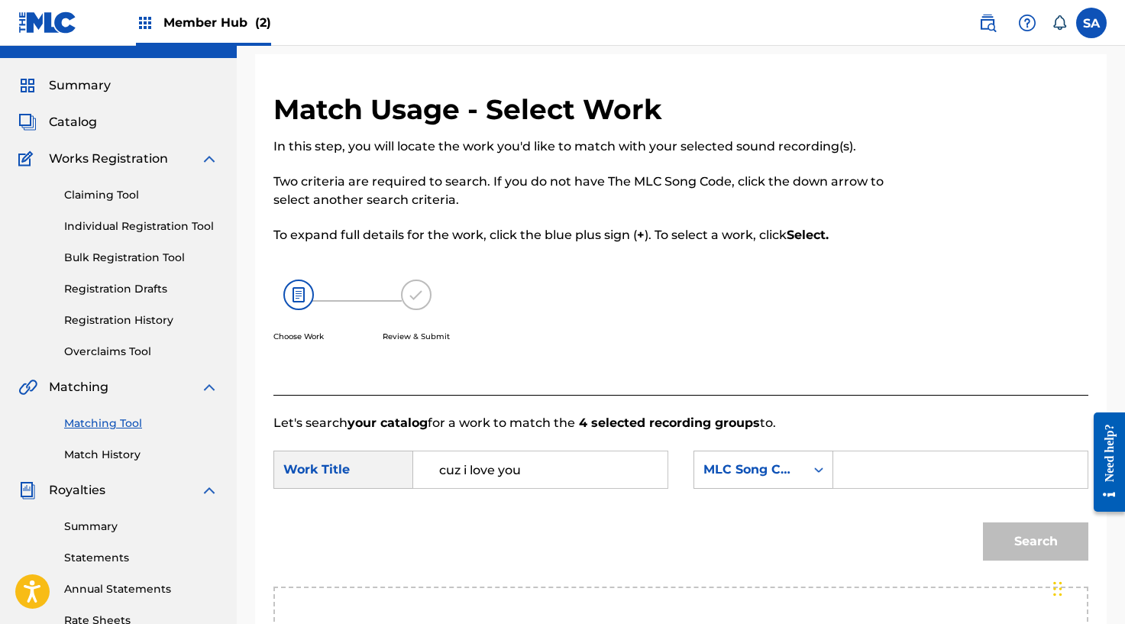
paste input "CK6NK6"
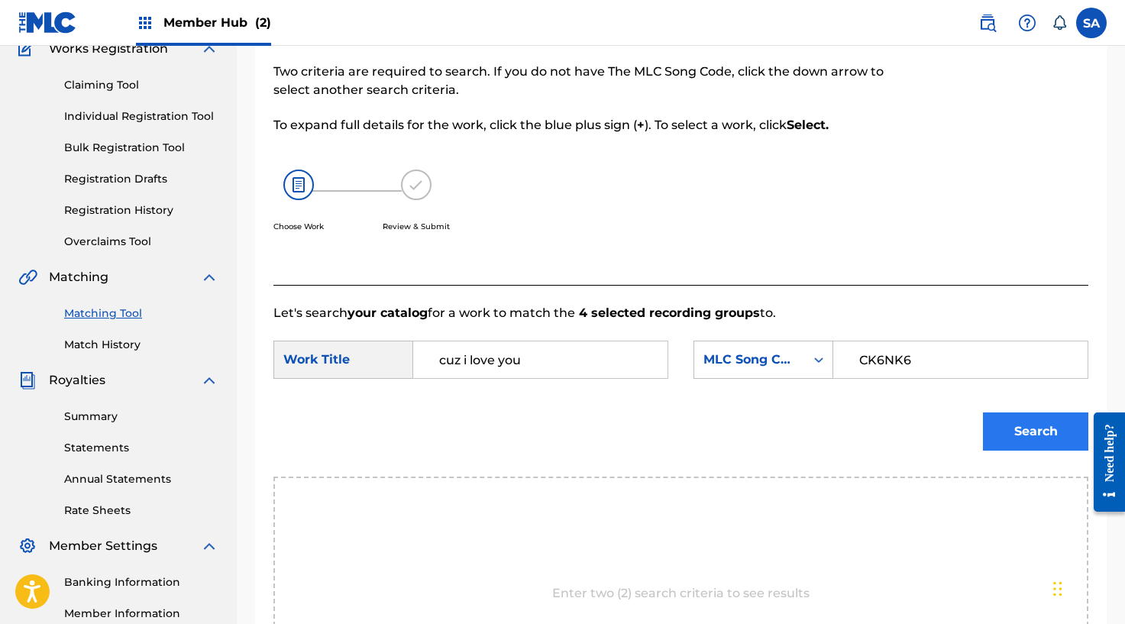
type input "CK6NK6"
click at [1005, 433] on button "Search" at bounding box center [1035, 431] width 105 height 38
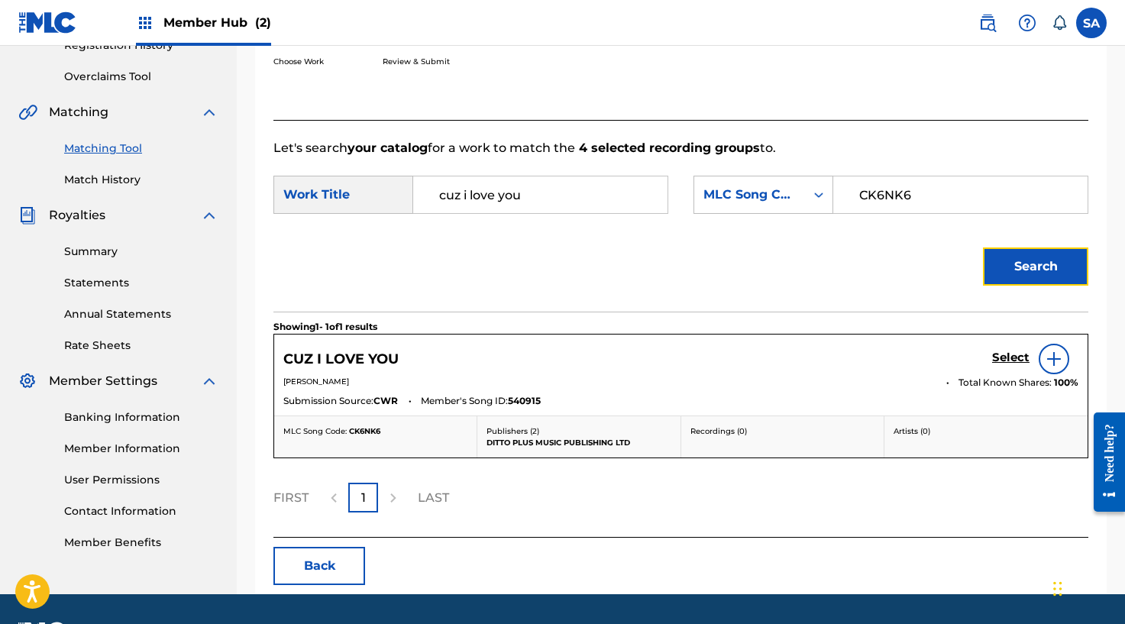
scroll to position [311, 0]
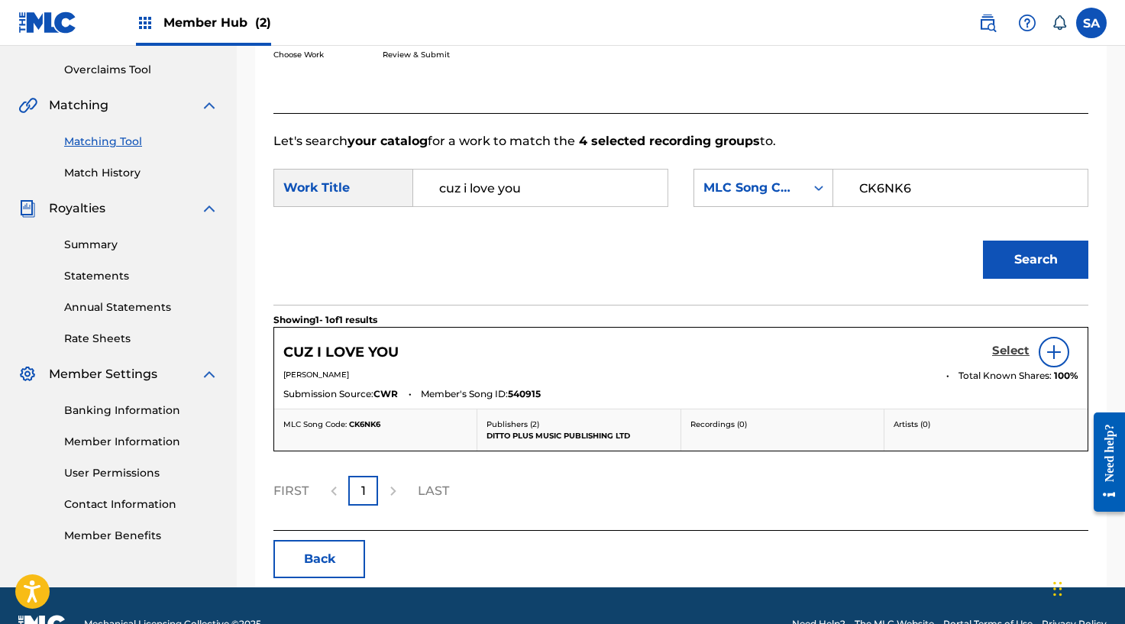
click at [1001, 348] on h5 "Select" at bounding box center [1010, 351] width 37 height 15
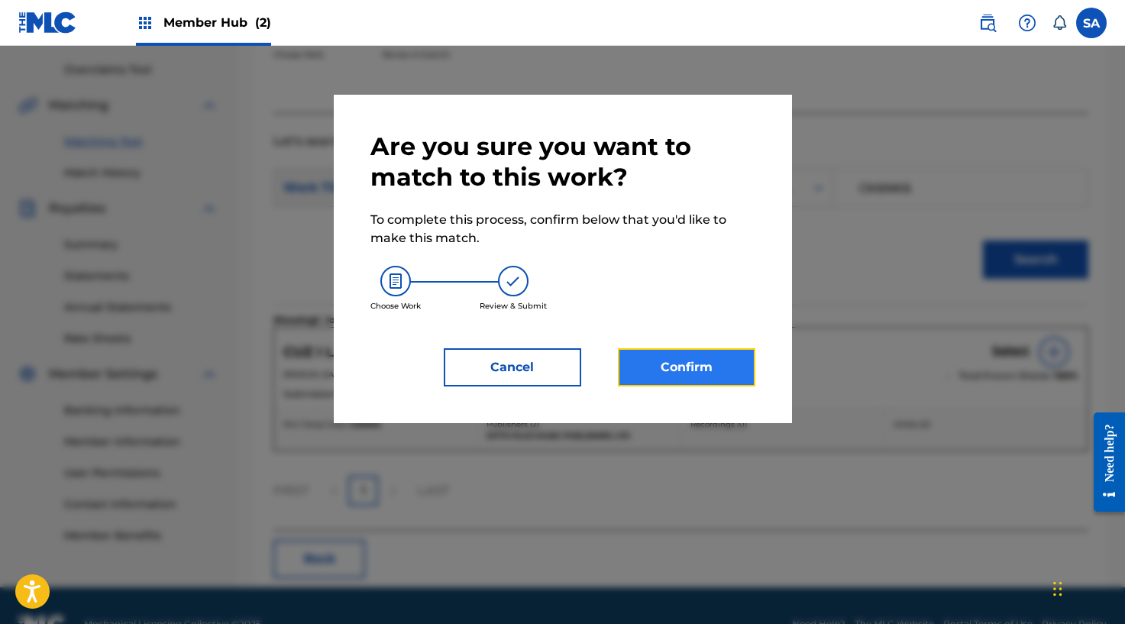
click at [741, 372] on button "Confirm" at bounding box center [686, 367] width 137 height 38
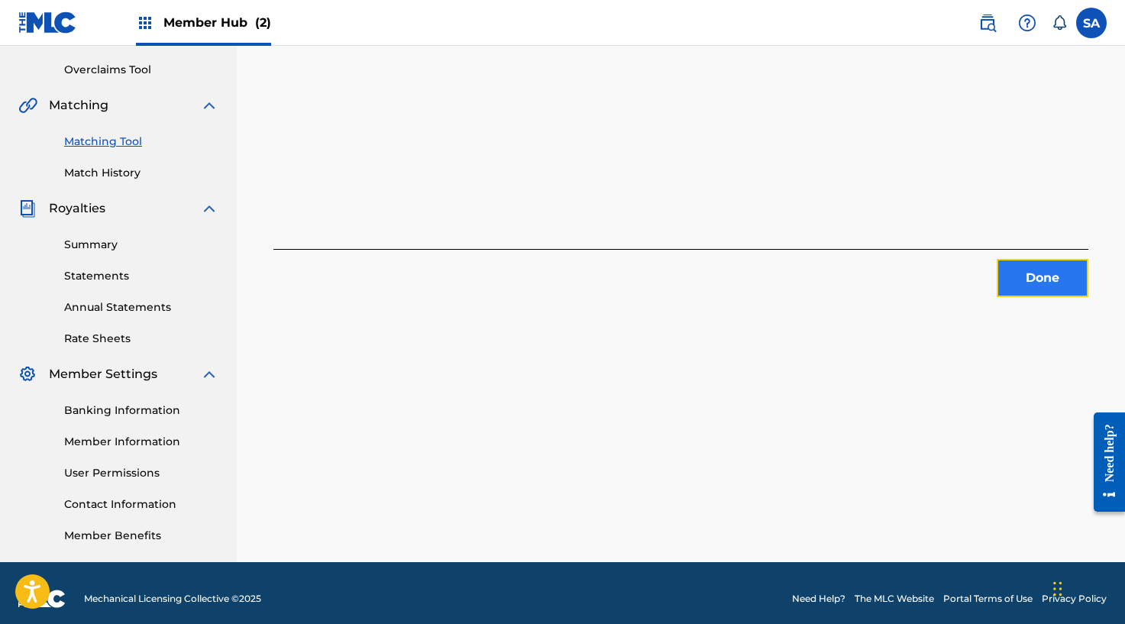
click at [1057, 276] on button "Done" at bounding box center [1042, 278] width 92 height 38
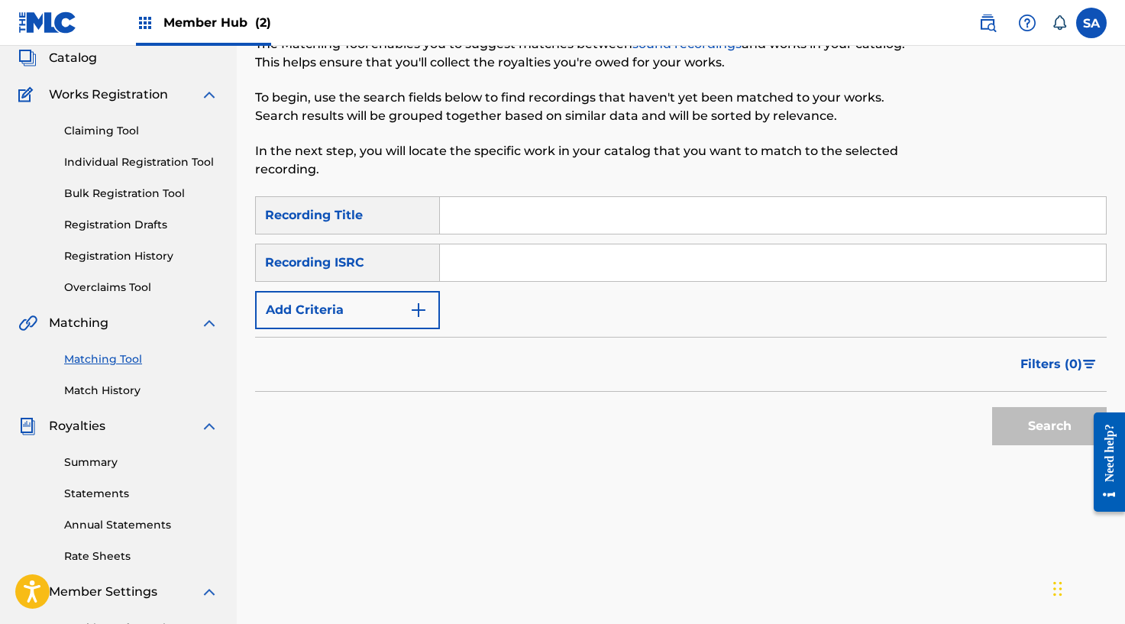
scroll to position [15, 0]
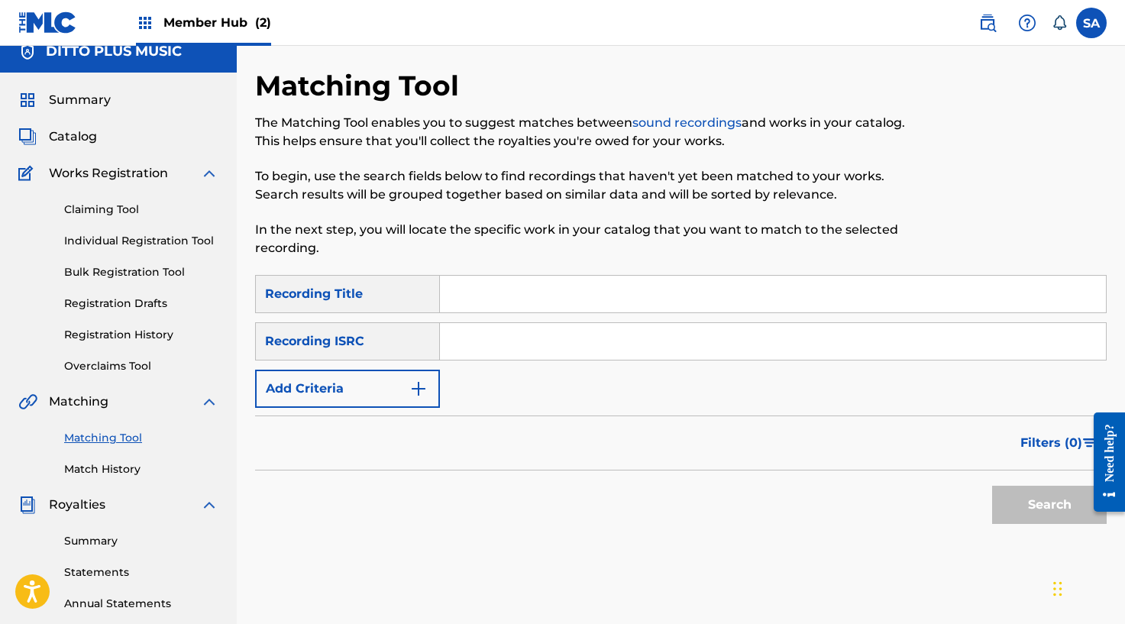
drag, startPoint x: 466, startPoint y: 272, endPoint x: 466, endPoint y: 286, distance: 13.7
click at [466, 275] on div "Matching Tool The Matching Tool enables you to suggest matches between sound re…" at bounding box center [680, 463] width 851 height 789
click at [466, 286] on input "Search Form" at bounding box center [773, 294] width 666 height 37
paste input "CATALOGUE CABIN"
type input "CATALOGUE CABIN"
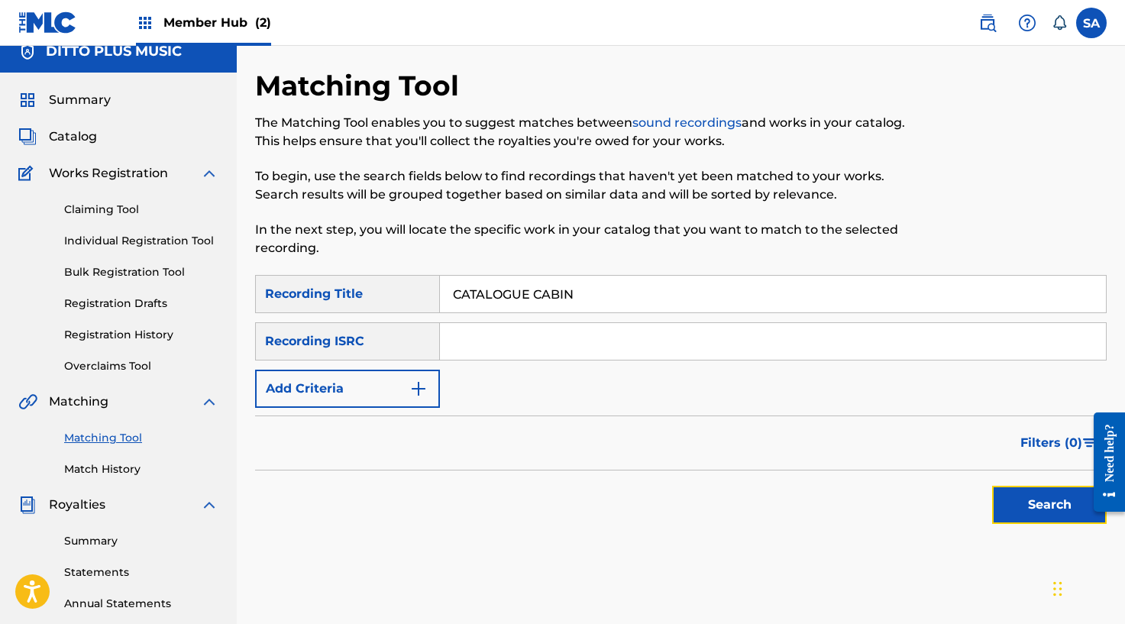
click at [1015, 499] on button "Search" at bounding box center [1049, 505] width 115 height 38
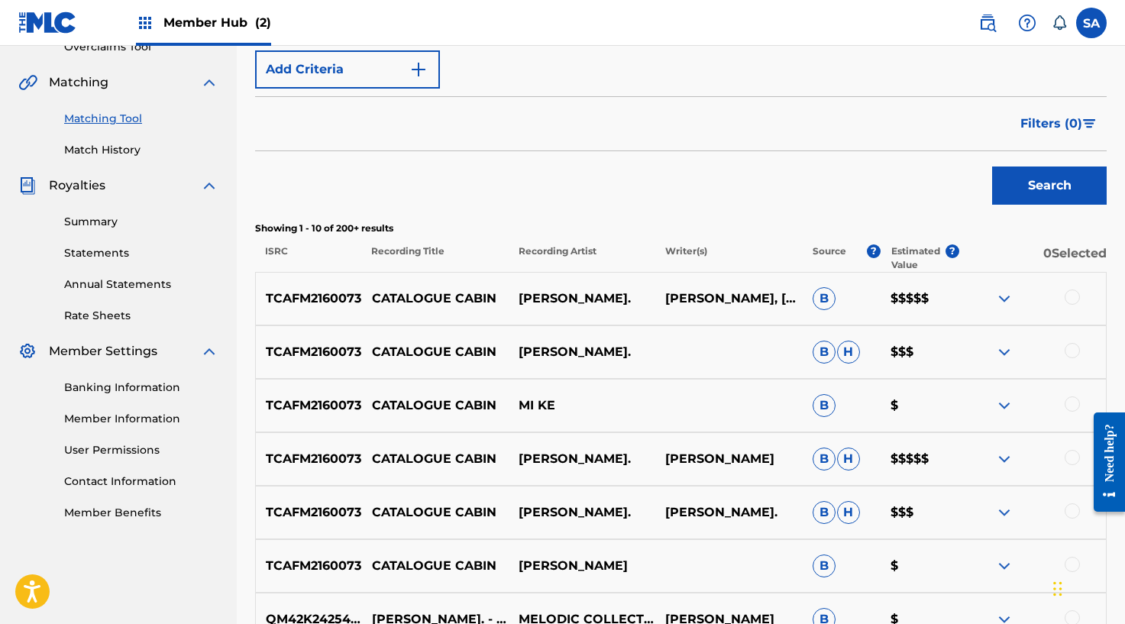
scroll to position [359, 0]
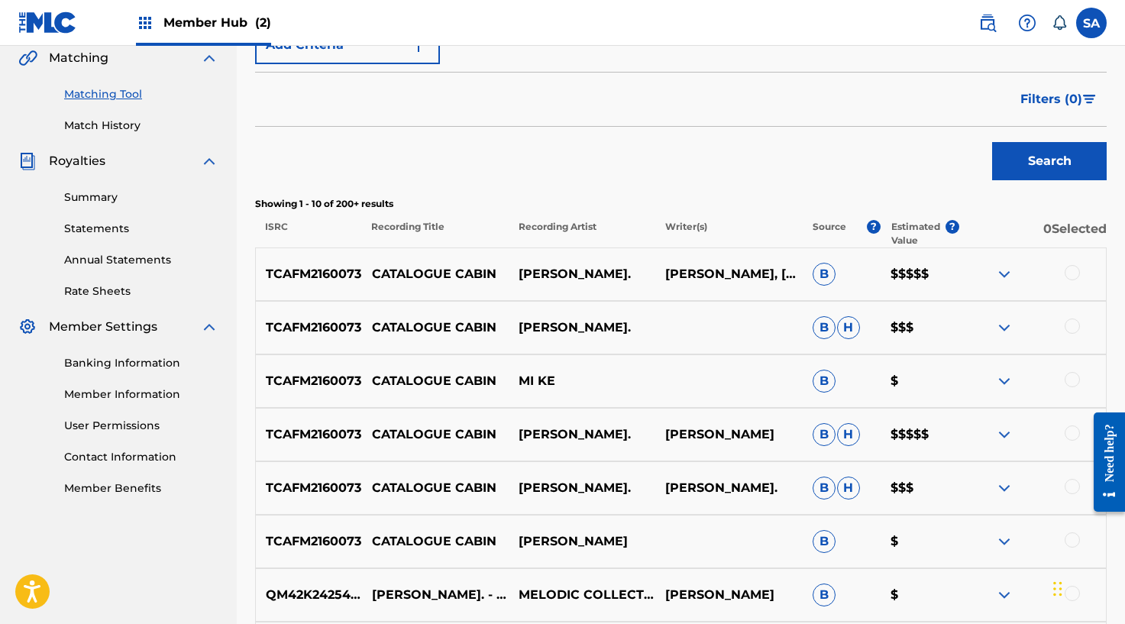
drag, startPoint x: 1071, startPoint y: 278, endPoint x: 1071, endPoint y: 287, distance: 9.2
click at [1071, 278] on div at bounding box center [1071, 272] width 15 height 15
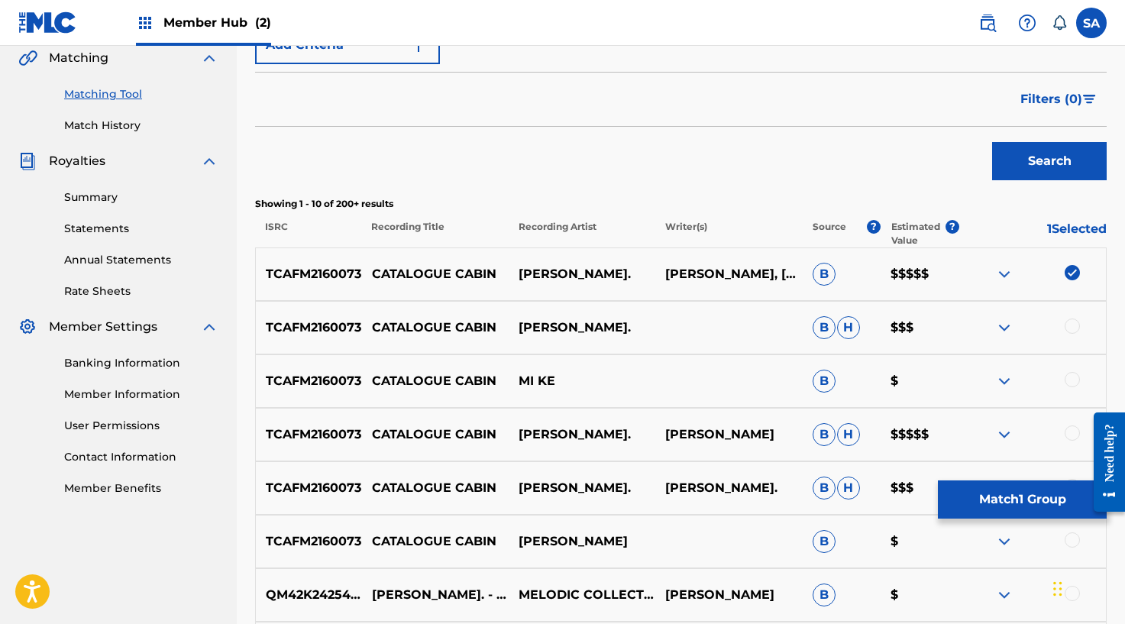
click at [1070, 324] on div at bounding box center [1071, 325] width 15 height 15
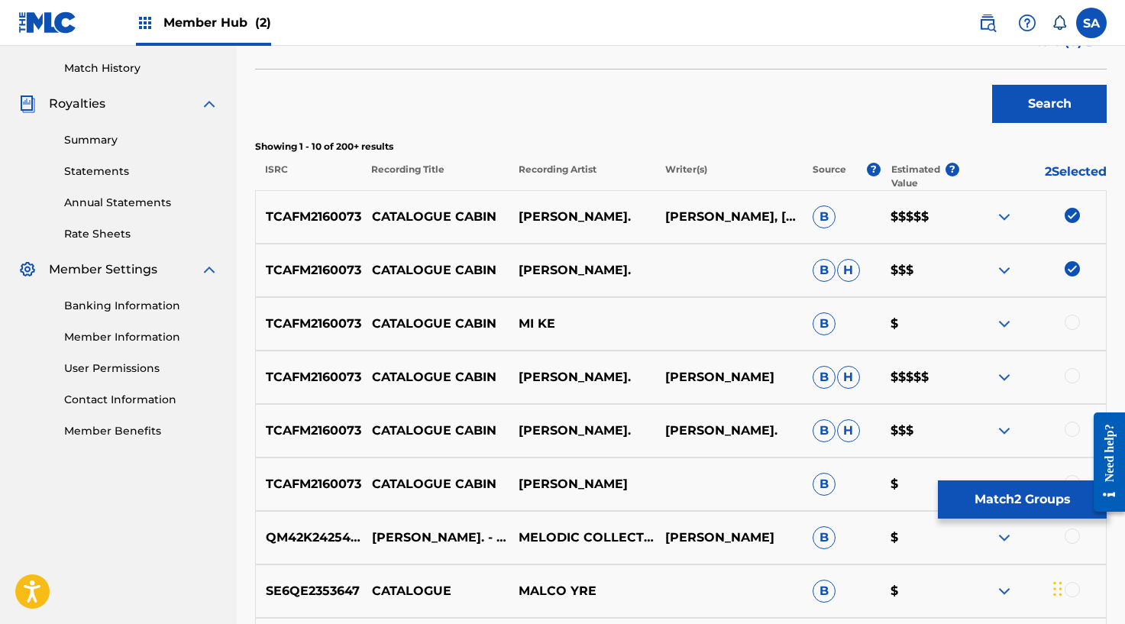
scroll to position [432, 0]
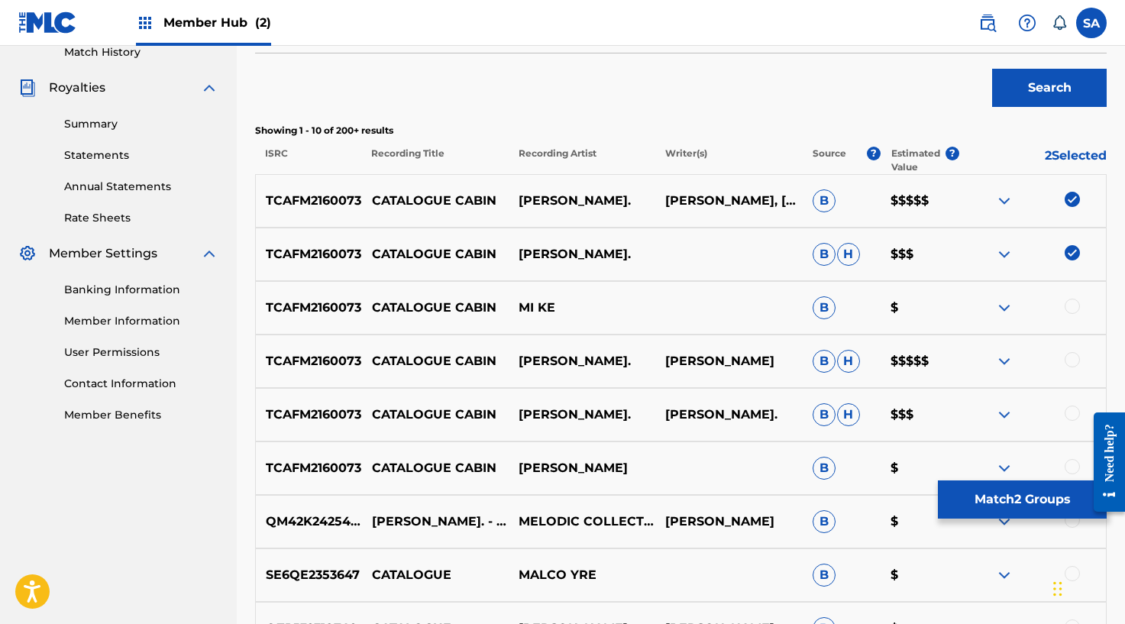
click at [1074, 308] on div at bounding box center [1071, 306] width 15 height 15
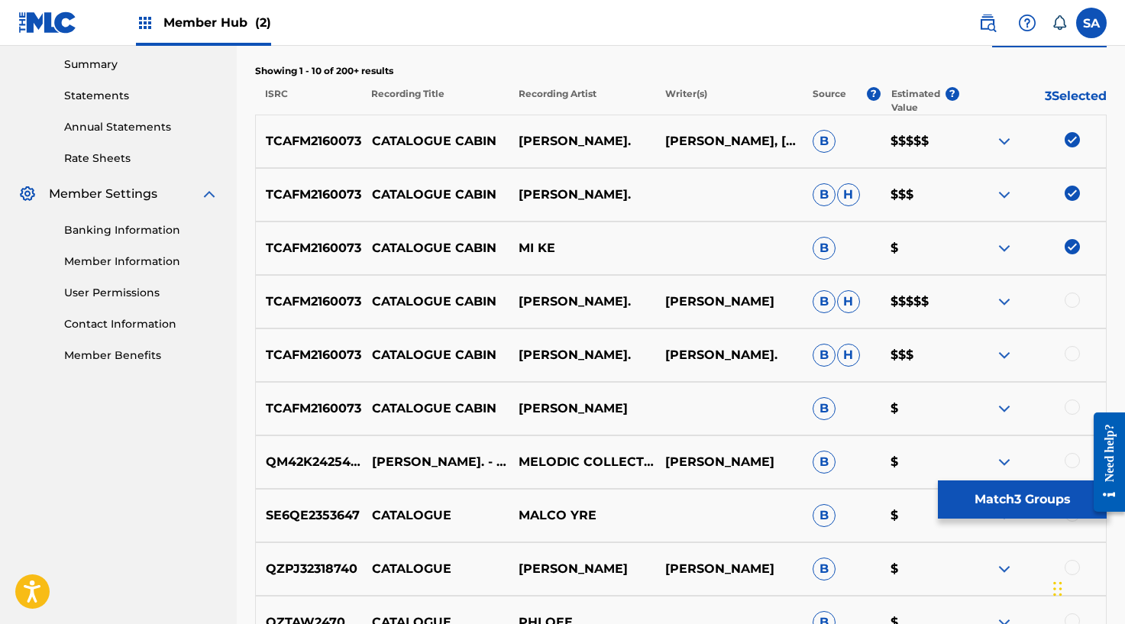
click at [1075, 302] on div at bounding box center [1071, 299] width 15 height 15
click at [1075, 355] on div at bounding box center [1071, 353] width 15 height 15
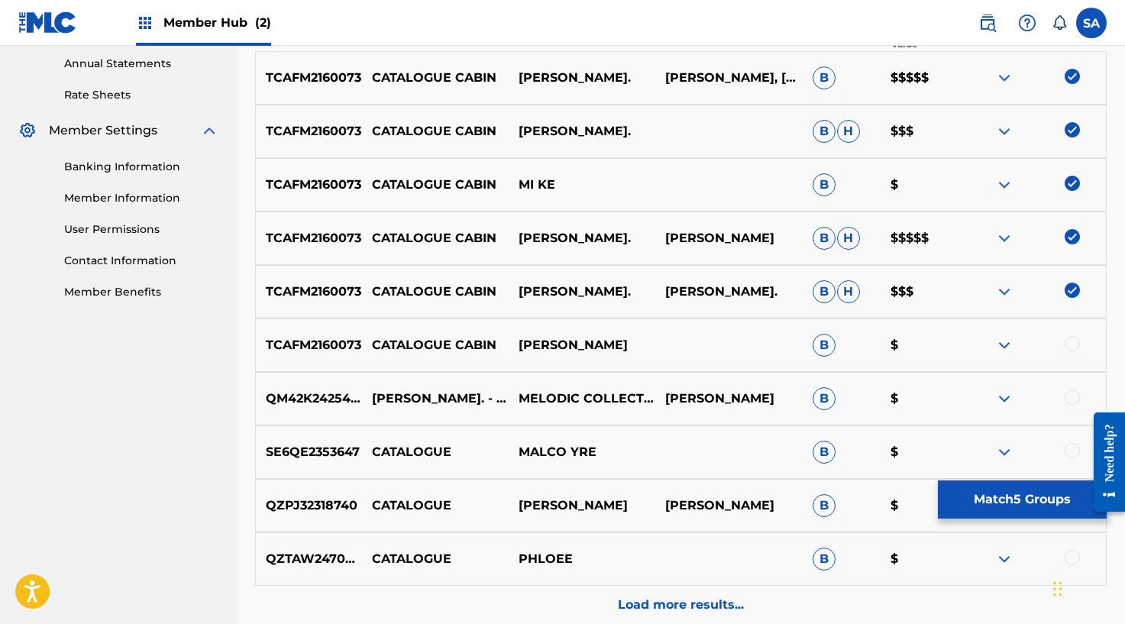
scroll to position [570, 0]
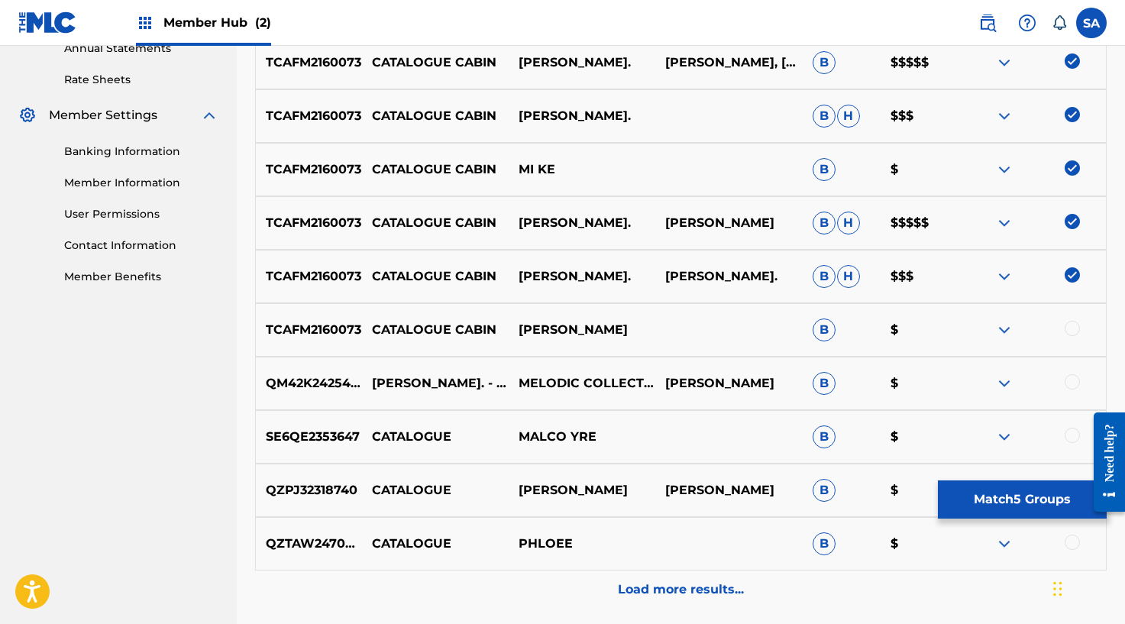
click at [1065, 330] on div at bounding box center [1071, 328] width 15 height 15
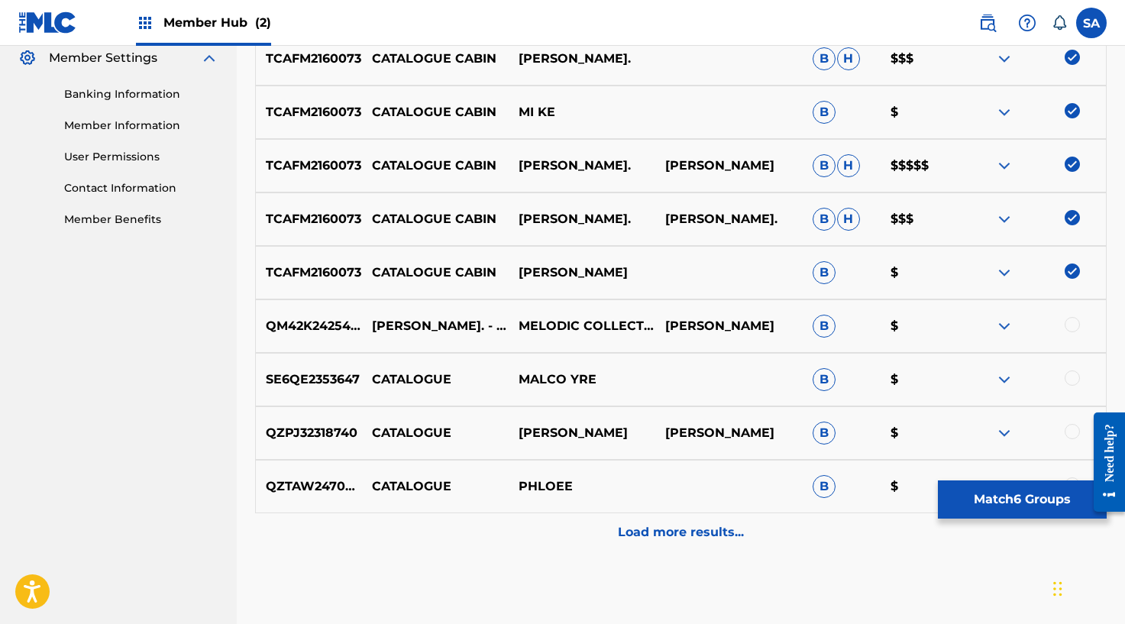
scroll to position [629, 0]
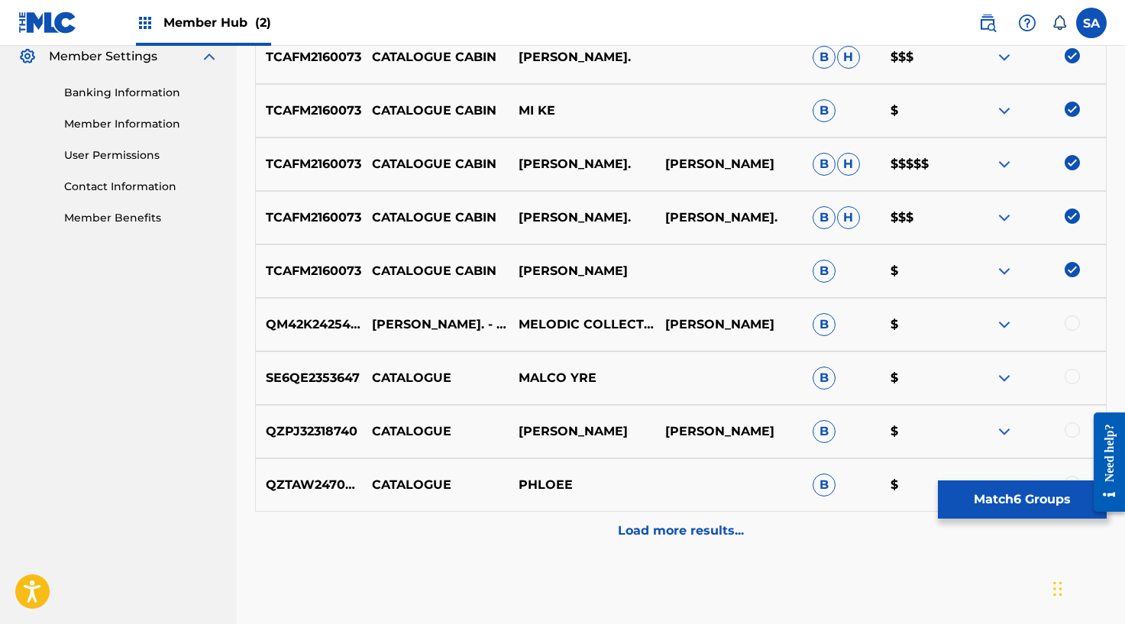
click at [1067, 322] on div at bounding box center [1071, 322] width 15 height 15
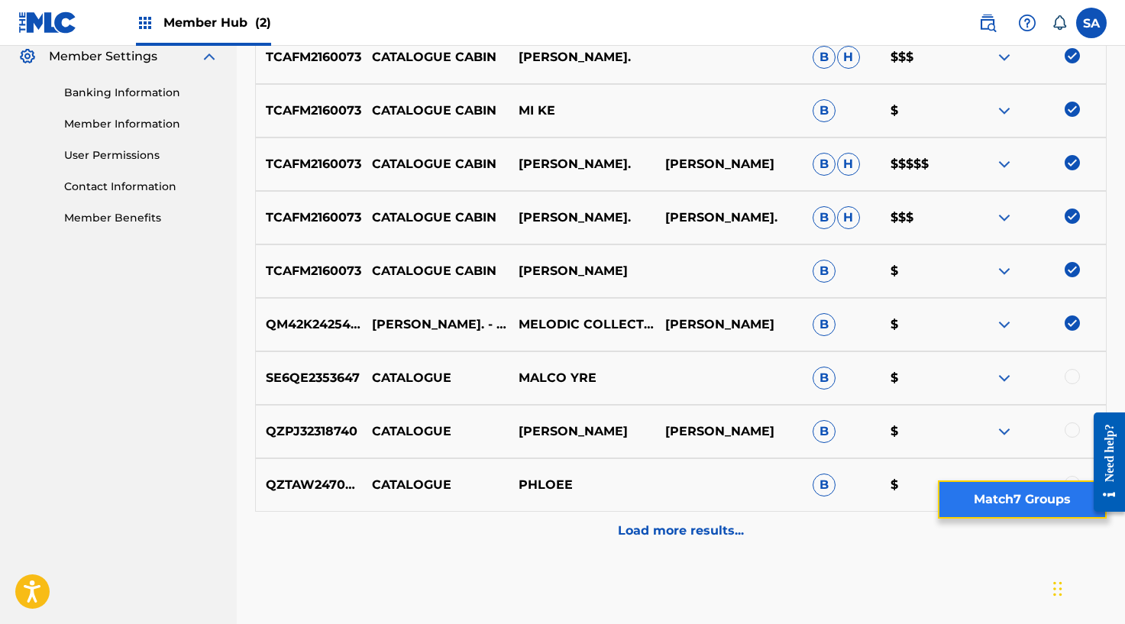
click at [1022, 499] on button "Match 7 Groups" at bounding box center [1022, 499] width 169 height 38
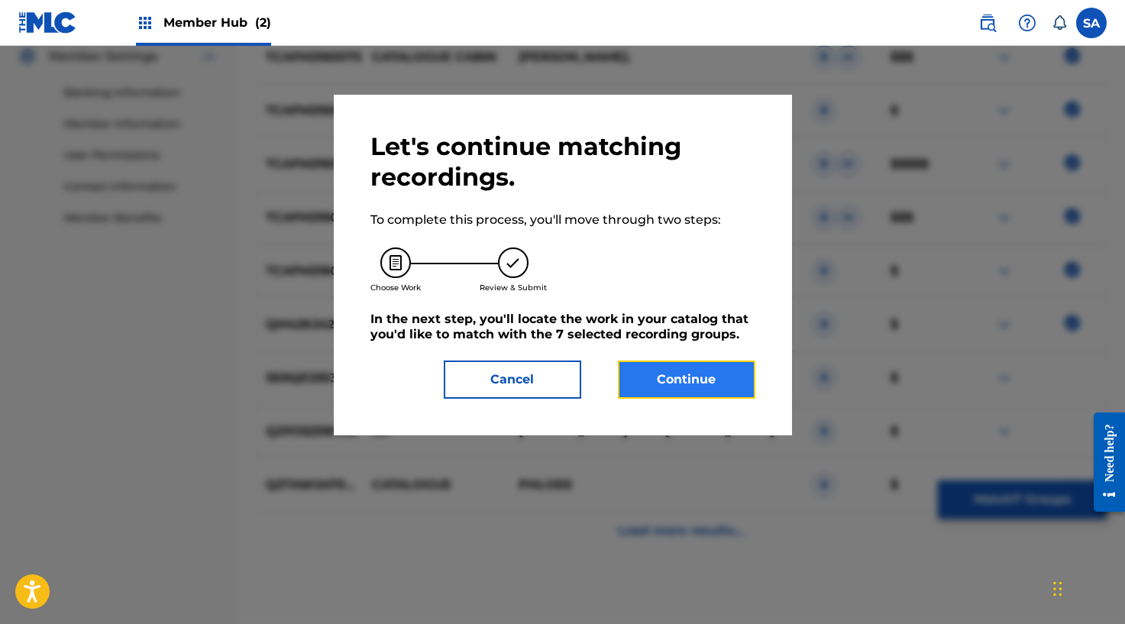
click at [711, 386] on button "Continue" at bounding box center [686, 379] width 137 height 38
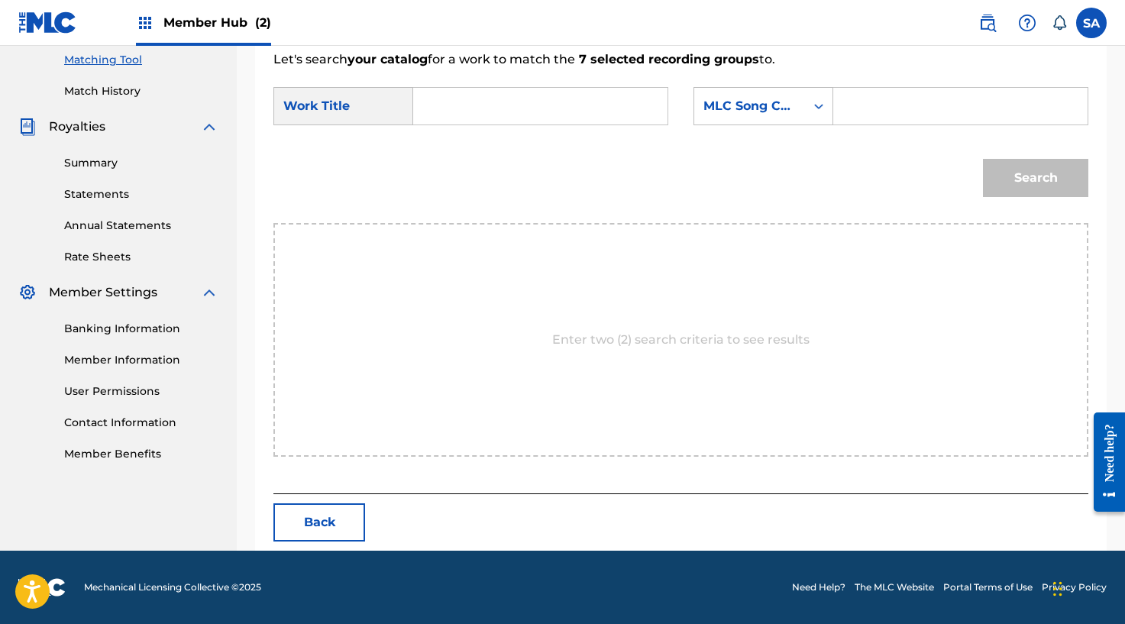
scroll to position [393, 0]
click at [444, 105] on input "Search Form" at bounding box center [540, 106] width 228 height 37
paste input "CATALOGUE CABIN"
type input "CATALOGUE CABIN"
click at [487, 151] on div "Search" at bounding box center [680, 183] width 815 height 79
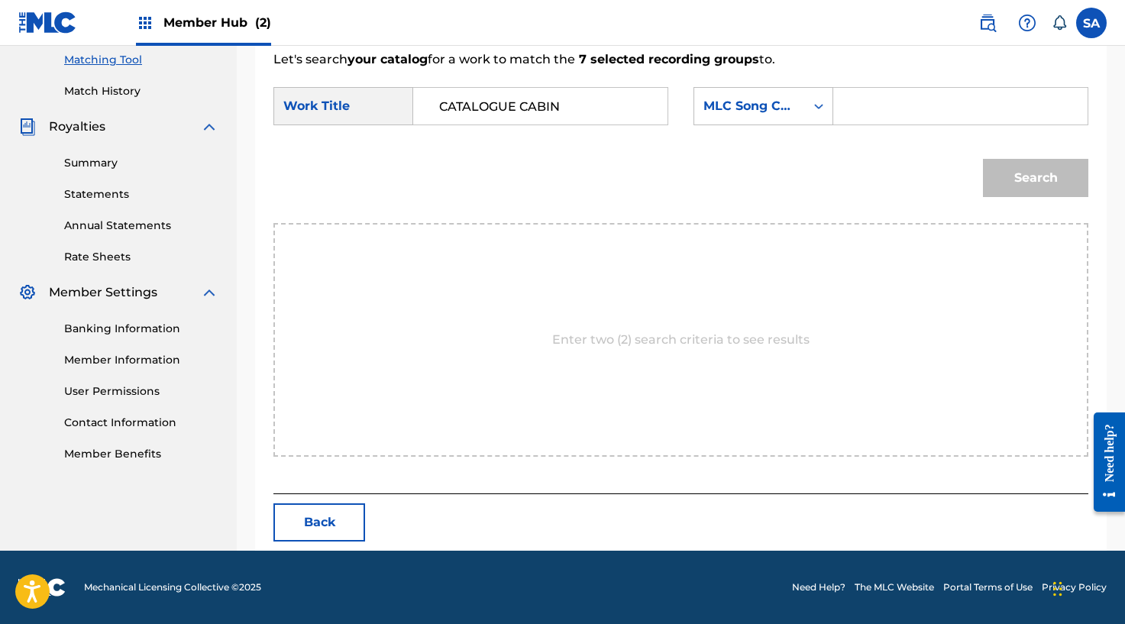
click at [924, 102] on input "Search Form" at bounding box center [960, 106] width 228 height 37
paste input "CL01BE"
type input "CL01BE"
click at [446, 105] on input "CATALOGUE CABIN" at bounding box center [540, 106] width 228 height 37
click at [441, 106] on input "CATALOGUE CABIN" at bounding box center [540, 106] width 228 height 37
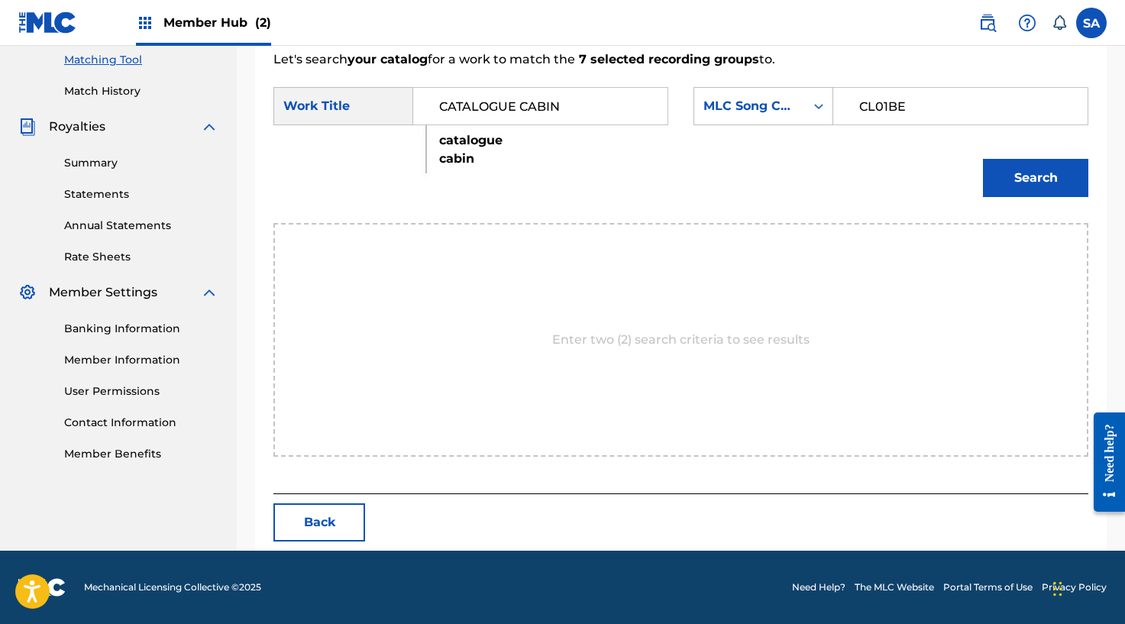
click at [486, 134] on strong "catalogue" at bounding box center [470, 140] width 63 height 15
type input "catalogue cabin"
click at [1043, 186] on button "Search" at bounding box center [1035, 178] width 105 height 38
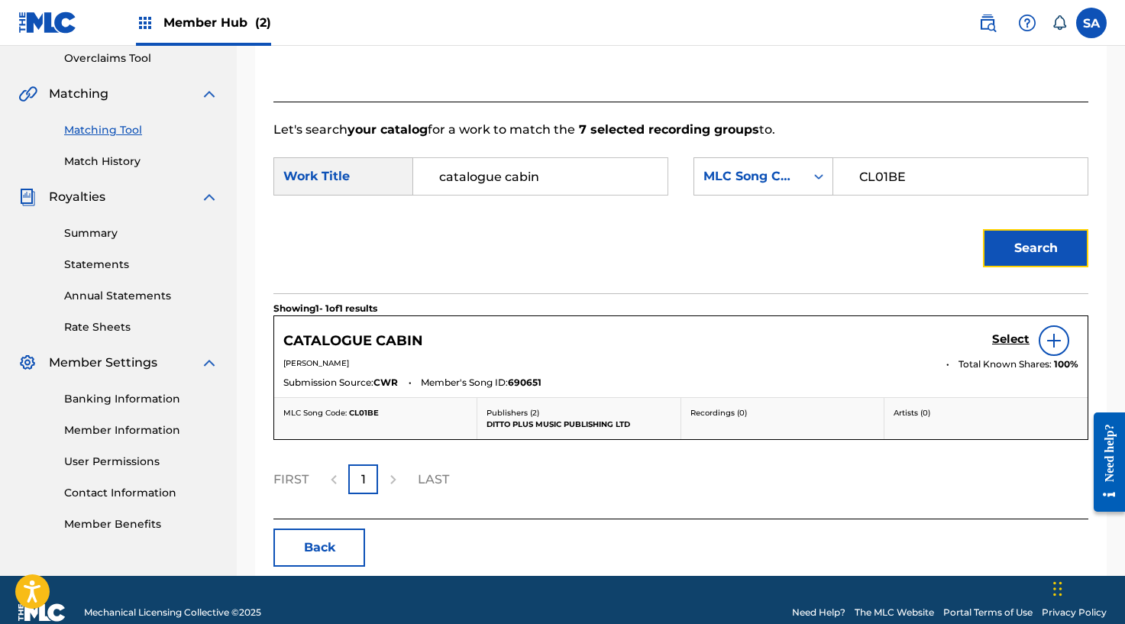
scroll to position [348, 0]
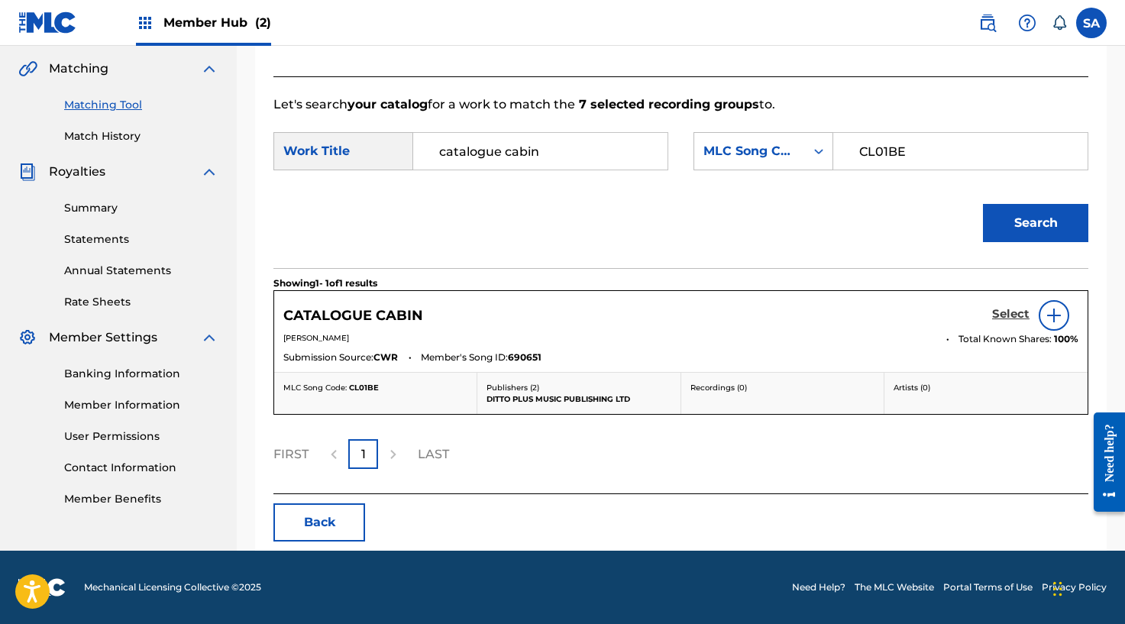
click at [1010, 311] on h5 "Select" at bounding box center [1010, 314] width 37 height 15
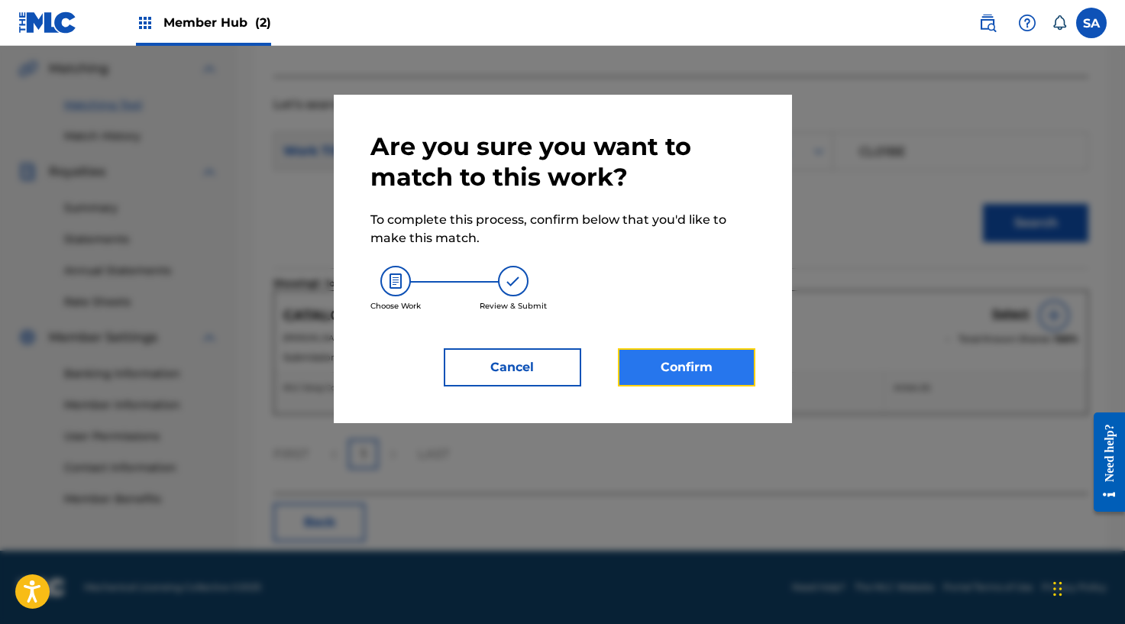
click at [689, 353] on button "Confirm" at bounding box center [686, 367] width 137 height 38
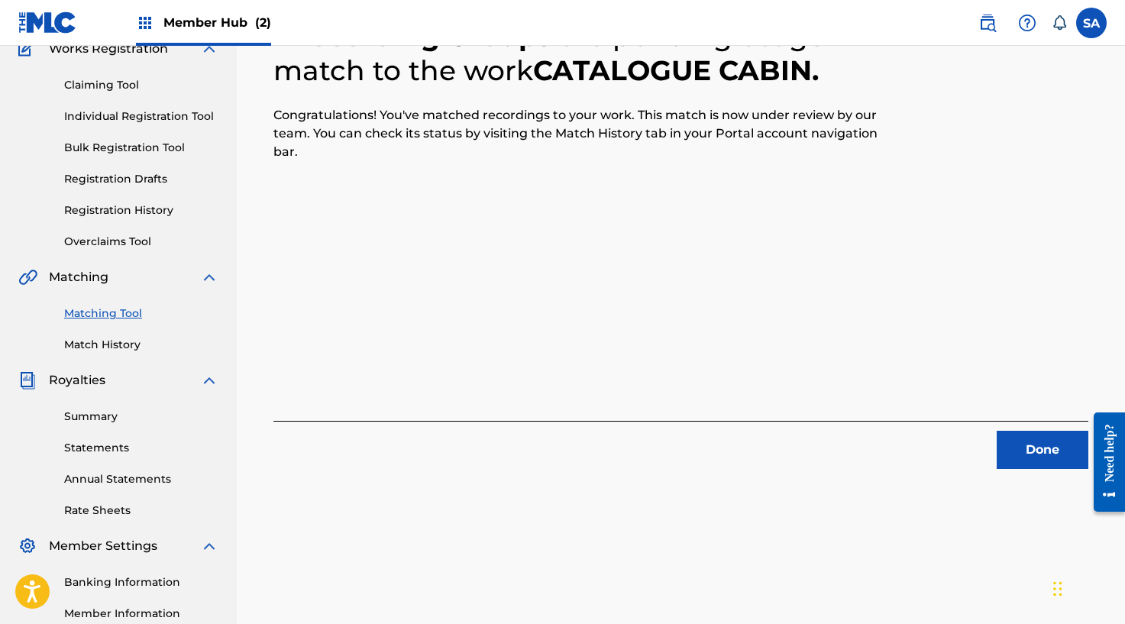
scroll to position [129, 0]
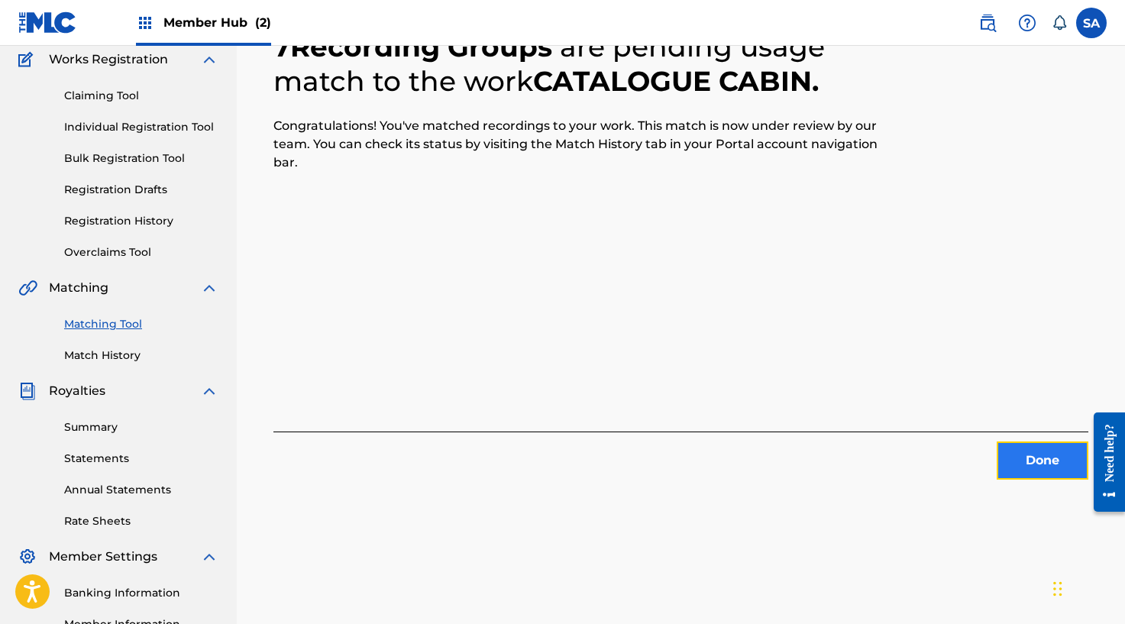
click at [1027, 472] on button "Done" at bounding box center [1042, 460] width 92 height 38
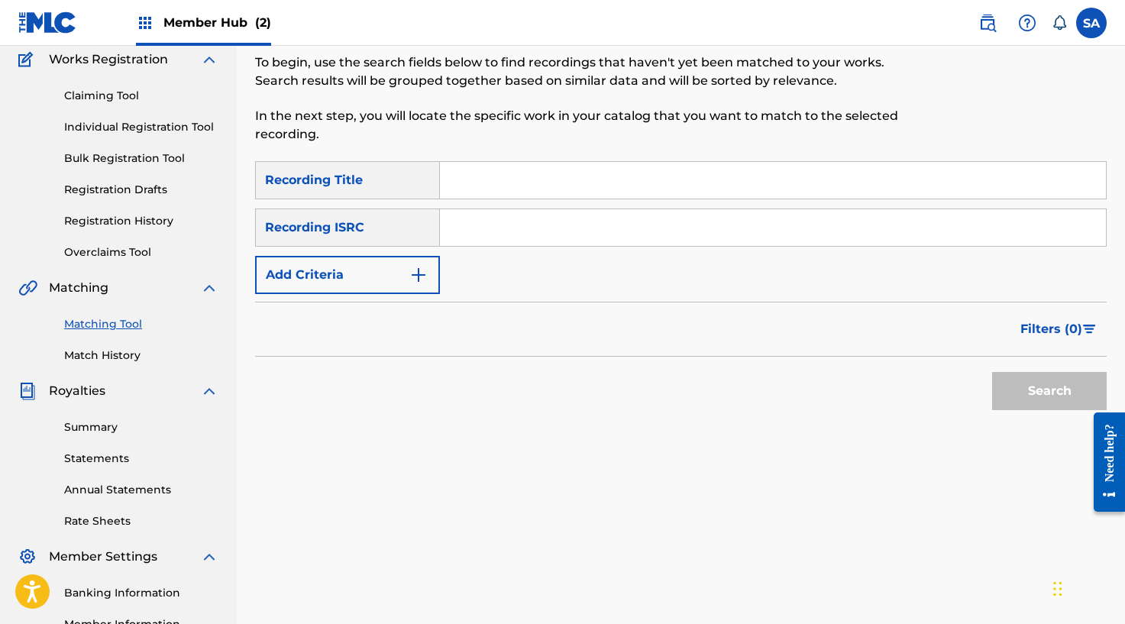
click at [472, 176] on input "Search Form" at bounding box center [773, 180] width 666 height 37
paste input "DOWNTOWN - OG"
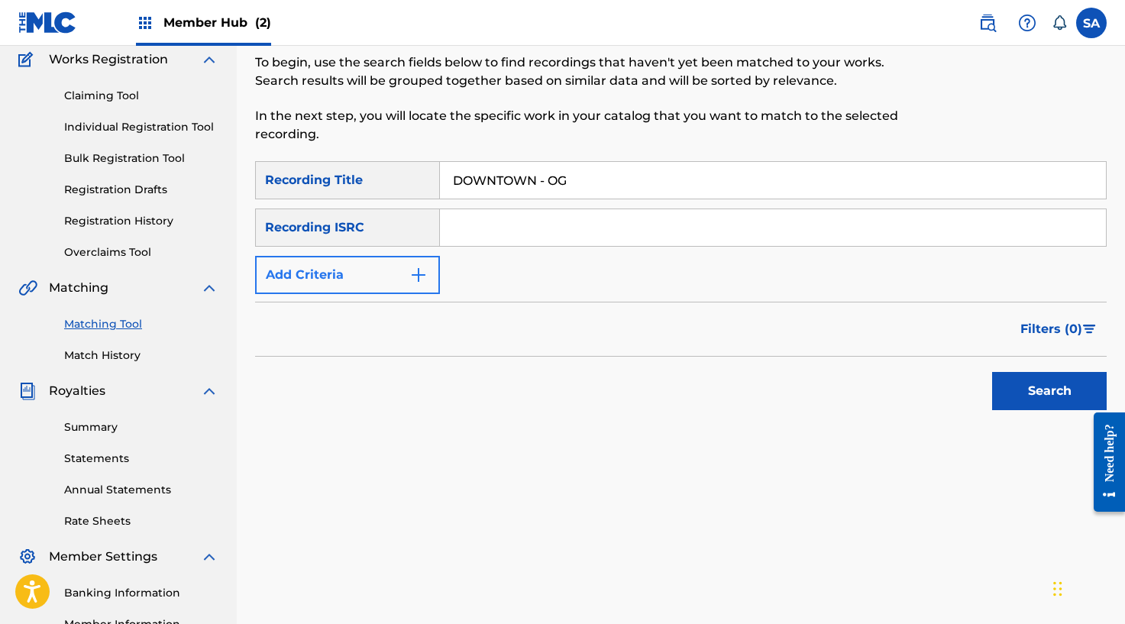
type input "DOWNTOWN - OG"
click at [434, 273] on button "Add Criteria" at bounding box center [347, 275] width 185 height 38
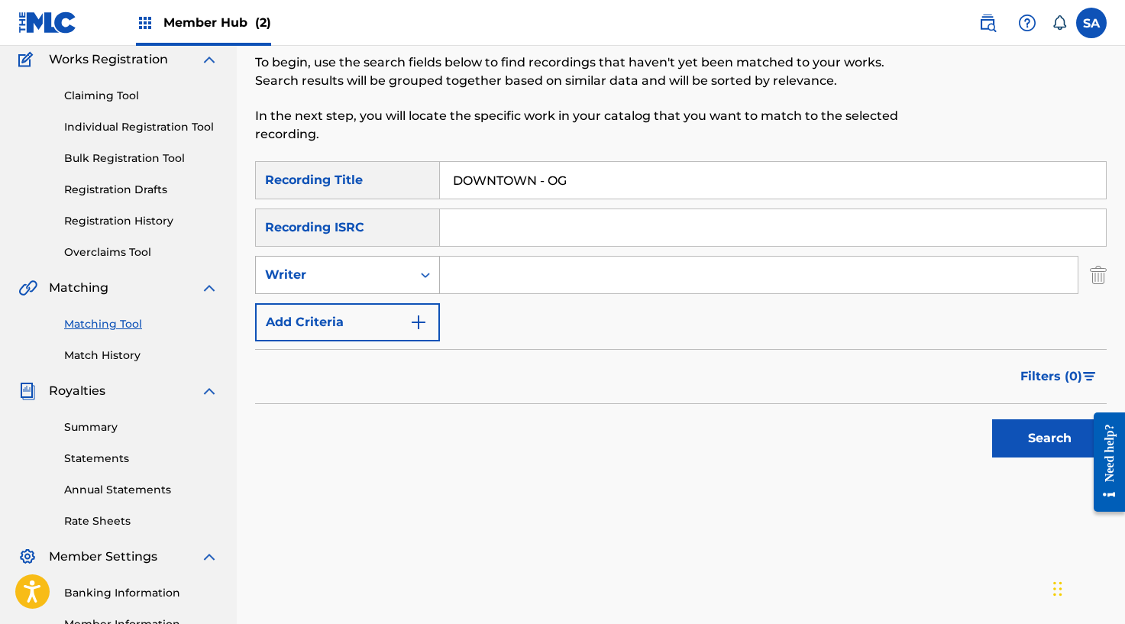
click at [403, 276] on div "Writer" at bounding box center [334, 274] width 156 height 29
click at [375, 305] on div "Recording Artist" at bounding box center [347, 313] width 183 height 38
click at [502, 271] on input "Search Form" at bounding box center [758, 275] width 637 height 37
type input "[PERSON_NAME]"
click at [992, 419] on button "Search" at bounding box center [1049, 438] width 115 height 38
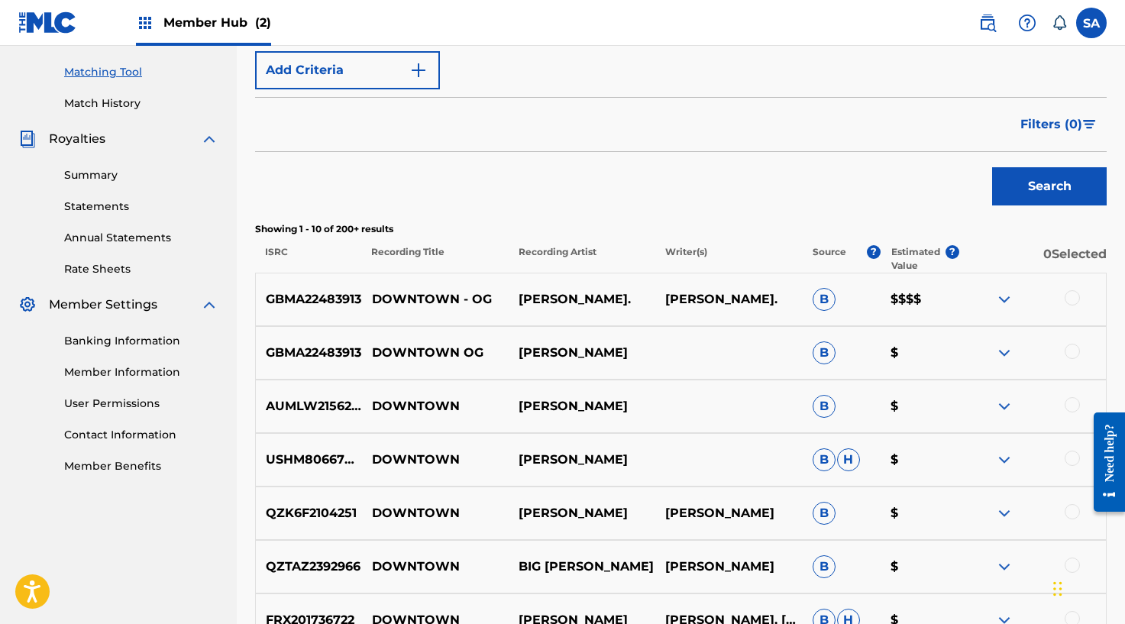
scroll to position [382, 0]
drag, startPoint x: 1075, startPoint y: 292, endPoint x: 1074, endPoint y: 326, distance: 34.4
click at [1075, 292] on div at bounding box center [1071, 296] width 15 height 15
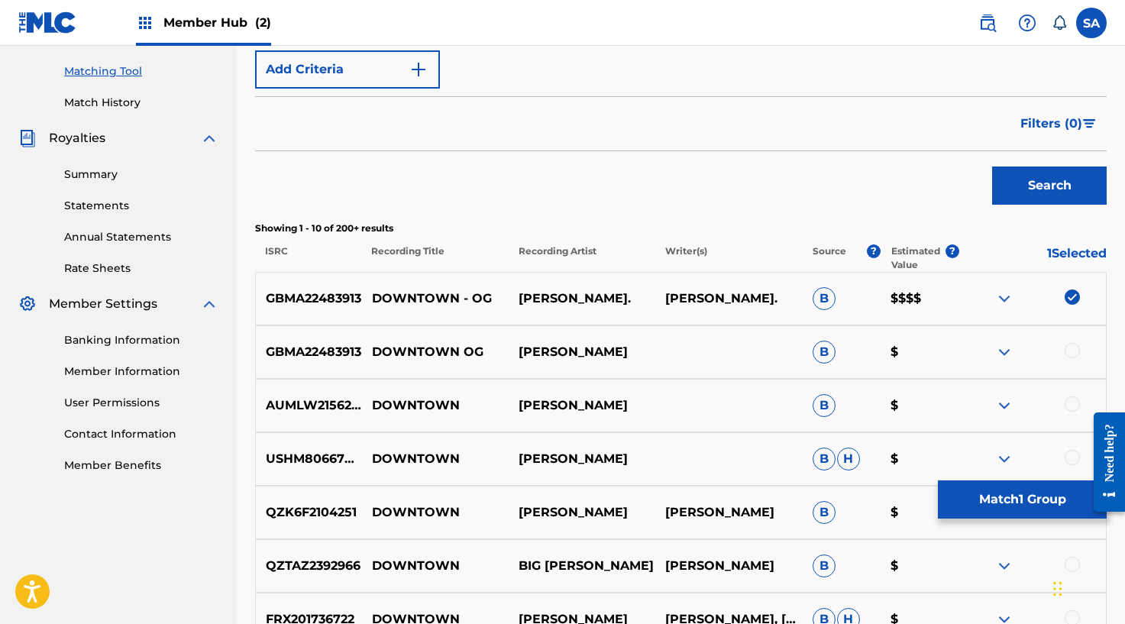
click at [1071, 349] on div at bounding box center [1071, 350] width 15 height 15
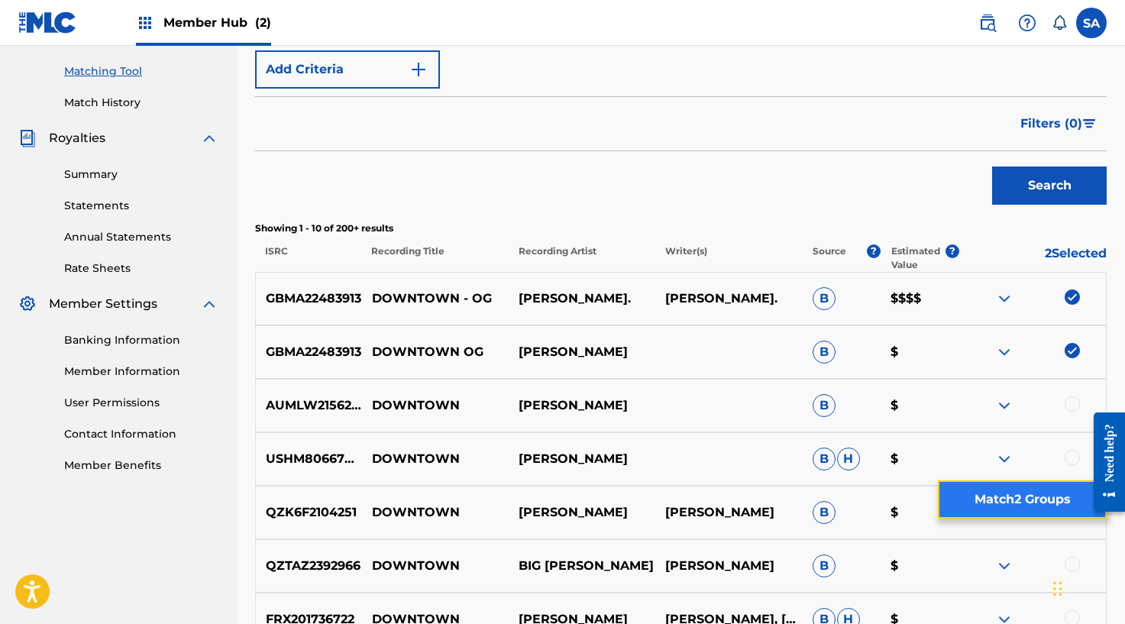
click at [983, 495] on button "Match 2 Groups" at bounding box center [1022, 499] width 169 height 38
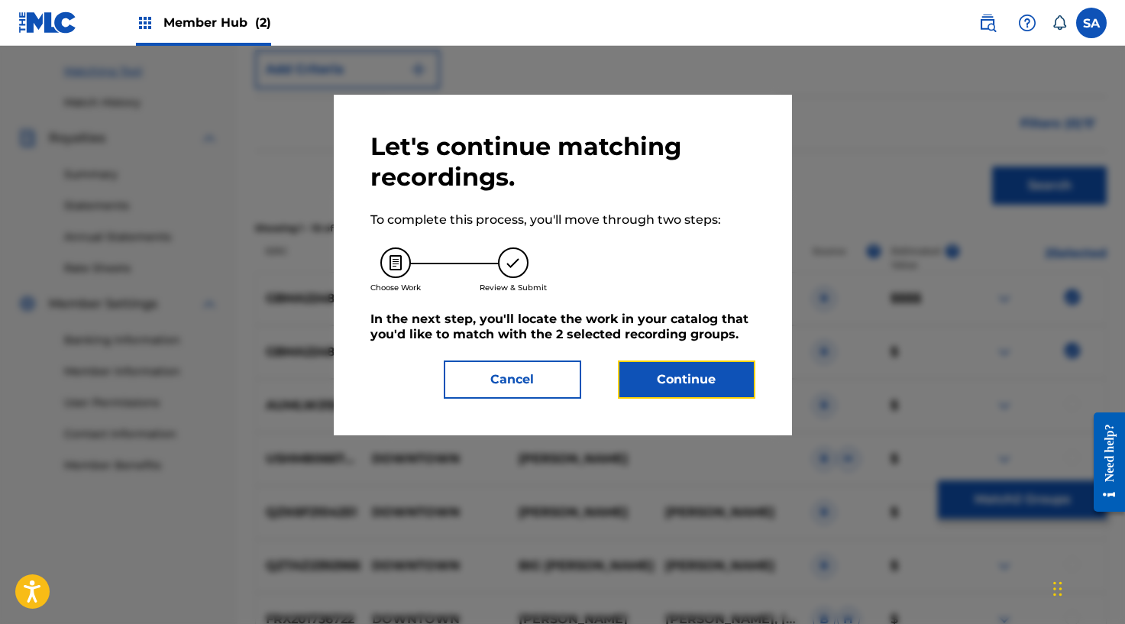
drag, startPoint x: 699, startPoint y: 379, endPoint x: 1123, endPoint y: 292, distance: 432.7
click at [702, 379] on button "Continue" at bounding box center [686, 379] width 137 height 38
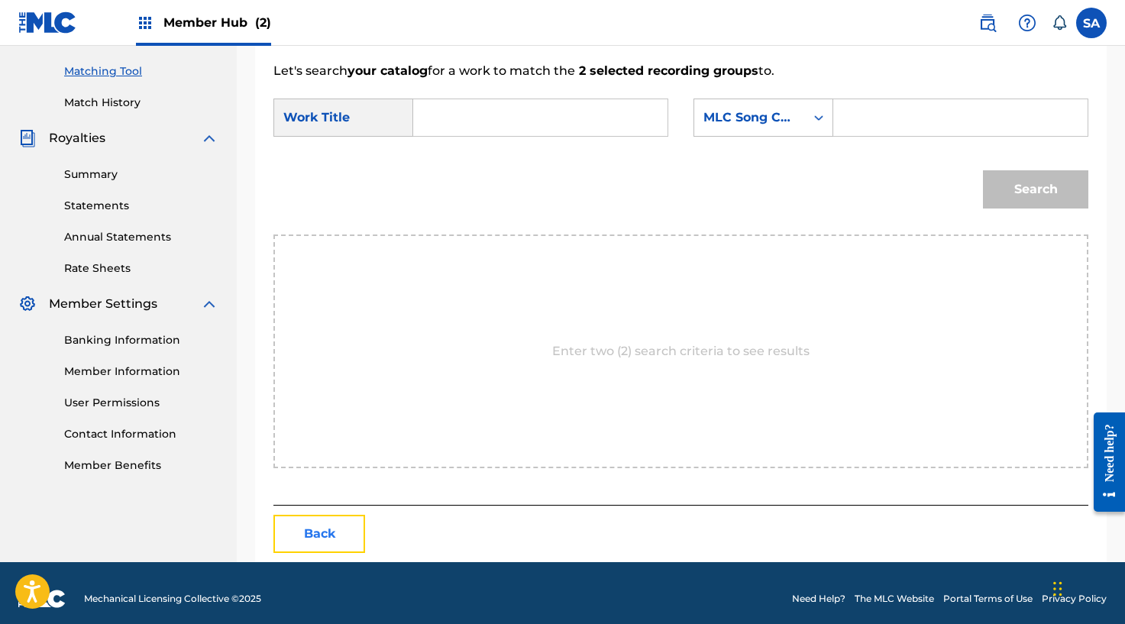
click at [350, 534] on button "Back" at bounding box center [319, 534] width 92 height 38
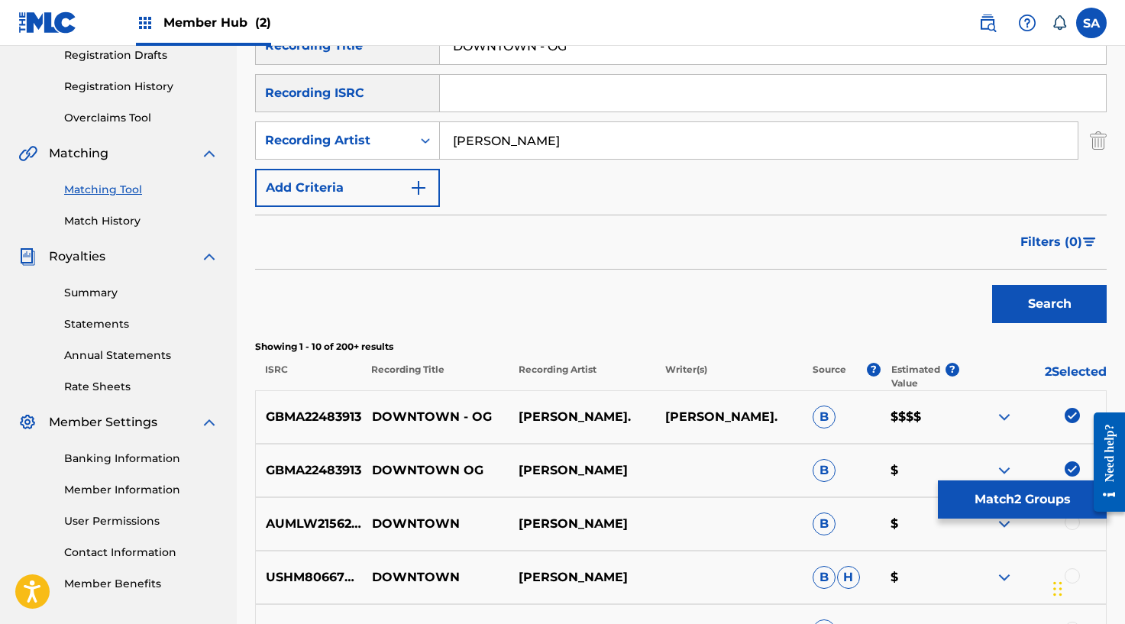
scroll to position [261, 0]
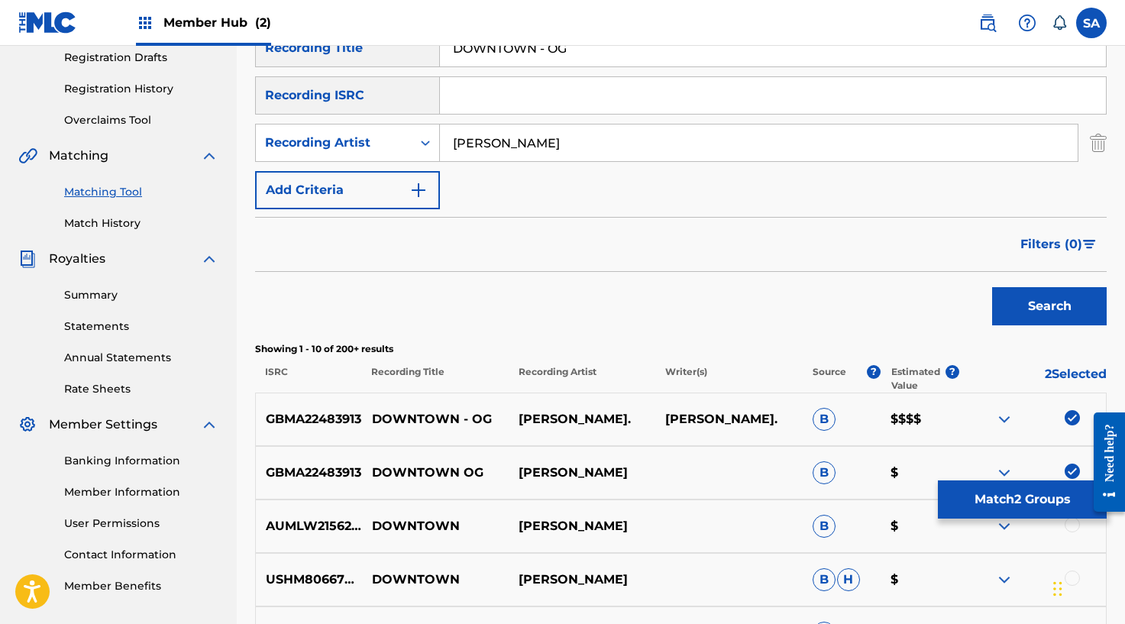
click at [472, 108] on input "Search Form" at bounding box center [773, 95] width 666 height 37
paste input "GBMA22483913"
type input "GBMA22483913"
click at [1015, 292] on button "Search" at bounding box center [1049, 306] width 115 height 38
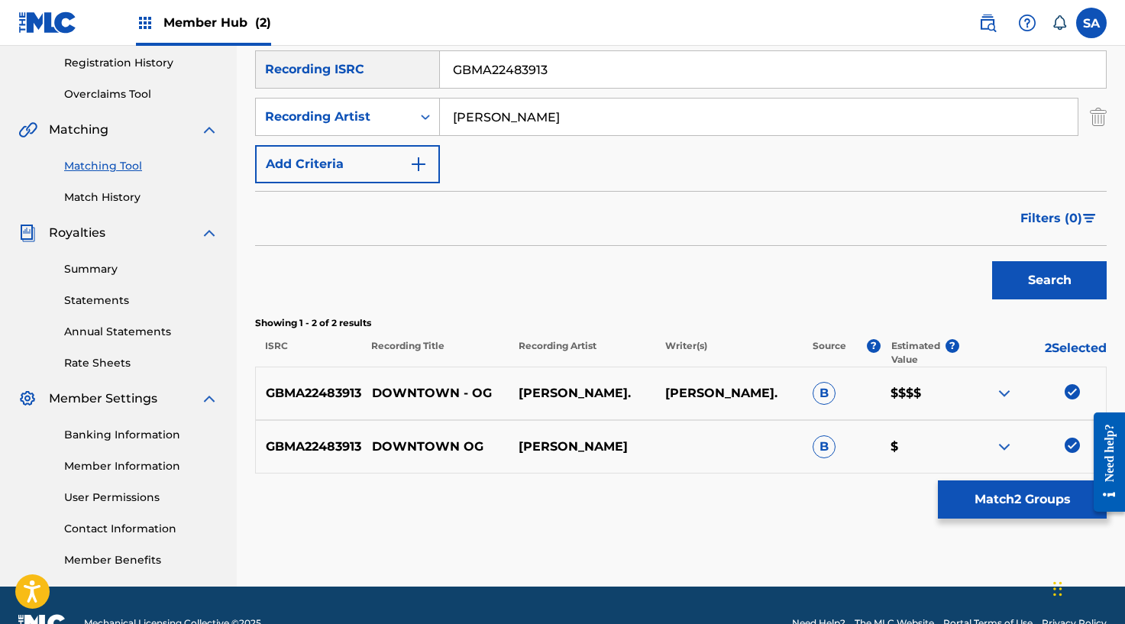
scroll to position [323, 0]
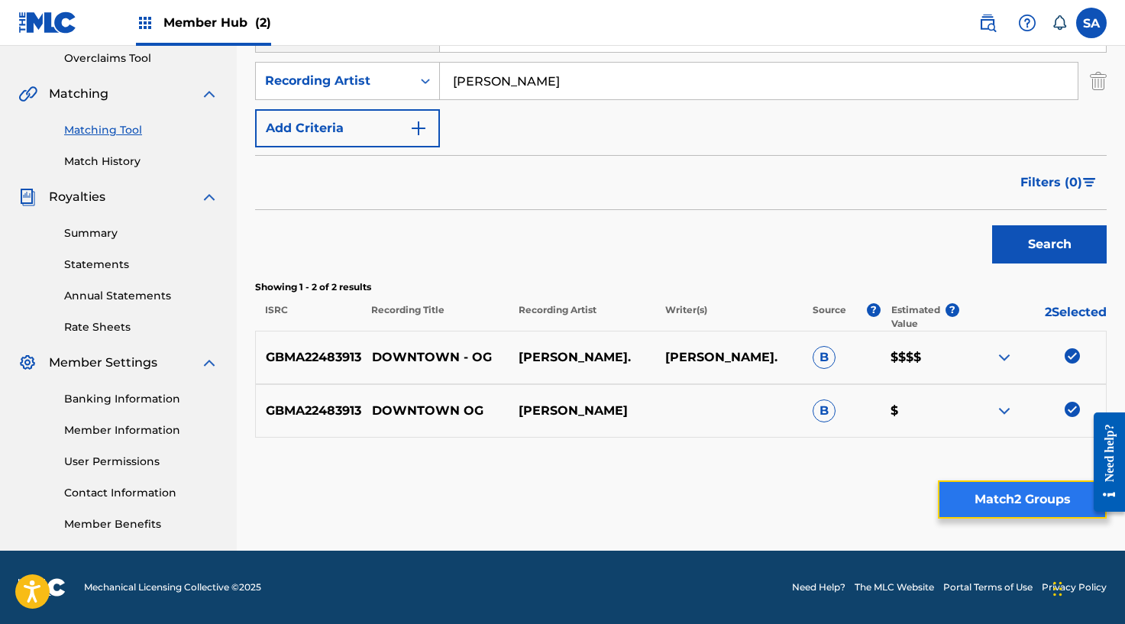
click at [978, 497] on button "Match 2 Groups" at bounding box center [1022, 499] width 169 height 38
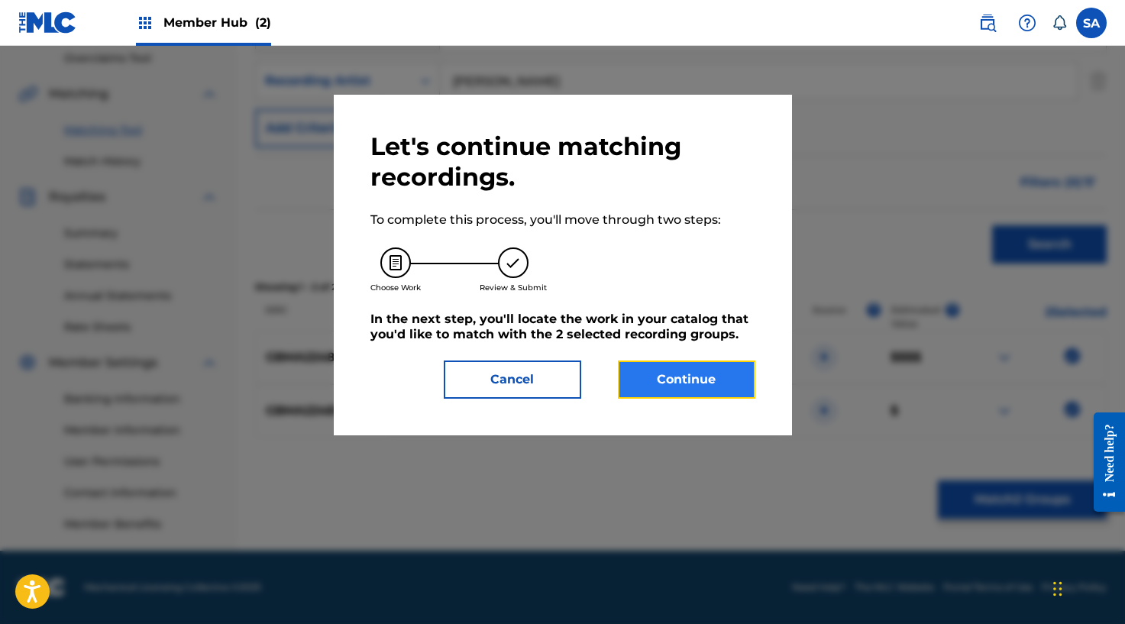
click at [650, 374] on button "Continue" at bounding box center [686, 379] width 137 height 38
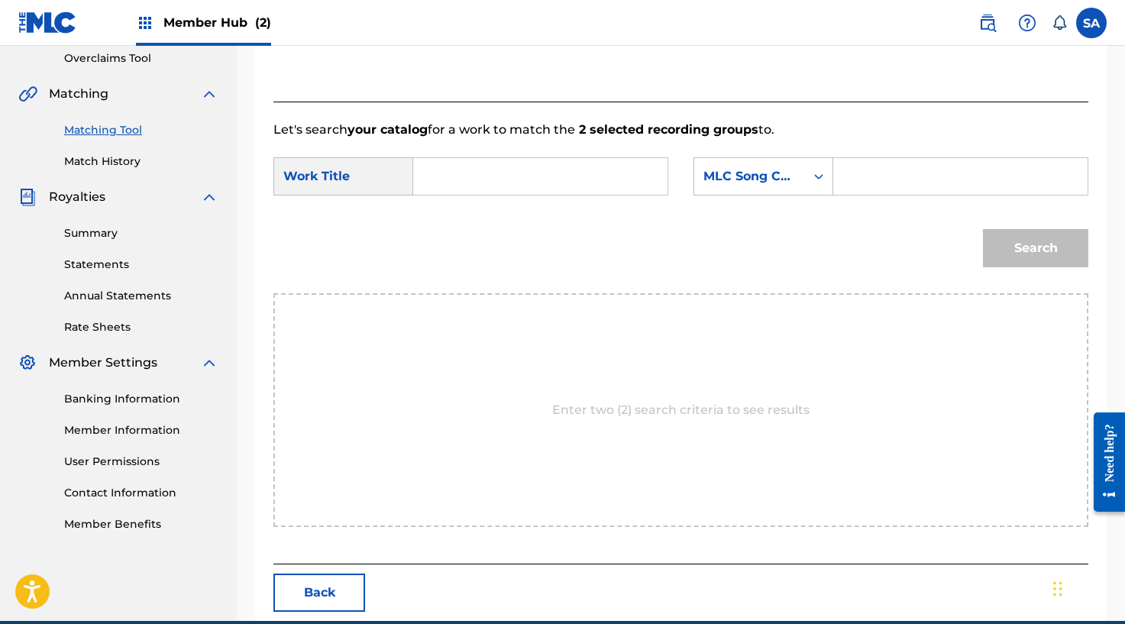
click at [433, 176] on input "Search Form" at bounding box center [540, 176] width 228 height 37
paste input "DOWNTOWN - OG"
click at [521, 172] on input "DOWNTOWN - OG" at bounding box center [540, 176] width 228 height 37
drag, startPoint x: 522, startPoint y: 172, endPoint x: 572, endPoint y: 173, distance: 49.6
click at [572, 173] on input "DOWNTOWN - OG" at bounding box center [540, 176] width 228 height 37
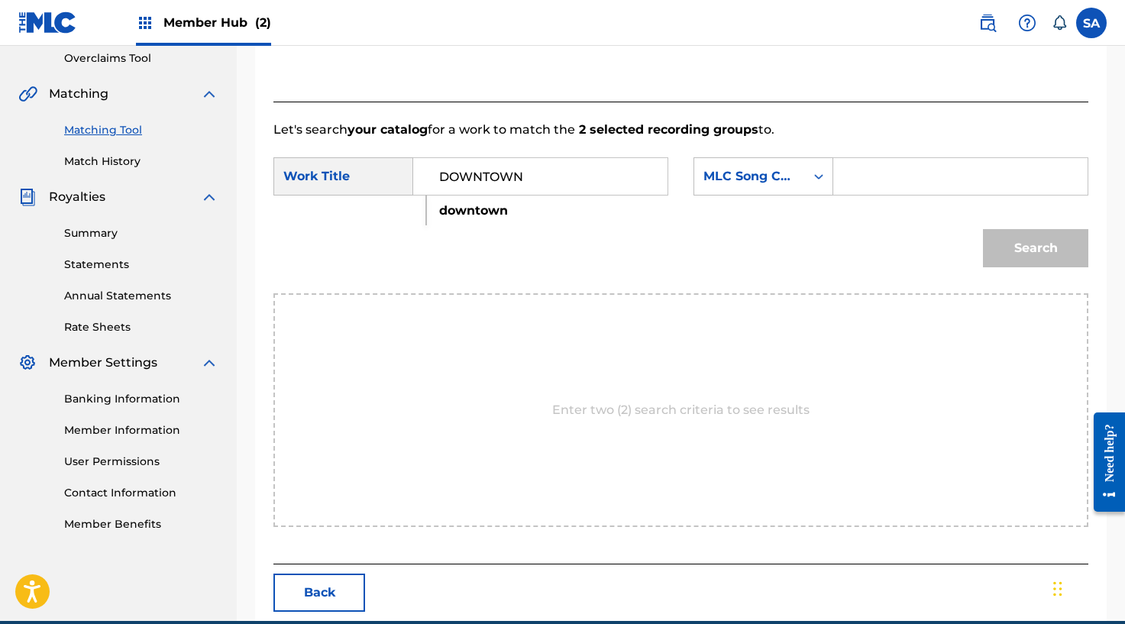
type input "DOWNTOWN"
click at [840, 176] on div "Search Form" at bounding box center [960, 176] width 255 height 38
drag, startPoint x: 850, startPoint y: 176, endPoint x: 879, endPoint y: 185, distance: 29.7
click at [850, 176] on input "Search Form" at bounding box center [960, 176] width 228 height 37
paste input "DQ7X5Z"
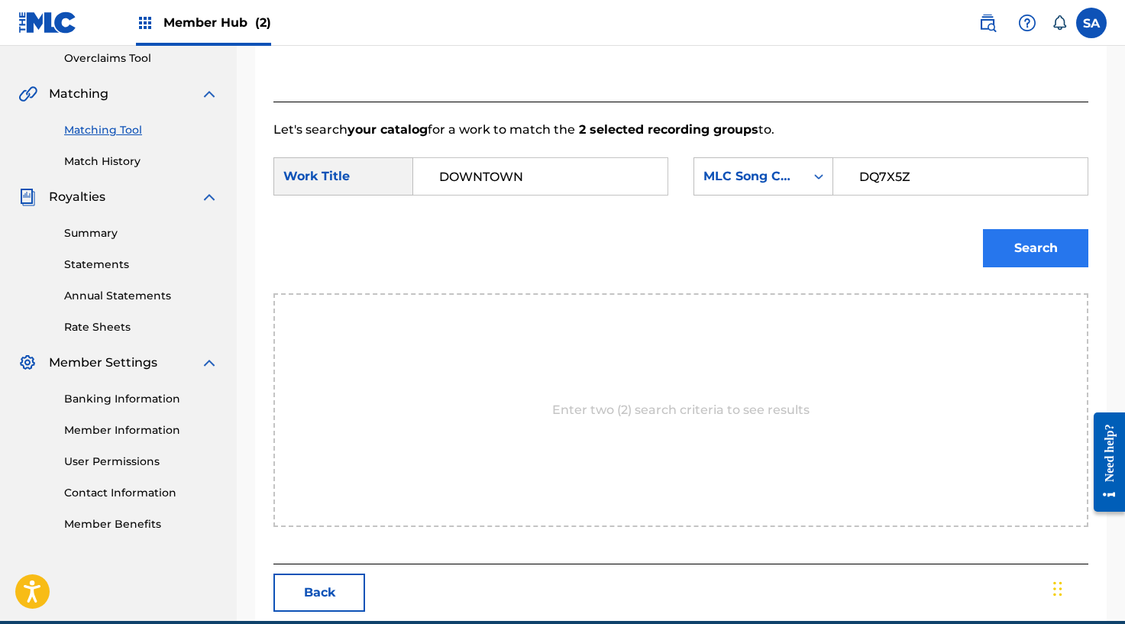
type input "DQ7X5Z"
click at [1018, 232] on button "Search" at bounding box center [1035, 248] width 105 height 38
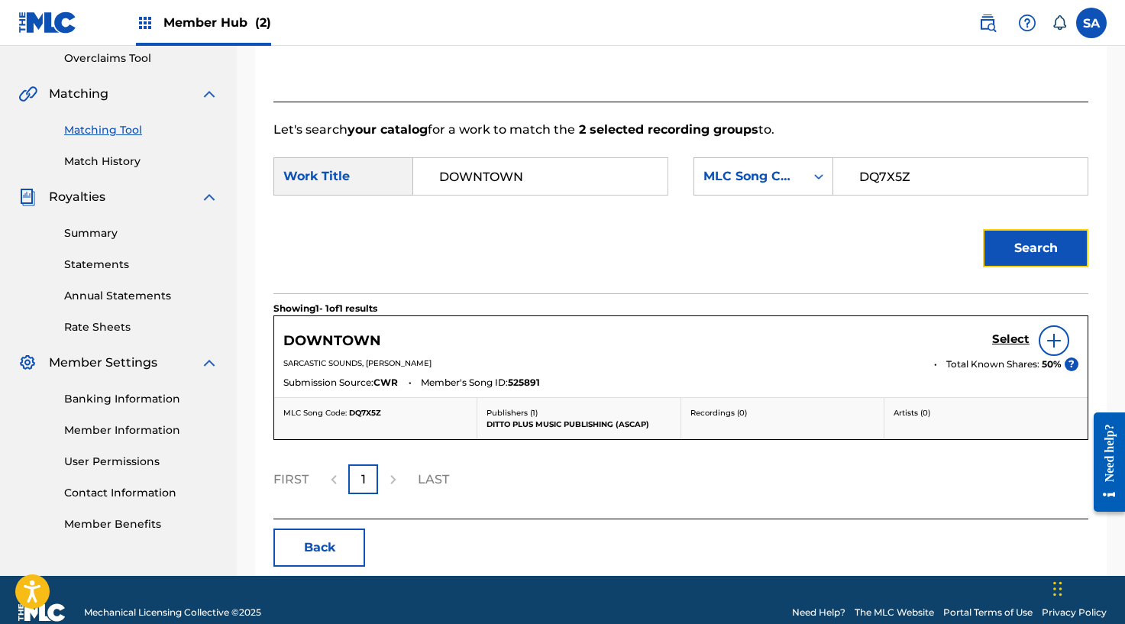
scroll to position [348, 0]
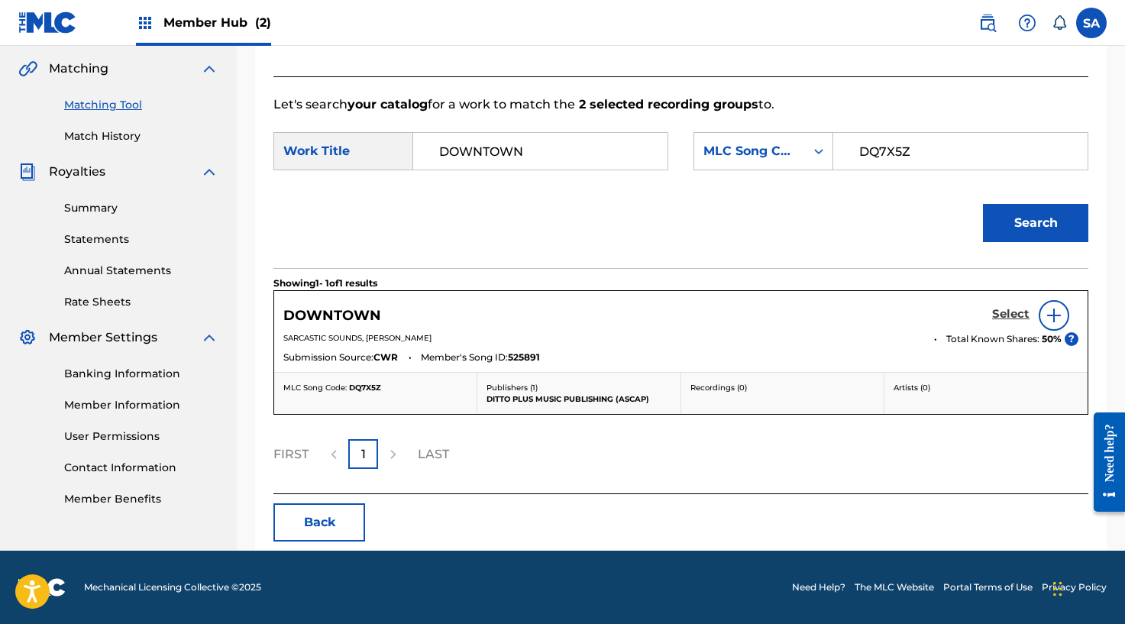
click at [1009, 314] on h5 "Select" at bounding box center [1010, 314] width 37 height 15
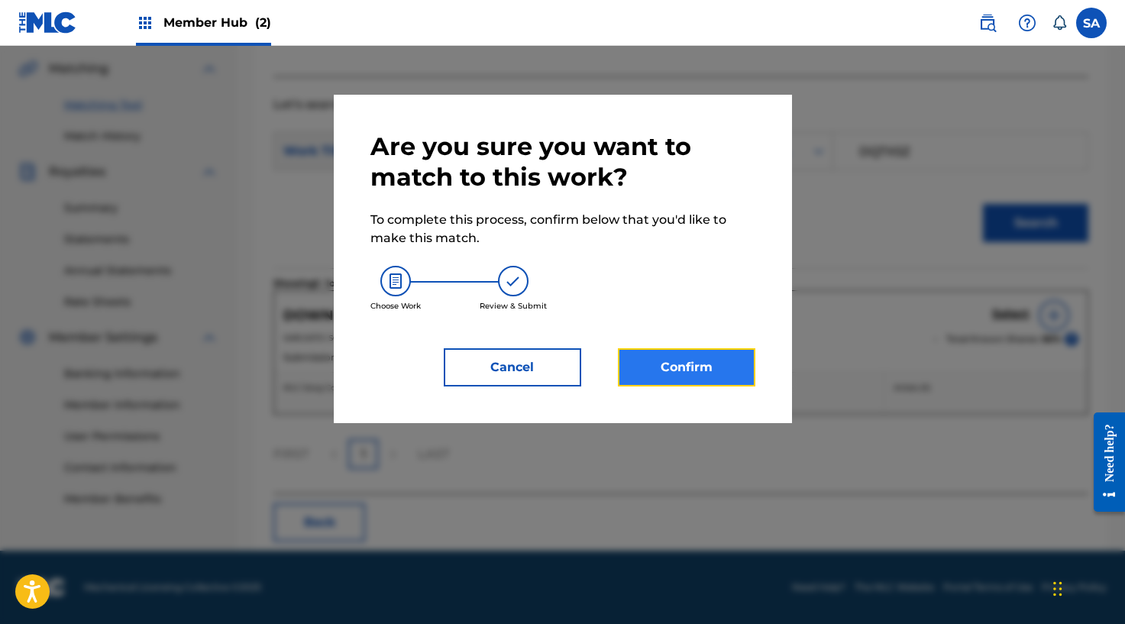
click at [671, 357] on button "Confirm" at bounding box center [686, 367] width 137 height 38
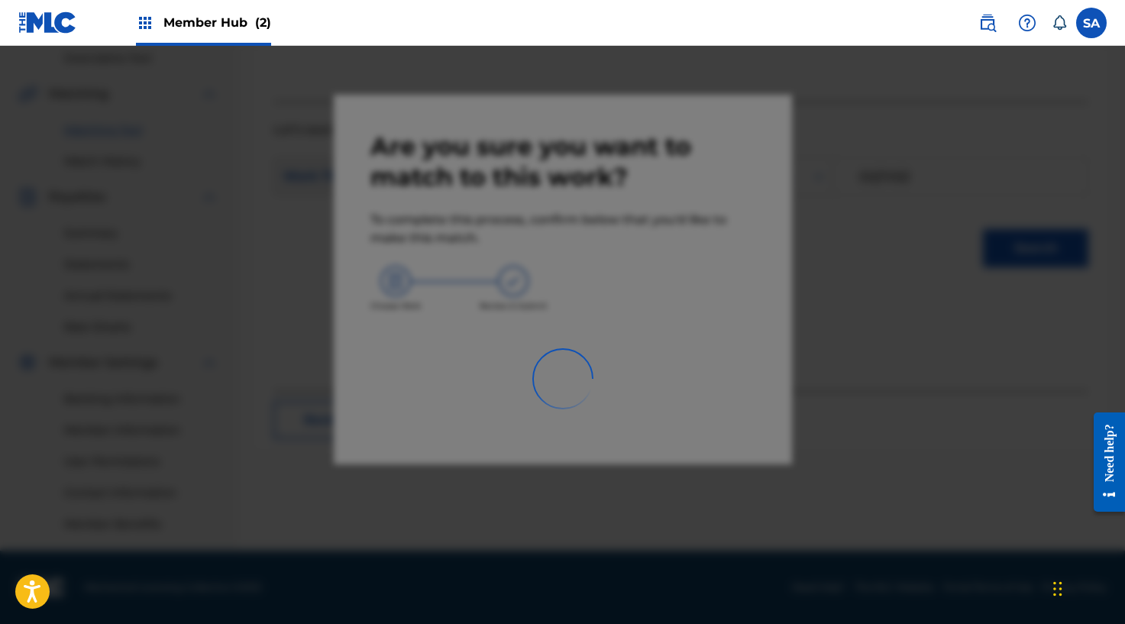
scroll to position [323, 0]
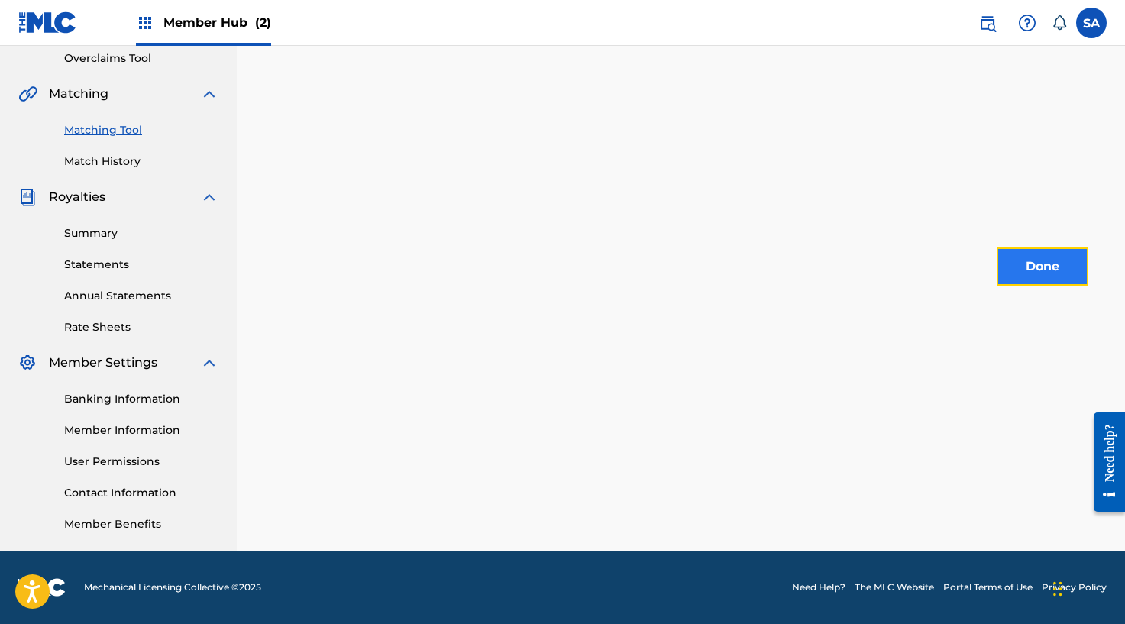
click at [1050, 262] on button "Done" at bounding box center [1042, 266] width 92 height 38
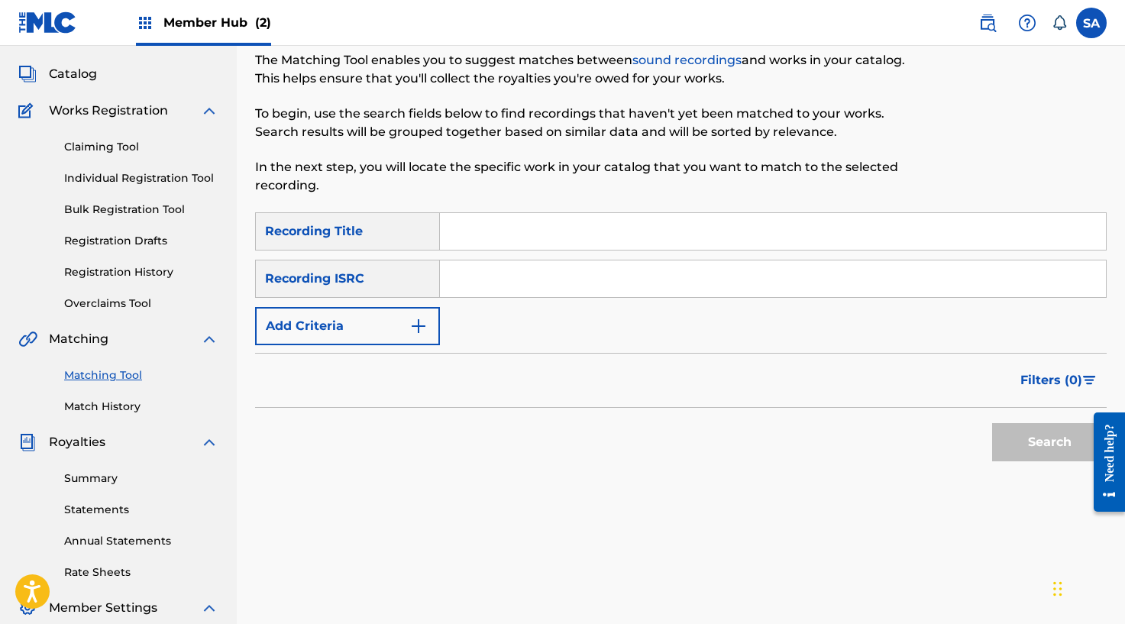
scroll to position [60, 0]
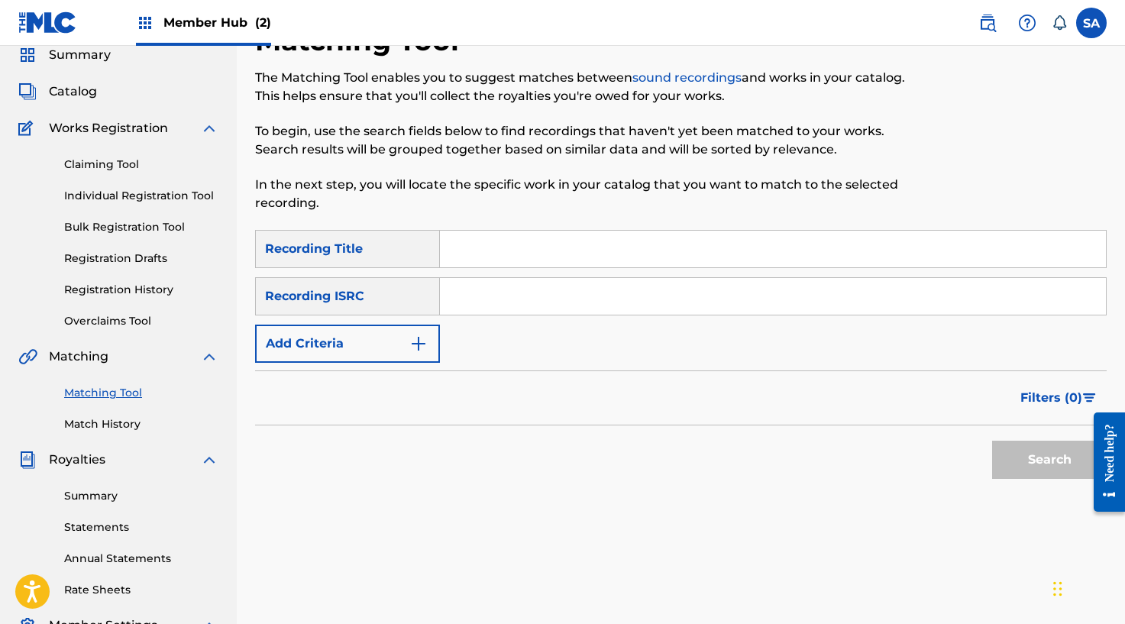
click at [515, 235] on input "Search Form" at bounding box center [773, 249] width 666 height 37
paste input "EVERYTHING BUT SORRY"
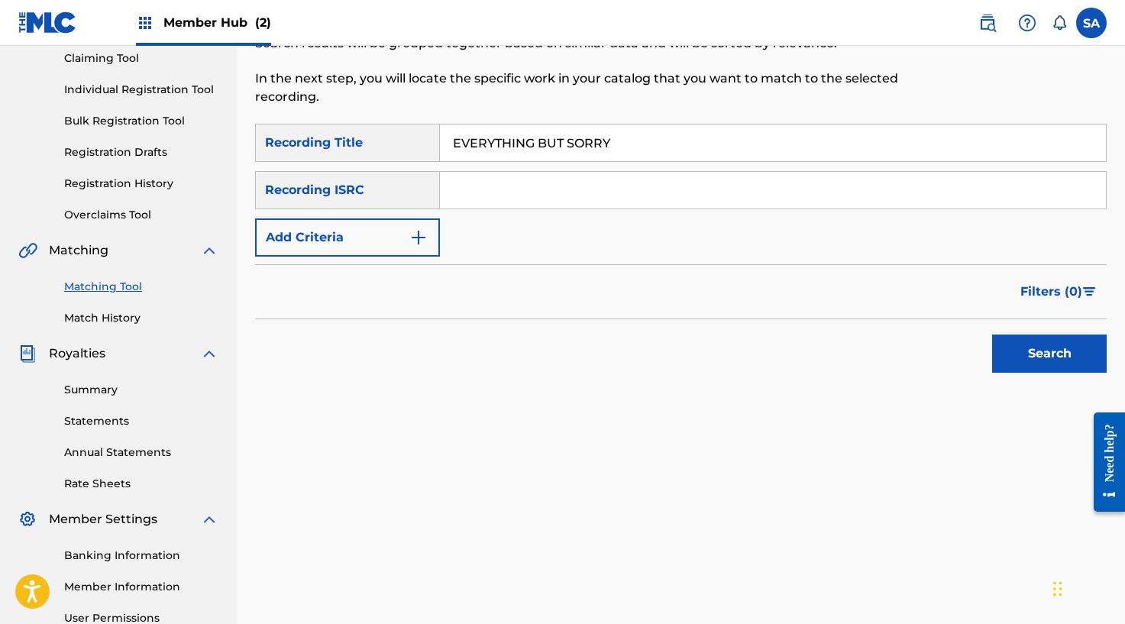
scroll to position [220, 0]
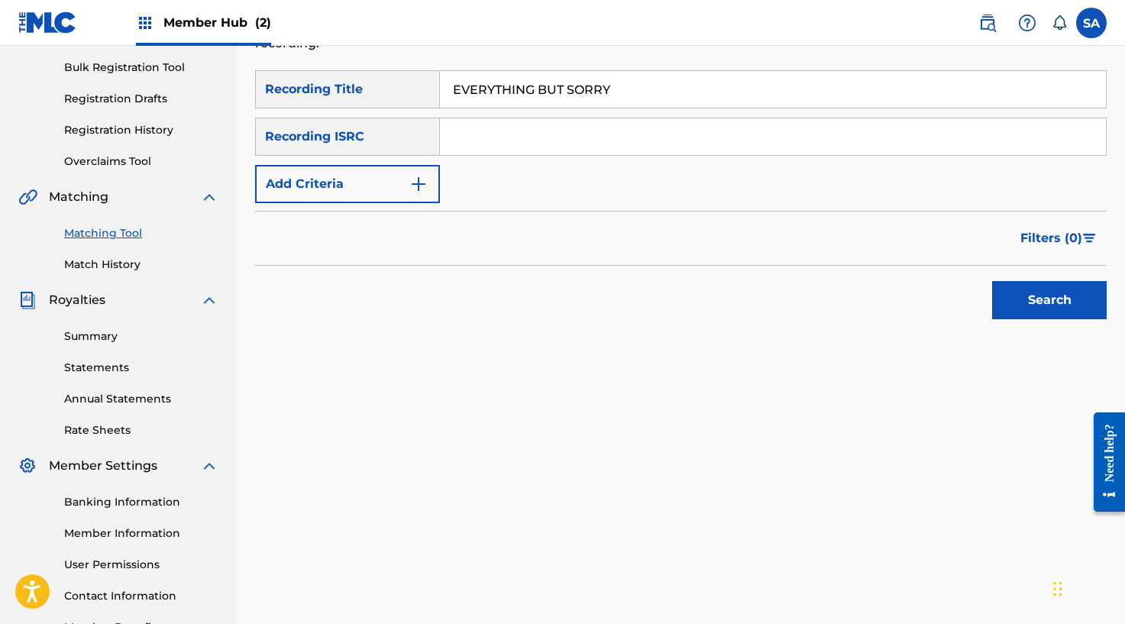
type input "EVERYTHING BUT SORRY"
click at [619, 209] on form "SearchWithCriteria6affe1b1-bc56-4b5a-9f3c-a18997ca55cf Recording Title EVERYTHI…" at bounding box center [680, 198] width 851 height 257
click at [423, 176] on img "Search Form" at bounding box center [418, 184] width 18 height 18
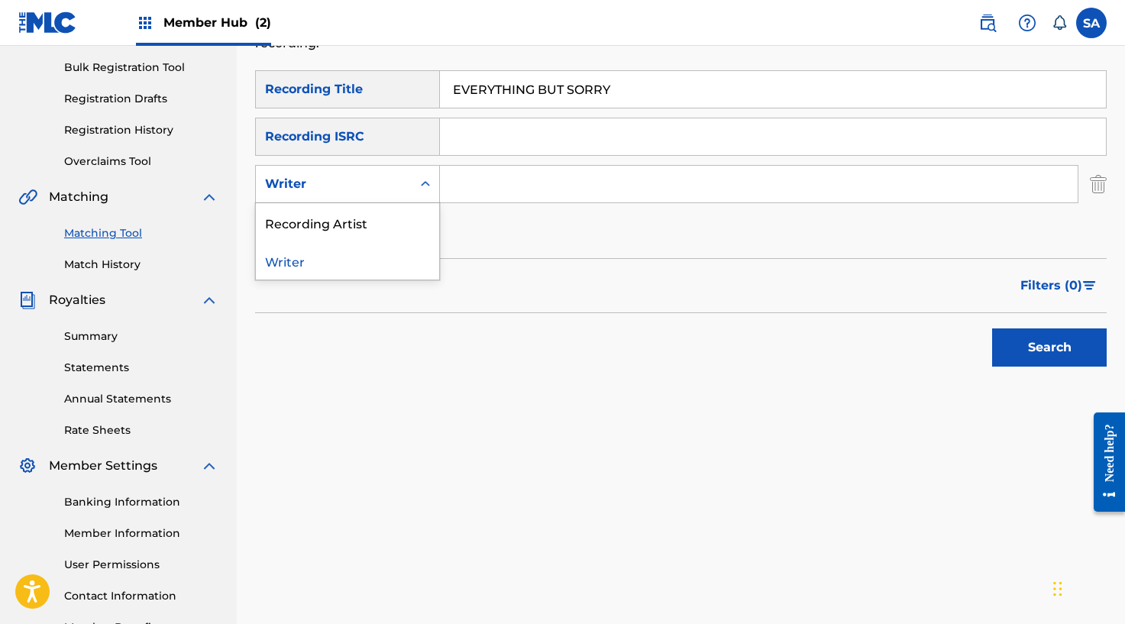
click at [413, 175] on div "Search Form" at bounding box center [425, 183] width 27 height 27
drag, startPoint x: 381, startPoint y: 218, endPoint x: 650, endPoint y: 234, distance: 269.9
click at [381, 218] on div "Recording Artist" at bounding box center [347, 222] width 183 height 38
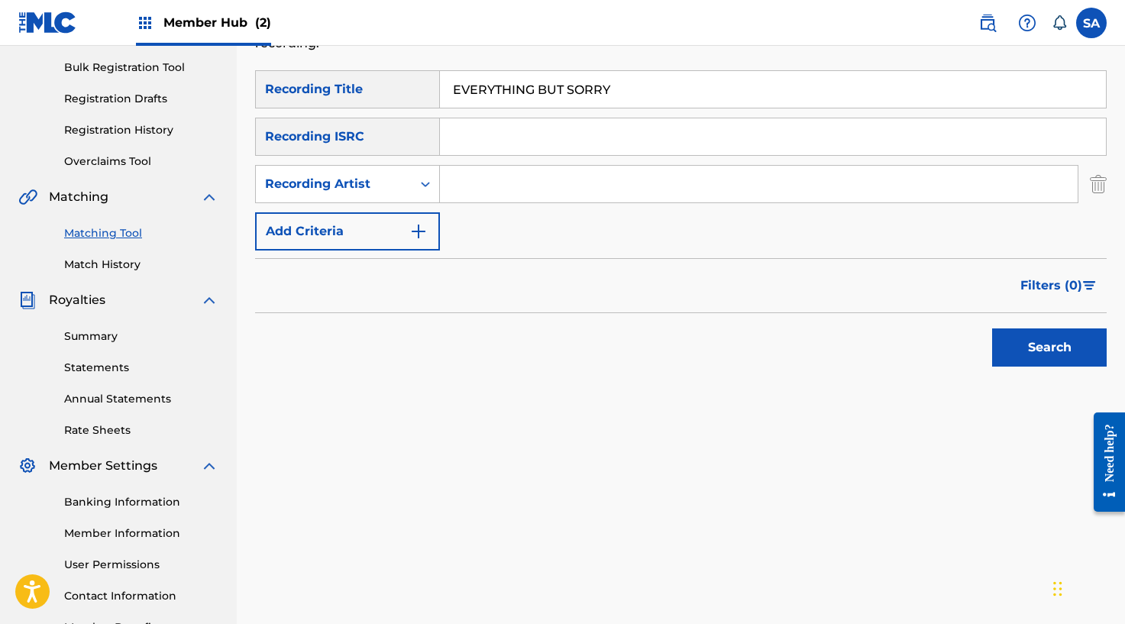
click at [476, 176] on input "Search Form" at bounding box center [758, 184] width 637 height 37
paste input "[PERSON_NAME]."
type input "[PERSON_NAME]"
click at [992, 328] on button "Search" at bounding box center [1049, 347] width 115 height 38
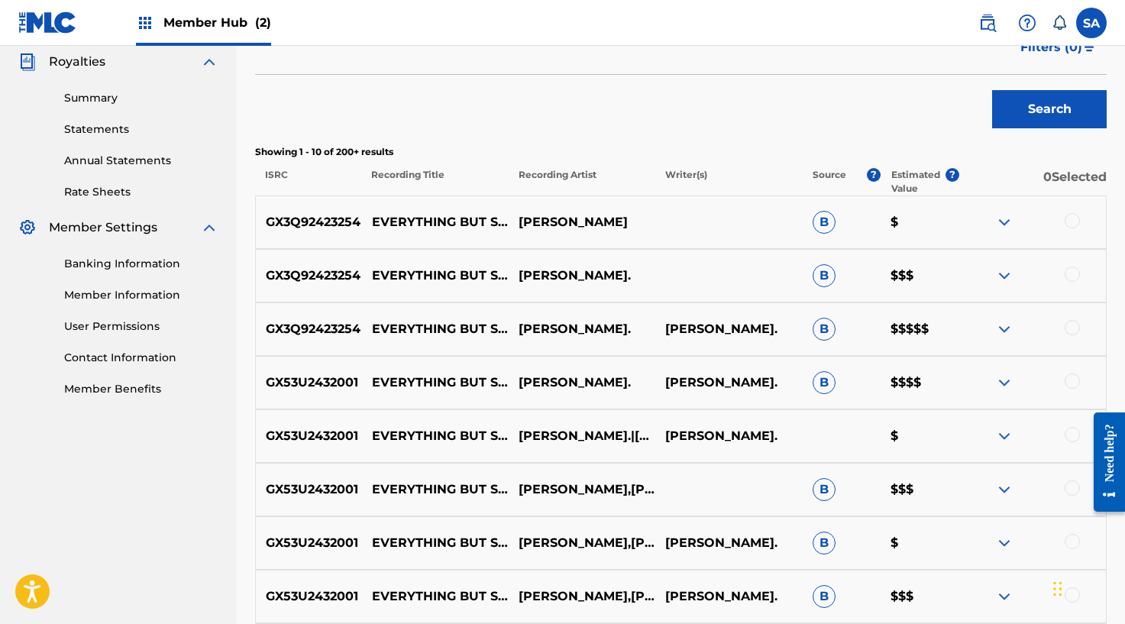
scroll to position [466, 0]
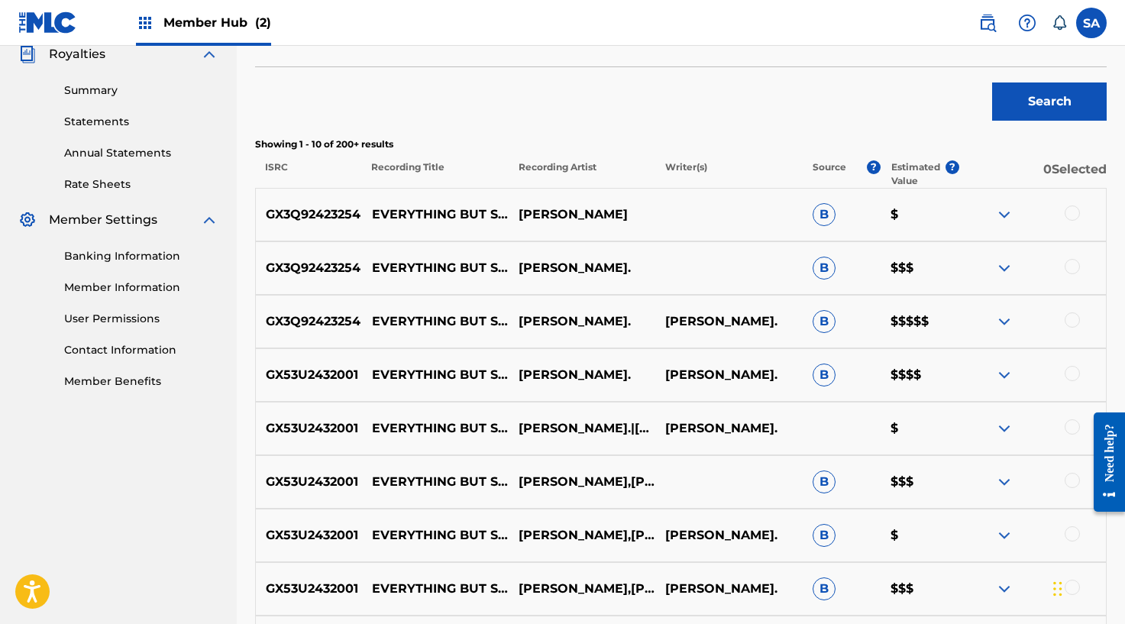
click at [1063, 375] on div at bounding box center [1032, 375] width 147 height 18
click at [1073, 373] on div at bounding box center [1071, 373] width 15 height 15
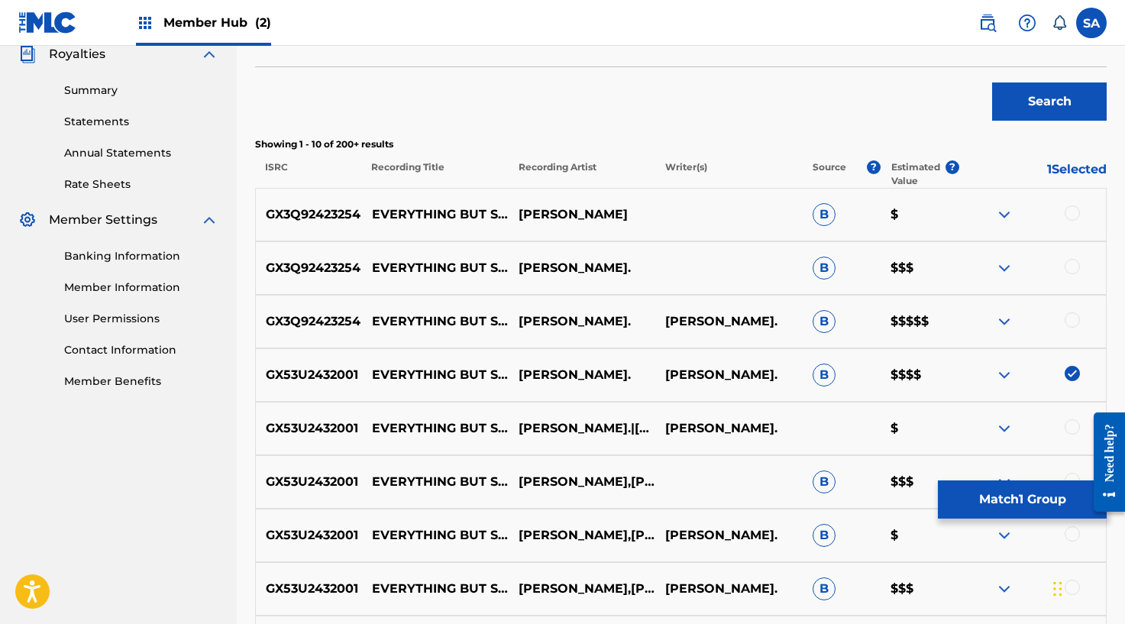
click at [1056, 423] on div at bounding box center [1032, 428] width 147 height 18
click at [1064, 422] on div at bounding box center [1071, 426] width 15 height 15
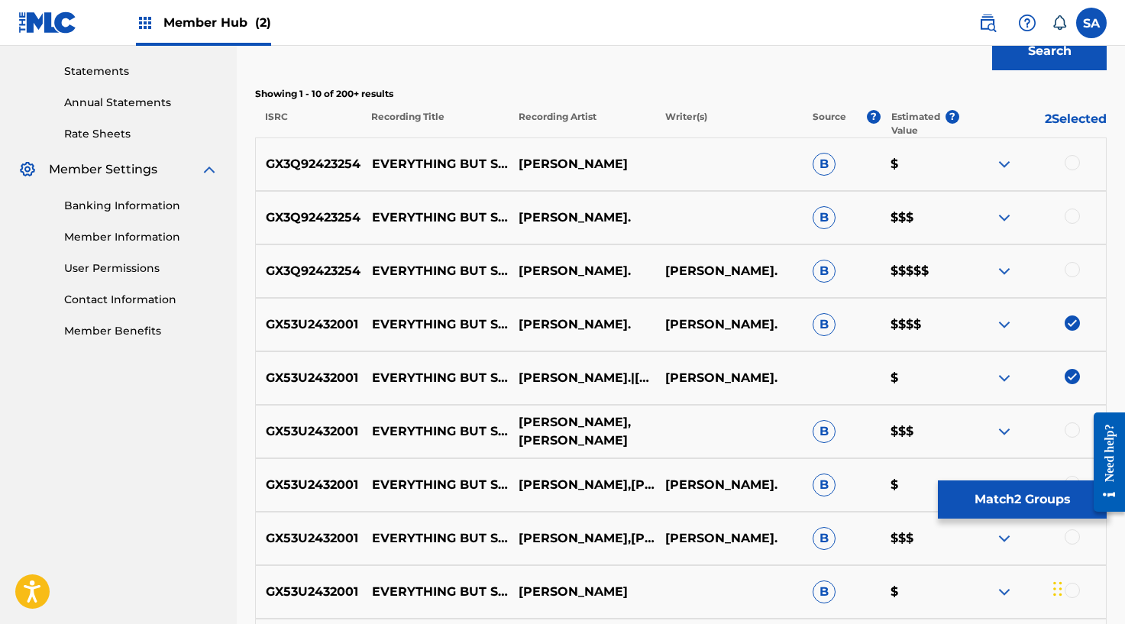
scroll to position [555, 0]
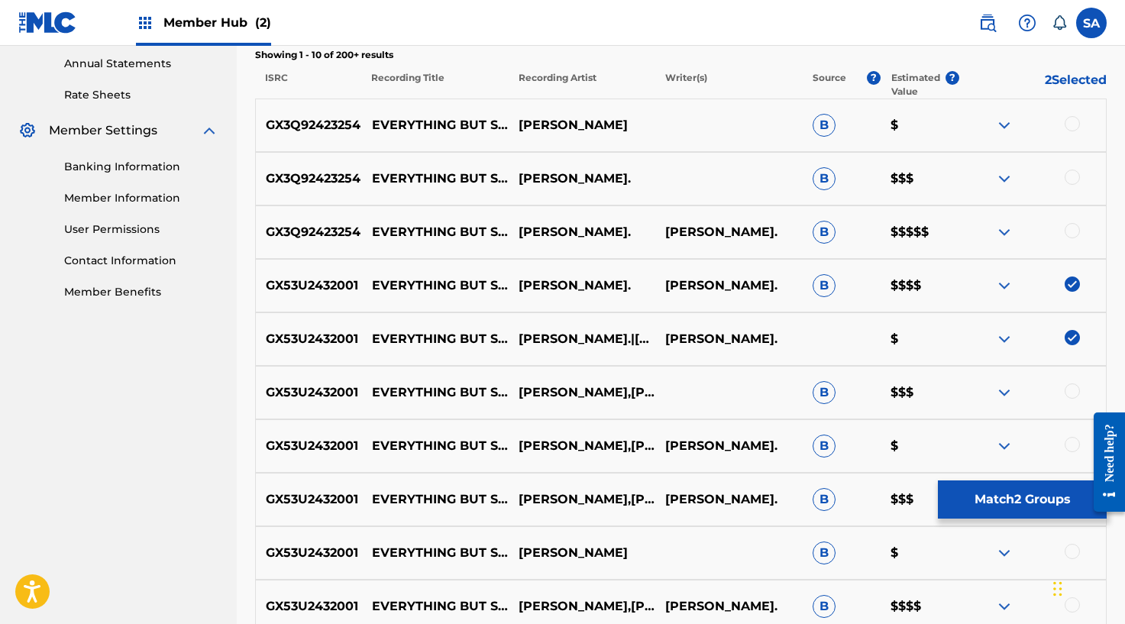
click at [1078, 389] on div at bounding box center [1071, 390] width 15 height 15
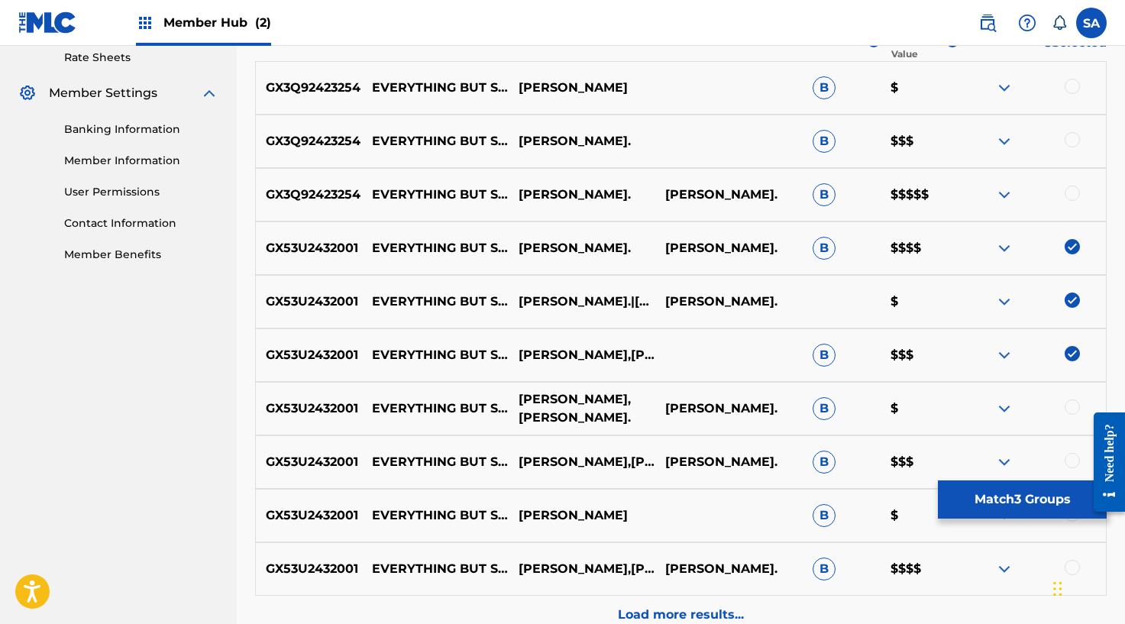
scroll to position [600, 0]
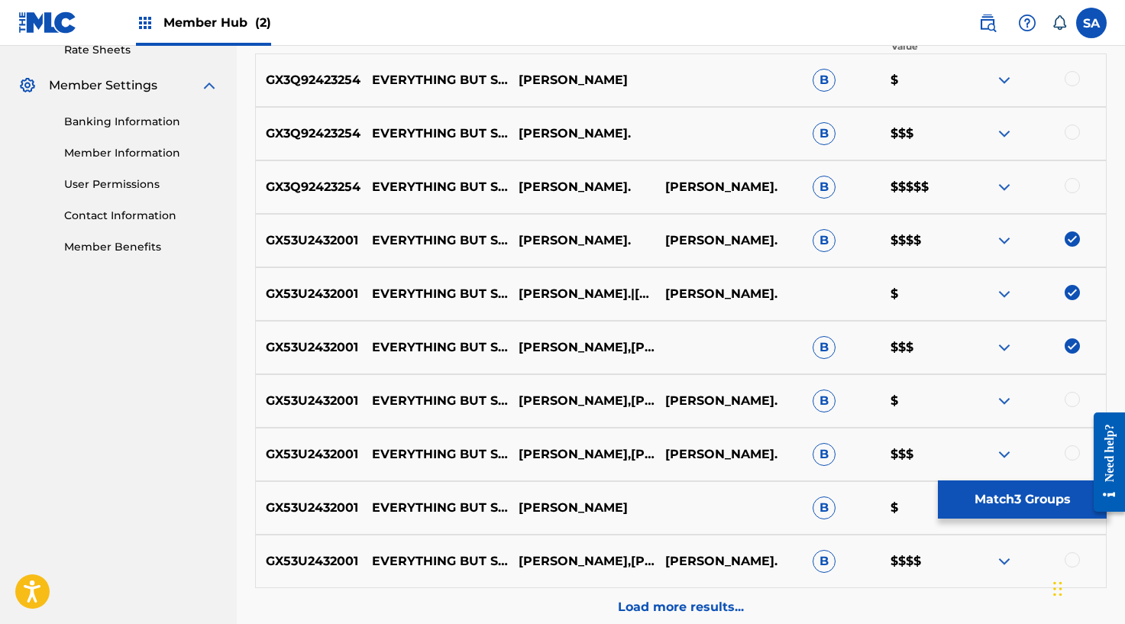
click at [1070, 398] on div at bounding box center [1071, 399] width 15 height 15
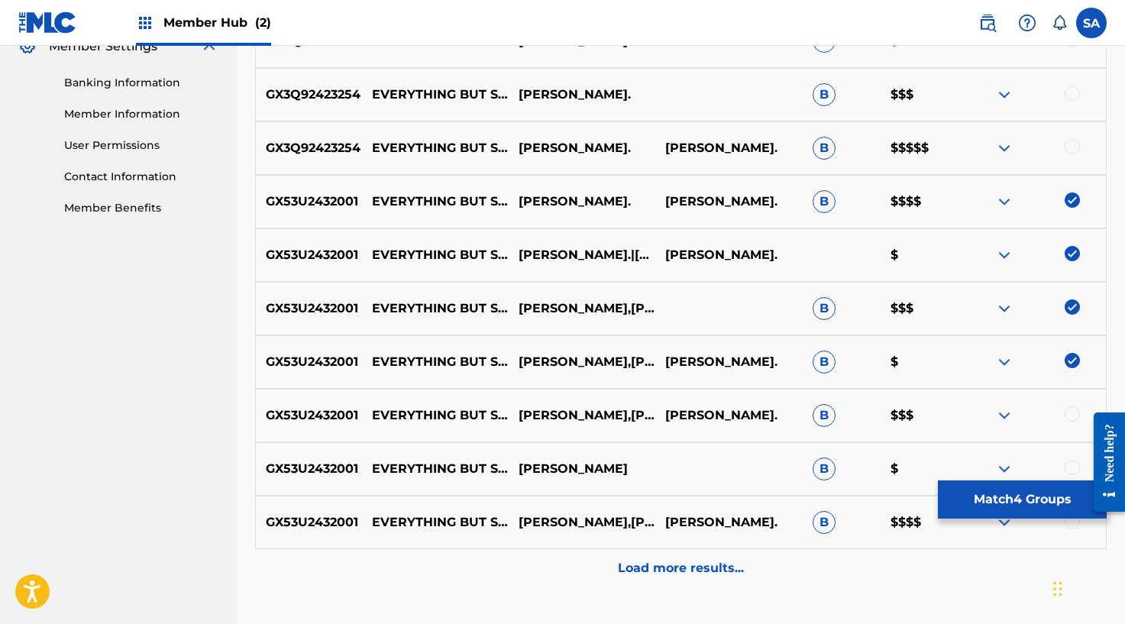
scroll to position [657, 0]
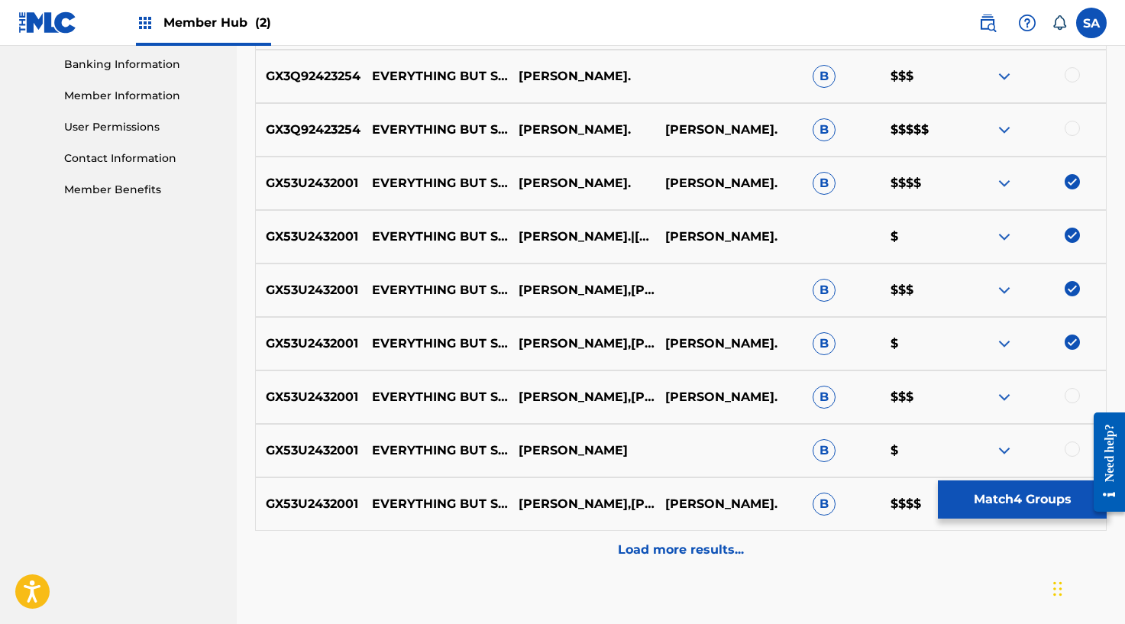
click at [1076, 395] on div at bounding box center [1071, 395] width 15 height 15
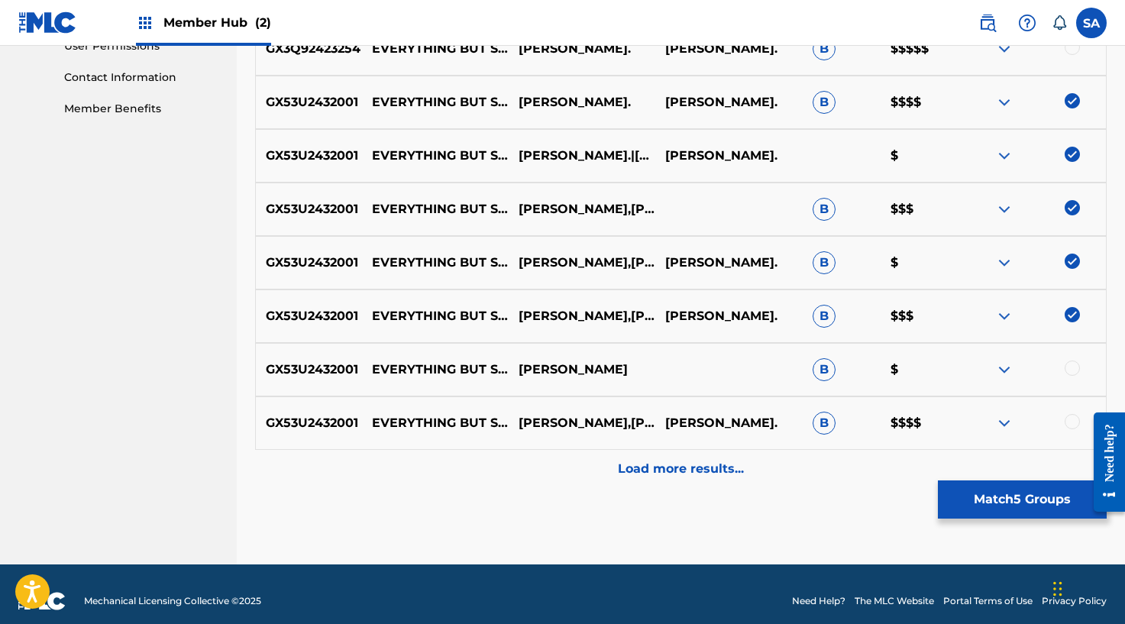
scroll to position [743, 0]
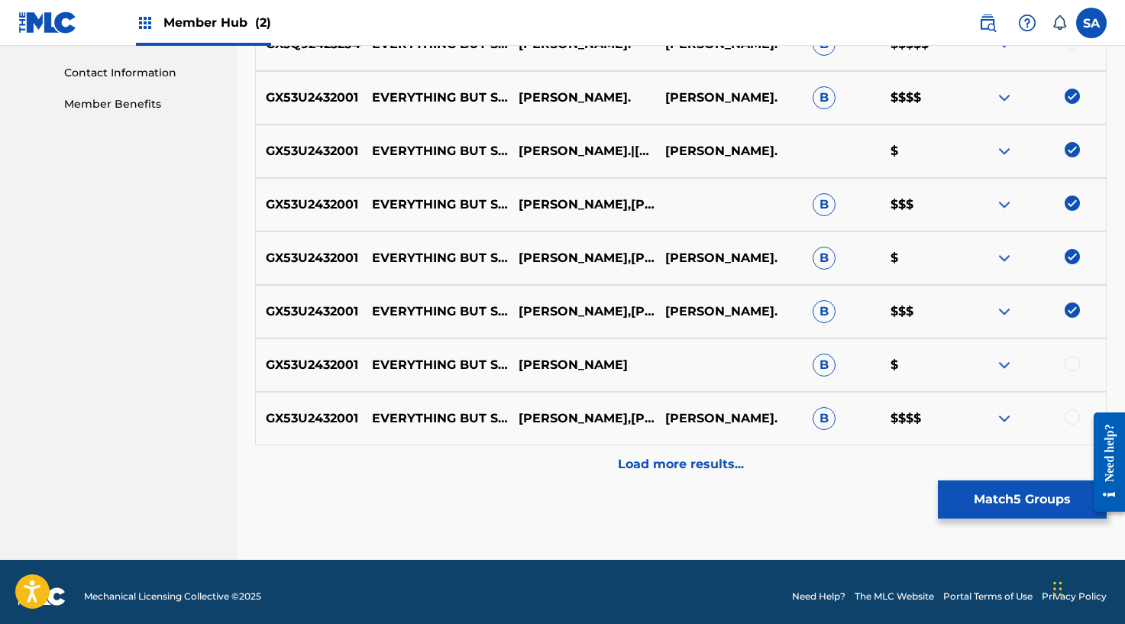
click at [1074, 363] on div at bounding box center [1071, 363] width 15 height 15
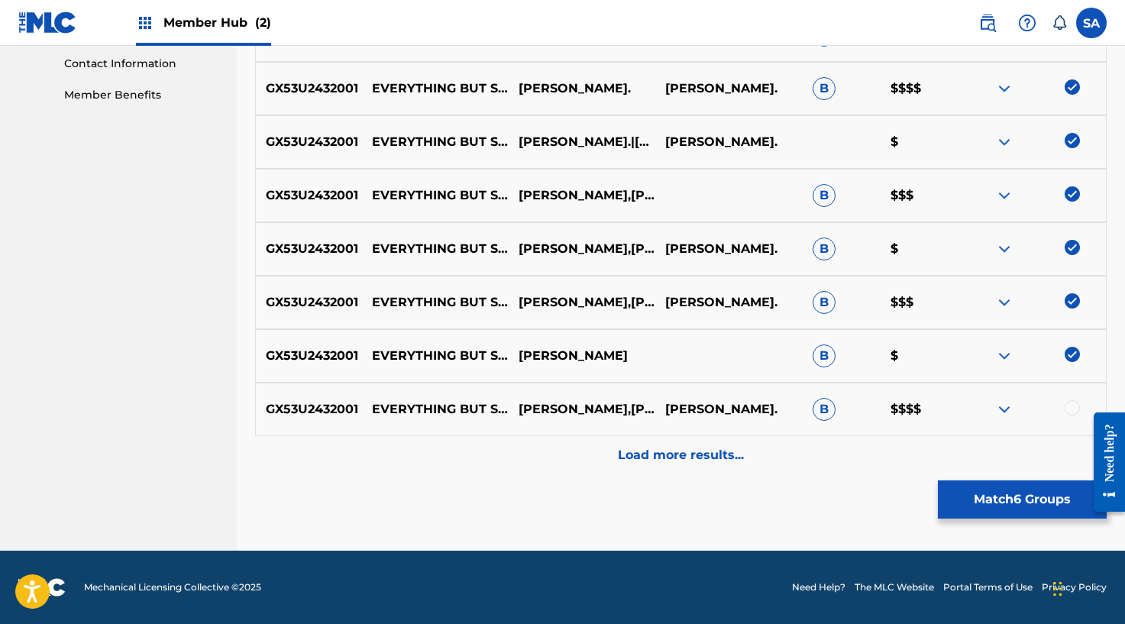
click at [1069, 409] on div at bounding box center [1071, 407] width 15 height 15
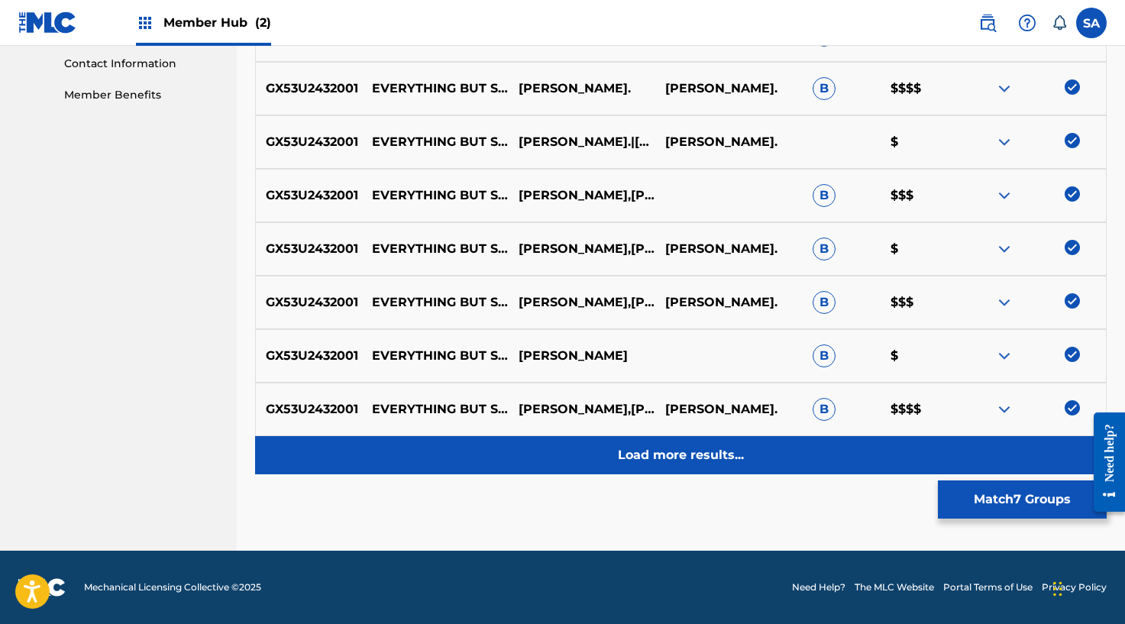
click at [648, 449] on p "Load more results..." at bounding box center [681, 455] width 126 height 18
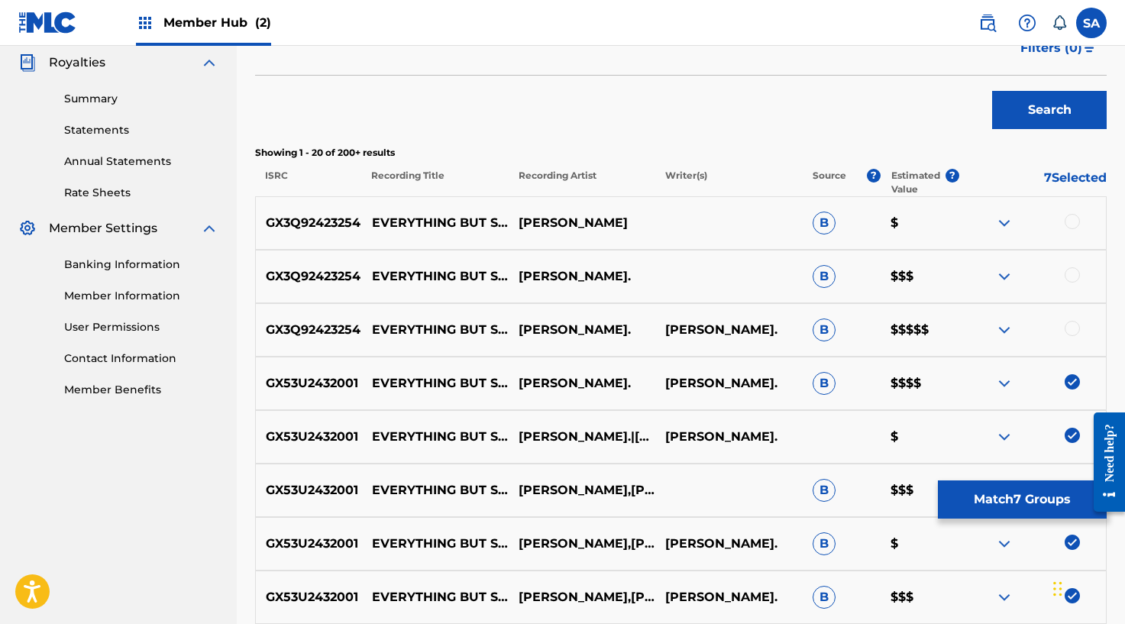
scroll to position [544, 0]
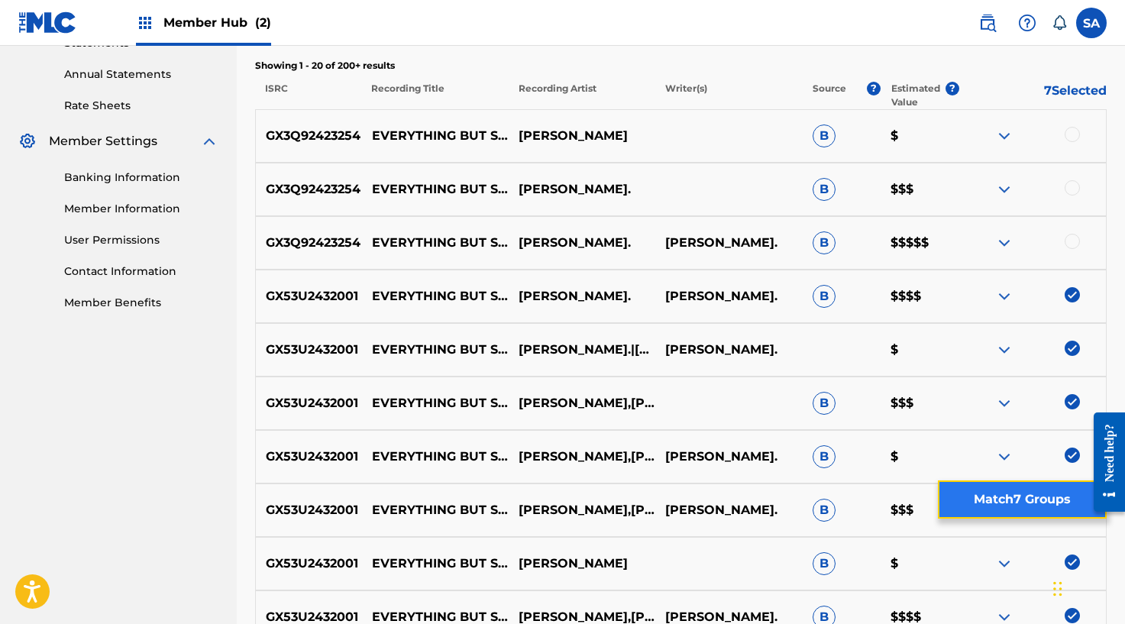
click at [991, 501] on button "Match 7 Groups" at bounding box center [1022, 499] width 169 height 38
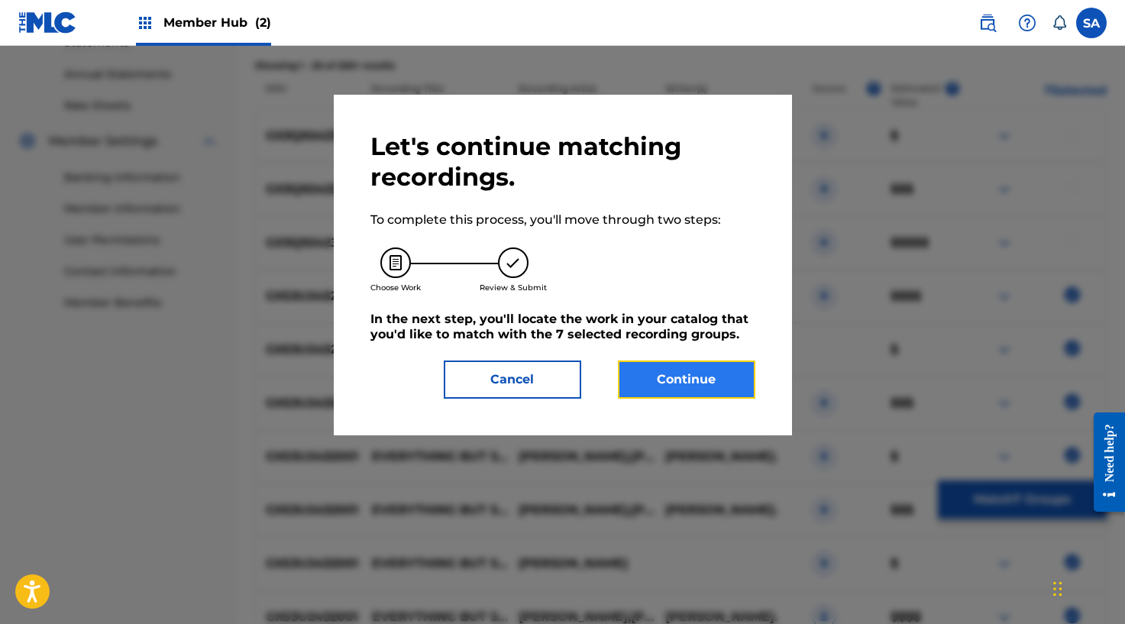
click at [696, 388] on button "Continue" at bounding box center [686, 379] width 137 height 38
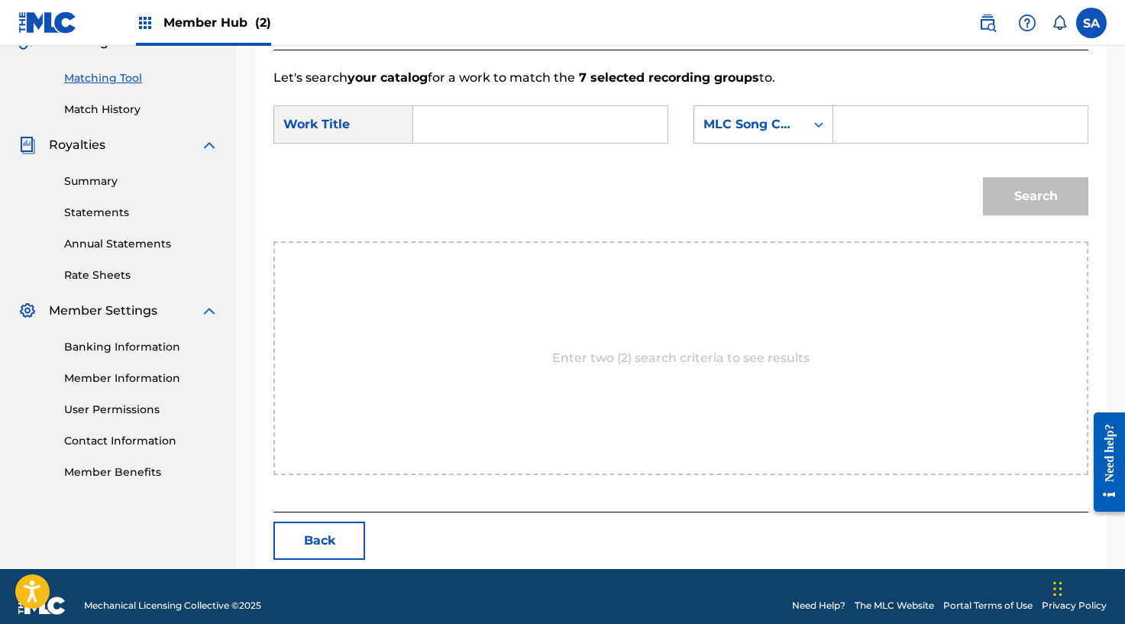
scroll to position [393, 0]
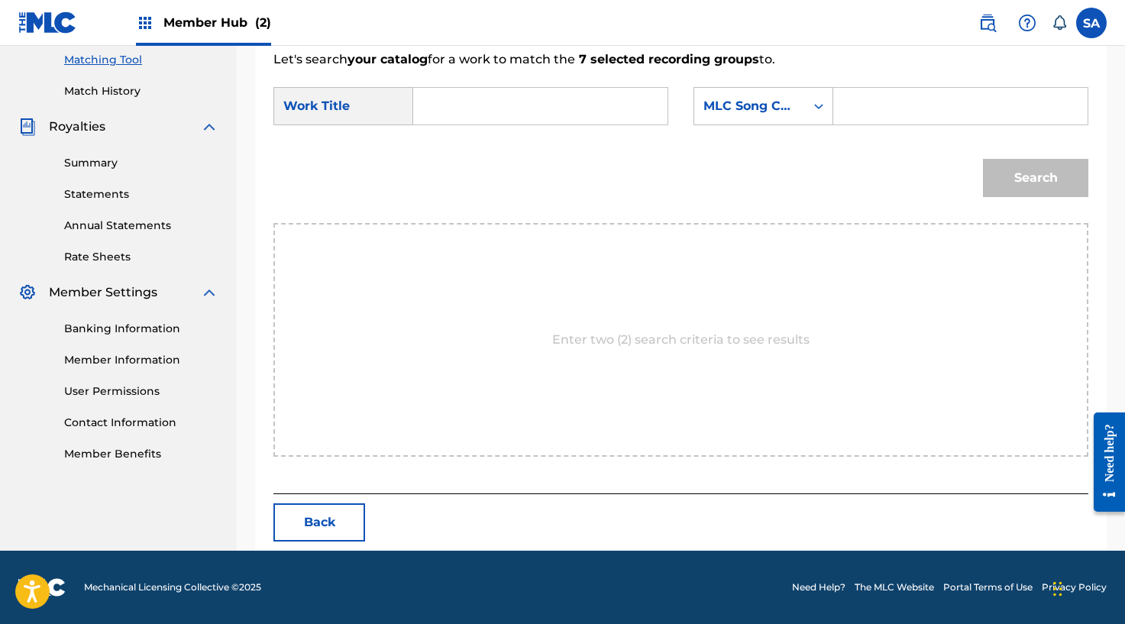
click at [886, 99] on input "Search Form" at bounding box center [960, 106] width 228 height 37
paste input "E981WB"
type input "E981WB"
click at [476, 107] on input "Search Form" at bounding box center [540, 106] width 228 height 37
paste input "EVERYTHING BUT SORRY ([PERSON_NAME])"
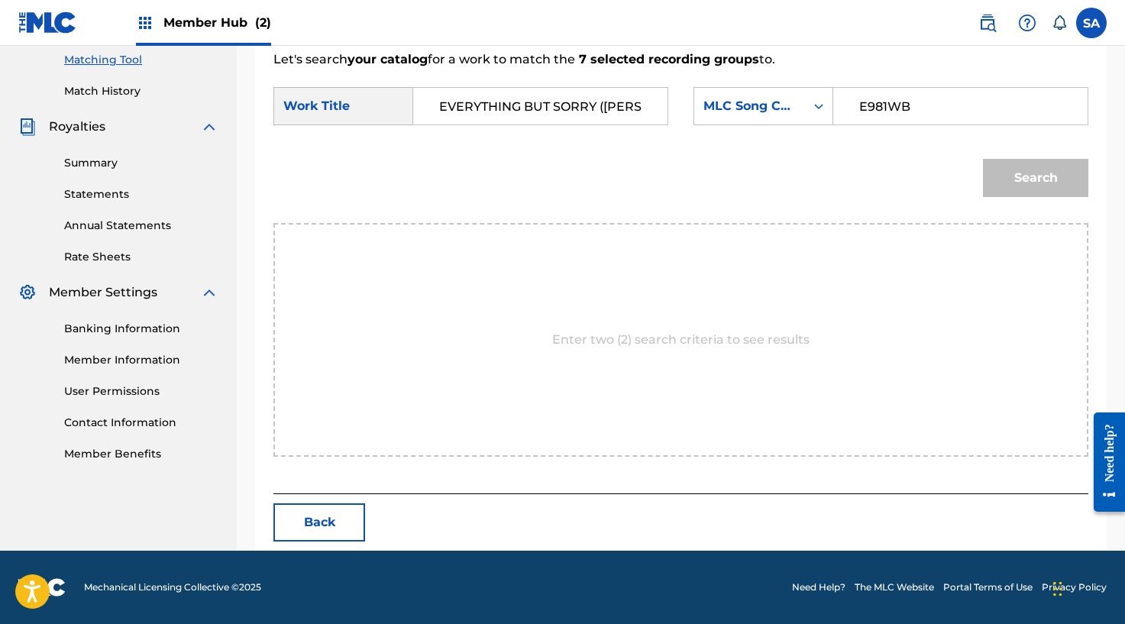
scroll to position [0, 32]
type input "EVERYTHING BUT SORRY ([PERSON_NAME])"
click at [1016, 177] on button "Search" at bounding box center [1035, 178] width 105 height 38
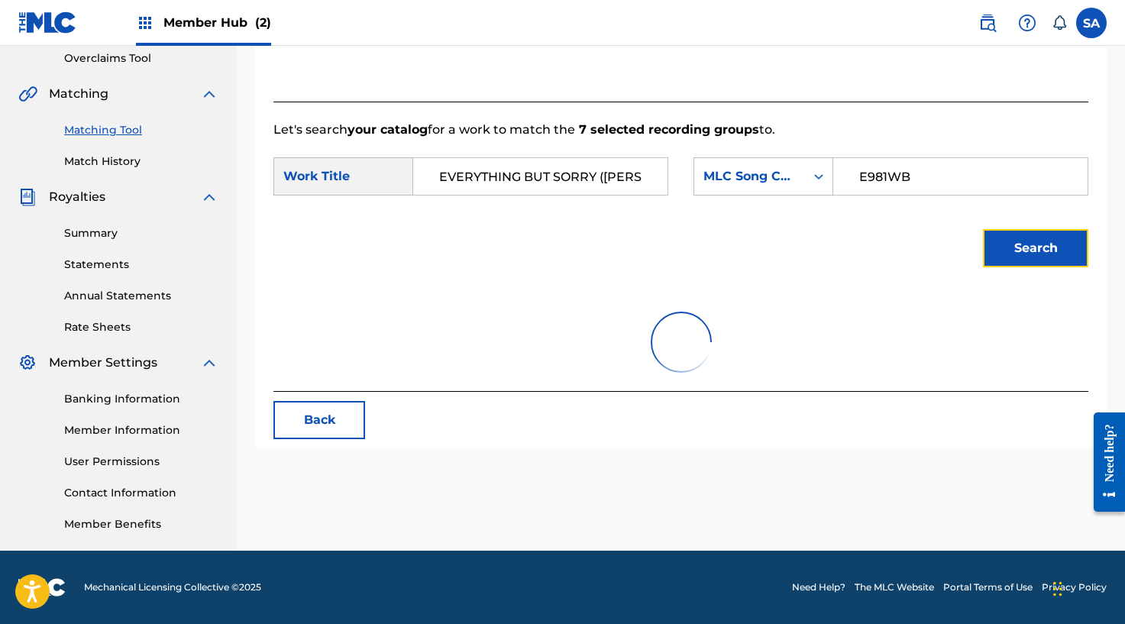
scroll to position [348, 0]
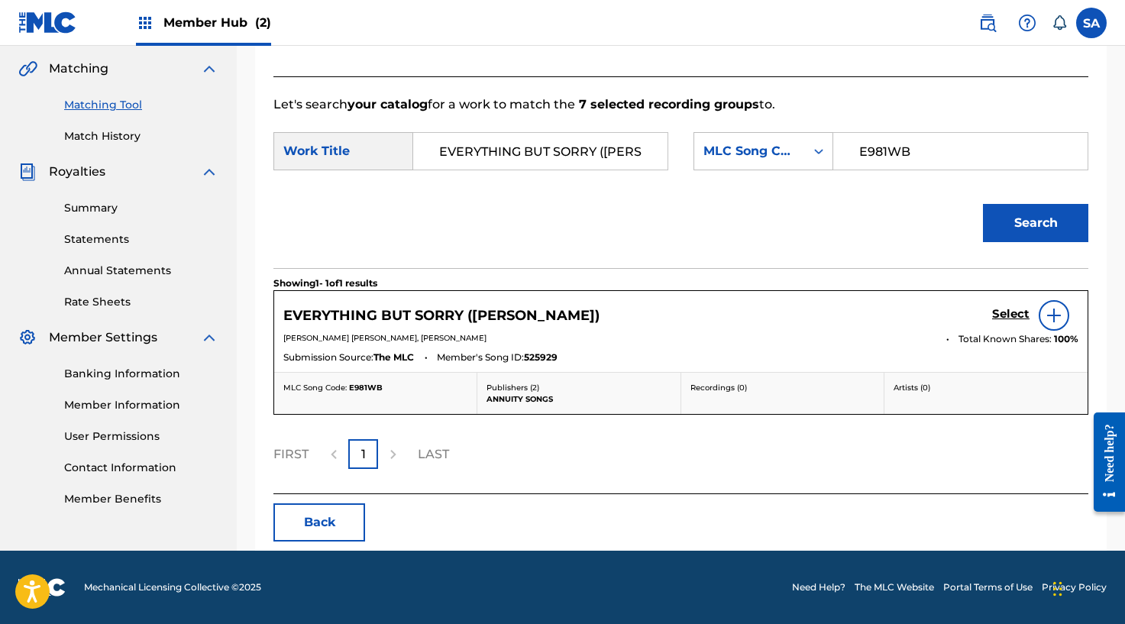
click at [547, 357] on span "525929" at bounding box center [541, 357] width 34 height 14
drag, startPoint x: 564, startPoint y: 312, endPoint x: 317, endPoint y: 311, distance: 247.4
click at [279, 311] on div "EVERYTHING BUT SORRY ([PERSON_NAME]) Select [PERSON_NAME] [PERSON_NAME], [PERSO…" at bounding box center [680, 331] width 813 height 81
copy h5 "EVERYTHING BUT SORRY ([PERSON_NAME])"
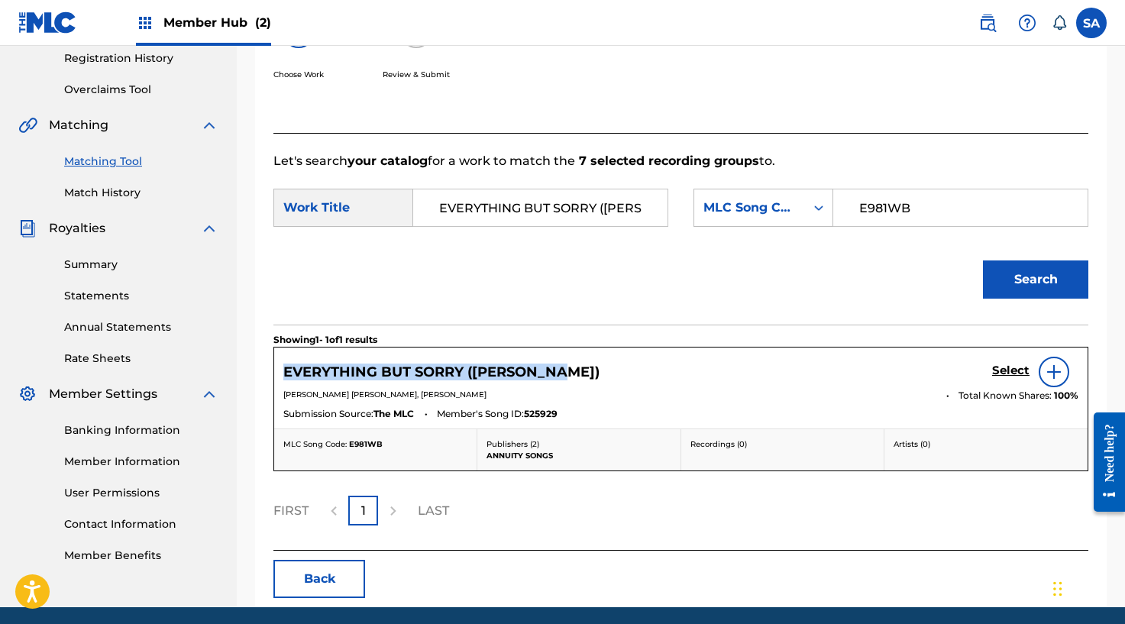
scroll to position [328, 0]
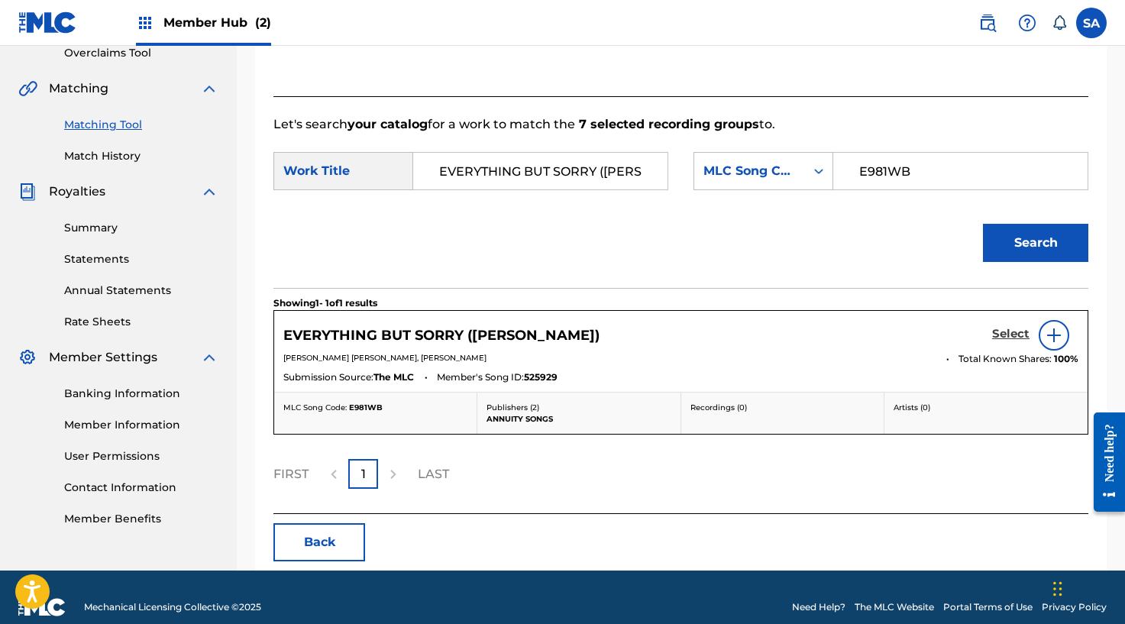
click at [1005, 331] on h5 "Select" at bounding box center [1010, 334] width 37 height 15
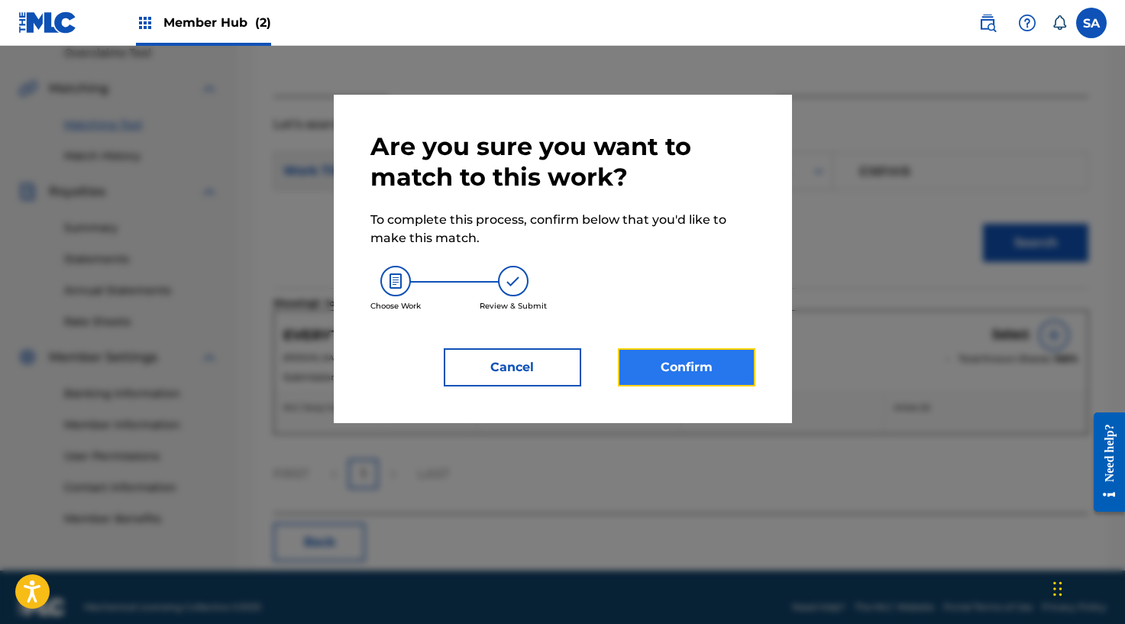
click at [748, 357] on button "Confirm" at bounding box center [686, 367] width 137 height 38
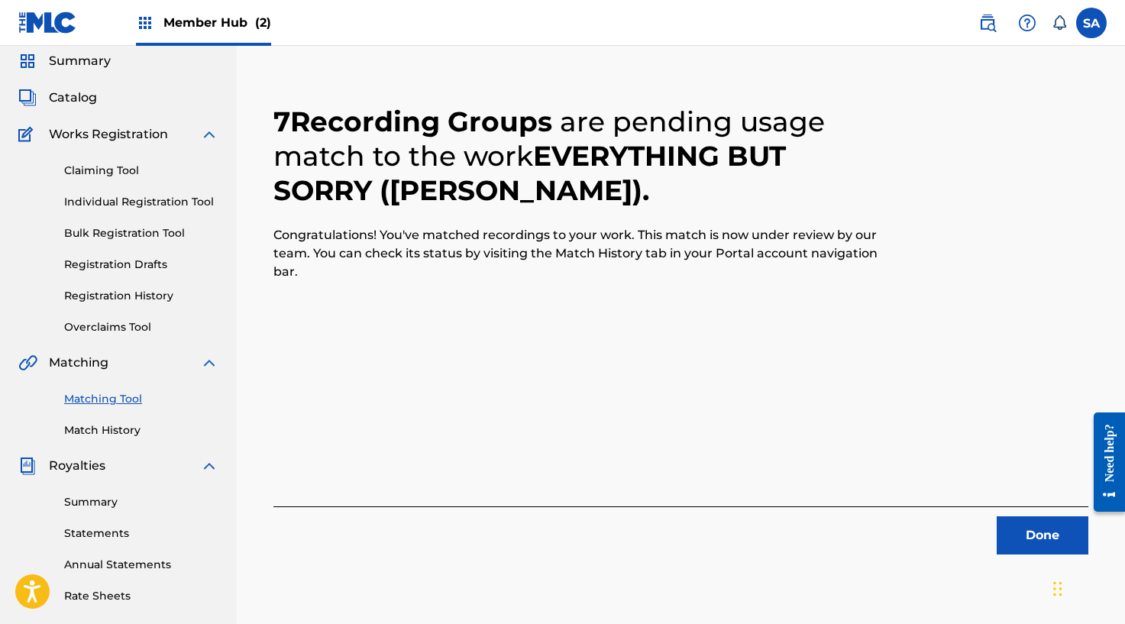
scroll to position [102, 0]
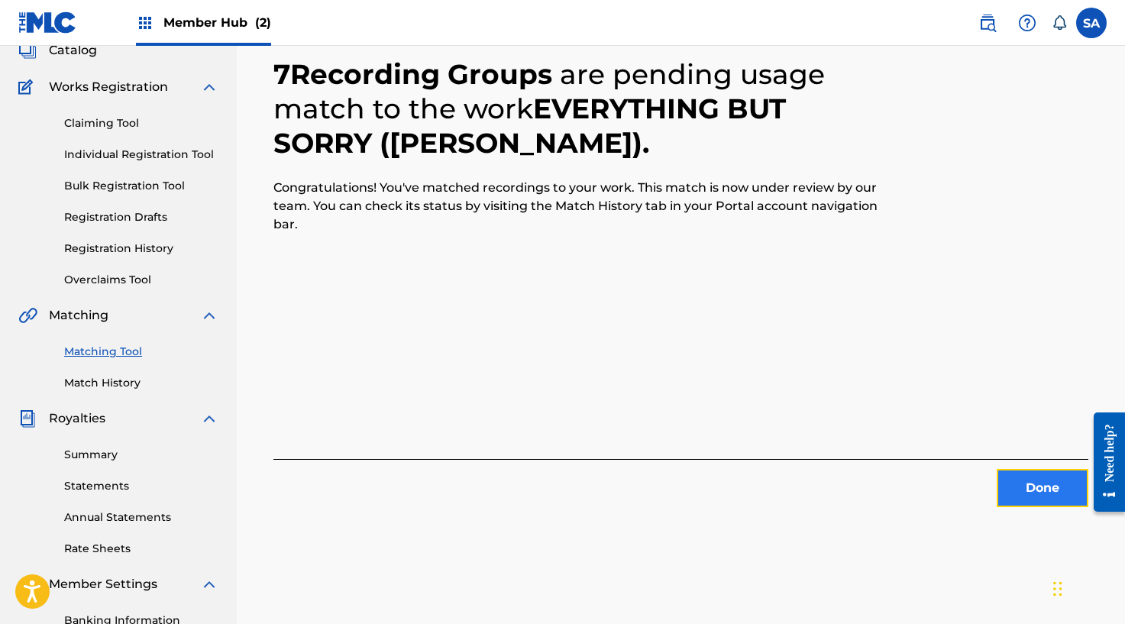
click at [1024, 502] on button "Done" at bounding box center [1042, 488] width 92 height 38
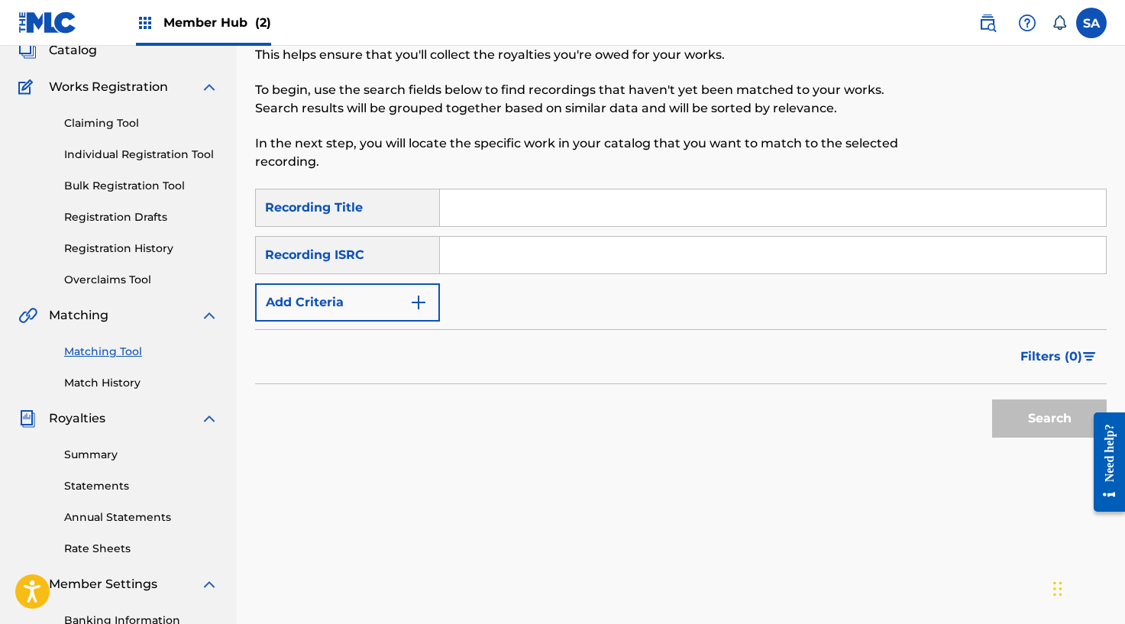
click at [485, 215] on input "Search Form" at bounding box center [773, 207] width 666 height 37
paste input "EVERYTHING BUT SORRY"
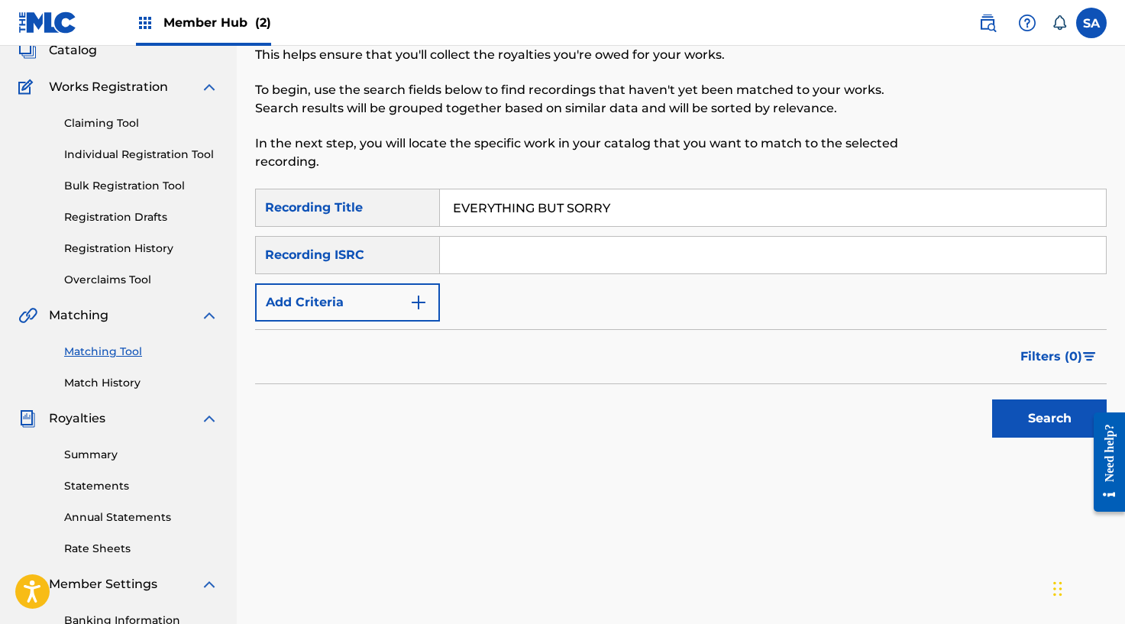
type input "EVERYTHING BUT SORRY"
click at [467, 250] on input "Search Form" at bounding box center [773, 255] width 666 height 37
type input "[PERSON_NAME]"
click at [992, 399] on button "Search" at bounding box center [1049, 418] width 115 height 38
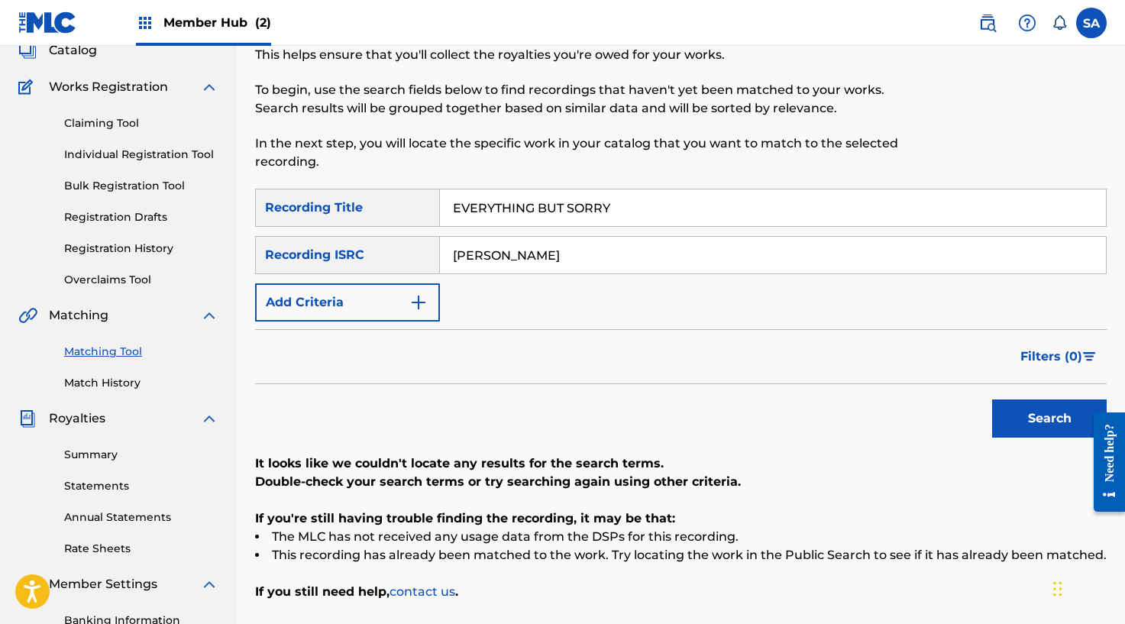
click at [418, 251] on div "Recording ISRC" at bounding box center [347, 255] width 185 height 38
click at [479, 260] on input "[PERSON_NAME]" at bounding box center [773, 255] width 666 height 37
click at [478, 260] on input "[PERSON_NAME]" at bounding box center [773, 255] width 666 height 37
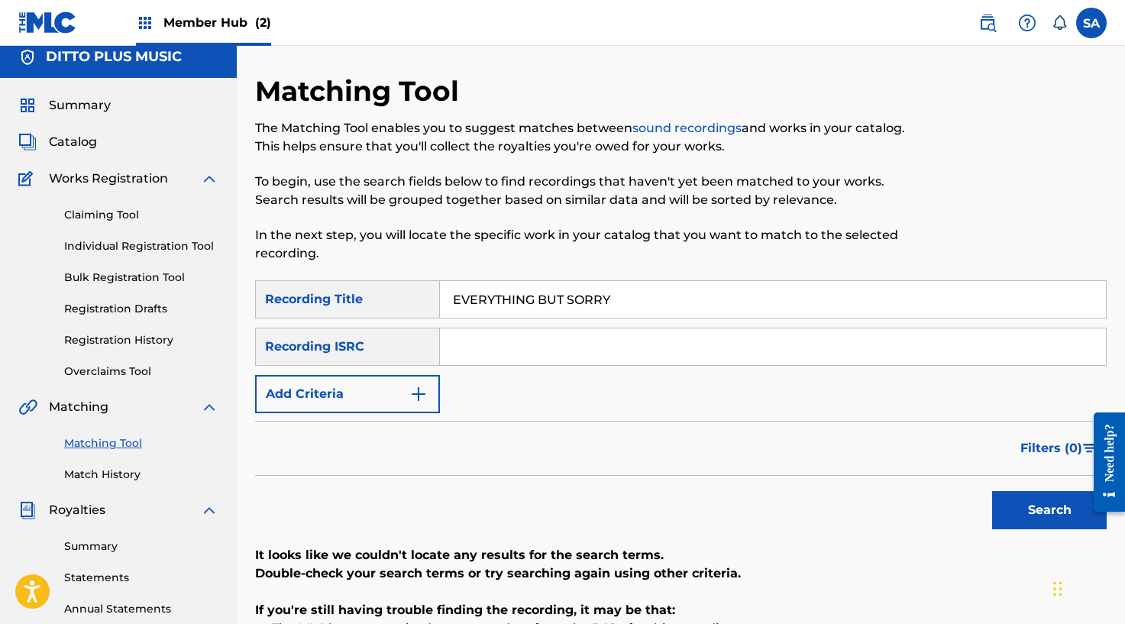
scroll to position [8, 0]
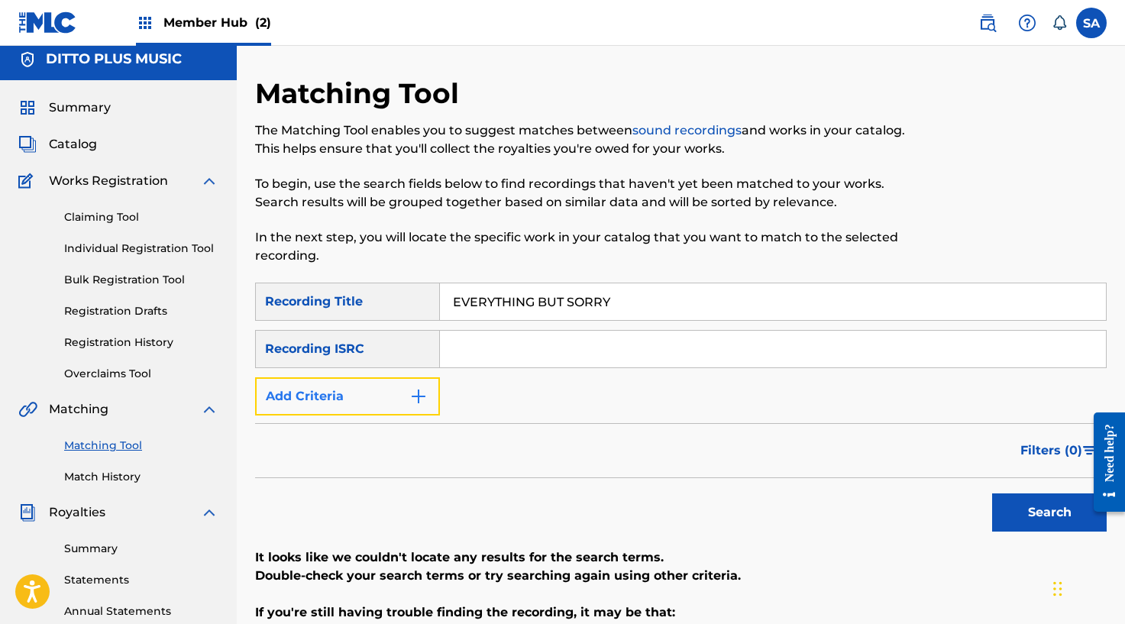
click at [385, 388] on button "Add Criteria" at bounding box center [347, 396] width 185 height 38
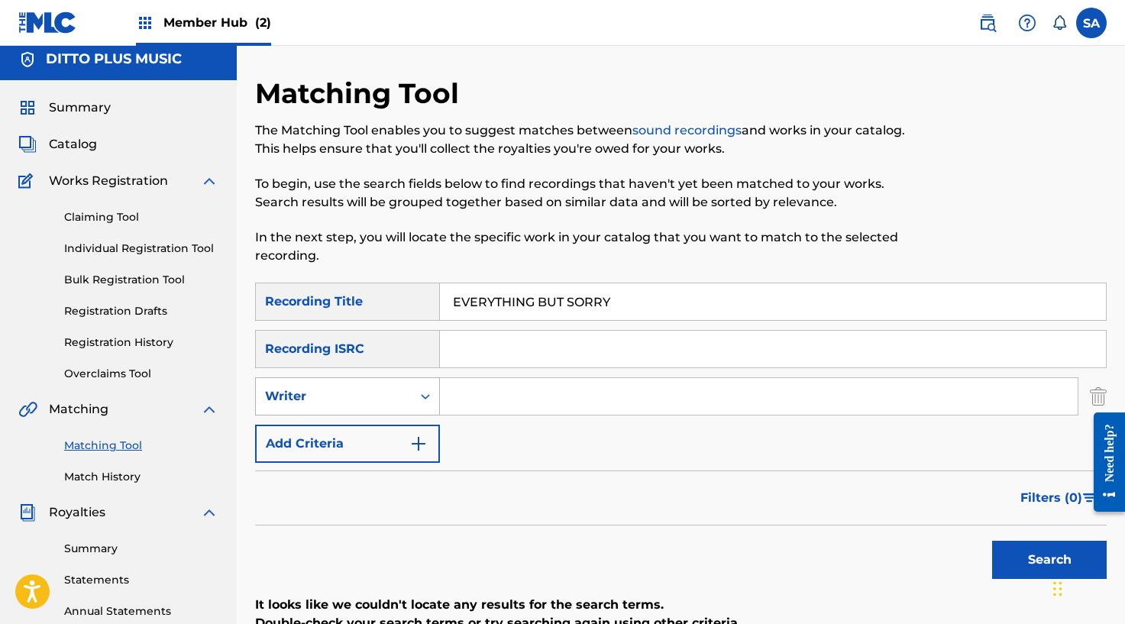
click at [376, 404] on div "Writer" at bounding box center [333, 396] width 137 height 18
click at [363, 431] on div "Recording Artist" at bounding box center [347, 434] width 183 height 38
click at [501, 399] on input "Search Form" at bounding box center [758, 396] width 637 height 37
type input "[PERSON_NAME]"
click at [992, 541] on button "Search" at bounding box center [1049, 560] width 115 height 38
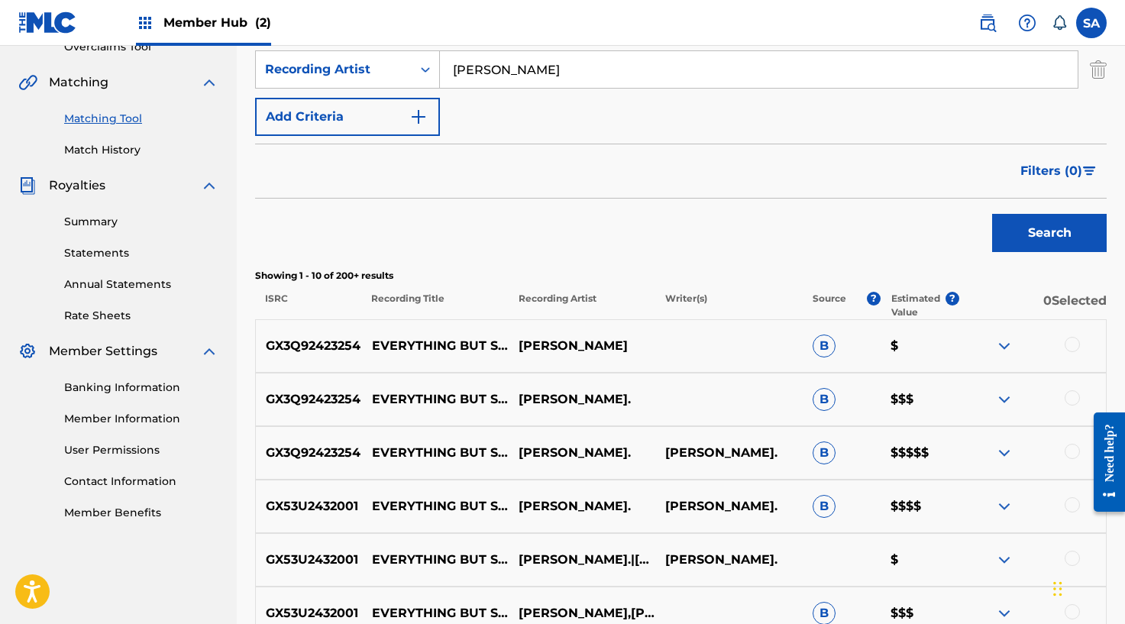
scroll to position [512, 0]
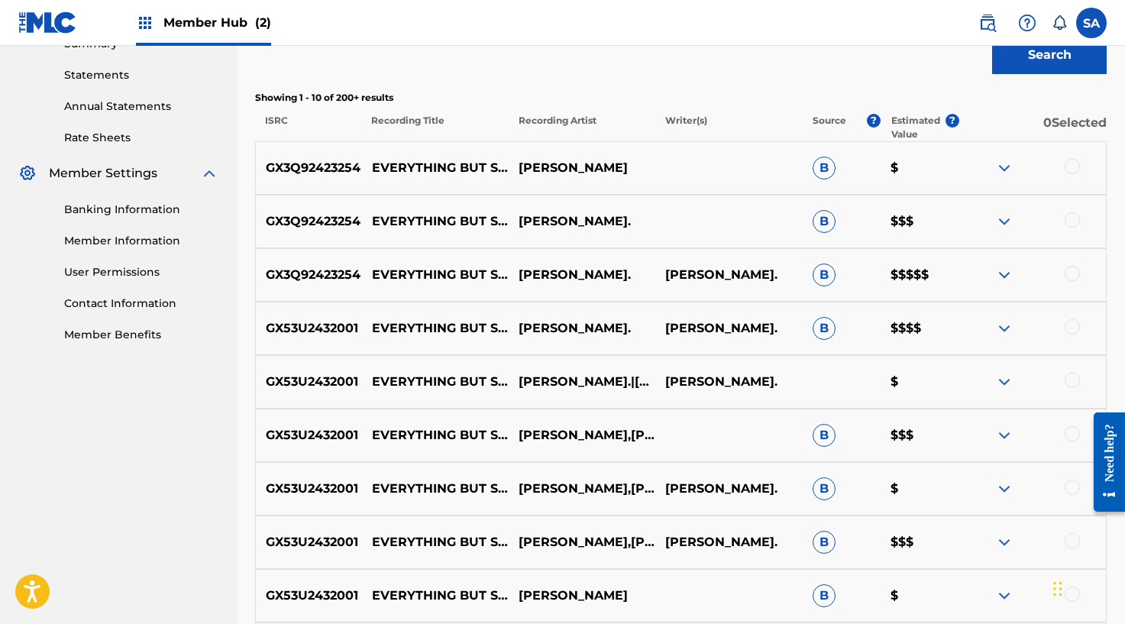
drag, startPoint x: 1079, startPoint y: 162, endPoint x: 978, endPoint y: 177, distance: 101.9
click at [1077, 163] on div at bounding box center [1071, 166] width 15 height 15
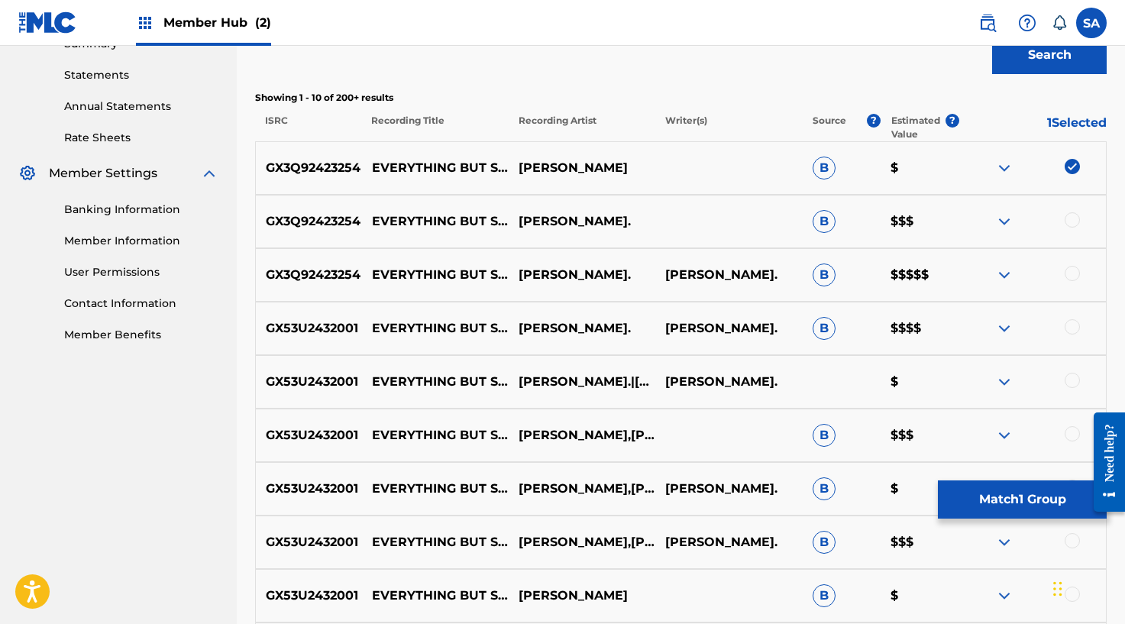
drag, startPoint x: 1077, startPoint y: 218, endPoint x: 1051, endPoint y: 231, distance: 29.4
click at [1076, 218] on div at bounding box center [1071, 219] width 15 height 15
drag, startPoint x: 1069, startPoint y: 273, endPoint x: 933, endPoint y: 313, distance: 141.8
click at [1069, 273] on div at bounding box center [1071, 273] width 15 height 15
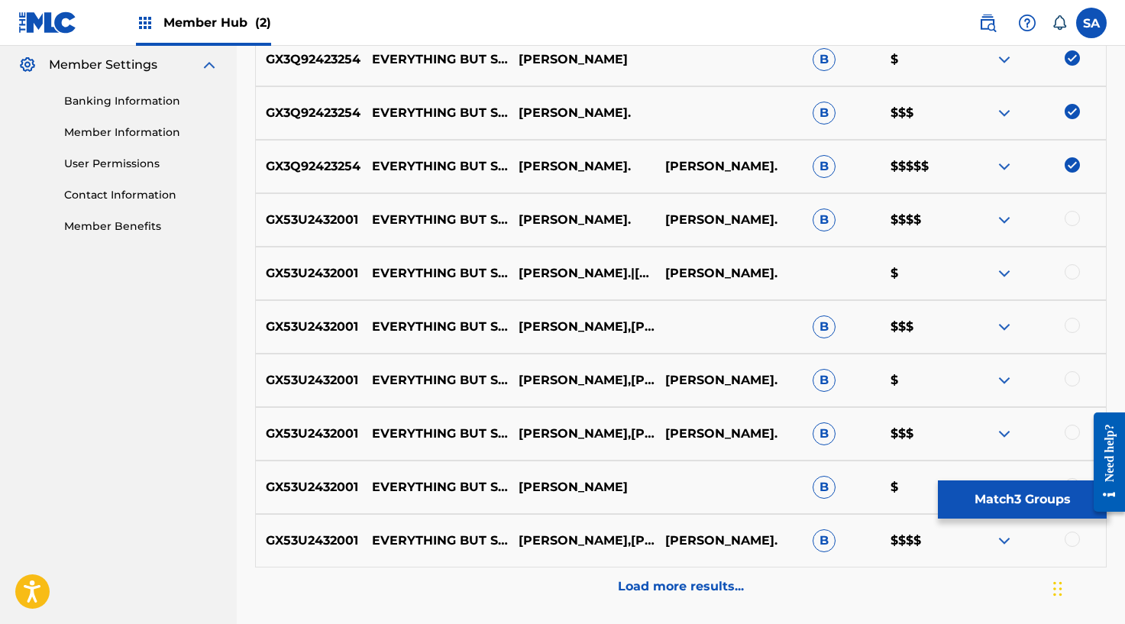
scroll to position [629, 0]
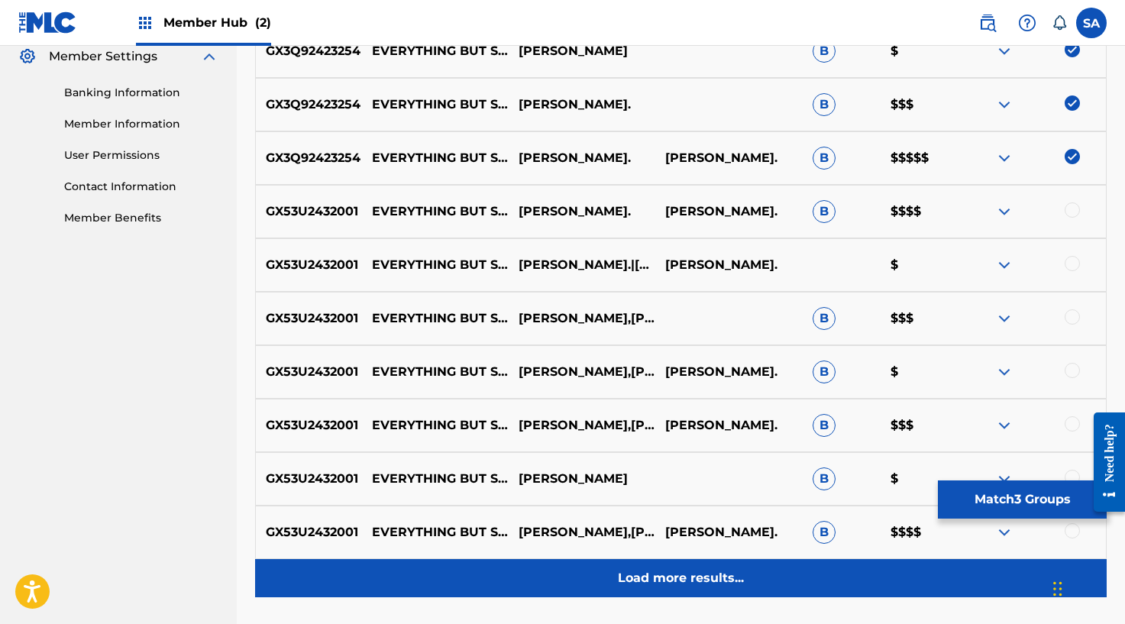
click at [660, 576] on p "Load more results..." at bounding box center [681, 578] width 126 height 18
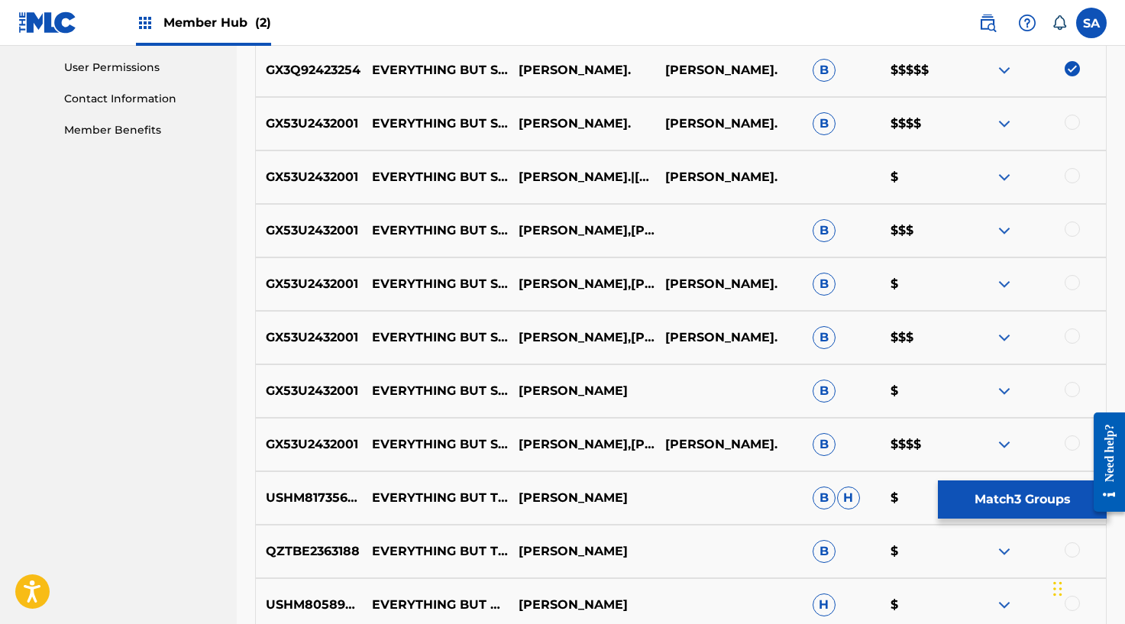
scroll to position [718, 0]
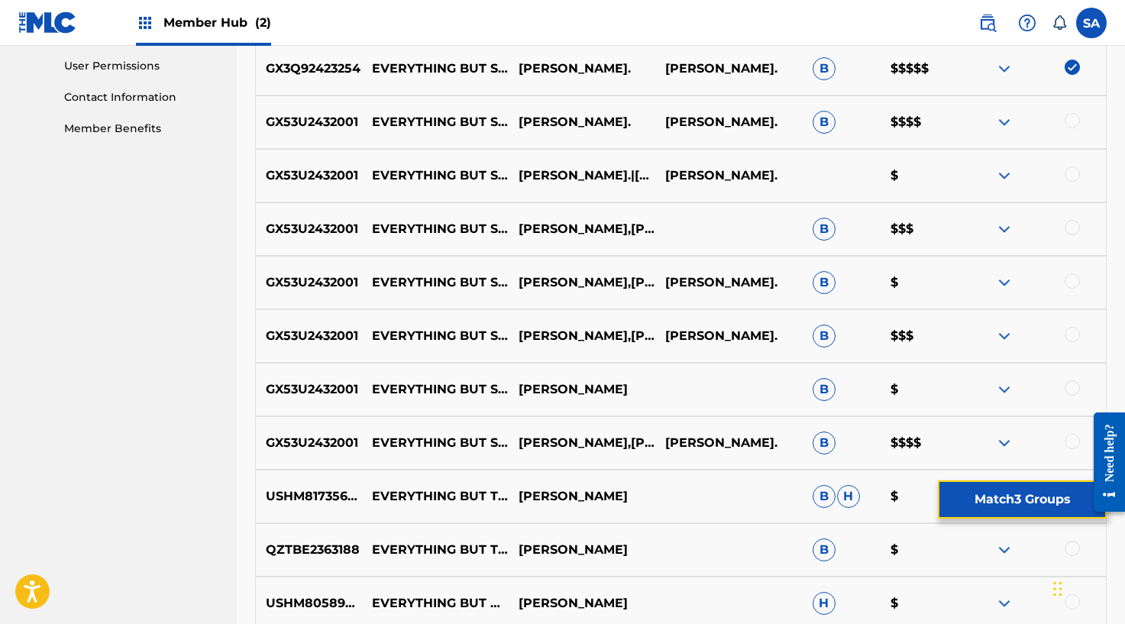
drag, startPoint x: 1011, startPoint y: 495, endPoint x: 906, endPoint y: 295, distance: 225.7
click at [931, 305] on div "SearchWithCriteria6affe1b1-bc56-4b5a-9f3c-a18997ca55cf Recording Title EVERYTHI…" at bounding box center [680, 307] width 851 height 1470
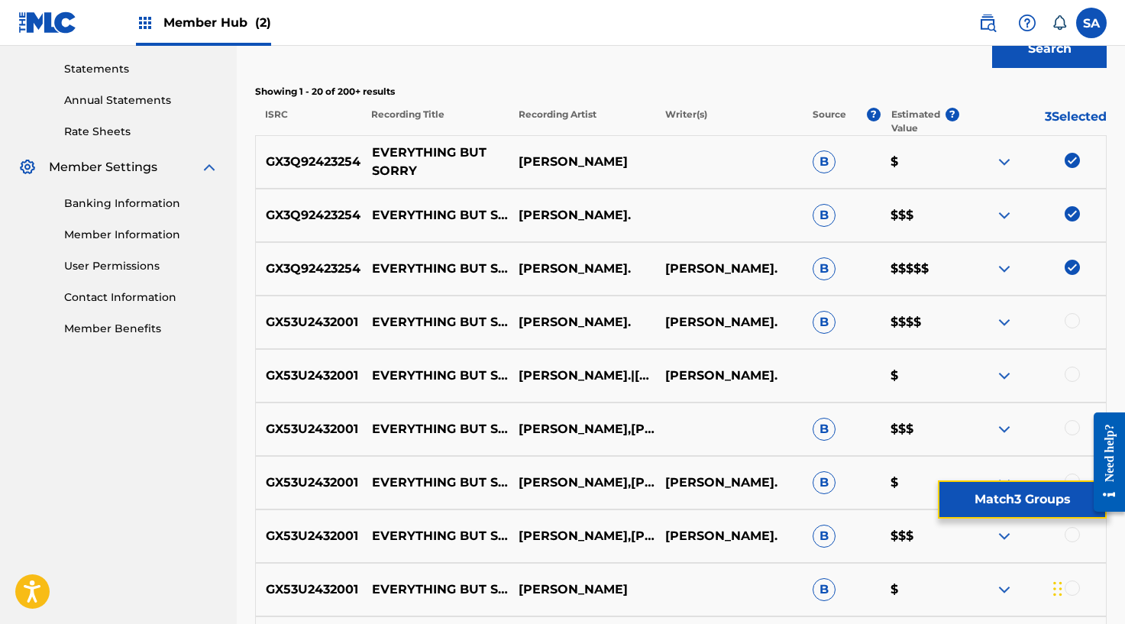
scroll to position [525, 0]
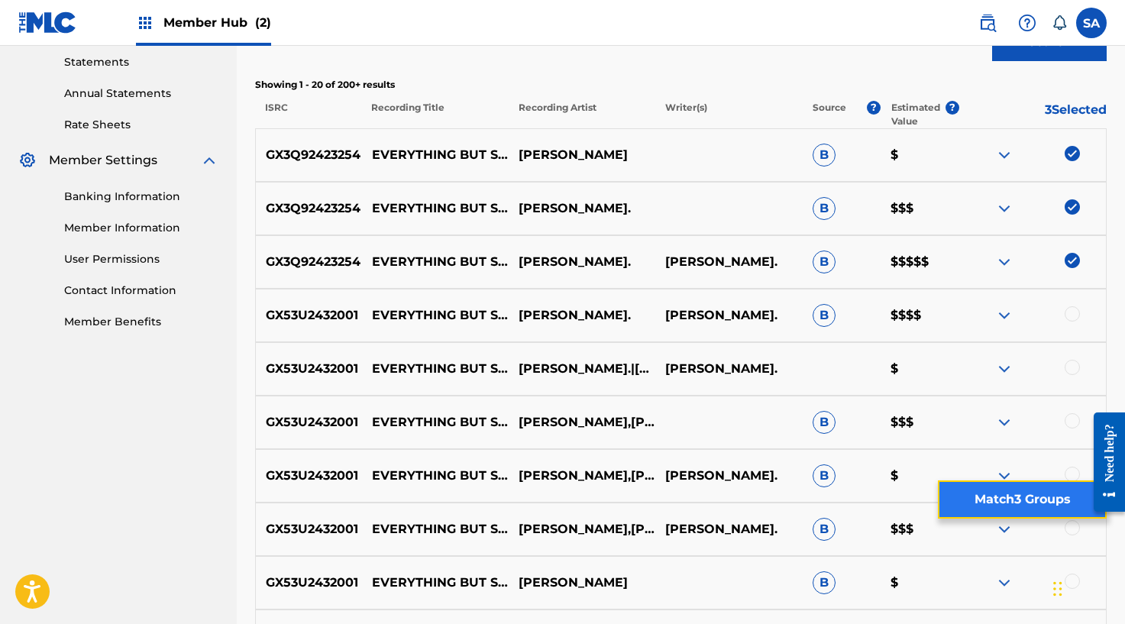
click at [984, 488] on button "Match 3 Groups" at bounding box center [1022, 499] width 169 height 38
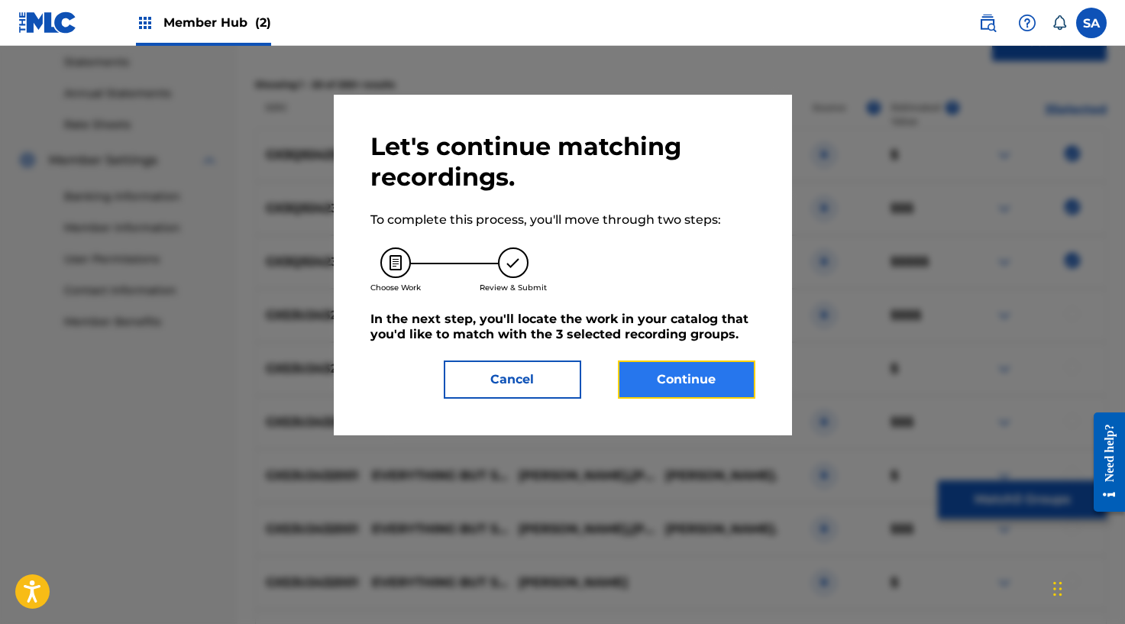
click at [692, 388] on button "Continue" at bounding box center [686, 379] width 137 height 38
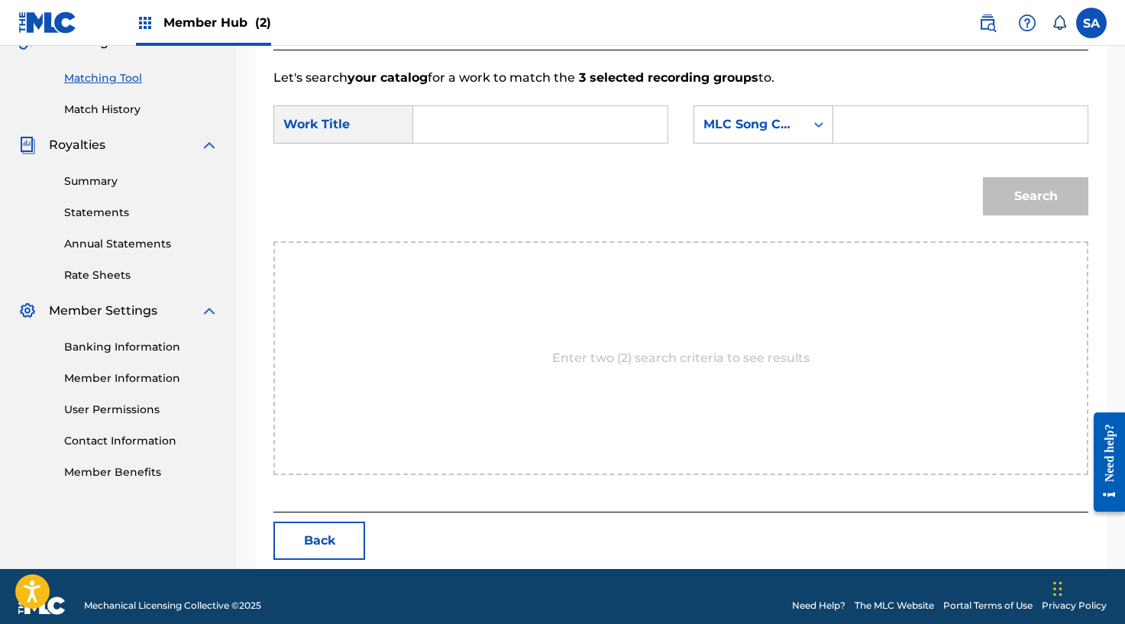
scroll to position [393, 0]
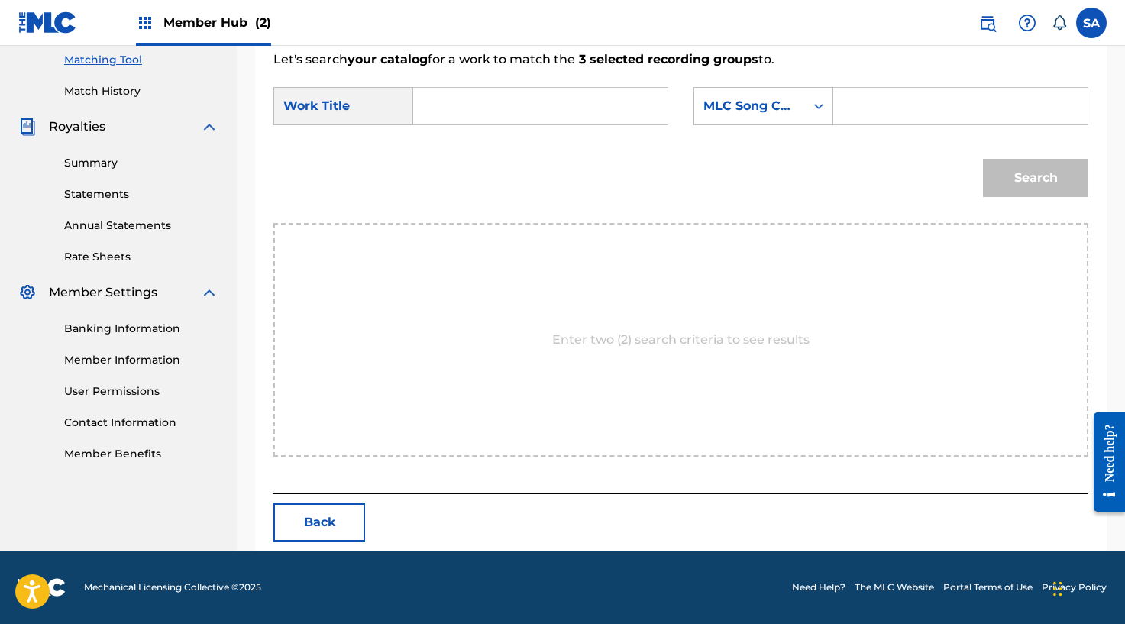
click at [491, 109] on input "Search Form" at bounding box center [540, 106] width 228 height 37
paste input "EVERYTHING BUT SORRY"
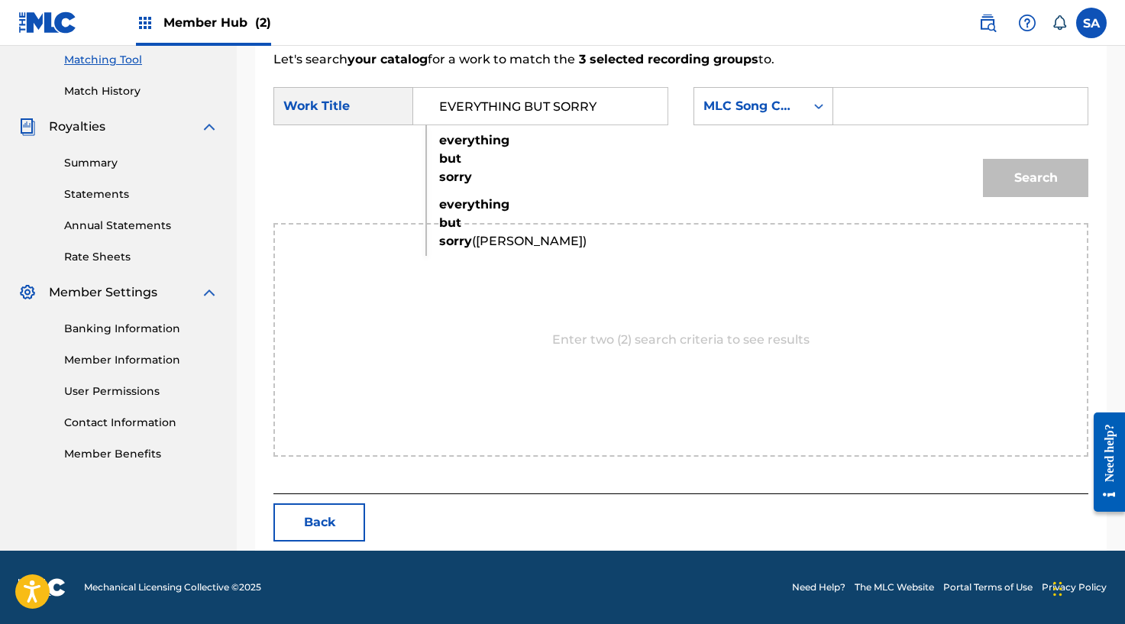
type input "EVERYTHING BUT SORRY"
click at [897, 98] on input "Search Form" at bounding box center [960, 106] width 228 height 37
paste input "ES3U65"
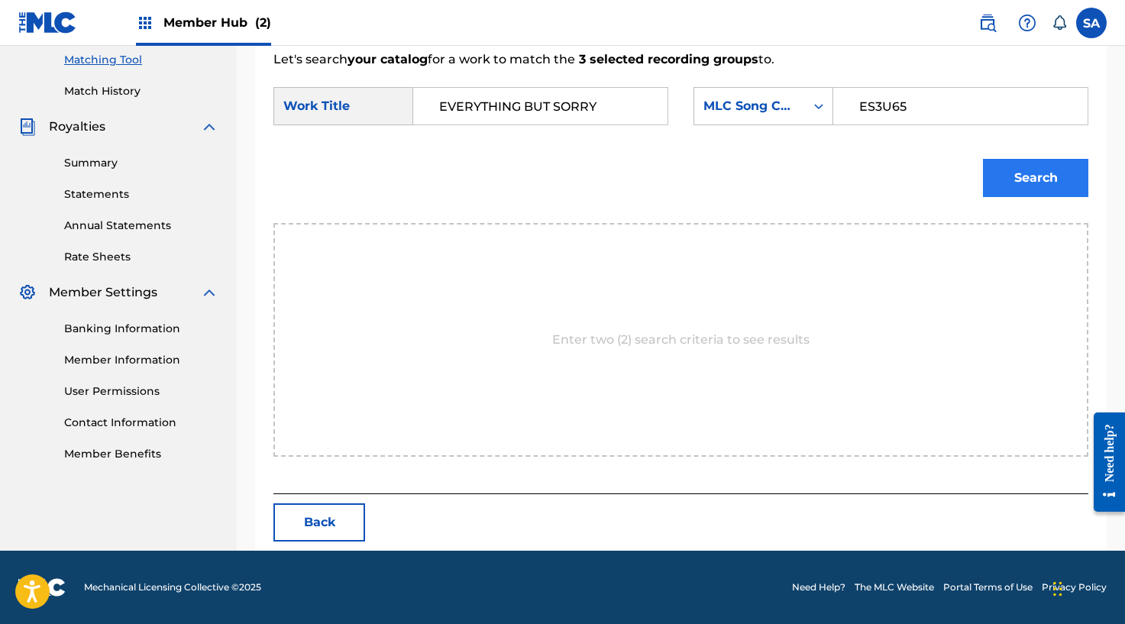
type input "ES3U65"
click at [1076, 180] on button "Search" at bounding box center [1035, 178] width 105 height 38
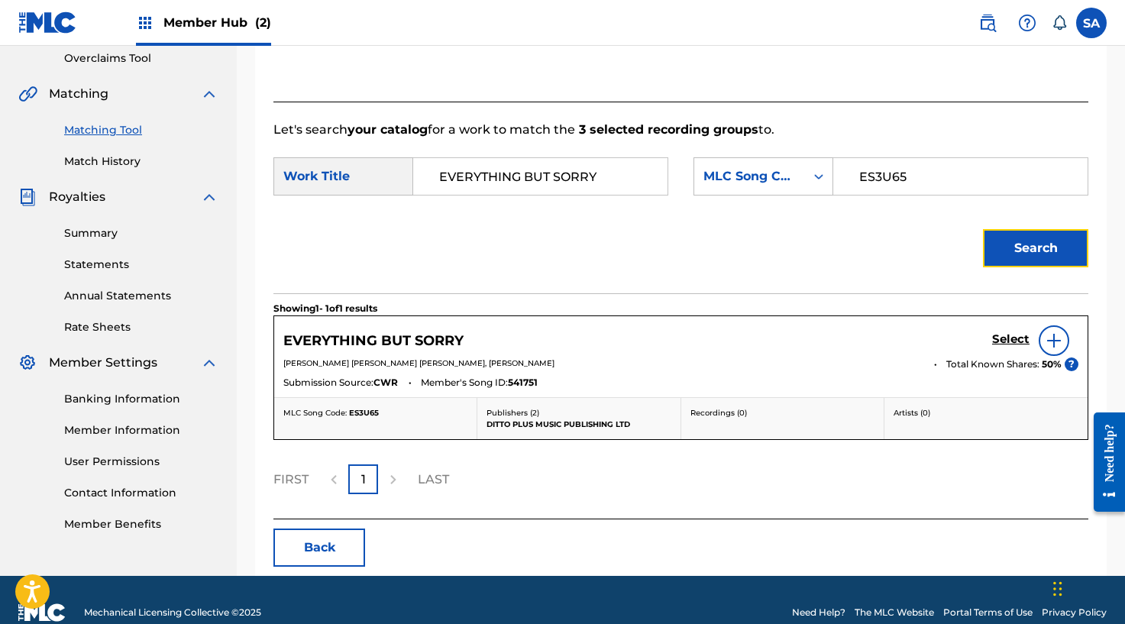
scroll to position [348, 0]
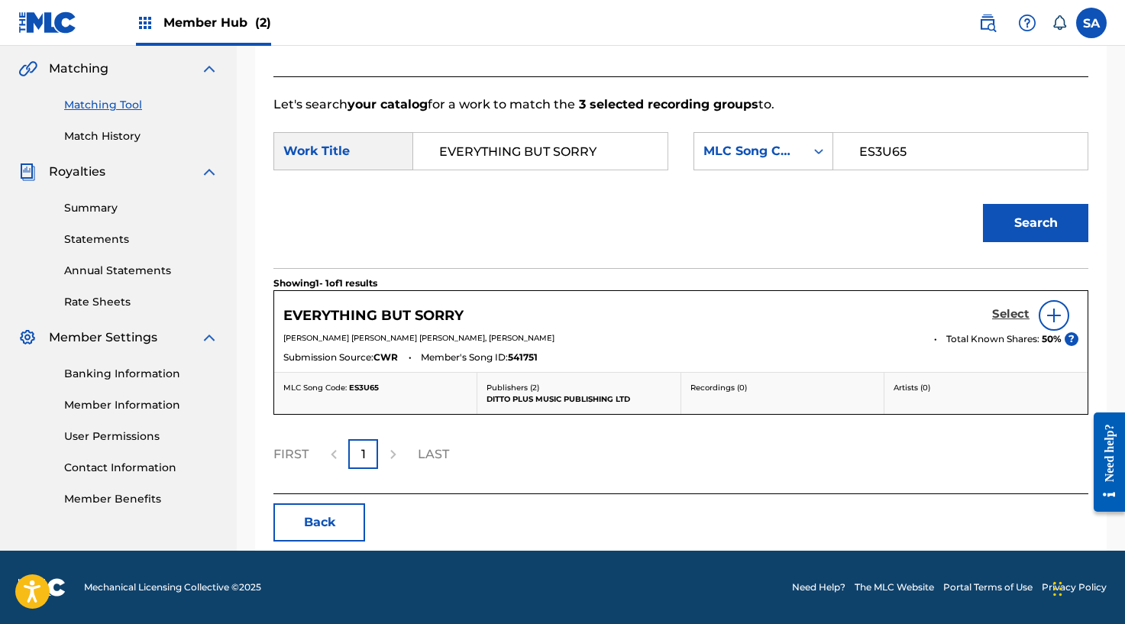
click at [1005, 311] on h5 "Select" at bounding box center [1010, 314] width 37 height 15
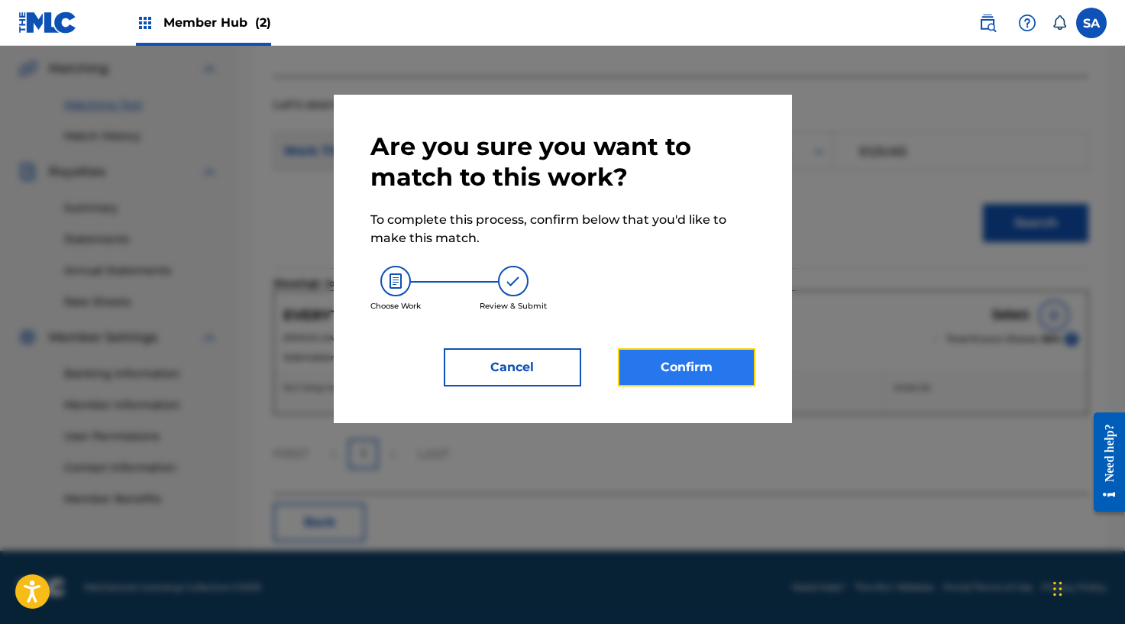
click at [700, 372] on button "Confirm" at bounding box center [686, 367] width 137 height 38
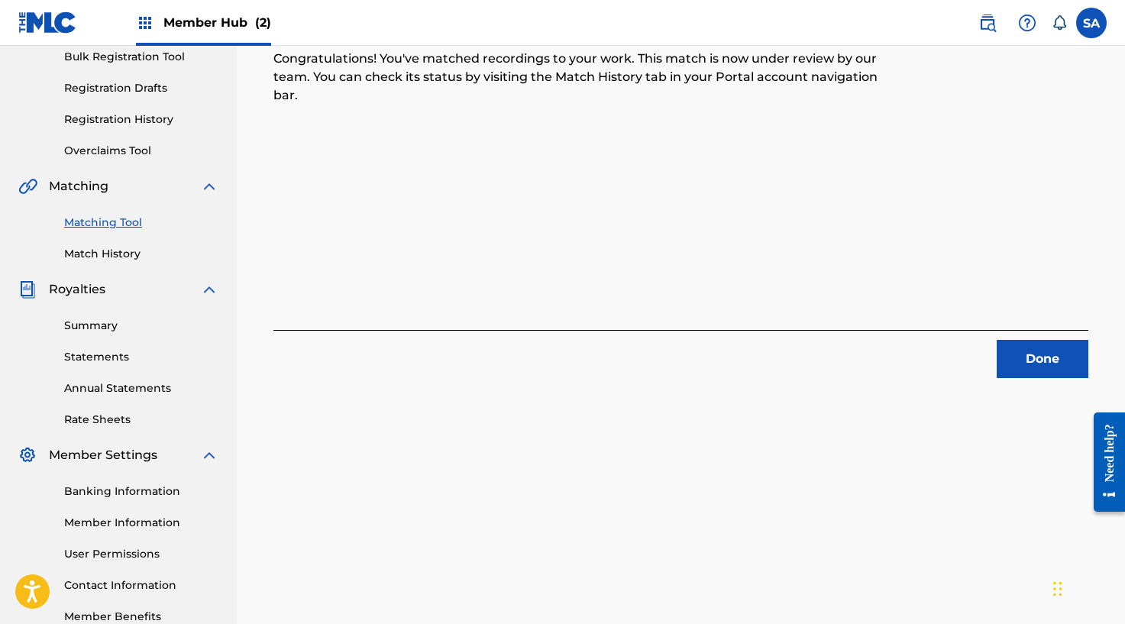
scroll to position [201, 0]
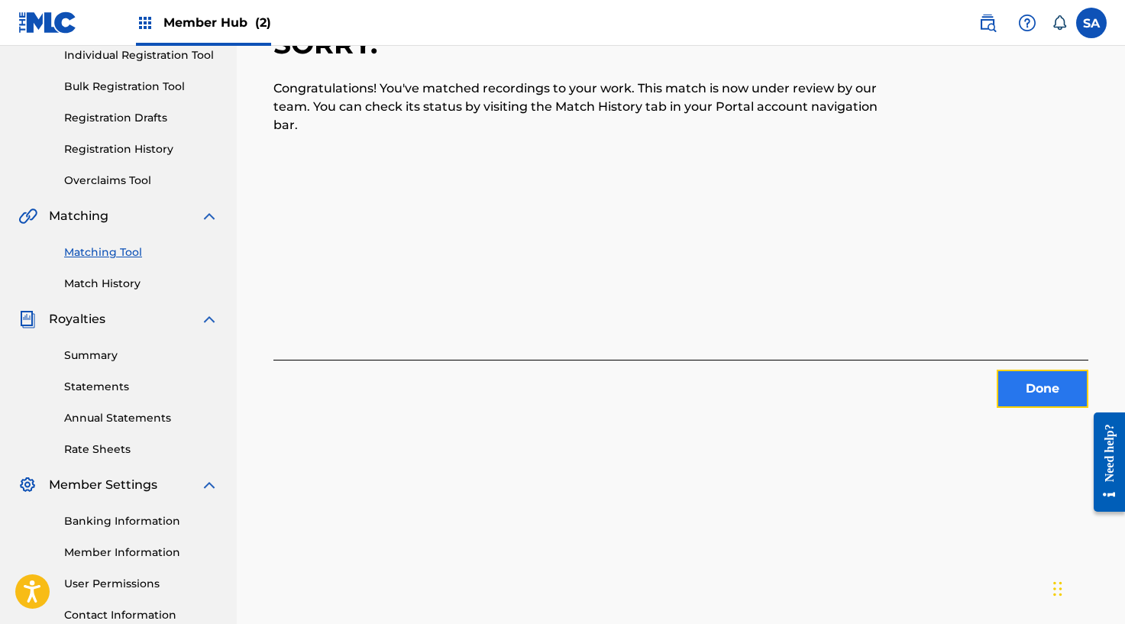
click at [1018, 385] on button "Done" at bounding box center [1042, 389] width 92 height 38
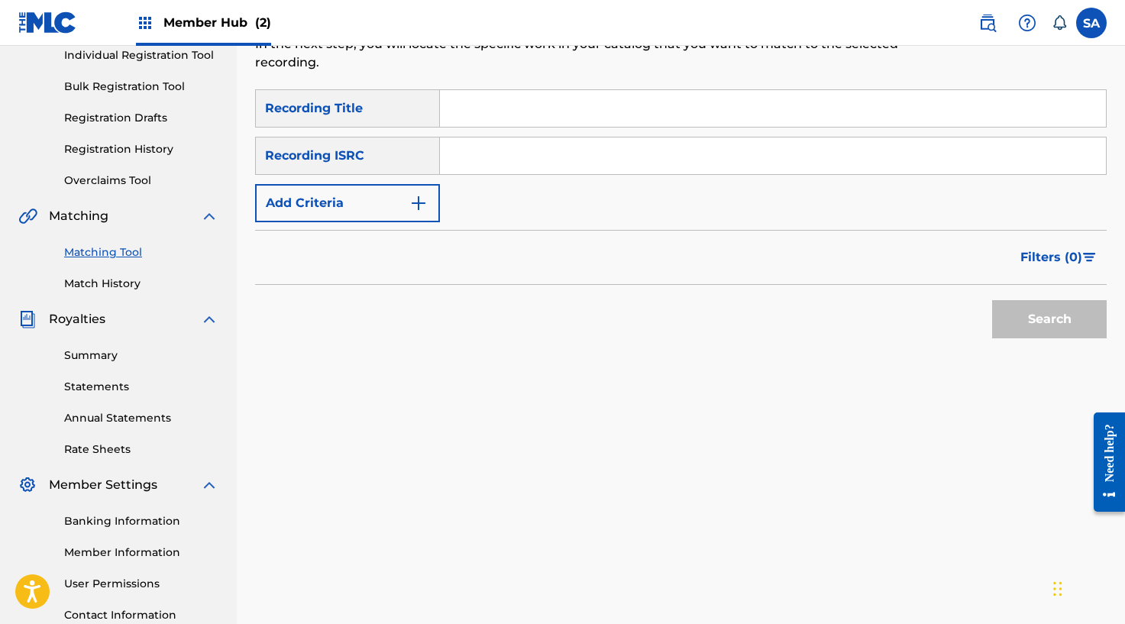
click at [470, 111] on input "Search Form" at bounding box center [773, 108] width 666 height 37
paste input "FEELS LIKE HOME"
type input "FEELS LIKE HOME"
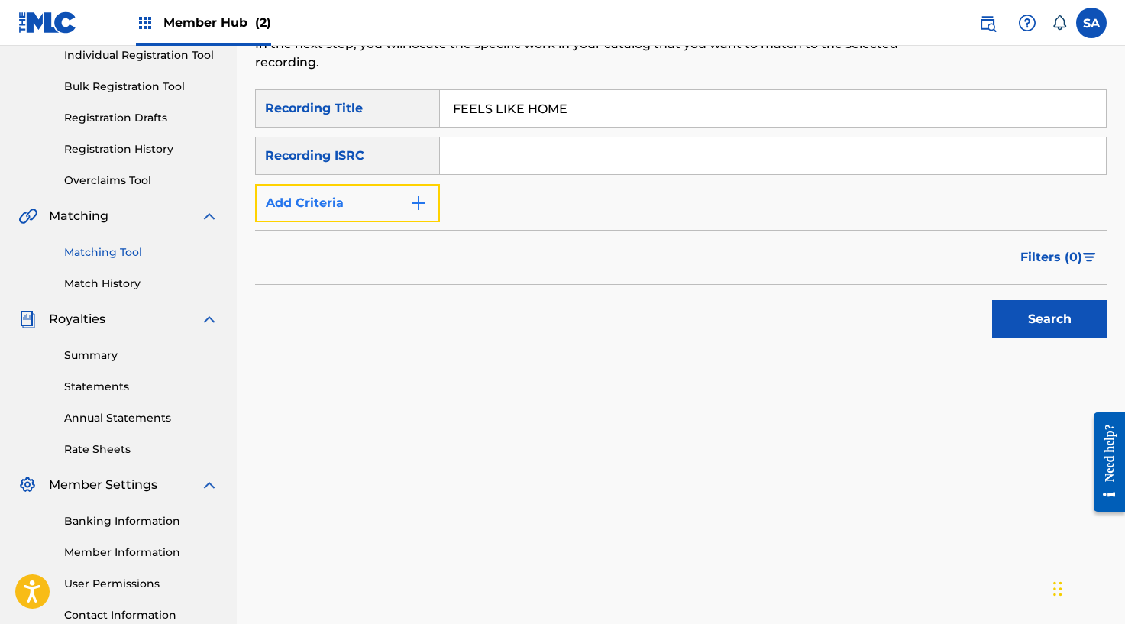
click at [385, 199] on button "Add Criteria" at bounding box center [347, 203] width 185 height 38
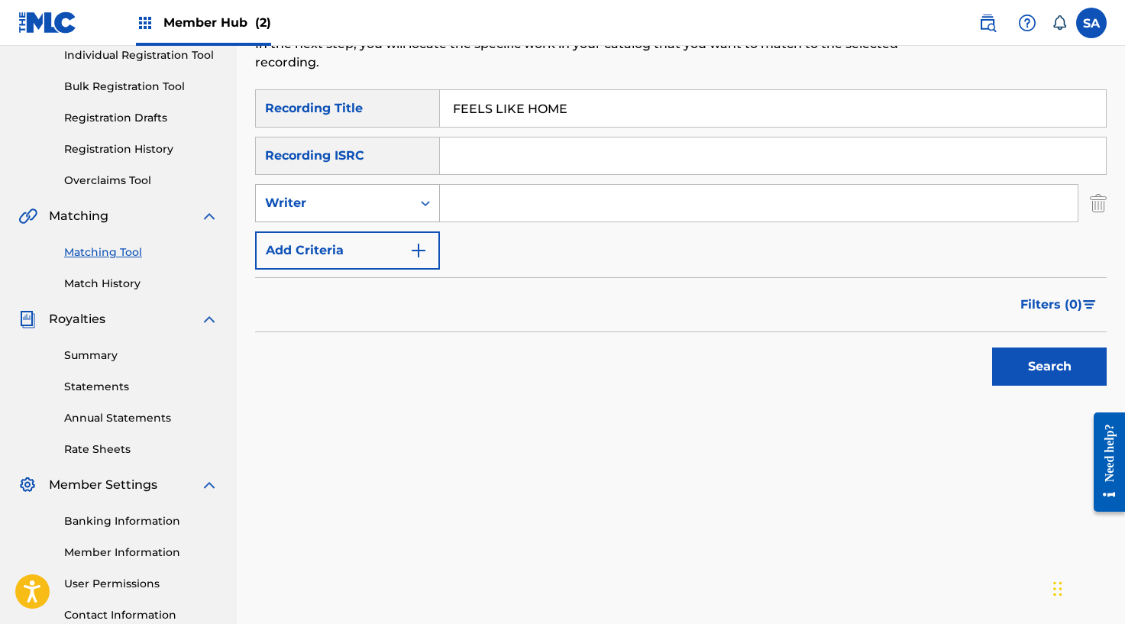
click at [366, 216] on div "Writer" at bounding box center [334, 203] width 156 height 29
click at [358, 244] on div "Recording Artist" at bounding box center [347, 241] width 183 height 38
click at [535, 205] on input "Search Form" at bounding box center [758, 203] width 637 height 37
click at [992, 347] on button "Search" at bounding box center [1049, 366] width 115 height 38
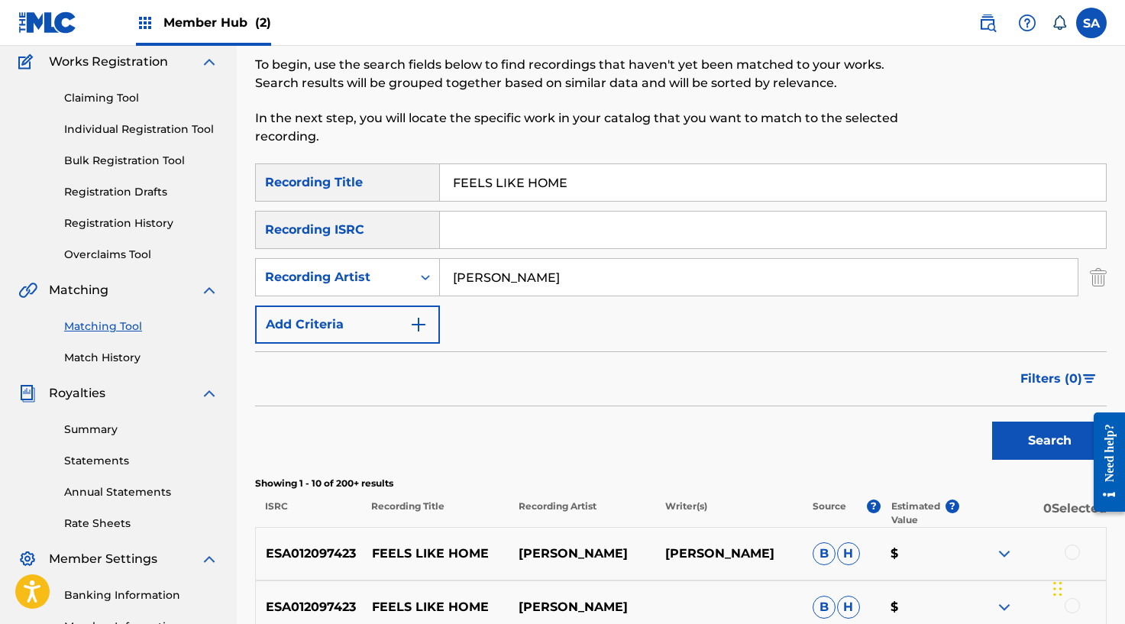
scroll to position [124, 0]
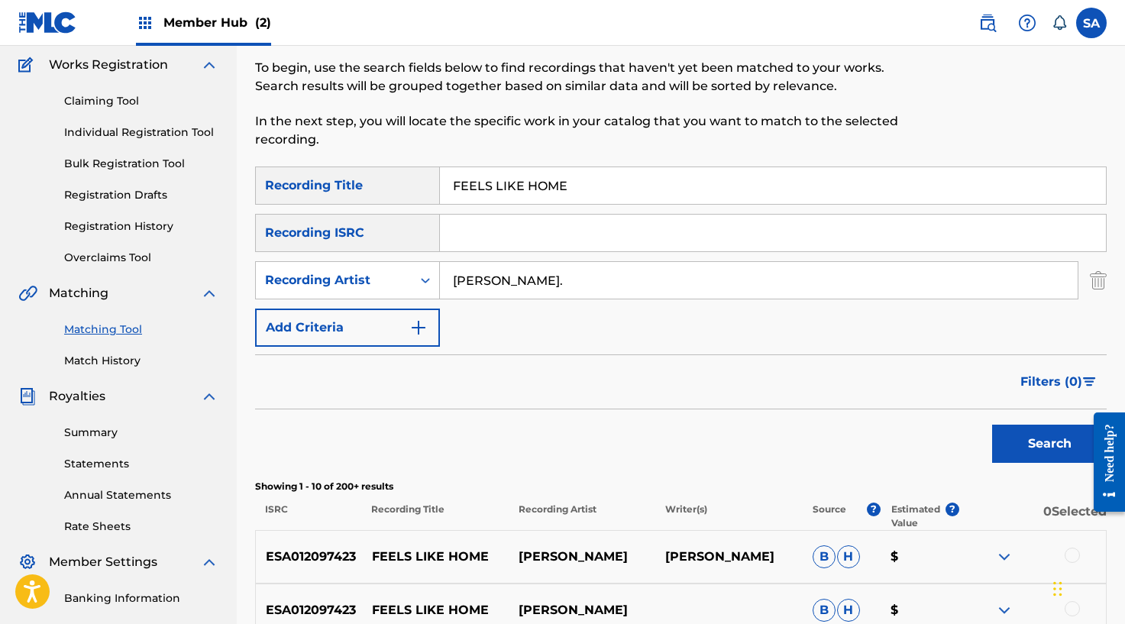
type input "[PERSON_NAME]."
click at [992, 424] on button "Search" at bounding box center [1049, 443] width 115 height 38
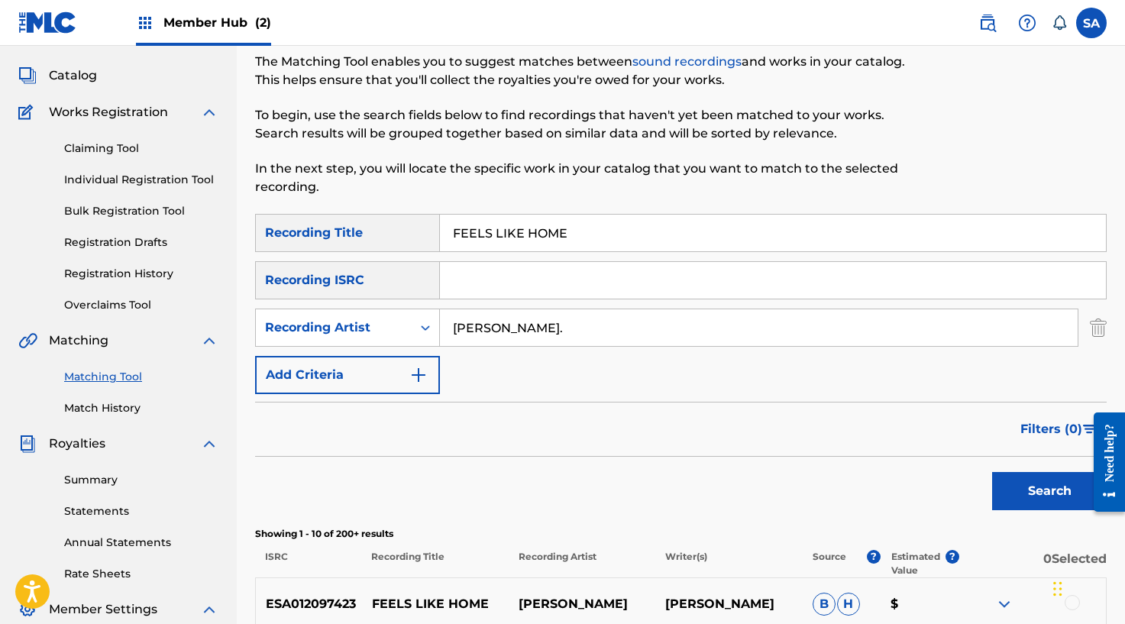
scroll to position [0, 0]
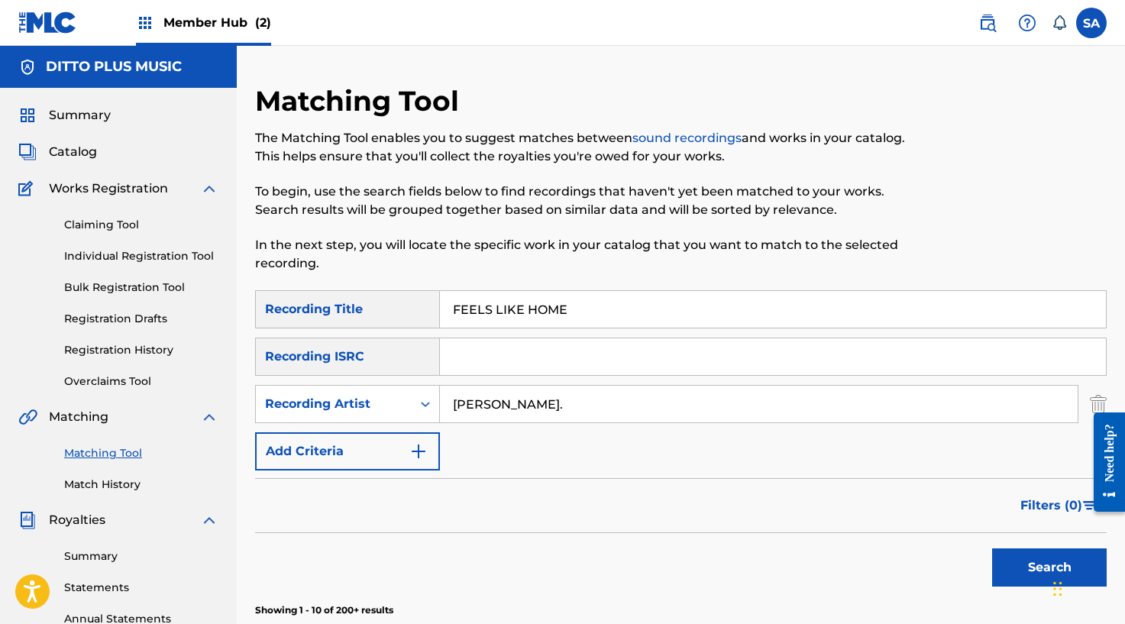
click at [465, 348] on input "Search Form" at bounding box center [773, 356] width 666 height 37
paste input "GBLFP2549112"
type input "GBLFP2549112"
click at [1031, 561] on button "Search" at bounding box center [1049, 567] width 115 height 38
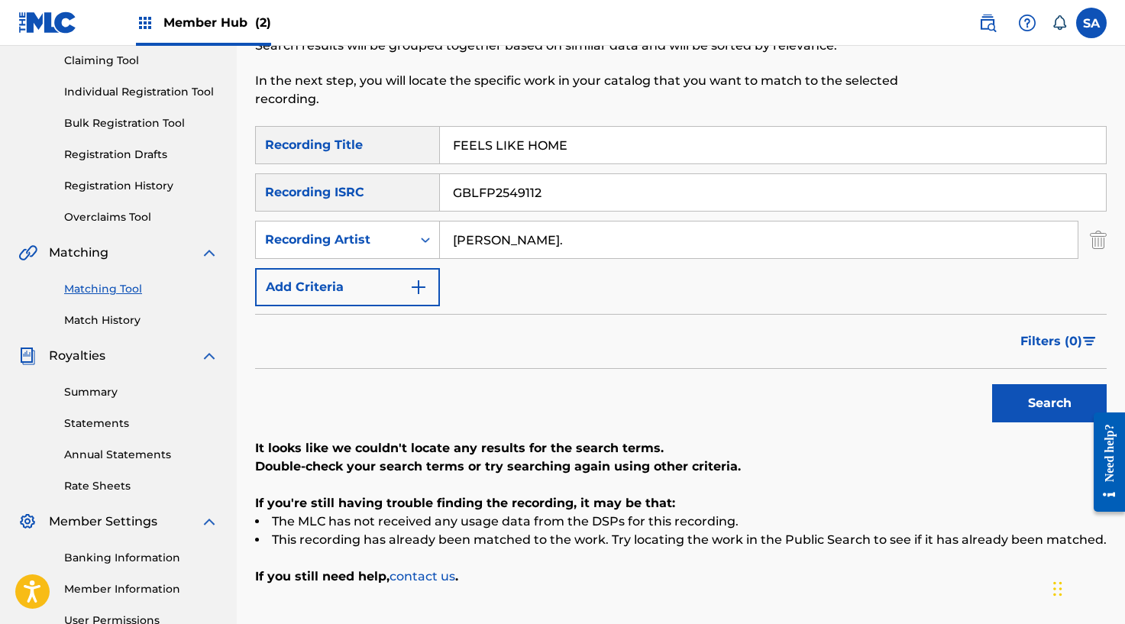
scroll to position [146, 0]
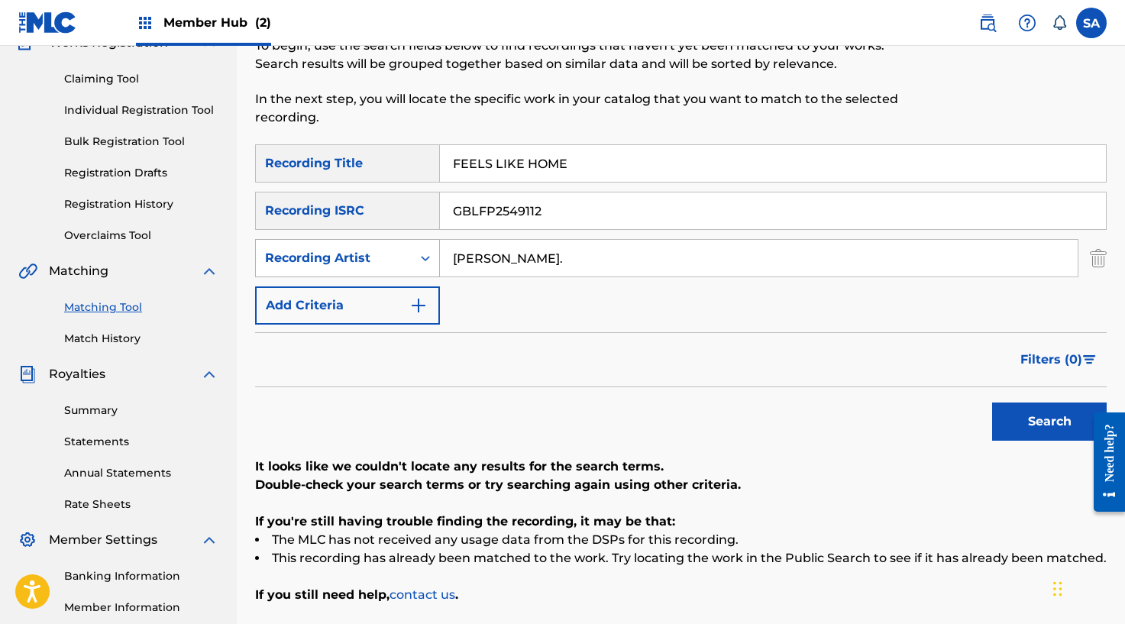
drag, startPoint x: 504, startPoint y: 250, endPoint x: 422, endPoint y: 250, distance: 81.7
click at [422, 250] on div "SearchWithCriteriaf9a0af83-c94a-4fbc-83bf-4d29b358b99e Recording Artist [PERSON…" at bounding box center [680, 258] width 851 height 38
type input "."
click at [992, 402] on button "Search" at bounding box center [1049, 421] width 115 height 38
click at [542, 166] on input "FEELS LIKE HOME" at bounding box center [773, 163] width 666 height 37
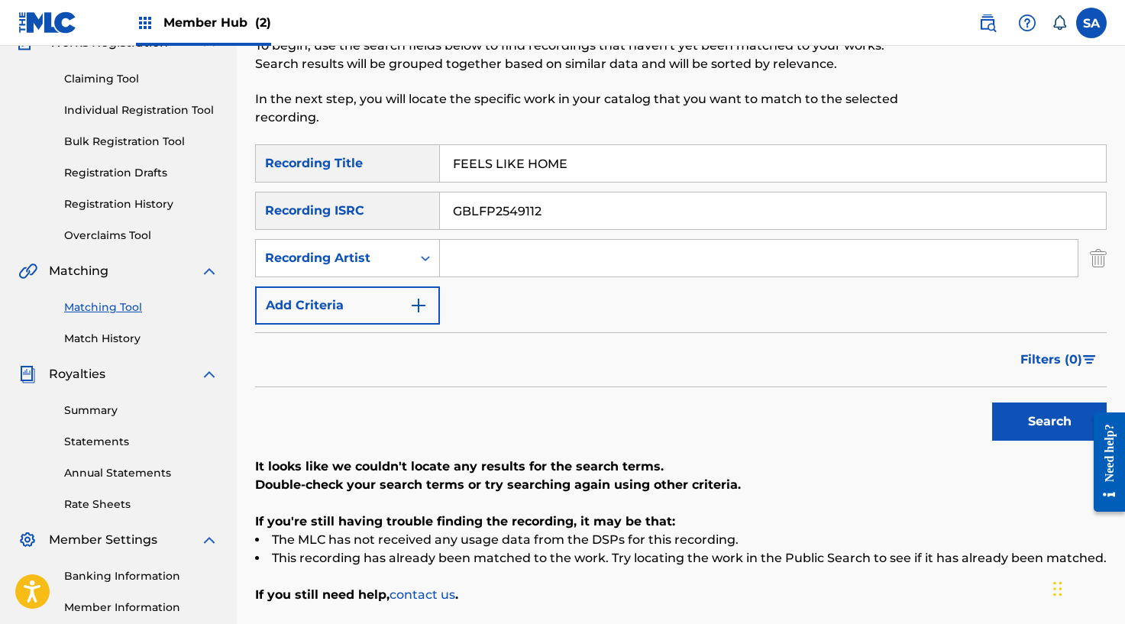
click at [542, 166] on input "FEELS LIKE HOME" at bounding box center [773, 163] width 666 height 37
click at [992, 402] on button "Search" at bounding box center [1049, 421] width 115 height 38
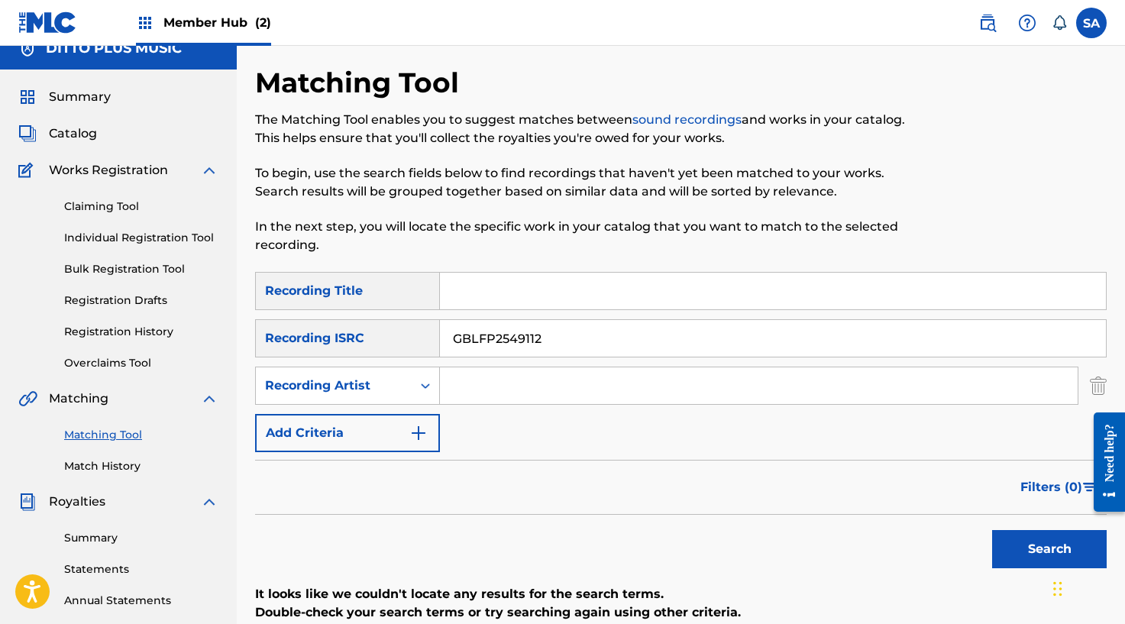
scroll to position [2, 0]
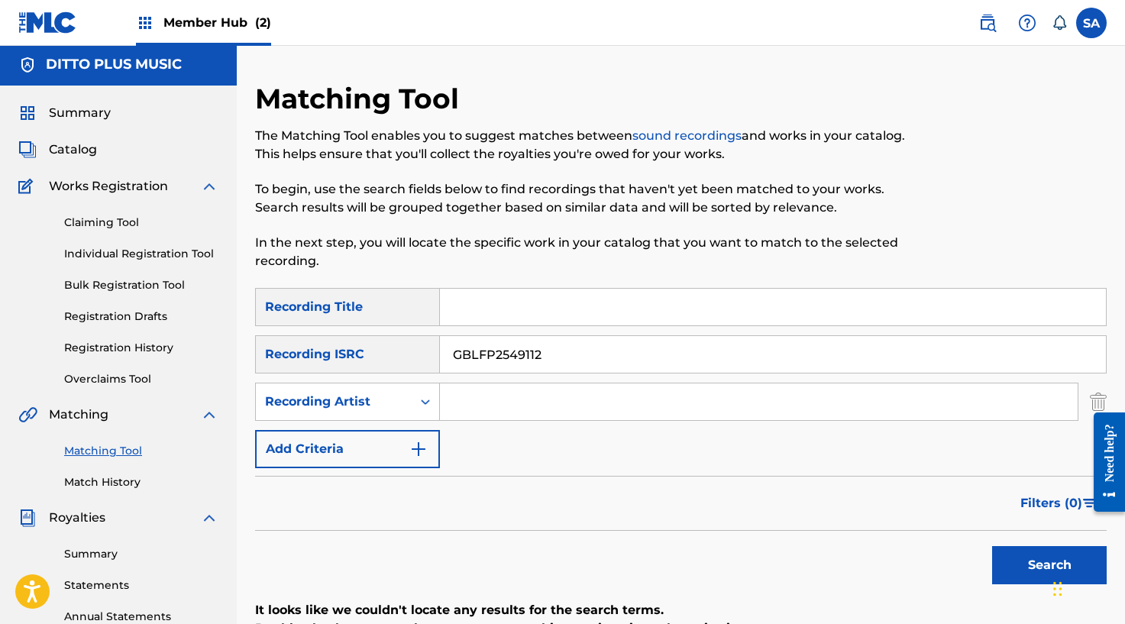
click at [481, 317] on input "Search Form" at bounding box center [773, 307] width 666 height 37
paste input "FIRE AND RAIN"
type input "FIRE AND RAIN"
click at [515, 357] on input "GBLFP2549112" at bounding box center [773, 354] width 666 height 37
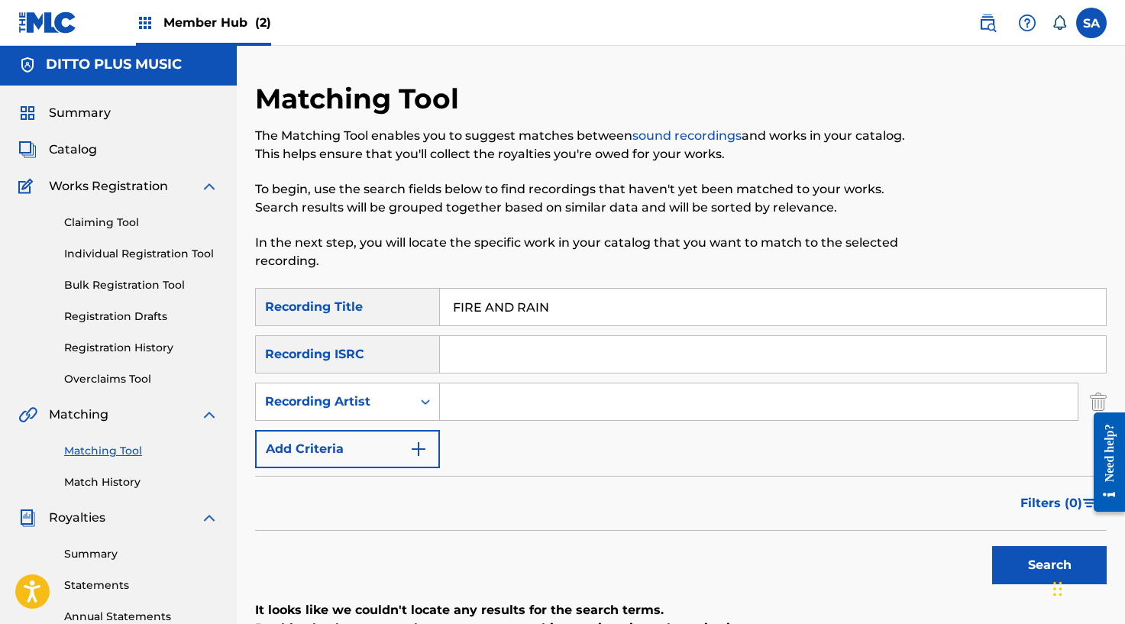
click at [508, 407] on input "Search Form" at bounding box center [758, 401] width 637 height 37
type input "[PERSON_NAME]"
click at [992, 546] on button "Search" at bounding box center [1049, 565] width 115 height 38
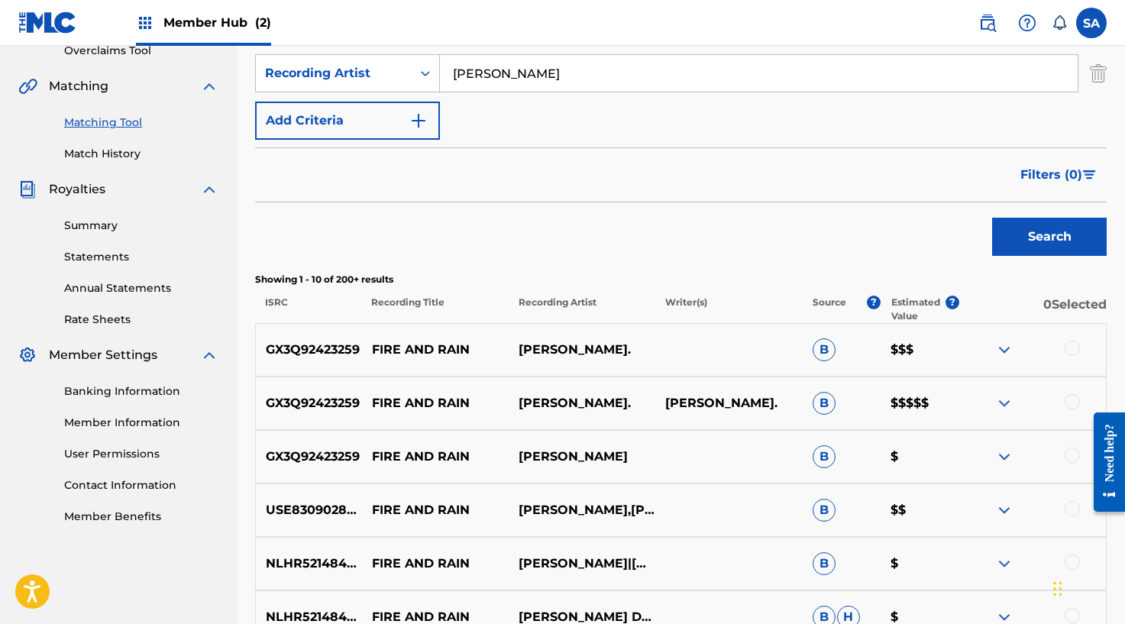
scroll to position [349, 0]
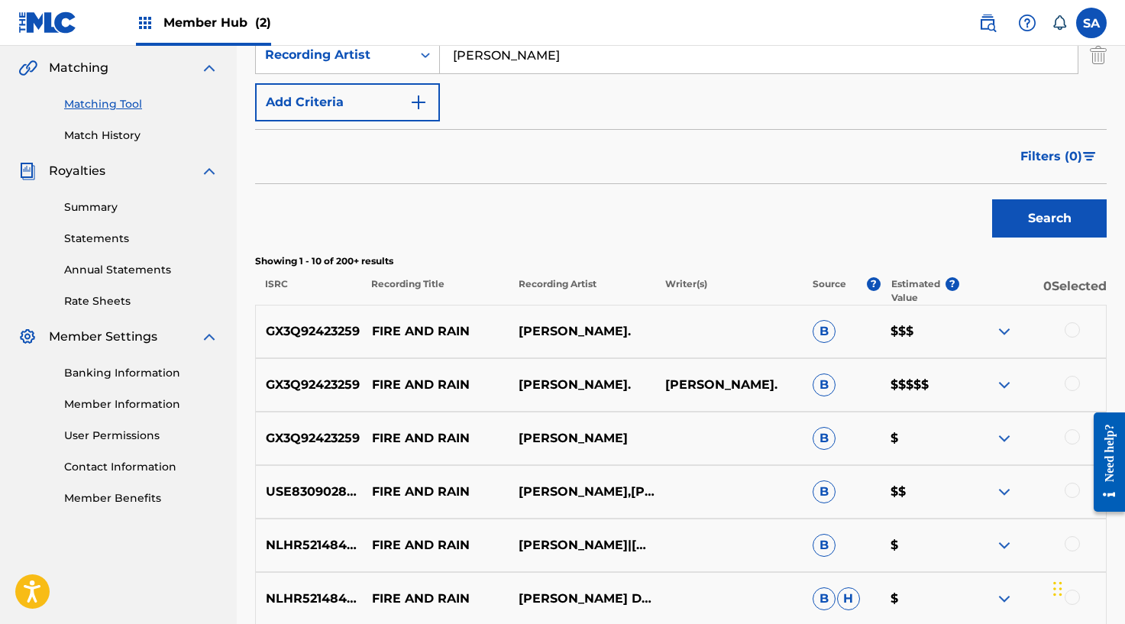
click at [1067, 325] on div at bounding box center [1071, 329] width 15 height 15
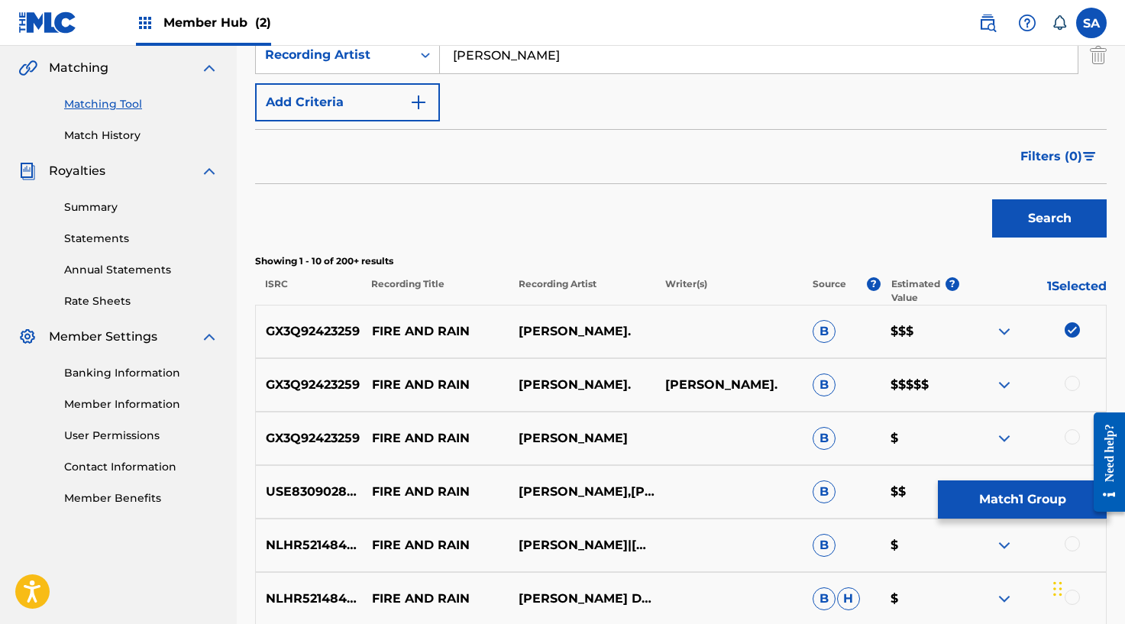
click at [1078, 384] on div at bounding box center [1071, 383] width 15 height 15
click at [1072, 434] on div at bounding box center [1071, 436] width 15 height 15
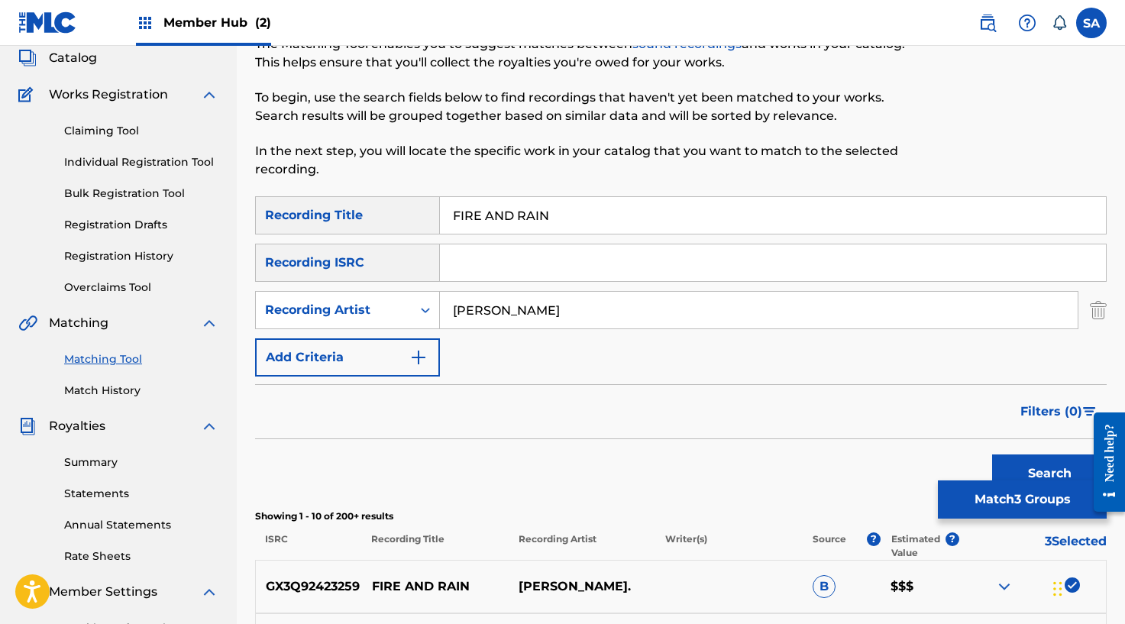
scroll to position [0, 0]
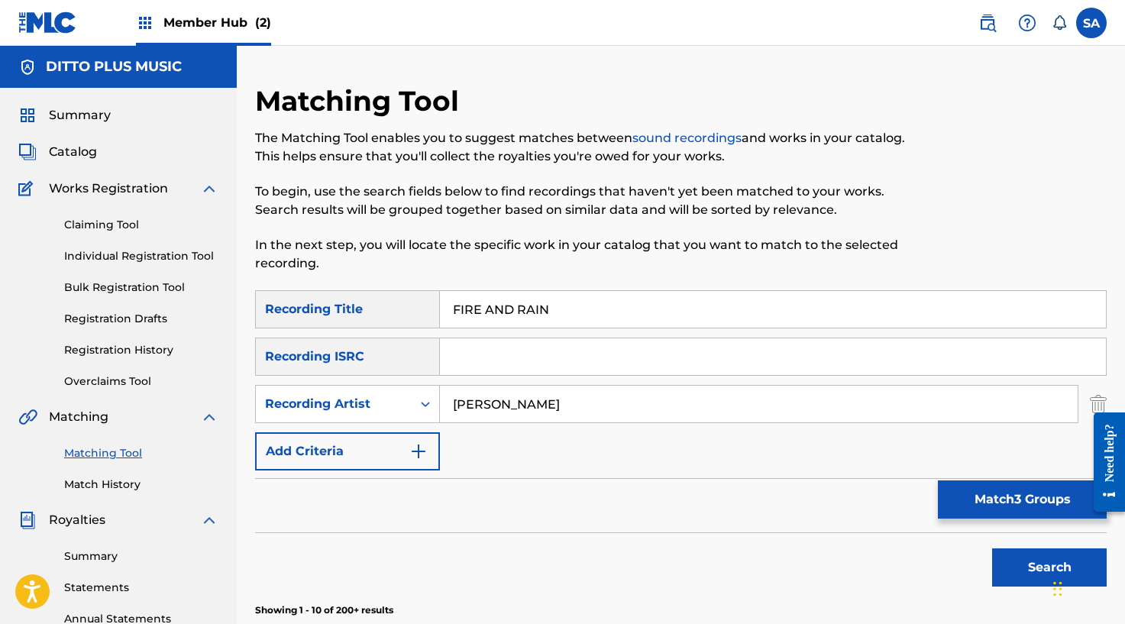
click at [456, 403] on input "[PERSON_NAME]" at bounding box center [758, 404] width 637 height 37
click at [480, 364] on input "Search Form" at bounding box center [773, 356] width 666 height 37
click at [992, 548] on button "Search" at bounding box center [1049, 567] width 115 height 38
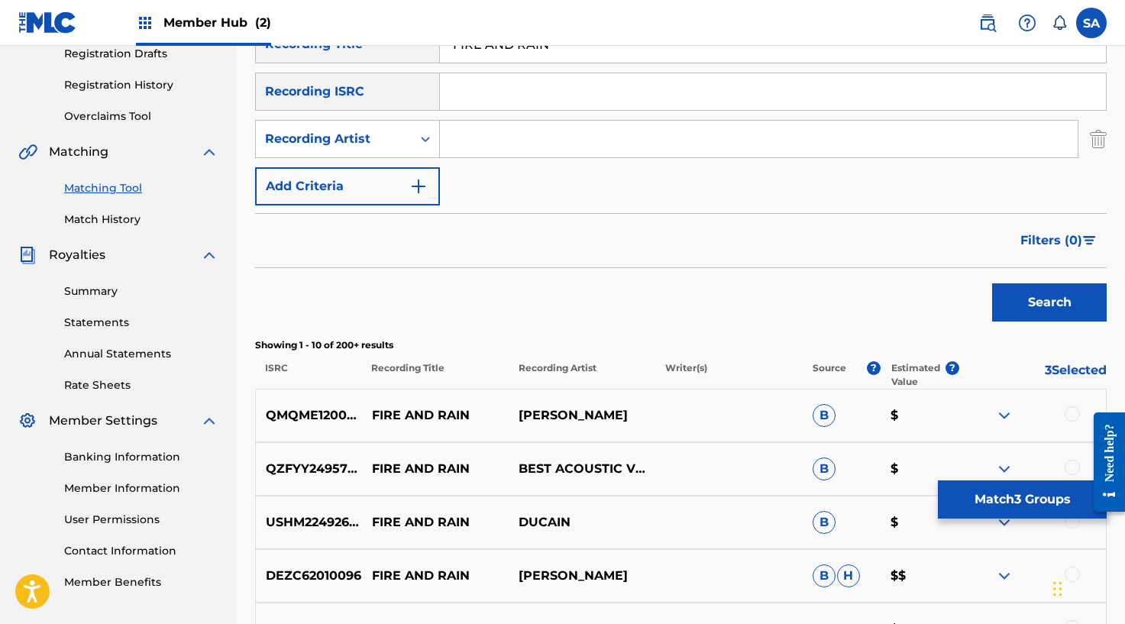
scroll to position [129, 0]
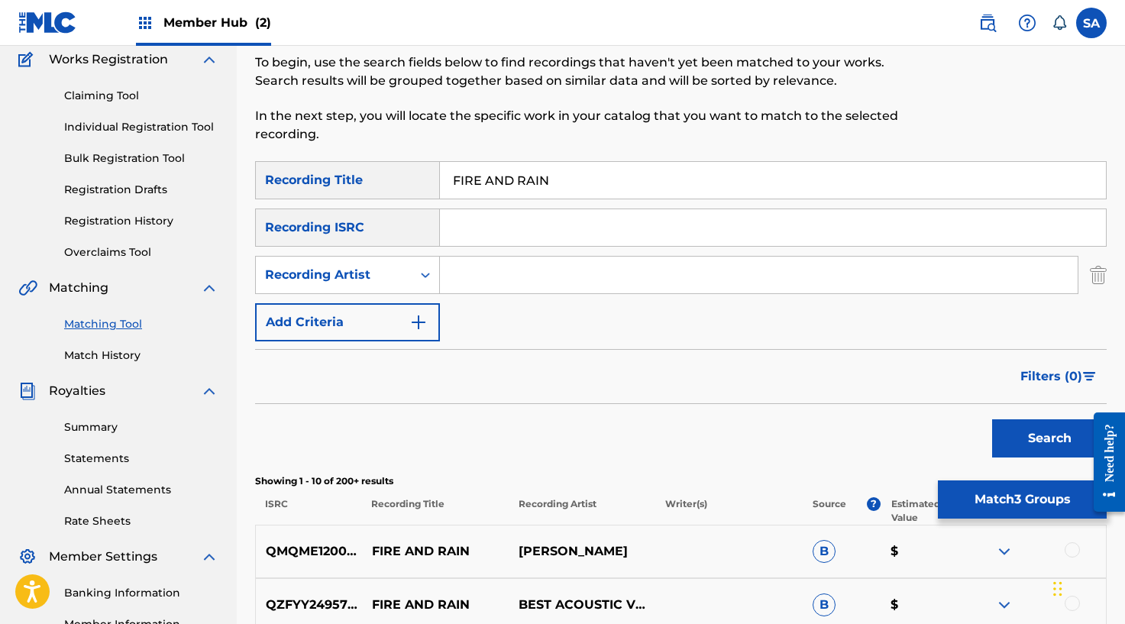
click at [496, 225] on input "Search Form" at bounding box center [773, 227] width 666 height 37
paste input "GX3Q92423259"
type input "GX3Q92423259"
click at [508, 192] on input "FIRE AND RAIN" at bounding box center [773, 180] width 666 height 37
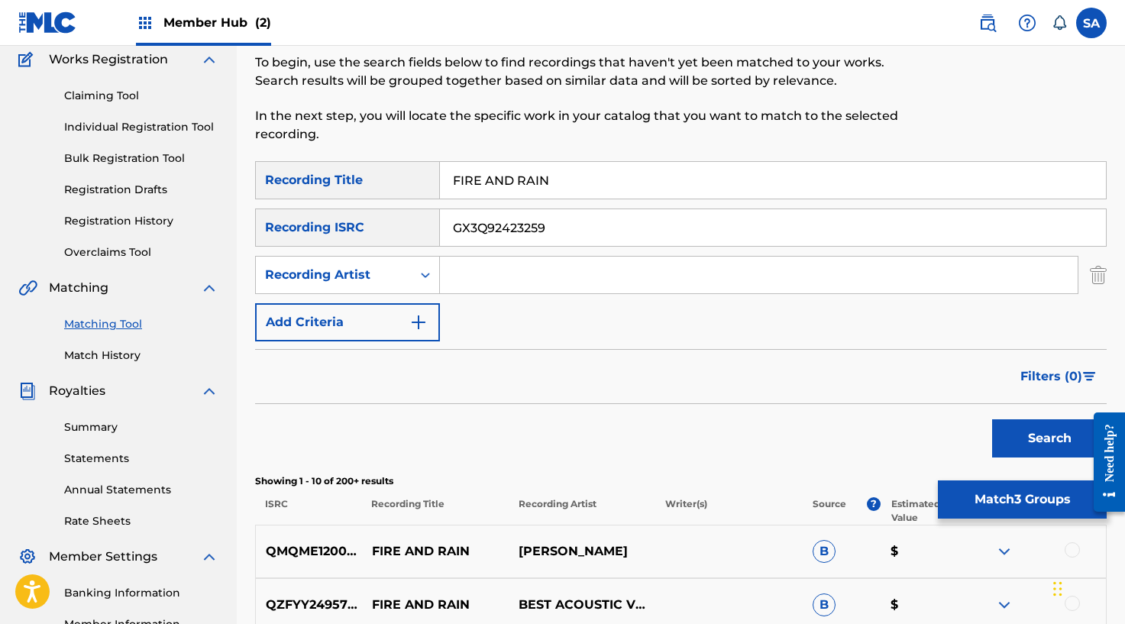
click at [508, 192] on input "FIRE AND RAIN" at bounding box center [773, 180] width 666 height 37
click at [992, 419] on button "Search" at bounding box center [1049, 438] width 115 height 38
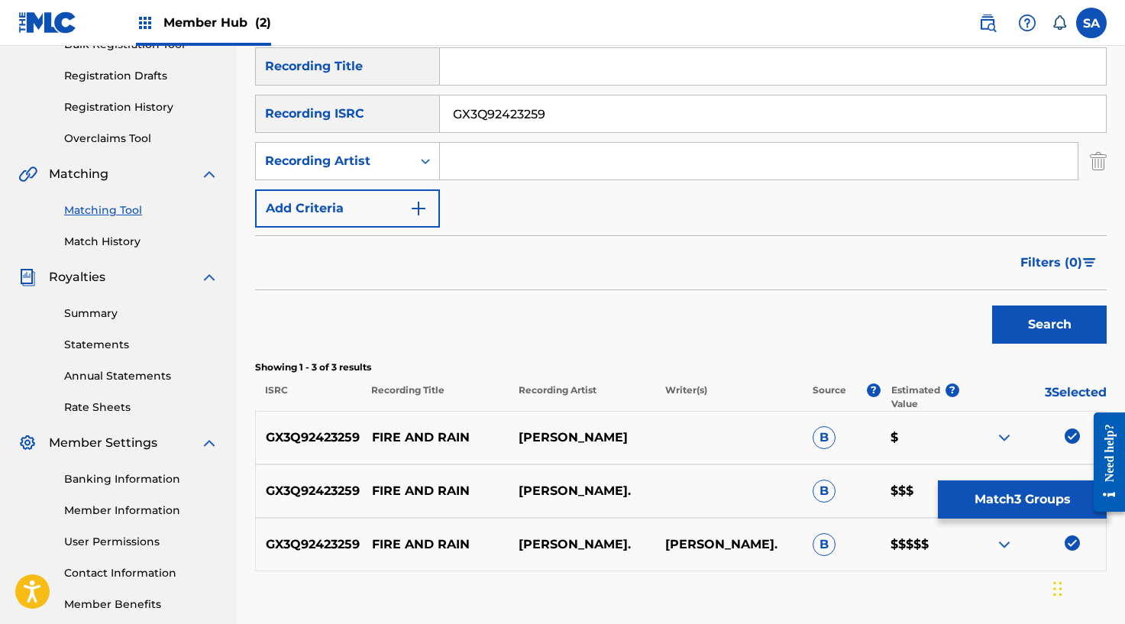
scroll to position [340, 0]
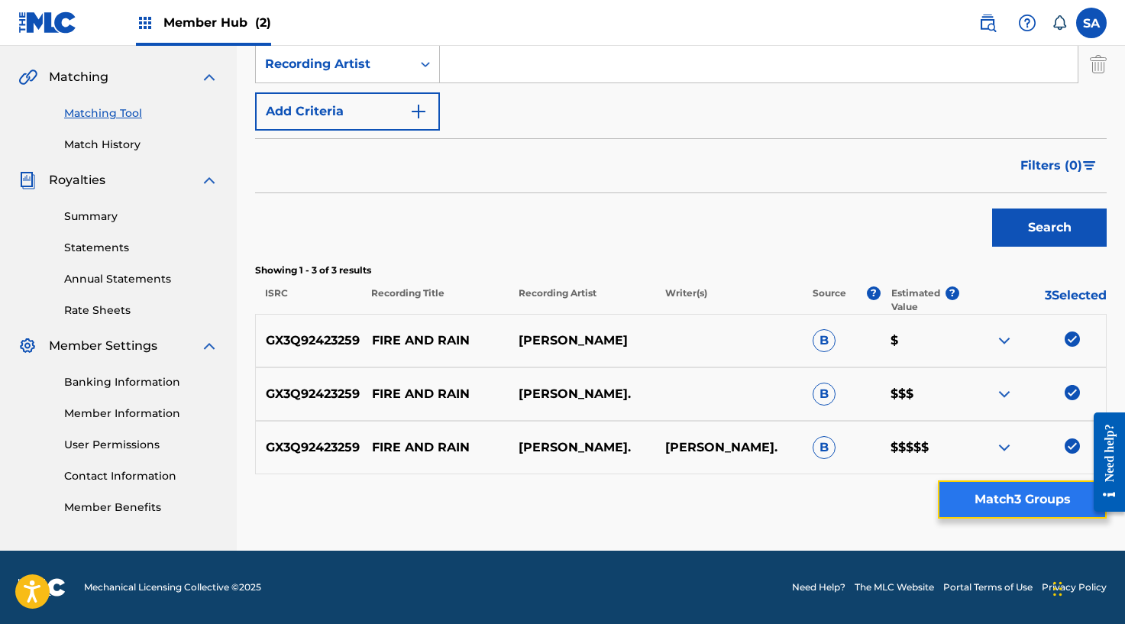
click at [1033, 492] on button "Match 3 Groups" at bounding box center [1022, 499] width 169 height 38
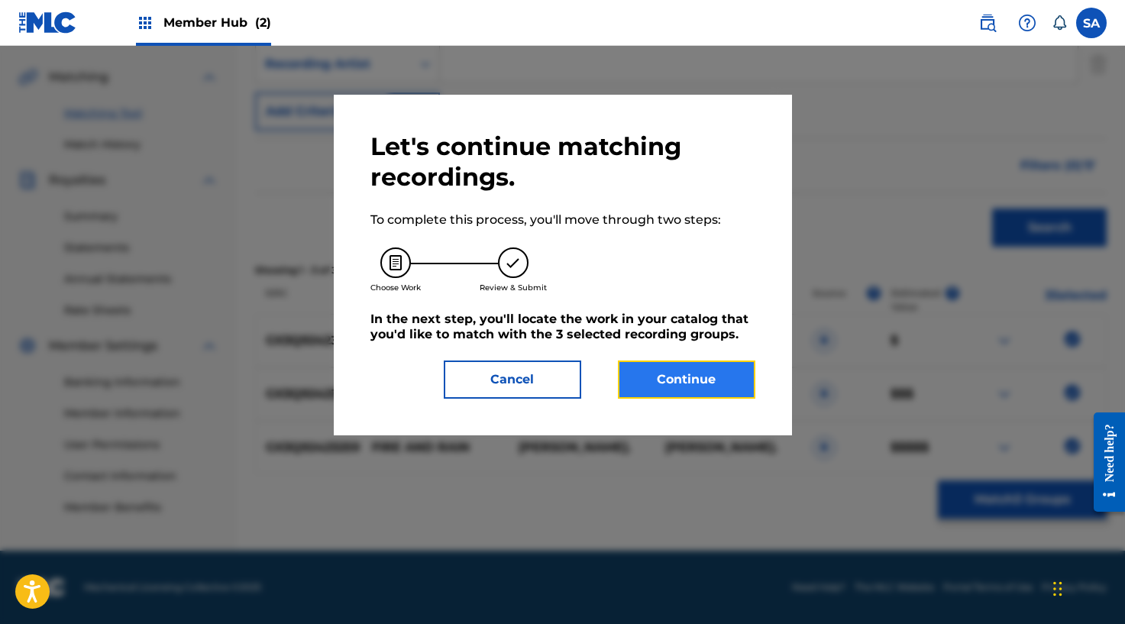
click at [680, 369] on button "Continue" at bounding box center [686, 379] width 137 height 38
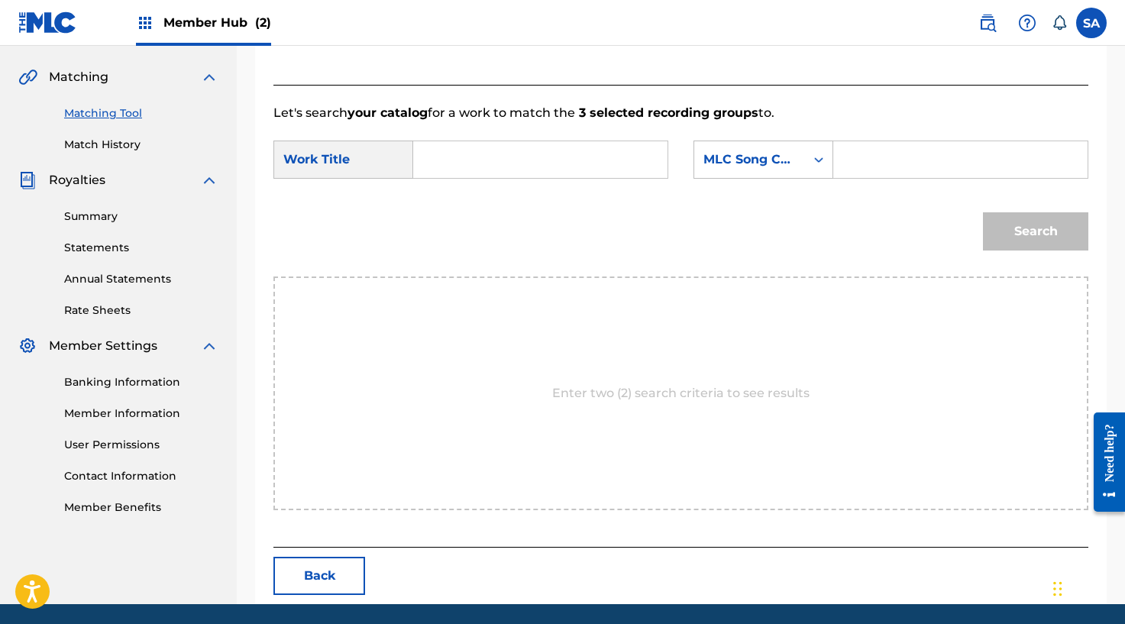
click at [583, 147] on input "Search Form" at bounding box center [540, 159] width 228 height 37
paste input "GX3Q92423259"
type input "GX3Q92423259"
click at [522, 157] on input "GX3Q92423259" at bounding box center [540, 159] width 228 height 37
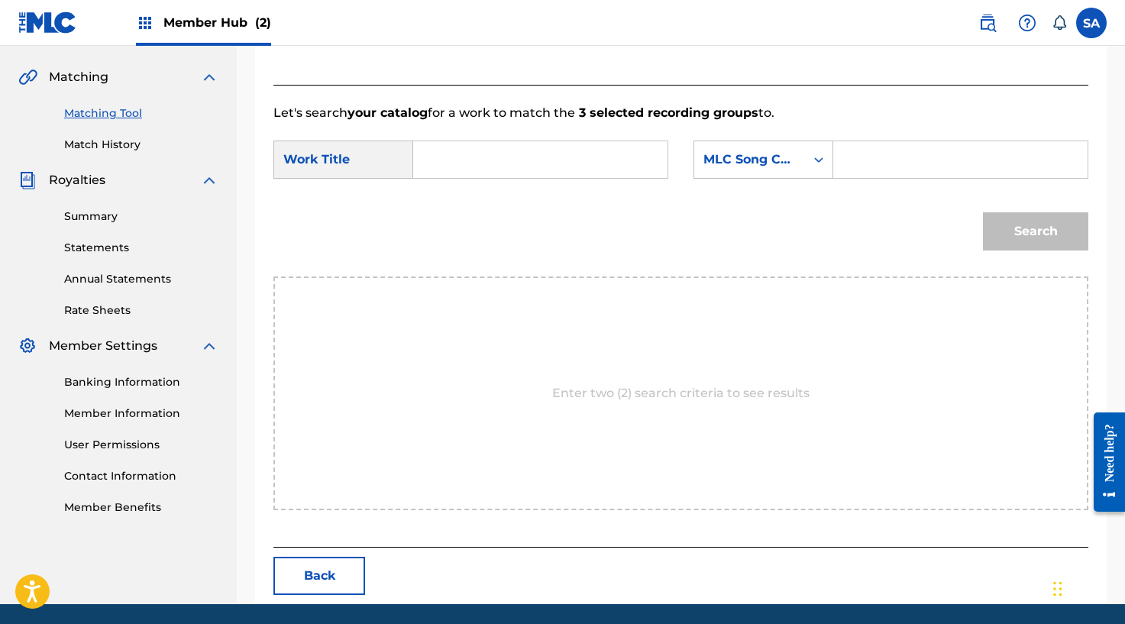
click at [441, 155] on input "Search Form" at bounding box center [540, 159] width 228 height 37
paste input "FIRE AND RAIN"
type input "FIRE AND RAIN"
click at [902, 165] on input "Search Form" at bounding box center [960, 159] width 228 height 37
paste input "FC1G5L"
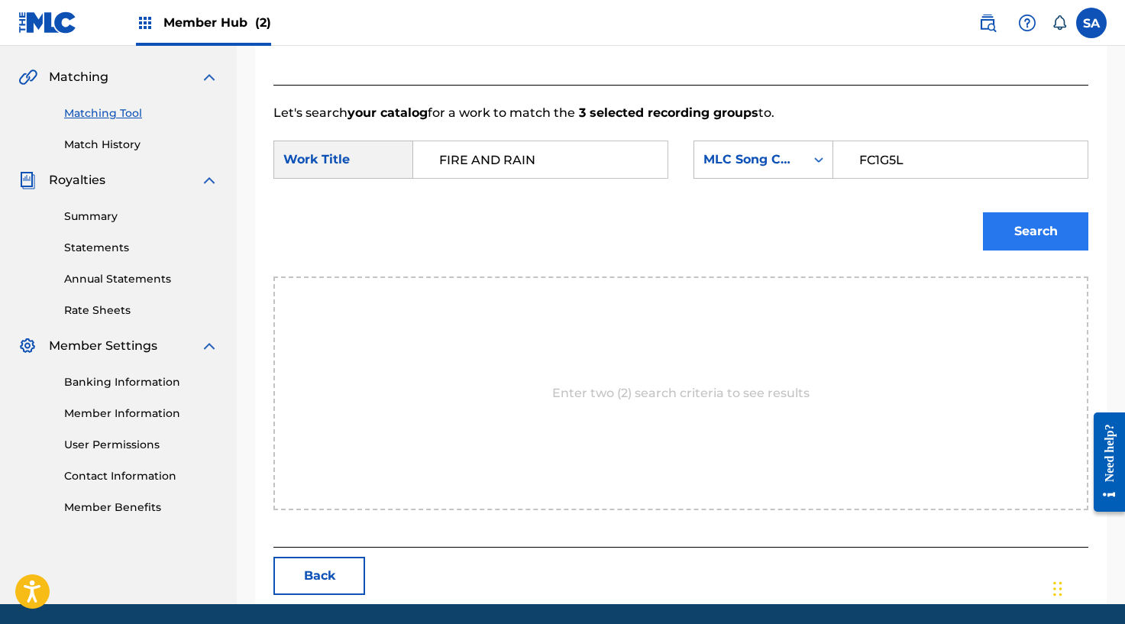
type input "FC1G5L"
drag, startPoint x: 1031, startPoint y: 231, endPoint x: 1005, endPoint y: 289, distance: 63.3
click at [1031, 231] on button "Search" at bounding box center [1035, 231] width 105 height 38
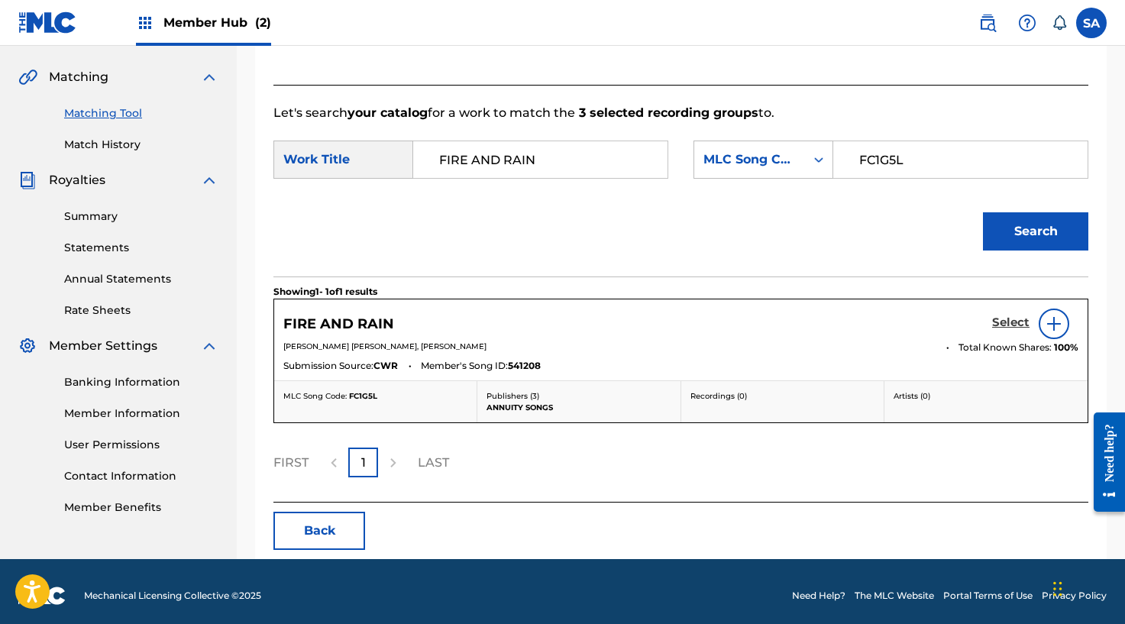
click at [1003, 331] on link "Select" at bounding box center [1010, 323] width 37 height 17
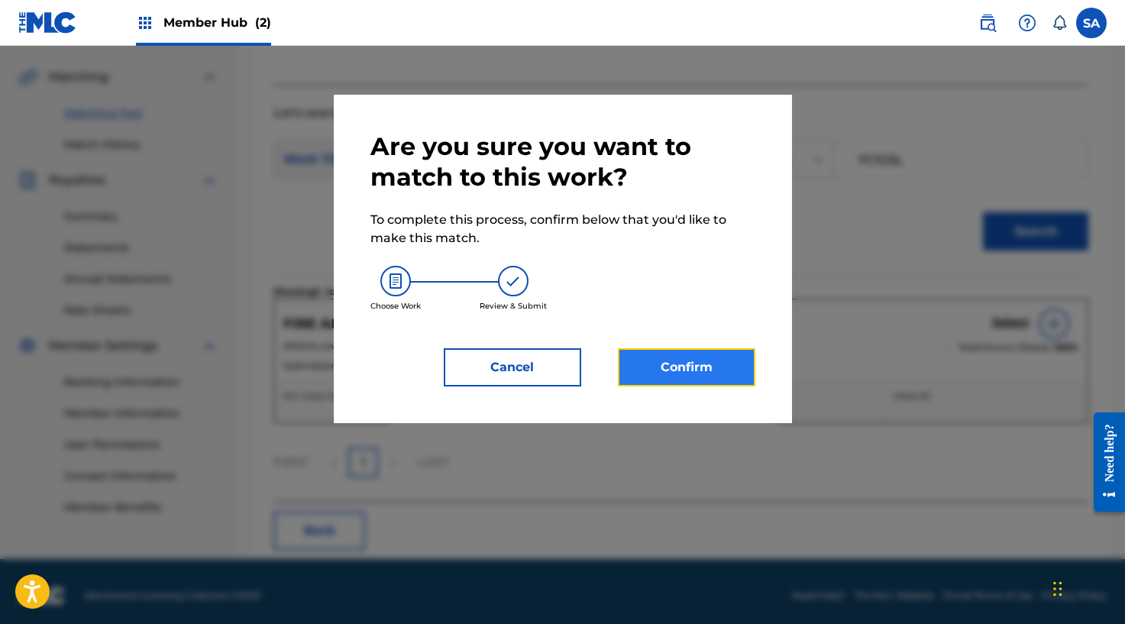
click at [701, 353] on button "Confirm" at bounding box center [686, 367] width 137 height 38
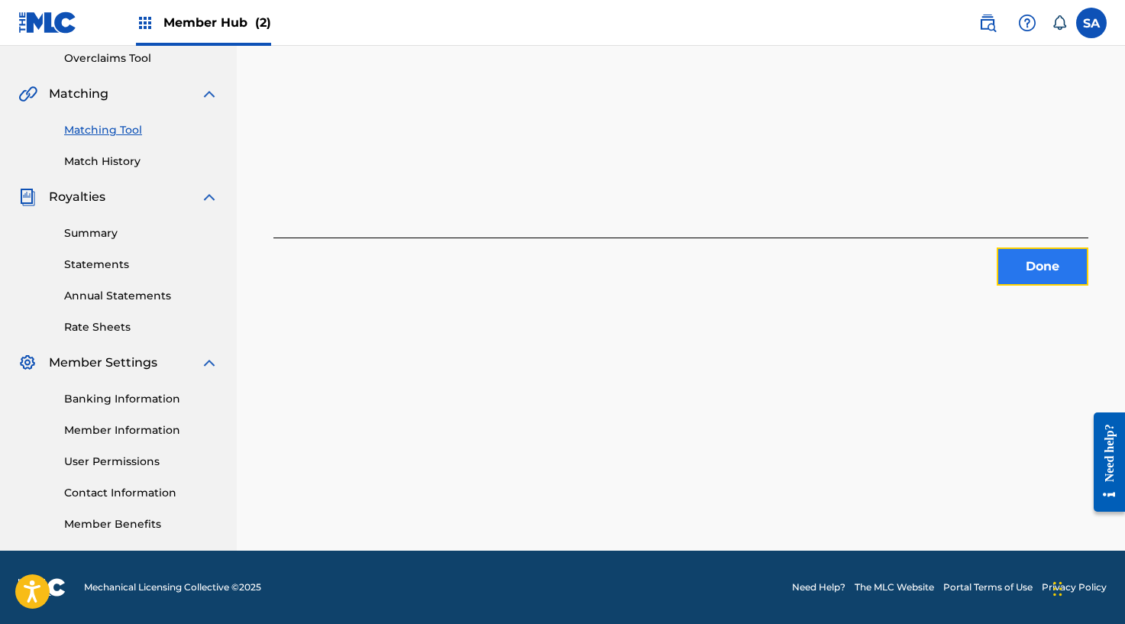
click at [1048, 264] on button "Done" at bounding box center [1042, 266] width 92 height 38
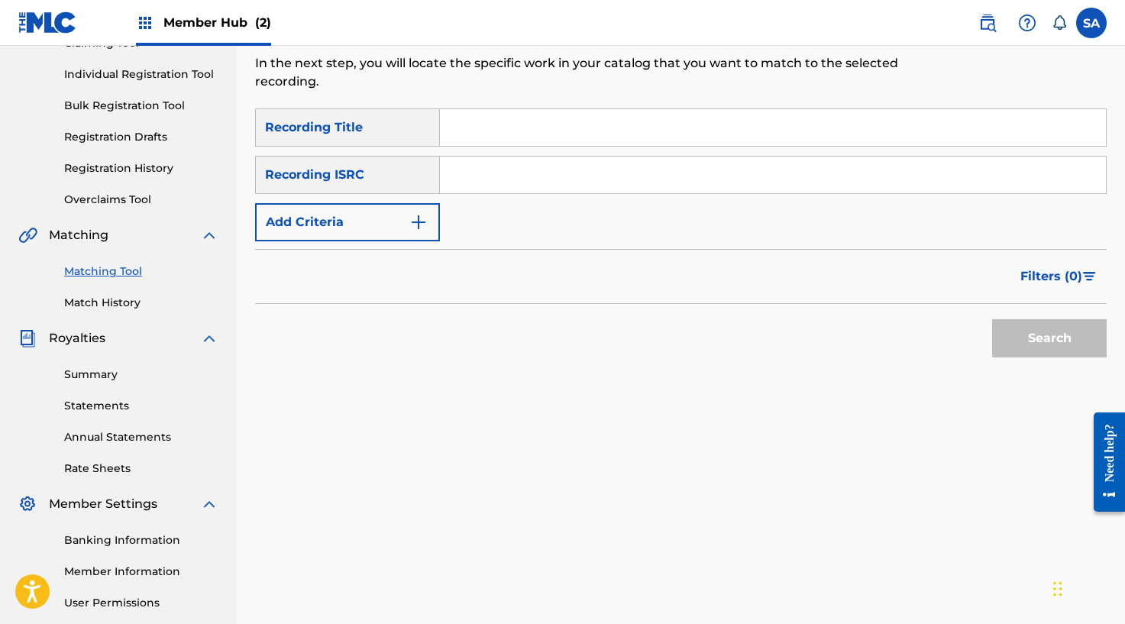
scroll to position [110, 0]
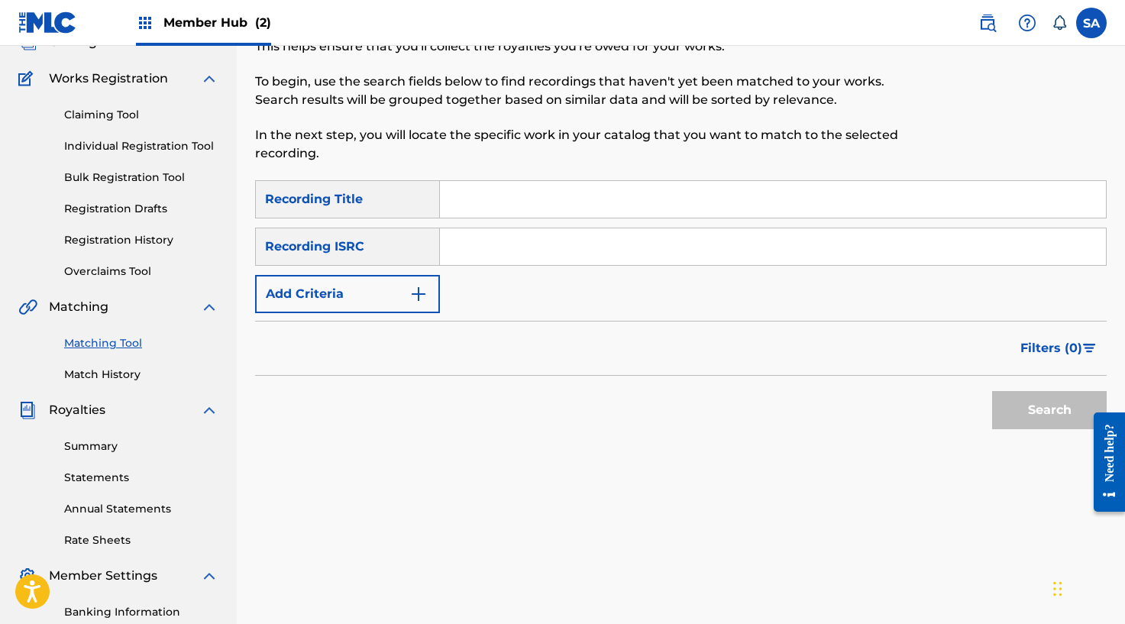
click at [474, 176] on div "Matching Tool The Matching Tool enables you to suggest matches between sound re…" at bounding box center [583, 77] width 656 height 206
click at [472, 187] on input "Search Form" at bounding box center [773, 199] width 666 height 37
paste input "GOOD AS YOU LOOK"
type input "GOOD AS YOU LOOK"
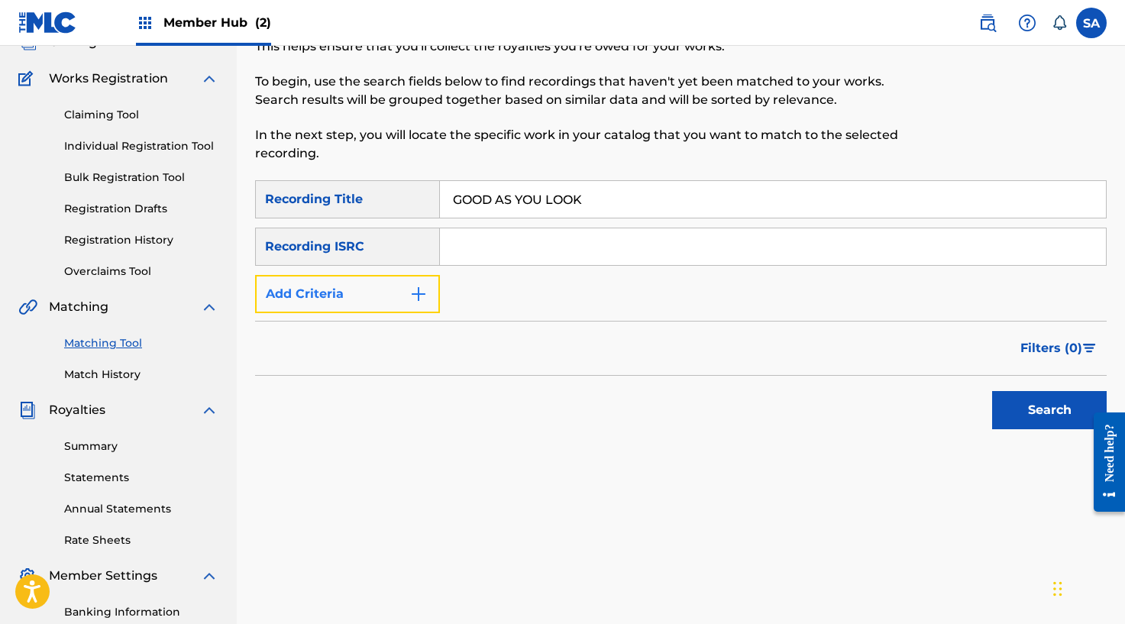
click at [399, 296] on button "Add Criteria" at bounding box center [347, 294] width 185 height 38
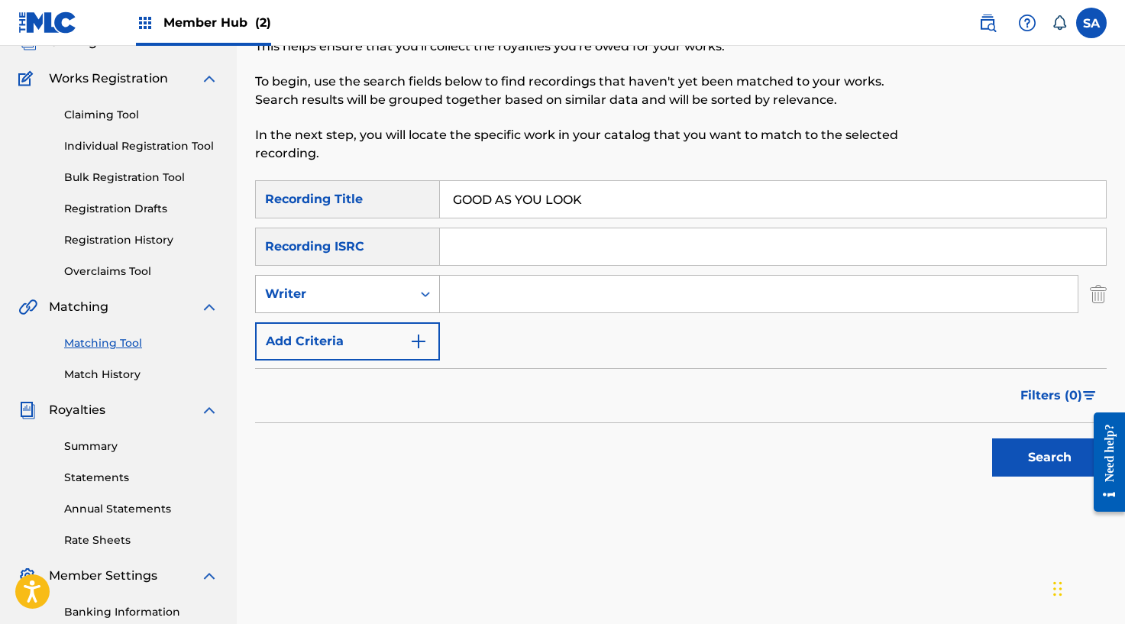
click at [413, 301] on div "Search Form" at bounding box center [425, 293] width 27 height 27
click at [389, 331] on div "Recording Artist" at bounding box center [347, 332] width 183 height 38
click at [520, 292] on input "Search Form" at bounding box center [758, 294] width 637 height 37
click at [992, 438] on button "Search" at bounding box center [1049, 457] width 115 height 38
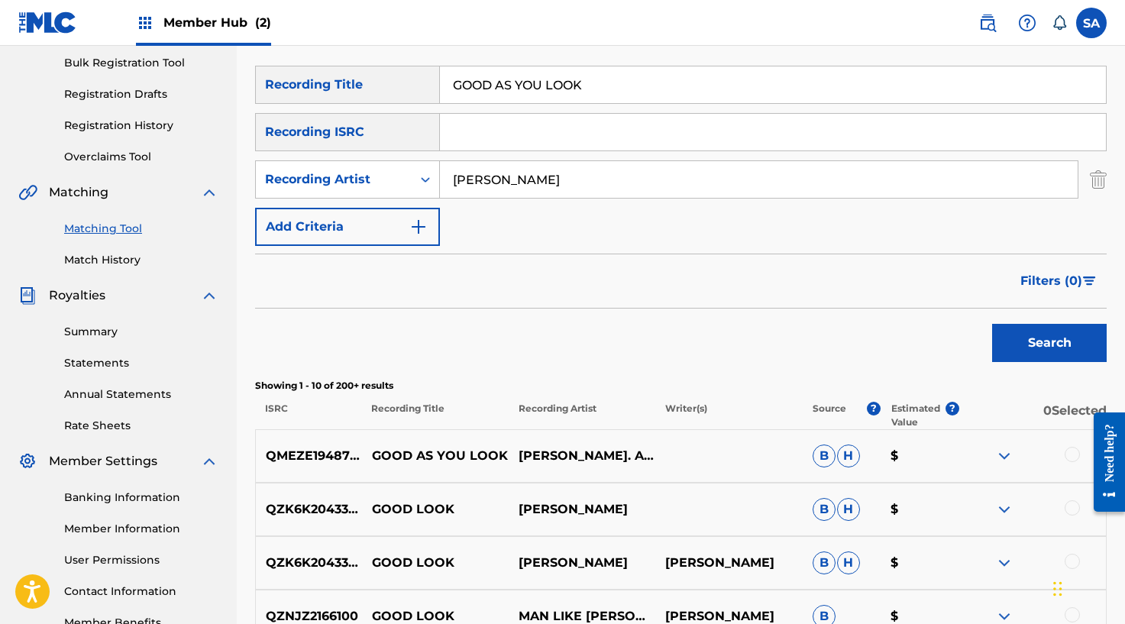
scroll to position [179, 0]
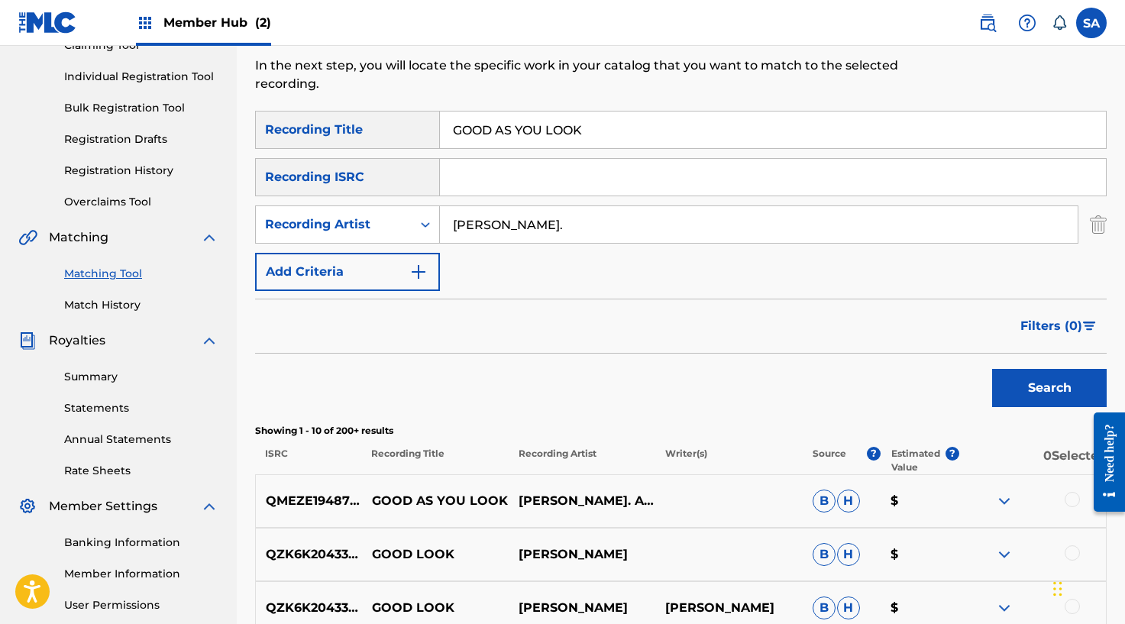
type input "[PERSON_NAME]."
click at [992, 369] on button "Search" at bounding box center [1049, 388] width 115 height 38
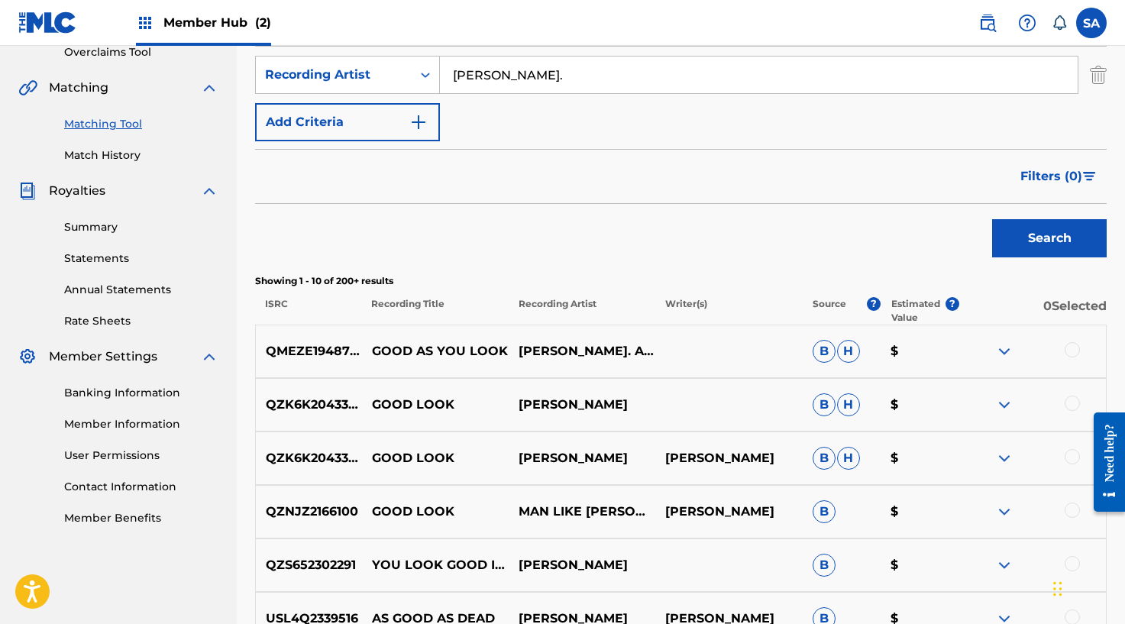
scroll to position [391, 0]
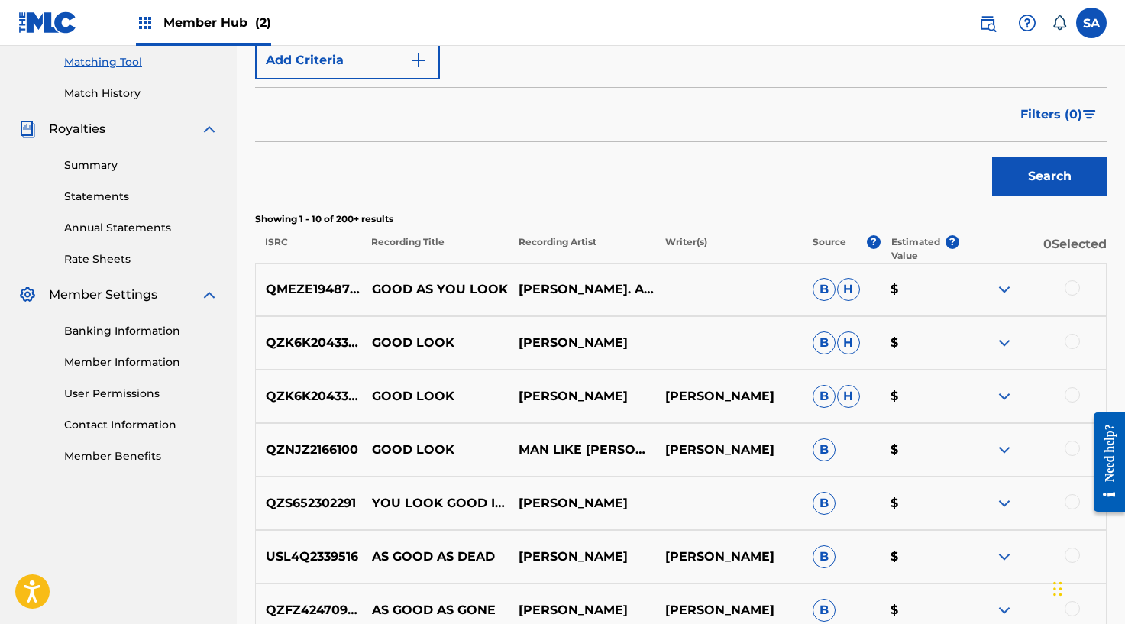
click at [1070, 287] on div at bounding box center [1071, 287] width 15 height 15
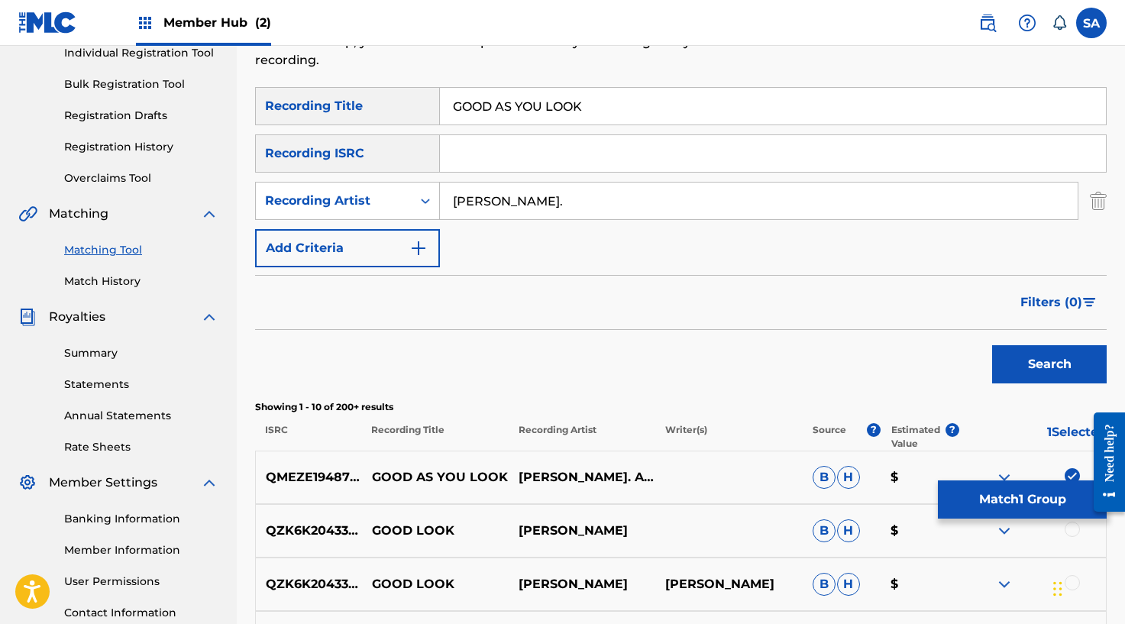
scroll to position [201, 0]
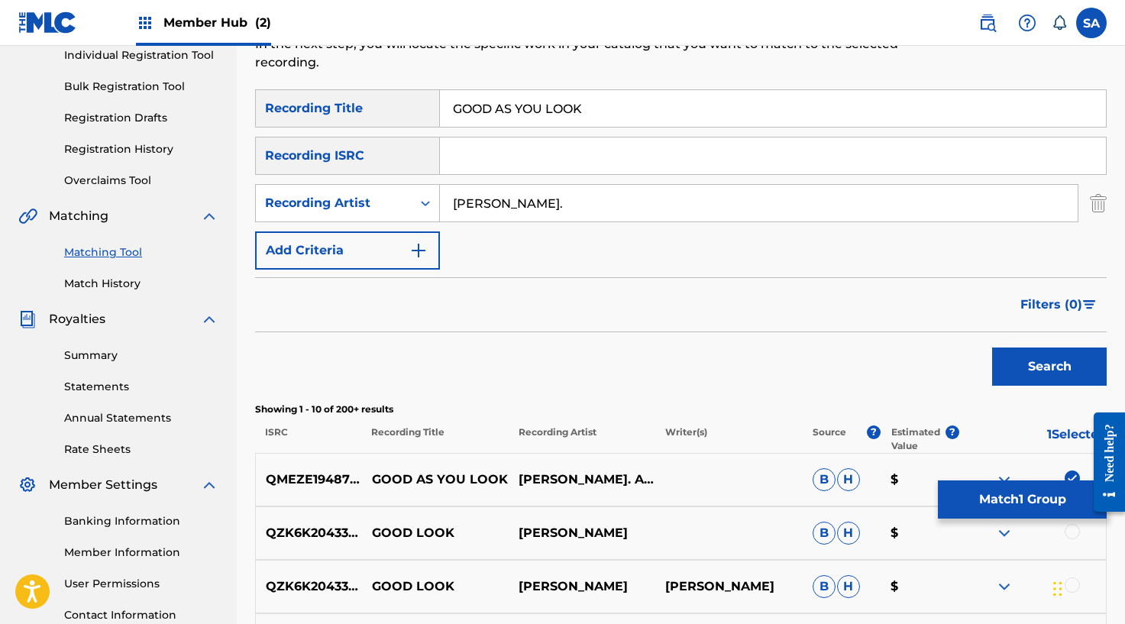
click at [463, 132] on div "SearchWithCriteria6affe1b1-bc56-4b5a-9f3c-a18997ca55cf Recording Title GOOD AS …" at bounding box center [680, 179] width 851 height 180
click at [463, 143] on input "Search Form" at bounding box center [773, 155] width 666 height 37
paste input "UKXN22584485"
type input "UKXN22584485"
drag, startPoint x: 1029, startPoint y: 355, endPoint x: 949, endPoint y: 347, distance: 80.5
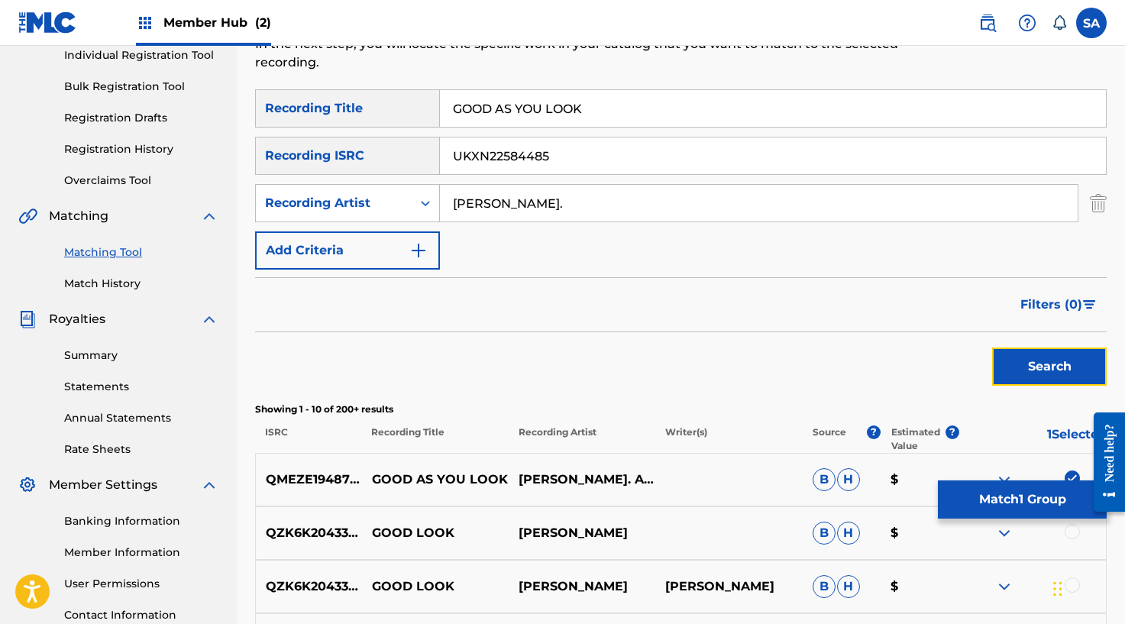
click at [1029, 355] on button "Search" at bounding box center [1049, 366] width 115 height 38
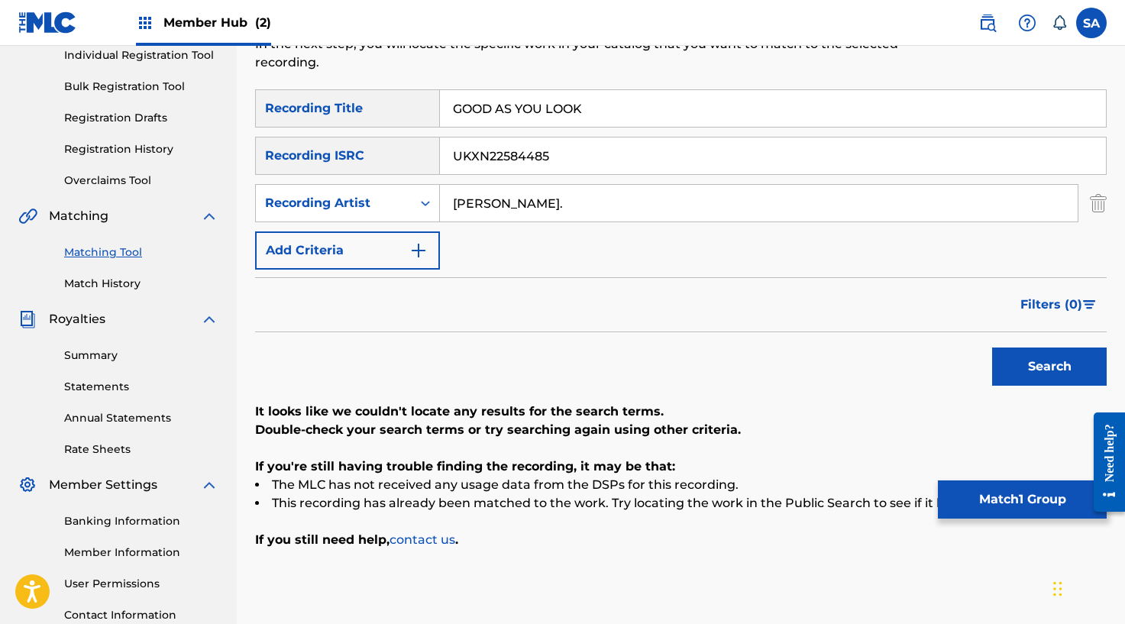
scroll to position [208, 0]
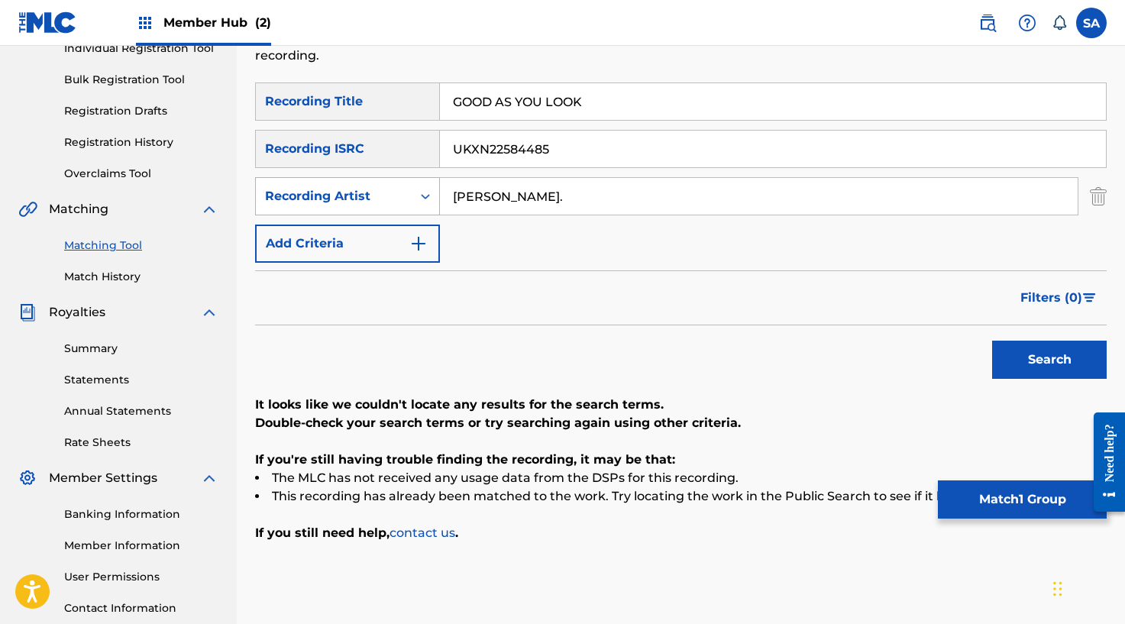
drag, startPoint x: 510, startPoint y: 199, endPoint x: 373, endPoint y: 199, distance: 137.4
click at [373, 199] on div "SearchWithCriteria198dd924-18ff-4c70-ad86-991b744253a7 Recording Artist [PERSON…" at bounding box center [680, 196] width 851 height 38
click at [992, 341] on button "Search" at bounding box center [1049, 360] width 115 height 38
drag, startPoint x: 577, startPoint y: 144, endPoint x: 389, endPoint y: 142, distance: 187.8
click at [389, 142] on div "SearchWithCriteria221c1207-897d-407b-bdee-1eb6abf09913 Recording ISRC UKXN22584…" at bounding box center [680, 149] width 851 height 38
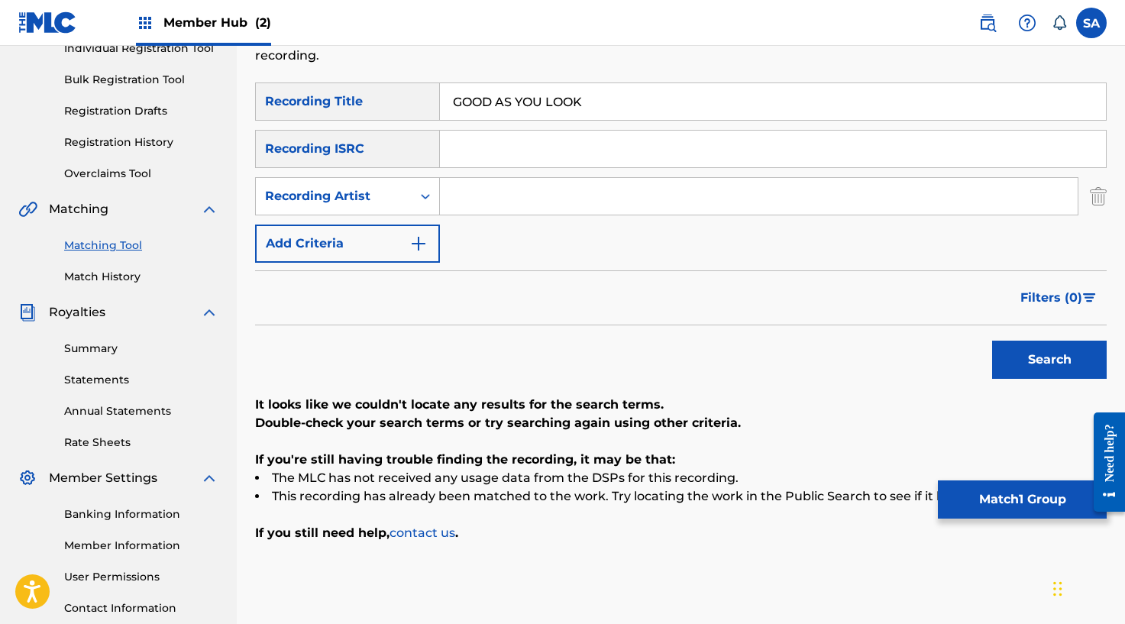
click at [451, 195] on input "Search Form" at bounding box center [758, 196] width 637 height 37
type input "[PERSON_NAME]"
click at [992, 341] on button "Search" at bounding box center [1049, 360] width 115 height 38
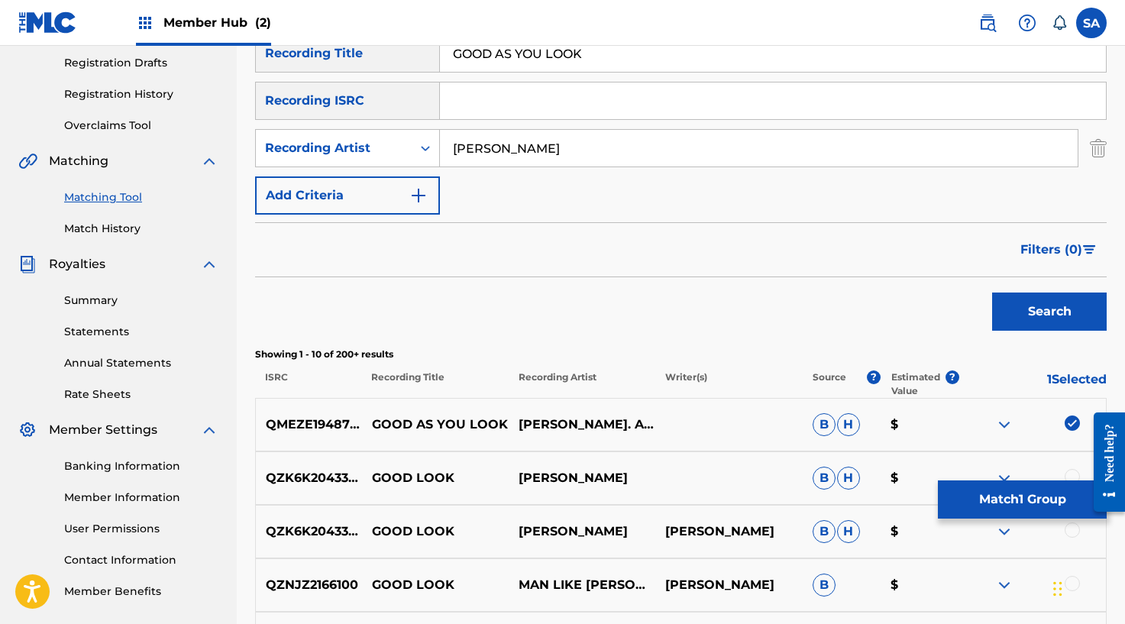
scroll to position [315, 0]
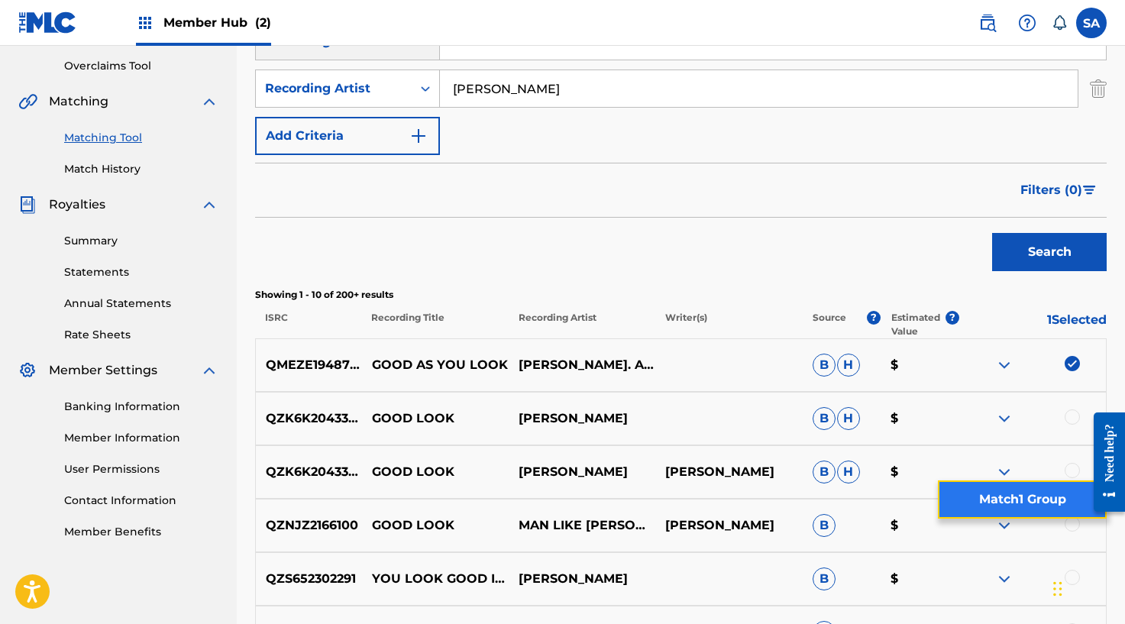
click at [986, 499] on button "Match 1 Group" at bounding box center [1022, 499] width 169 height 38
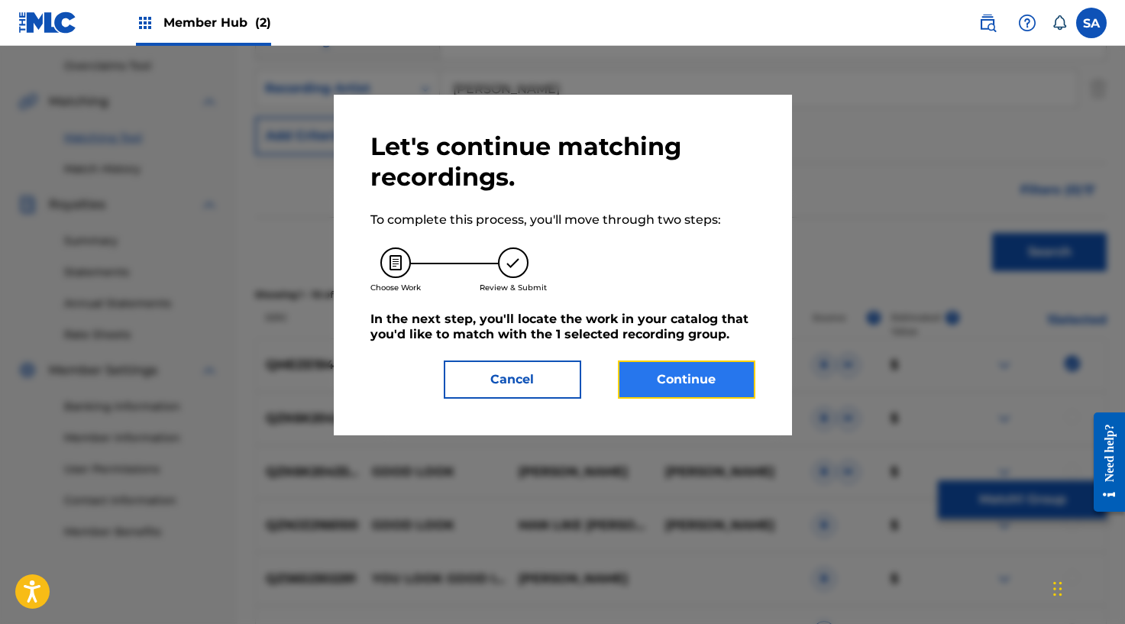
click at [682, 382] on button "Continue" at bounding box center [686, 379] width 137 height 38
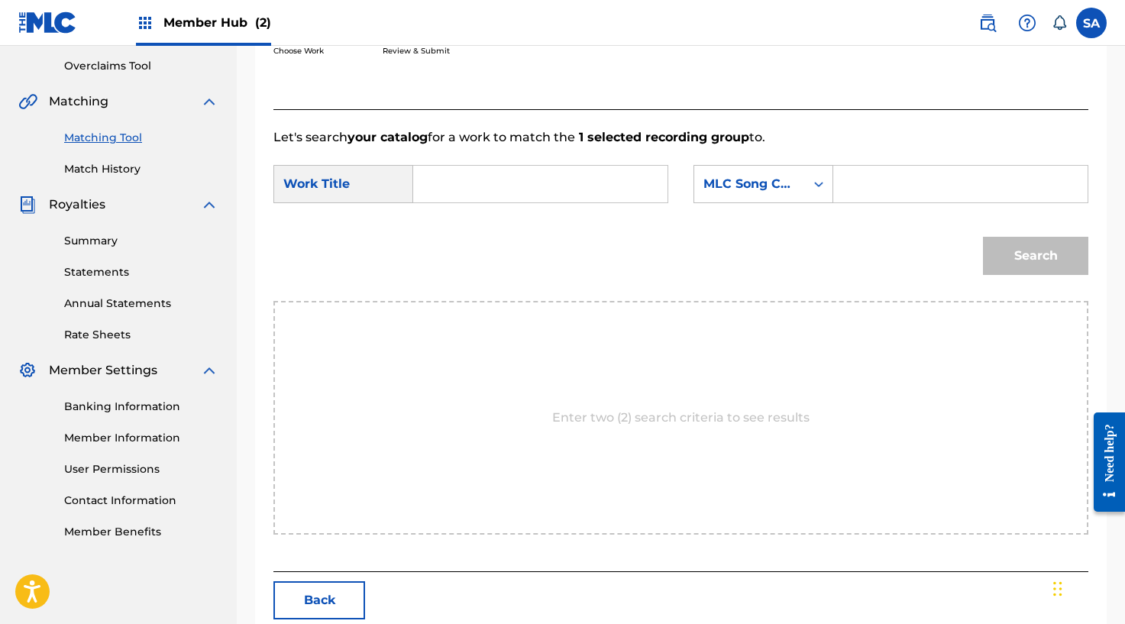
click at [444, 176] on input "Search Form" at bounding box center [540, 184] width 228 height 37
paste input "GOOD AS YOU LOOK"
type input "GOOD AS YOU LOOK"
click at [837, 189] on div "Search Form" at bounding box center [960, 184] width 255 height 38
click at [848, 186] on input "Search Form" at bounding box center [960, 184] width 228 height 37
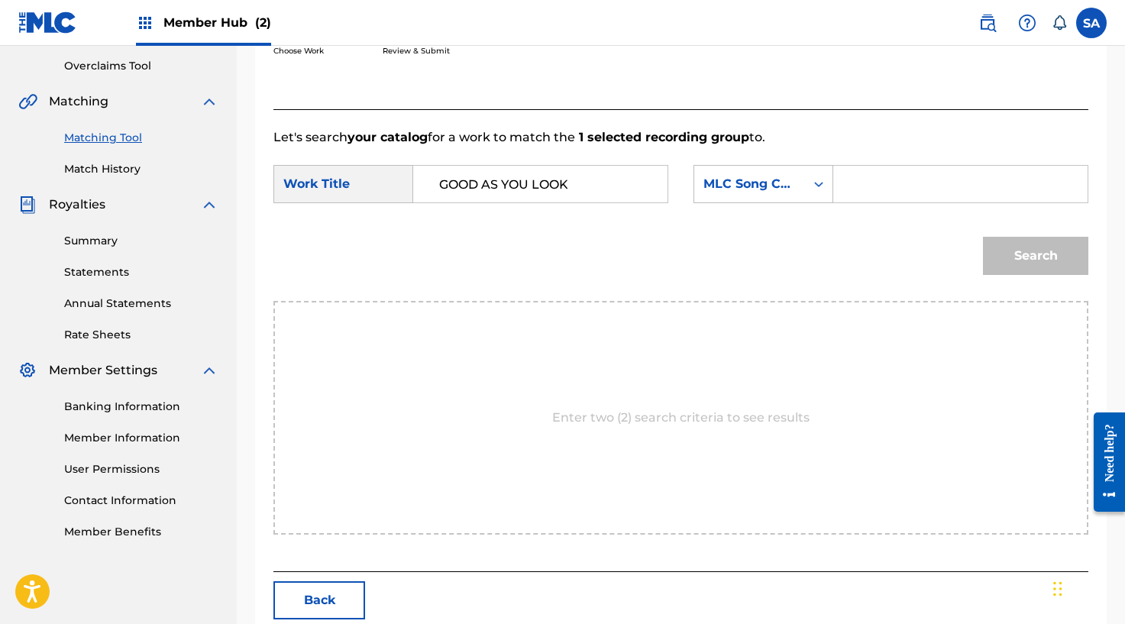
paste input "GB48GA"
type input "GB48GA"
click at [989, 234] on div "Search" at bounding box center [1031, 251] width 113 height 61
click at [992, 240] on button "Search" at bounding box center [1035, 256] width 105 height 38
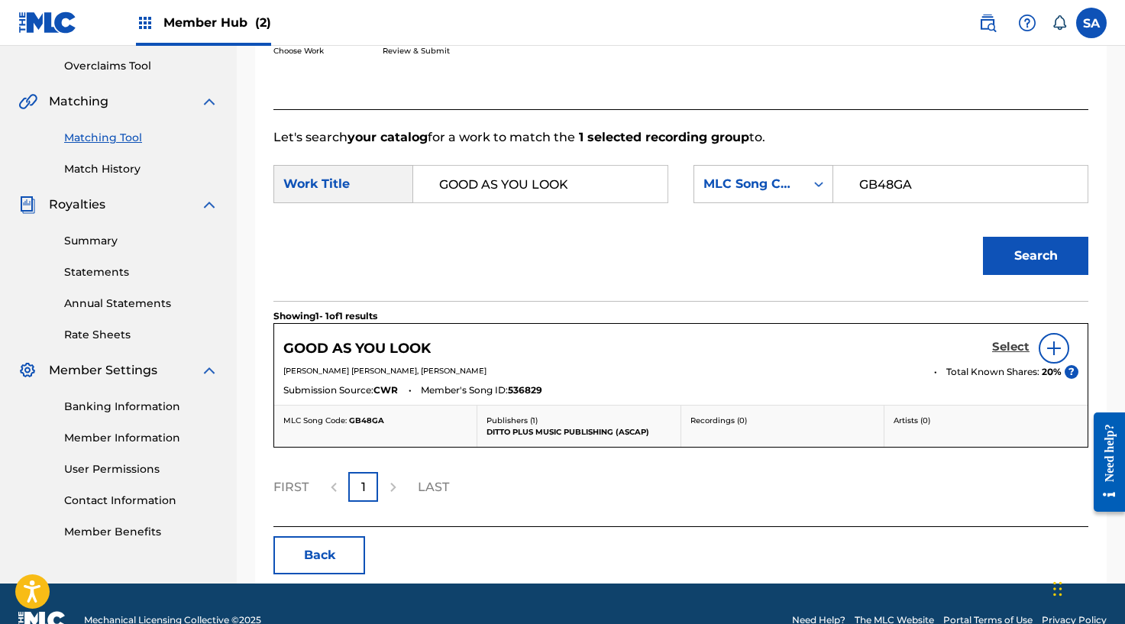
click at [1011, 350] on h5 "Select" at bounding box center [1010, 347] width 37 height 15
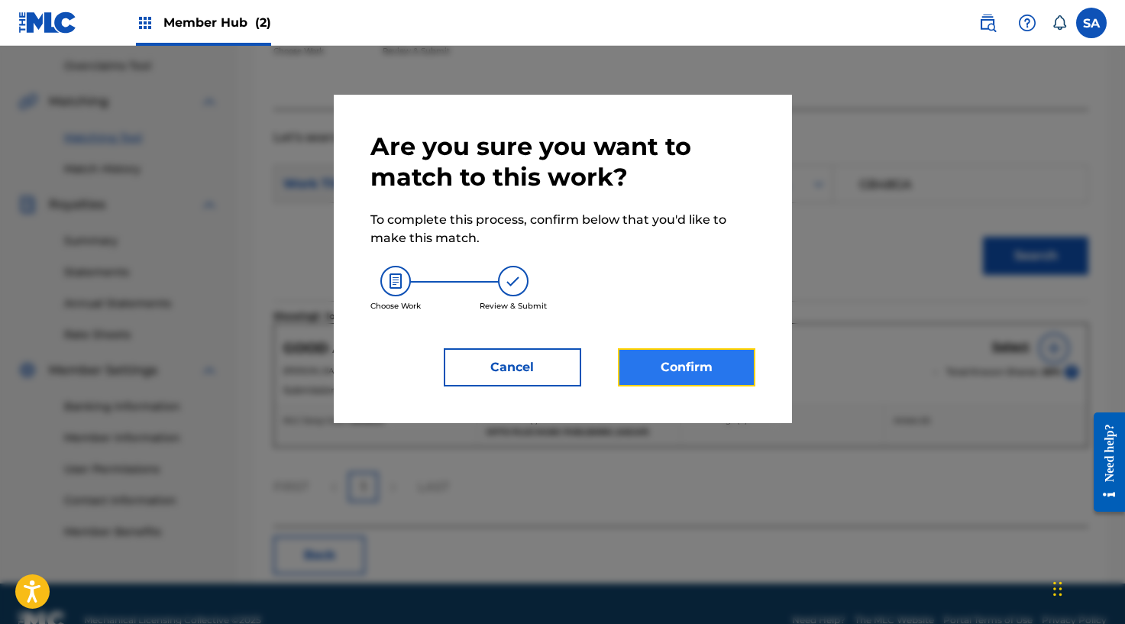
click at [669, 348] on button "Confirm" at bounding box center [686, 367] width 137 height 38
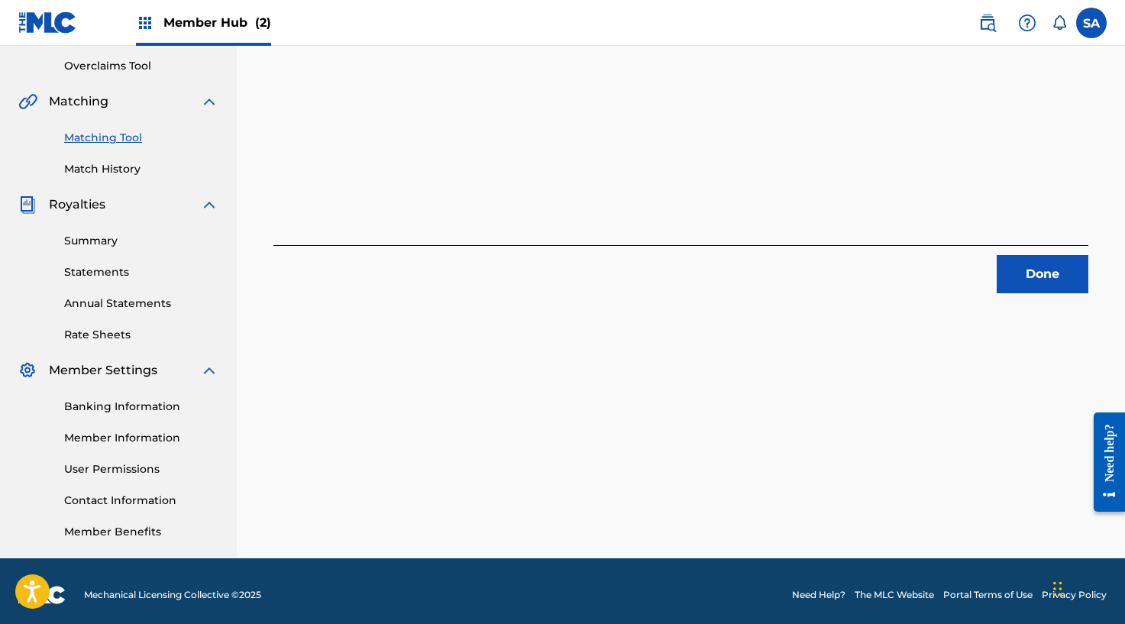
scroll to position [323, 0]
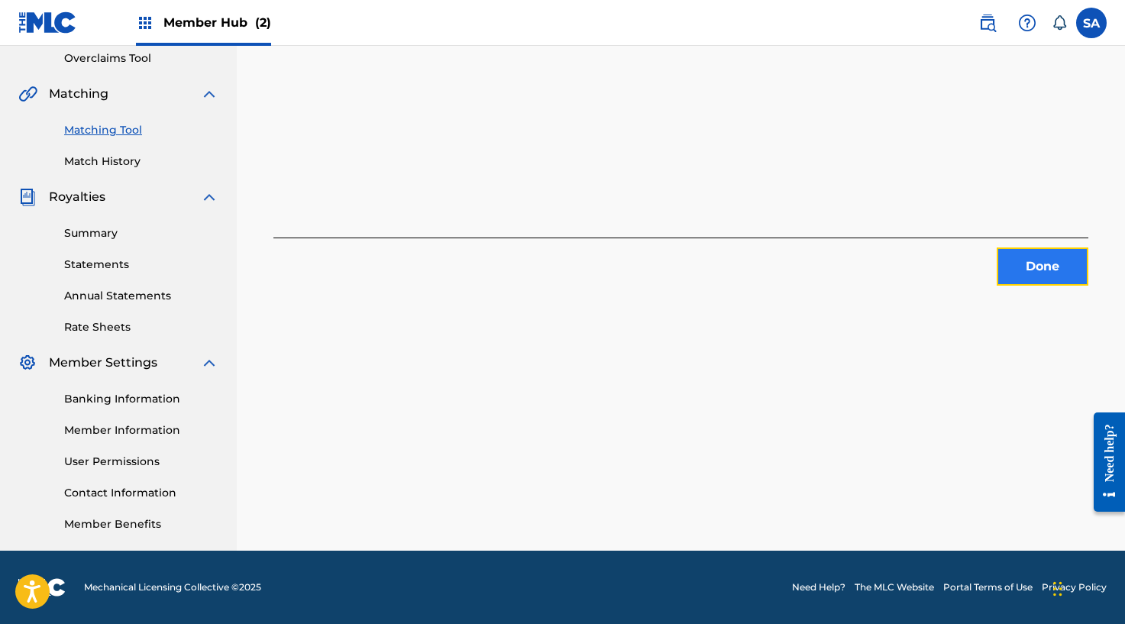
click at [1027, 268] on button "Done" at bounding box center [1042, 266] width 92 height 38
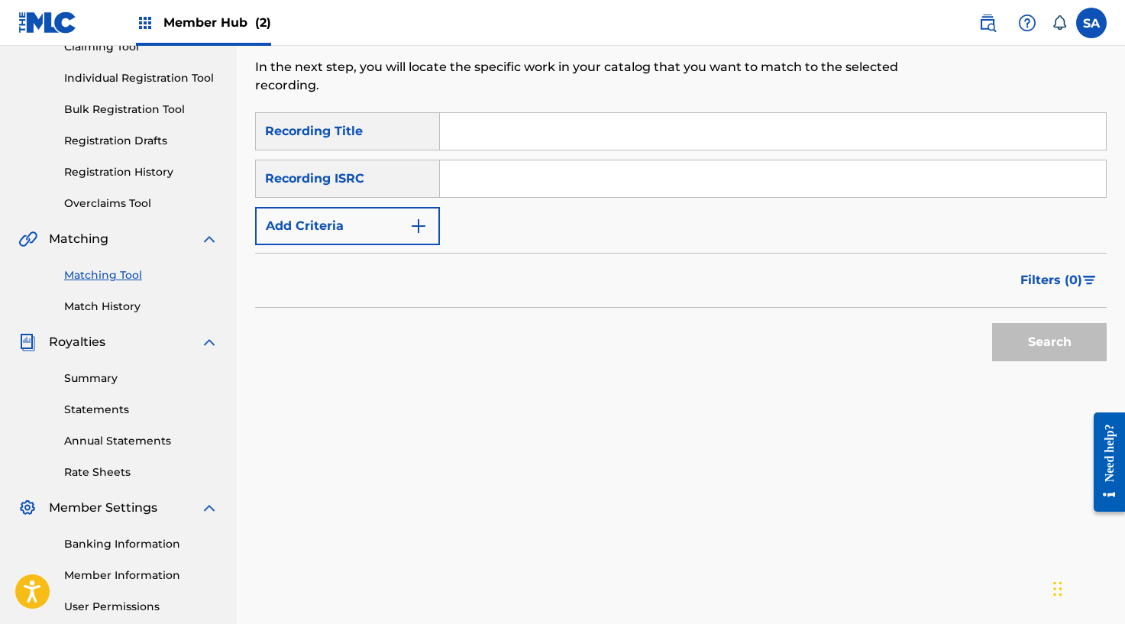
scroll to position [0, 0]
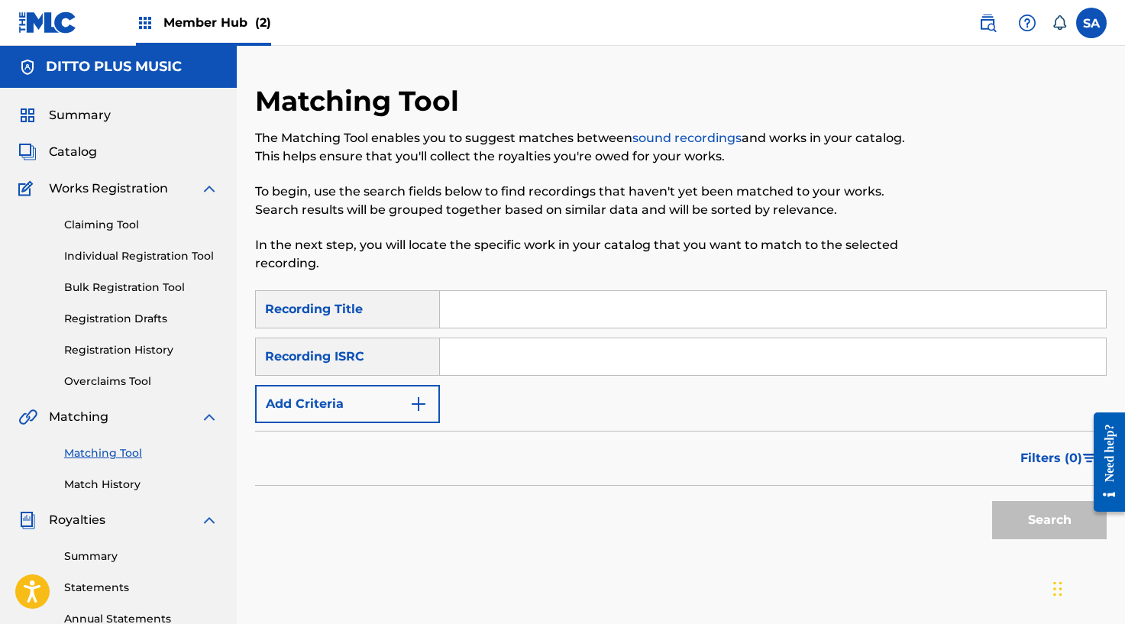
click at [470, 302] on input "Search Form" at bounding box center [773, 309] width 666 height 37
paste input "HIGH SCHOOL SWEETHEART"
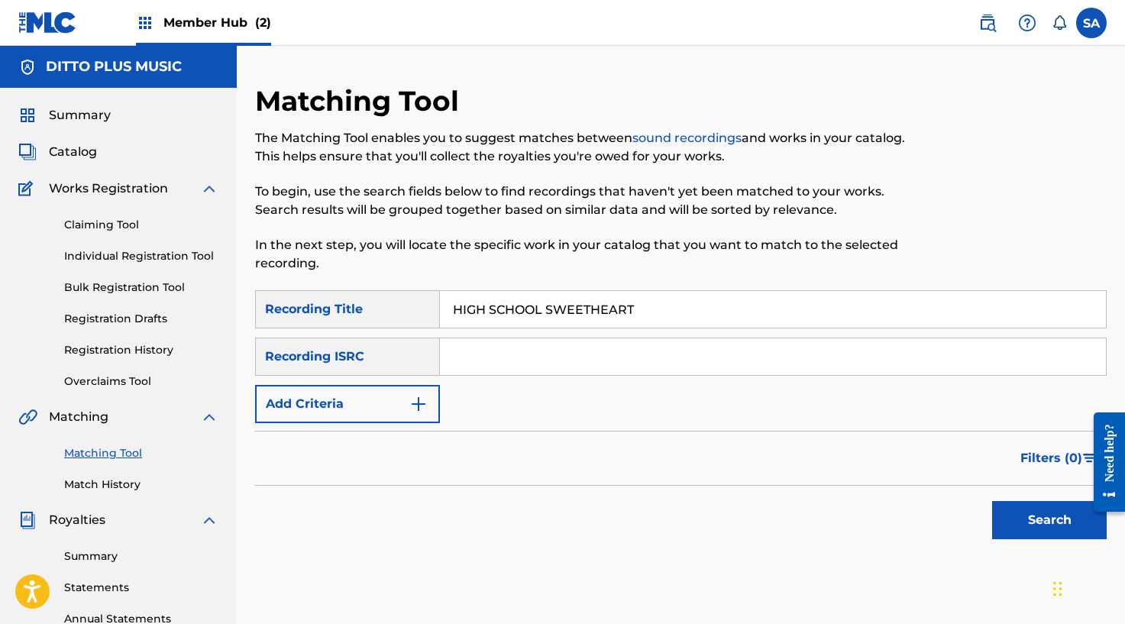
type input "HIGH SCHOOL SWEETHEART"
click at [417, 412] on img "Search Form" at bounding box center [418, 404] width 18 height 18
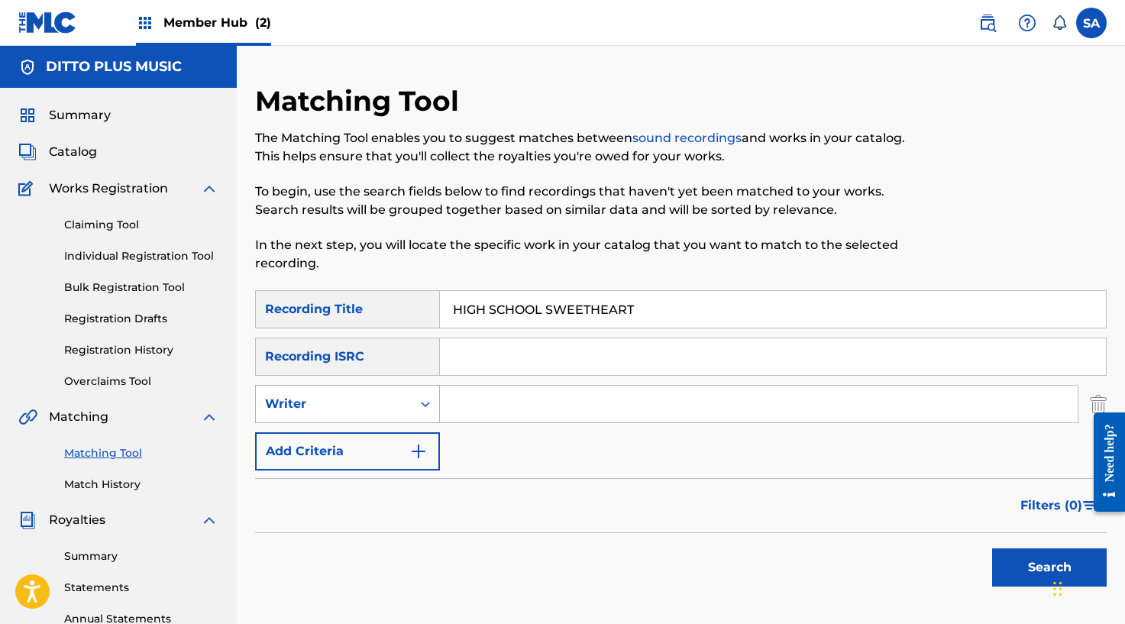
click at [427, 398] on icon "Search Form" at bounding box center [425, 403] width 15 height 15
drag, startPoint x: 409, startPoint y: 431, endPoint x: 417, endPoint y: 428, distance: 8.5
click at [408, 431] on div "Recording Artist" at bounding box center [347, 442] width 183 height 38
click at [500, 392] on input "Search Form" at bounding box center [758, 404] width 637 height 37
type input "[PERSON_NAME]"
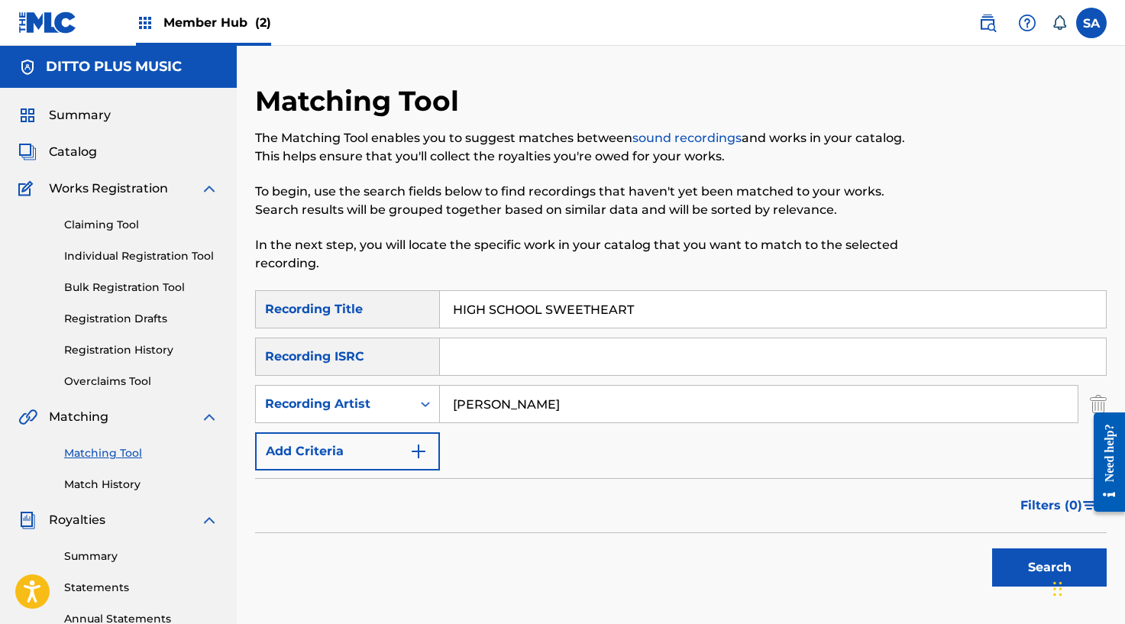
click at [992, 548] on button "Search" at bounding box center [1049, 567] width 115 height 38
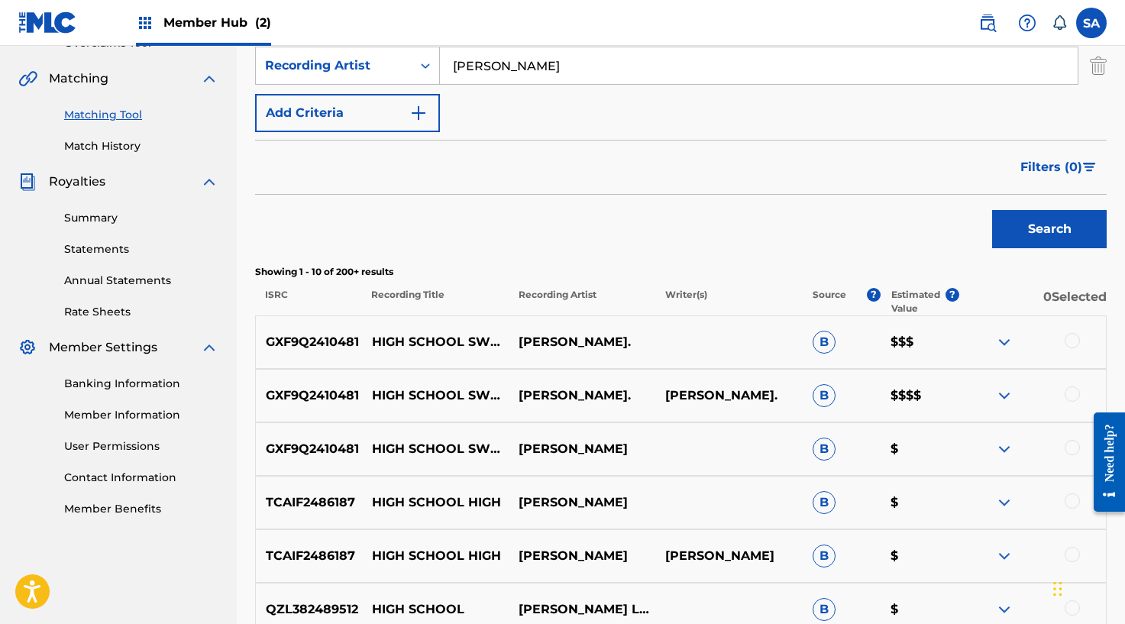
scroll to position [408, 0]
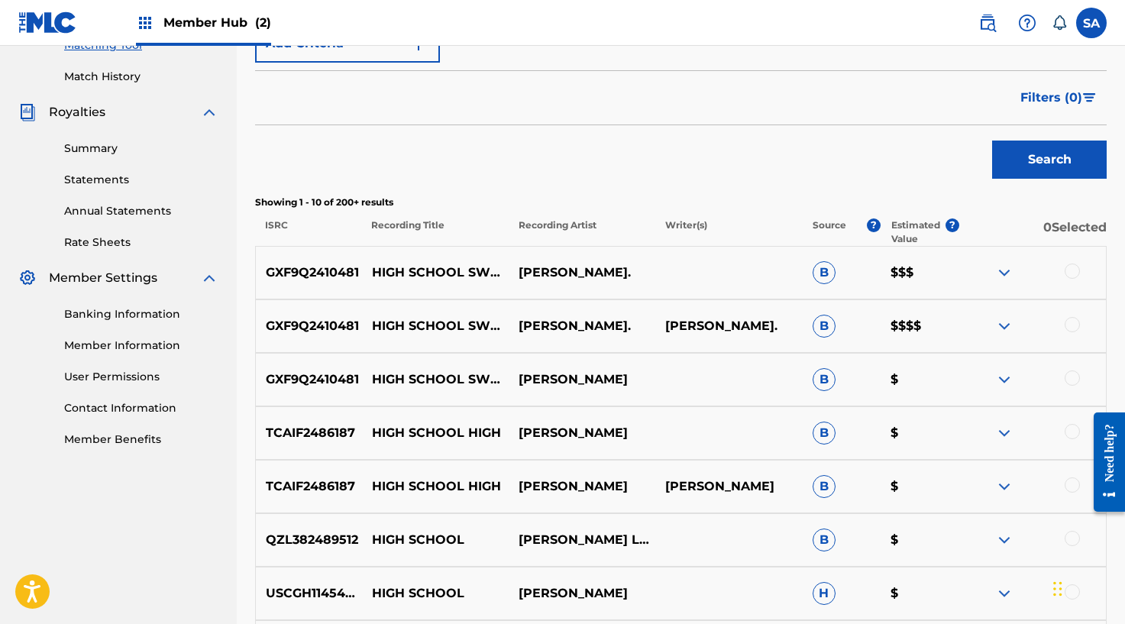
click at [1063, 264] on div at bounding box center [1032, 272] width 147 height 18
click at [1072, 269] on div at bounding box center [1071, 270] width 15 height 15
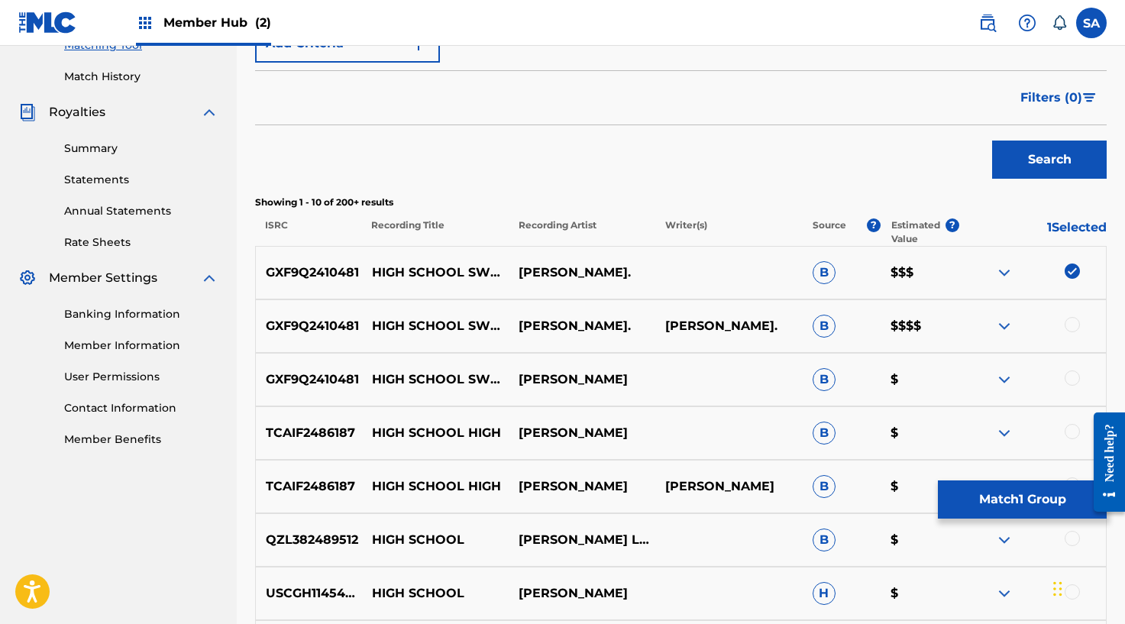
click at [1070, 326] on div at bounding box center [1071, 324] width 15 height 15
click at [1076, 373] on div at bounding box center [1071, 377] width 15 height 15
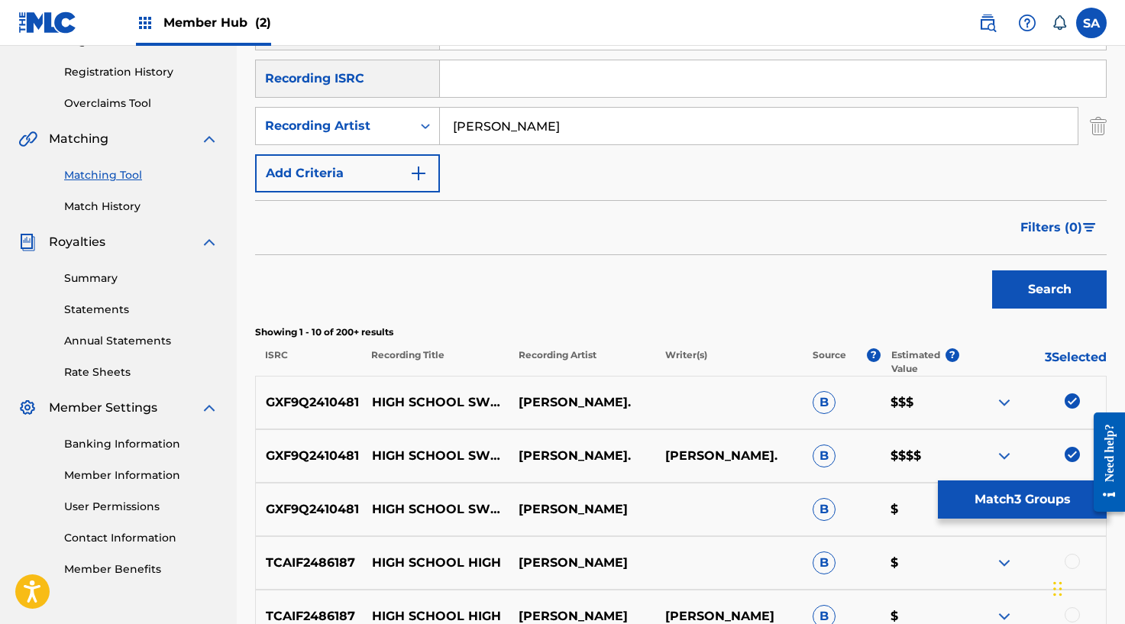
scroll to position [256, 0]
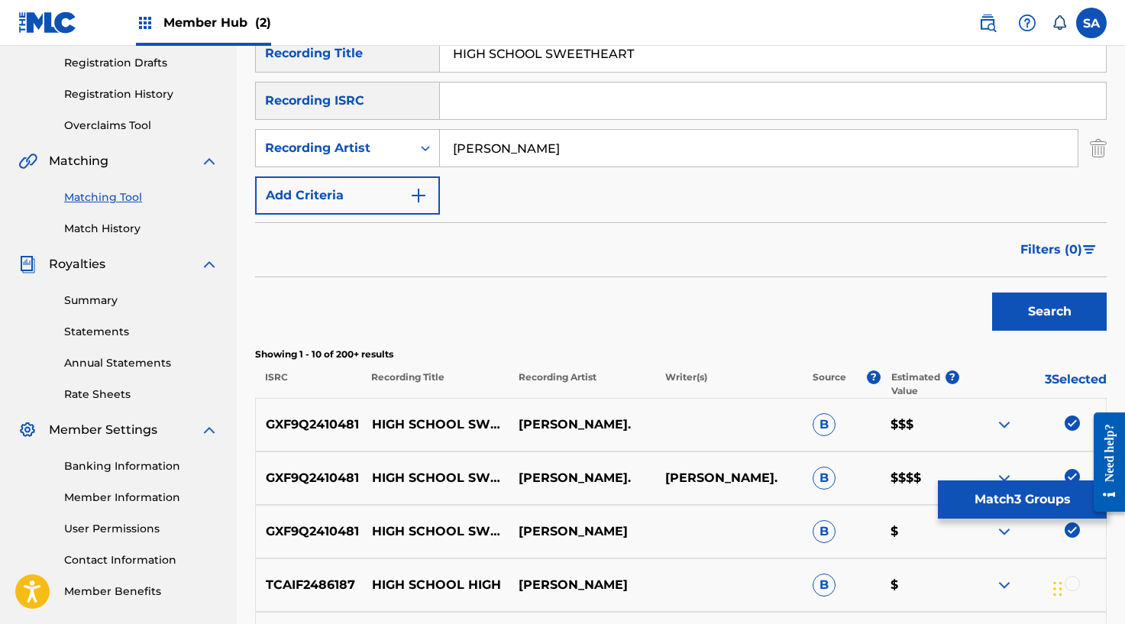
click at [484, 149] on input "[PERSON_NAME]" at bounding box center [758, 148] width 637 height 37
click at [487, 124] on div "SearchWithCriteria6affe1b1-bc56-4b5a-9f3c-a18997ca55cf Recording Title HIGH SCH…" at bounding box center [680, 124] width 851 height 180
click at [489, 95] on input "Search Form" at bounding box center [773, 100] width 666 height 37
paste input "GXF9Q2410481"
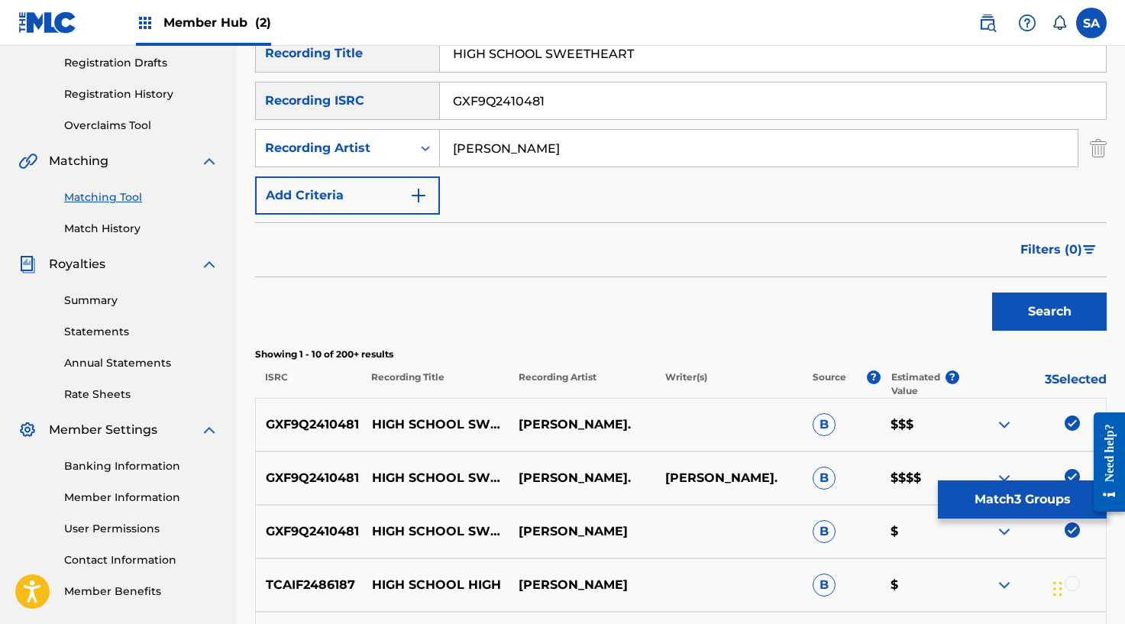
type input "GXF9Q2410481"
click at [467, 136] on input "[PERSON_NAME]" at bounding box center [758, 148] width 637 height 37
click at [466, 136] on input "[PERSON_NAME]" at bounding box center [758, 148] width 637 height 37
click at [518, 53] on input "HIGH SCHOOL SWEETHEART" at bounding box center [773, 53] width 666 height 37
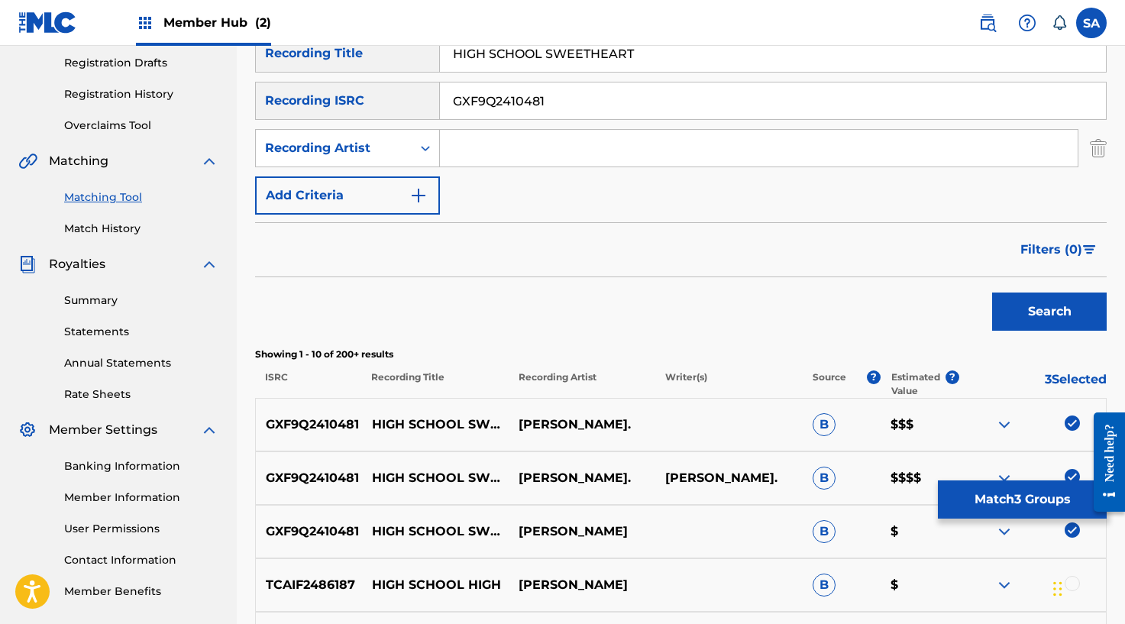
click at [518, 53] on input "HIGH SCHOOL SWEETHEART" at bounding box center [773, 53] width 666 height 37
click at [992, 292] on button "Search" at bounding box center [1049, 311] width 115 height 38
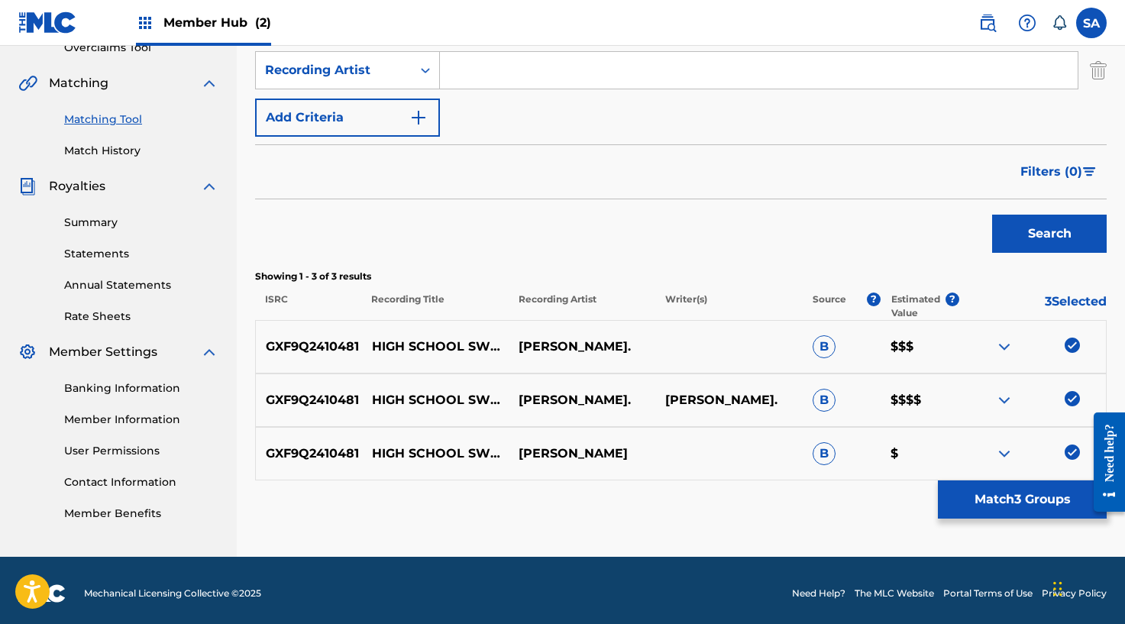
scroll to position [340, 0]
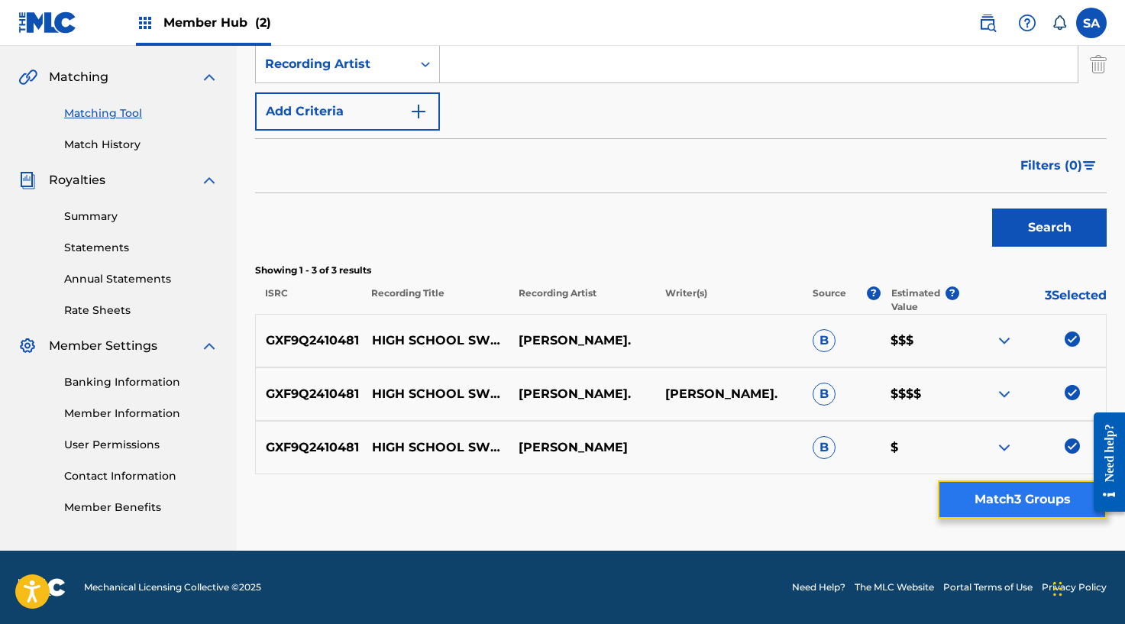
click at [1023, 509] on button "Match 3 Groups" at bounding box center [1022, 499] width 169 height 38
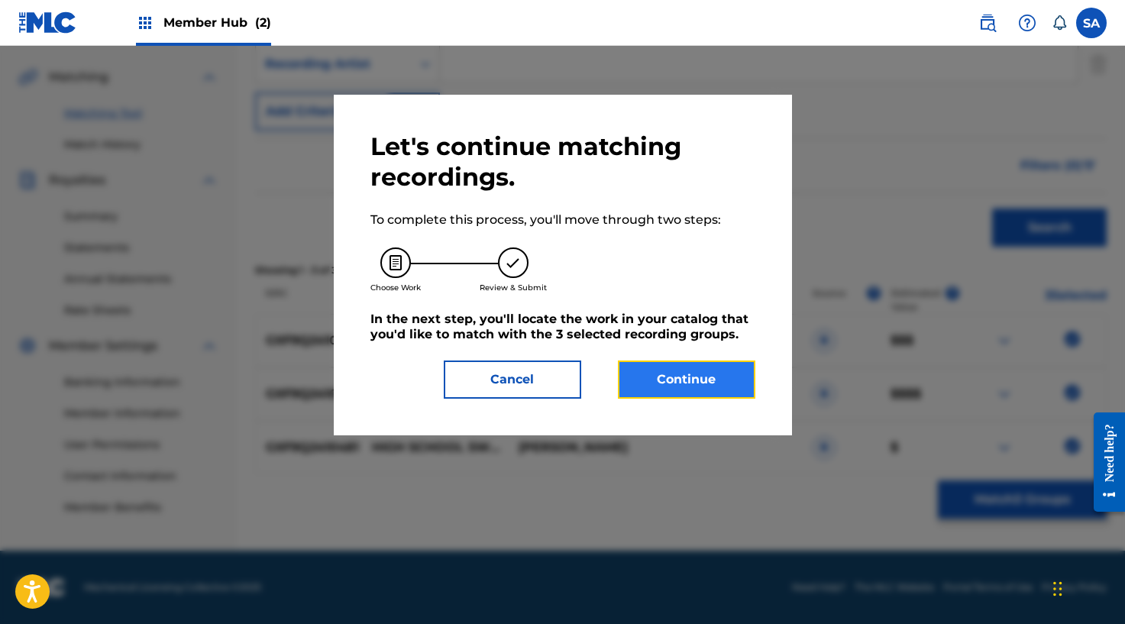
click at [695, 366] on button "Continue" at bounding box center [686, 379] width 137 height 38
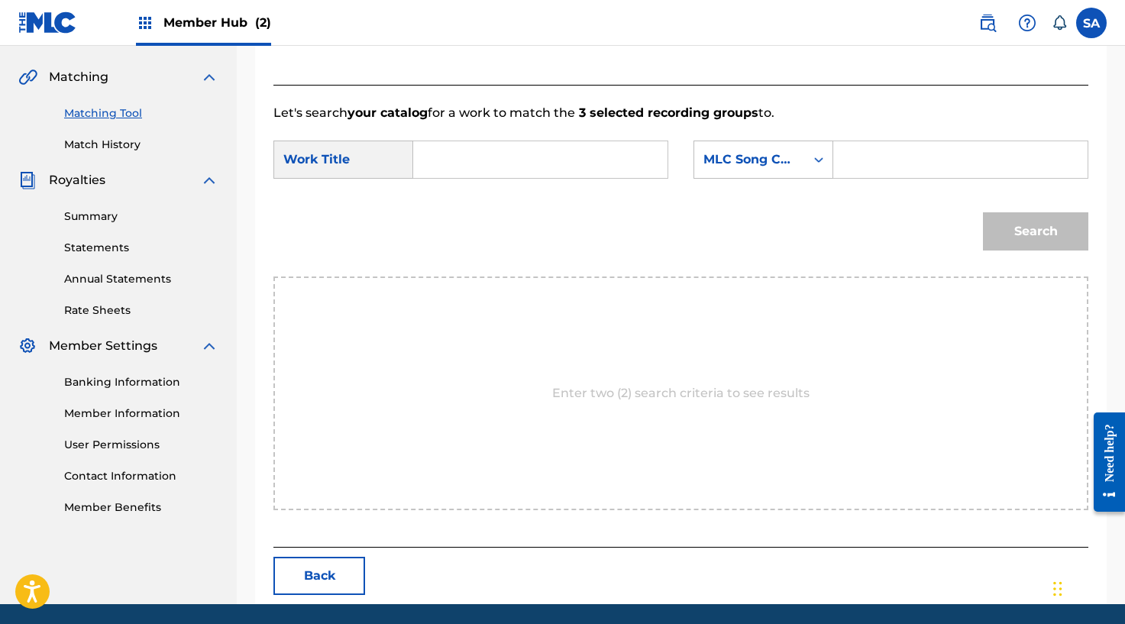
click at [463, 152] on input "Search Form" at bounding box center [540, 159] width 228 height 37
paste input "HIGH SCHOOL SWEETHEART"
type input "HIGH SCHOOL SWEETHEART"
click at [884, 157] on input "Search Form" at bounding box center [960, 159] width 228 height 37
paste input "HP53KW"
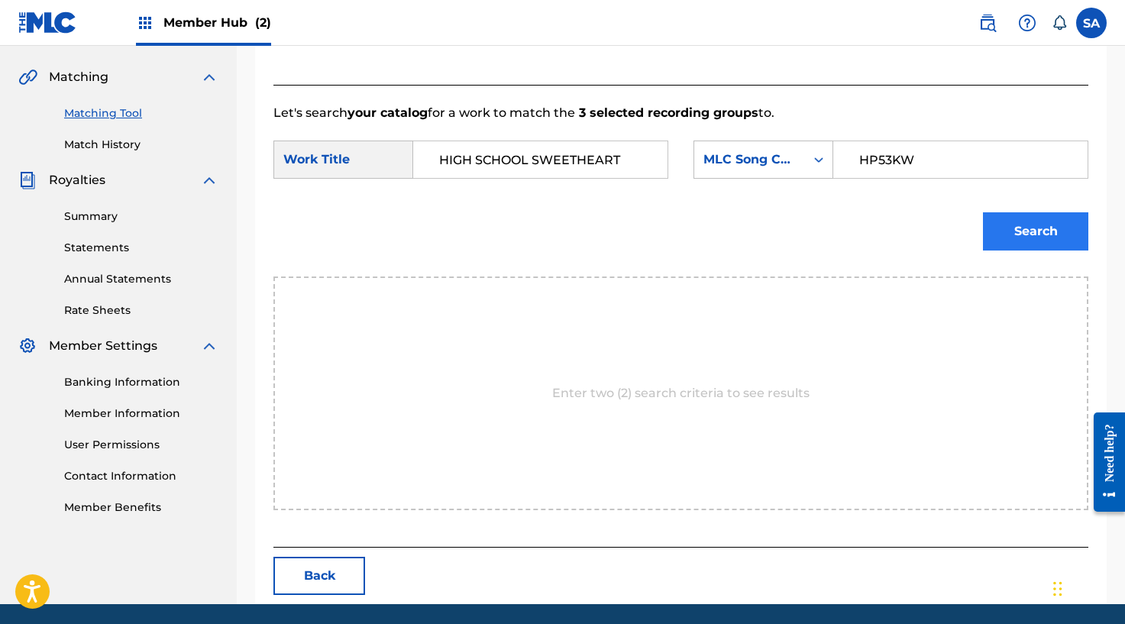
type input "HP53KW"
click at [1005, 230] on button "Search" at bounding box center [1035, 231] width 105 height 38
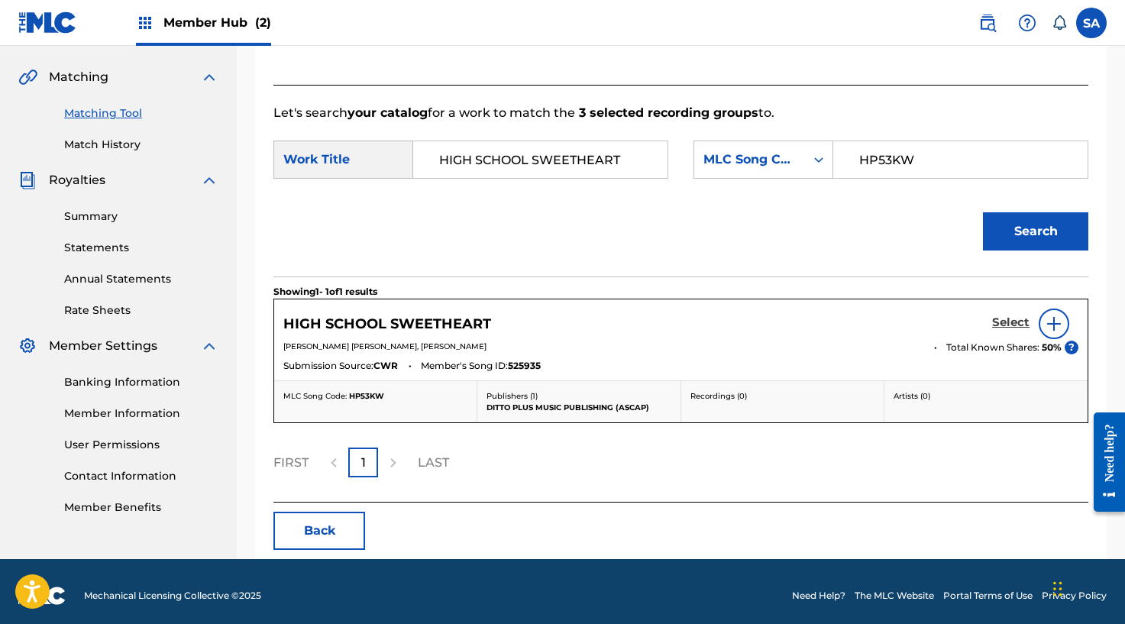
click at [1000, 321] on h5 "Select" at bounding box center [1010, 322] width 37 height 15
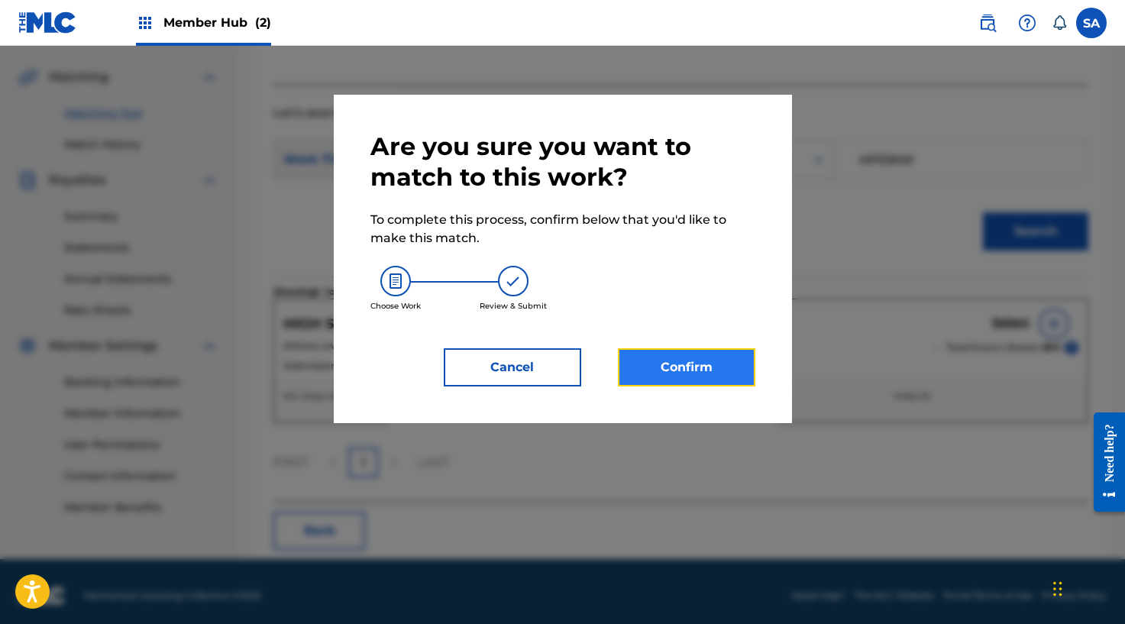
click at [653, 369] on button "Confirm" at bounding box center [686, 367] width 137 height 38
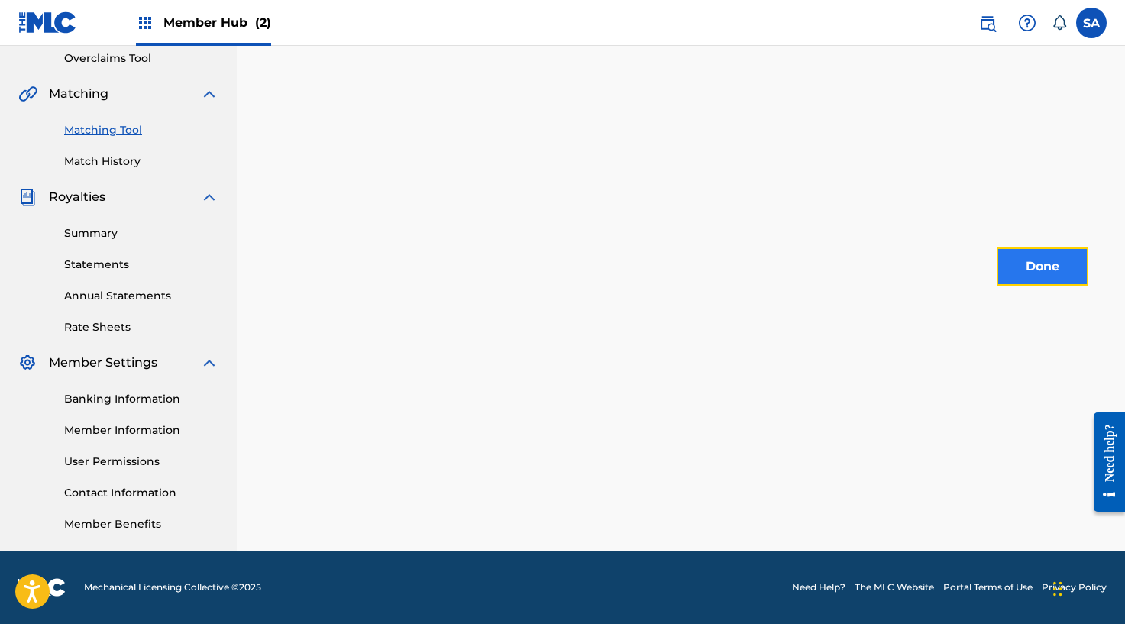
click at [1009, 272] on button "Done" at bounding box center [1042, 266] width 92 height 38
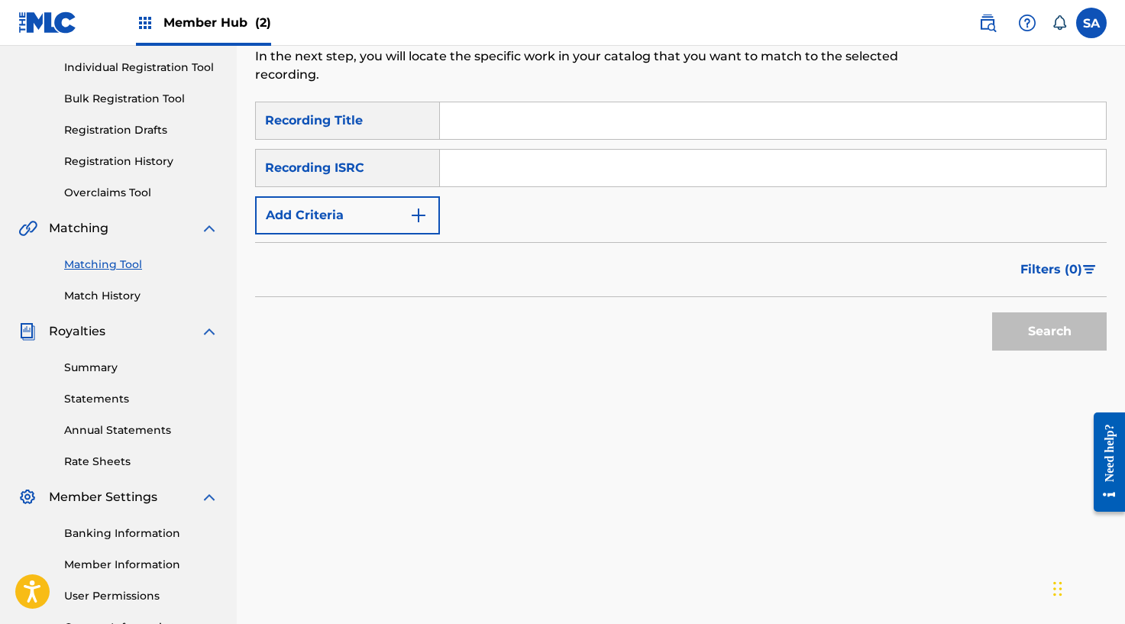
scroll to position [78, 0]
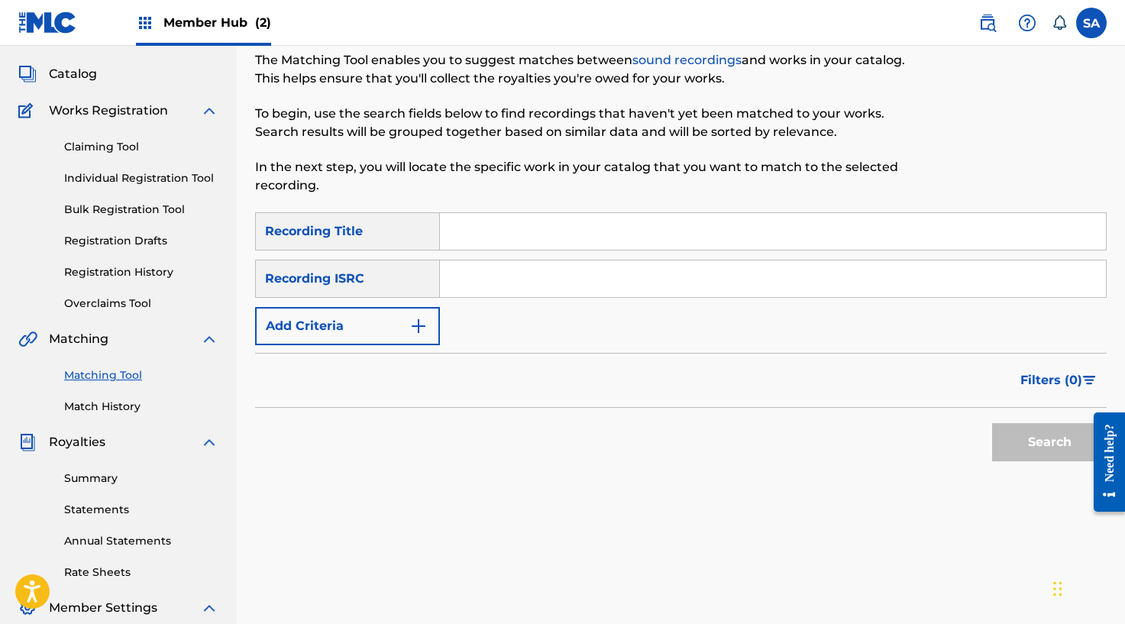
click at [470, 235] on input "Search Form" at bounding box center [773, 231] width 666 height 37
paste
type input "I'M ALRIGHT"
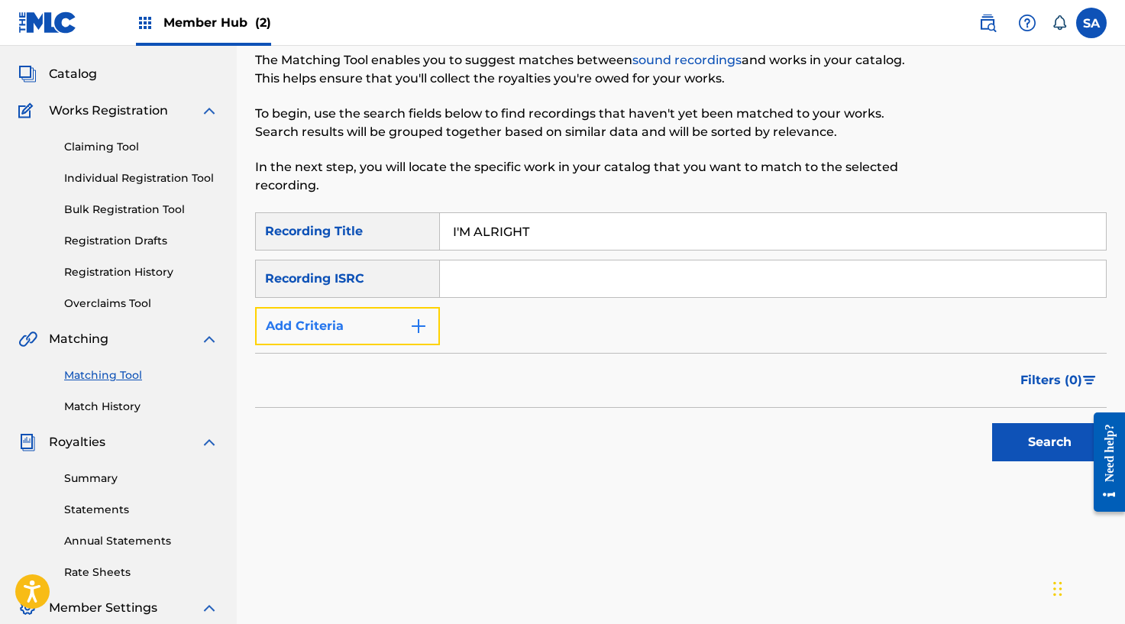
click at [406, 328] on button "Add Criteria" at bounding box center [347, 326] width 185 height 38
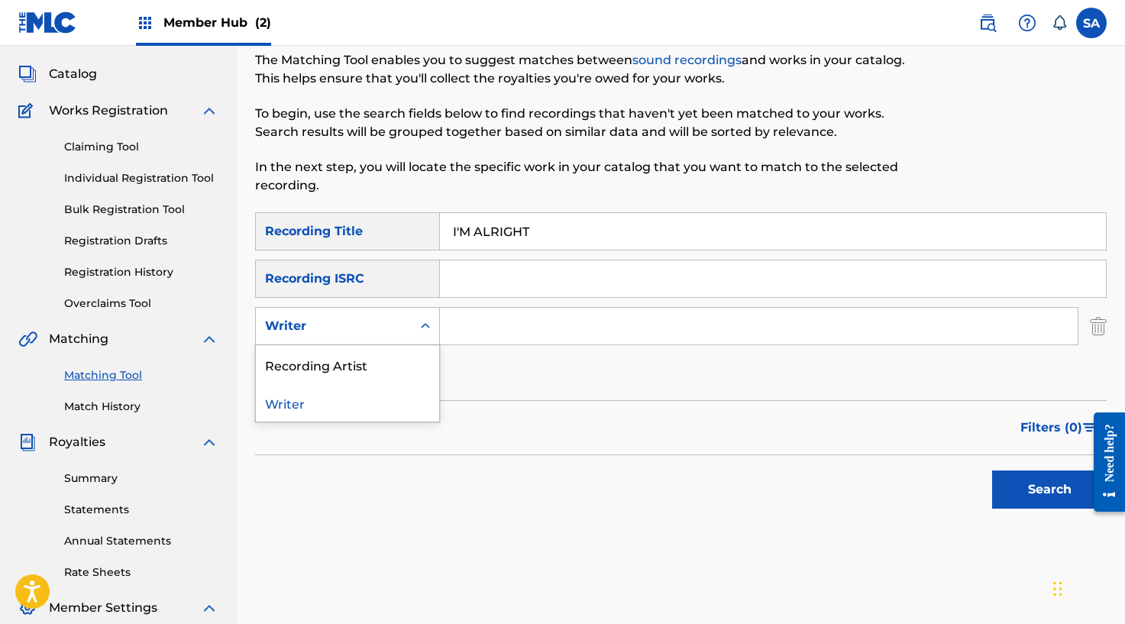
click at [395, 339] on div "Writer" at bounding box center [334, 325] width 156 height 29
click at [374, 358] on div "Recording Artist" at bounding box center [347, 364] width 183 height 38
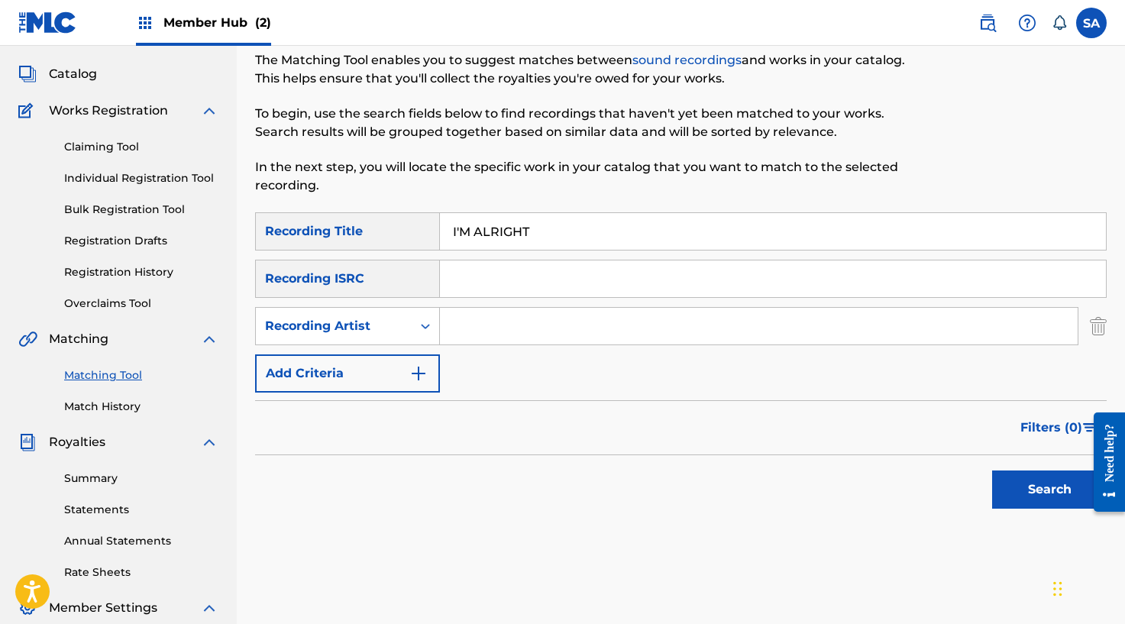
click at [550, 317] on input "Search Form" at bounding box center [758, 326] width 637 height 37
type input "[PERSON_NAME]"
click at [992, 470] on button "Search" at bounding box center [1049, 489] width 115 height 38
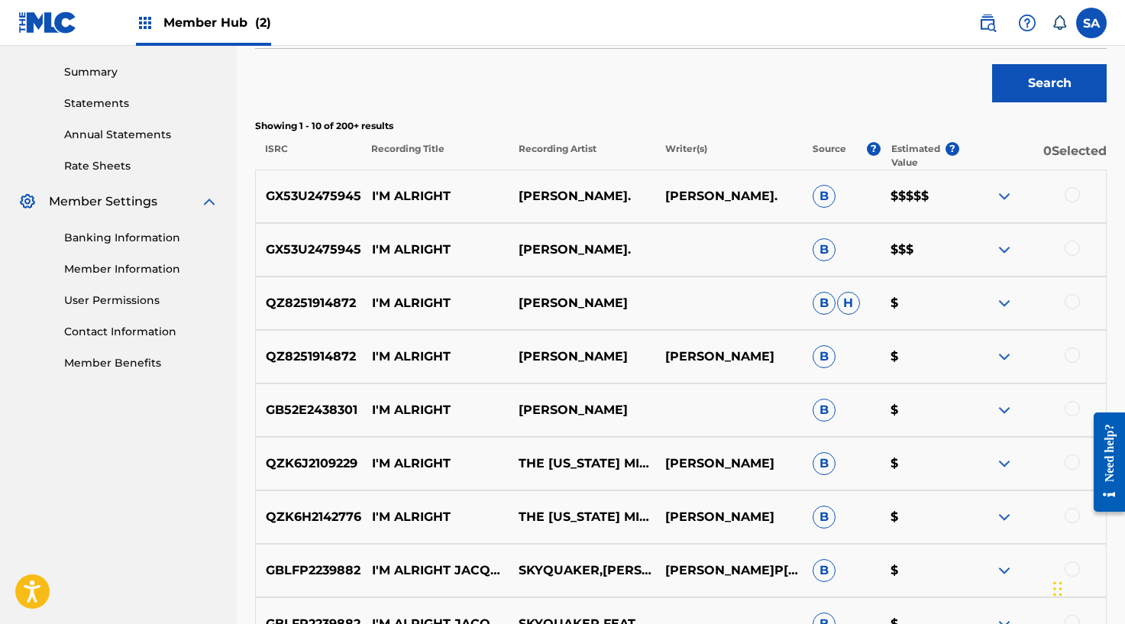
scroll to position [508, 0]
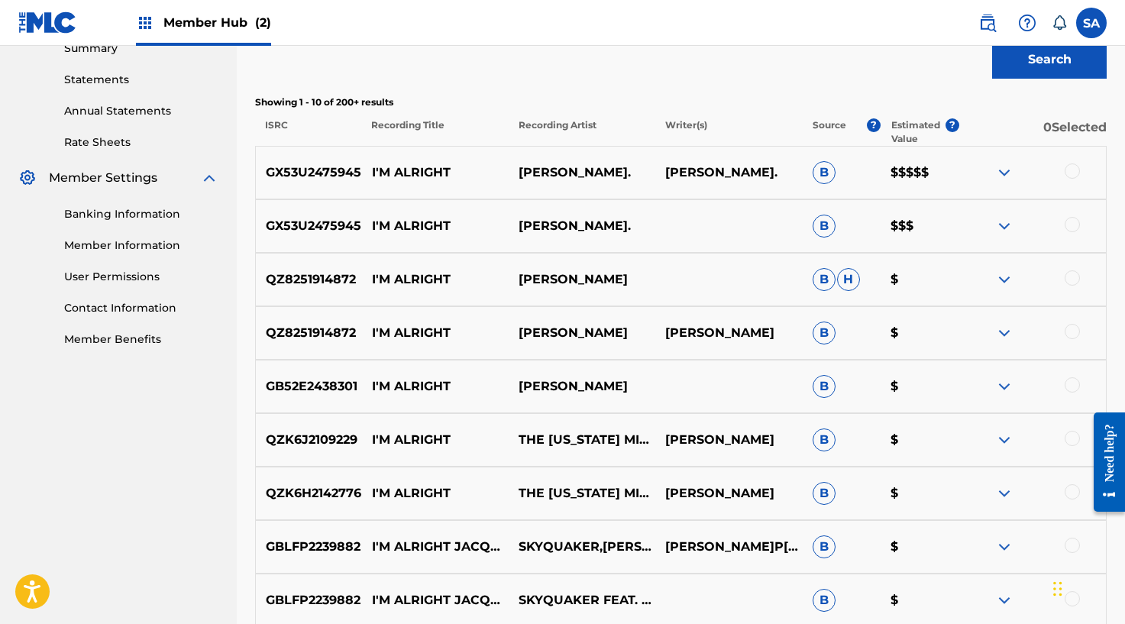
click at [1070, 173] on div at bounding box center [1071, 170] width 15 height 15
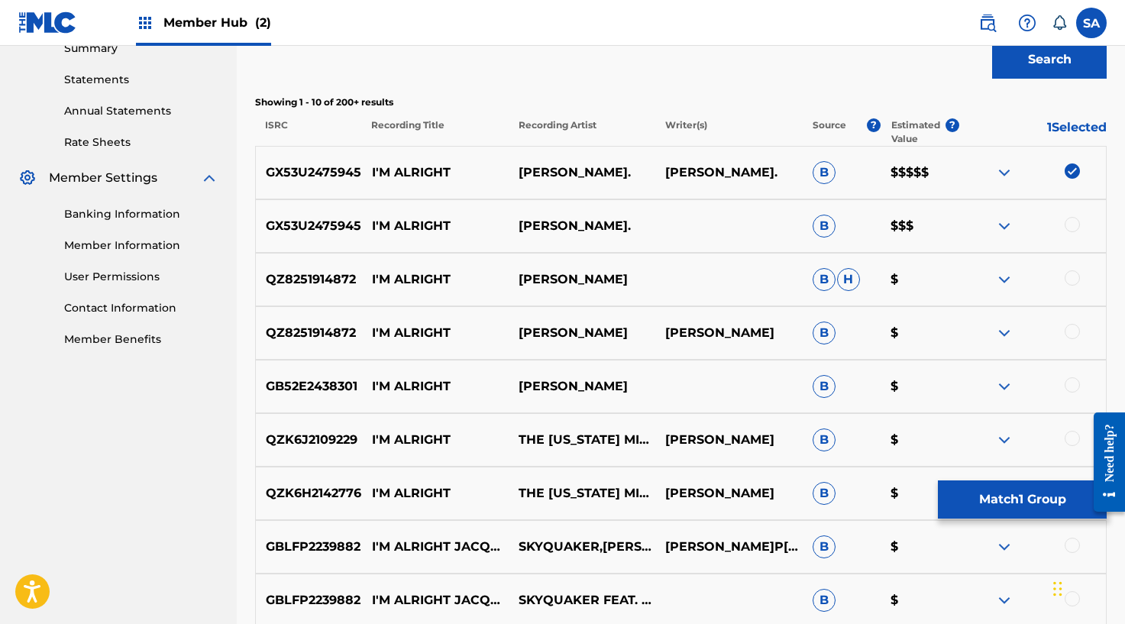
click at [1068, 224] on div at bounding box center [1071, 224] width 15 height 15
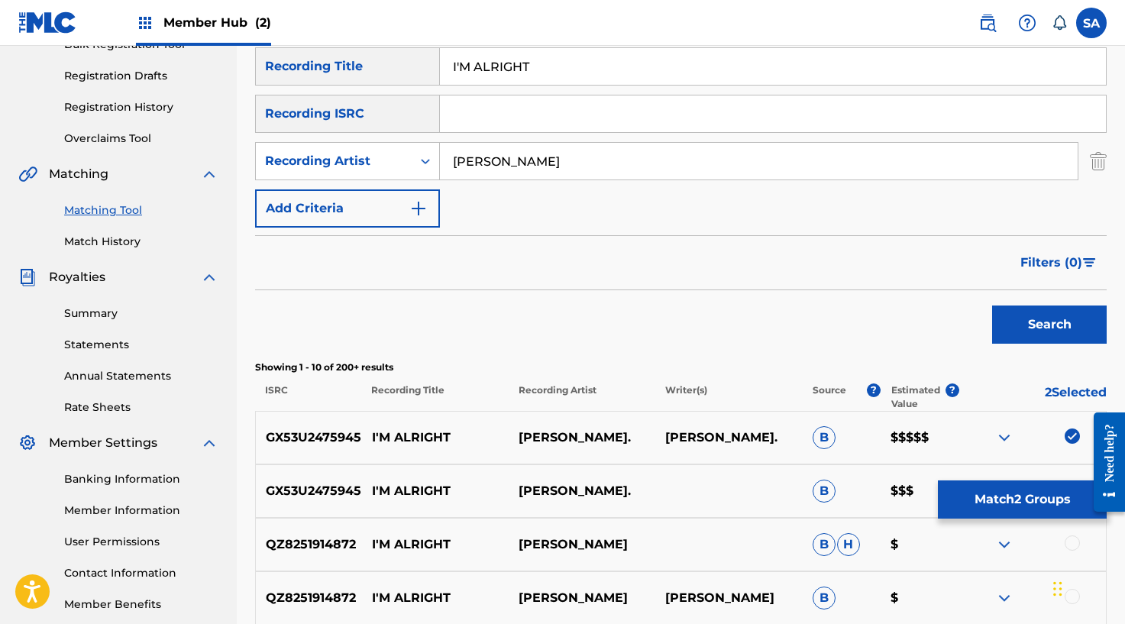
scroll to position [205, 0]
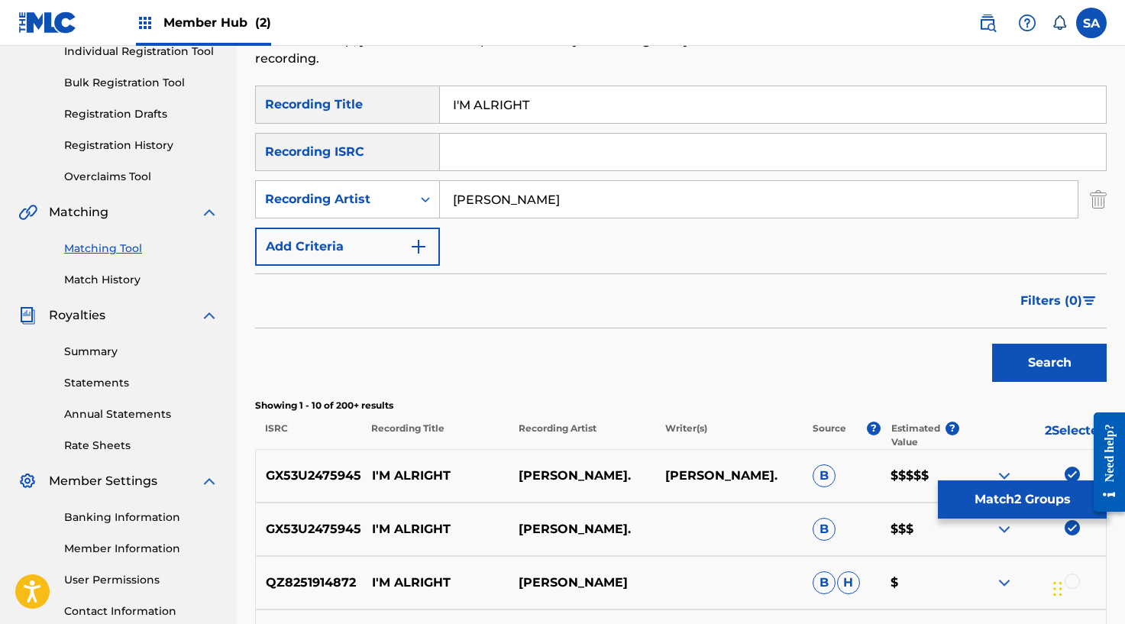
click at [506, 173] on div "SearchWithCriteria6affe1b1-bc56-4b5a-9f3c-a18997ca55cf Recording Title I'M ALRI…" at bounding box center [680, 176] width 851 height 180
click at [505, 157] on input "Search Form" at bounding box center [773, 152] width 666 height 37
type input "GX53U2475945"
click at [1022, 355] on button "Search" at bounding box center [1049, 363] width 115 height 38
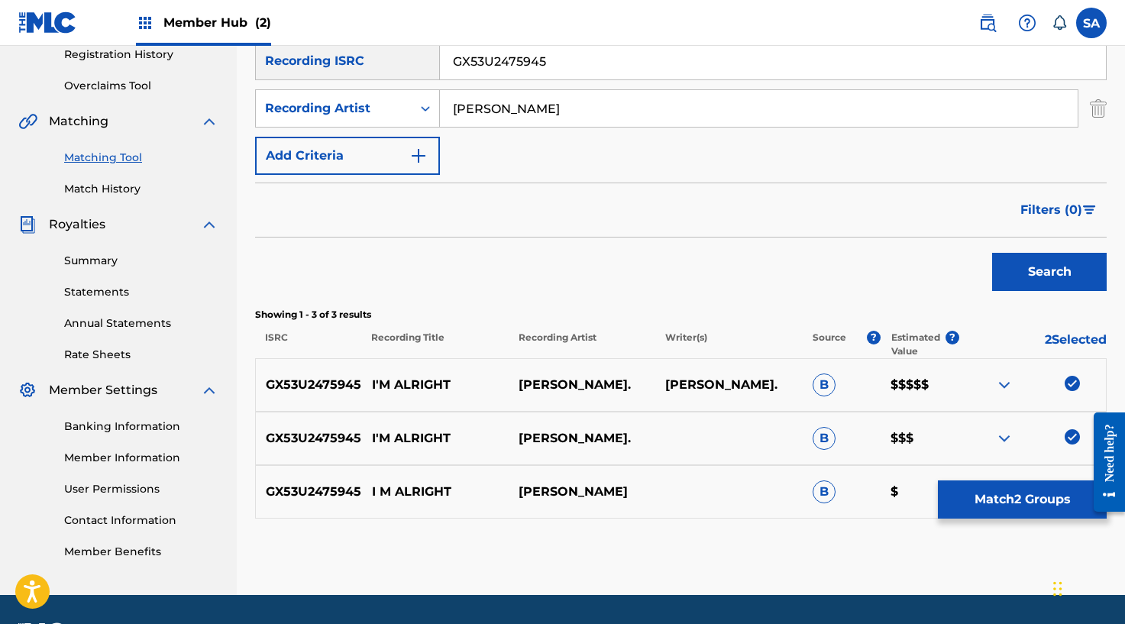
scroll to position [340, 0]
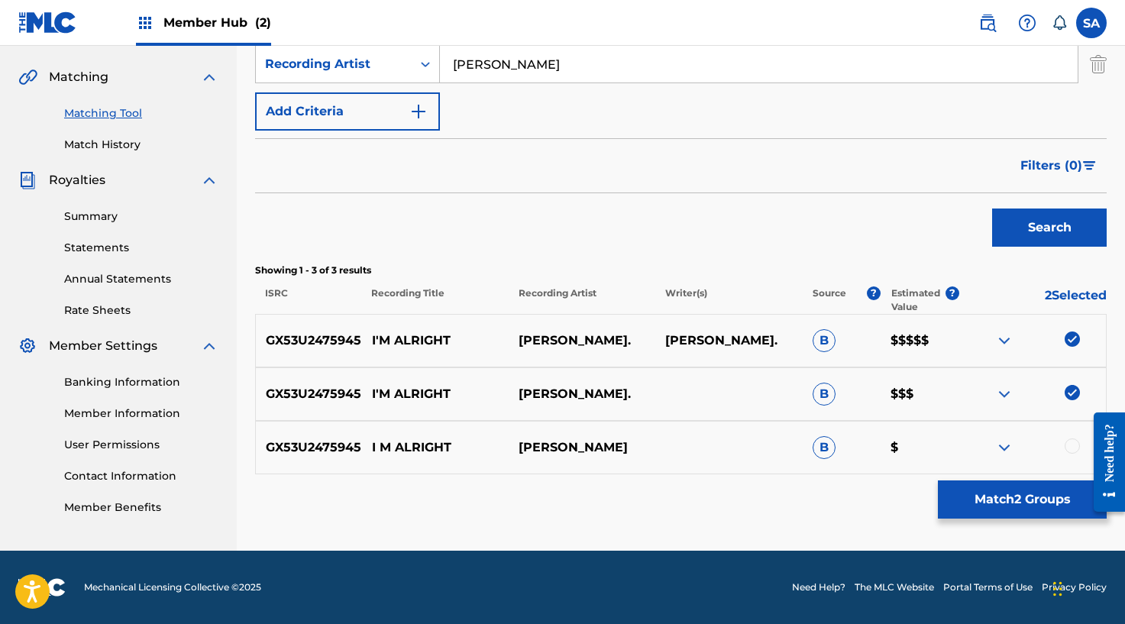
click at [1064, 447] on div at bounding box center [1032, 447] width 147 height 18
click at [1073, 447] on div at bounding box center [1071, 445] width 15 height 15
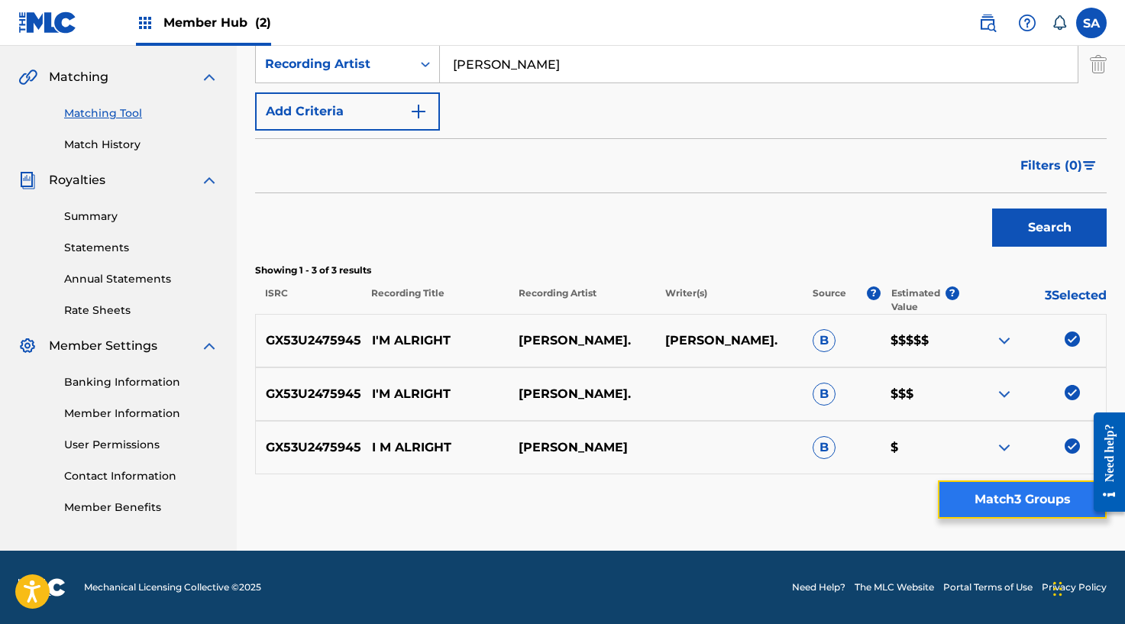
click at [1012, 495] on button "Match 3 Groups" at bounding box center [1022, 499] width 169 height 38
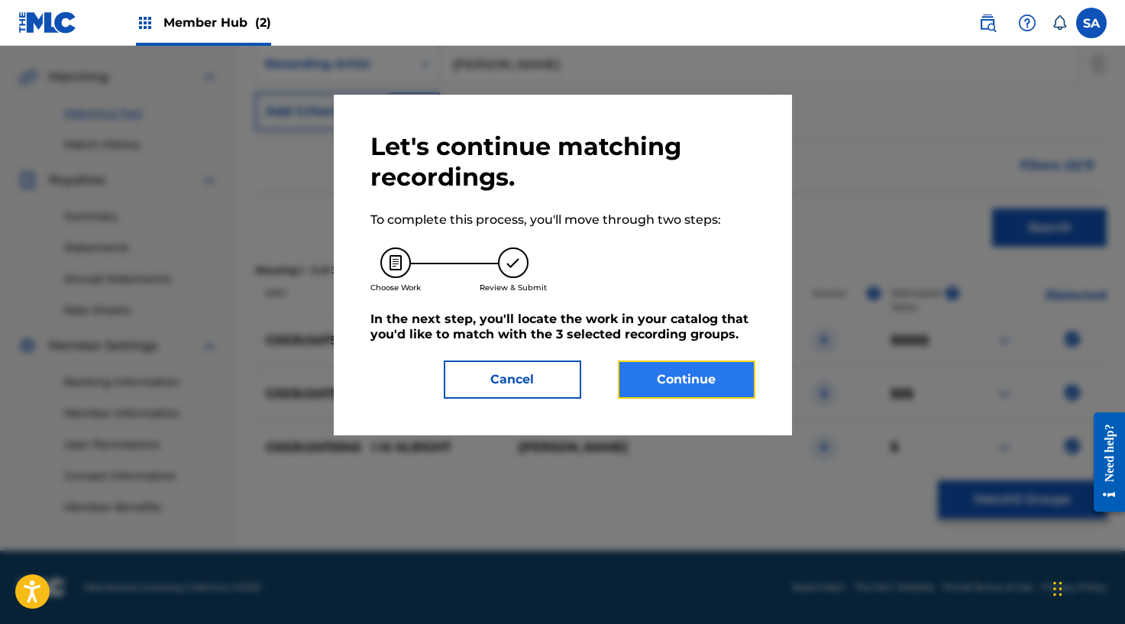
click at [687, 380] on button "Continue" at bounding box center [686, 379] width 137 height 38
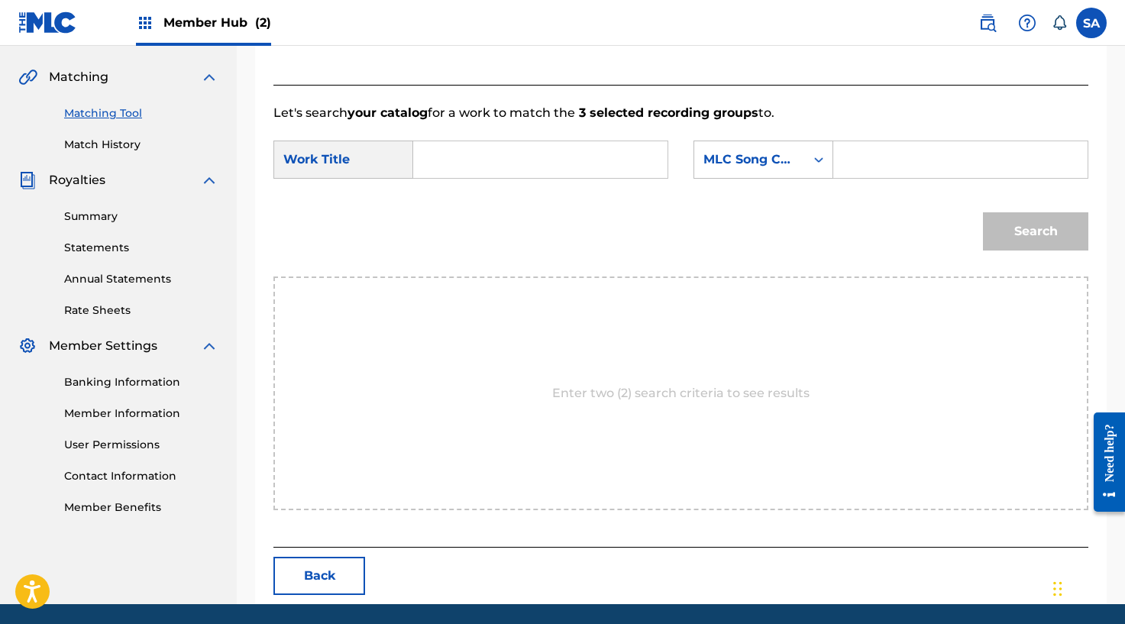
click at [430, 166] on input "Search Form" at bounding box center [540, 159] width 228 height 37
type input "I'M ALRIGHT"
click at [884, 157] on input "Search Form" at bounding box center [960, 159] width 228 height 37
type input "I31VOO"
click at [1002, 219] on button "Search" at bounding box center [1035, 231] width 105 height 38
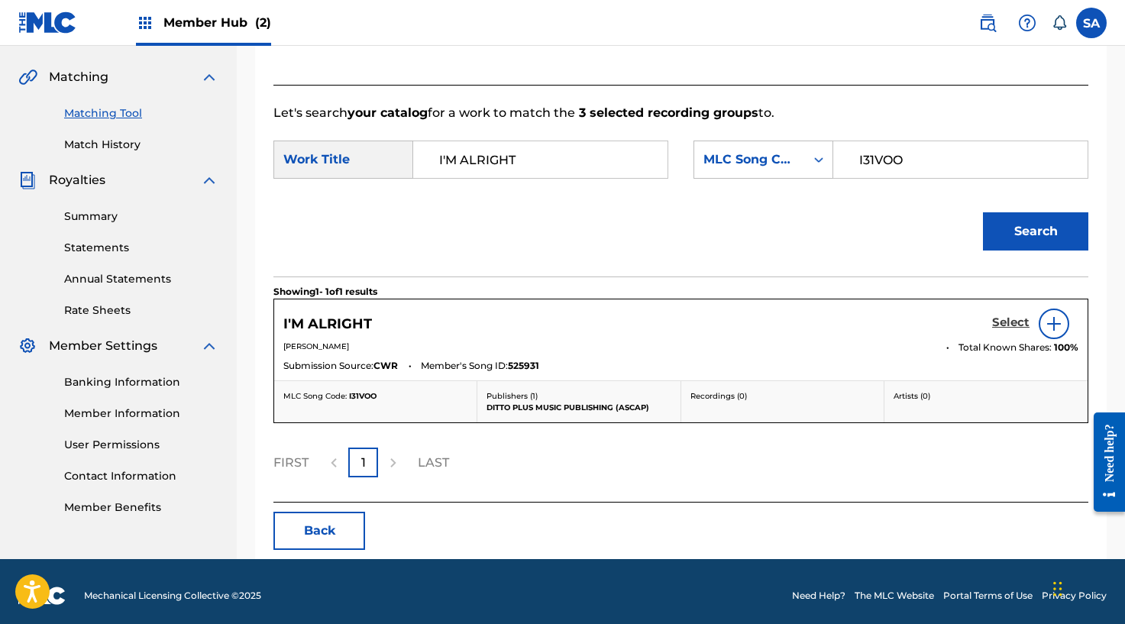
click at [1002, 318] on h5 "Select" at bounding box center [1010, 322] width 37 height 15
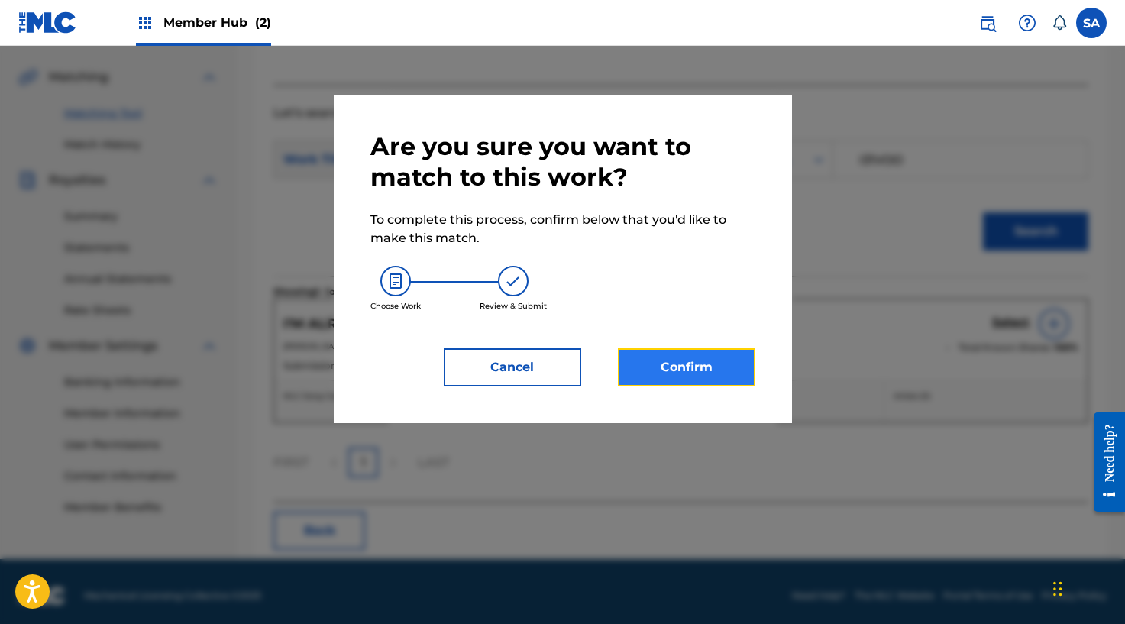
click at [702, 357] on button "Confirm" at bounding box center [686, 367] width 137 height 38
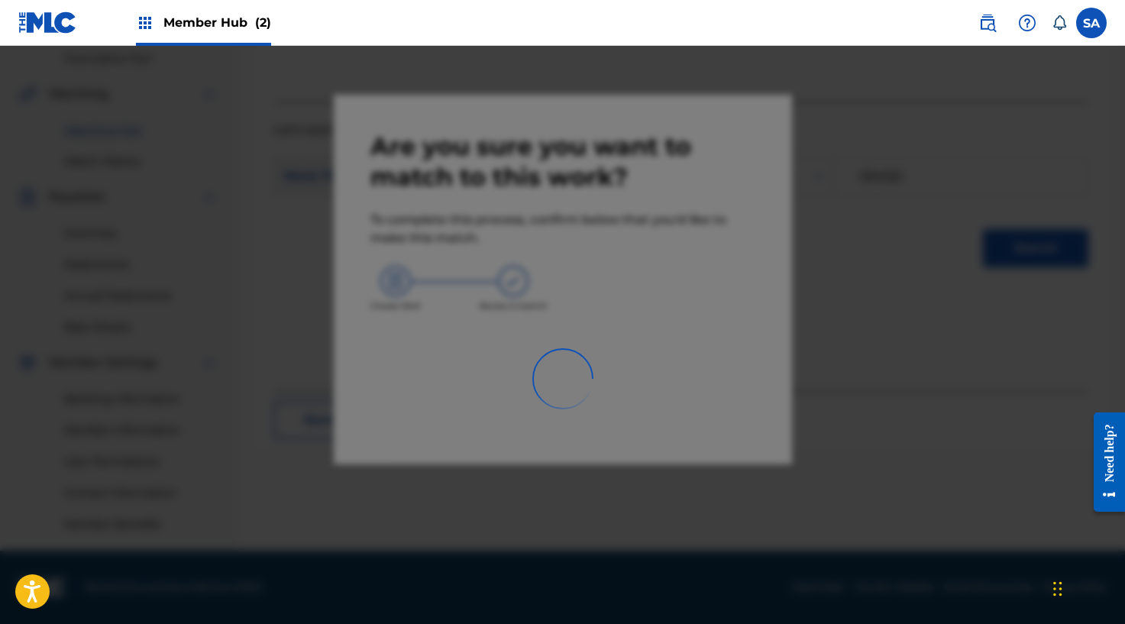
scroll to position [323, 0]
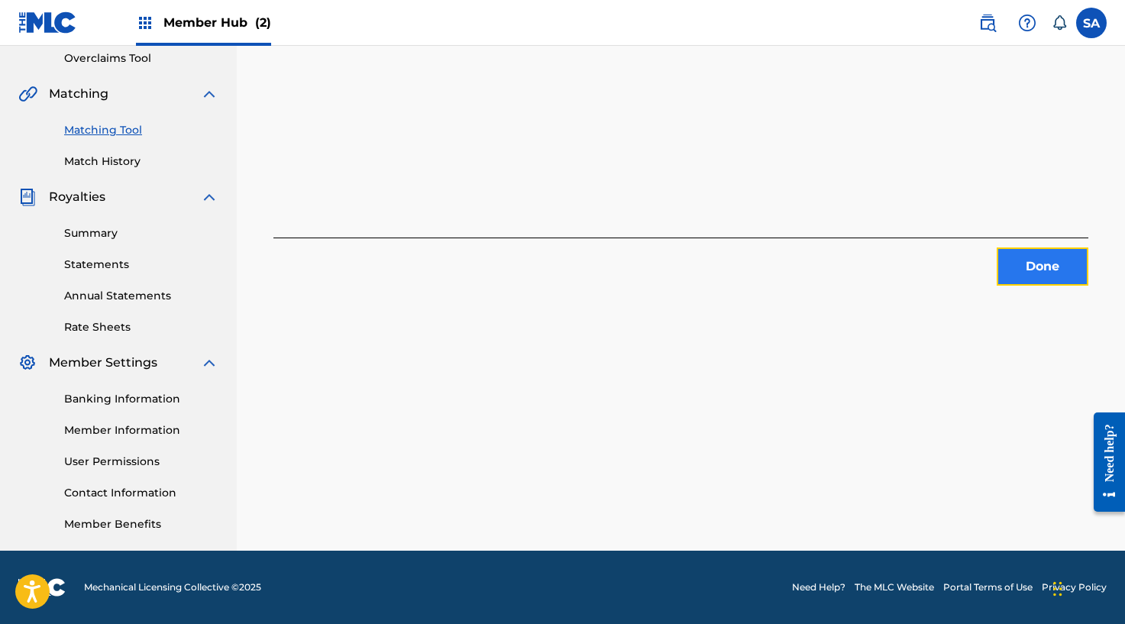
click at [1025, 270] on button "Done" at bounding box center [1042, 266] width 92 height 38
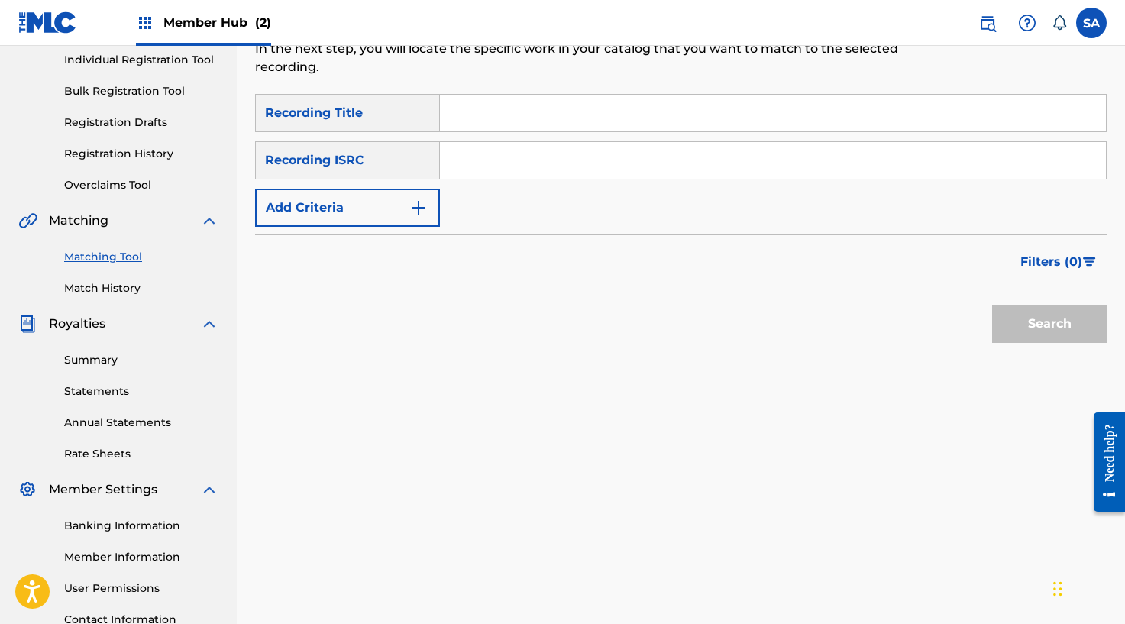
scroll to position [160, 0]
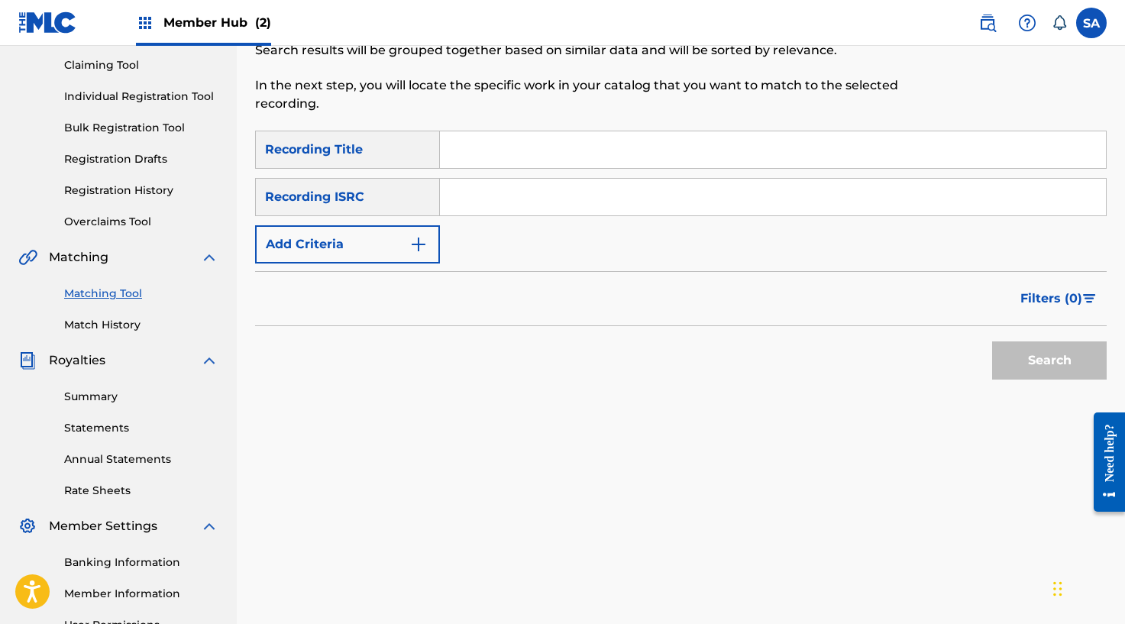
click at [476, 134] on input "Search Form" at bounding box center [773, 149] width 666 height 37
type input "MALIBU BREEZE"
click at [1058, 354] on button "Search" at bounding box center [1049, 360] width 115 height 38
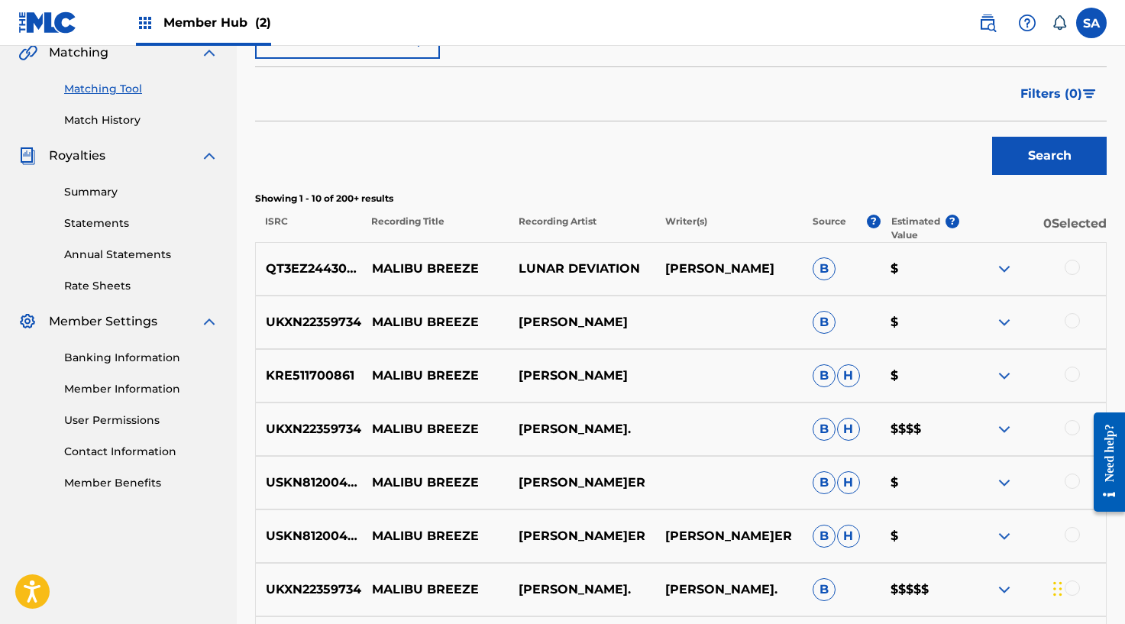
scroll to position [99, 0]
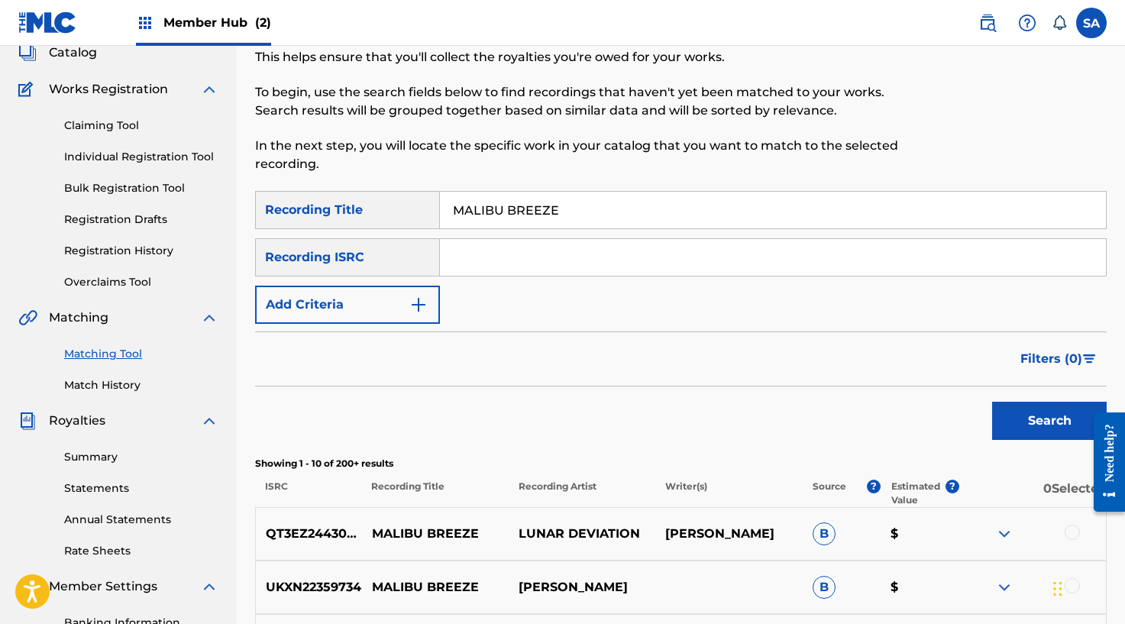
click at [476, 251] on input "Search Form" at bounding box center [773, 257] width 666 height 37
drag, startPoint x: 400, startPoint y: 260, endPoint x: 399, endPoint y: 284, distance: 24.4
click at [399, 260] on div "Recording ISRC" at bounding box center [347, 257] width 185 height 38
click at [399, 299] on button "Add Criteria" at bounding box center [347, 305] width 185 height 38
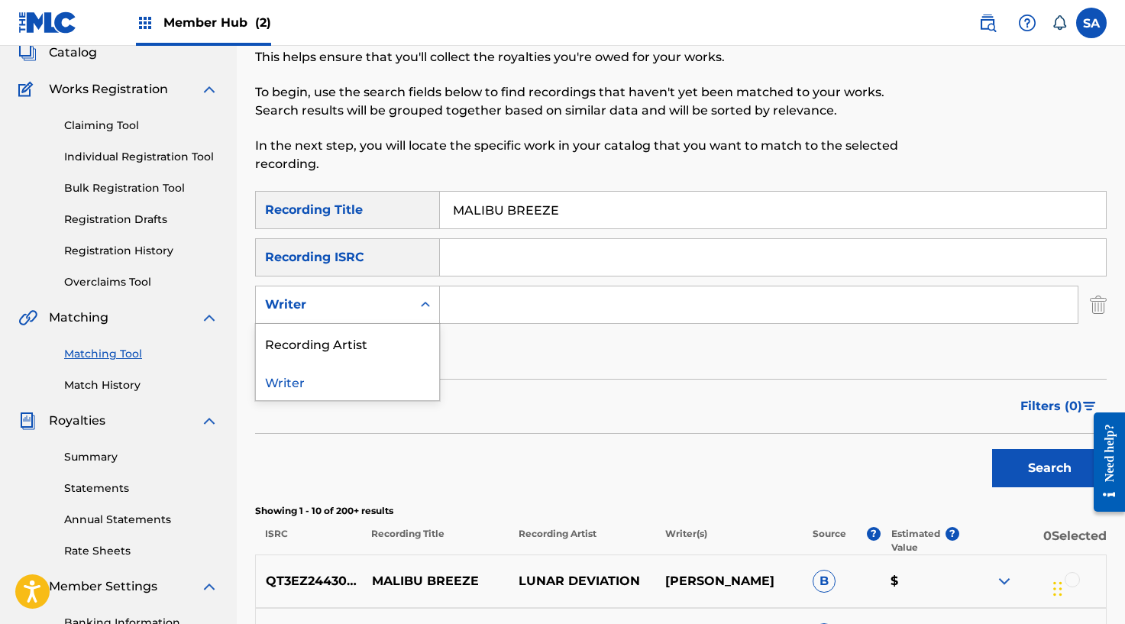
click at [390, 307] on div "Writer" at bounding box center [333, 304] width 137 height 18
drag, startPoint x: 371, startPoint y: 339, endPoint x: 418, endPoint y: 326, distance: 49.1
click at [373, 339] on div "Recording Artist" at bounding box center [347, 343] width 183 height 38
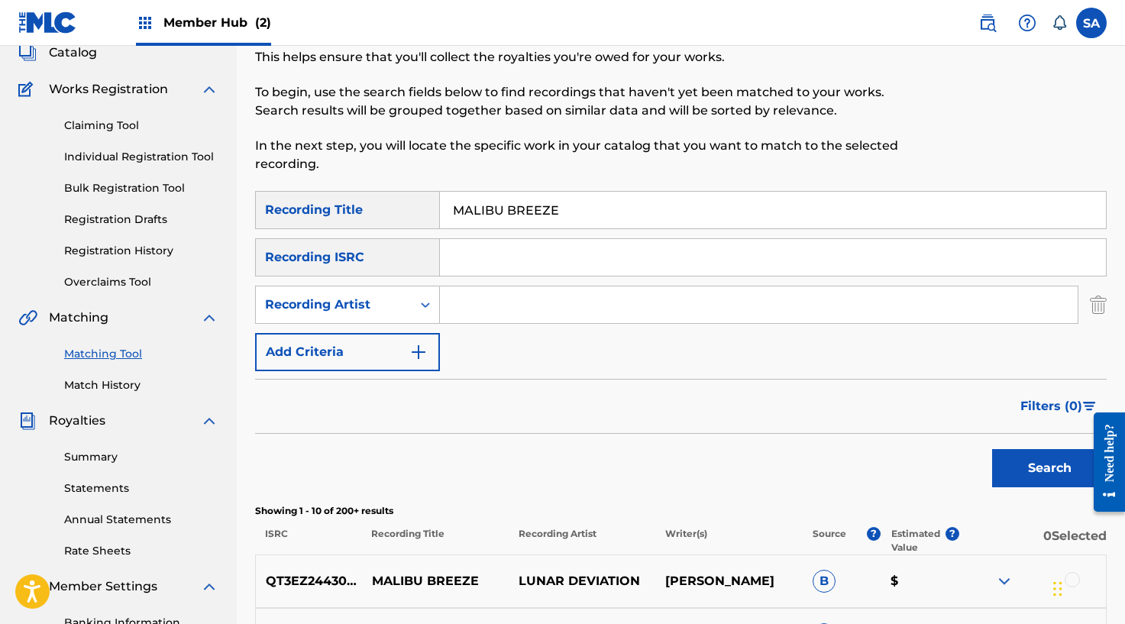
click at [522, 306] on input "Search Form" at bounding box center [758, 304] width 637 height 37
type input "[PERSON_NAME]."
click at [992, 449] on button "Search" at bounding box center [1049, 468] width 115 height 38
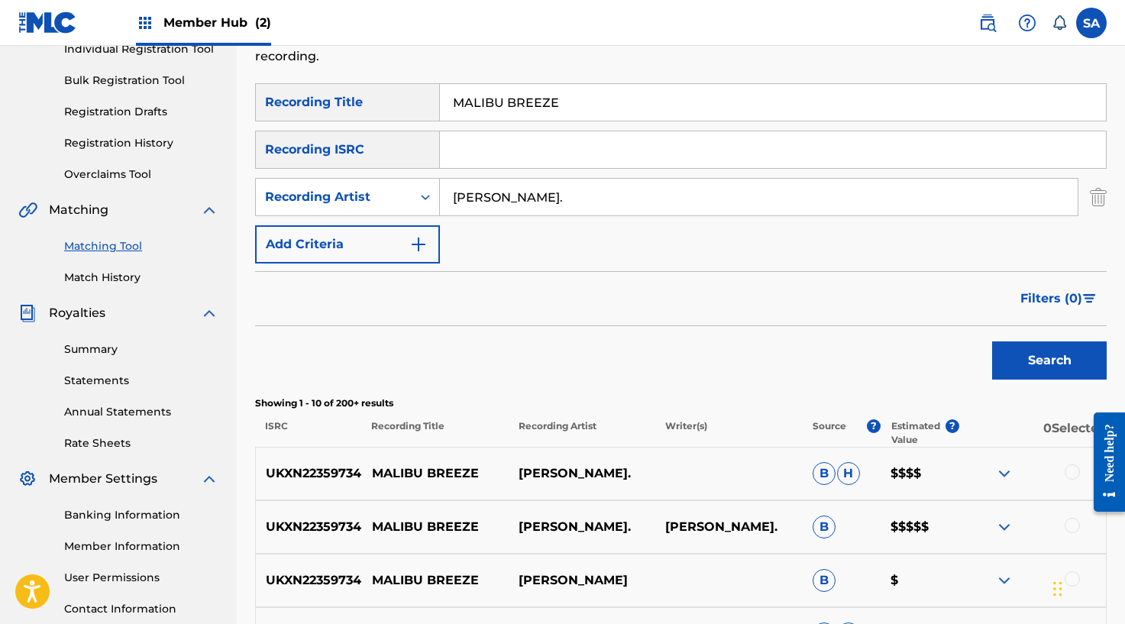
scroll to position [360, 0]
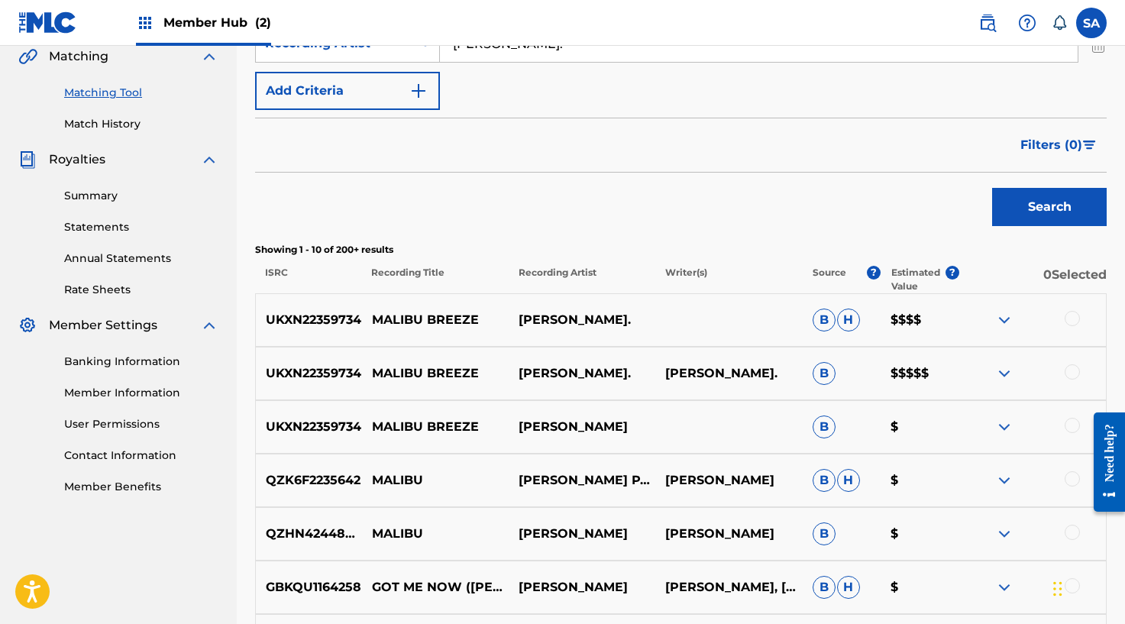
click at [1079, 315] on div at bounding box center [1071, 318] width 15 height 15
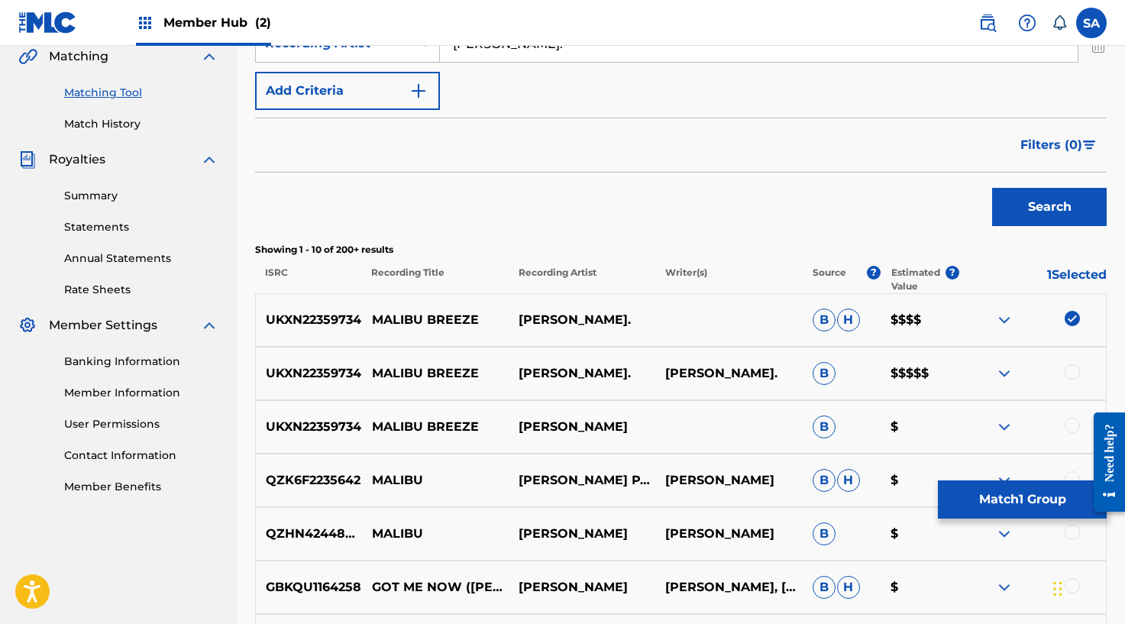
click at [1076, 353] on div "UKXN22359734 MALIBU [PERSON_NAME]. [PERSON_NAME]. B $$$$$" at bounding box center [680, 373] width 851 height 53
click at [1073, 371] on div at bounding box center [1071, 371] width 15 height 15
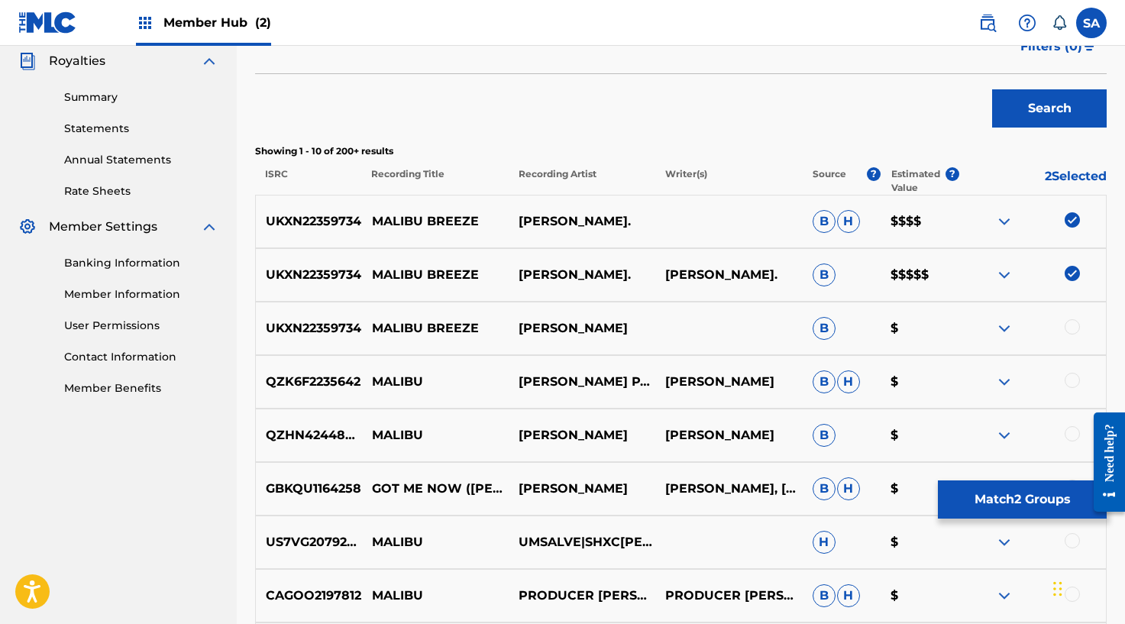
scroll to position [453, 0]
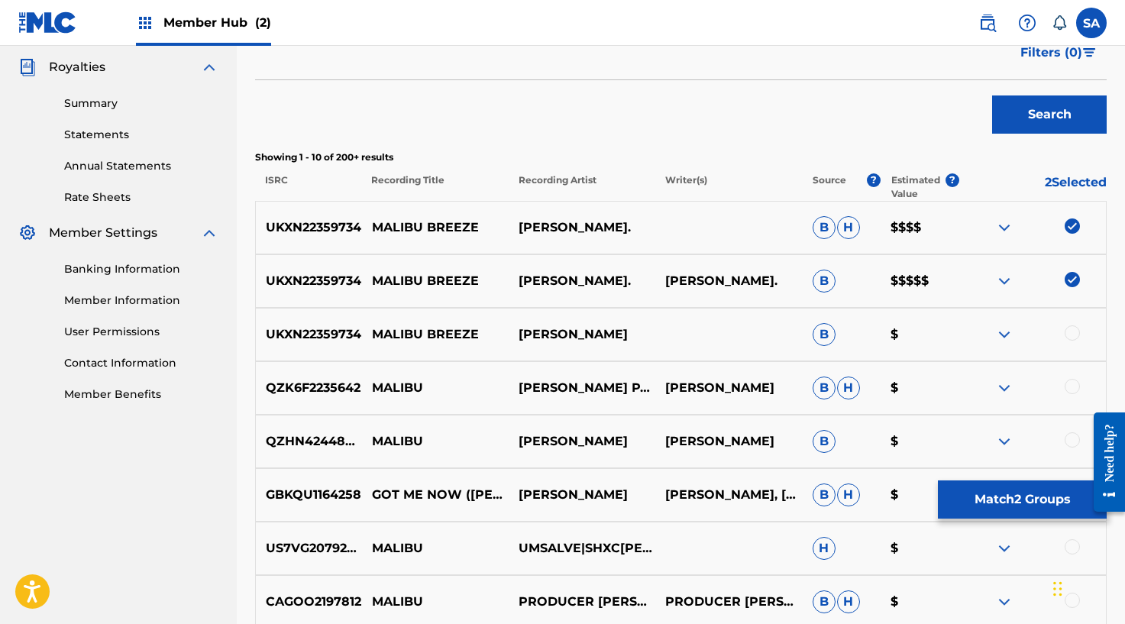
click at [1074, 328] on div at bounding box center [1071, 332] width 15 height 15
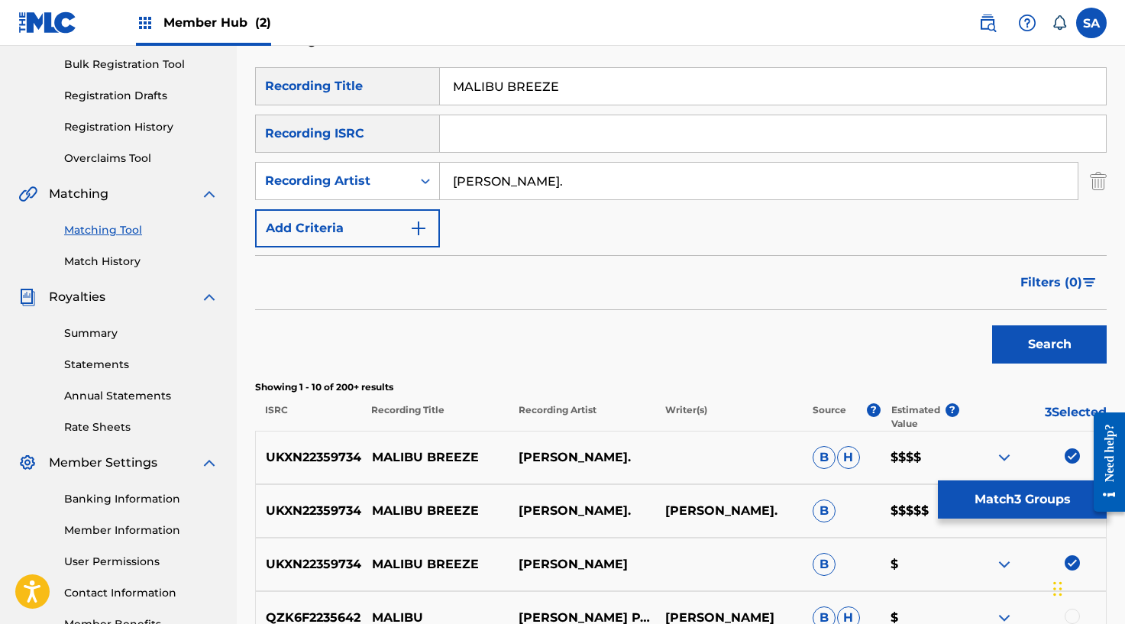
scroll to position [208, 0]
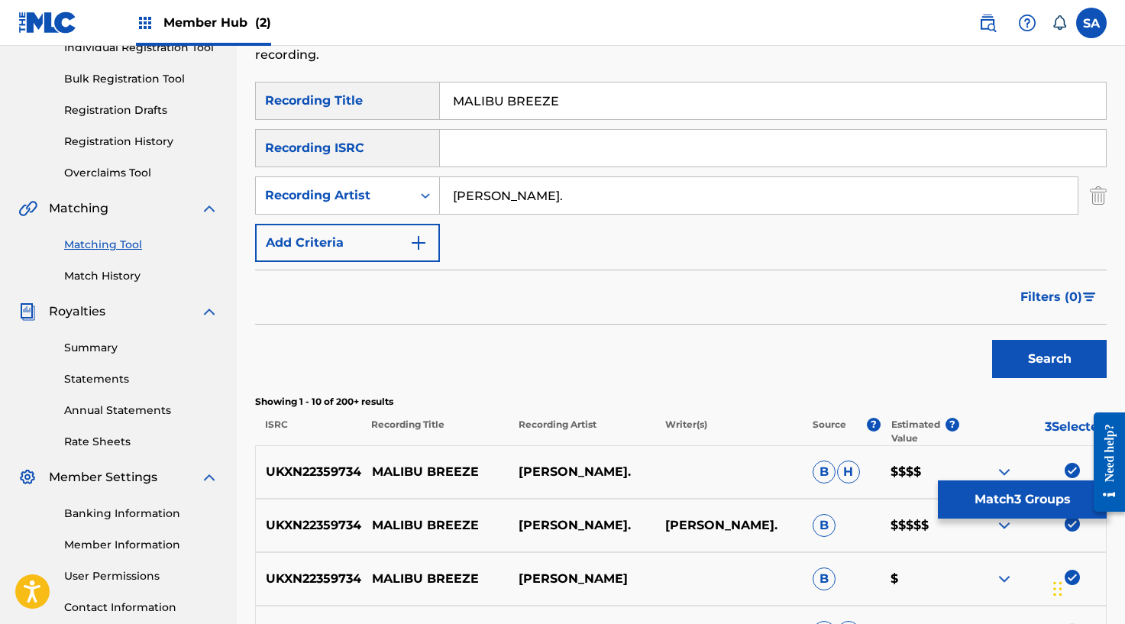
click at [496, 162] on input "Search Form" at bounding box center [773, 148] width 666 height 37
type input "UKXN22359734"
click at [1051, 356] on button "Search" at bounding box center [1049, 359] width 115 height 38
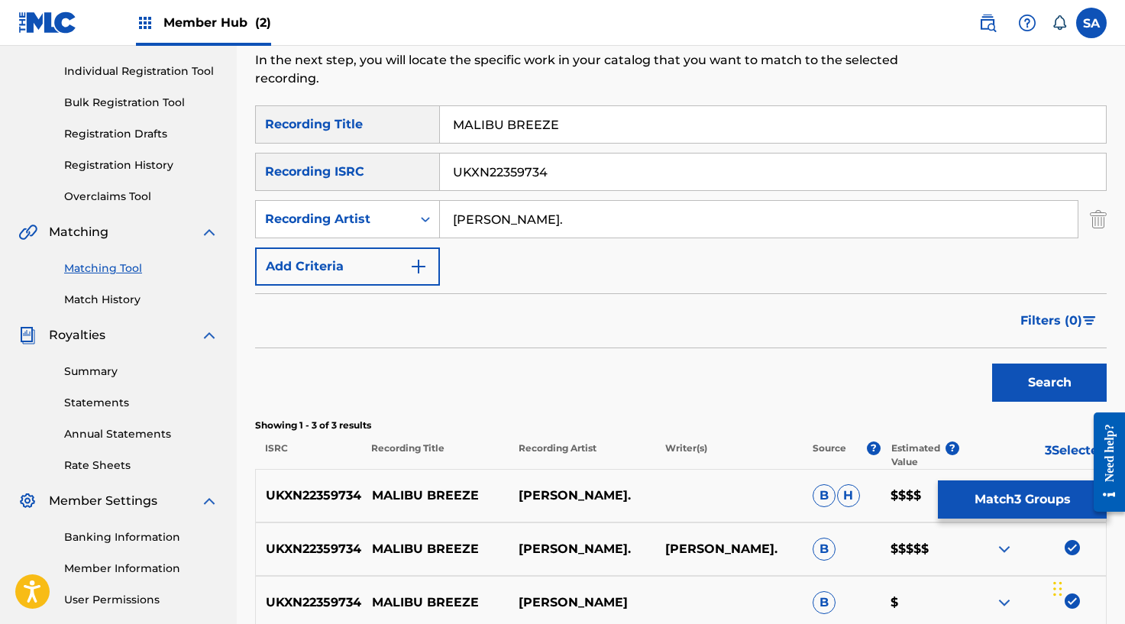
scroll to position [141, 0]
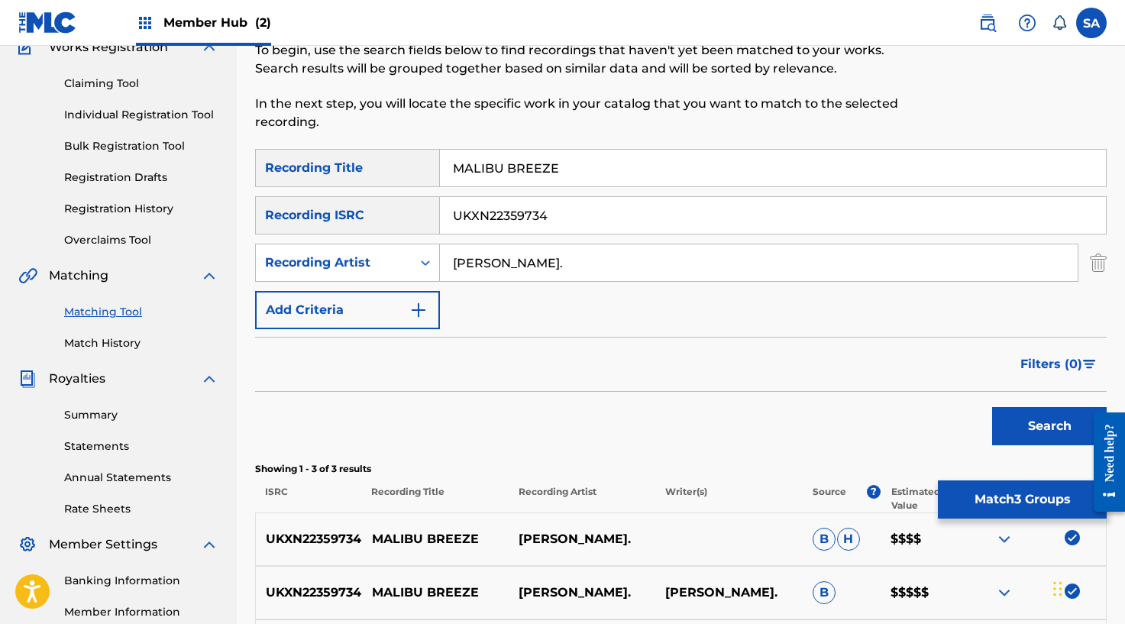
click at [508, 263] on input "[PERSON_NAME]." at bounding box center [758, 262] width 637 height 37
type input "[PERSON_NAME]"
click at [992, 407] on button "Search" at bounding box center [1049, 426] width 115 height 38
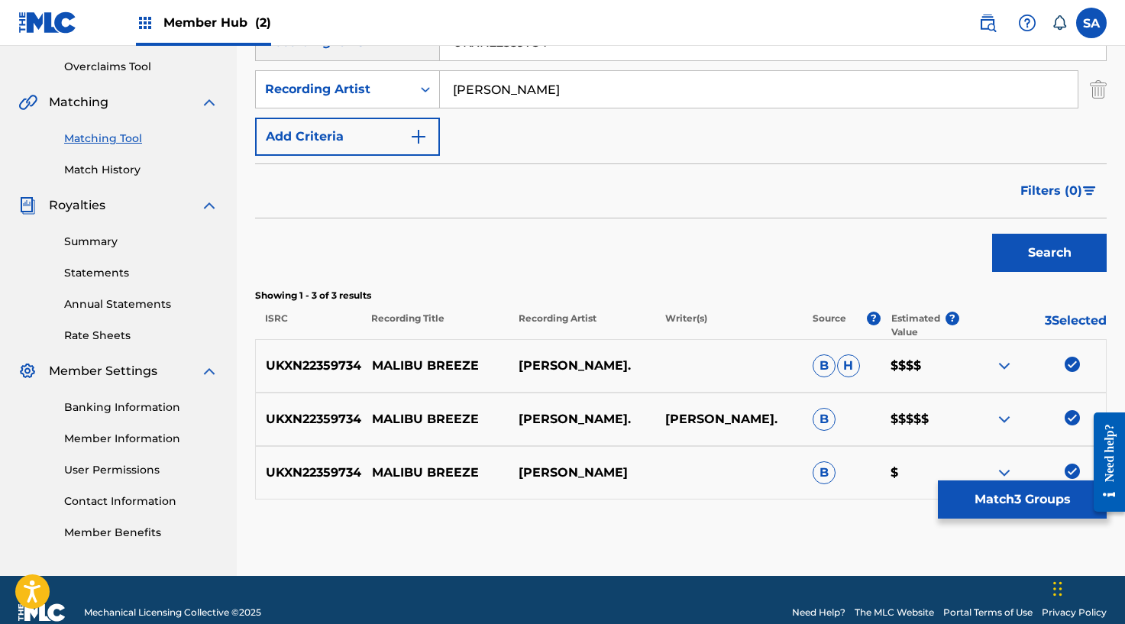
scroll to position [340, 0]
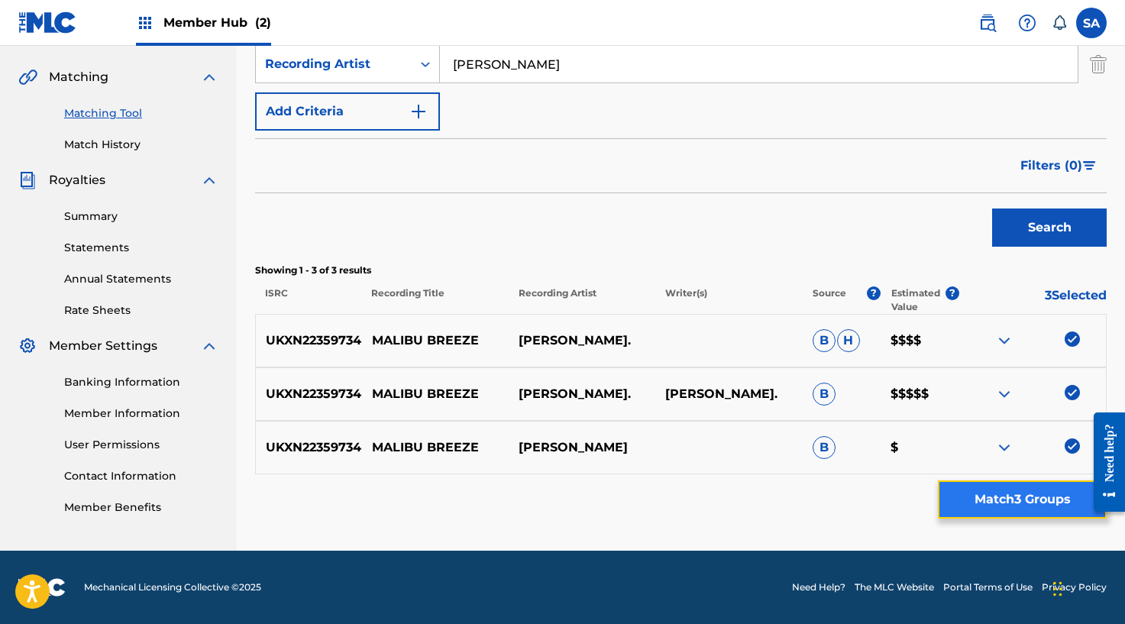
click at [1003, 504] on button "Match 3 Groups" at bounding box center [1022, 499] width 169 height 38
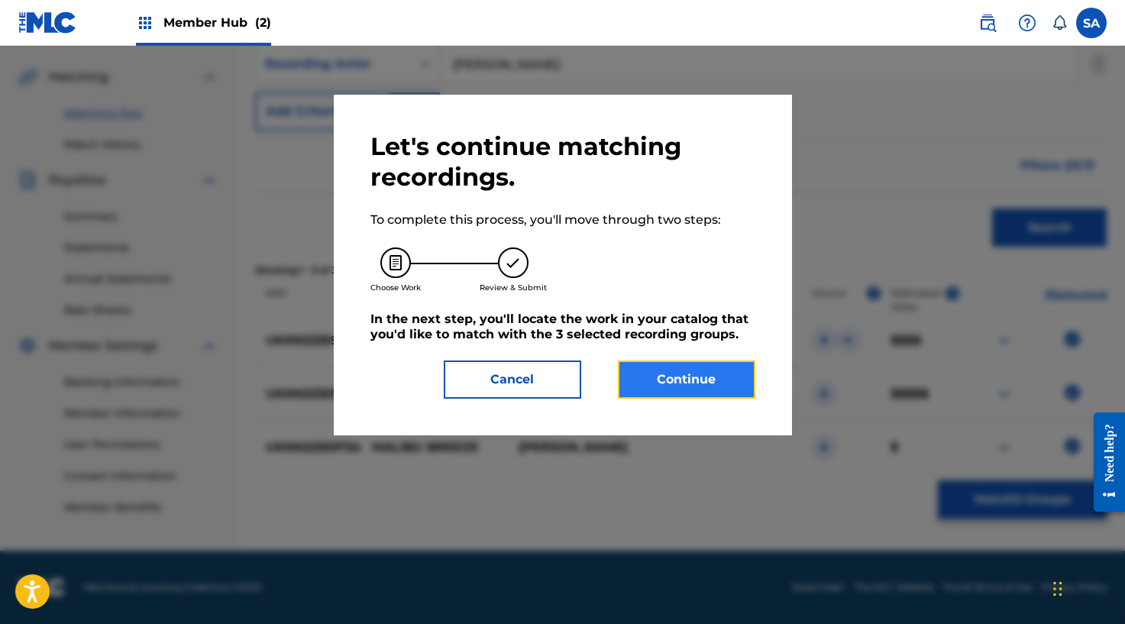
click at [728, 391] on button "Continue" at bounding box center [686, 379] width 137 height 38
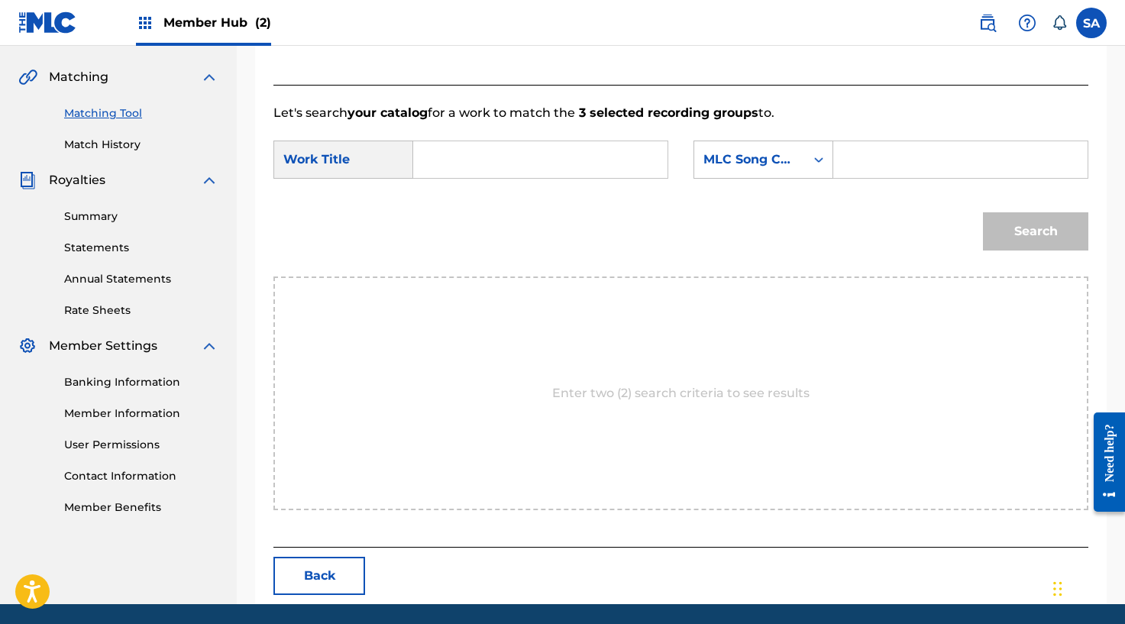
click at [481, 148] on input "Search Form" at bounding box center [540, 159] width 228 height 37
type input "MALIBU BREEZE"
click at [849, 157] on input "Search Form" at bounding box center [960, 159] width 228 height 37
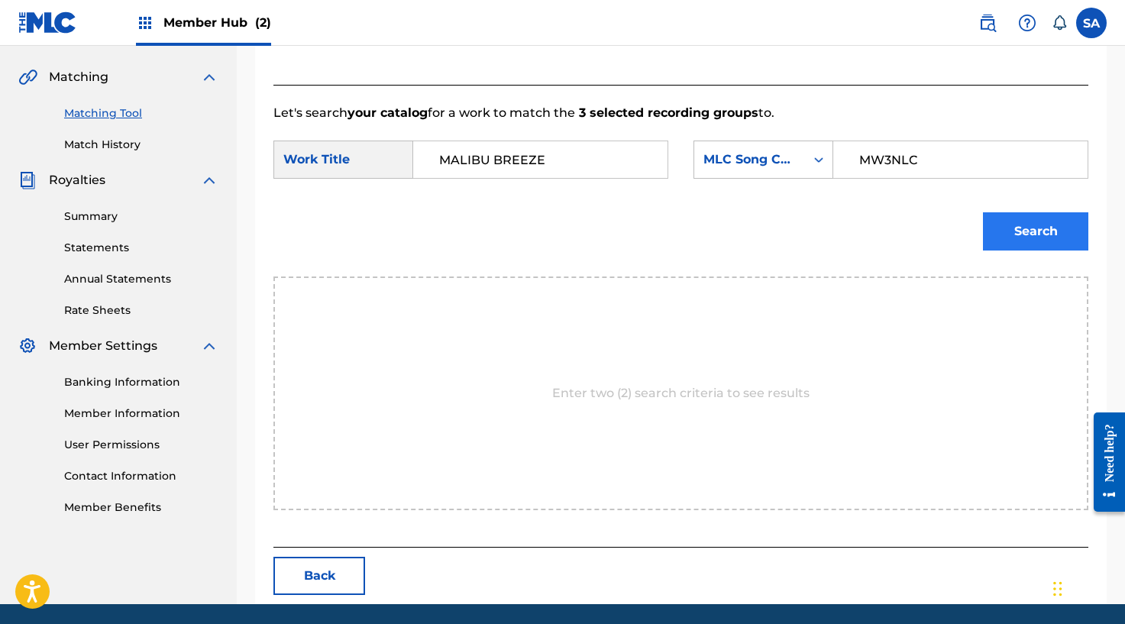
type input "MW3NLC"
click at [1025, 222] on button "Search" at bounding box center [1035, 231] width 105 height 38
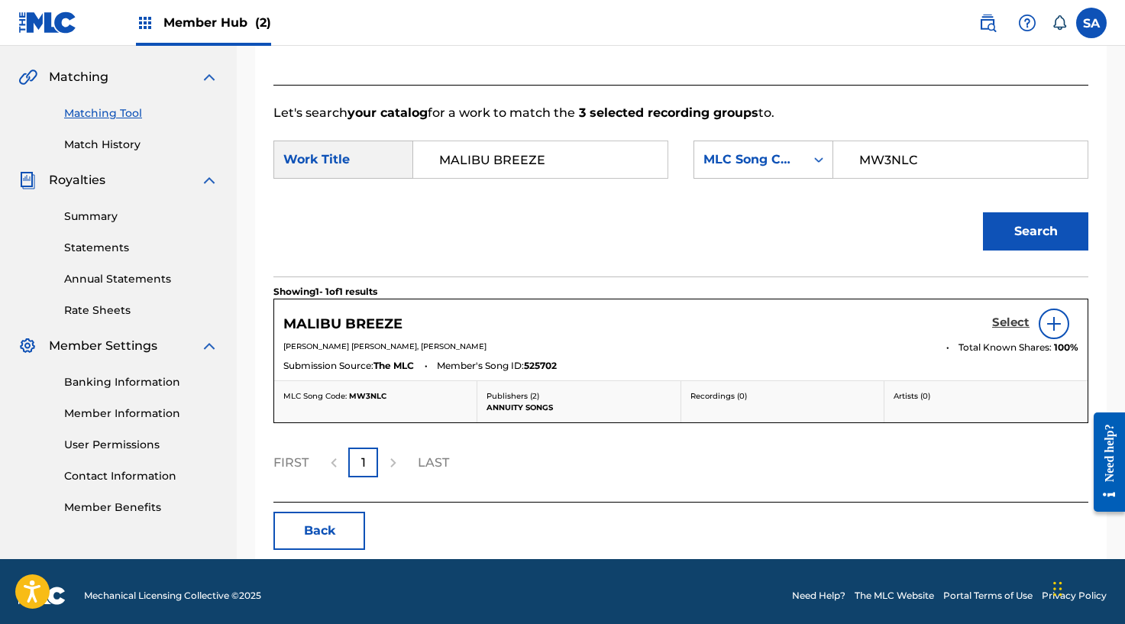
click at [1011, 322] on h5 "Select" at bounding box center [1010, 322] width 37 height 15
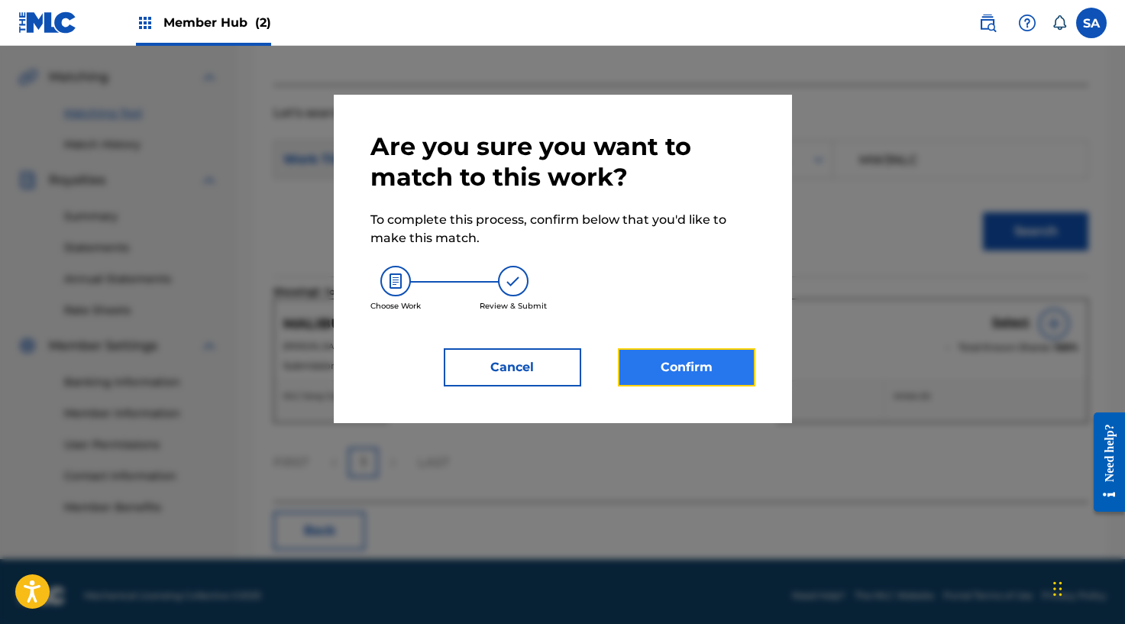
click at [657, 367] on button "Confirm" at bounding box center [686, 367] width 137 height 38
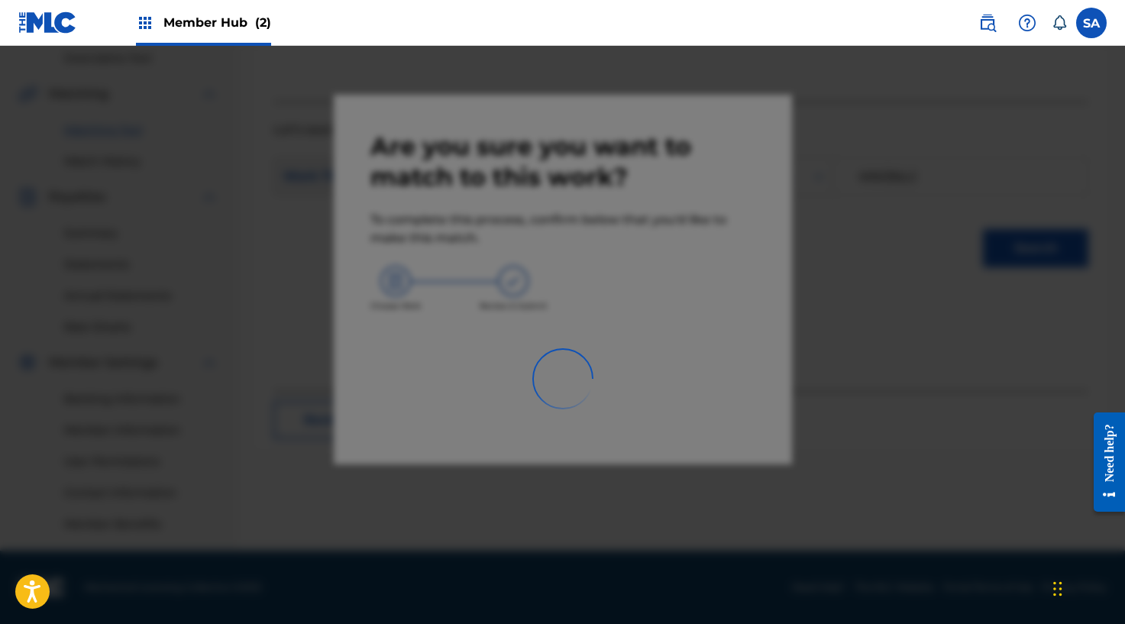
scroll to position [323, 0]
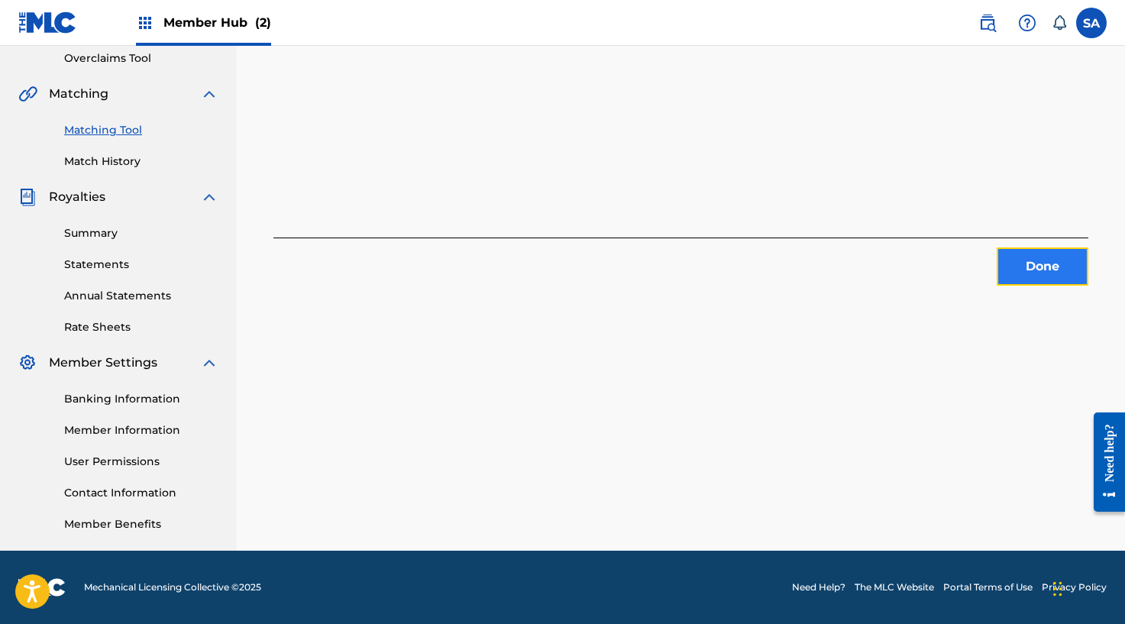
click at [1045, 262] on button "Done" at bounding box center [1042, 266] width 92 height 38
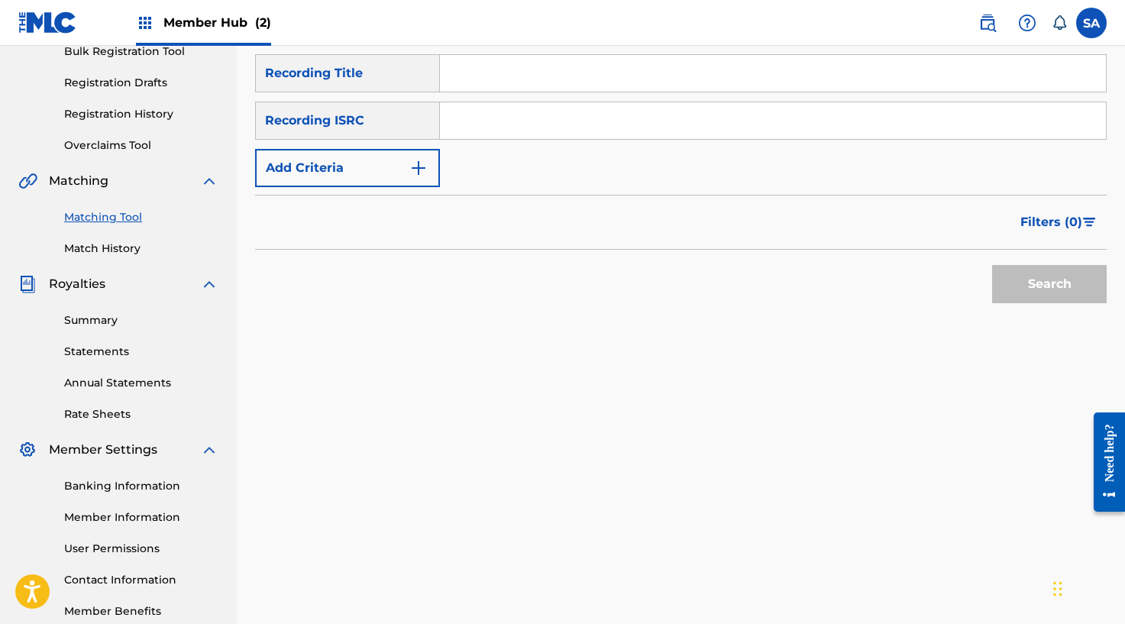
scroll to position [206, 0]
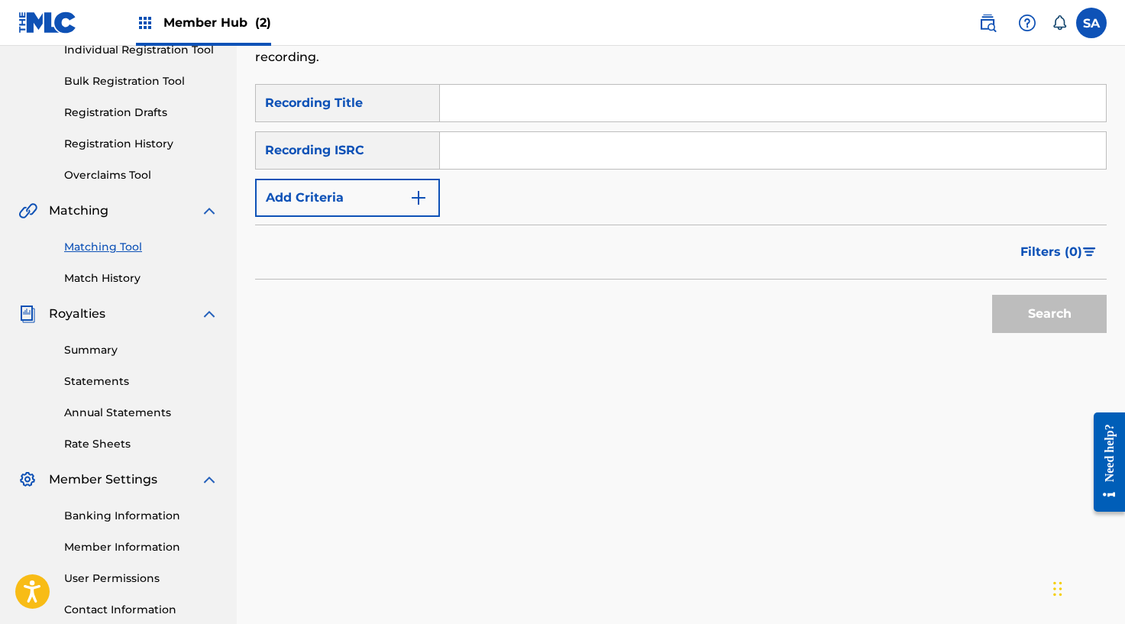
click at [477, 105] on input "Search Form" at bounding box center [773, 103] width 666 height 37
type input "OLD AGAIN"
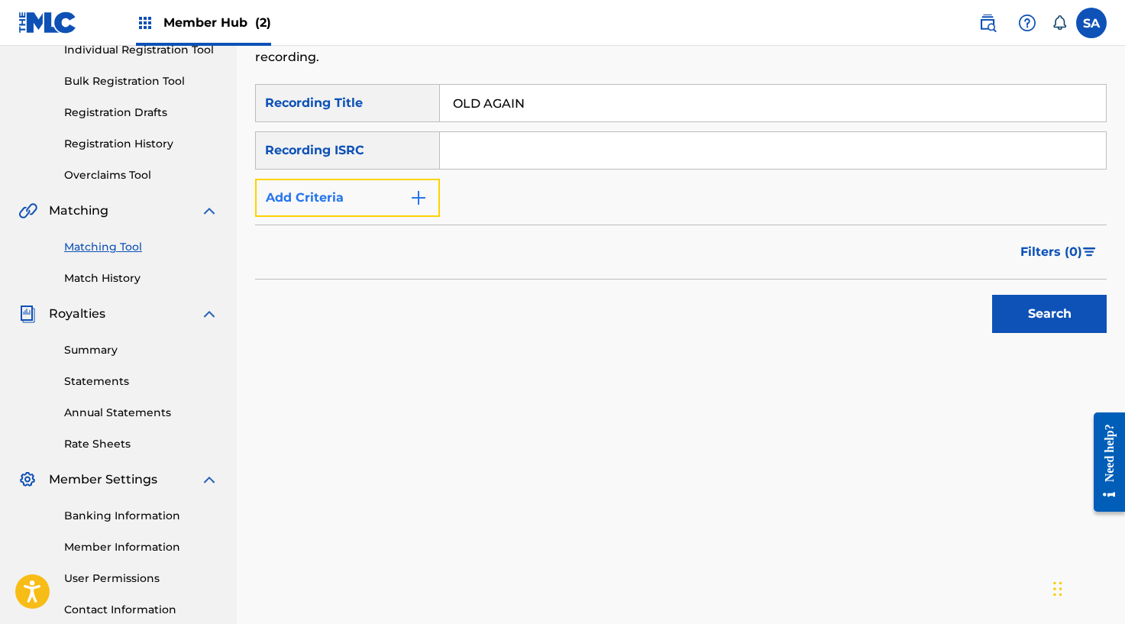
click at [408, 197] on button "Add Criteria" at bounding box center [347, 198] width 185 height 38
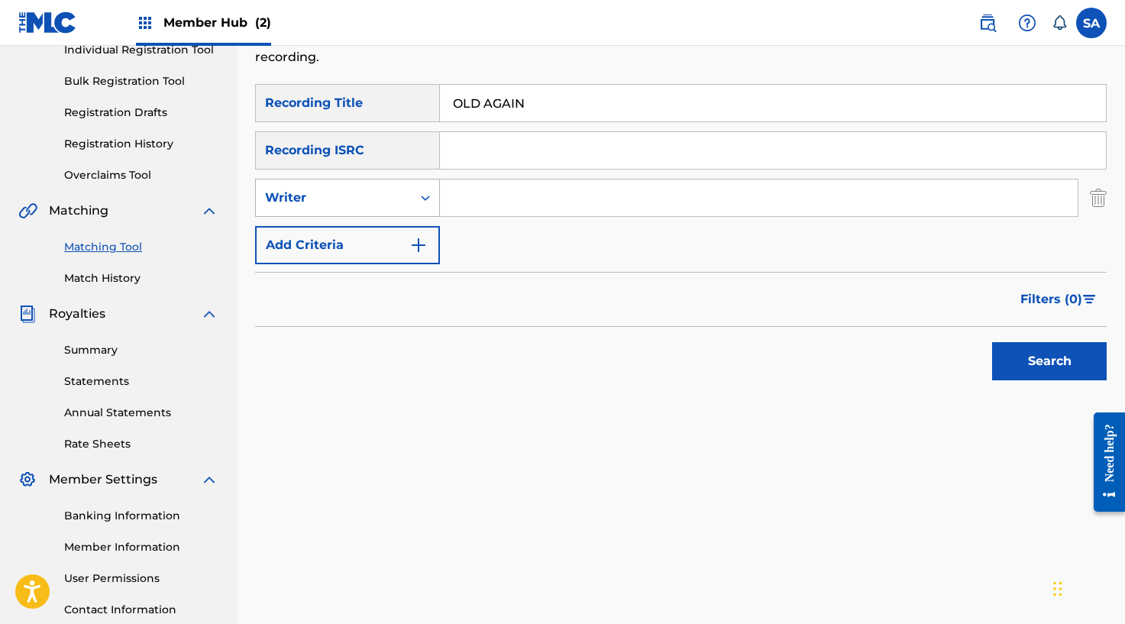
click at [405, 201] on div "Writer" at bounding box center [334, 197] width 156 height 29
click at [387, 230] on div "Recording Artist" at bounding box center [347, 236] width 183 height 38
click at [495, 200] on input "Search Form" at bounding box center [758, 197] width 637 height 37
type input "[PERSON_NAME]"
click at [1013, 337] on div "Search" at bounding box center [1045, 357] width 122 height 61
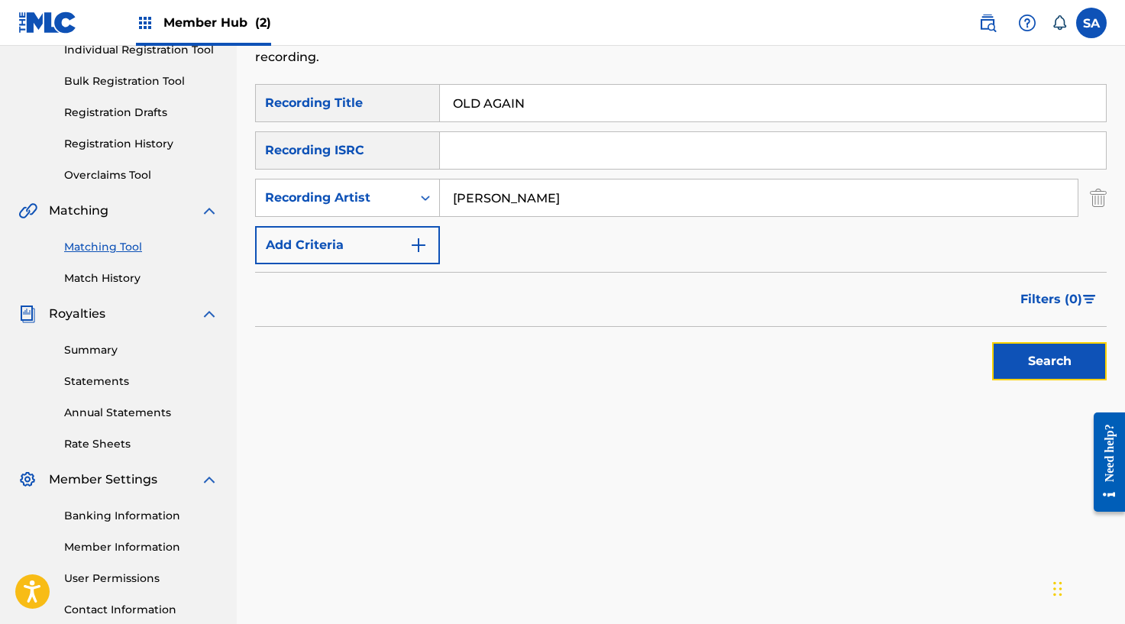
click at [1017, 350] on button "Search" at bounding box center [1049, 361] width 115 height 38
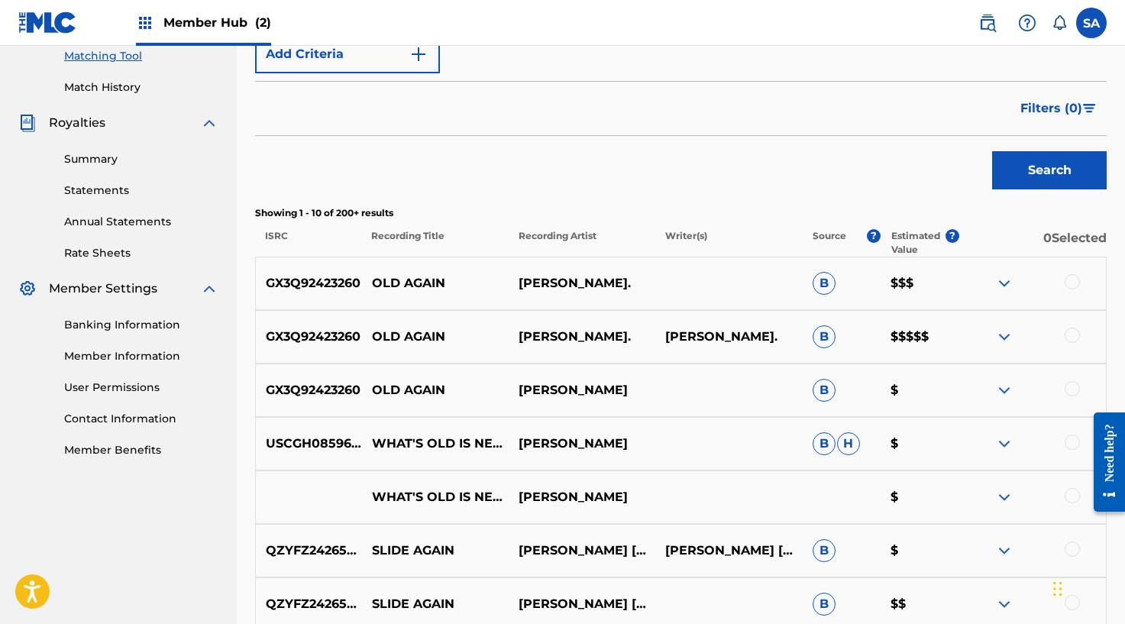
scroll to position [434, 0]
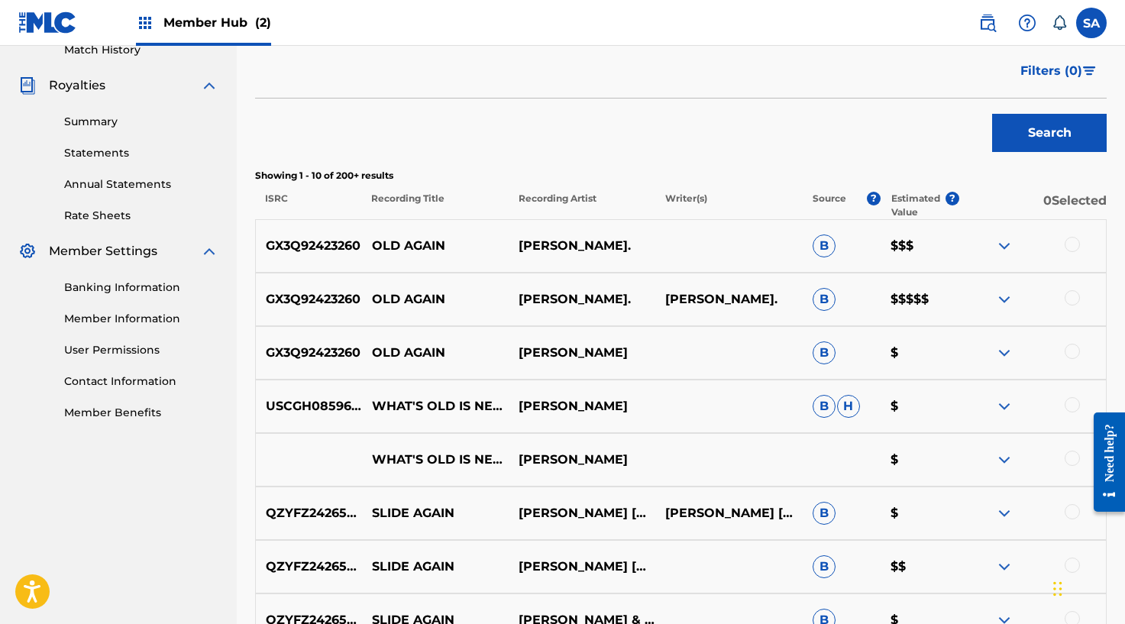
click at [1067, 247] on div at bounding box center [1071, 244] width 15 height 15
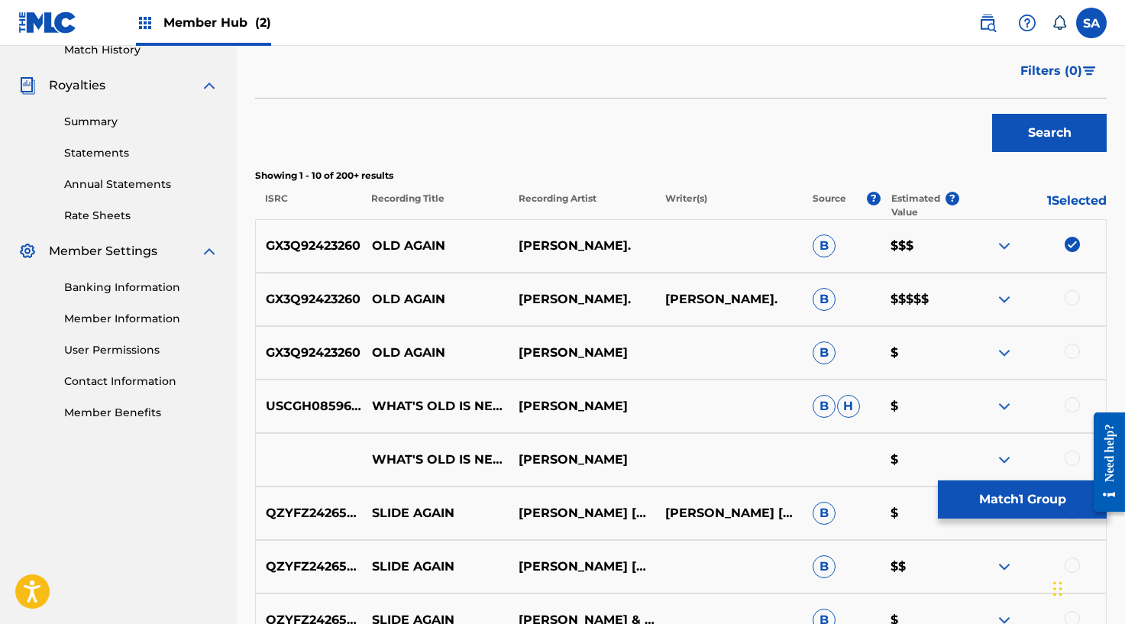
click at [1066, 294] on div at bounding box center [1071, 297] width 15 height 15
click at [1070, 357] on div at bounding box center [1071, 351] width 15 height 15
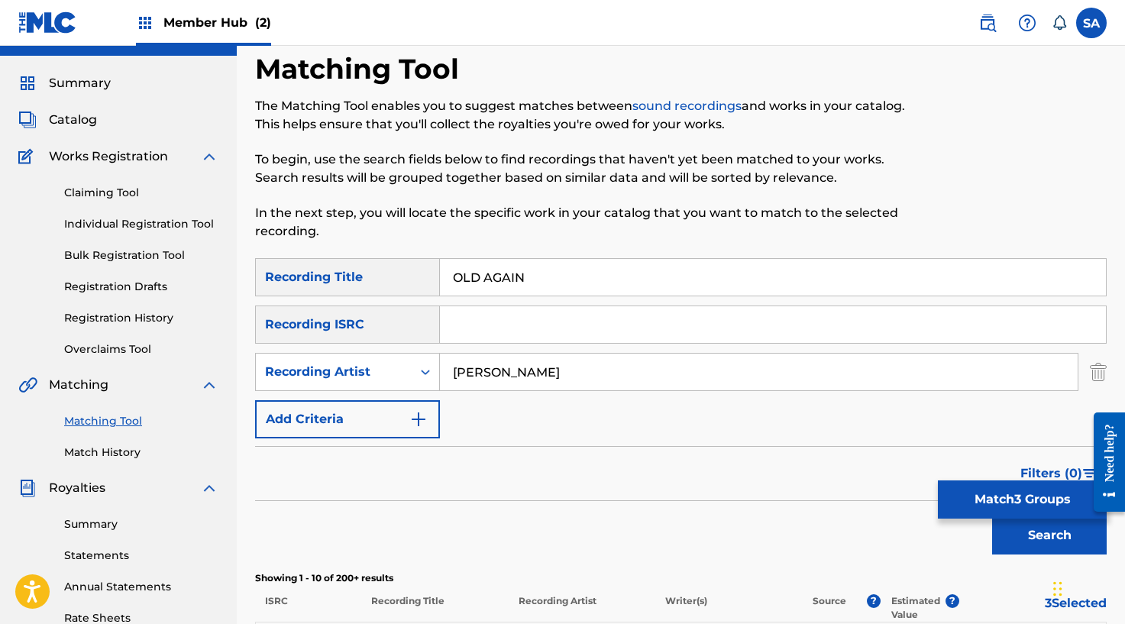
scroll to position [0, 0]
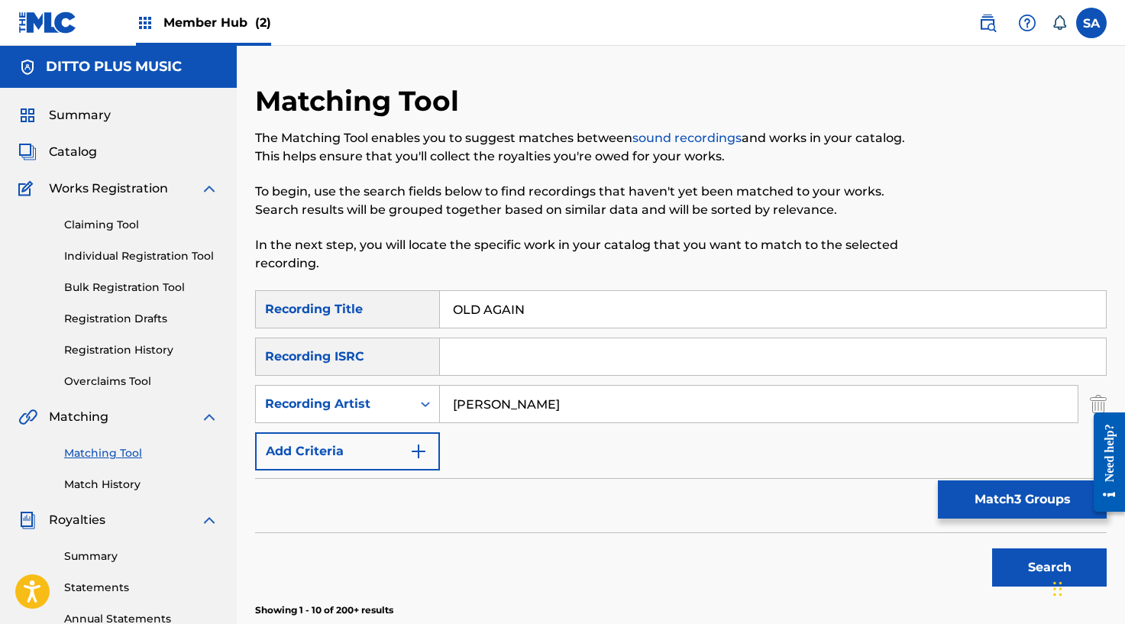
click at [497, 350] on input "Search Form" at bounding box center [773, 356] width 666 height 37
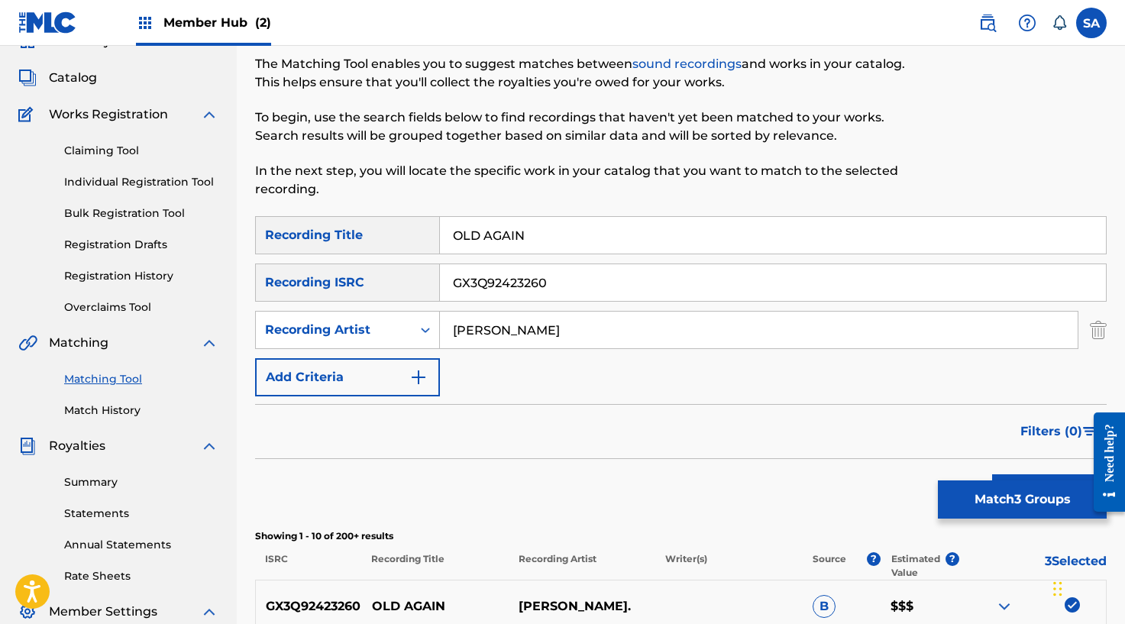
scroll to position [174, 0]
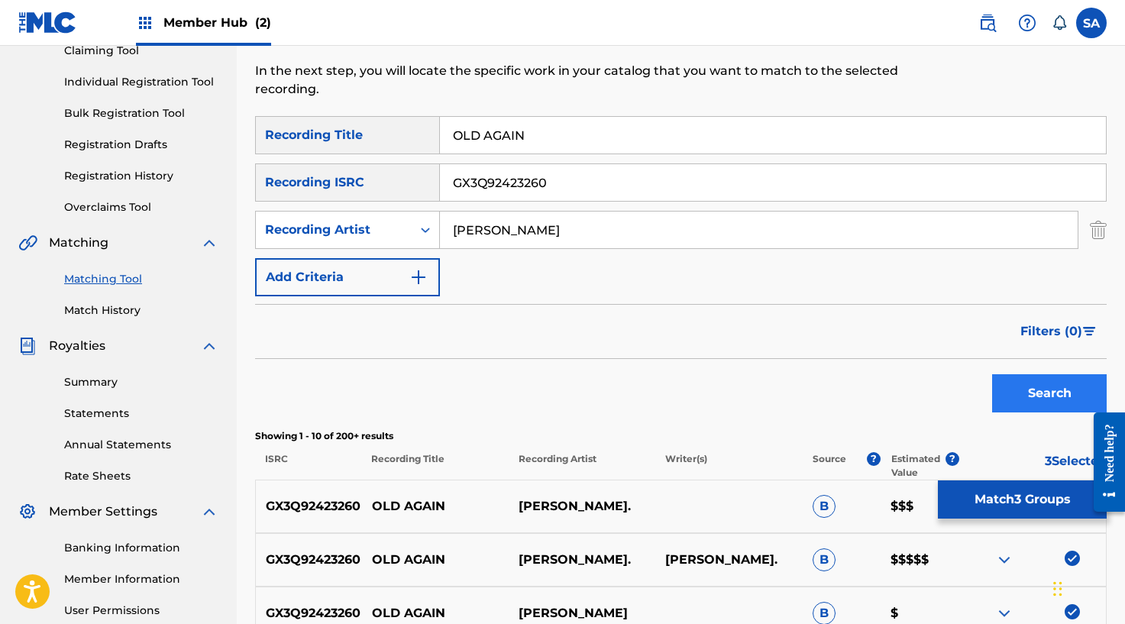
type input "GX3Q92423260"
click at [1042, 405] on button "Search" at bounding box center [1049, 393] width 115 height 38
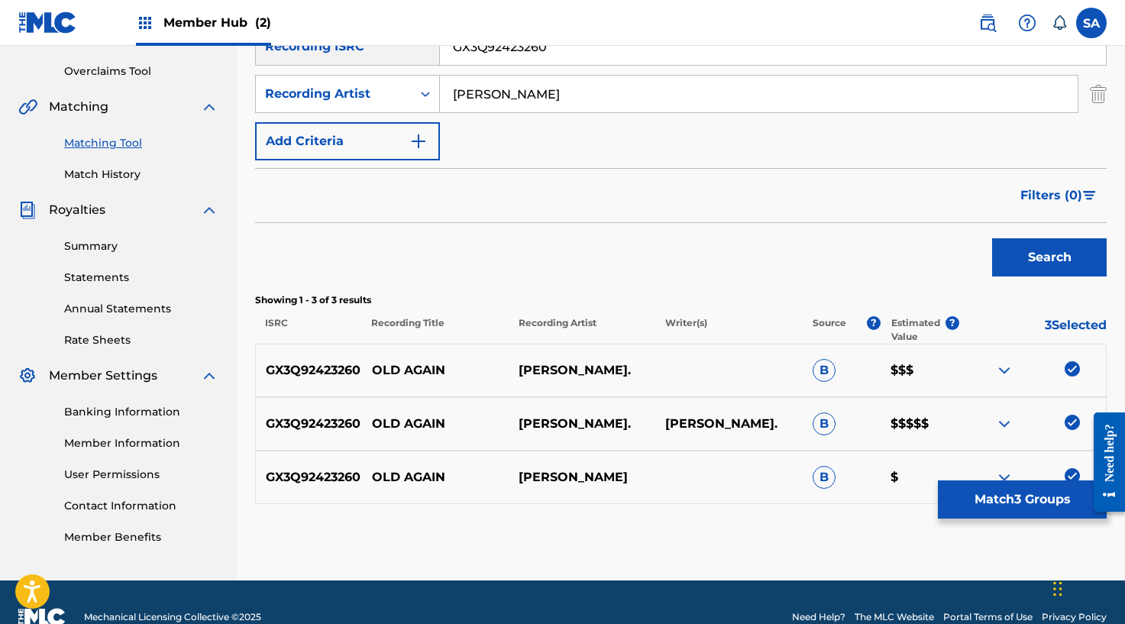
scroll to position [340, 0]
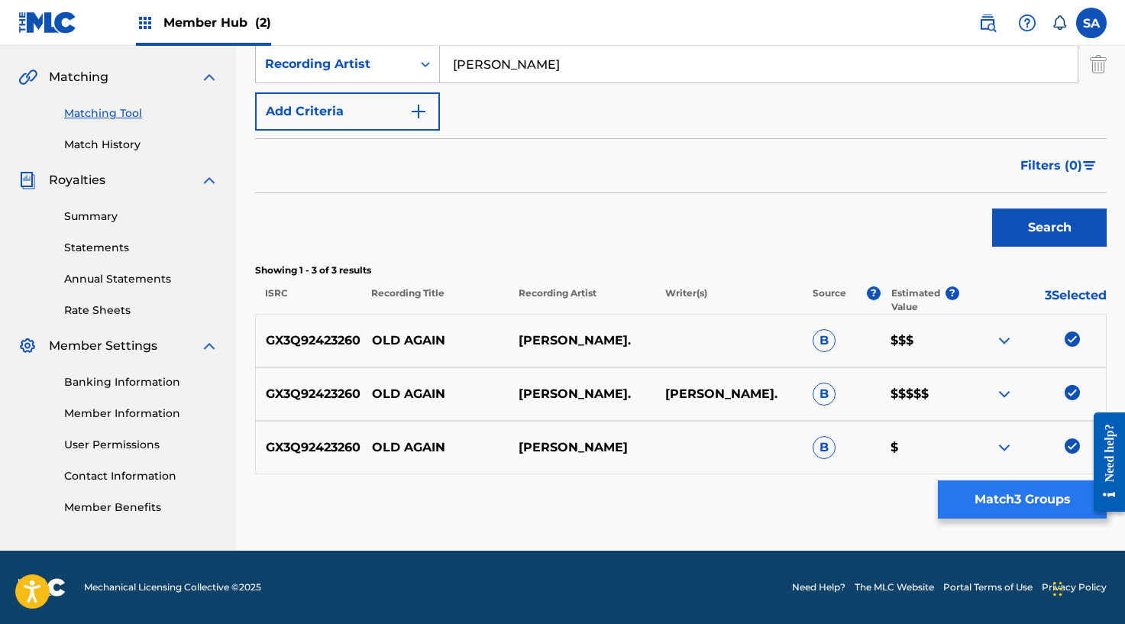
click at [945, 477] on div "Matching Tool The Matching Tool enables you to suggest matches between sound re…" at bounding box center [680, 147] width 851 height 806
click at [955, 489] on button "Match 3 Groups" at bounding box center [1022, 499] width 169 height 38
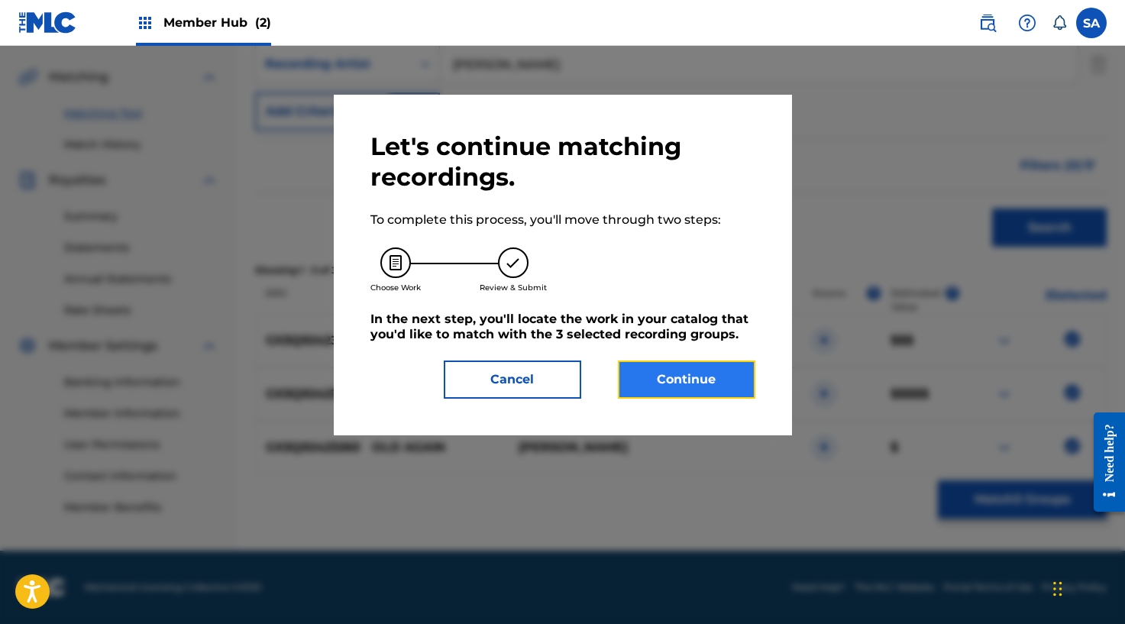
click at [678, 378] on button "Continue" at bounding box center [686, 379] width 137 height 38
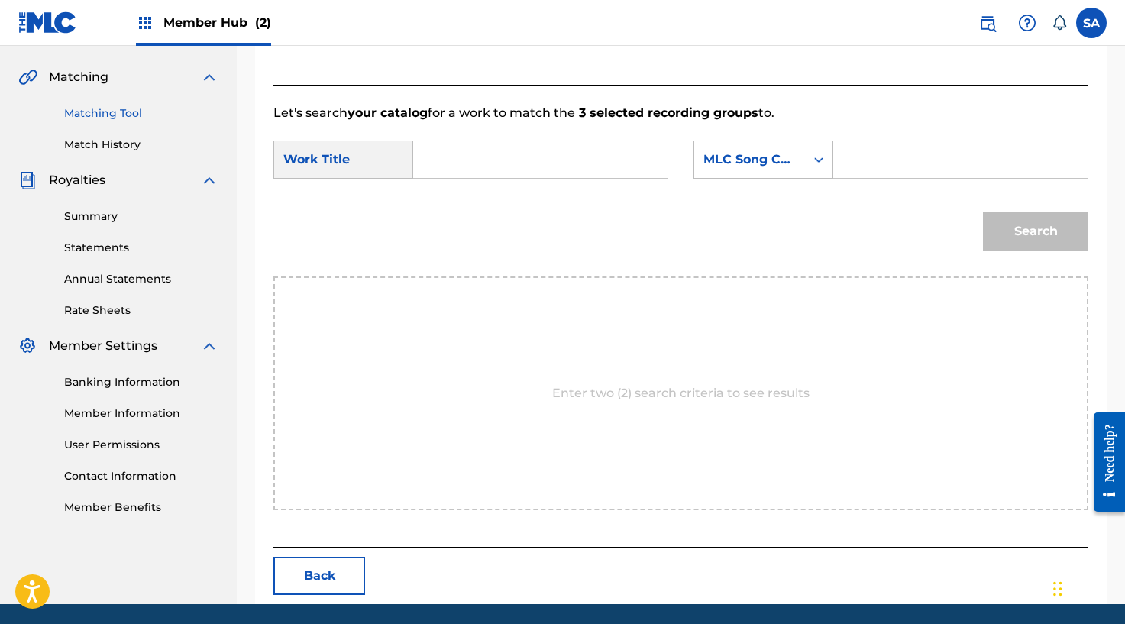
click at [436, 157] on input "Search Form" at bounding box center [540, 159] width 228 height 37
type input "OLD AGAIN"
click at [1102, 247] on div "Match Usage - Select Work In this step, you will locate the work you'd like to …" at bounding box center [680, 192] width 851 height 821
click at [865, 173] on input "Search Form" at bounding box center [960, 159] width 228 height 37
type input "OM7EGB"
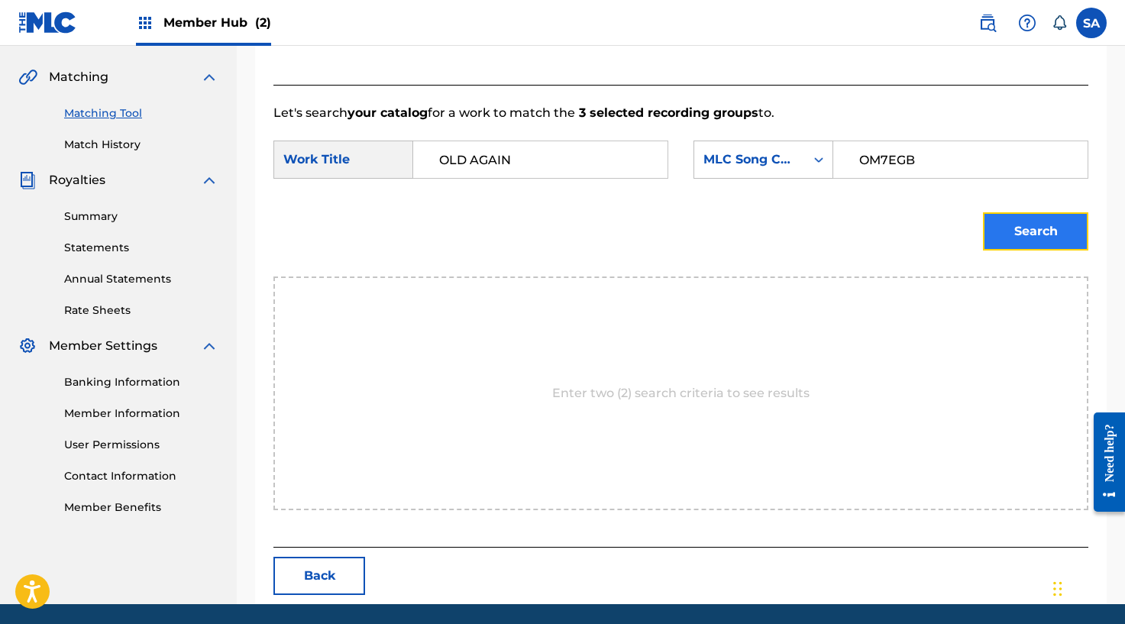
click at [1018, 221] on button "Search" at bounding box center [1035, 231] width 105 height 38
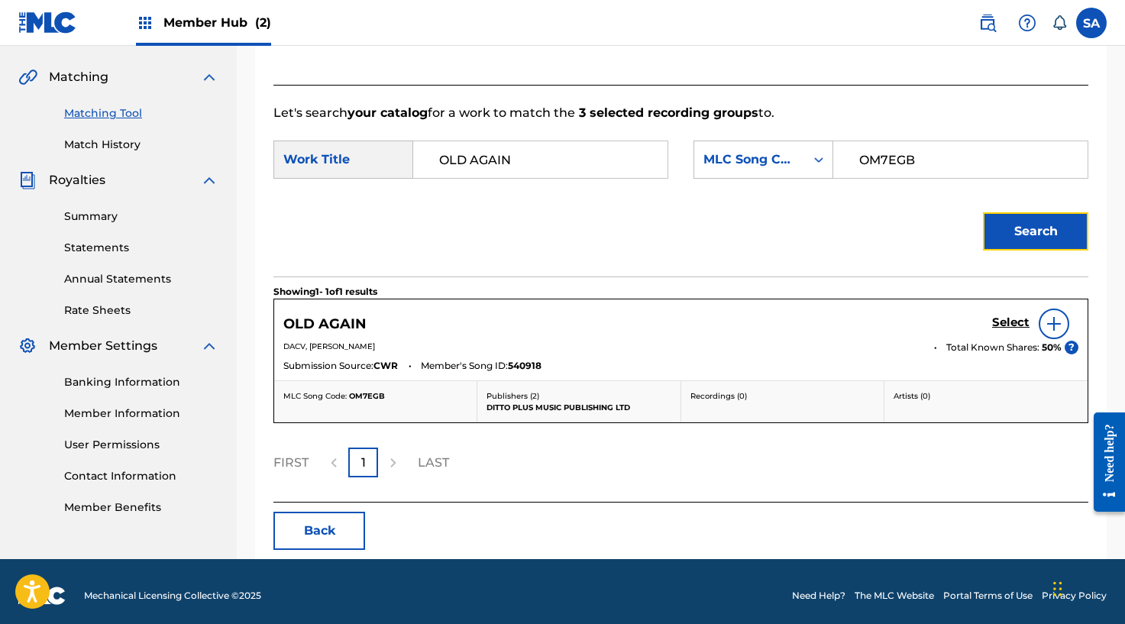
scroll to position [342, 0]
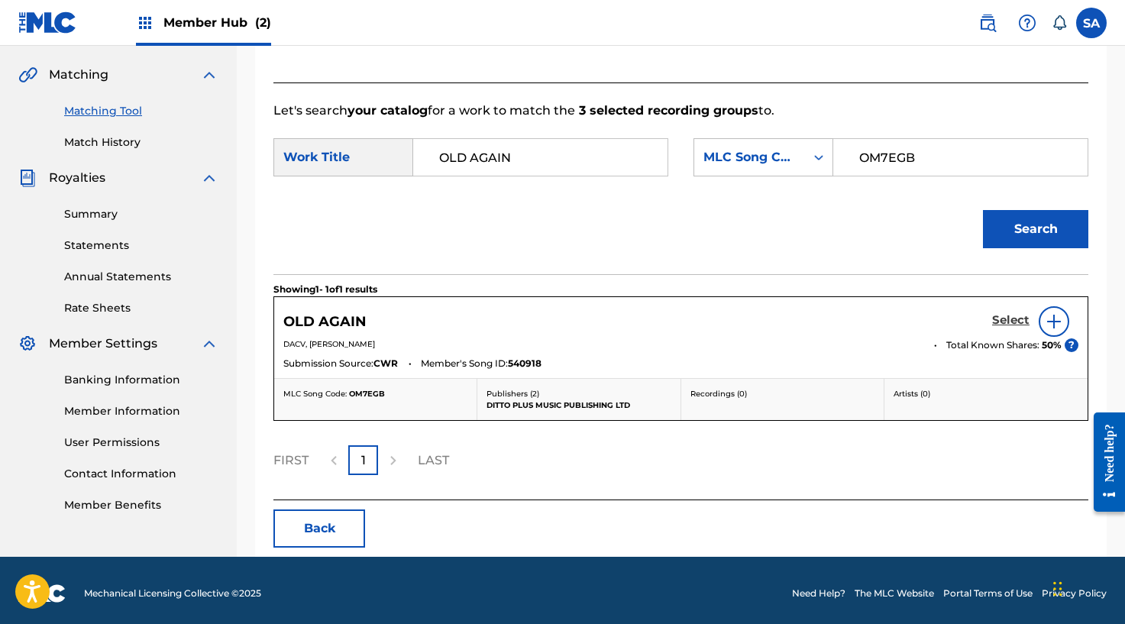
click at [1008, 317] on h5 "Select" at bounding box center [1010, 320] width 37 height 15
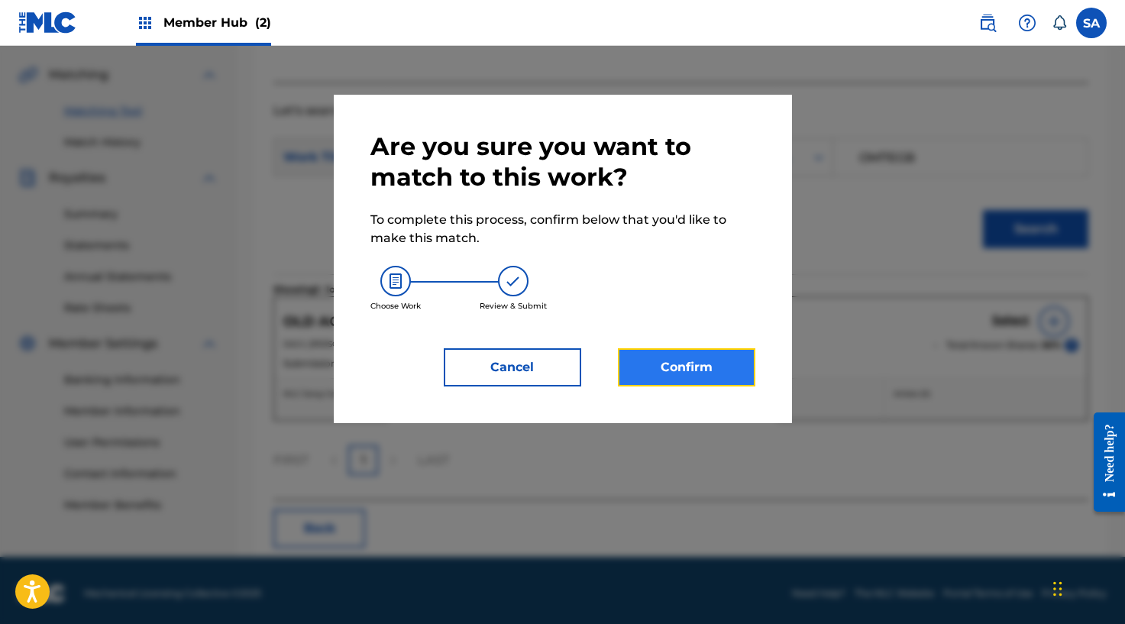
click at [638, 367] on button "Confirm" at bounding box center [686, 367] width 137 height 38
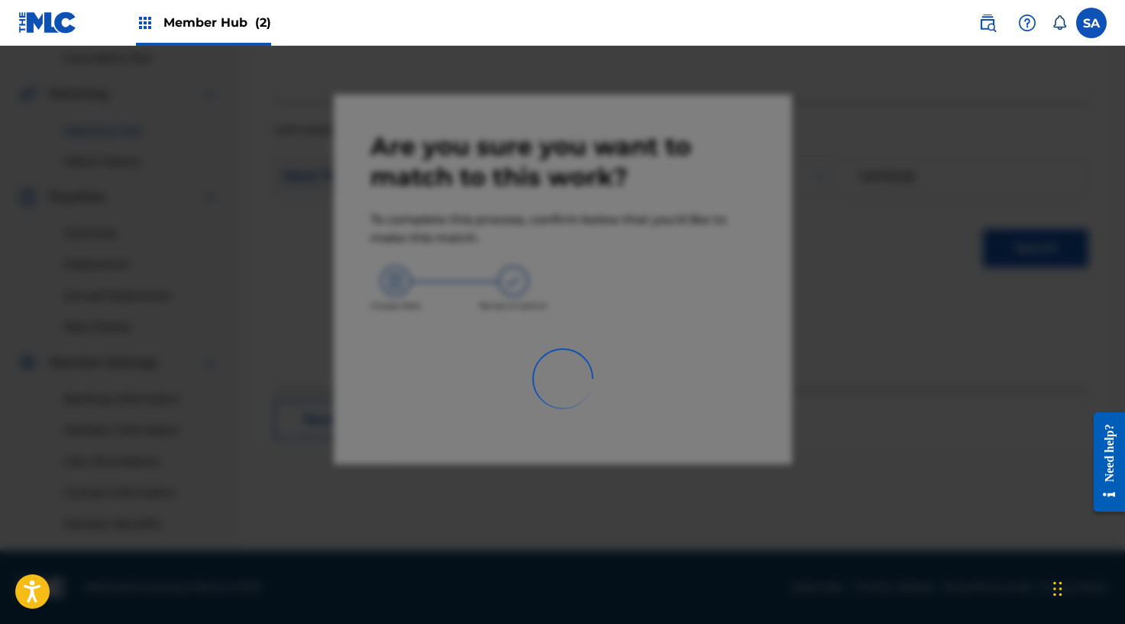
scroll to position [323, 0]
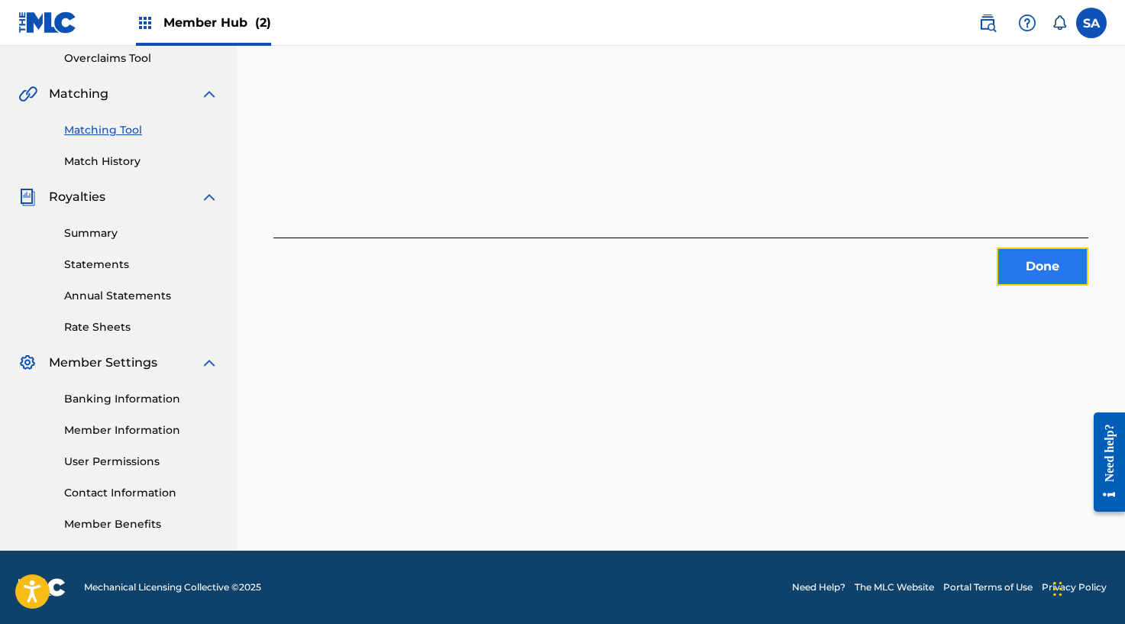
click at [1030, 259] on button "Done" at bounding box center [1042, 266] width 92 height 38
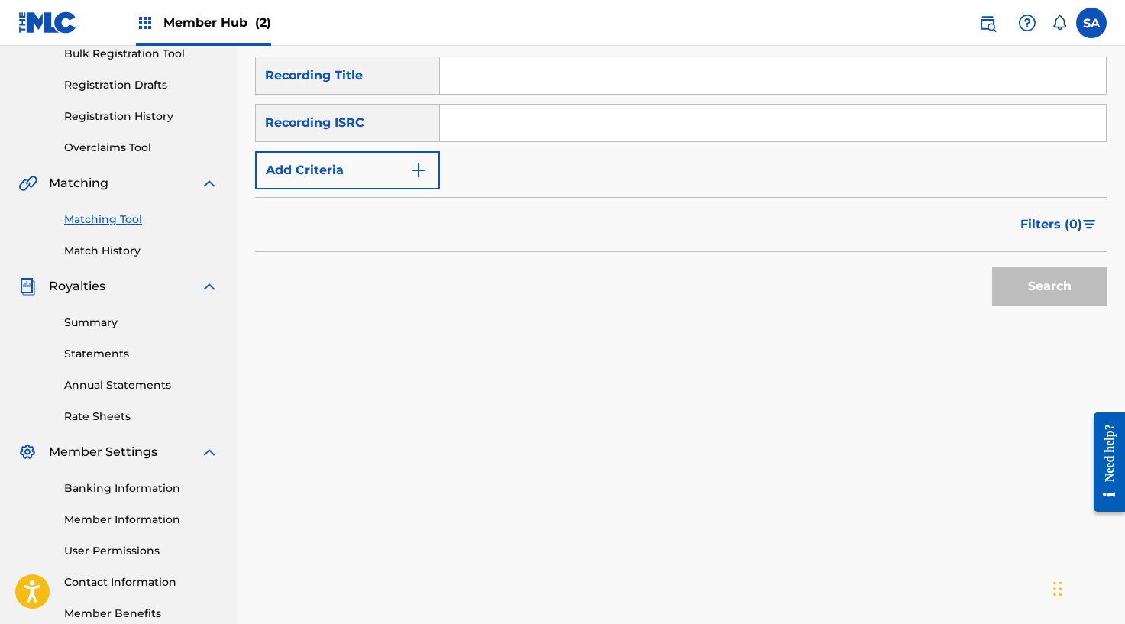
scroll to position [221, 0]
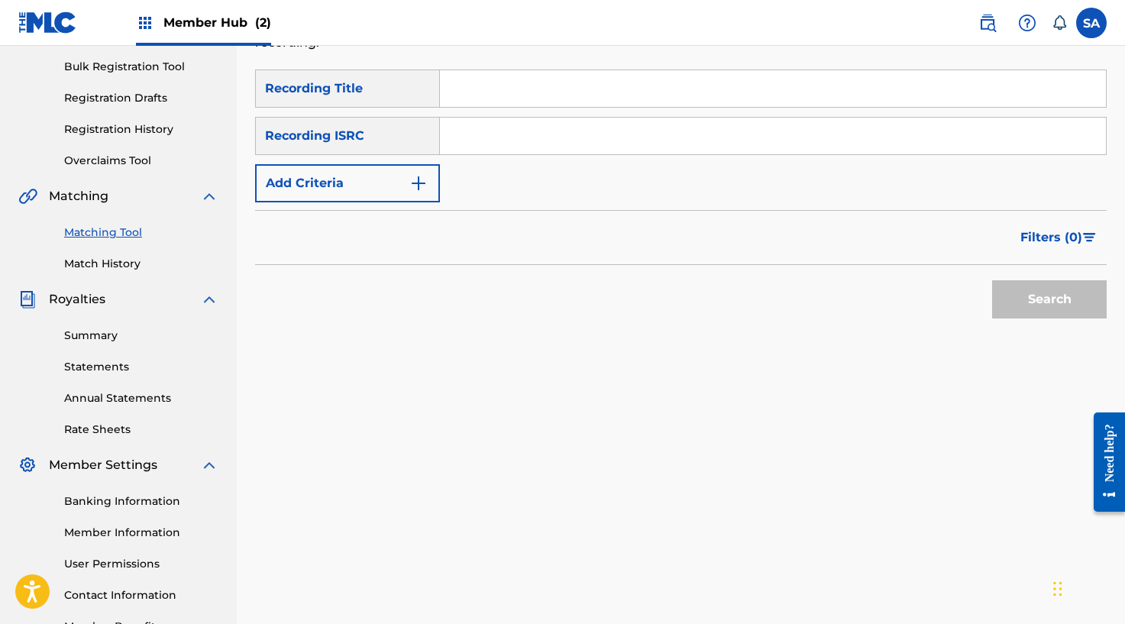
click at [480, 85] on input "Search Form" at bounding box center [773, 88] width 666 height 37
type input "PUBLIC"
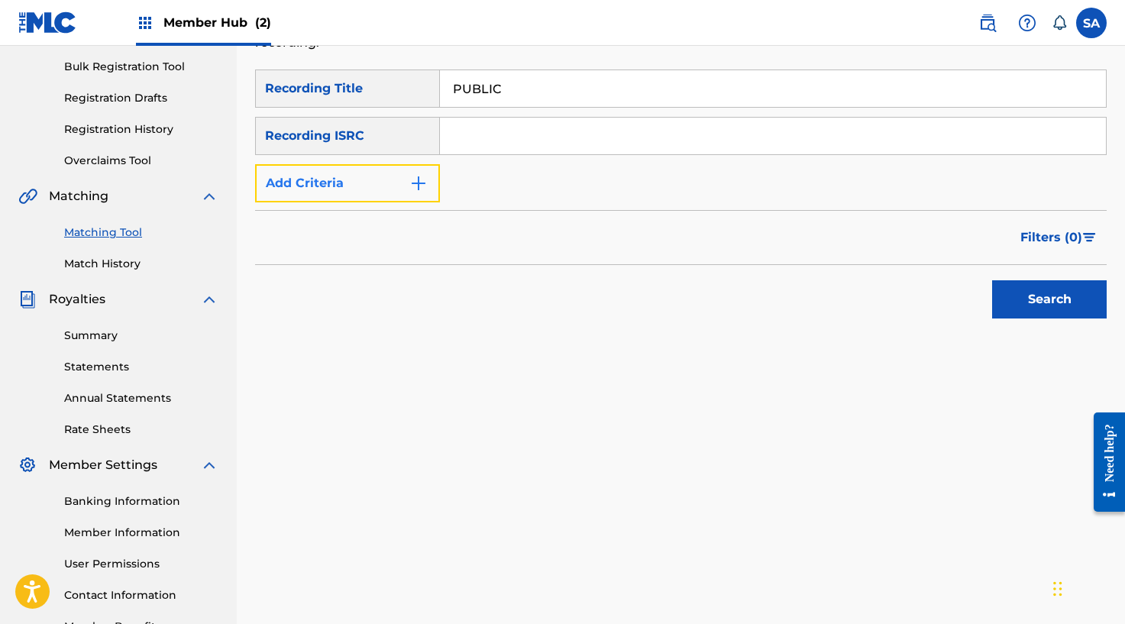
click at [412, 181] on img "Search Form" at bounding box center [418, 183] width 18 height 18
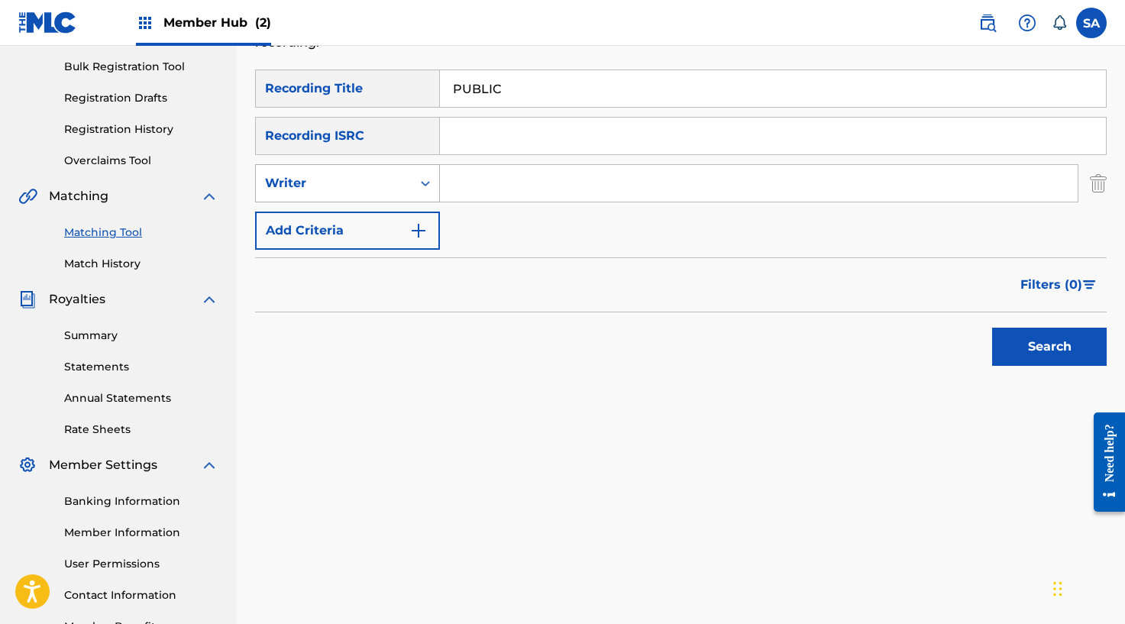
click at [408, 186] on div "Writer" at bounding box center [334, 183] width 156 height 29
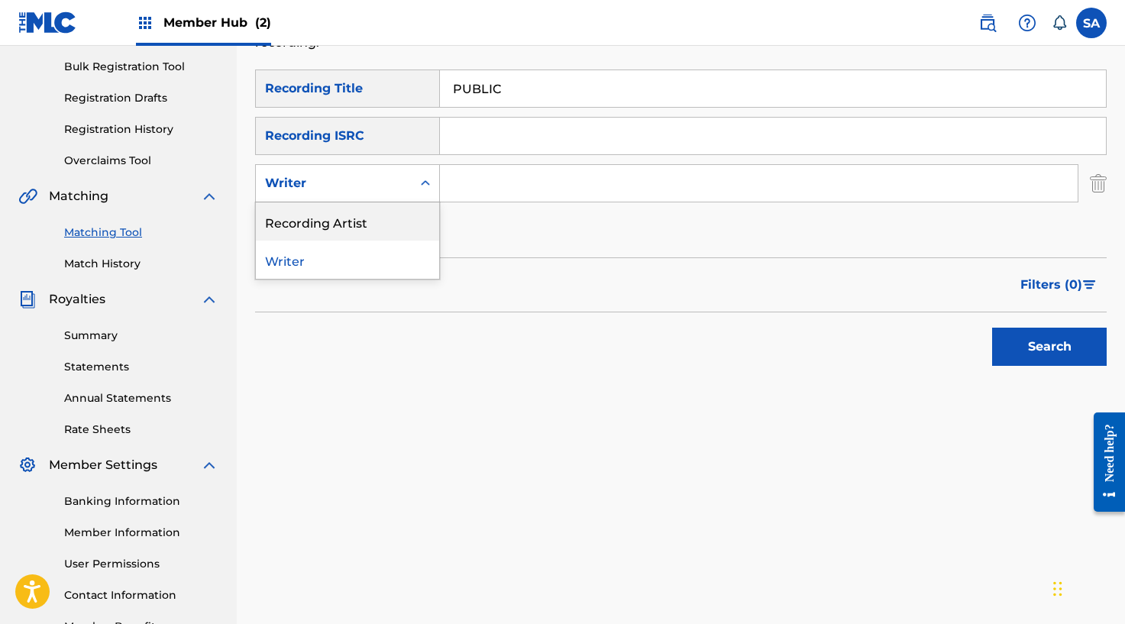
click at [379, 218] on div "Recording Artist" at bounding box center [347, 221] width 183 height 38
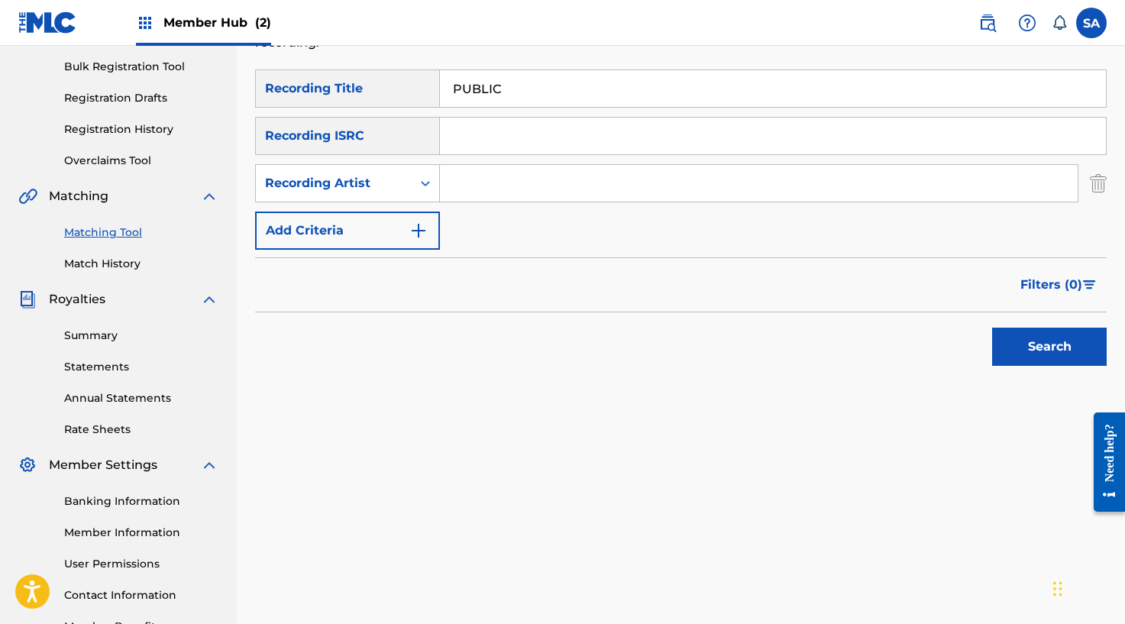
click at [466, 195] on input "Search Form" at bounding box center [758, 183] width 637 height 37
type input "[PERSON_NAME]"
click at [992, 328] on button "Search" at bounding box center [1049, 347] width 115 height 38
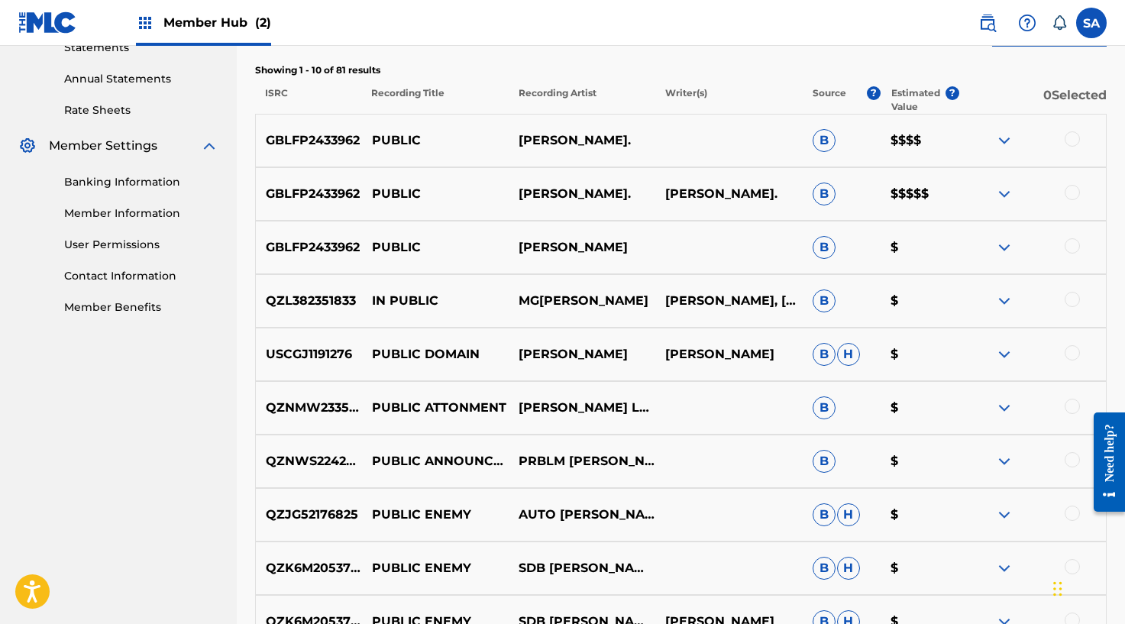
scroll to position [544, 0]
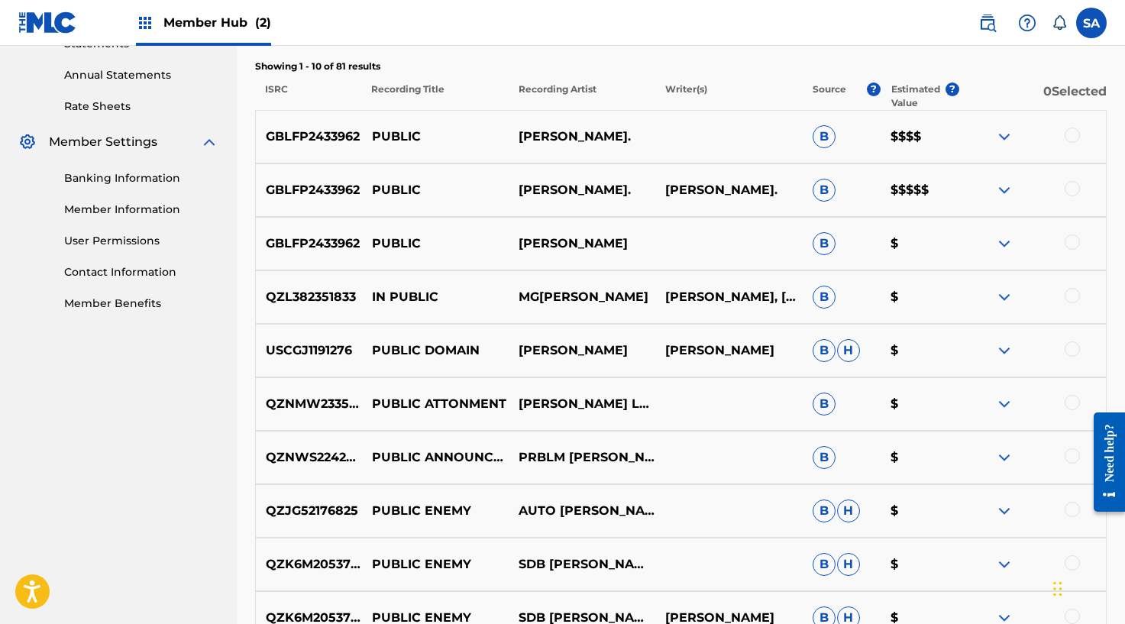
click at [1073, 135] on div at bounding box center [1071, 134] width 15 height 15
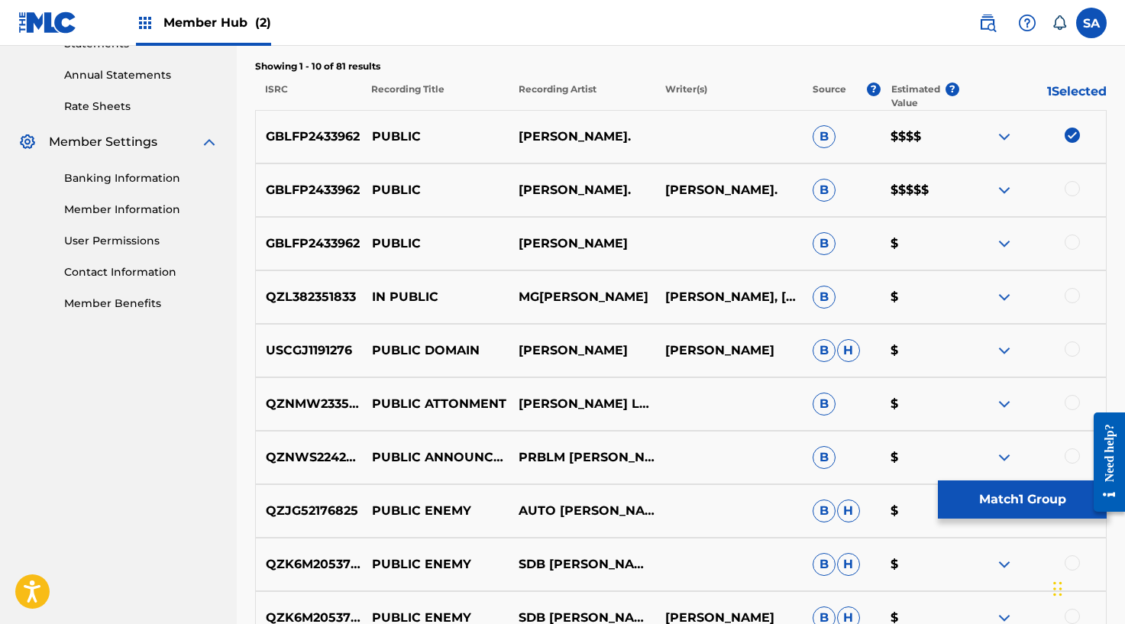
click at [1073, 198] on div at bounding box center [1032, 190] width 147 height 18
click at [1074, 190] on div at bounding box center [1071, 188] width 15 height 15
drag, startPoint x: 1067, startPoint y: 226, endPoint x: 1067, endPoint y: 234, distance: 8.4
click at [1067, 226] on div "GBLFP2433962 PUBLIC [PERSON_NAME] $" at bounding box center [680, 243] width 851 height 53
click at [1067, 234] on div at bounding box center [1071, 241] width 15 height 15
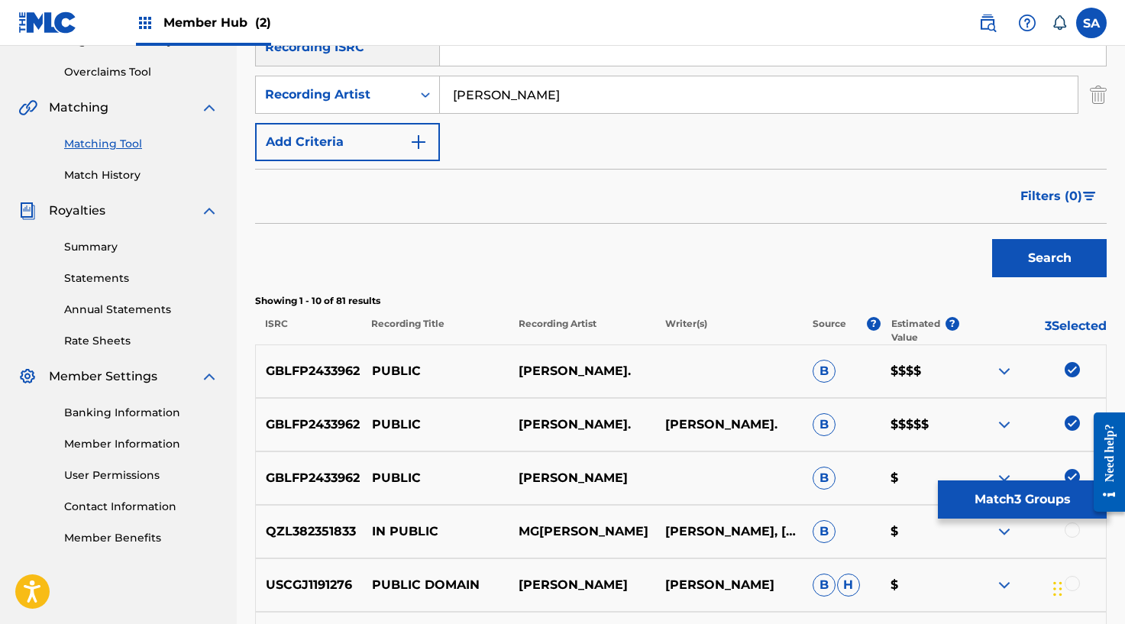
scroll to position [0, 0]
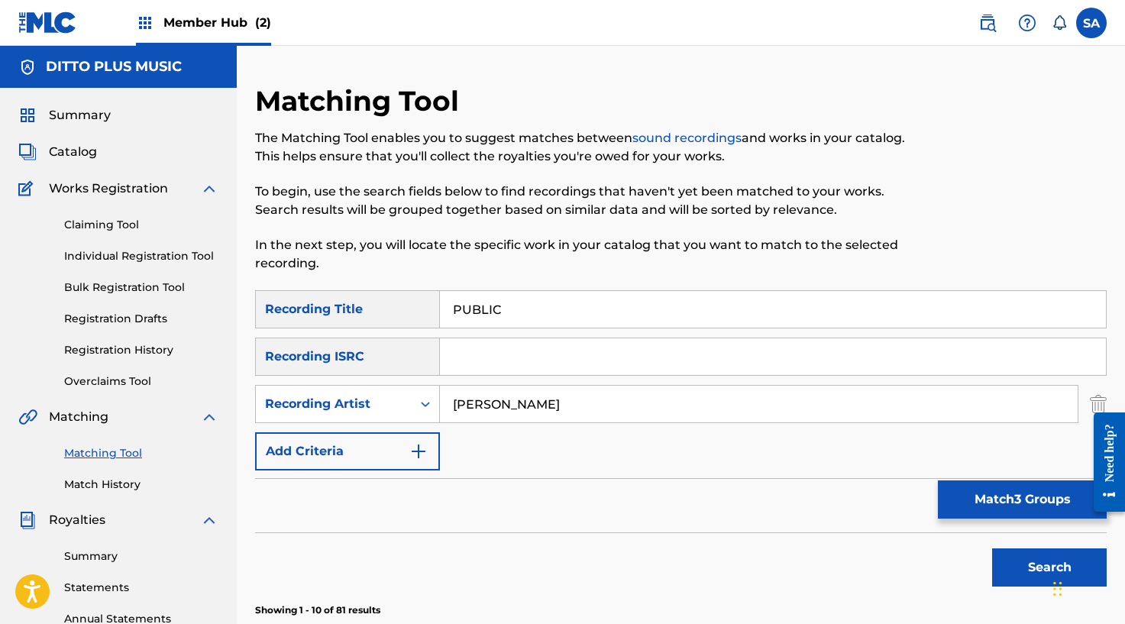
click at [501, 357] on input "Search Form" at bounding box center [773, 356] width 666 height 37
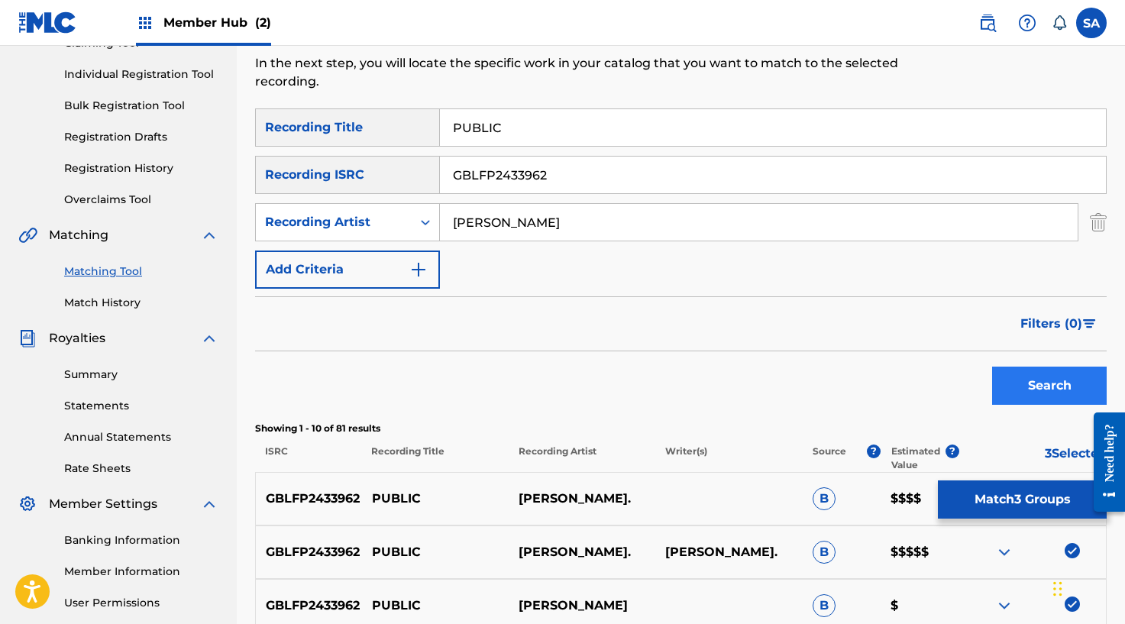
type input "GBLFP2433962"
click at [1026, 379] on button "Search" at bounding box center [1049, 385] width 115 height 38
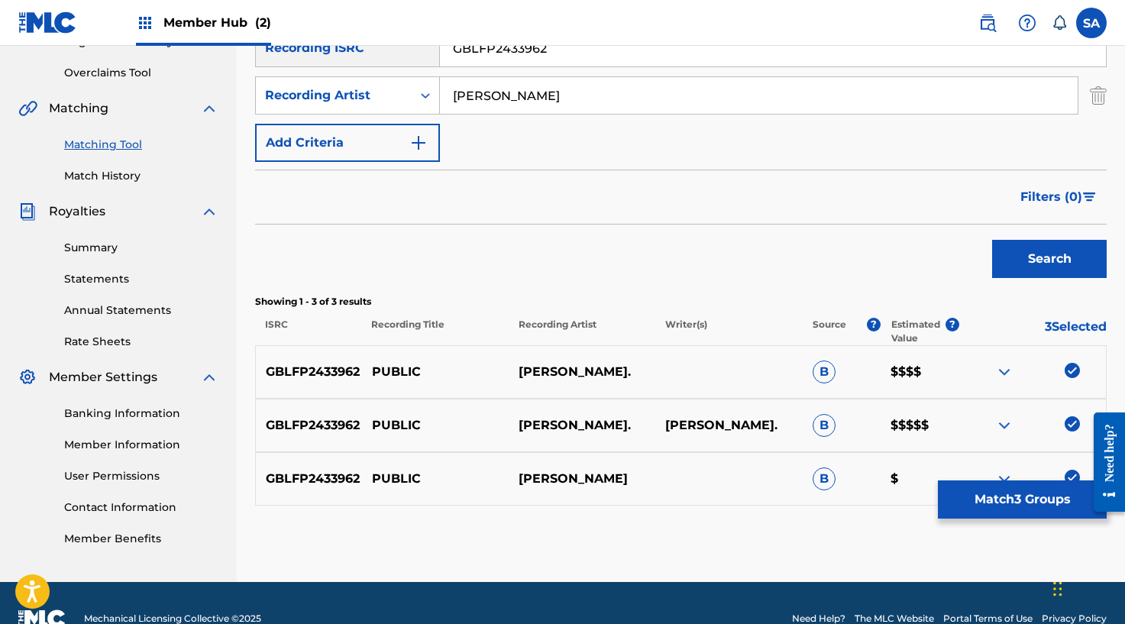
scroll to position [340, 0]
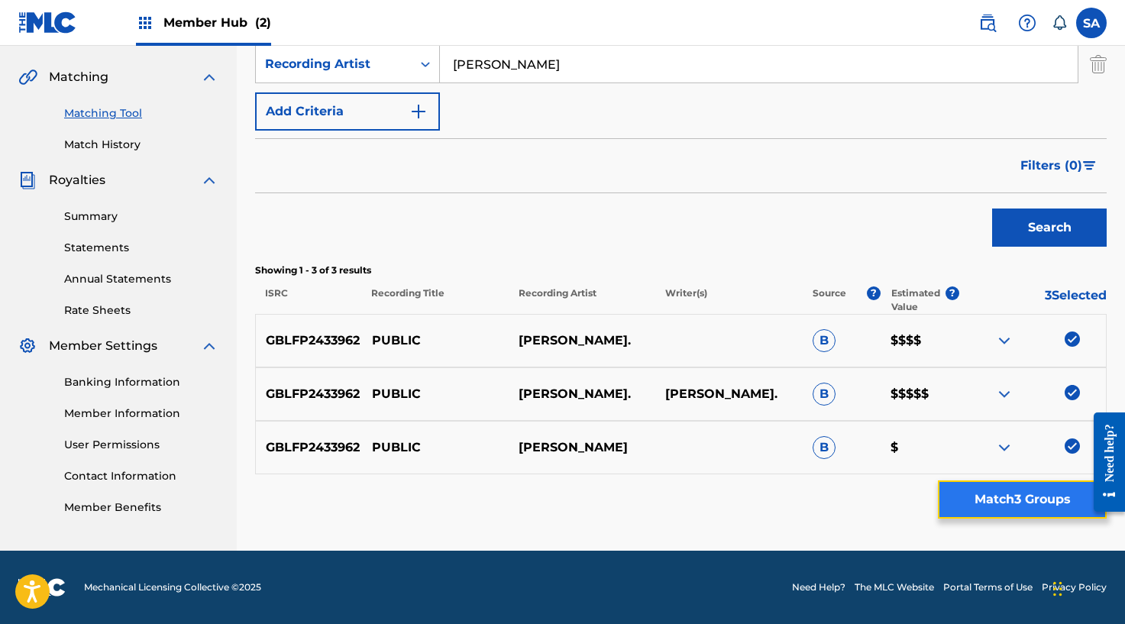
click at [989, 505] on button "Match 3 Groups" at bounding box center [1022, 499] width 169 height 38
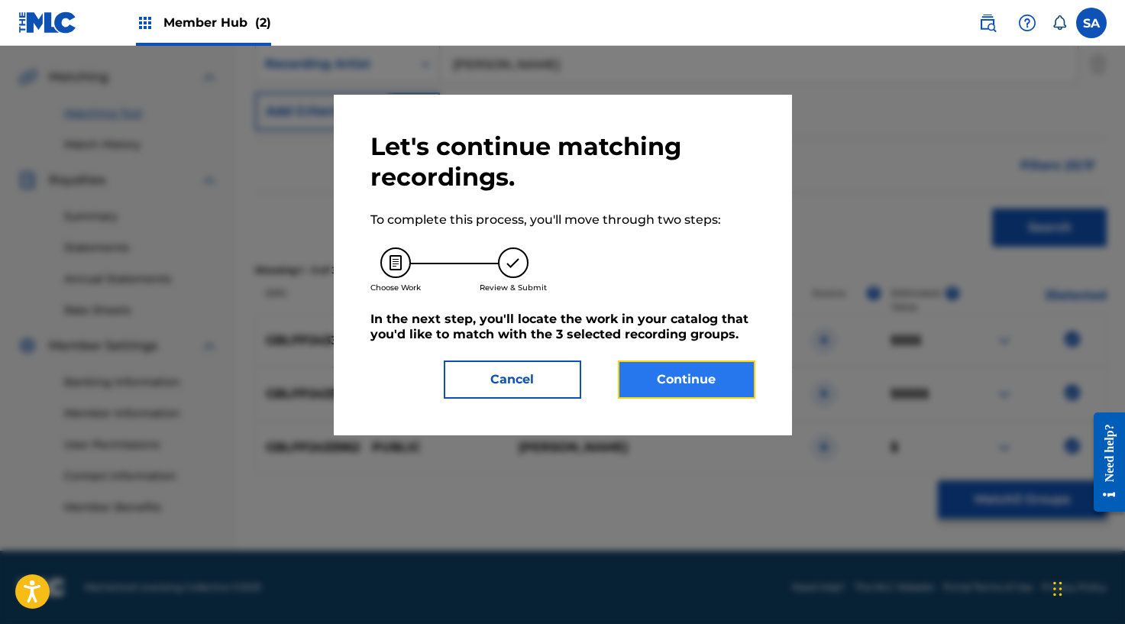
click at [694, 377] on button "Continue" at bounding box center [686, 379] width 137 height 38
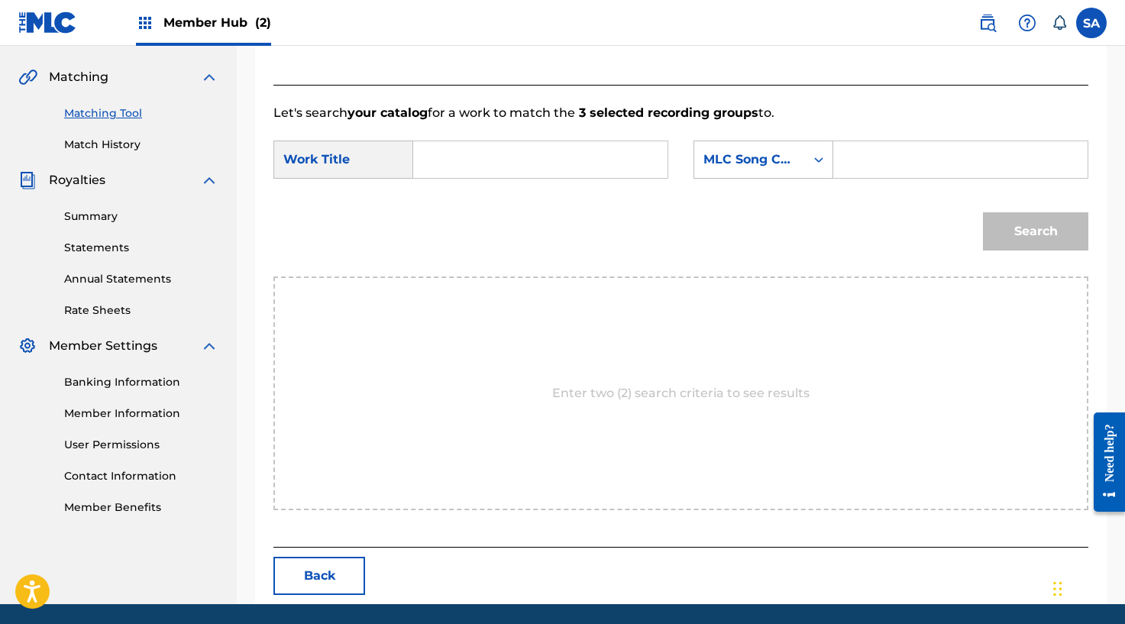
click at [442, 142] on input "Search Form" at bounding box center [540, 159] width 228 height 37
type input "PUBLIC"
click at [855, 157] on input "Search Form" at bounding box center [960, 159] width 228 height 37
type input "PN2JC4"
click at [1043, 224] on button "Search" at bounding box center [1035, 231] width 105 height 38
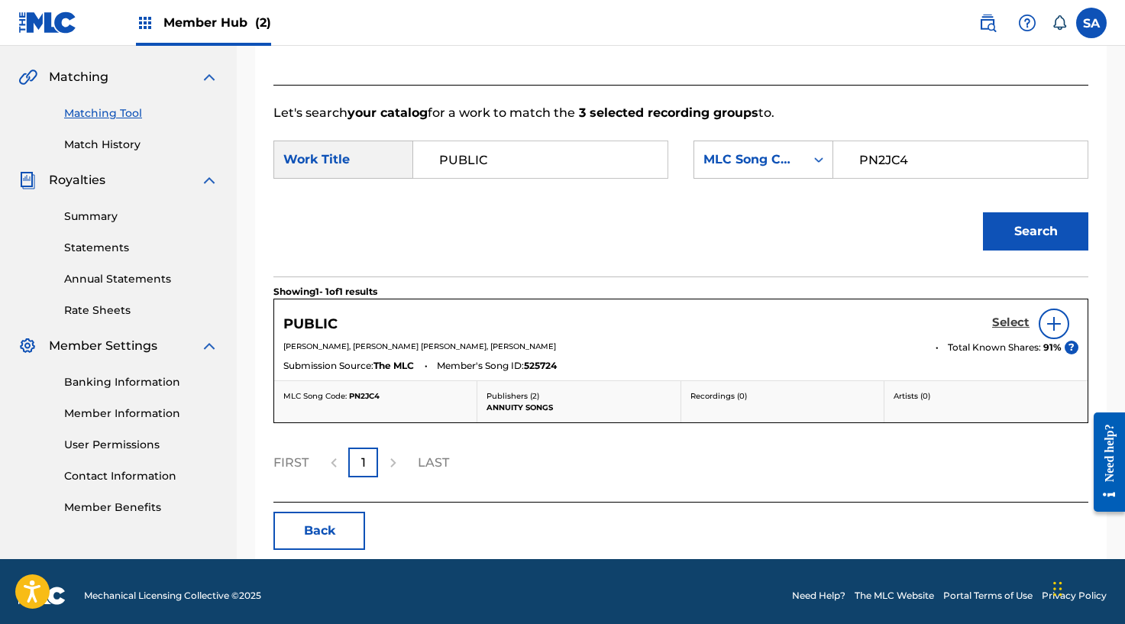
click at [1005, 324] on h5 "Select" at bounding box center [1010, 322] width 37 height 15
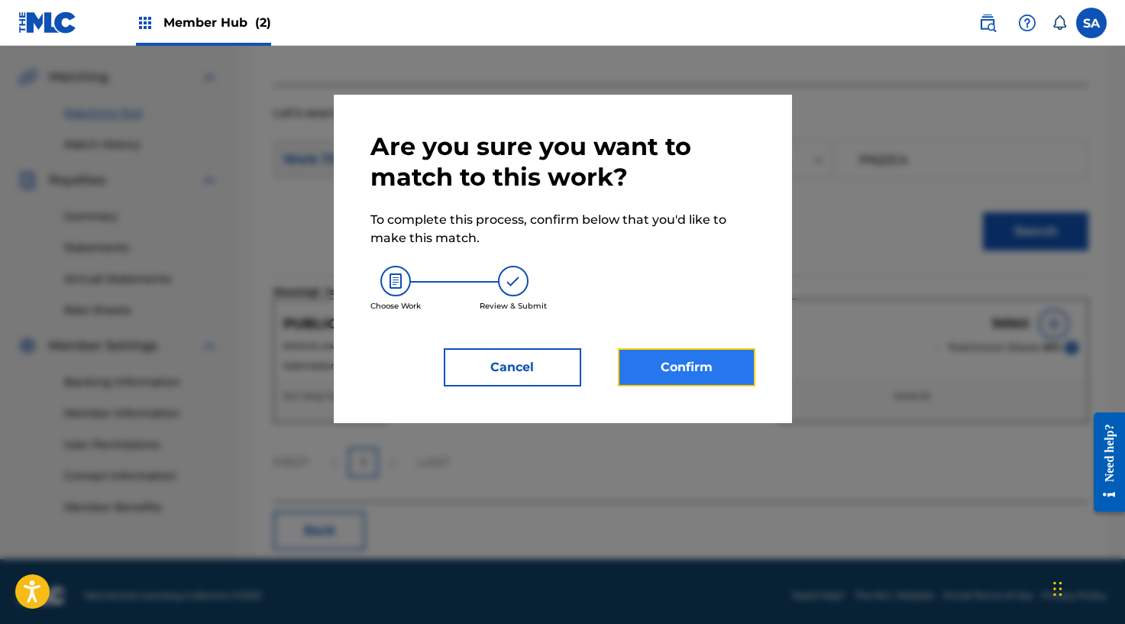
click at [723, 366] on button "Confirm" at bounding box center [686, 367] width 137 height 38
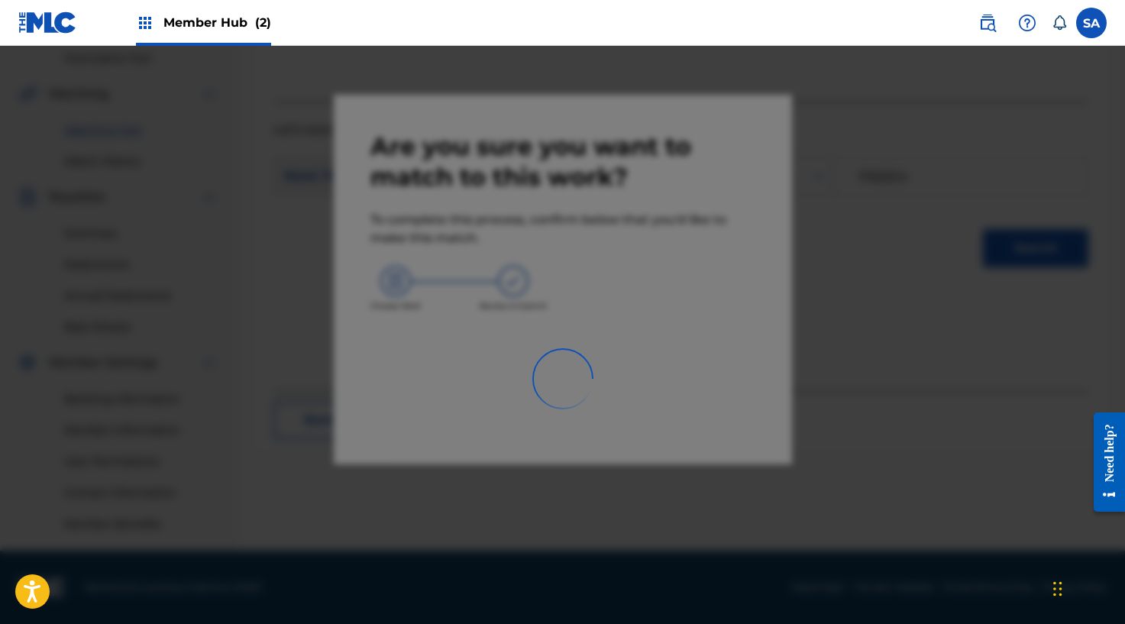
scroll to position [323, 0]
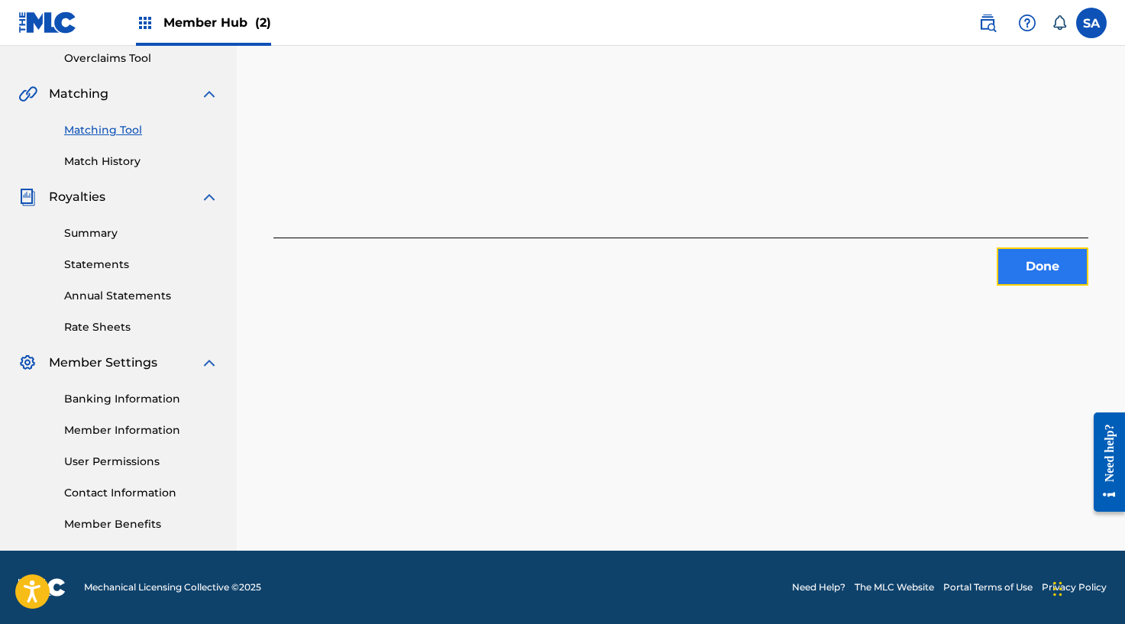
click at [1028, 275] on button "Done" at bounding box center [1042, 266] width 92 height 38
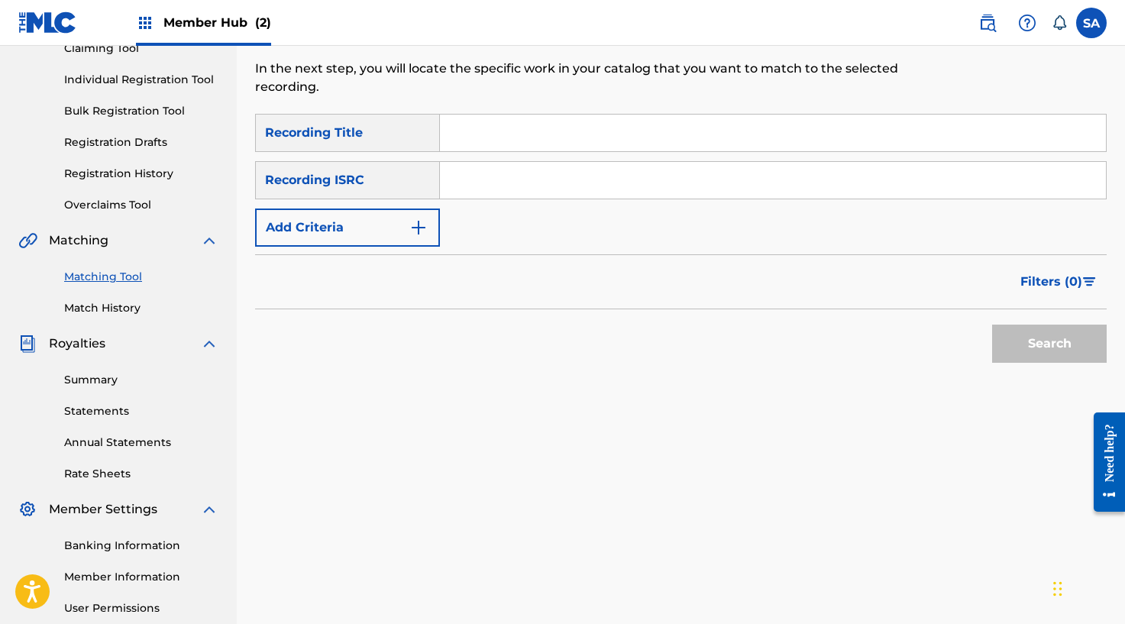
scroll to position [167, 0]
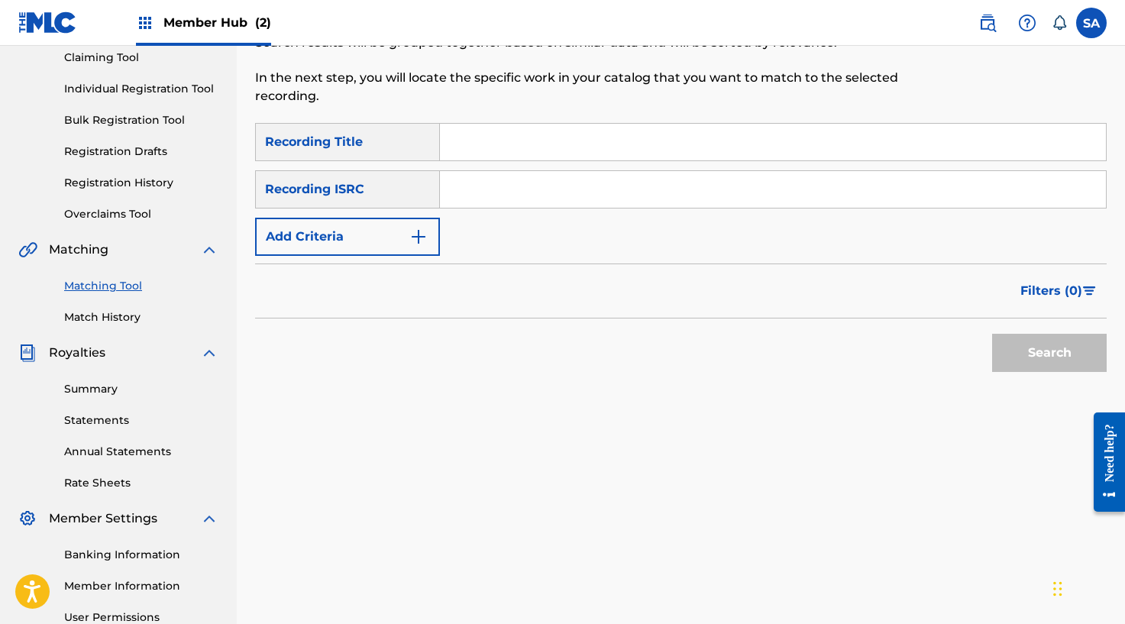
click at [480, 128] on input "Search Form" at bounding box center [773, 142] width 666 height 37
type input "P STREET"
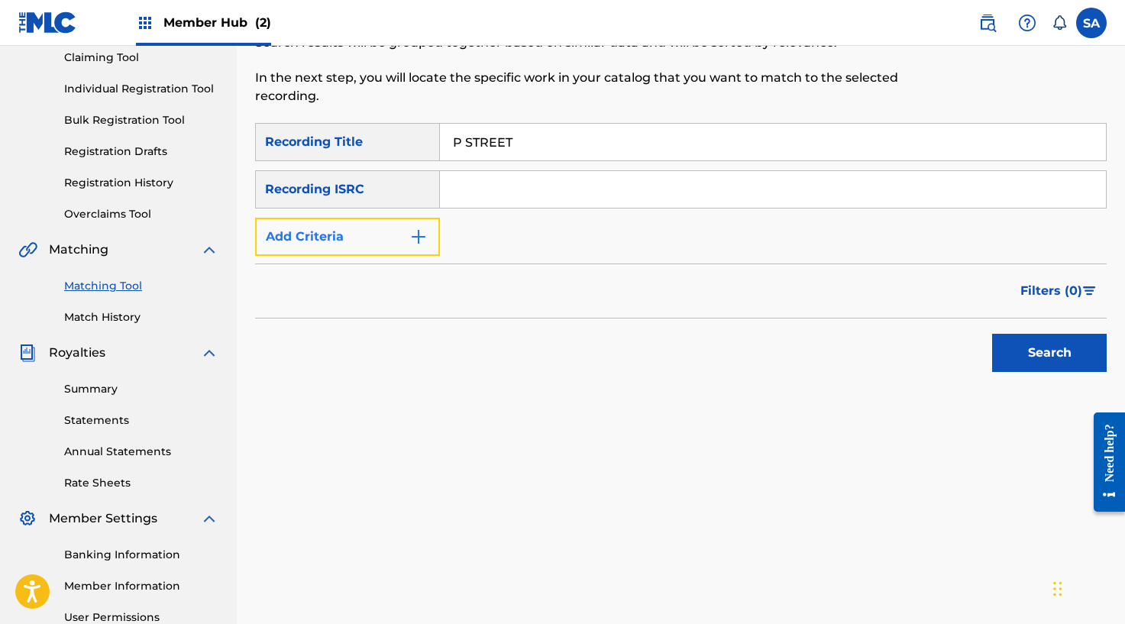
click at [377, 238] on button "Add Criteria" at bounding box center [347, 237] width 185 height 38
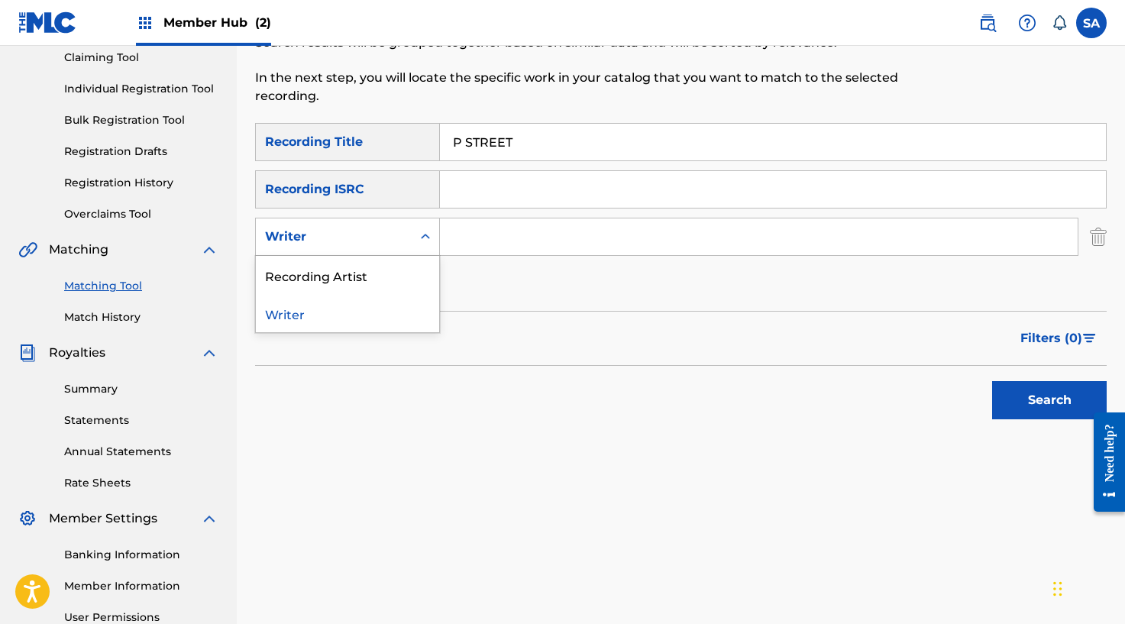
click at [381, 239] on div "Writer" at bounding box center [333, 237] width 137 height 18
click at [366, 263] on div "Recording Artist" at bounding box center [347, 275] width 183 height 38
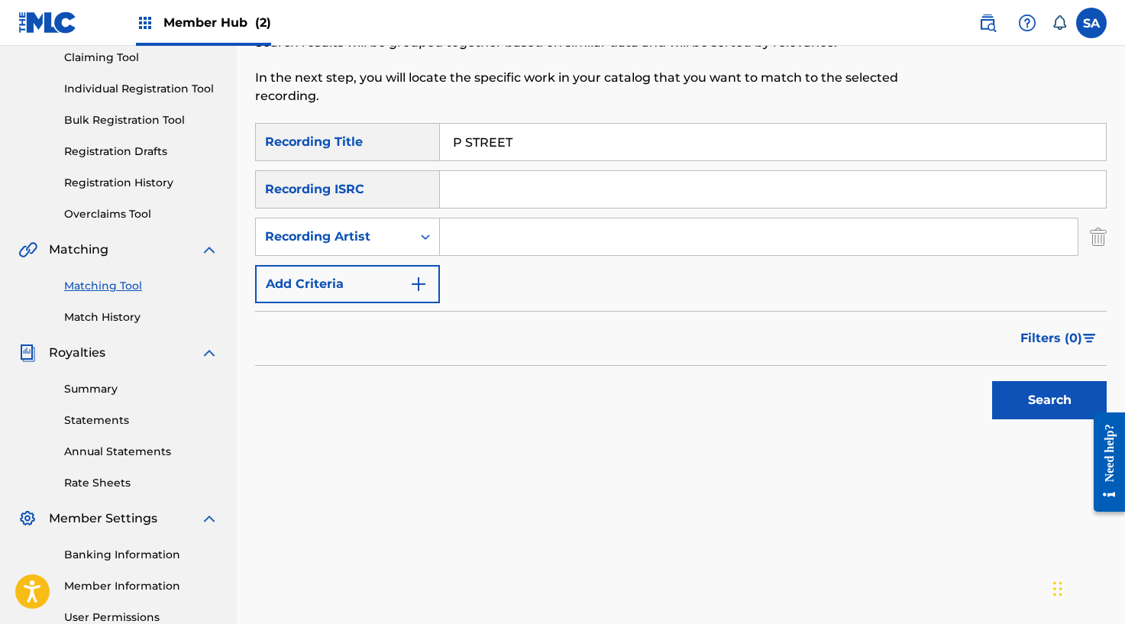
click at [472, 240] on input "Search Form" at bounding box center [758, 236] width 637 height 37
click at [992, 381] on button "Search" at bounding box center [1049, 400] width 115 height 38
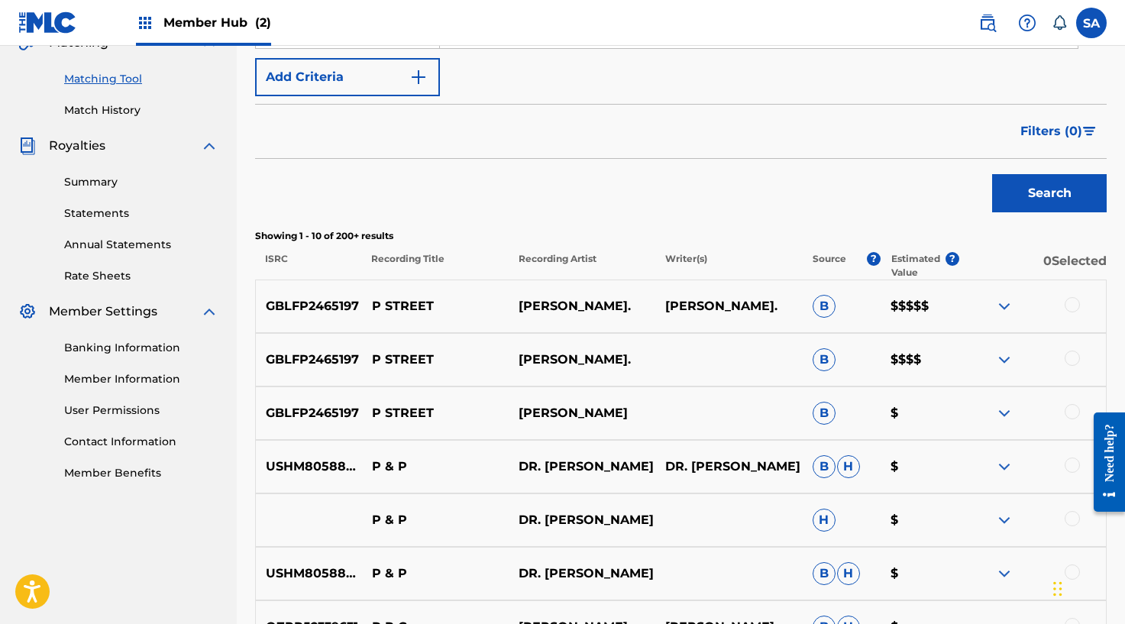
scroll to position [496, 0]
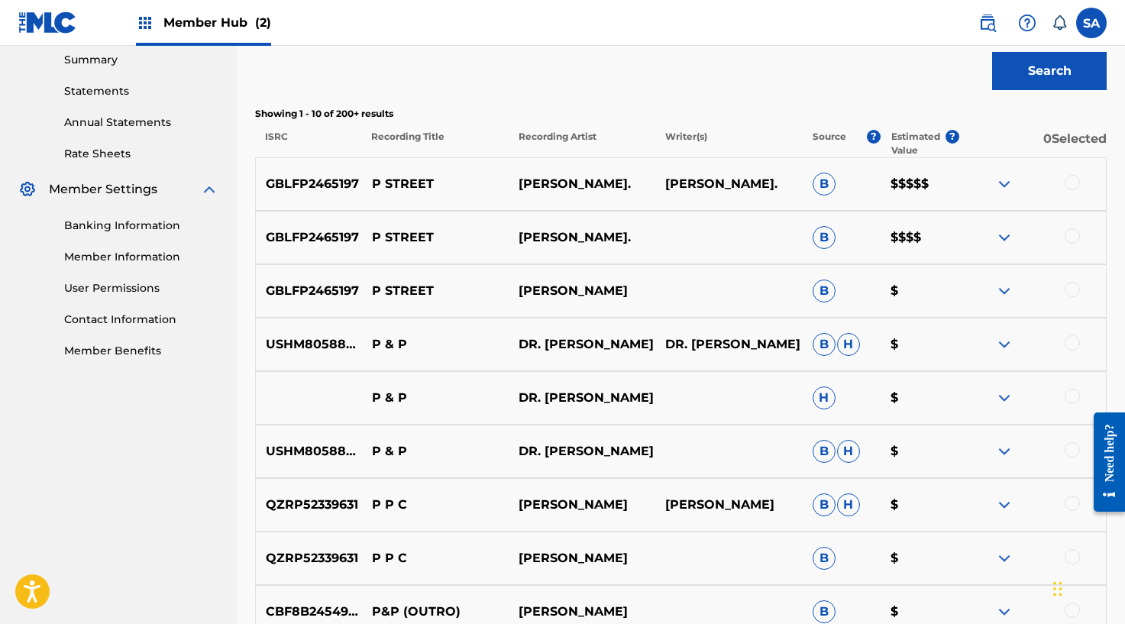
click at [1073, 184] on div at bounding box center [1071, 182] width 15 height 15
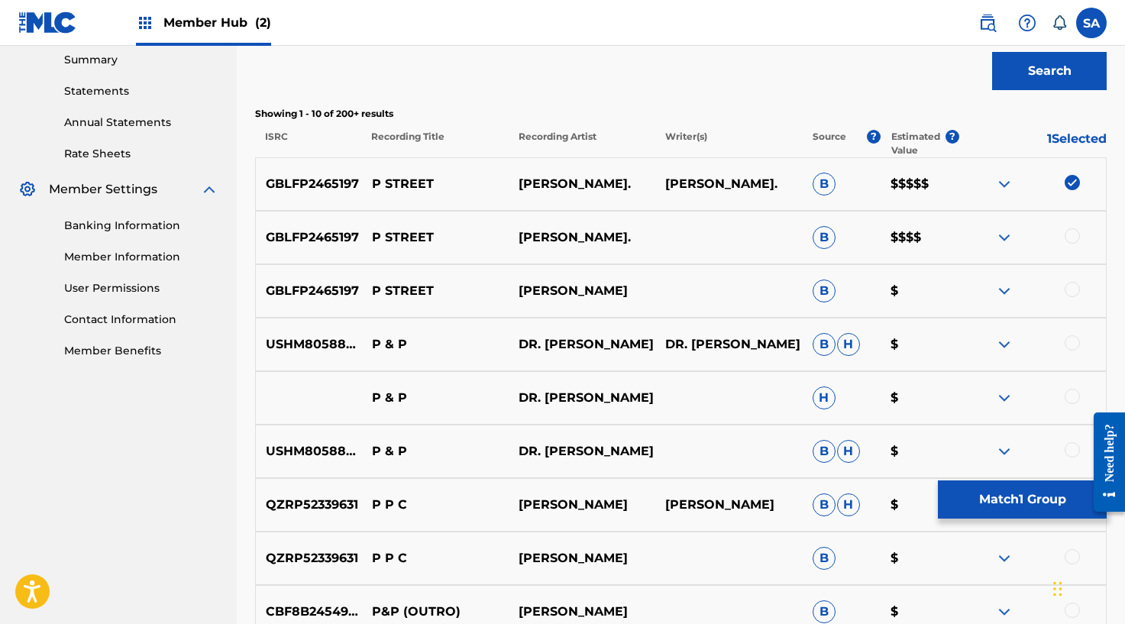
click at [1072, 237] on div at bounding box center [1071, 235] width 15 height 15
click at [1072, 279] on div "GBLFP2465197 P STREET [PERSON_NAME] $" at bounding box center [680, 290] width 851 height 53
click at [1072, 287] on div at bounding box center [1071, 289] width 15 height 15
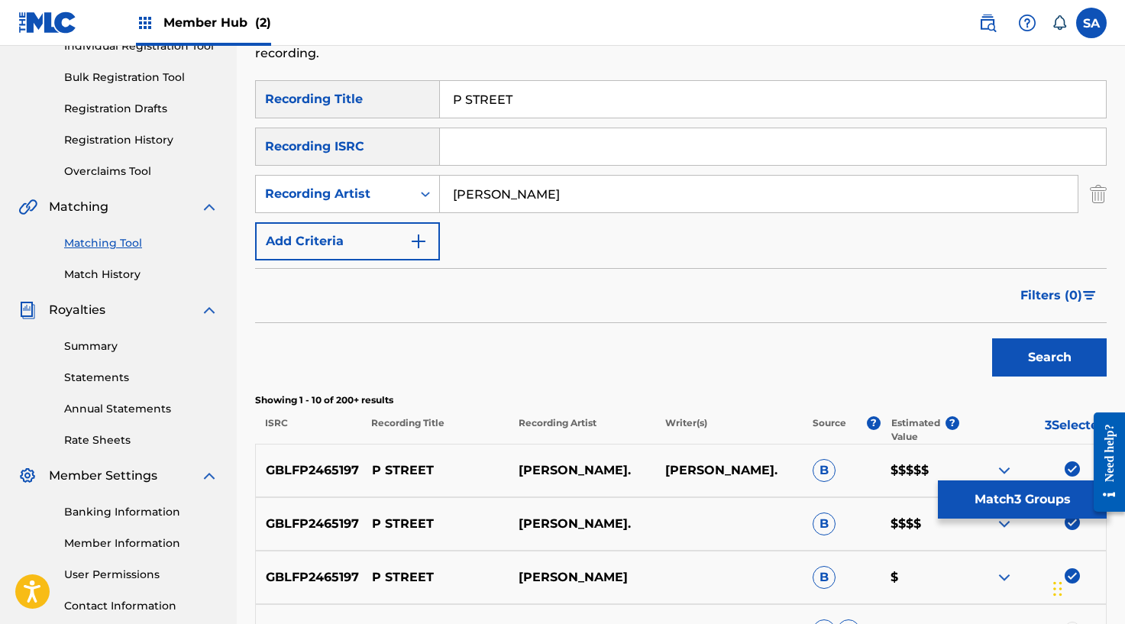
scroll to position [18, 0]
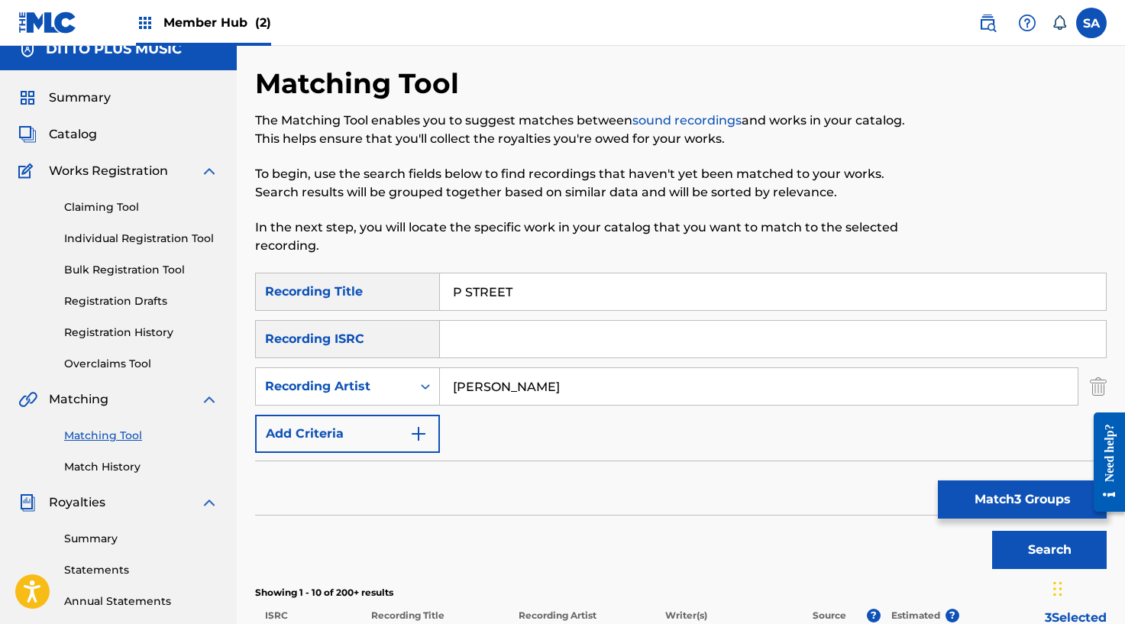
click at [517, 377] on input "[PERSON_NAME]" at bounding box center [758, 386] width 637 height 37
click at [517, 381] on input "[PERSON_NAME]" at bounding box center [758, 386] width 637 height 37
type input "[PERSON_NAME]."
click at [992, 531] on button "Search" at bounding box center [1049, 550] width 115 height 38
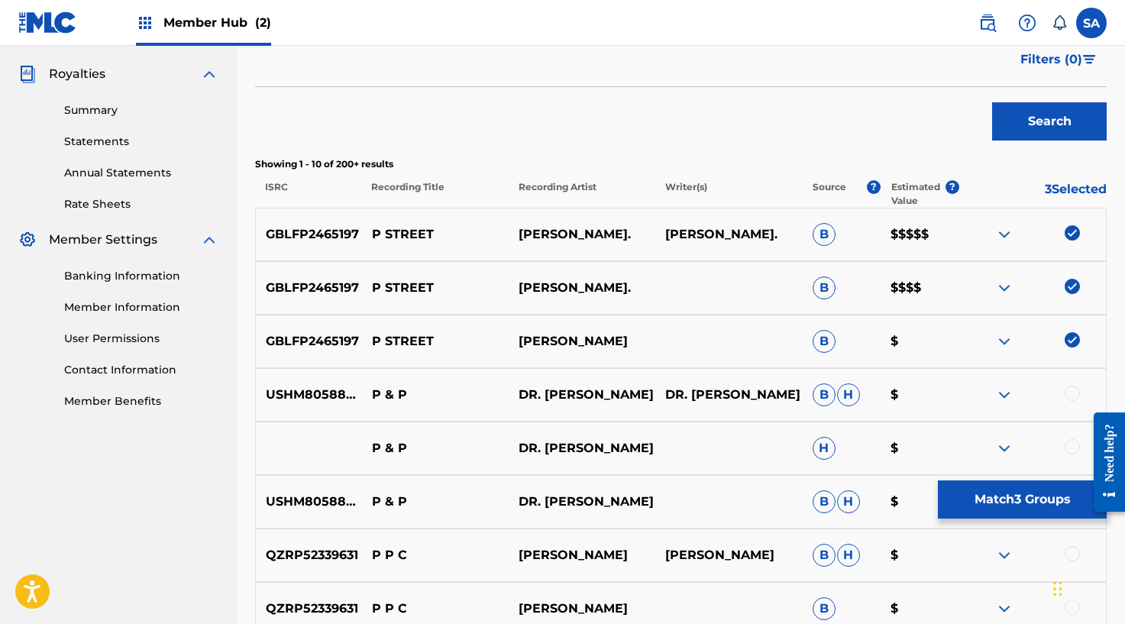
scroll to position [196, 0]
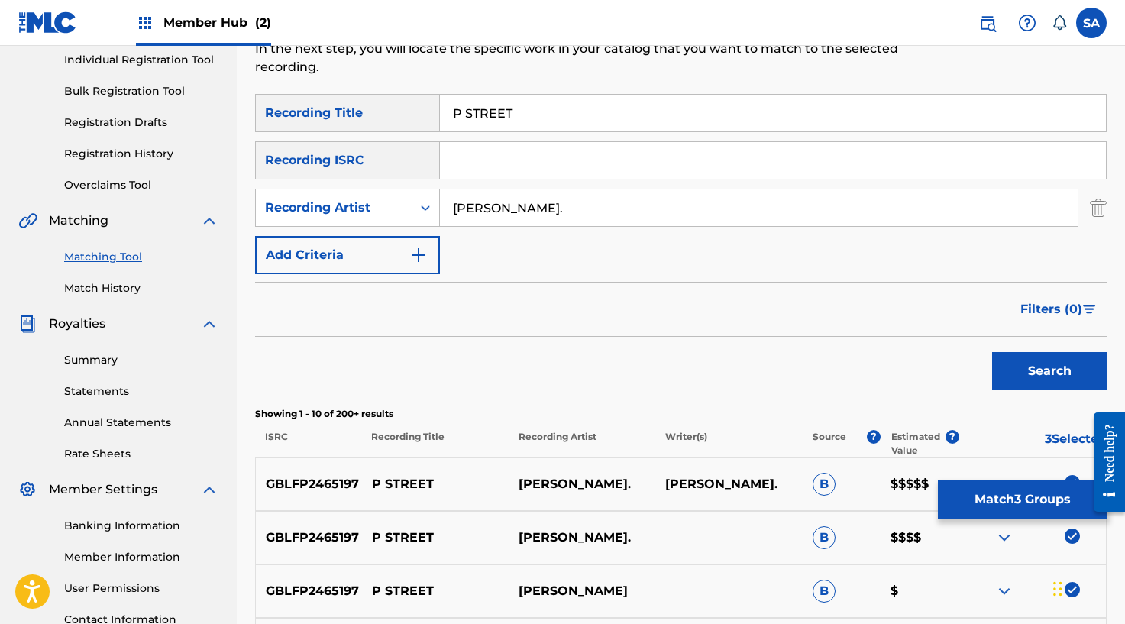
click at [483, 155] on input "Search Form" at bounding box center [773, 160] width 666 height 37
type input "GBLFP2465197"
click at [992, 352] on button "Search" at bounding box center [1049, 371] width 115 height 38
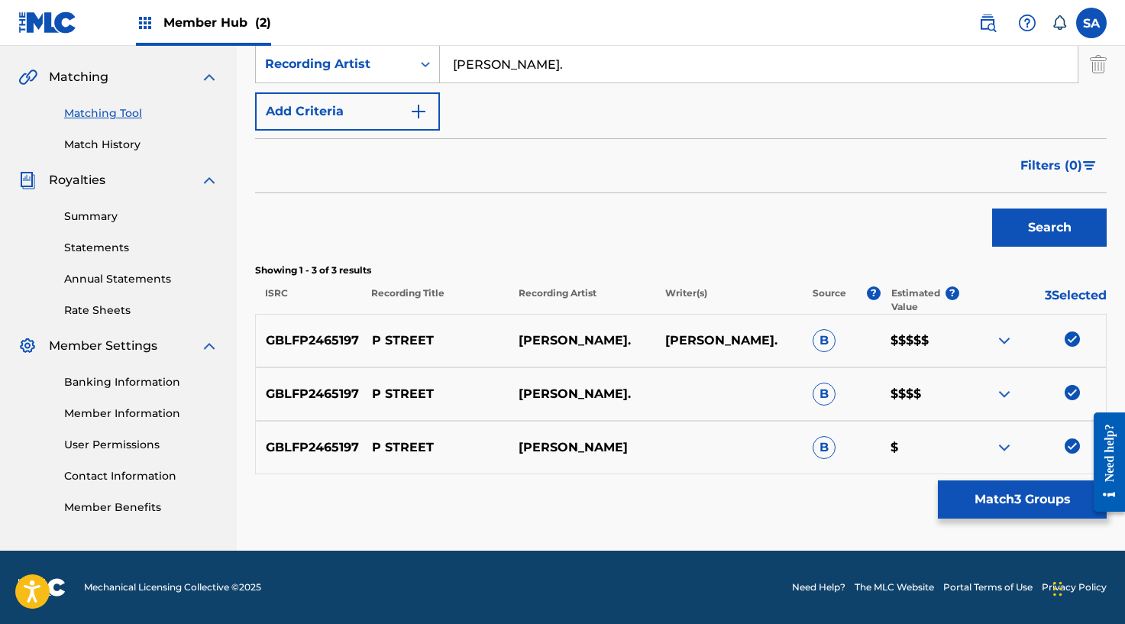
scroll to position [211, 0]
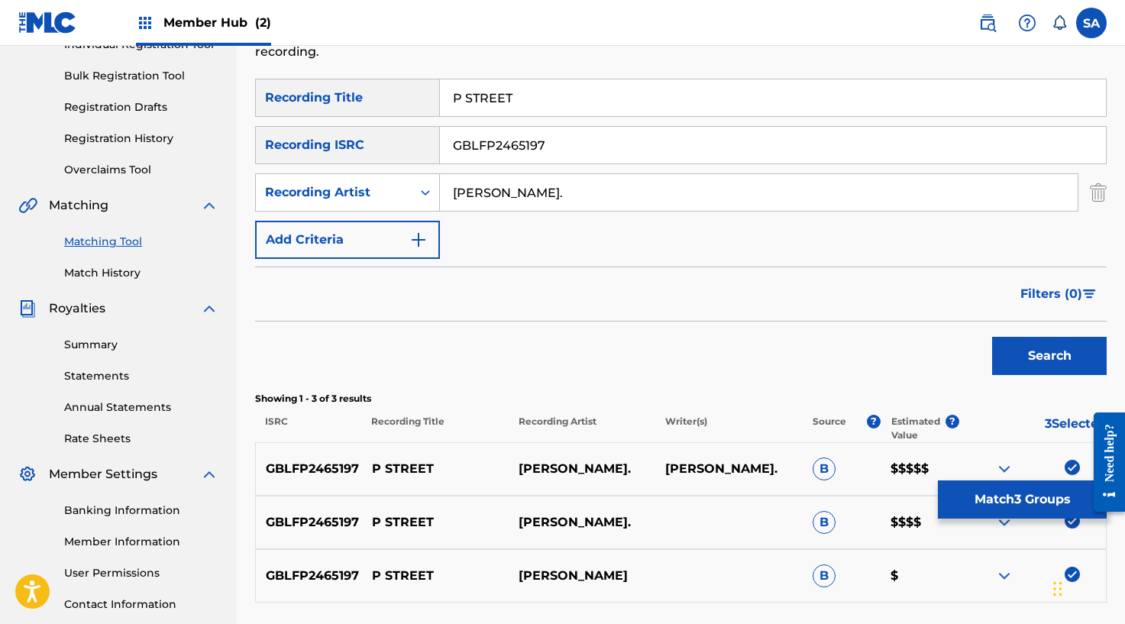
click at [502, 116] on div "P STREET" at bounding box center [773, 98] width 667 height 38
click at [501, 105] on input "P STREET" at bounding box center [773, 97] width 666 height 37
type input "P"
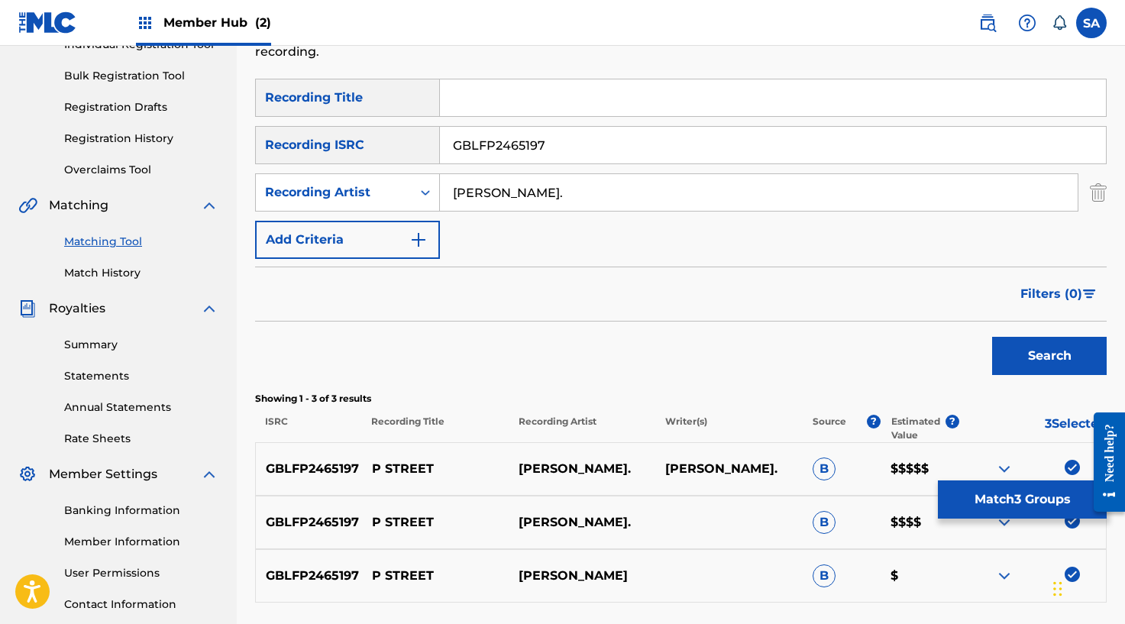
click at [467, 189] on input "[PERSON_NAME]." at bounding box center [758, 192] width 637 height 37
type input "."
click at [992, 337] on button "Search" at bounding box center [1049, 356] width 115 height 38
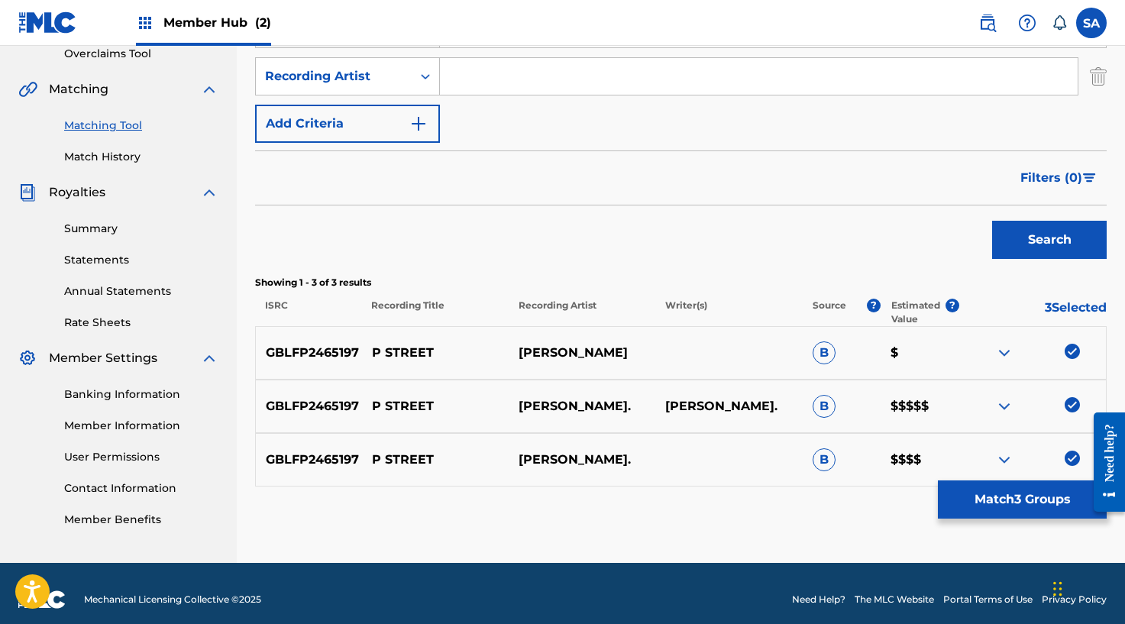
scroll to position [340, 0]
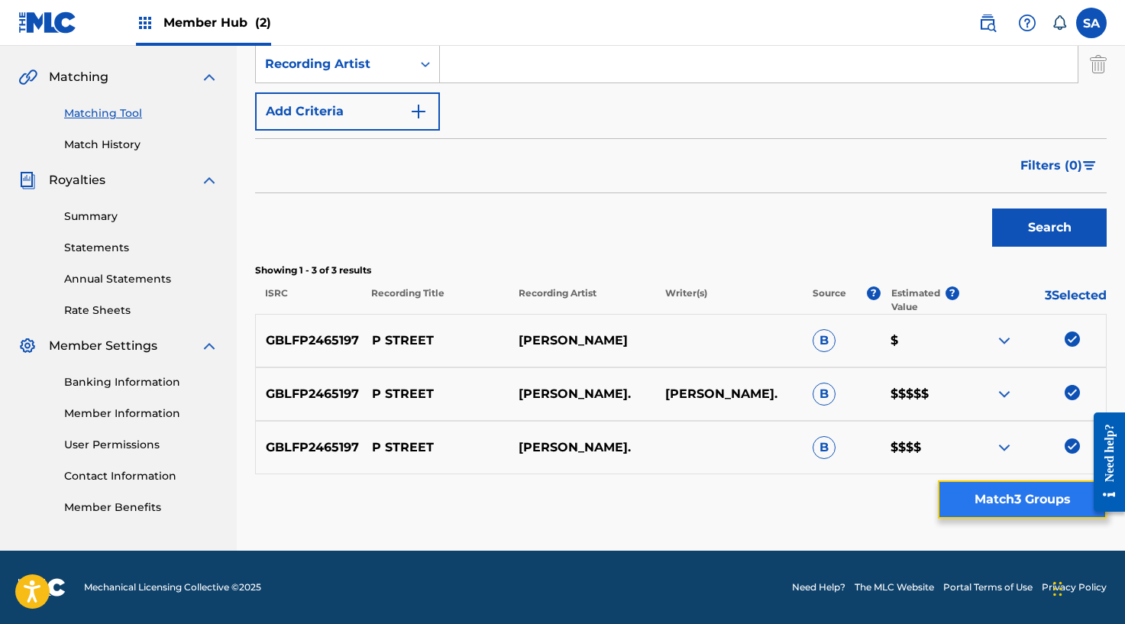
click at [954, 489] on button "Match 3 Groups" at bounding box center [1022, 499] width 169 height 38
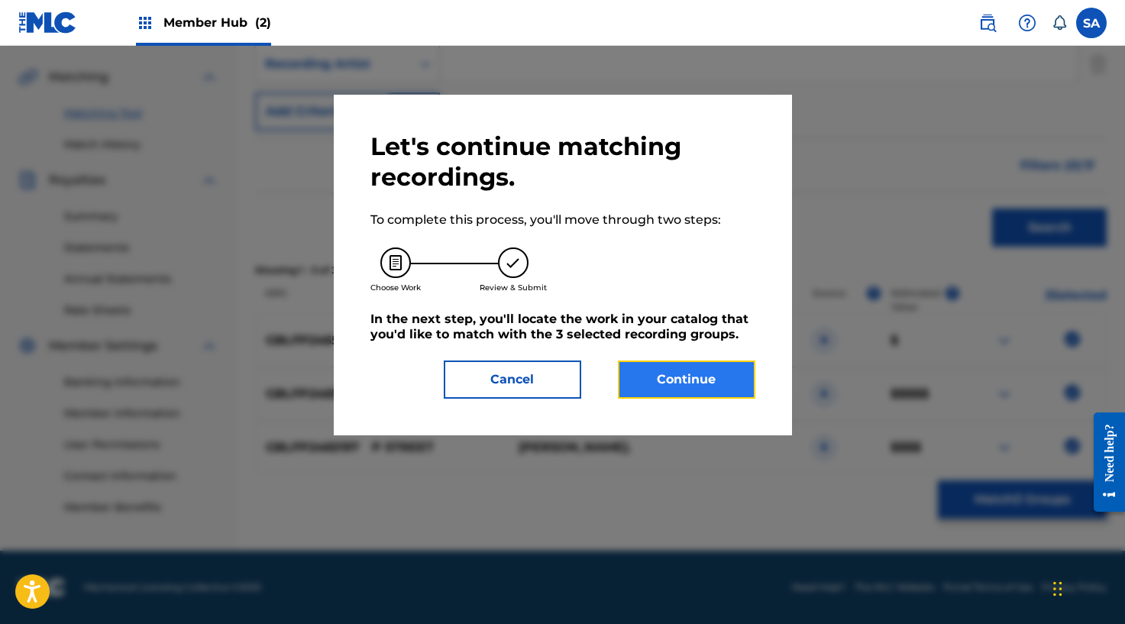
click at [676, 375] on button "Continue" at bounding box center [686, 379] width 137 height 38
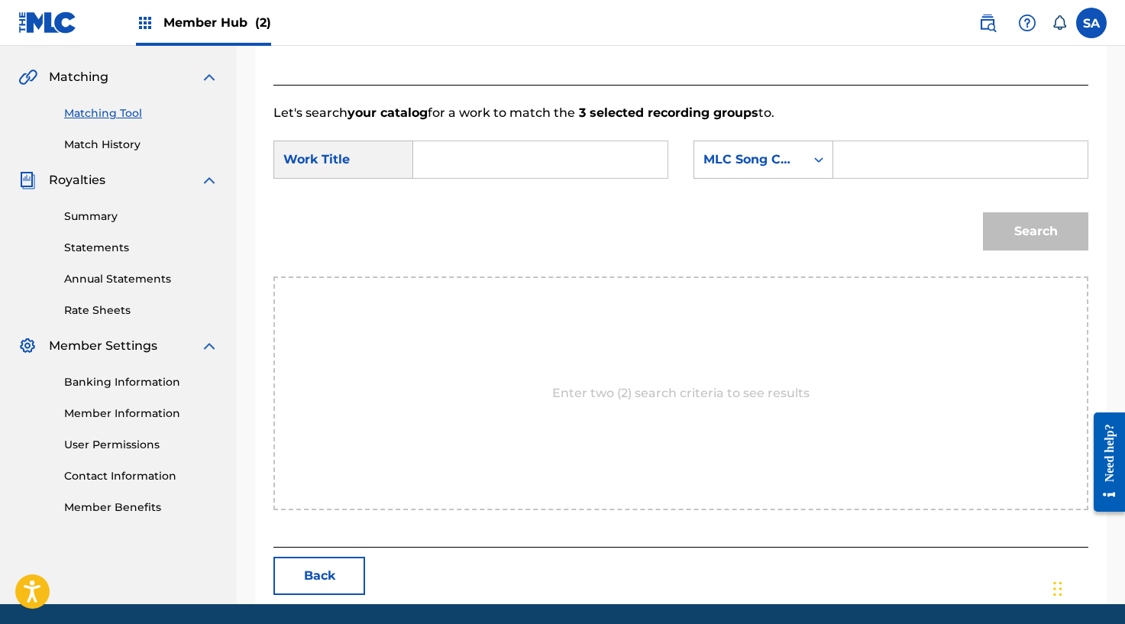
click at [455, 156] on input "Search Form" at bounding box center [540, 159] width 228 height 37
type input "P STREET"
click at [850, 157] on input "Search Form" at bounding box center [960, 159] width 228 height 37
type input "PN2QV4"
click at [1005, 224] on button "Search" at bounding box center [1035, 231] width 105 height 38
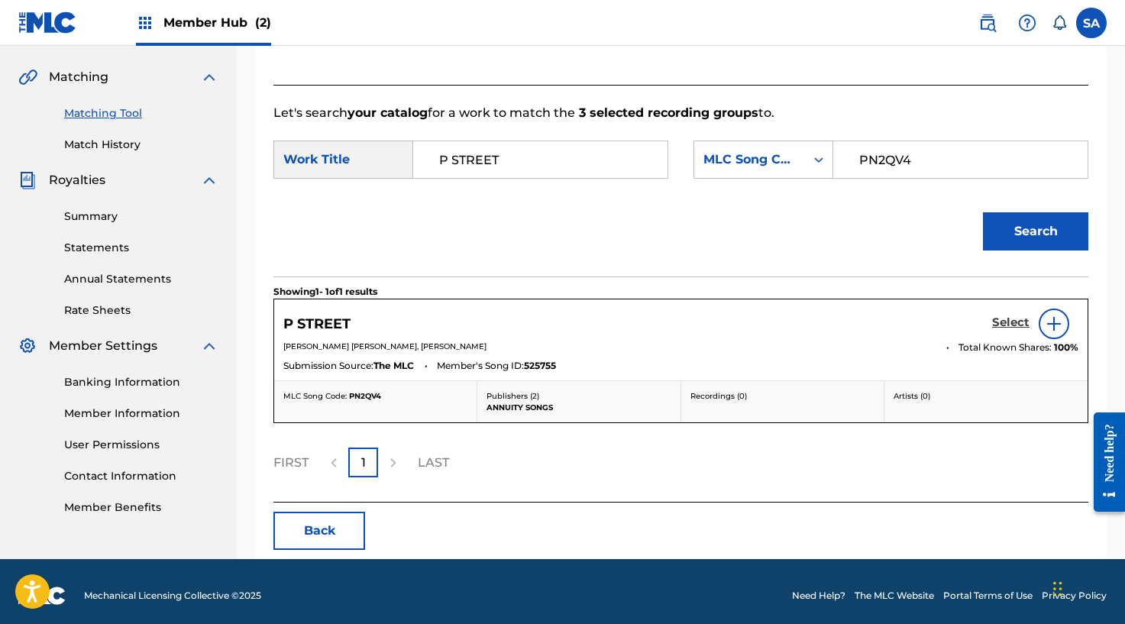
click at [1010, 325] on h5 "Select" at bounding box center [1010, 322] width 37 height 15
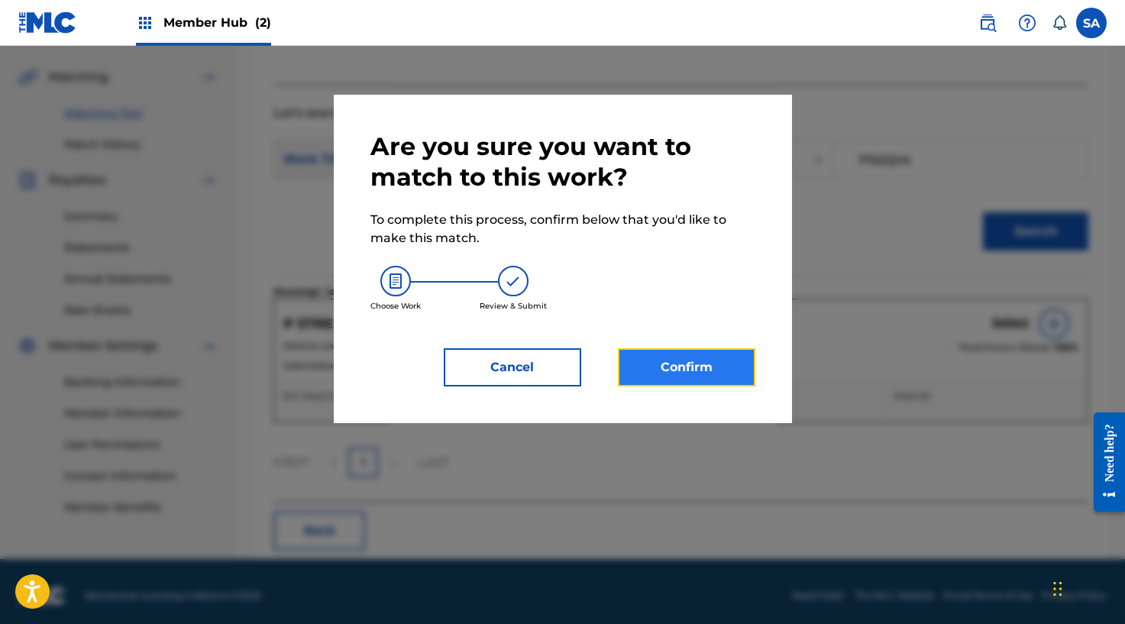
click at [679, 374] on button "Confirm" at bounding box center [686, 367] width 137 height 38
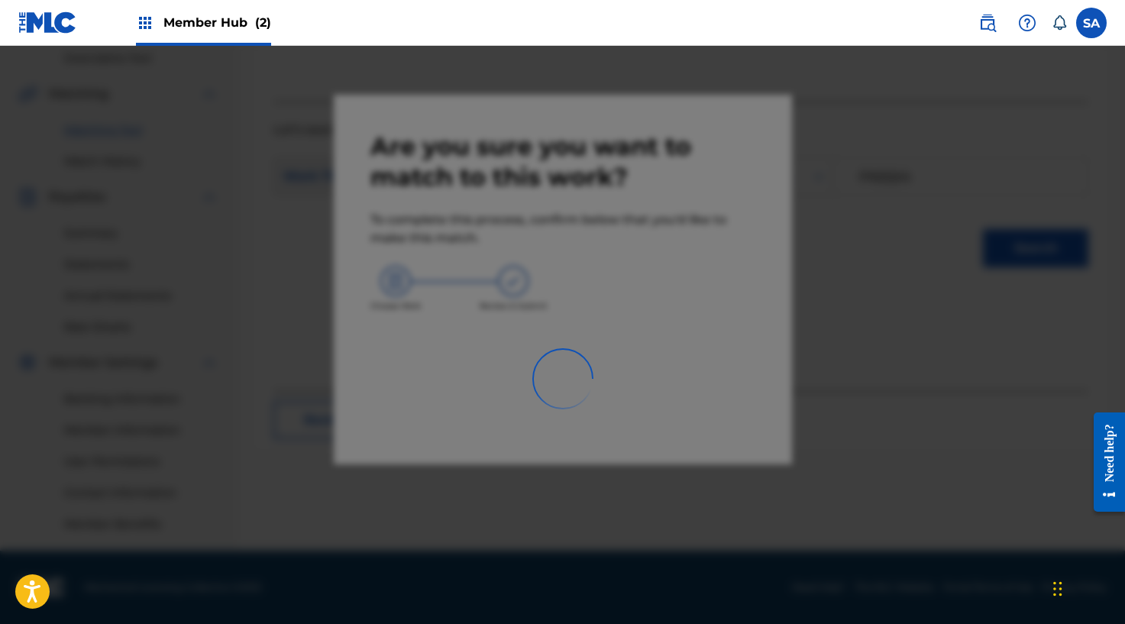
scroll to position [323, 0]
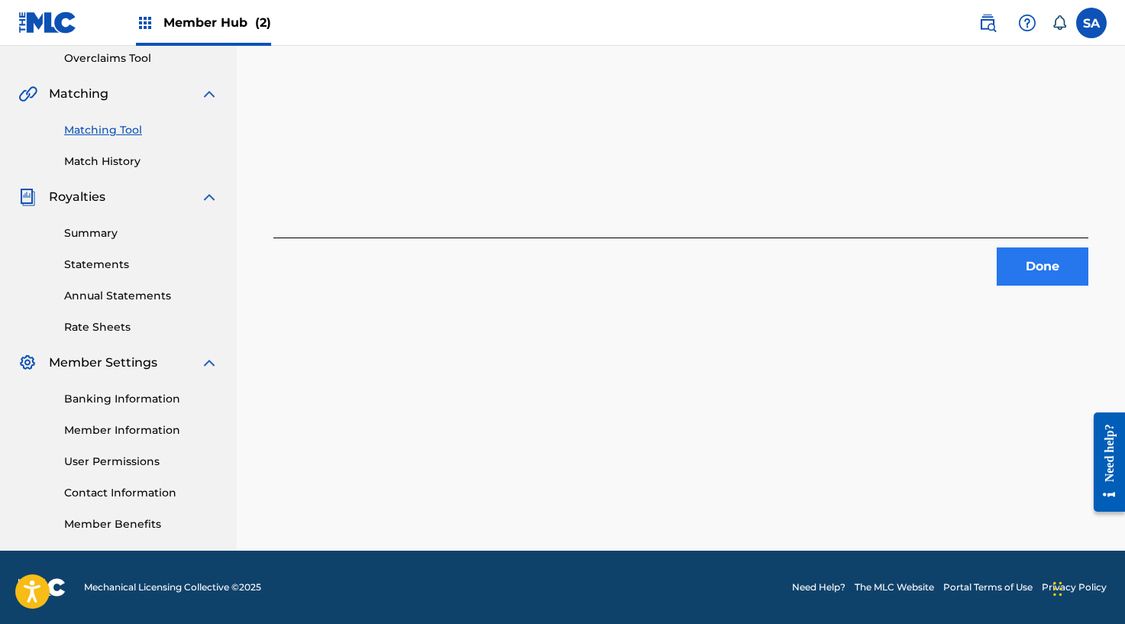
click at [1054, 282] on div "3 Recording Groups are pending usage match to the work P STREET . Congratulatio…" at bounding box center [681, 155] width 888 height 789
click at [1051, 270] on button "Done" at bounding box center [1042, 266] width 92 height 38
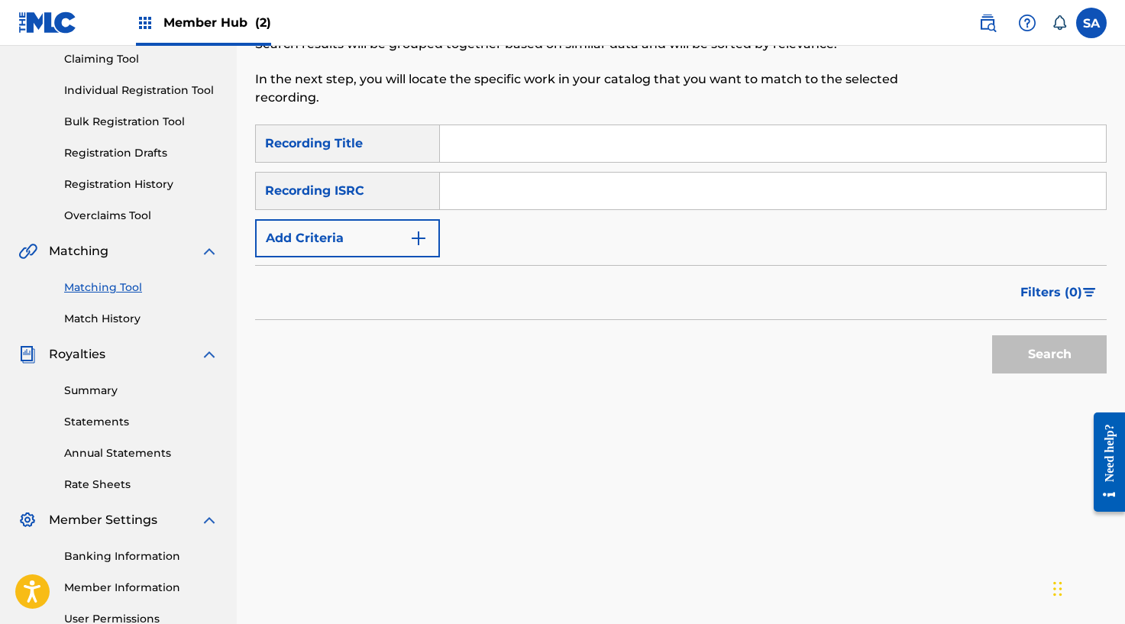
scroll to position [0, 0]
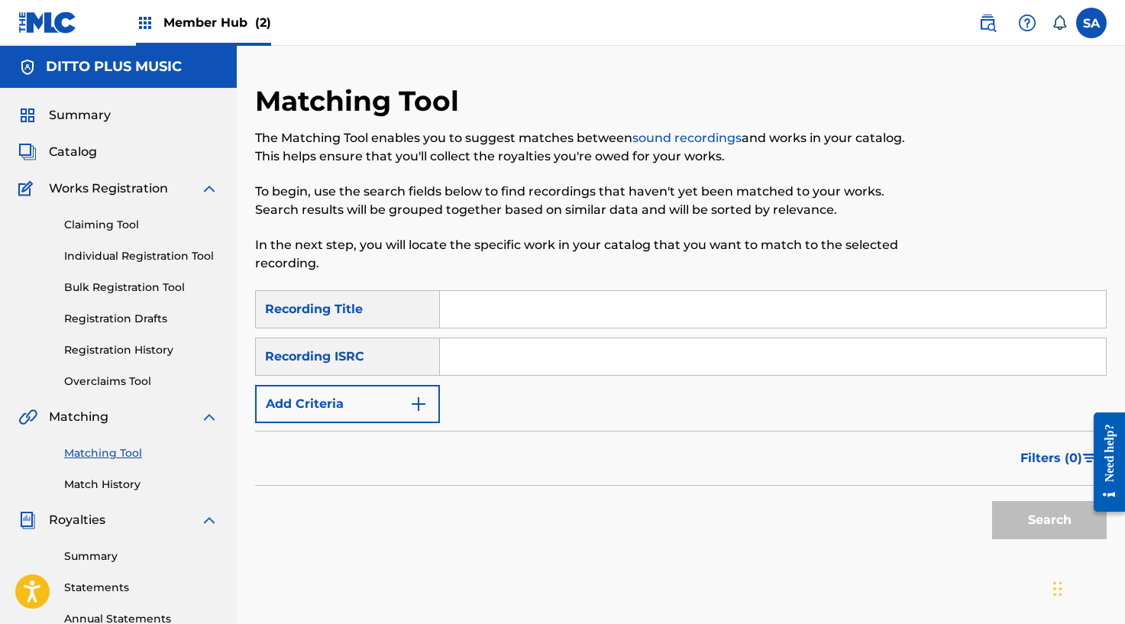
click at [474, 324] on input "Search Form" at bounding box center [773, 309] width 666 height 37
type input "STRAWBERRY"
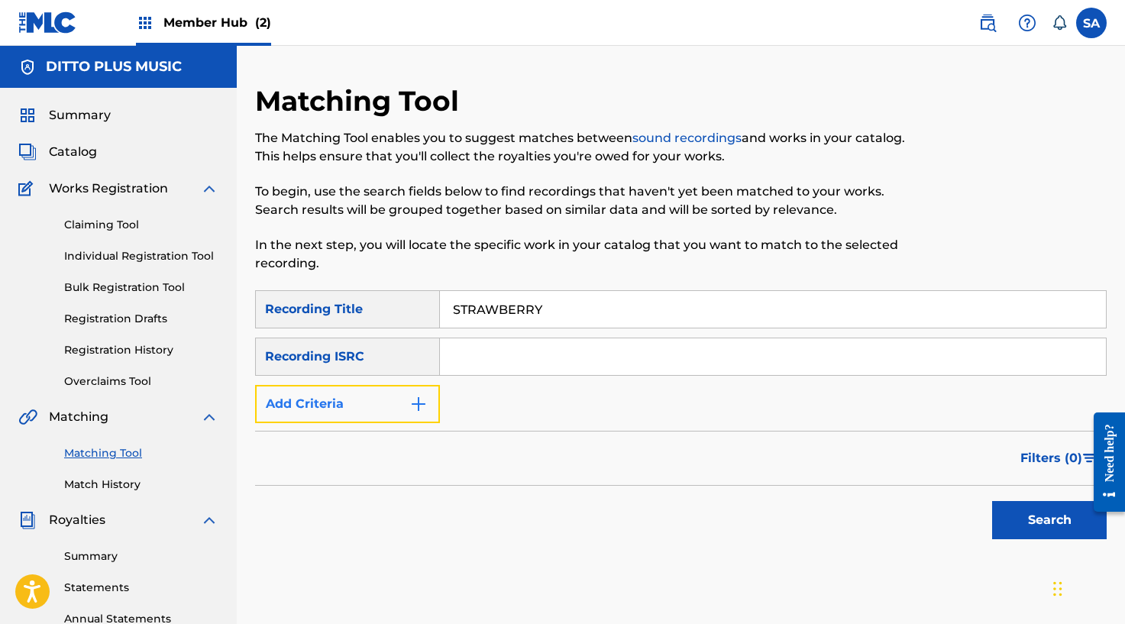
click at [433, 410] on button "Add Criteria" at bounding box center [347, 404] width 185 height 38
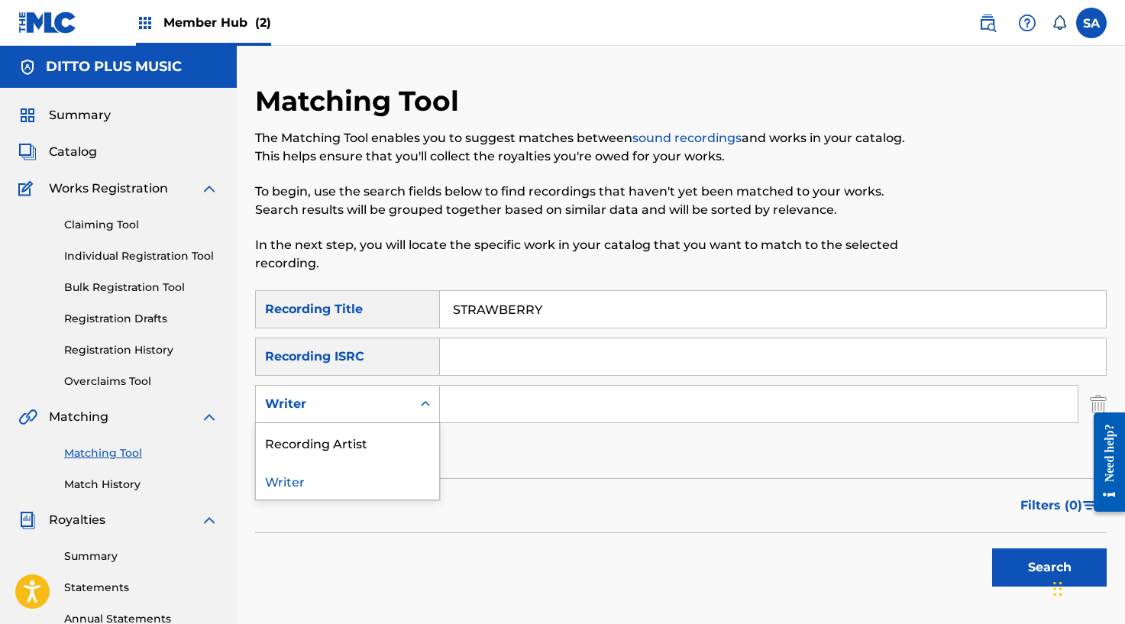
click at [416, 407] on div "Search Form" at bounding box center [425, 403] width 27 height 27
drag, startPoint x: 371, startPoint y: 439, endPoint x: 387, endPoint y: 431, distance: 18.1
click at [373, 438] on div "Recording Artist" at bounding box center [347, 442] width 183 height 38
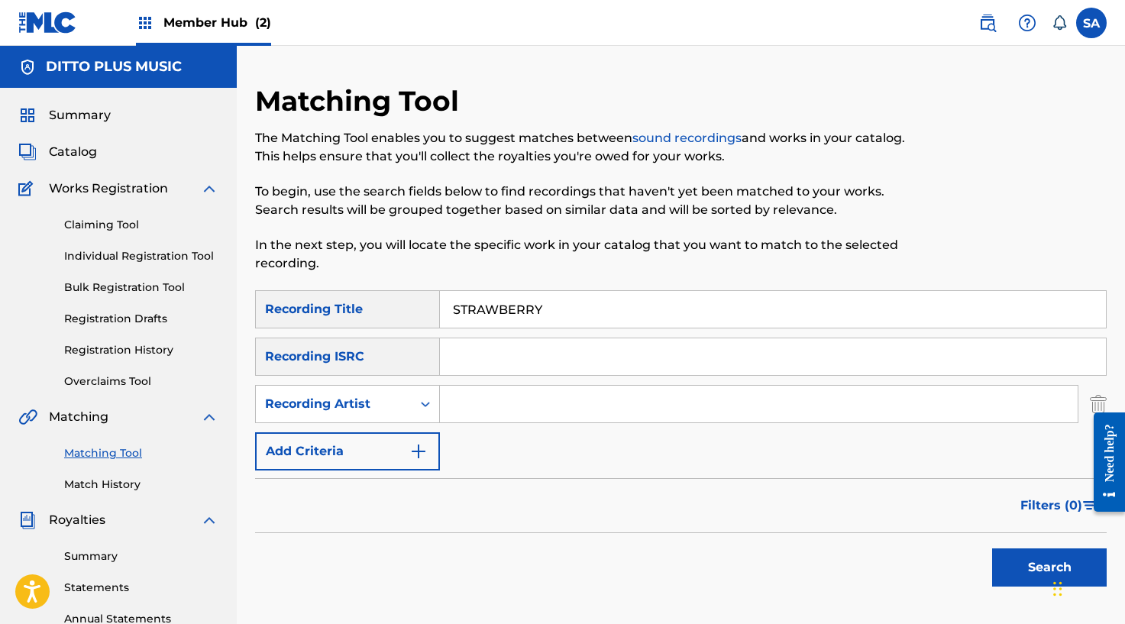
click at [461, 405] on input "Search Form" at bounding box center [758, 404] width 637 height 37
type input "[PERSON_NAME]"
click at [992, 548] on button "Search" at bounding box center [1049, 567] width 115 height 38
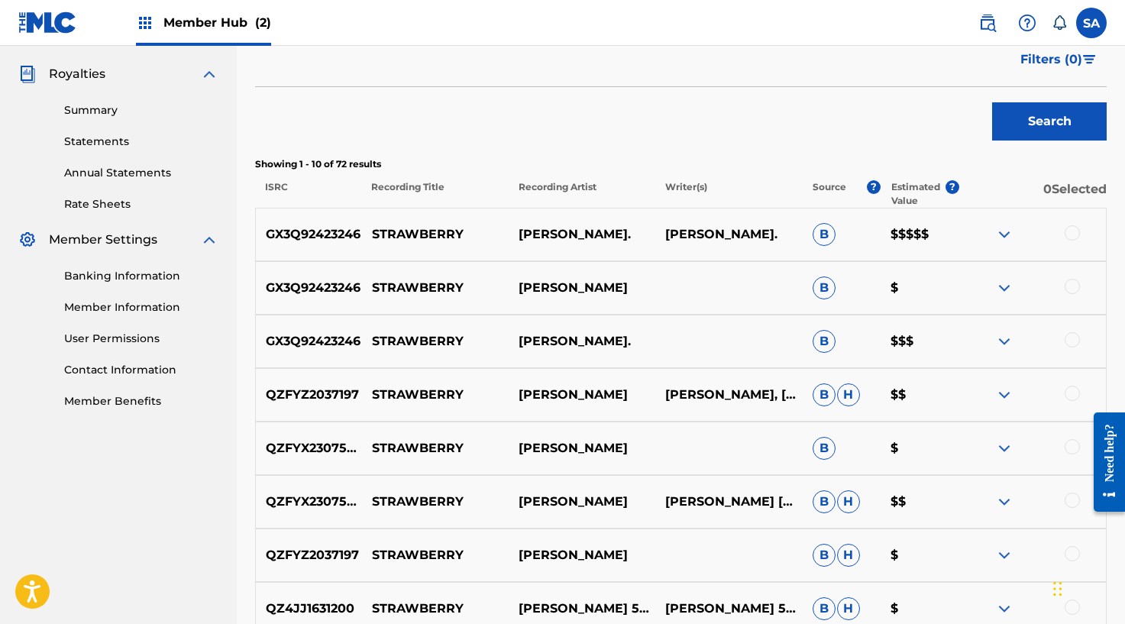
scroll to position [542, 0]
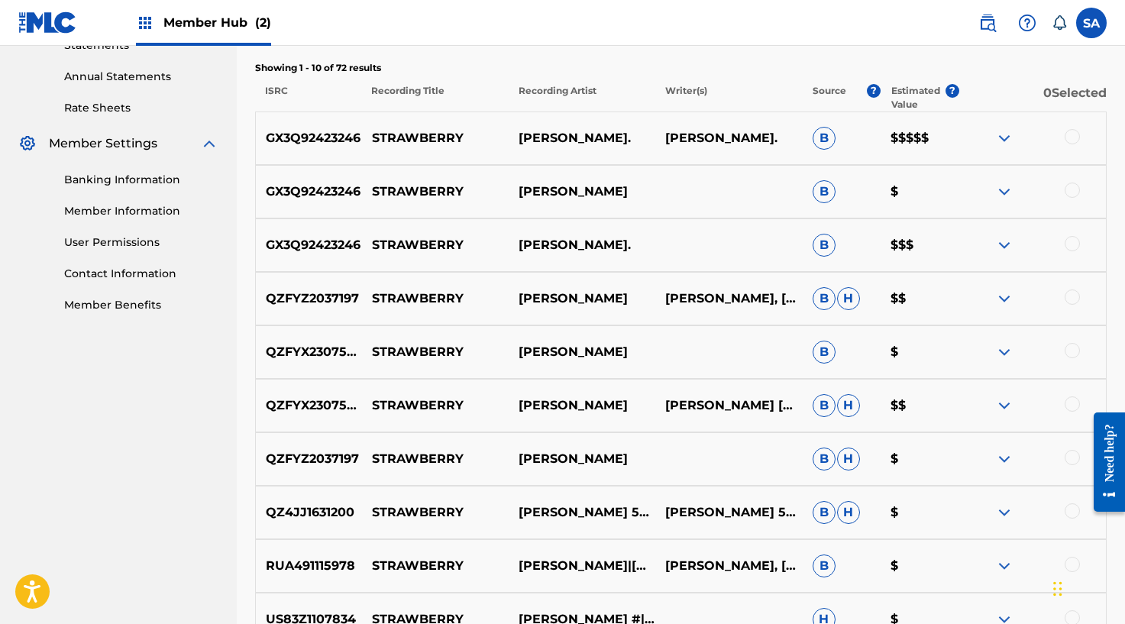
click at [1076, 130] on div at bounding box center [1071, 136] width 15 height 15
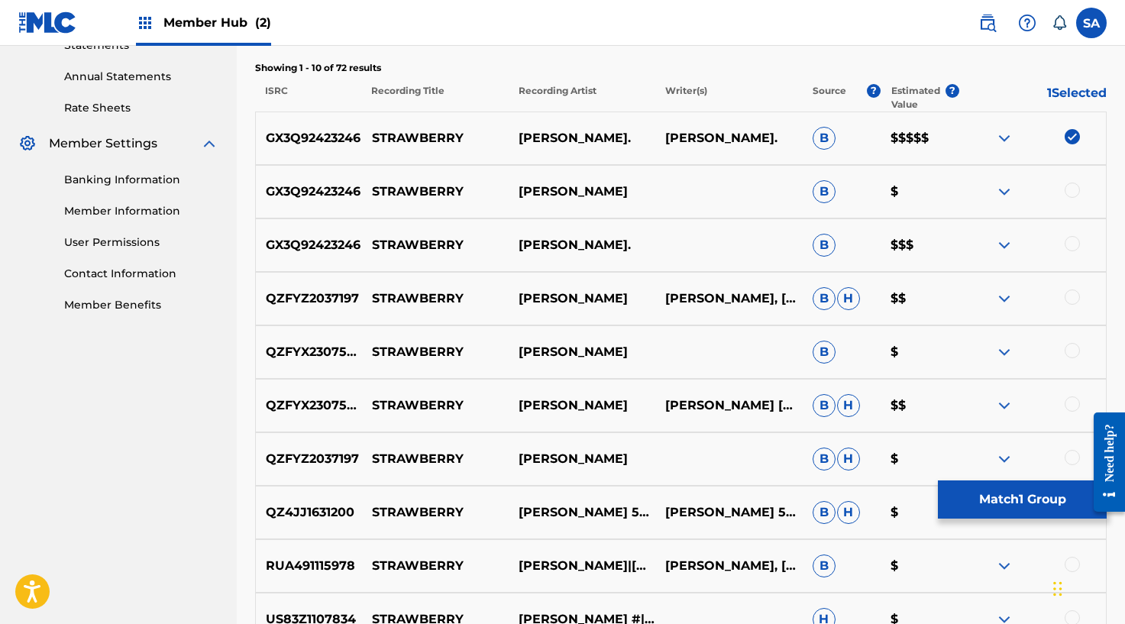
click at [1070, 177] on div "GX3Q92423246 STRAWBERR[PERSON_NAME] $" at bounding box center [680, 191] width 851 height 53
click at [1070, 185] on div at bounding box center [1071, 189] width 15 height 15
click at [1069, 238] on div at bounding box center [1071, 243] width 15 height 15
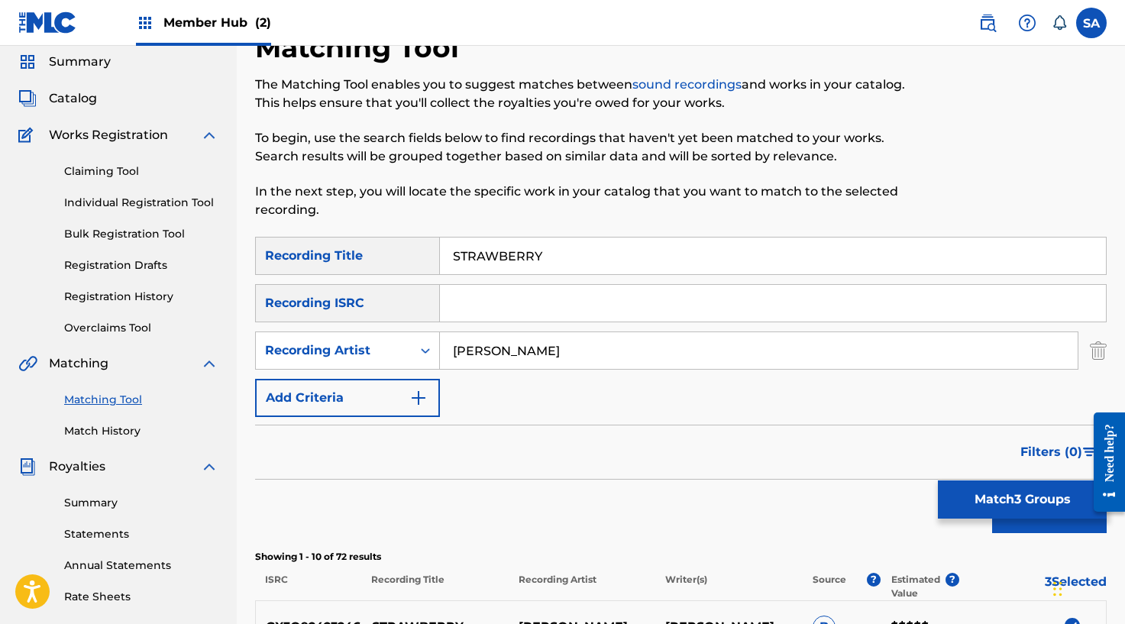
scroll to position [33, 0]
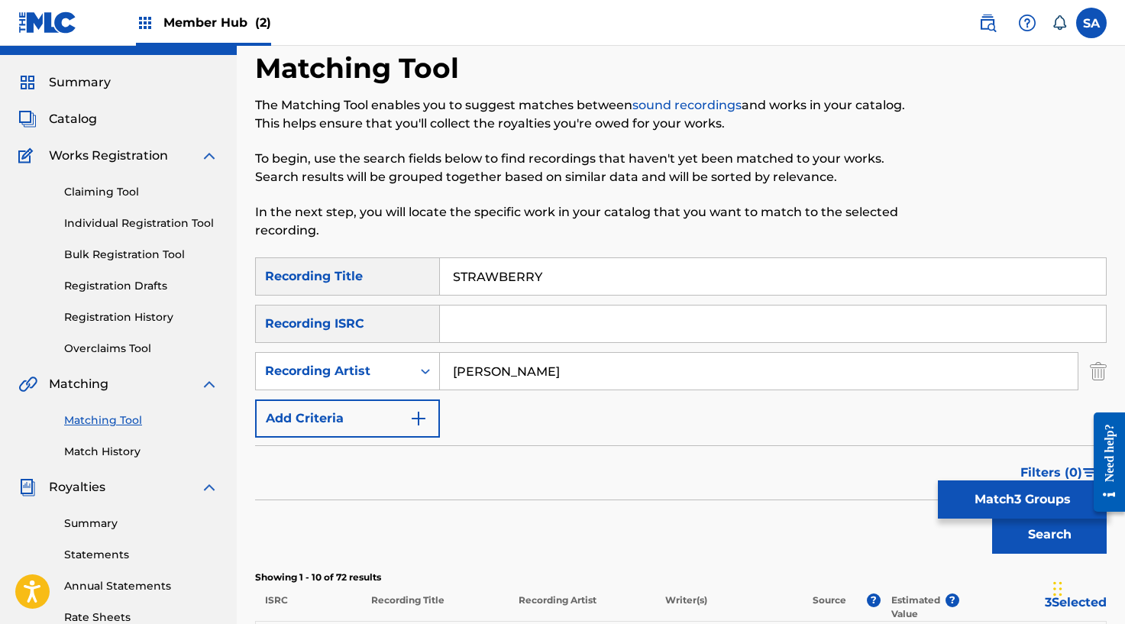
click at [473, 332] on input "Search Form" at bounding box center [773, 323] width 666 height 37
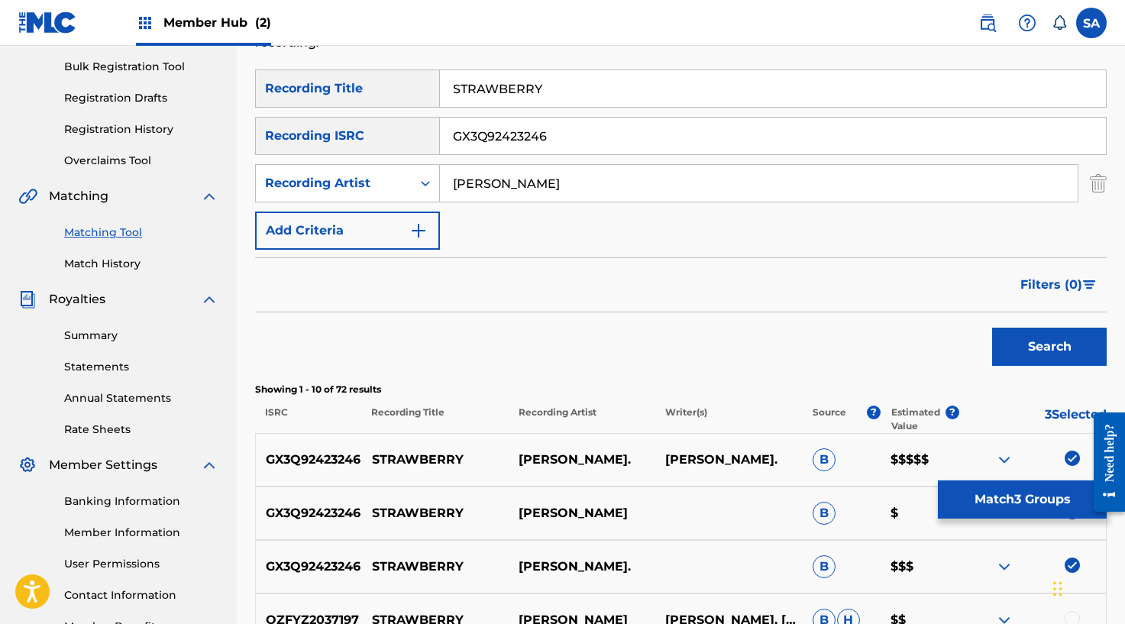
scroll to position [243, 0]
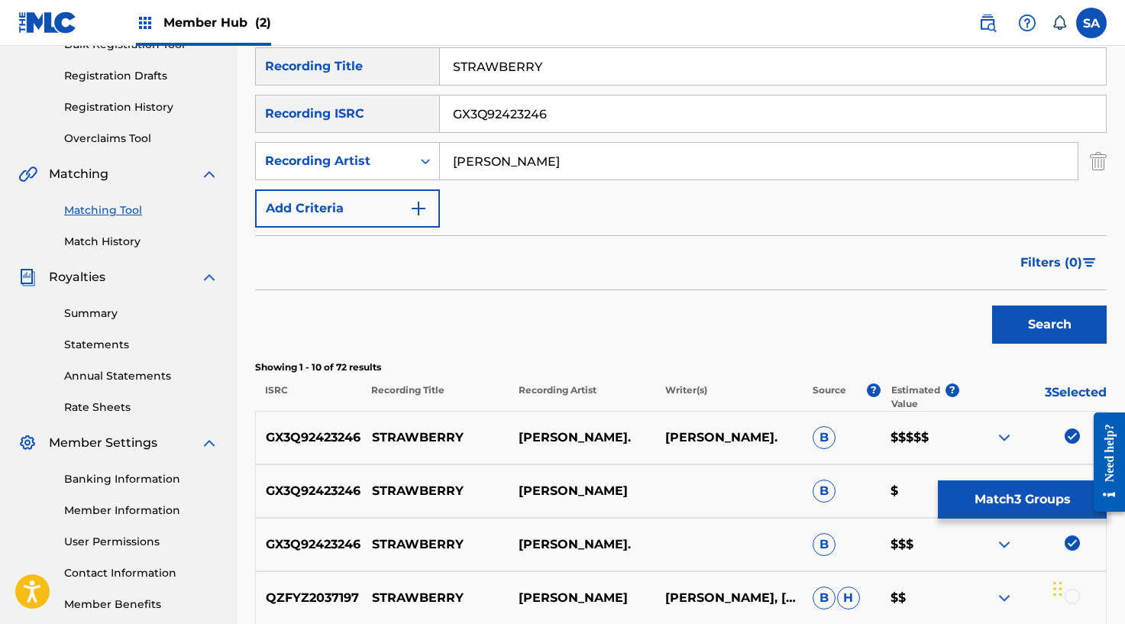
click at [1023, 344] on div "Search" at bounding box center [1045, 320] width 122 height 61
click at [1024, 319] on button "Search" at bounding box center [1049, 324] width 115 height 38
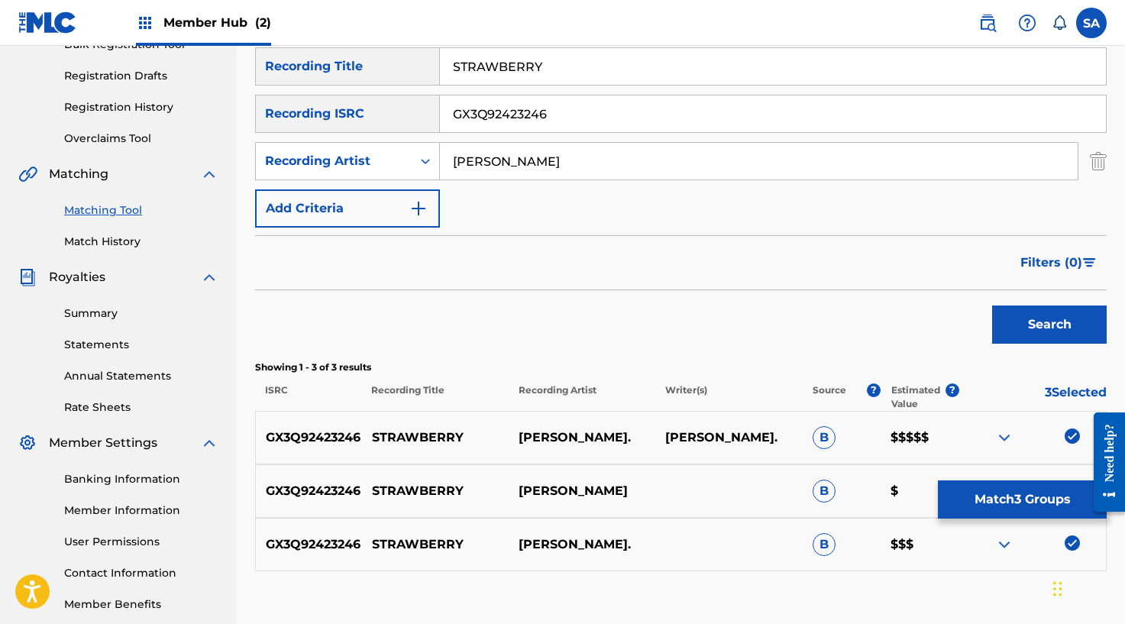
scroll to position [340, 0]
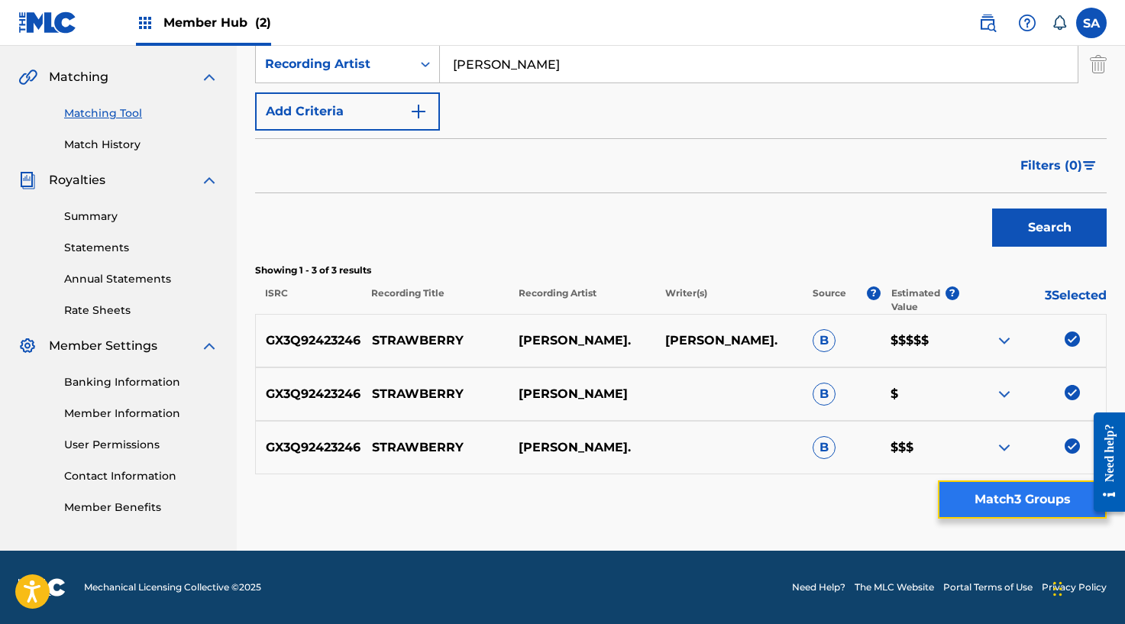
click at [986, 505] on button "Match 3 Groups" at bounding box center [1022, 499] width 169 height 38
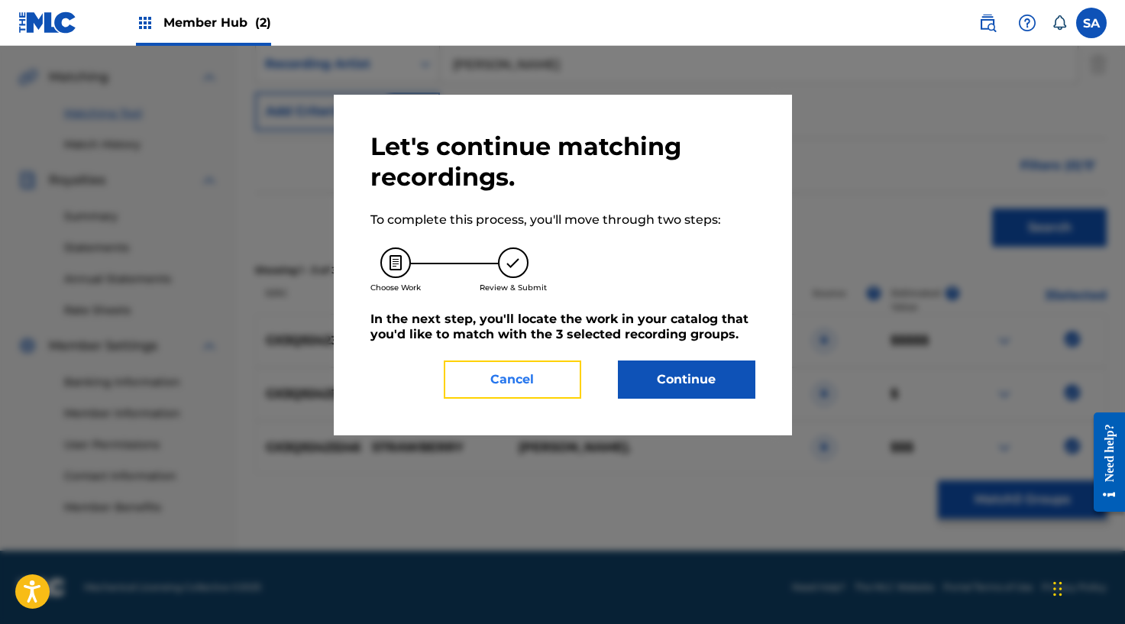
click at [518, 382] on button "Cancel" at bounding box center [512, 379] width 137 height 38
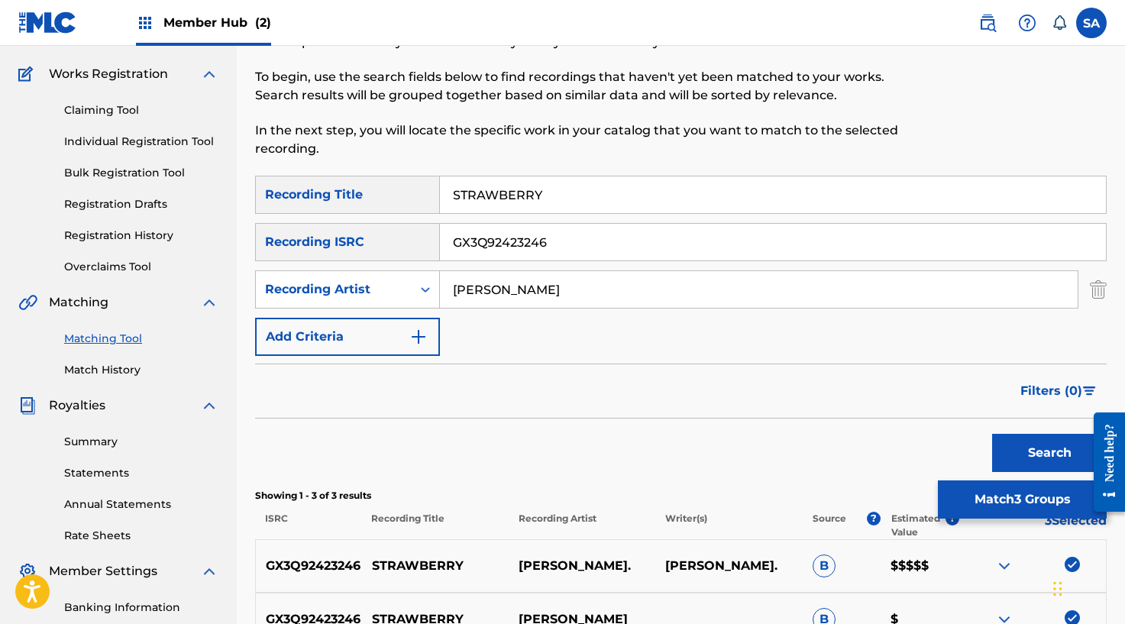
scroll to position [53, 0]
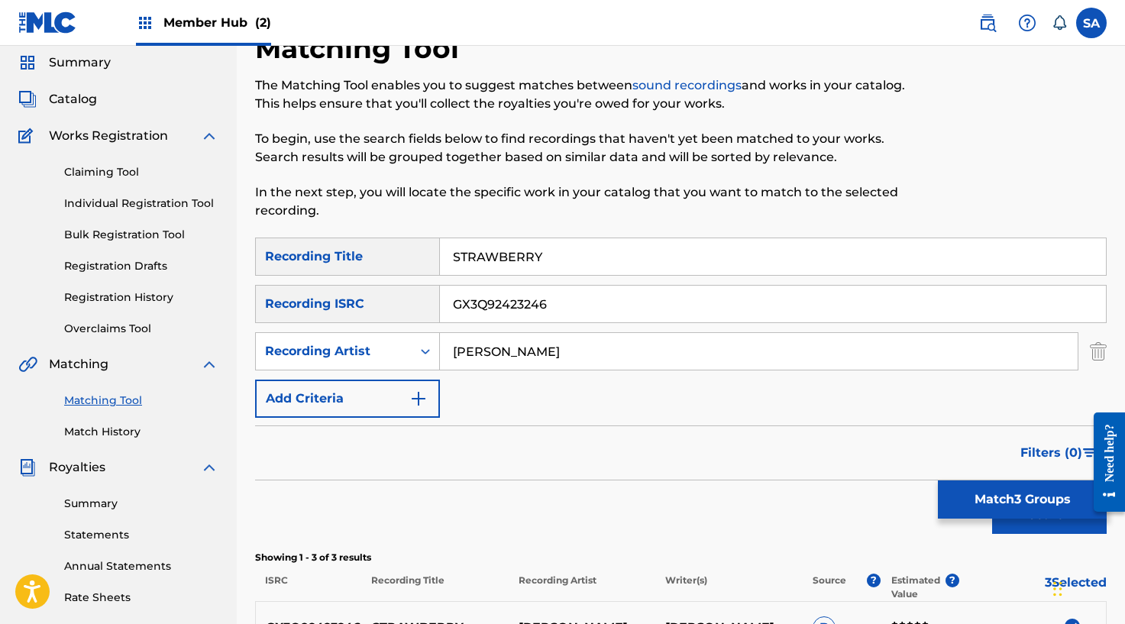
click at [481, 250] on input "STRAWBERRY" at bounding box center [773, 256] width 666 height 37
click at [976, 498] on button "Match 3 Groups" at bounding box center [1022, 499] width 169 height 38
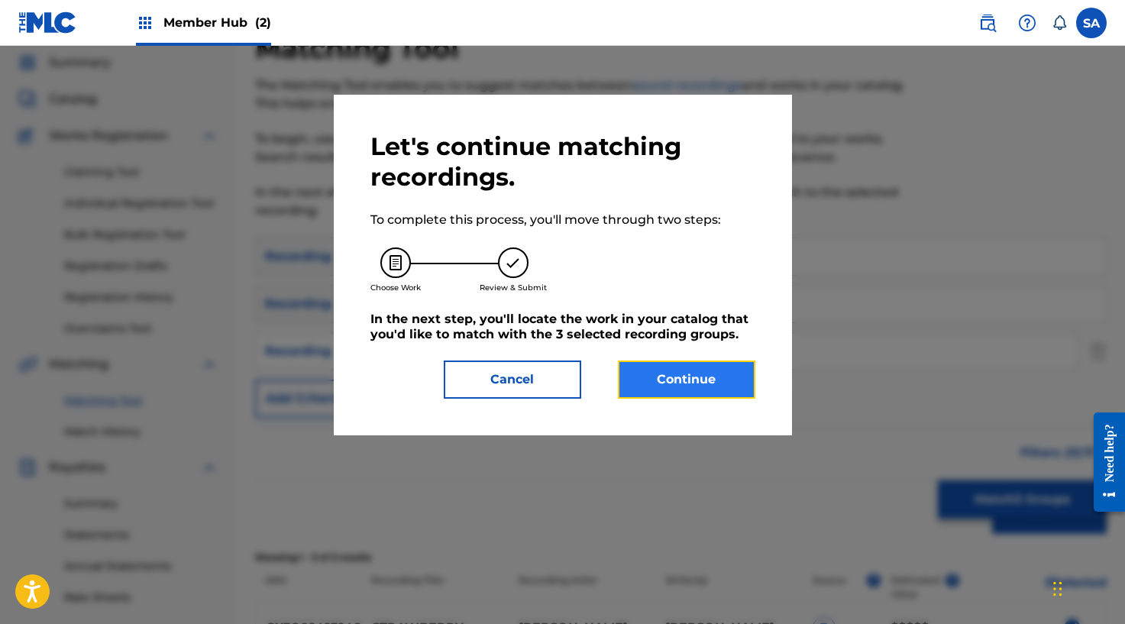
click at [671, 363] on button "Continue" at bounding box center [686, 379] width 137 height 38
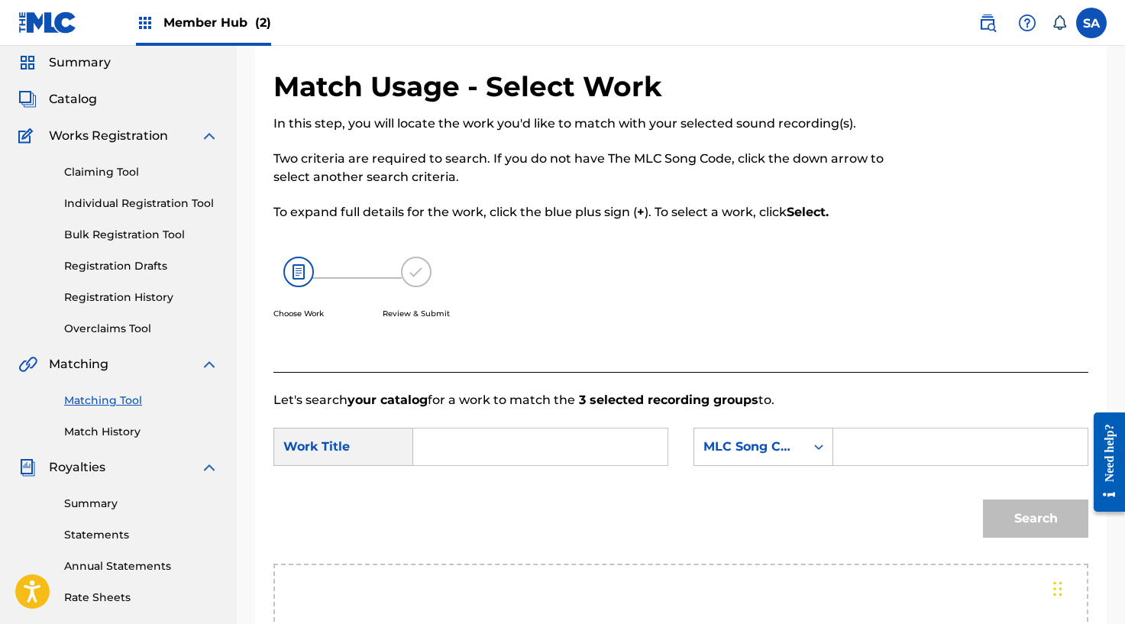
click at [453, 443] on input "Search Form" at bounding box center [540, 446] width 228 height 37
click at [891, 455] on input "Search Form" at bounding box center [960, 446] width 228 height 37
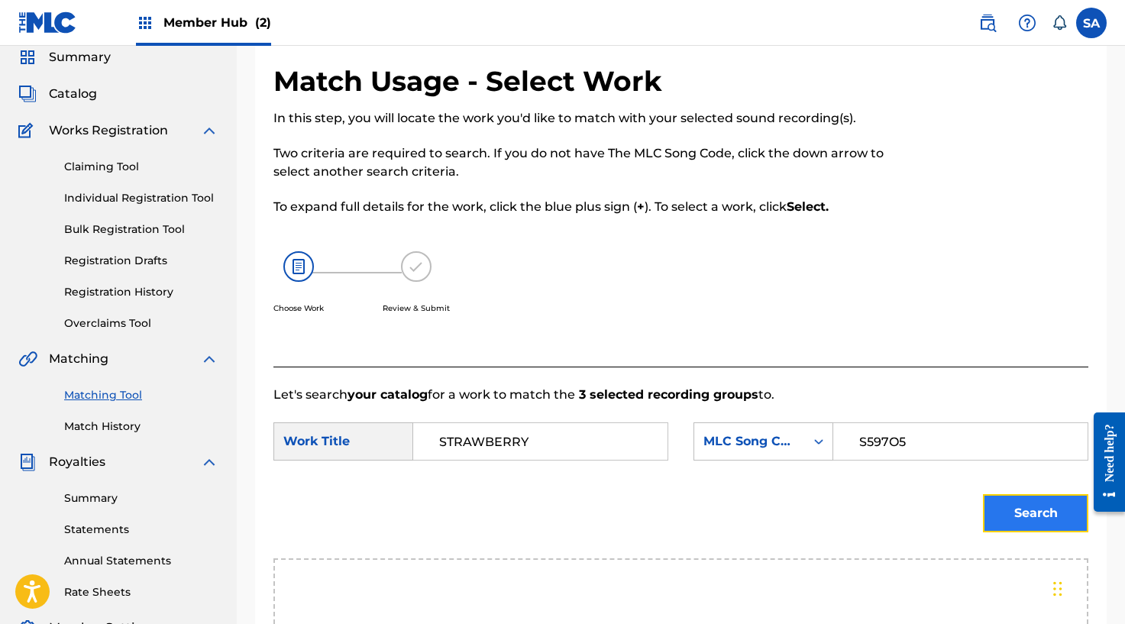
click at [1009, 516] on button "Search" at bounding box center [1035, 513] width 105 height 38
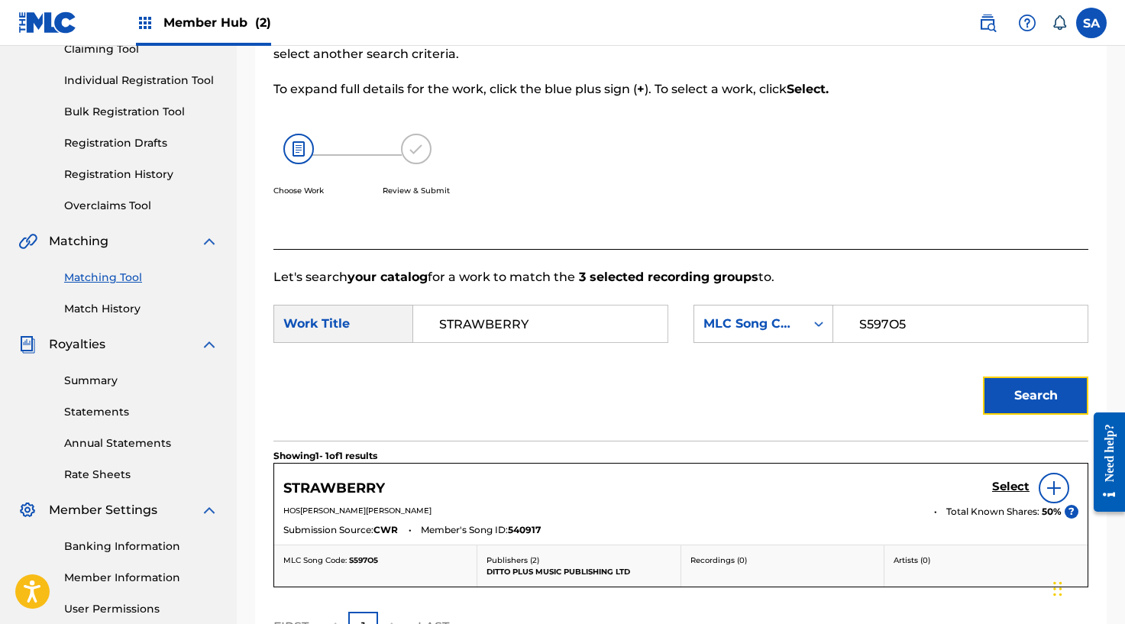
scroll to position [348, 0]
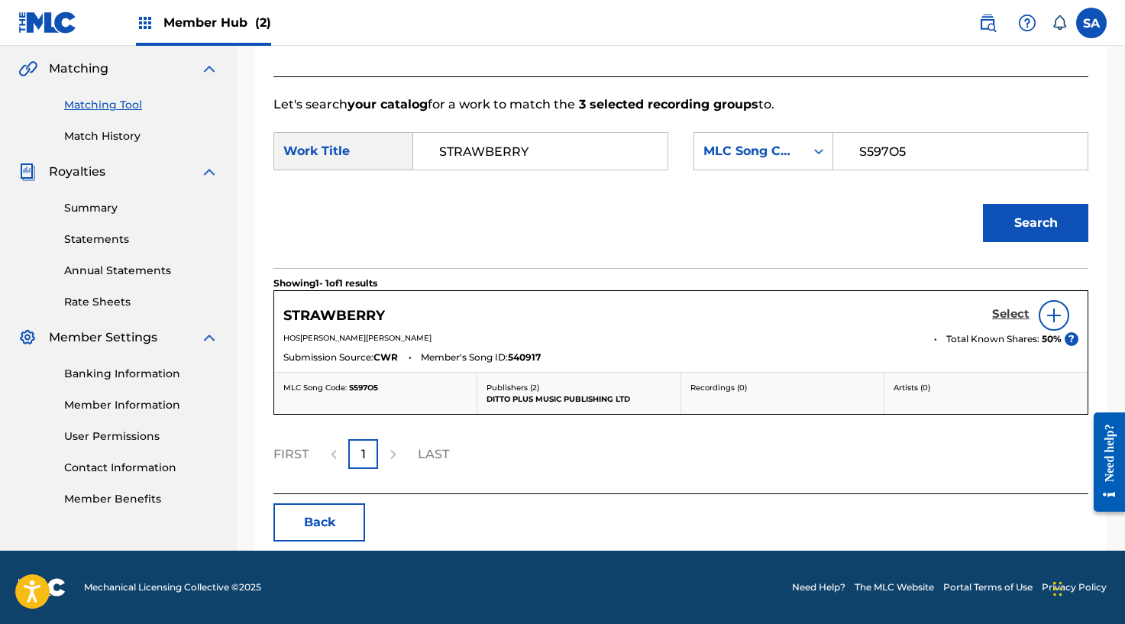
click at [1002, 314] on h5 "Select" at bounding box center [1010, 314] width 37 height 15
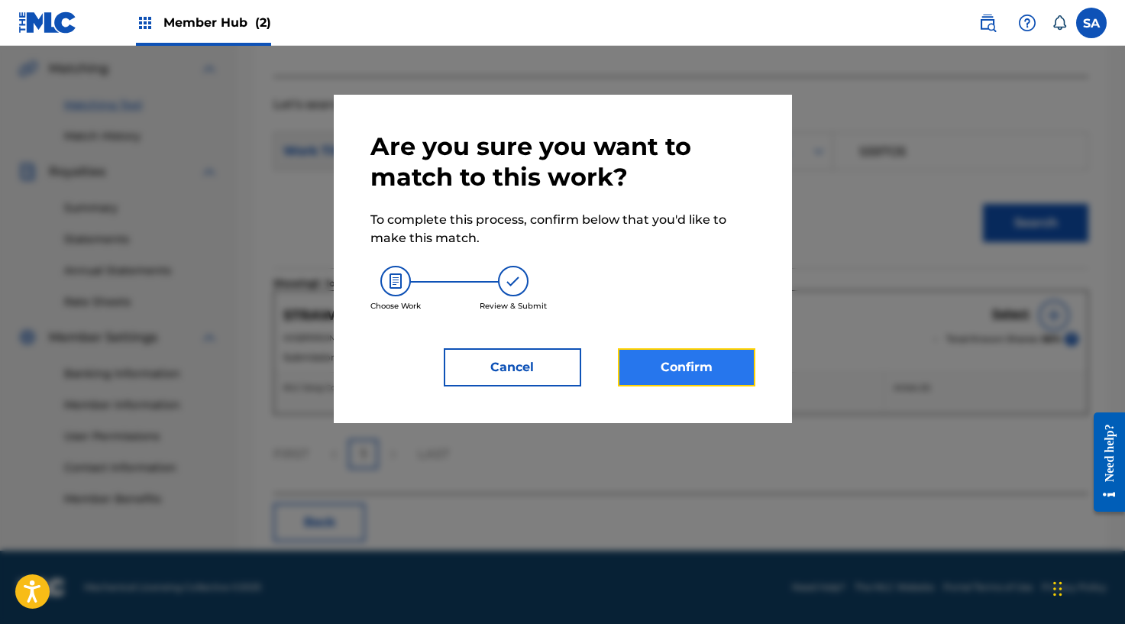
click at [712, 376] on button "Confirm" at bounding box center [686, 367] width 137 height 38
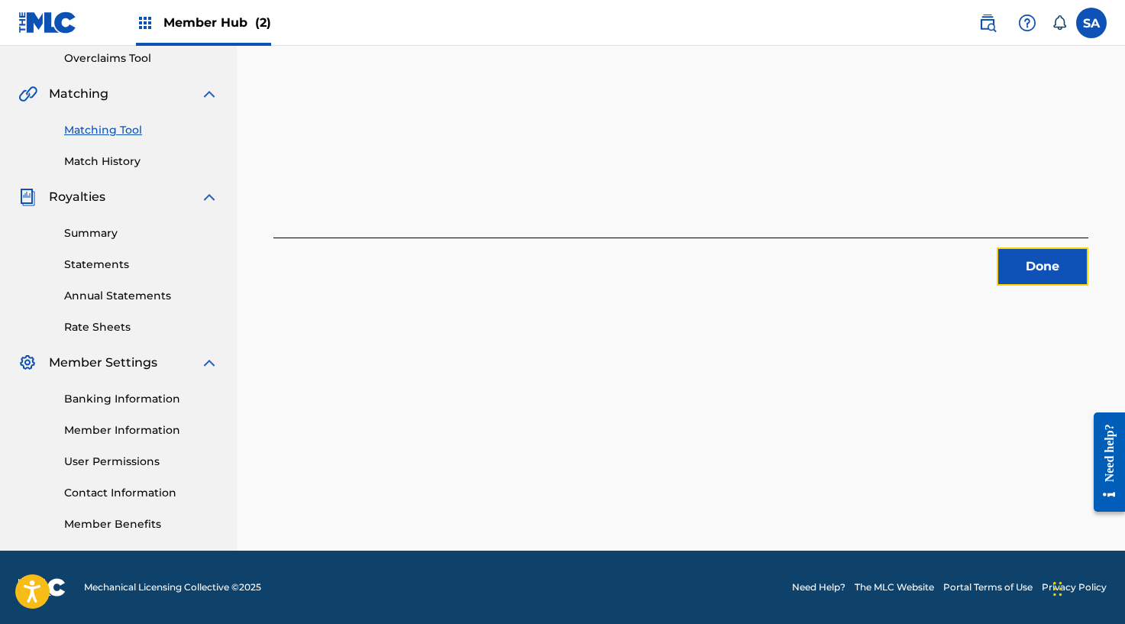
drag, startPoint x: 1021, startPoint y: 271, endPoint x: 1113, endPoint y: 273, distance: 92.4
click at [1021, 271] on button "Done" at bounding box center [1042, 266] width 92 height 38
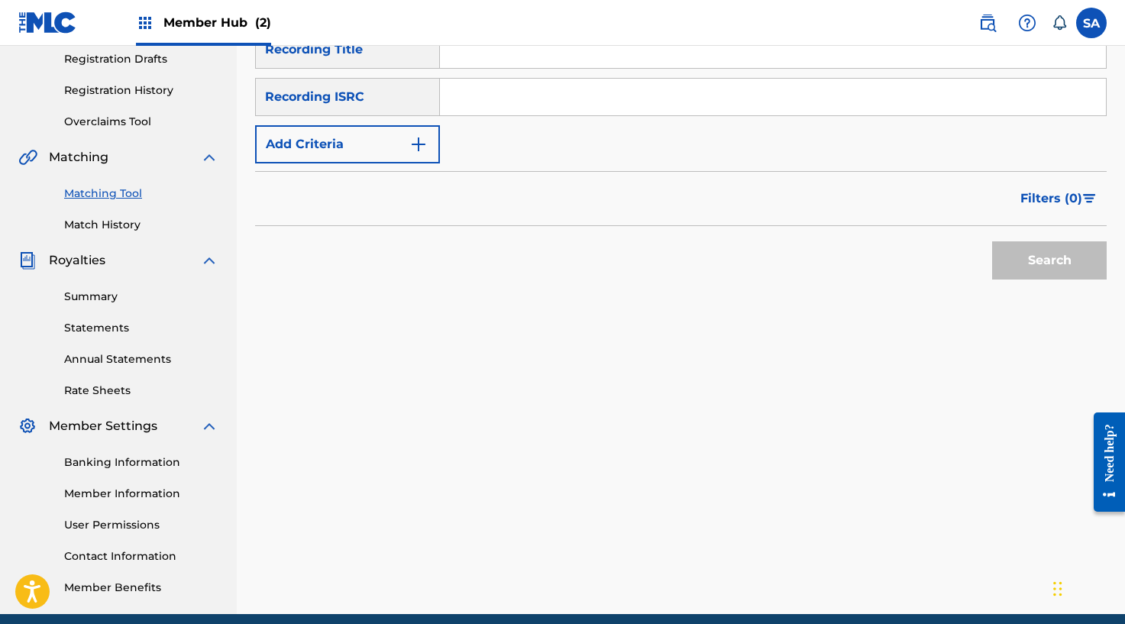
scroll to position [200, 0]
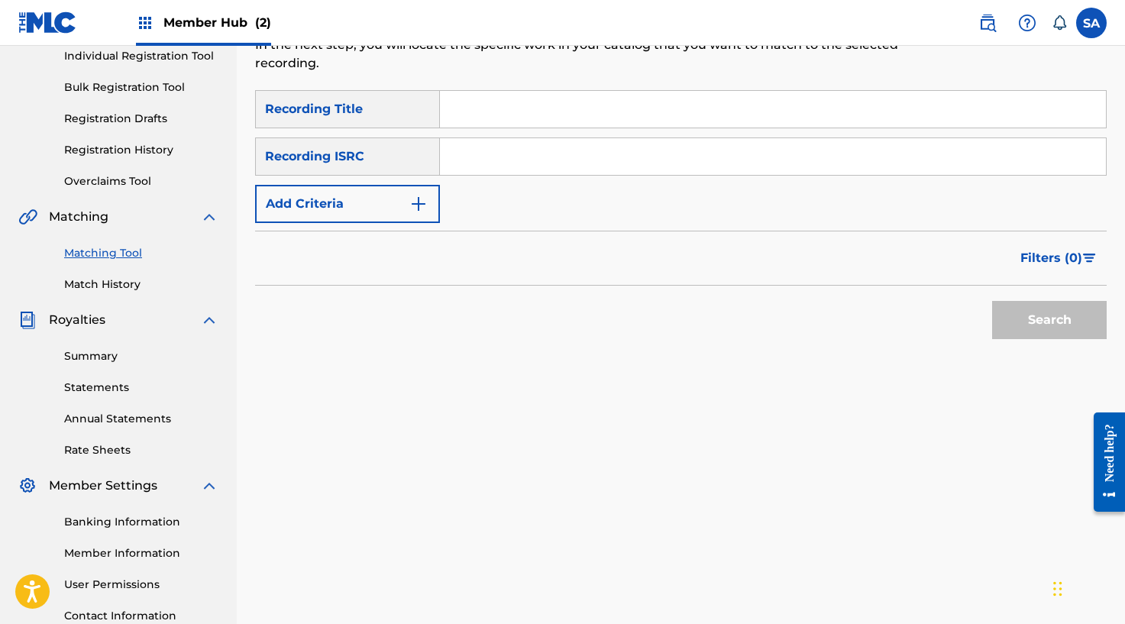
click at [496, 106] on input "Search Form" at bounding box center [773, 109] width 666 height 37
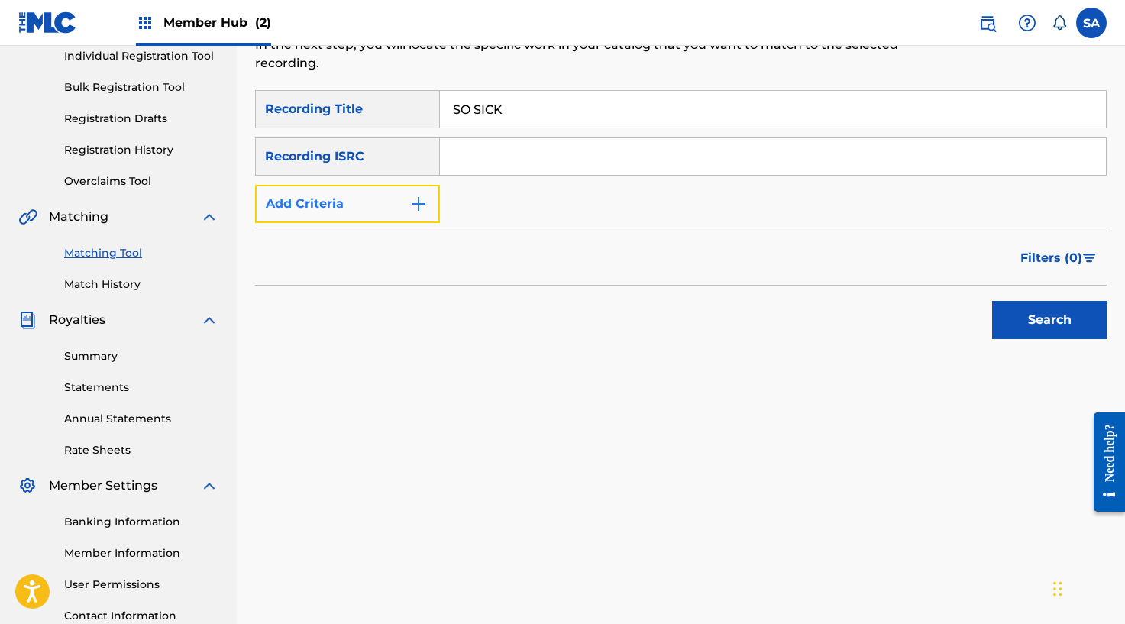
click at [416, 199] on img "Search Form" at bounding box center [418, 204] width 18 height 18
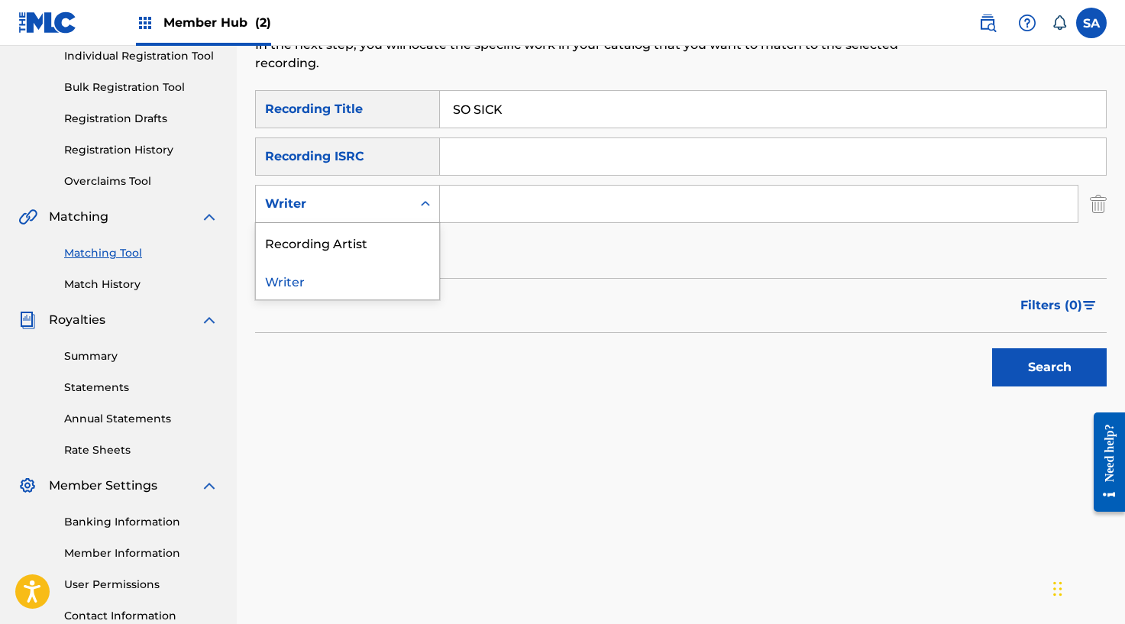
drag, startPoint x: 379, startPoint y: 205, endPoint x: 369, endPoint y: 218, distance: 16.3
click at [379, 205] on div "Writer" at bounding box center [333, 204] width 137 height 18
click at [345, 247] on div "Recording Artist" at bounding box center [347, 242] width 183 height 38
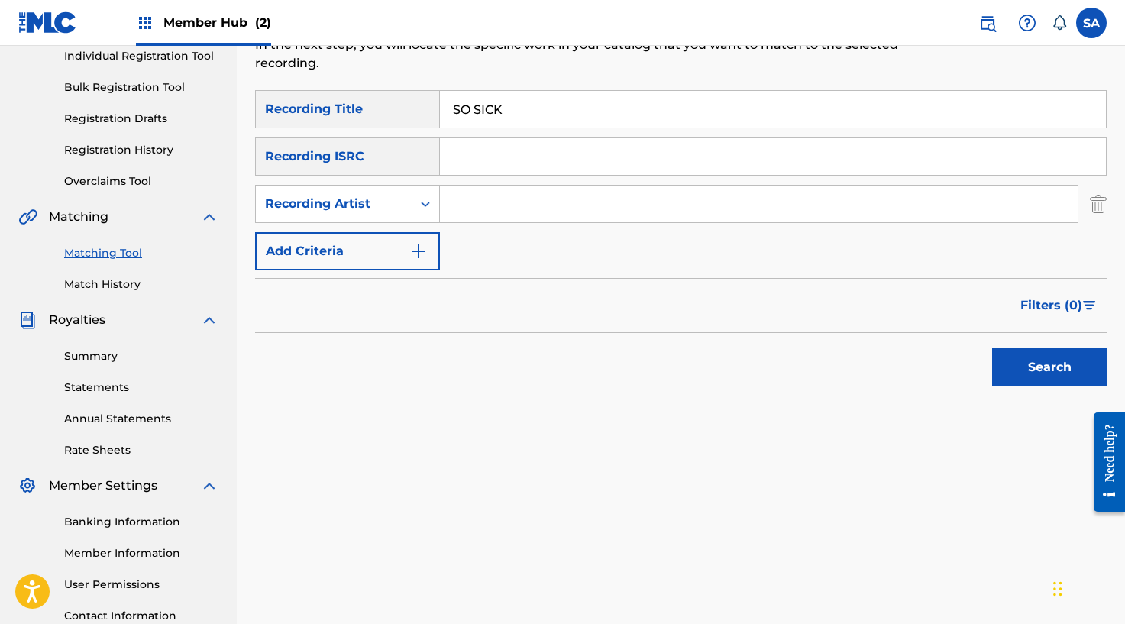
click at [478, 208] on input "Search Form" at bounding box center [758, 204] width 637 height 37
click at [992, 348] on button "Search" at bounding box center [1049, 367] width 115 height 38
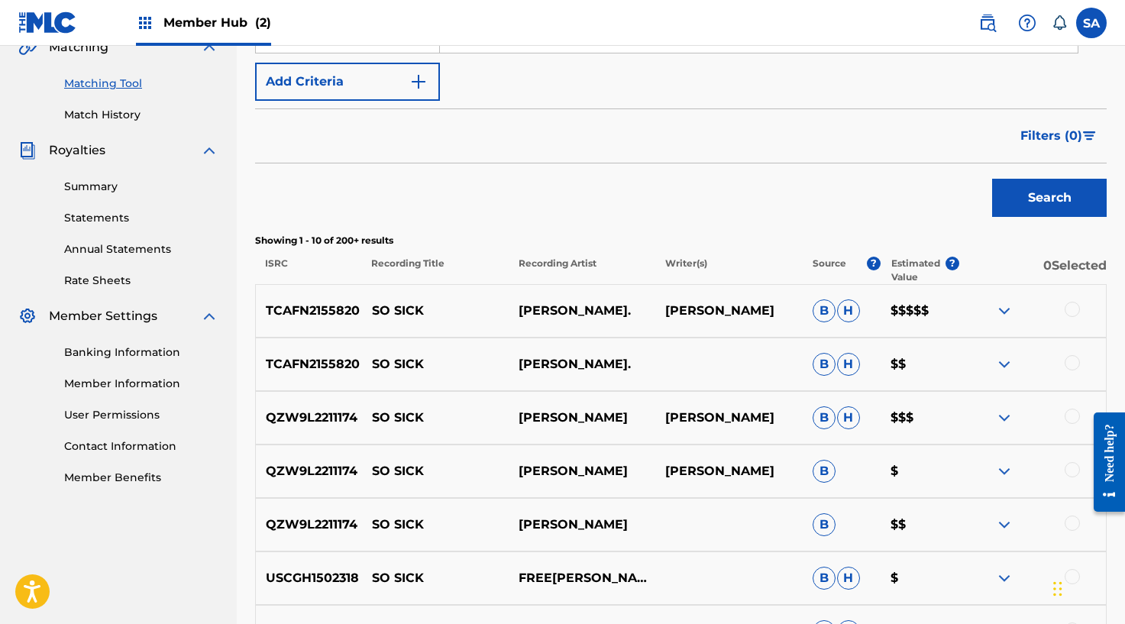
scroll to position [415, 0]
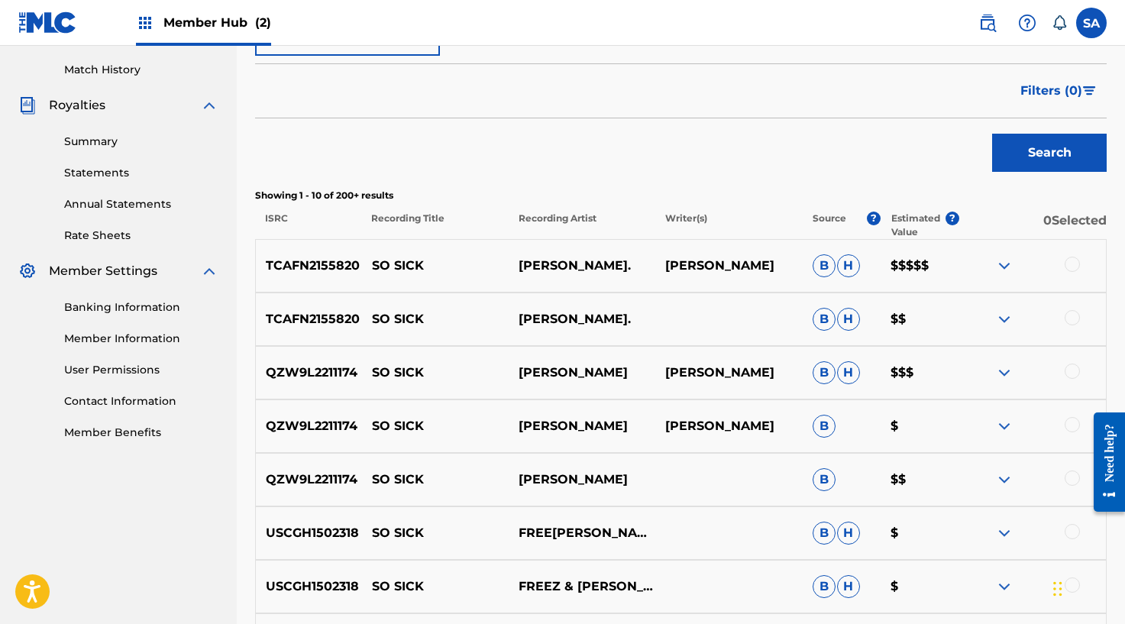
click at [1069, 254] on div "TCAFN2155820 SO SICK [PERSON_NAME]. [PERSON_NAME] [PERSON_NAME] $$$$$" at bounding box center [680, 265] width 851 height 53
click at [1067, 266] on div at bounding box center [1071, 264] width 15 height 15
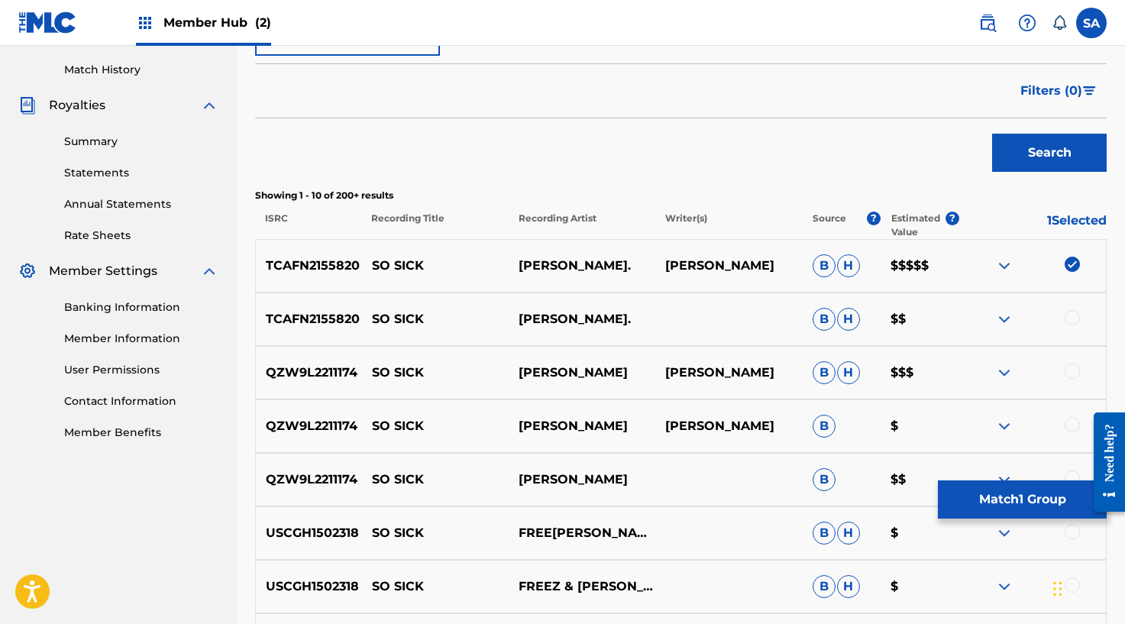
click at [1073, 321] on div at bounding box center [1071, 317] width 15 height 15
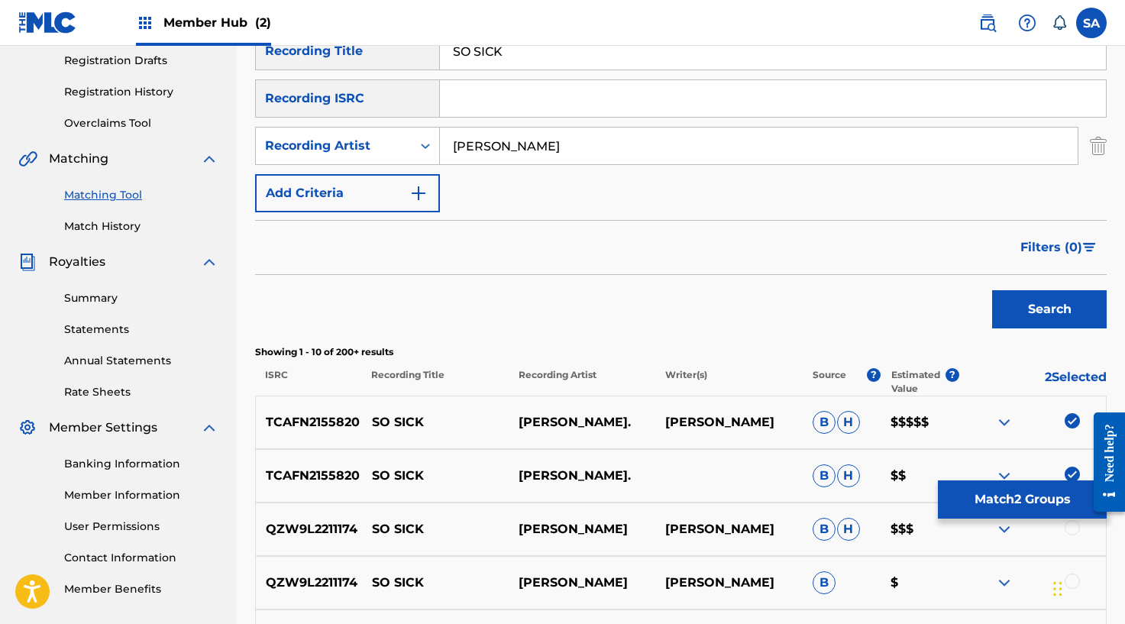
scroll to position [247, 0]
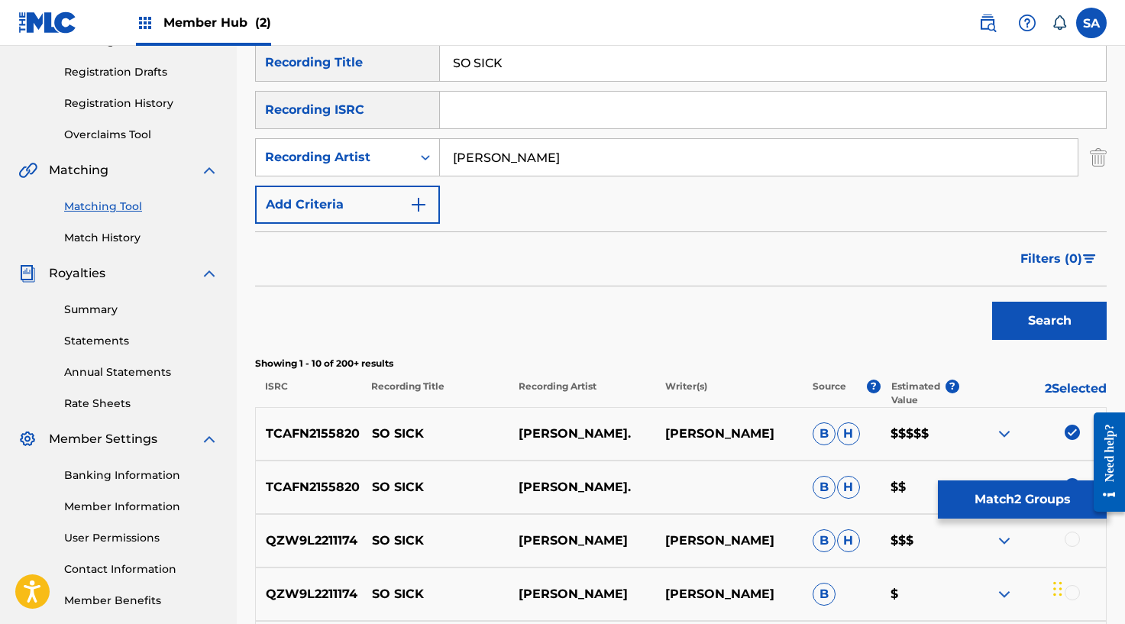
click at [489, 114] on input "Search Form" at bounding box center [773, 110] width 666 height 37
click at [1031, 315] on button "Search" at bounding box center [1049, 321] width 115 height 38
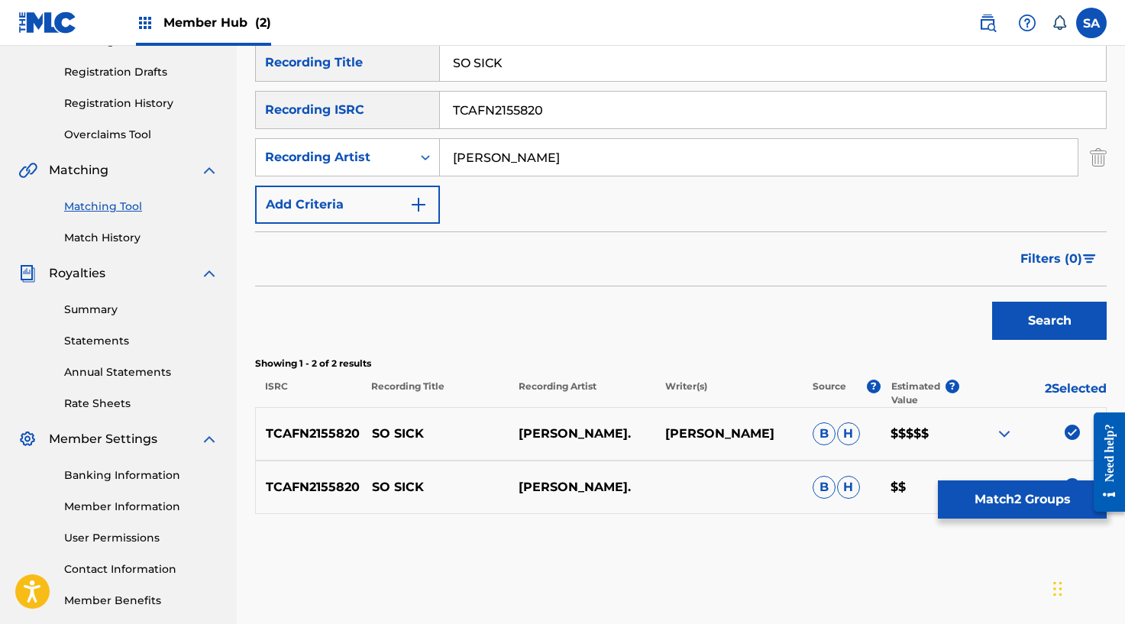
scroll to position [111, 0]
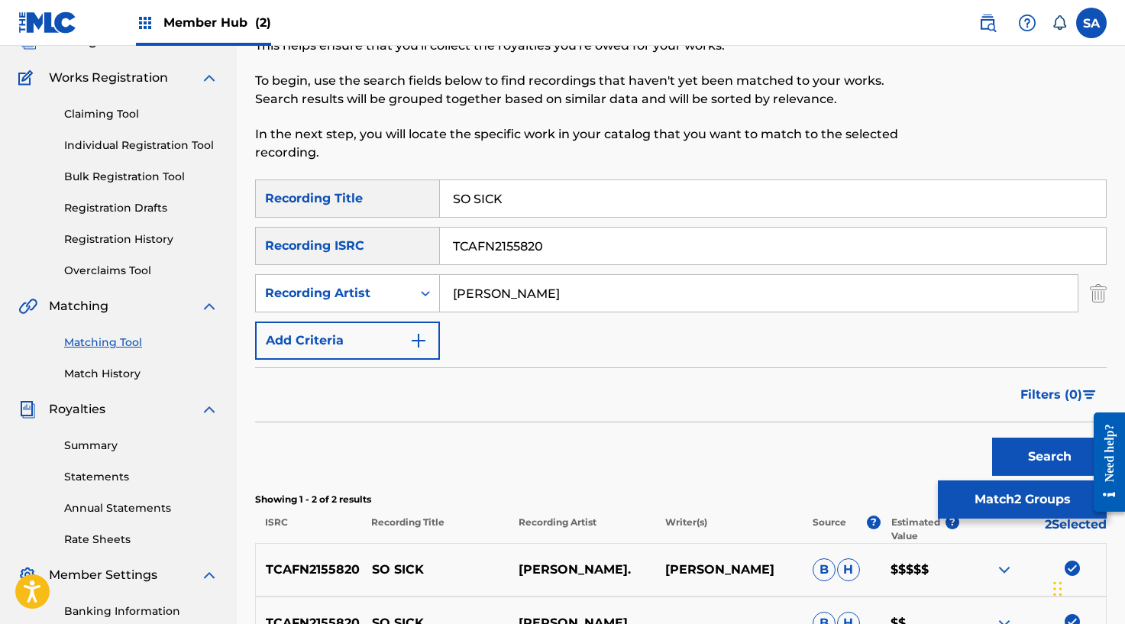
click at [475, 289] on input "[PERSON_NAME]" at bounding box center [758, 293] width 637 height 37
drag, startPoint x: 475, startPoint y: 289, endPoint x: 484, endPoint y: 278, distance: 14.1
click at [474, 289] on input "[PERSON_NAME]" at bounding box center [758, 293] width 637 height 37
click at [992, 437] on button "Search" at bounding box center [1049, 456] width 115 height 38
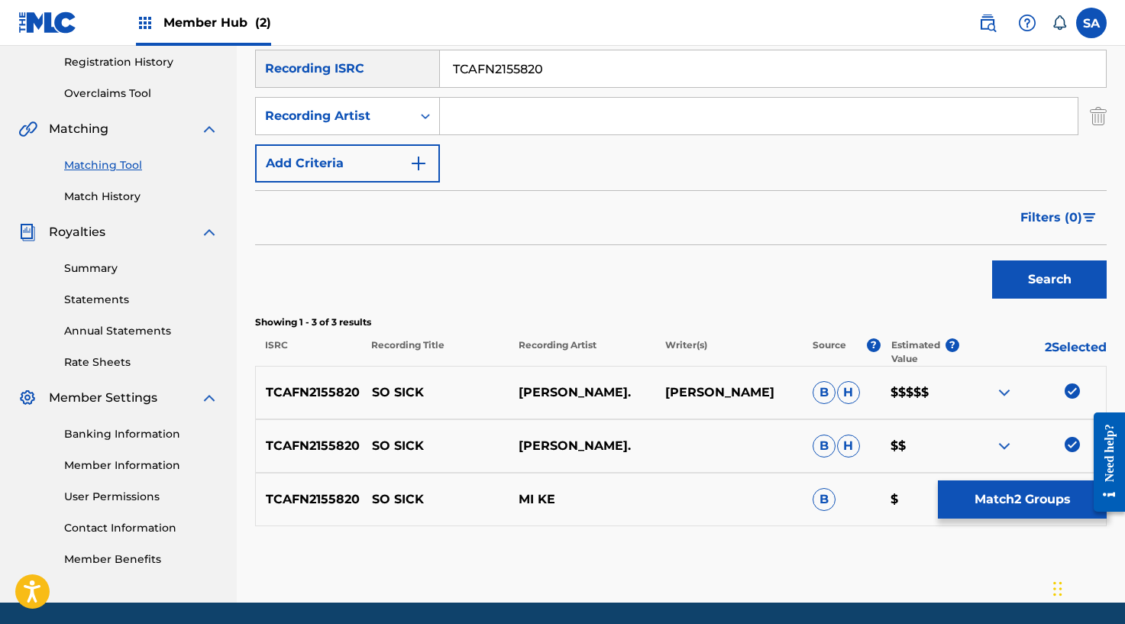
scroll to position [340, 0]
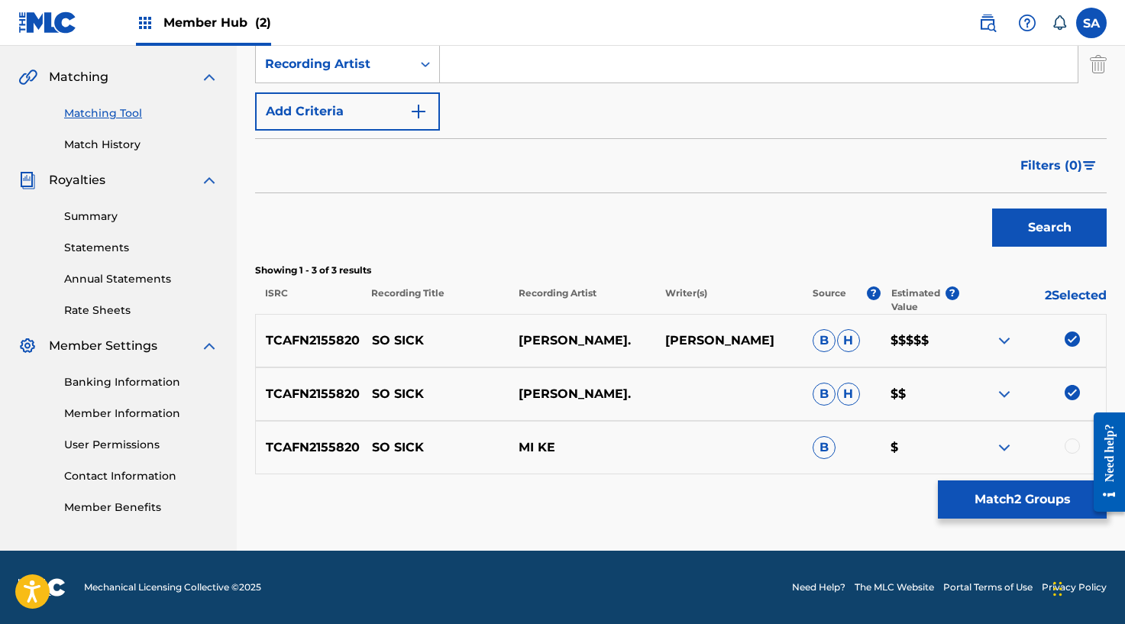
click at [1068, 444] on div at bounding box center [1071, 445] width 15 height 15
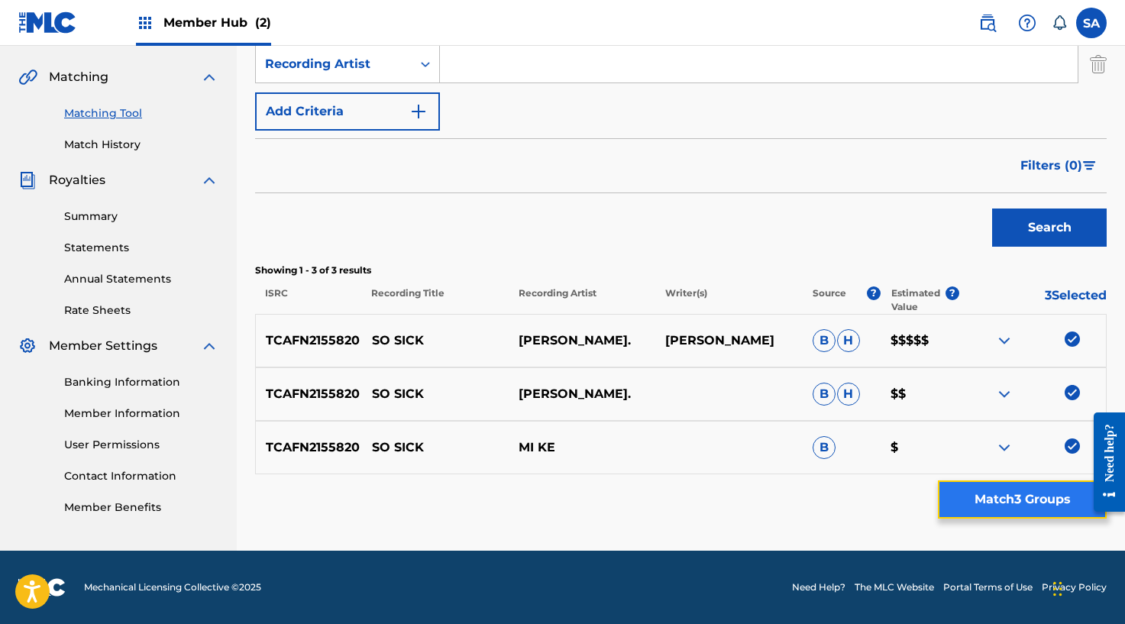
click at [966, 499] on button "Match 3 Groups" at bounding box center [1022, 499] width 169 height 38
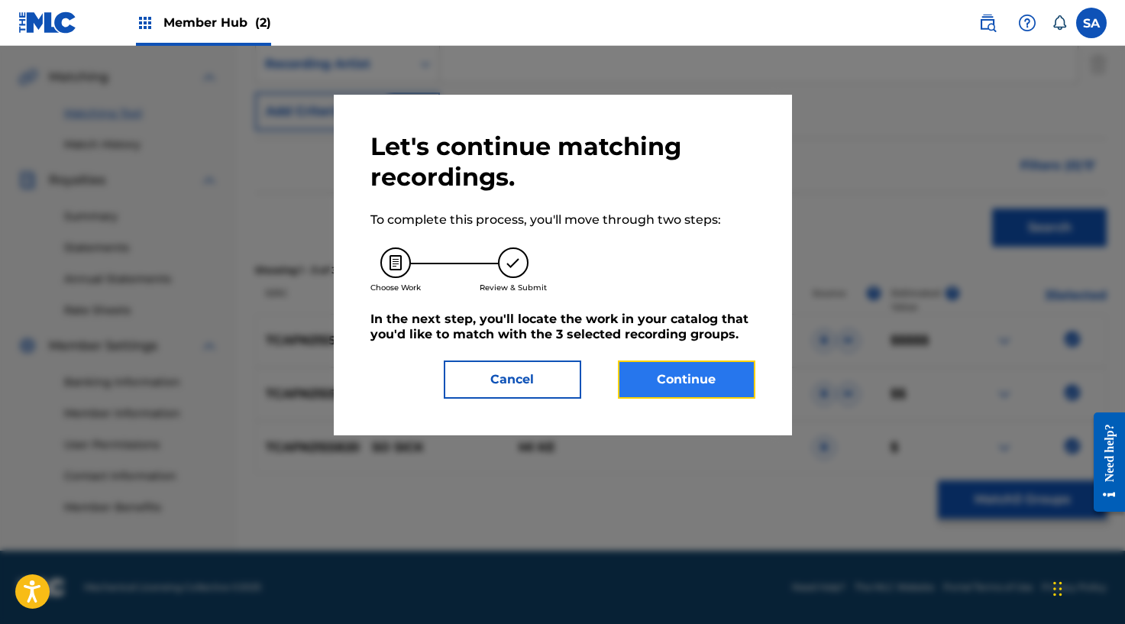
click at [662, 381] on button "Continue" at bounding box center [686, 379] width 137 height 38
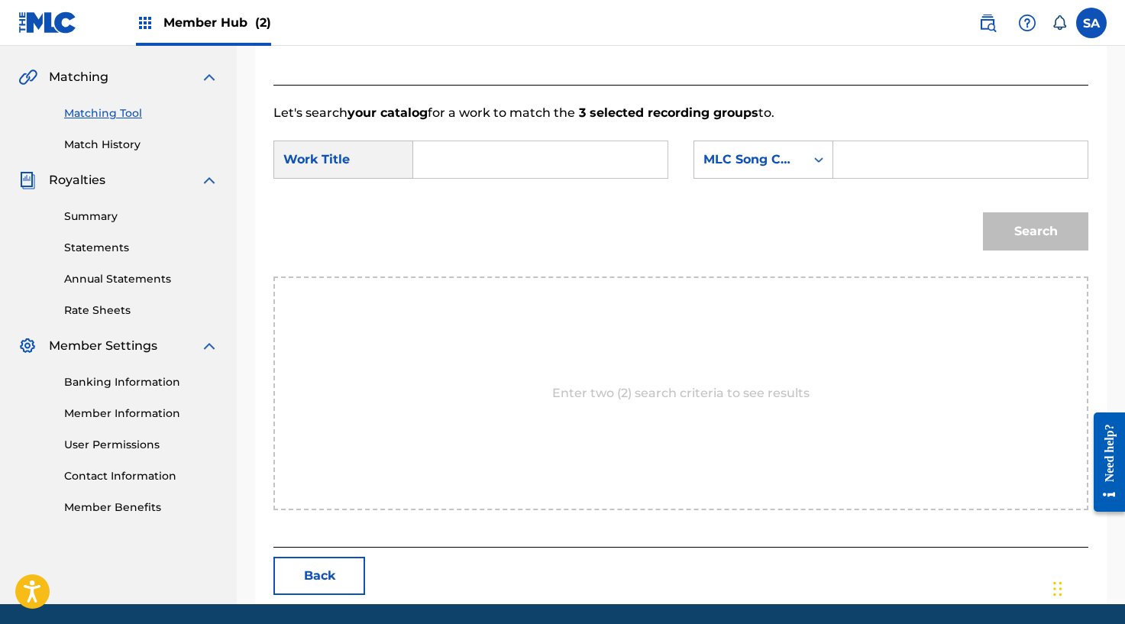
click at [444, 157] on input "Search Form" at bounding box center [540, 159] width 228 height 37
click at [935, 175] on input "Search Form" at bounding box center [960, 159] width 228 height 37
click at [1006, 215] on button "Search" at bounding box center [1035, 231] width 105 height 38
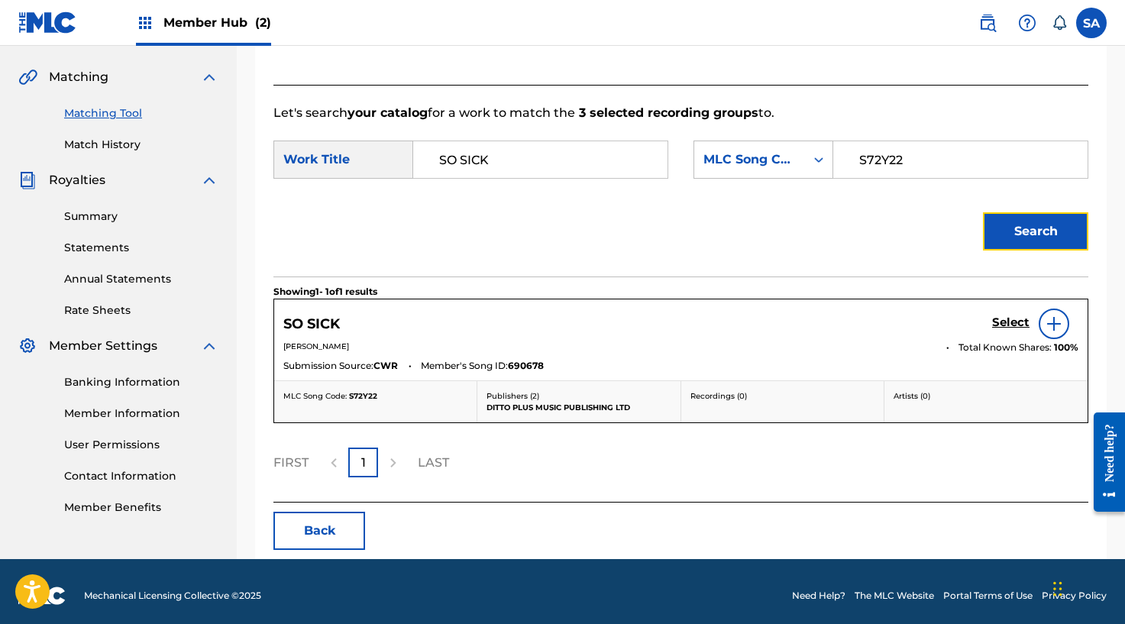
scroll to position [346, 0]
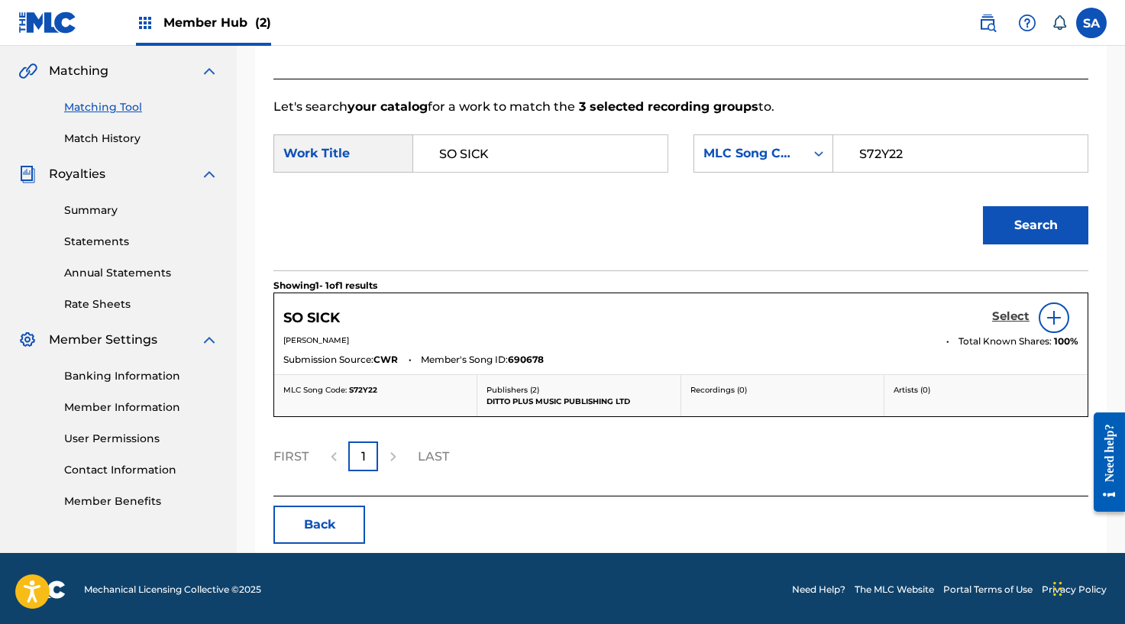
click at [1002, 315] on h5 "Select" at bounding box center [1010, 316] width 37 height 15
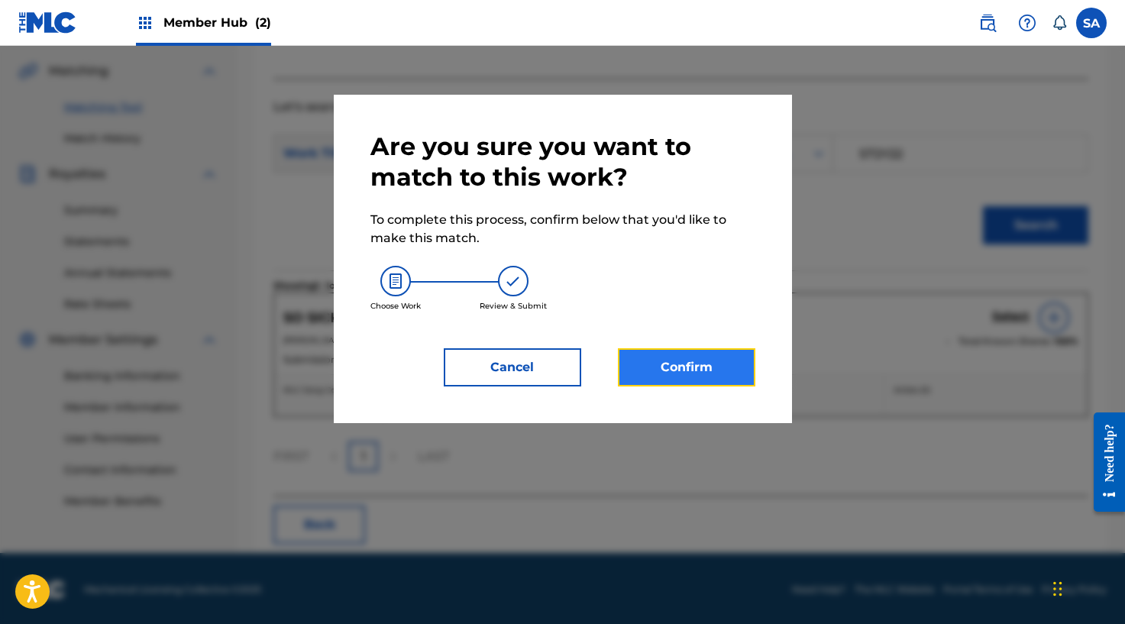
click at [686, 357] on button "Confirm" at bounding box center [686, 367] width 137 height 38
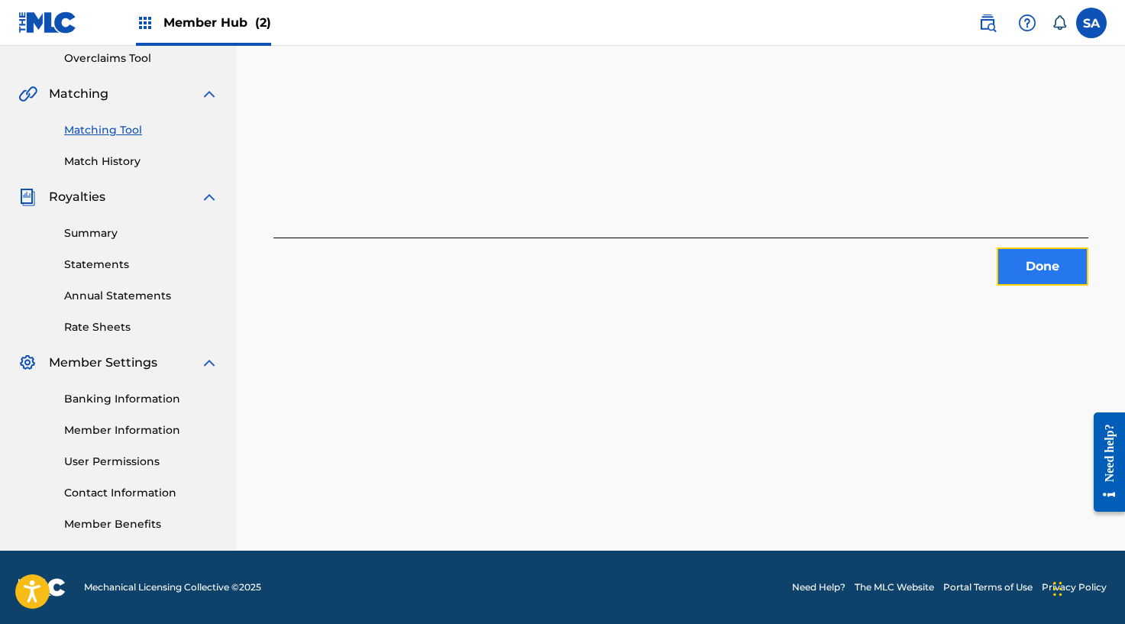
click at [1004, 257] on button "Done" at bounding box center [1042, 266] width 92 height 38
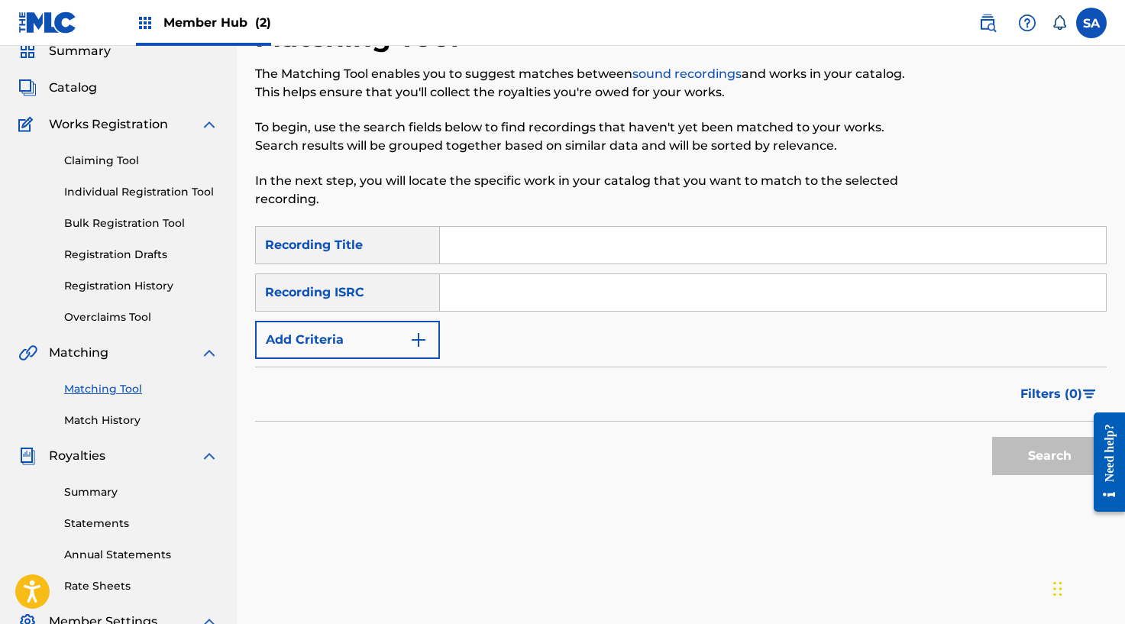
scroll to position [0, 0]
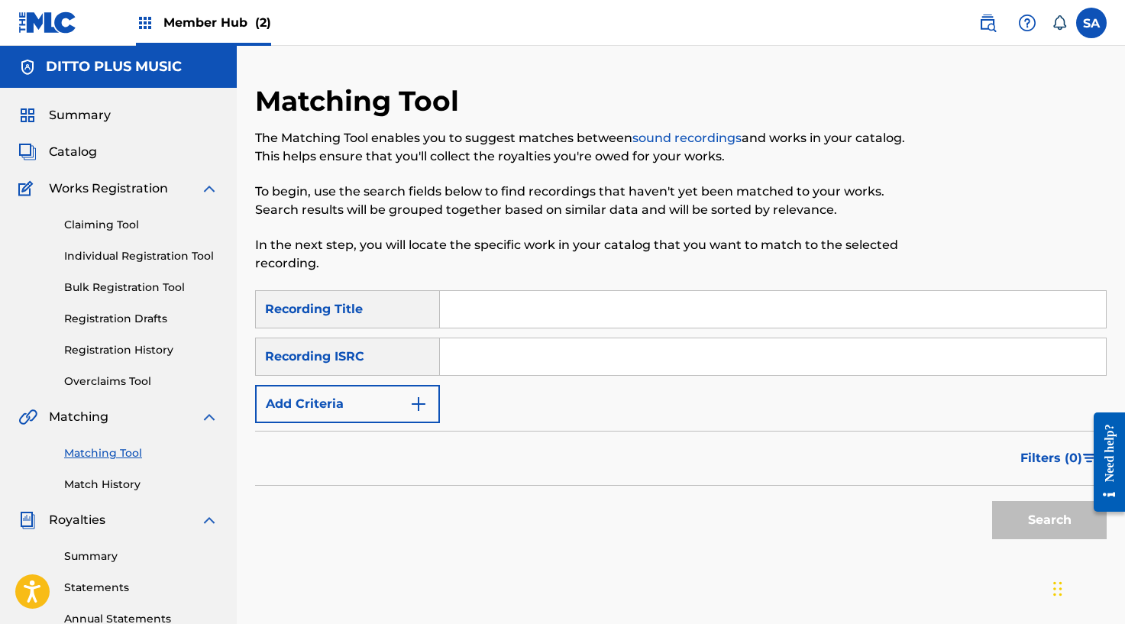
click at [472, 307] on input "Search Form" at bounding box center [773, 309] width 666 height 37
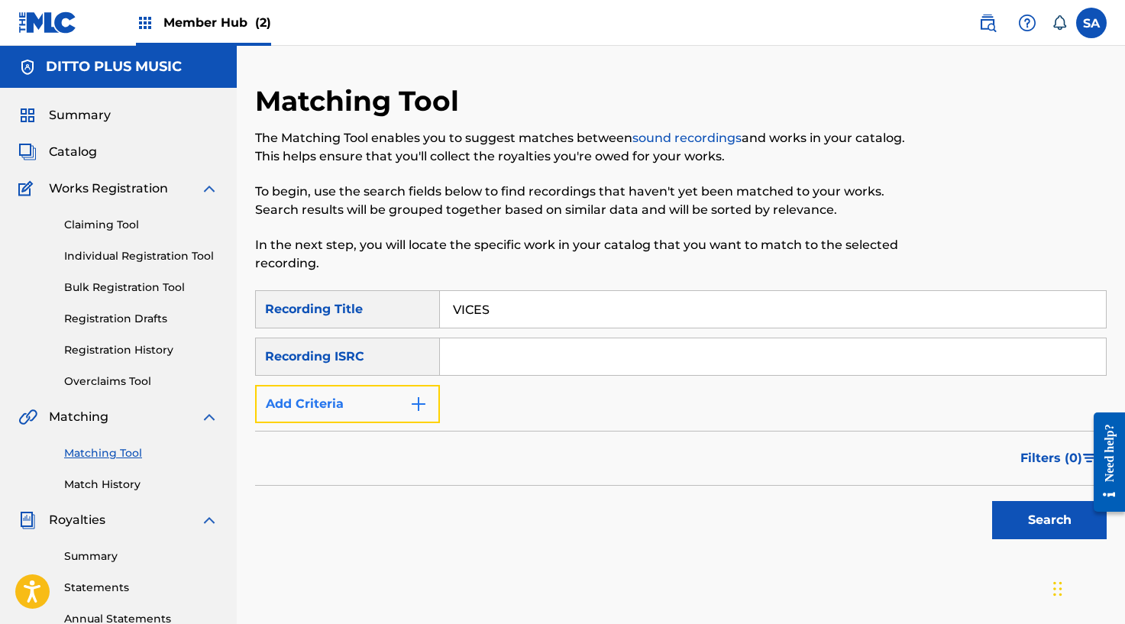
click at [418, 390] on button "Add Criteria" at bounding box center [347, 404] width 185 height 38
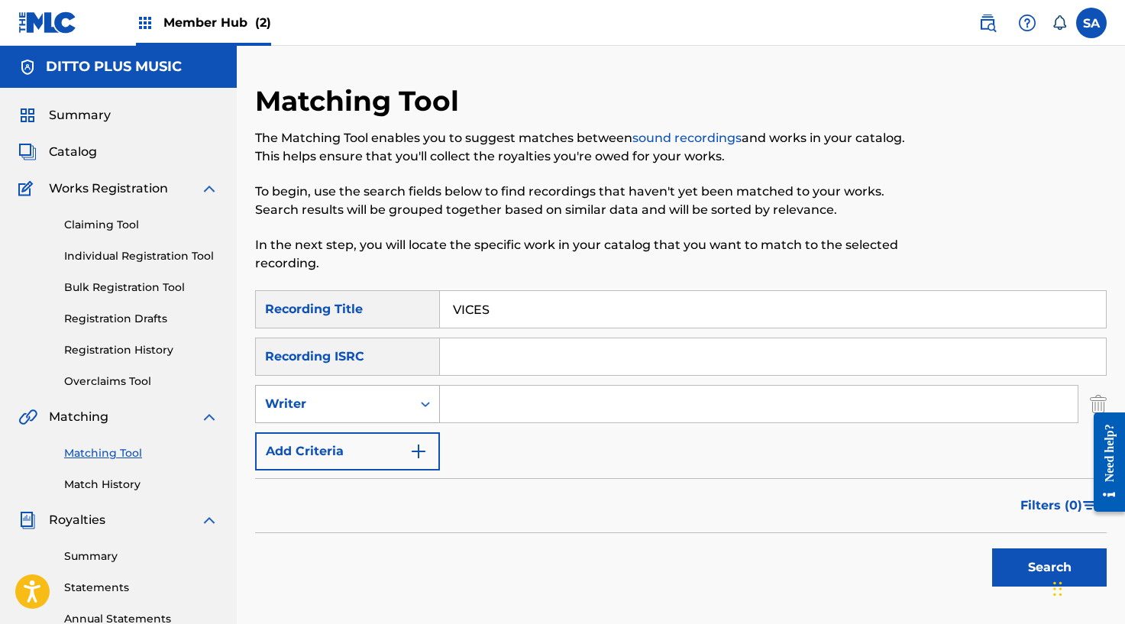
click at [408, 407] on div "Writer" at bounding box center [334, 403] width 156 height 29
click at [522, 401] on input "Search Form" at bounding box center [758, 404] width 637 height 37
click at [992, 548] on button "Search" at bounding box center [1049, 567] width 115 height 38
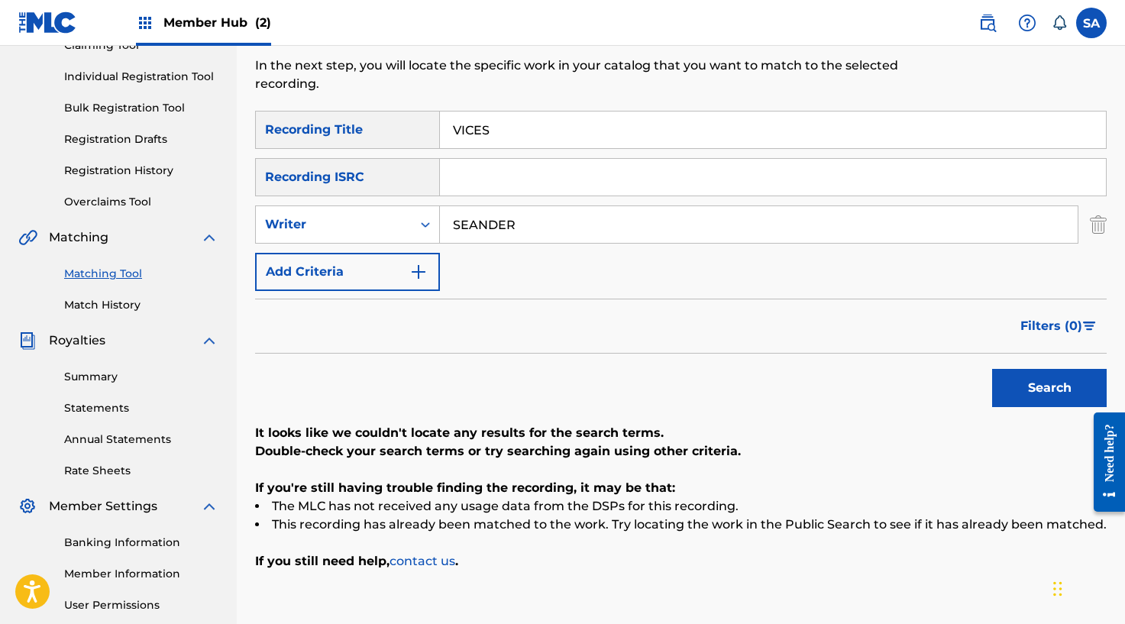
scroll to position [182, 0]
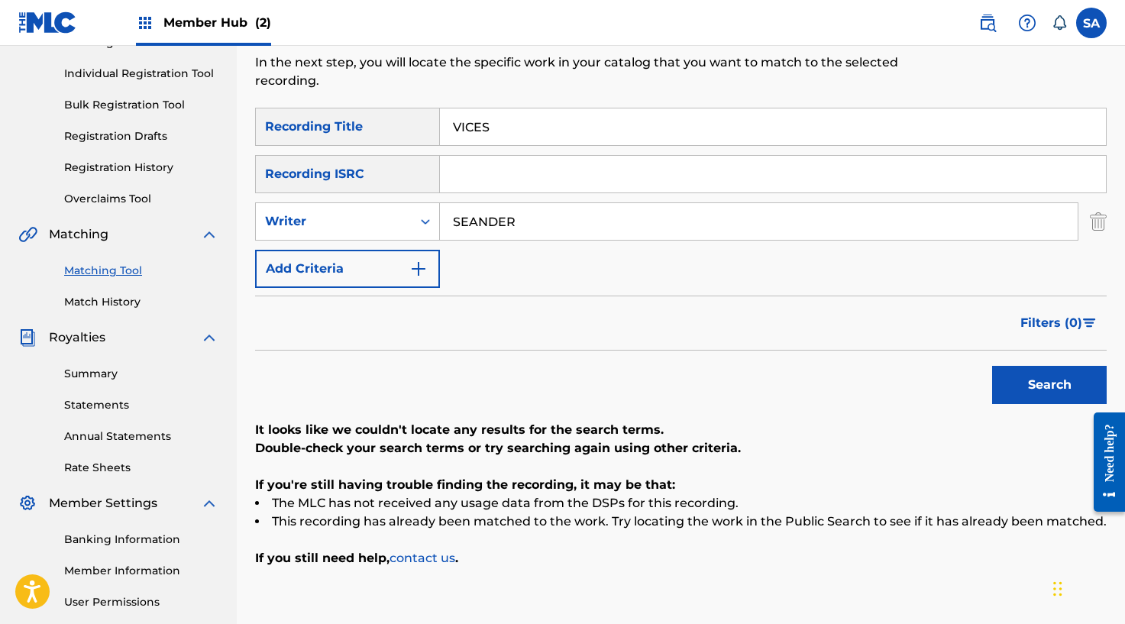
click at [489, 218] on input "SEANDER" at bounding box center [758, 221] width 637 height 37
drag, startPoint x: 489, startPoint y: 218, endPoint x: 451, endPoint y: 224, distance: 38.5
click at [483, 220] on input "SEANDER" at bounding box center [758, 221] width 637 height 37
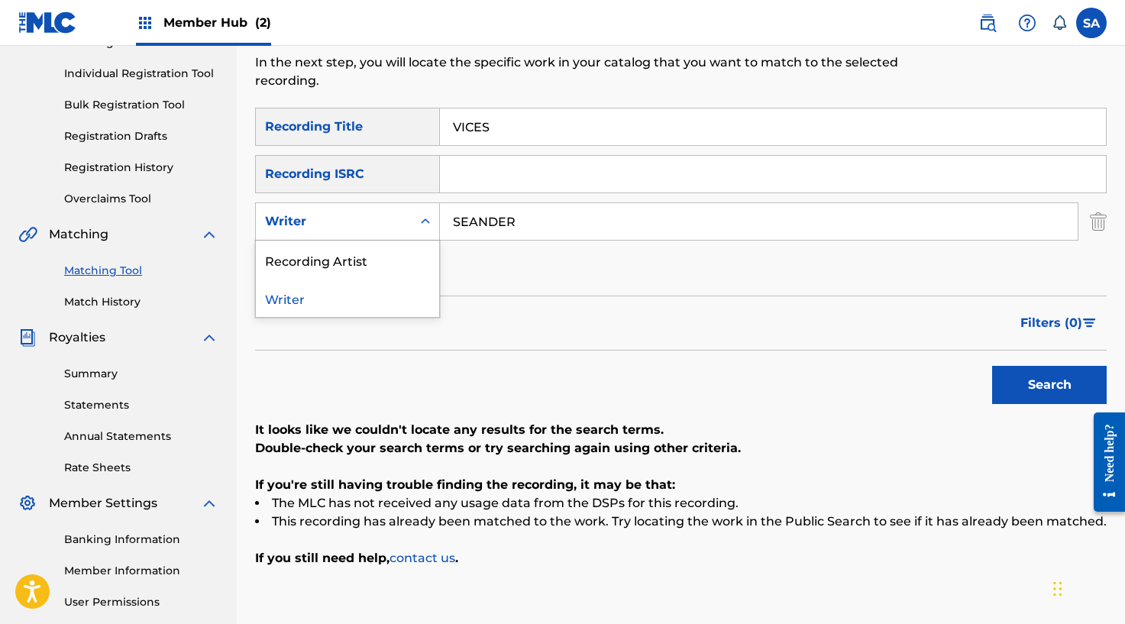
click at [406, 227] on div "Writer" at bounding box center [334, 221] width 156 height 29
click at [382, 248] on div "Recording Artist" at bounding box center [347, 259] width 183 height 38
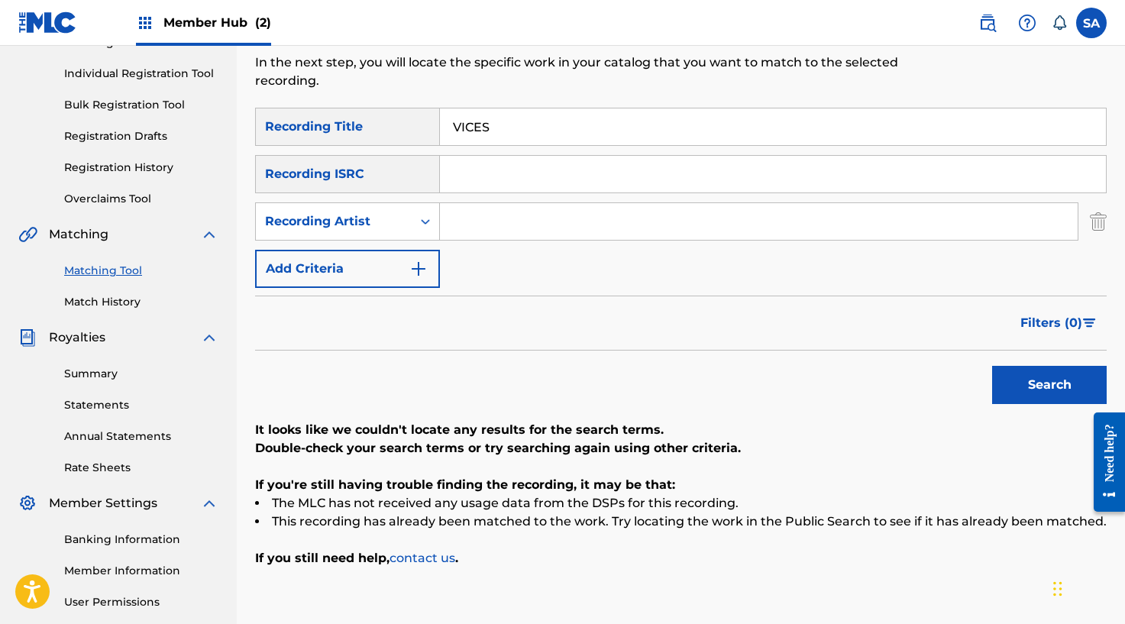
click at [500, 214] on input "Search Form" at bounding box center [758, 221] width 637 height 37
click at [992, 366] on button "Search" at bounding box center [1049, 385] width 115 height 38
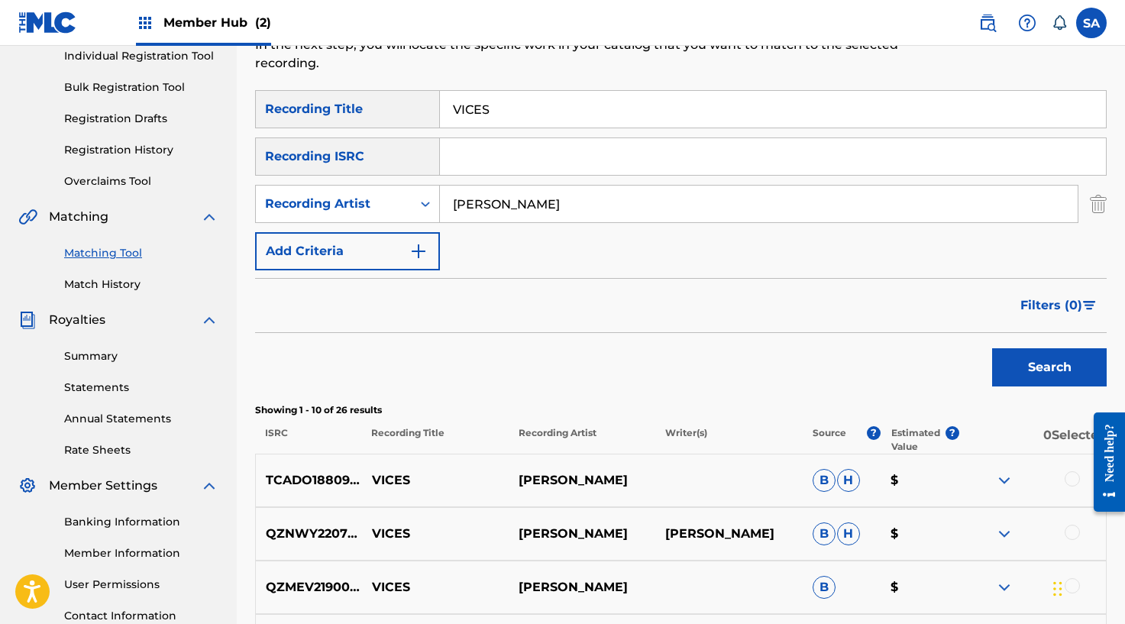
scroll to position [24, 0]
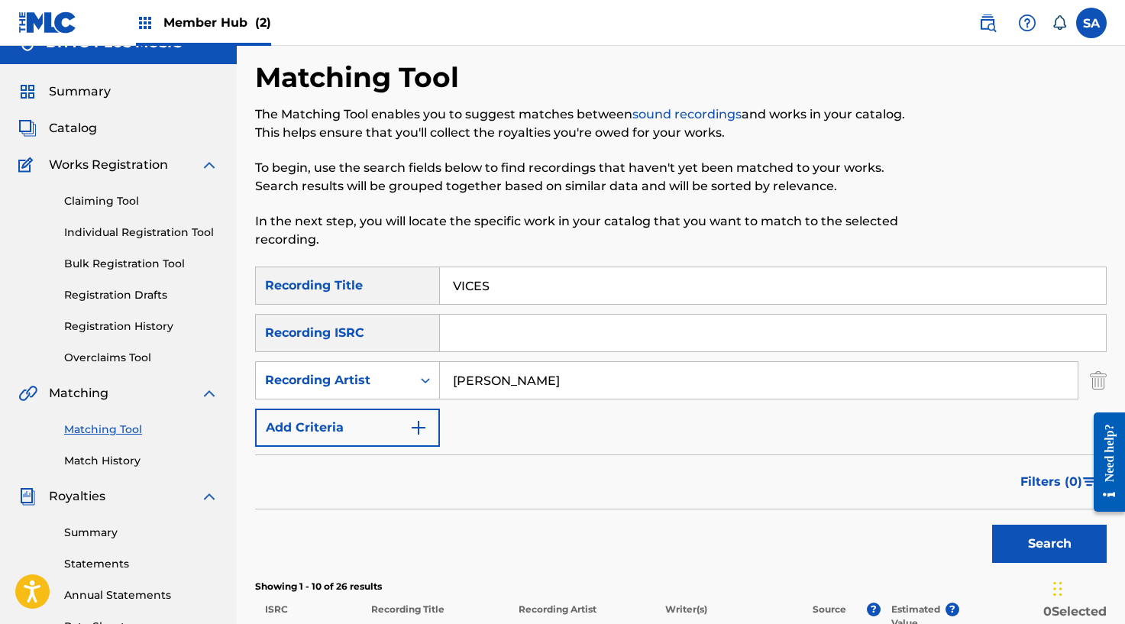
click at [492, 324] on input "Search Form" at bounding box center [773, 333] width 666 height 37
click at [997, 532] on button "Search" at bounding box center [1049, 543] width 115 height 38
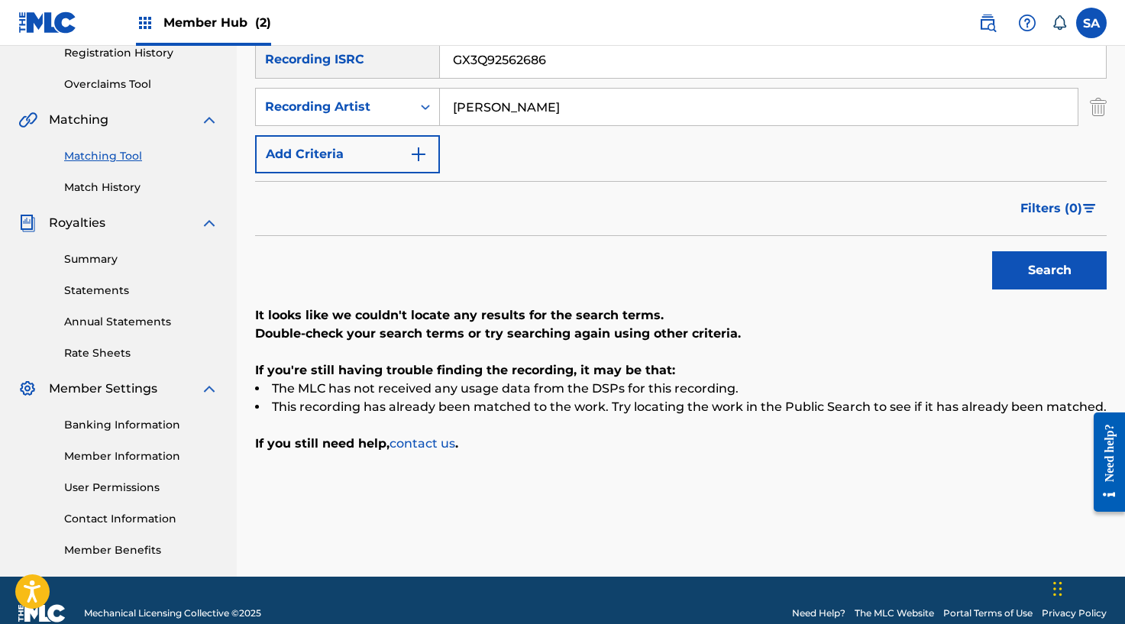
scroll to position [323, 0]
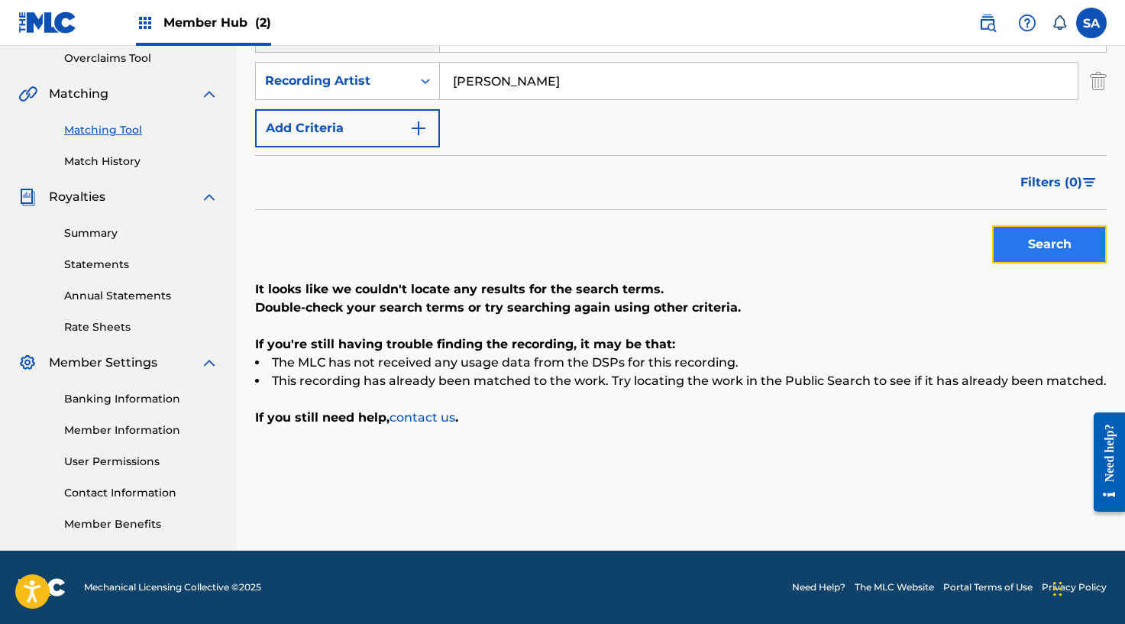
click at [1011, 240] on button "Search" at bounding box center [1049, 244] width 115 height 38
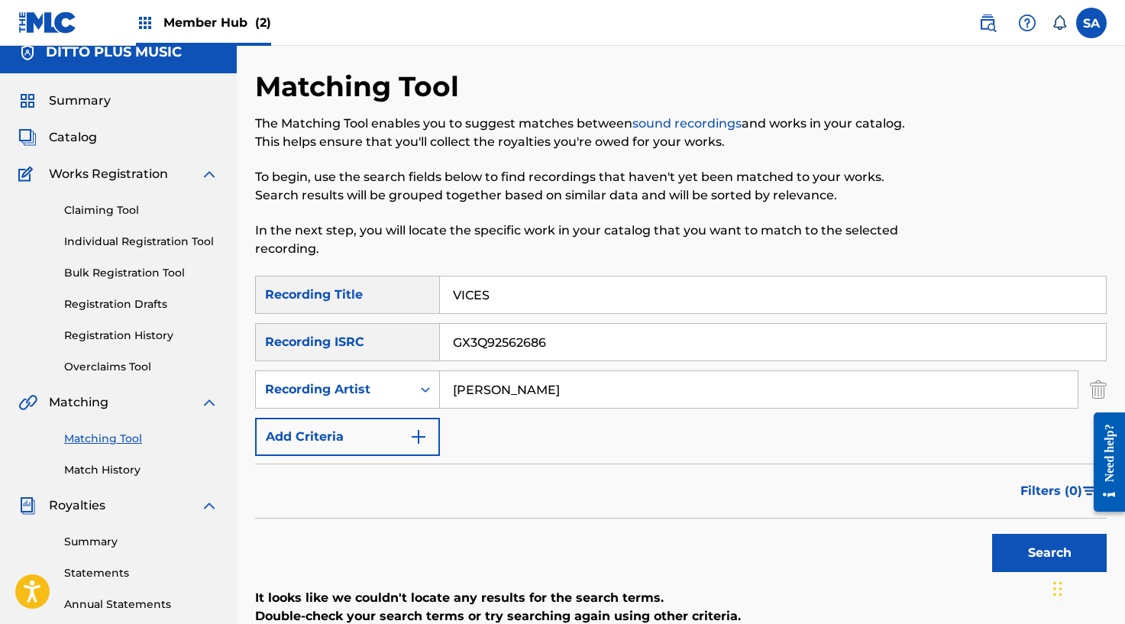
scroll to position [0, 0]
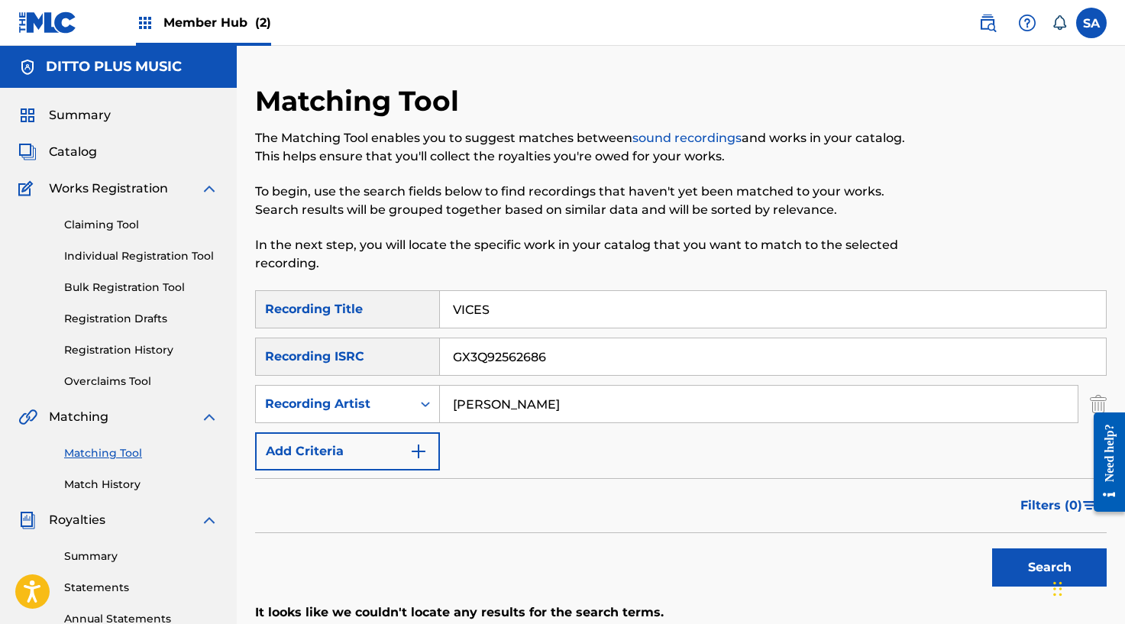
click at [473, 395] on input "[PERSON_NAME]" at bounding box center [758, 404] width 637 height 37
click at [992, 548] on button "Search" at bounding box center [1049, 567] width 115 height 38
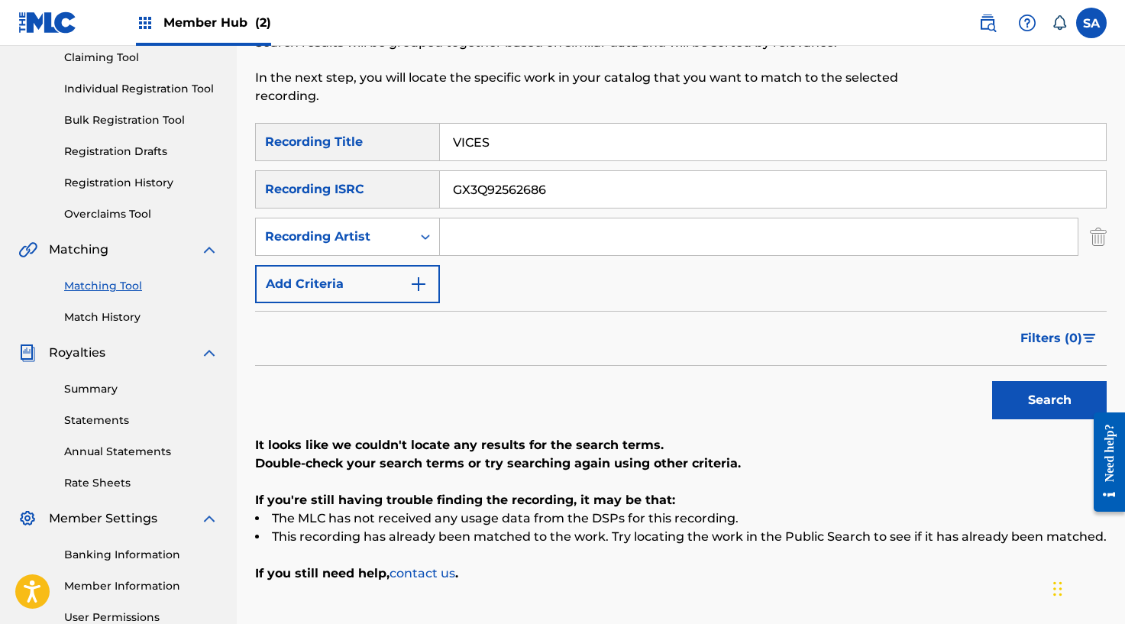
scroll to position [247, 0]
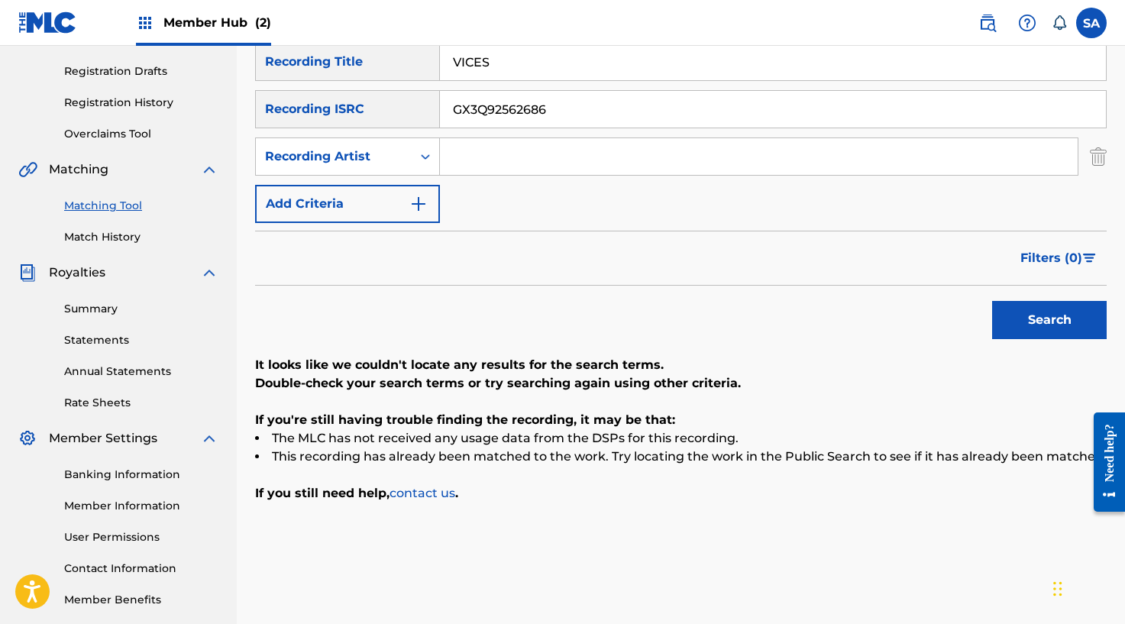
click at [469, 69] on input "VICES" at bounding box center [773, 62] width 666 height 37
click at [992, 301] on button "Search" at bounding box center [1049, 320] width 115 height 38
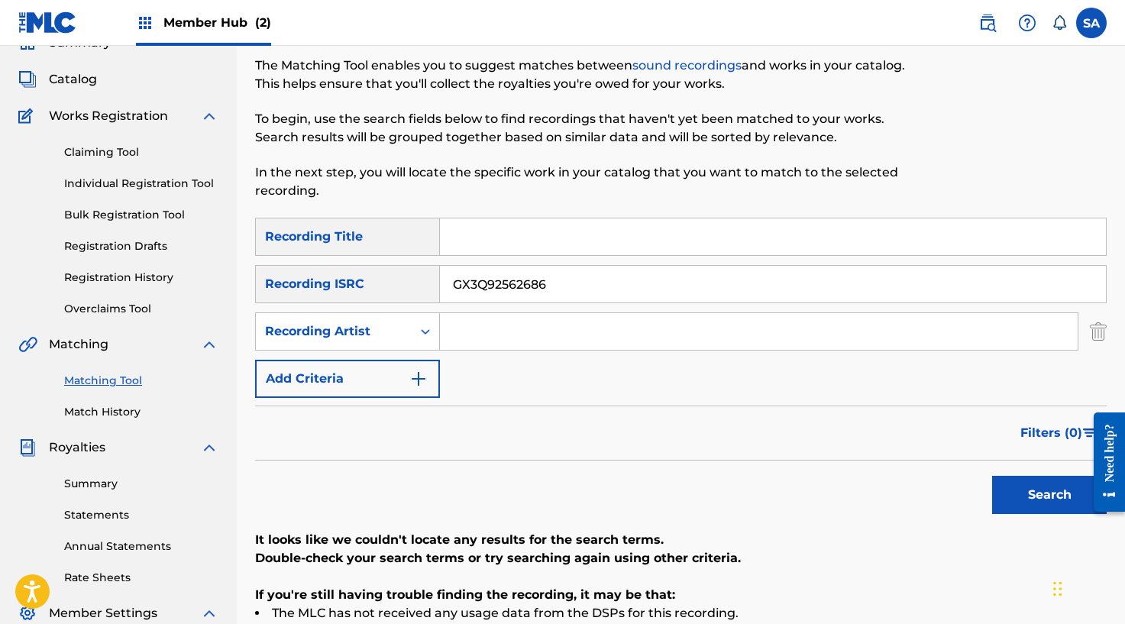
scroll to position [0, 0]
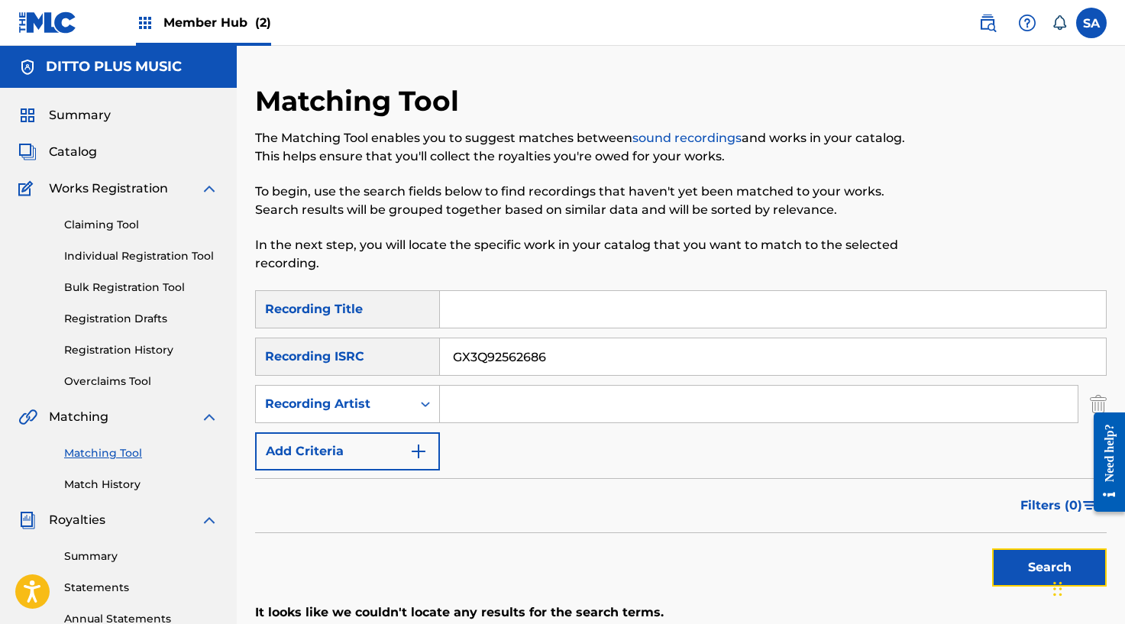
click at [1012, 574] on button "Search" at bounding box center [1049, 567] width 115 height 38
click at [520, 318] on input "Search Form" at bounding box center [773, 309] width 666 height 37
click at [545, 357] on input "GX3Q92562686" at bounding box center [773, 356] width 666 height 37
click at [548, 404] on input "Search Form" at bounding box center [758, 404] width 637 height 37
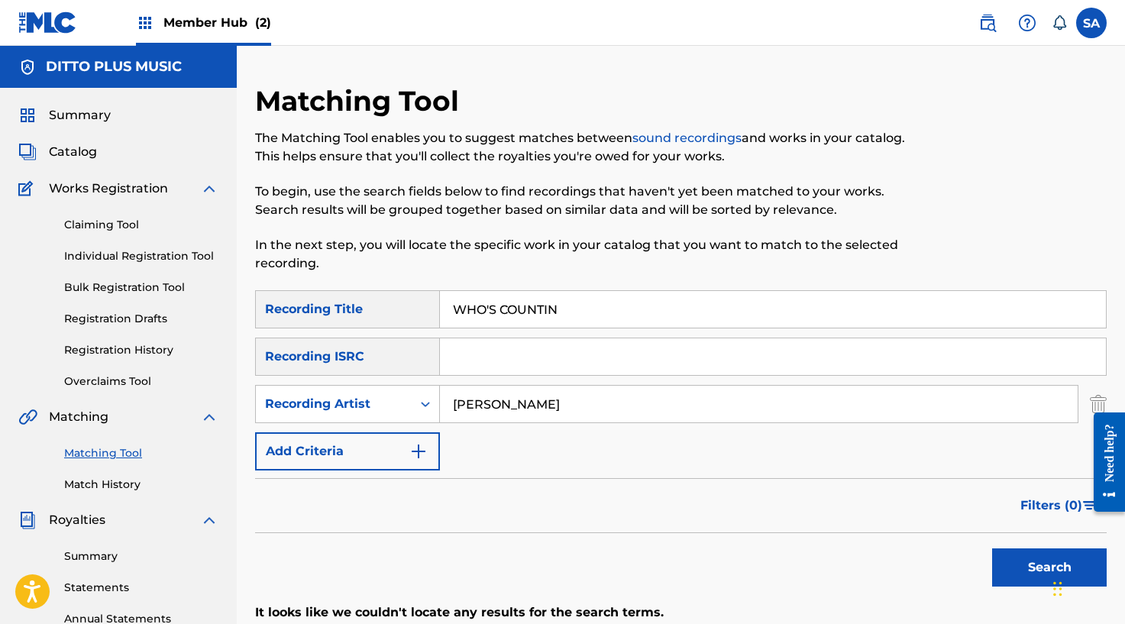
click at [992, 548] on button "Search" at bounding box center [1049, 567] width 115 height 38
click at [485, 362] on input "Search Form" at bounding box center [773, 356] width 666 height 37
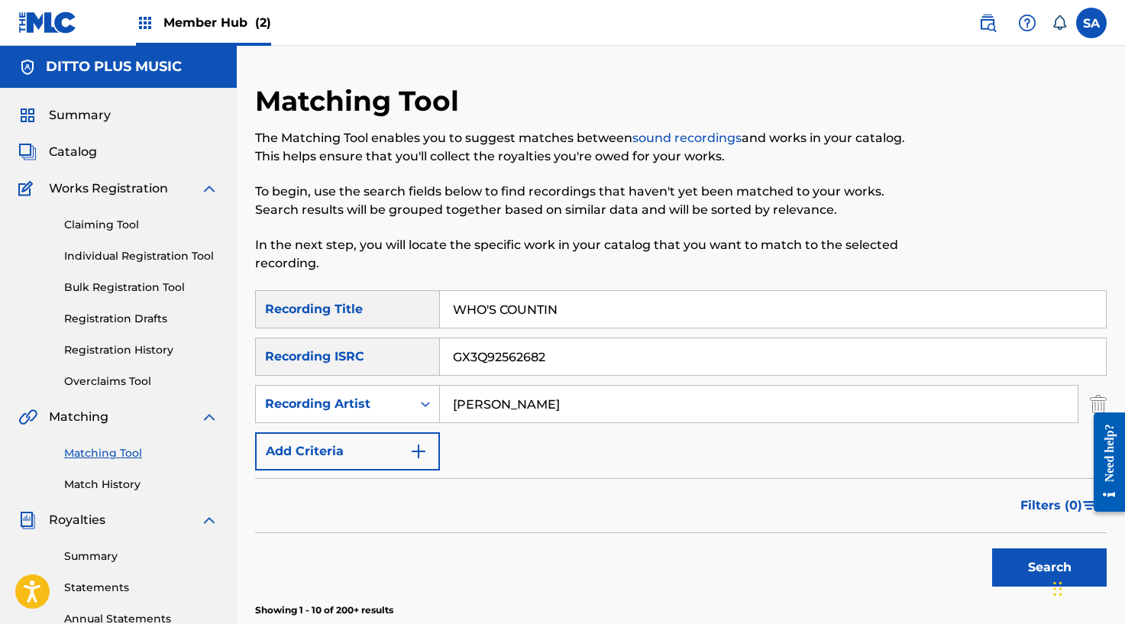
click at [992, 548] on button "Search" at bounding box center [1049, 567] width 115 height 38
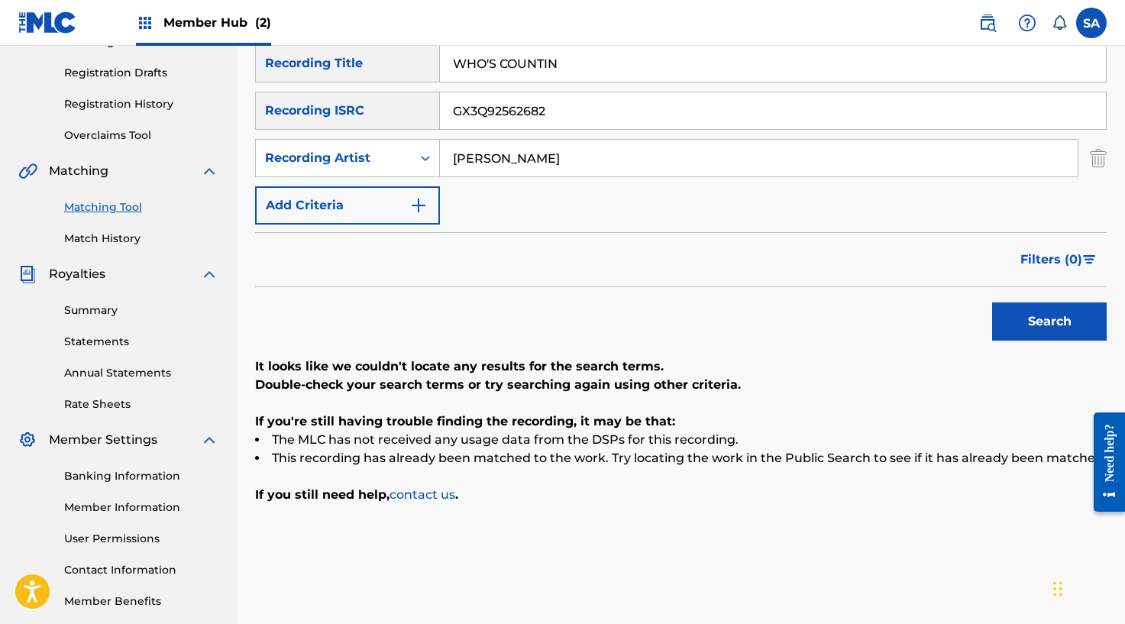
scroll to position [256, 0]
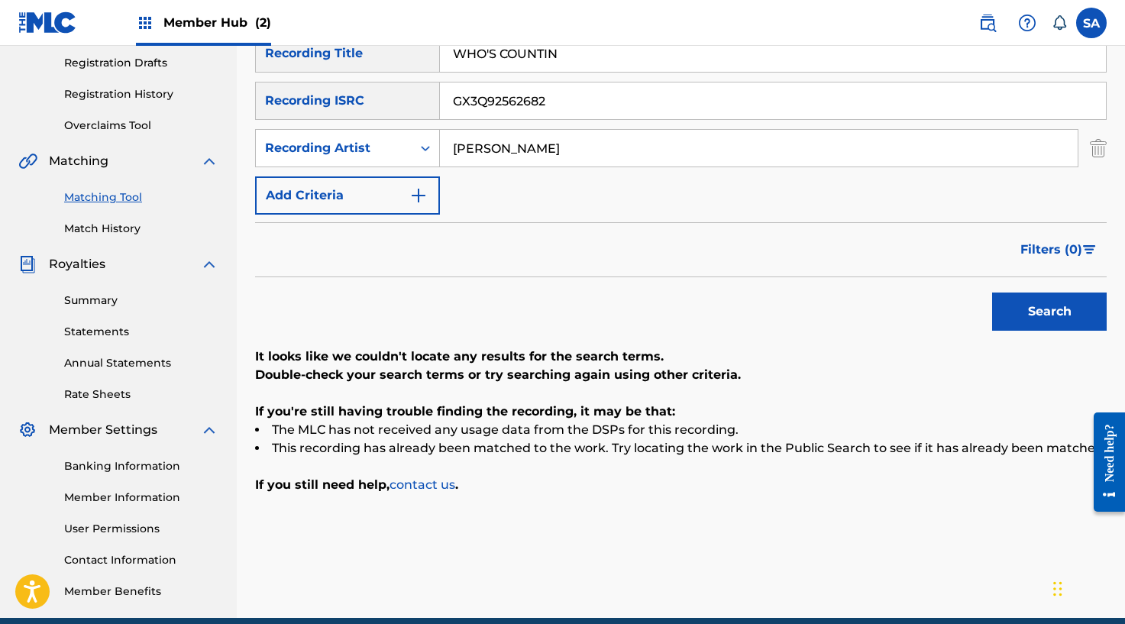
click at [501, 65] on input "WHO'S COUNTIN" at bounding box center [773, 53] width 666 height 37
click at [501, 65] on input "WHO'S" at bounding box center [773, 53] width 666 height 37
click at [992, 292] on button "Search" at bounding box center [1049, 311] width 115 height 38
click at [460, 149] on input "[PERSON_NAME]" at bounding box center [758, 148] width 637 height 37
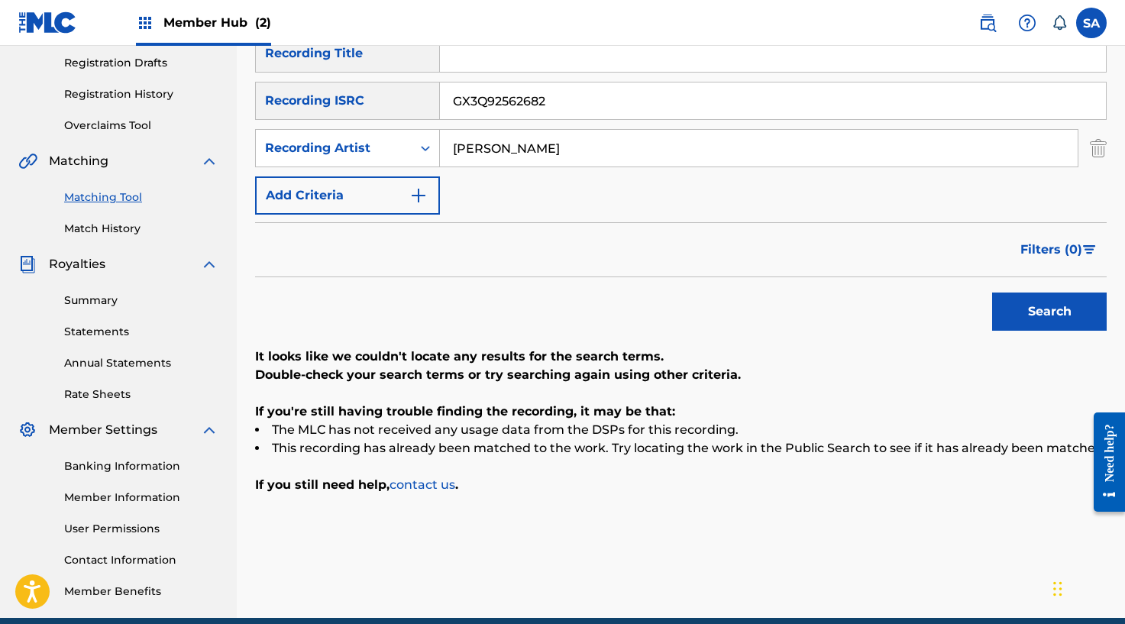
click at [460, 149] on input "[PERSON_NAME]" at bounding box center [758, 148] width 637 height 37
click at [992, 292] on button "Search" at bounding box center [1049, 311] width 115 height 38
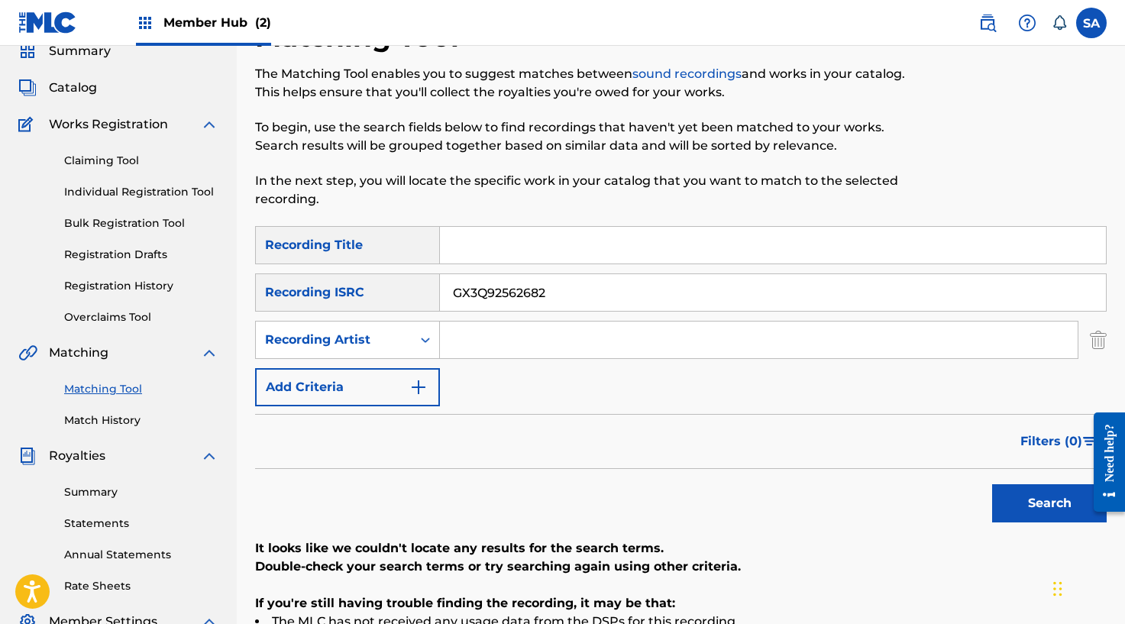
click at [471, 241] on input "Search Form" at bounding box center [773, 245] width 666 height 37
click at [498, 288] on input "GX3Q92562682" at bounding box center [773, 292] width 666 height 37
click at [484, 326] on input "Search Form" at bounding box center [758, 339] width 637 height 37
click at [992, 484] on button "Search" at bounding box center [1049, 503] width 115 height 38
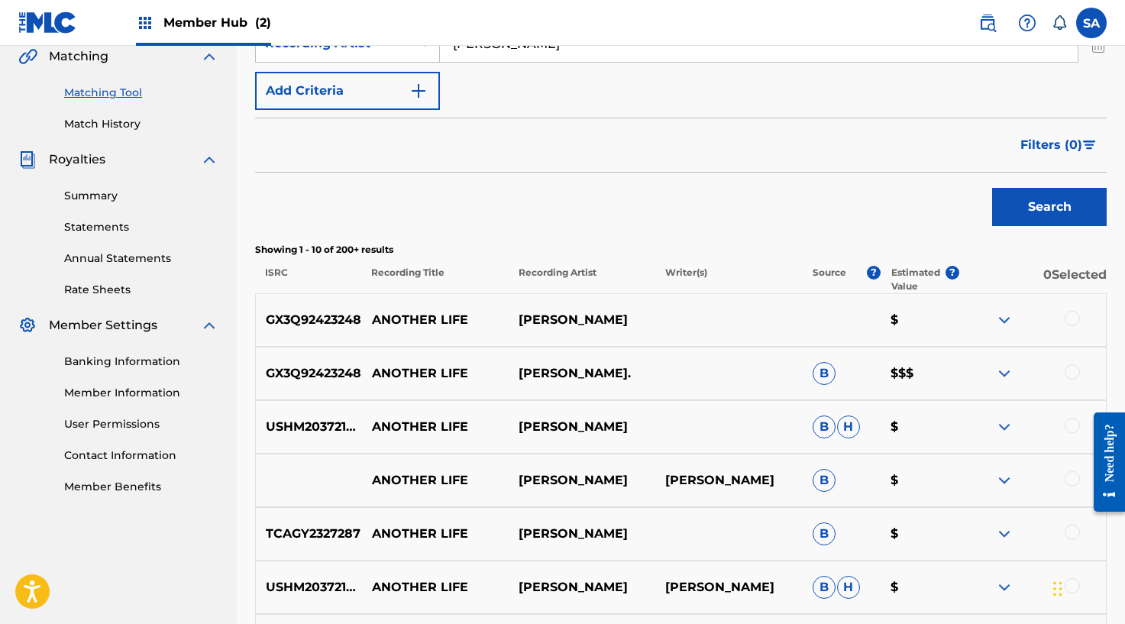
scroll to position [361, 0]
click at [1075, 315] on div at bounding box center [1071, 317] width 15 height 15
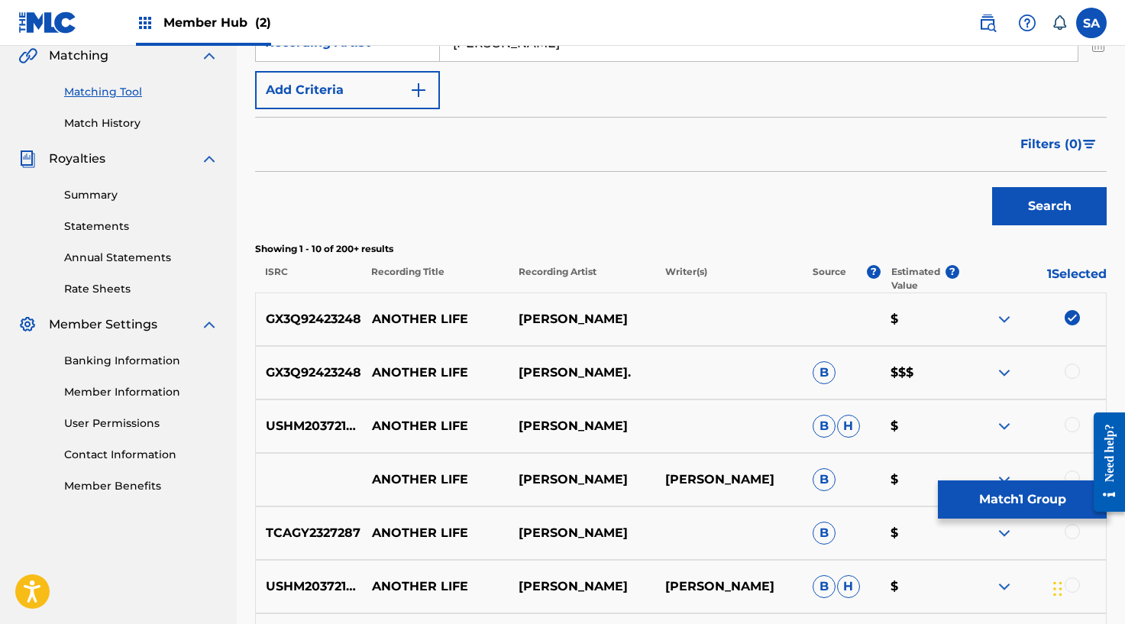
click at [1072, 373] on div at bounding box center [1071, 370] width 15 height 15
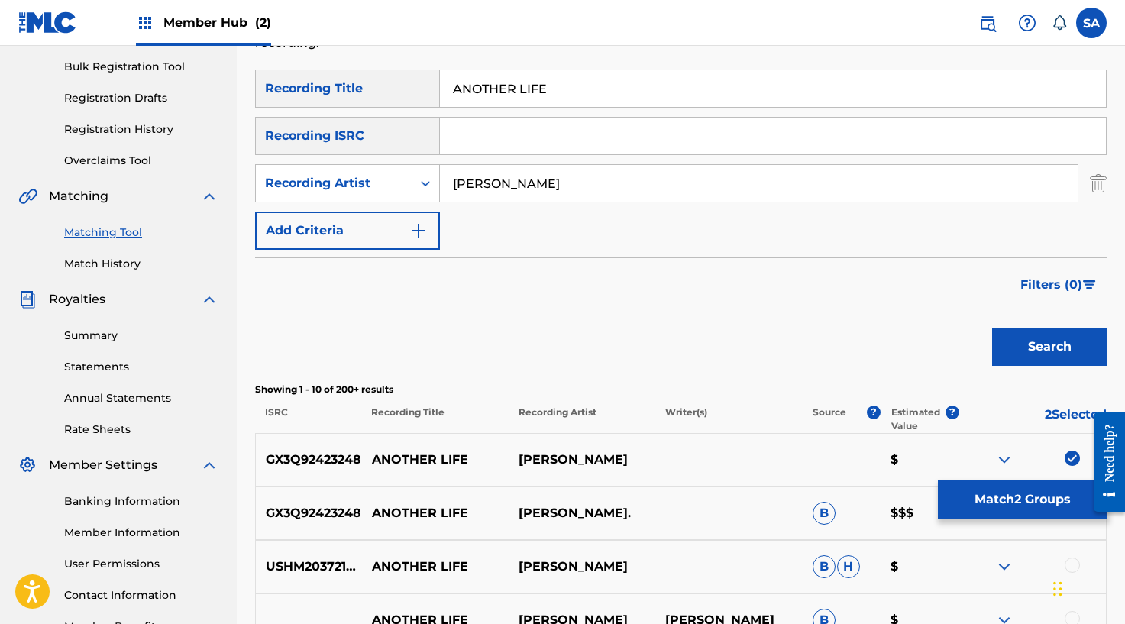
scroll to position [0, 0]
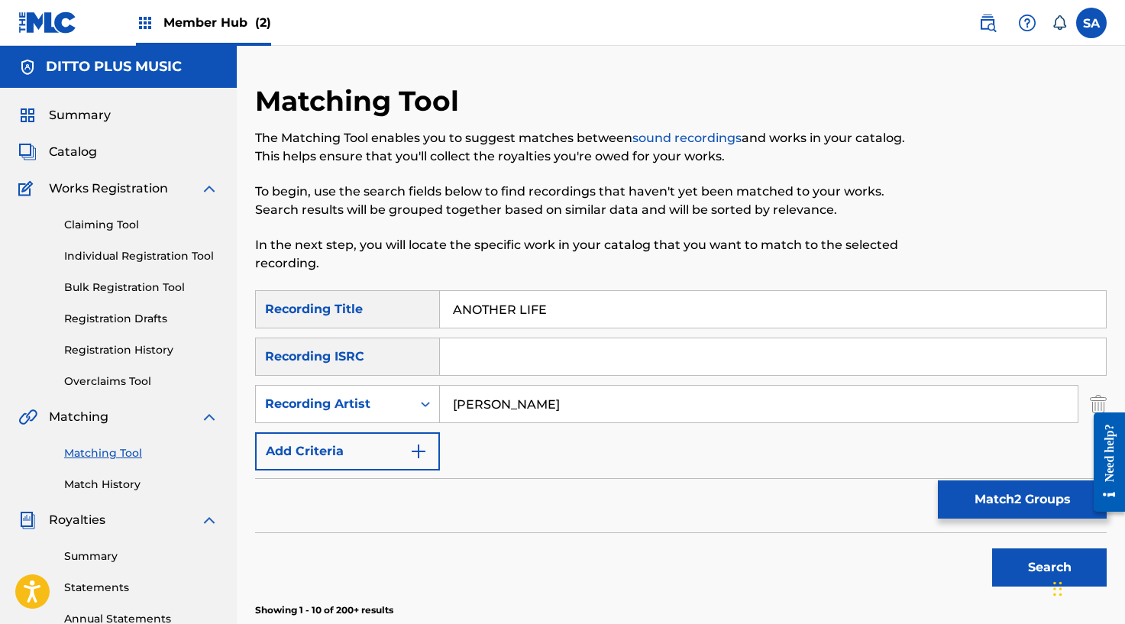
click at [472, 379] on div "SearchWithCriteria6affe1b1-bc56-4b5a-9f3c-a18997ca55cf Recording Title ANOTHER …" at bounding box center [680, 380] width 851 height 180
click at [483, 360] on input "Search Form" at bounding box center [773, 356] width 666 height 37
click at [489, 321] on input "ANOTHER LIFE" at bounding box center [773, 309] width 666 height 37
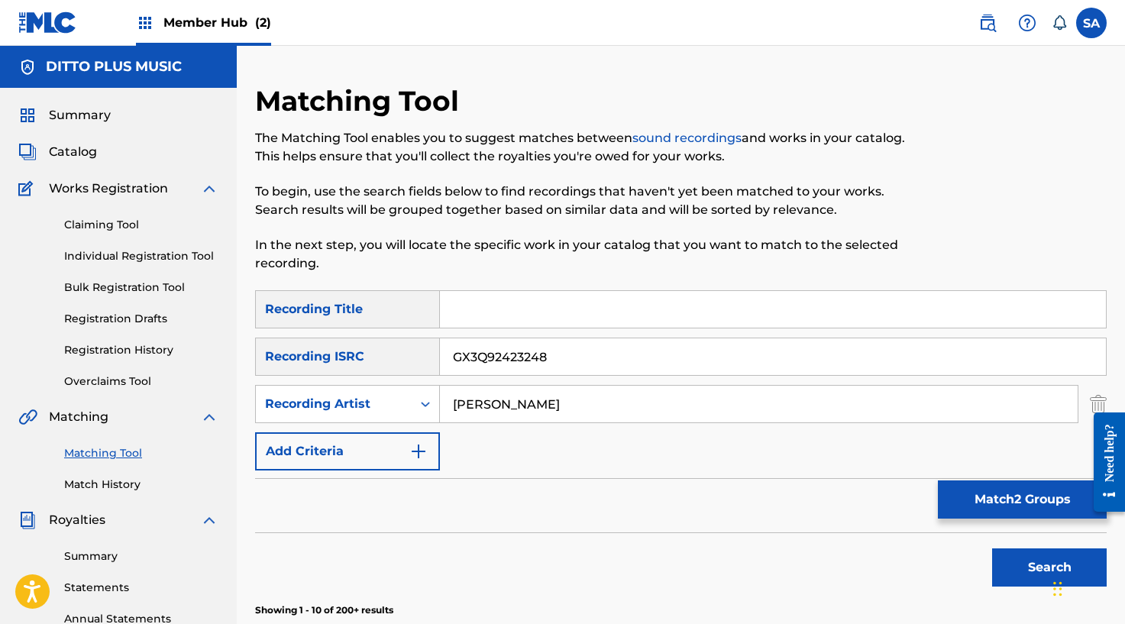
click at [467, 424] on div "SearchWithCriteria6affe1b1-bc56-4b5a-9f3c-a18997ca55cf Recording Title SearchWi…" at bounding box center [680, 380] width 851 height 180
click at [477, 411] on input "[PERSON_NAME]" at bounding box center [758, 404] width 637 height 37
click at [992, 548] on button "Search" at bounding box center [1049, 567] width 115 height 38
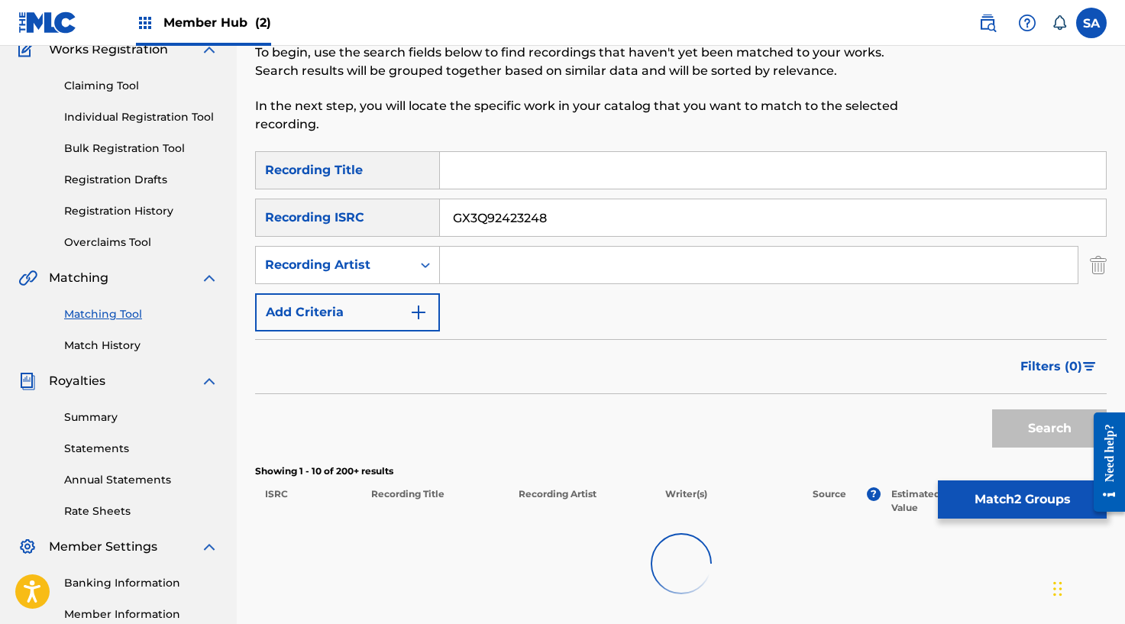
scroll to position [323, 0]
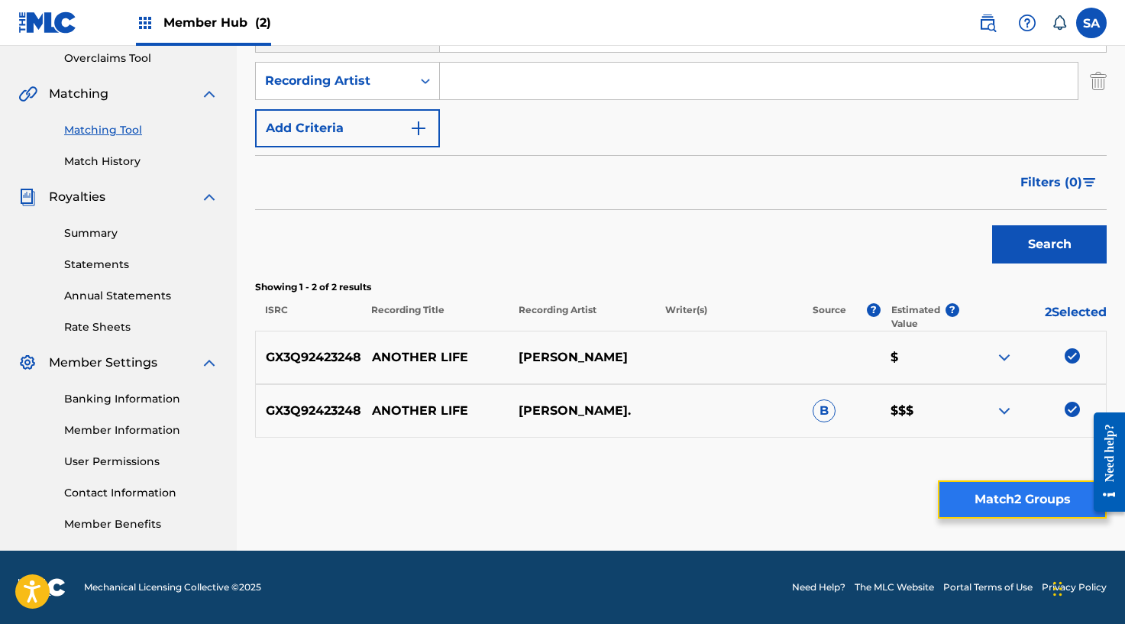
click at [1010, 494] on button "Match 2 Groups" at bounding box center [1022, 499] width 169 height 38
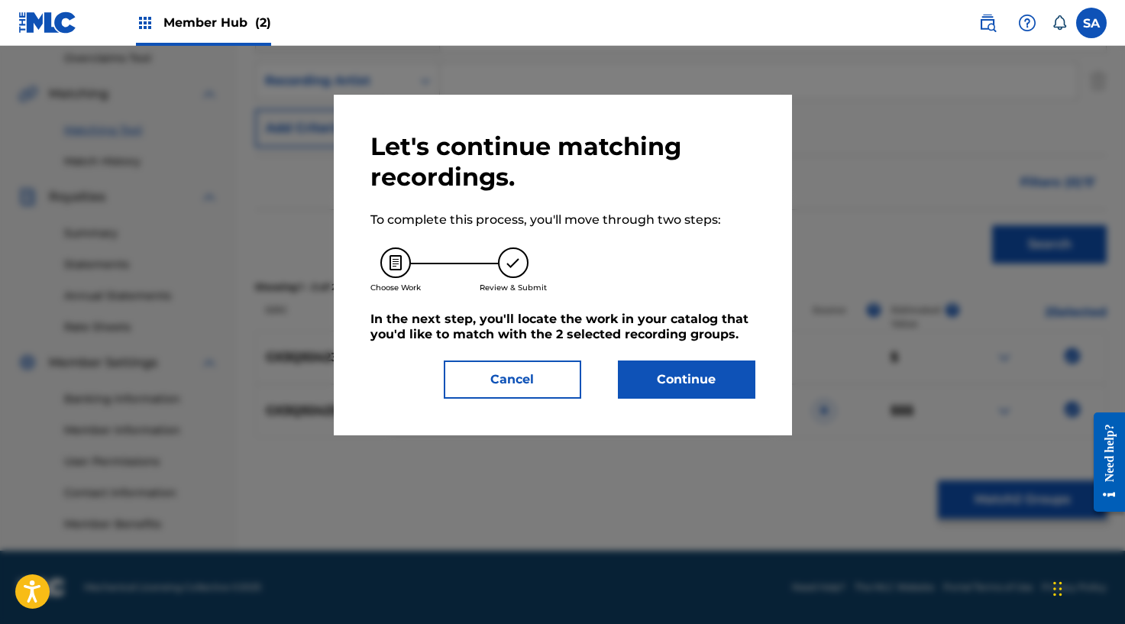
click at [675, 357] on div "Let's continue matching recordings. To complete this process, you'll move throu…" at bounding box center [562, 264] width 385 height 267
click at [676, 370] on button "Continue" at bounding box center [686, 379] width 137 height 38
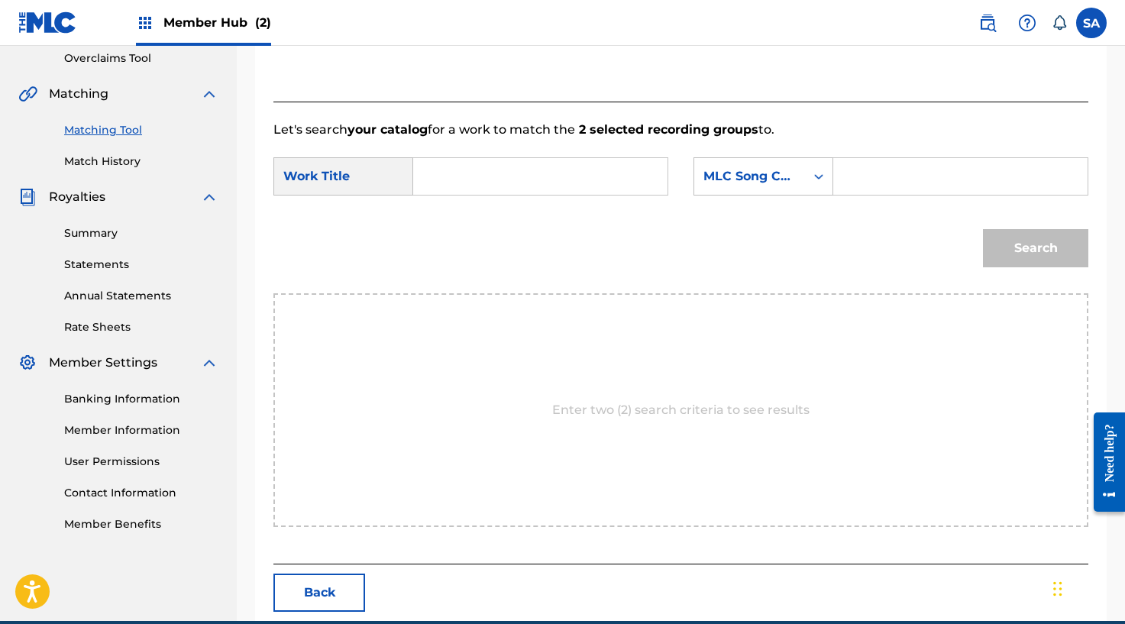
click at [465, 179] on input "Search Form" at bounding box center [540, 176] width 228 height 37
click at [872, 186] on input "Search Form" at bounding box center [960, 176] width 228 height 37
click at [1017, 234] on button "Search" at bounding box center [1035, 248] width 105 height 38
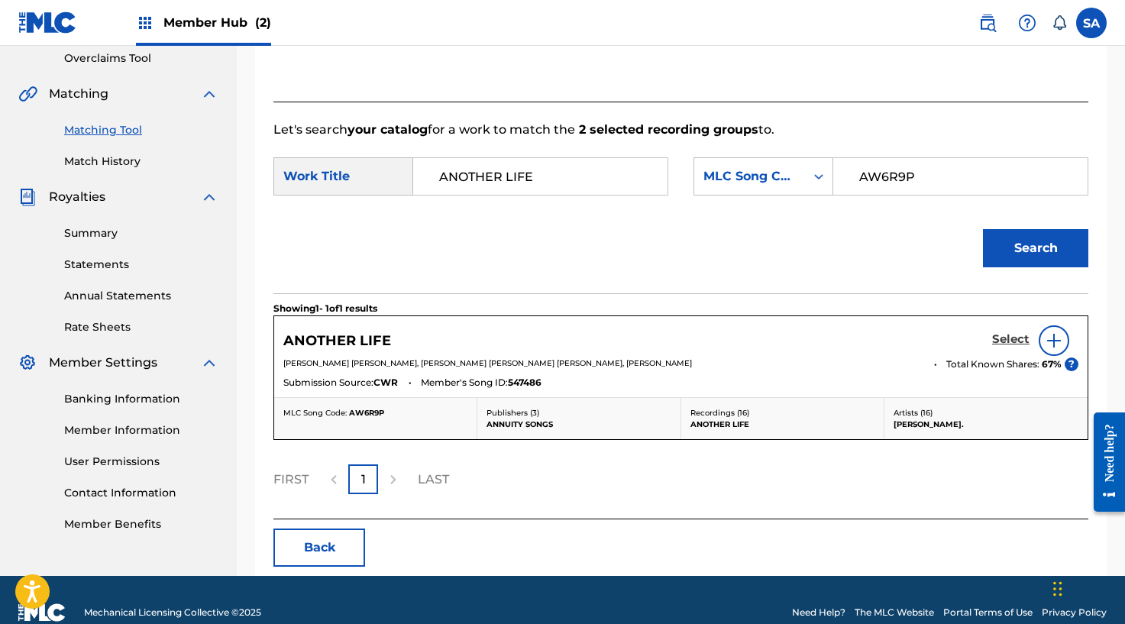
click at [1007, 335] on h5 "Select" at bounding box center [1010, 339] width 37 height 15
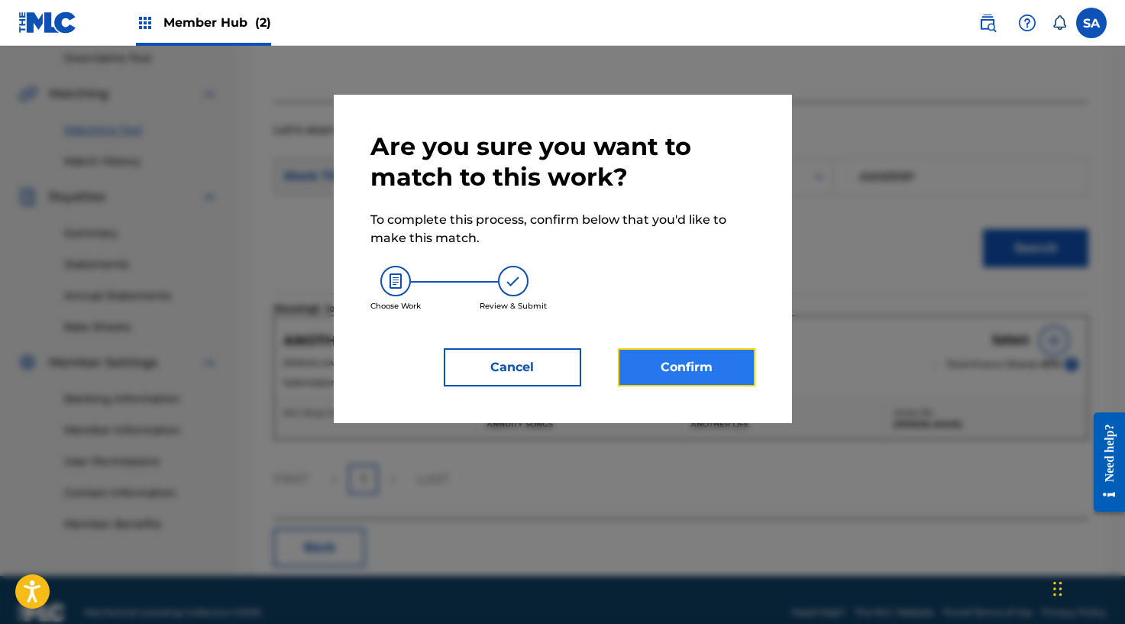
click at [712, 371] on button "Confirm" at bounding box center [686, 367] width 137 height 38
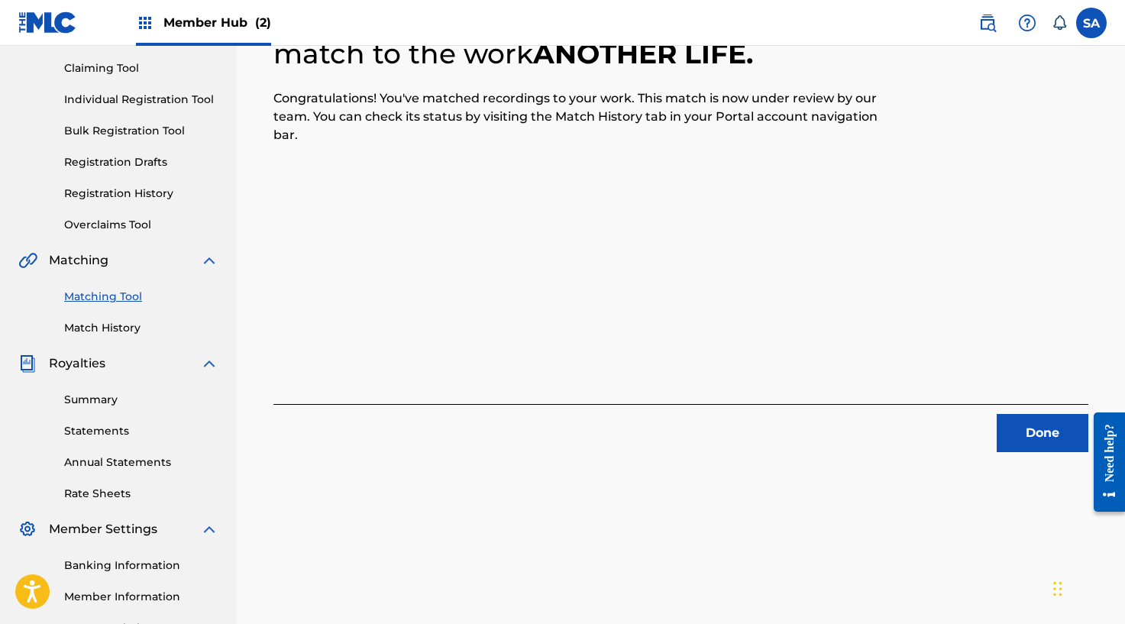
scroll to position [166, 0]
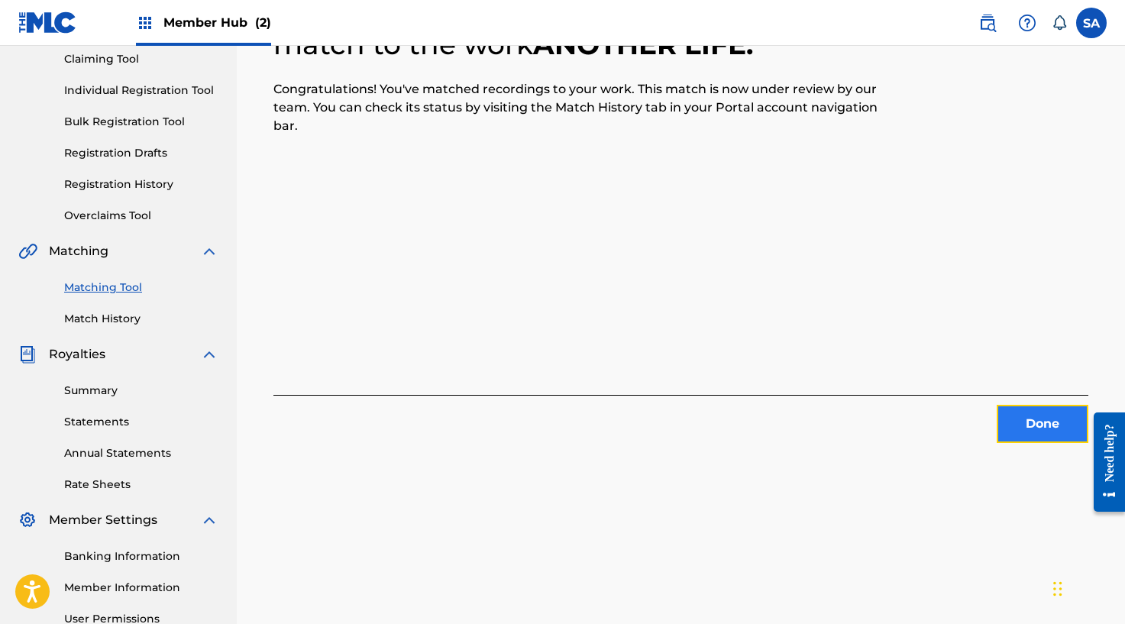
click at [1041, 427] on button "Done" at bounding box center [1042, 424] width 92 height 38
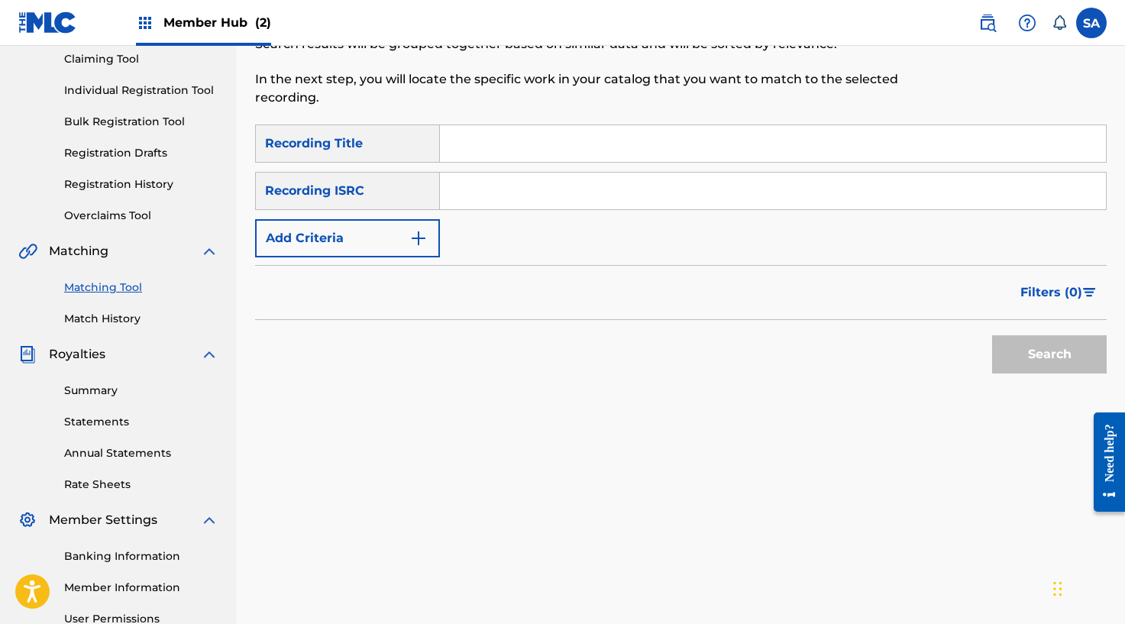
click at [472, 145] on input "Search Form" at bounding box center [773, 143] width 666 height 37
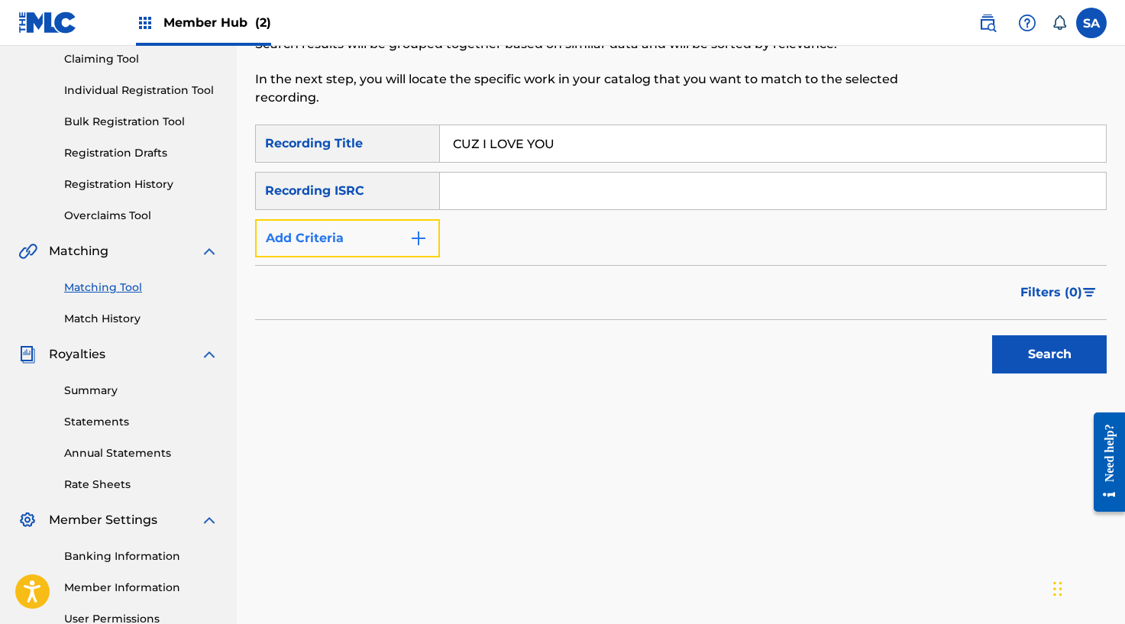
click at [410, 239] on img "Search Form" at bounding box center [418, 238] width 18 height 18
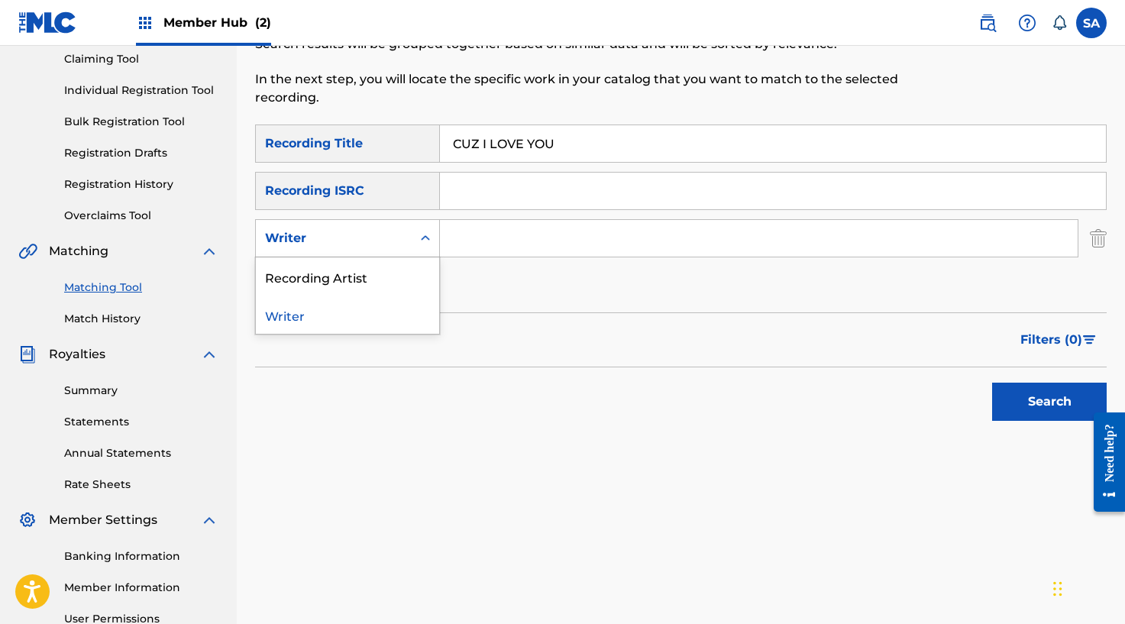
click at [398, 243] on div "Writer" at bounding box center [333, 238] width 137 height 18
click at [382, 270] on div "Recording Artist" at bounding box center [347, 276] width 183 height 38
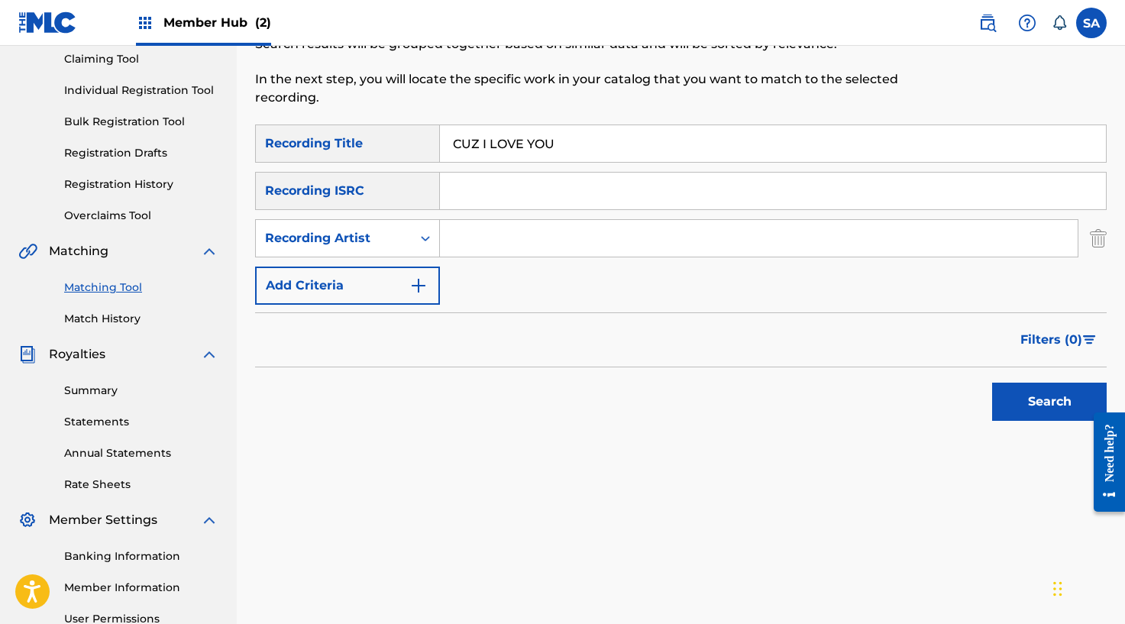
click at [512, 247] on input "Search Form" at bounding box center [758, 238] width 637 height 37
click at [992, 382] on button "Search" at bounding box center [1049, 401] width 115 height 38
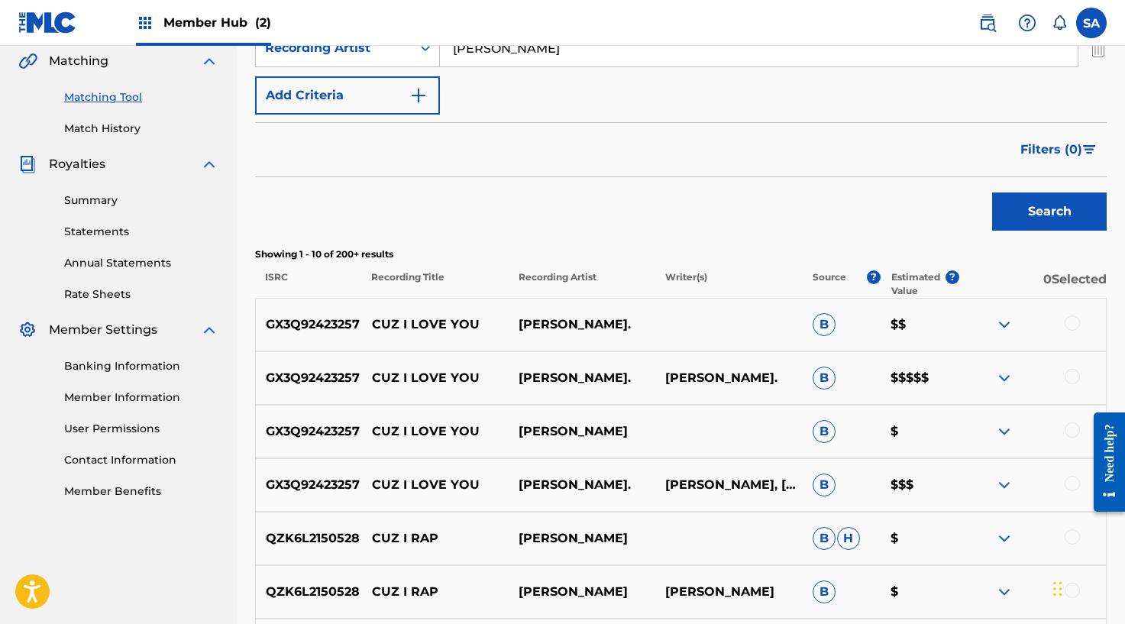
scroll to position [539, 0]
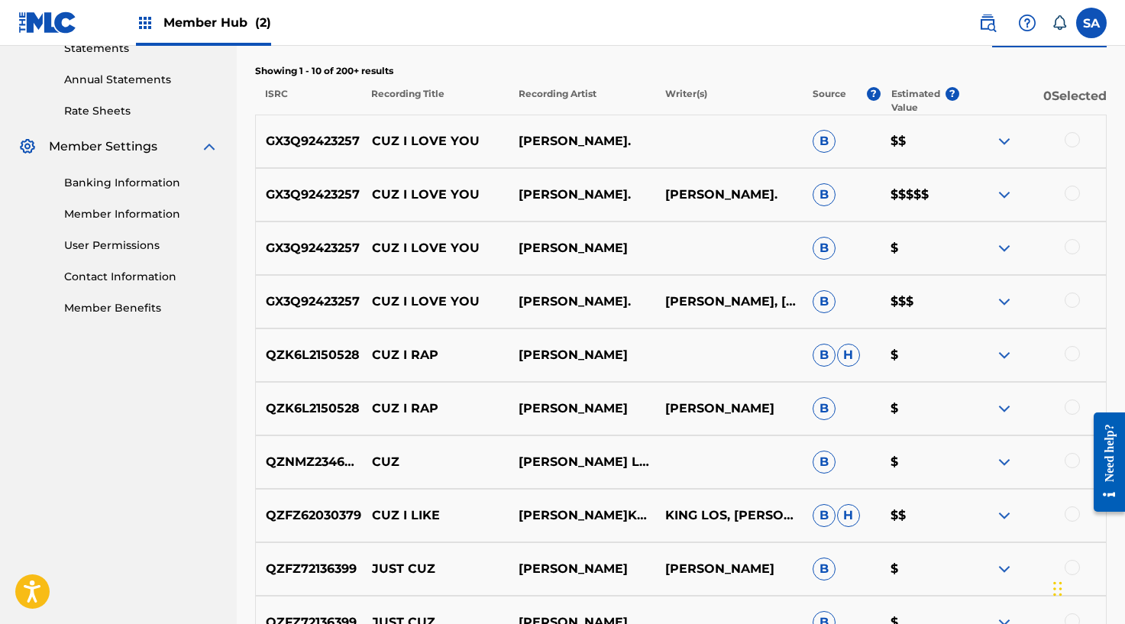
click at [1071, 143] on div at bounding box center [1071, 139] width 15 height 15
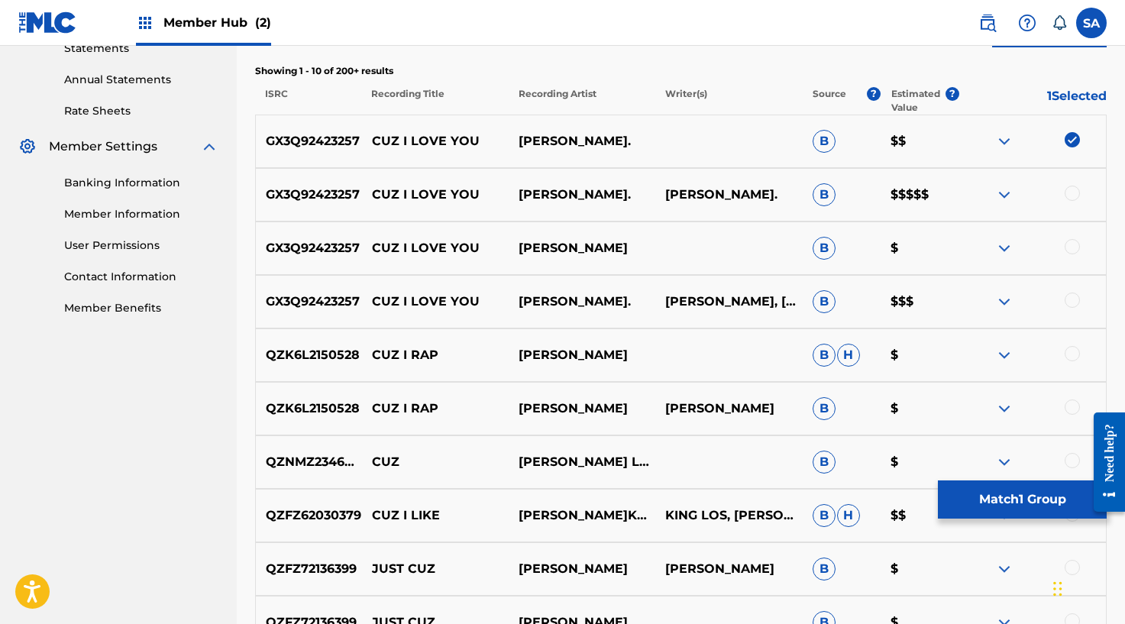
drag, startPoint x: 1074, startPoint y: 192, endPoint x: 1076, endPoint y: 221, distance: 29.1
click at [1073, 192] on div at bounding box center [1071, 193] width 15 height 15
click at [1071, 246] on div at bounding box center [1071, 246] width 15 height 15
click at [1073, 299] on div at bounding box center [1071, 299] width 15 height 15
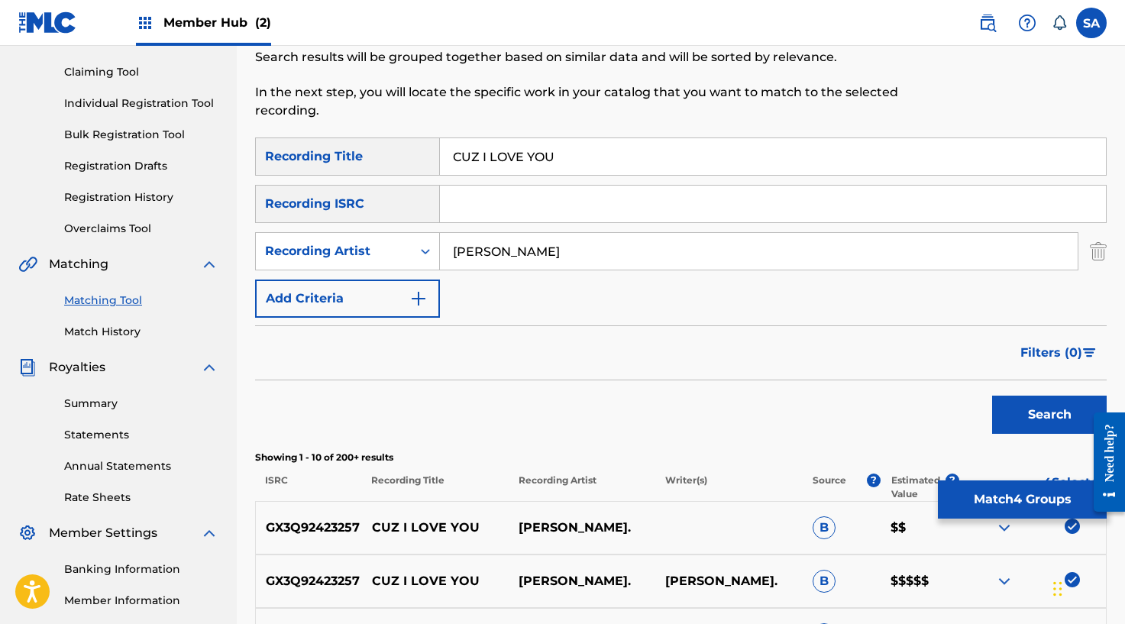
scroll to position [59, 0]
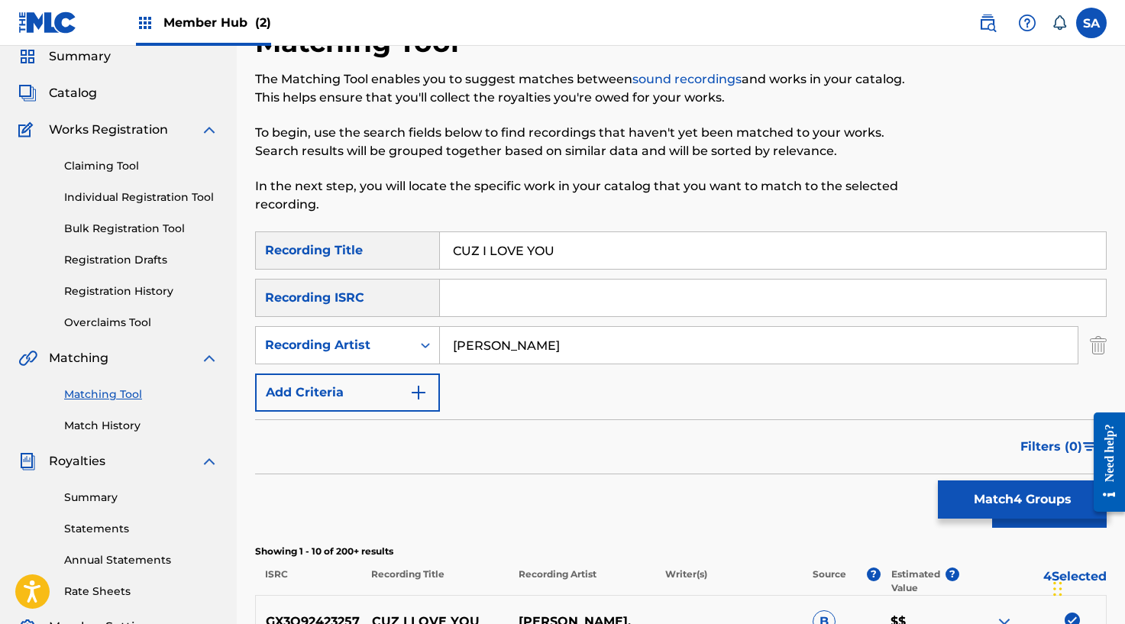
drag, startPoint x: 478, startPoint y: 298, endPoint x: 490, endPoint y: 292, distance: 13.3
click at [478, 297] on input "Search Form" at bounding box center [773, 297] width 666 height 37
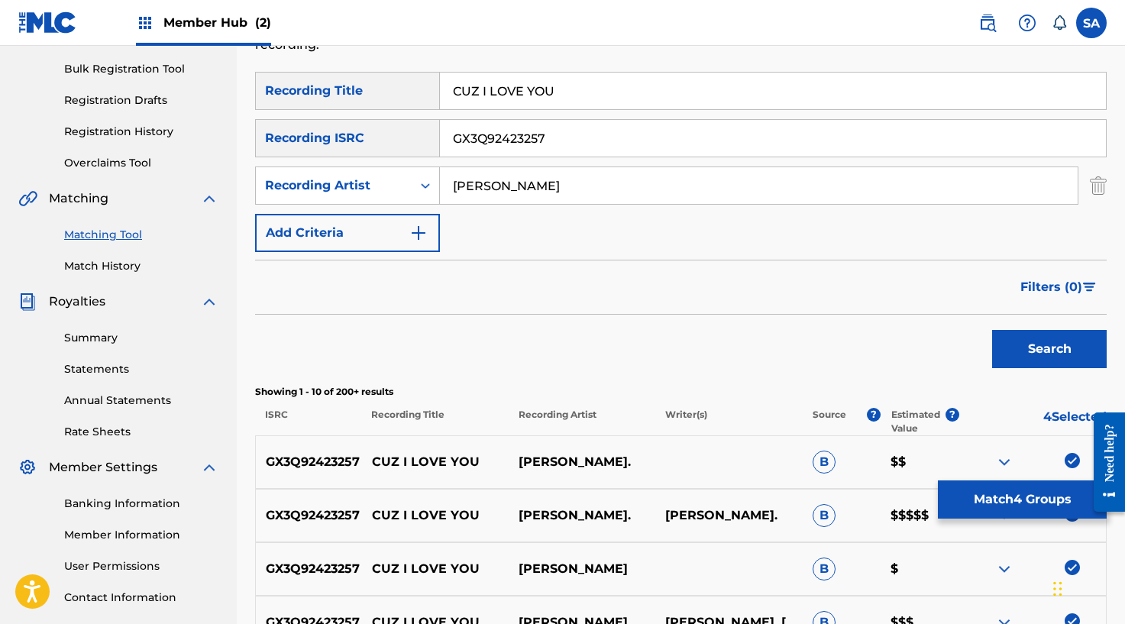
scroll to position [253, 0]
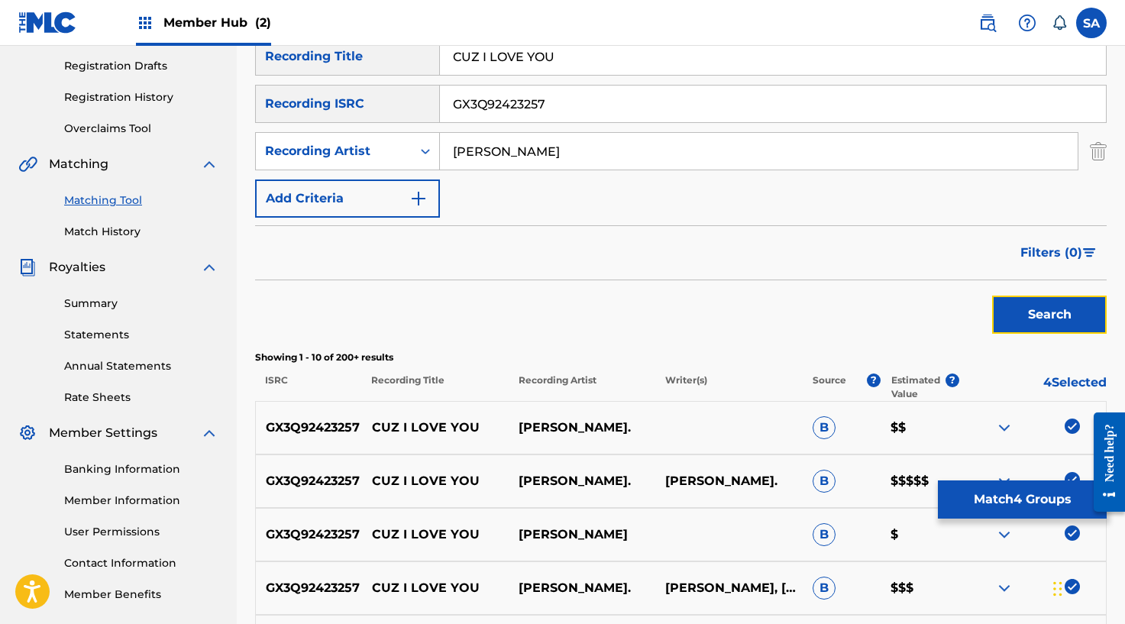
click at [1033, 319] on button "Search" at bounding box center [1049, 314] width 115 height 38
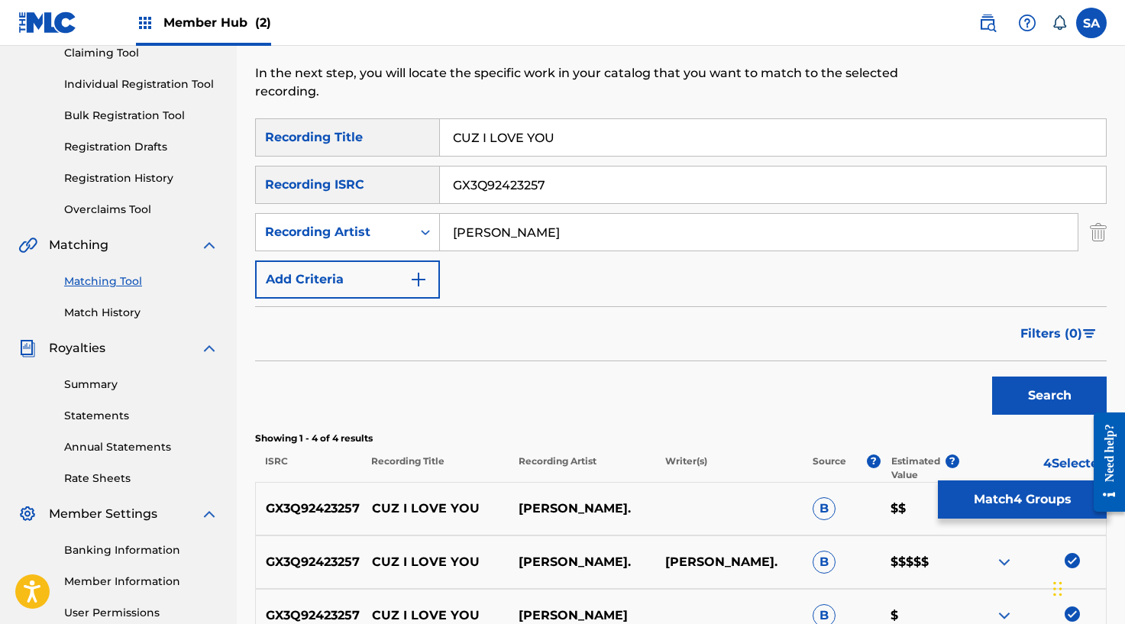
scroll to position [142, 0]
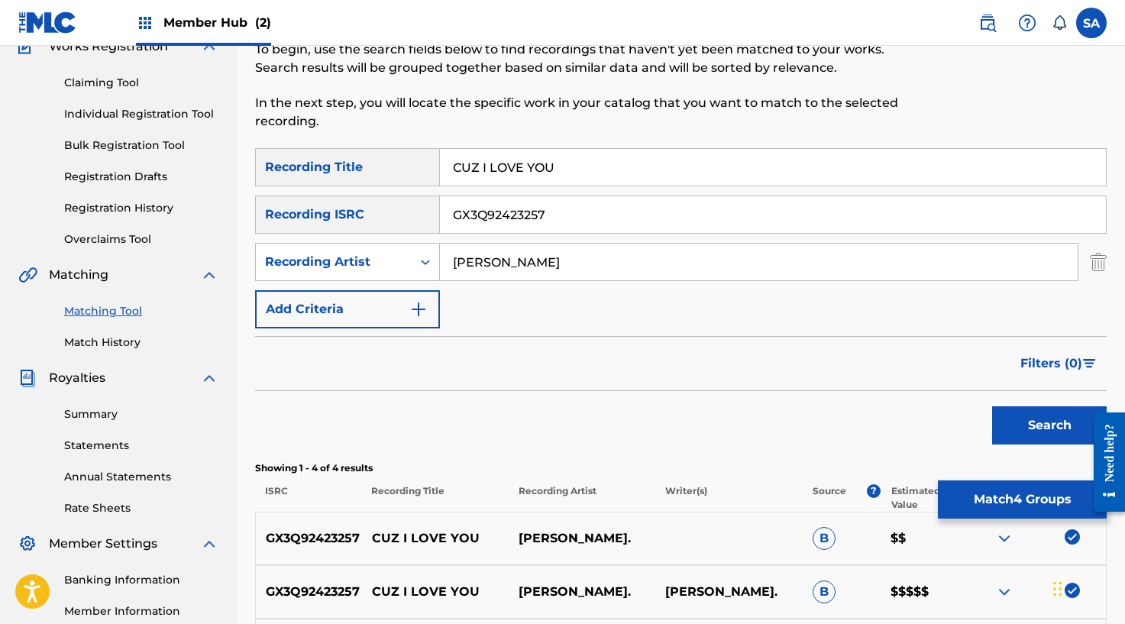
click at [492, 251] on input "[PERSON_NAME]" at bounding box center [758, 262] width 637 height 37
click at [486, 162] on input "CUZ I LOVE YOU" at bounding box center [773, 167] width 666 height 37
click at [485, 162] on input "CUZ I LOVE YOU" at bounding box center [773, 167] width 666 height 37
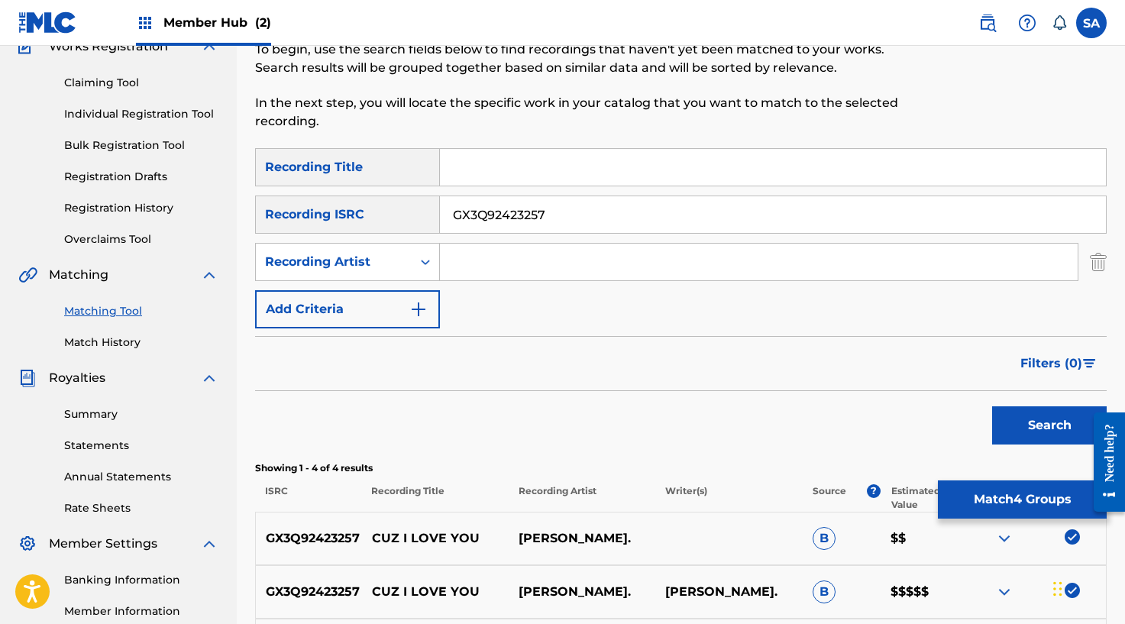
click at [992, 406] on button "Search" at bounding box center [1049, 425] width 115 height 38
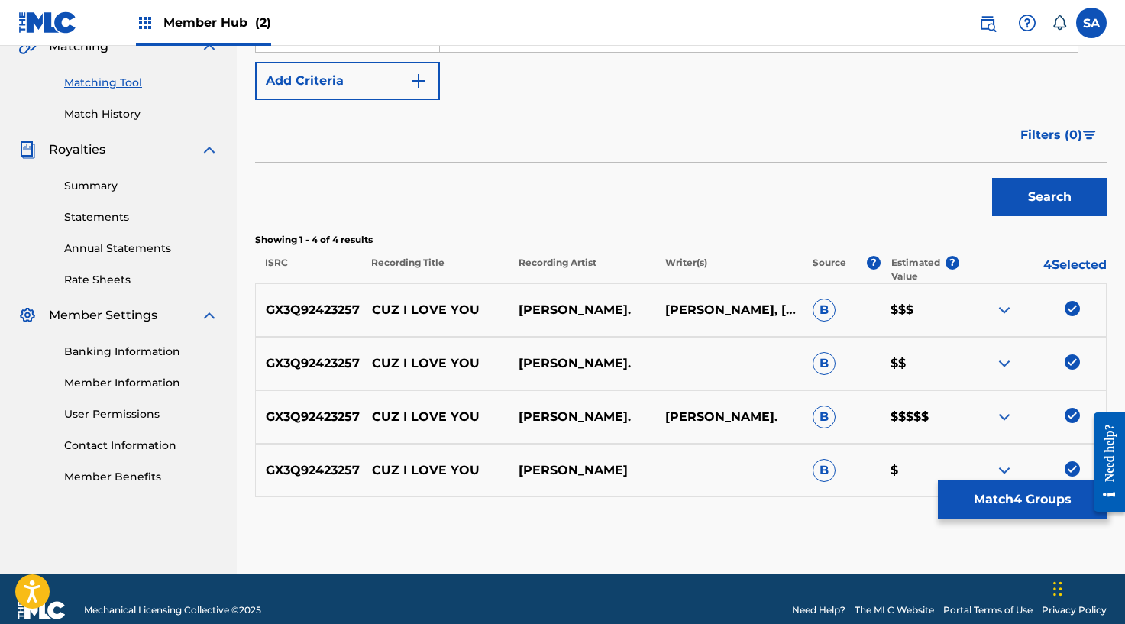
scroll to position [393, 0]
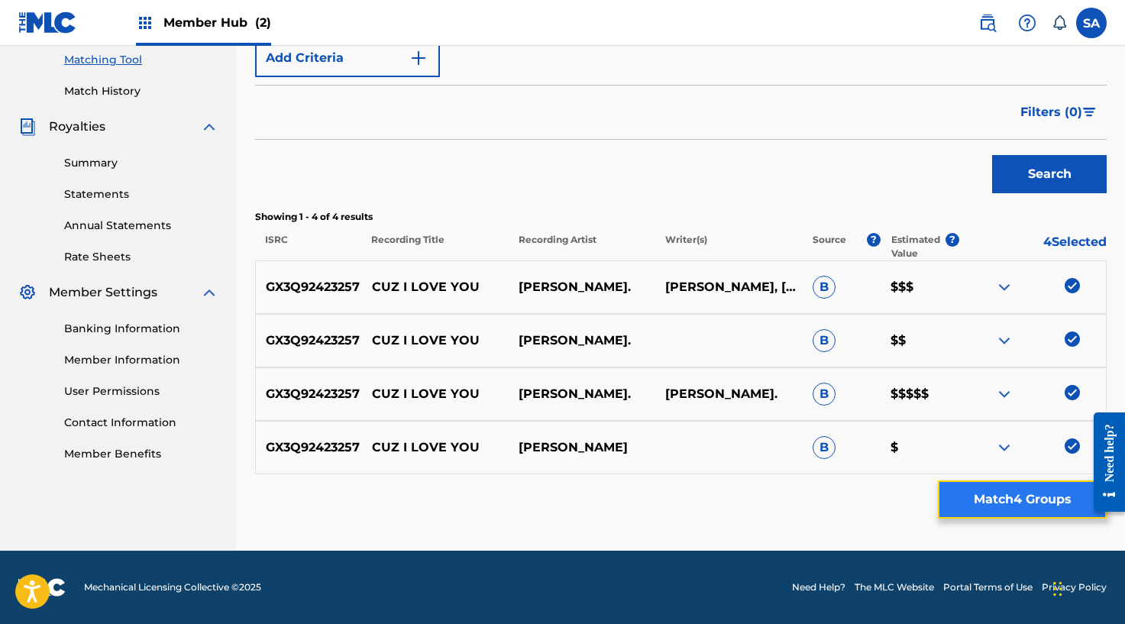
click at [1046, 498] on button "Match 4 Groups" at bounding box center [1022, 499] width 169 height 38
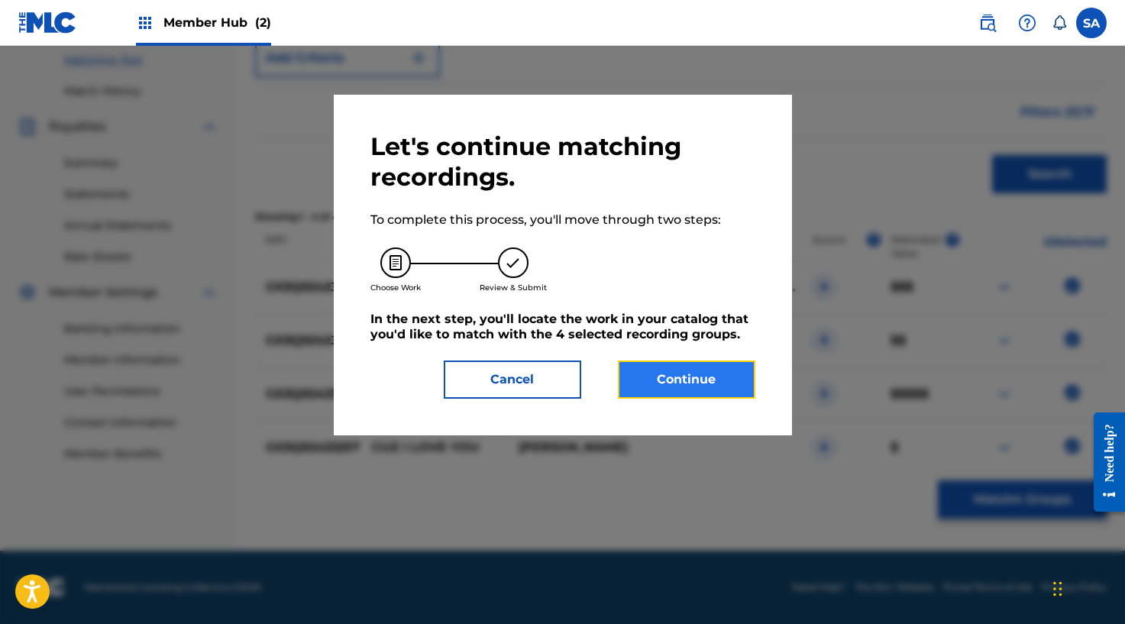
click at [691, 366] on button "Continue" at bounding box center [686, 379] width 137 height 38
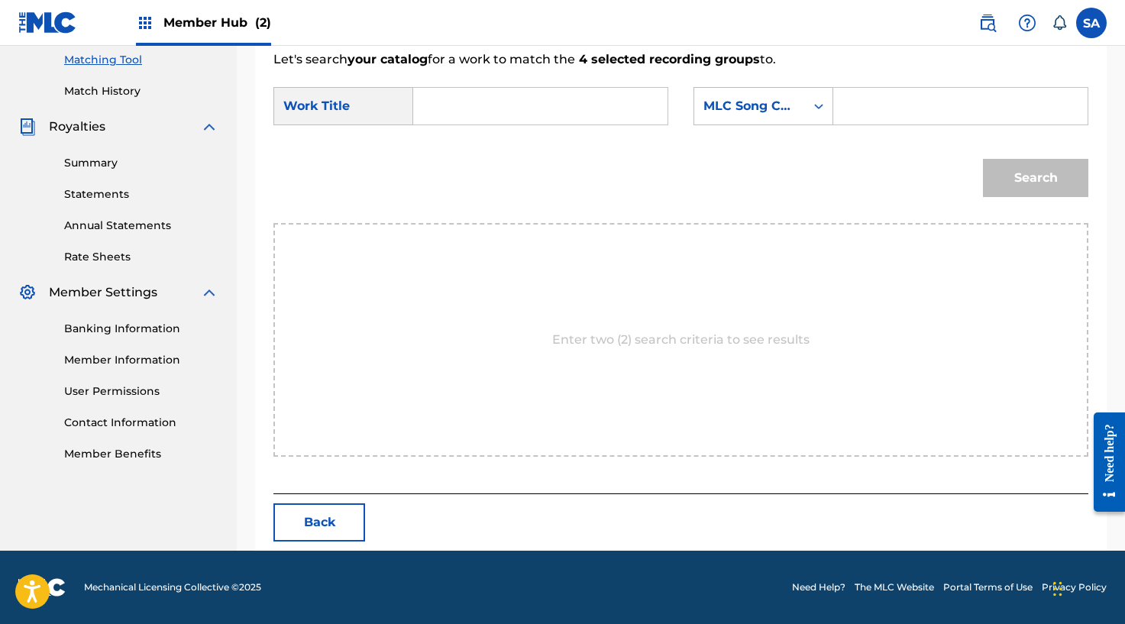
click at [473, 106] on input "Search Form" at bounding box center [540, 106] width 228 height 37
click at [862, 106] on input "Search Form" at bounding box center [960, 106] width 228 height 37
click at [990, 150] on div "Search" at bounding box center [1031, 174] width 113 height 61
click at [993, 157] on div "Search" at bounding box center [1031, 174] width 113 height 61
click at [1001, 169] on button "Search" at bounding box center [1035, 178] width 105 height 38
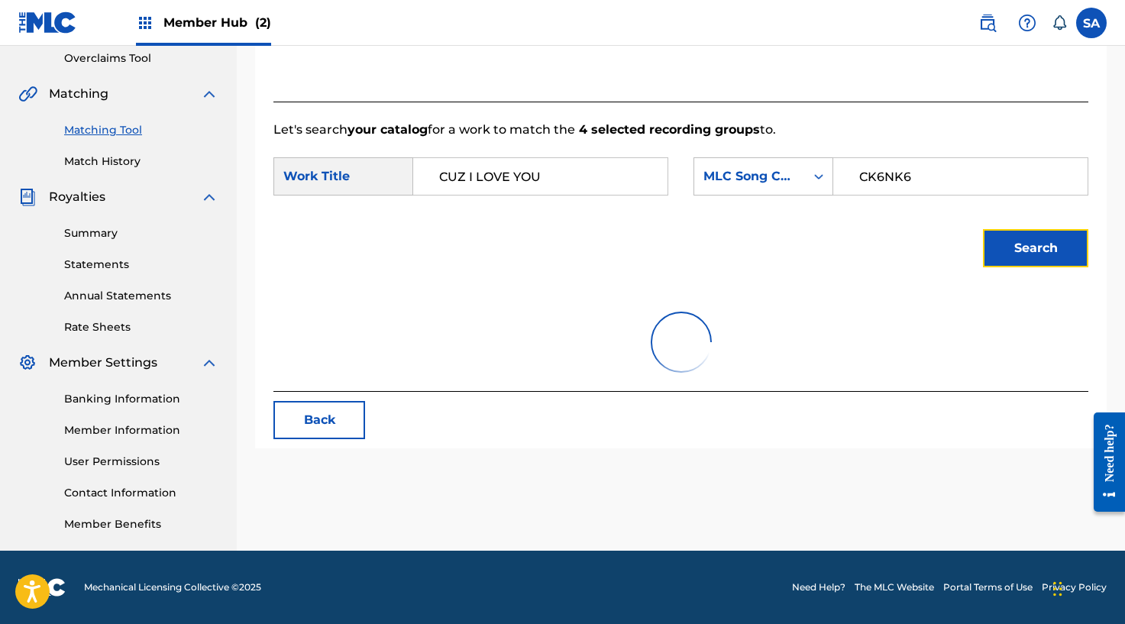
scroll to position [348, 0]
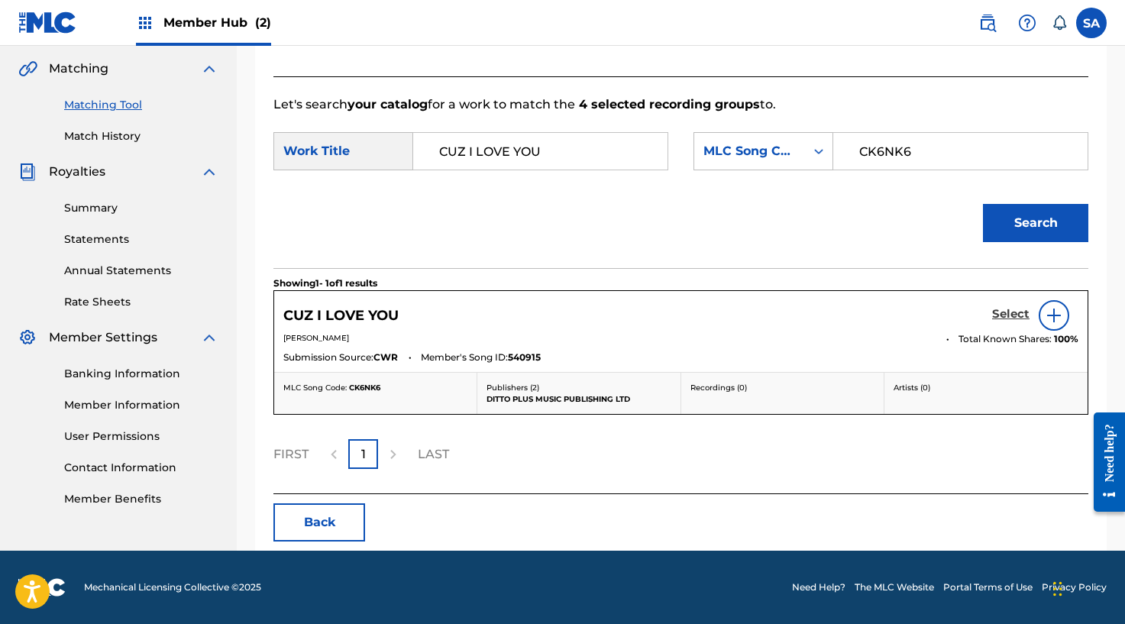
click at [1019, 319] on h5 "Select" at bounding box center [1010, 314] width 37 height 15
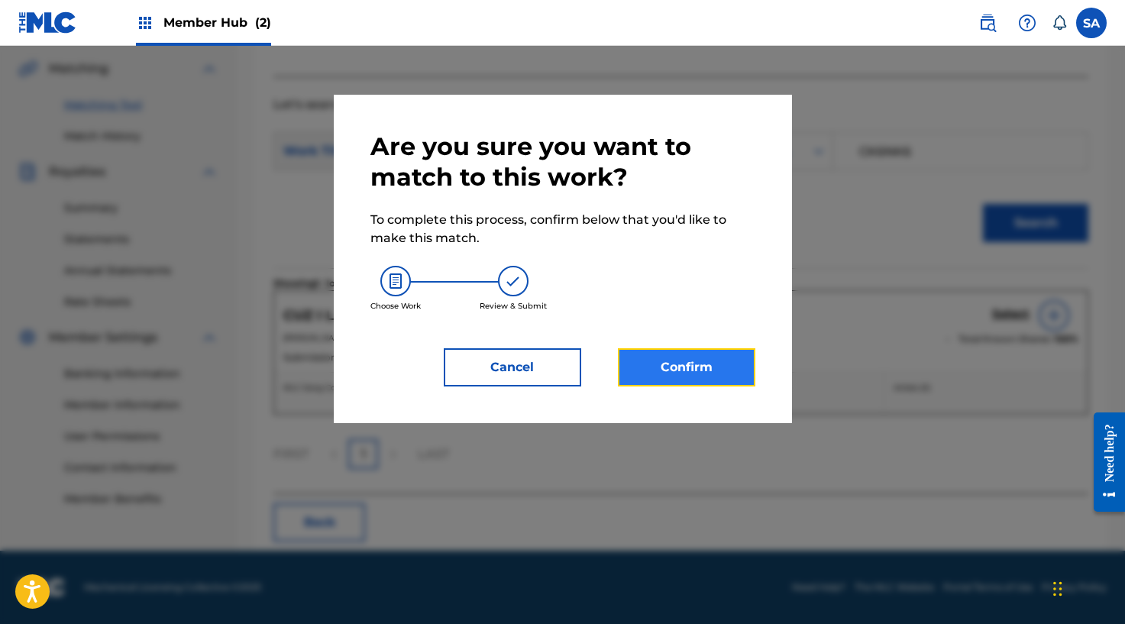
click at [645, 357] on button "Confirm" at bounding box center [686, 367] width 137 height 38
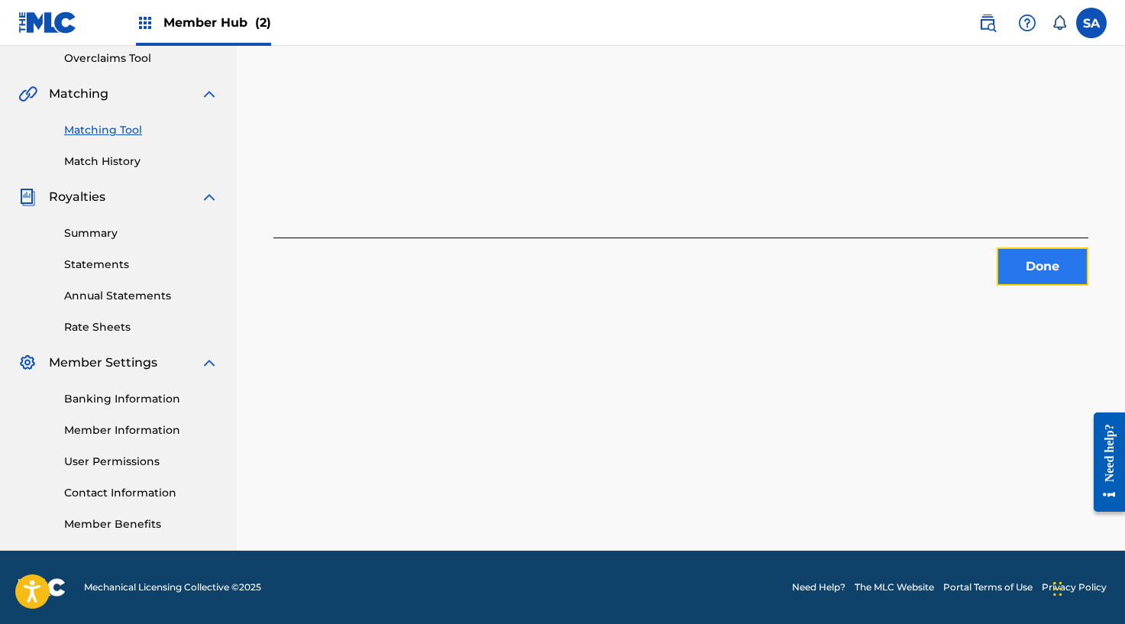
click at [1029, 261] on button "Done" at bounding box center [1042, 266] width 92 height 38
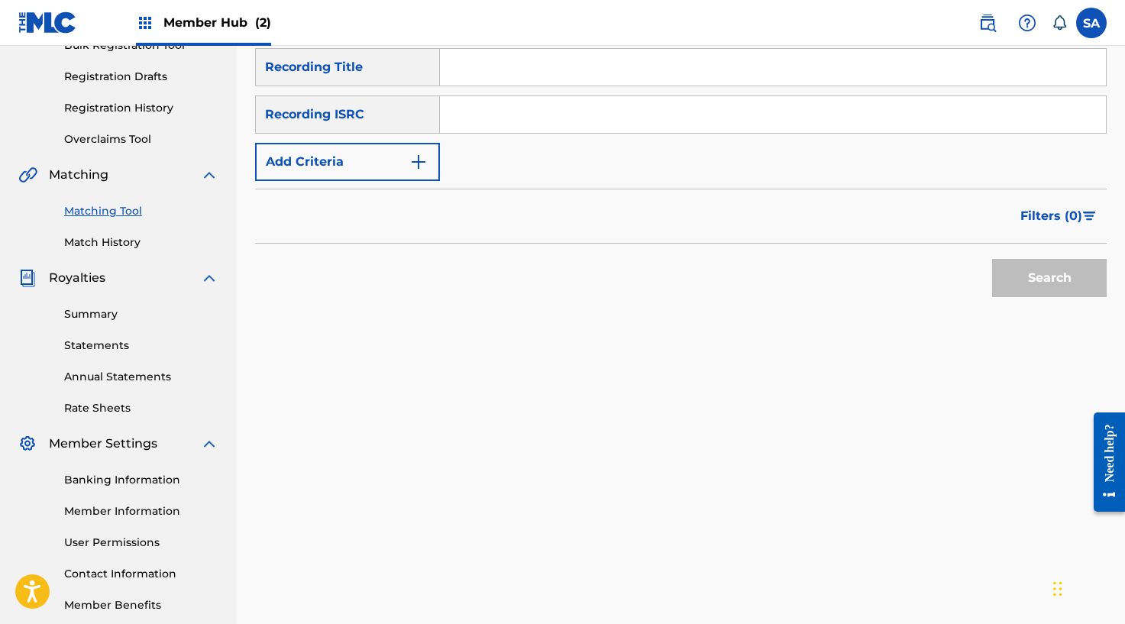
scroll to position [112, 0]
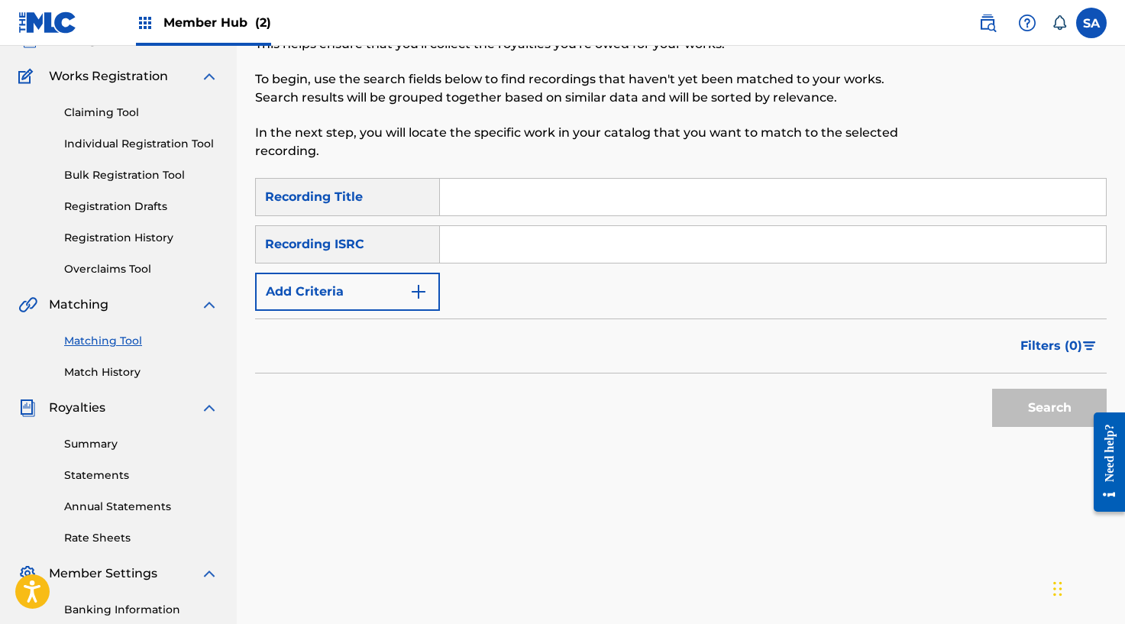
click at [501, 194] on input "Search Form" at bounding box center [773, 197] width 666 height 37
click at [1006, 404] on button "Search" at bounding box center [1049, 408] width 115 height 38
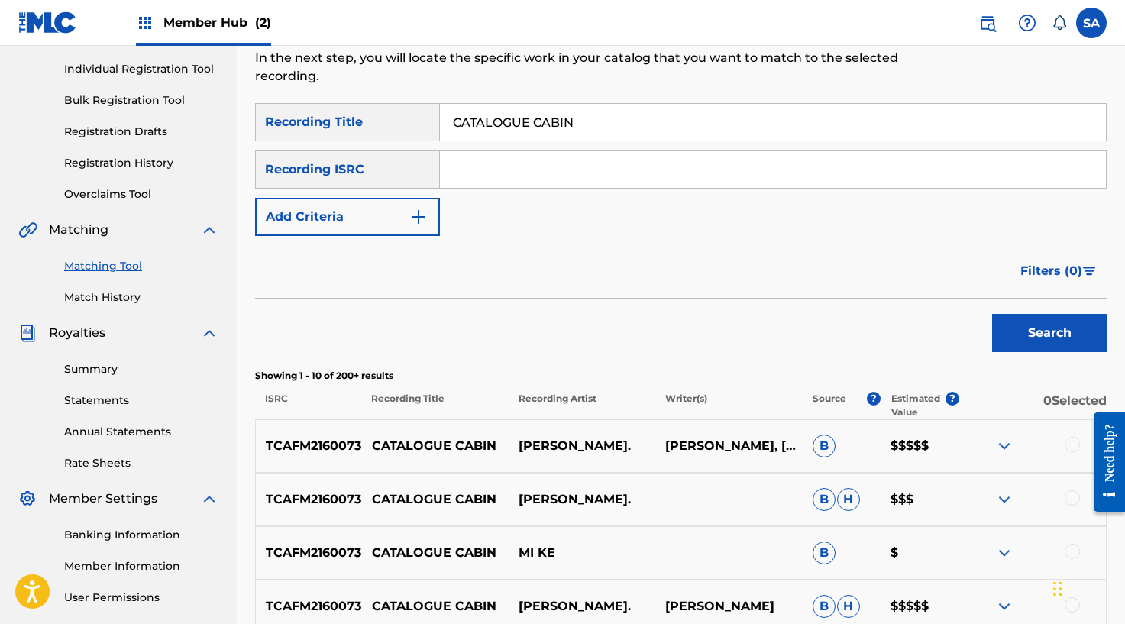
scroll to position [184, 0]
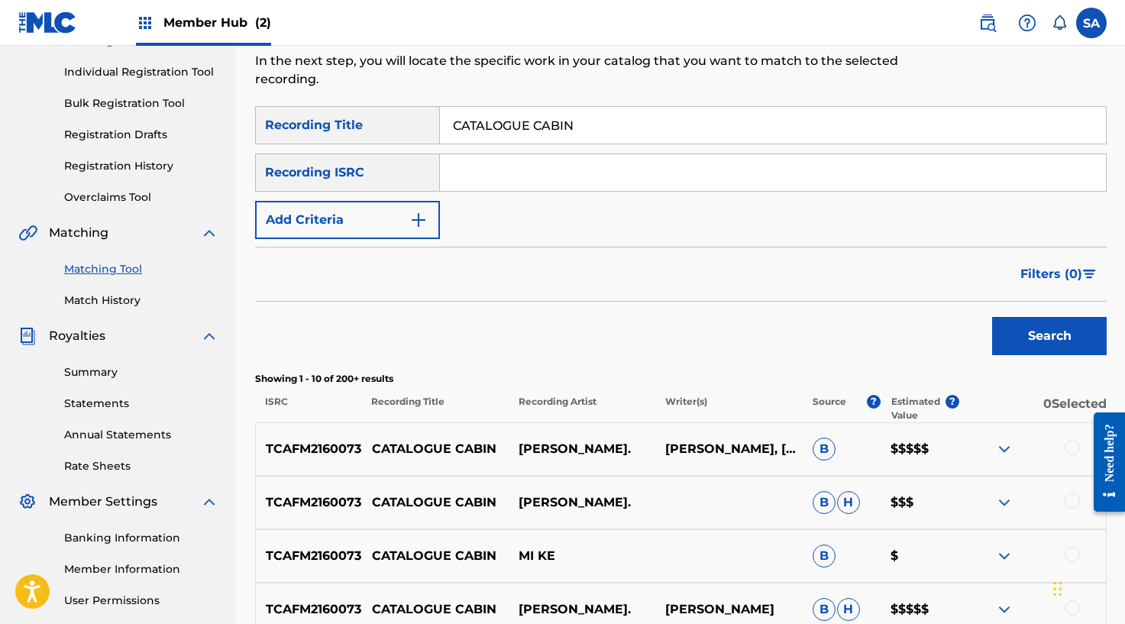
click at [509, 121] on input "CATALOGUE CABIN" at bounding box center [773, 125] width 666 height 37
click at [992, 317] on button "Search" at bounding box center [1049, 336] width 115 height 38
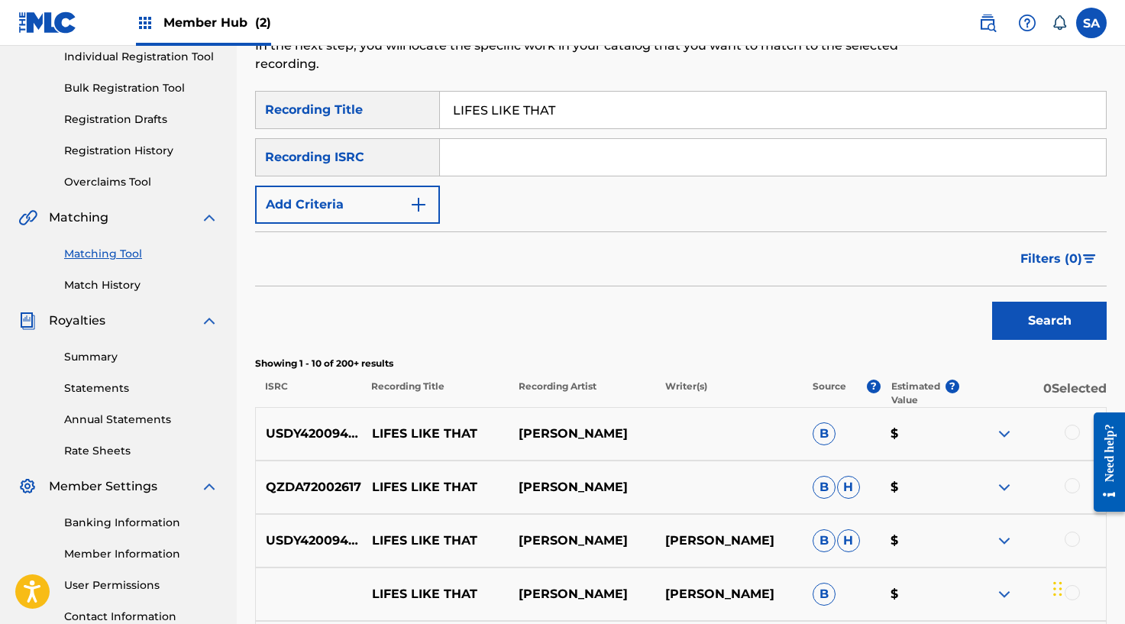
scroll to position [203, 0]
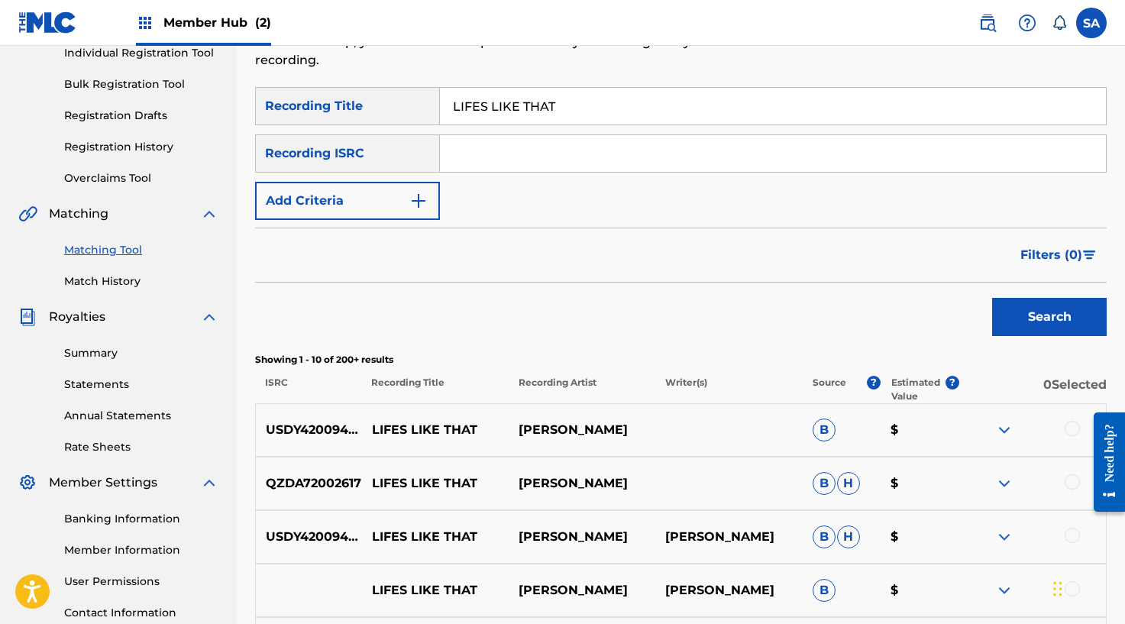
click at [480, 103] on input "LIFES LIKE THAT" at bounding box center [773, 106] width 666 height 37
click at [992, 298] on button "Search" at bounding box center [1049, 317] width 115 height 38
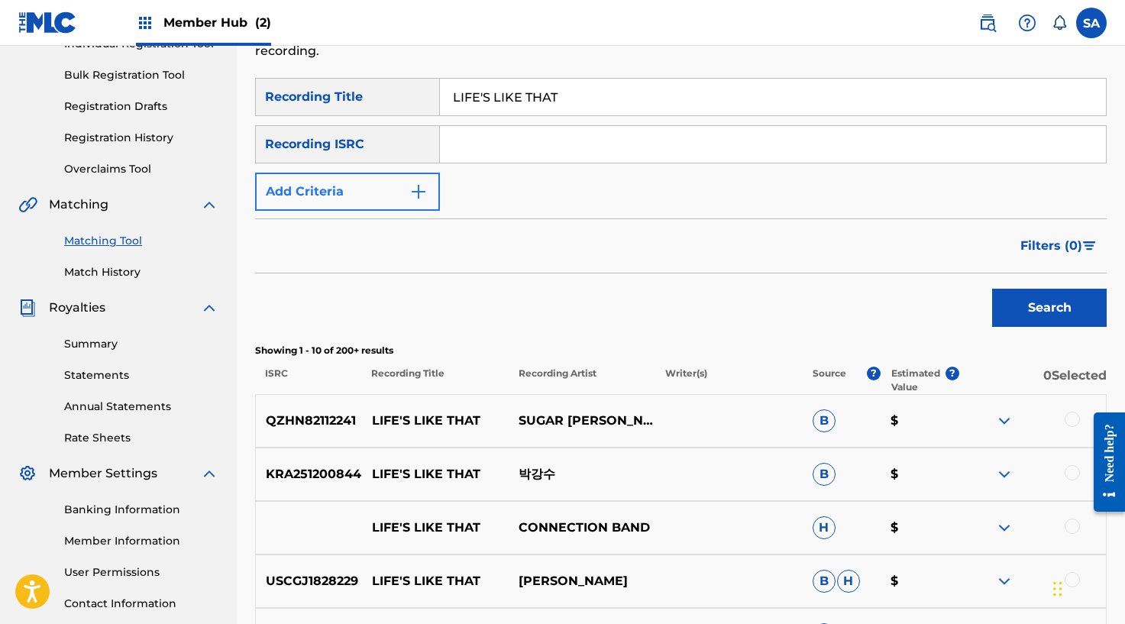
scroll to position [243, 0]
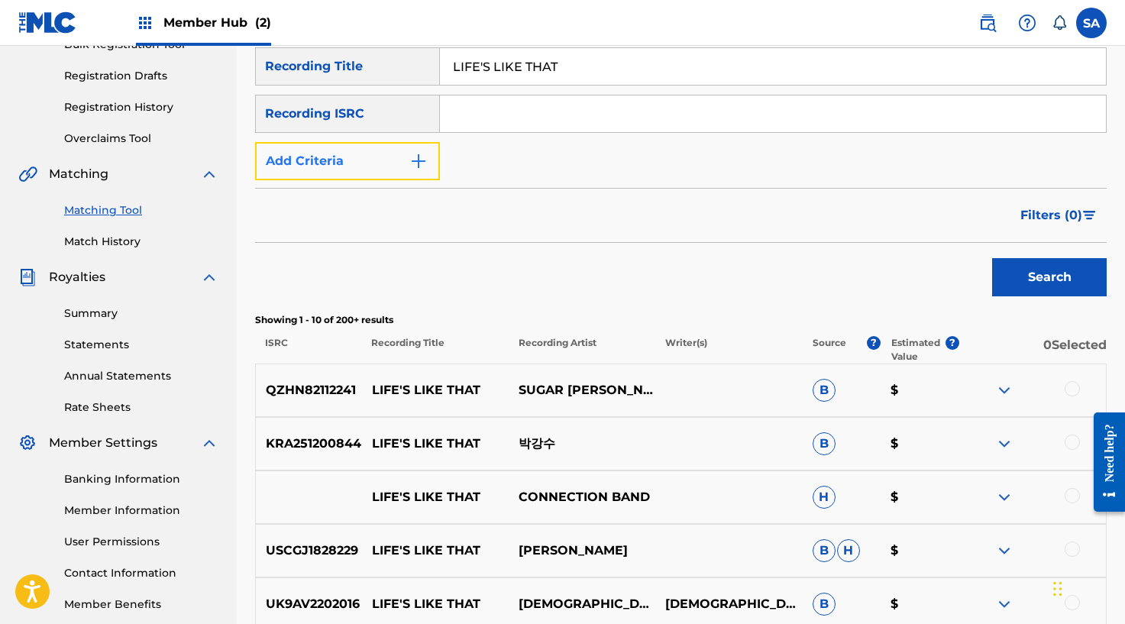
click at [406, 157] on button "Add Criteria" at bounding box center [347, 161] width 185 height 38
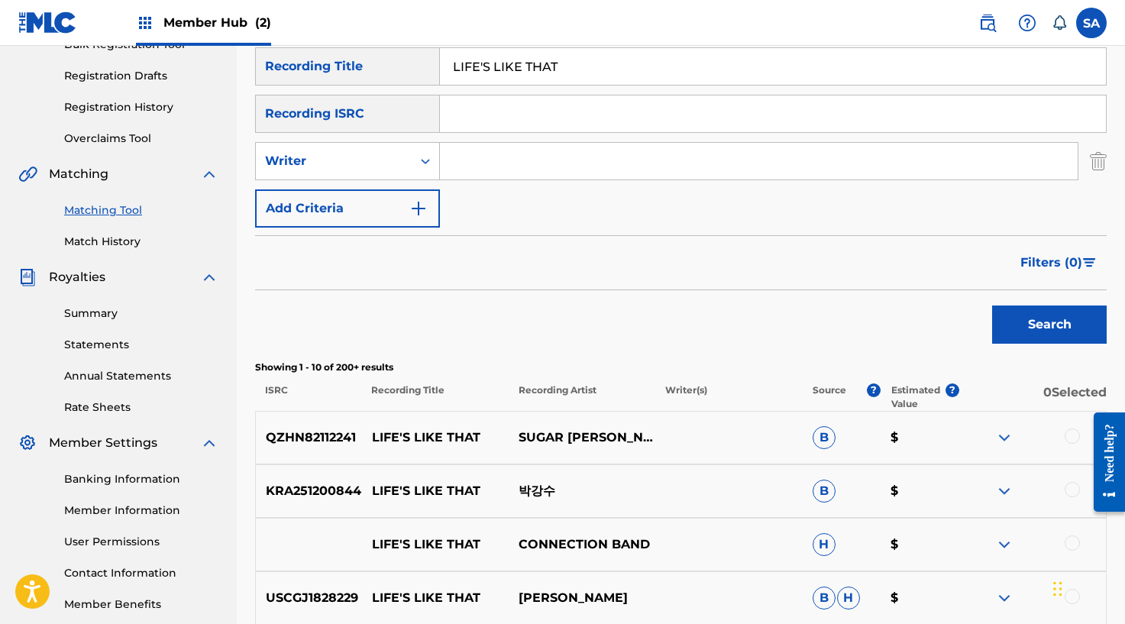
click at [473, 164] on input "Search Form" at bounding box center [758, 161] width 637 height 37
click at [412, 167] on div "Search Form" at bounding box center [425, 160] width 27 height 27
drag, startPoint x: 377, startPoint y: 199, endPoint x: 415, endPoint y: 180, distance: 42.3
click at [377, 199] on div "Recording Artist" at bounding box center [347, 199] width 183 height 38
click at [504, 159] on input "Search Form" at bounding box center [758, 161] width 637 height 37
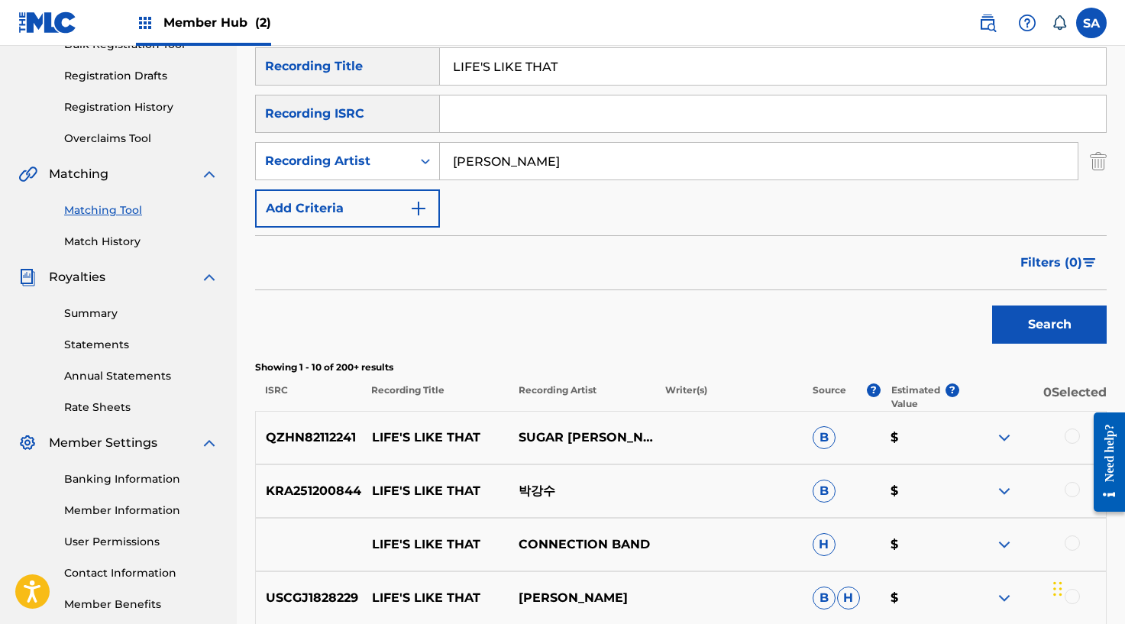
click at [992, 305] on button "Search" at bounding box center [1049, 324] width 115 height 38
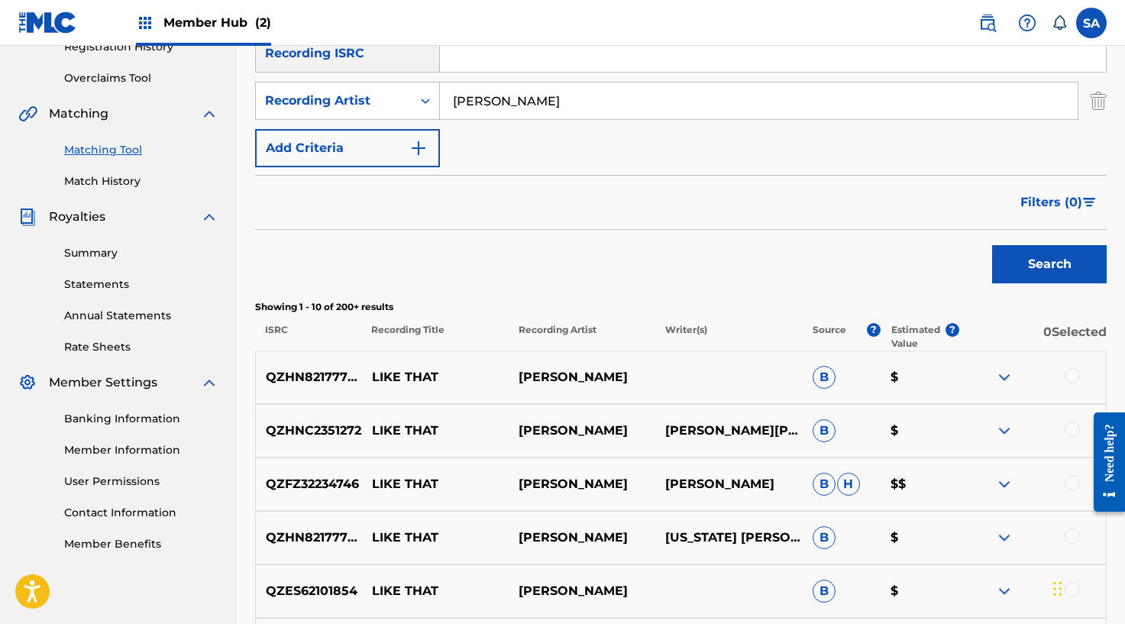
scroll to position [167, 0]
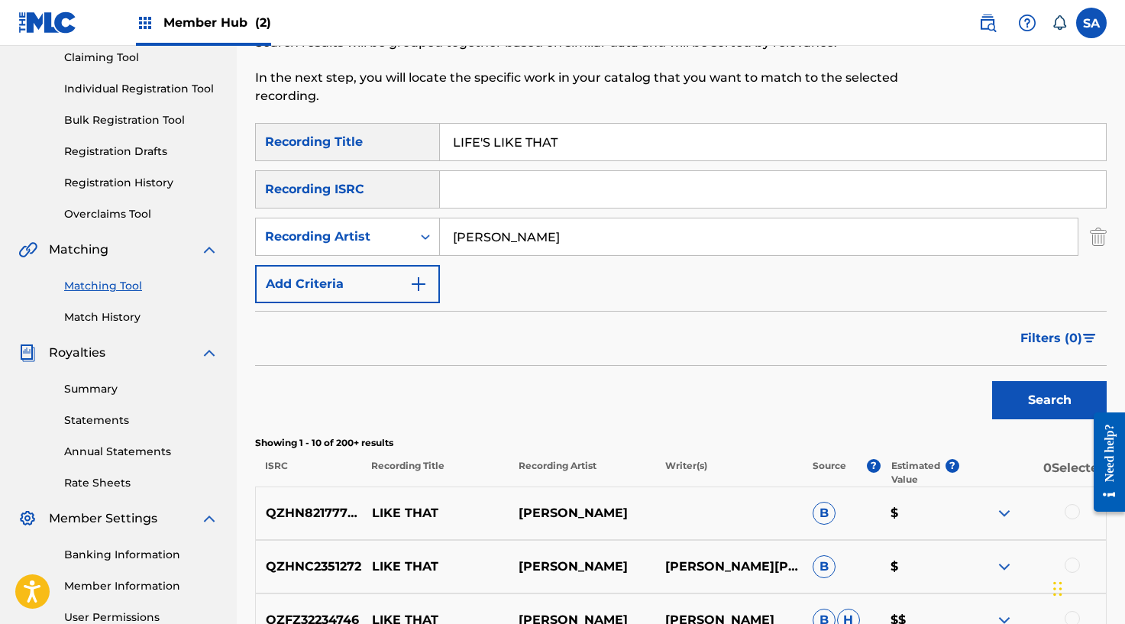
click at [482, 147] on input "LIFE'S LIKE THAT" at bounding box center [773, 142] width 666 height 37
click at [992, 381] on button "Search" at bounding box center [1049, 400] width 115 height 38
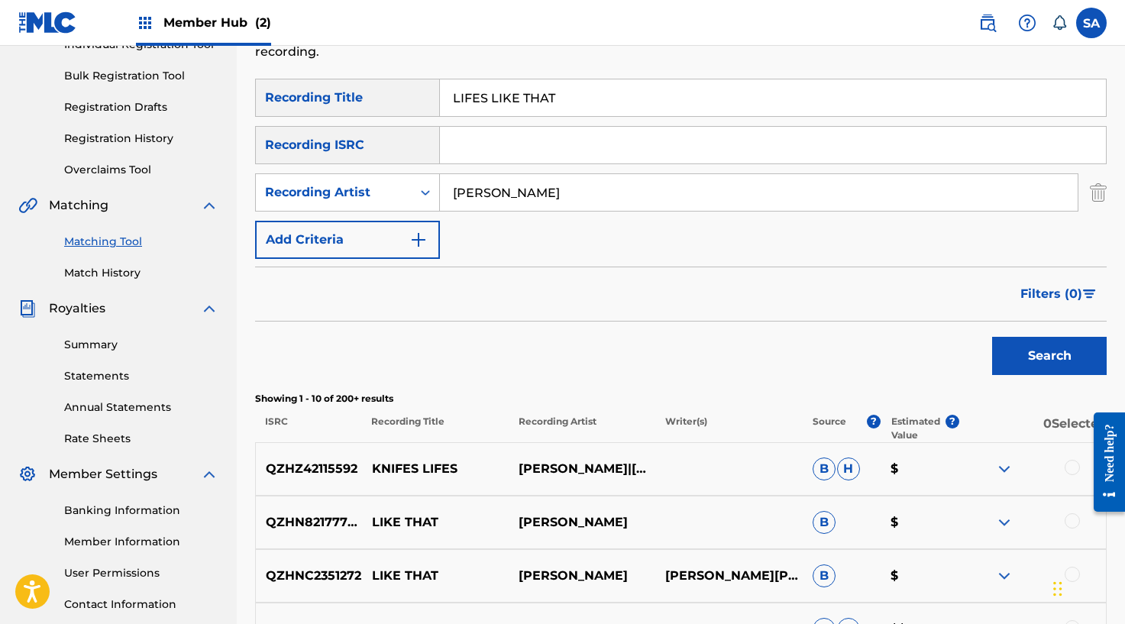
scroll to position [124, 0]
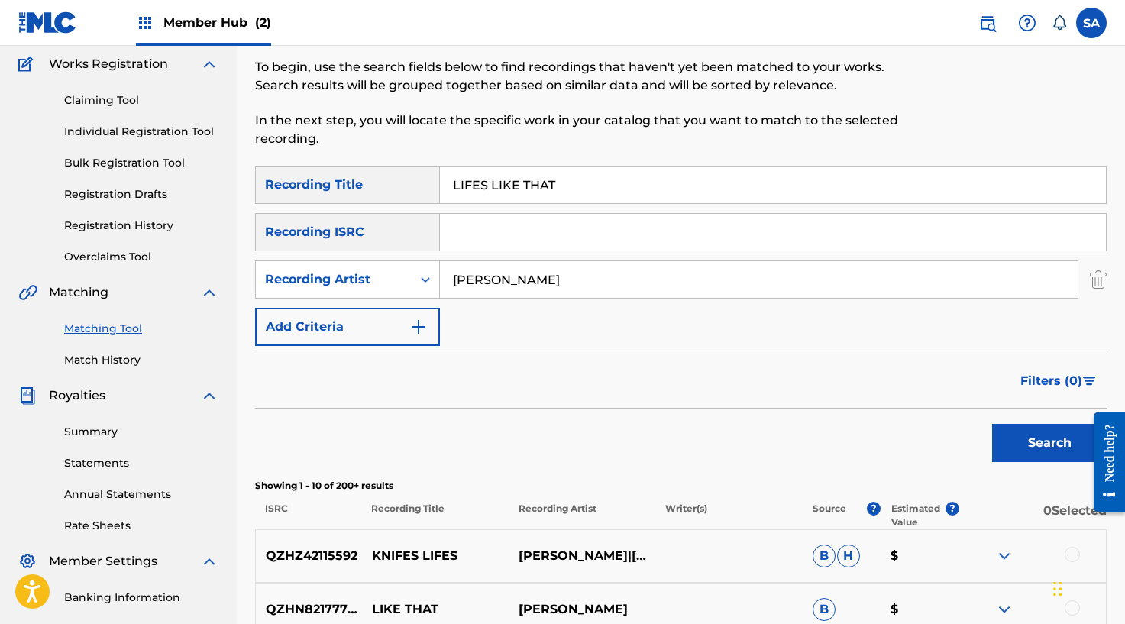
click at [503, 225] on input "Search Form" at bounding box center [773, 232] width 666 height 37
click at [512, 191] on input "LIFES LIKE THAT" at bounding box center [773, 184] width 666 height 37
click at [465, 289] on input "[PERSON_NAME]" at bounding box center [758, 279] width 637 height 37
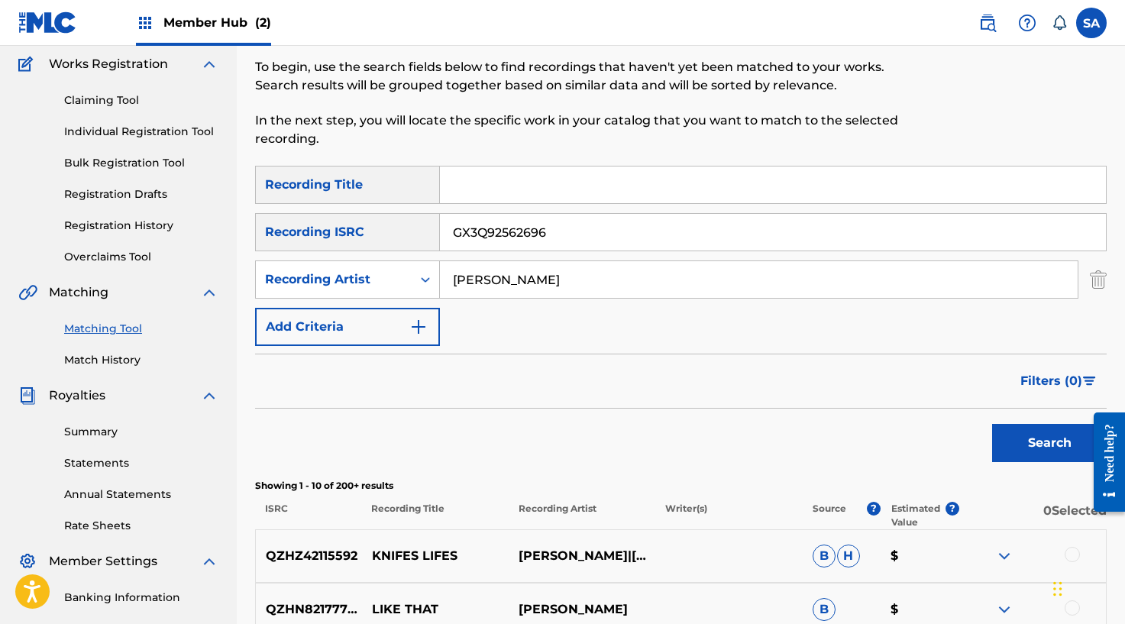
click at [465, 289] on input "[PERSON_NAME]" at bounding box center [758, 279] width 637 height 37
click at [992, 424] on button "Search" at bounding box center [1049, 443] width 115 height 38
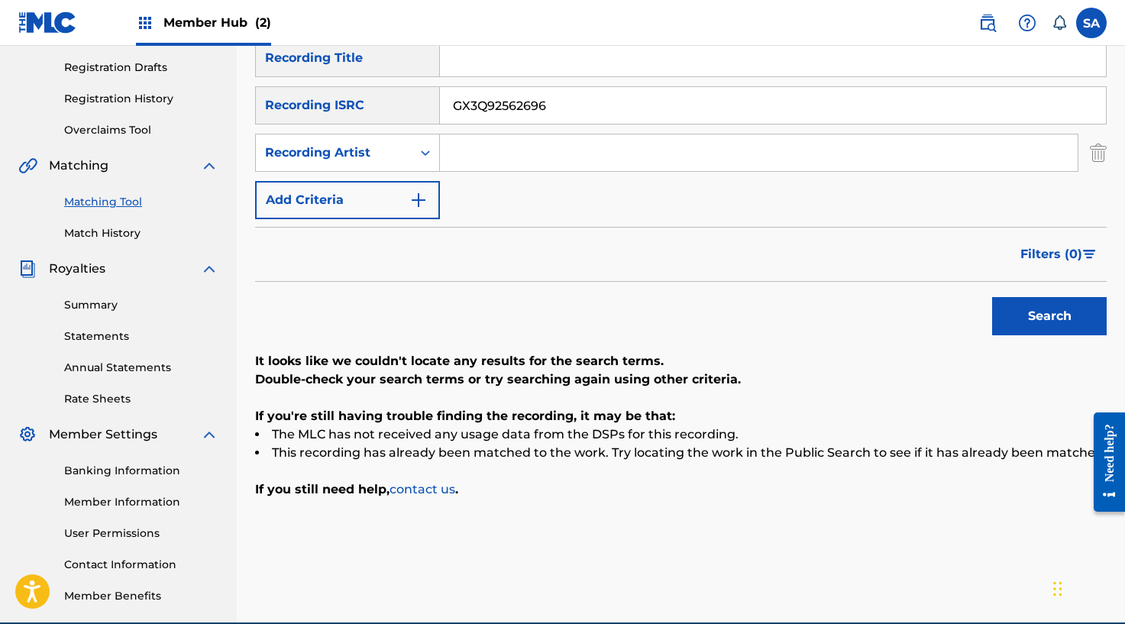
scroll to position [239, 0]
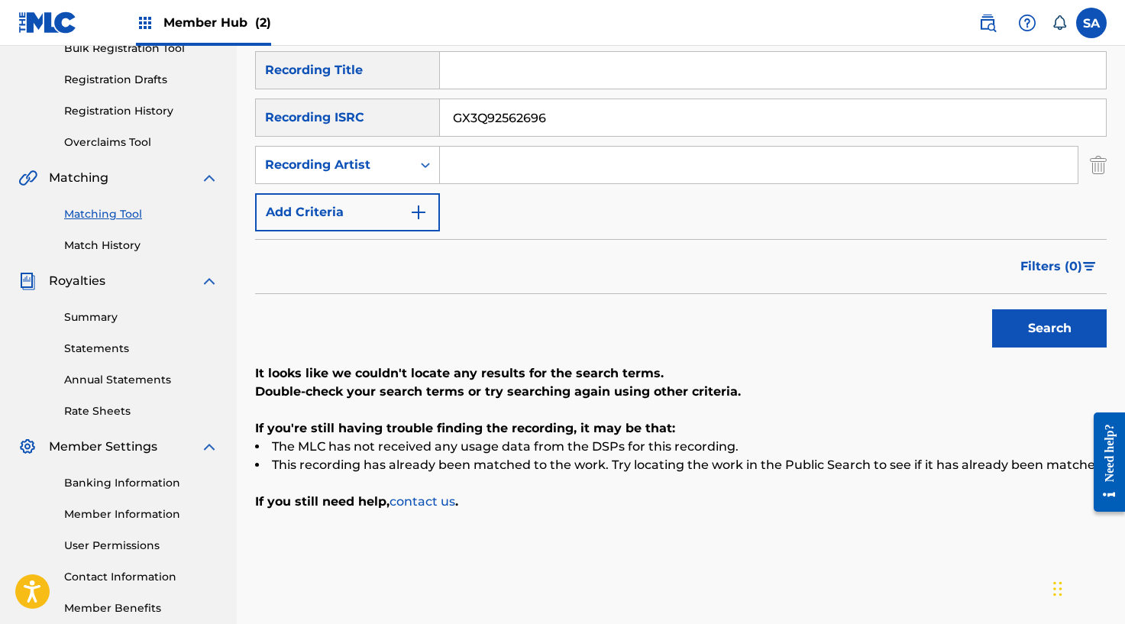
click at [481, 119] on input "GX3Q92562696" at bounding box center [773, 117] width 666 height 37
click at [490, 79] on input "Search Form" at bounding box center [773, 70] width 666 height 37
click at [383, 190] on div "SearchWithCriteria6affe1b1-bc56-4b5a-9f3c-a18997ca55cf Recording Title [PERSON_…" at bounding box center [680, 141] width 851 height 180
click at [395, 171] on div "Recording Artist" at bounding box center [333, 165] width 137 height 18
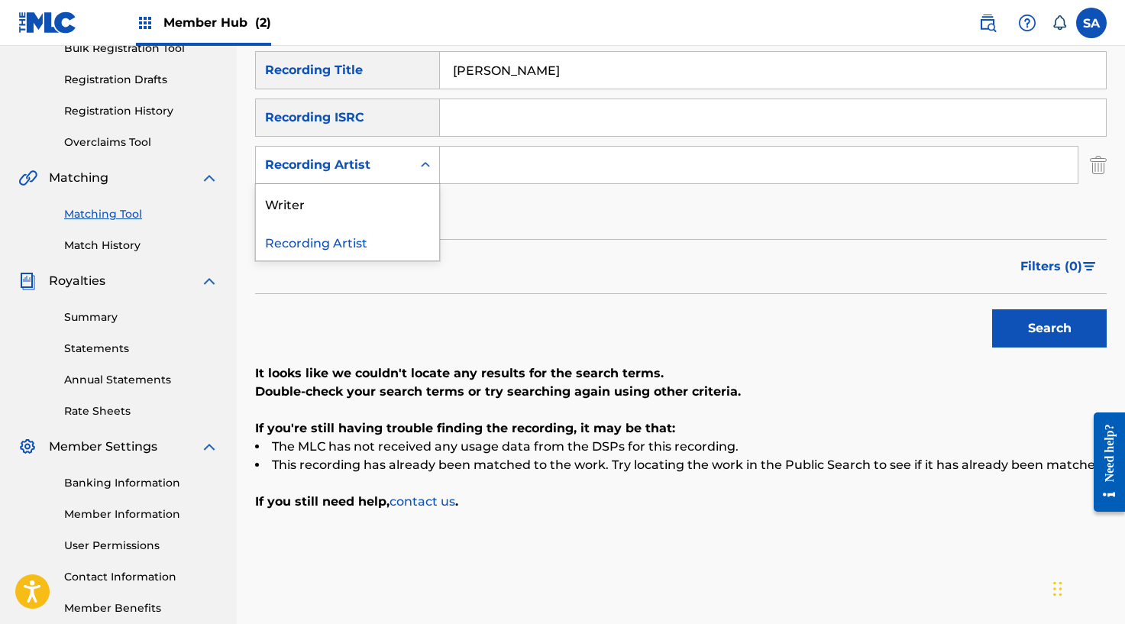
click at [531, 157] on input "Search Form" at bounding box center [758, 165] width 637 height 37
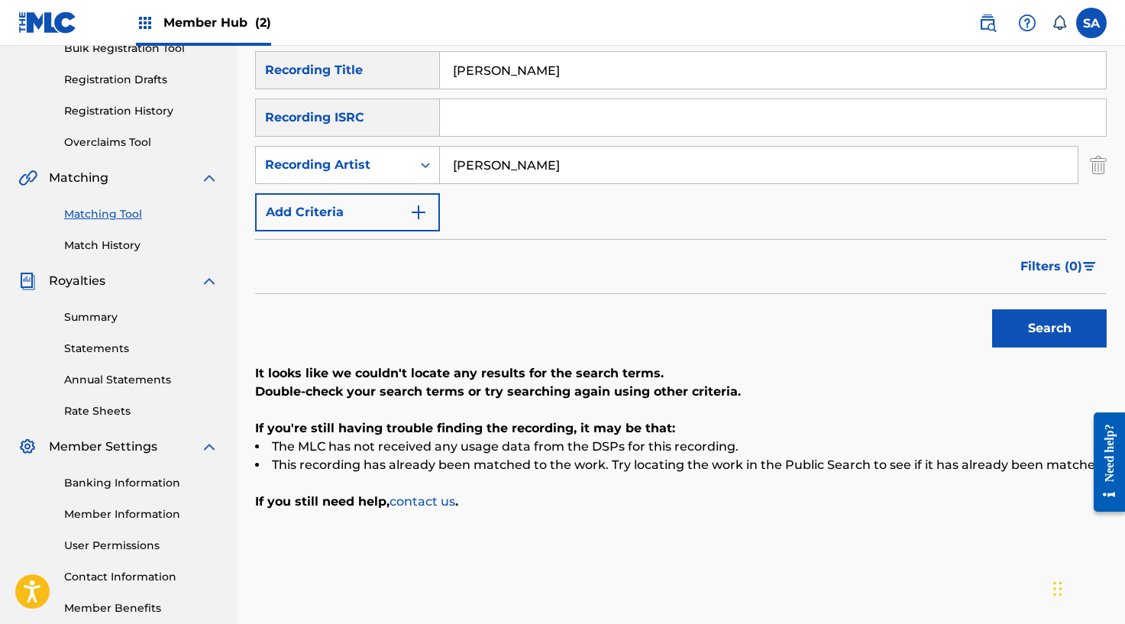
click at [992, 309] on button "Search" at bounding box center [1049, 328] width 115 height 38
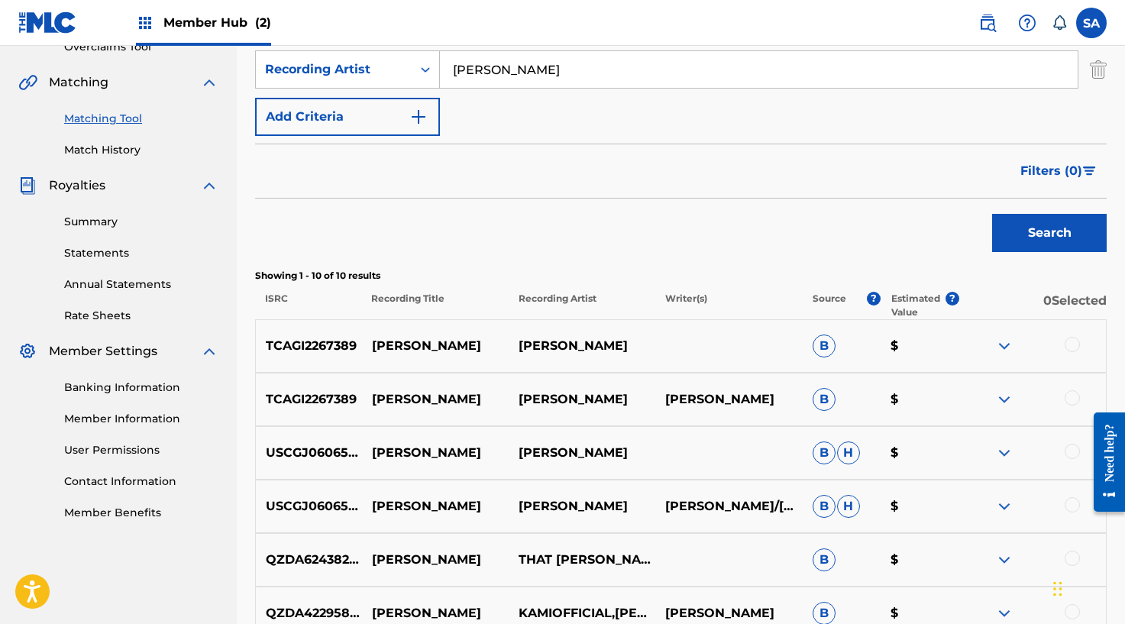
scroll to position [367, 0]
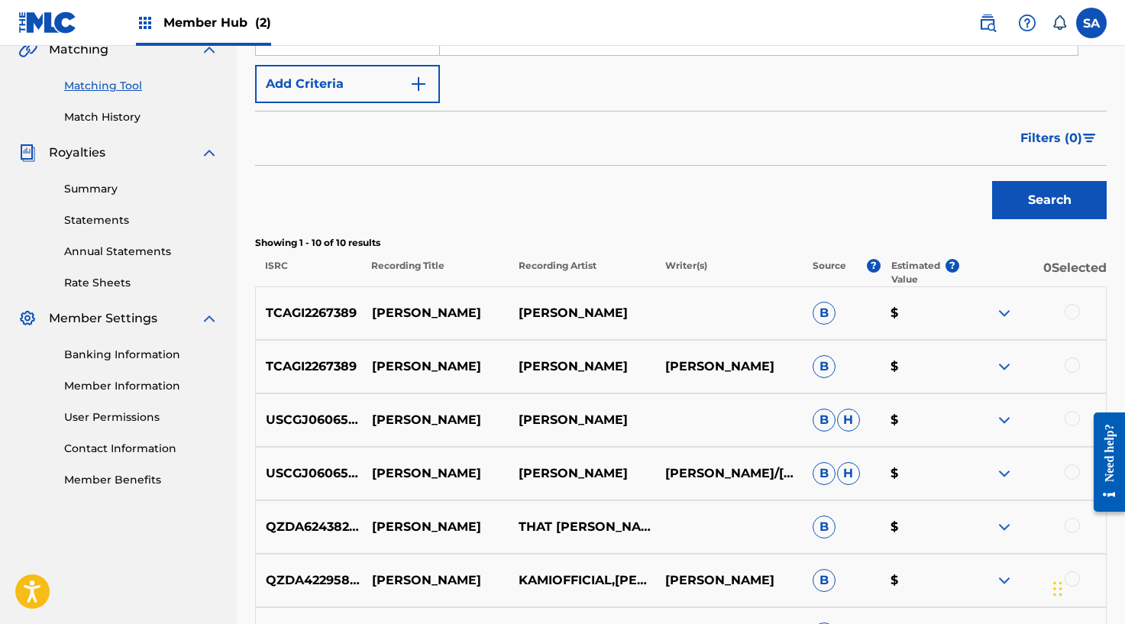
click at [1067, 312] on div at bounding box center [1071, 311] width 15 height 15
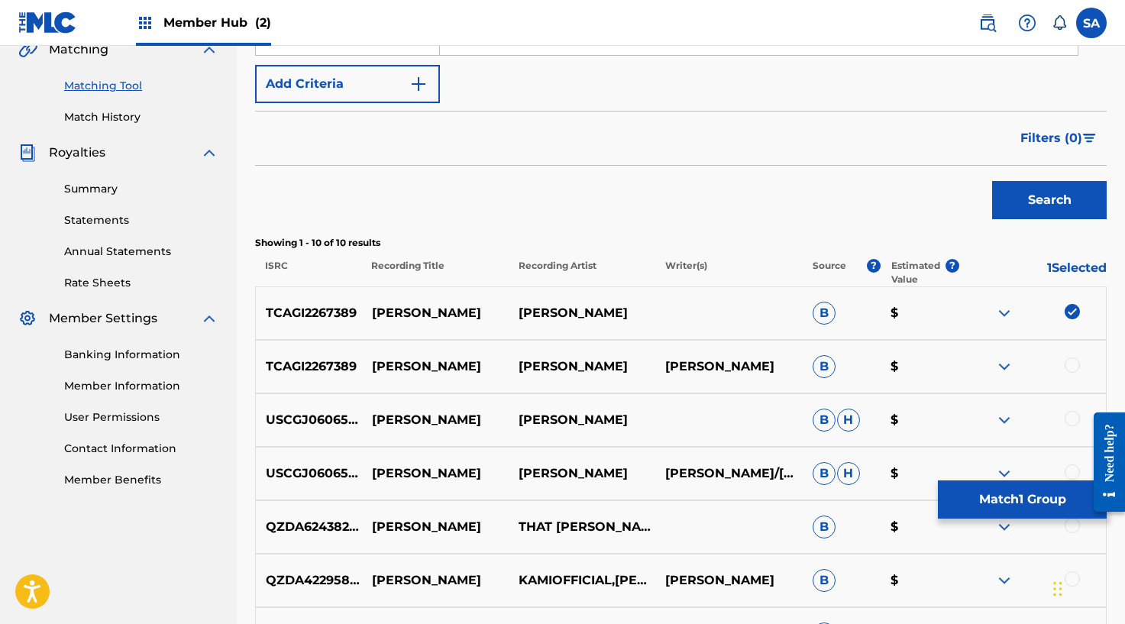
click at [1072, 361] on div at bounding box center [1071, 364] width 15 height 15
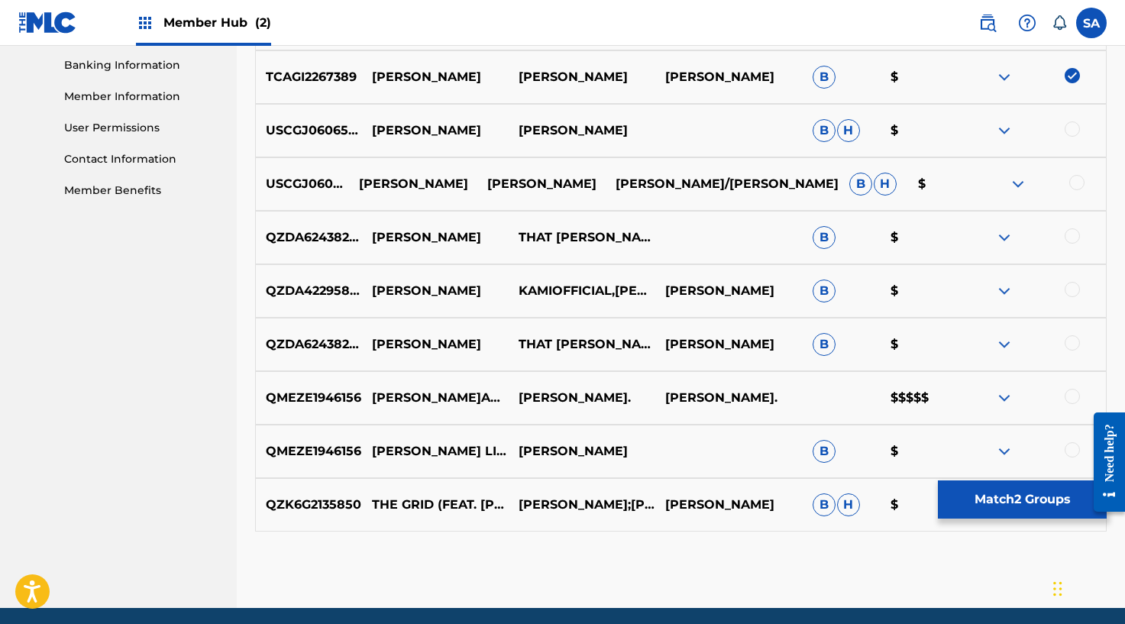
scroll to position [699, 0]
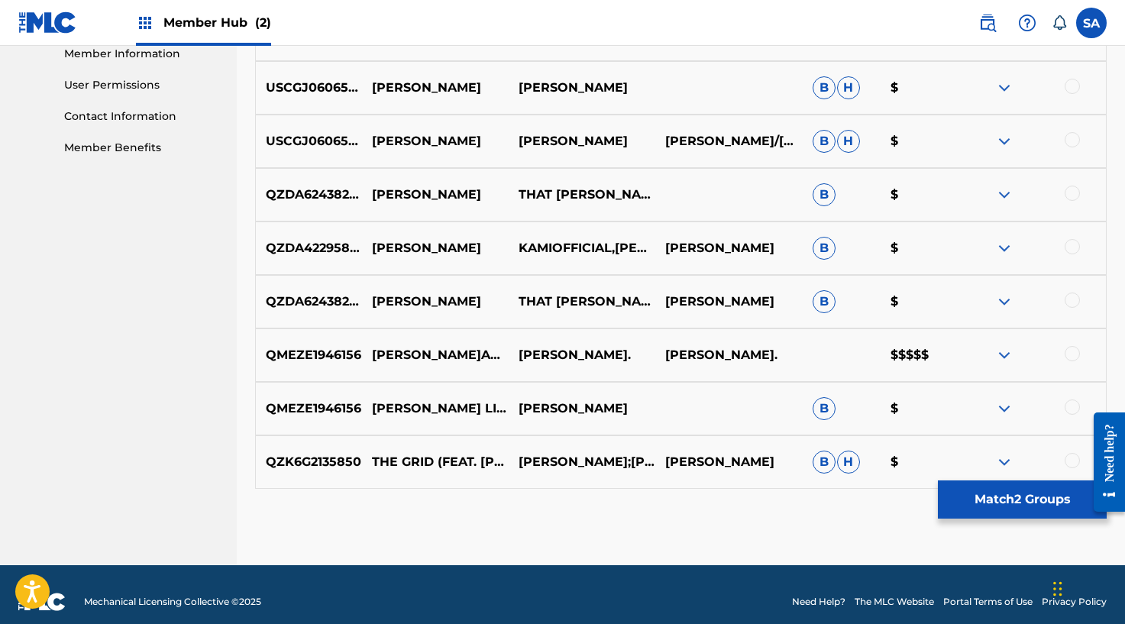
click at [1073, 353] on div at bounding box center [1071, 353] width 15 height 15
click at [1069, 413] on div at bounding box center [1071, 406] width 15 height 15
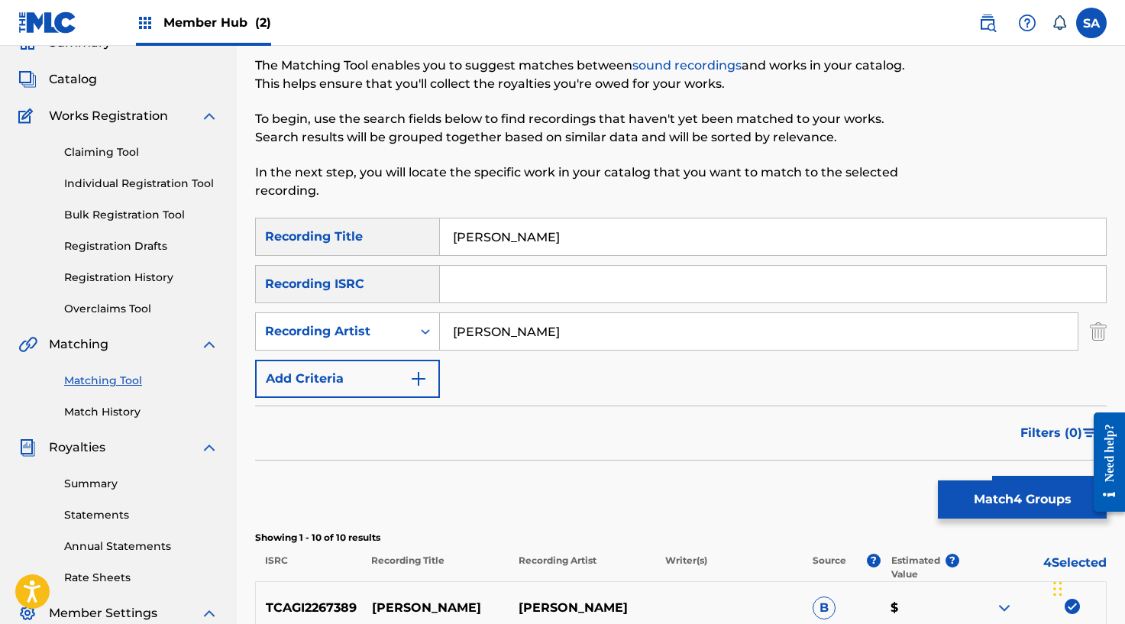
scroll to position [70, 0]
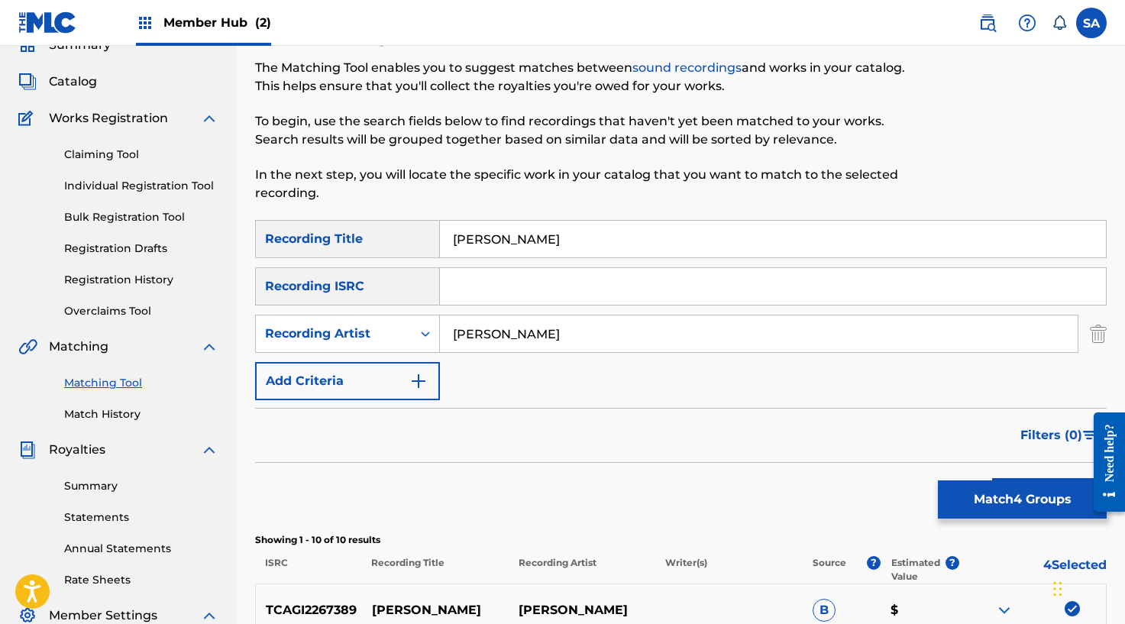
click at [477, 224] on input "[PERSON_NAME]" at bounding box center [773, 239] width 666 height 37
click at [475, 226] on input "[PERSON_NAME]" at bounding box center [773, 239] width 666 height 37
click at [474, 333] on input "[PERSON_NAME]" at bounding box center [758, 333] width 637 height 37
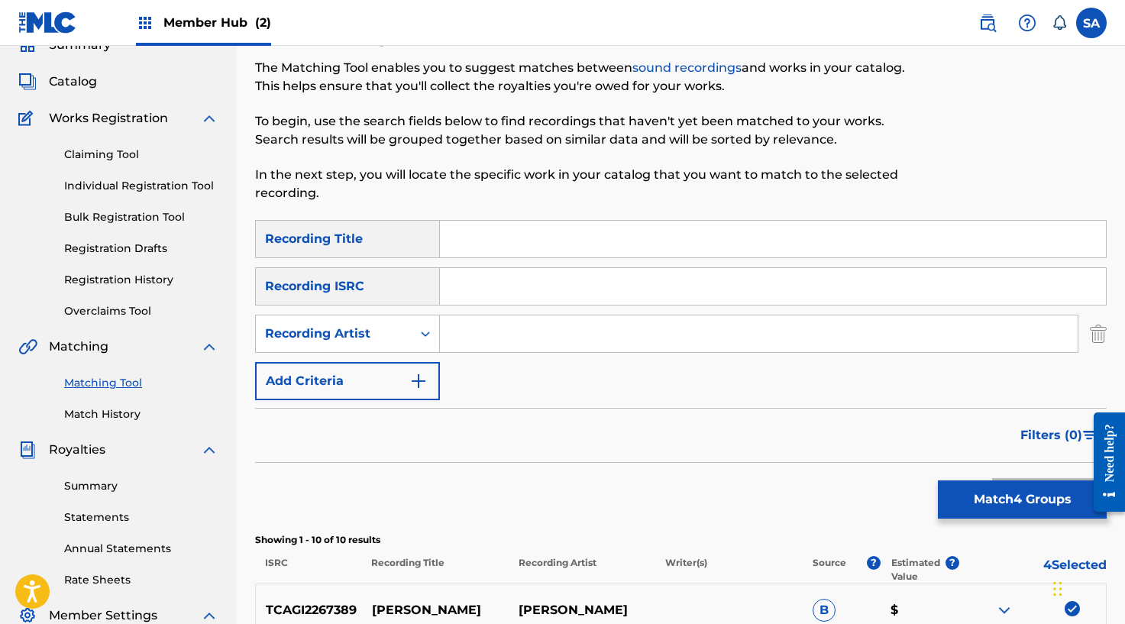
click at [506, 269] on input "Search Form" at bounding box center [773, 286] width 666 height 37
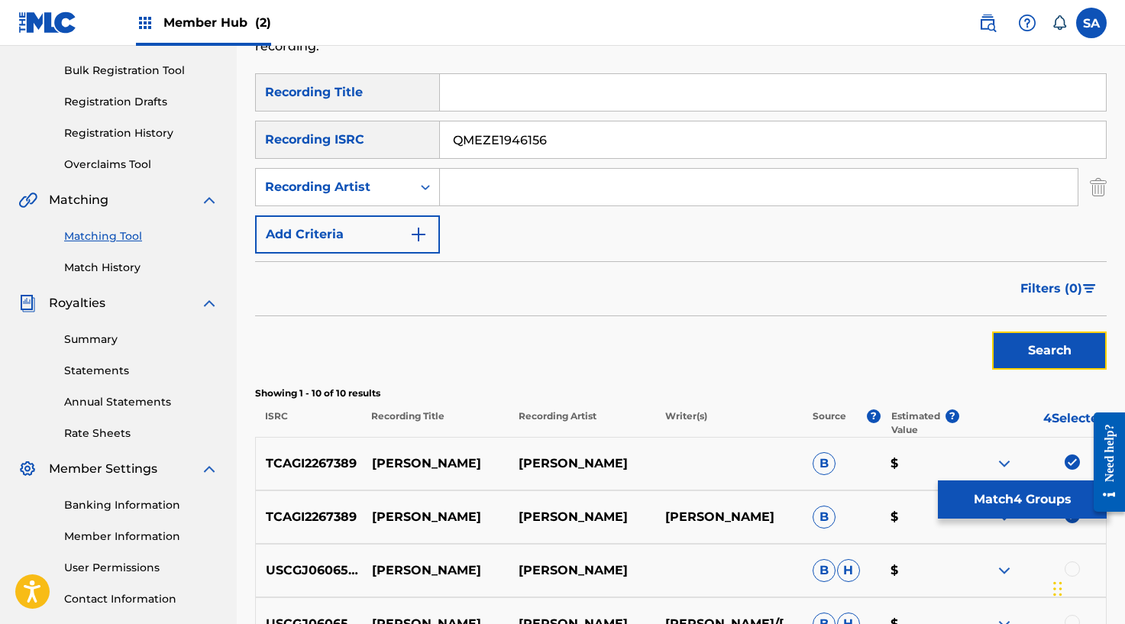
click at [1021, 357] on button "Search" at bounding box center [1049, 350] width 115 height 38
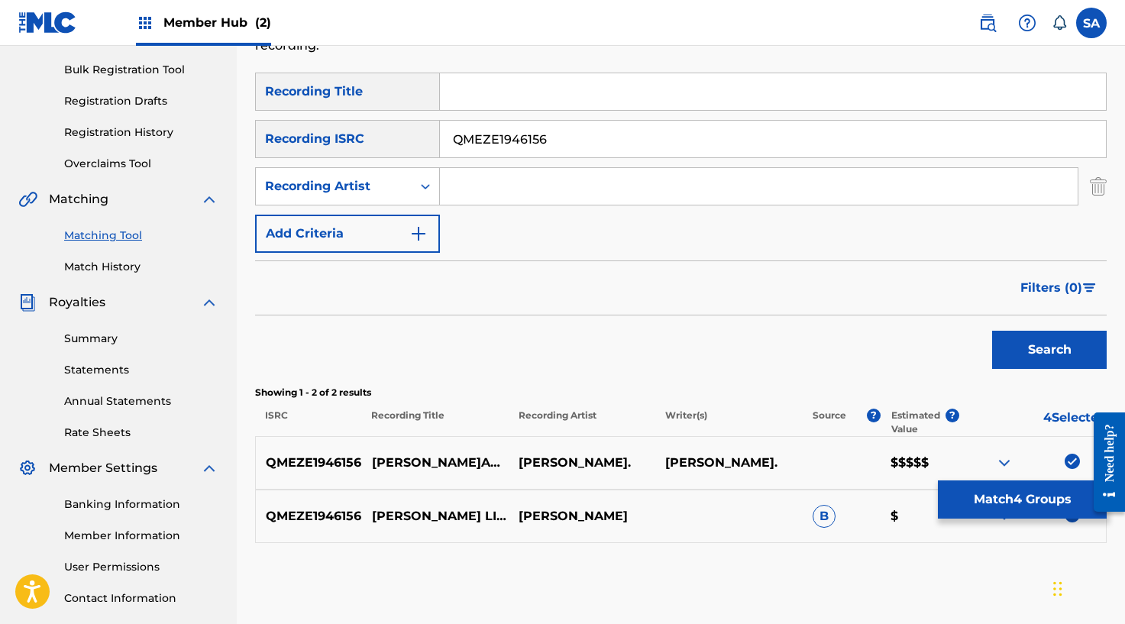
scroll to position [323, 0]
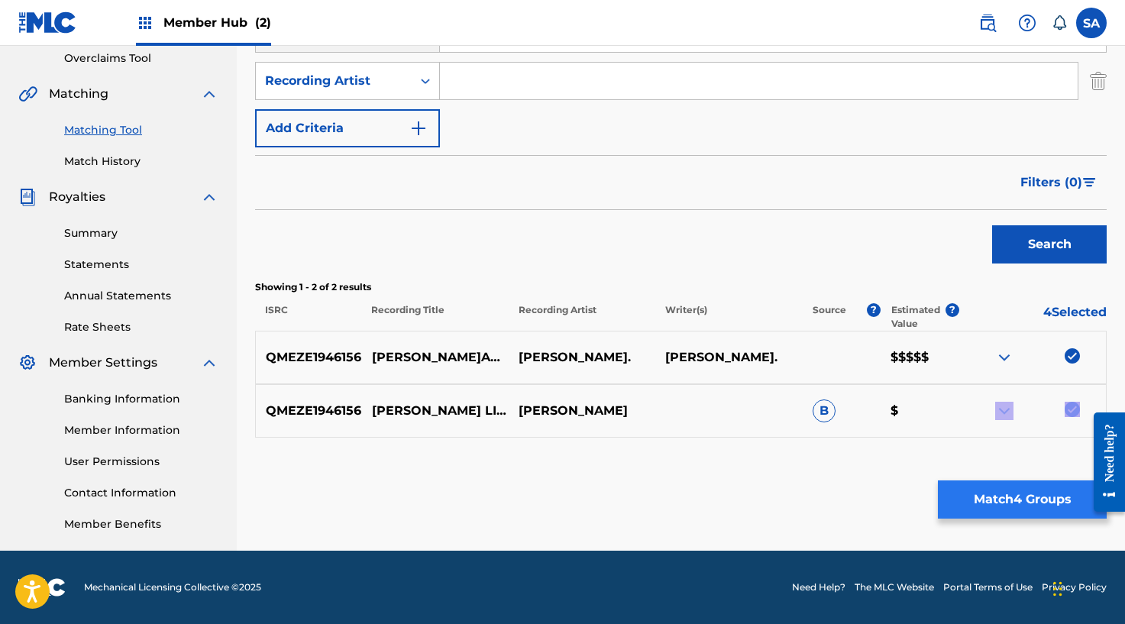
click at [991, 483] on div "Matching Tool The Matching Tool enables you to suggest matches between sound re…" at bounding box center [680, 155] width 851 height 789
click at [991, 499] on button "Match 4 Groups" at bounding box center [1022, 499] width 169 height 38
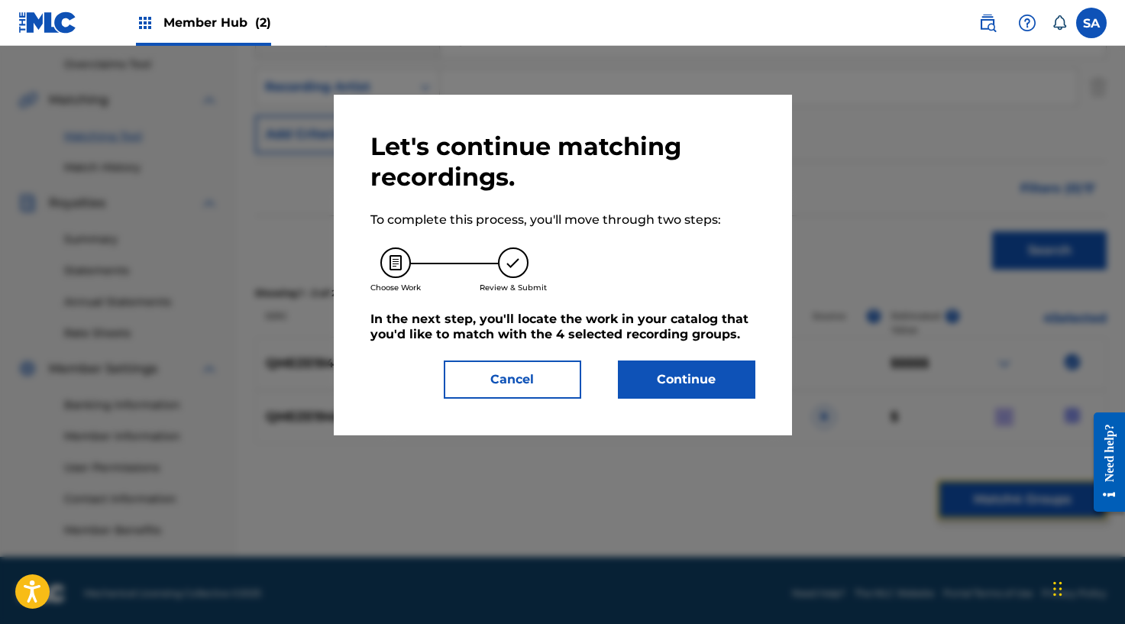
scroll to position [316, 0]
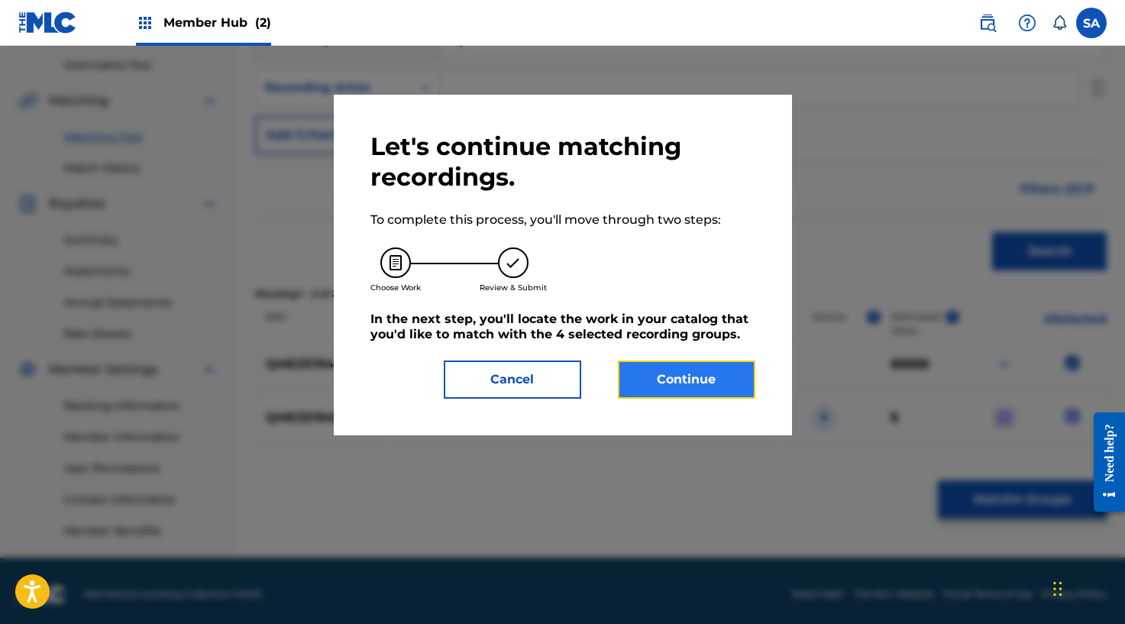
click at [689, 371] on button "Continue" at bounding box center [686, 379] width 137 height 38
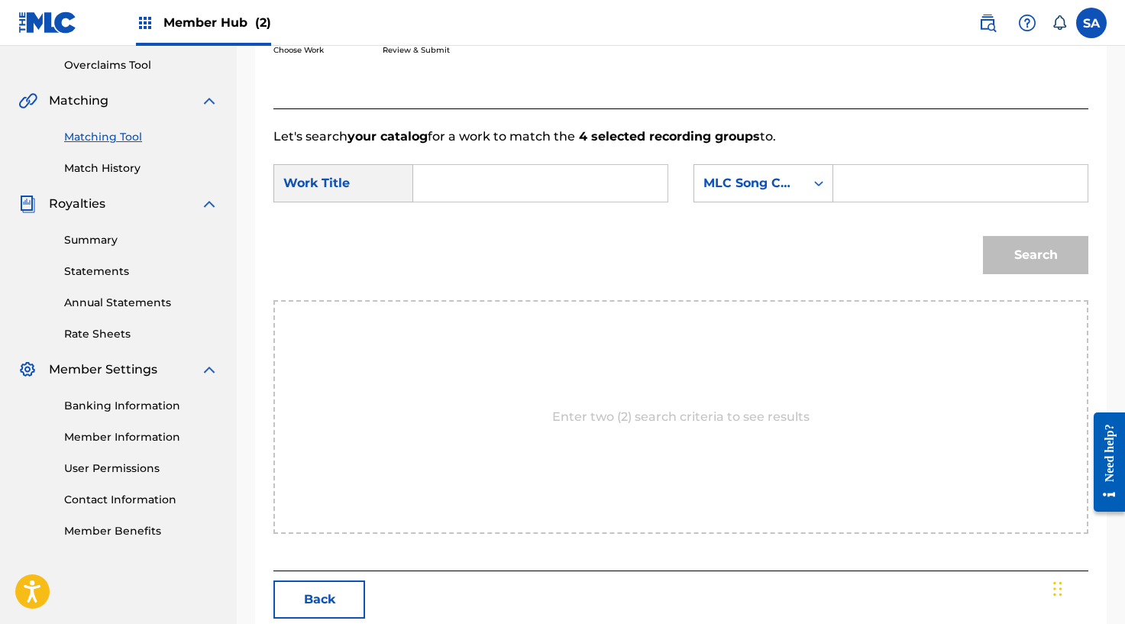
click at [481, 182] on input "Search Form" at bounding box center [540, 183] width 228 height 37
drag, startPoint x: 847, startPoint y: 183, endPoint x: 870, endPoint y: 195, distance: 26.0
click at [847, 183] on input "Search Form" at bounding box center [960, 183] width 228 height 37
click at [1031, 244] on button "Search" at bounding box center [1035, 255] width 105 height 38
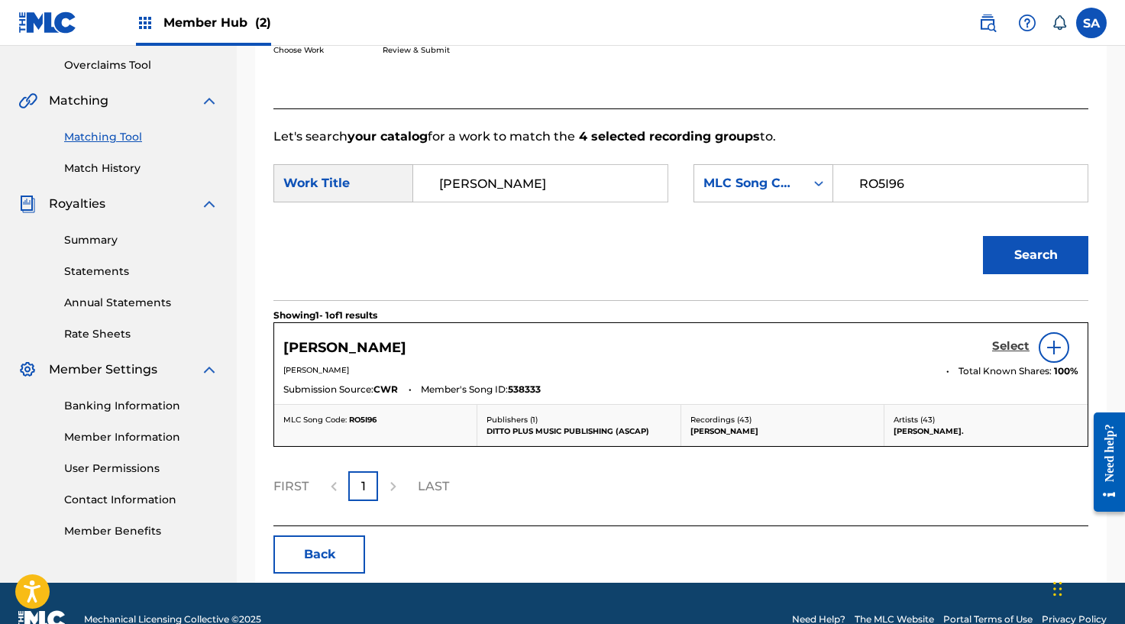
click at [1013, 349] on h5 "Select" at bounding box center [1010, 346] width 37 height 15
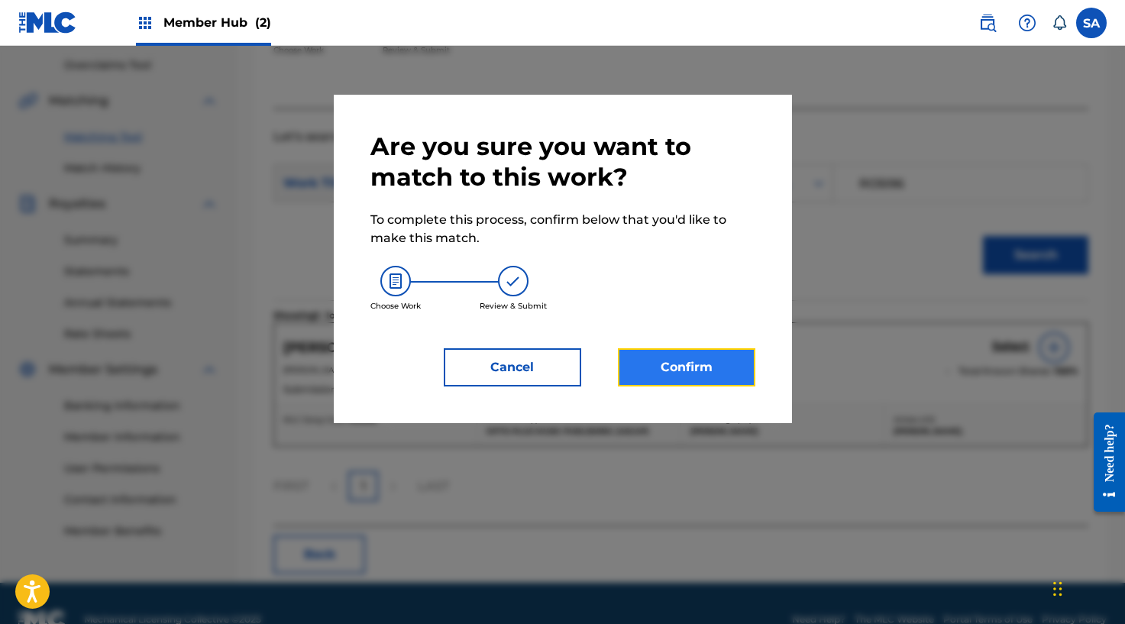
click at [703, 370] on button "Confirm" at bounding box center [686, 367] width 137 height 38
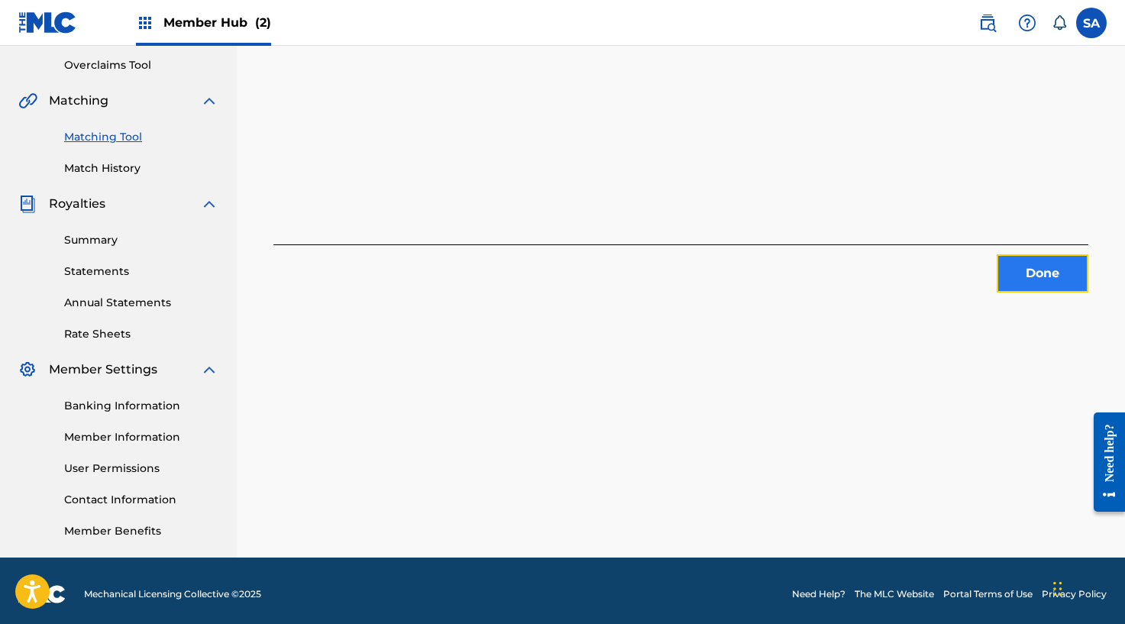
click at [1015, 279] on button "Done" at bounding box center [1042, 273] width 92 height 38
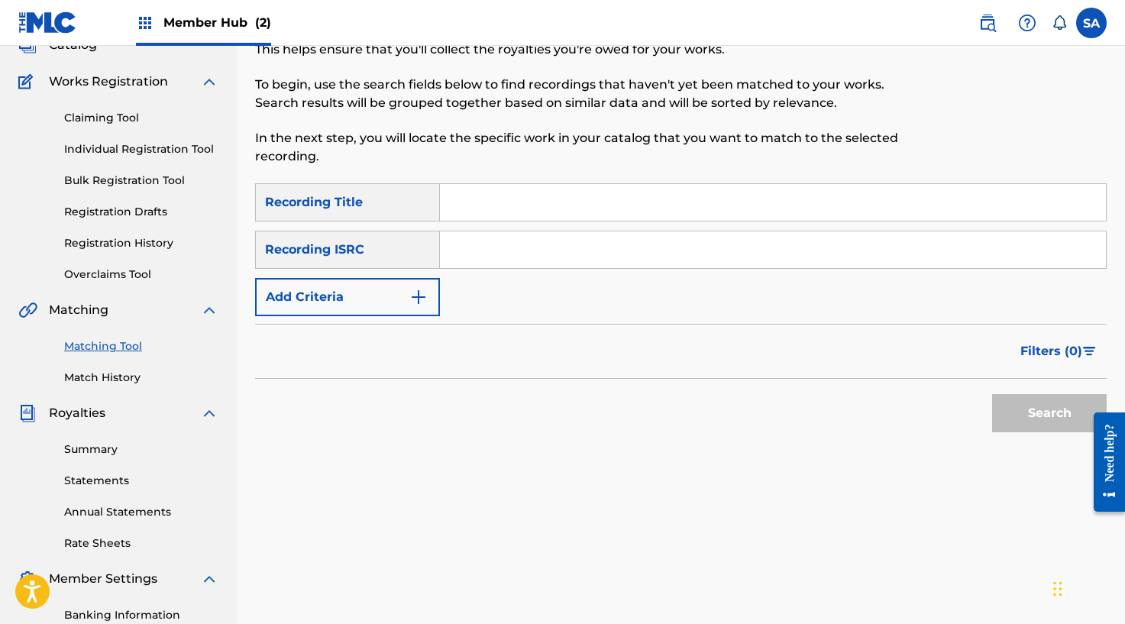
scroll to position [92, 0]
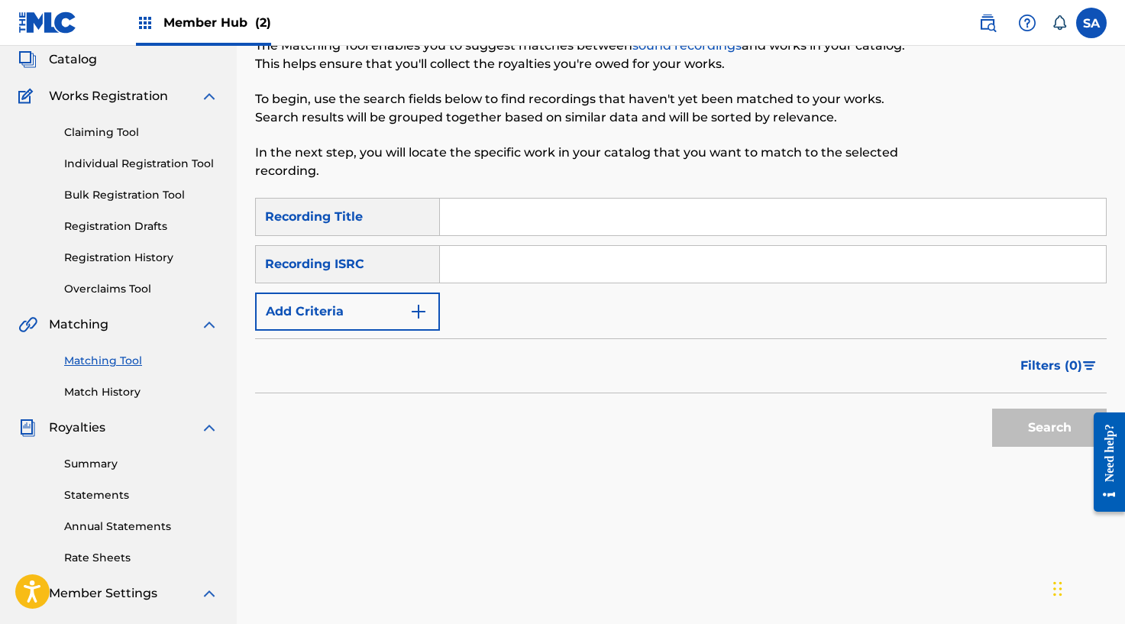
click at [502, 198] on div "Search Form" at bounding box center [773, 217] width 667 height 38
click at [499, 204] on input "Search Form" at bounding box center [773, 217] width 666 height 37
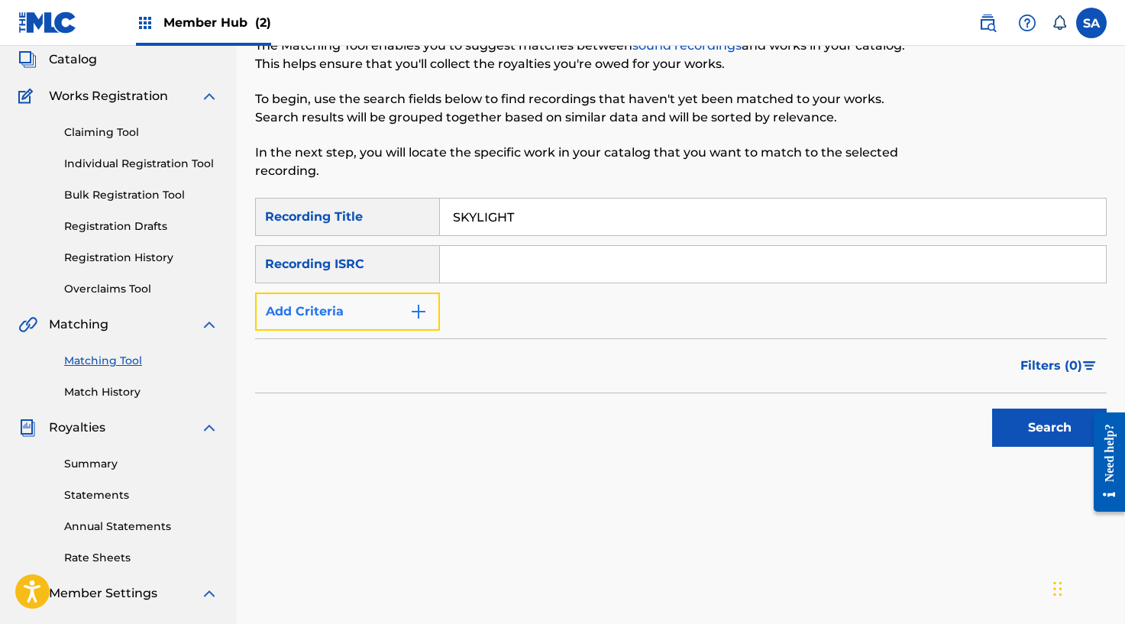
click at [386, 300] on button "Add Criteria" at bounding box center [347, 311] width 185 height 38
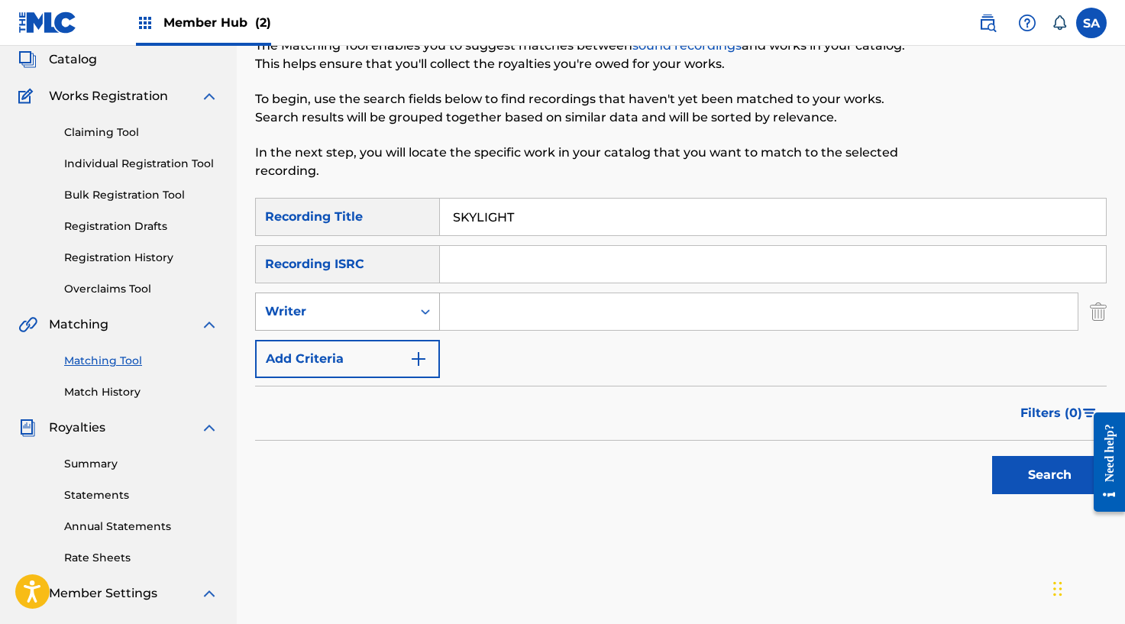
click at [363, 322] on div "Writer" at bounding box center [334, 311] width 156 height 29
click at [350, 345] on div "Recording Artist" at bounding box center [347, 350] width 183 height 38
click at [491, 314] on input "Search Form" at bounding box center [758, 311] width 637 height 37
click at [992, 456] on button "Search" at bounding box center [1049, 475] width 115 height 38
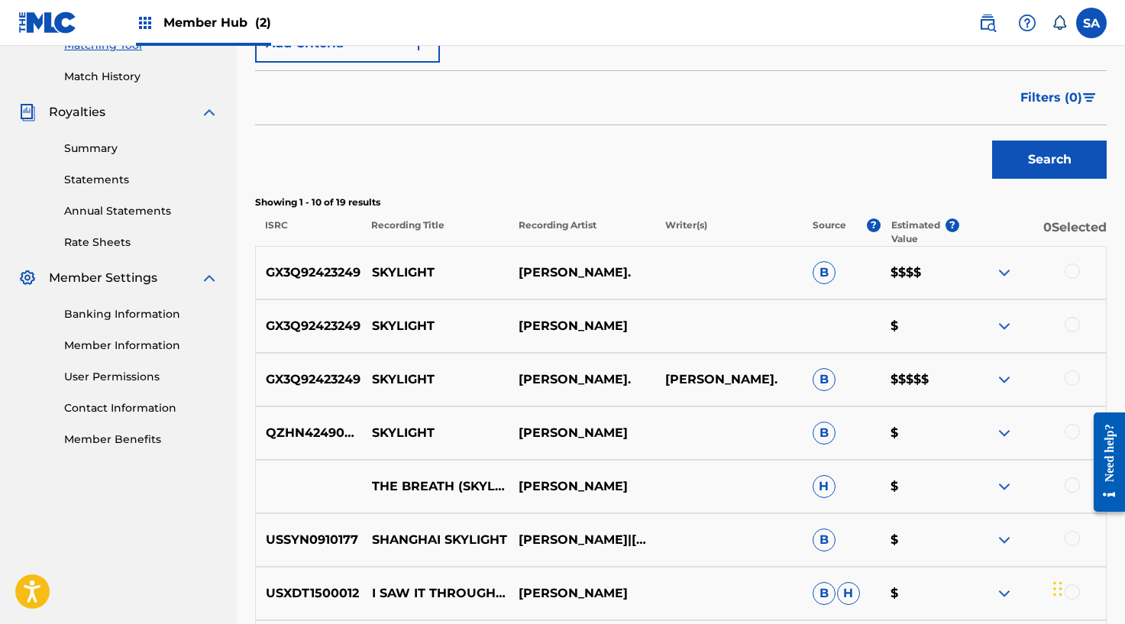
scroll to position [414, 0]
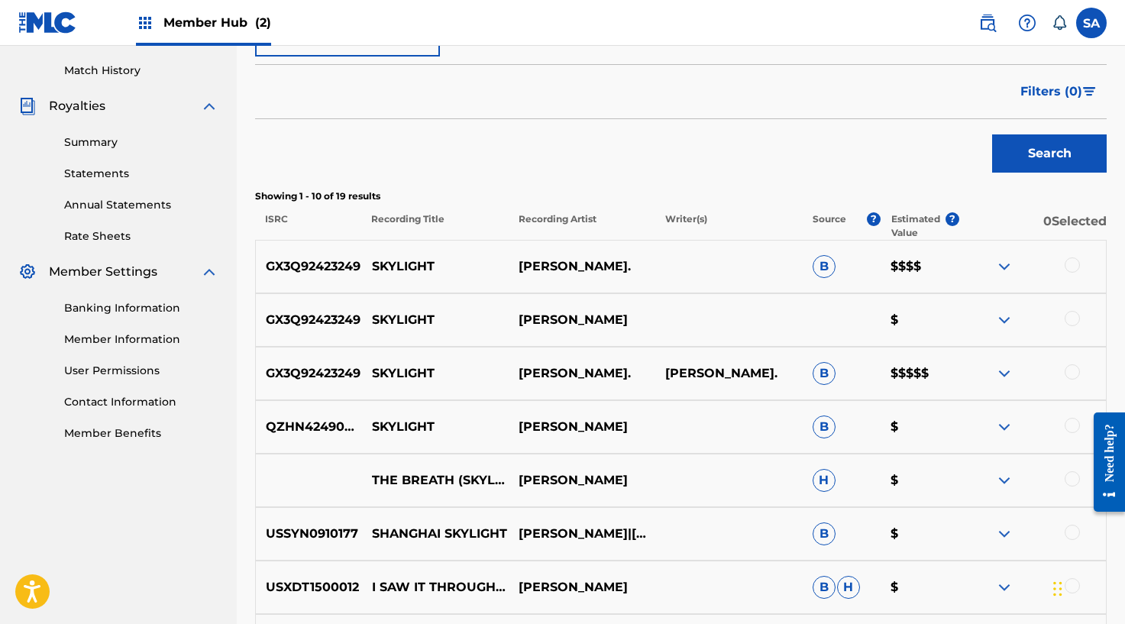
click at [1068, 268] on div at bounding box center [1071, 264] width 15 height 15
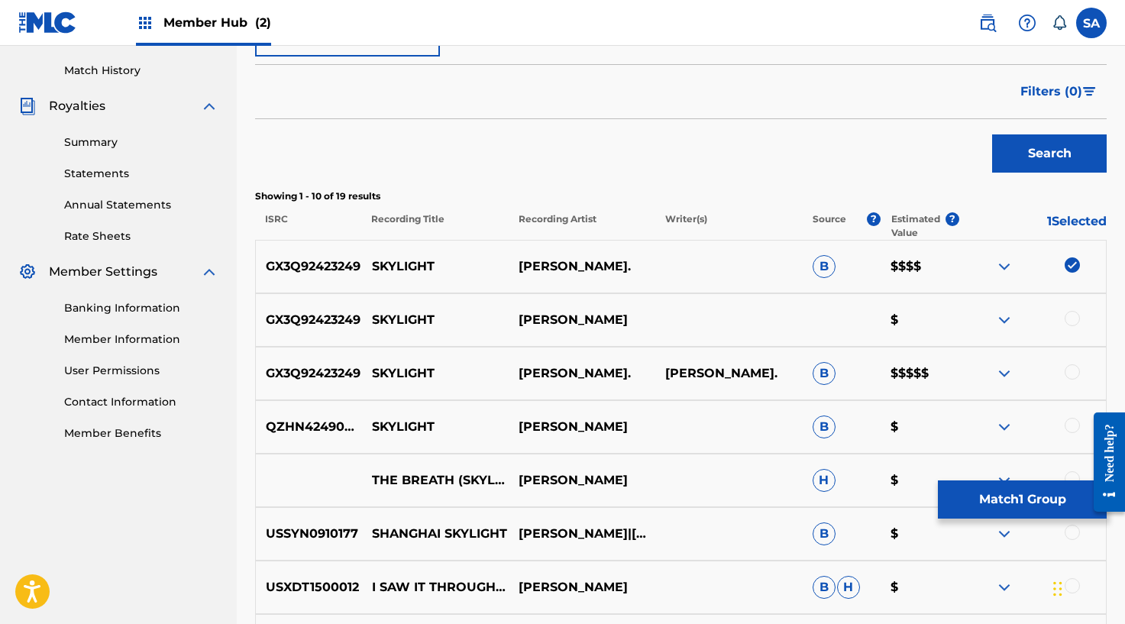
click at [1066, 309] on div "GX3Q92423249 SKYLIGHT [PERSON_NAME] $" at bounding box center [680, 319] width 851 height 53
click at [1073, 314] on div at bounding box center [1071, 318] width 15 height 15
click at [1073, 369] on div at bounding box center [1071, 371] width 15 height 15
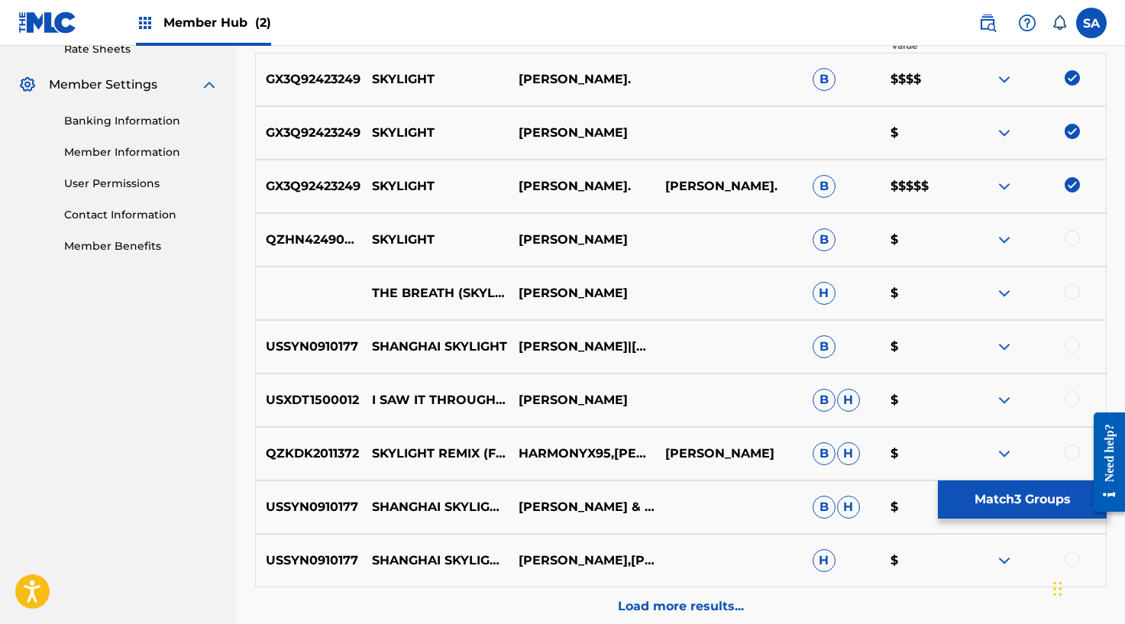
scroll to position [605, 0]
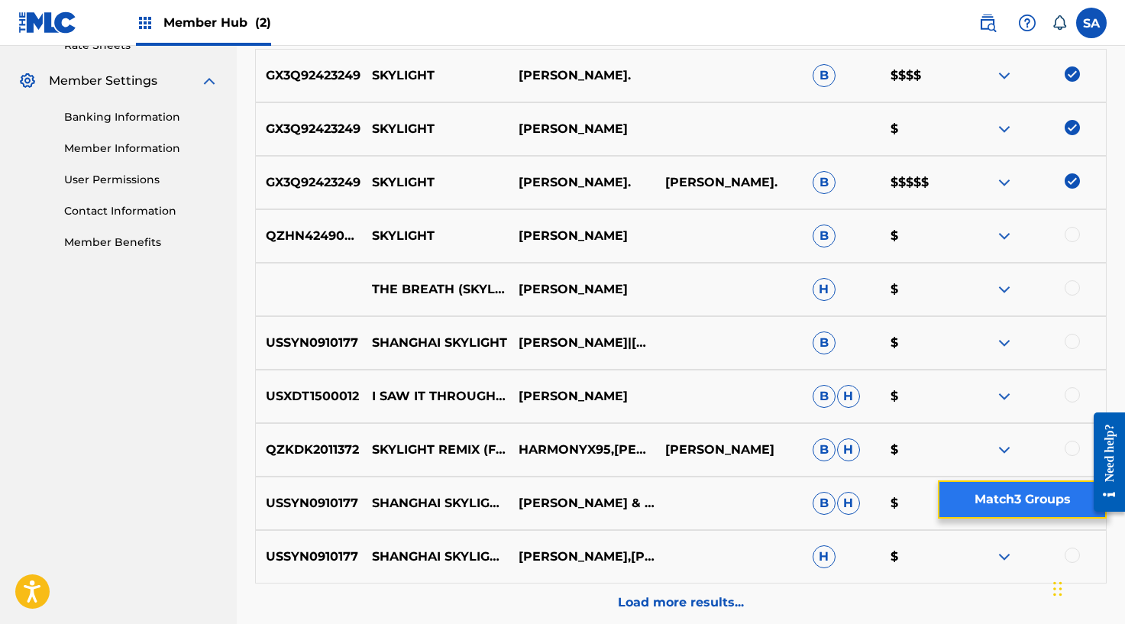
click at [1007, 507] on button "Match 3 Groups" at bounding box center [1022, 499] width 169 height 38
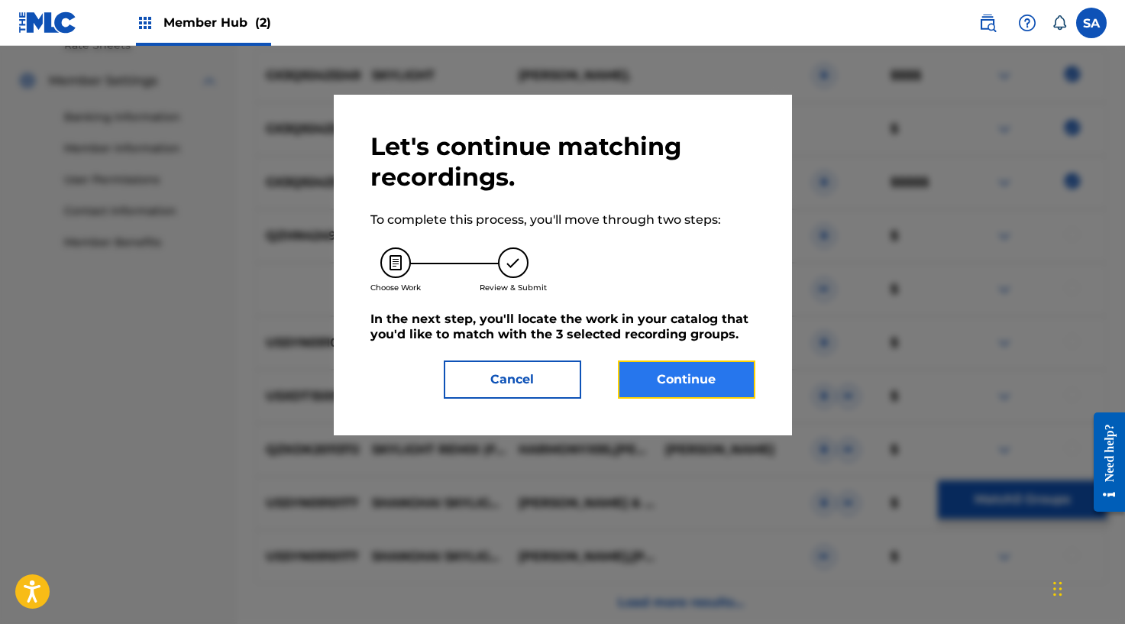
click at [700, 387] on button "Continue" at bounding box center [686, 379] width 137 height 38
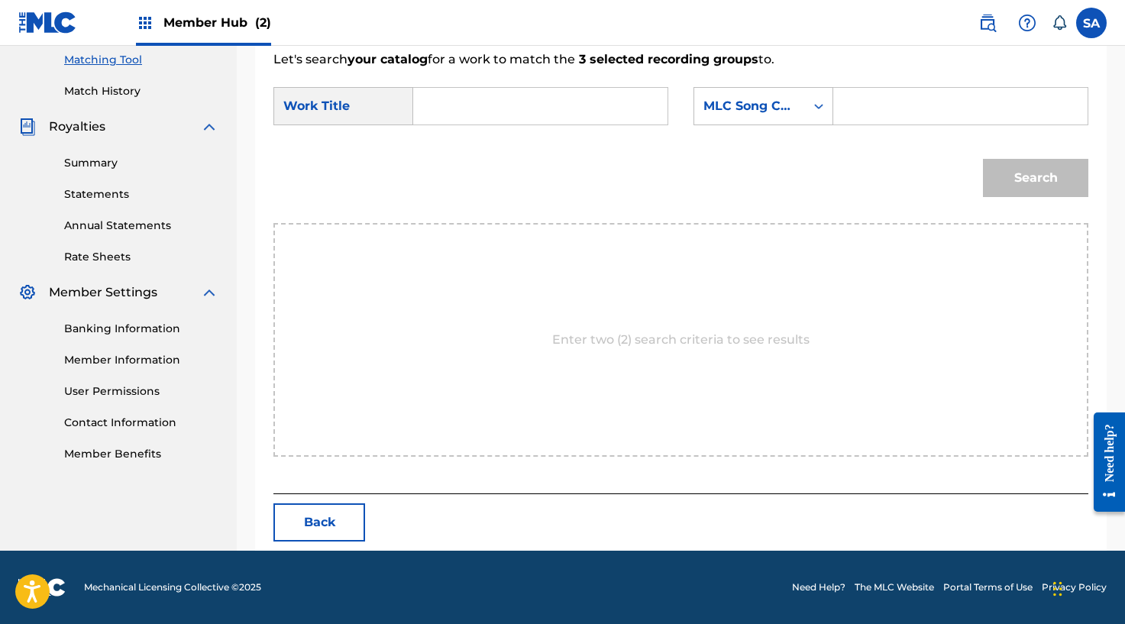
drag, startPoint x: 459, startPoint y: 100, endPoint x: 524, endPoint y: 105, distance: 65.1
click at [459, 100] on input "Search Form" at bounding box center [540, 106] width 228 height 37
click at [328, 511] on button "Back" at bounding box center [319, 522] width 92 height 38
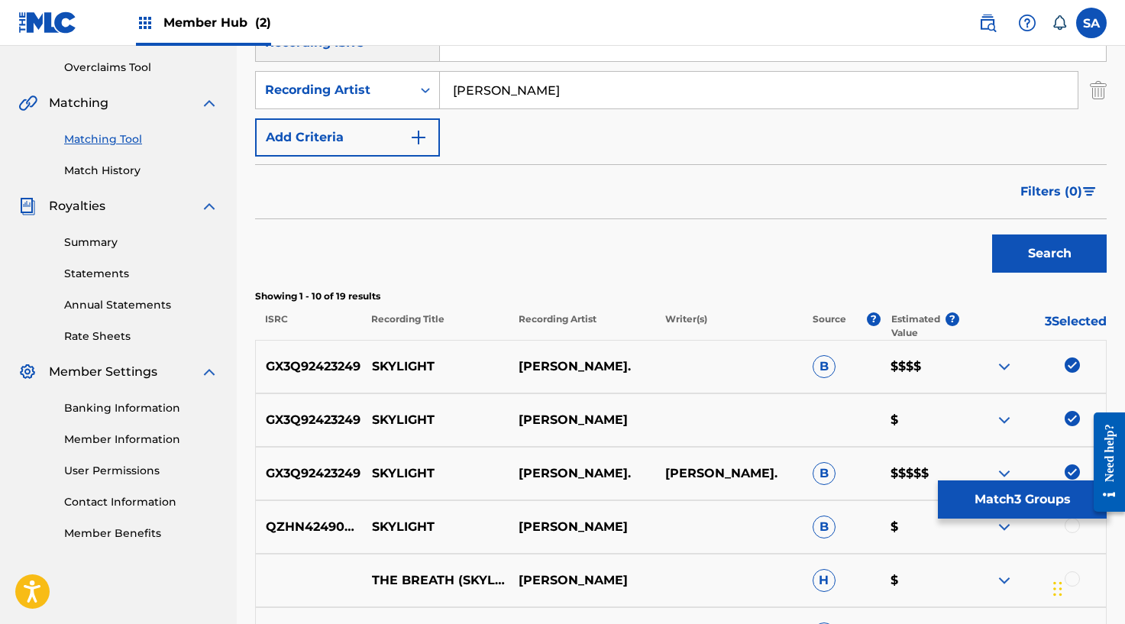
scroll to position [225, 0]
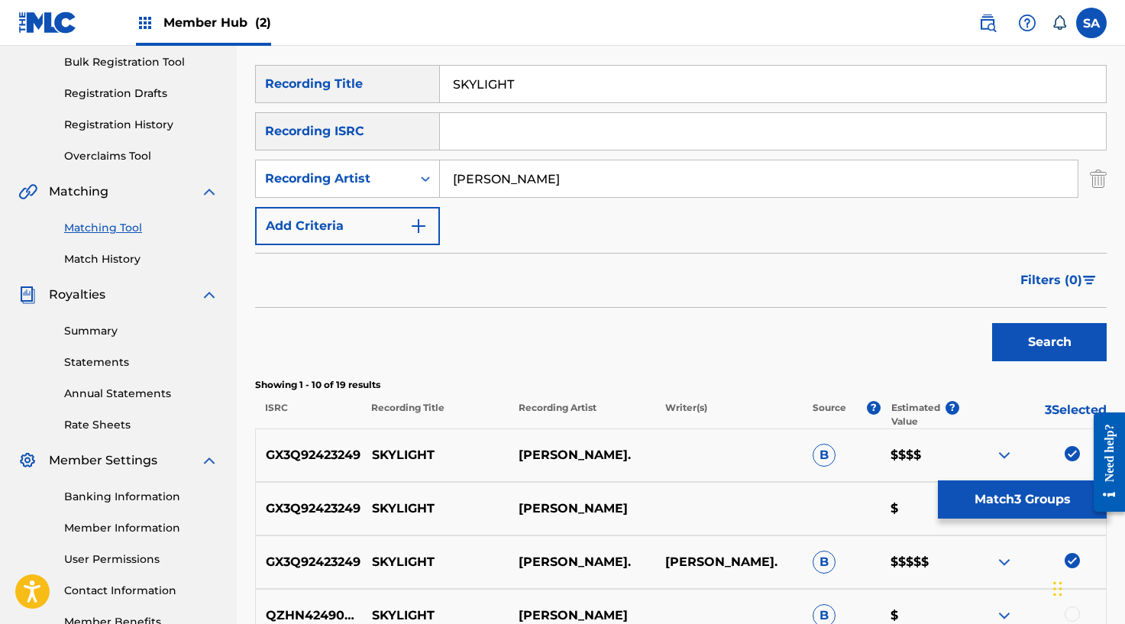
click at [472, 179] on input "[PERSON_NAME]" at bounding box center [758, 178] width 637 height 37
click at [497, 71] on input "SKYLIGHT" at bounding box center [773, 84] width 666 height 37
click at [496, 71] on input "SKYLIGHT" at bounding box center [773, 84] width 666 height 37
click at [479, 126] on input "Search Form" at bounding box center [773, 131] width 666 height 37
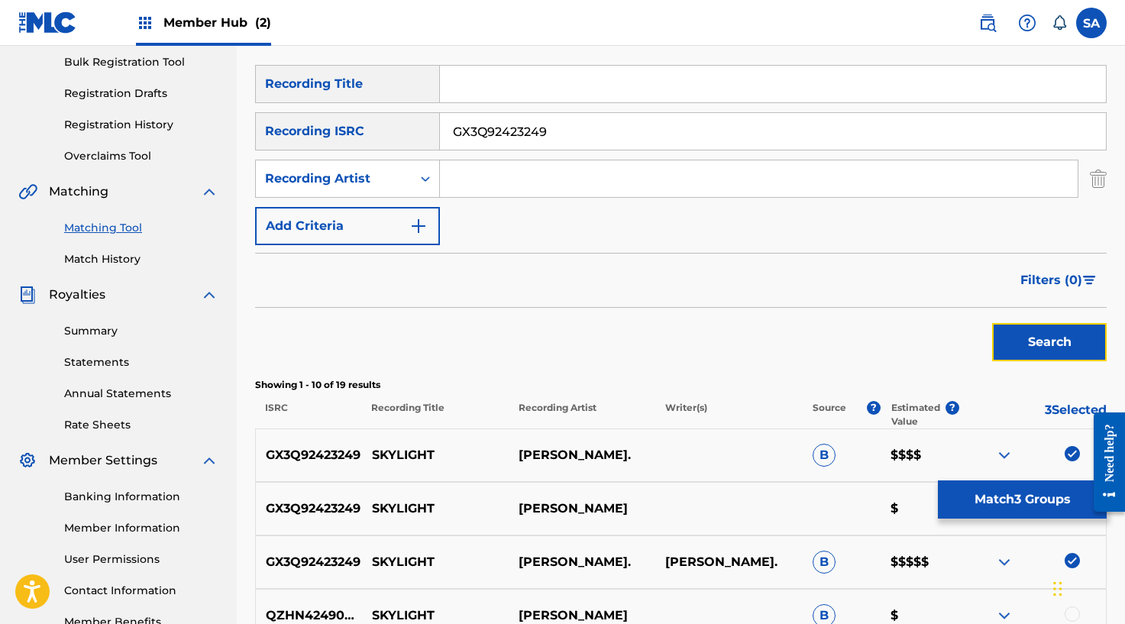
click at [1064, 337] on button "Search" at bounding box center [1049, 342] width 115 height 38
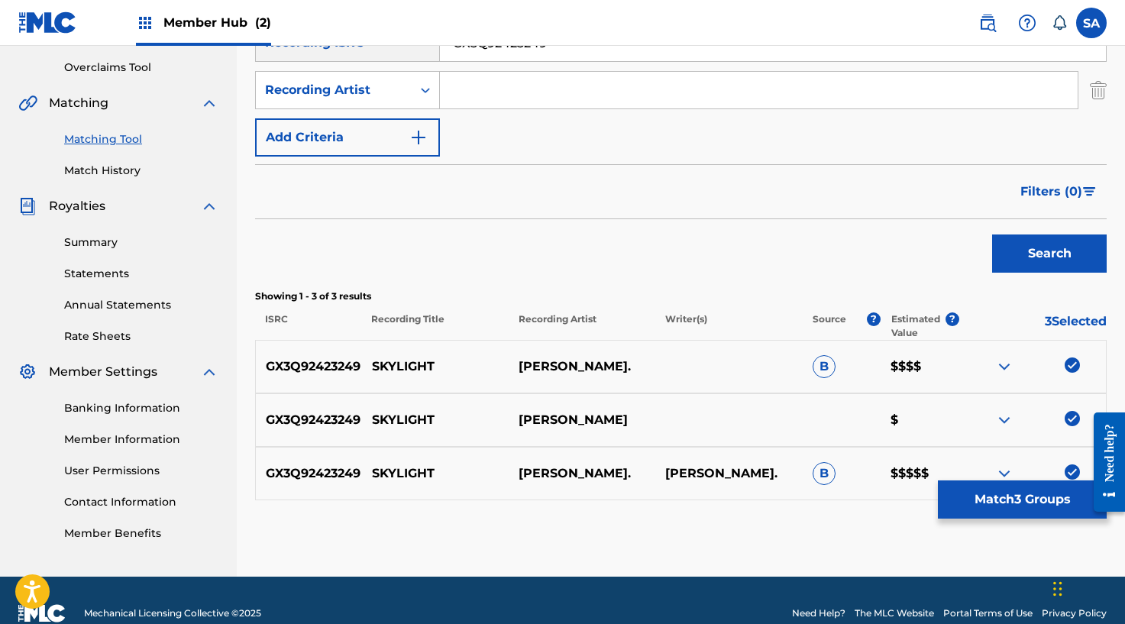
scroll to position [340, 0]
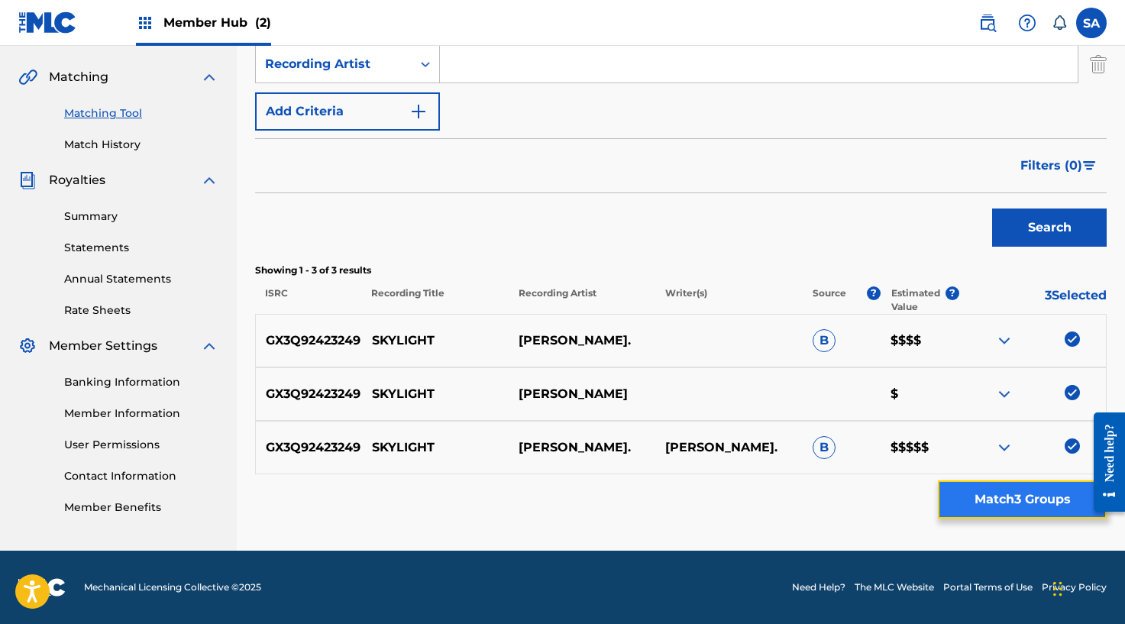
click at [978, 505] on button "Match 3 Groups" at bounding box center [1022, 499] width 169 height 38
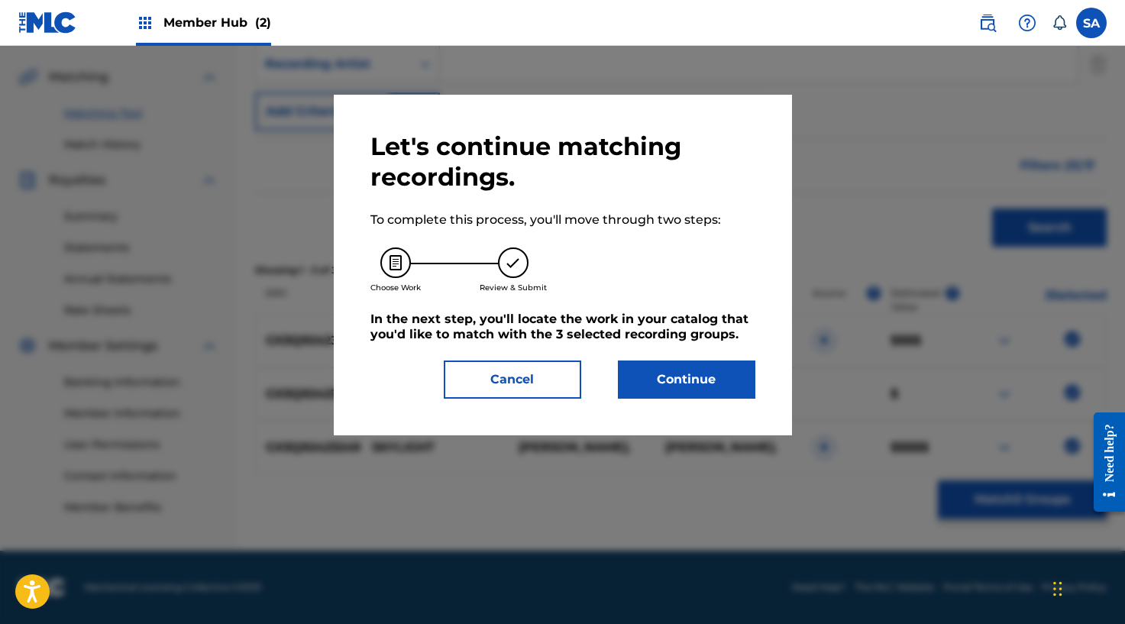
drag, startPoint x: 649, startPoint y: 411, endPoint x: 661, endPoint y: 388, distance: 26.0
click at [651, 410] on div "Let's continue matching recordings. To complete this process, you'll move throu…" at bounding box center [563, 265] width 458 height 341
click at [661, 388] on button "Continue" at bounding box center [686, 379] width 137 height 38
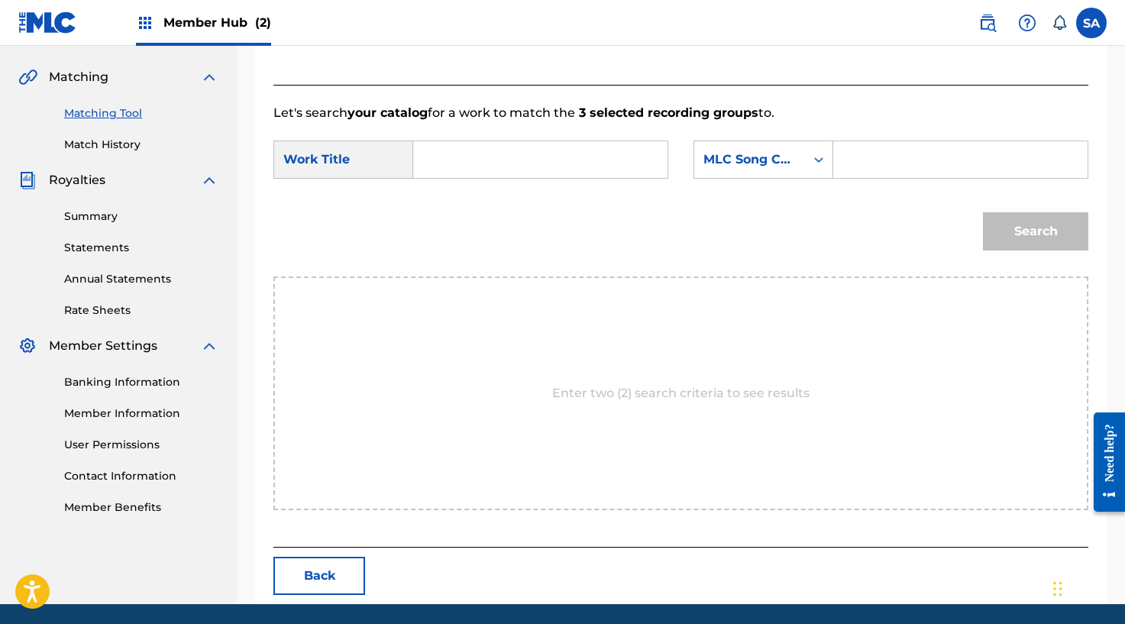
click at [444, 152] on input "Search Form" at bounding box center [540, 159] width 228 height 37
click at [876, 169] on input "Search Form" at bounding box center [960, 159] width 228 height 37
click at [1006, 225] on button "Search" at bounding box center [1035, 231] width 105 height 38
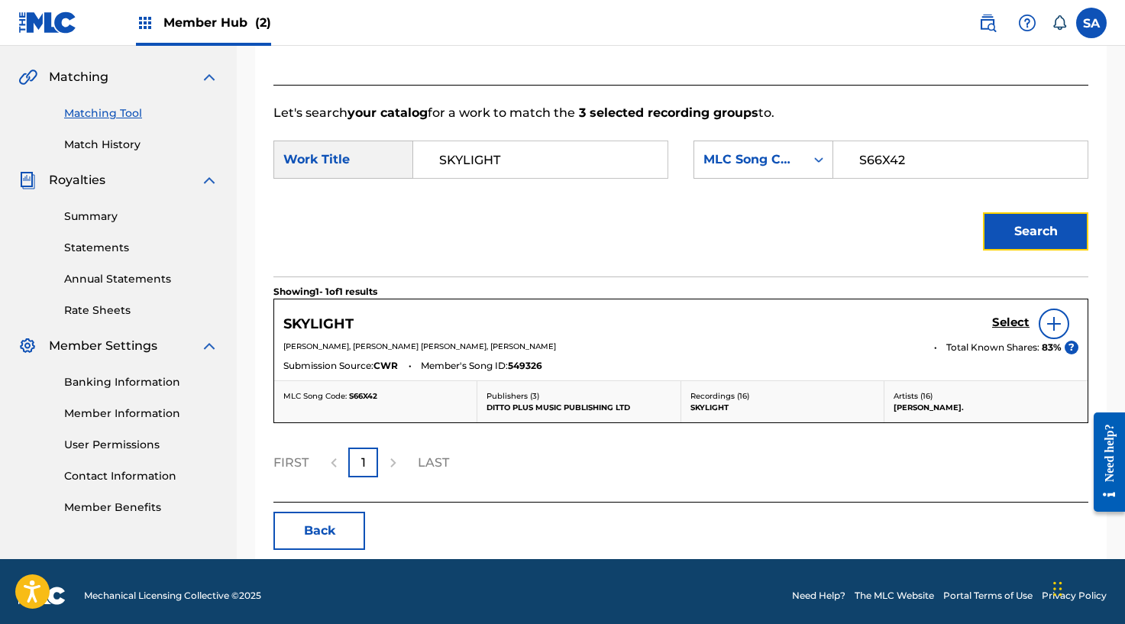
scroll to position [348, 0]
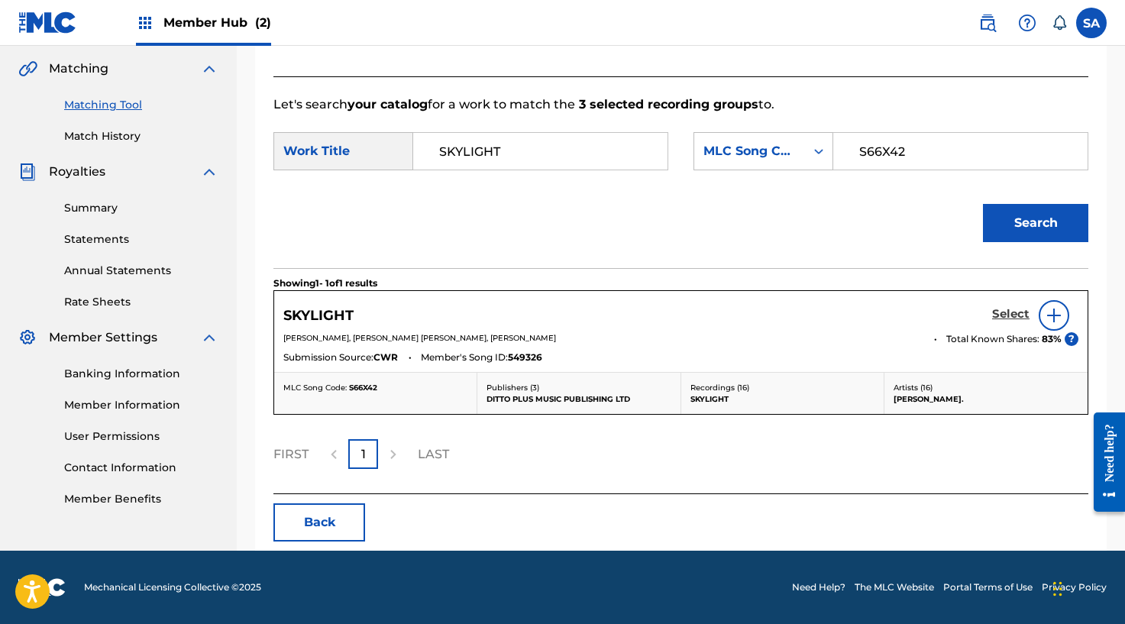
click at [1006, 315] on h5 "Select" at bounding box center [1010, 314] width 37 height 15
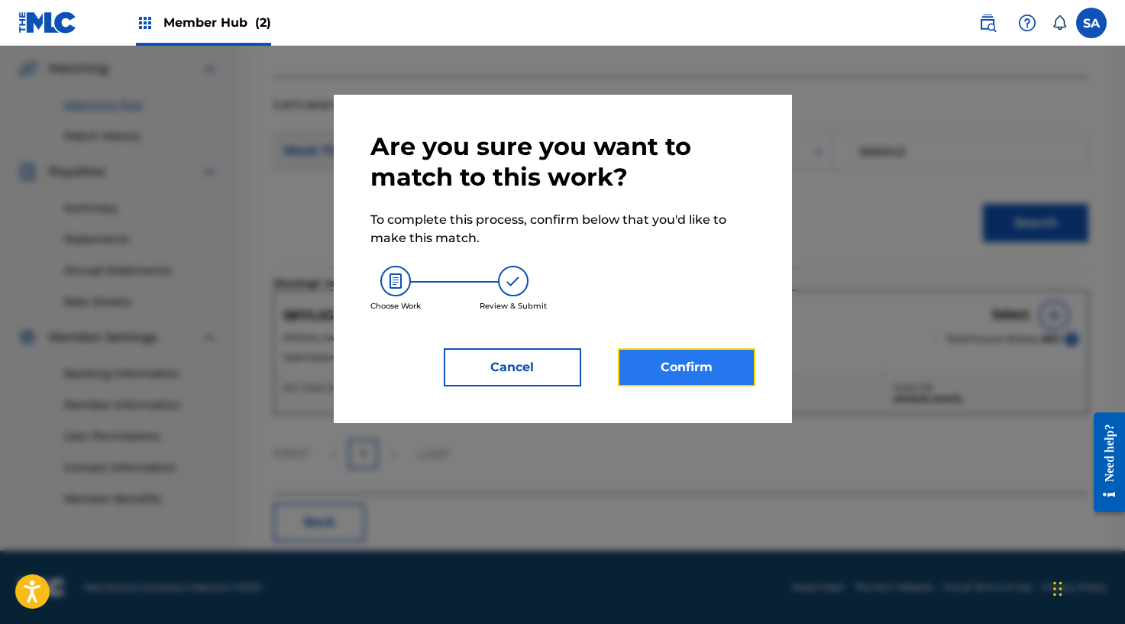
click at [719, 349] on button "Confirm" at bounding box center [686, 367] width 137 height 38
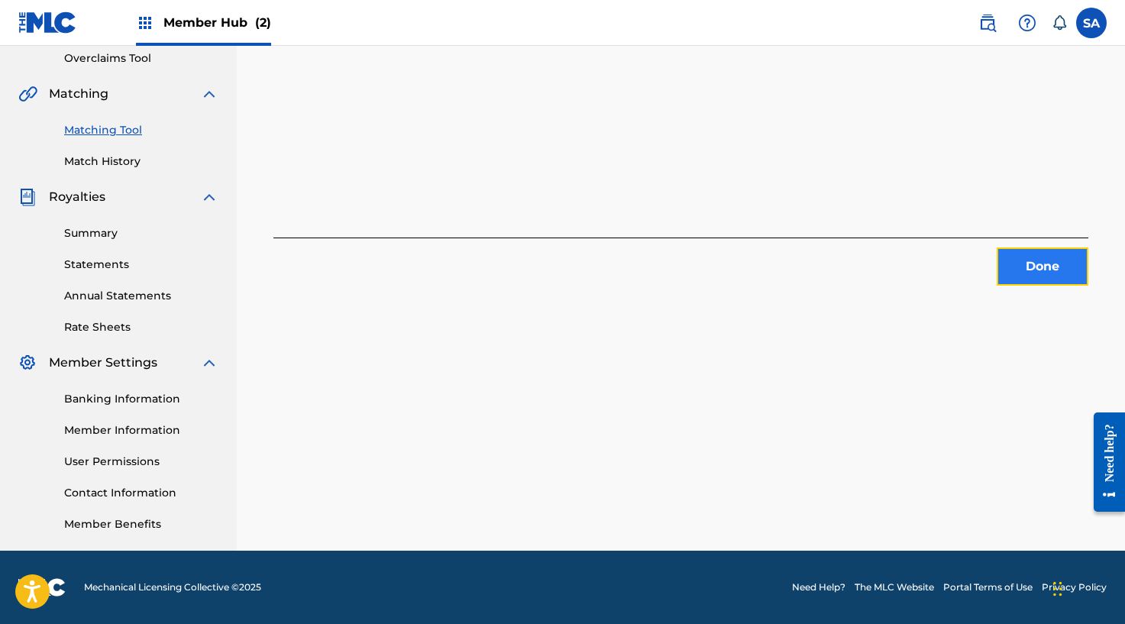
click at [1021, 269] on button "Done" at bounding box center [1042, 266] width 92 height 38
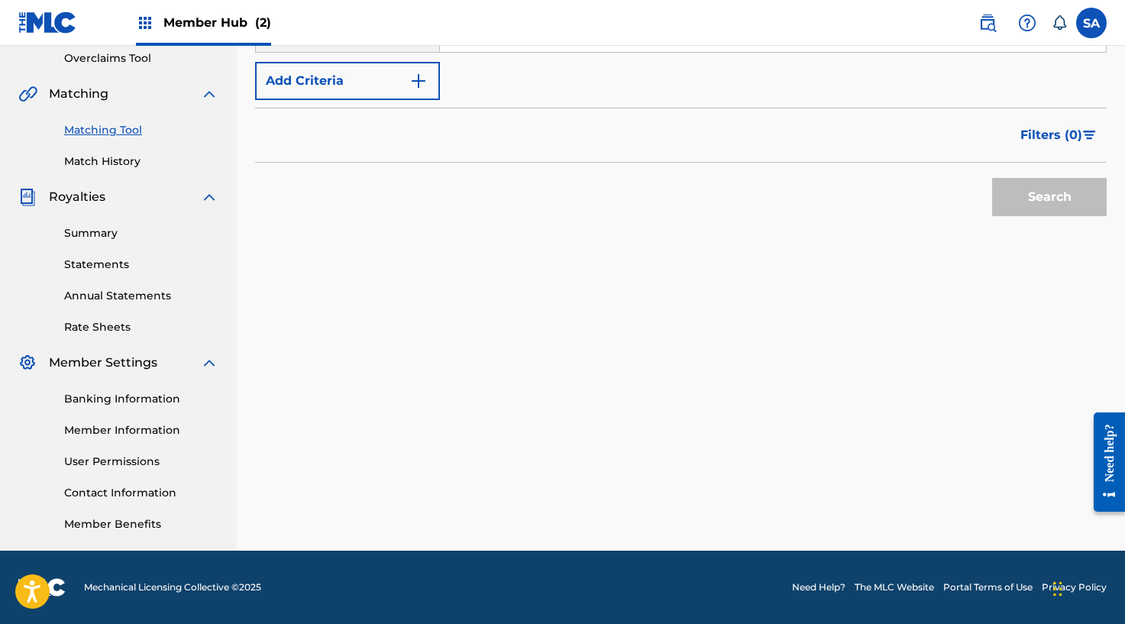
click at [500, 205] on div "Search" at bounding box center [680, 193] width 851 height 61
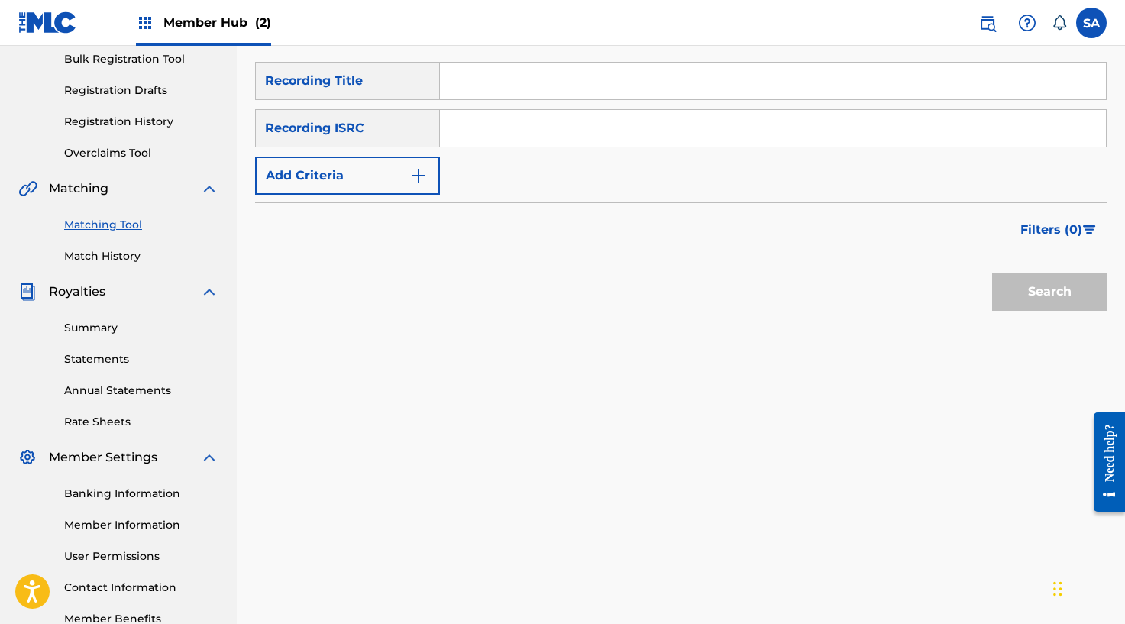
scroll to position [85, 0]
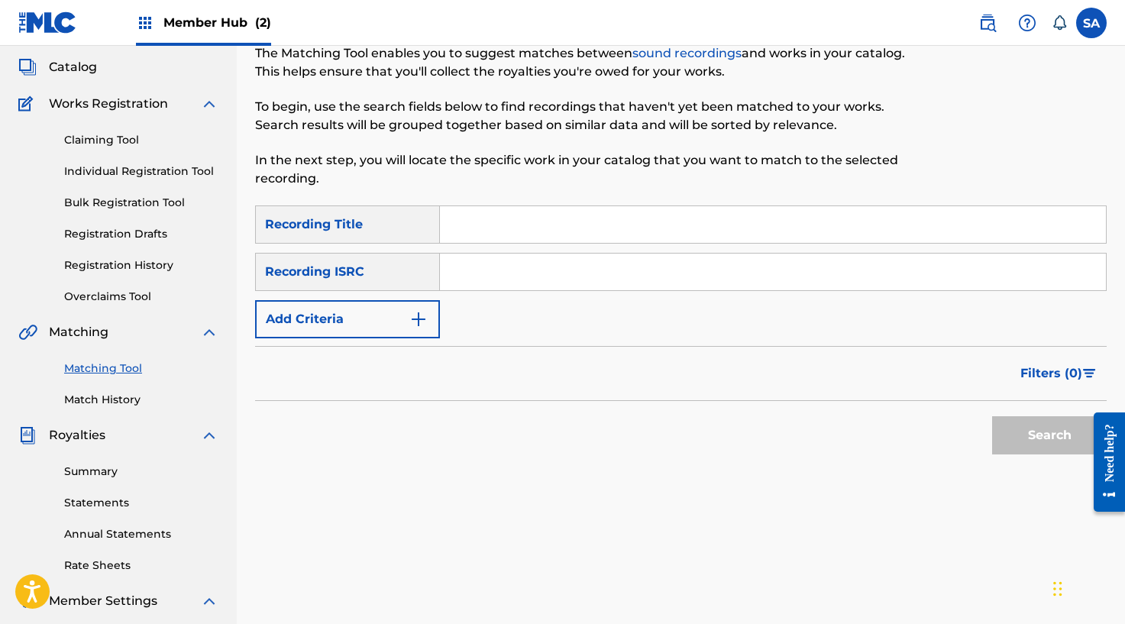
drag, startPoint x: 457, startPoint y: 215, endPoint x: 485, endPoint y: 218, distance: 28.5
click at [457, 215] on input "Search Form" at bounding box center [773, 224] width 666 height 37
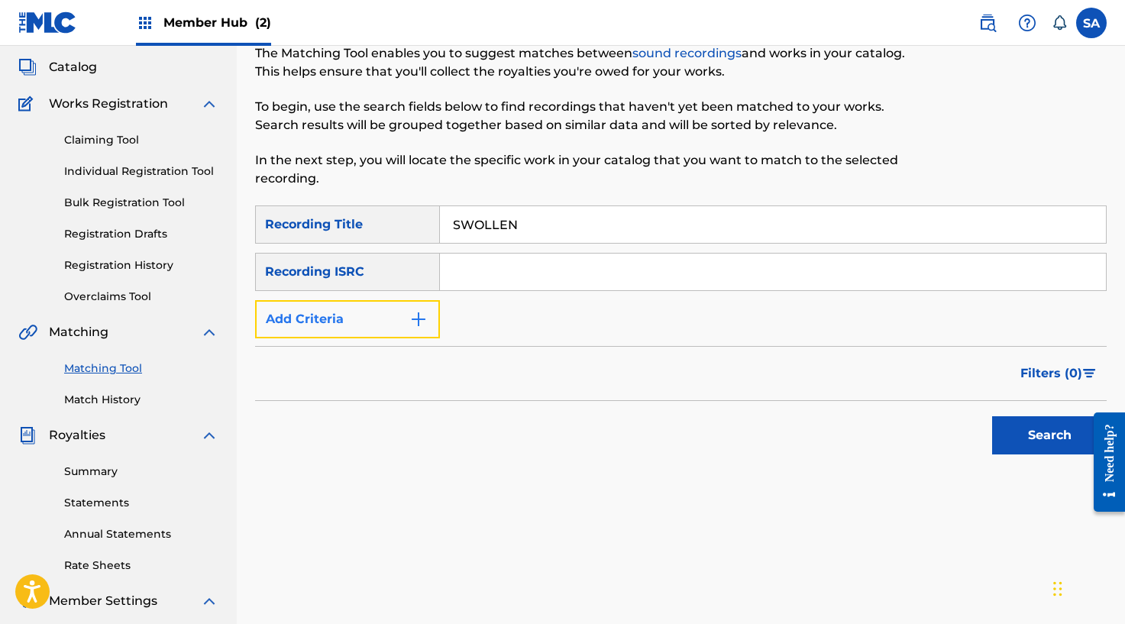
click at [428, 319] on button "Add Criteria" at bounding box center [347, 319] width 185 height 38
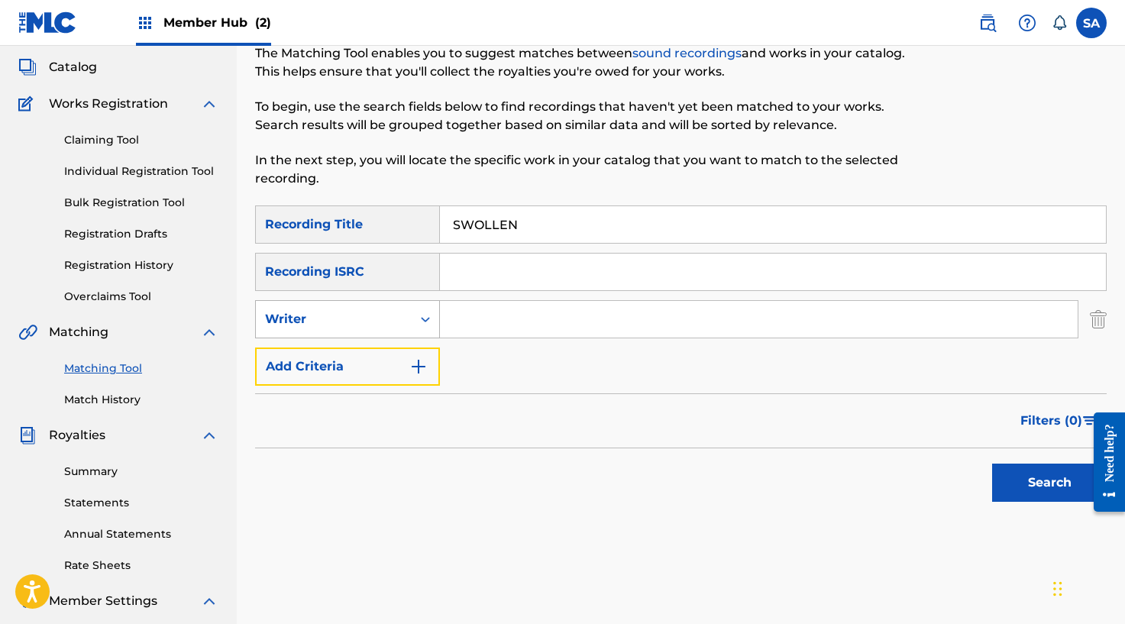
scroll to position [82, 0]
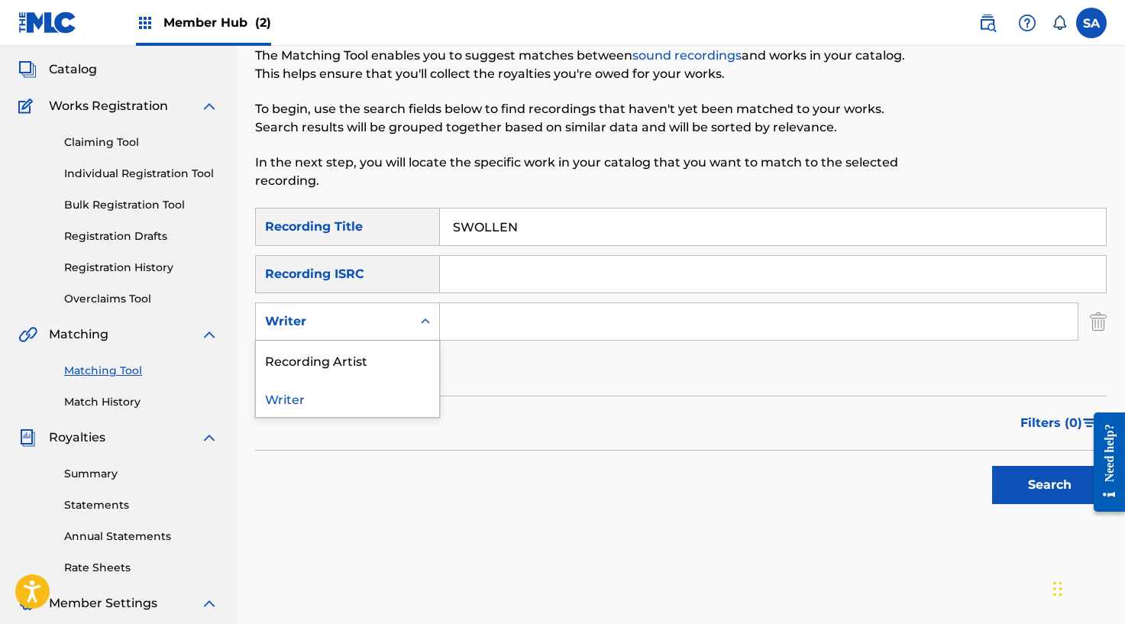
click at [410, 332] on div "Writer" at bounding box center [334, 321] width 156 height 29
click at [392, 356] on div "Recording Artist" at bounding box center [347, 360] width 183 height 38
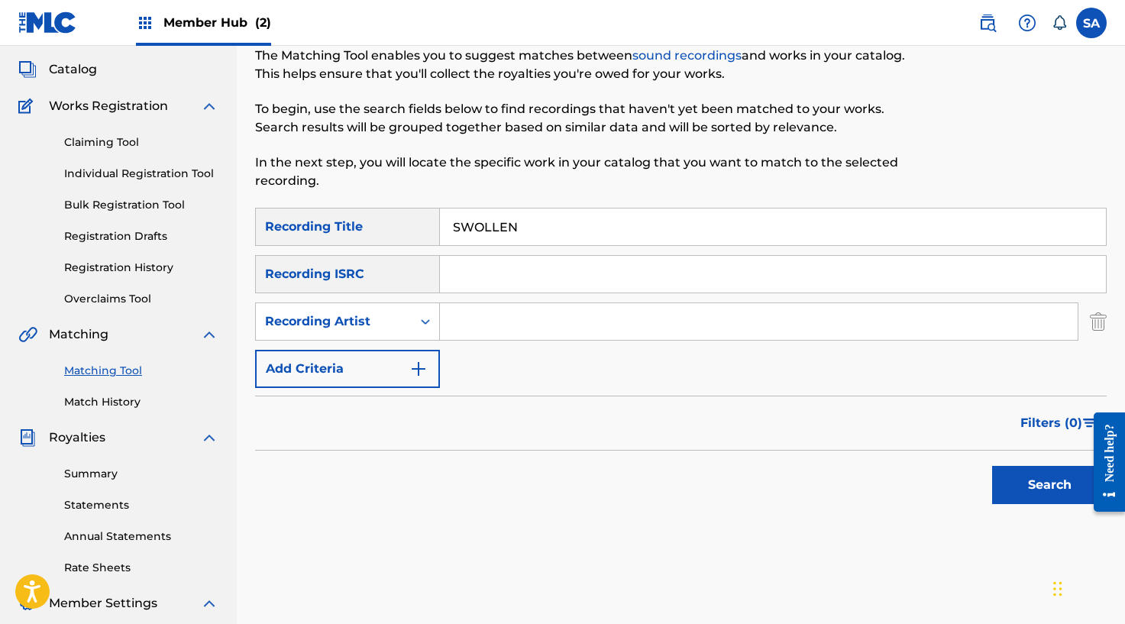
click at [473, 314] on input "Search Form" at bounding box center [758, 321] width 637 height 37
click at [992, 466] on button "Search" at bounding box center [1049, 485] width 115 height 38
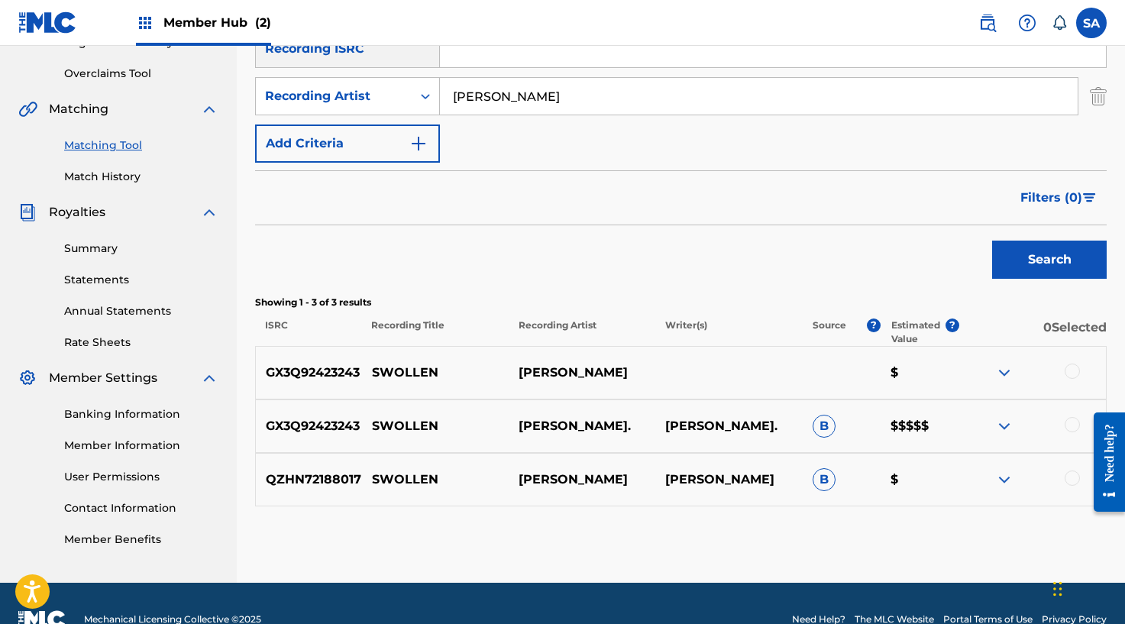
scroll to position [302, 0]
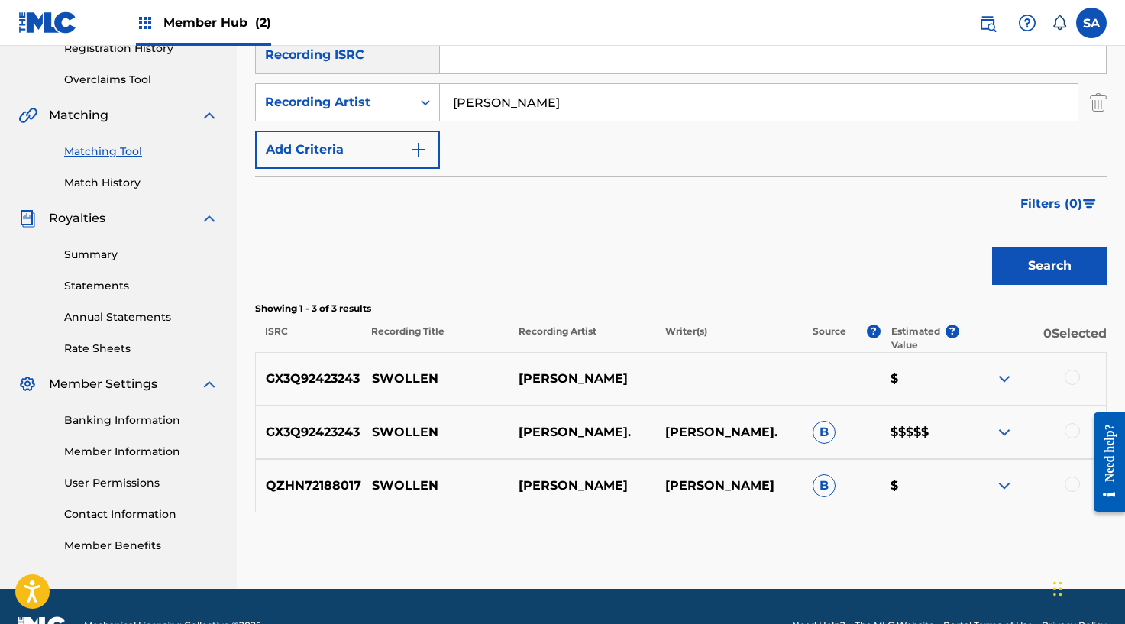
drag, startPoint x: 1071, startPoint y: 373, endPoint x: 1073, endPoint y: 402, distance: 29.1
click at [1071, 373] on div at bounding box center [1071, 377] width 15 height 15
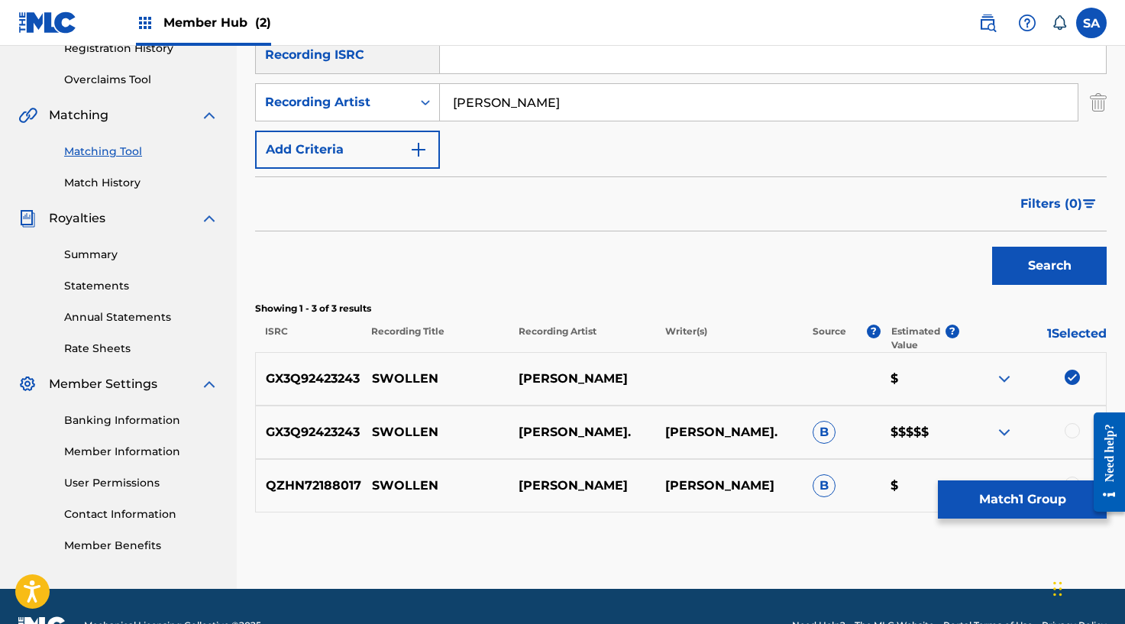
click at [1067, 424] on div at bounding box center [1071, 430] width 15 height 15
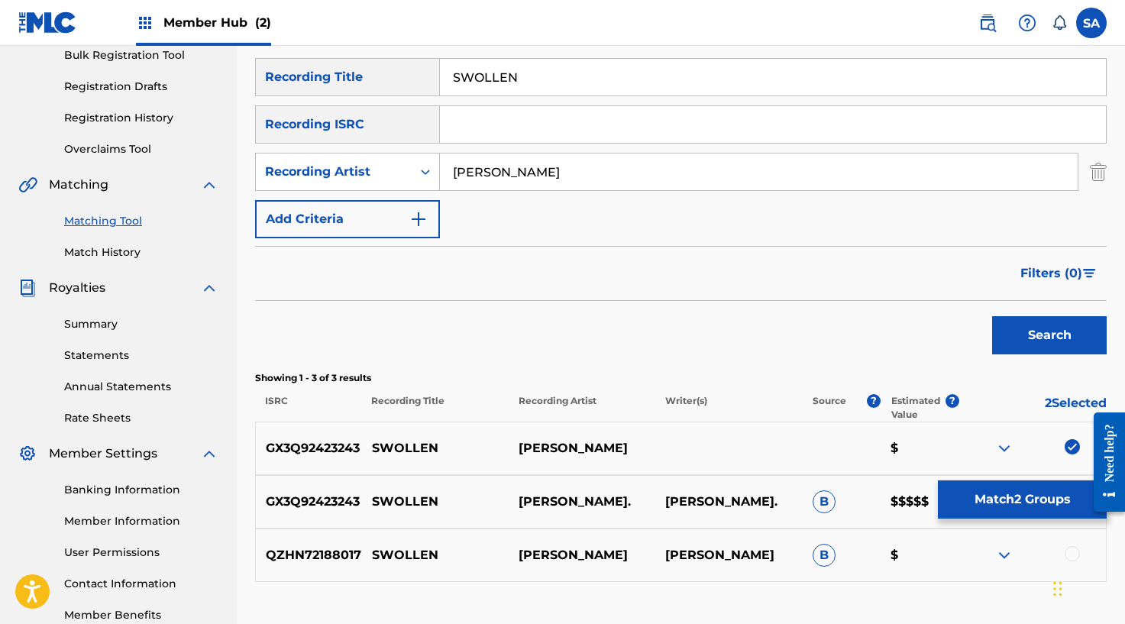
scroll to position [164, 0]
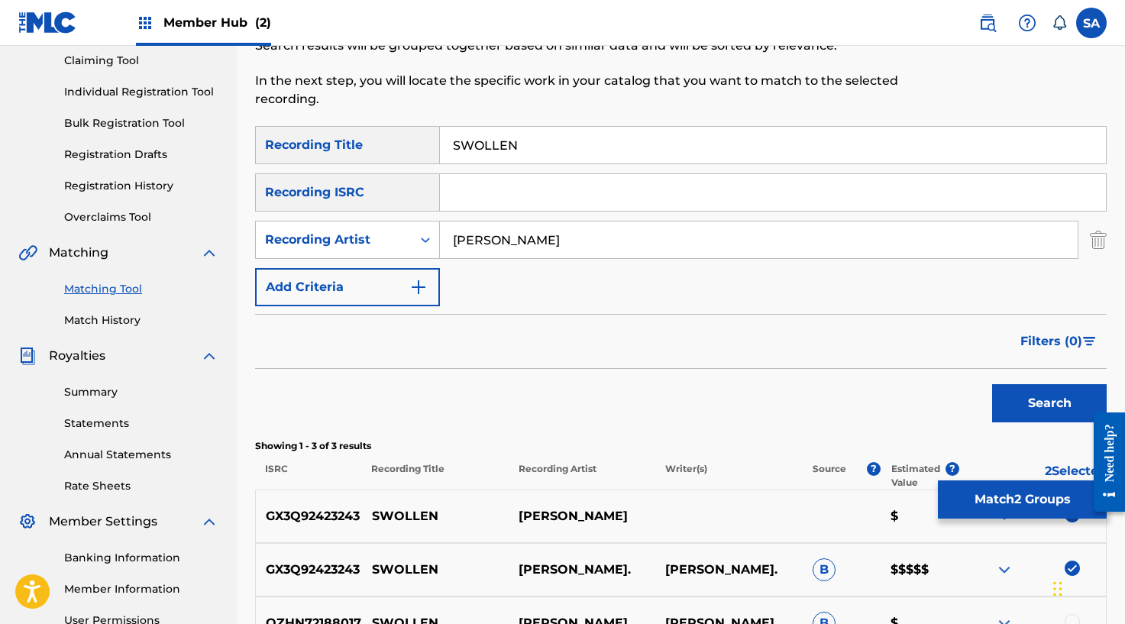
click at [470, 182] on input "Search Form" at bounding box center [773, 192] width 666 height 37
click at [467, 231] on input "[PERSON_NAME]" at bounding box center [758, 239] width 637 height 37
click at [489, 149] on input "SWOLLEN" at bounding box center [773, 145] width 666 height 37
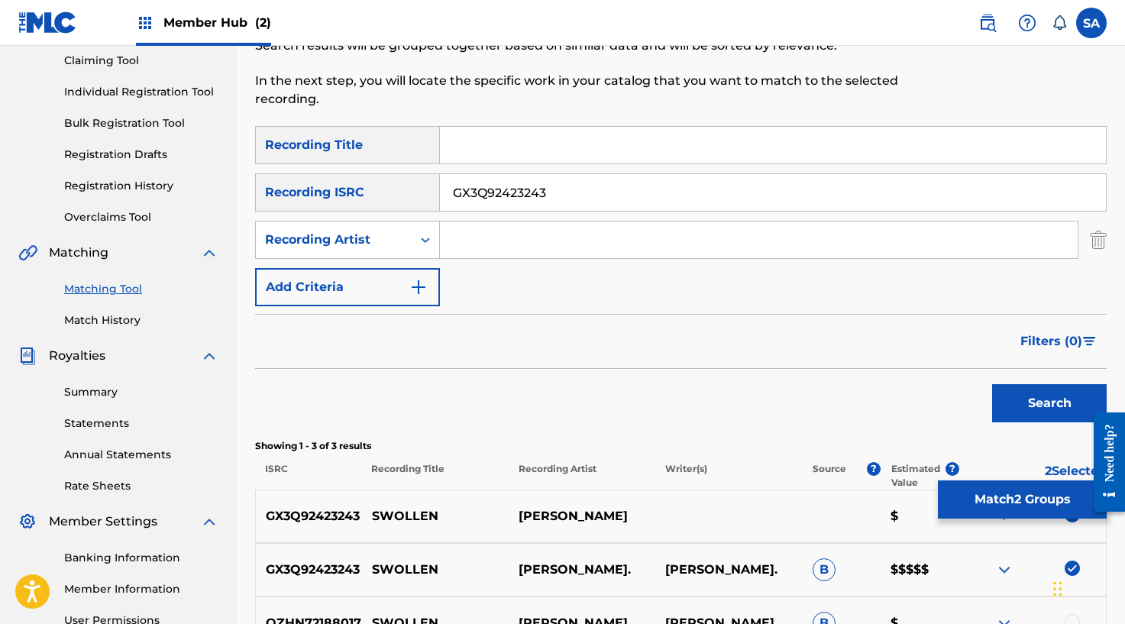
click at [992, 384] on button "Search" at bounding box center [1049, 403] width 115 height 38
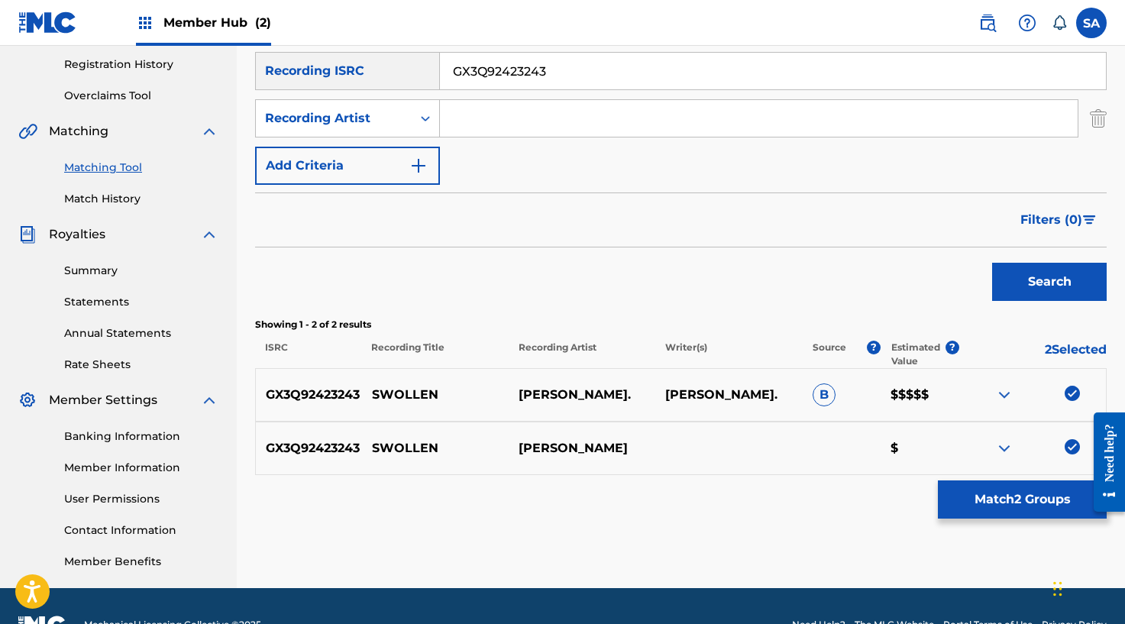
scroll to position [323, 0]
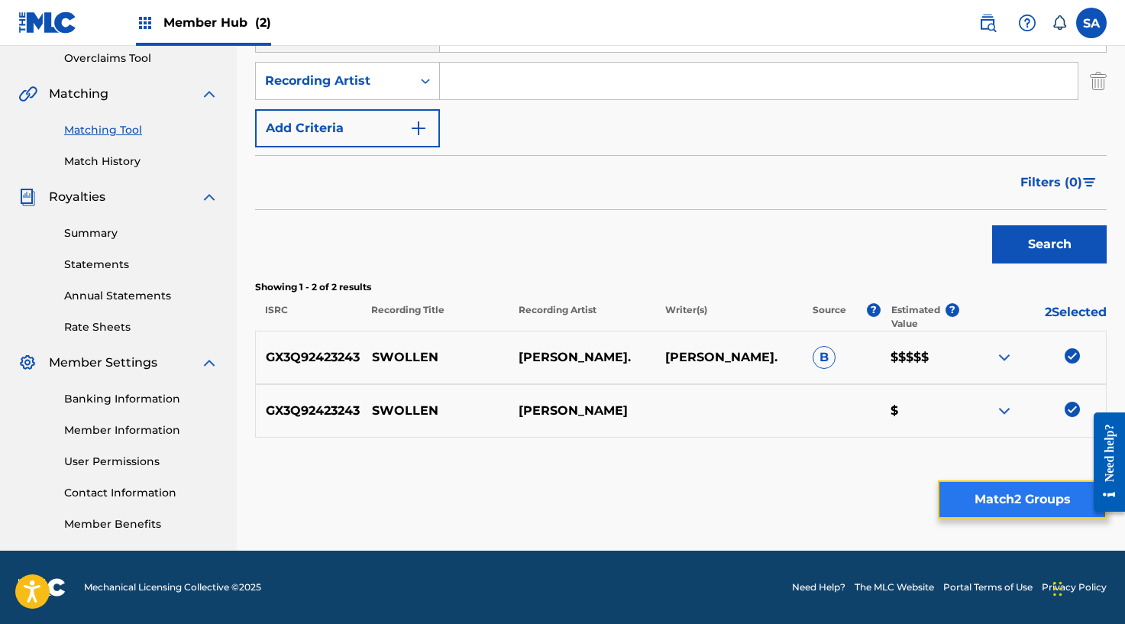
click at [1001, 489] on button "Match 2 Groups" at bounding box center [1022, 499] width 169 height 38
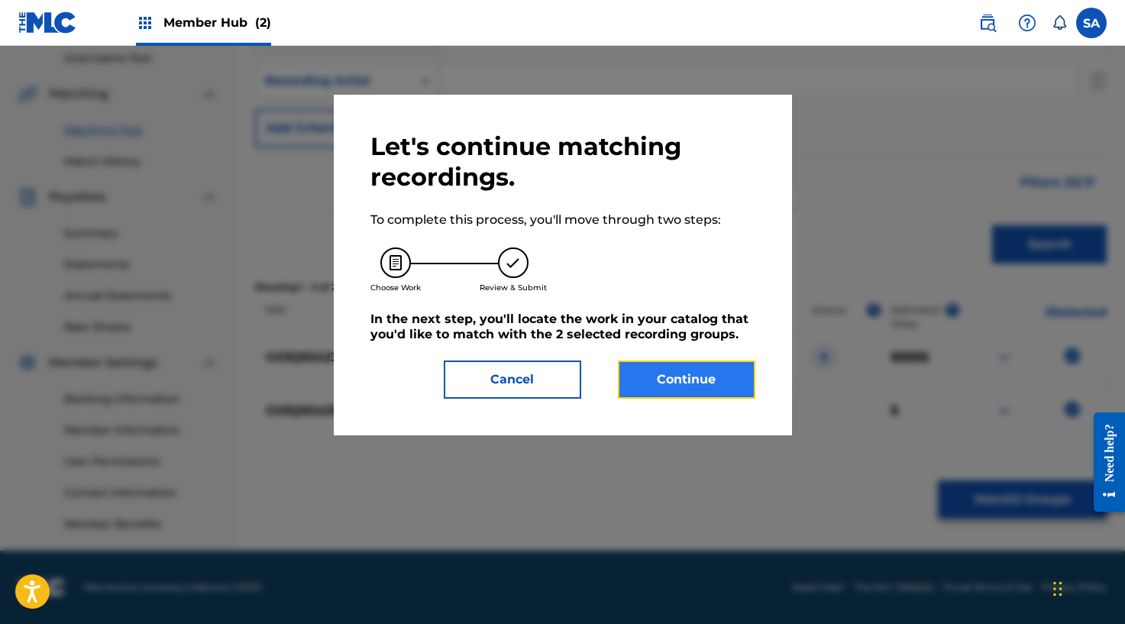
click at [639, 386] on button "Continue" at bounding box center [686, 379] width 137 height 38
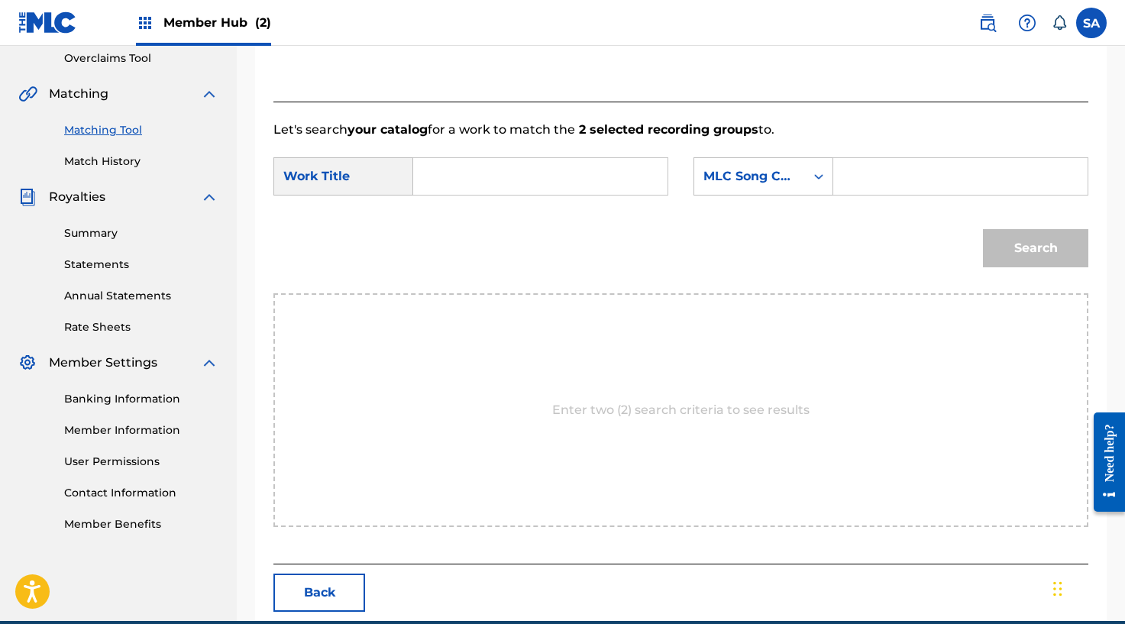
click at [437, 175] on input "Search Form" at bounding box center [540, 176] width 228 height 37
click at [847, 176] on input "Search Form" at bounding box center [960, 176] width 228 height 37
drag, startPoint x: 1032, startPoint y: 236, endPoint x: 1003, endPoint y: 252, distance: 33.1
click at [1032, 236] on button "Search" at bounding box center [1035, 248] width 105 height 38
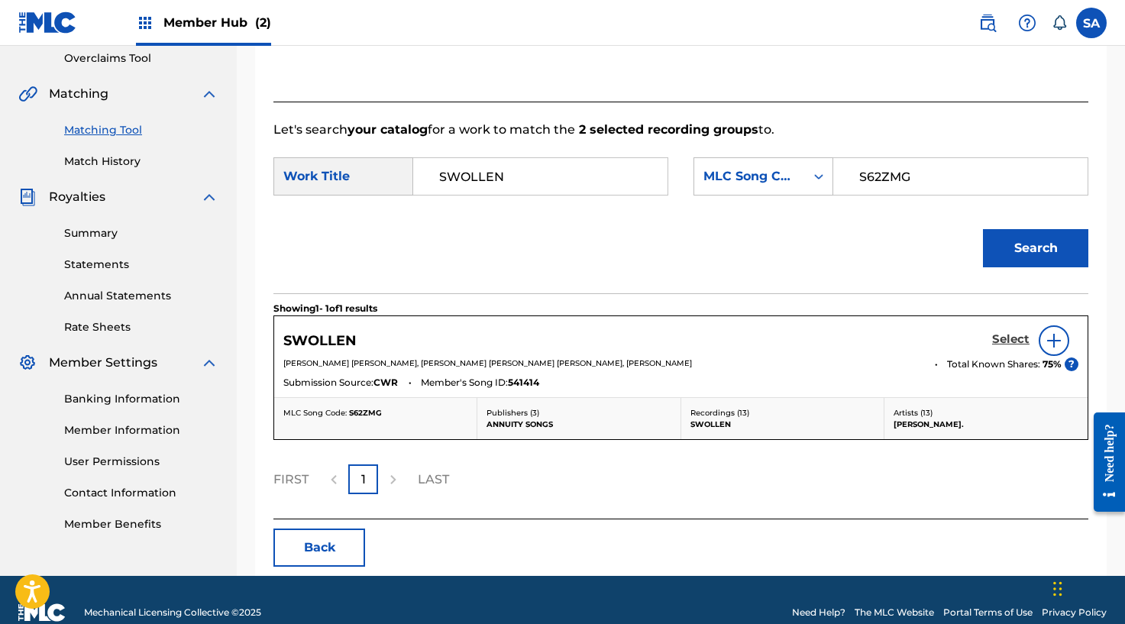
click at [1018, 341] on h5 "Select" at bounding box center [1010, 339] width 37 height 15
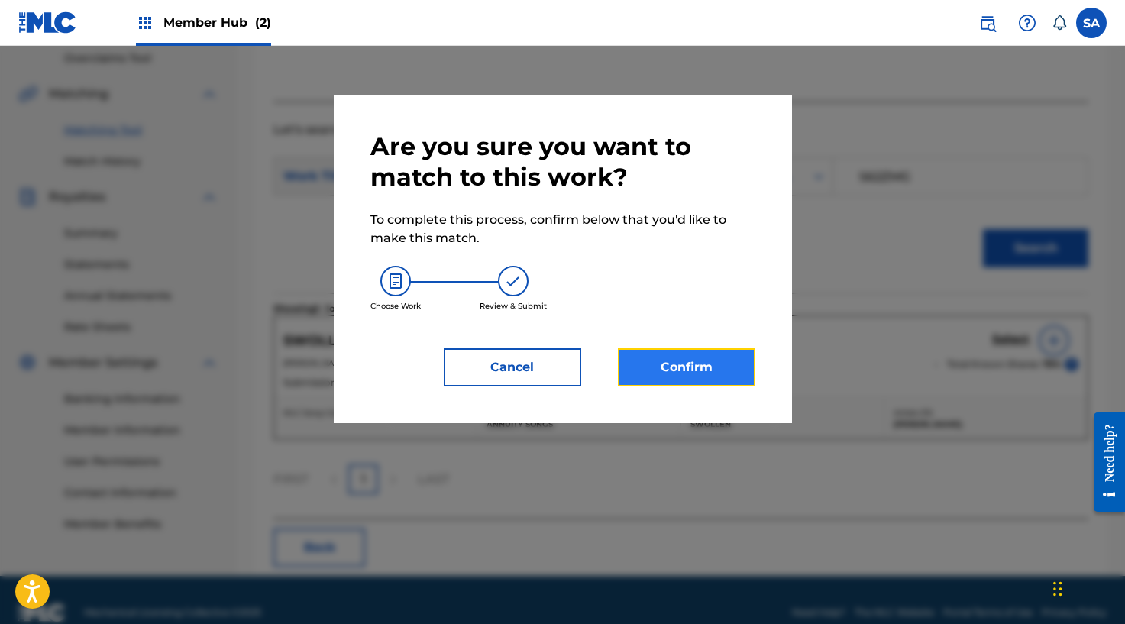
click at [702, 379] on button "Confirm" at bounding box center [686, 367] width 137 height 38
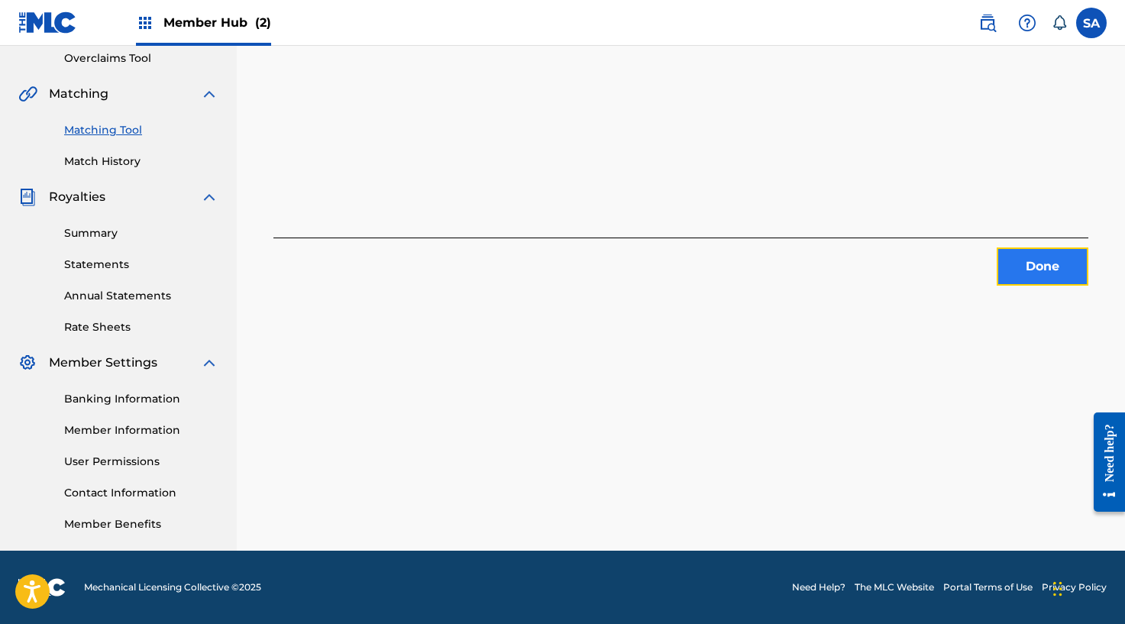
click at [1043, 259] on button "Done" at bounding box center [1042, 266] width 92 height 38
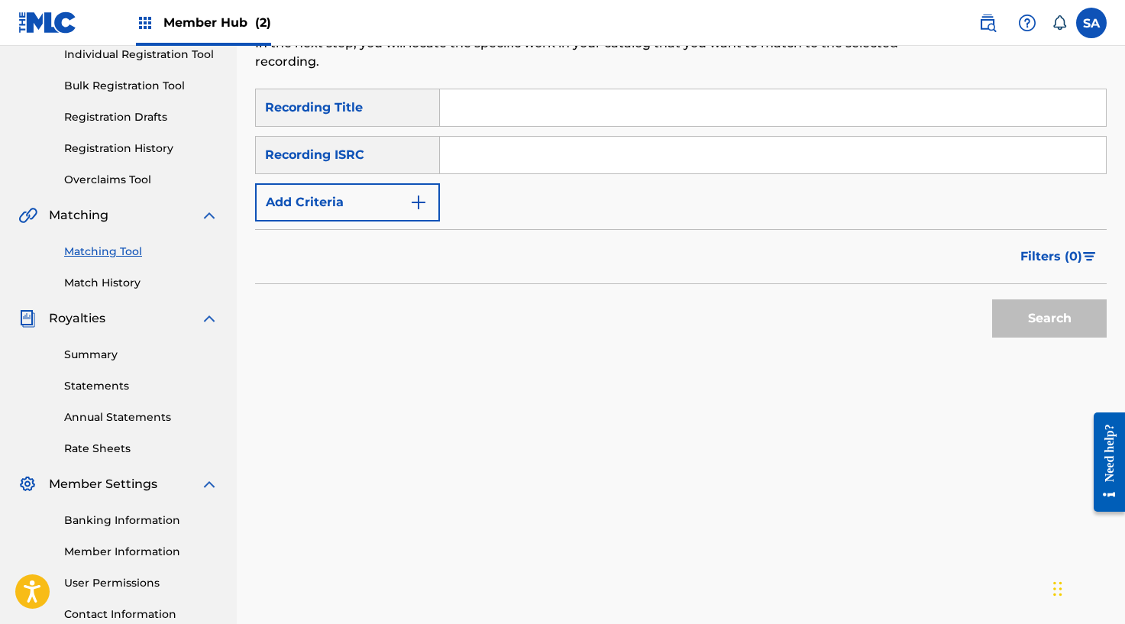
scroll to position [195, 0]
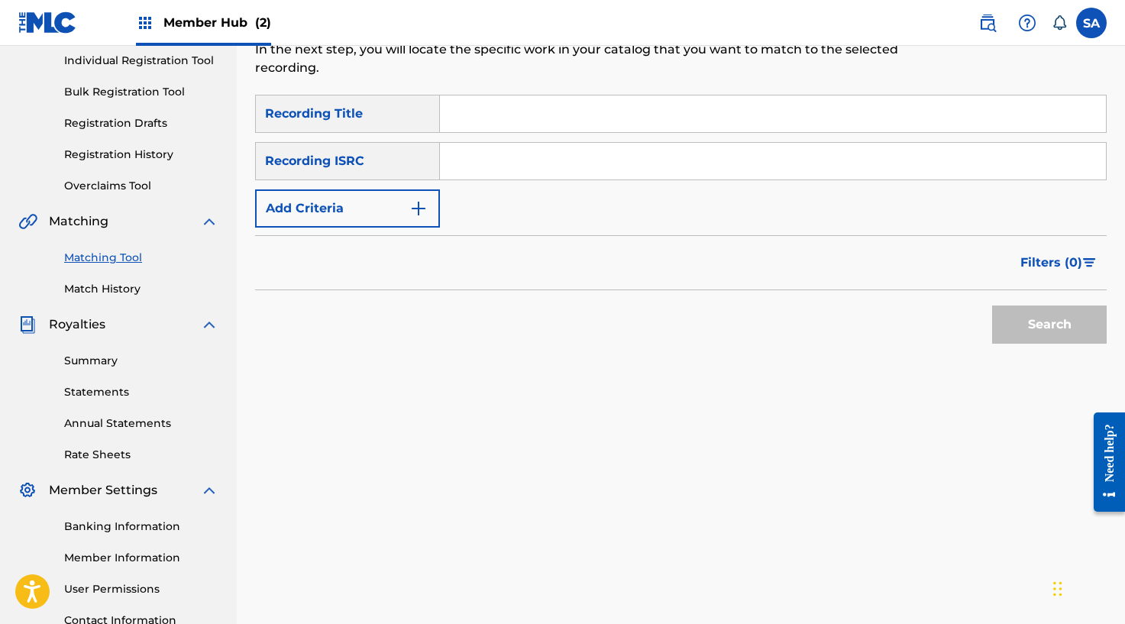
click at [490, 121] on input "Search Form" at bounding box center [773, 113] width 666 height 37
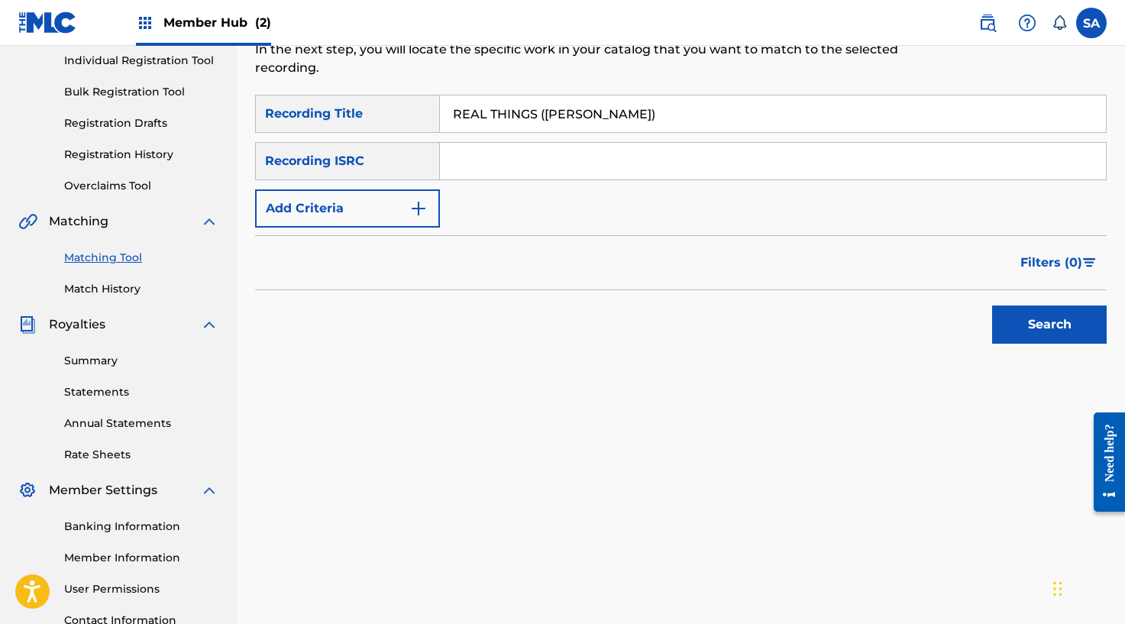
click at [992, 305] on button "Search" at bounding box center [1049, 324] width 115 height 38
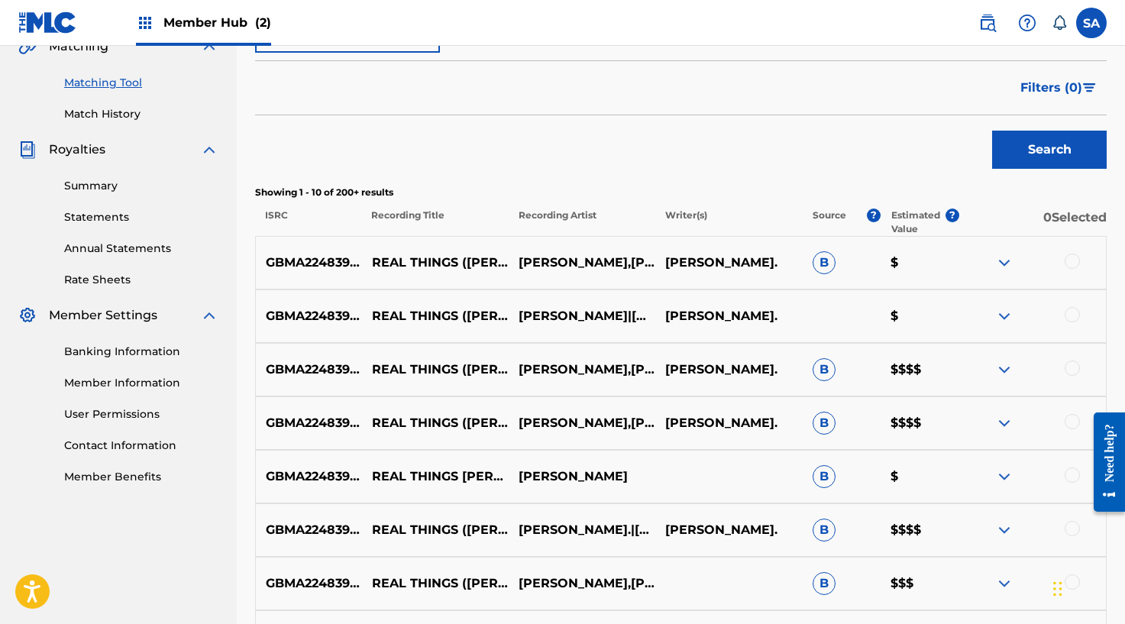
scroll to position [424, 0]
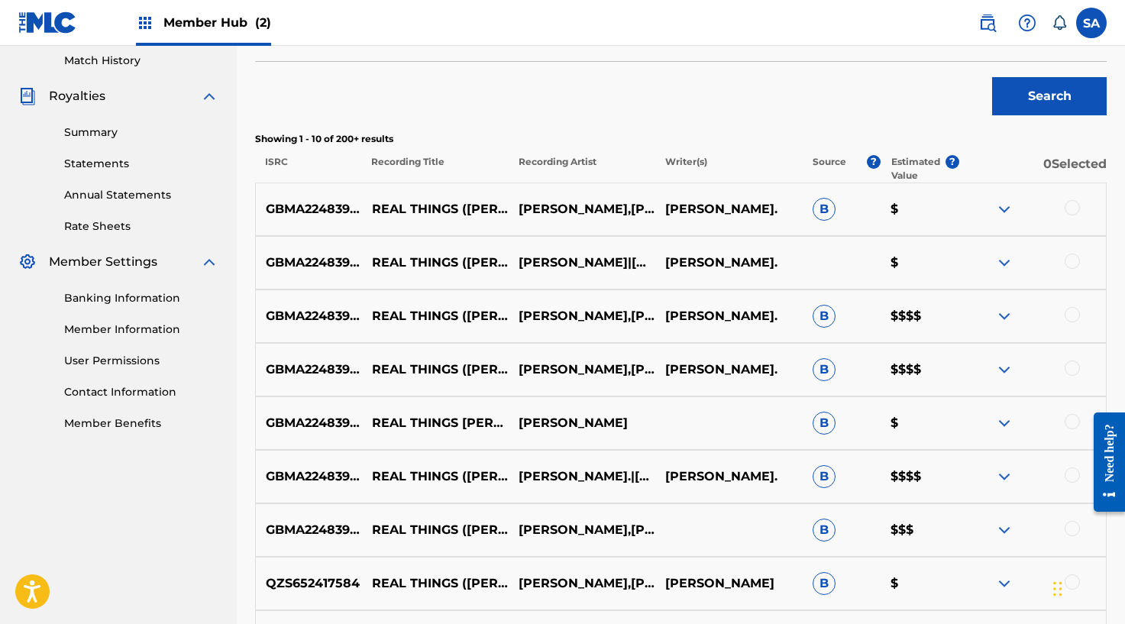
drag, startPoint x: 1064, startPoint y: 201, endPoint x: 1035, endPoint y: 215, distance: 32.1
click at [1064, 201] on div at bounding box center [1032, 209] width 147 height 18
drag, startPoint x: 1066, startPoint y: 205, endPoint x: 1026, endPoint y: 216, distance: 41.1
click at [1066, 205] on div at bounding box center [1071, 207] width 15 height 15
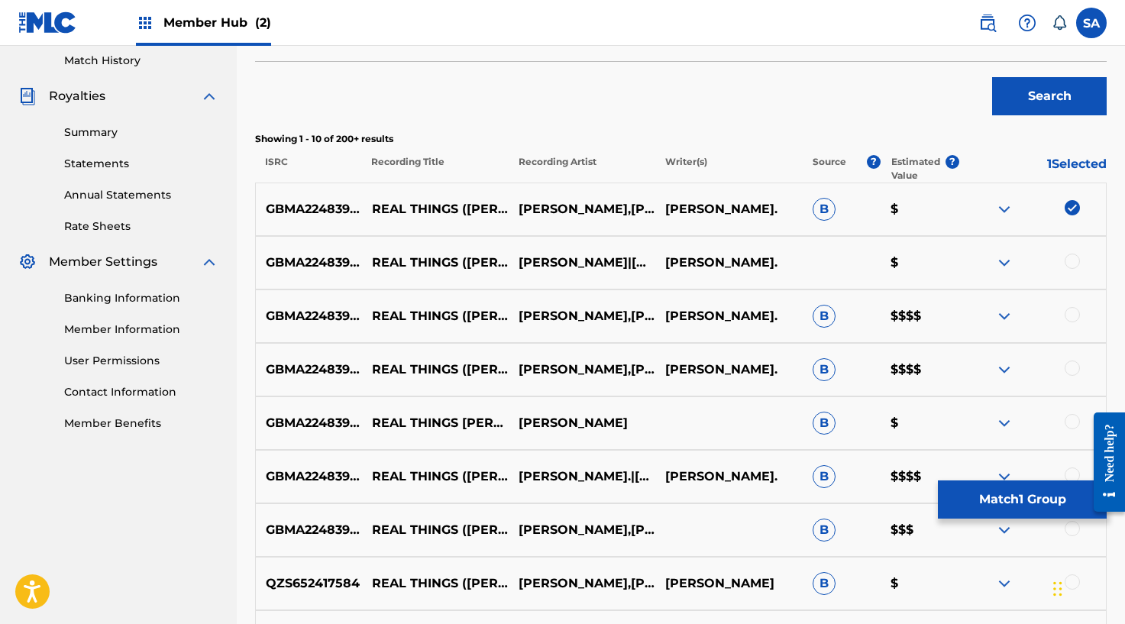
click at [1068, 261] on div at bounding box center [1071, 260] width 15 height 15
click at [1067, 318] on div at bounding box center [1071, 314] width 15 height 15
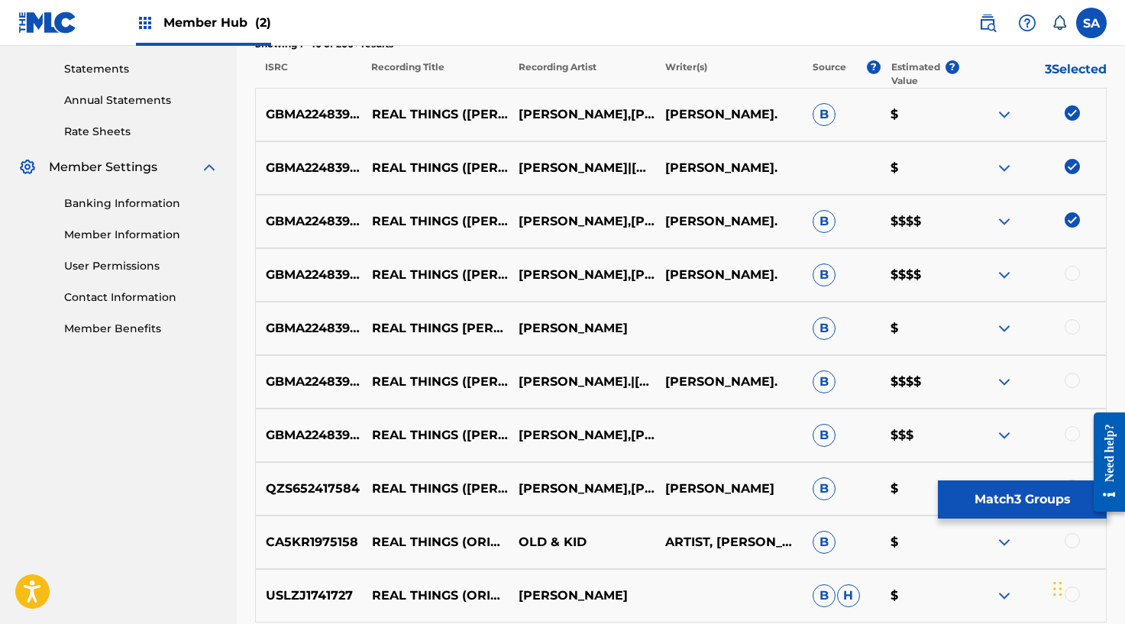
scroll to position [532, 0]
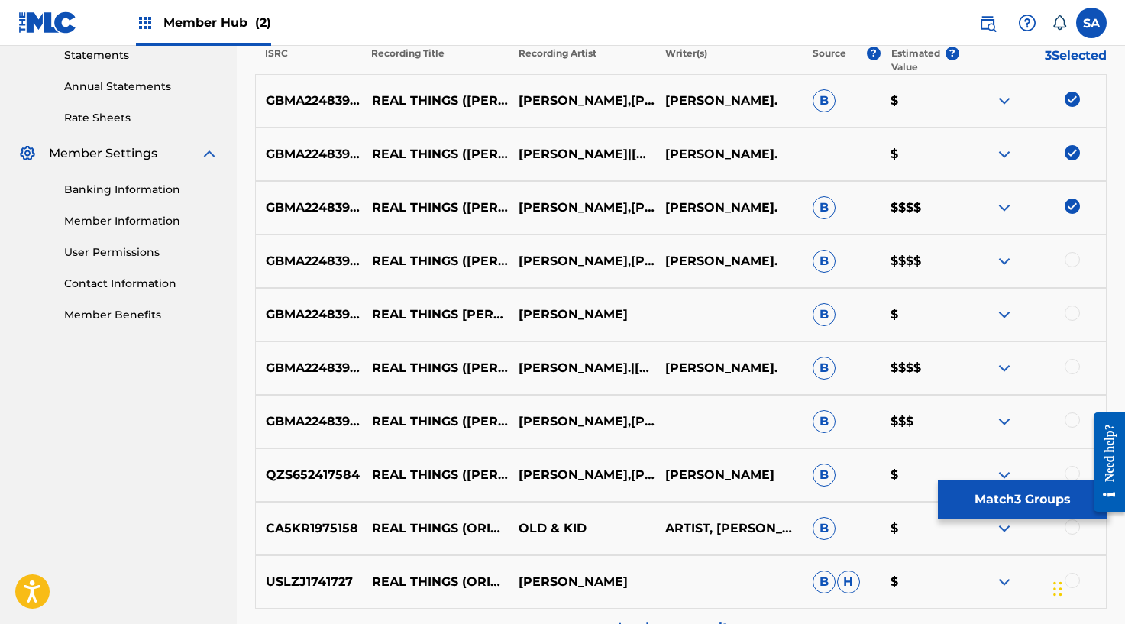
click at [1061, 266] on div at bounding box center [1032, 261] width 147 height 18
click at [1073, 257] on div at bounding box center [1071, 259] width 15 height 15
click at [1074, 310] on div at bounding box center [1071, 312] width 15 height 15
click at [1075, 366] on div at bounding box center [1071, 366] width 15 height 15
click at [1070, 425] on div at bounding box center [1071, 419] width 15 height 15
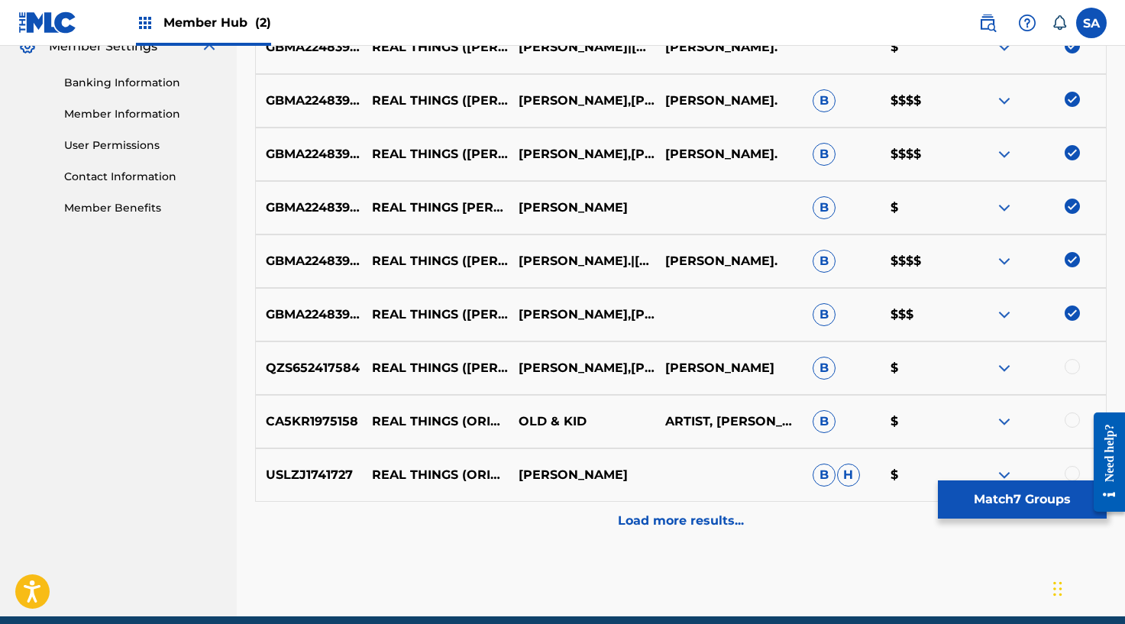
scroll to position [676, 0]
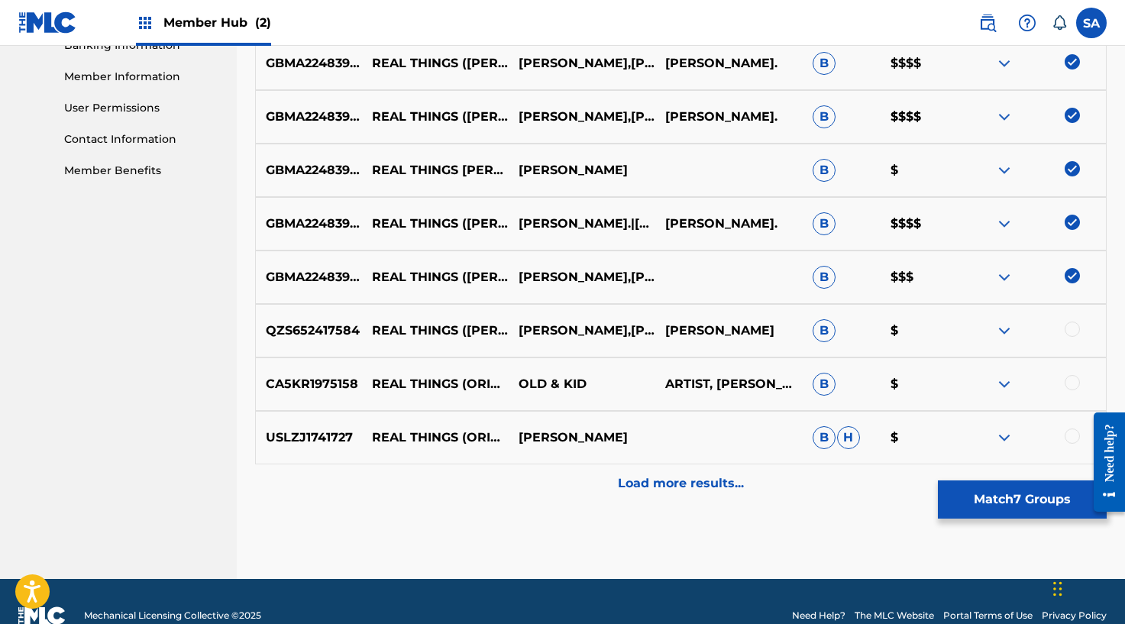
click at [1072, 329] on div at bounding box center [1071, 328] width 15 height 15
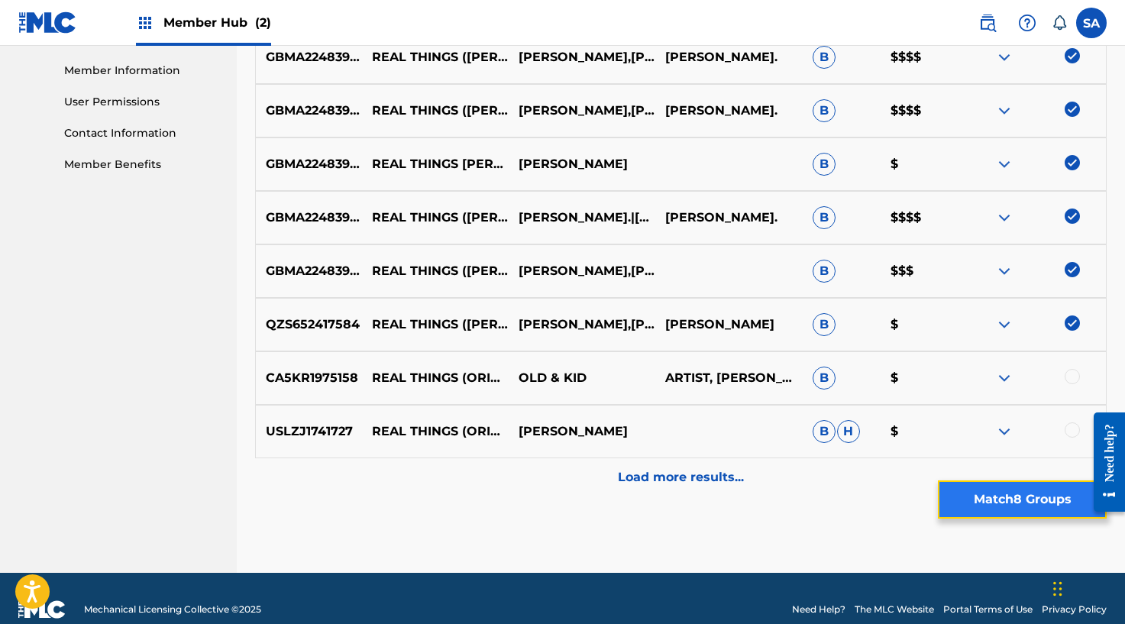
click at [976, 493] on button "Match 8 Groups" at bounding box center [1022, 499] width 169 height 38
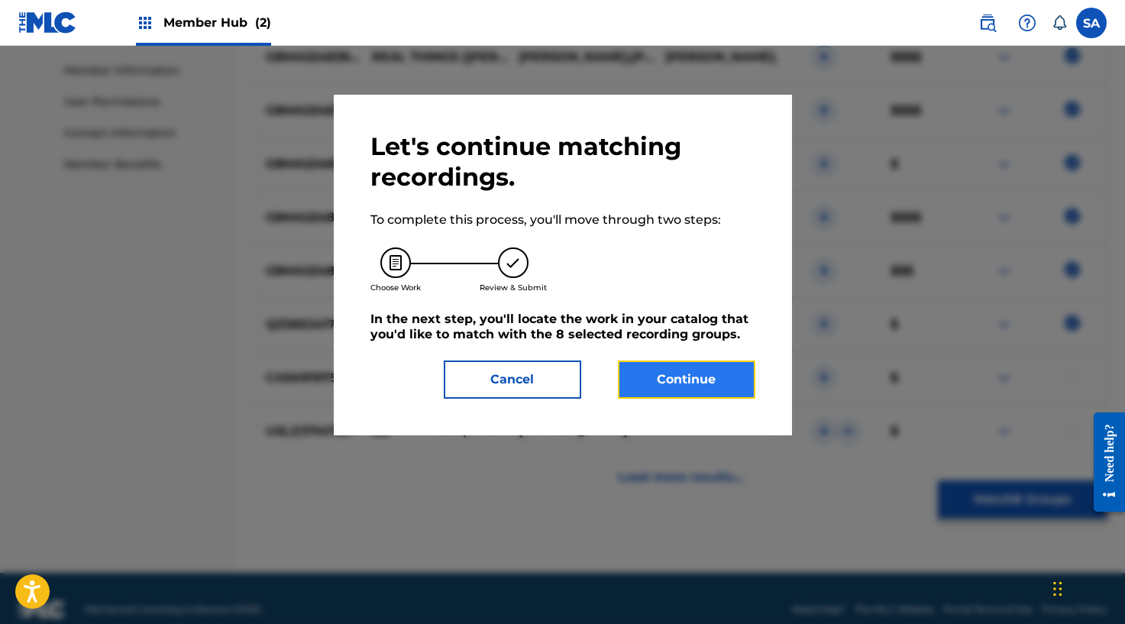
click at [699, 380] on button "Continue" at bounding box center [686, 379] width 137 height 38
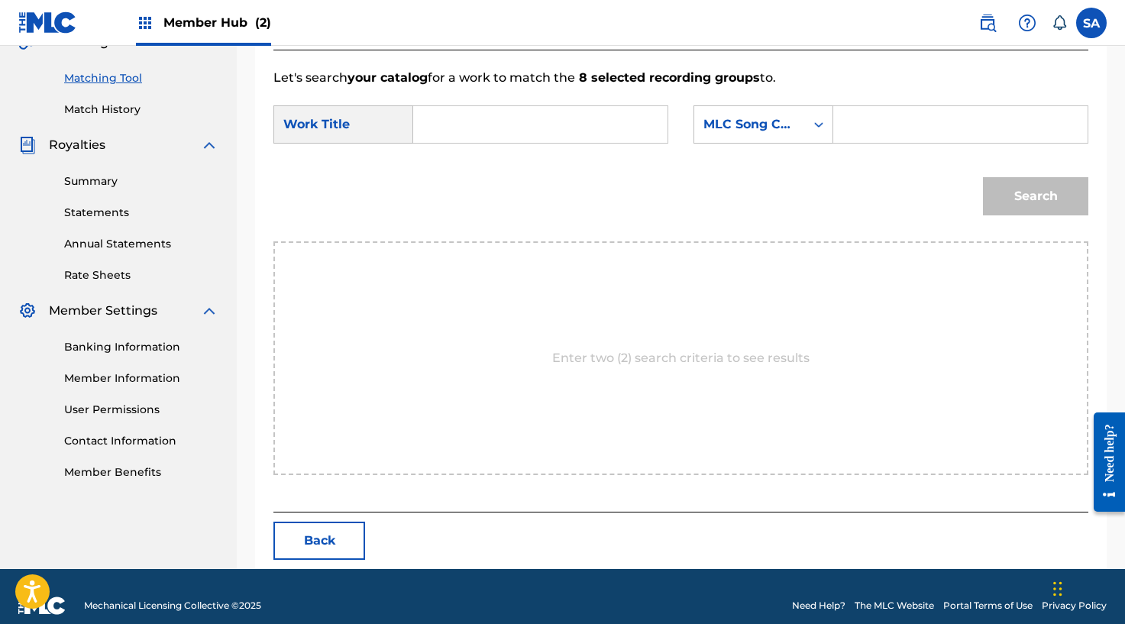
scroll to position [393, 0]
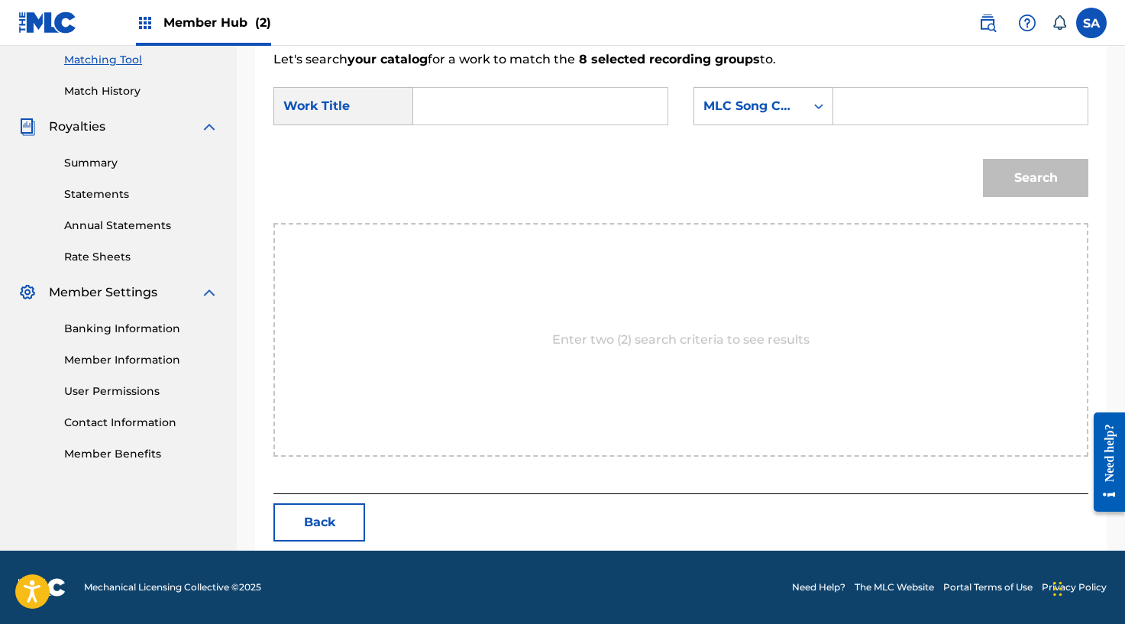
click at [452, 111] on input "Search Form" at bounding box center [540, 106] width 228 height 37
click at [437, 108] on input "REAL THINGS ([PERSON_NAME])" at bounding box center [540, 106] width 228 height 37
drag, startPoint x: 621, startPoint y: 108, endPoint x: 522, endPoint y: 109, distance: 99.3
click at [522, 109] on input "REAL THINGS ([PERSON_NAME])" at bounding box center [540, 106] width 228 height 37
click at [881, 112] on input "Search Form" at bounding box center [960, 106] width 228 height 37
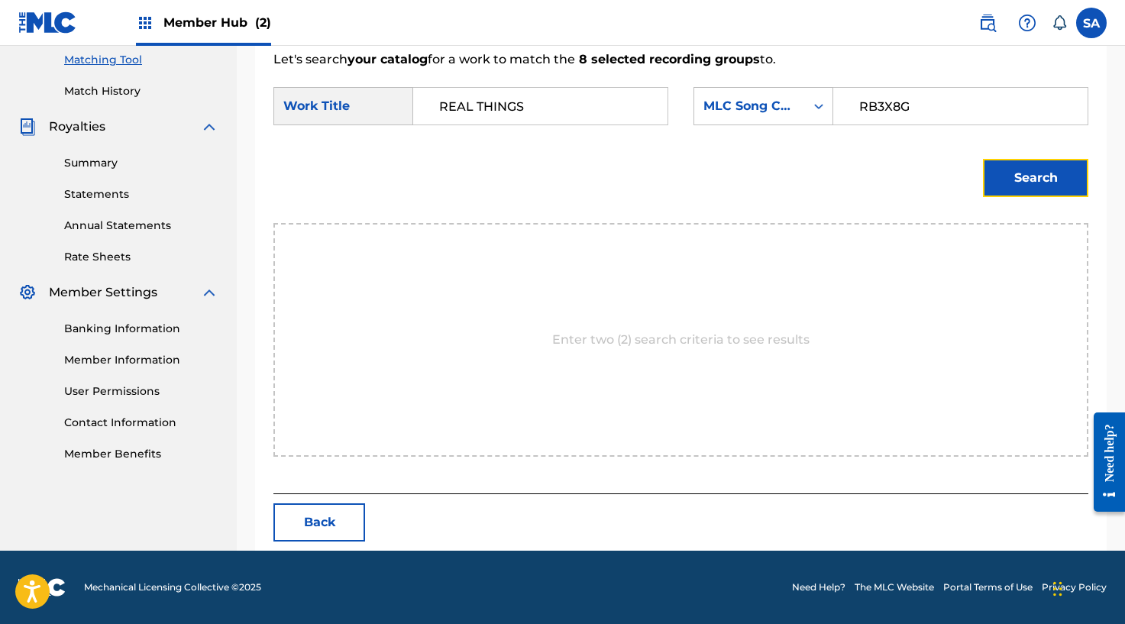
click at [1015, 176] on button "Search" at bounding box center [1035, 178] width 105 height 38
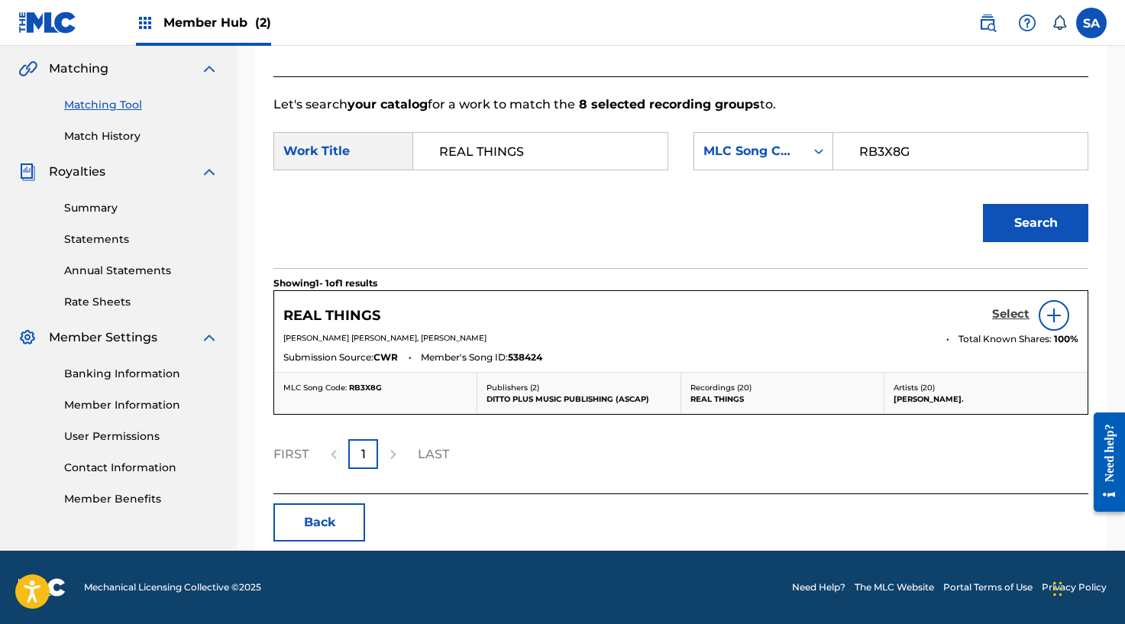
scroll to position [344, 0]
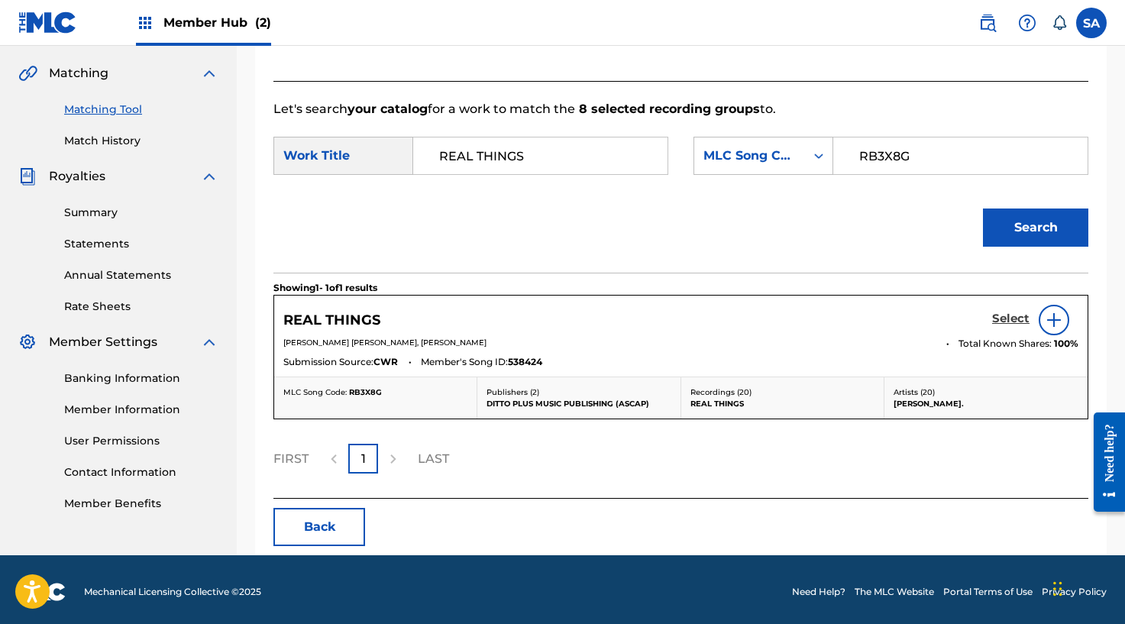
click at [995, 315] on h5 "Select" at bounding box center [1010, 318] width 37 height 15
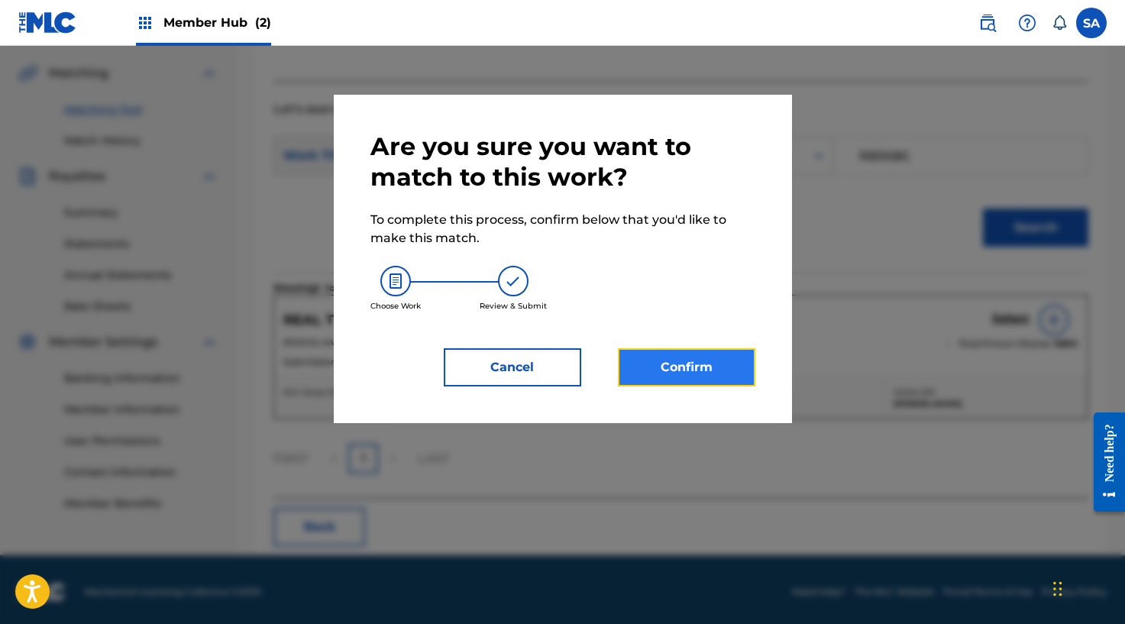
click at [719, 356] on button "Confirm" at bounding box center [686, 367] width 137 height 38
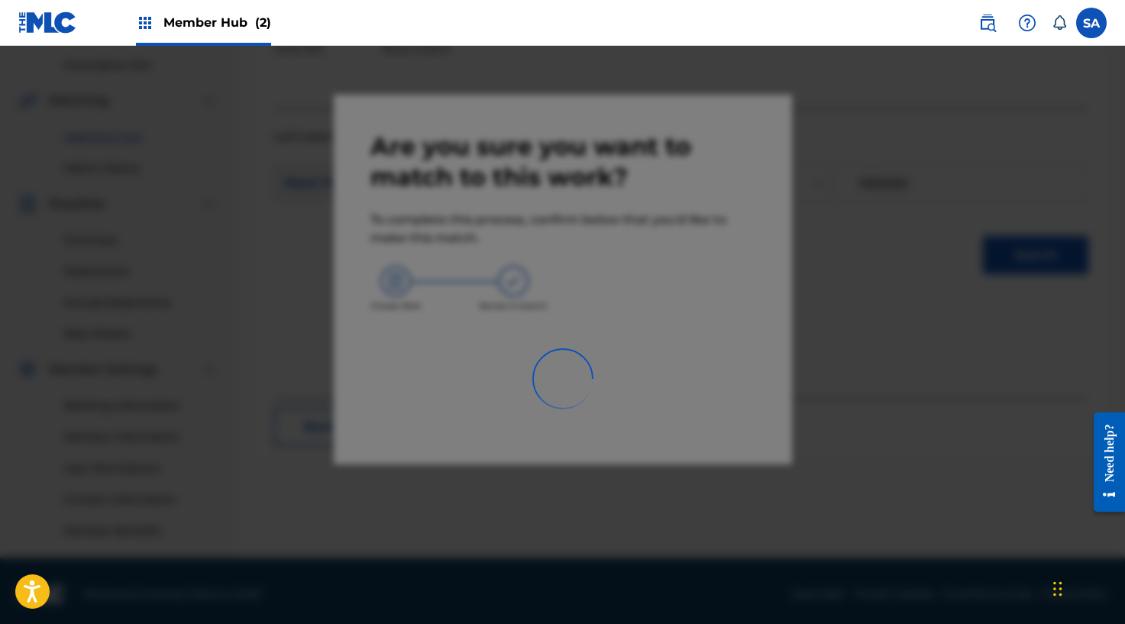
scroll to position [320, 0]
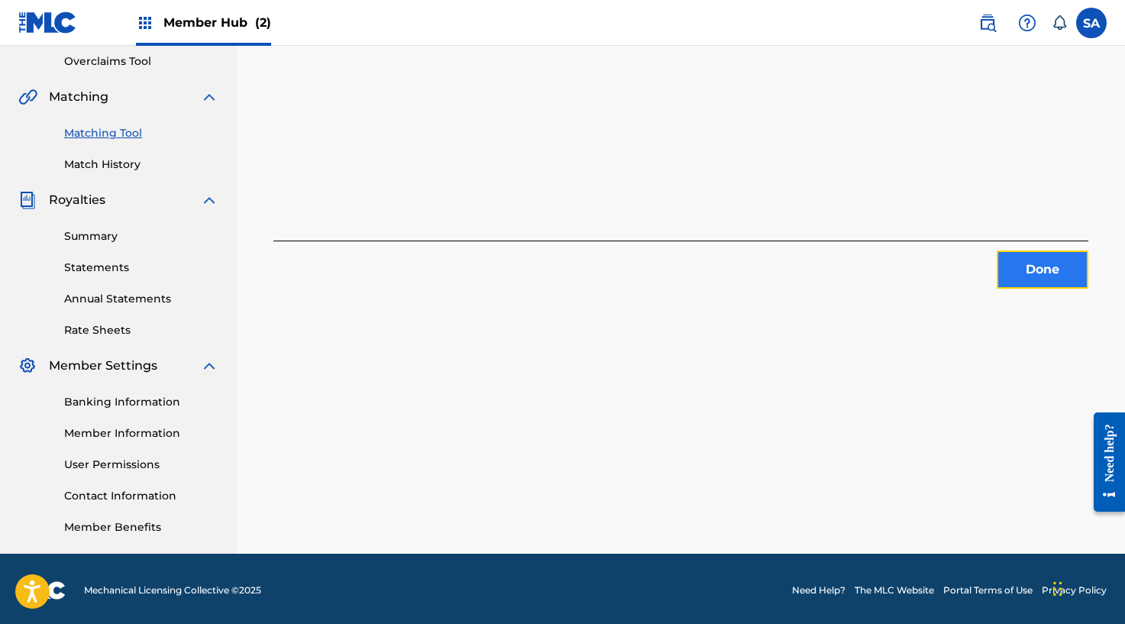
click at [1047, 266] on button "Done" at bounding box center [1042, 269] width 92 height 38
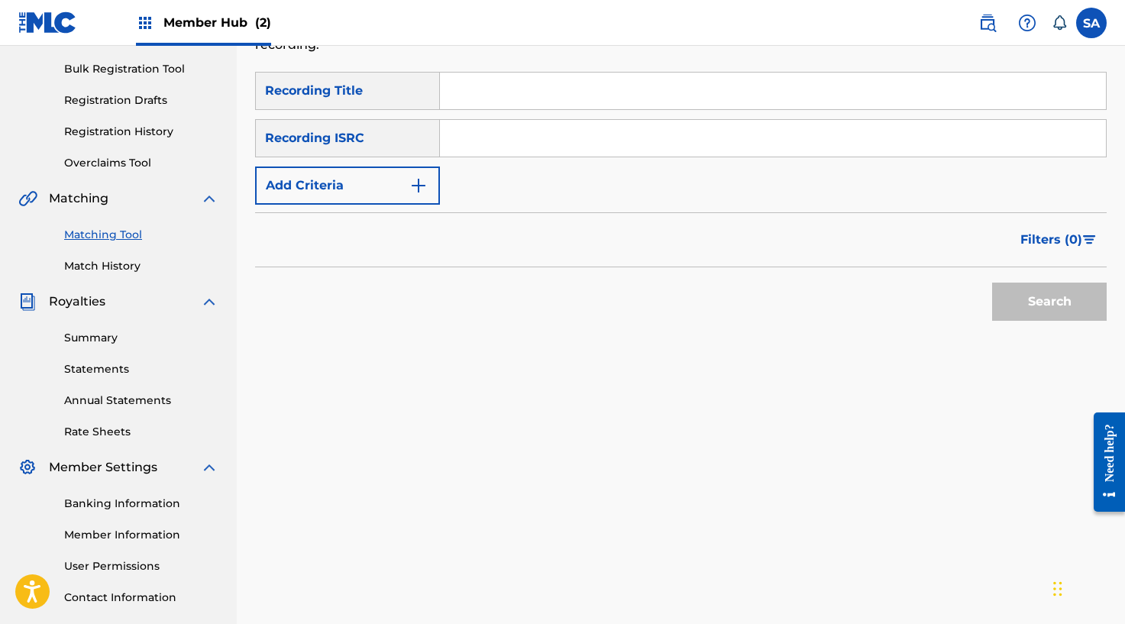
drag, startPoint x: 477, startPoint y: 92, endPoint x: 468, endPoint y: 107, distance: 17.2
click at [477, 92] on input "Search Form" at bounding box center [773, 91] width 666 height 37
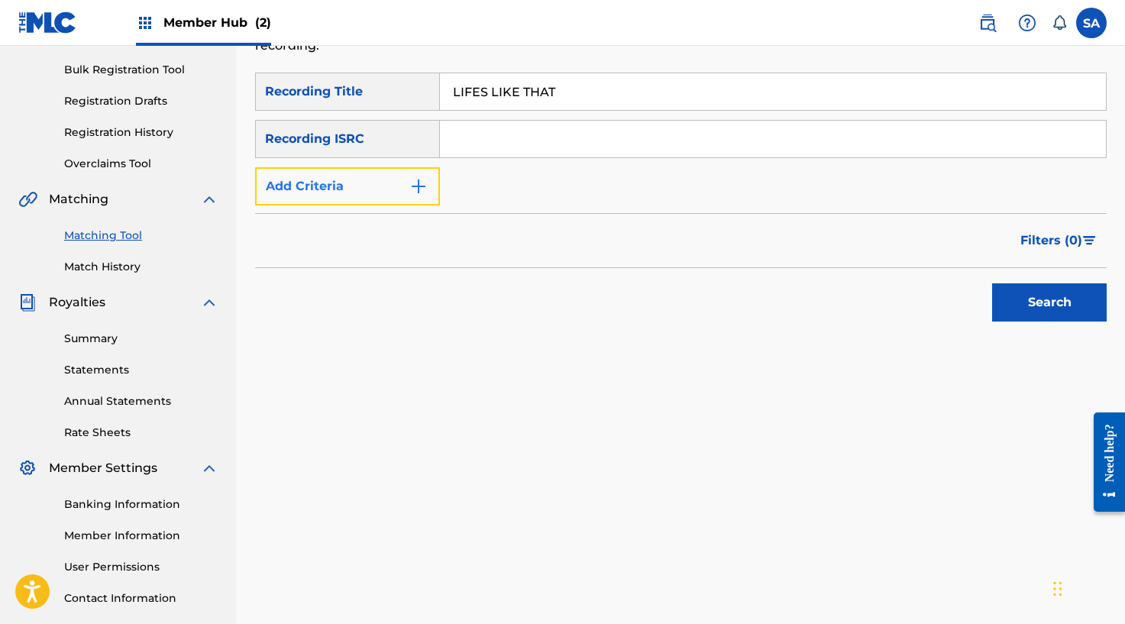
click at [408, 192] on button "Add Criteria" at bounding box center [347, 186] width 185 height 38
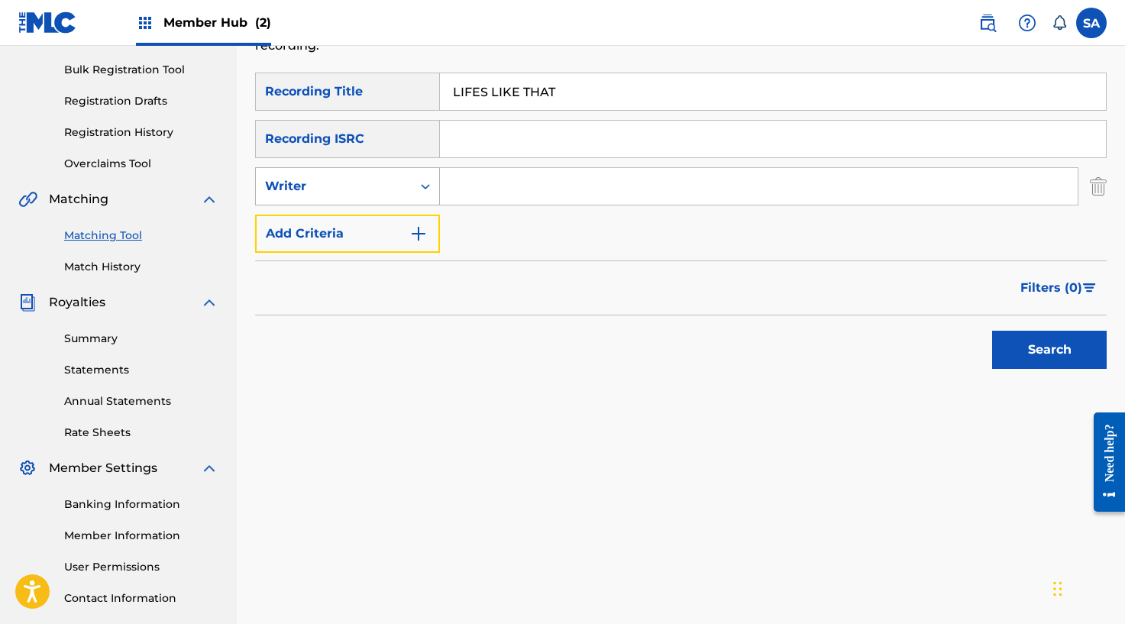
scroll to position [217, 0]
click at [402, 192] on div "Writer" at bounding box center [334, 187] width 156 height 29
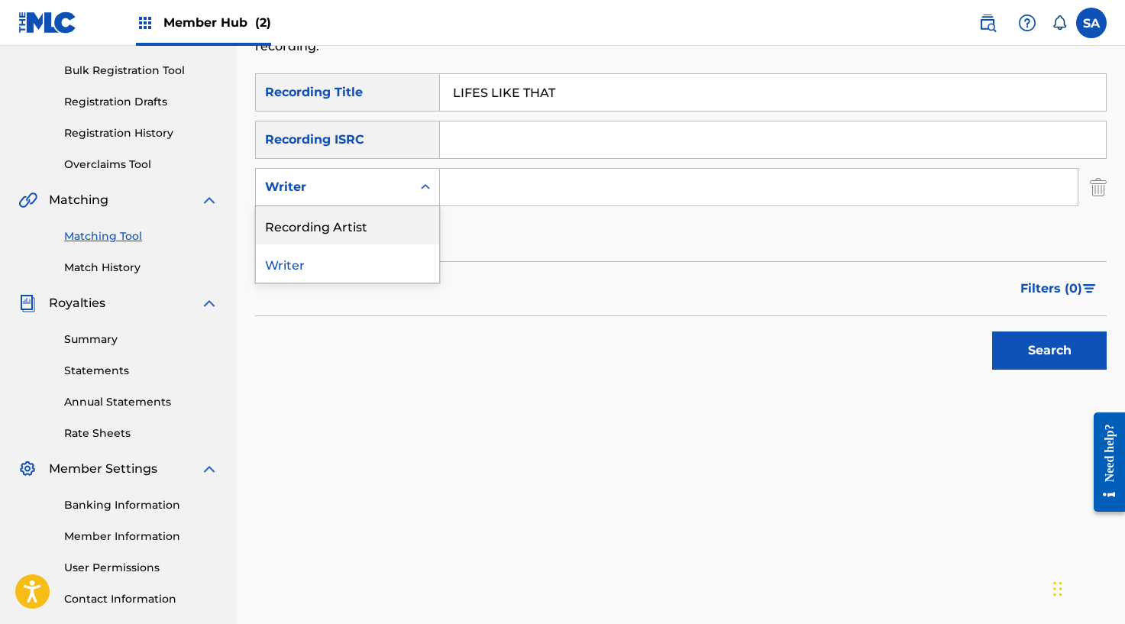
drag, startPoint x: 377, startPoint y: 222, endPoint x: 399, endPoint y: 213, distance: 24.0
click at [379, 221] on div "Recording Artist" at bounding box center [347, 225] width 183 height 38
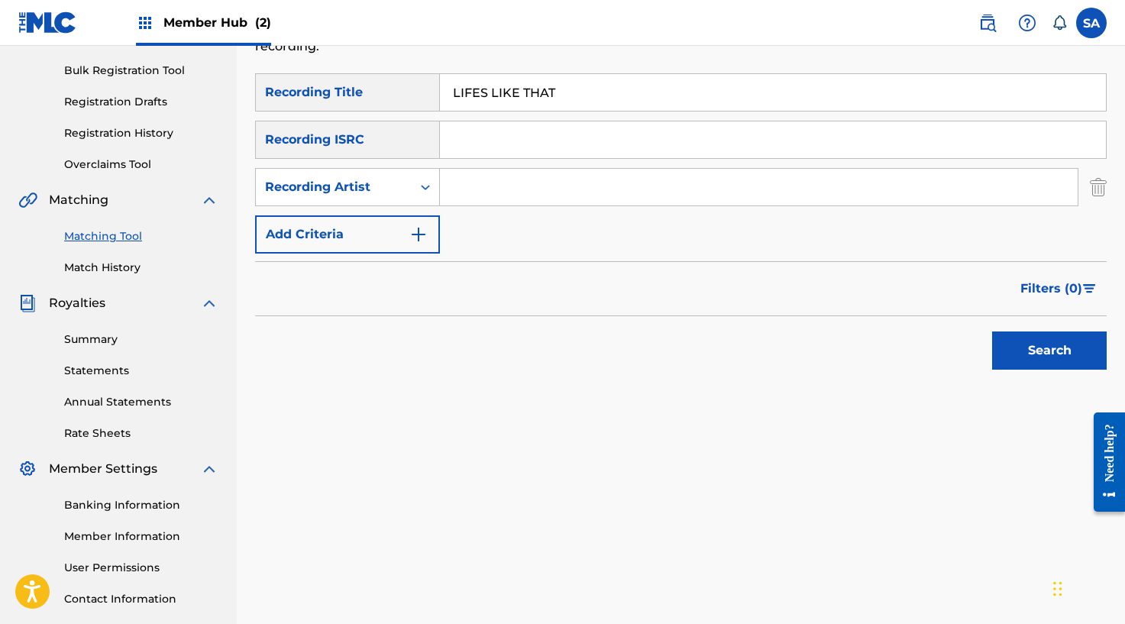
click at [512, 196] on input "Search Form" at bounding box center [758, 187] width 637 height 37
click at [992, 331] on button "Search" at bounding box center [1049, 350] width 115 height 38
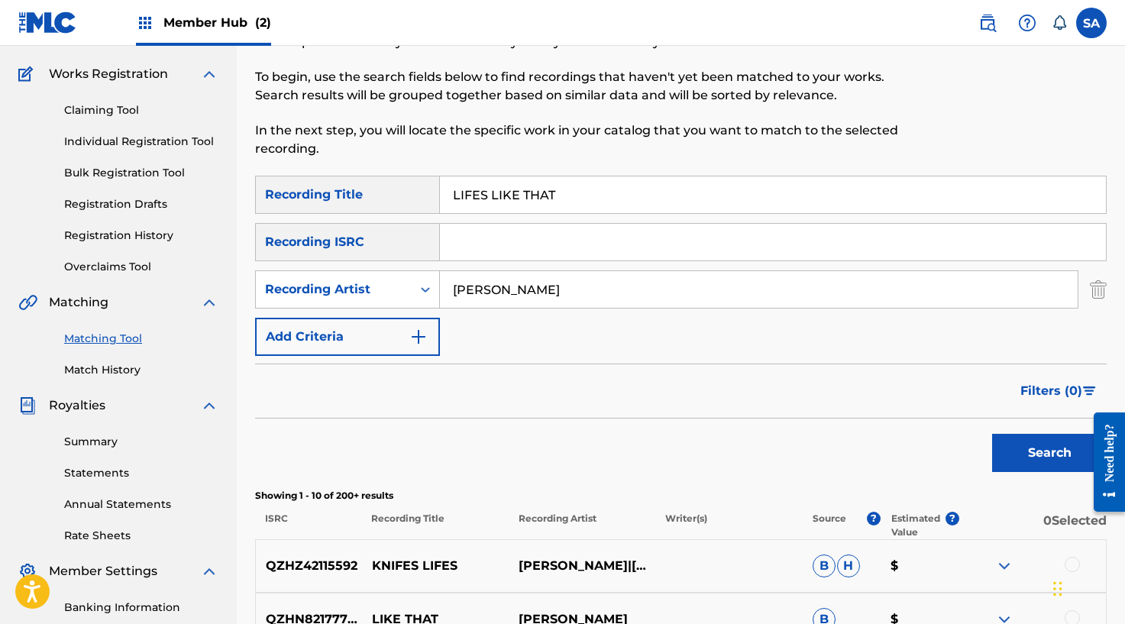
scroll to position [45, 0]
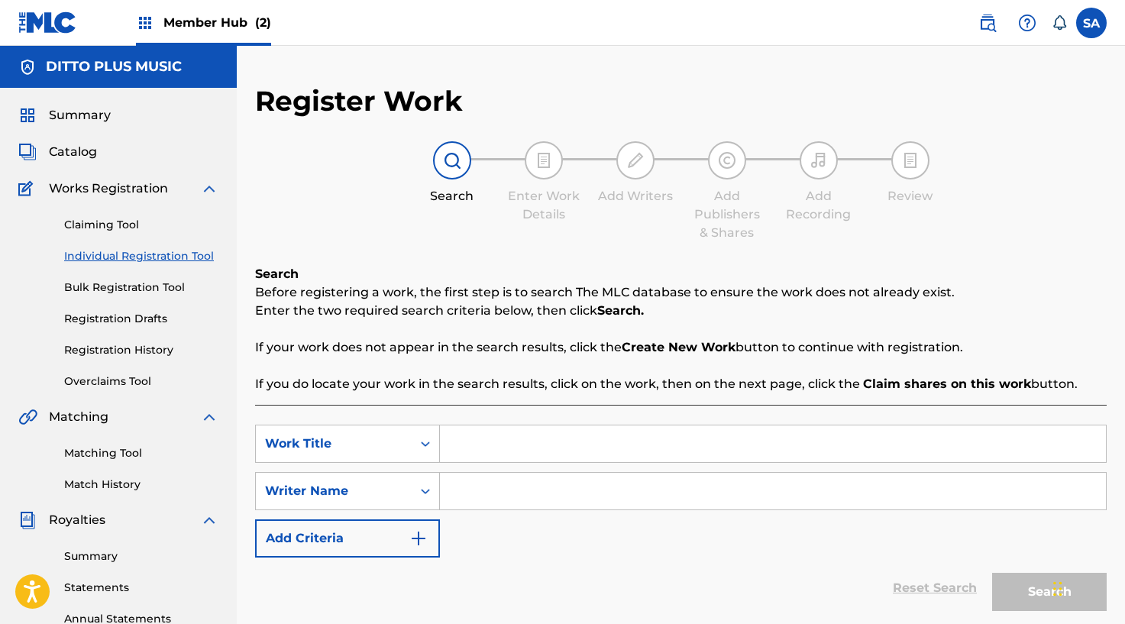
click at [523, 435] on input "Search Form" at bounding box center [773, 443] width 666 height 37
paste input "EVERYTHING BUT SORRY (STEVE MIX)"
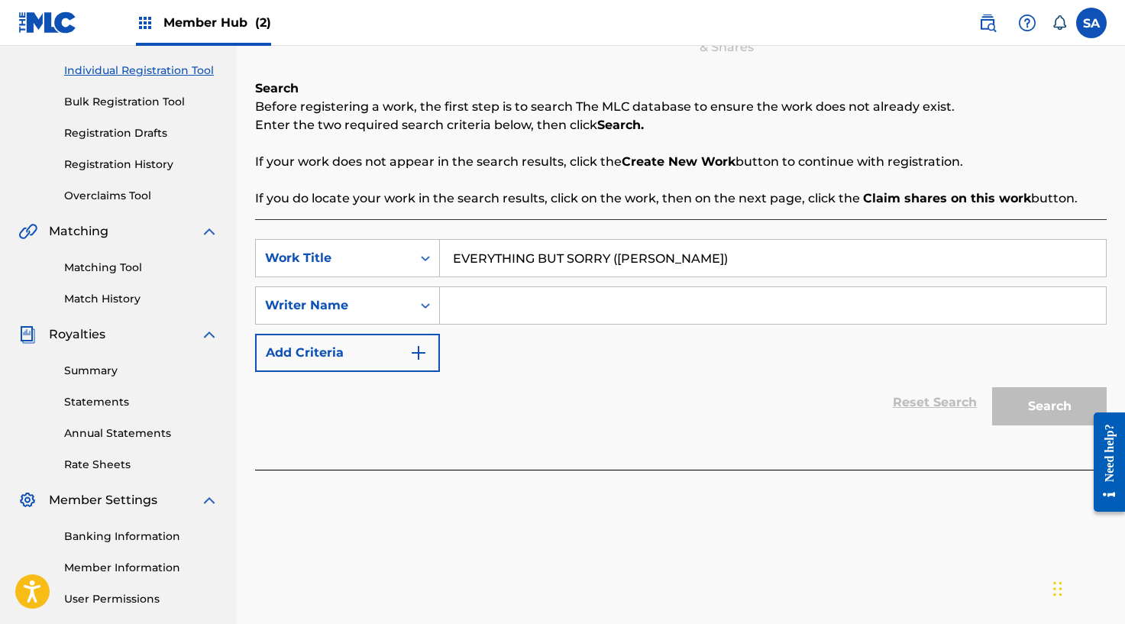
scroll to position [251, 0]
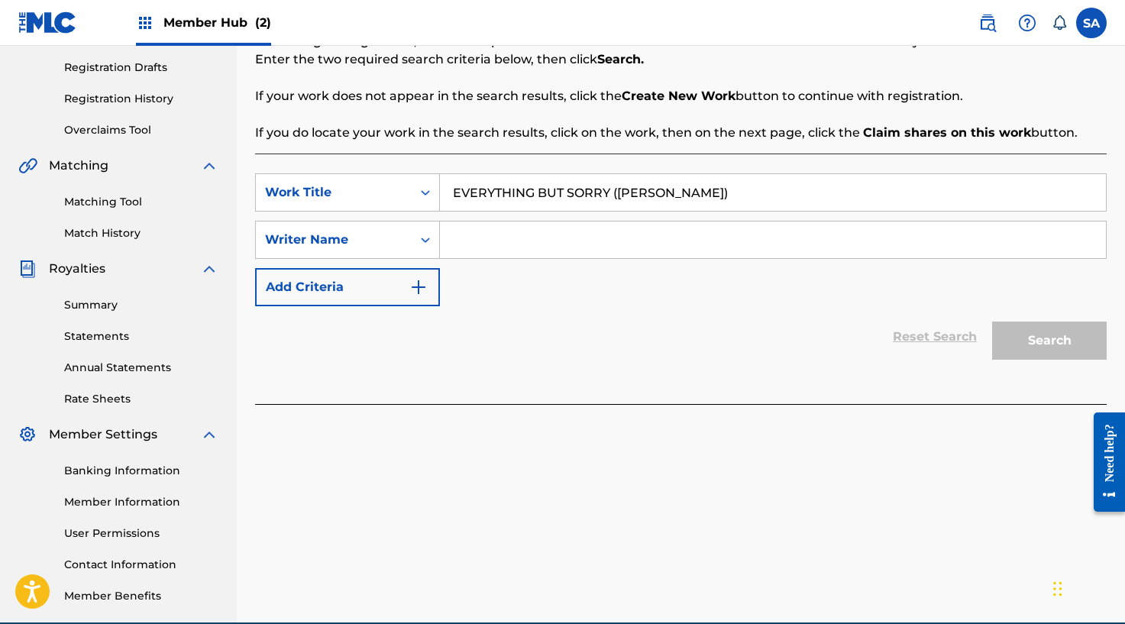
type input "EVERYTHING BUT SORRY (STEVE MIX)"
click at [471, 234] on input "Search Form" at bounding box center [773, 239] width 666 height 37
type input "SEANDER"
click at [992, 321] on button "Search" at bounding box center [1049, 340] width 115 height 38
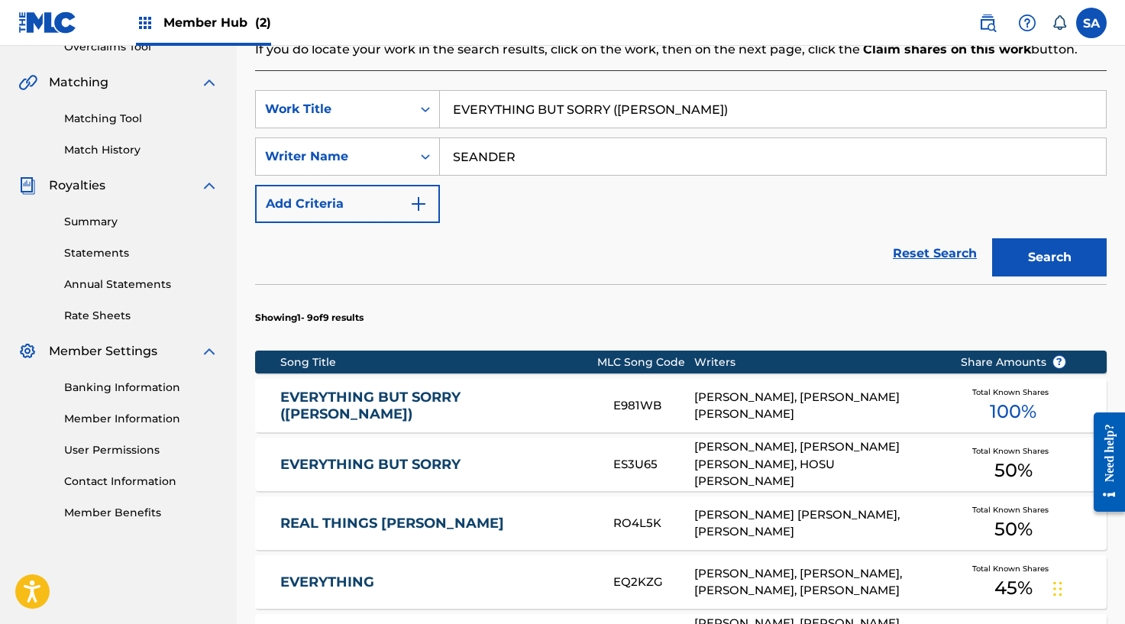
scroll to position [345, 0]
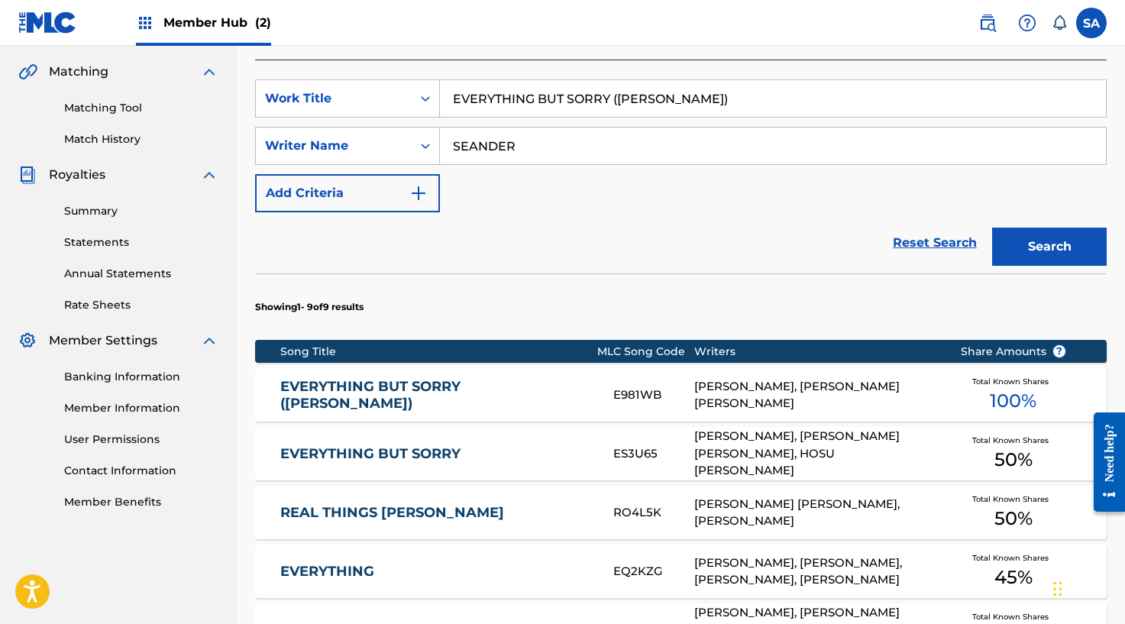
click at [569, 397] on link "EVERYTHING BUT SORRY ([PERSON_NAME])" at bounding box center [436, 395] width 312 height 34
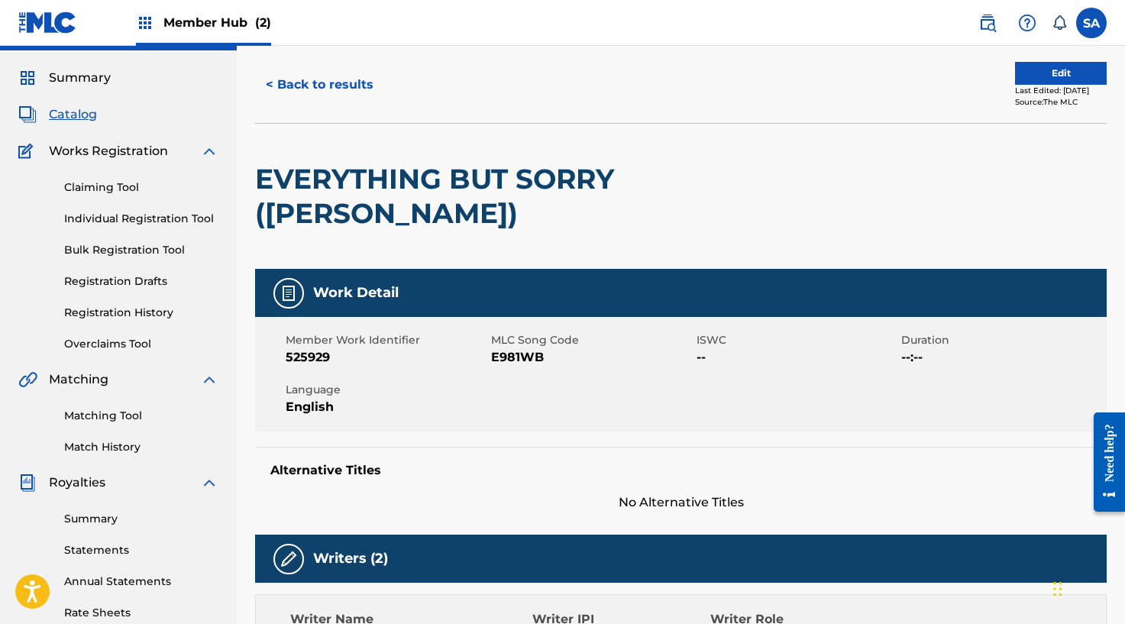
scroll to position [38, 0]
